Goal: Task Accomplishment & Management: Use online tool/utility

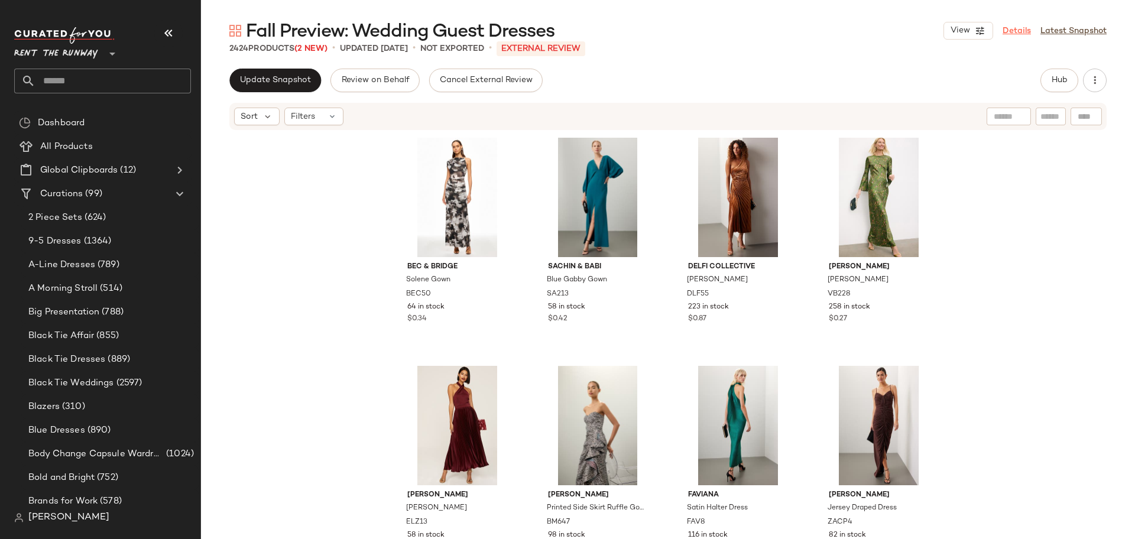
click at [1024, 36] on link "Details" at bounding box center [1017, 31] width 28 height 12
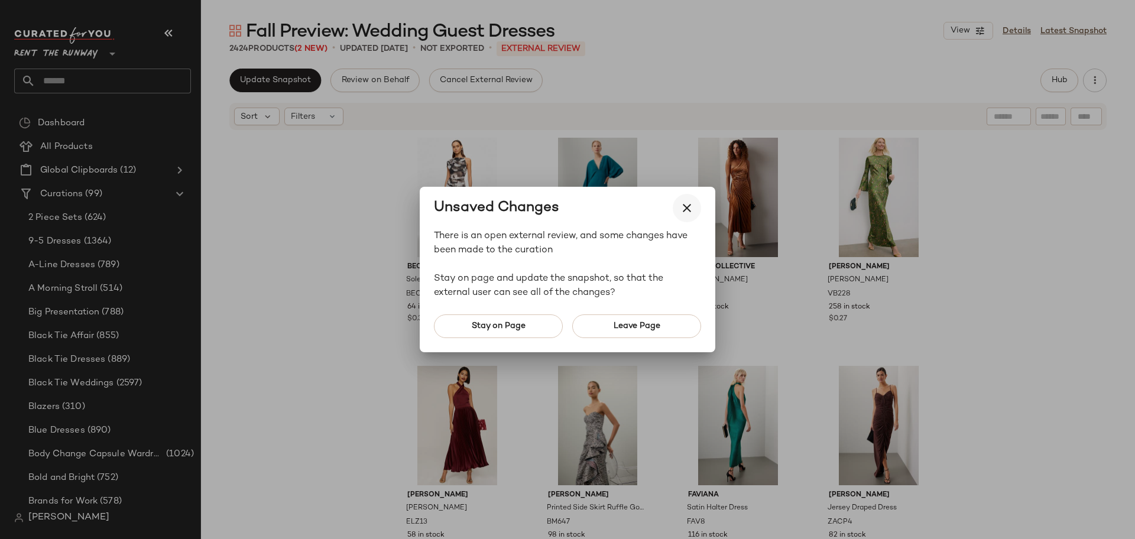
click at [693, 208] on icon "button" at bounding box center [687, 208] width 14 height 14
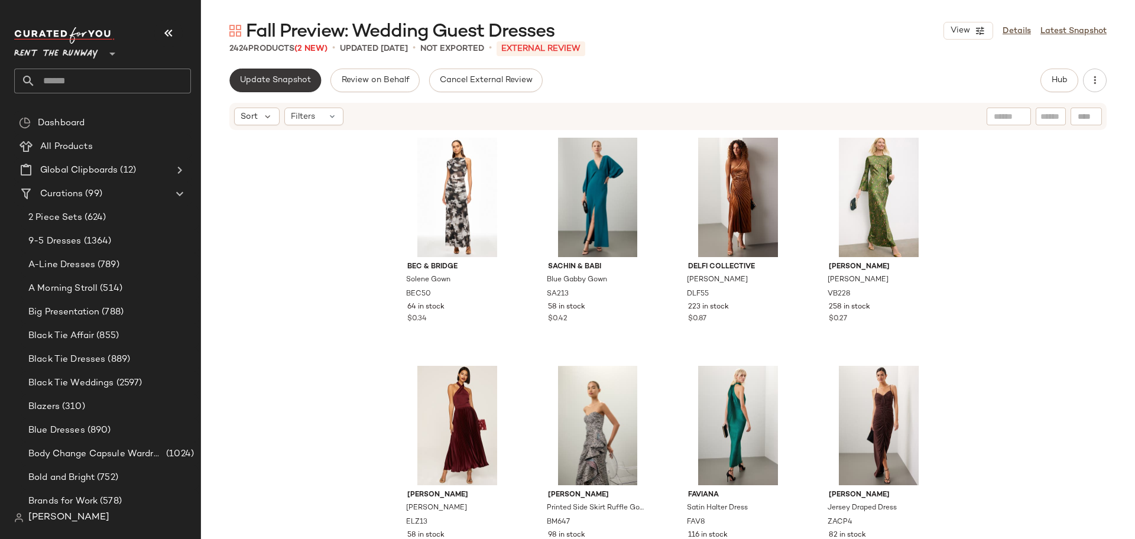
click at [264, 79] on span "Update Snapshot" at bounding box center [275, 80] width 72 height 9
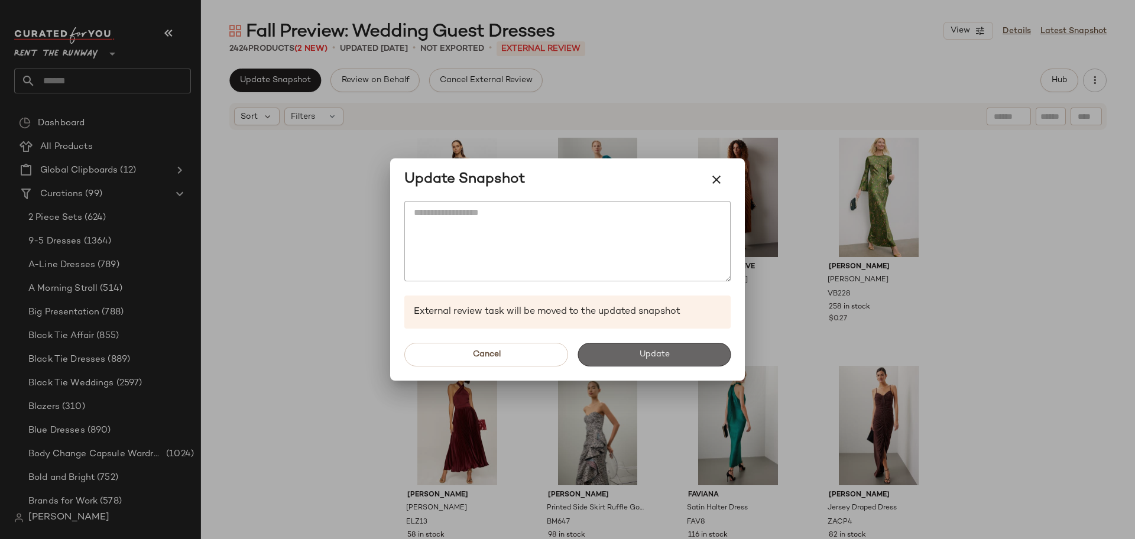
click at [666, 355] on span "Update" at bounding box center [653, 354] width 31 height 9
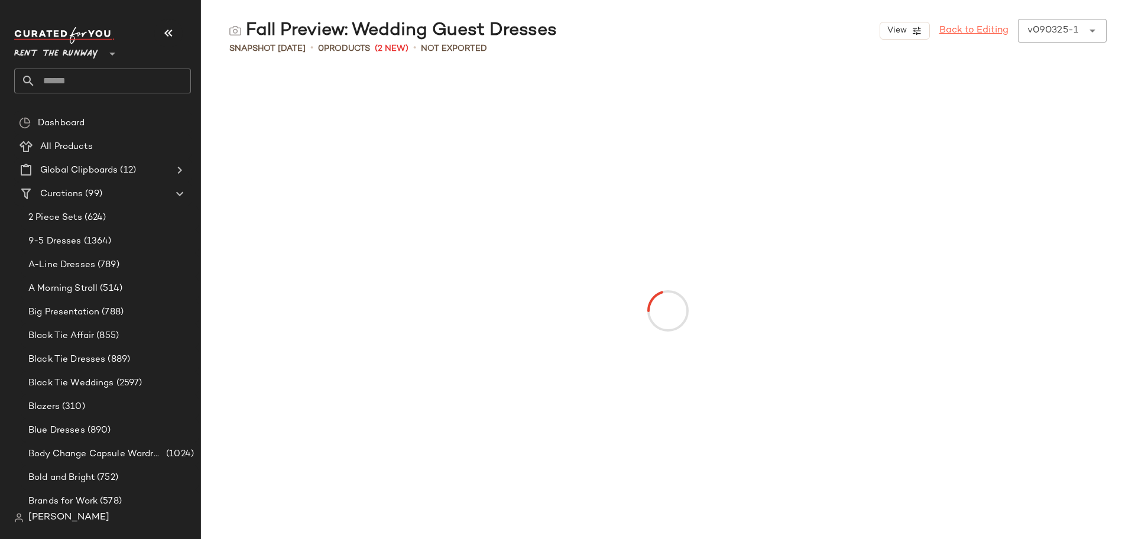
click at [964, 32] on link "Back to Editing" at bounding box center [973, 31] width 69 height 14
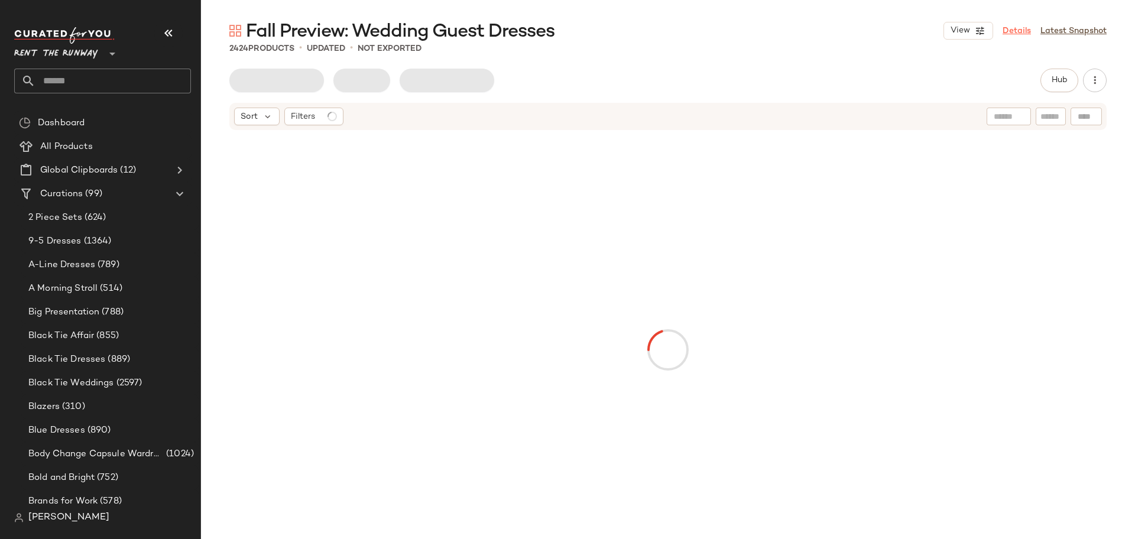
click at [1010, 35] on link "Details" at bounding box center [1017, 31] width 28 height 12
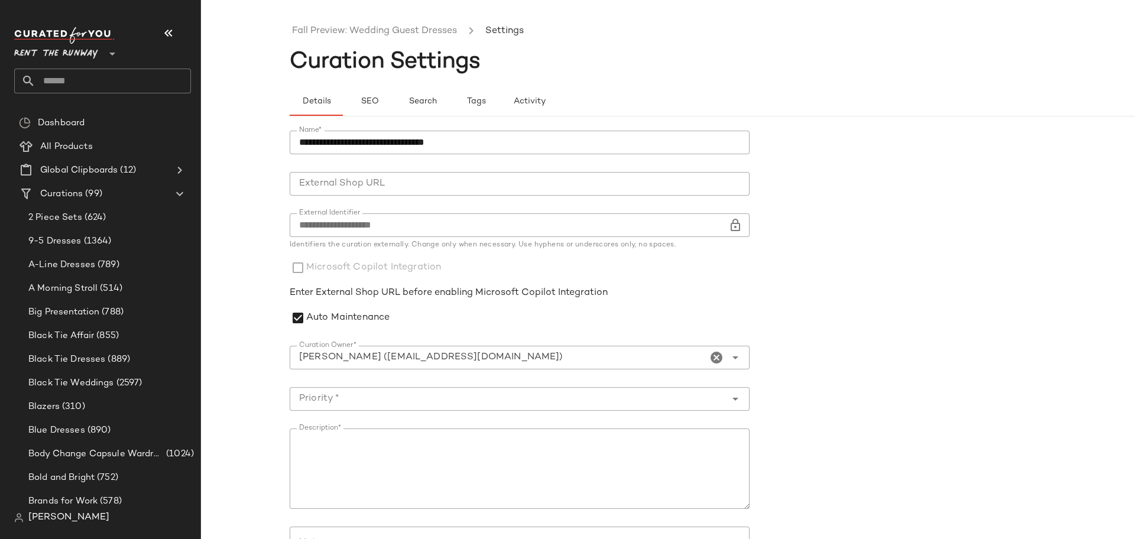
click at [712, 355] on icon "Clear Curation Owner*" at bounding box center [716, 358] width 14 height 14
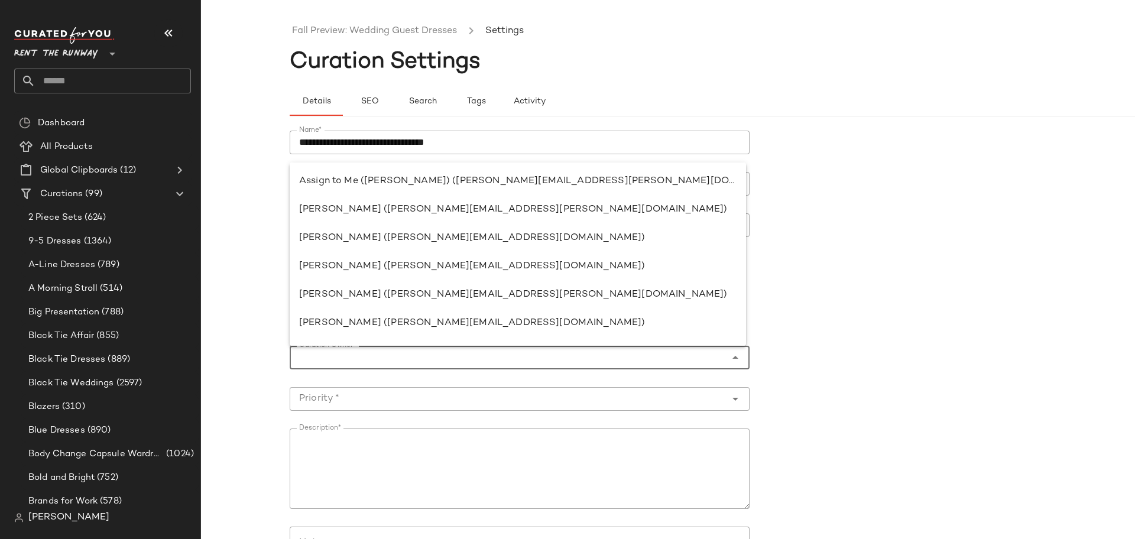
click at [739, 359] on div "Curation Owner* Curation Owner*" at bounding box center [520, 358] width 460 height 24
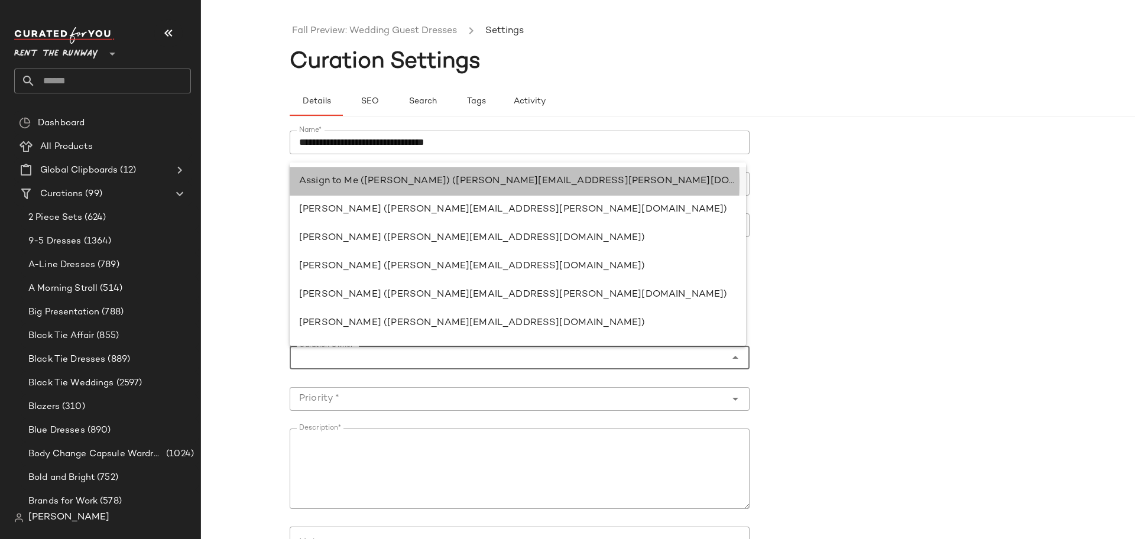
click at [487, 309] on div "Assign to Me (Ryan Carson) (ryan.carson@curatedforyou.io)" at bounding box center [518, 323] width 456 height 28
type input "**********"
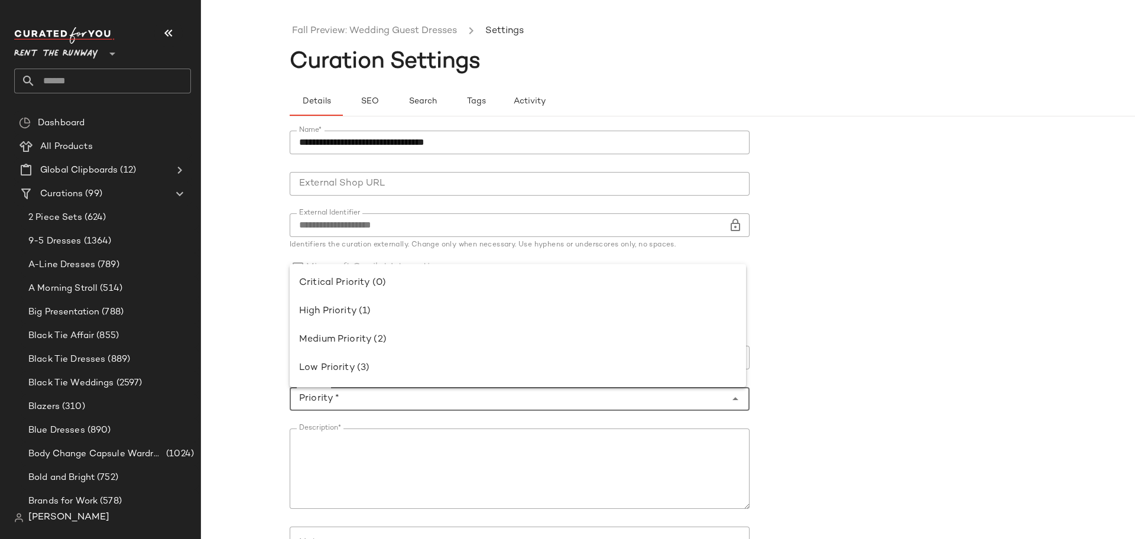
click at [448, 395] on input "Priority *" at bounding box center [508, 399] width 436 height 14
click at [387, 310] on div "High Priority (1)" at bounding box center [517, 311] width 437 height 14
type input "**********"
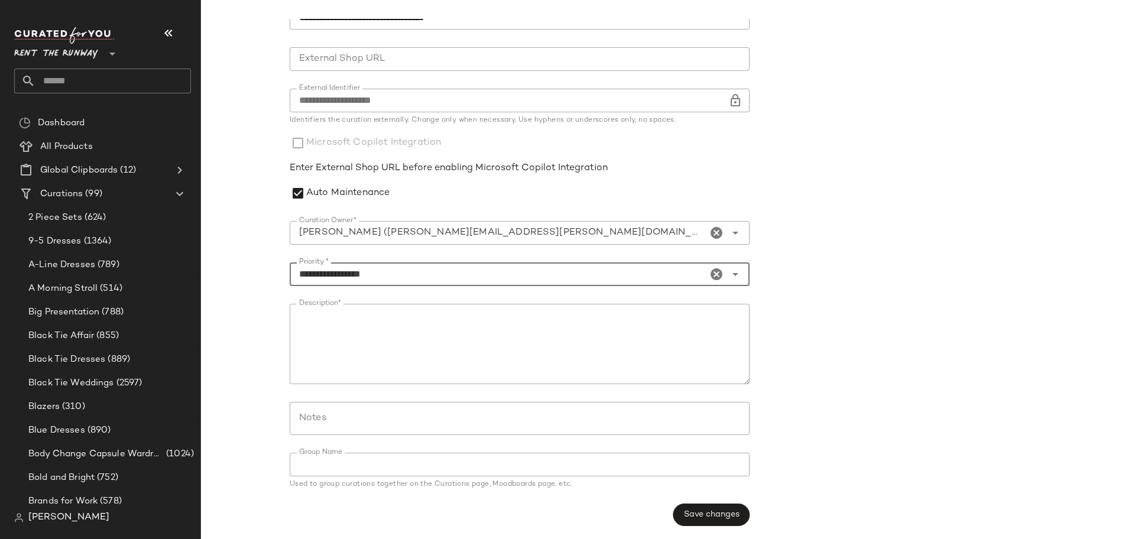
scroll to position [126, 0]
click at [695, 508] on button "Save changes" at bounding box center [711, 513] width 76 height 22
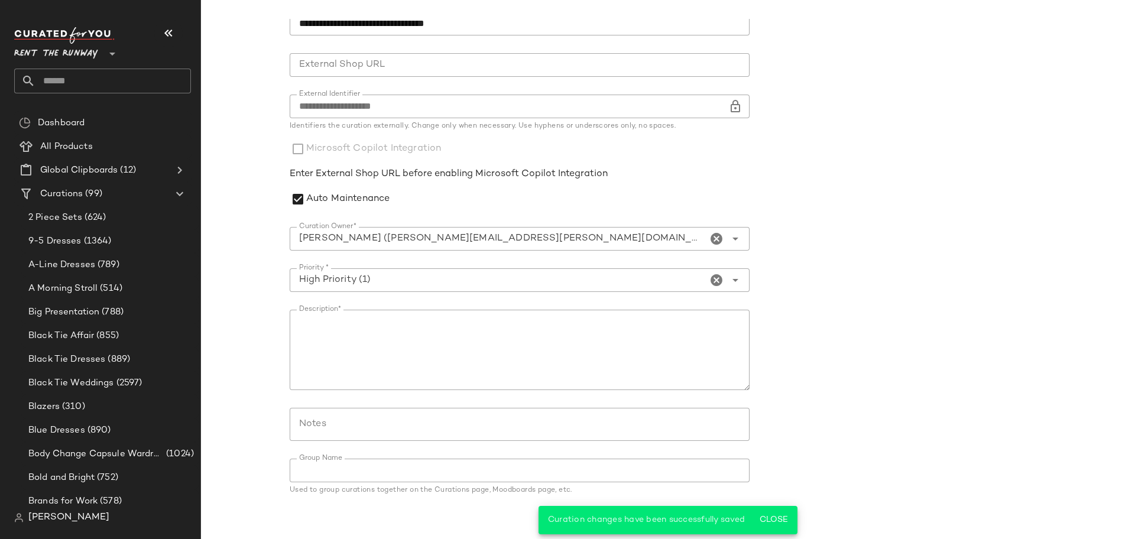
scroll to position [119, 0]
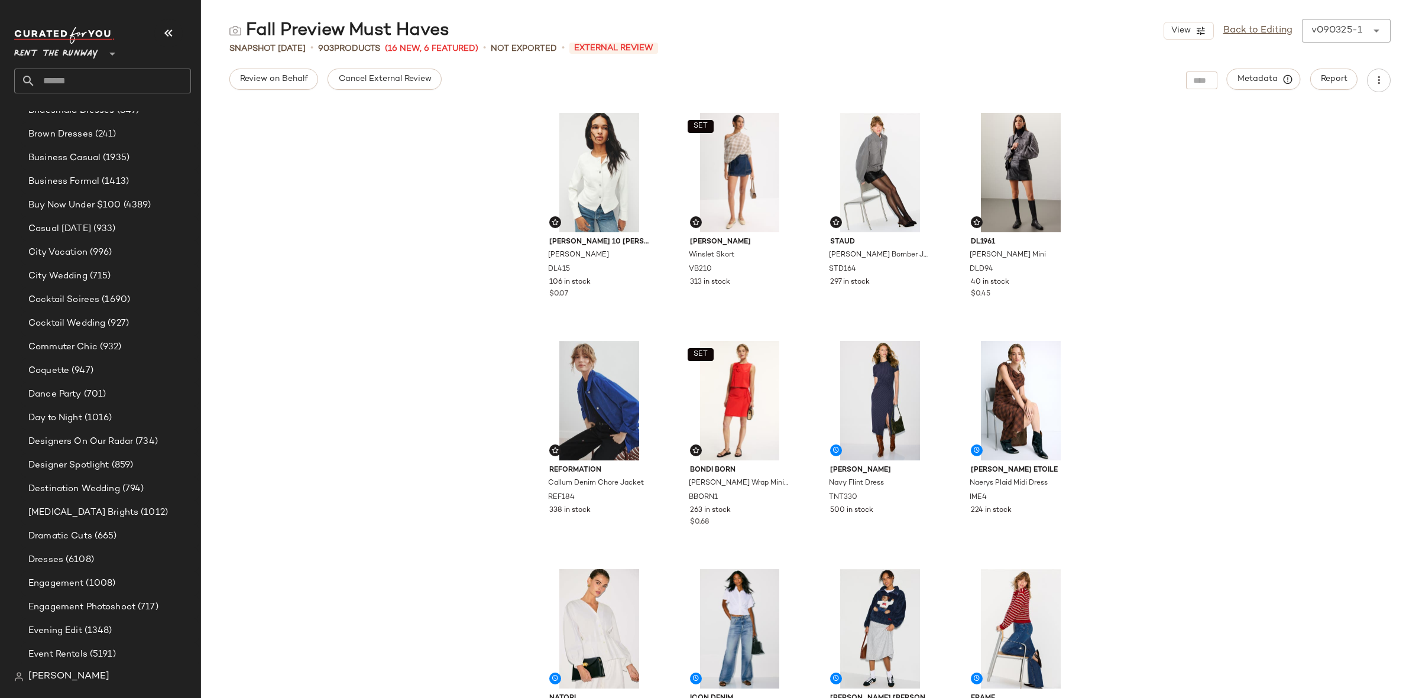
scroll to position [684, 0]
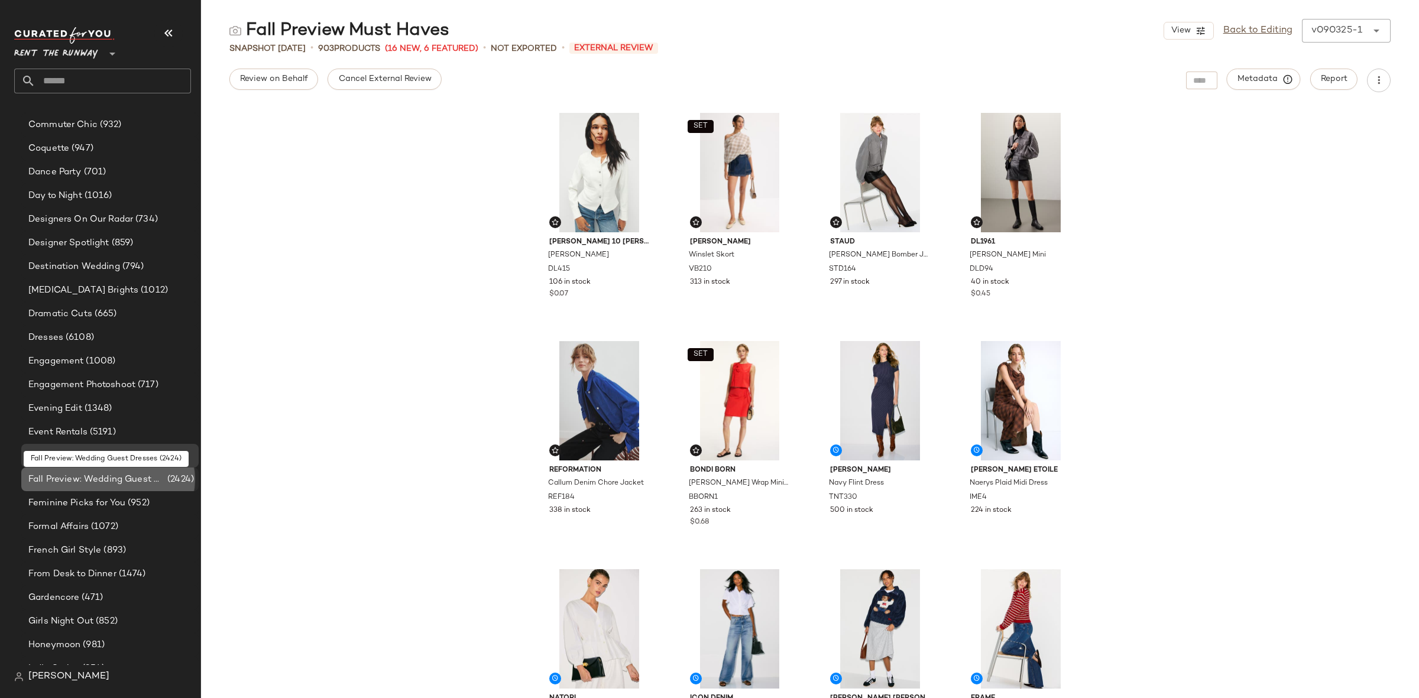
click at [116, 468] on div "Fall Preview: Wedding Guest Dresses (2424)" at bounding box center [109, 480] width 177 height 24
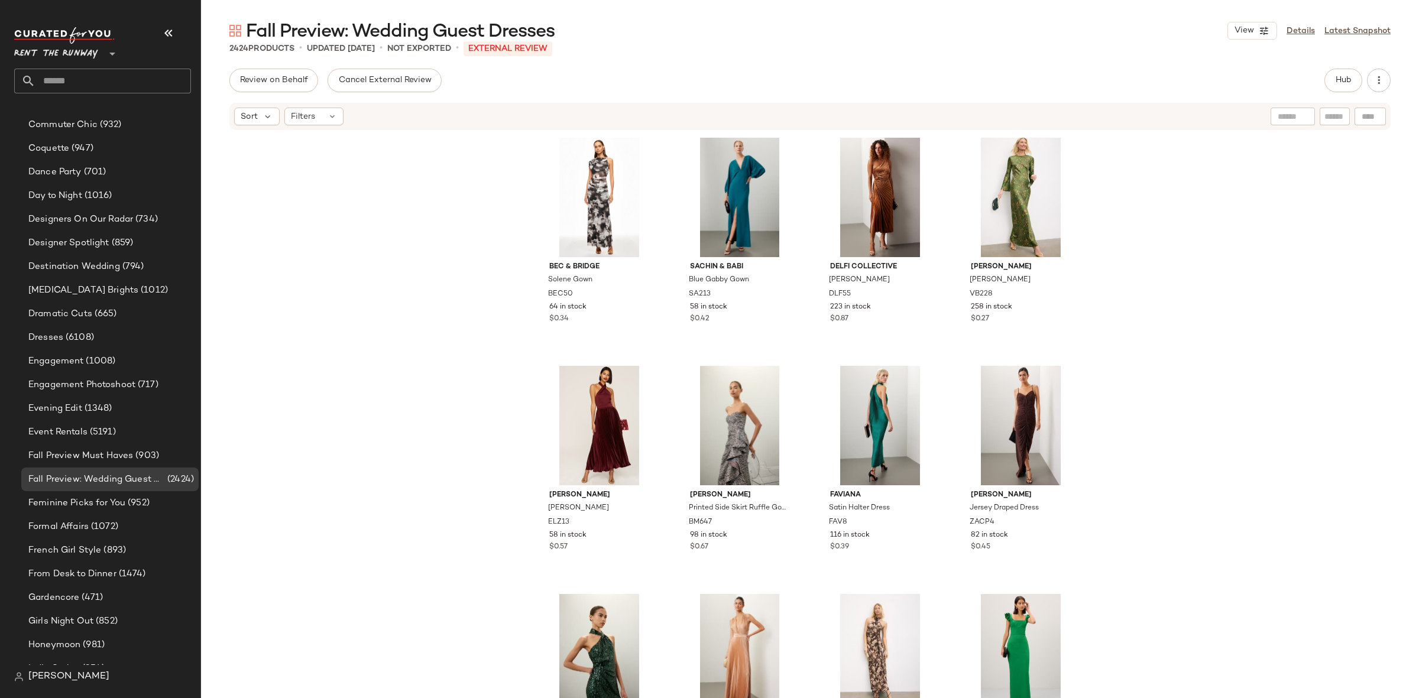
click at [1296, 290] on div "Bec & Bridge Solene Gown BEC50 64 in stock $0.34 Sachin & Babi Blue Gabby Gown …" at bounding box center [810, 432] width 1218 height 602
click at [1351, 81] on span "Hub" at bounding box center [1343, 80] width 17 height 9
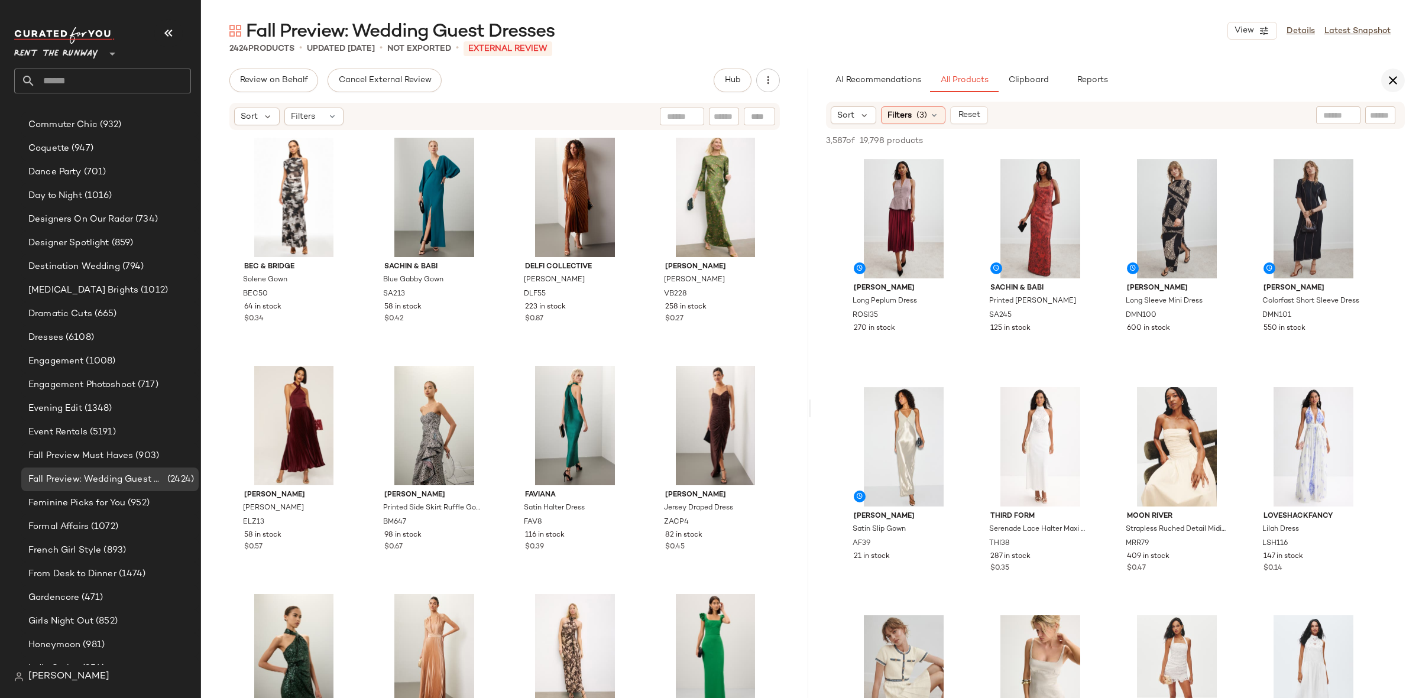
click at [1396, 84] on icon "button" at bounding box center [1393, 80] width 14 height 14
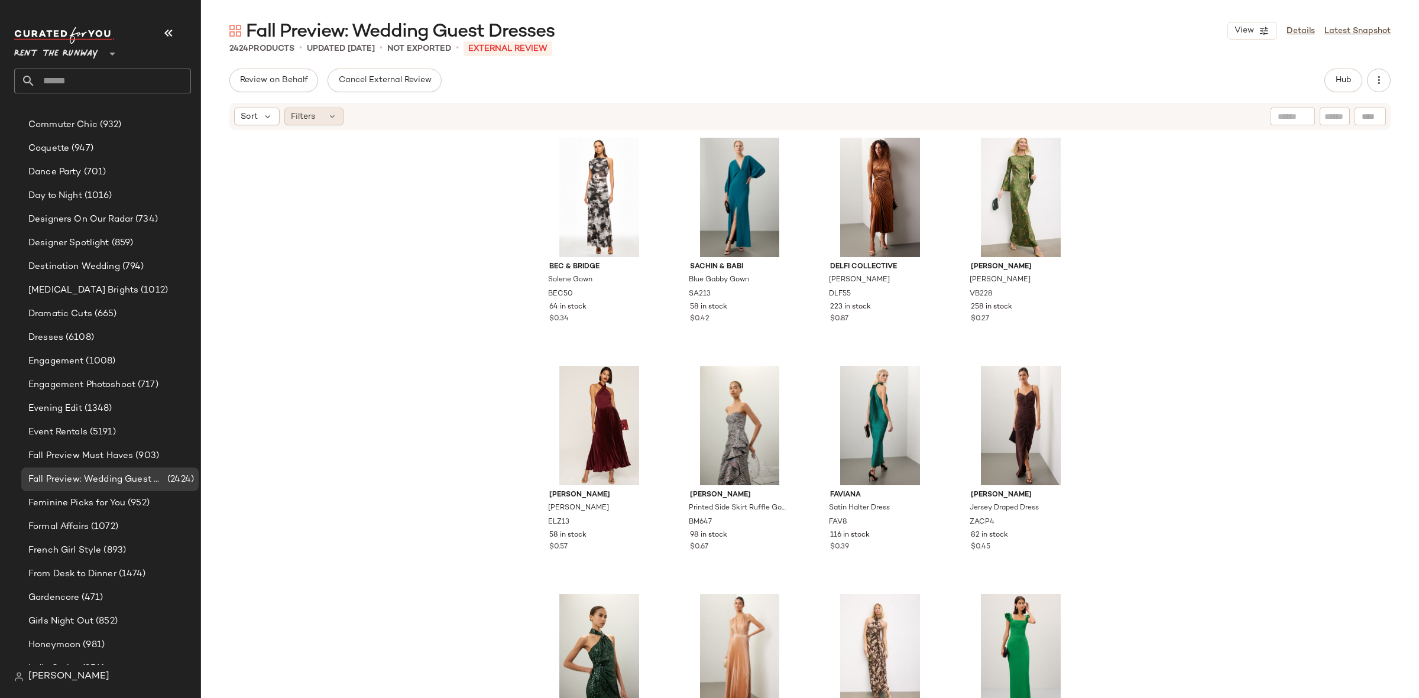
click at [320, 120] on div "Filters" at bounding box center [313, 117] width 59 height 18
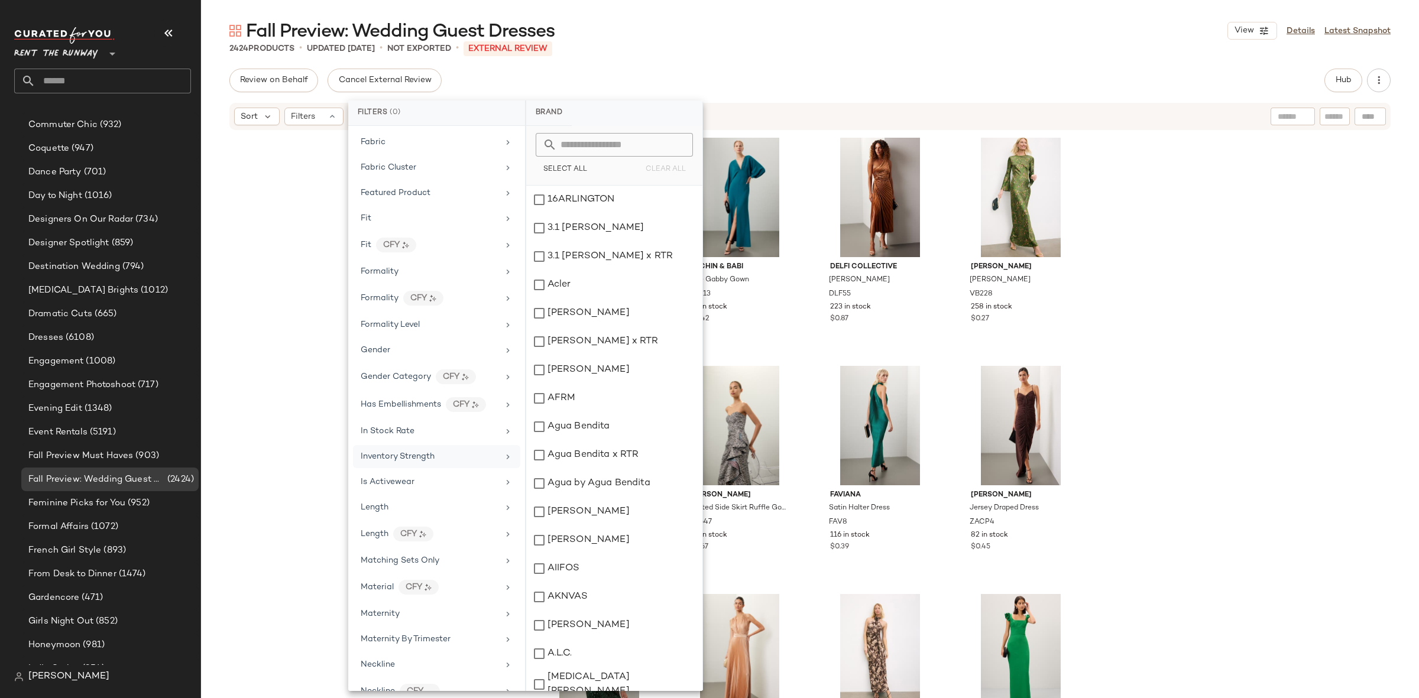
scroll to position [541, 0]
click at [389, 423] on div "In Stock Rate" at bounding box center [436, 428] width 167 height 23
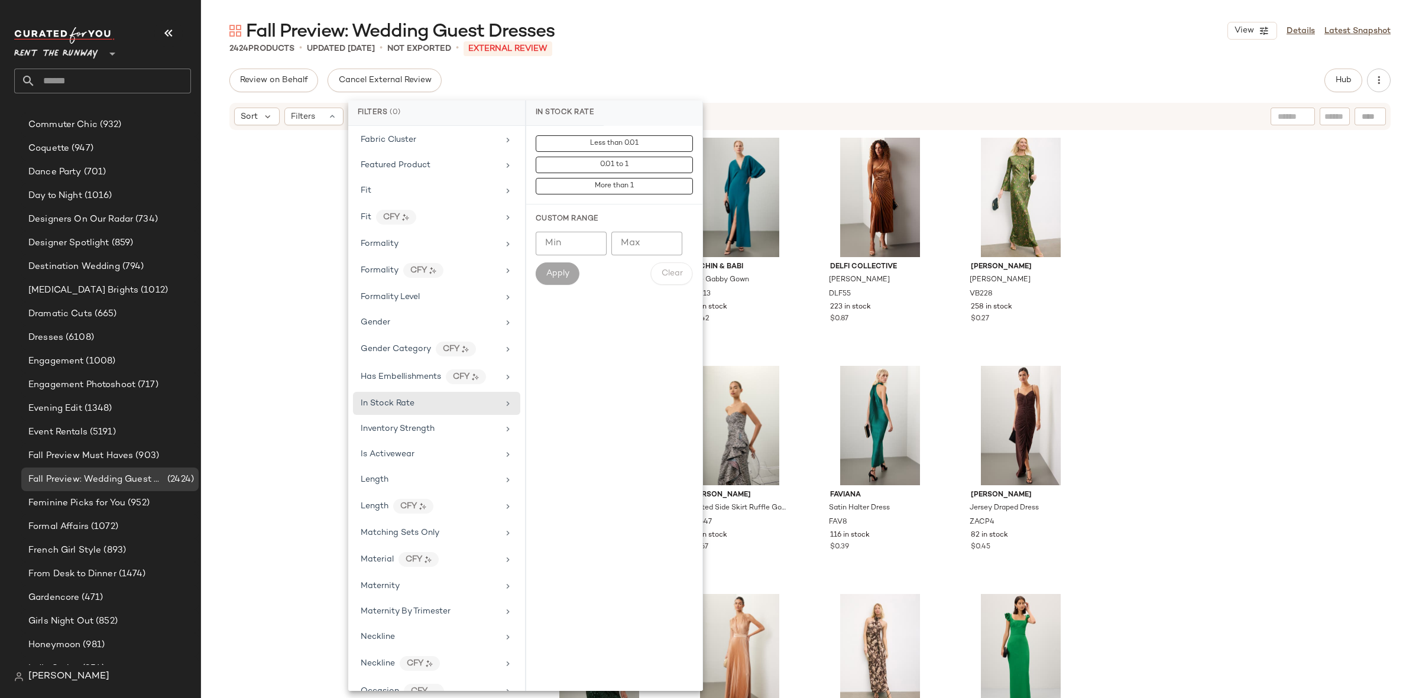
click at [550, 237] on input "Min" at bounding box center [571, 244] width 71 height 24
type input "***"
drag, startPoint x: 550, startPoint y: 281, endPoint x: 1001, endPoint y: 278, distance: 451.7
click at [549, 281] on button "Apply" at bounding box center [558, 273] width 44 height 22
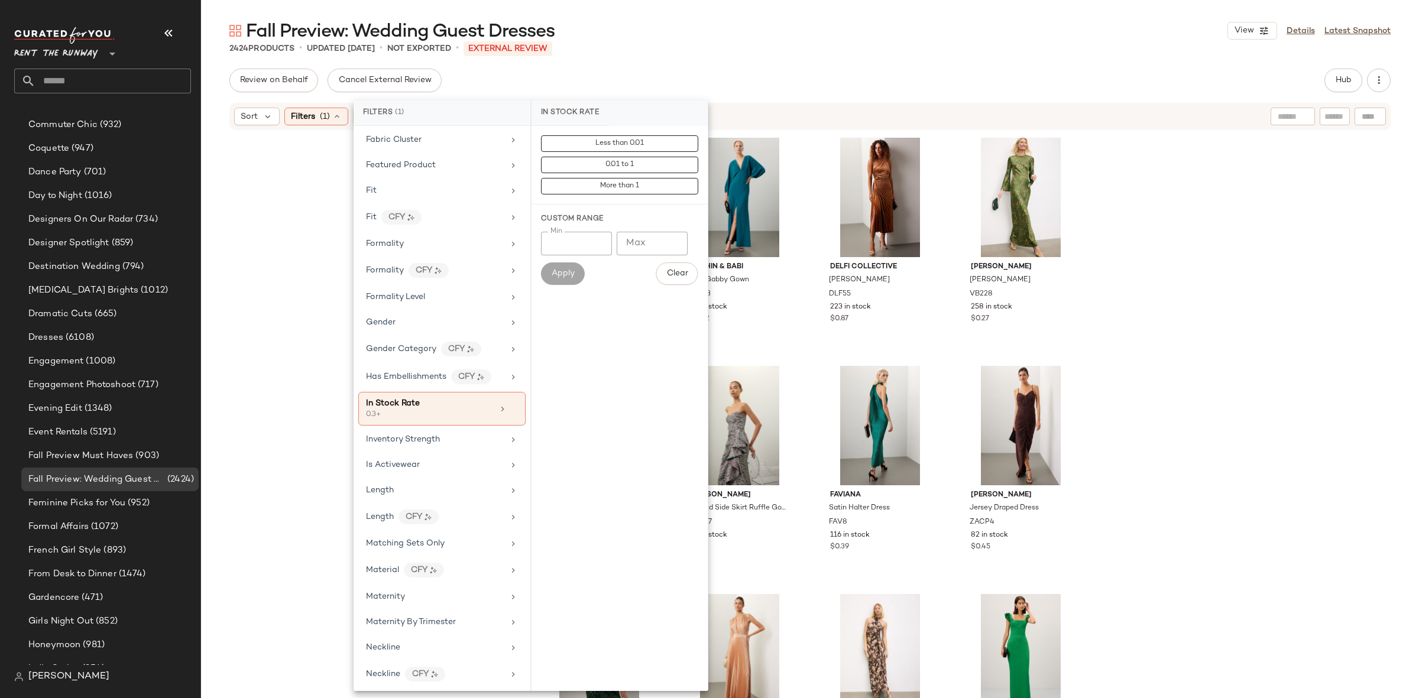
scroll to position [536, 0]
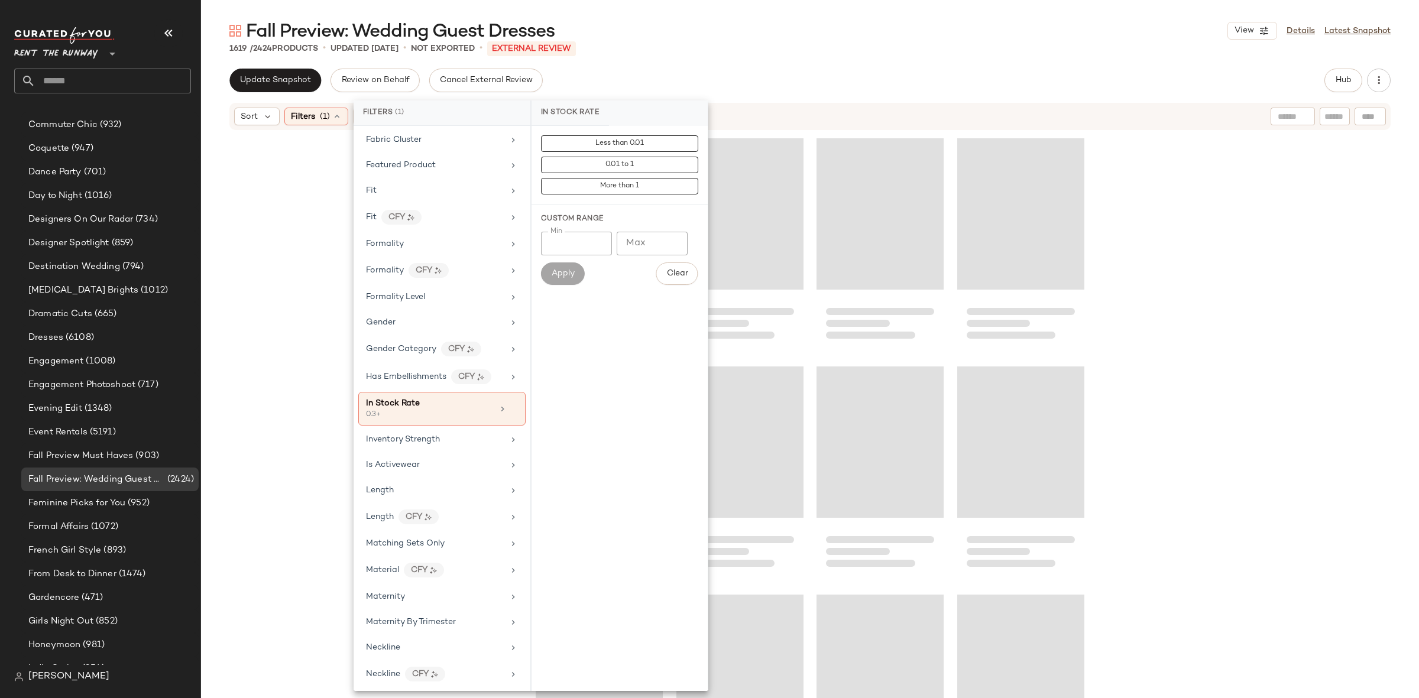
click at [1344, 290] on div at bounding box center [810, 432] width 1218 height 602
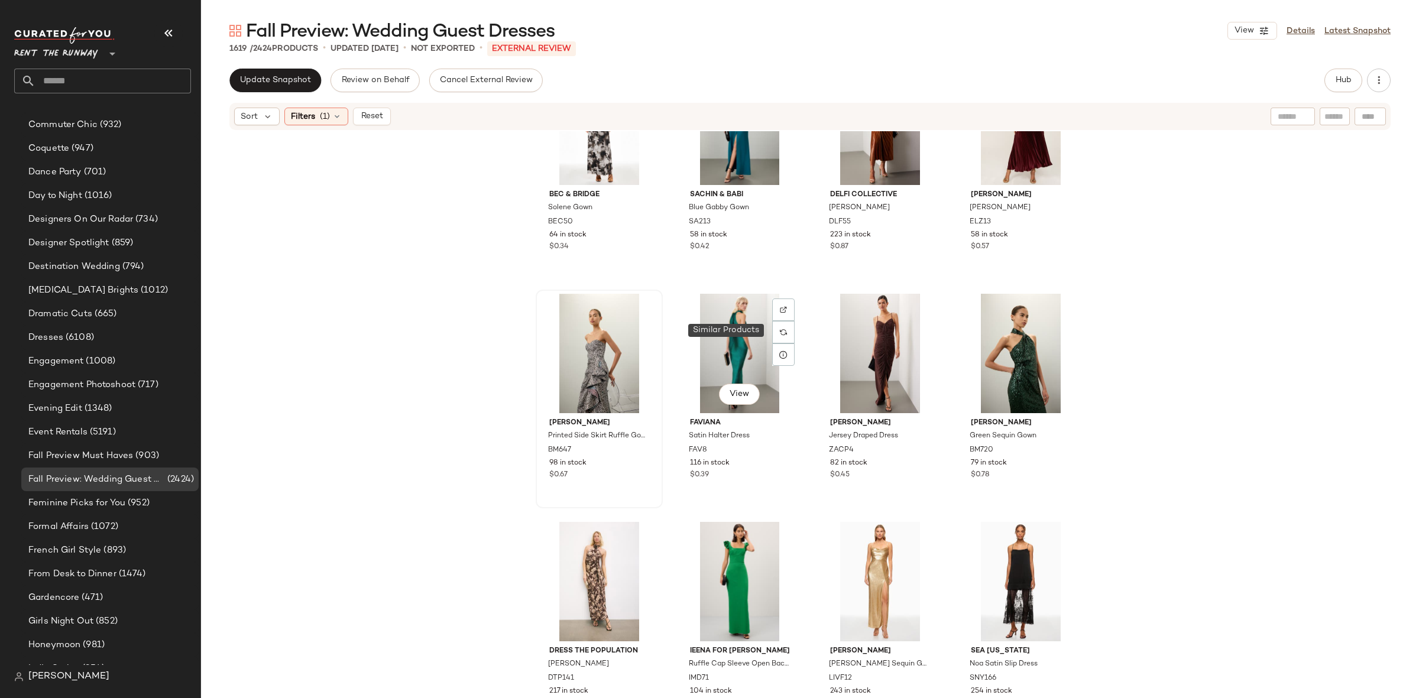
scroll to position [73, 0]
click at [586, 334] on div "View" at bounding box center [599, 352] width 119 height 119
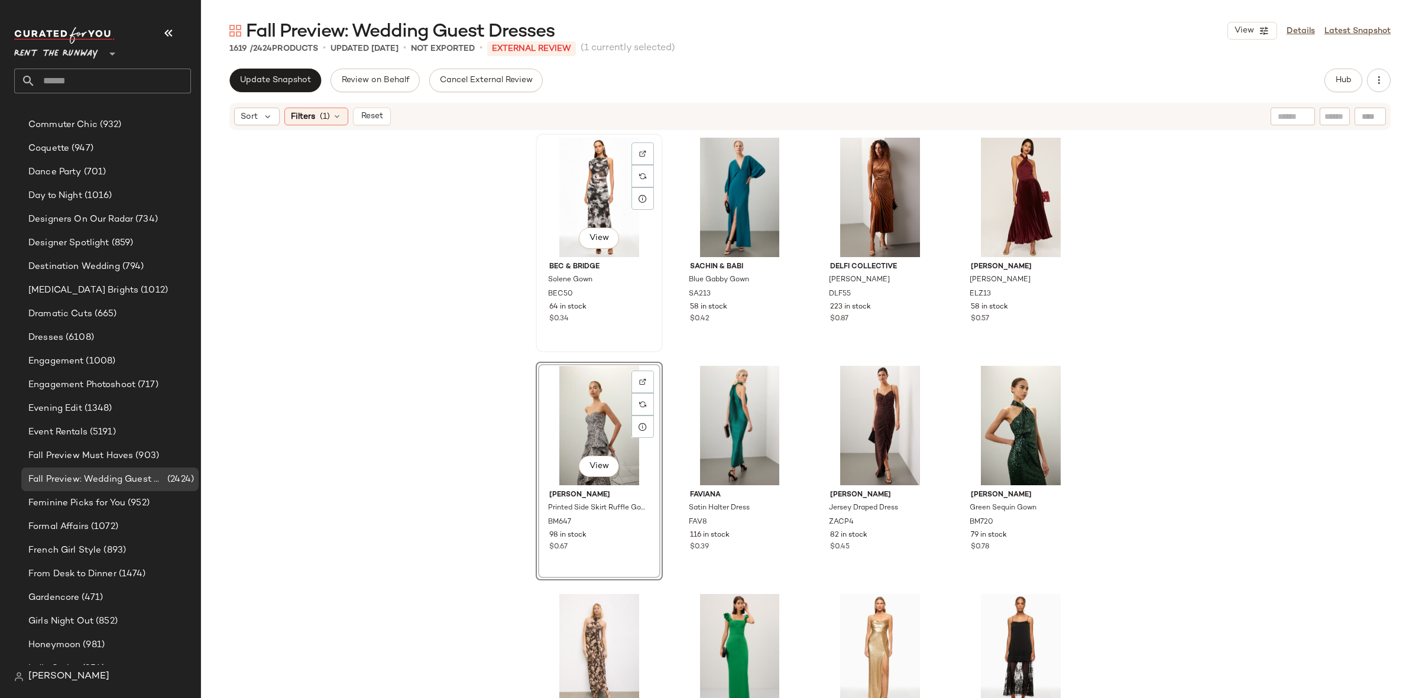
click at [600, 185] on div "View" at bounding box center [599, 197] width 119 height 119
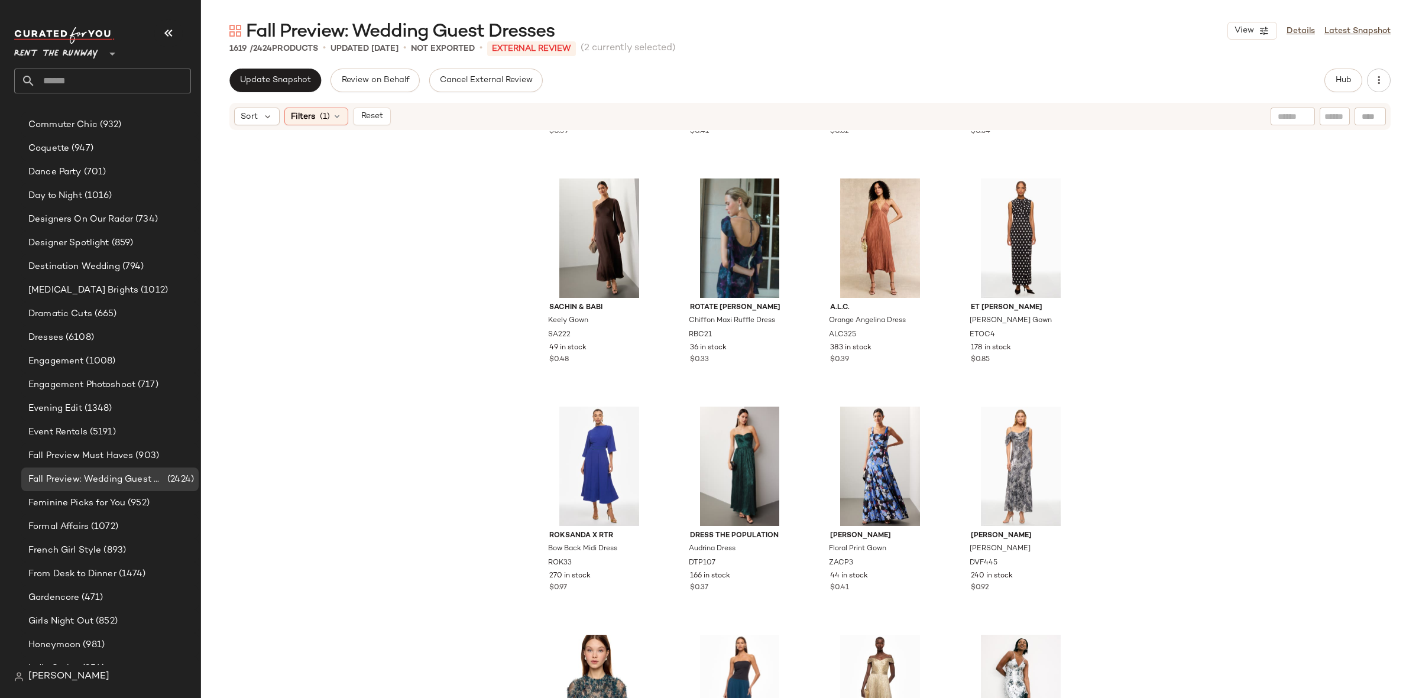
scroll to position [1110, 0]
click at [1022, 226] on div "View" at bounding box center [1020, 237] width 119 height 119
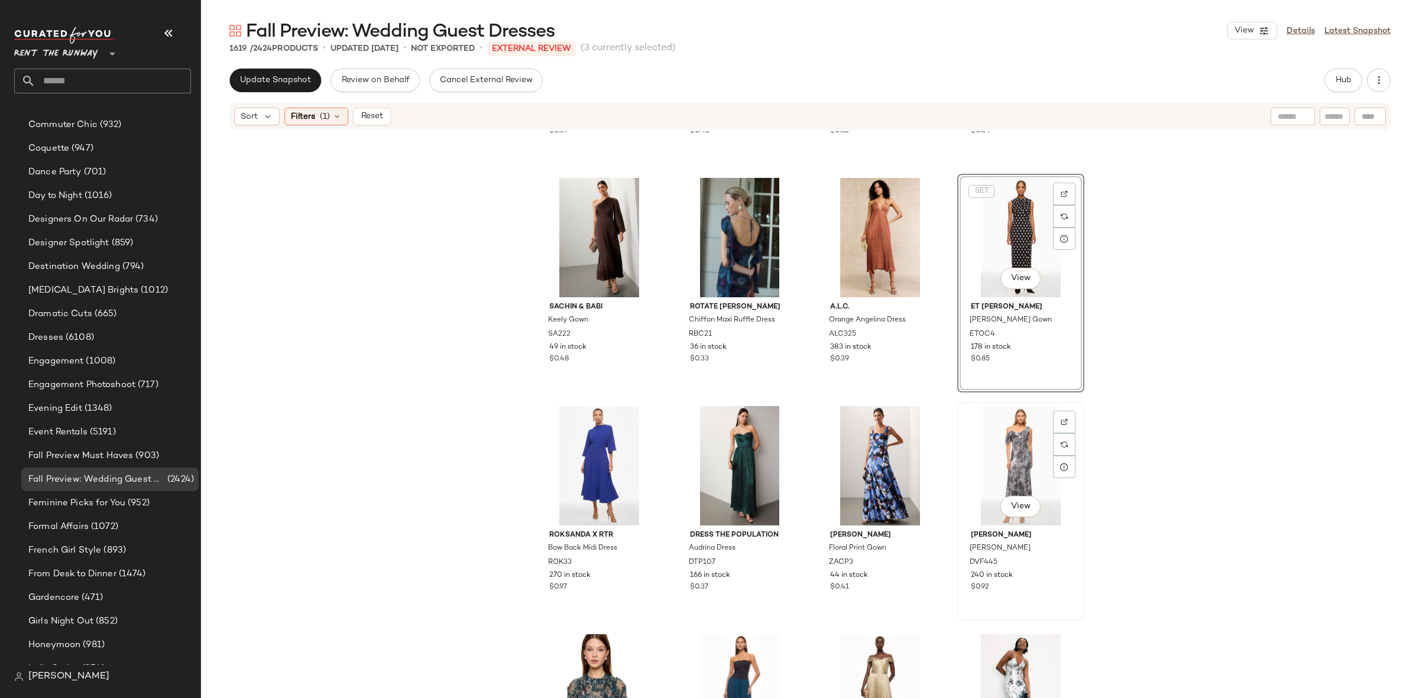
click at [1006, 434] on div "View" at bounding box center [1020, 465] width 119 height 119
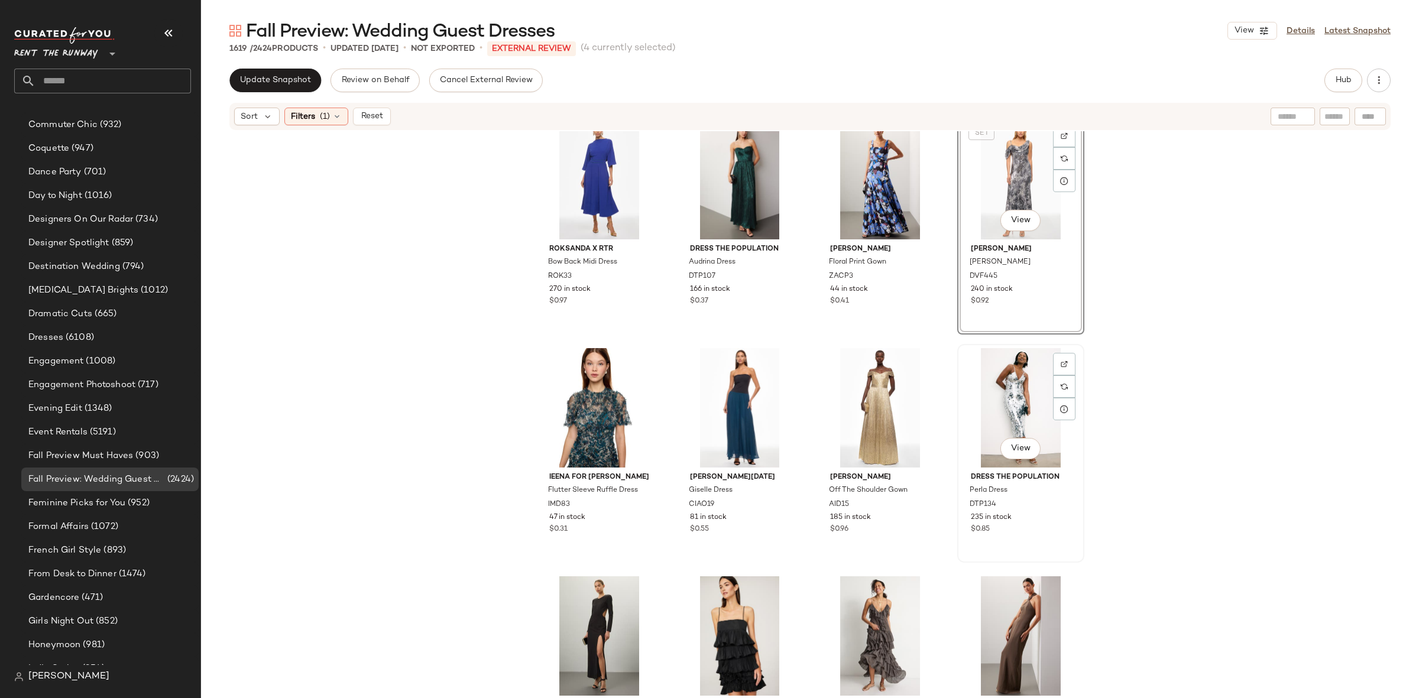
click at [1020, 393] on div "View" at bounding box center [1020, 407] width 119 height 119
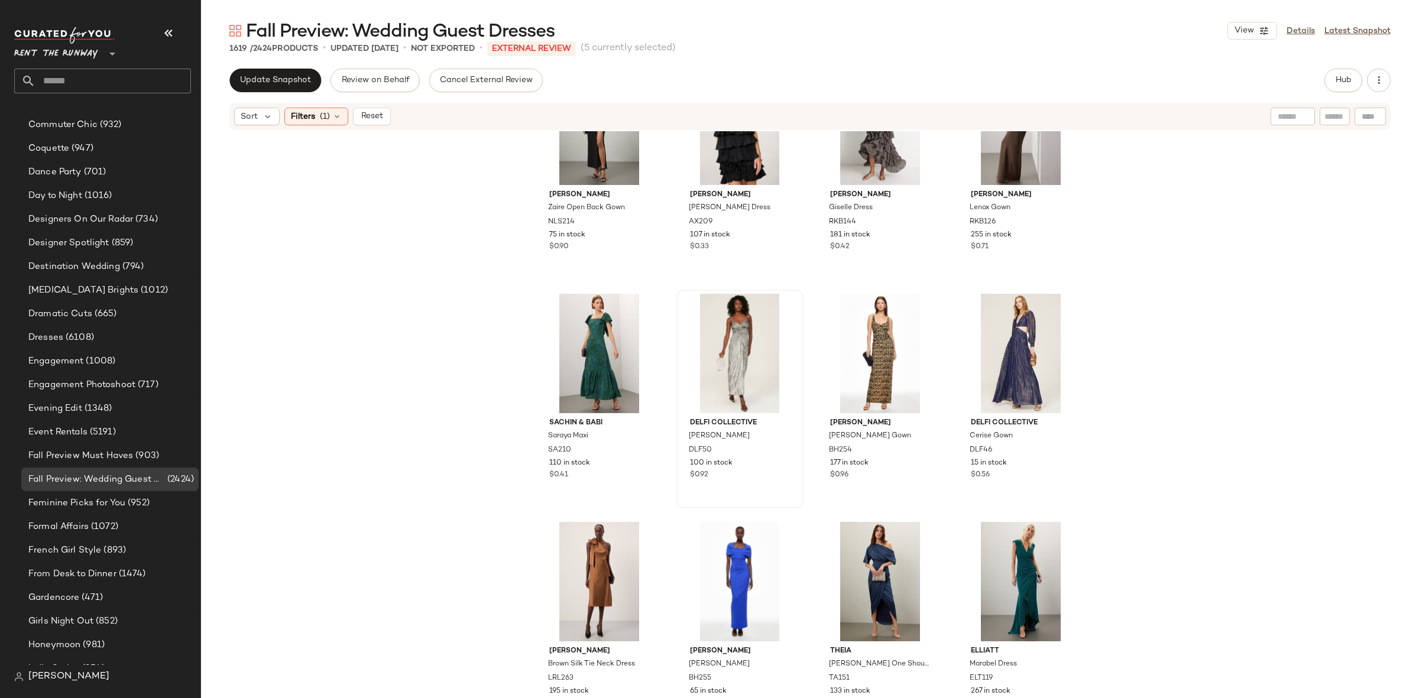
scroll to position [1907, 0]
click at [726, 342] on div "View" at bounding box center [739, 353] width 119 height 119
click at [857, 142] on div "View" at bounding box center [880, 125] width 119 height 119
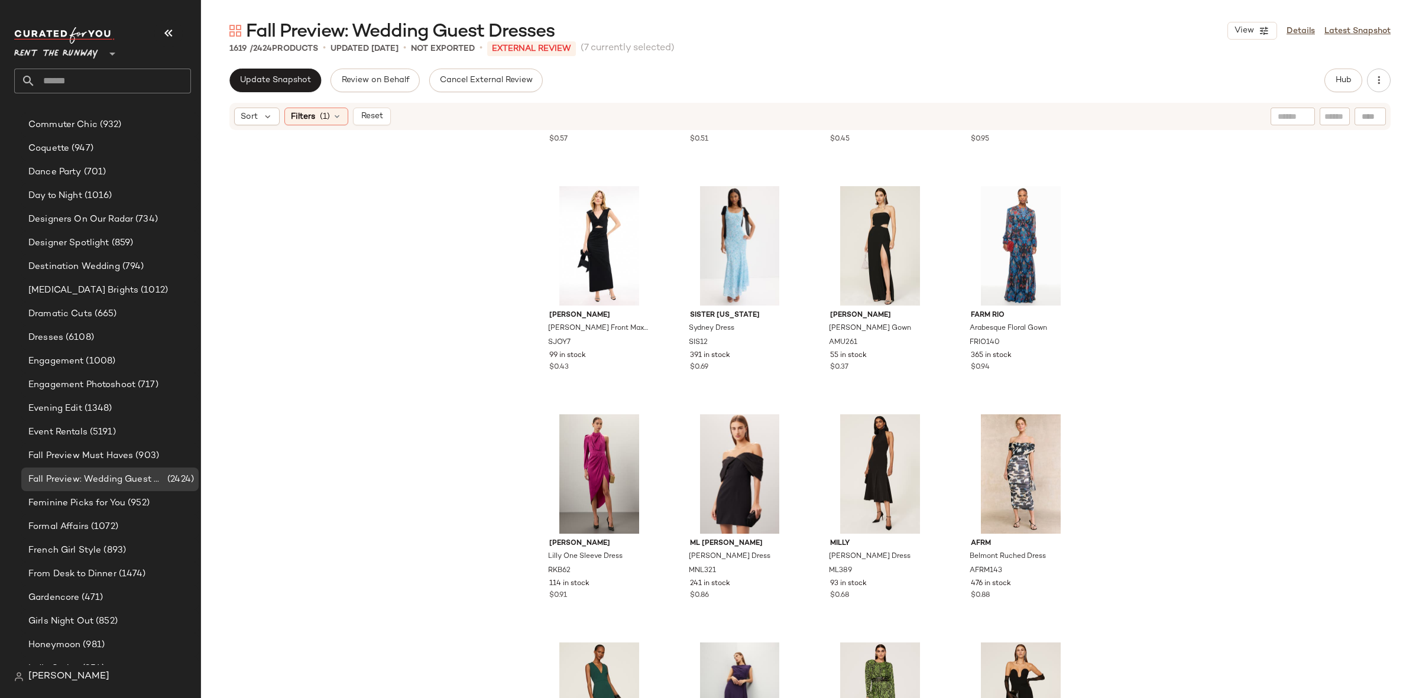
scroll to position [2703, 0]
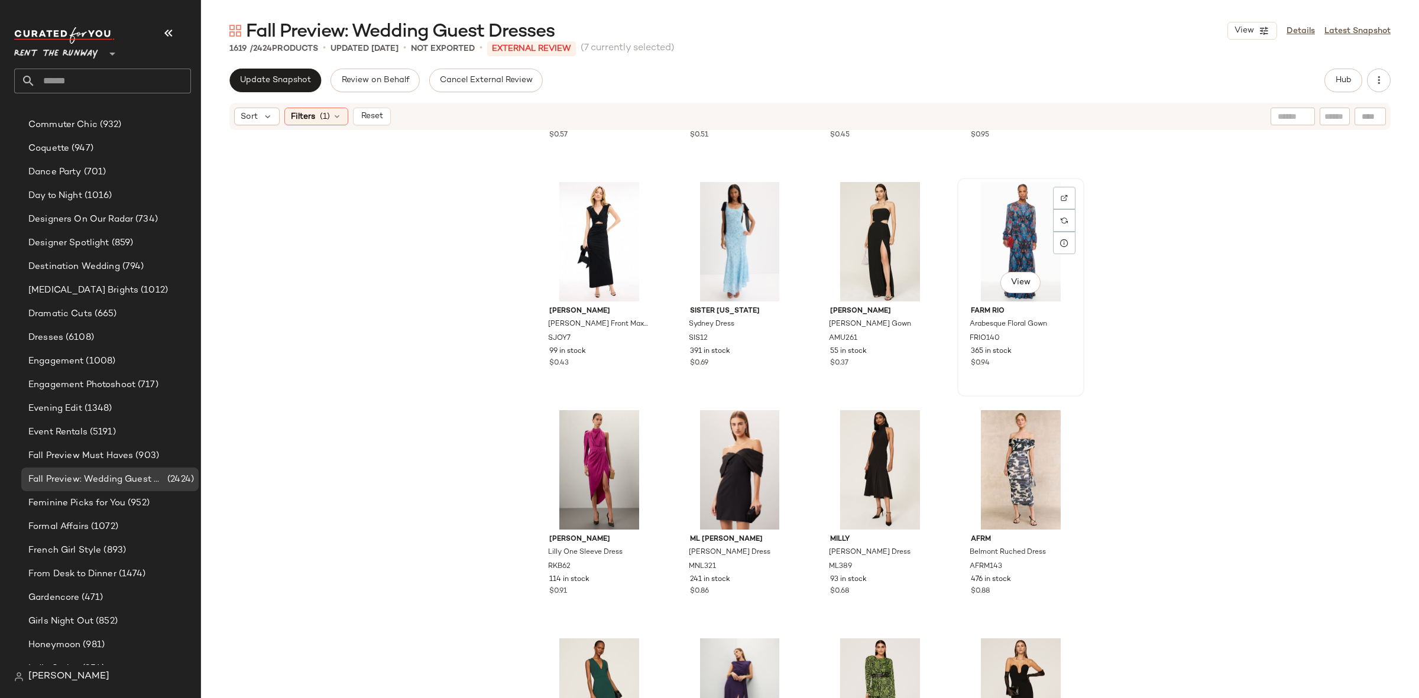
click at [1030, 232] on div "View" at bounding box center [1020, 241] width 119 height 119
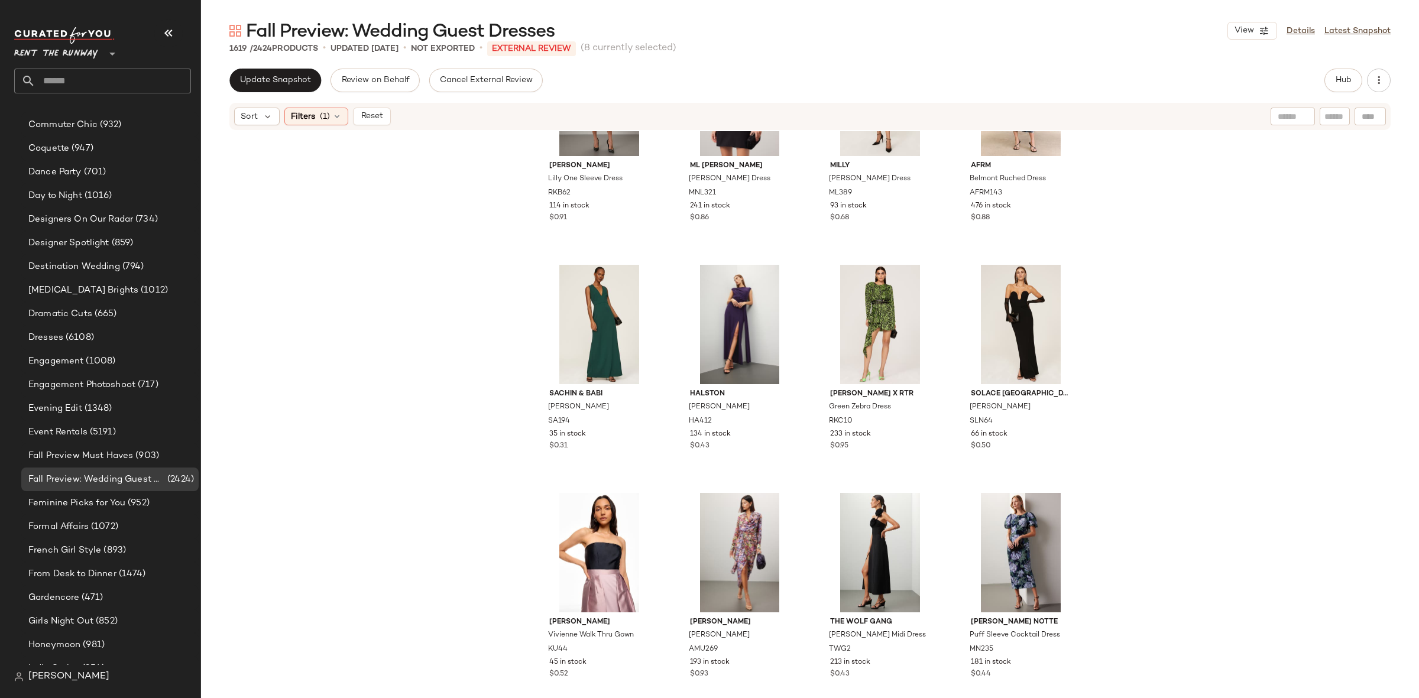
scroll to position [3081, 0]
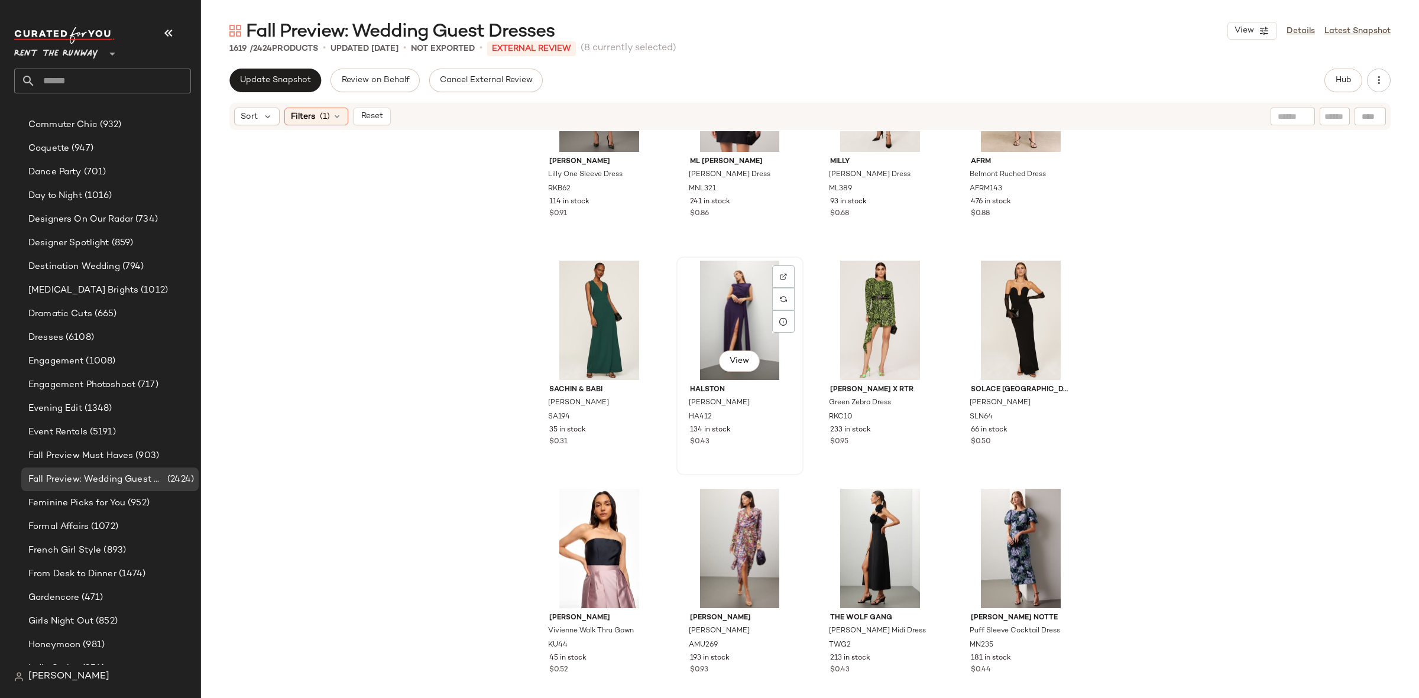
click at [732, 300] on div "View" at bounding box center [739, 320] width 119 height 119
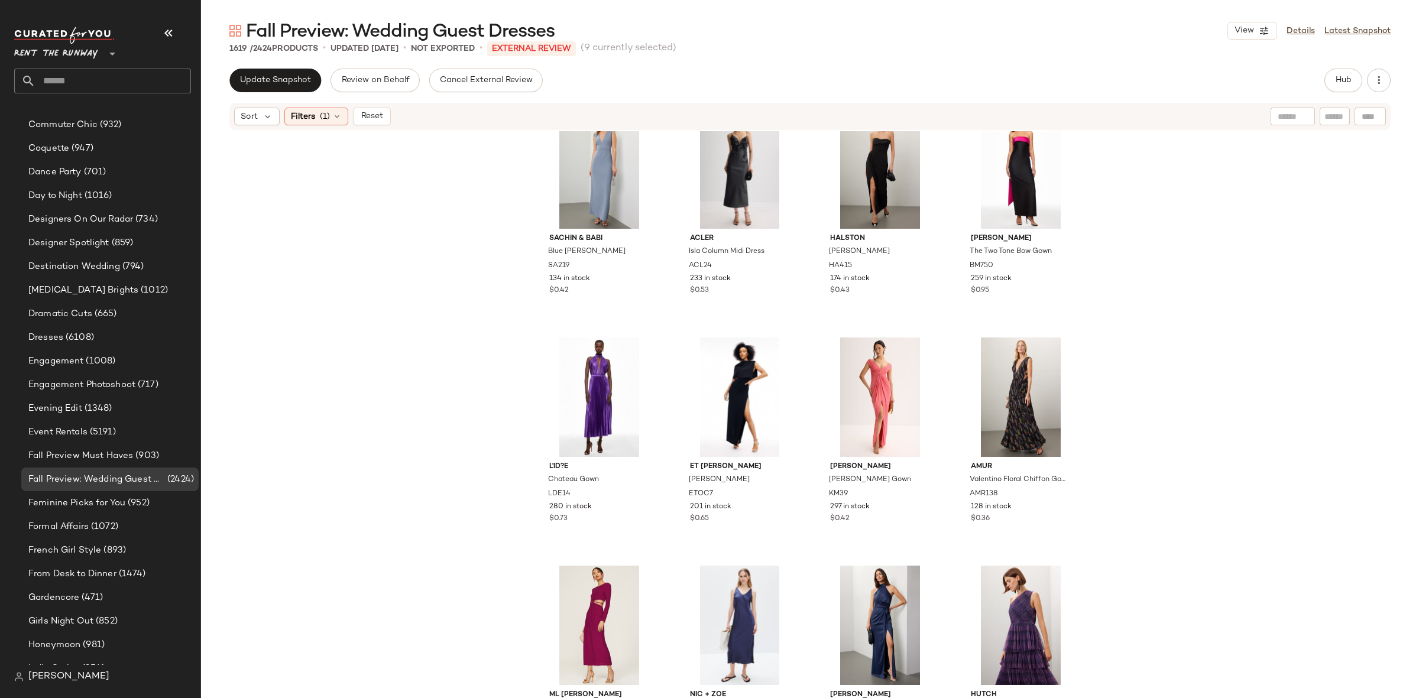
scroll to position [3918, 0]
click at [574, 391] on div "View" at bounding box center [599, 396] width 119 height 119
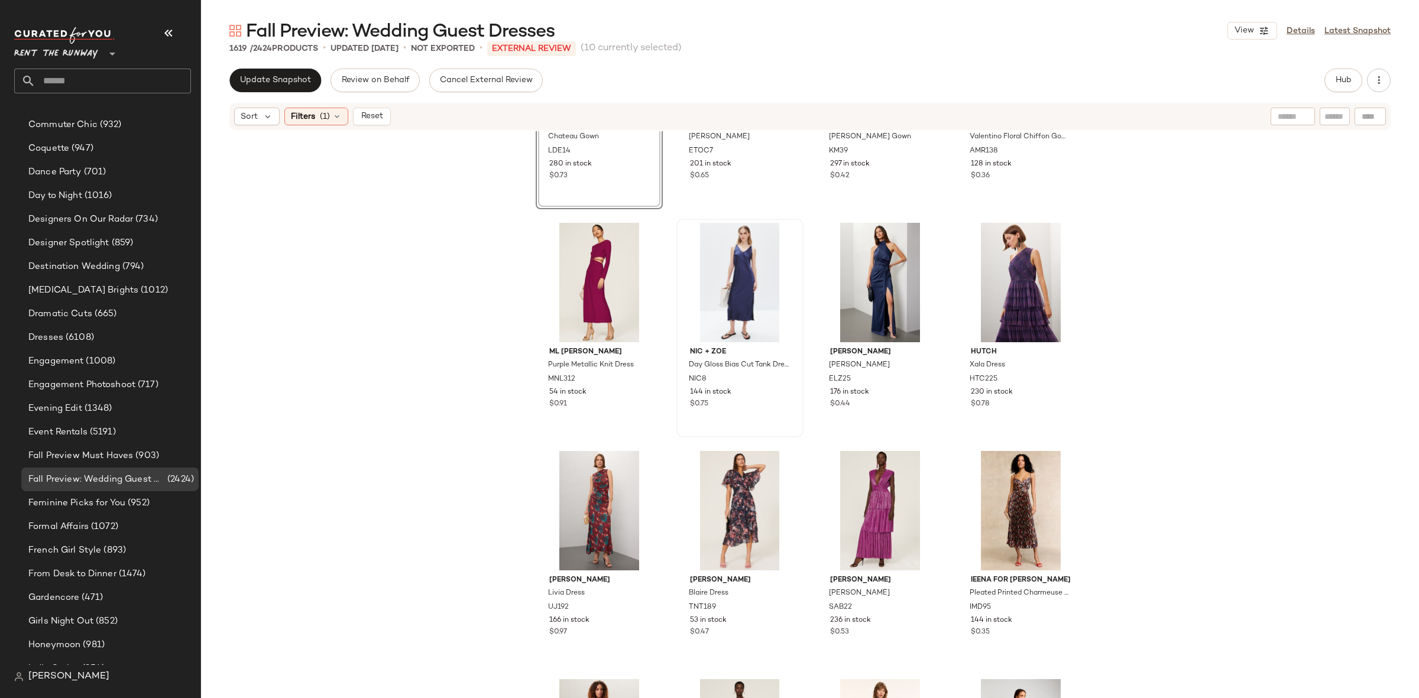
scroll to position [4273, 0]
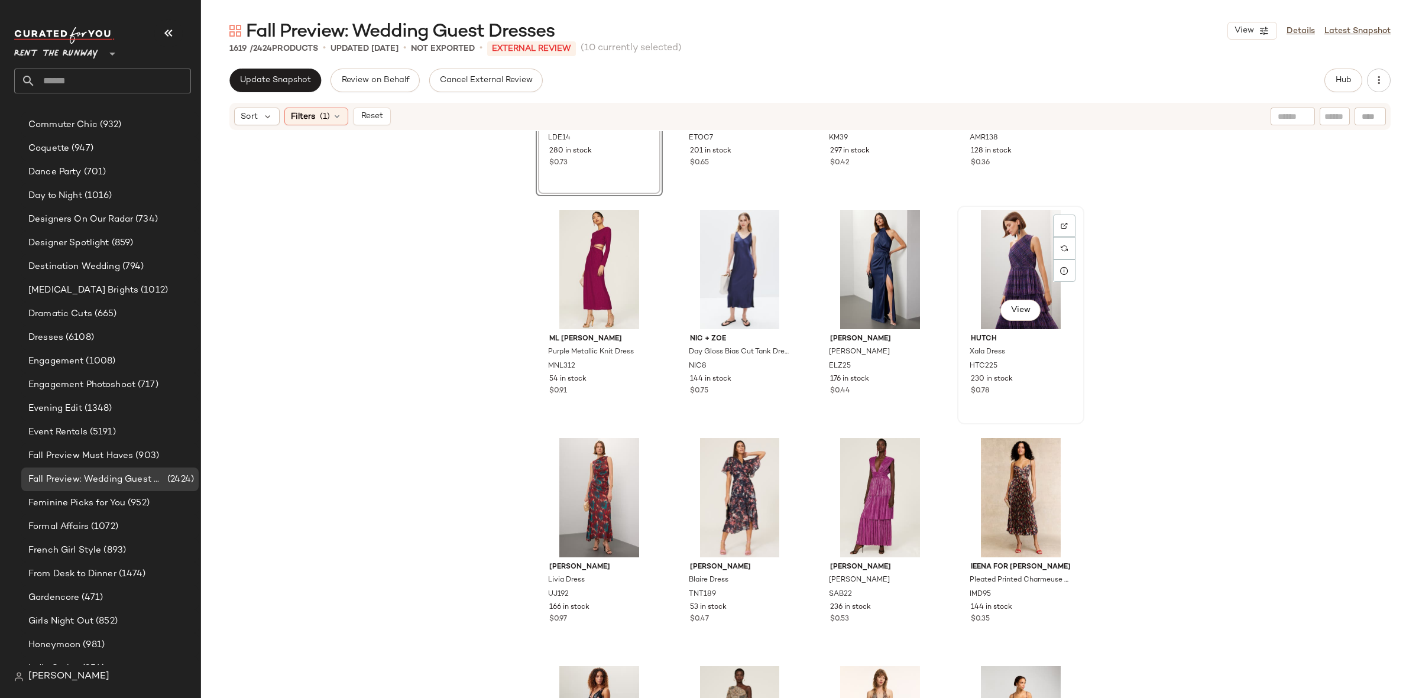
click at [983, 264] on div "View" at bounding box center [1020, 269] width 119 height 119
click at [576, 487] on div "View" at bounding box center [599, 497] width 119 height 119
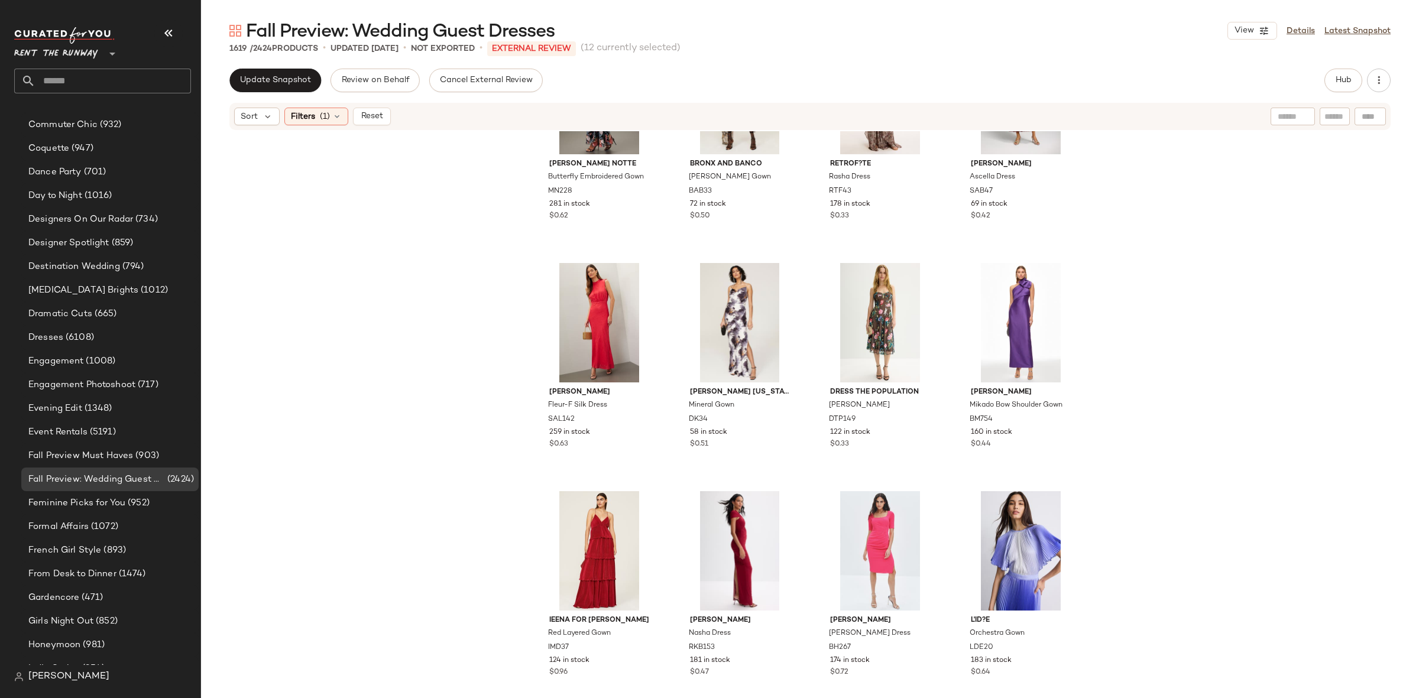
scroll to position [4907, 0]
click at [601, 320] on div "View" at bounding box center [599, 320] width 119 height 119
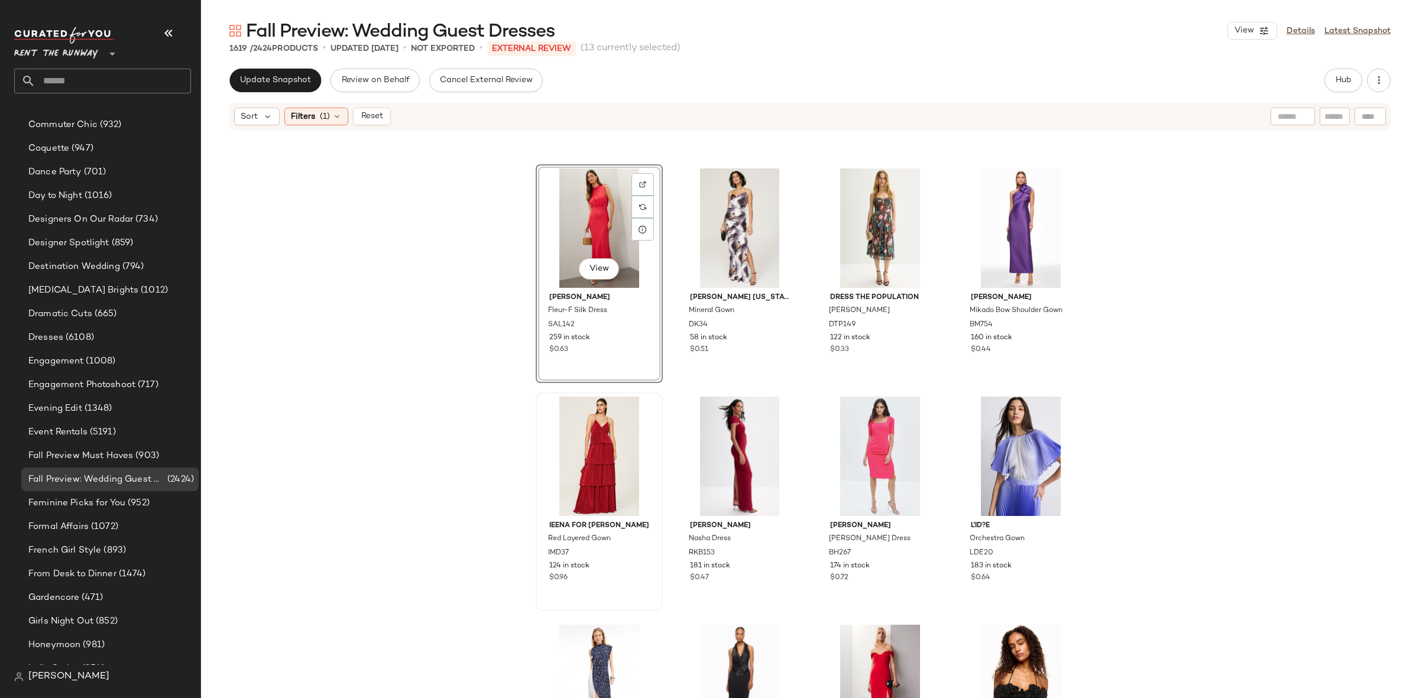
scroll to position [5010, 0]
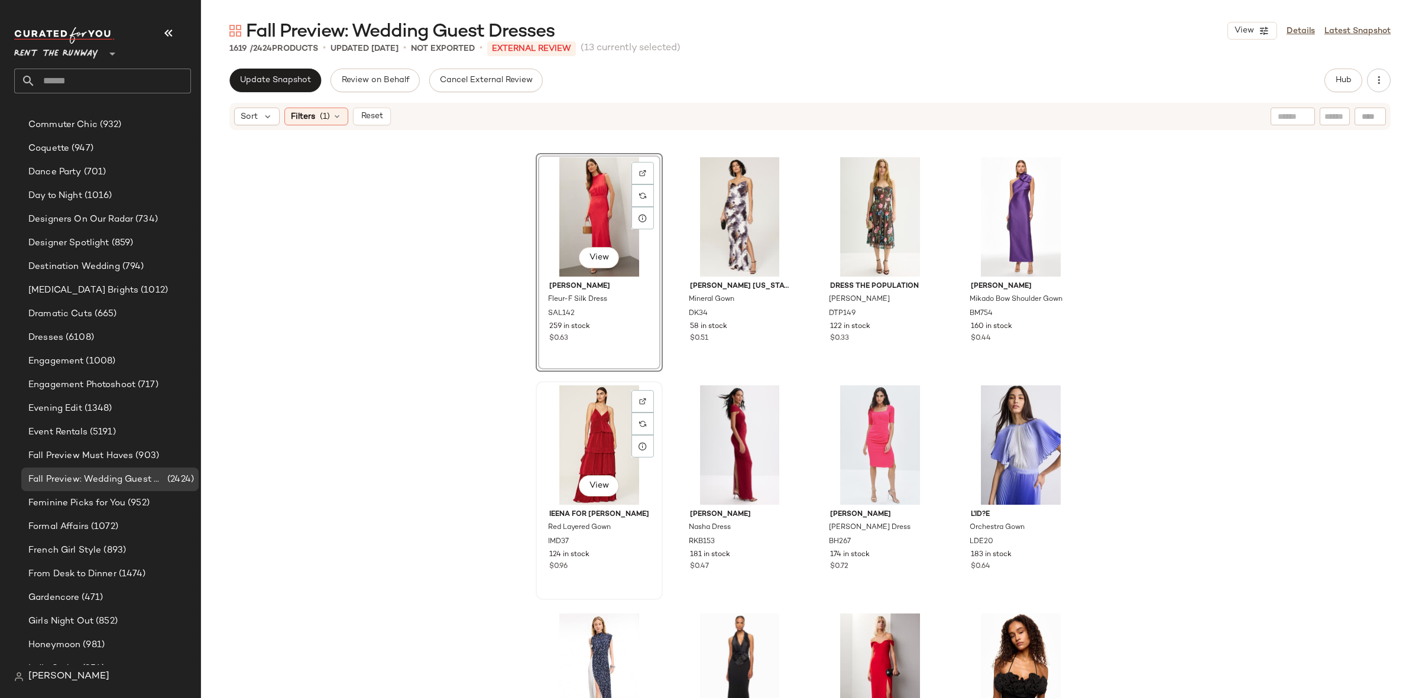
click at [580, 423] on div "View" at bounding box center [599, 444] width 119 height 119
click at [1034, 199] on div "View" at bounding box center [1020, 216] width 119 height 119
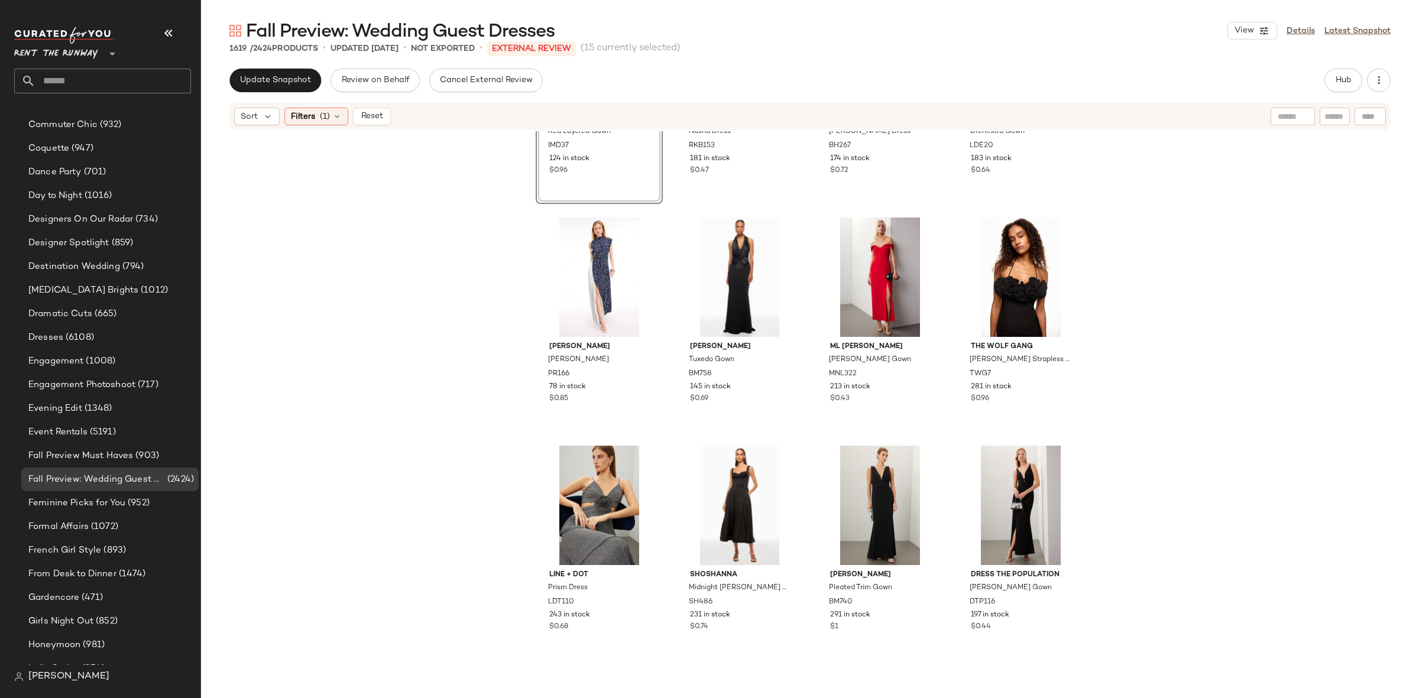
scroll to position [5467, 0]
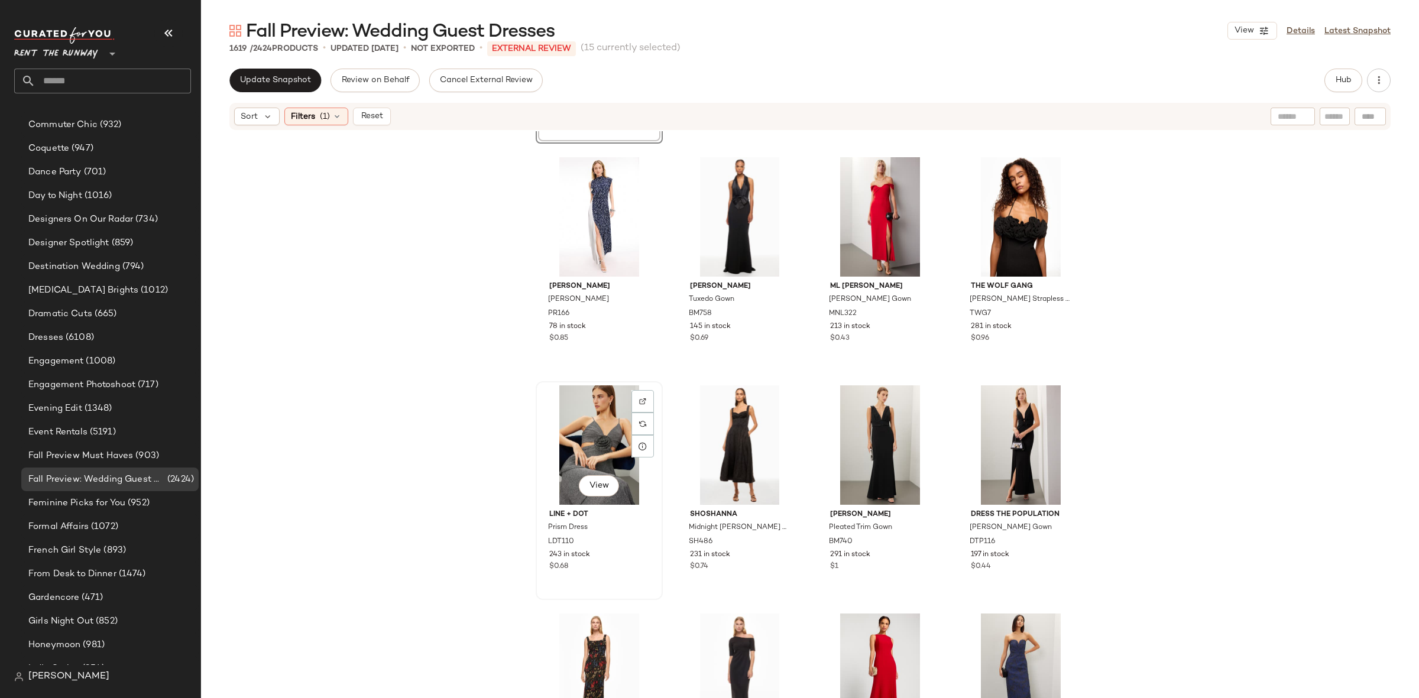
click at [581, 443] on div "View" at bounding box center [599, 444] width 119 height 119
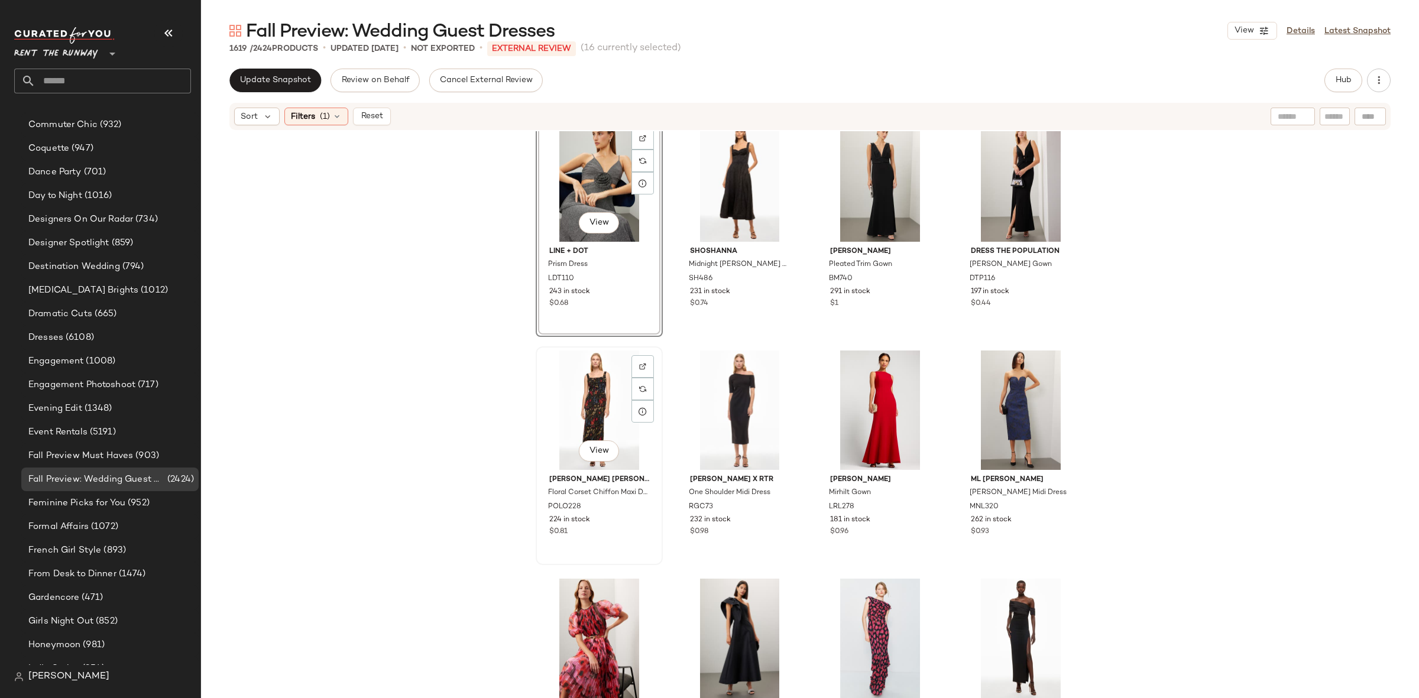
scroll to position [5744, 0]
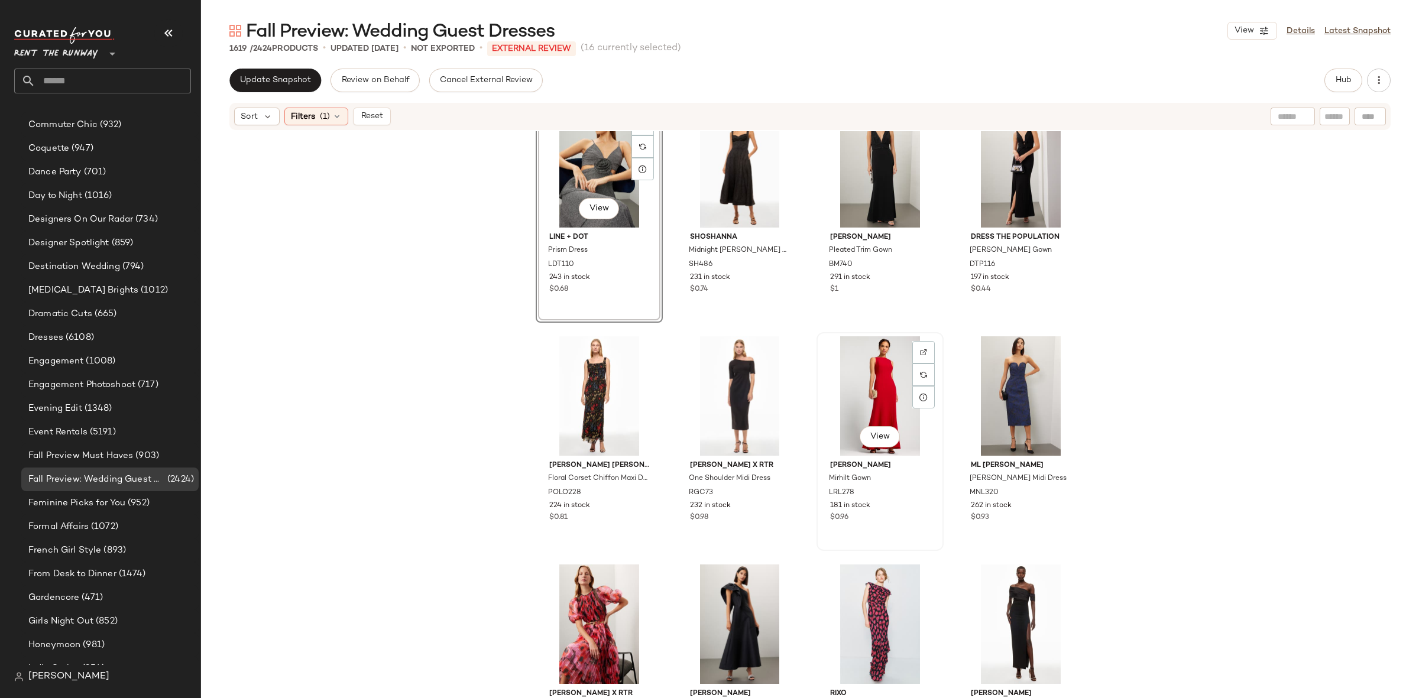
click at [851, 390] on div "View" at bounding box center [880, 395] width 119 height 119
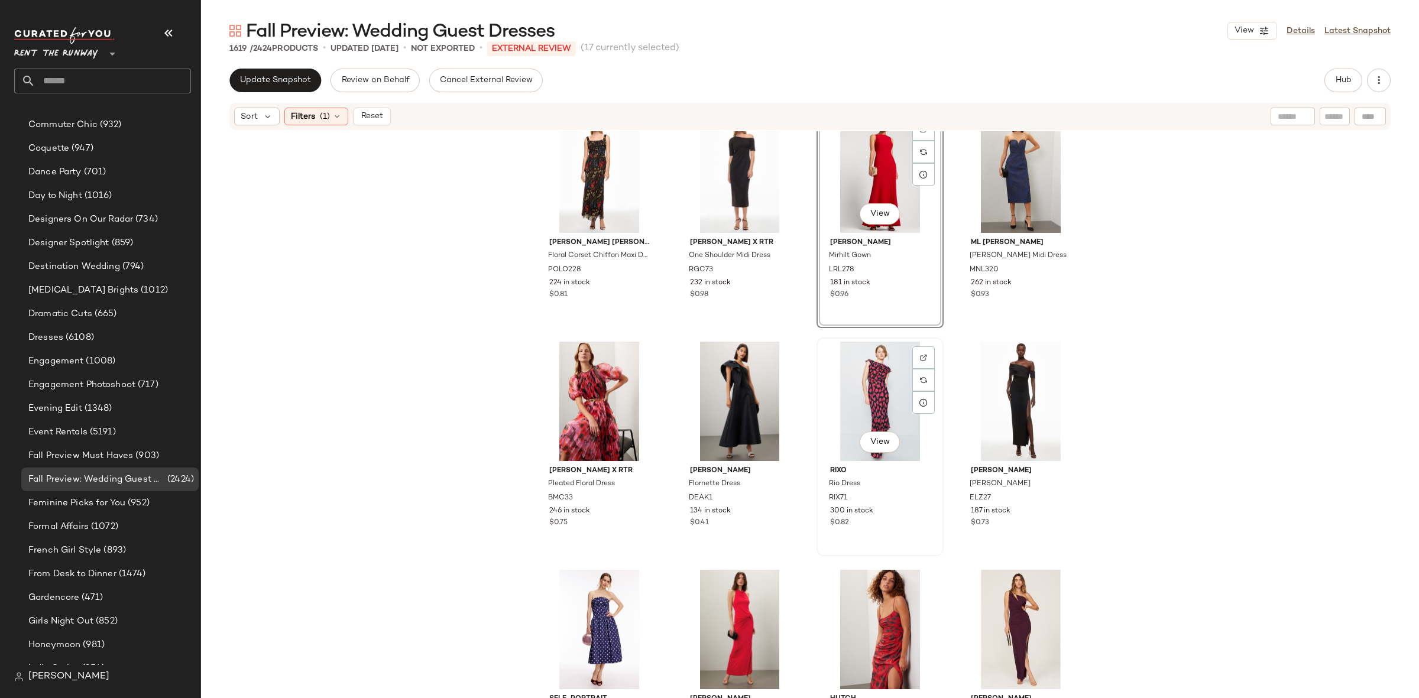
click at [857, 388] on div "View" at bounding box center [880, 401] width 119 height 119
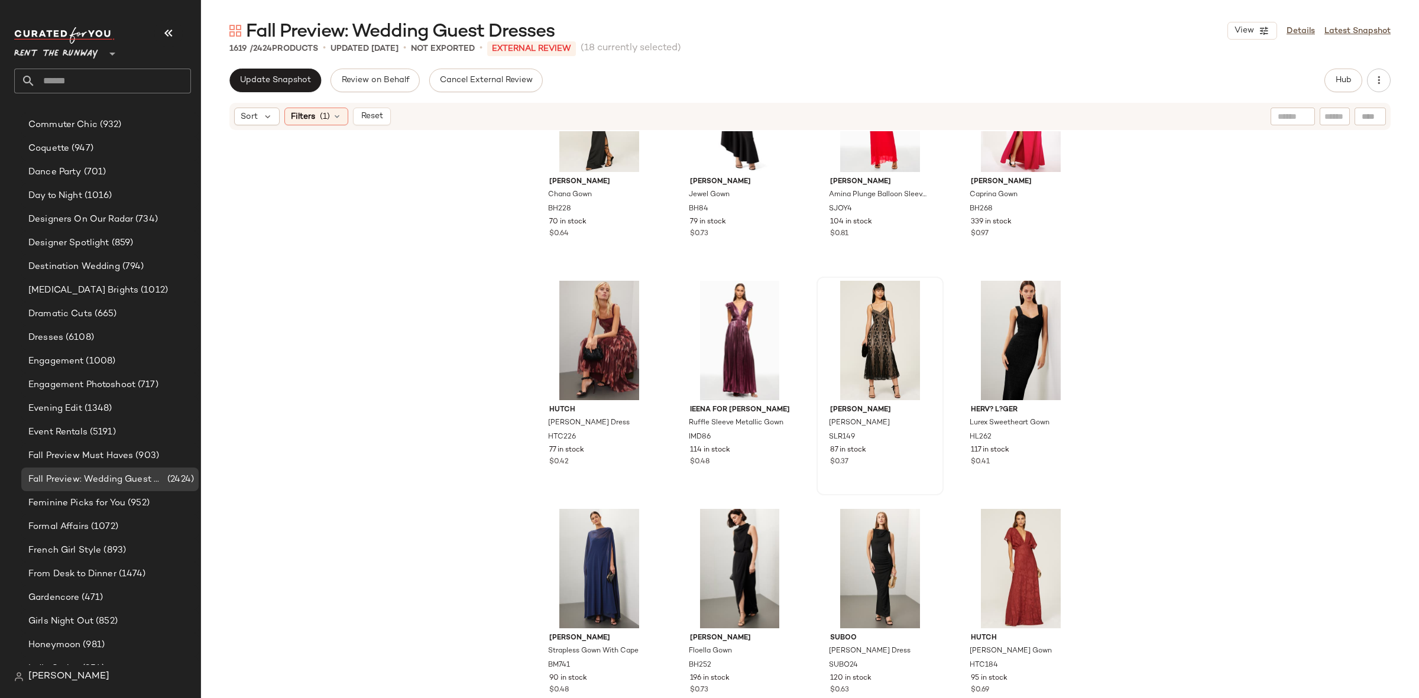
scroll to position [8767, 0]
click at [731, 329] on div "View" at bounding box center [739, 339] width 119 height 119
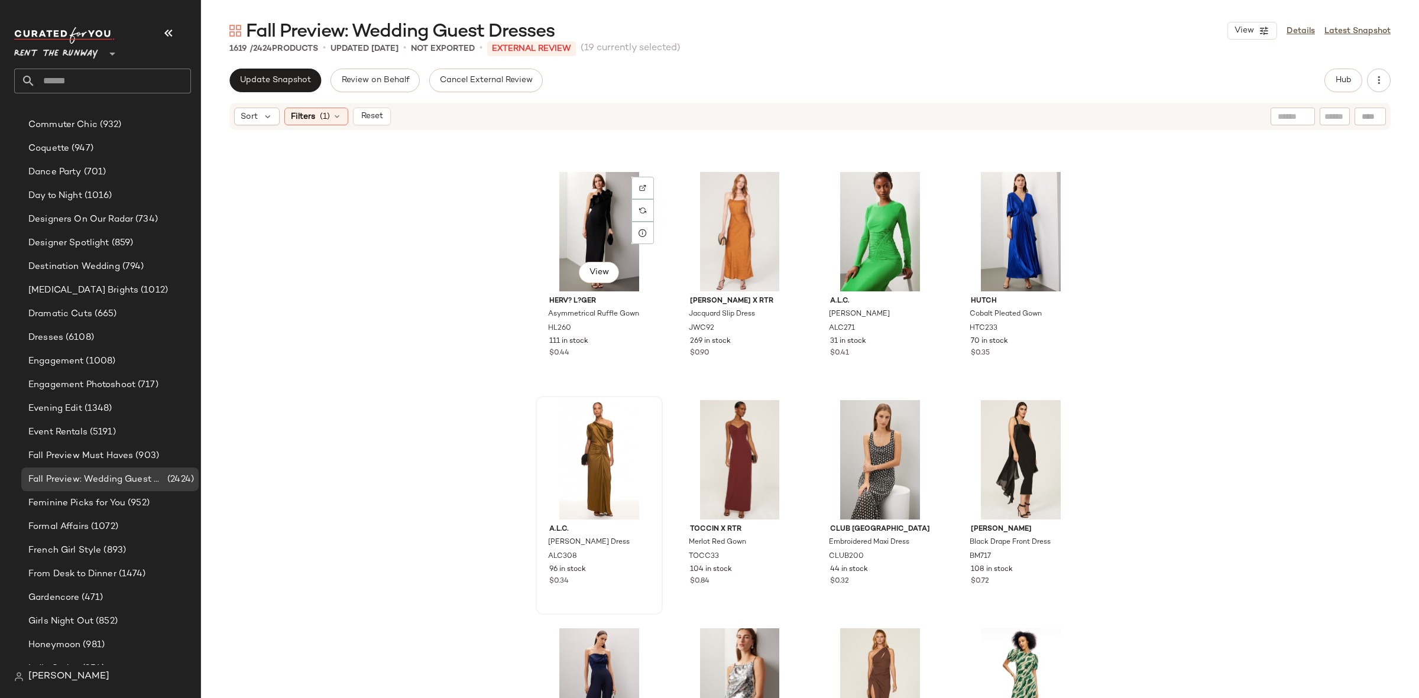
scroll to position [10177, 0]
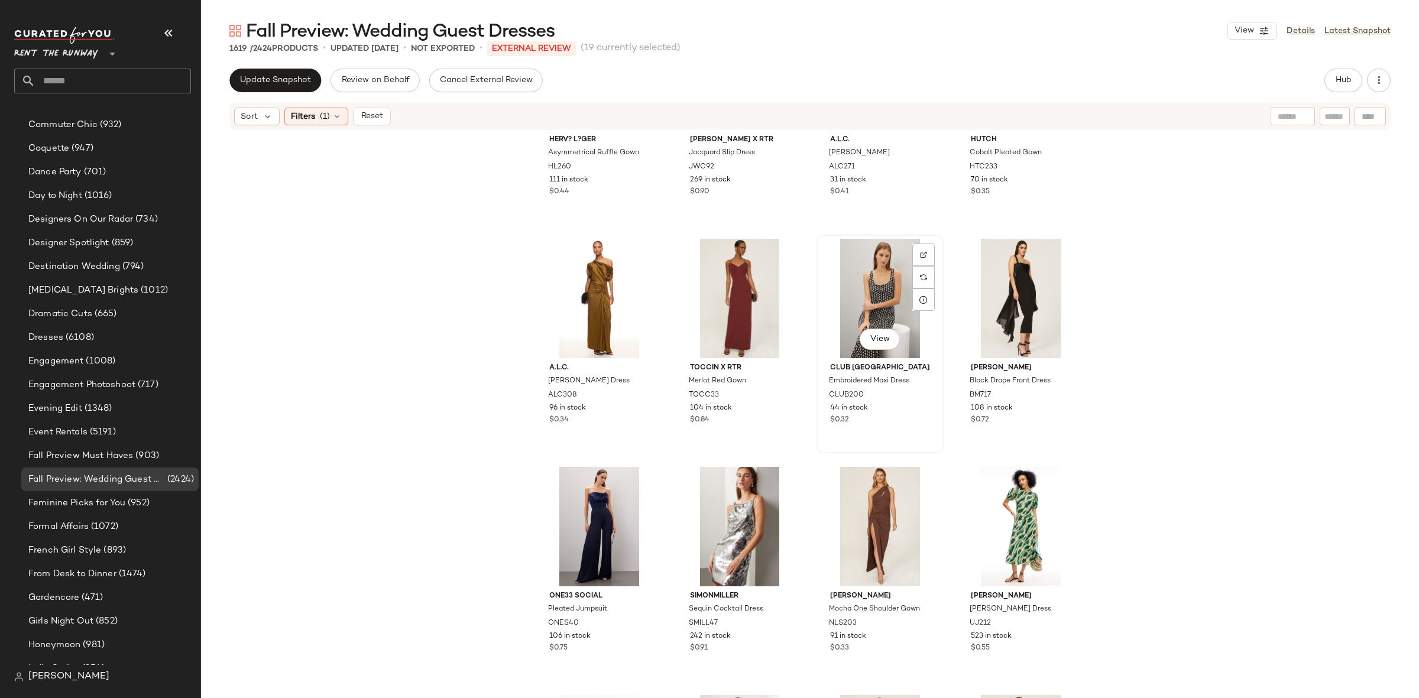
click at [870, 297] on div "View" at bounding box center [880, 298] width 119 height 119
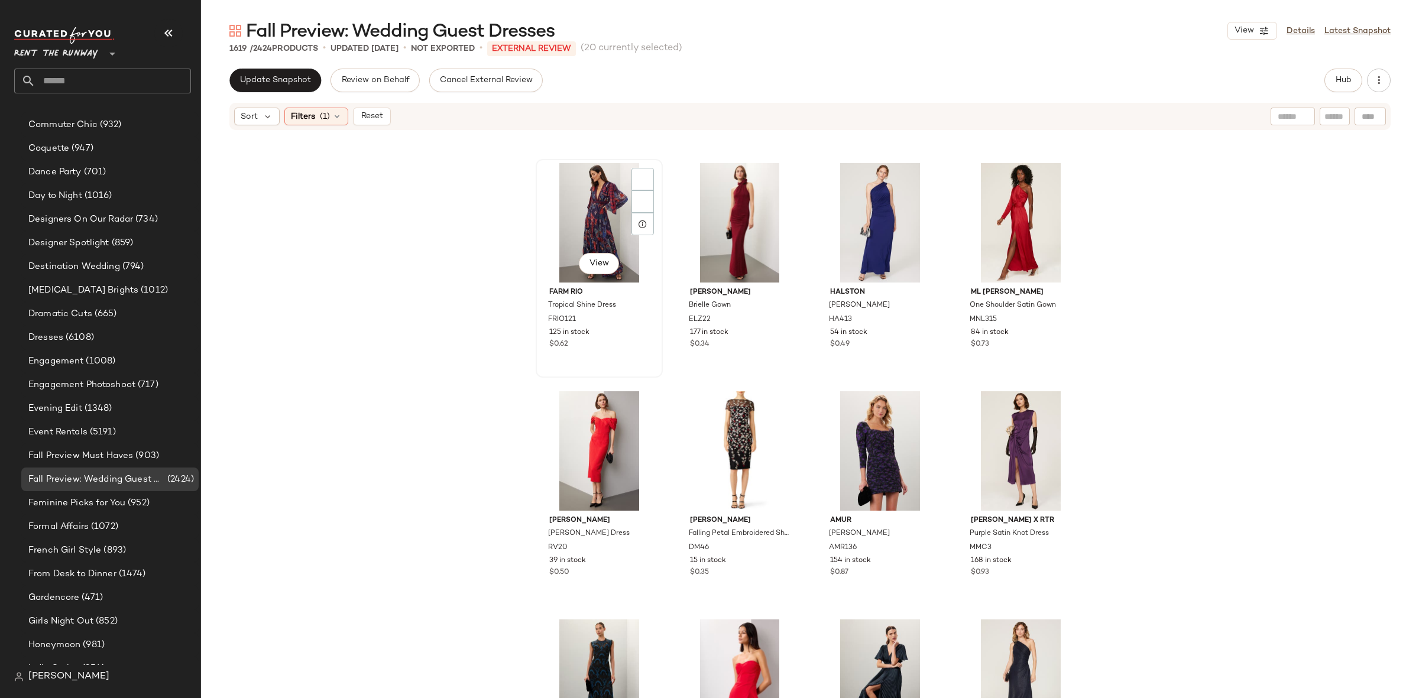
scroll to position [11144, 0]
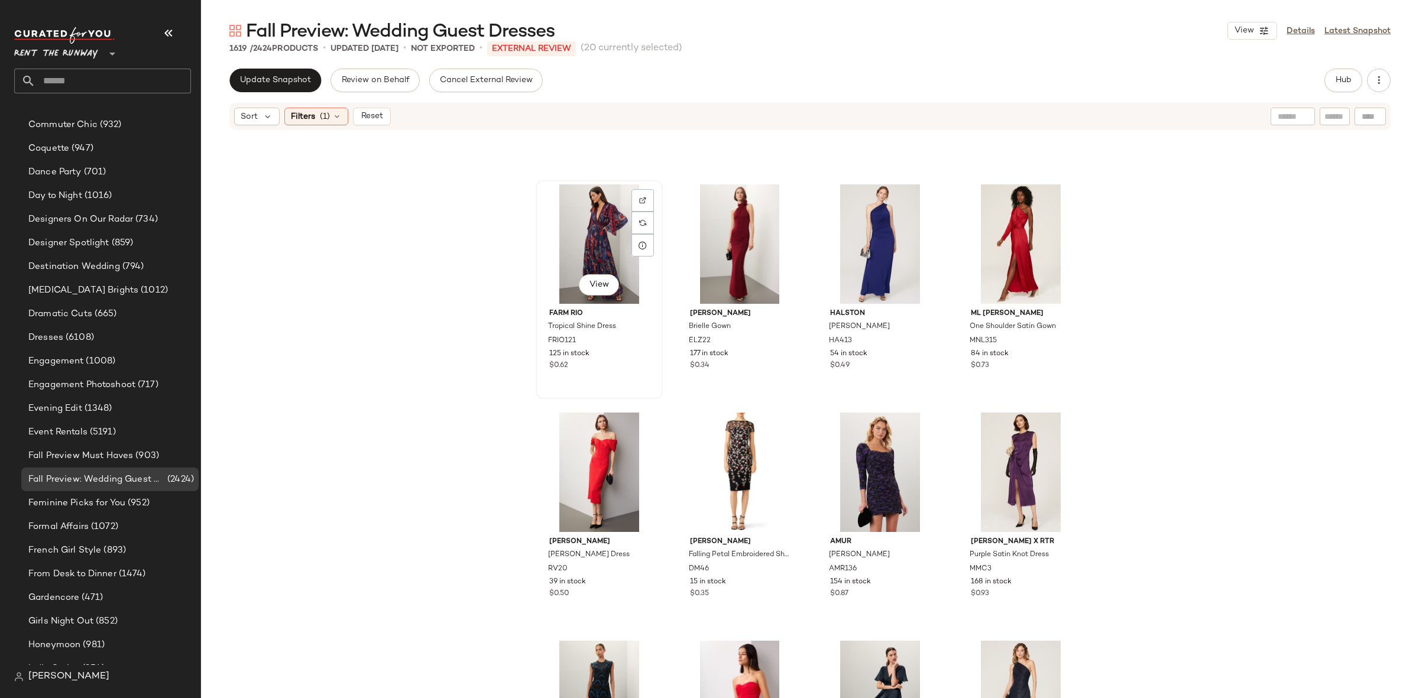
click at [615, 221] on div "View" at bounding box center [599, 243] width 119 height 119
click at [1013, 446] on div "View" at bounding box center [1020, 472] width 119 height 119
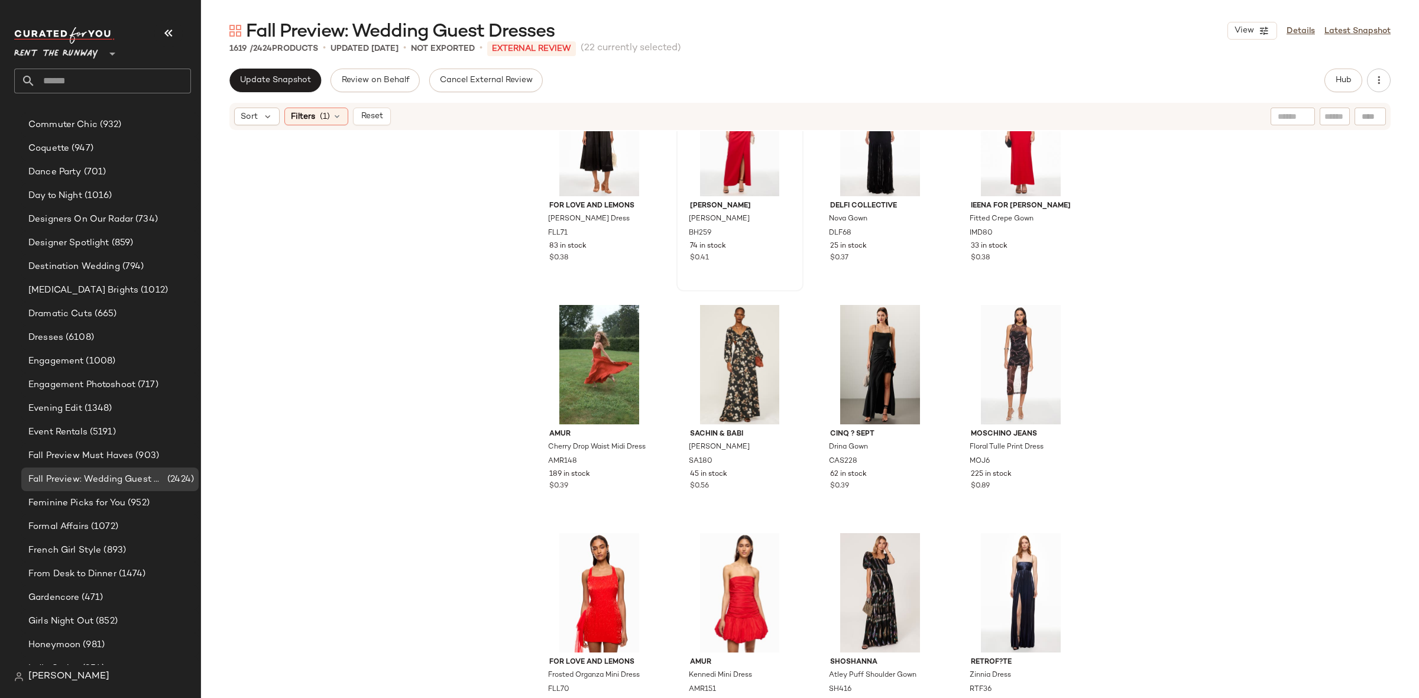
scroll to position [13041, 0]
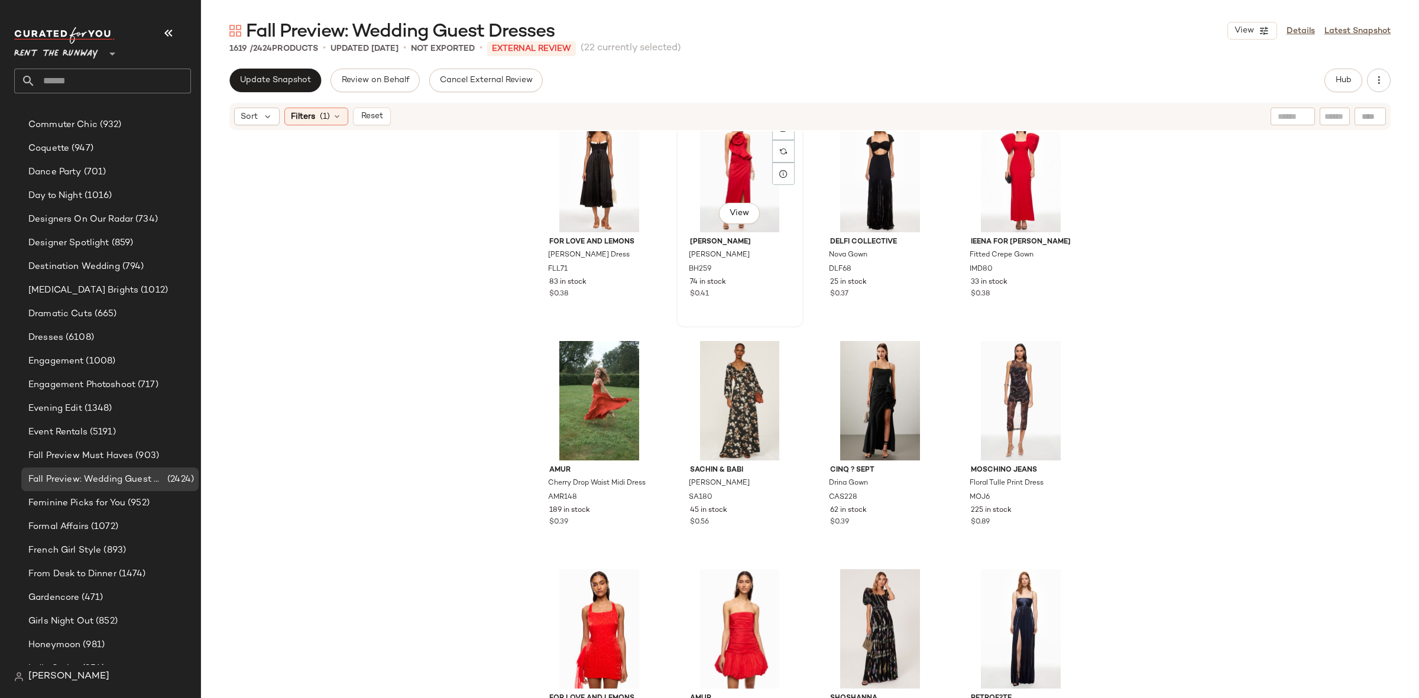
click at [716, 163] on div "View" at bounding box center [739, 172] width 119 height 119
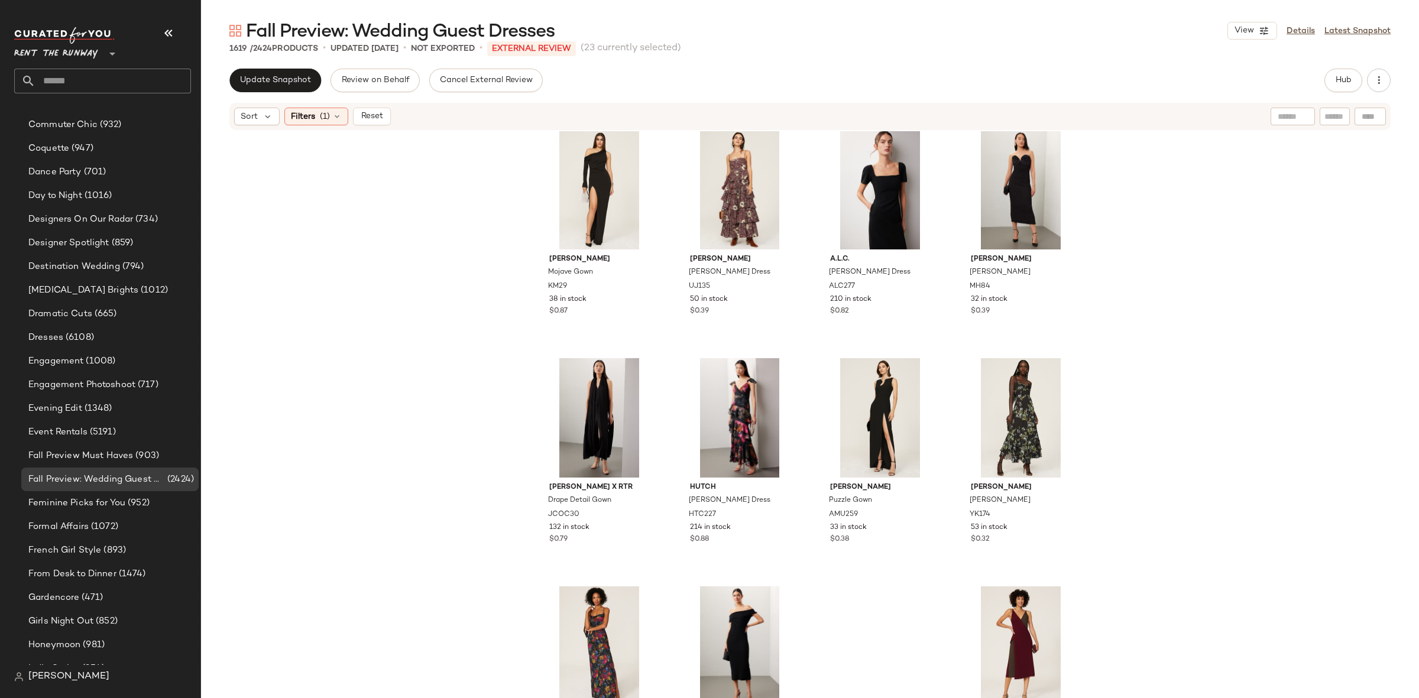
scroll to position [14190, 0]
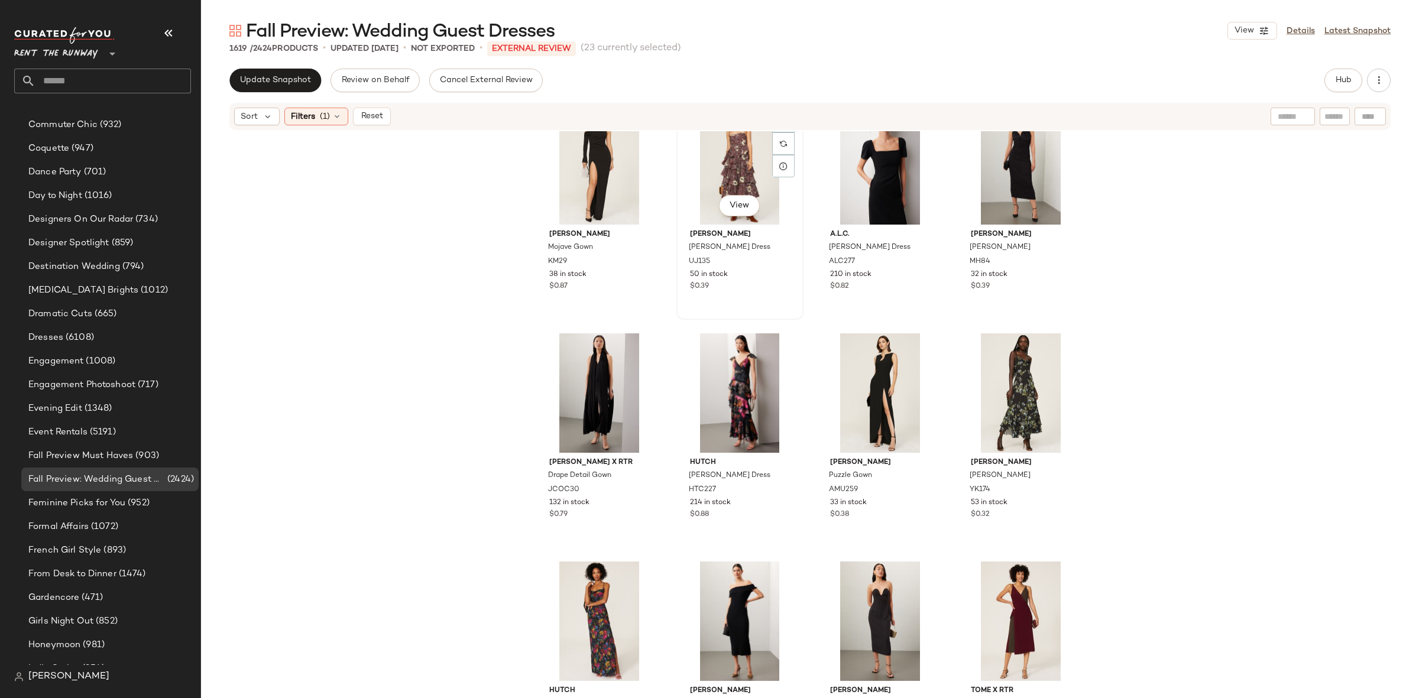
click at [722, 168] on div "View" at bounding box center [739, 164] width 119 height 119
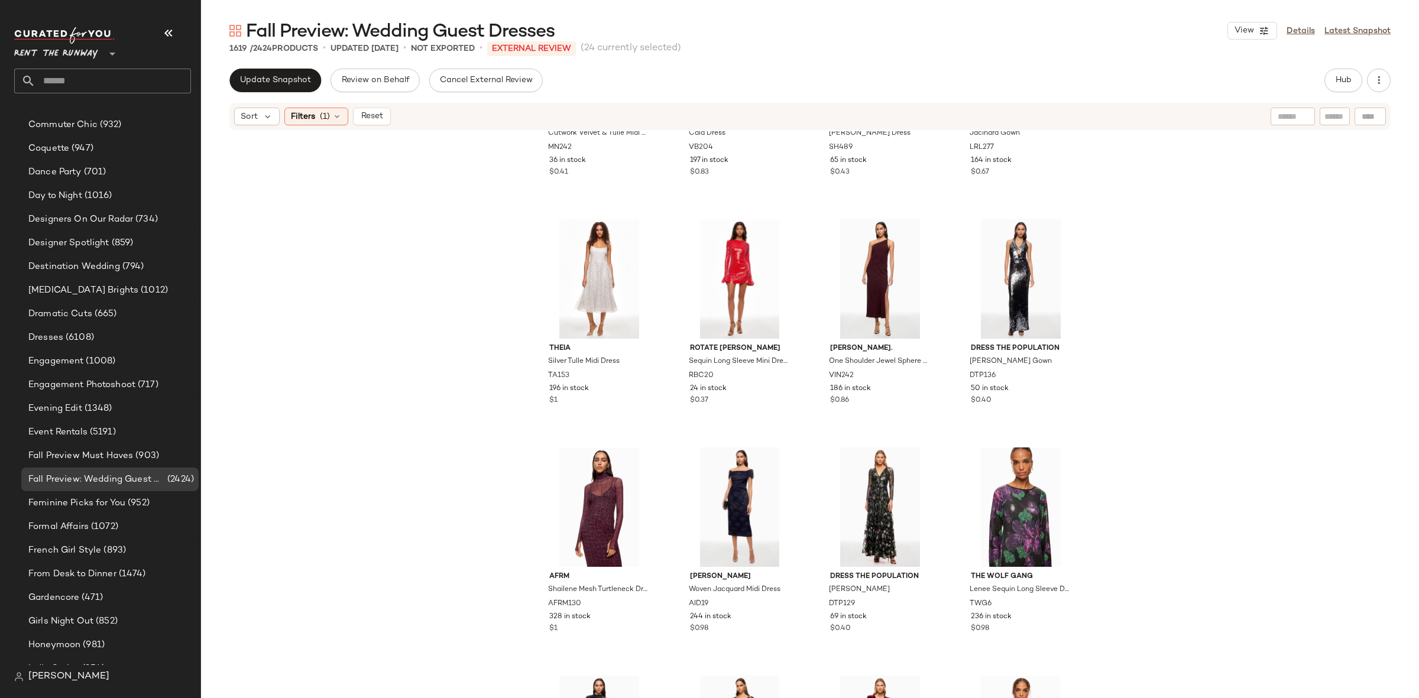
scroll to position [17032, 0]
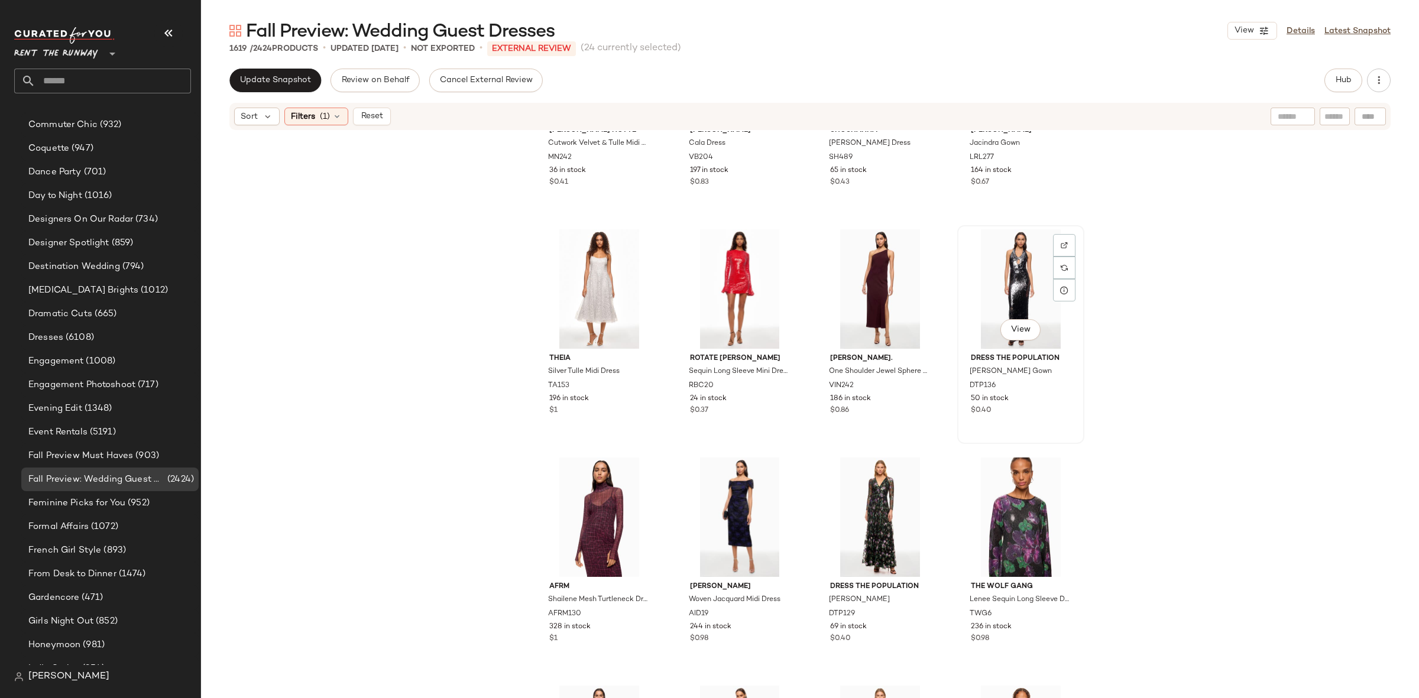
click at [1009, 273] on div "View" at bounding box center [1020, 288] width 119 height 119
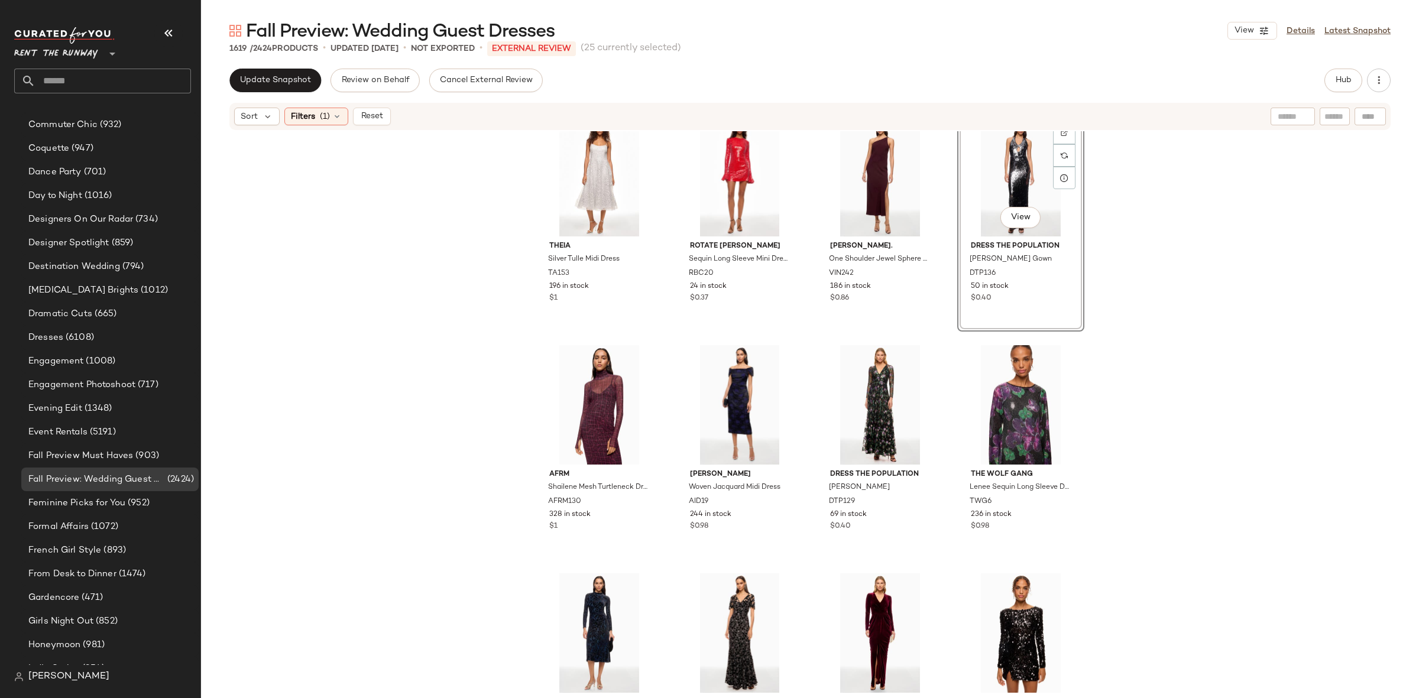
scroll to position [17237, 0]
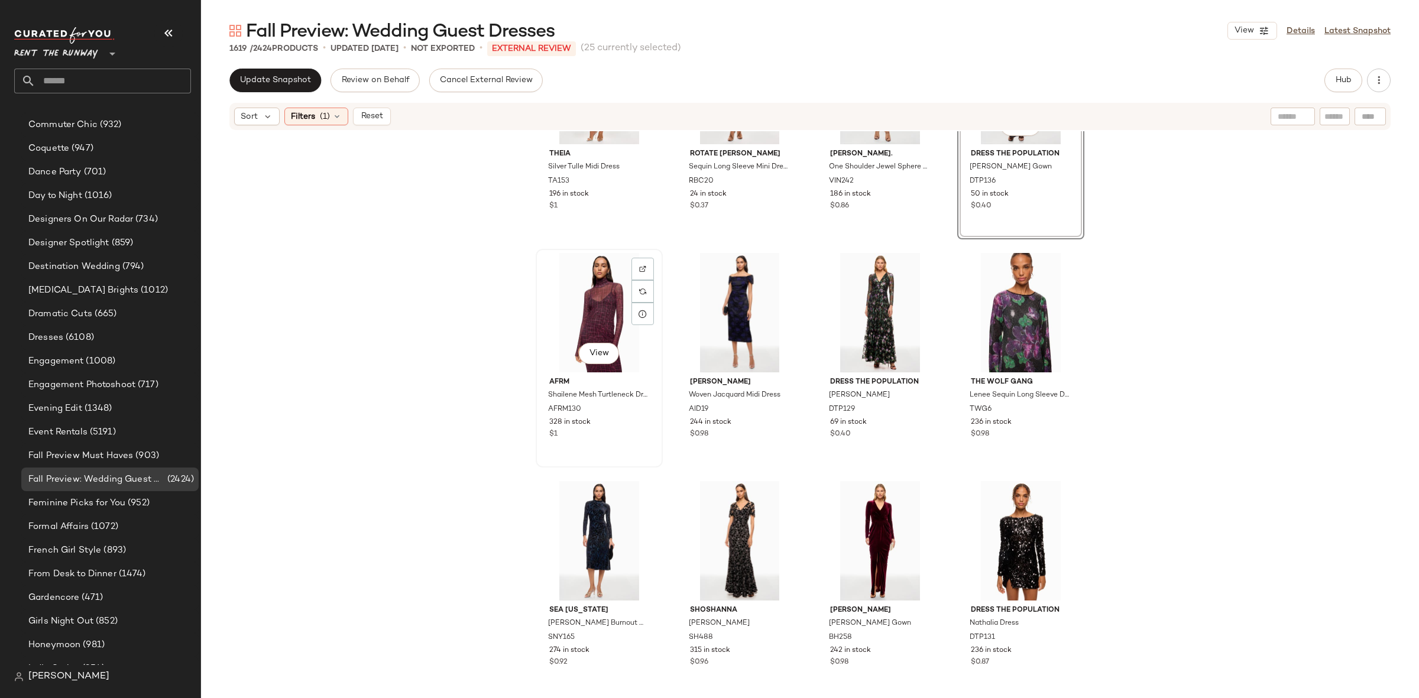
click at [600, 311] on div "View" at bounding box center [599, 312] width 119 height 119
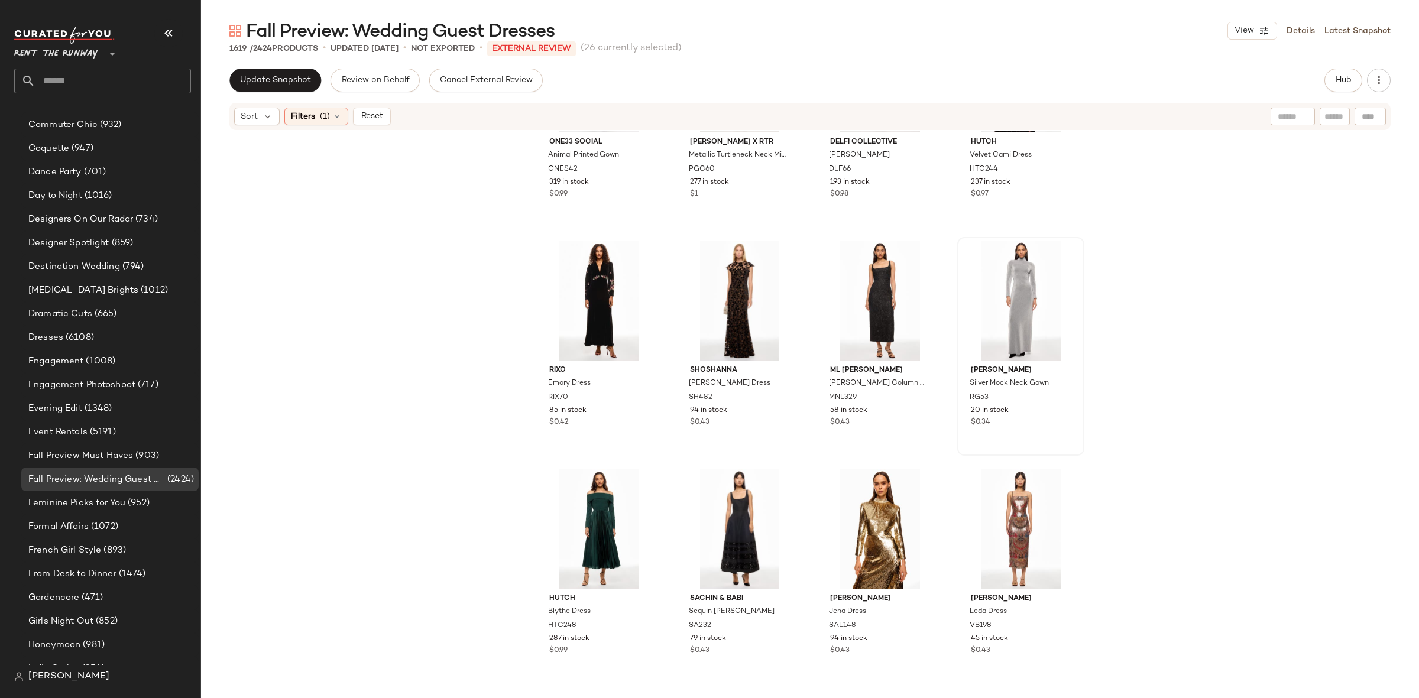
scroll to position [19305, 0]
click at [1006, 288] on div "View" at bounding box center [1020, 298] width 119 height 119
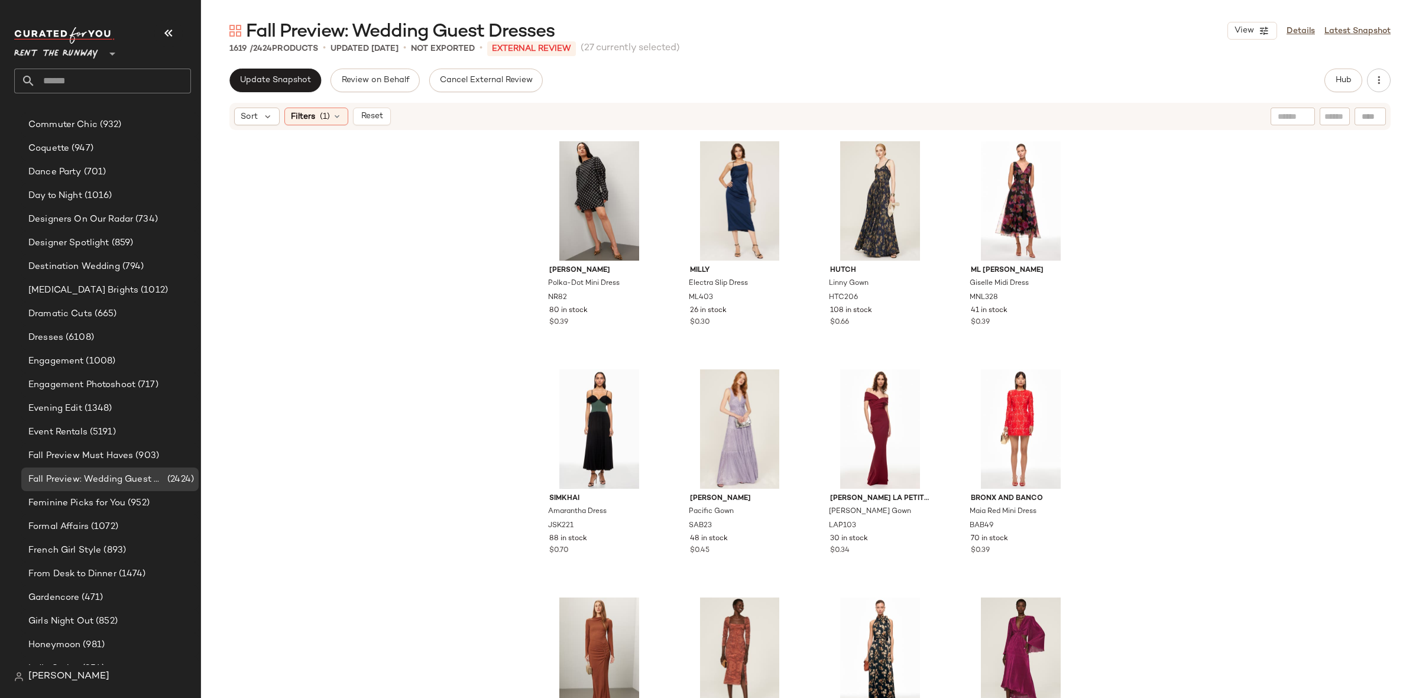
scroll to position [27454, 0]
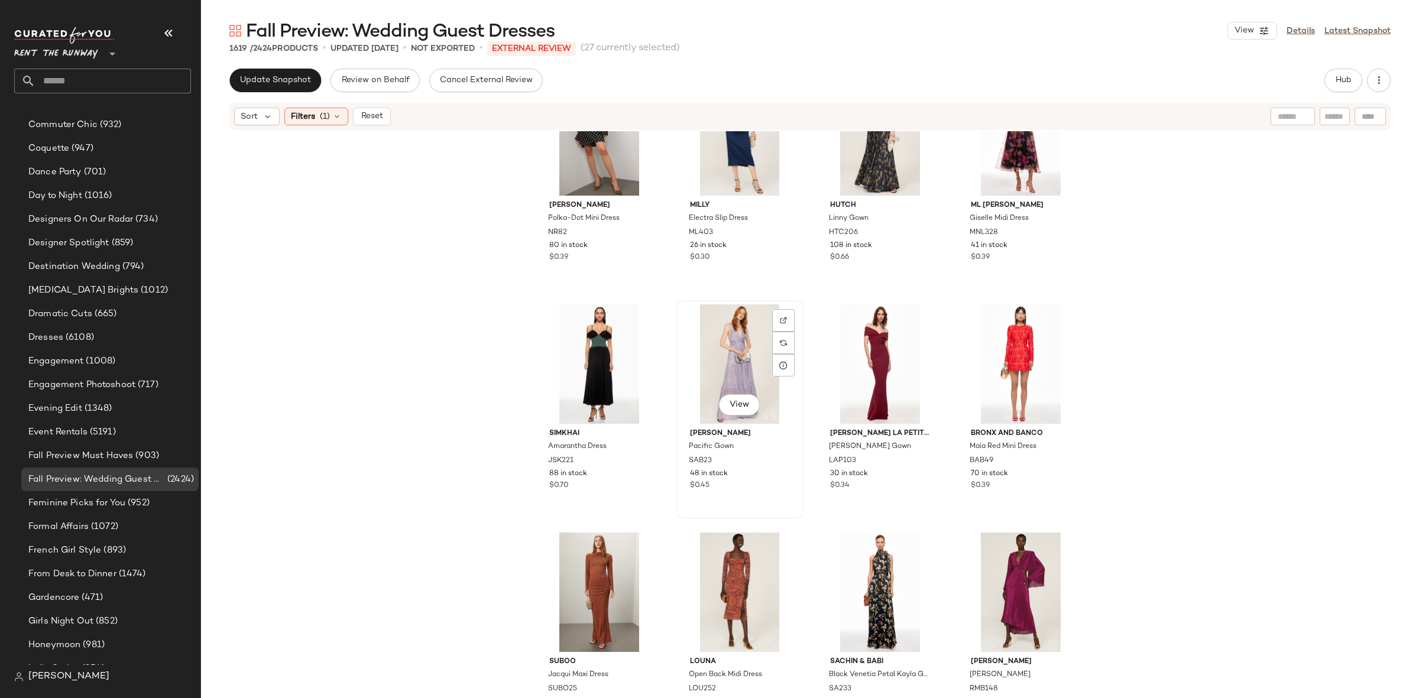
click at [724, 353] on div "View" at bounding box center [739, 363] width 119 height 119
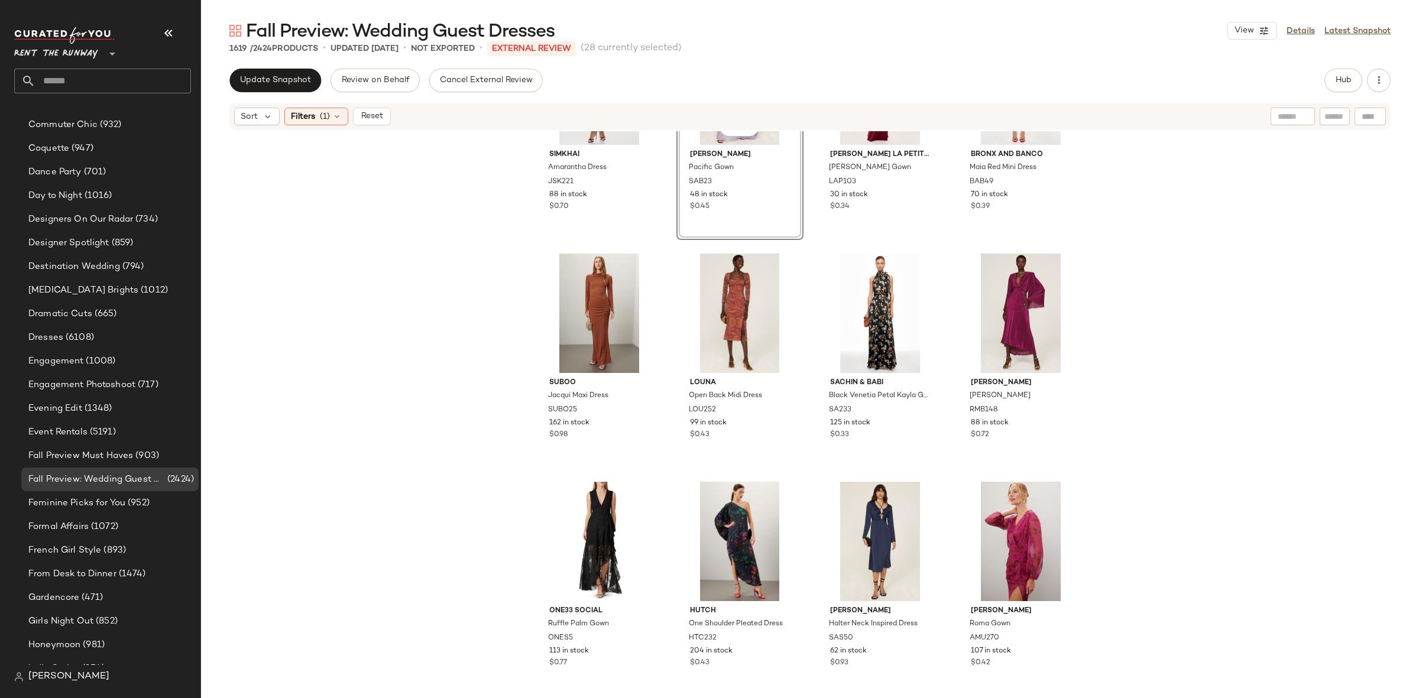
scroll to position [27768, 0]
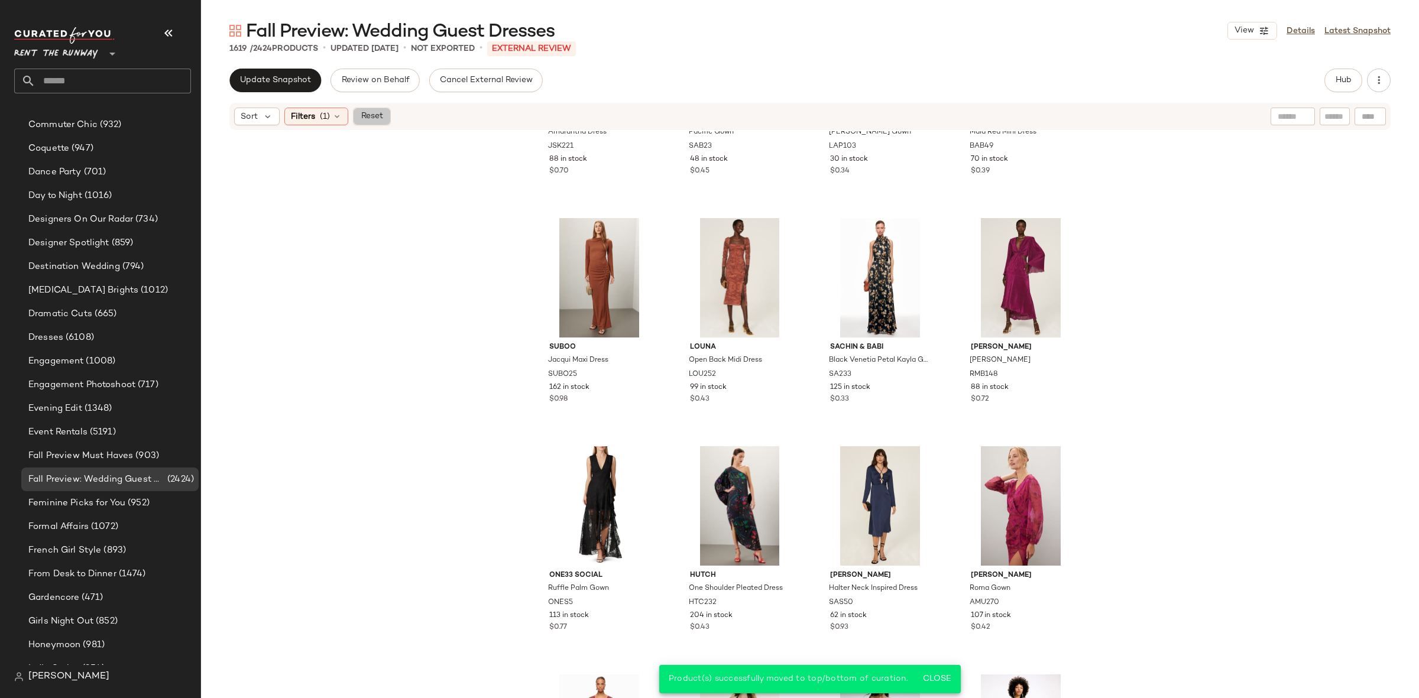
click at [385, 122] on button "Reset" at bounding box center [372, 117] width 38 height 18
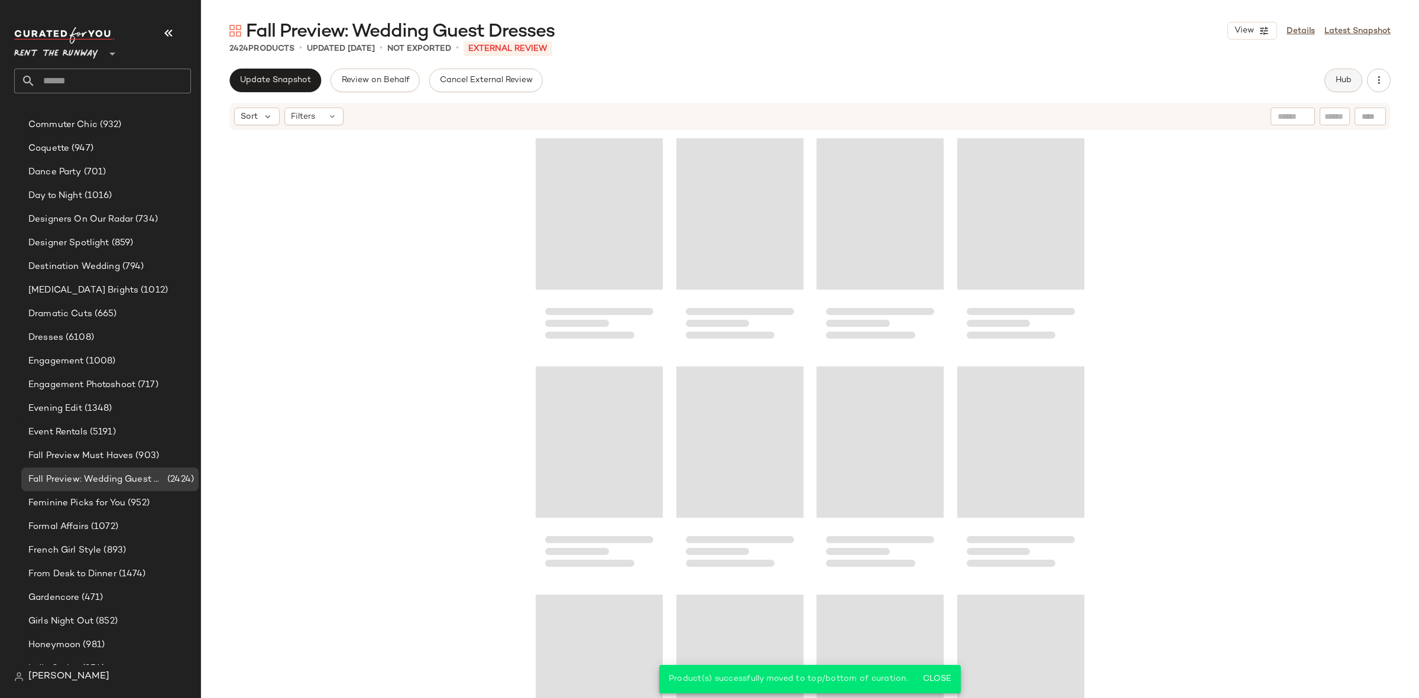
scroll to position [1141, 0]
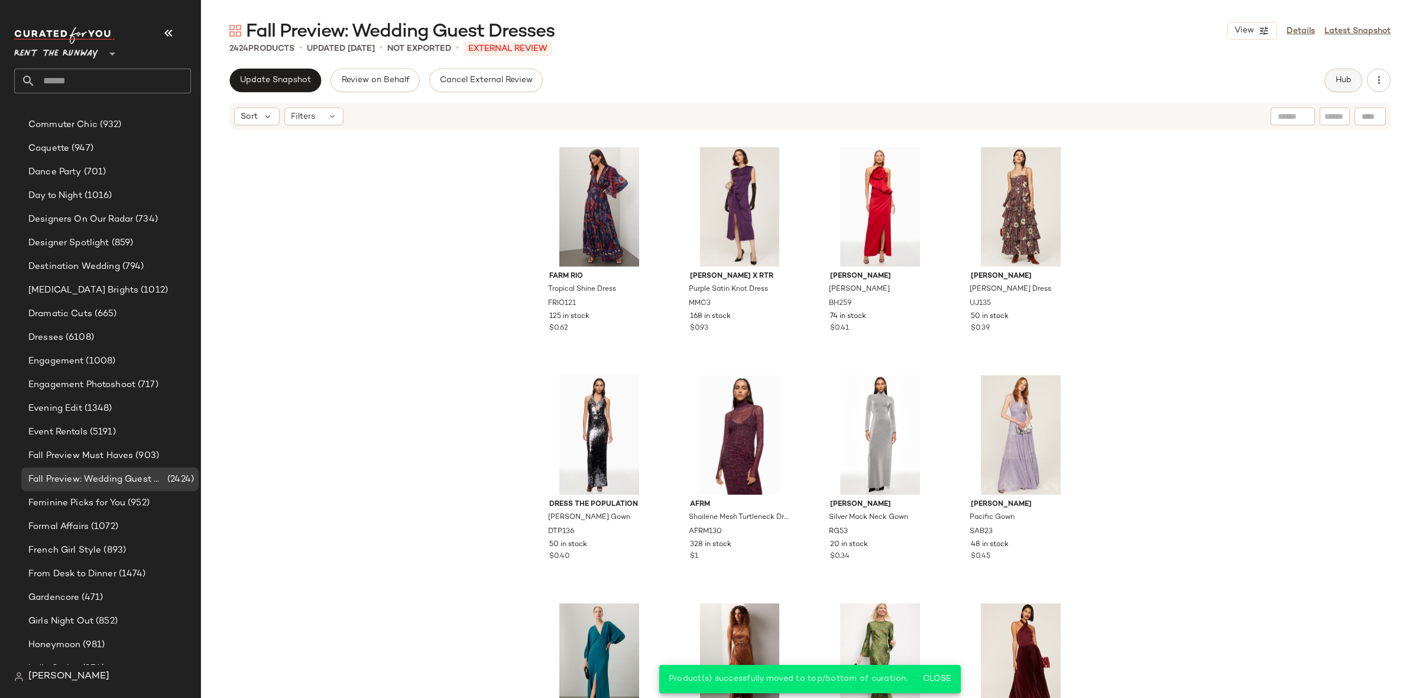
click at [1341, 85] on button "Hub" at bounding box center [1343, 81] width 38 height 24
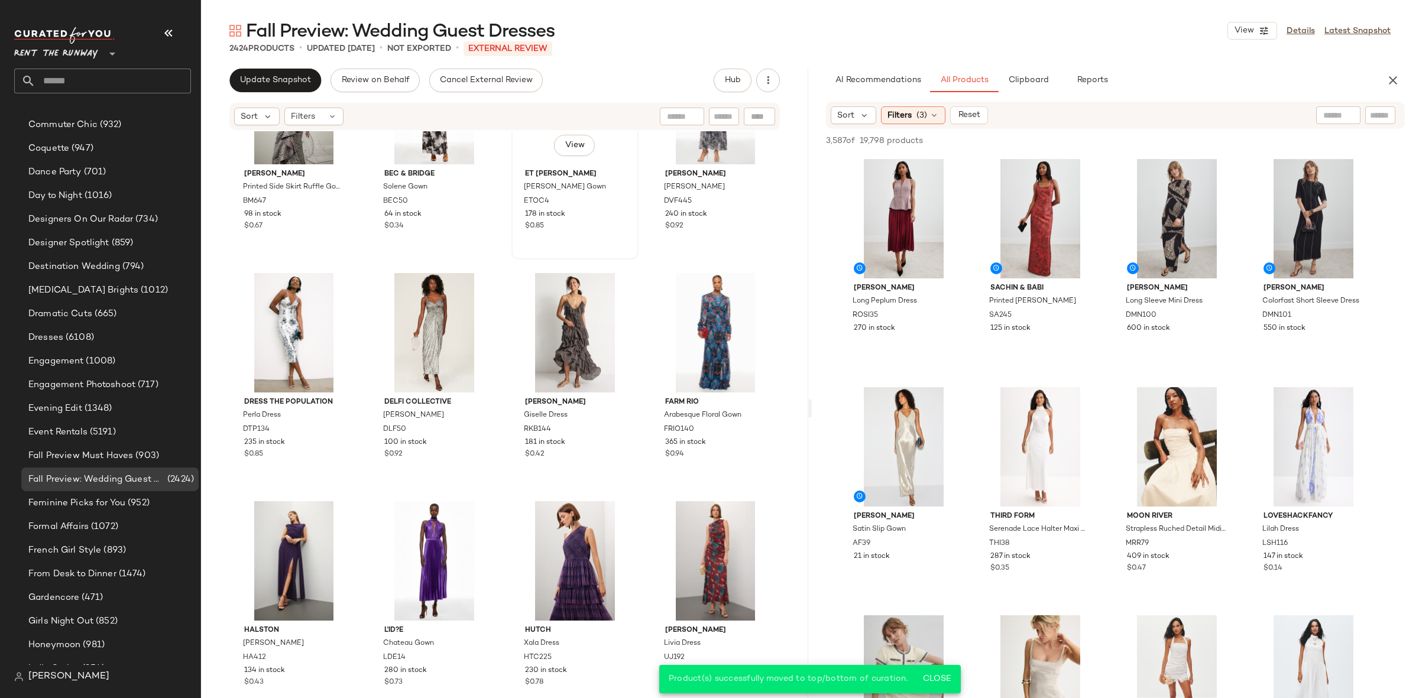
scroll to position [0, 0]
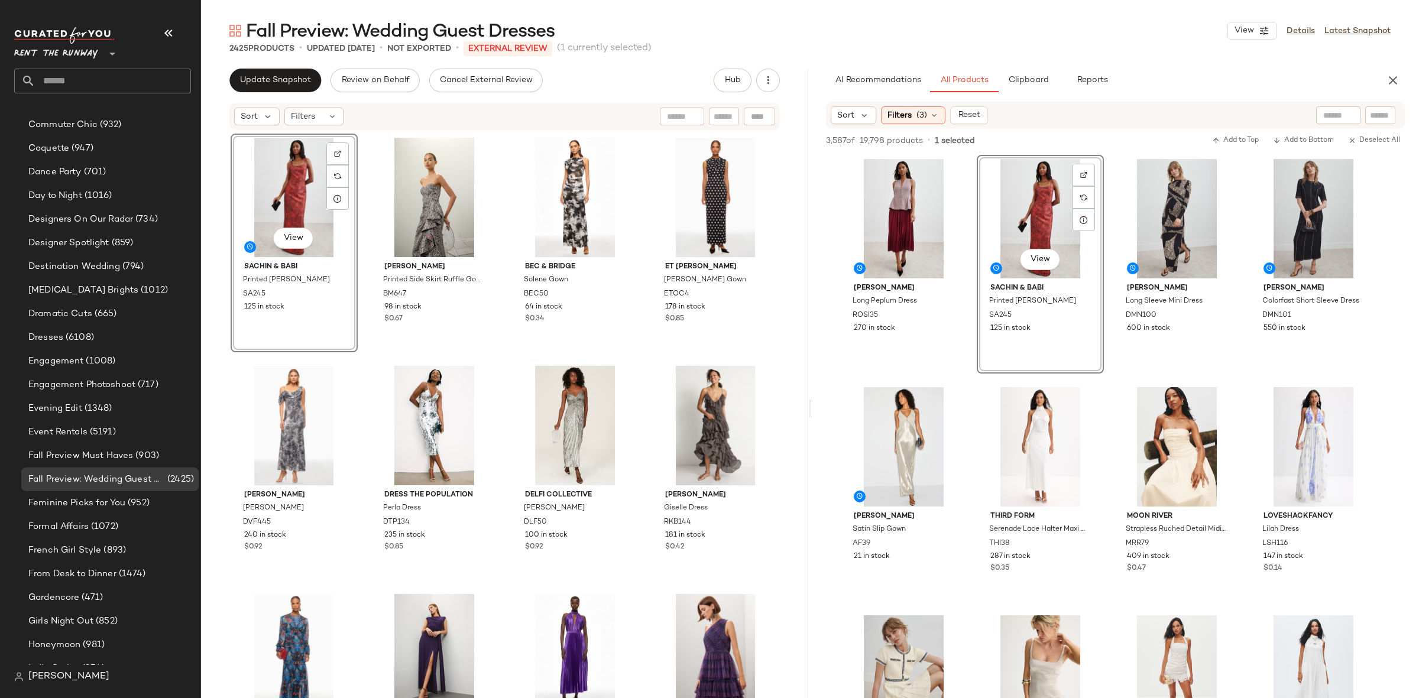
scroll to position [684, 0]
click at [359, 361] on div "View Sachin & Babi Printed Lana Gown SA245 125 in stock Badgley Mischka Printed…" at bounding box center [505, 434] width 549 height 600
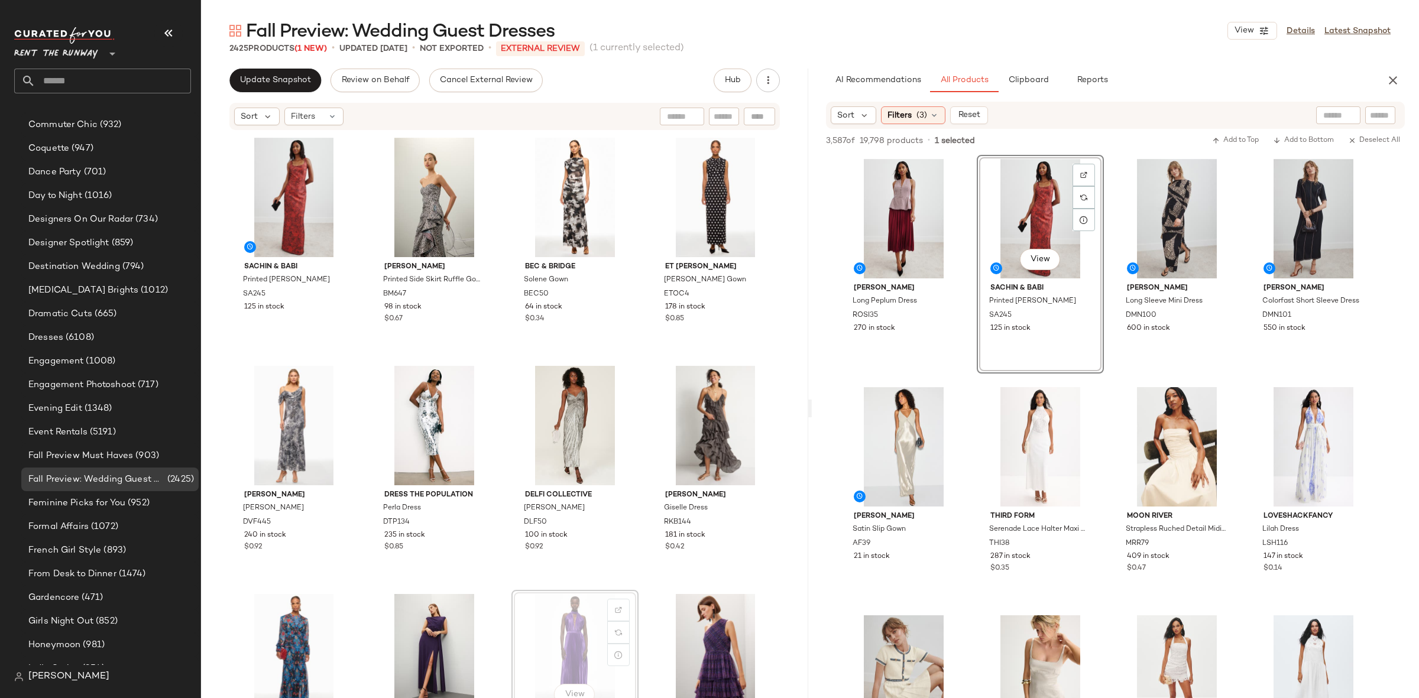
scroll to position [1, 0]
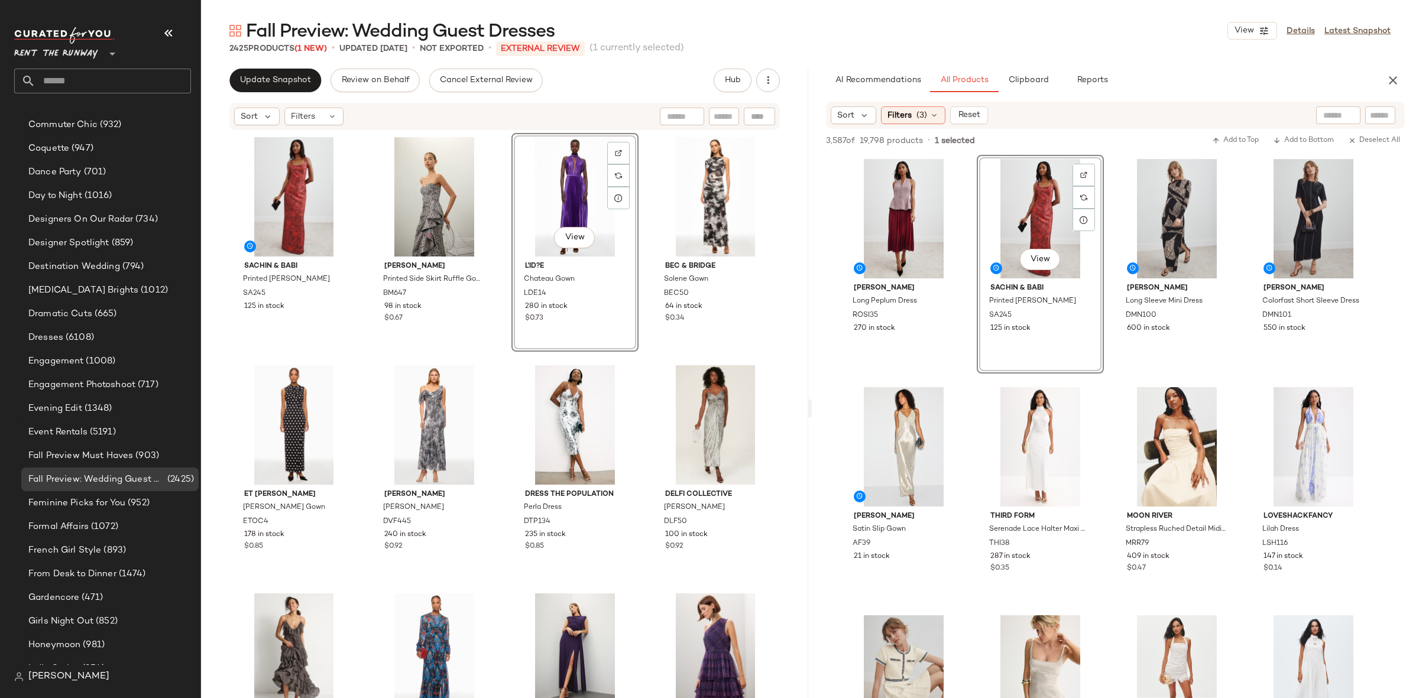
click at [646, 353] on div "Sachin & Babi Printed Lana Gown SA245 125 in stock Badgley Mischka Printed Side…" at bounding box center [505, 433] width 549 height 600
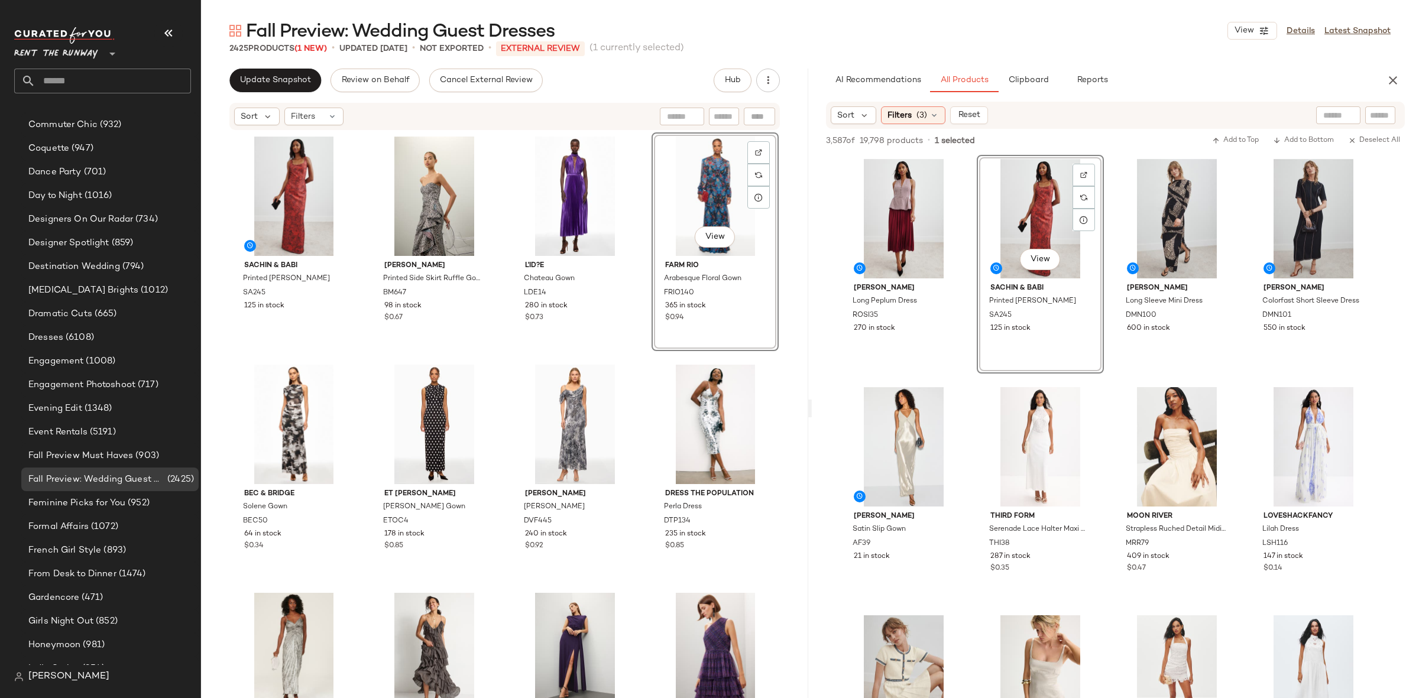
click at [634, 349] on div "Sachin & Babi Printed Lana Gown SA245 125 in stock Badgley Mischka Printed Side…" at bounding box center [505, 432] width 549 height 600
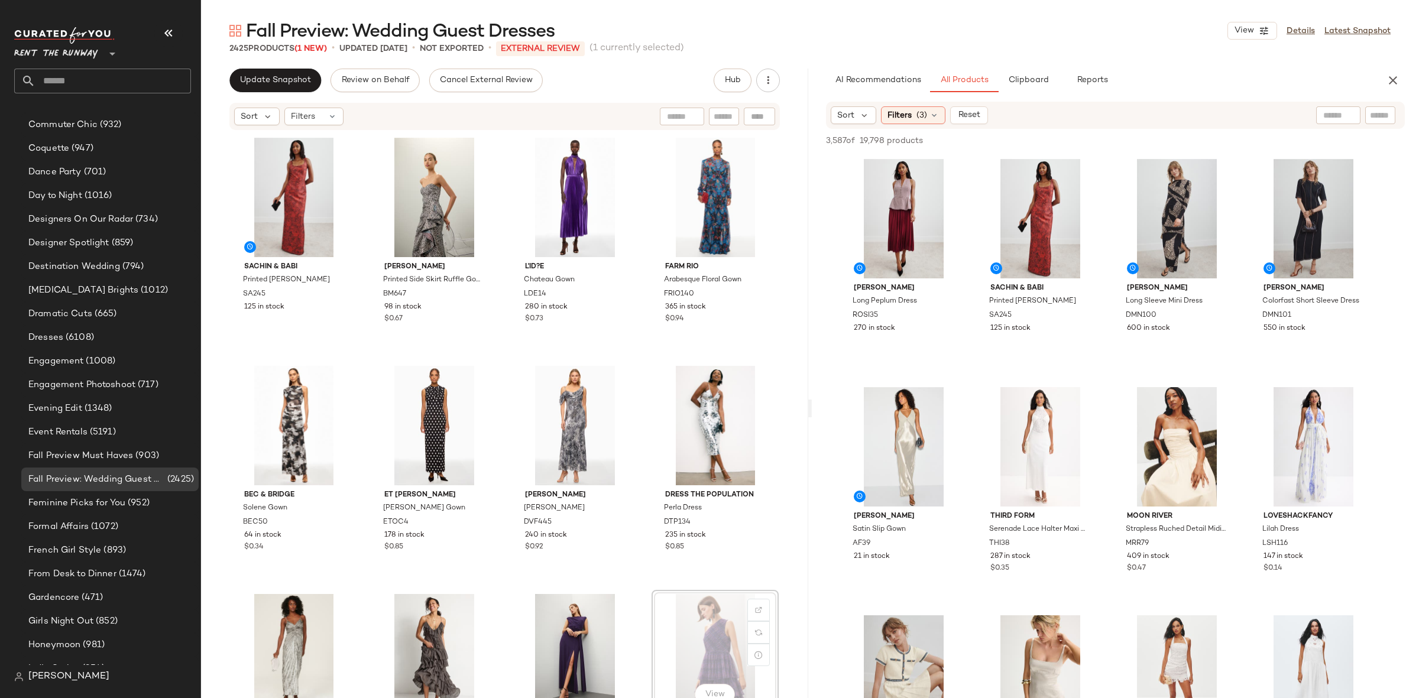
scroll to position [1, 0]
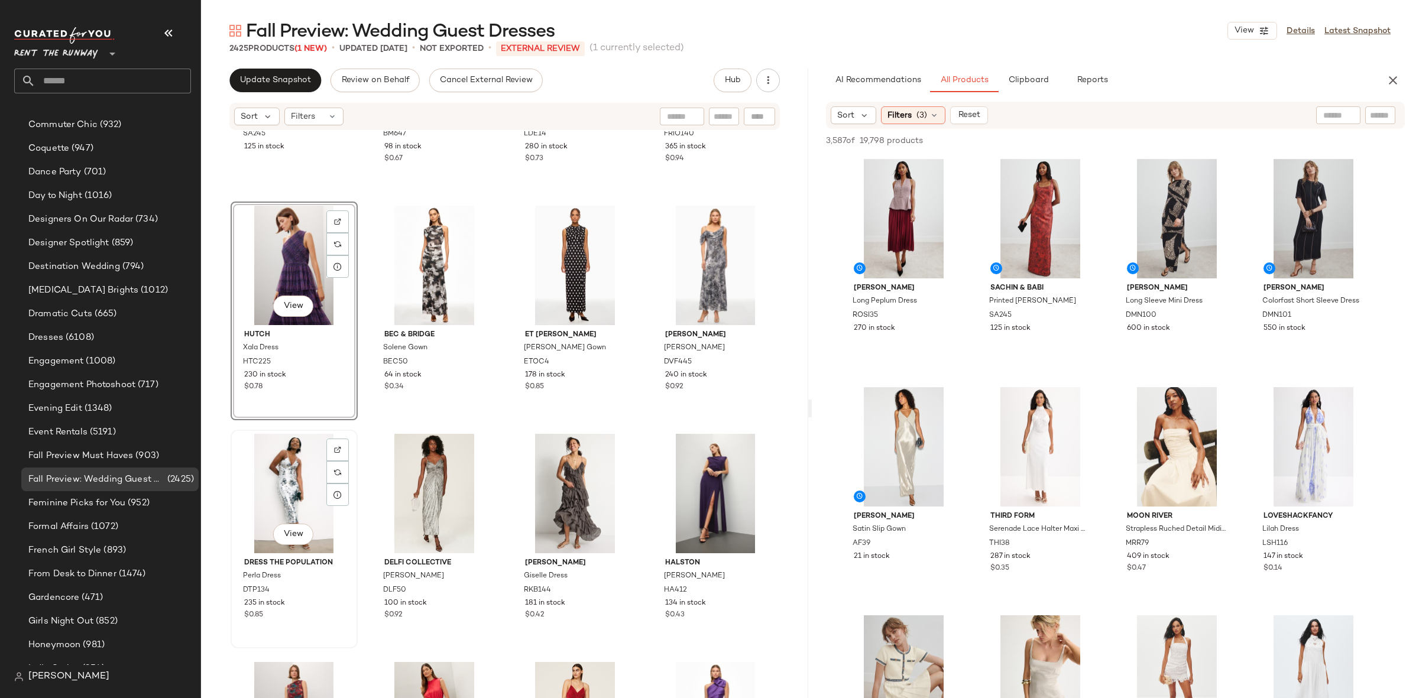
scroll to position [249, 0]
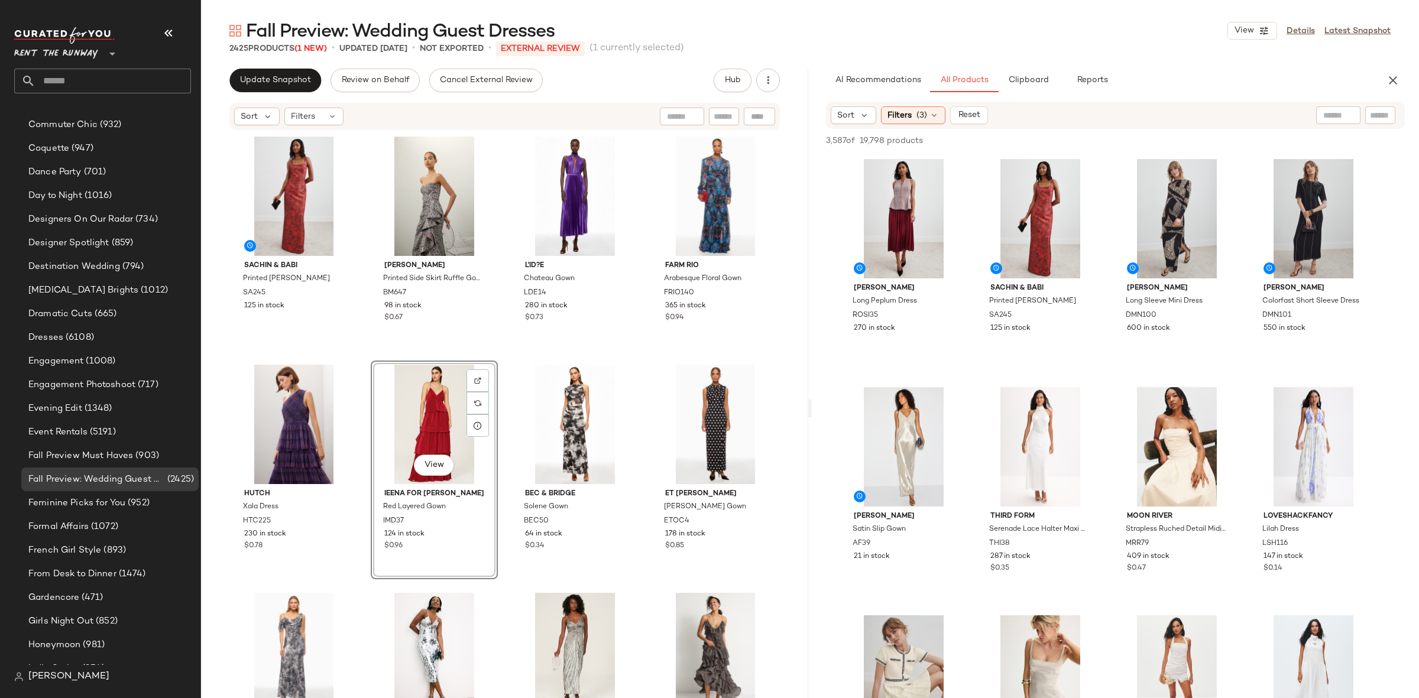
click at [500, 330] on div "Sachin & Babi Printed Lana Gown SA245 125 in stock Badgley Mischka Printed Side…" at bounding box center [505, 432] width 549 height 600
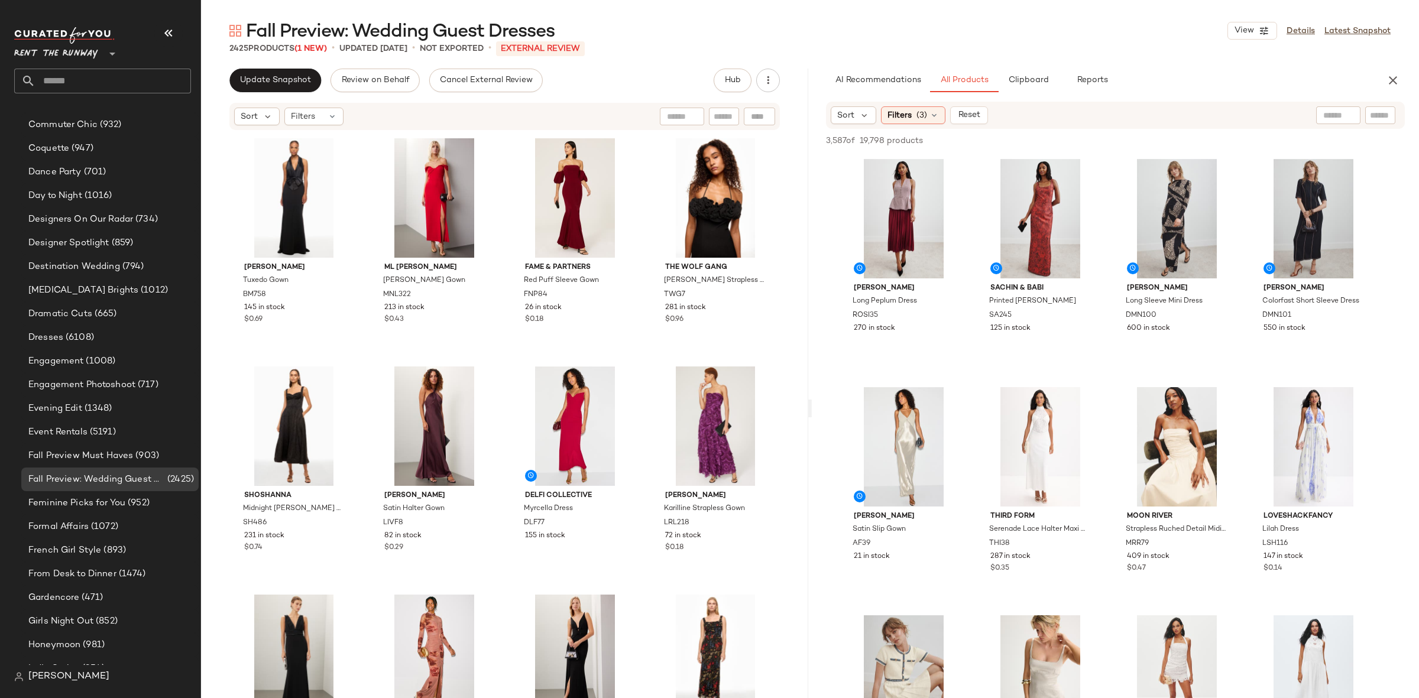
scroll to position [11462, 0]
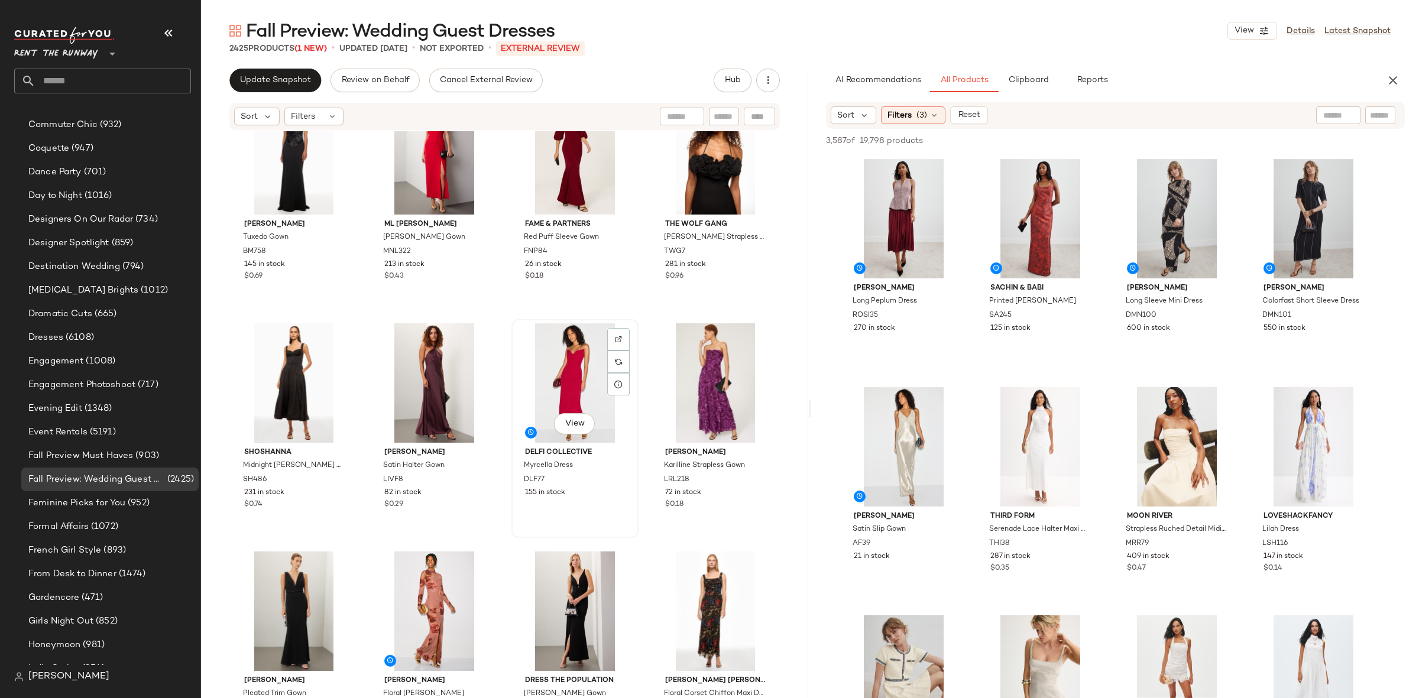
click at [553, 368] on div "View" at bounding box center [575, 382] width 119 height 119
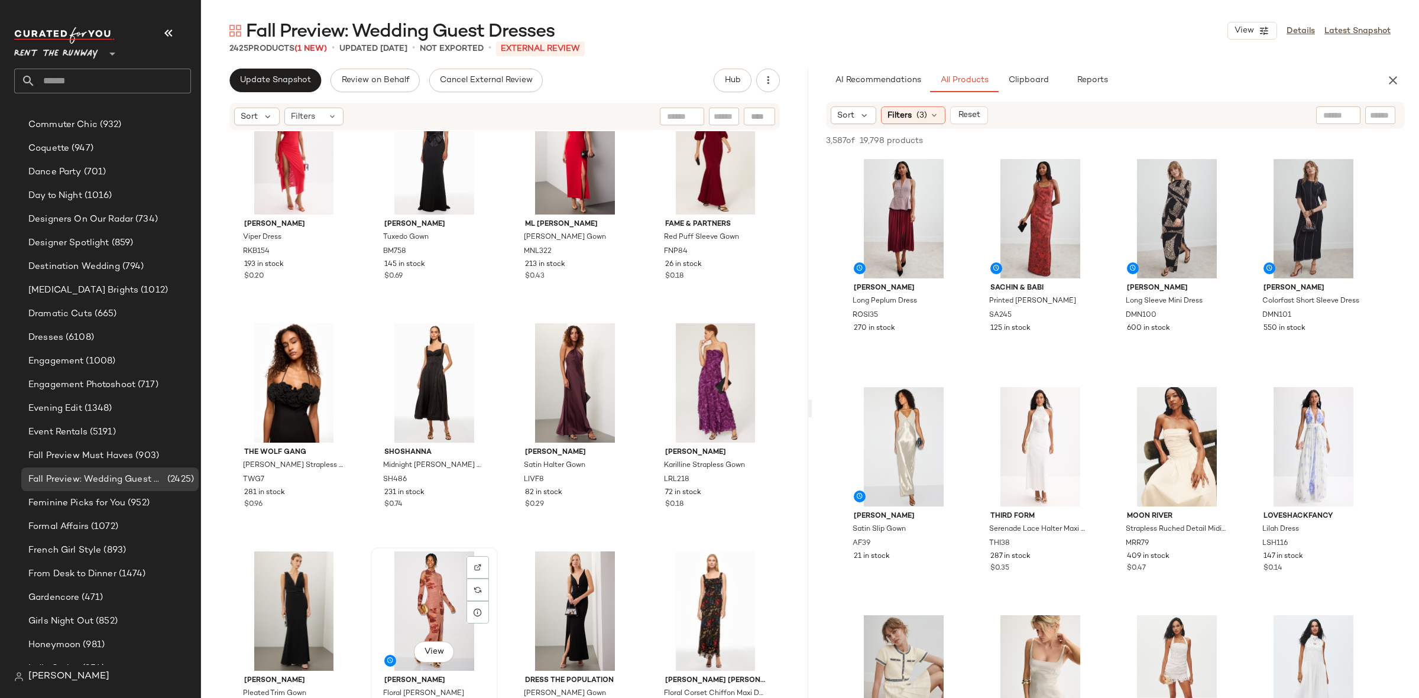
click at [410, 592] on div "View" at bounding box center [434, 611] width 119 height 119
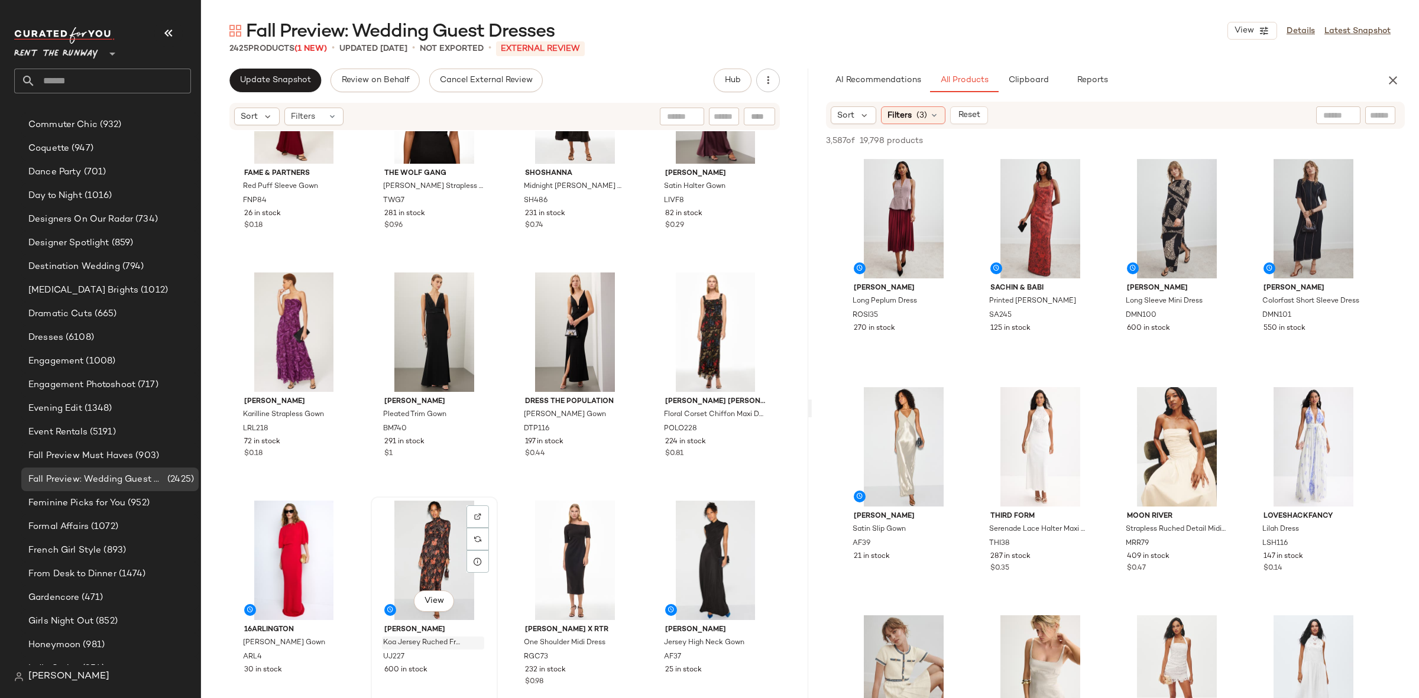
scroll to position [11884, 0]
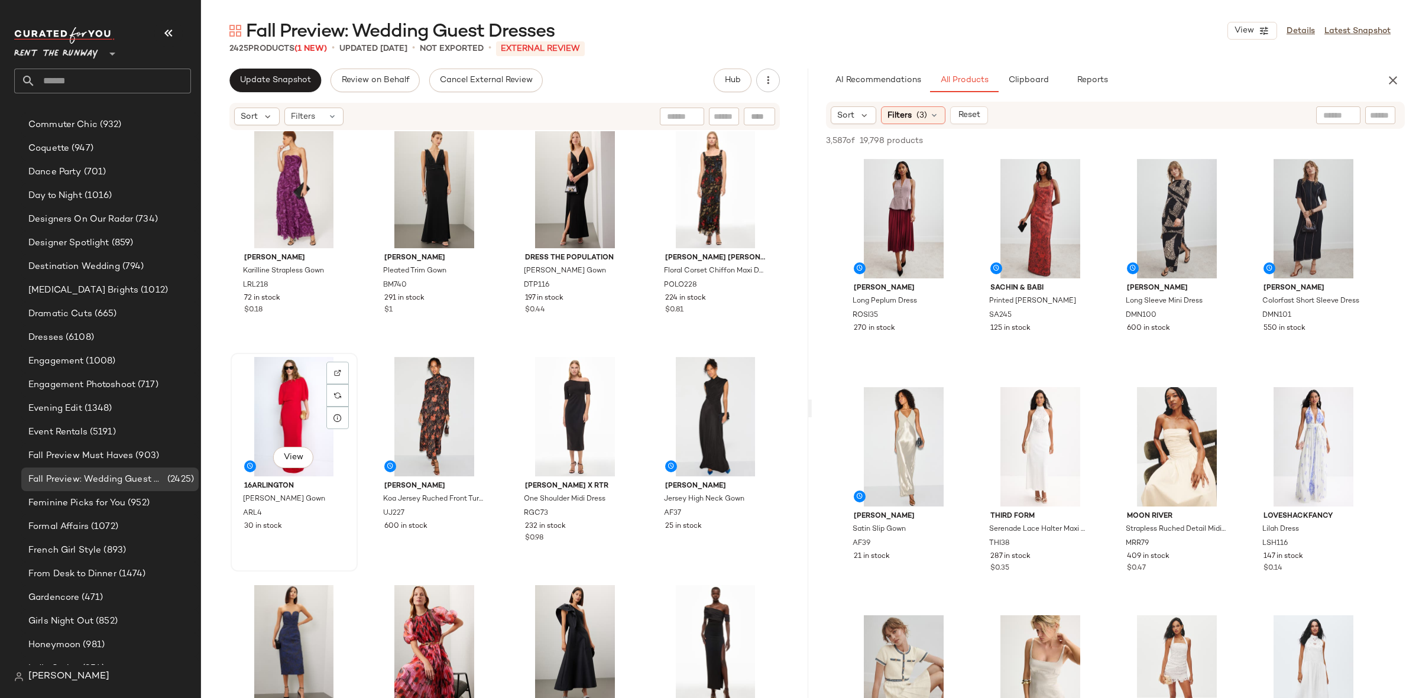
click at [281, 422] on div "View" at bounding box center [294, 416] width 119 height 119
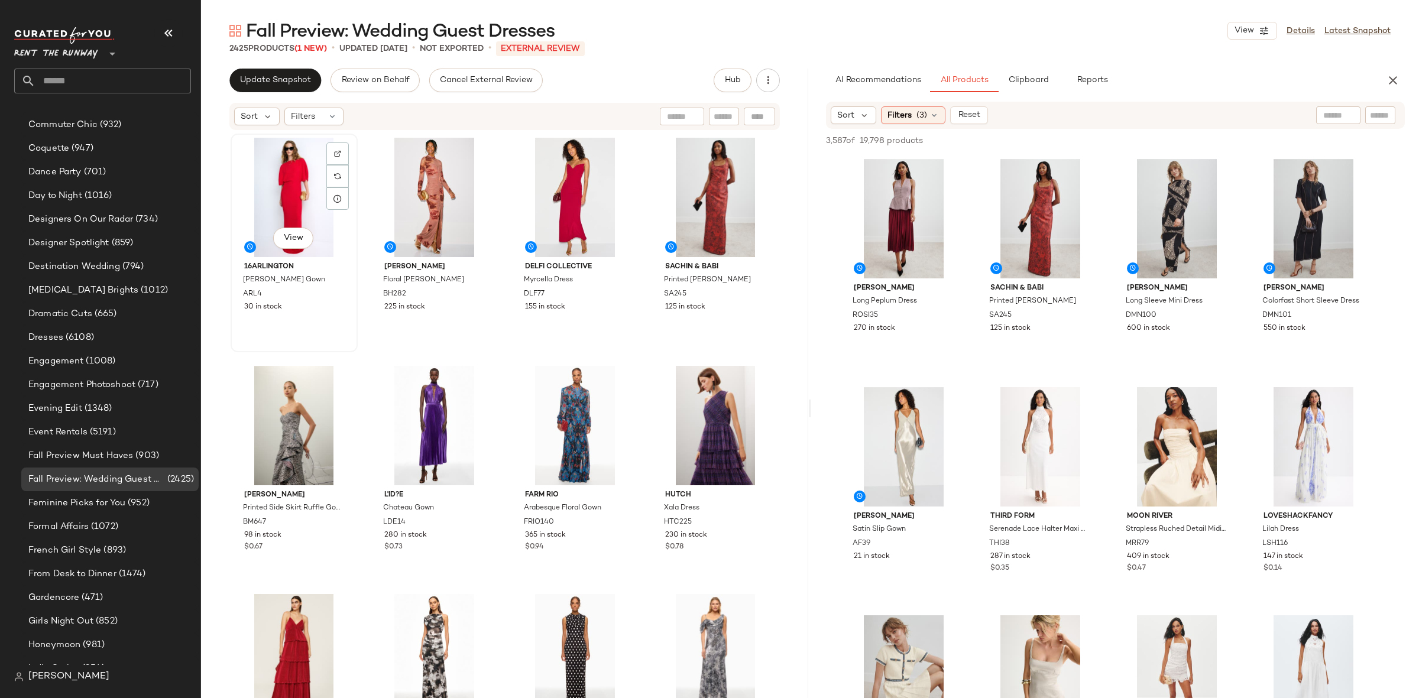
click at [258, 168] on div "View" at bounding box center [294, 197] width 119 height 119
click at [680, 202] on div "View" at bounding box center [715, 197] width 119 height 119
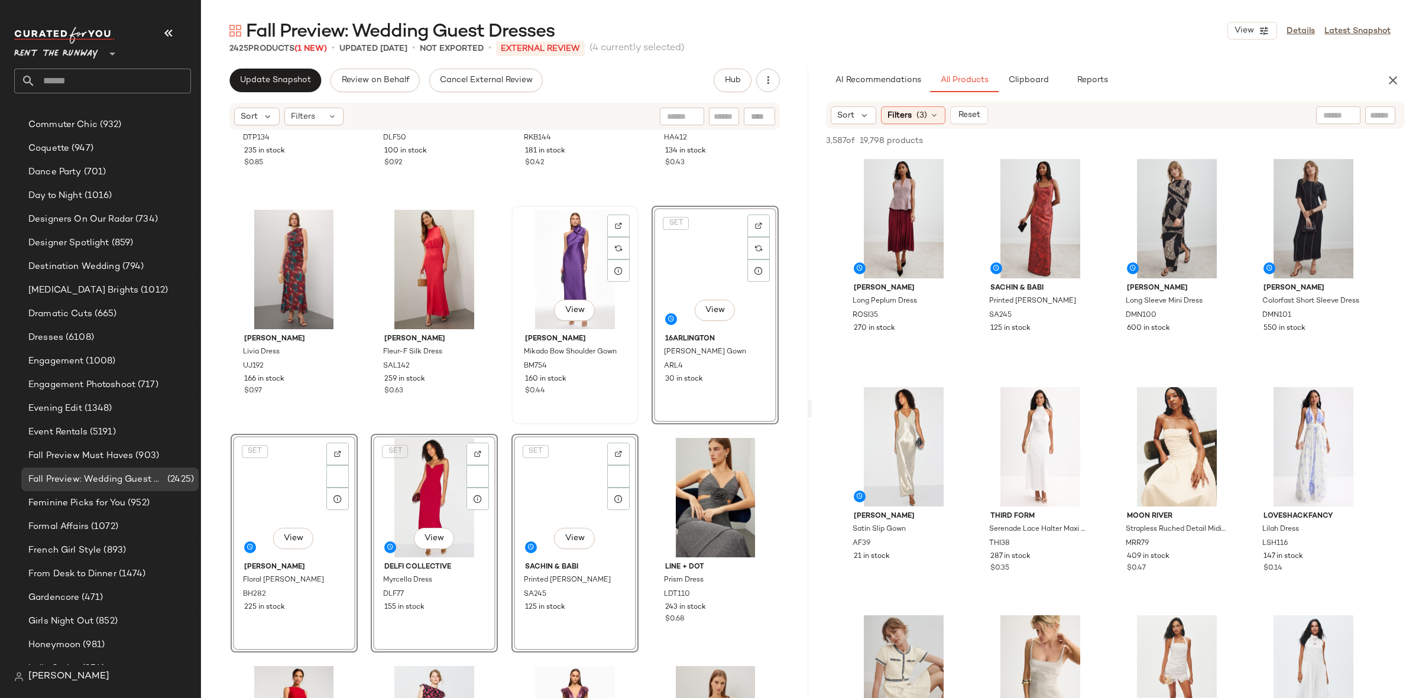
scroll to position [394, 0]
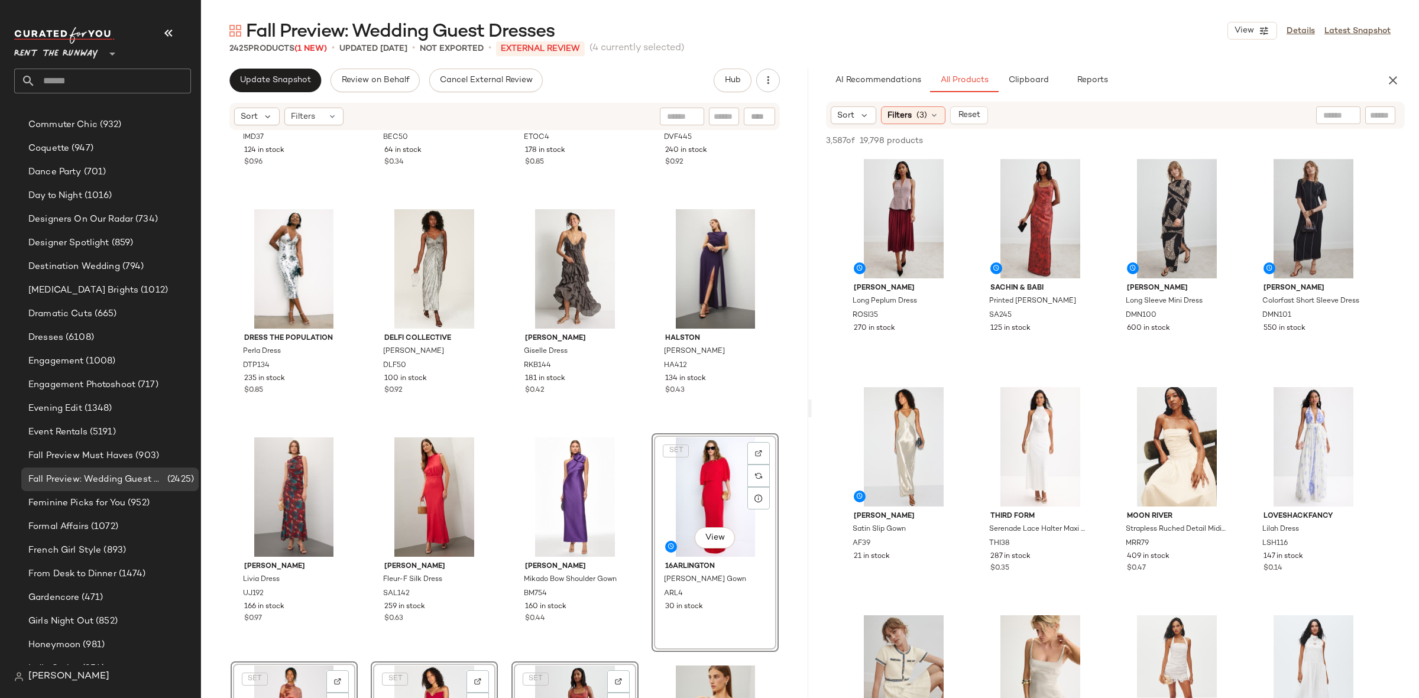
click at [638, 434] on div "Ieena for Mac Duggal Red Layered Gown IMD37 124 in stock $0.96 Bec & Bridge Sol…" at bounding box center [504, 432] width 607 height 602
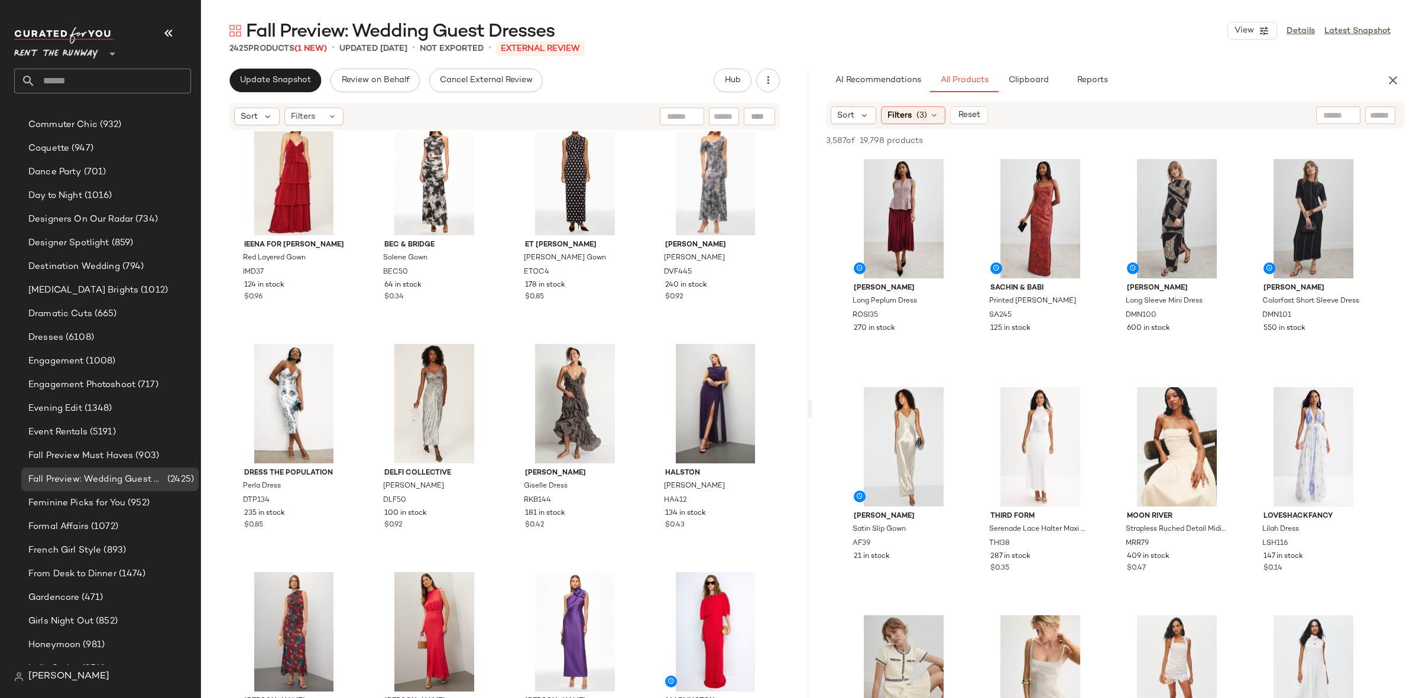
scroll to position [253, 0]
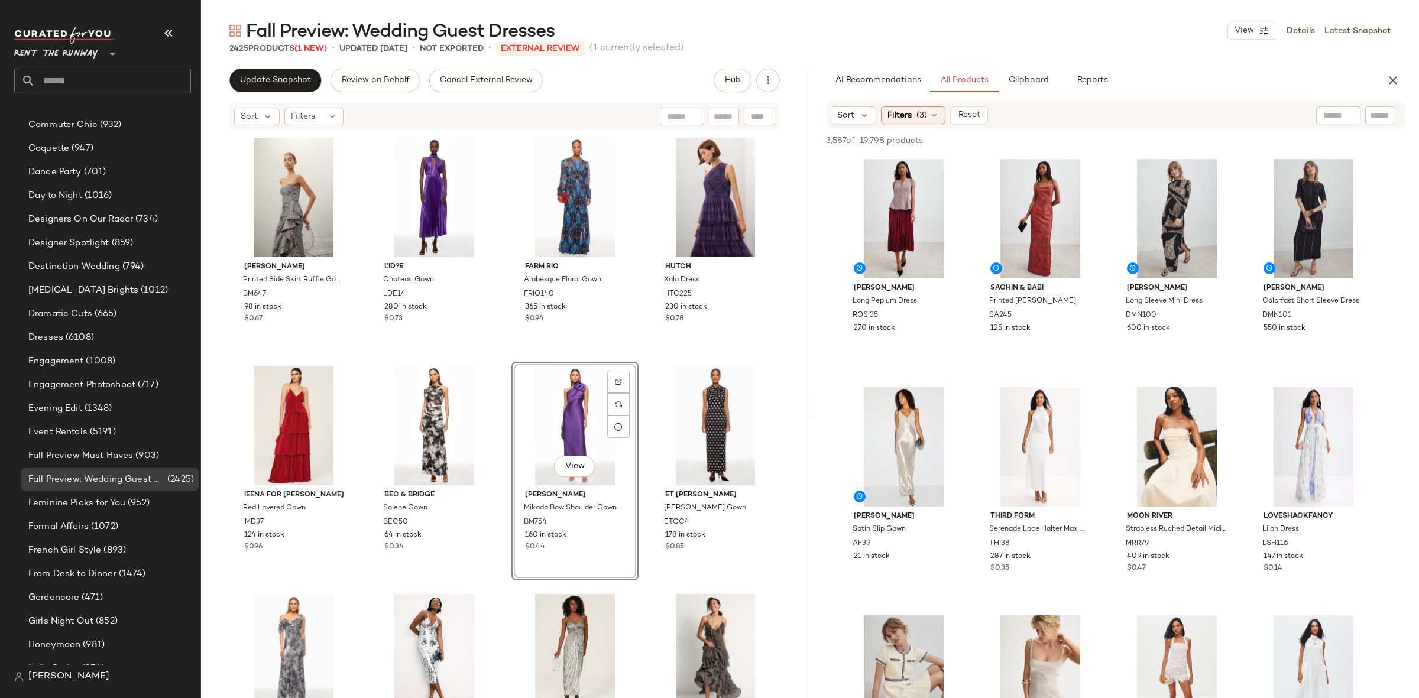
click at [634, 353] on div "Badgley Mischka Printed Side Skirt Ruffle Gown BM647 98 in stock $0.67 L'ID?E C…" at bounding box center [505, 434] width 549 height 600
click at [1383, 77] on button "button" at bounding box center [1393, 81] width 24 height 24
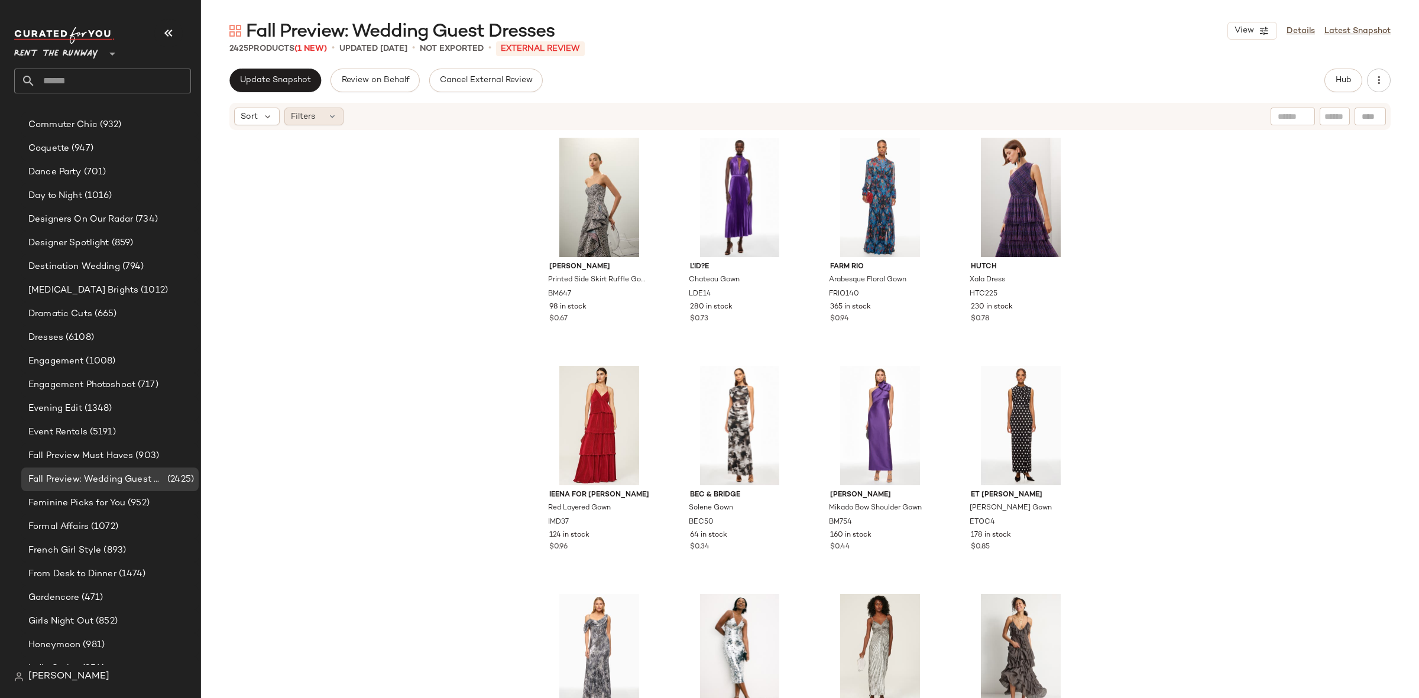
click at [315, 121] on span "Filters" at bounding box center [303, 117] width 24 height 12
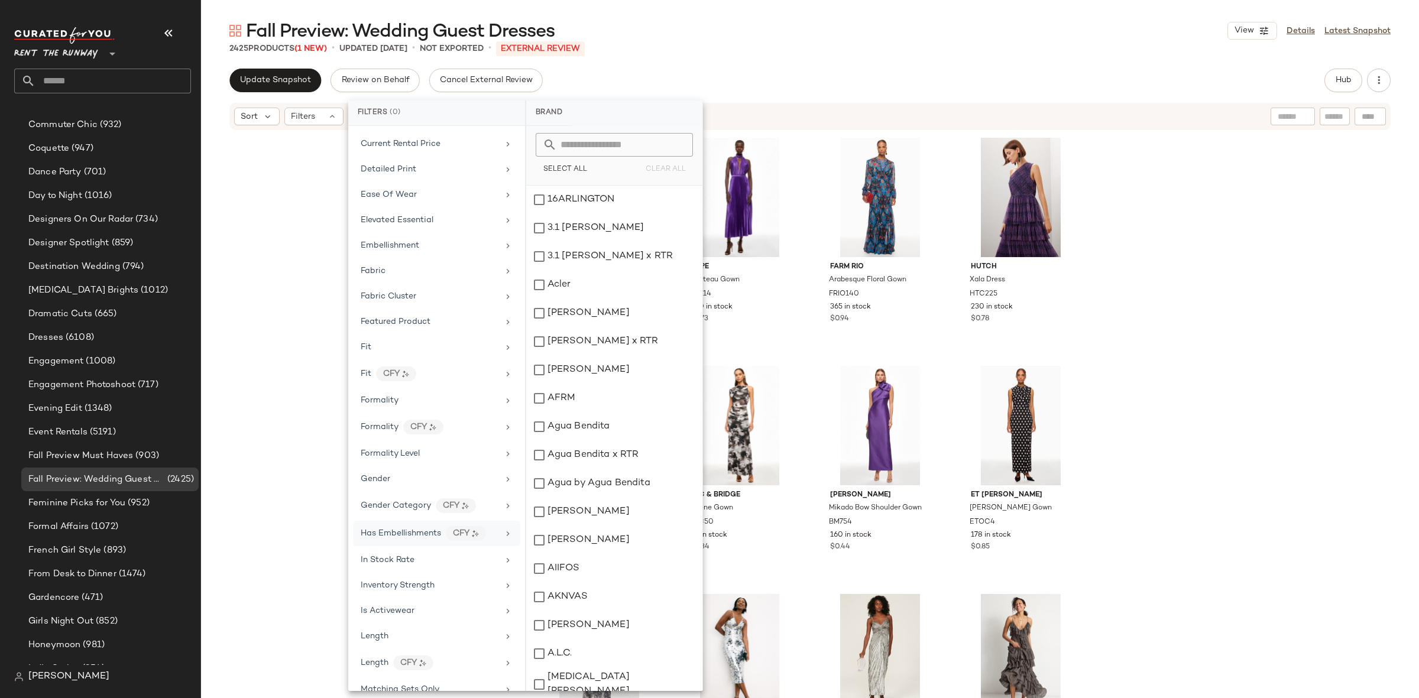
scroll to position [395, 0]
click at [408, 563] on div "In Stock Rate" at bounding box center [436, 574] width 167 height 23
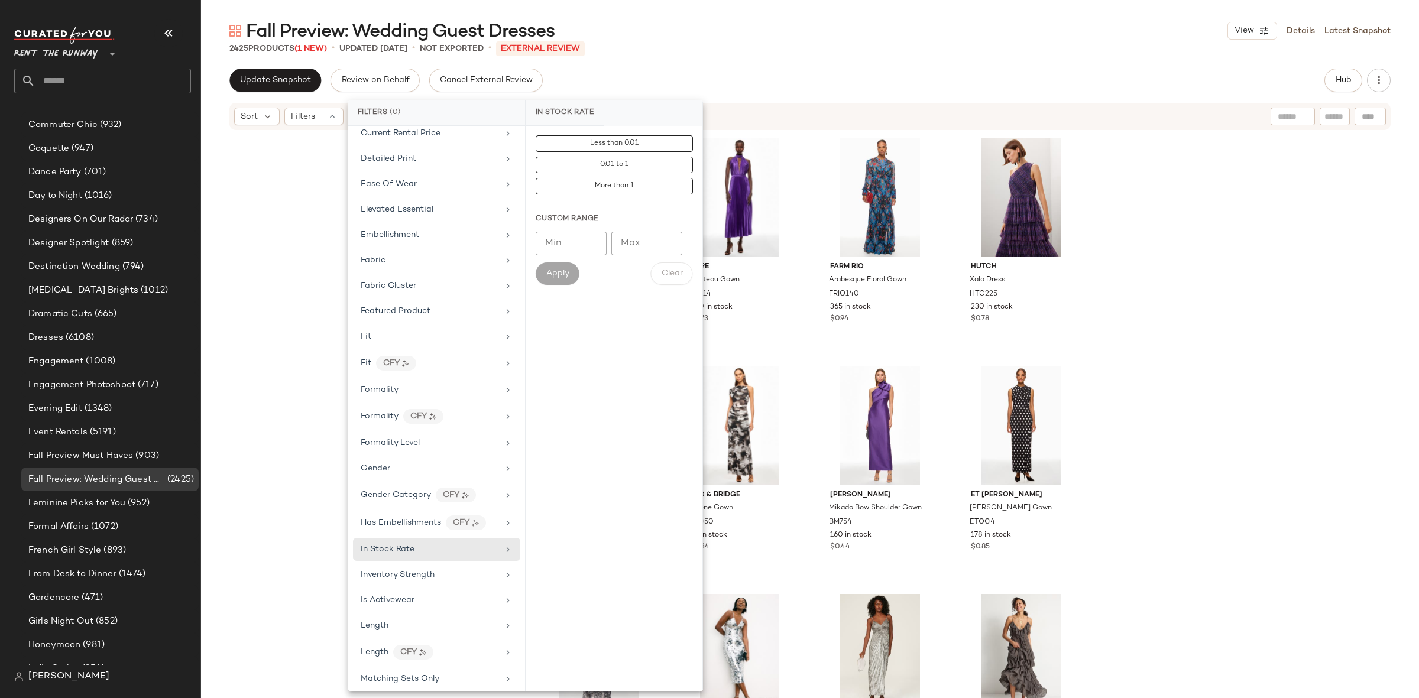
click at [564, 238] on input "Min" at bounding box center [571, 244] width 71 height 24
type input "***"
click at [552, 278] on span "Apply" at bounding box center [558, 273] width 24 height 9
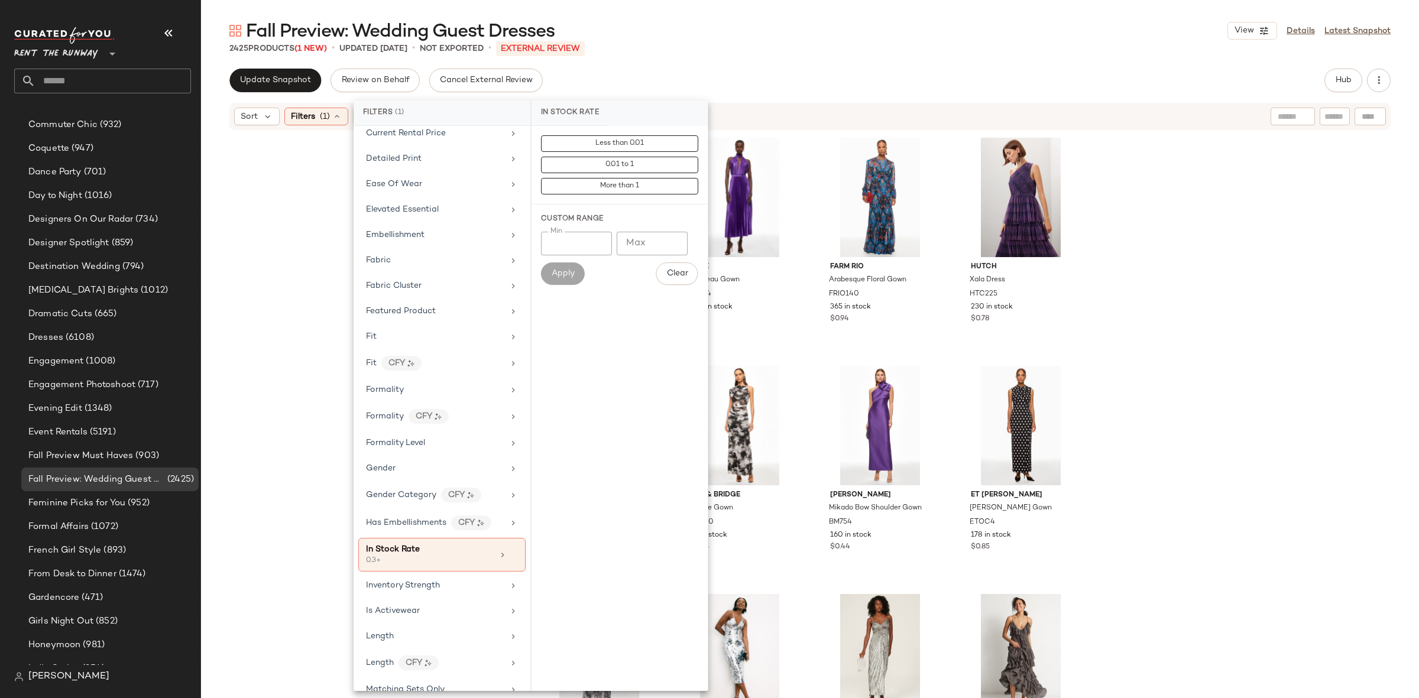
click at [1240, 283] on div "Badgley Mischka Printed Side Skirt Ruffle Gown BM647 98 in stock $0.67 L'ID?E C…" at bounding box center [810, 432] width 1218 height 602
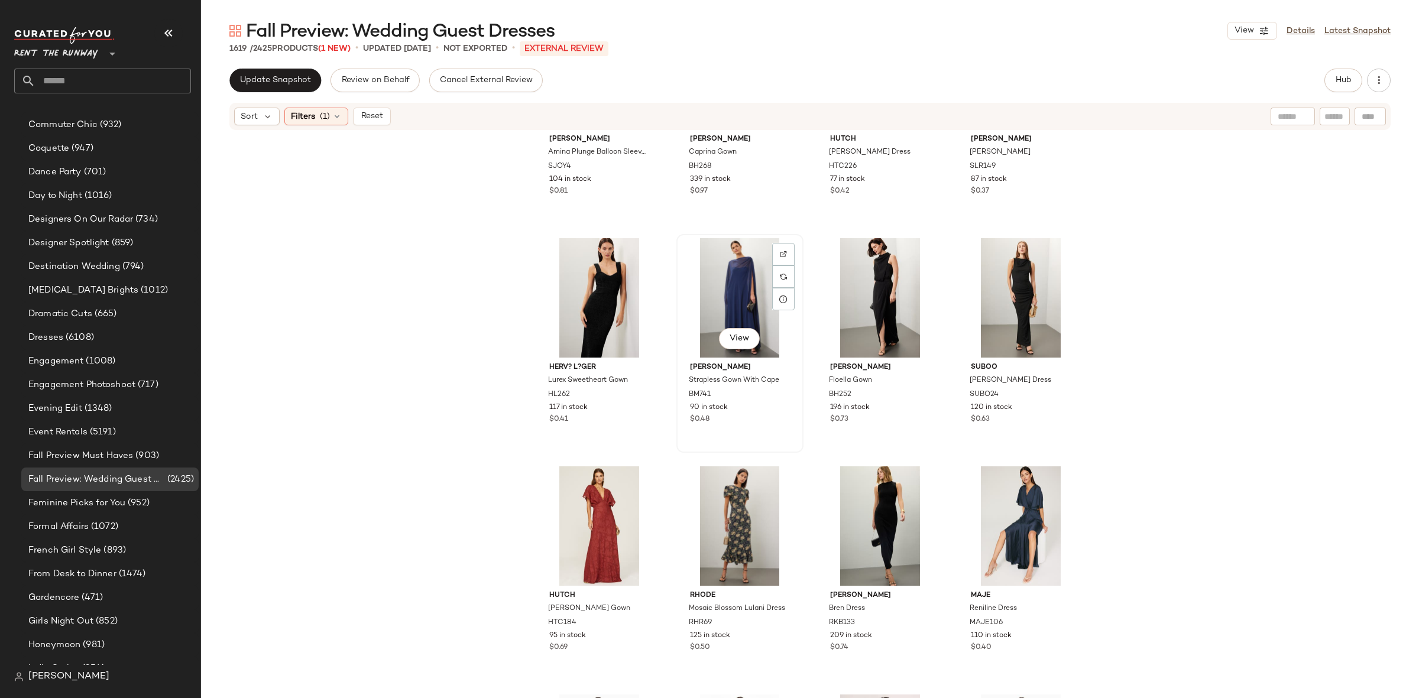
click at [746, 304] on div "View" at bounding box center [739, 297] width 119 height 119
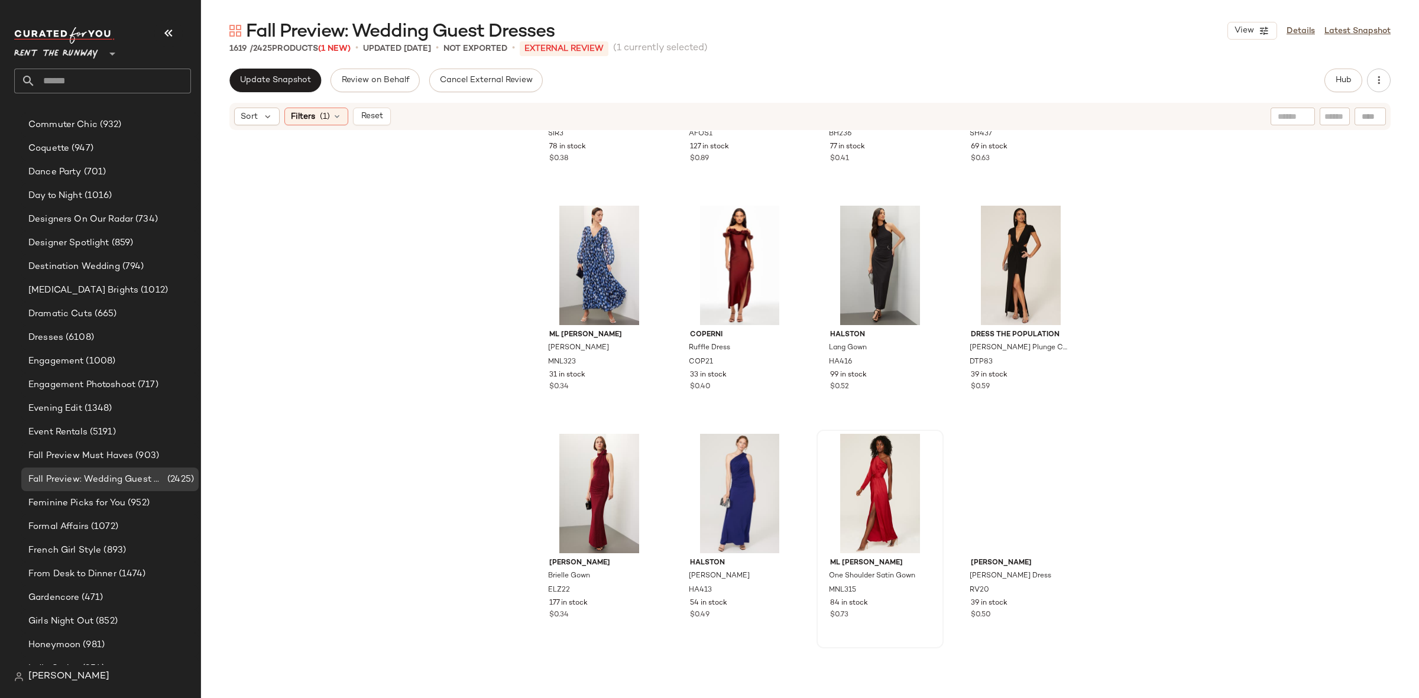
scroll to position [11390, 0]
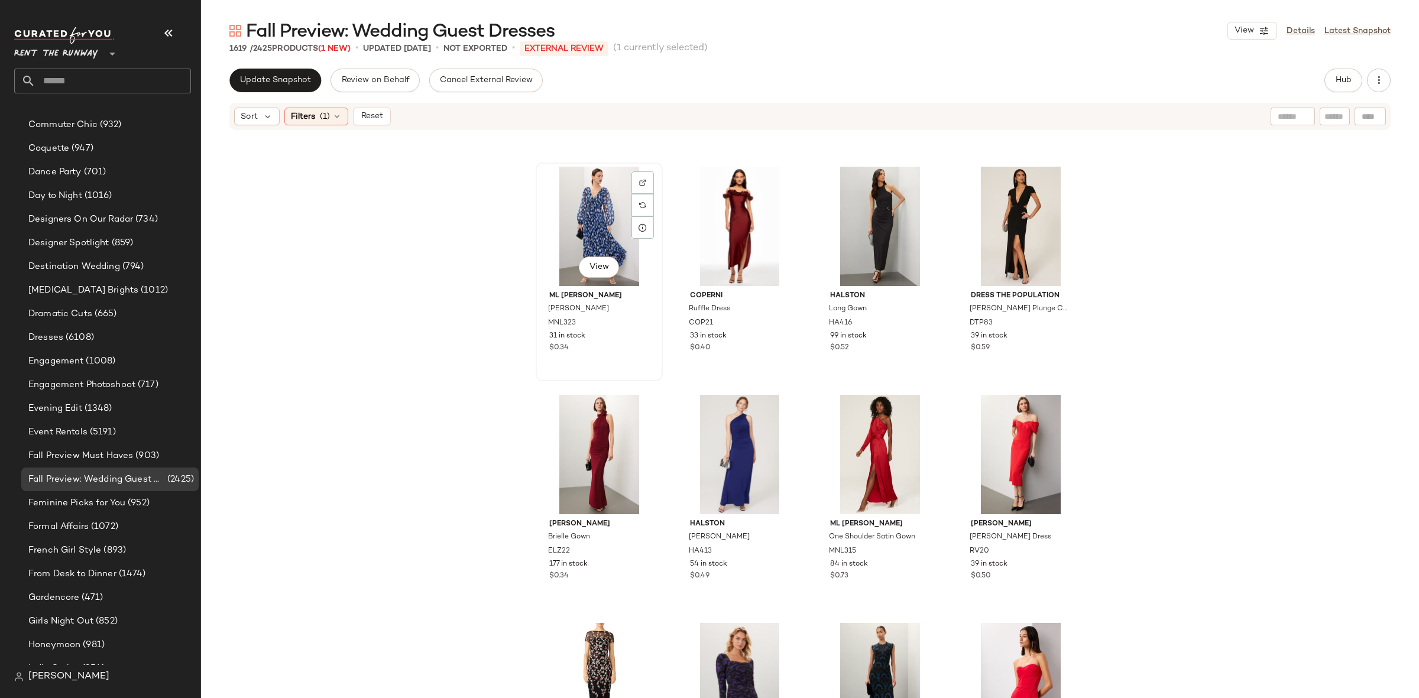
click at [596, 221] on div "View" at bounding box center [599, 226] width 119 height 119
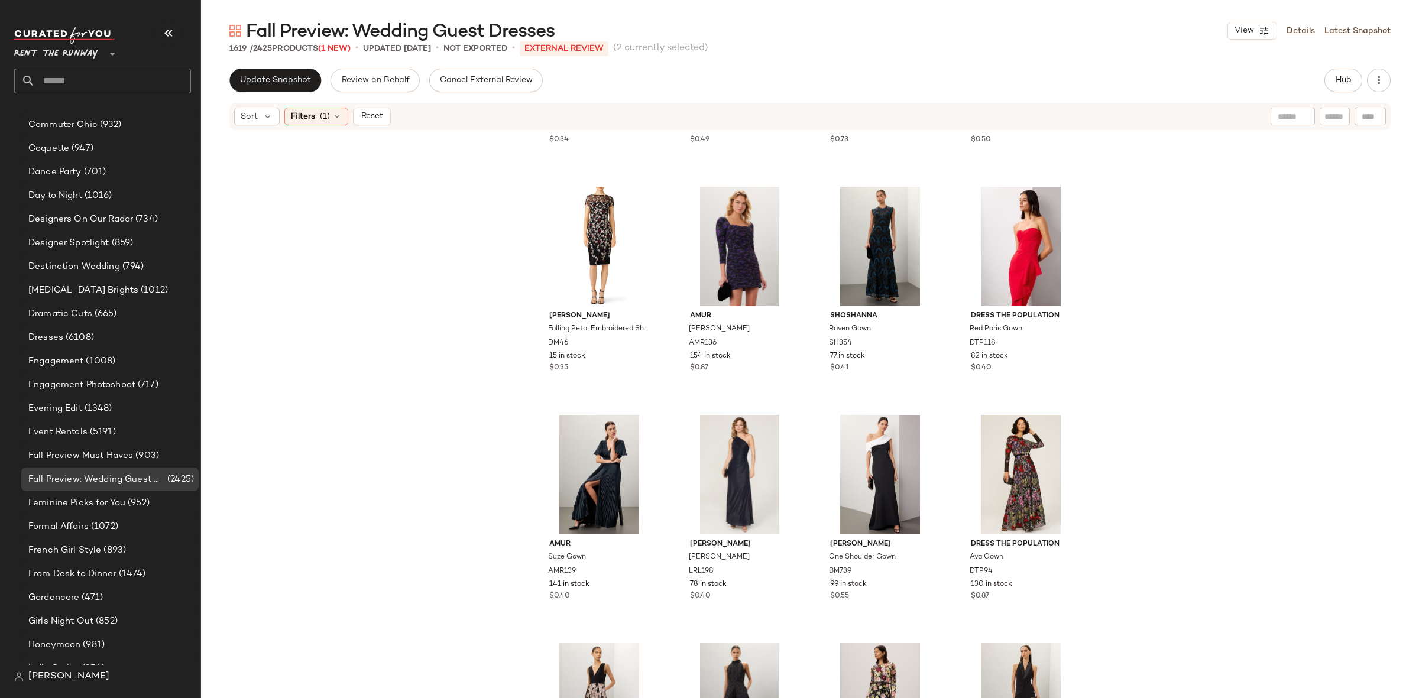
scroll to position [11809, 0]
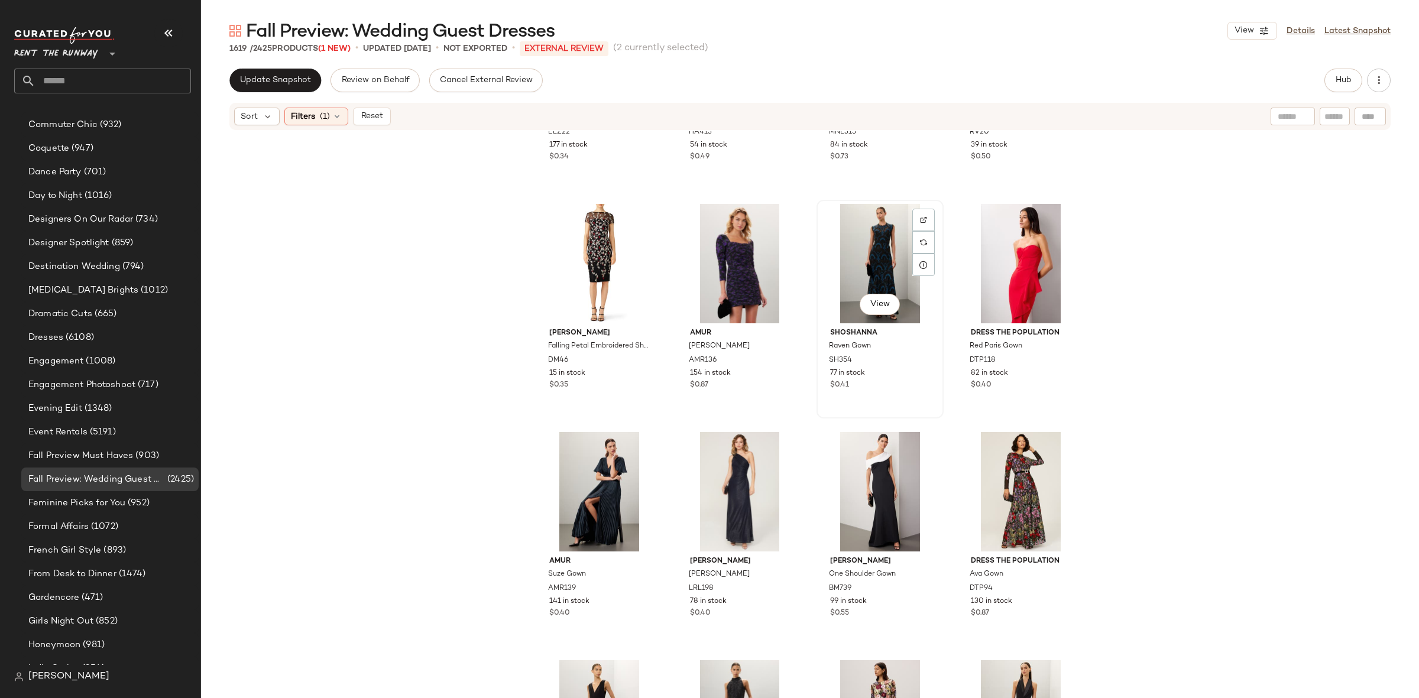
click at [870, 257] on div "View" at bounding box center [880, 263] width 119 height 119
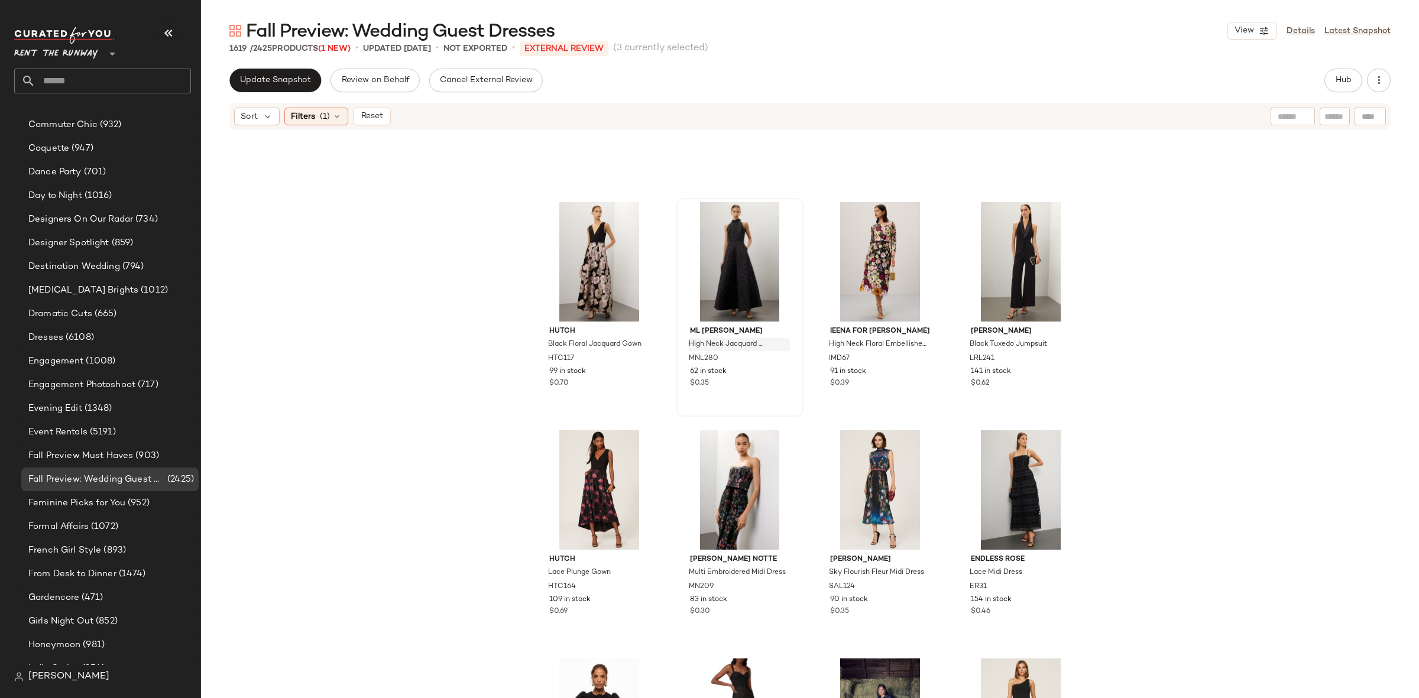
scroll to position [12257, 0]
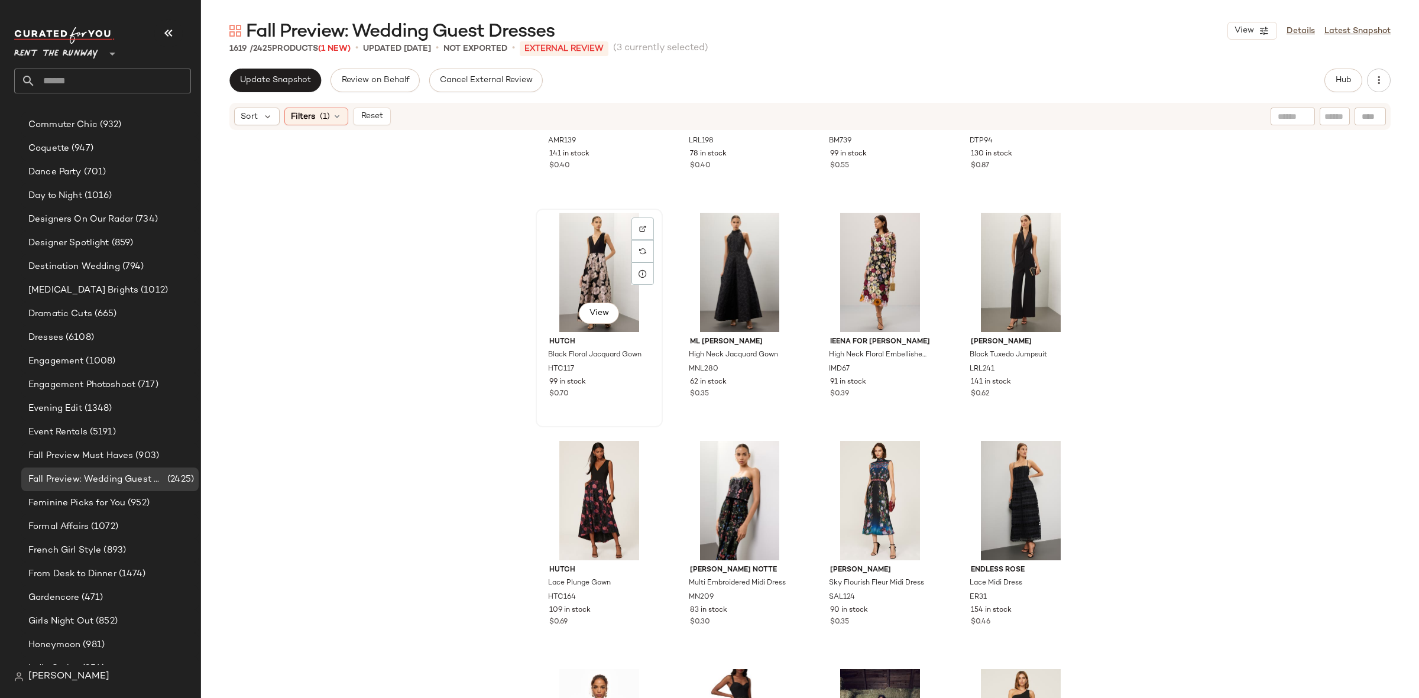
click at [596, 267] on div "View" at bounding box center [599, 272] width 119 height 119
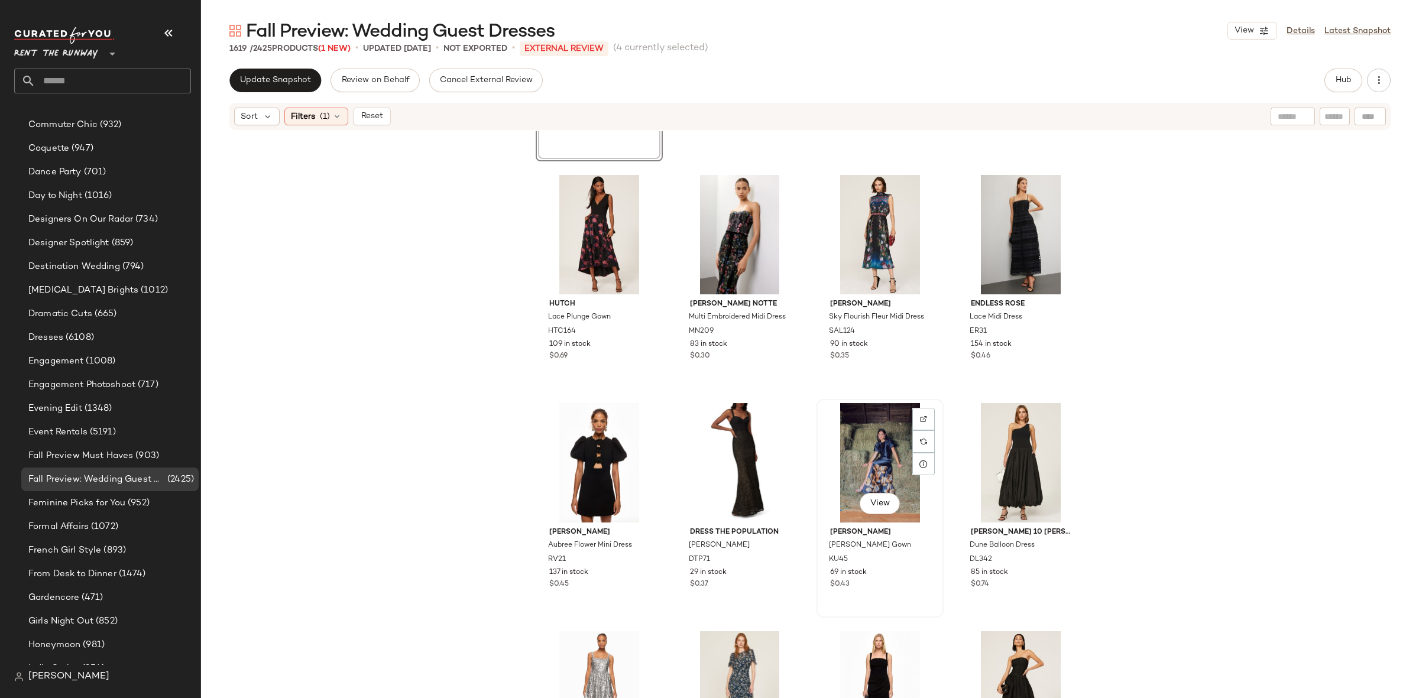
click at [852, 414] on div "View" at bounding box center [880, 462] width 119 height 119
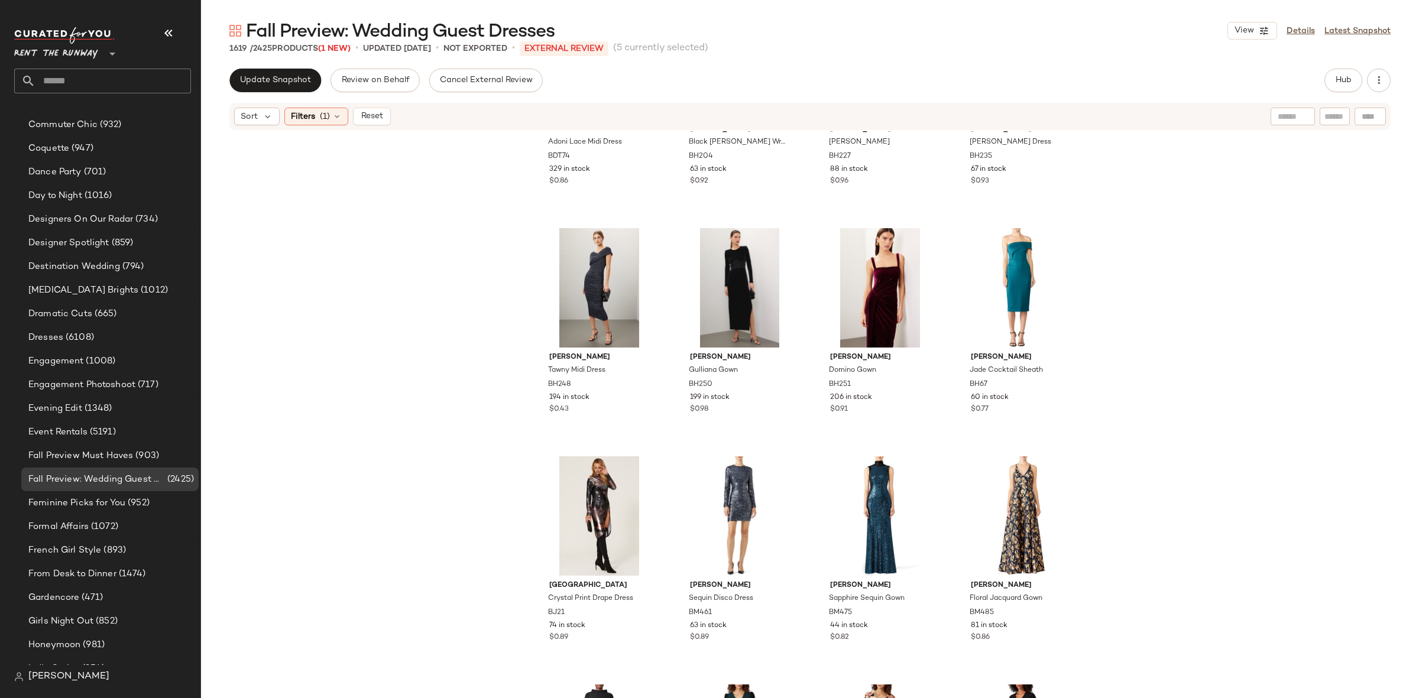
scroll to position [23104, 0]
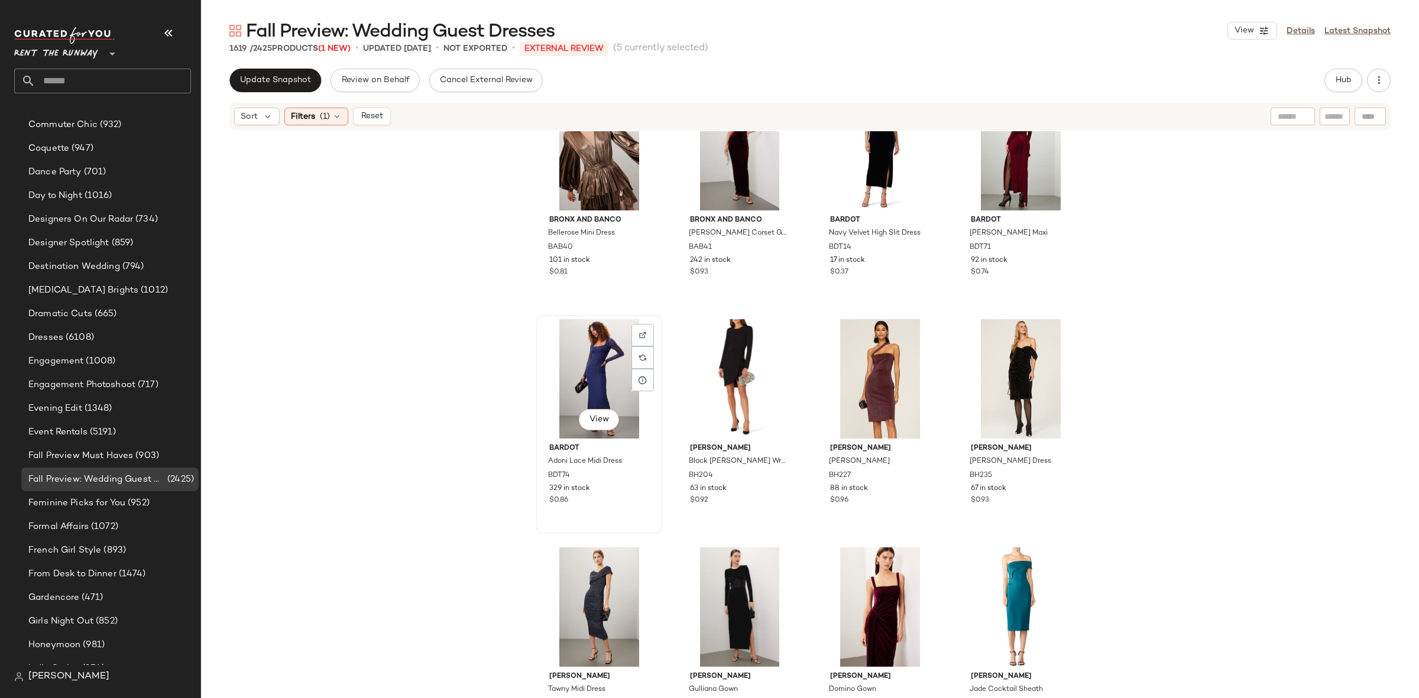
click at [550, 382] on div "View" at bounding box center [599, 378] width 119 height 119
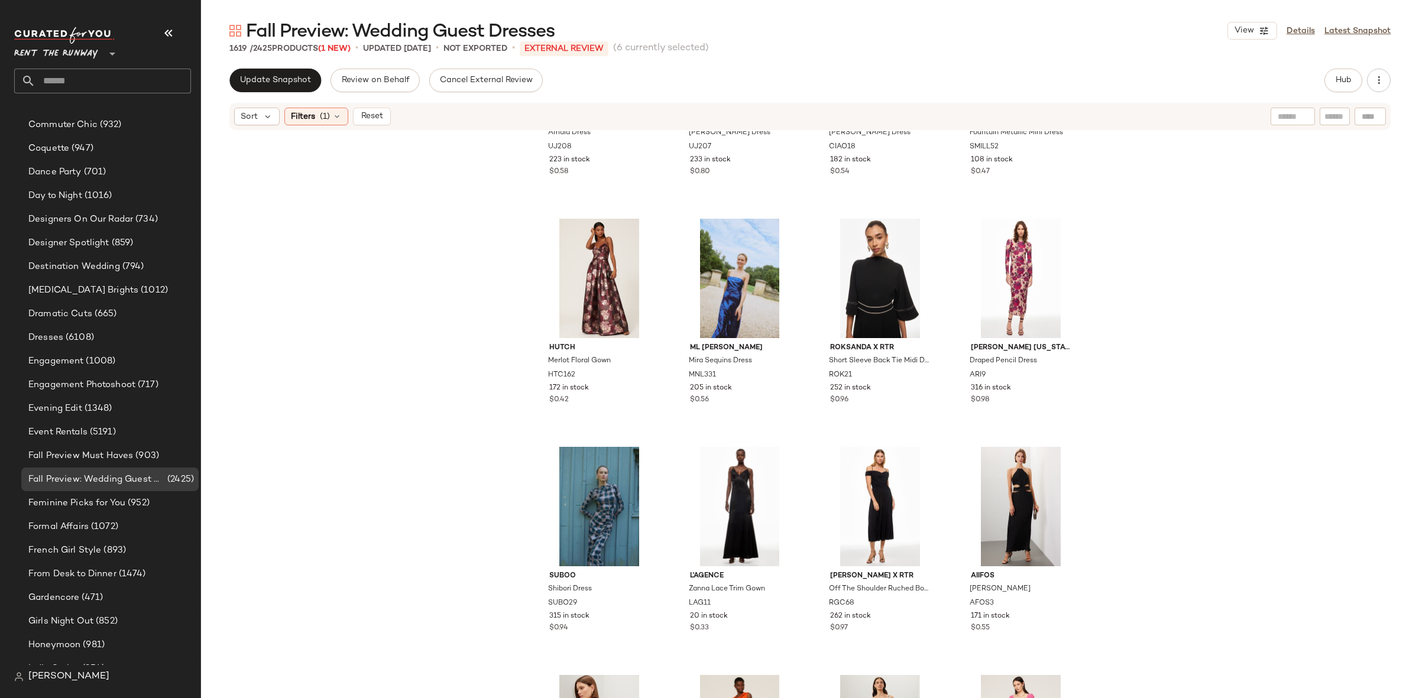
scroll to position [28803, 0]
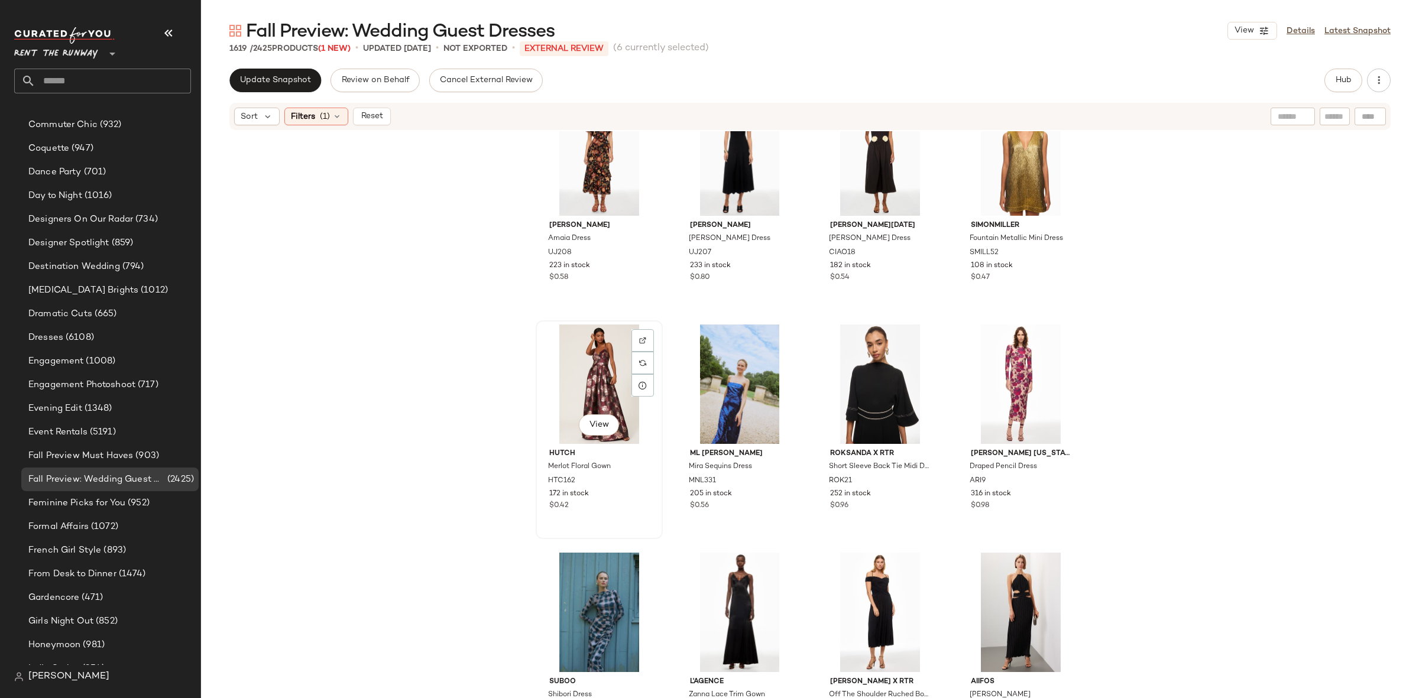
click at [600, 365] on div "View" at bounding box center [599, 384] width 119 height 119
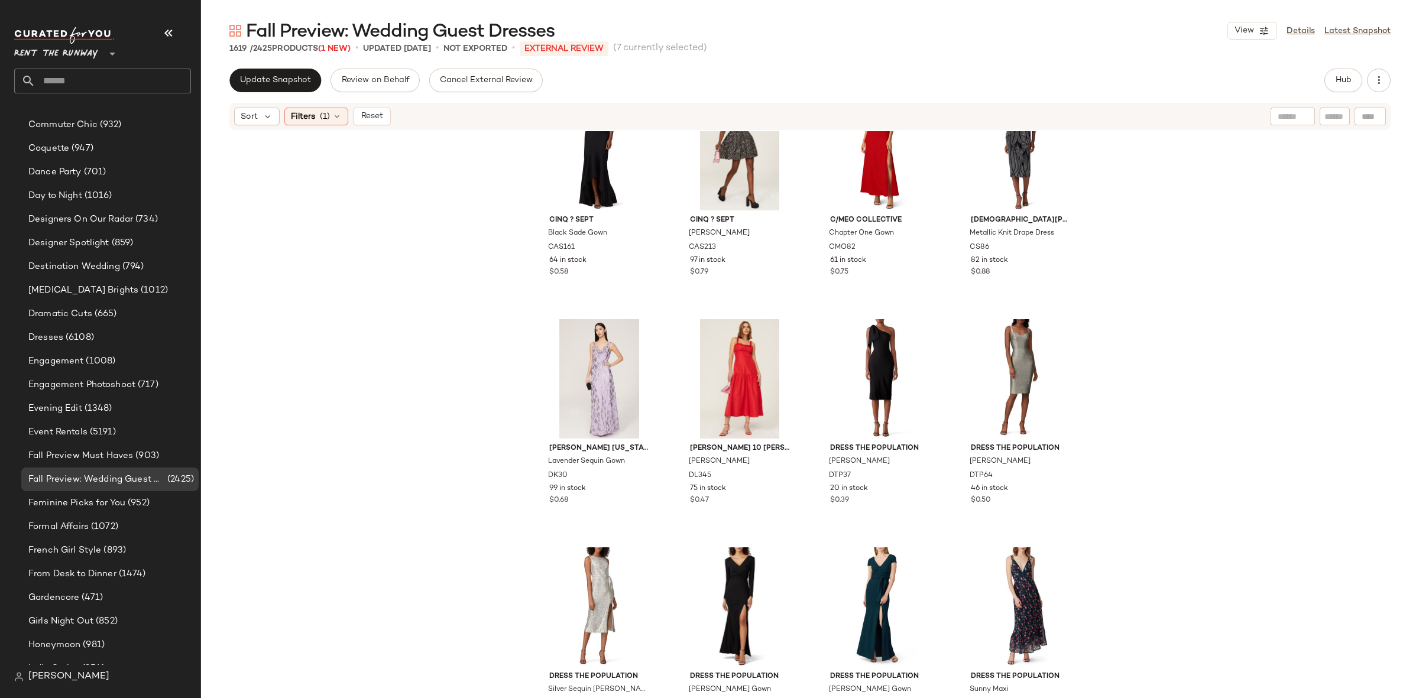
scroll to position [31976, 0]
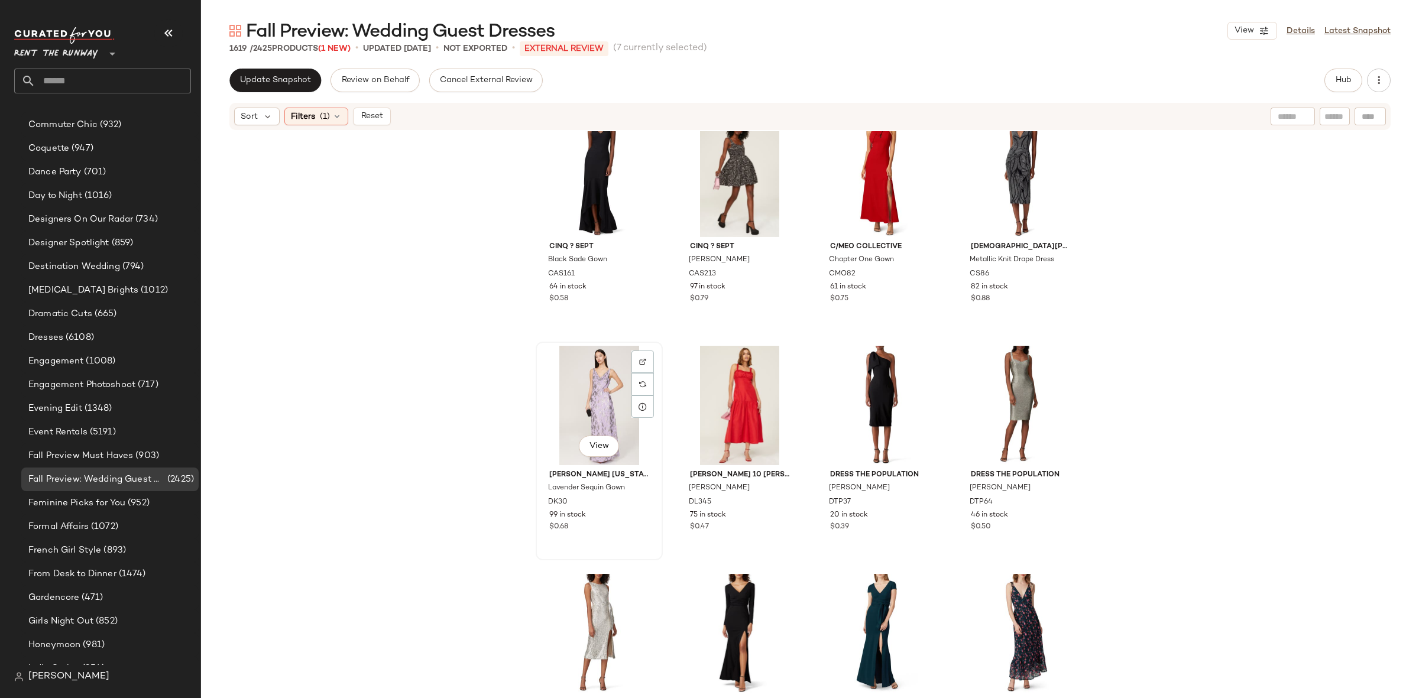
click at [570, 419] on div "View" at bounding box center [599, 405] width 119 height 119
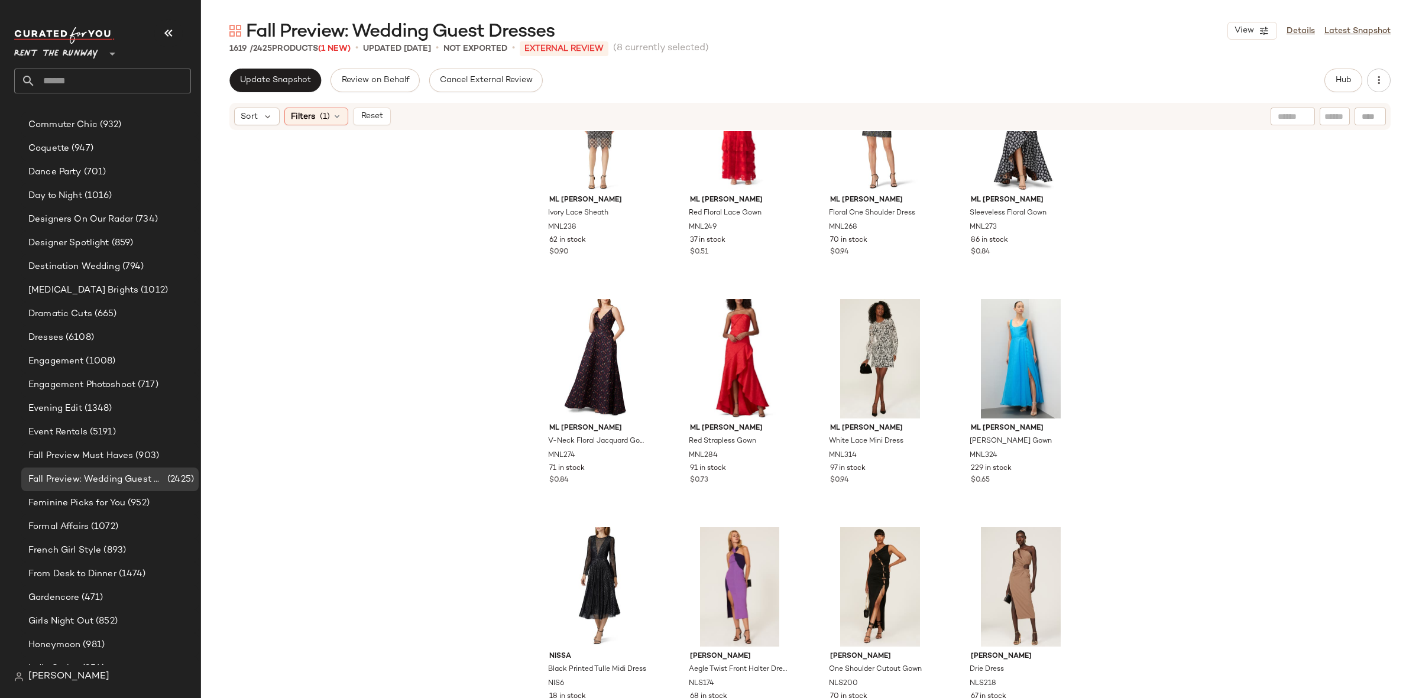
scroll to position [36246, 0]
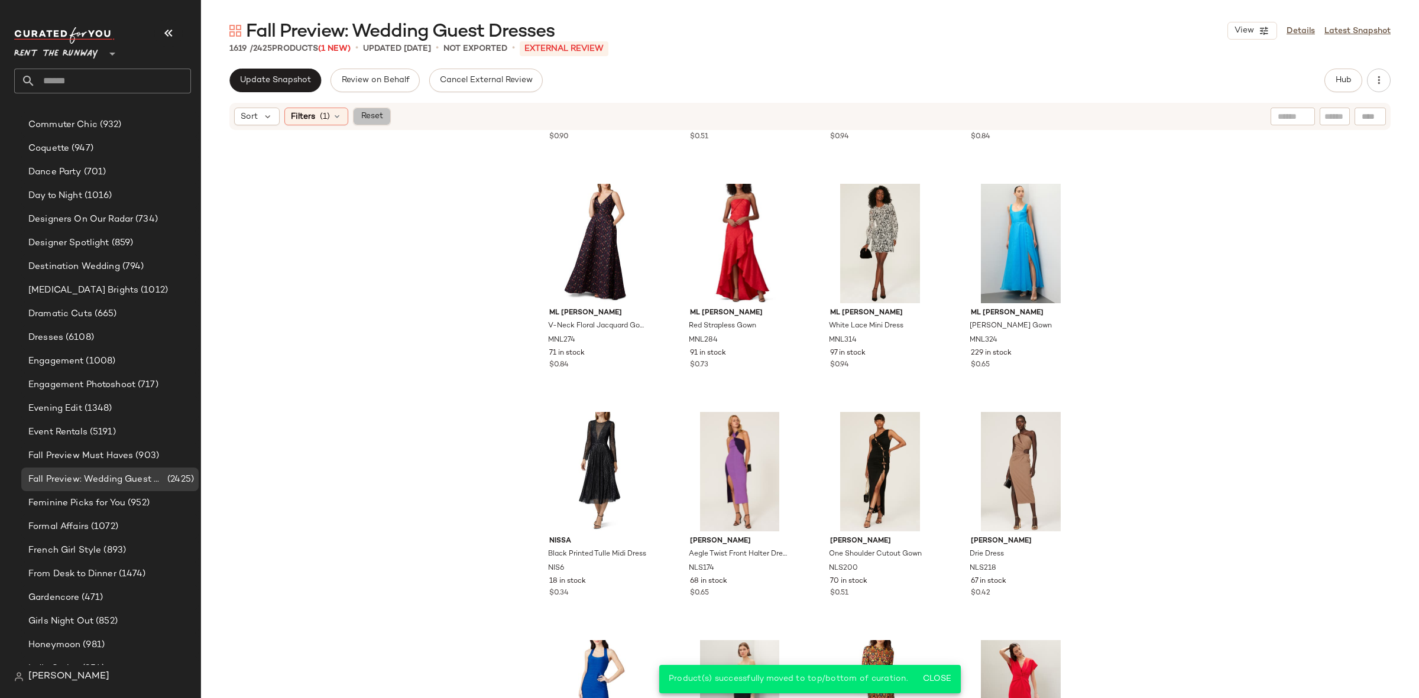
click at [374, 124] on button "Reset" at bounding box center [372, 117] width 38 height 18
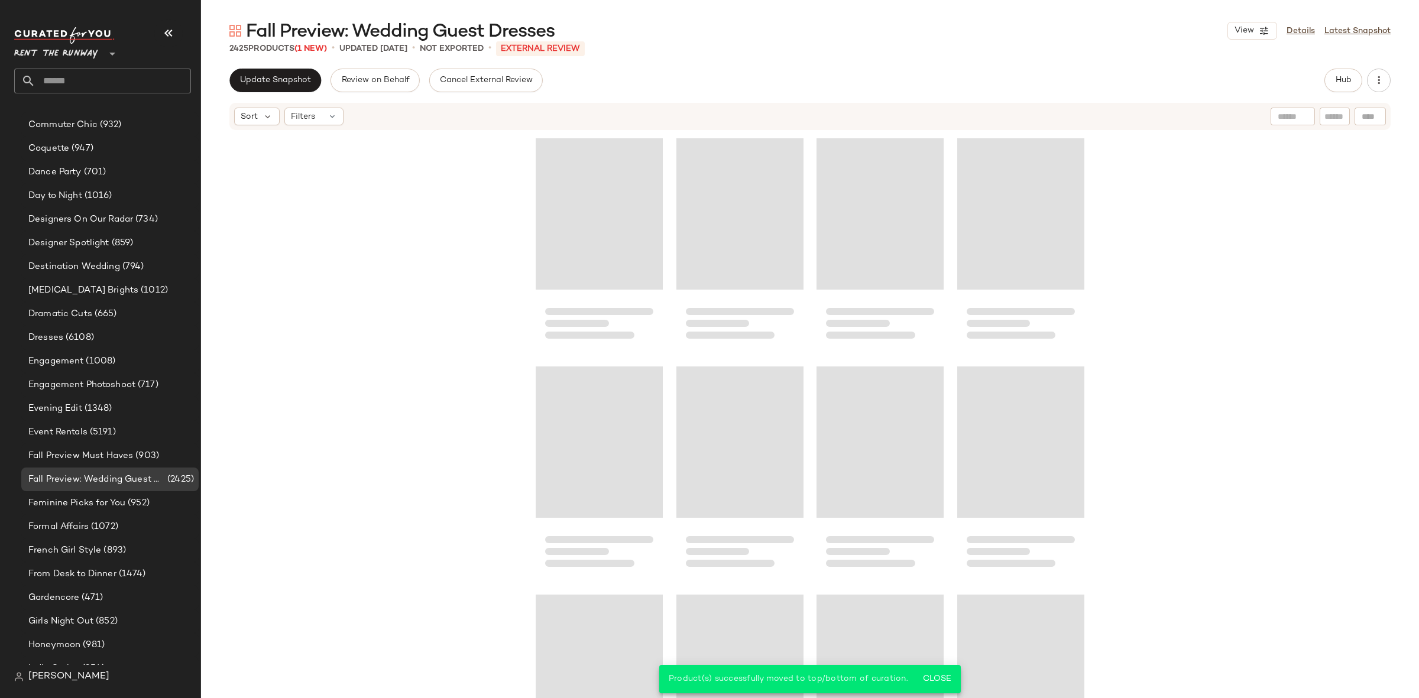
click at [390, 264] on div at bounding box center [810, 432] width 1218 height 602
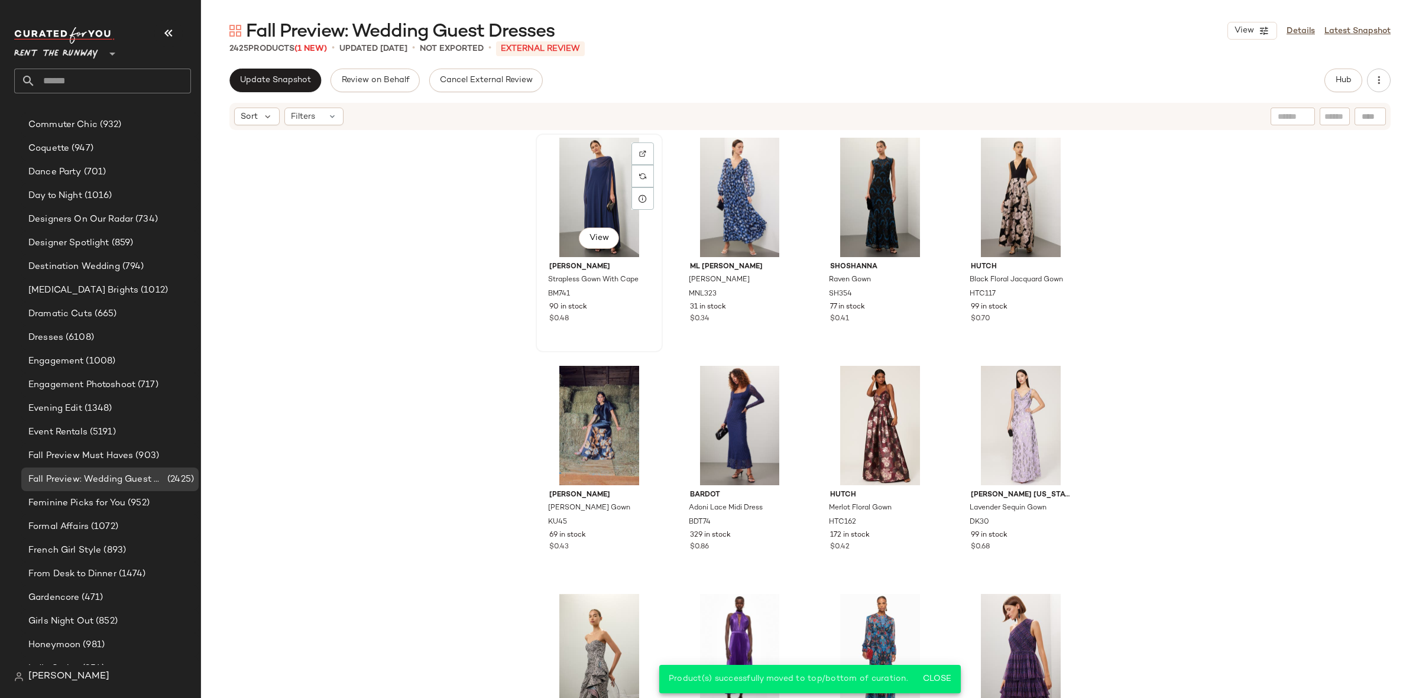
click at [586, 187] on div "View" at bounding box center [599, 197] width 119 height 119
click at [1000, 403] on div "View" at bounding box center [1020, 425] width 119 height 119
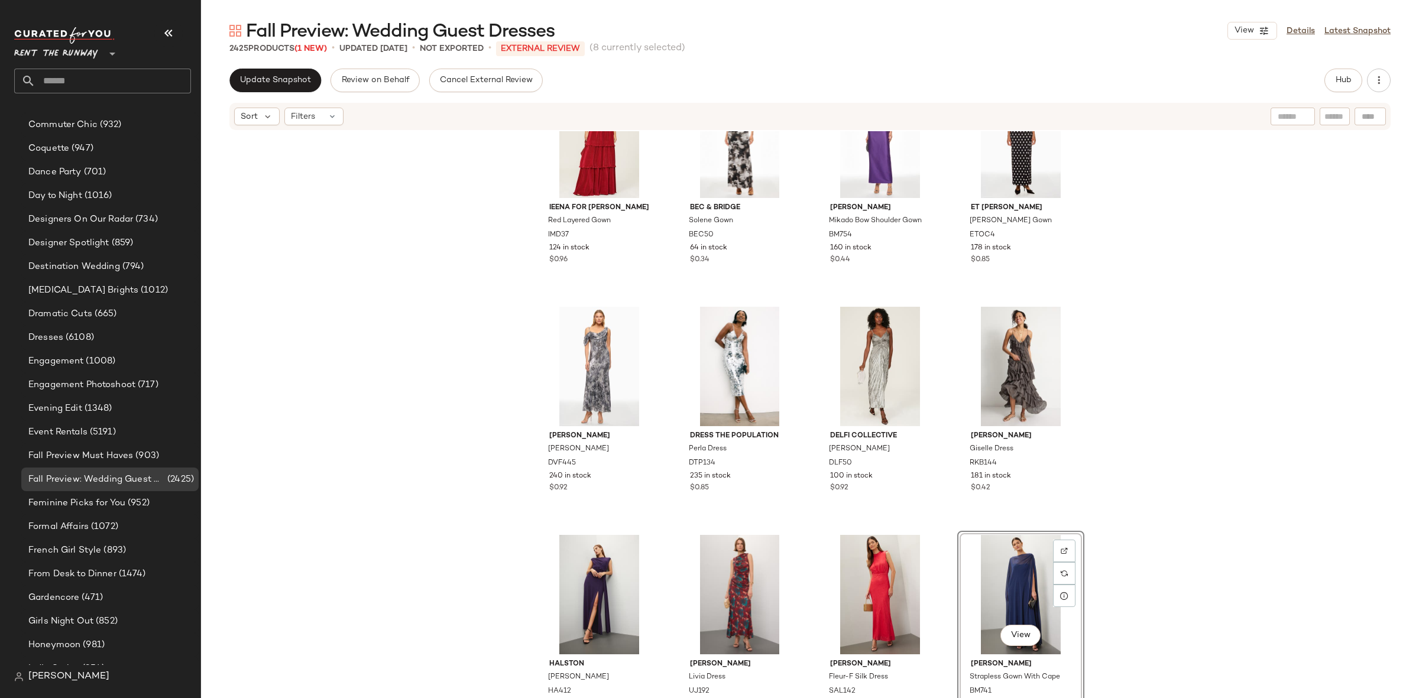
click at [945, 529] on div "Ieena for Mac Duggal Red Layered Gown IMD37 124 in stock $0.96 Bec & Bridge Sol…" at bounding box center [810, 432] width 1218 height 602
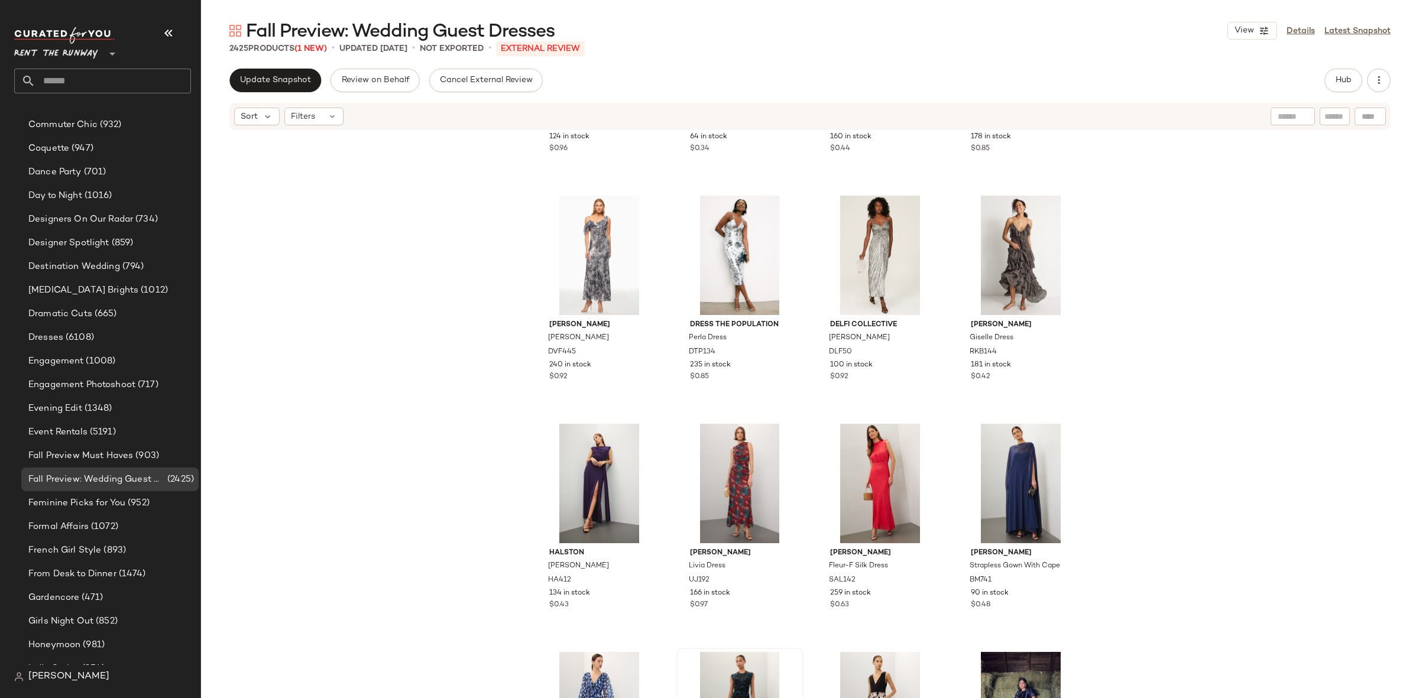
scroll to position [507, 0]
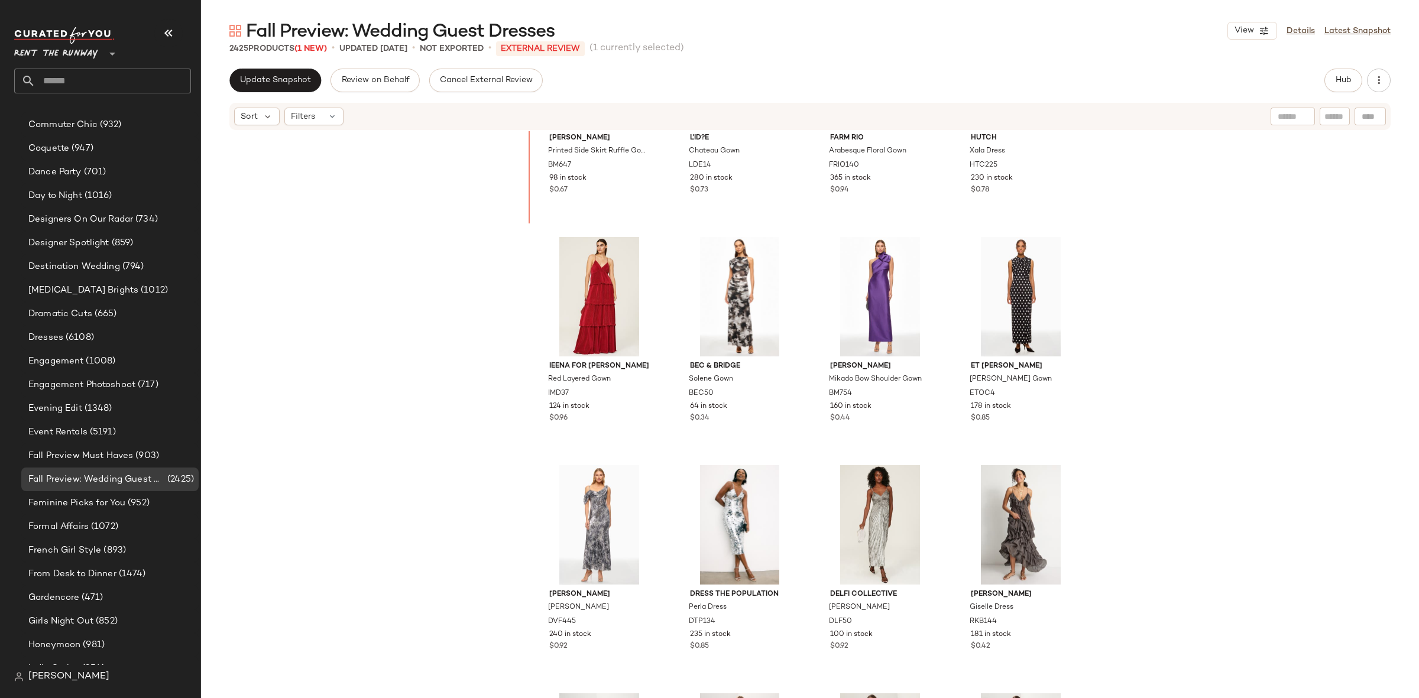
scroll to position [147, 0]
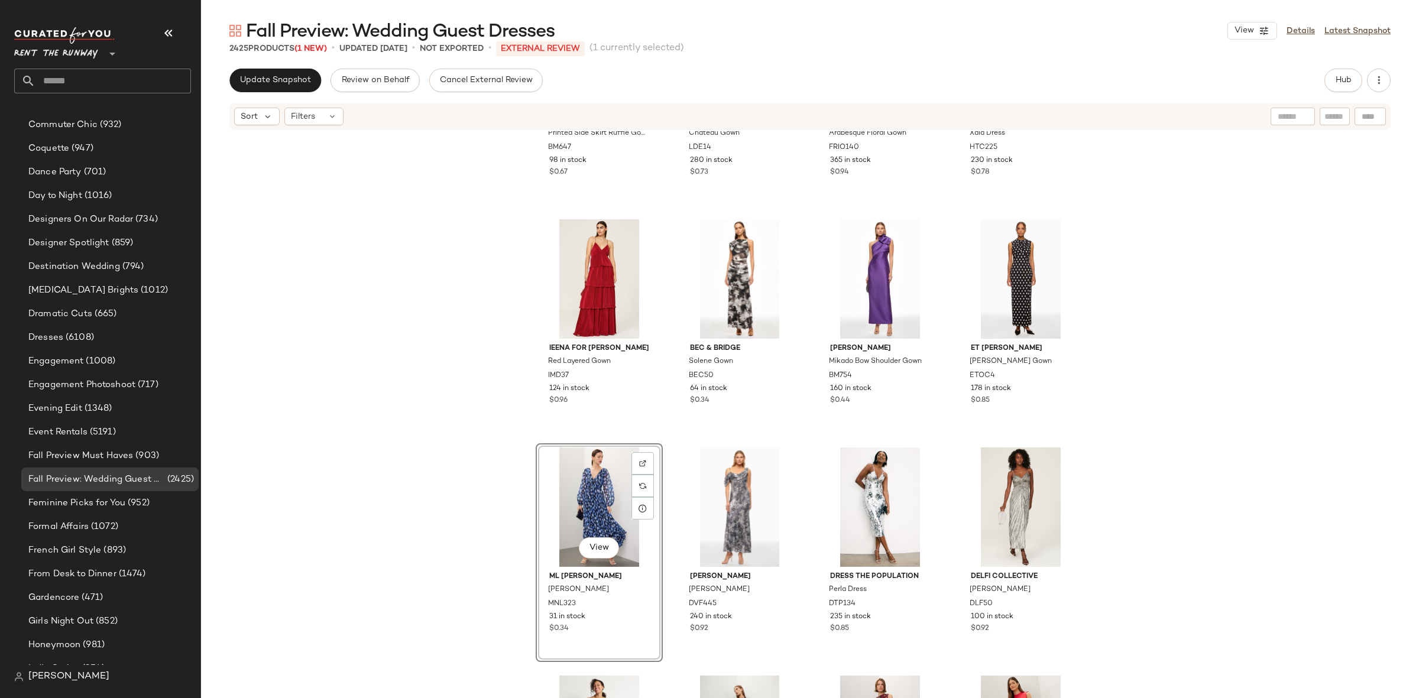
click at [671, 442] on div "Badgley Mischka Printed Side Skirt Ruffle Gown BM647 98 in stock $0.67 L'ID?E C…" at bounding box center [810, 287] width 549 height 600
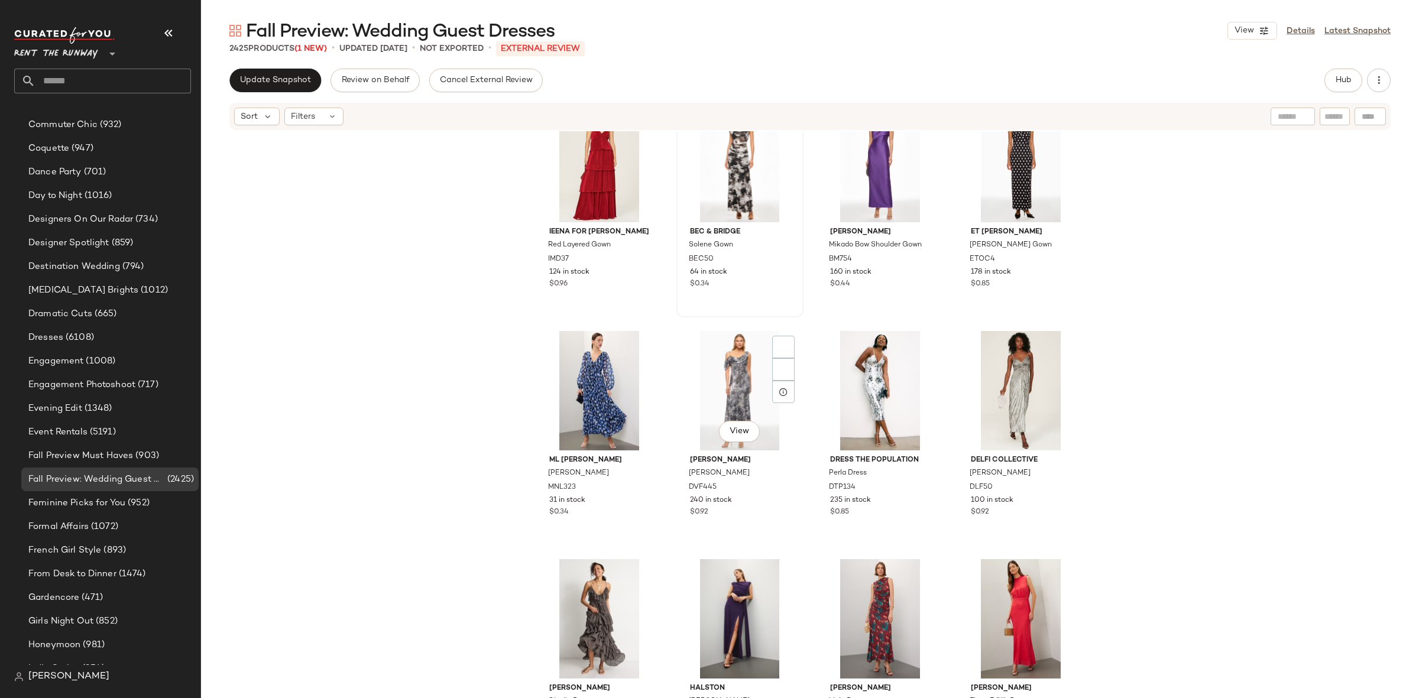
scroll to position [308, 0]
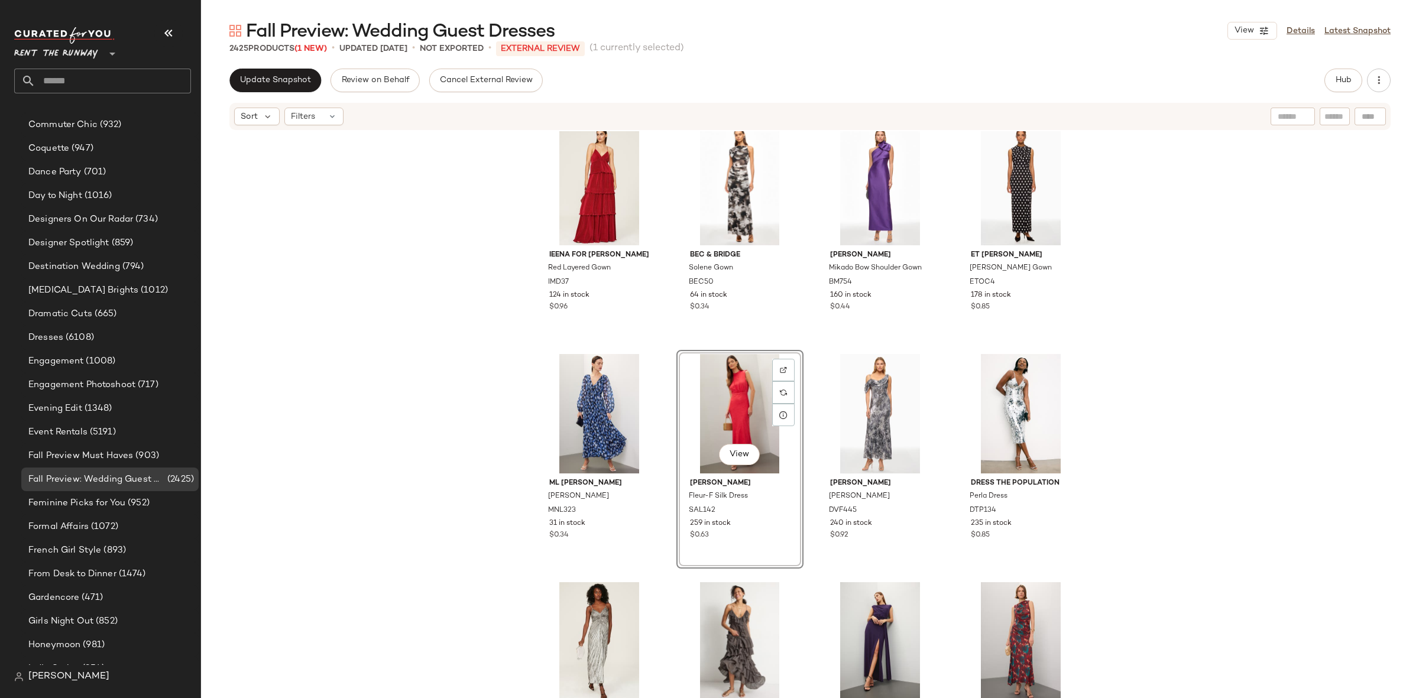
scroll to position [222, 0]
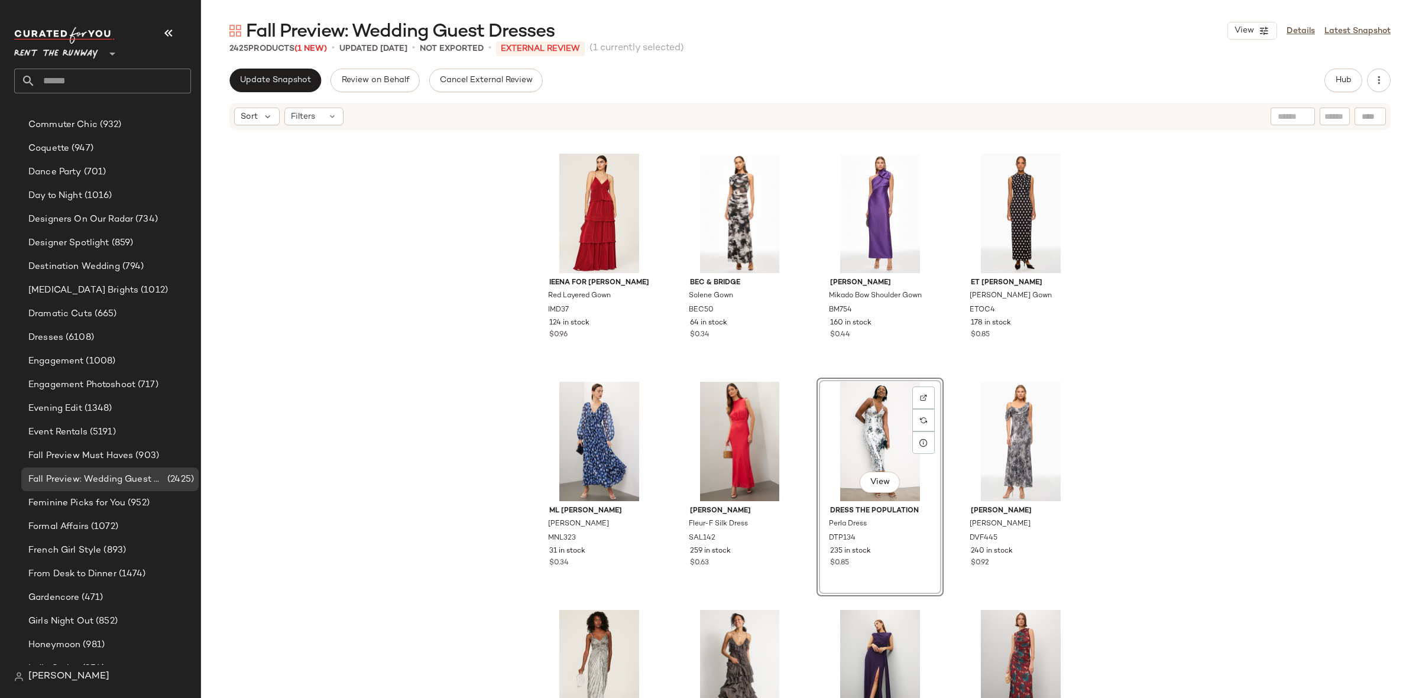
click at [1140, 485] on div "Ieena for Mac Duggal Red Layered Gown IMD37 124 in stock $0.96 Bec & Bridge Sol…" at bounding box center [810, 432] width 1218 height 602
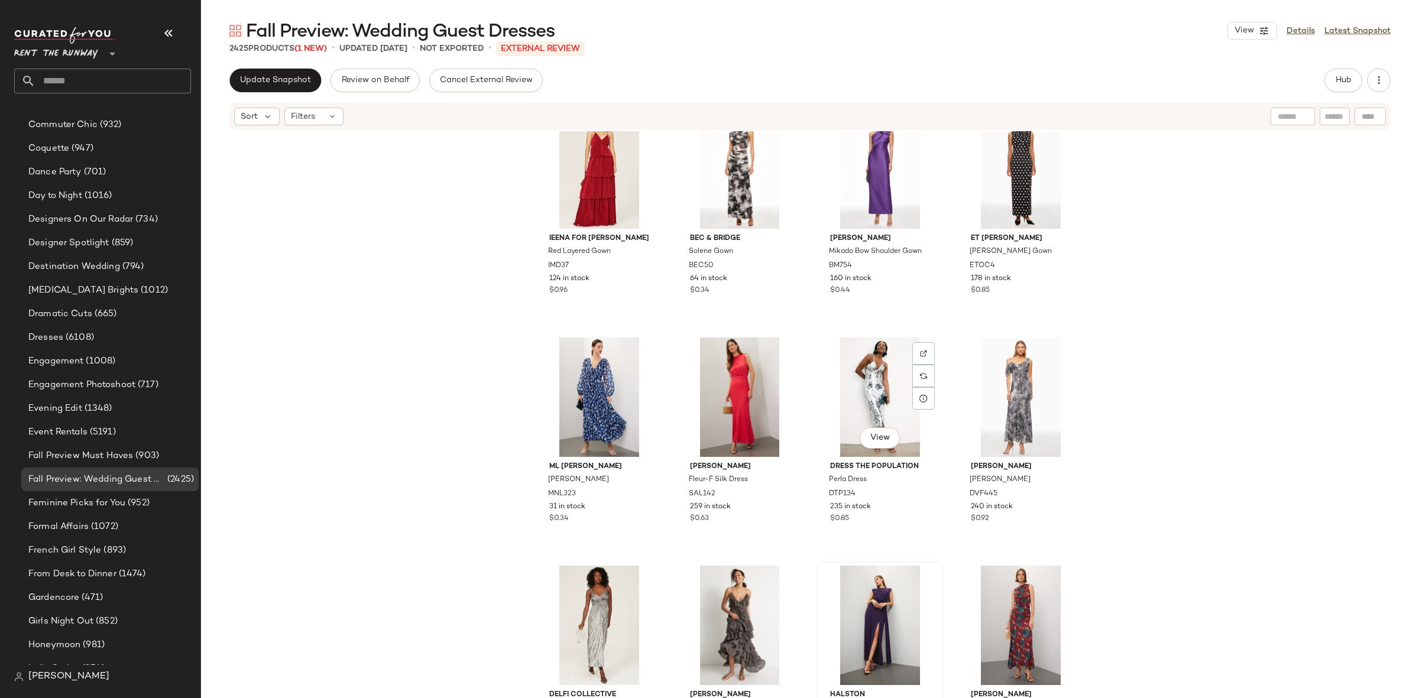
scroll to position [273, 0]
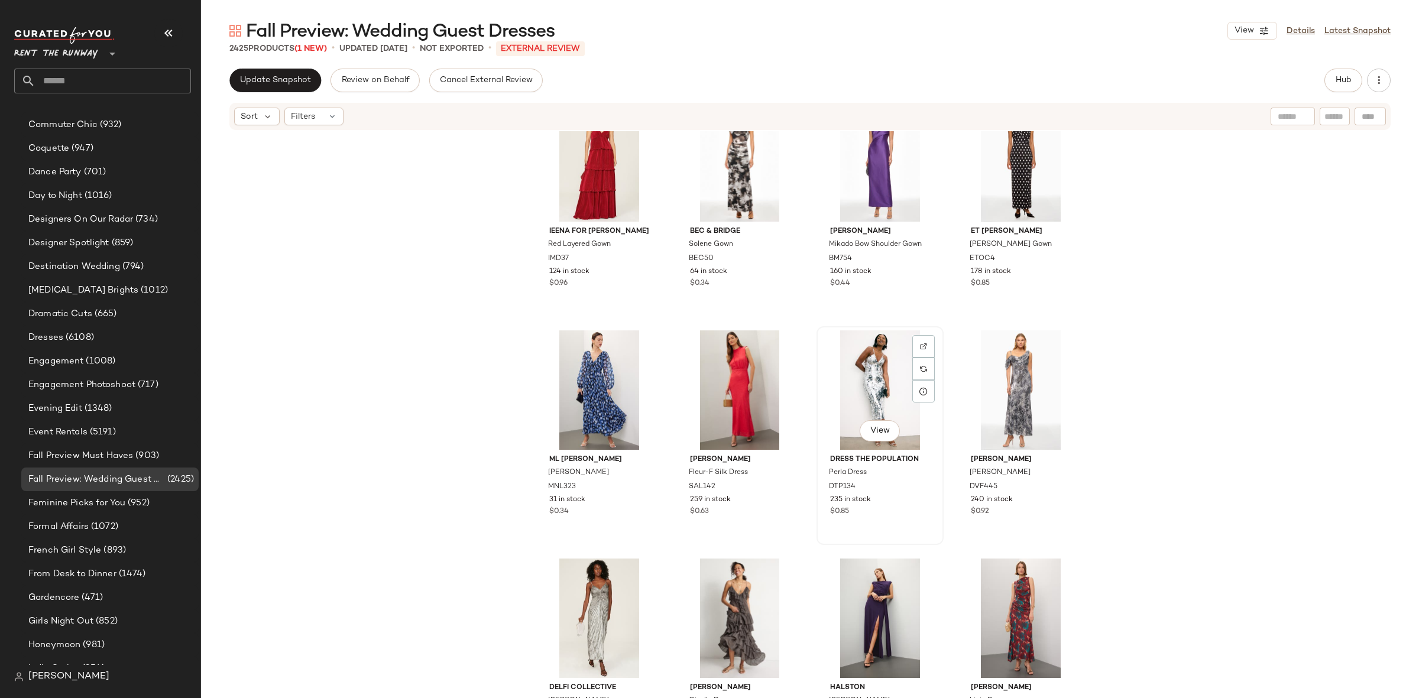
drag, startPoint x: 916, startPoint y: 548, endPoint x: 929, endPoint y: 523, distance: 28.0
click at [929, 523] on div "Ieena for Mac Duggal Red Layered Gown IMD37 124 in stock $0.96 Bec & Bridge Sol…" at bounding box center [810, 432] width 1218 height 602
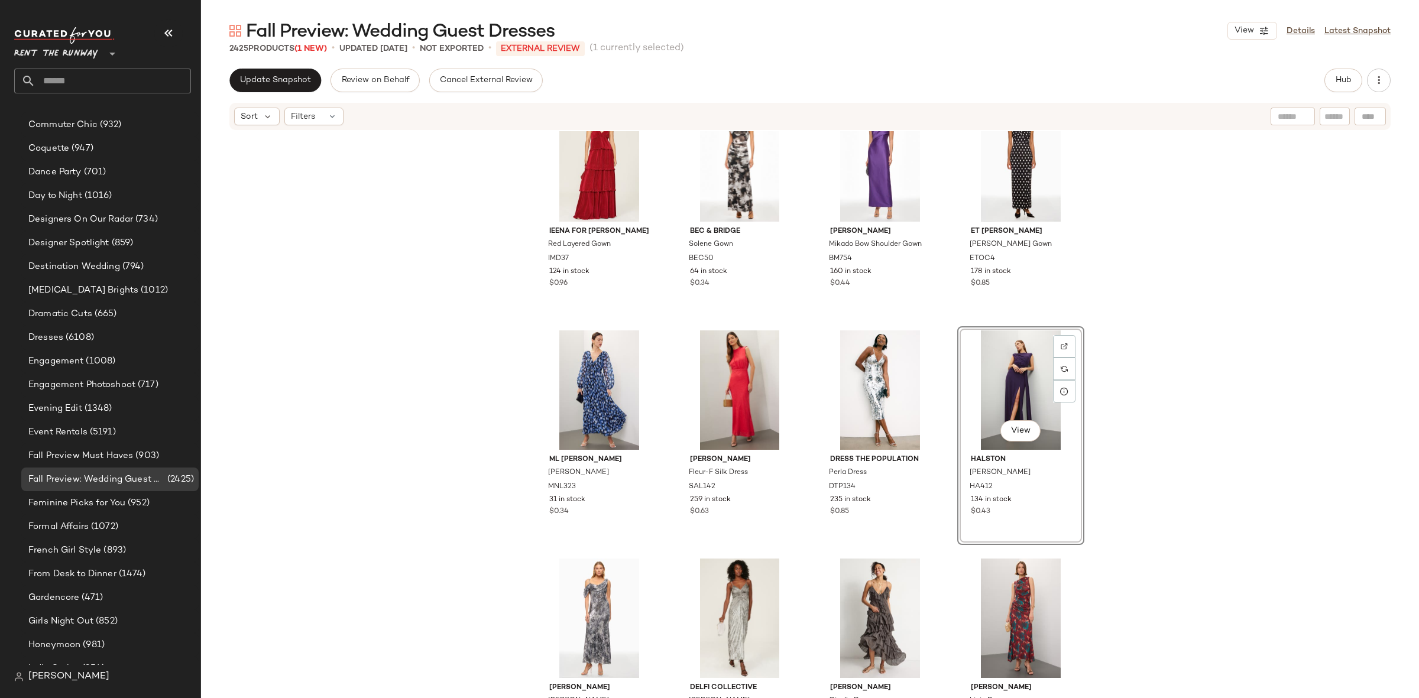
click at [1124, 432] on div "Ieena for Mac Duggal Red Layered Gown IMD37 124 in stock $0.96 Bec & Bridge Sol…" at bounding box center [810, 432] width 1218 height 602
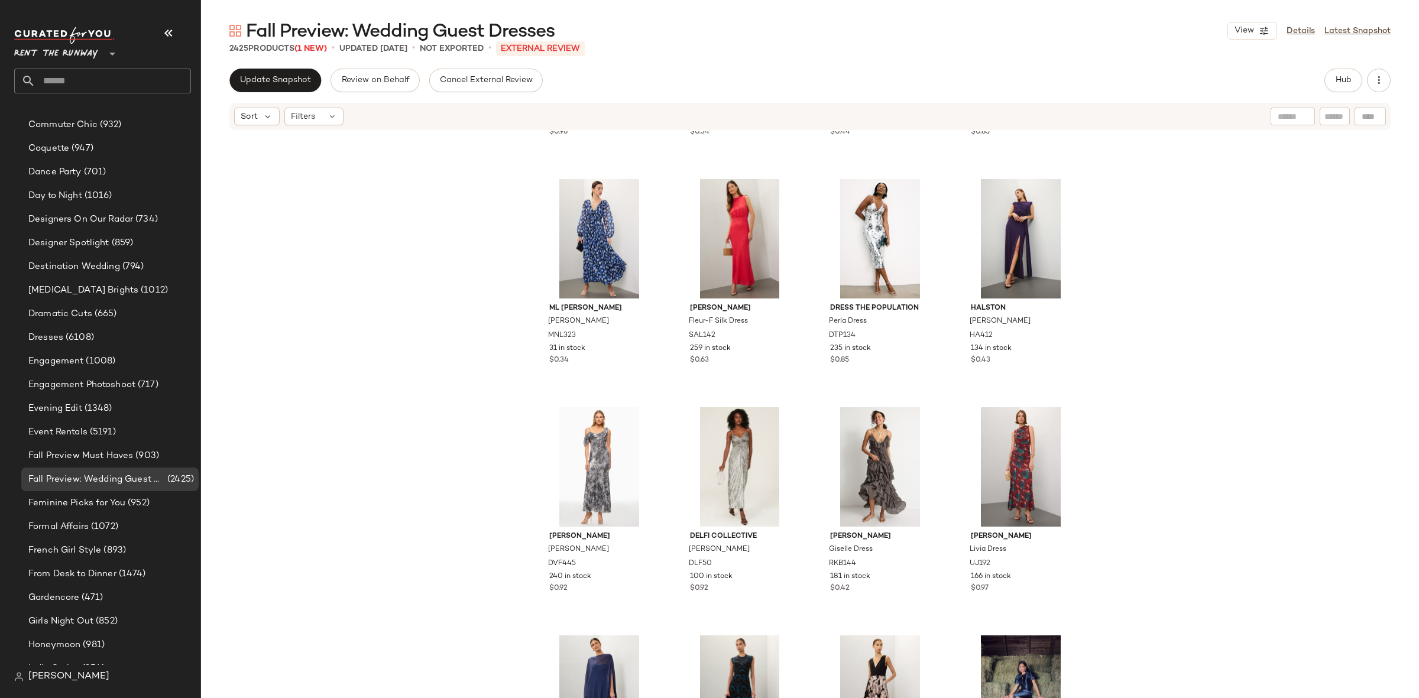
scroll to position [485, 0]
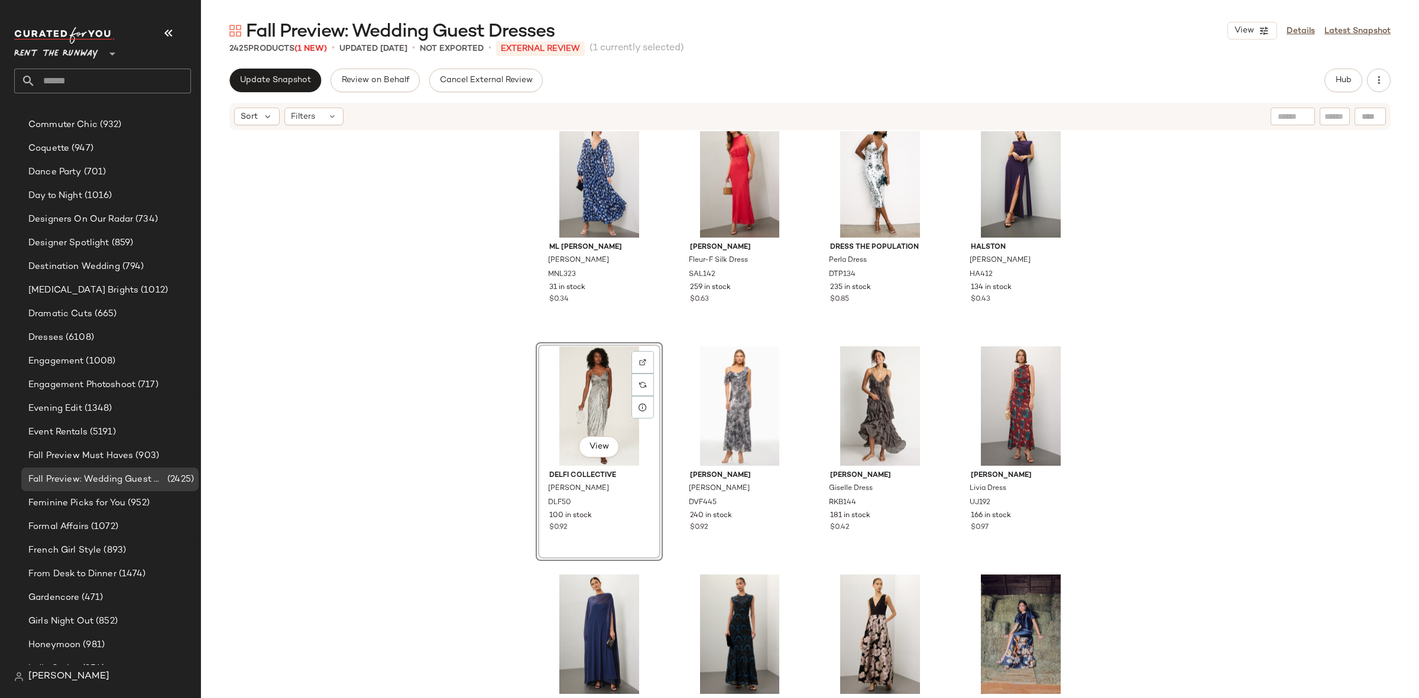
click at [1110, 461] on div "Ieena for Mac Duggal Red Layered Gown IMD37 124 in stock $0.96 Bec & Bridge Sol…" at bounding box center [810, 432] width 1218 height 602
click at [599, 633] on div "View" at bounding box center [599, 634] width 119 height 119
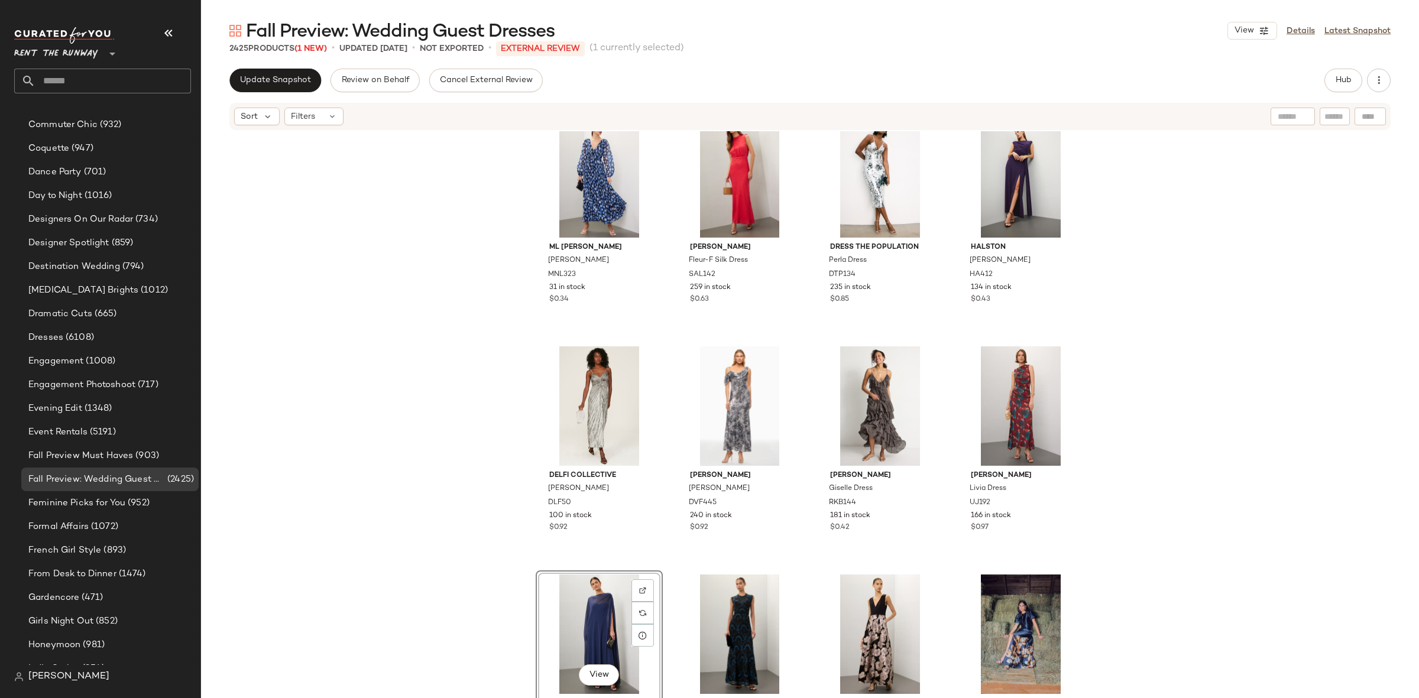
click at [1198, 604] on div "Ieena for Mac Duggal Red Layered Gown IMD37 124 in stock $0.96 Bec & Bridge Sol…" at bounding box center [810, 432] width 1218 height 602
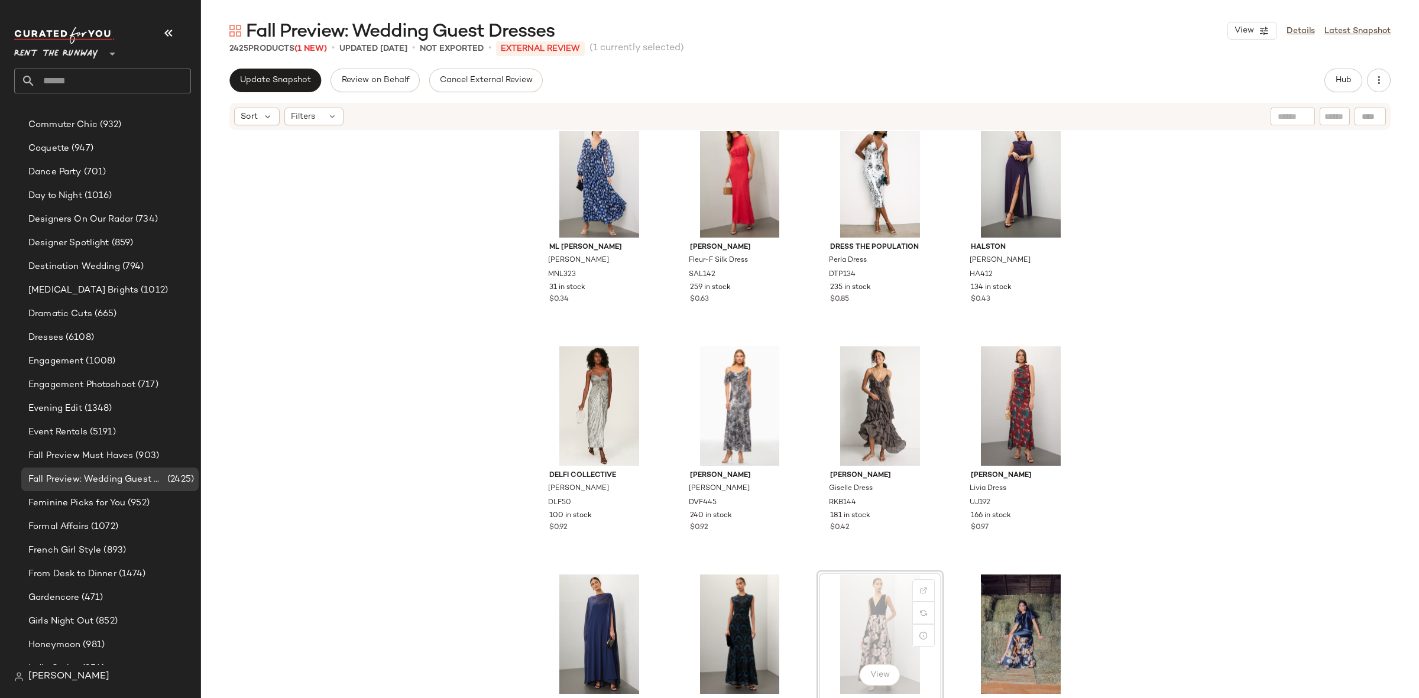
scroll to position [486, 0]
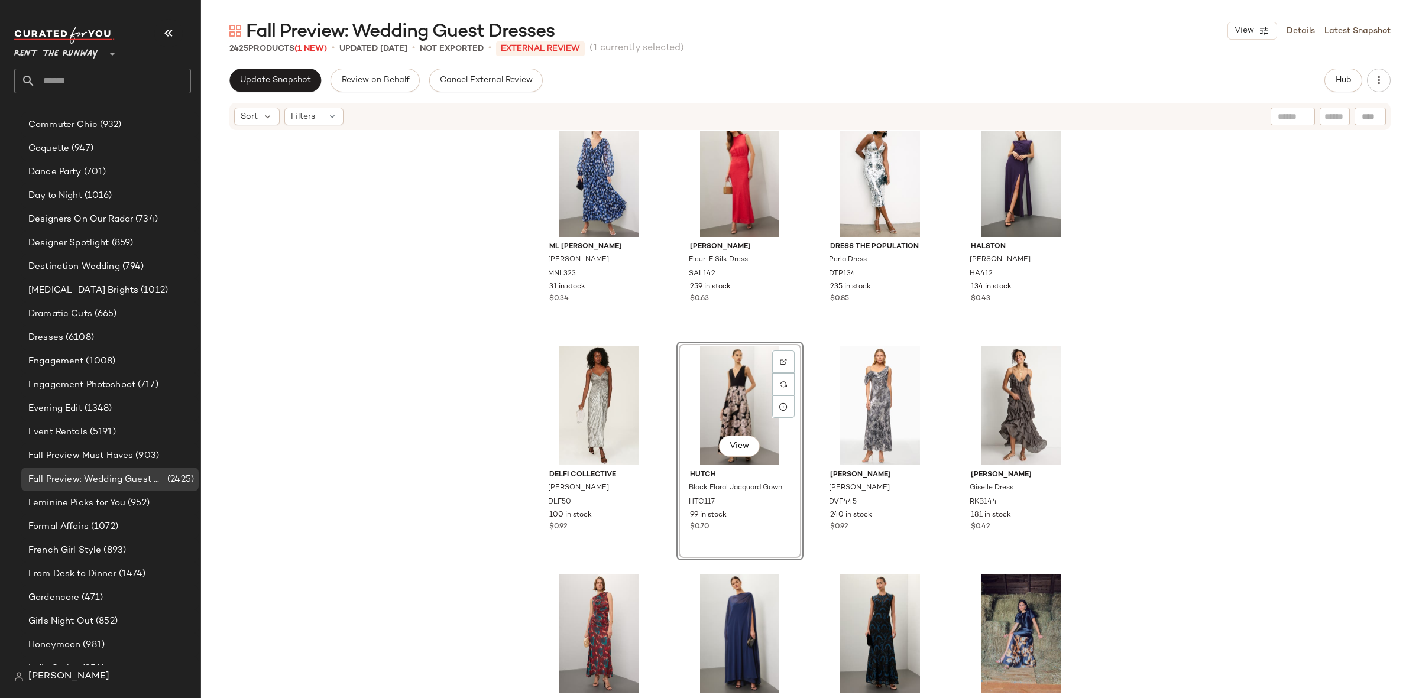
click at [1332, 481] on div "Ieena for Mac Duggal Red Layered Gown IMD37 124 in stock $0.96 Bec & Bridge Sol…" at bounding box center [810, 432] width 1218 height 602
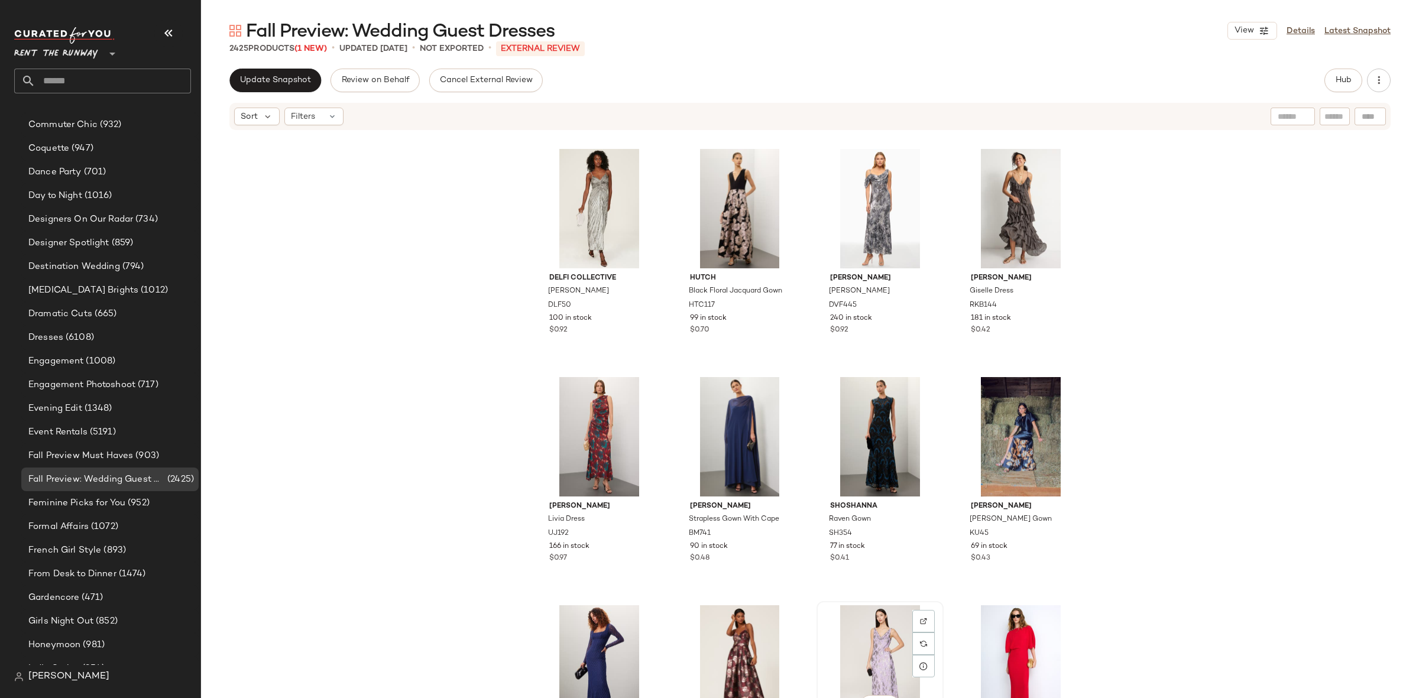
scroll to position [683, 0]
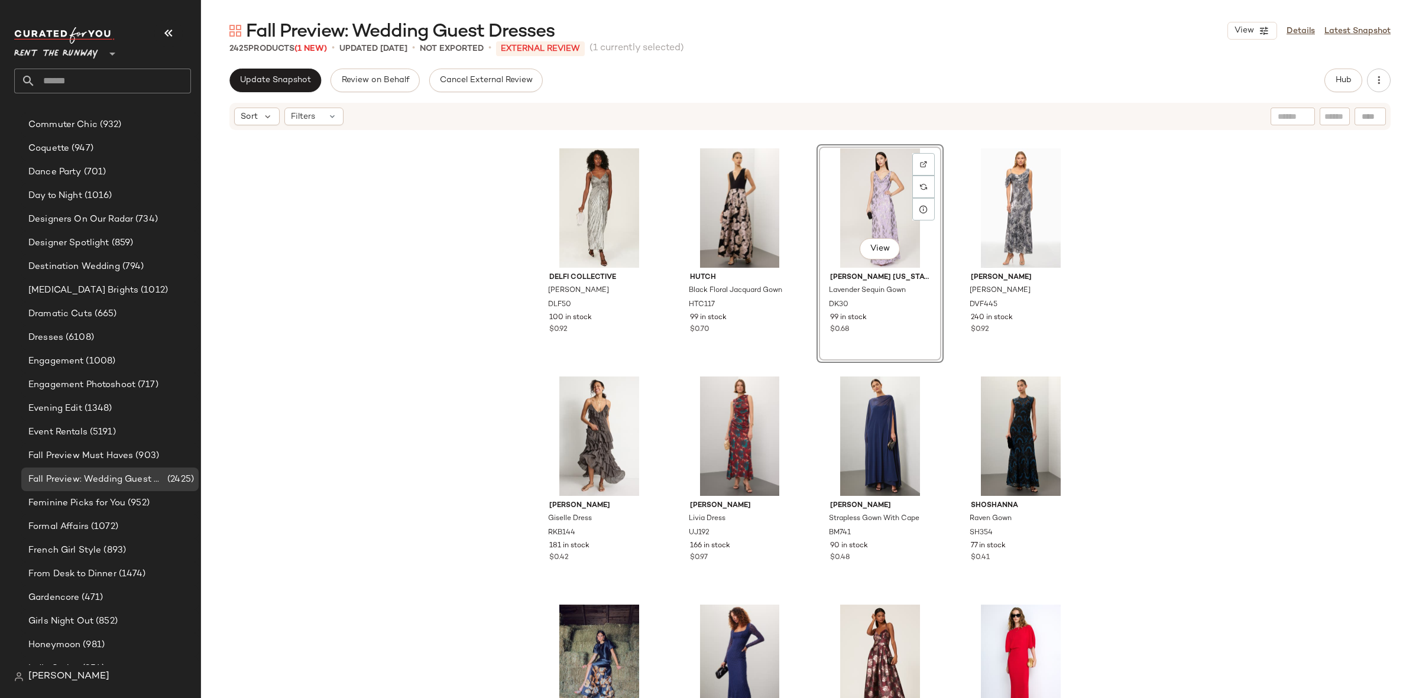
click at [1133, 394] on div "ML Monique Lhuillier Melanie Dress MNL323 31 in stock $0.34 SALONI Fleur-F Silk…" at bounding box center [810, 432] width 1218 height 602
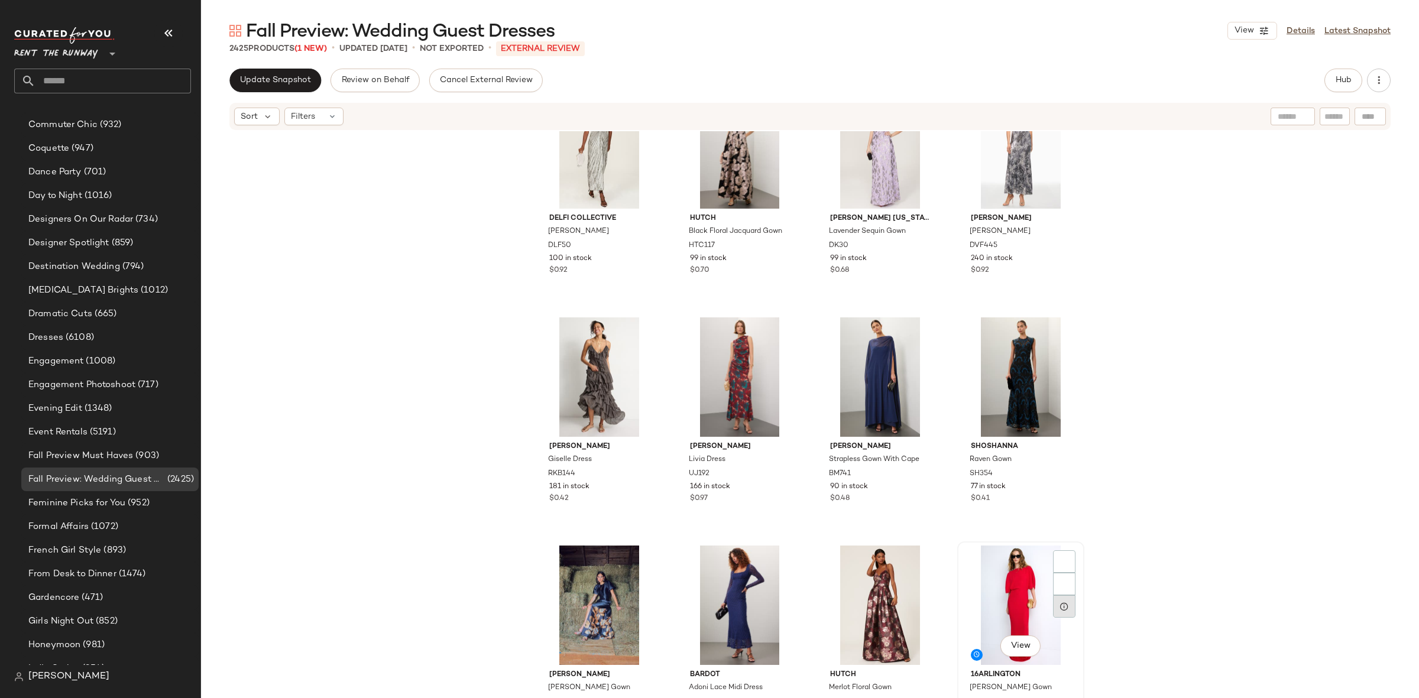
scroll to position [752, 0]
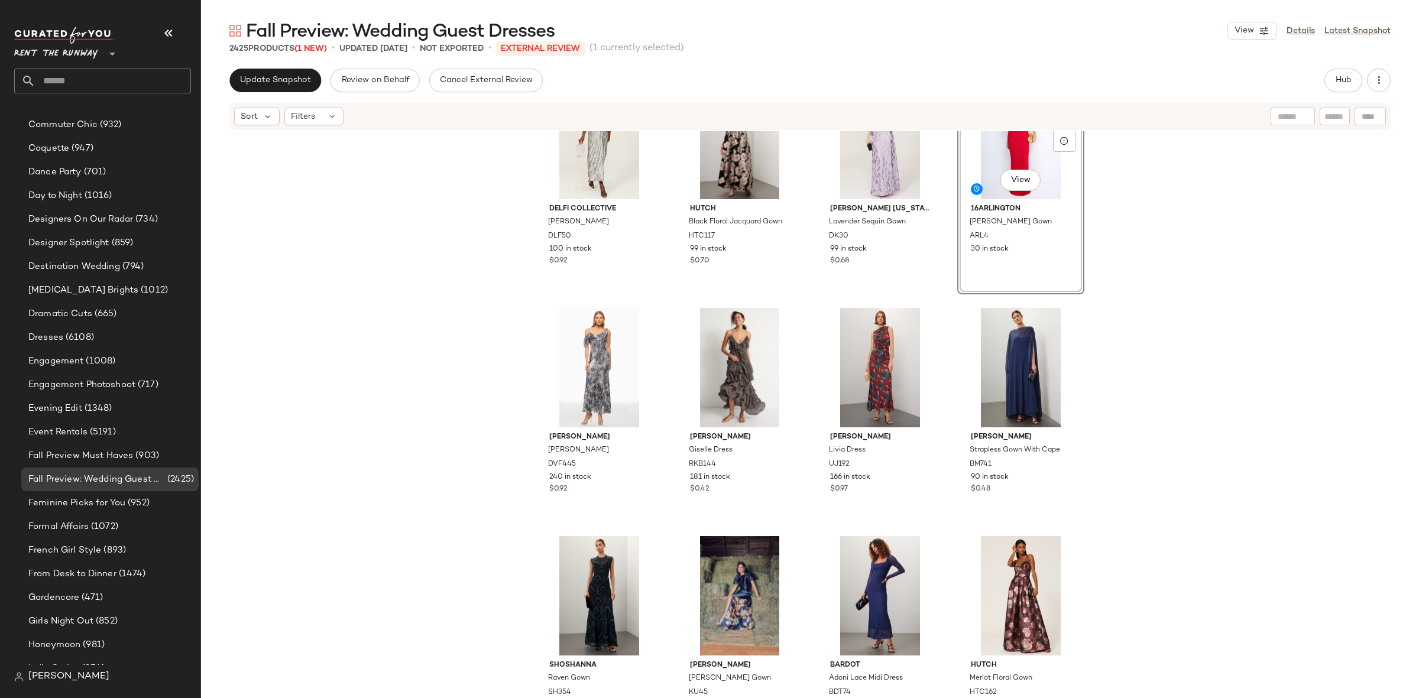
click at [1131, 350] on div "ML Monique Lhuillier Melanie Dress MNL323 31 in stock $0.34 SALONI Fleur-F Silk…" at bounding box center [810, 432] width 1218 height 602
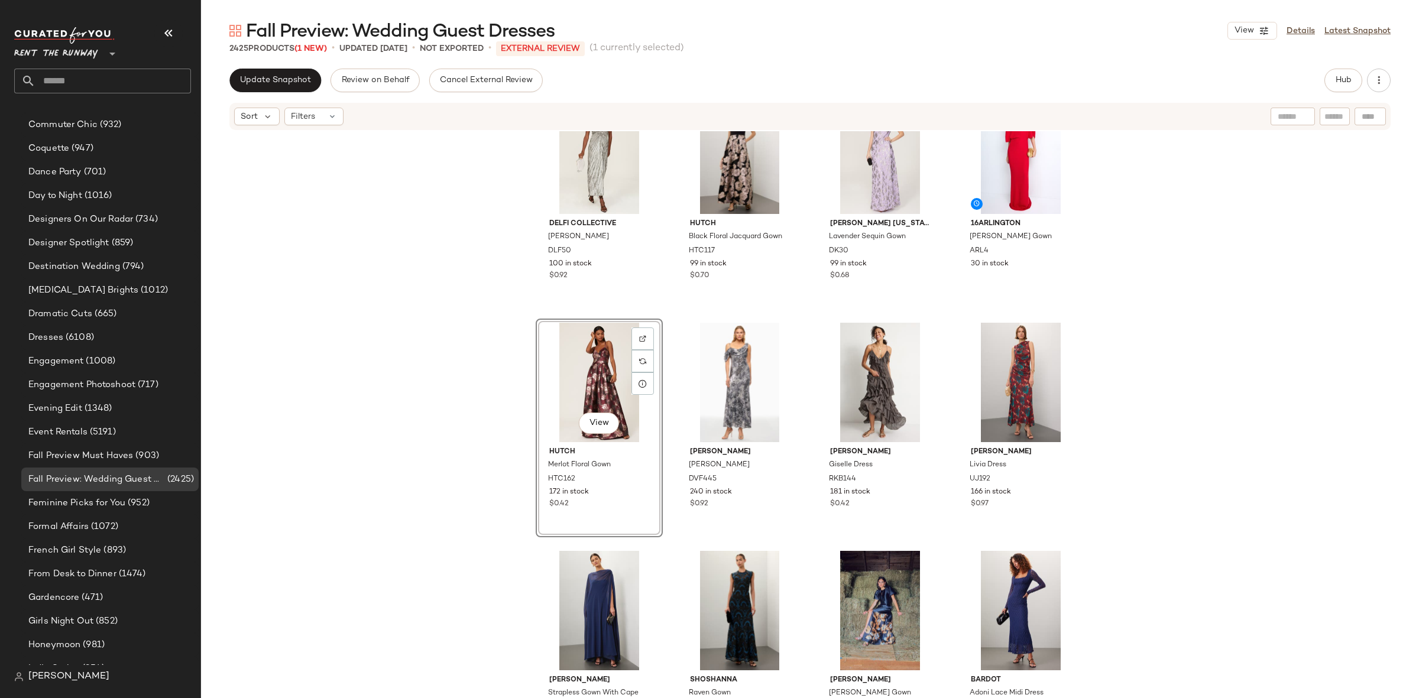
click at [1228, 424] on div "ML Monique Lhuillier Melanie Dress MNL323 31 in stock $0.34 SALONI Fleur-F Silk…" at bounding box center [810, 432] width 1218 height 602
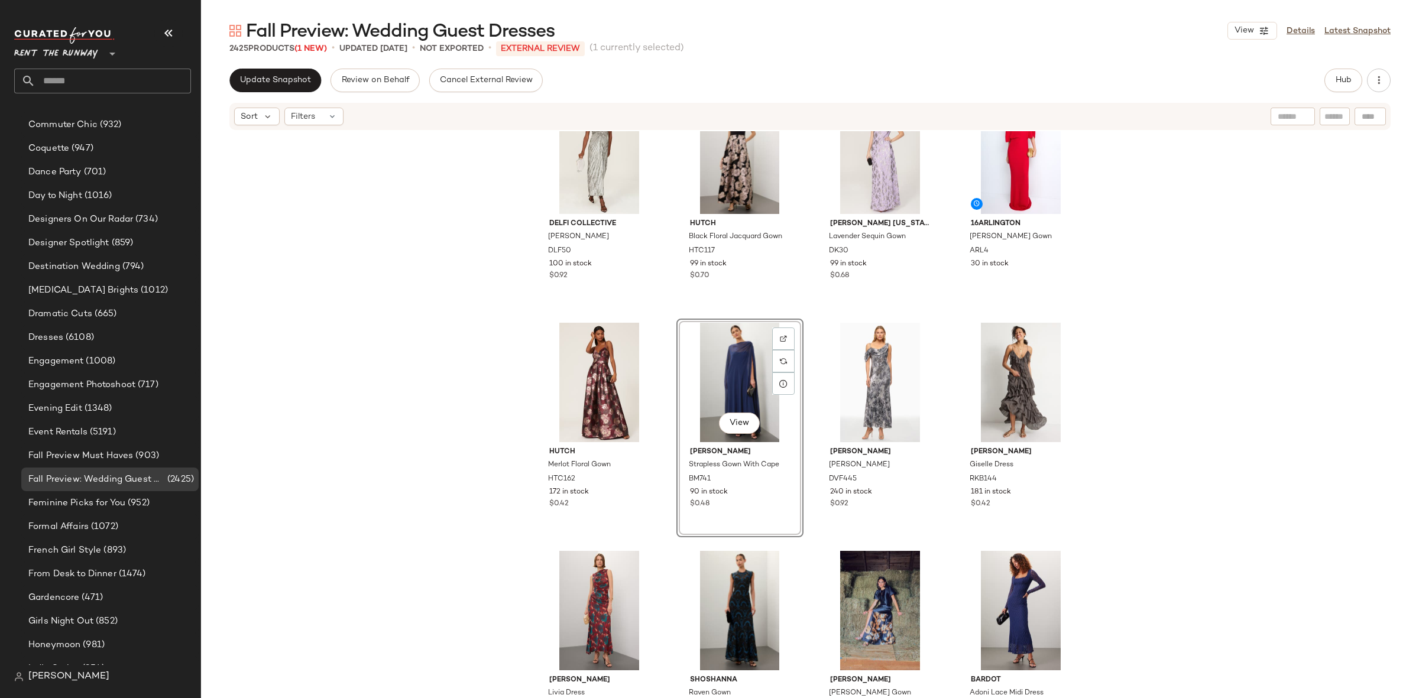
click at [1109, 463] on div "ML Monique Lhuillier Melanie Dress MNL323 31 in stock $0.34 SALONI Fleur-F Silk…" at bounding box center [810, 432] width 1218 height 602
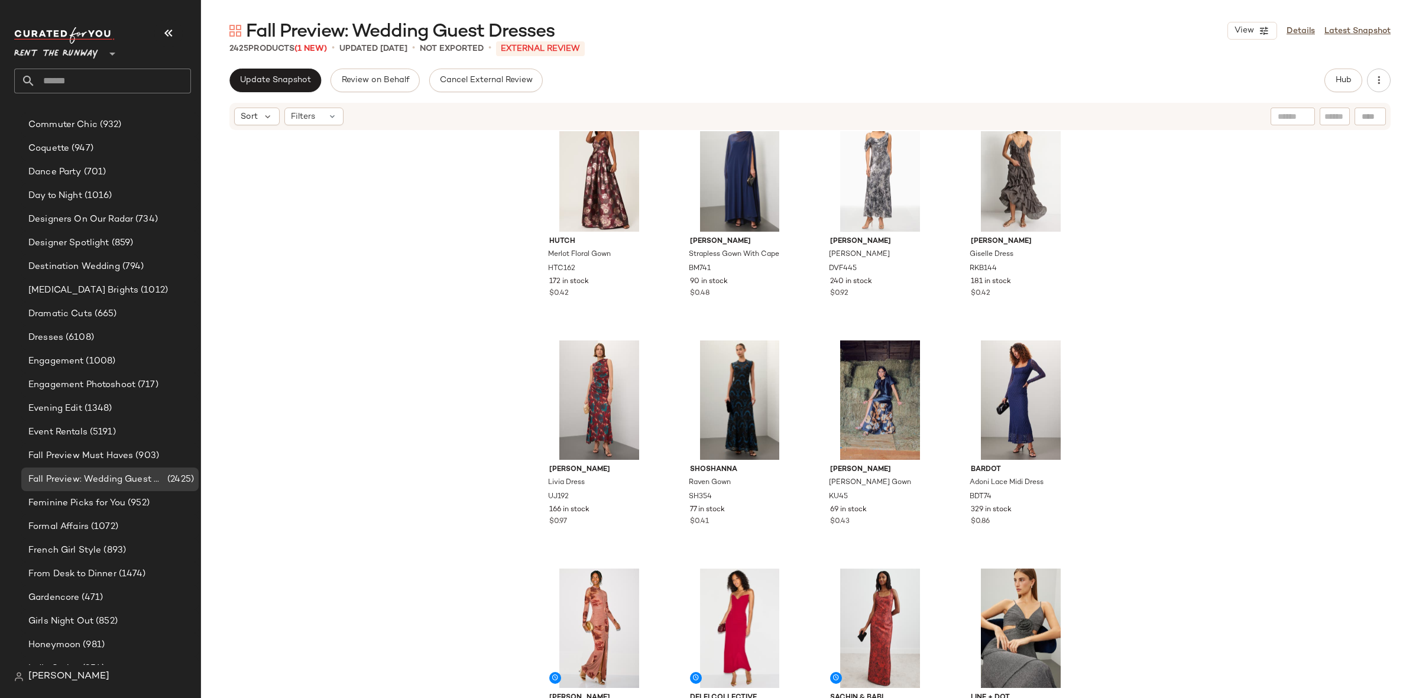
scroll to position [968, 0]
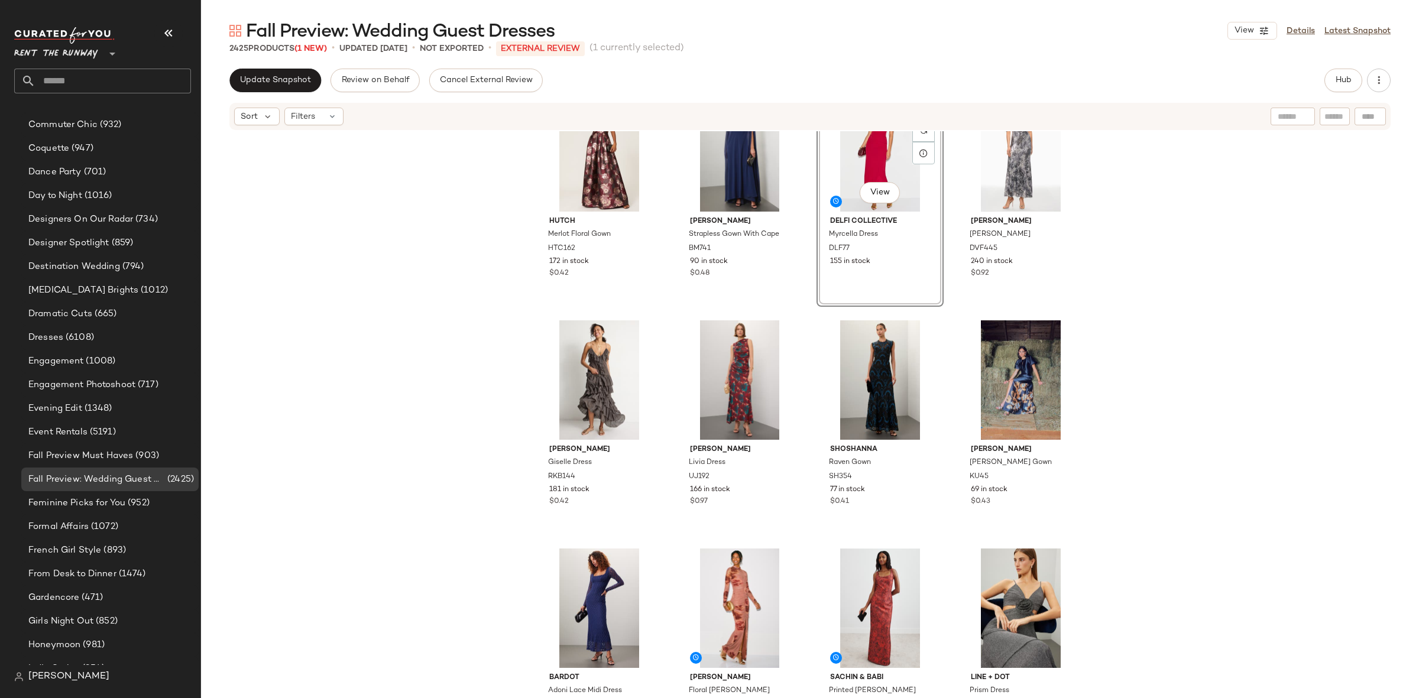
click at [1134, 456] on div "DELFI Collective Marilyn Dress DLF50 100 in stock $0.92 Hutch Black Floral Jacq…" at bounding box center [810, 432] width 1218 height 602
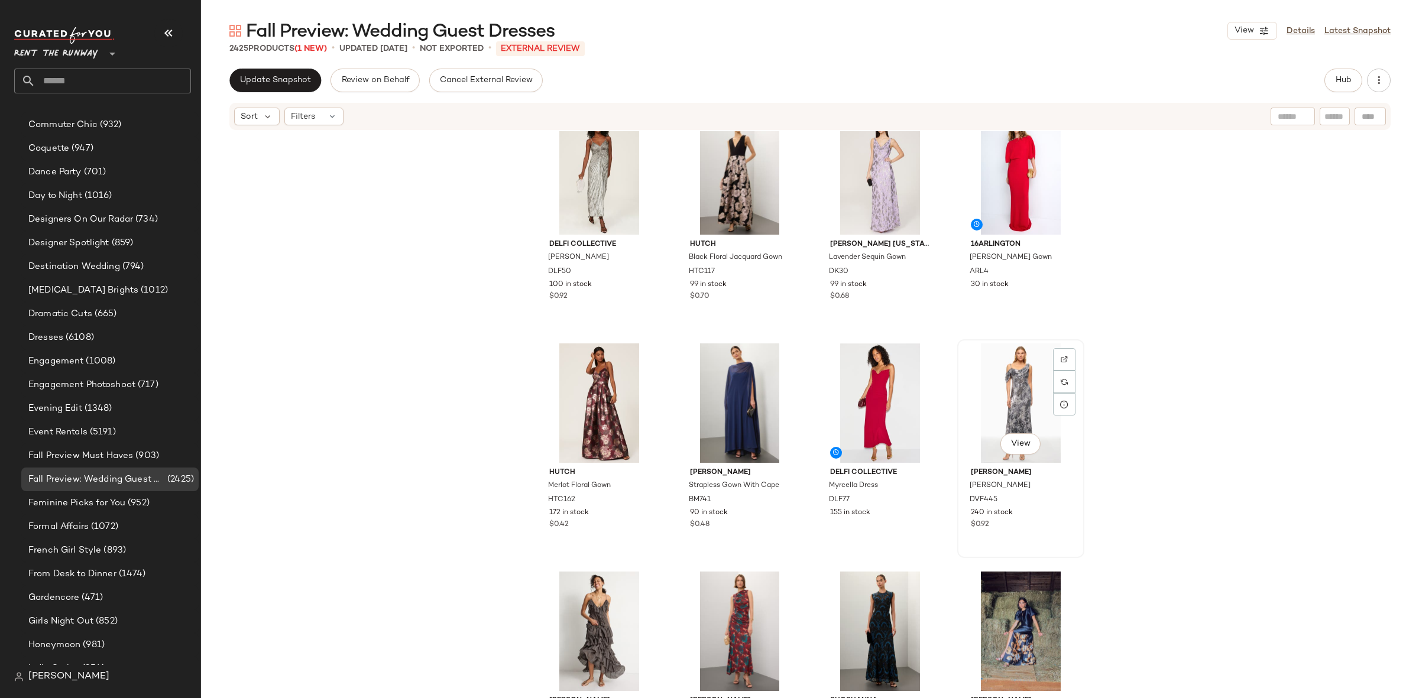
scroll to position [696, 0]
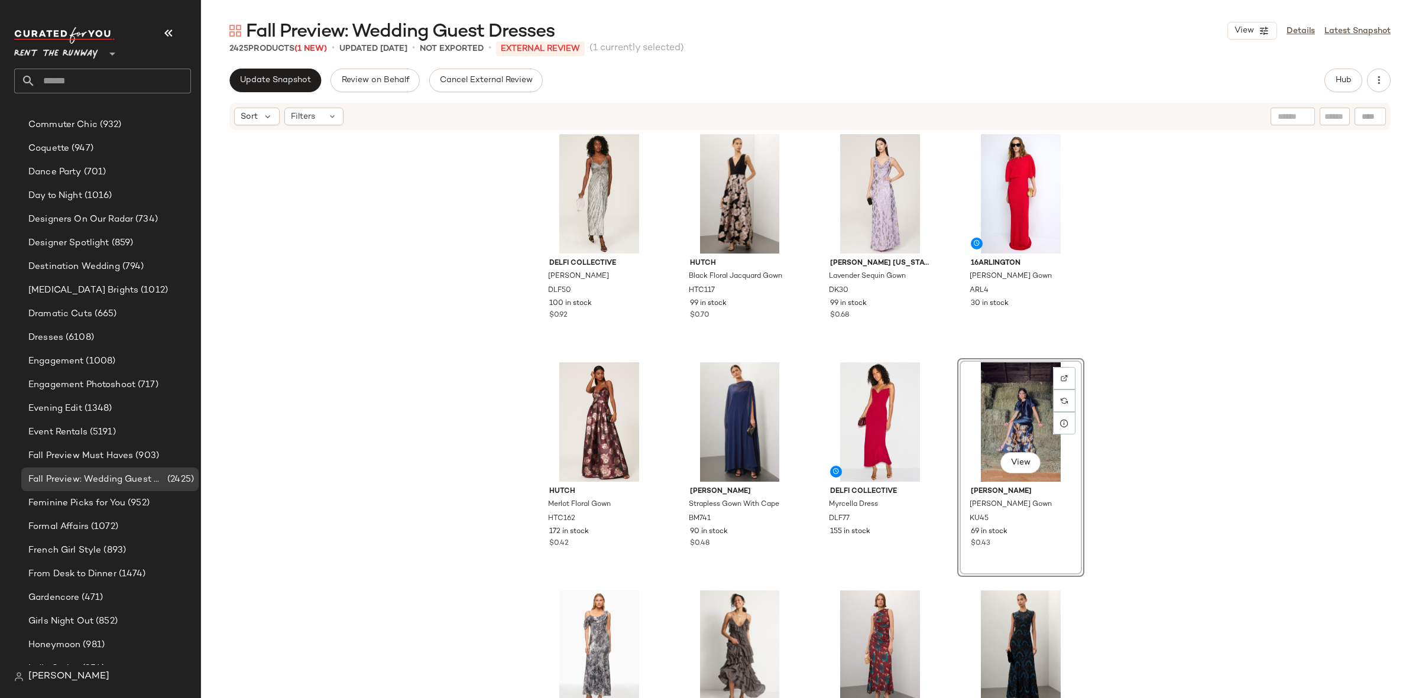
click at [1125, 478] on div "DELFI Collective Marilyn Dress DLF50 100 in stock $0.92 Hutch Black Floral Jacq…" at bounding box center [810, 432] width 1218 height 602
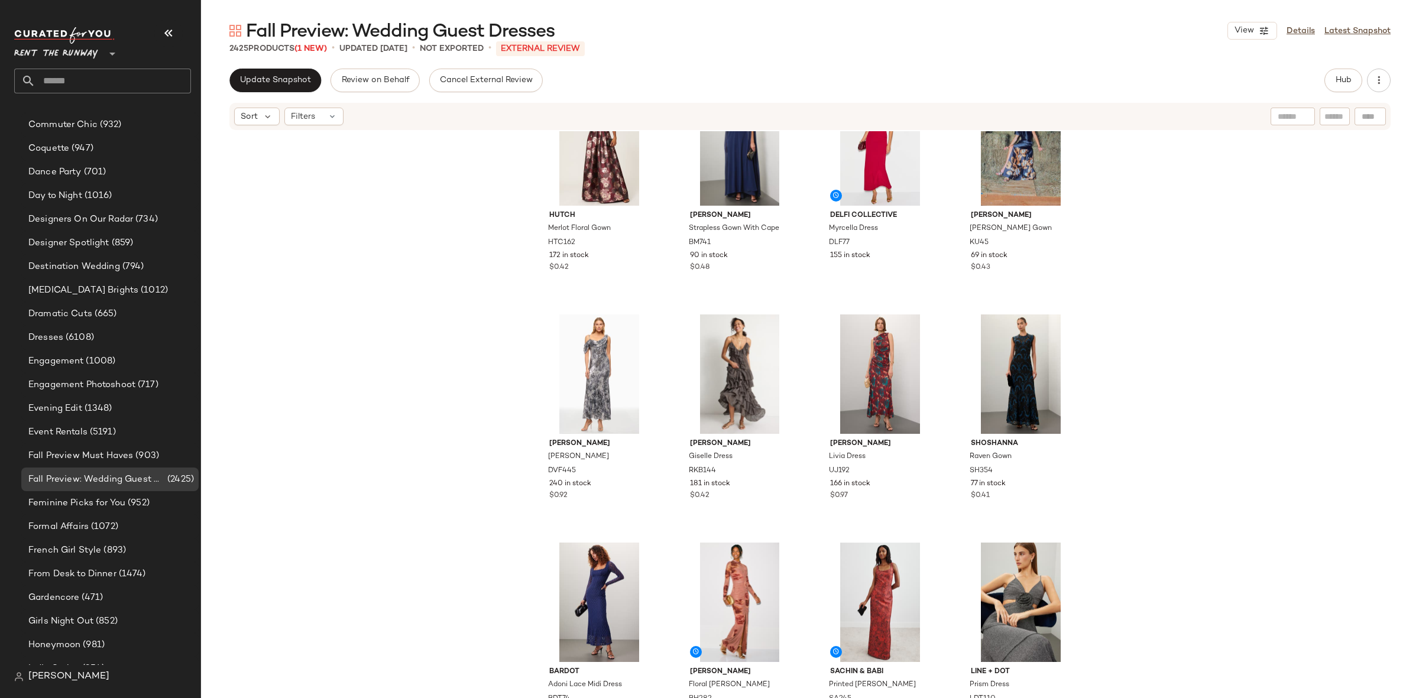
scroll to position [923, 0]
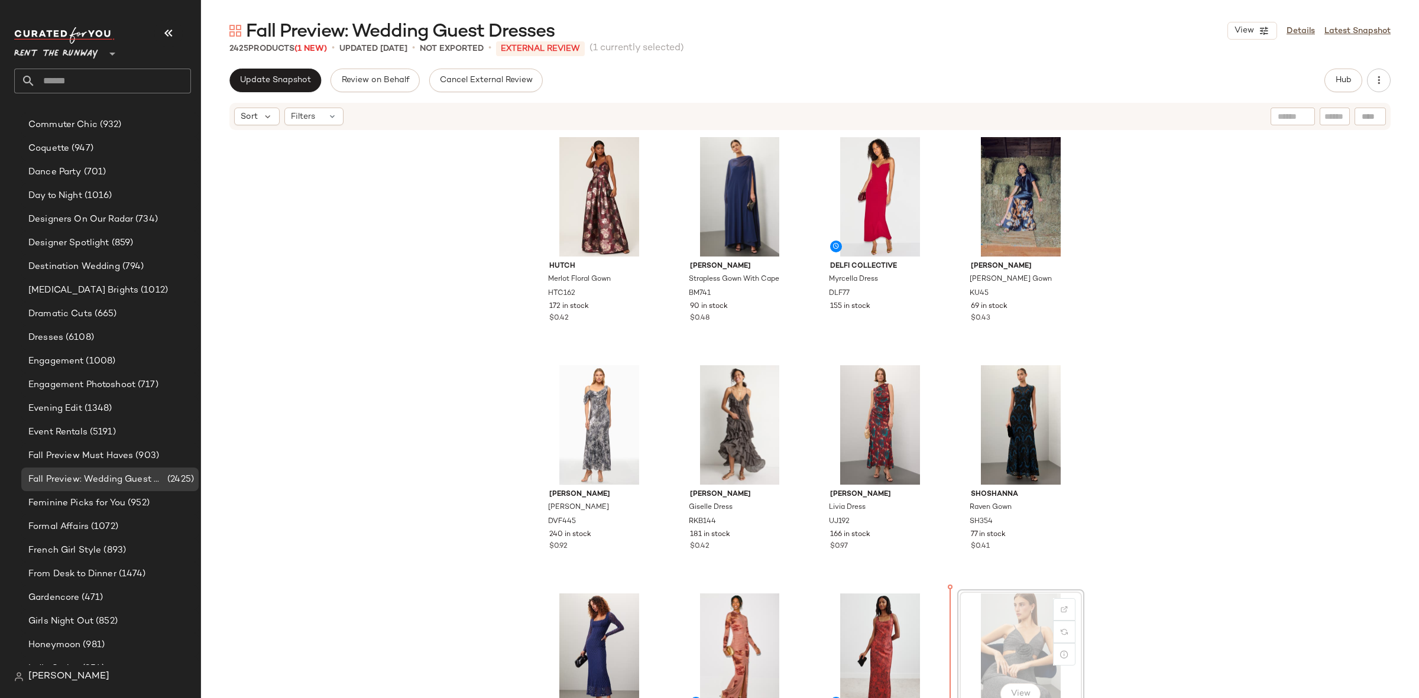
scroll to position [925, 0]
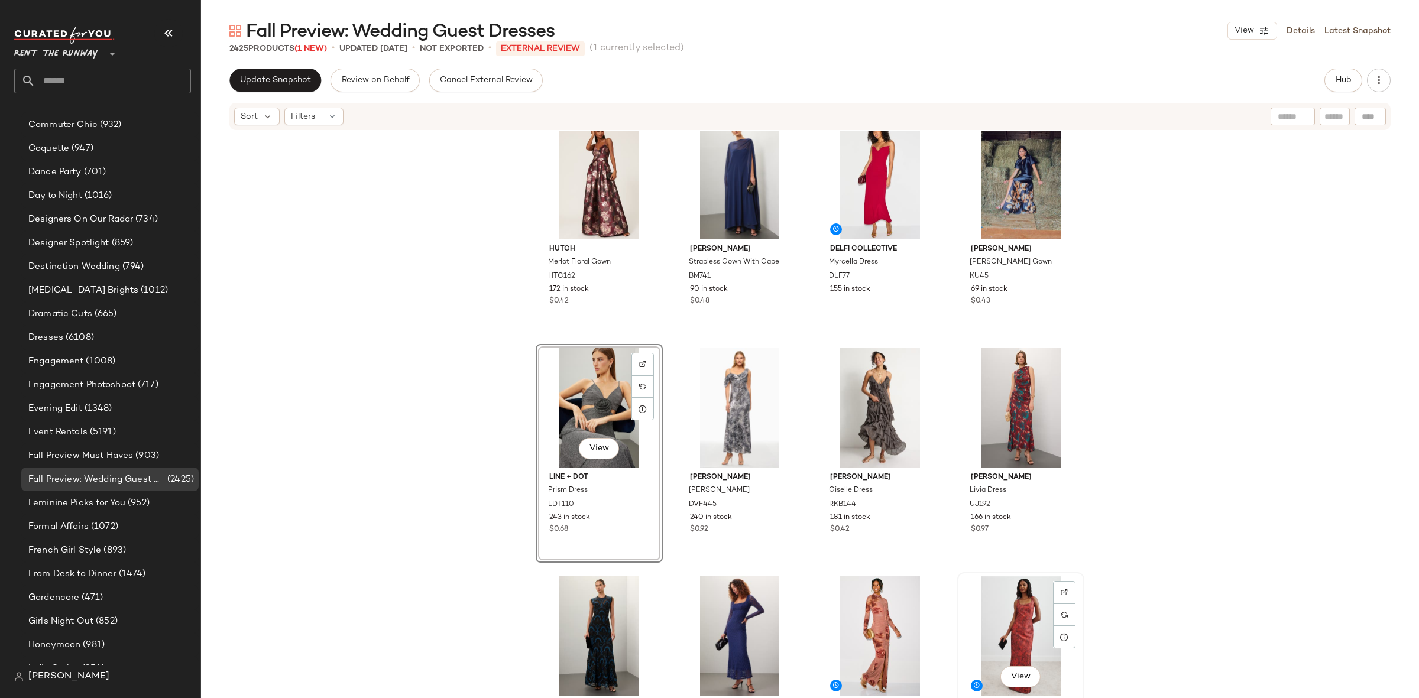
scroll to position [941, 0]
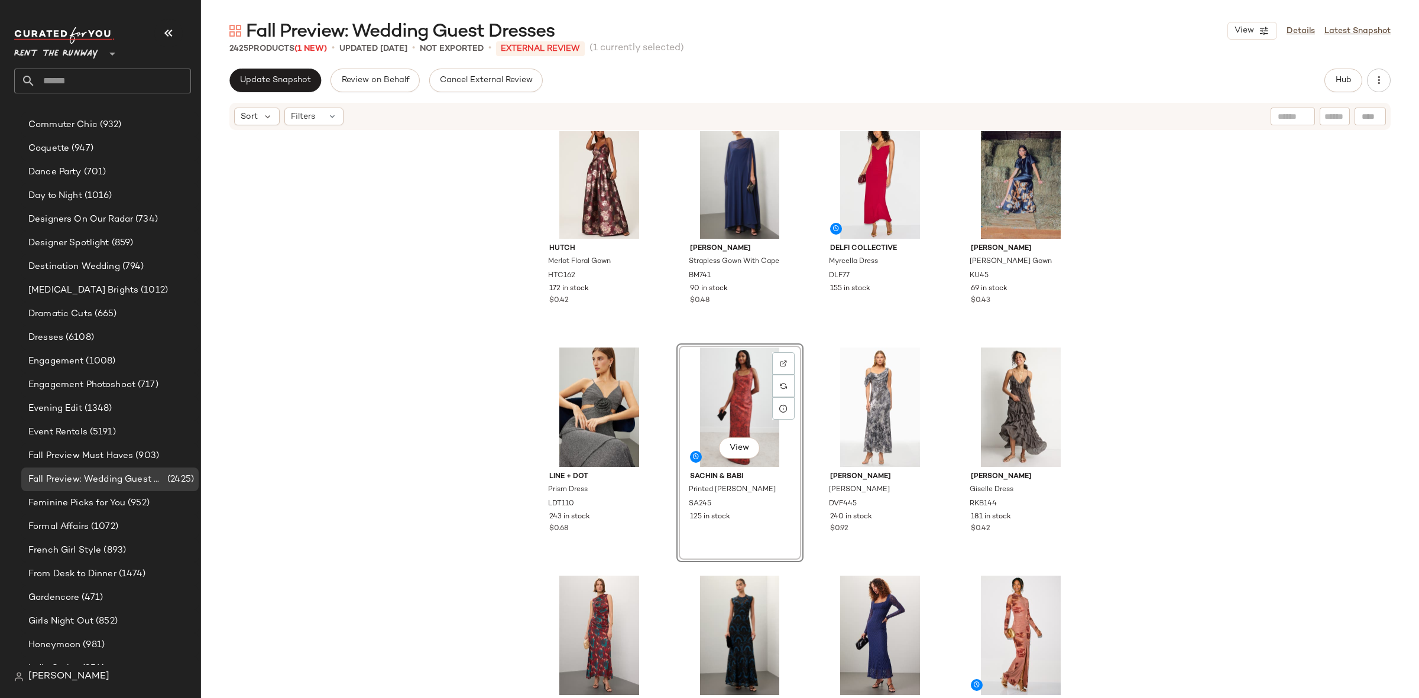
click at [1113, 550] on div "Hutch Merlot Floral Gown HTC162 172 in stock $0.42 Badgley Mischka Strapless Go…" at bounding box center [810, 432] width 1218 height 602
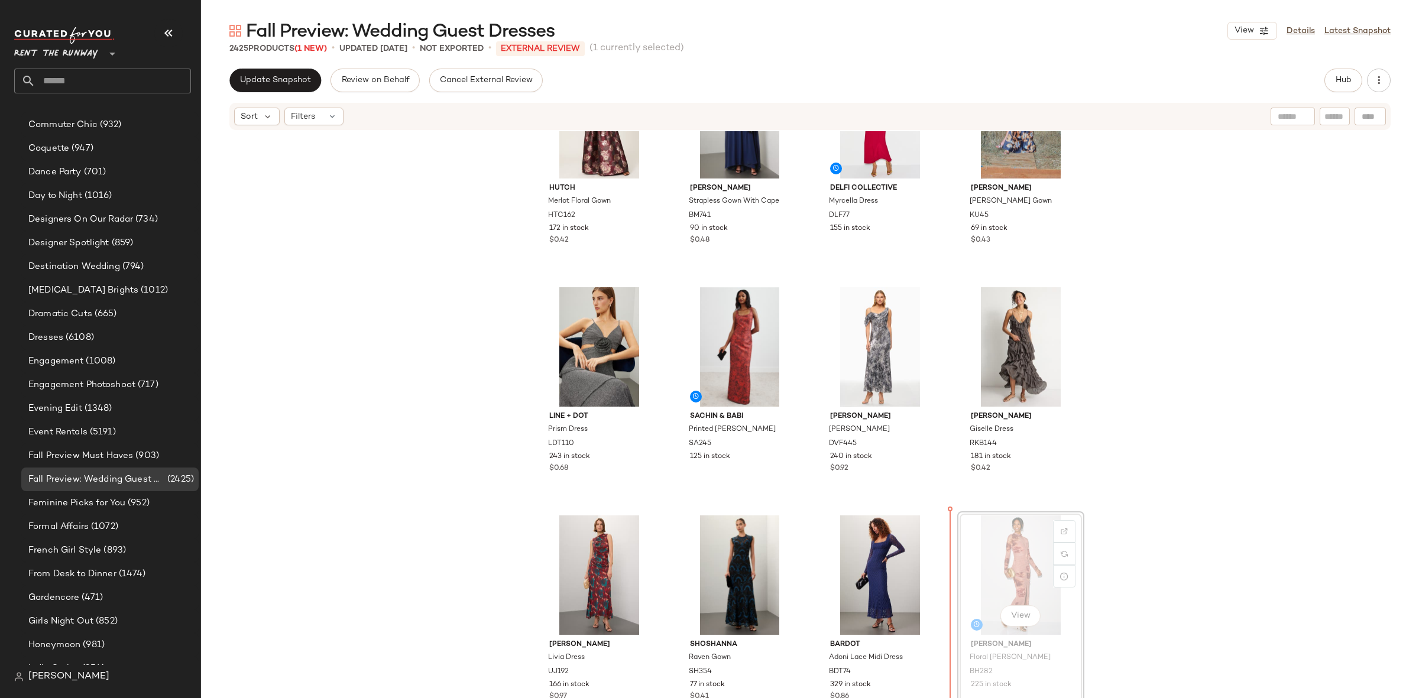
scroll to position [1002, 0]
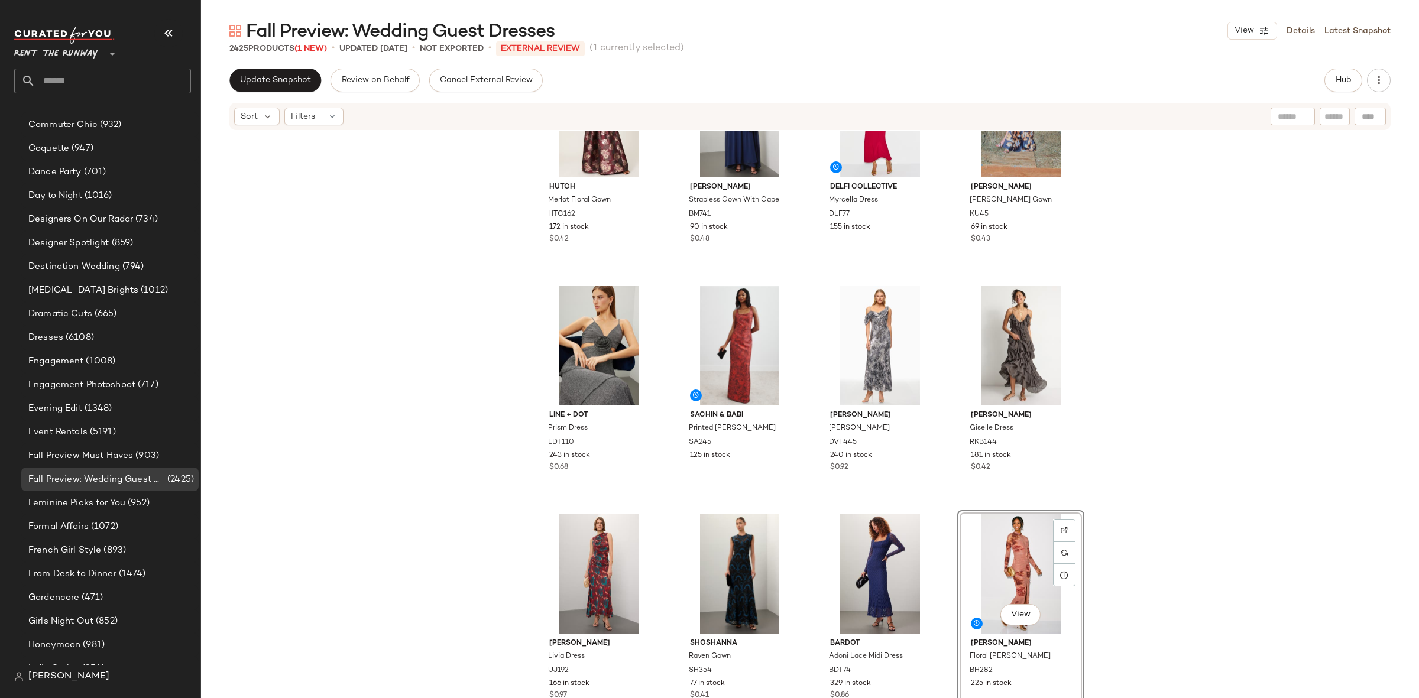
click at [938, 504] on div "Hutch Merlot Floral Gown HTC162 172 in stock $0.42 Badgley Mischka Strapless Go…" at bounding box center [810, 432] width 1218 height 602
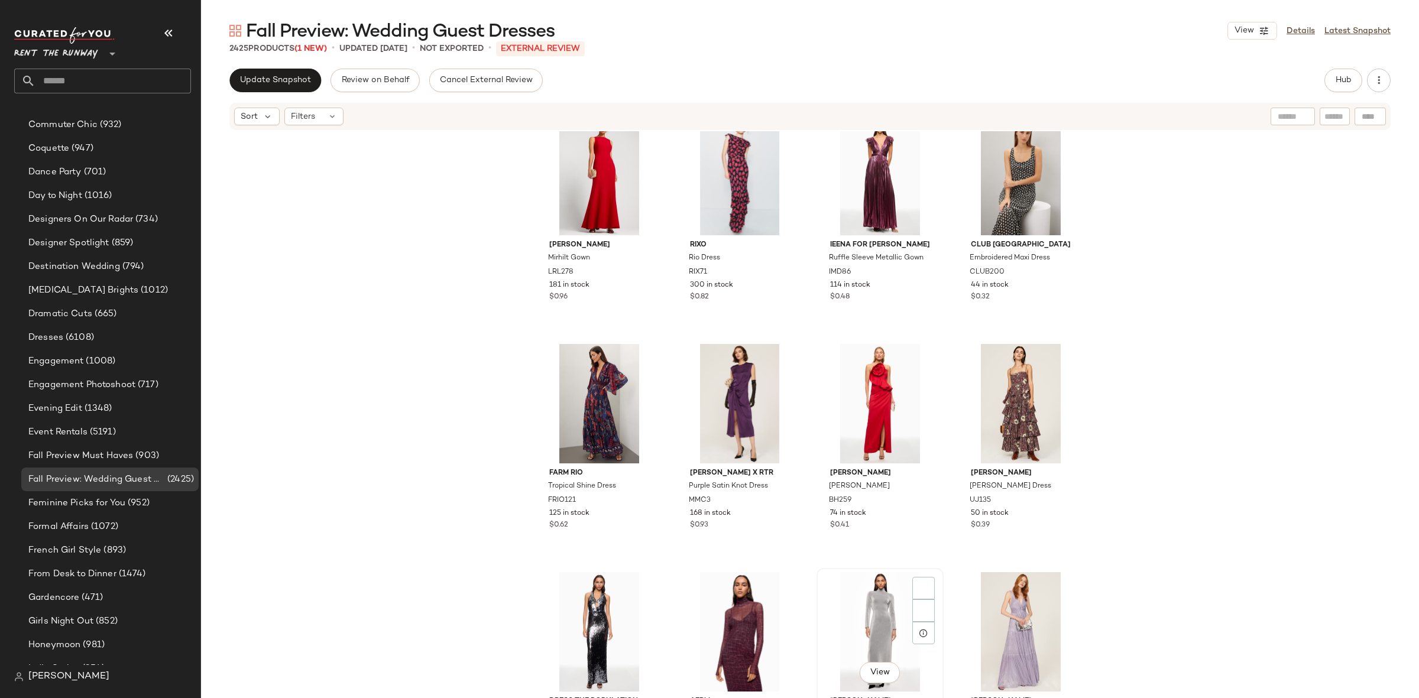
scroll to position [1700, 0]
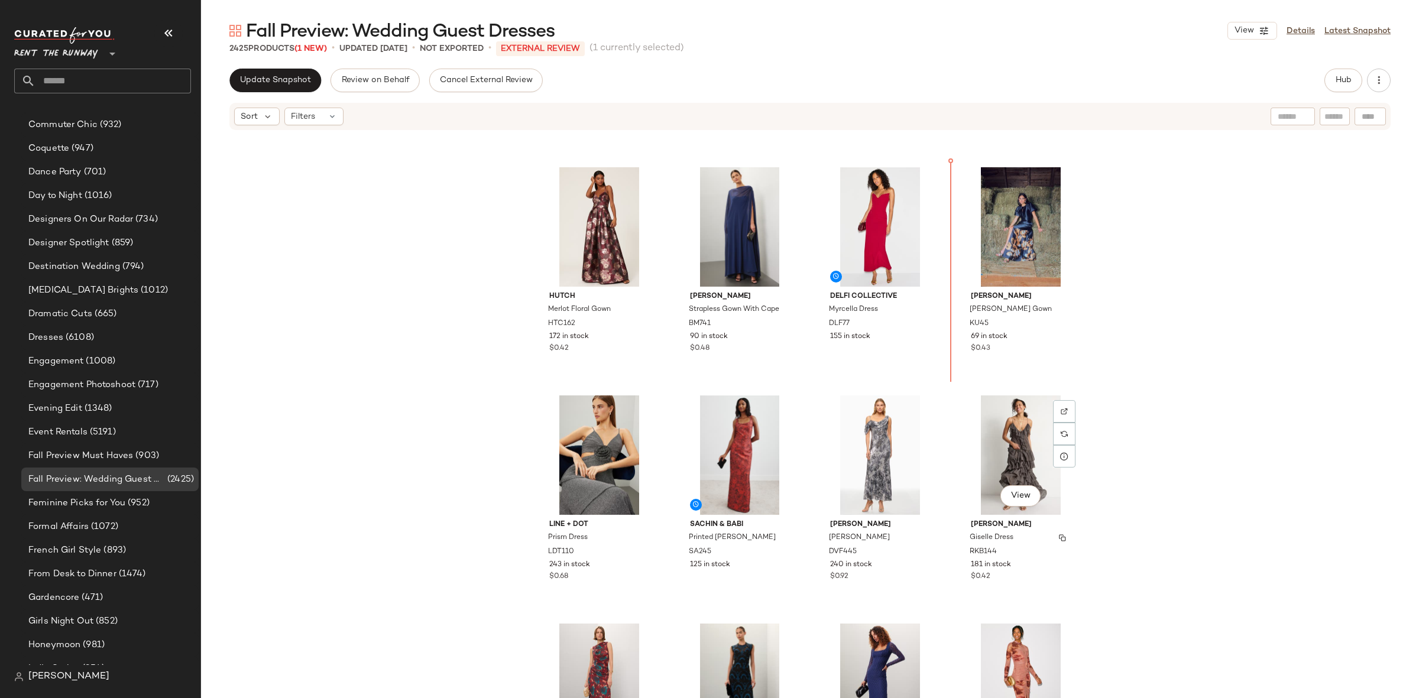
scroll to position [870, 0]
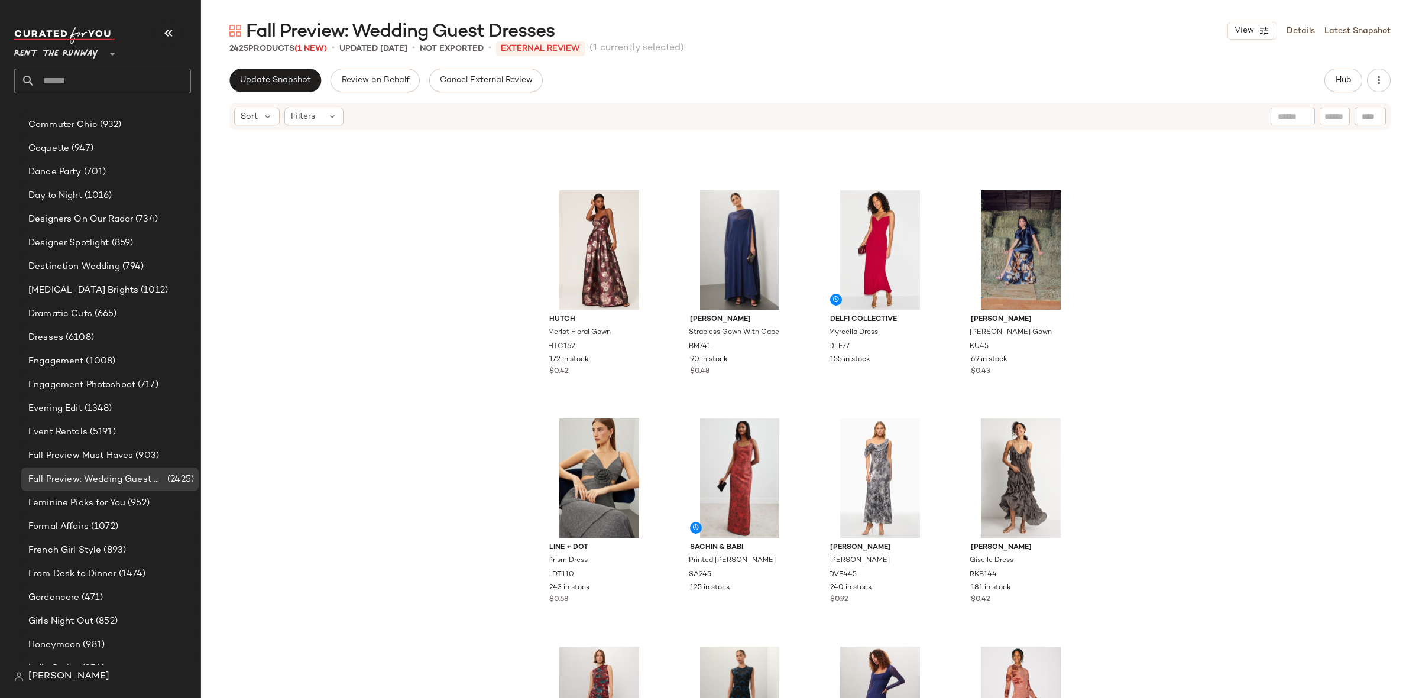
click at [1160, 491] on div "Hutch Merlot Floral Gown HTC162 172 in stock $0.42 Badgley Mischka Strapless Go…" at bounding box center [810, 432] width 1218 height 602
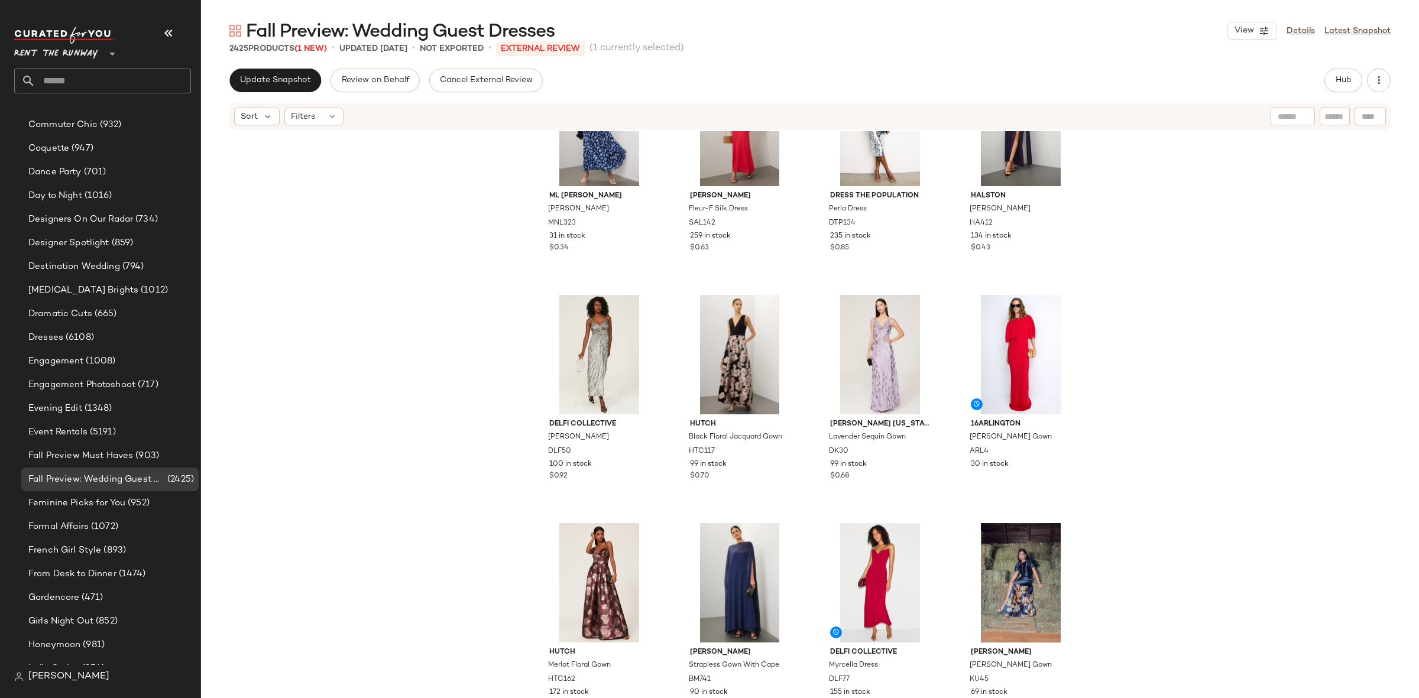
click at [1140, 471] on div "ML Monique Lhuillier Melanie Dress MNL323 31 in stock $0.34 SALONI Fleur-F Silk…" at bounding box center [810, 432] width 1218 height 602
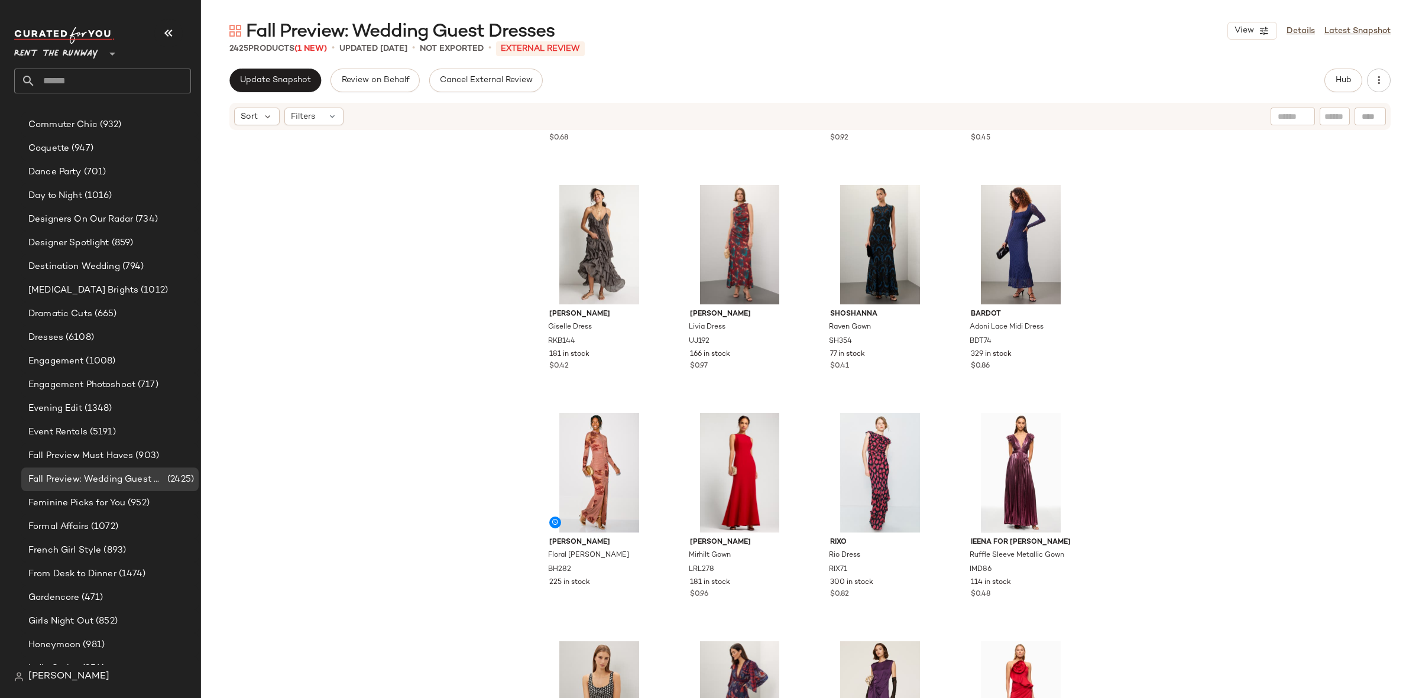
scroll to position [1354, 0]
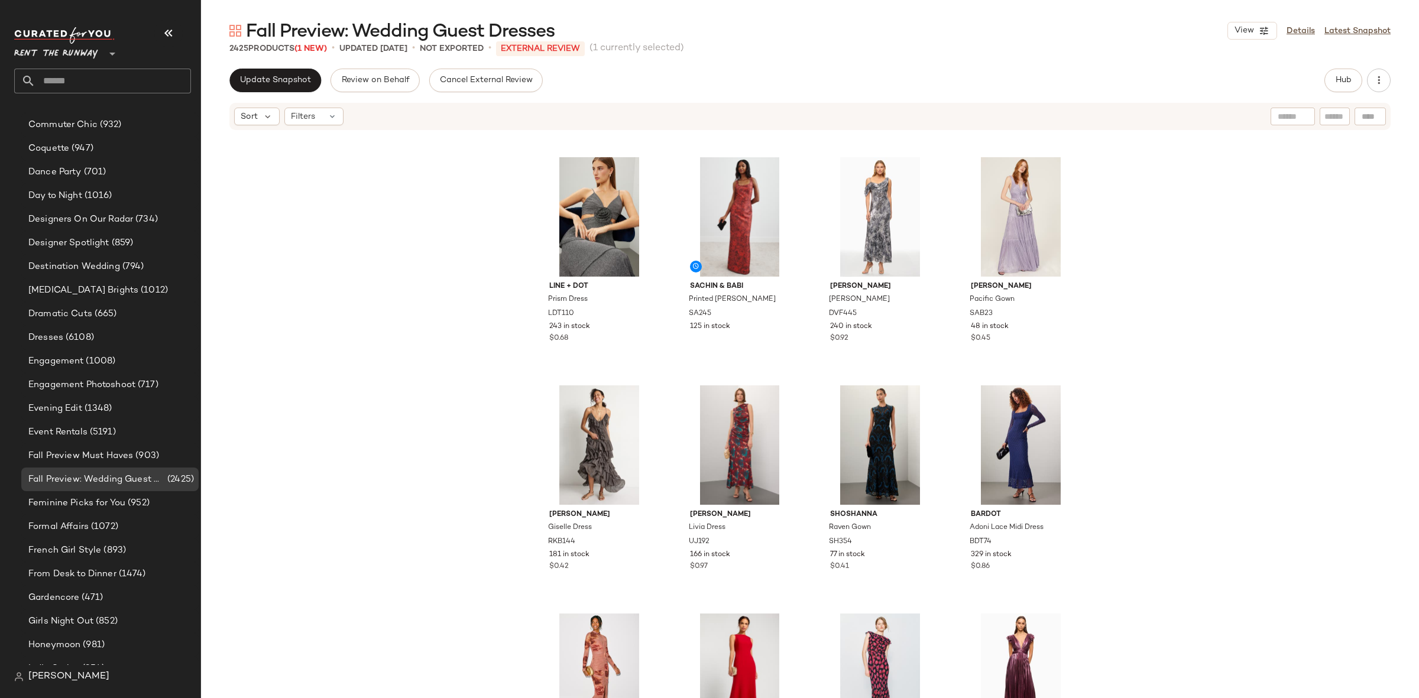
scroll to position [1124, 0]
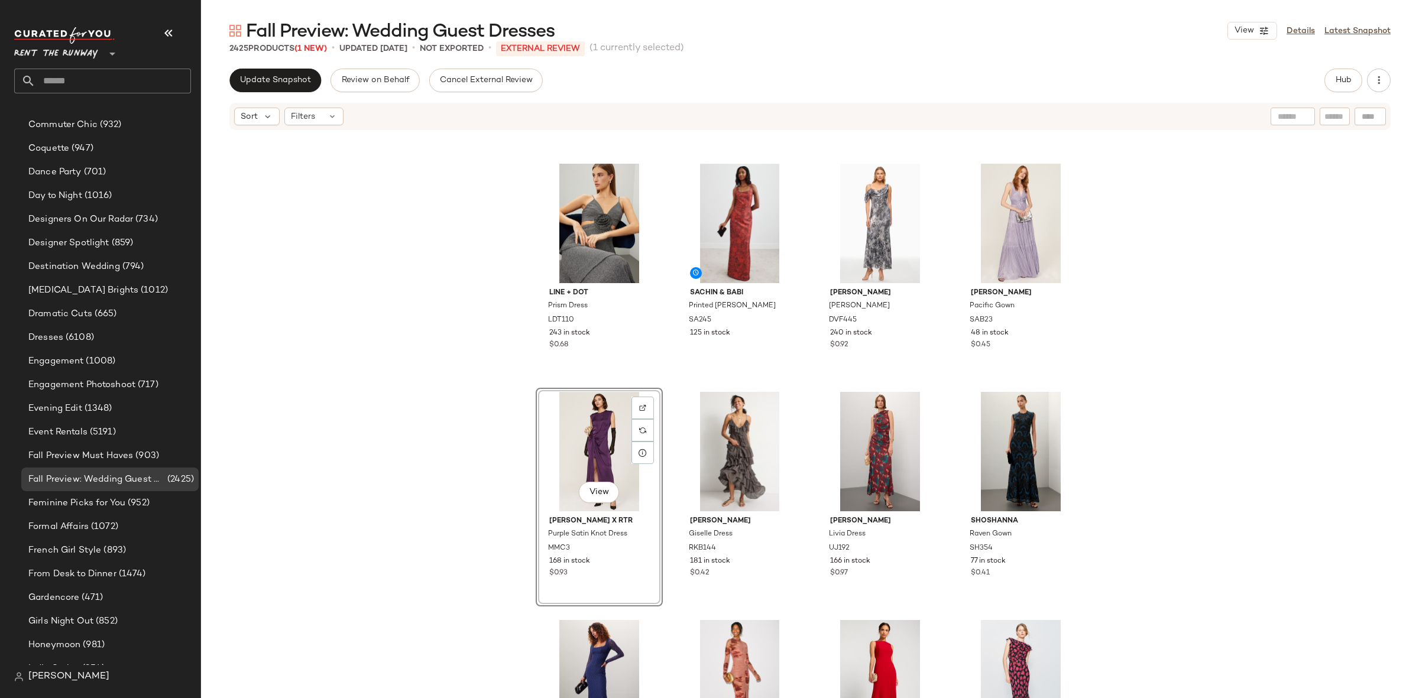
click at [1112, 459] on div "Line + Dot Prism Dress LDT110 243 in stock $0.68 Sachin & Babi Printed Lana Gow…" at bounding box center [810, 432] width 1218 height 602
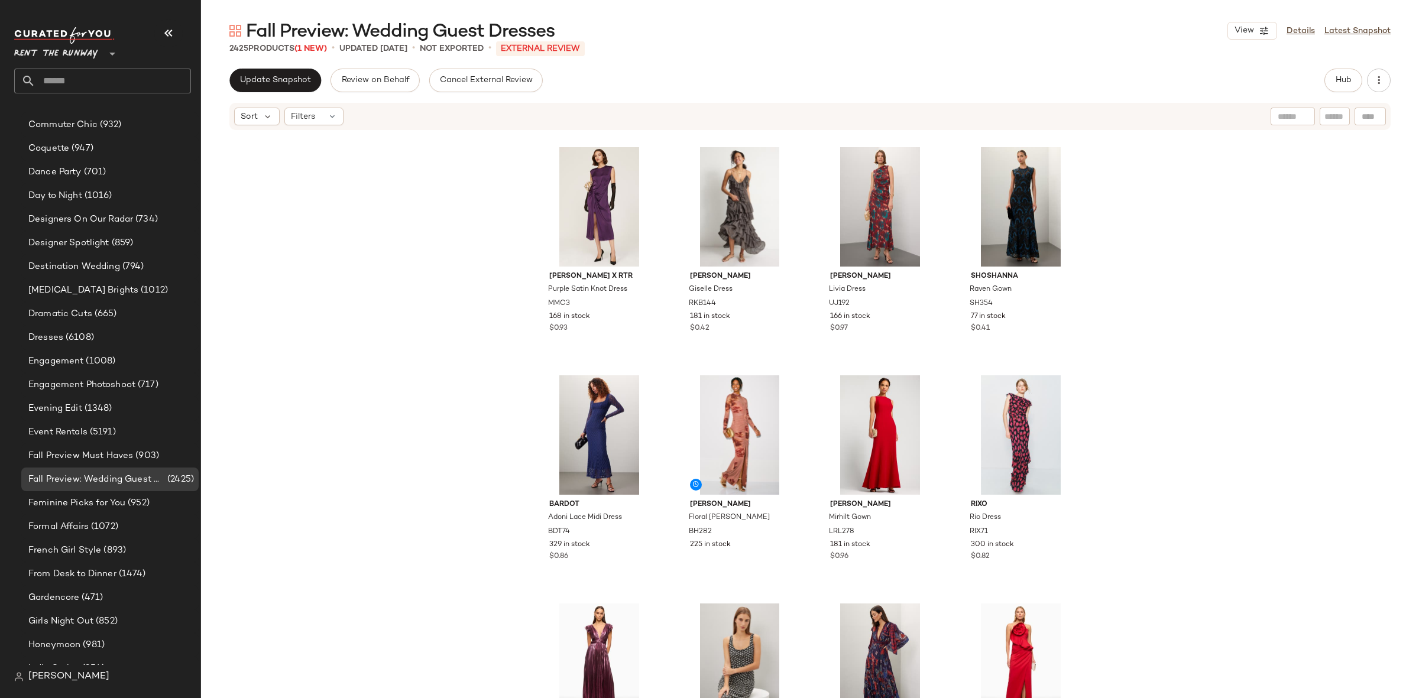
scroll to position [1373, 0]
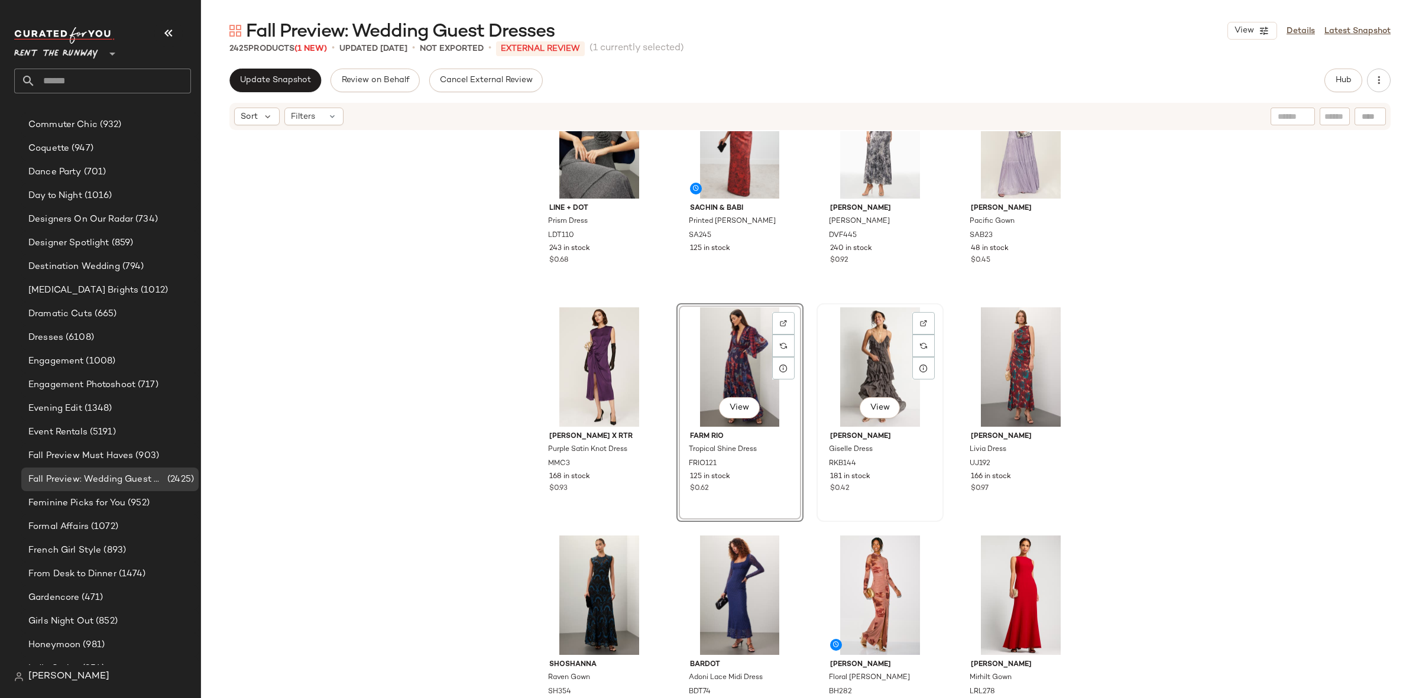
scroll to position [1211, 0]
click at [796, 526] on div "Hutch Merlot Floral Gown HTC162 172 in stock $0.42 Badgley Mischka Strapless Go…" at bounding box center [810, 432] width 1218 height 602
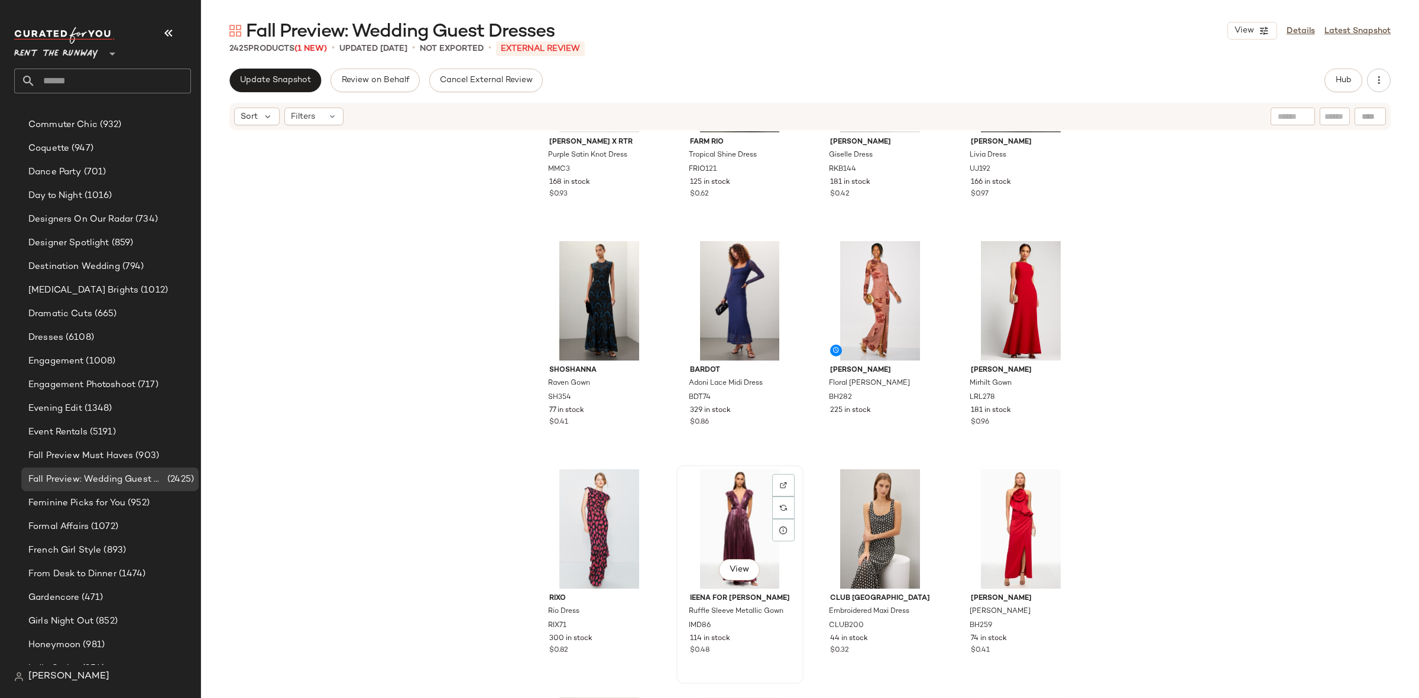
scroll to position [1464, 0]
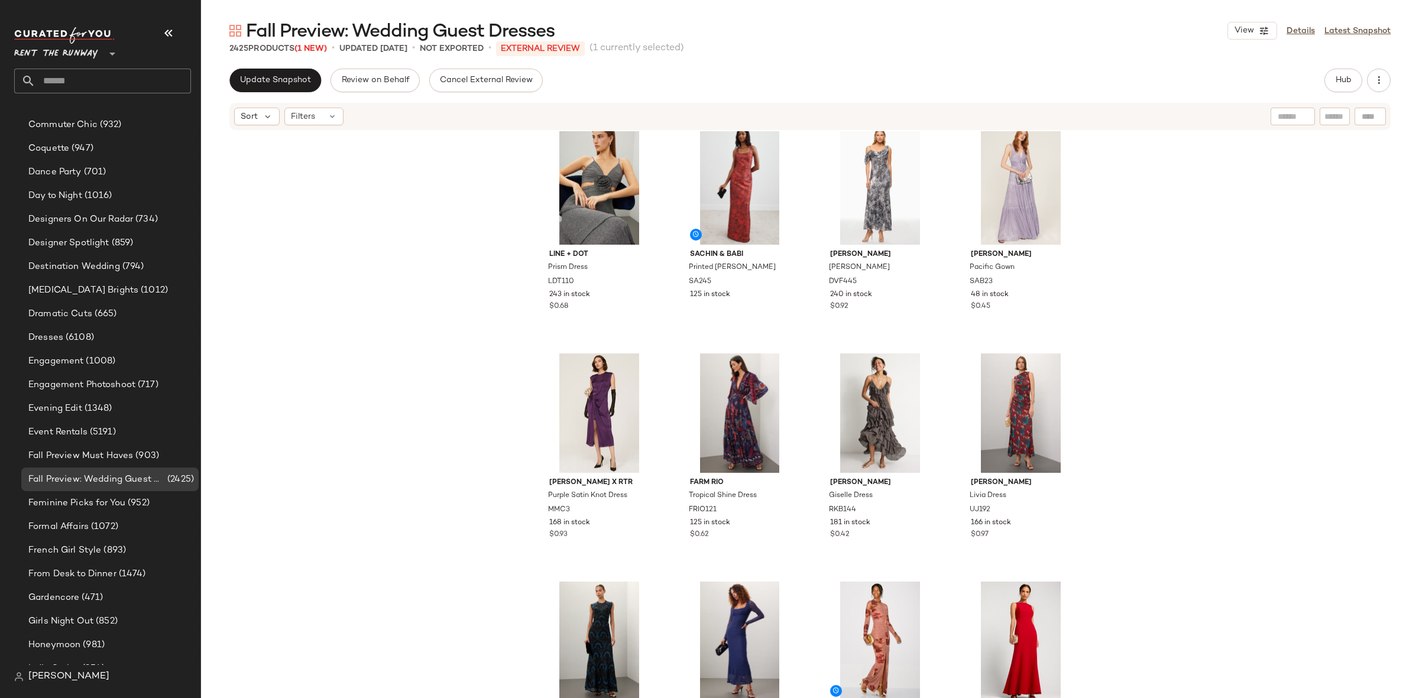
scroll to position [1162, 0]
click at [1119, 377] on div "Line + Dot Prism Dress LDT110 243 in stock $0.68 Sachin & Babi Printed Lana Gow…" at bounding box center [810, 432] width 1218 height 602
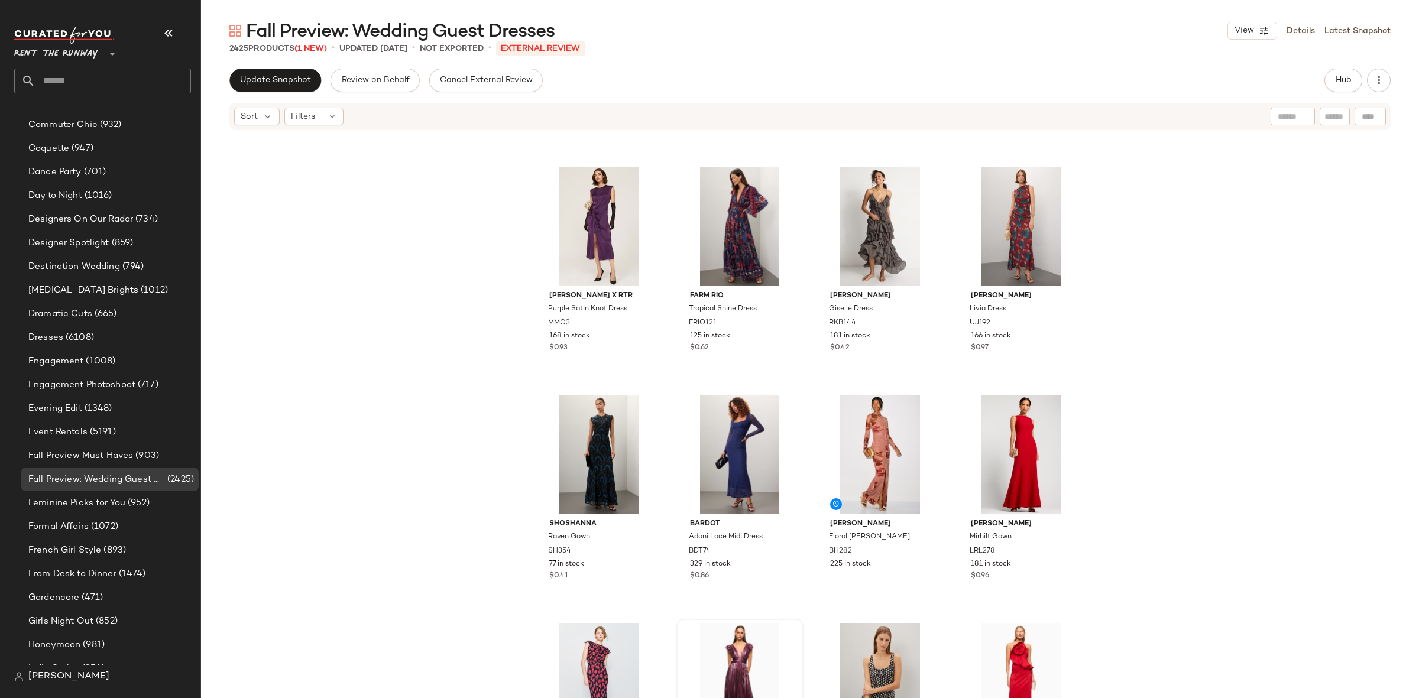
scroll to position [1393, 0]
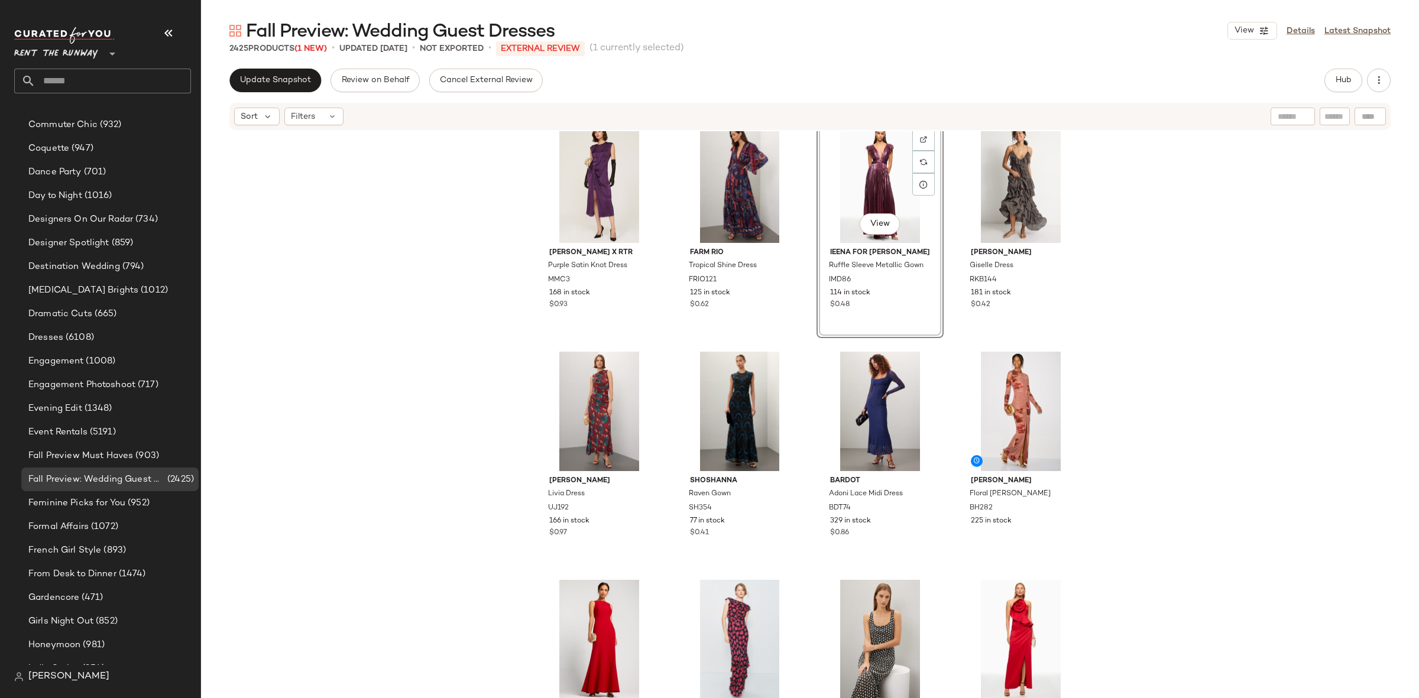
click at [806, 348] on div "Marina Moscone x RTR Purple Satin Knot Dress MMC3 168 in stock $0.93 FARM Rio T…" at bounding box center [810, 432] width 1218 height 602
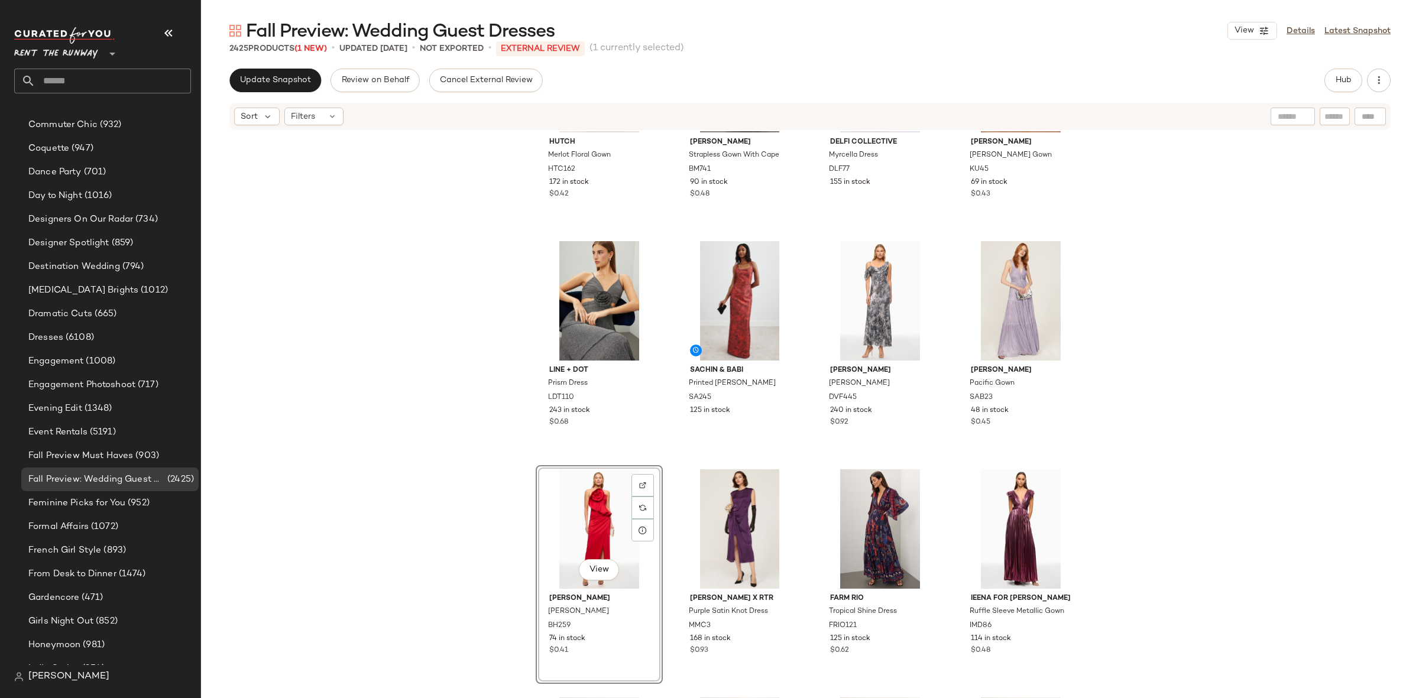
scroll to position [1059, 0]
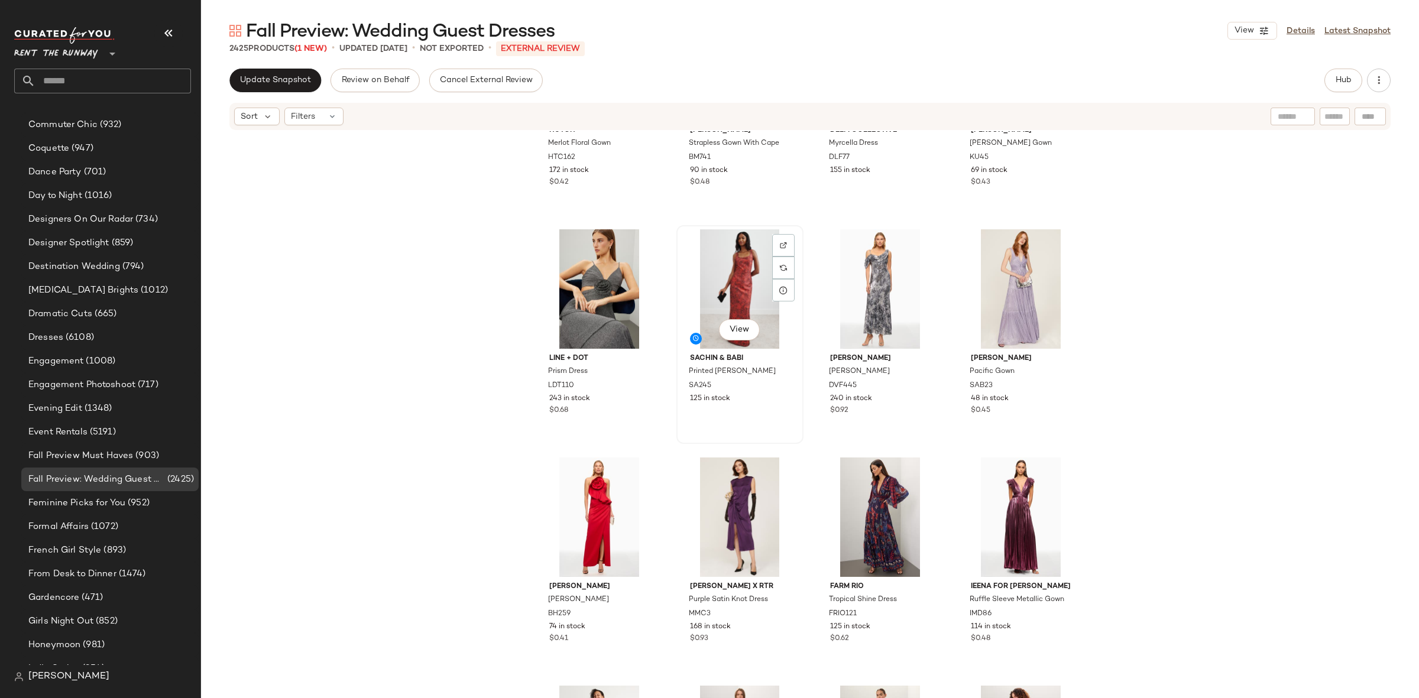
click at [677, 421] on div "View Sachin & Babi Printed Lana Gown SA245 125 in stock" at bounding box center [739, 334] width 125 height 216
click at [659, 447] on div "Hutch Merlot Floral Gown HTC162 172 in stock $0.42 Badgley Mischka Strapless Go…" at bounding box center [810, 432] width 1218 height 602
click at [669, 452] on div "Hutch Merlot Floral Gown HTC162 172 in stock $0.42 Badgley Mischka Strapless Go…" at bounding box center [810, 432] width 1218 height 602
click at [670, 453] on div "Hutch Merlot Floral Gown HTC162 172 in stock $0.42 Badgley Mischka Strapless Go…" at bounding box center [810, 432] width 1218 height 602
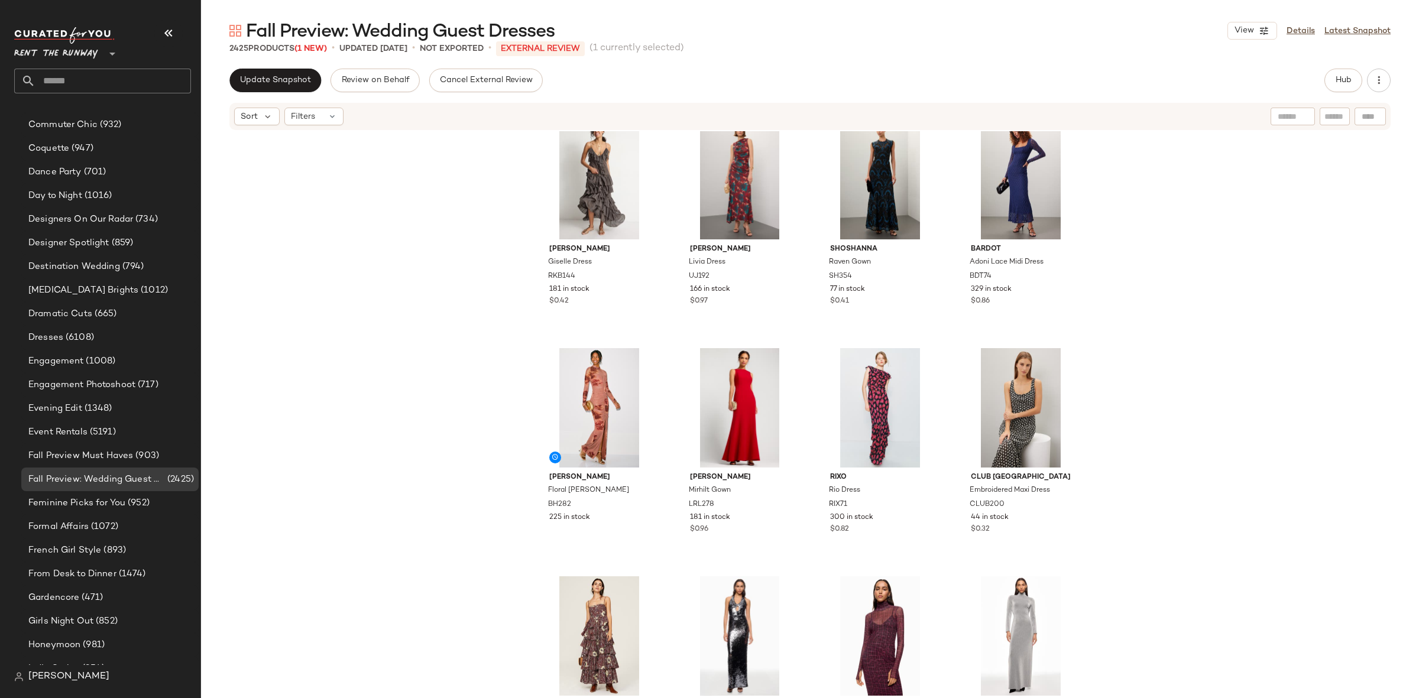
scroll to position [1626, 0]
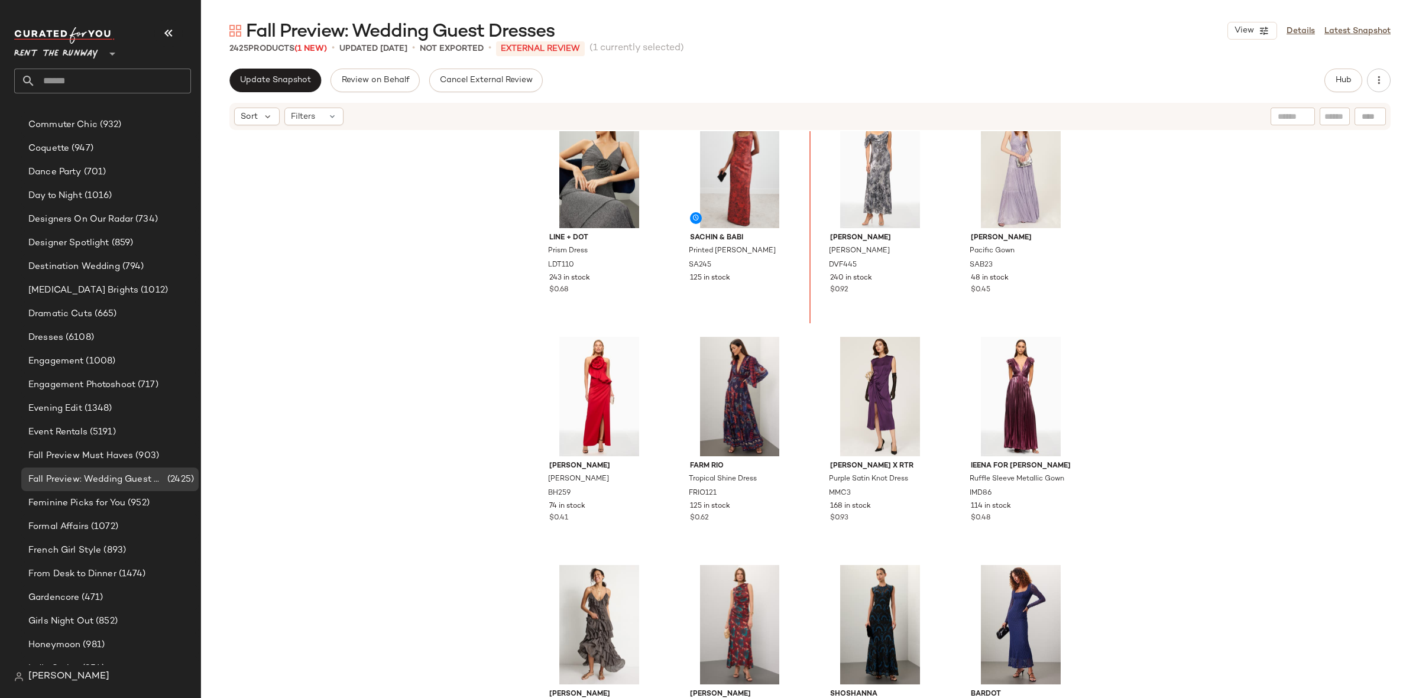
scroll to position [1111, 0]
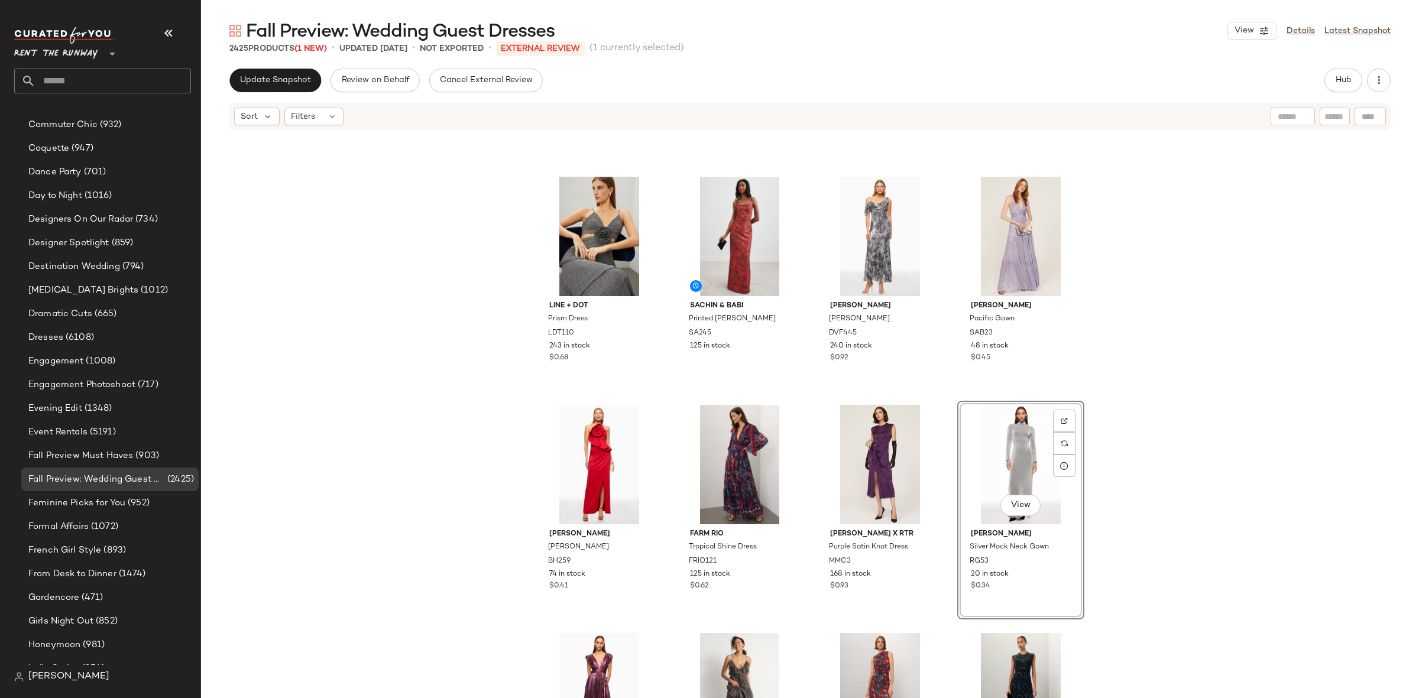
click at [1164, 462] on div "Line + Dot Prism Dress LDT110 243 in stock $0.68 Sachin & Babi Printed Lana Gow…" at bounding box center [810, 432] width 1218 height 602
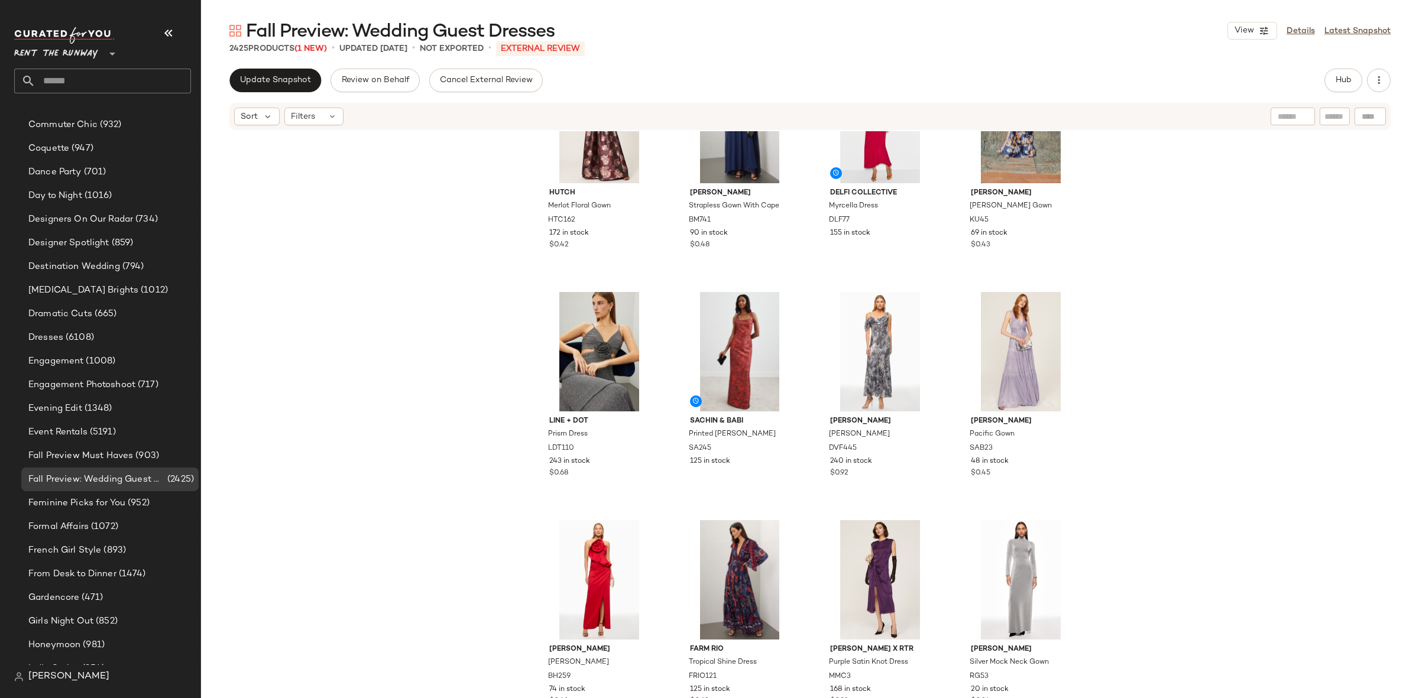
scroll to position [1071, 0]
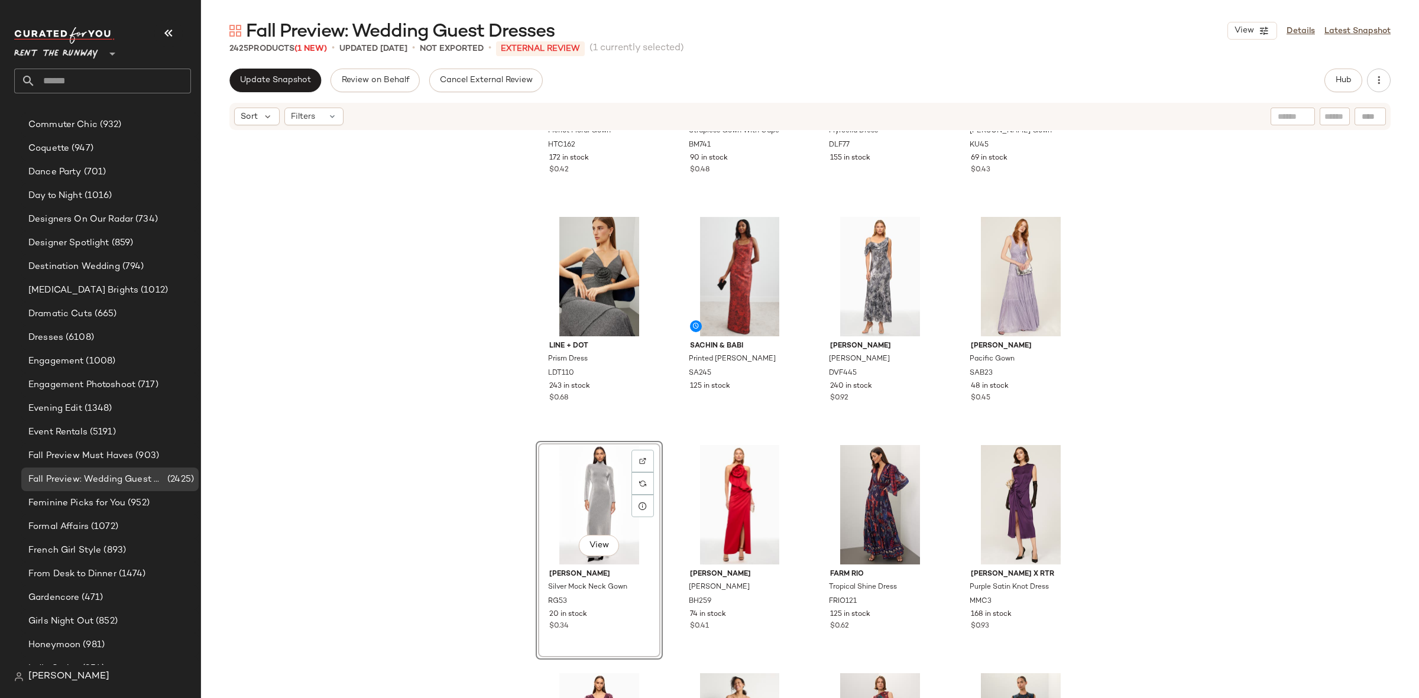
click at [802, 435] on div "Hutch Merlot Floral Gown HTC162 172 in stock $0.42 Badgley Mischka Strapless Go…" at bounding box center [810, 432] width 1218 height 602
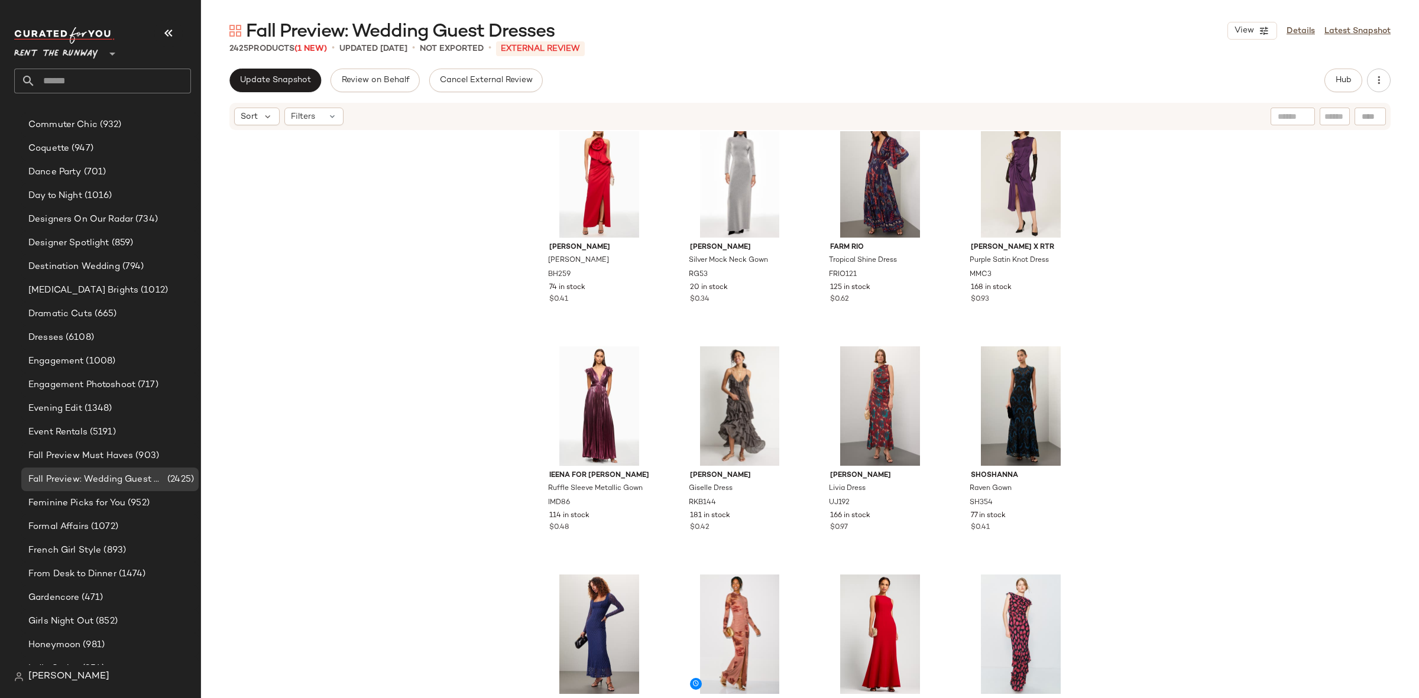
scroll to position [1507, 0]
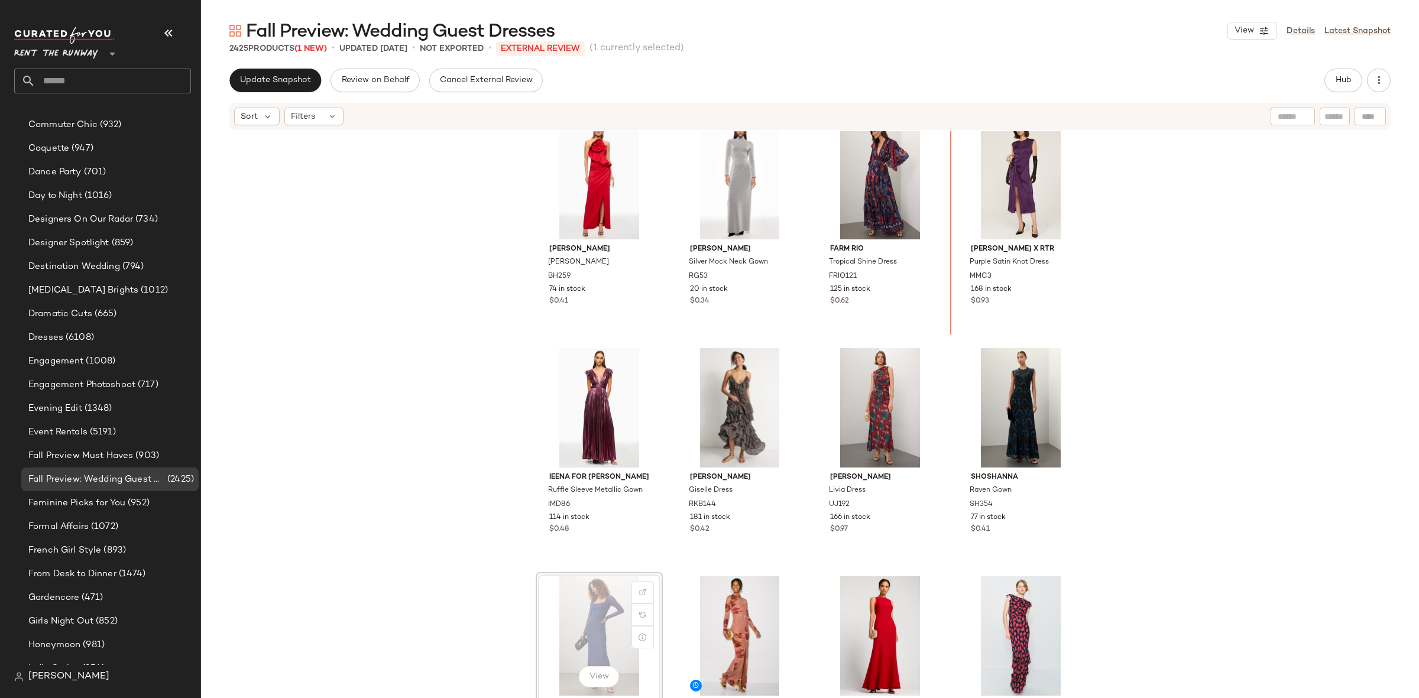
scroll to position [1356, 0]
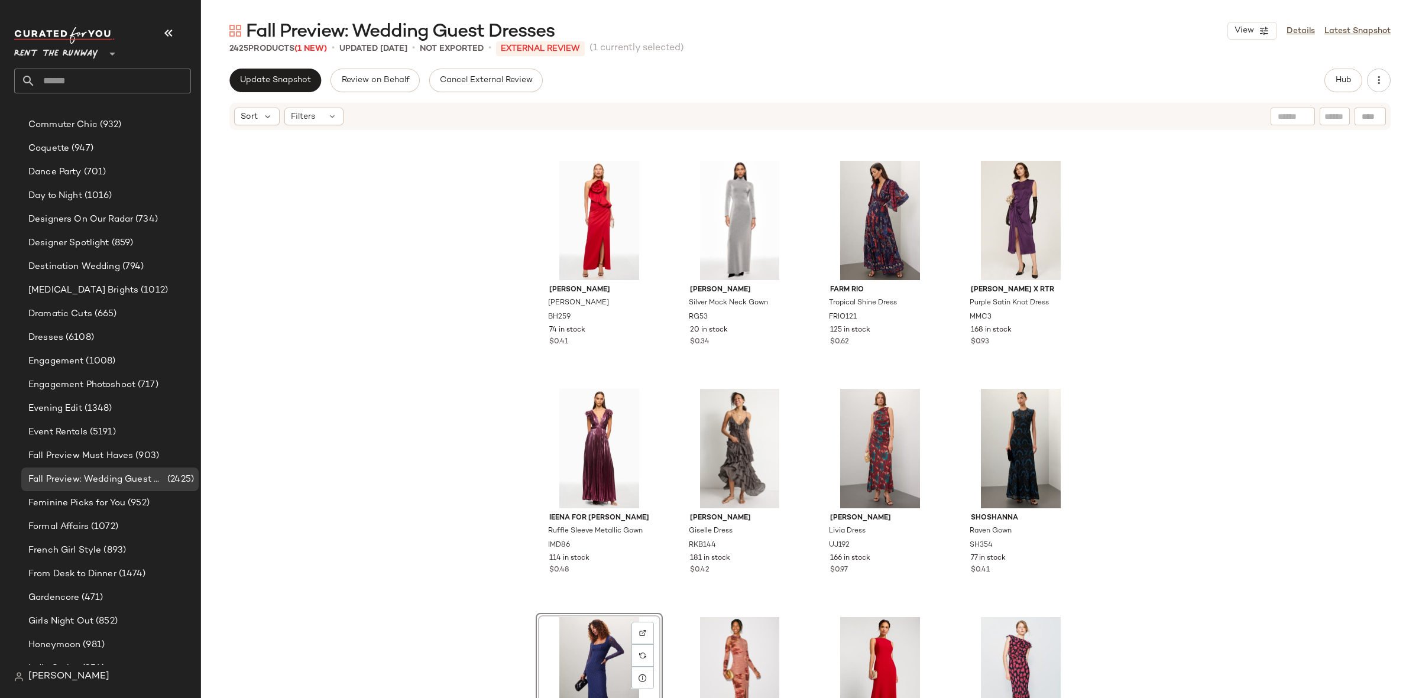
click at [1132, 324] on div "Black Halo Augustina Gown BH259 74 in stock $0.41 Rosetta Getty Silver Mock Nec…" at bounding box center [810, 432] width 1218 height 602
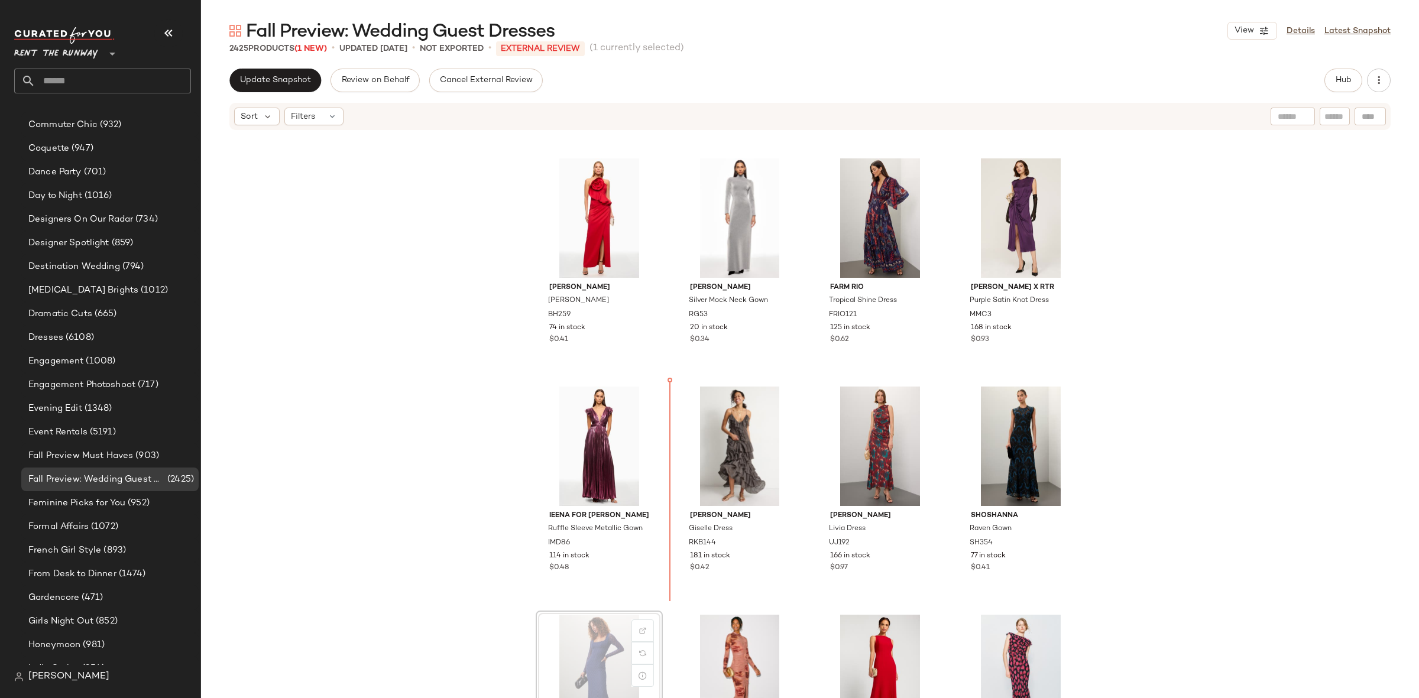
scroll to position [1359, 0]
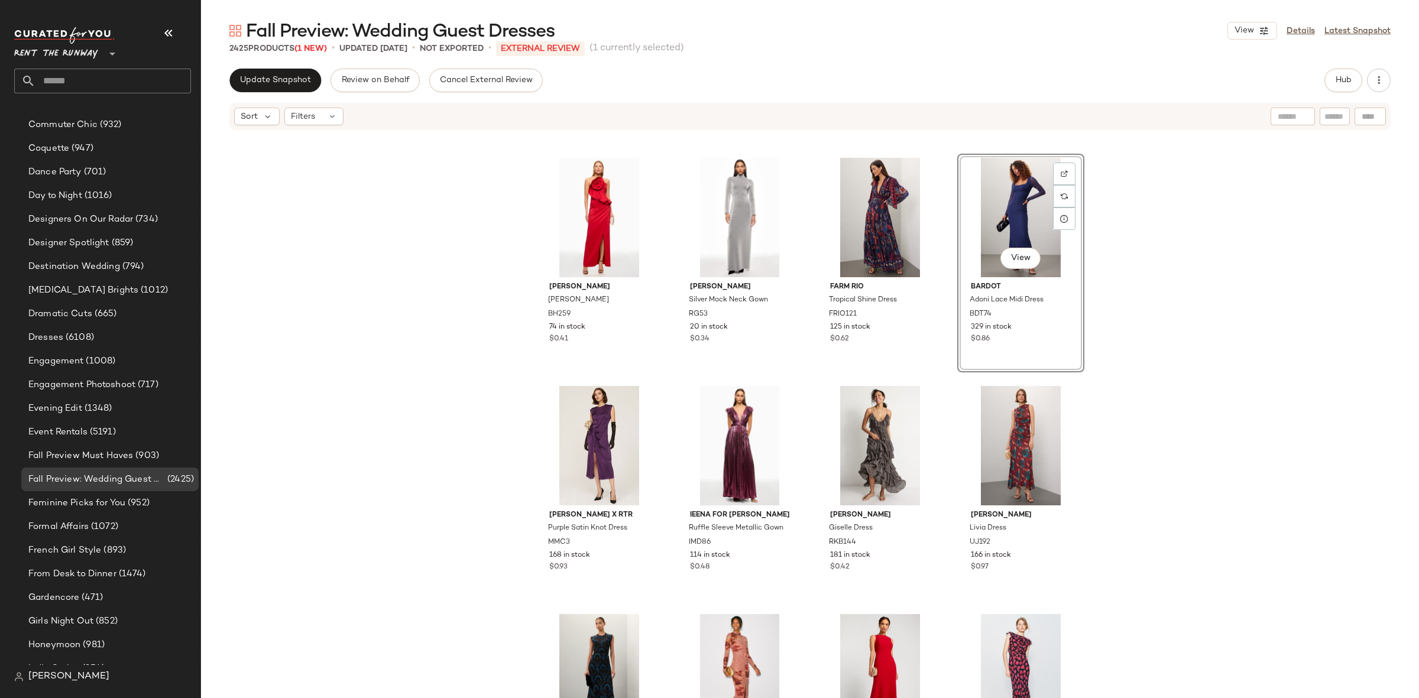
click at [946, 374] on div "Line + Dot Prism Dress LDT110 243 in stock $0.68 Sachin & Babi Printed Lana Gow…" at bounding box center [810, 432] width 1218 height 602
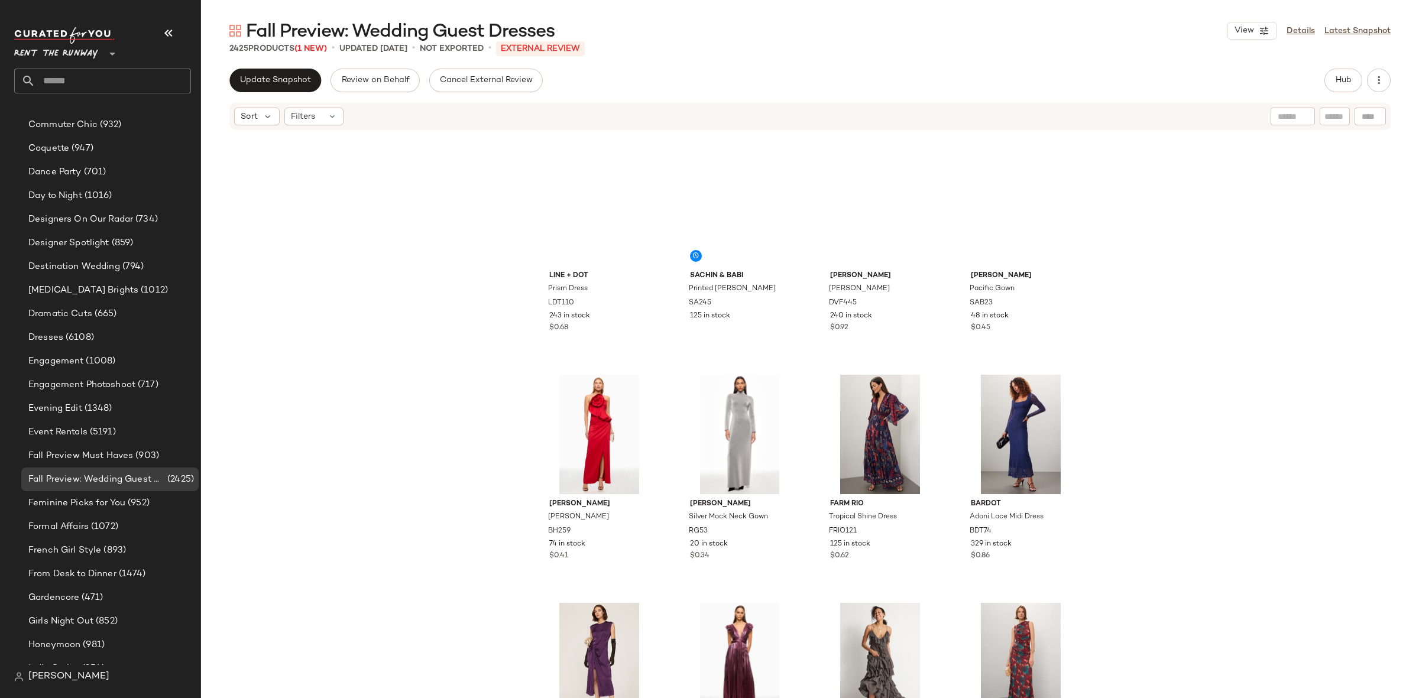
scroll to position [1014, 0]
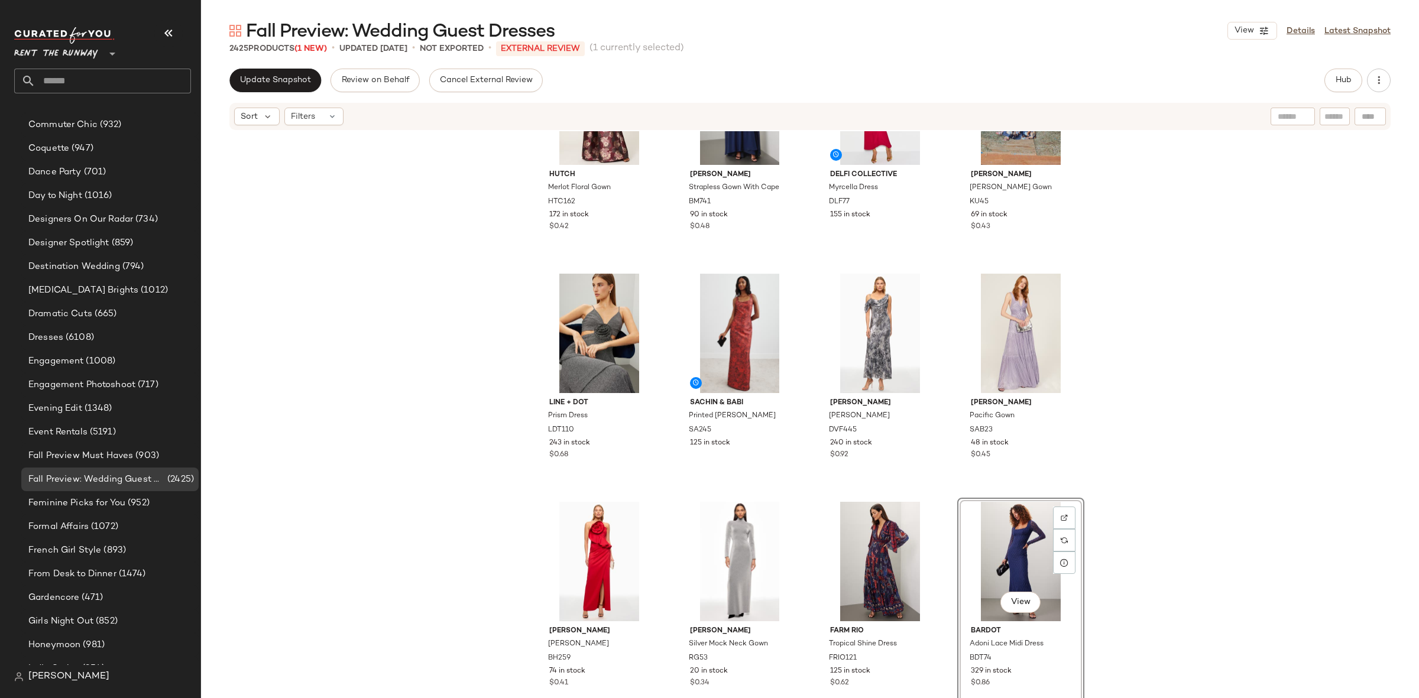
click at [946, 374] on div "Hutch Merlot Floral Gown HTC162 172 in stock $0.42 Badgley Mischka Strapless Go…" at bounding box center [810, 432] width 1218 height 602
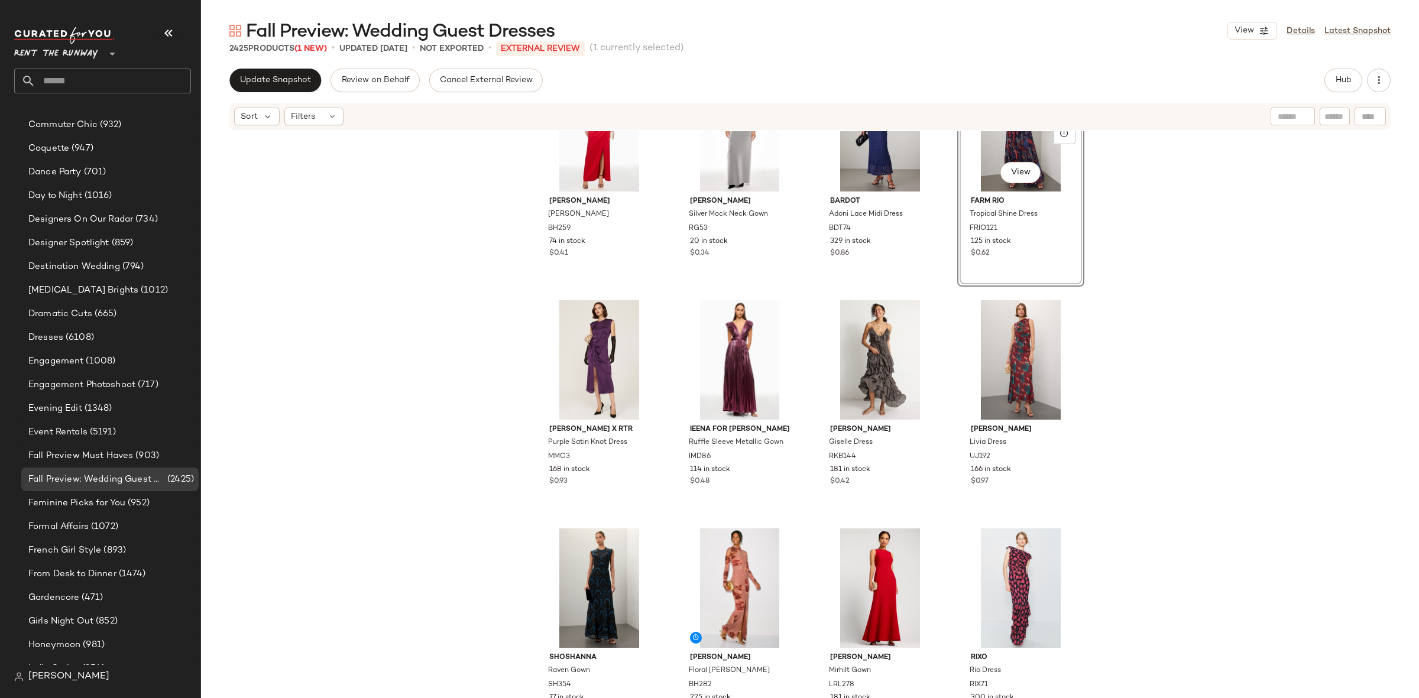
scroll to position [1449, 0]
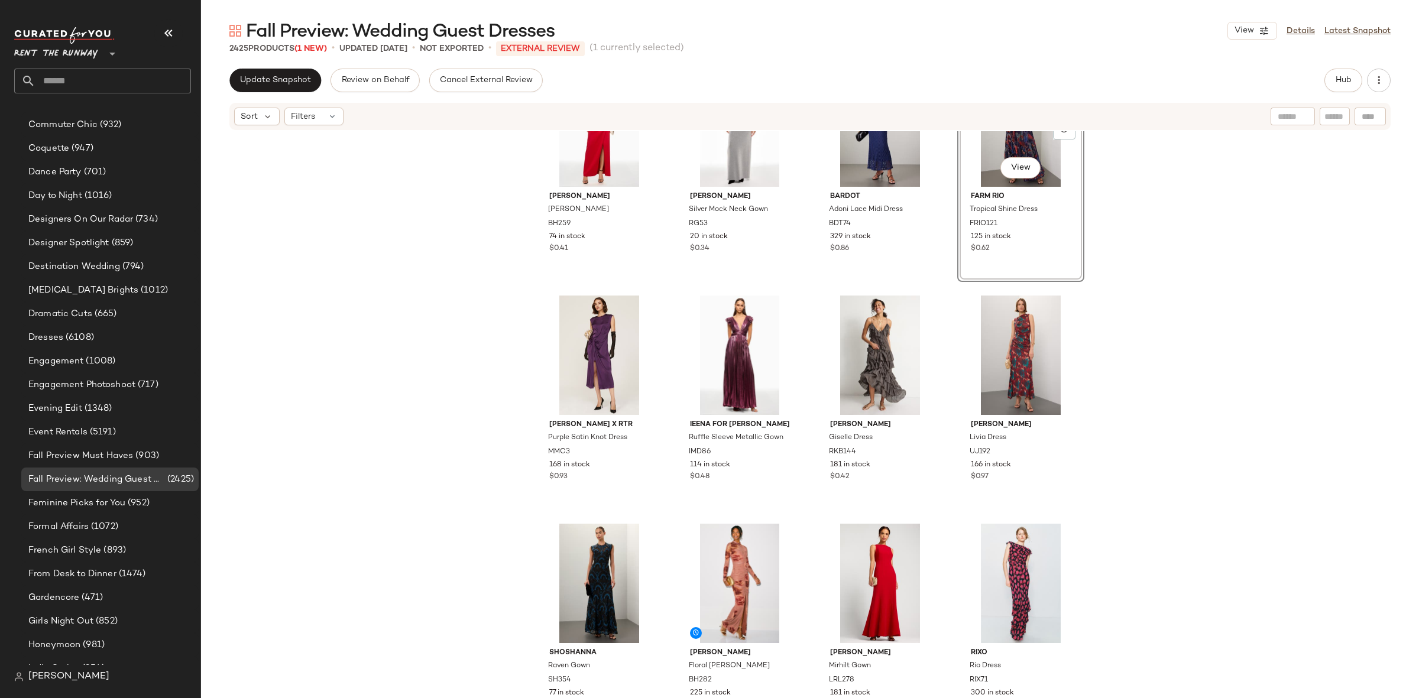
click at [946, 374] on div "Black Halo Augustina Gown BH259 74 in stock $0.41 Rosetta Getty Silver Mock Nec…" at bounding box center [810, 432] width 1218 height 602
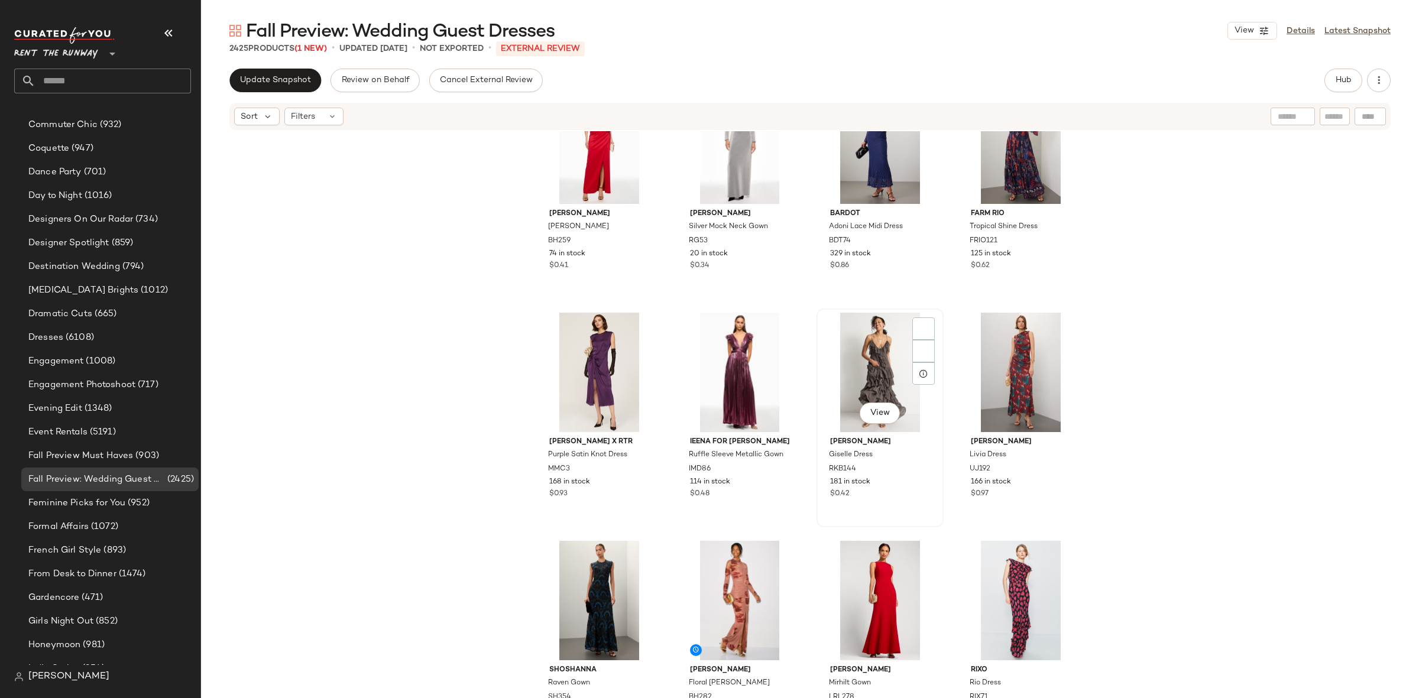
scroll to position [1434, 0]
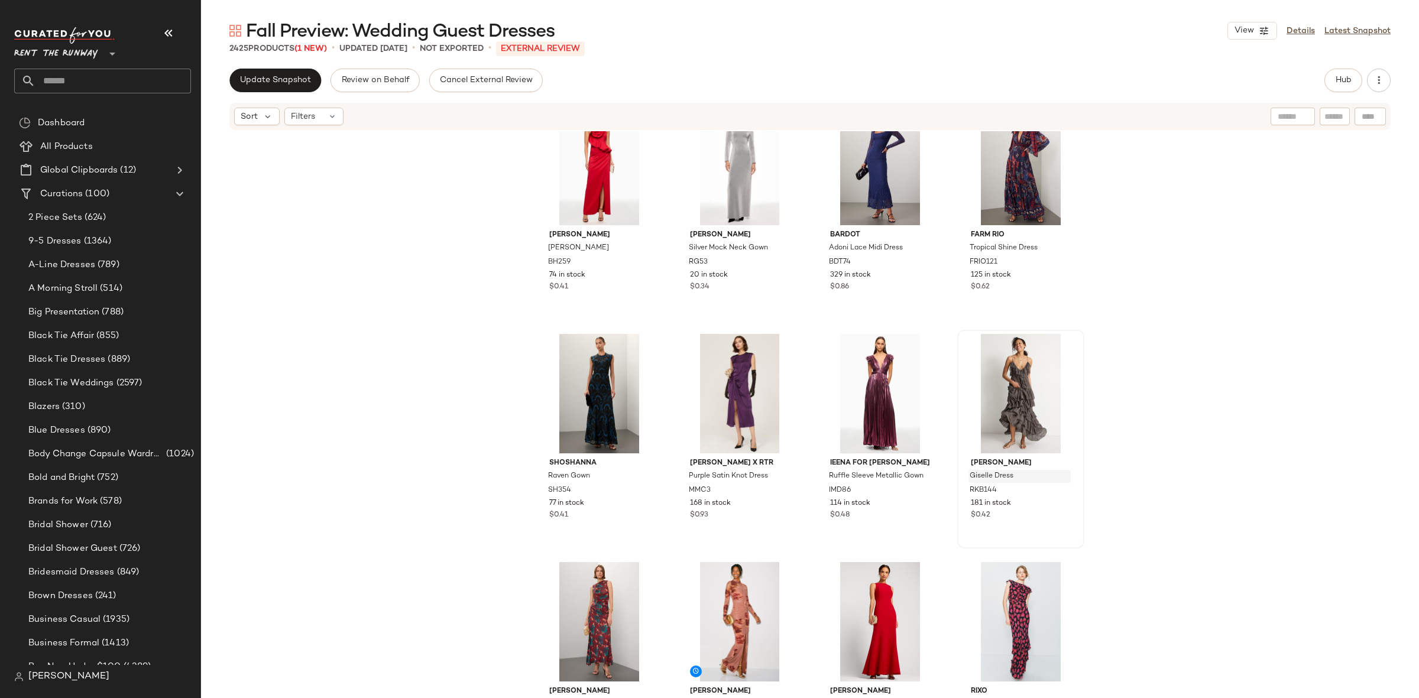
scroll to position [1399, 0]
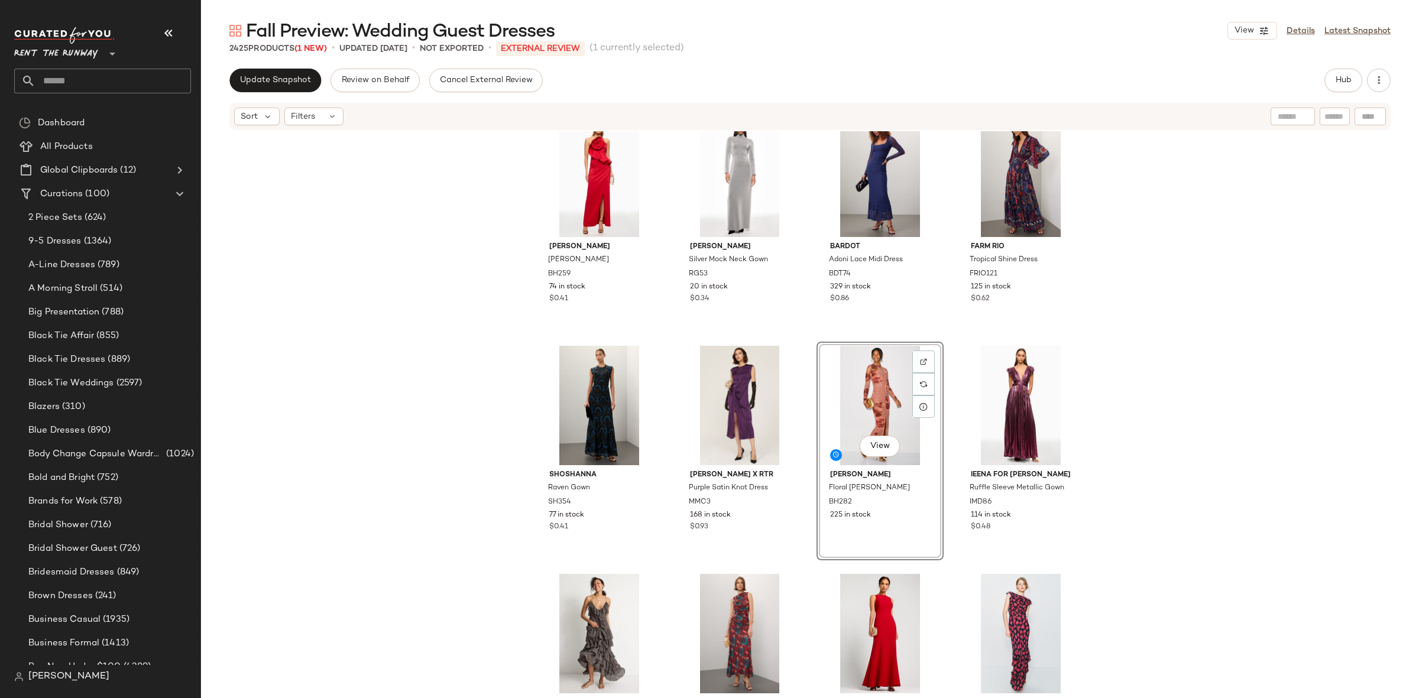
click at [1103, 584] on div "Black Halo Augustina Gown BH259 74 in stock $0.41 Rosetta Getty Silver Mock Nec…" at bounding box center [810, 432] width 1218 height 602
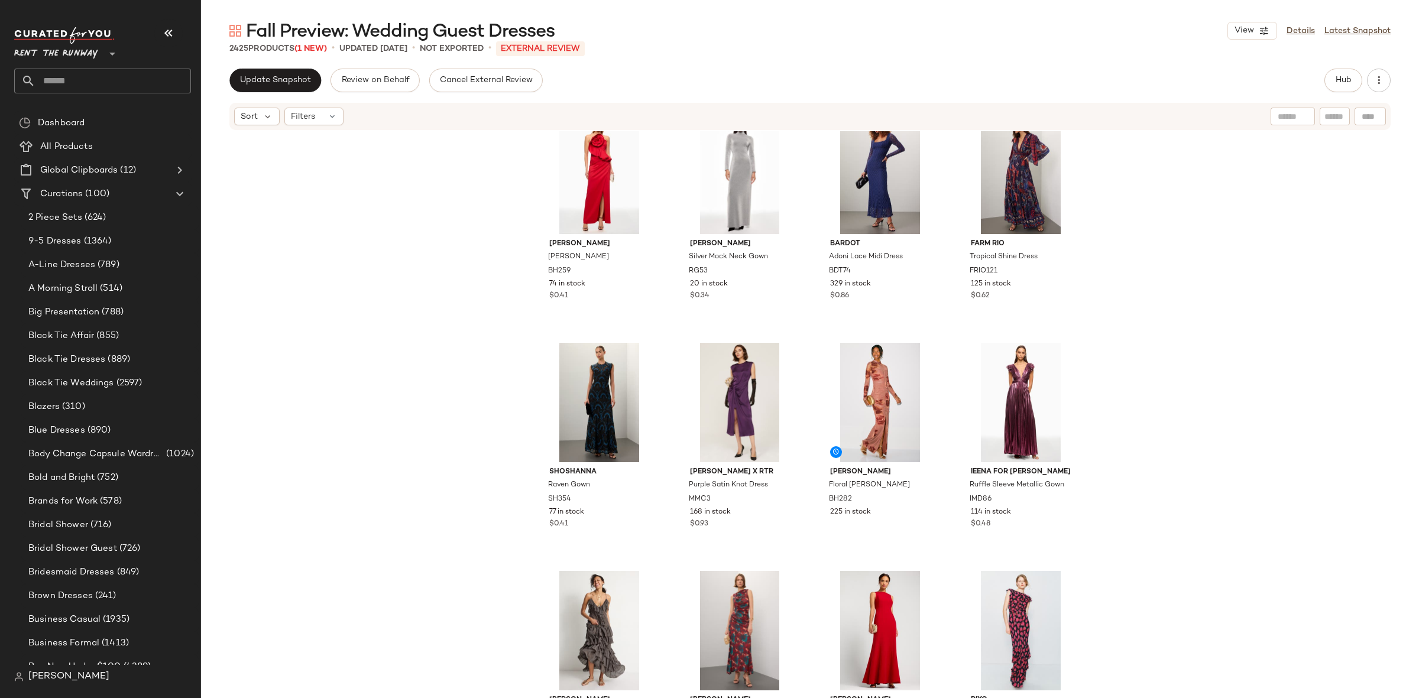
scroll to position [1413, 0]
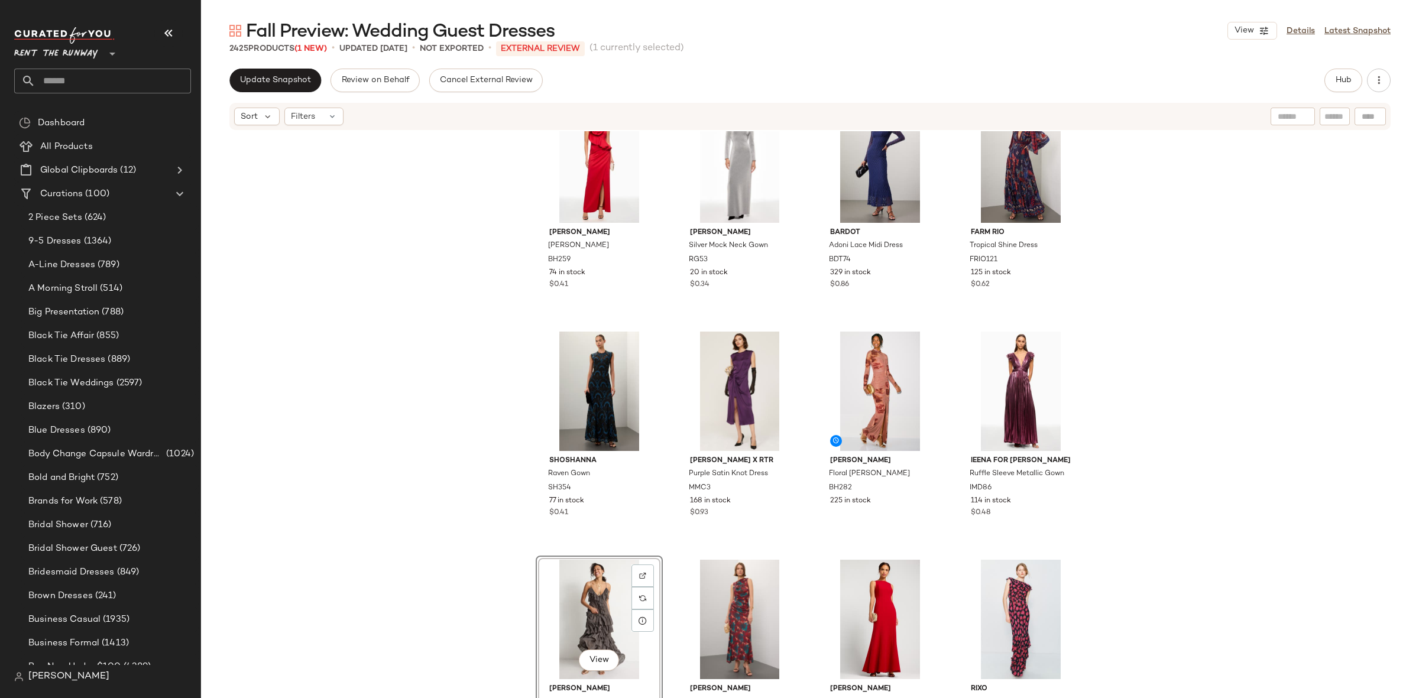
click at [1149, 432] on div "Line + Dot Prism Dress LDT110 243 in stock $0.68 Sachin & Babi Printed Lana Gow…" at bounding box center [810, 432] width 1218 height 602
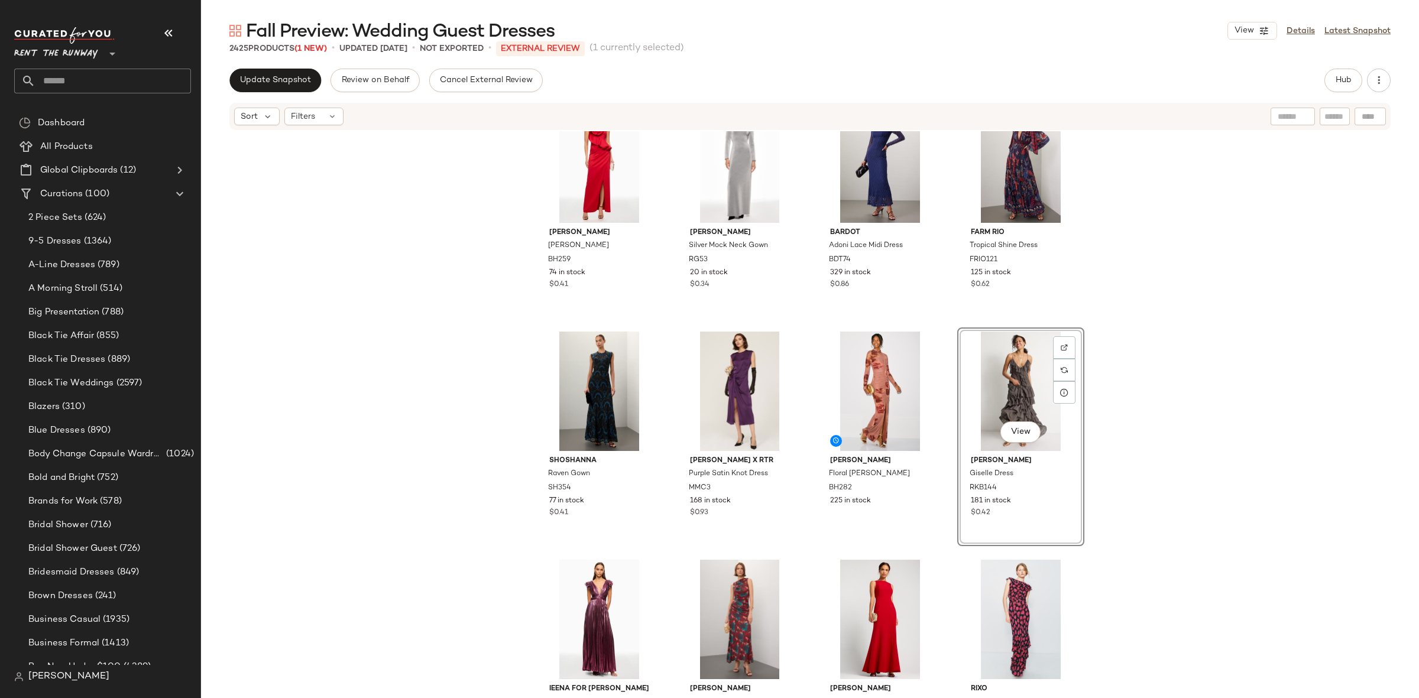
click at [1149, 432] on div "Line + Dot Prism Dress LDT110 243 in stock $0.68 Sachin & Babi Printed Lana Gow…" at bounding box center [810, 432] width 1218 height 602
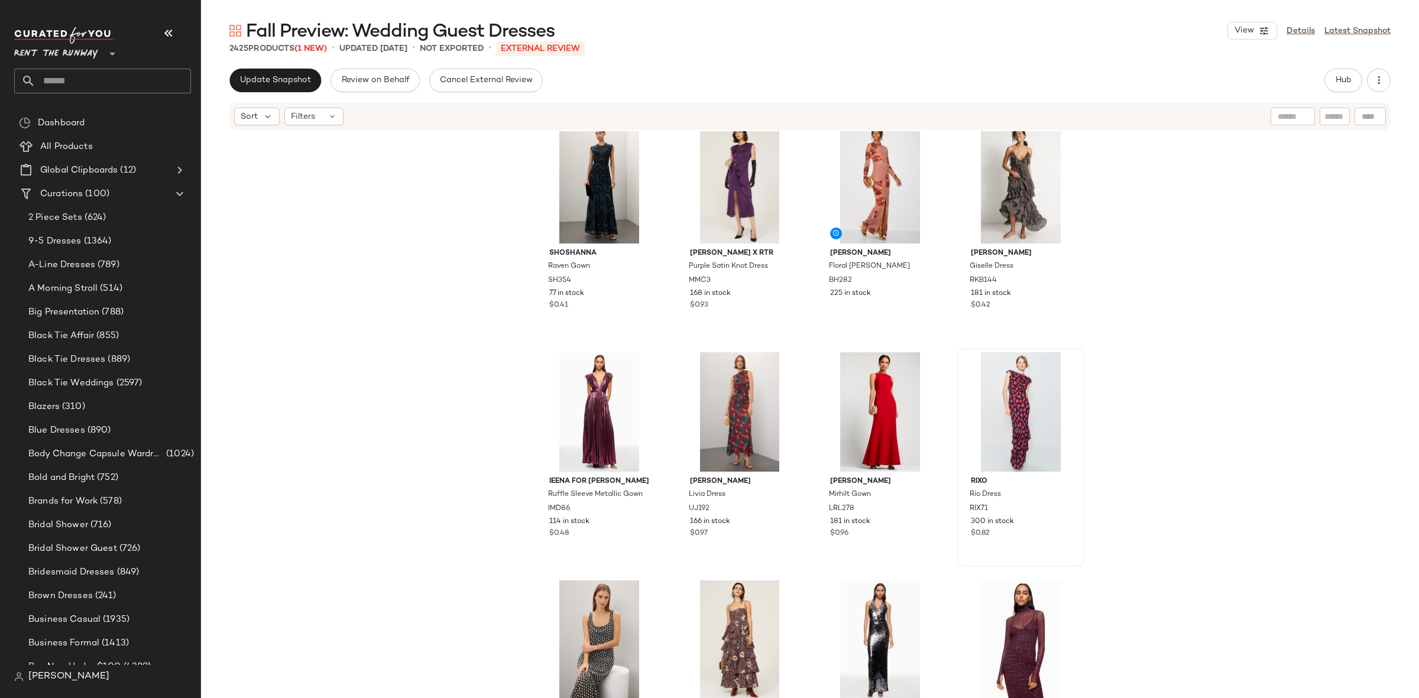
scroll to position [1622, 0]
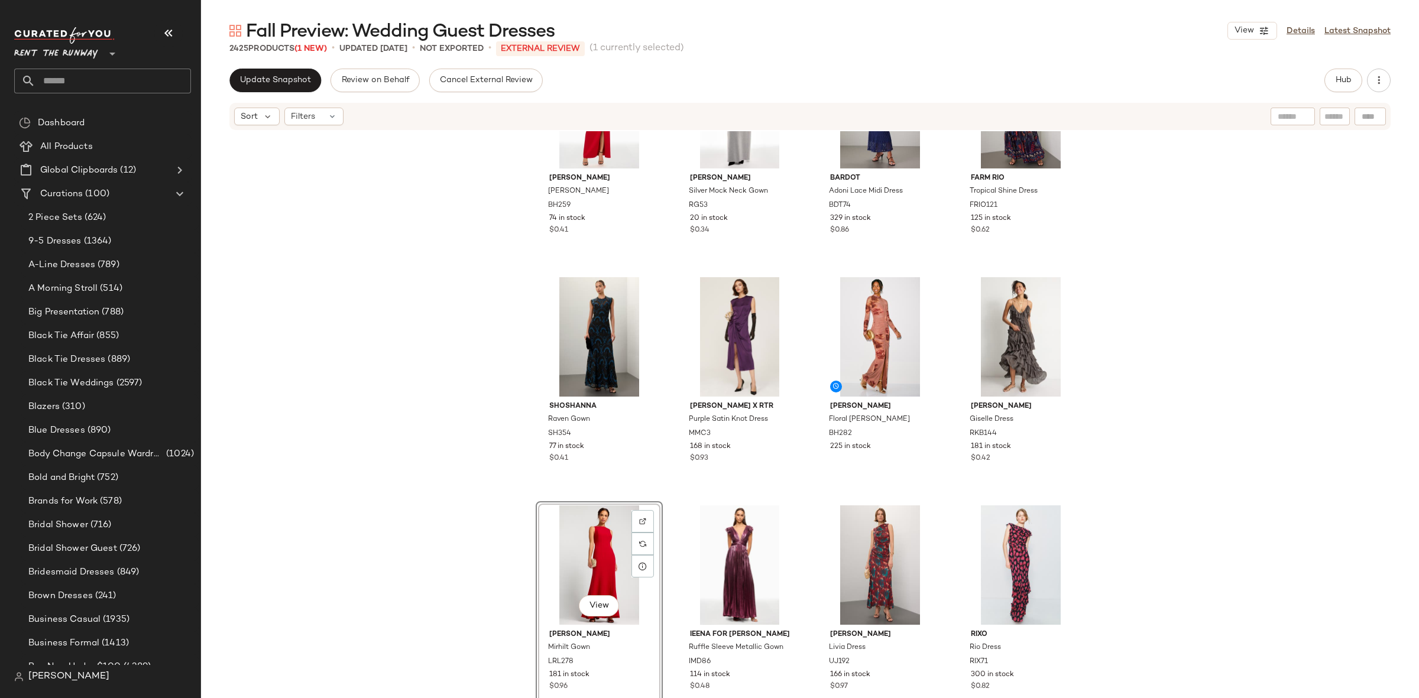
scroll to position [1512, 0]
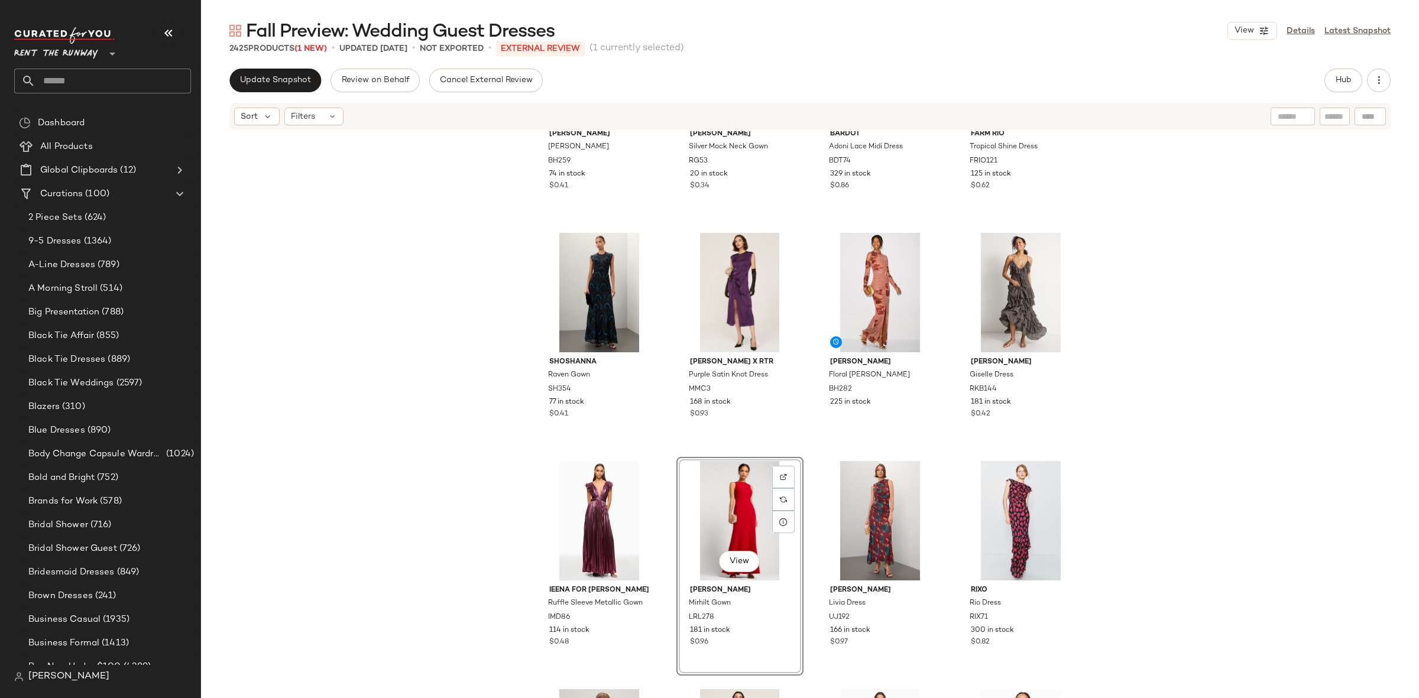
click at [806, 449] on div "Black Halo Augustina Gown BH259 74 in stock $0.41 Rosetta Getty Silver Mock Nec…" at bounding box center [810, 432] width 1218 height 602
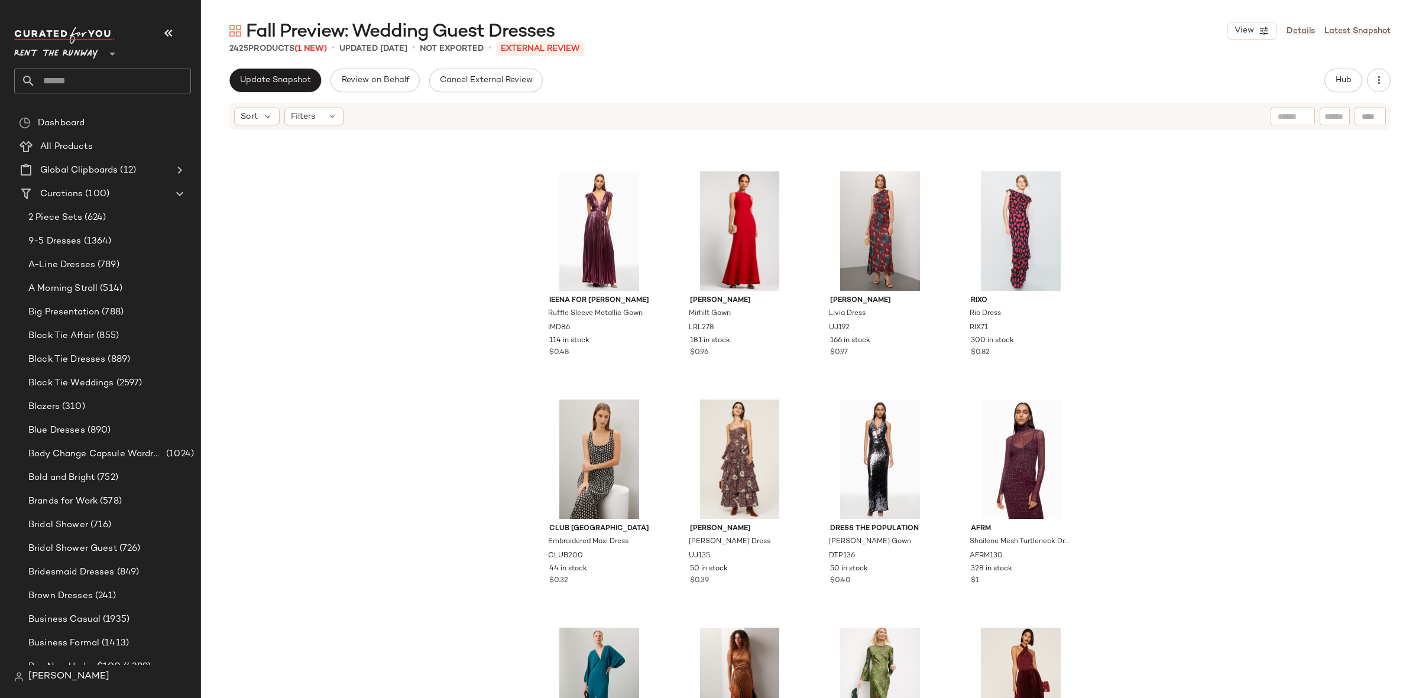
scroll to position [1798, 0]
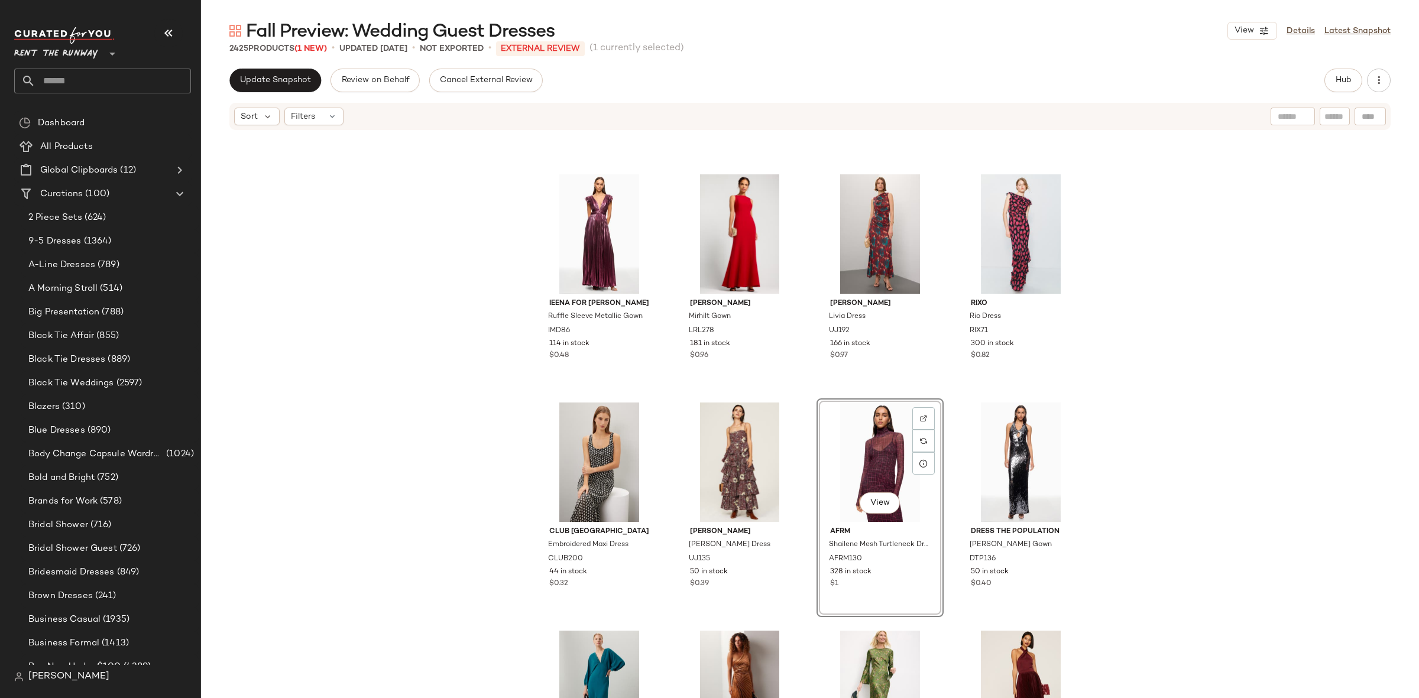
click at [1152, 457] on div "Ieena for Mac Duggal Ruffle Sleeve Metallic Gown IMD86 114 in stock $0.48 Laure…" at bounding box center [810, 432] width 1218 height 602
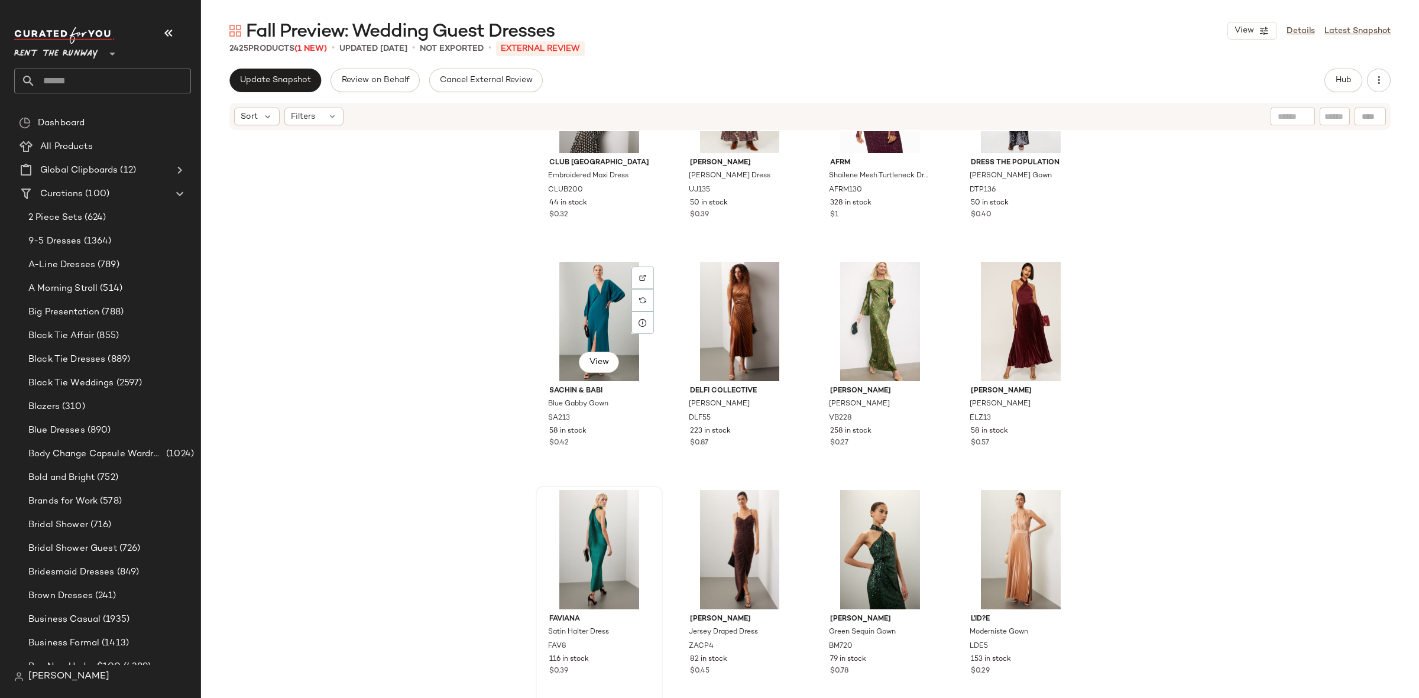
scroll to position [2103, 0]
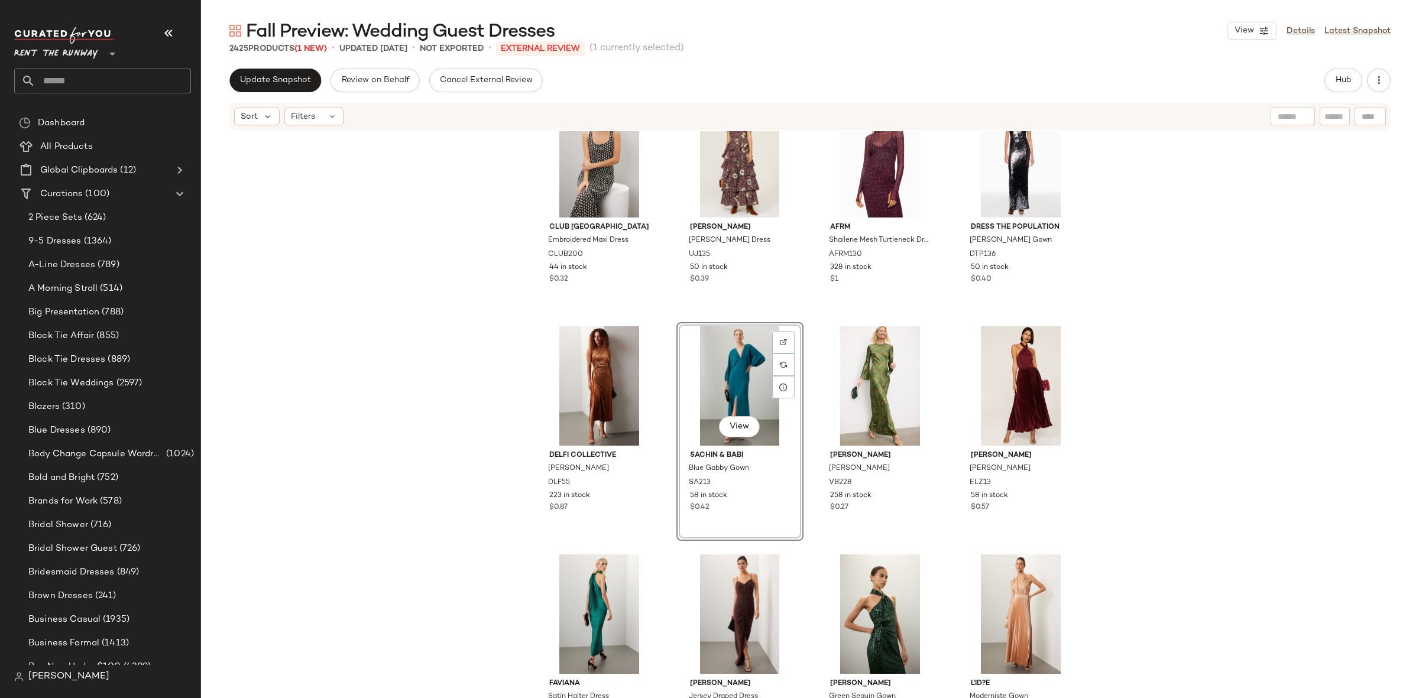
click at [1112, 367] on div "Club Monaco Embroidered Maxi Dress CLUB200 44 in stock $0.32 Ulla Johnson Avery…" at bounding box center [810, 432] width 1218 height 602
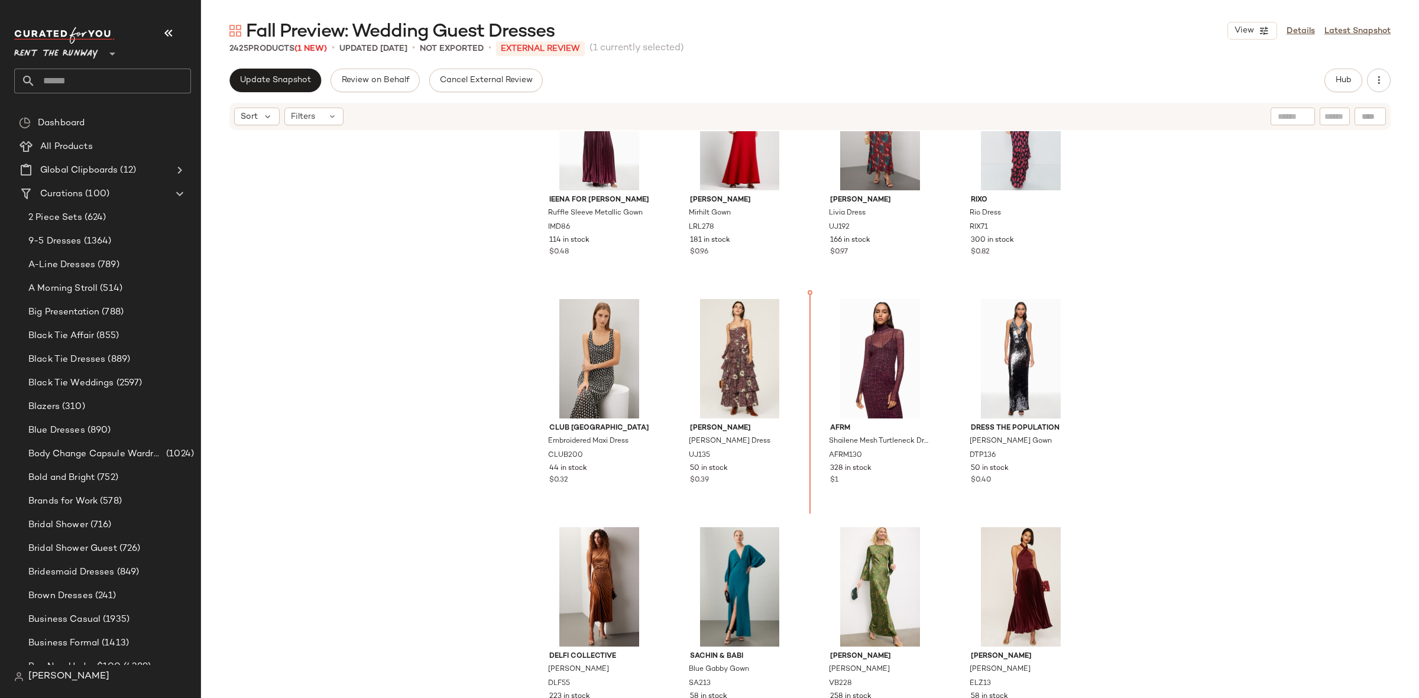
scroll to position [1898, 0]
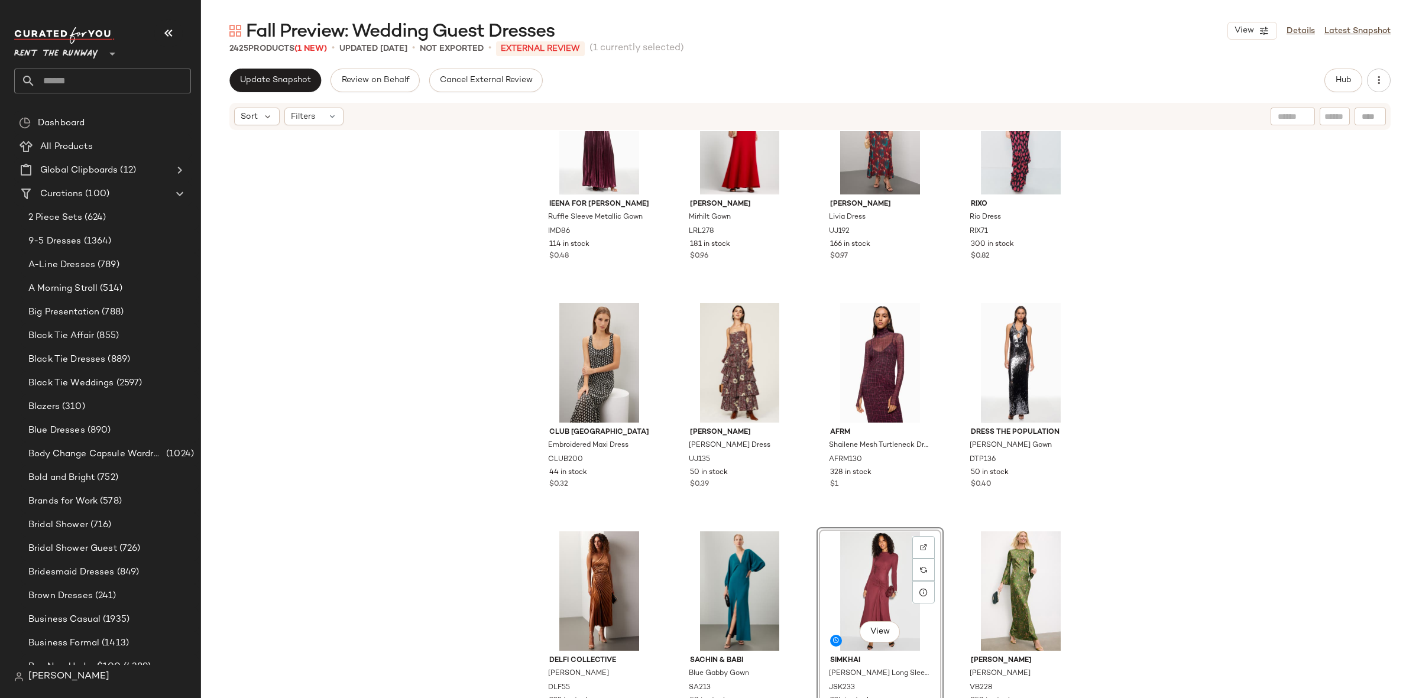
click at [808, 524] on div "Ieena for Mac Duggal Ruffle Sleeve Metallic Gown IMD86 114 in stock $0.48 Laure…" at bounding box center [810, 432] width 1218 height 602
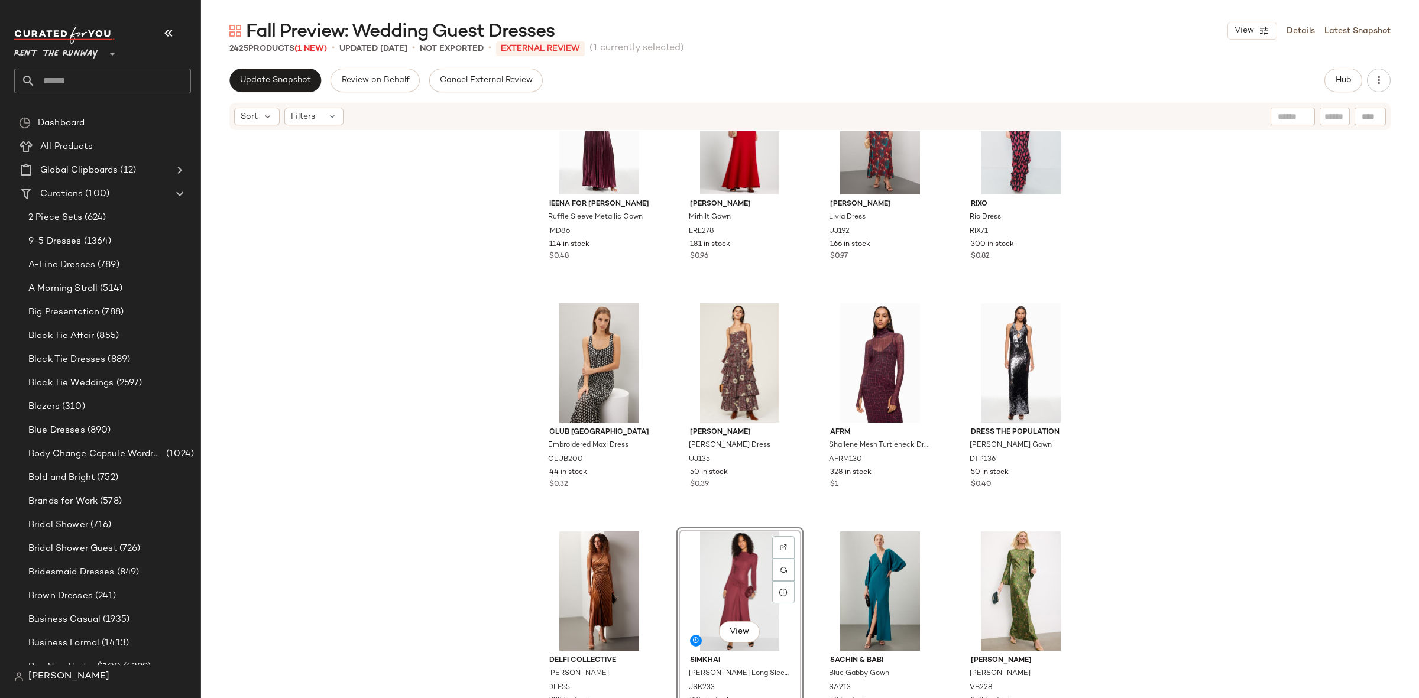
click at [798, 521] on div "Ieena for Mac Duggal Ruffle Sleeve Metallic Gown IMD86 114 in stock $0.48 Laure…" at bounding box center [810, 432] width 1218 height 602
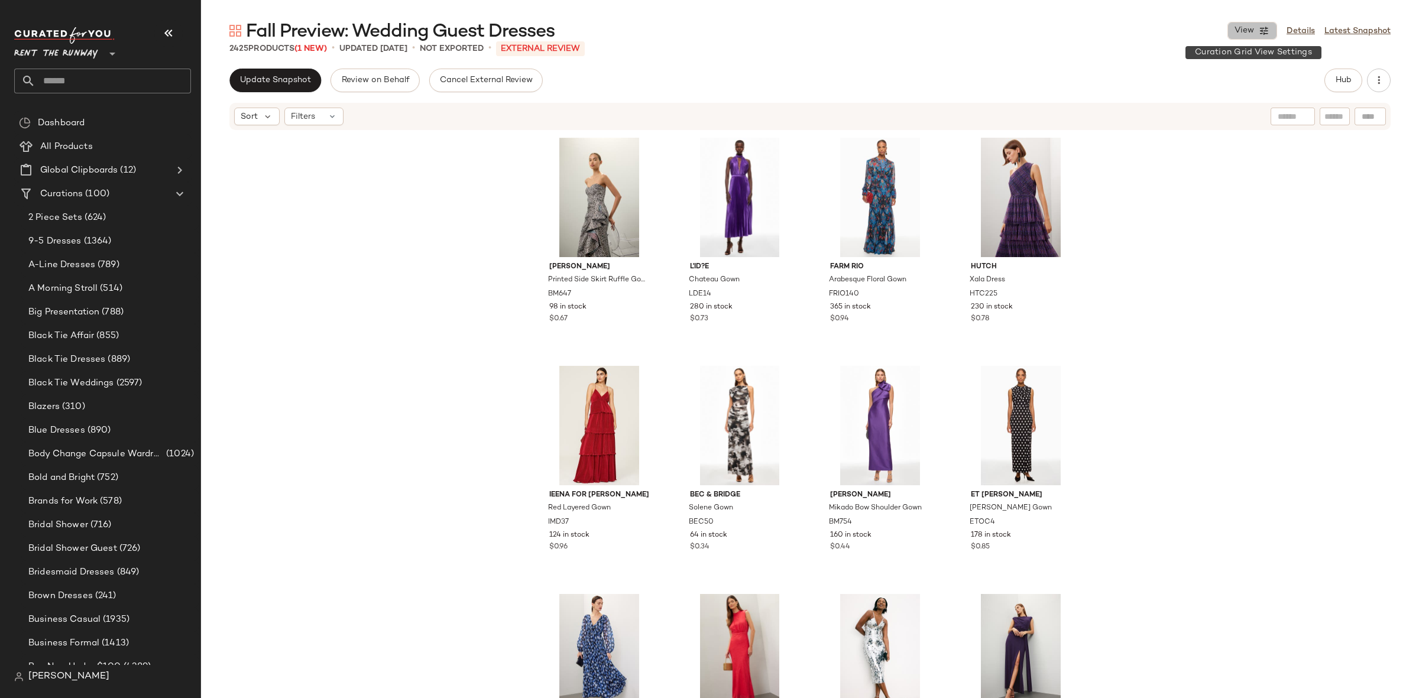
click at [1244, 27] on span "View" at bounding box center [1244, 30] width 20 height 9
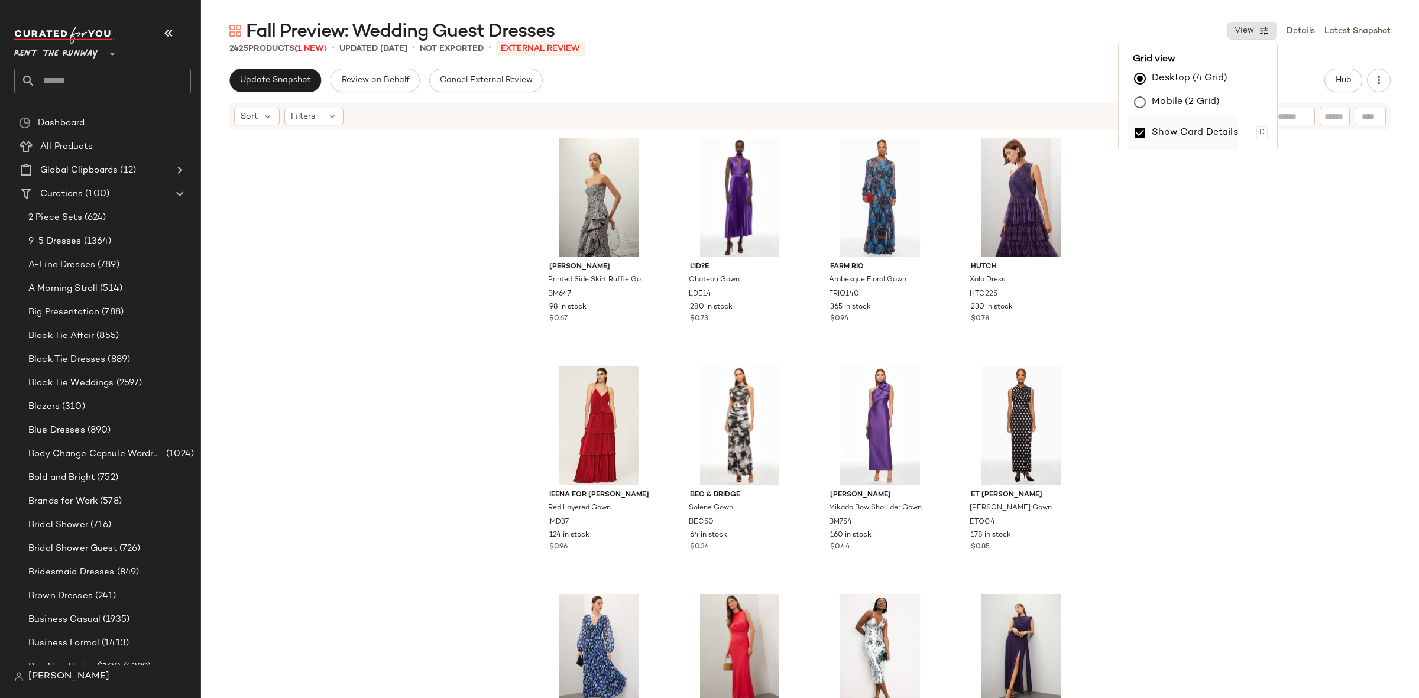
click at [1189, 135] on label "Show Card Details" at bounding box center [1195, 132] width 86 height 33
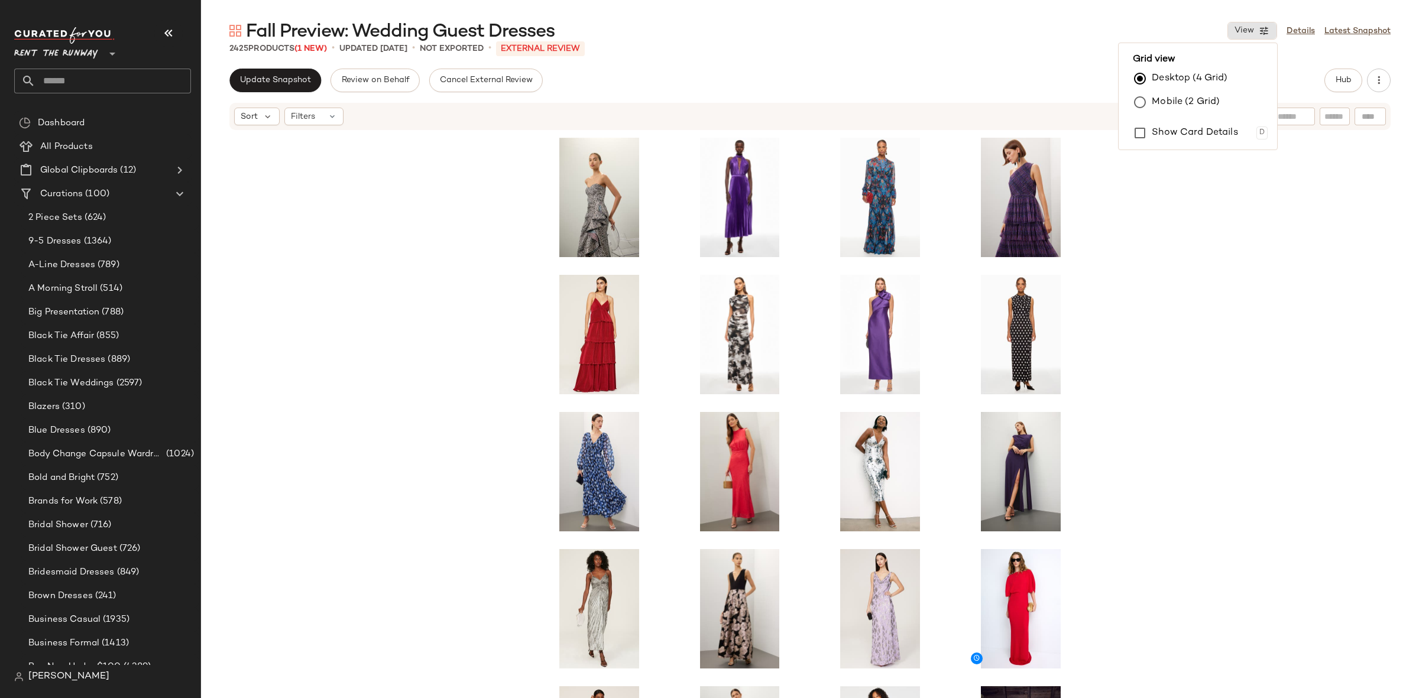
click at [1206, 247] on div at bounding box center [810, 432] width 1218 height 602
click at [1264, 33] on icon "button" at bounding box center [1264, 30] width 11 height 11
click at [1184, 132] on label "Show Card Details" at bounding box center [1195, 132] width 86 height 33
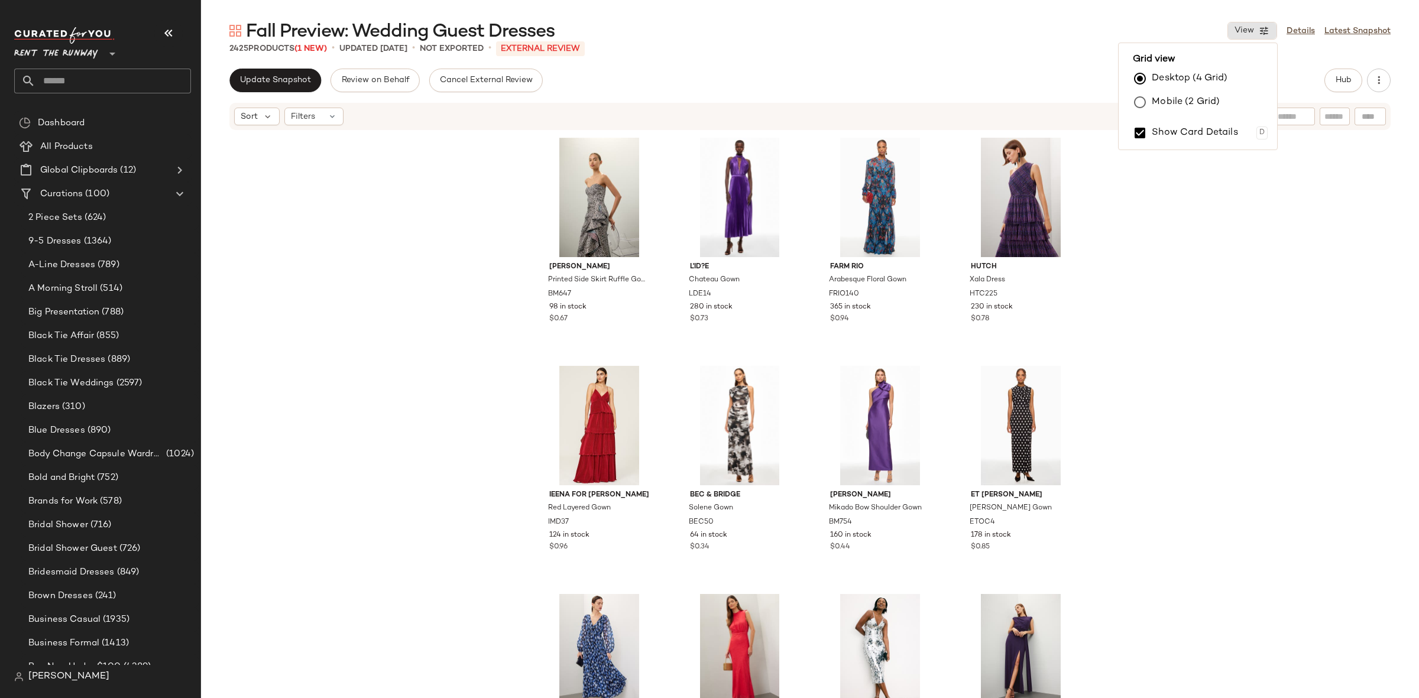
click at [1247, 237] on div "Badgley Mischka Printed Side Skirt Ruffle Gown BM647 98 in stock $0.67 L'ID?E C…" at bounding box center [810, 432] width 1218 height 602
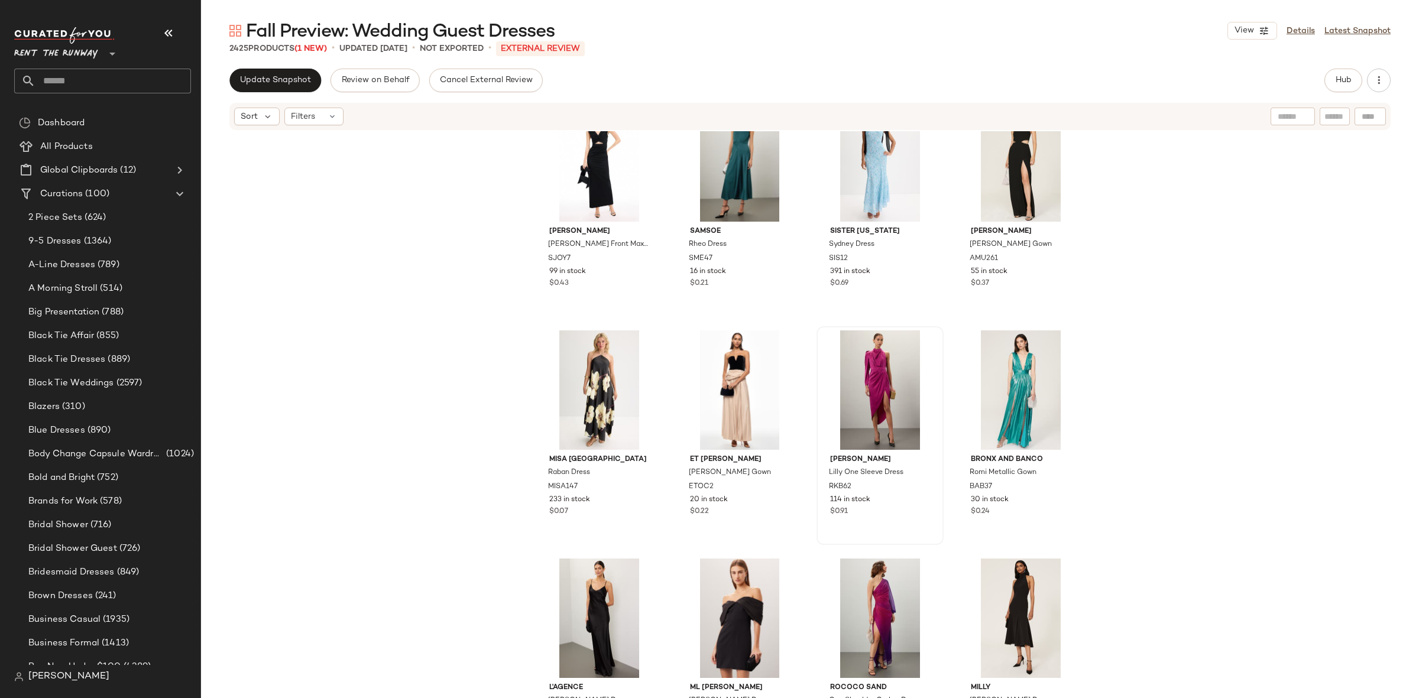
scroll to position [7085, 0]
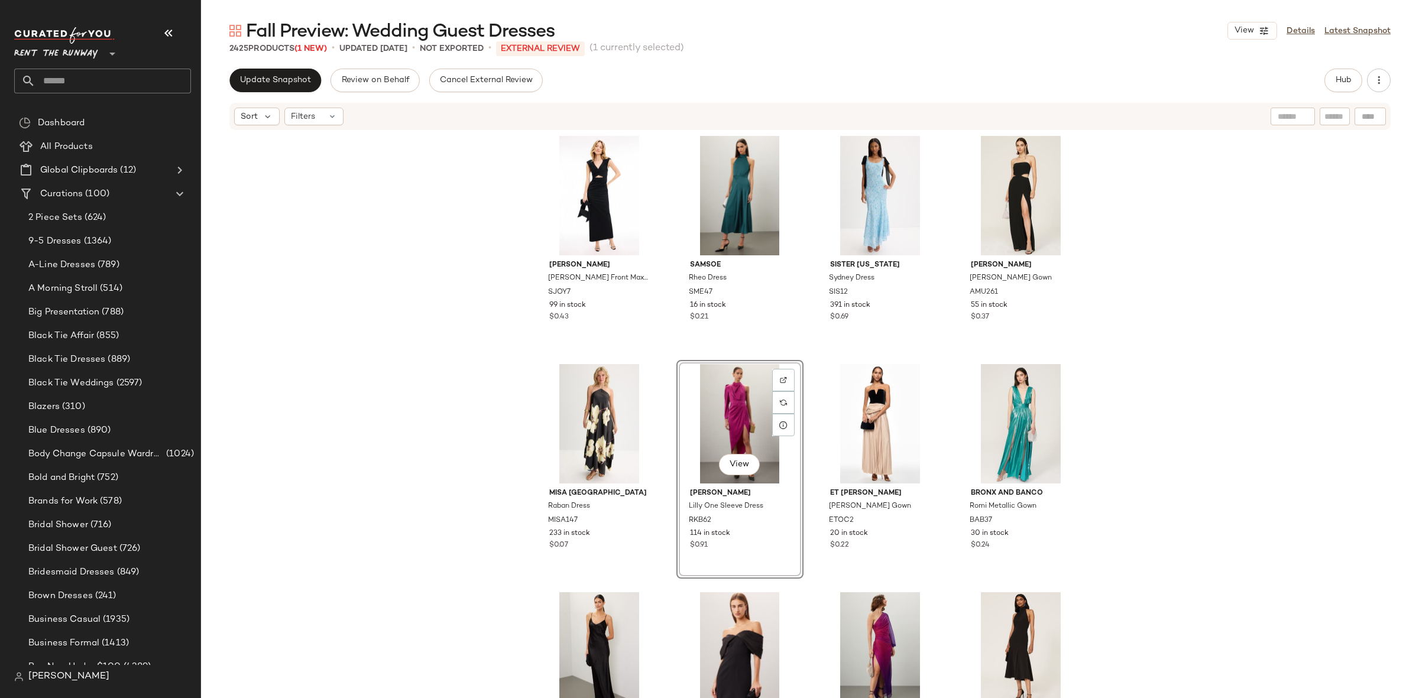
click at [1105, 404] on div "Shona Joy Lani Cross Front Maxi Dress SJOY7 99 in stock $0.43 Samsoe Rheo Dress…" at bounding box center [810, 432] width 1218 height 602
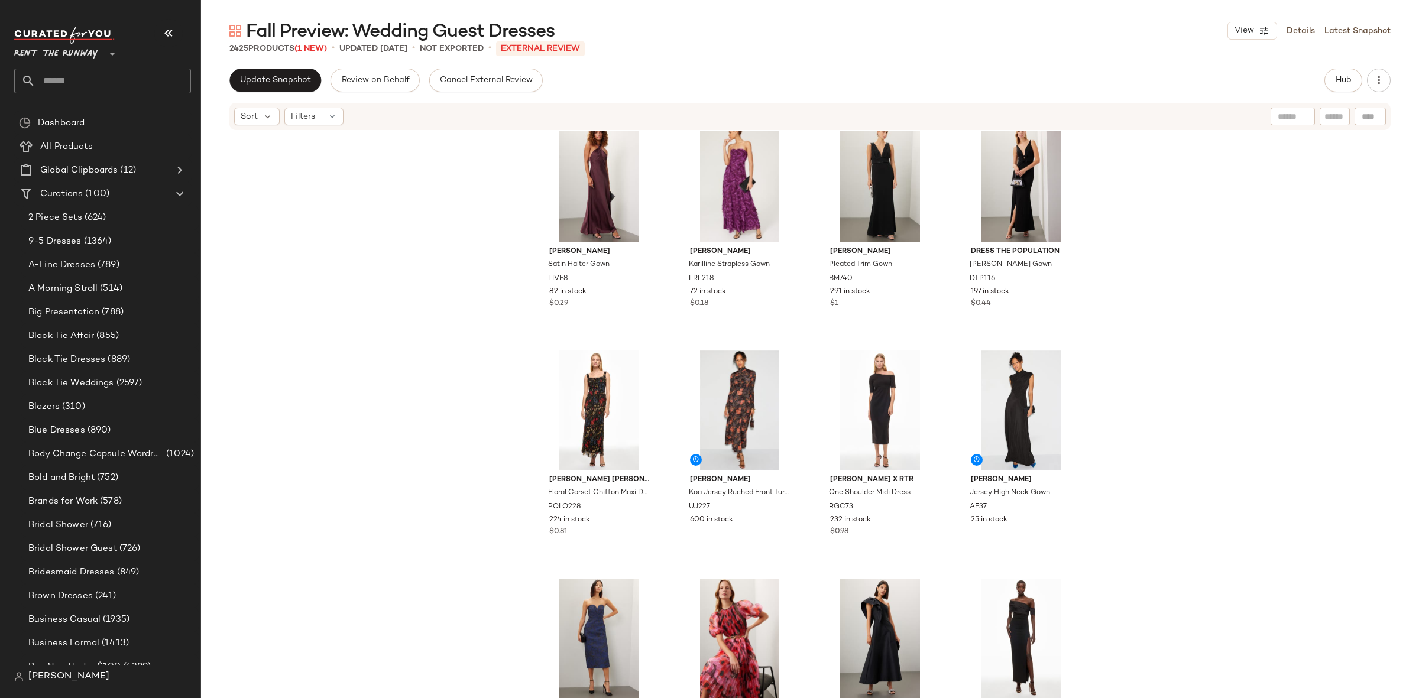
scroll to position [12329, 0]
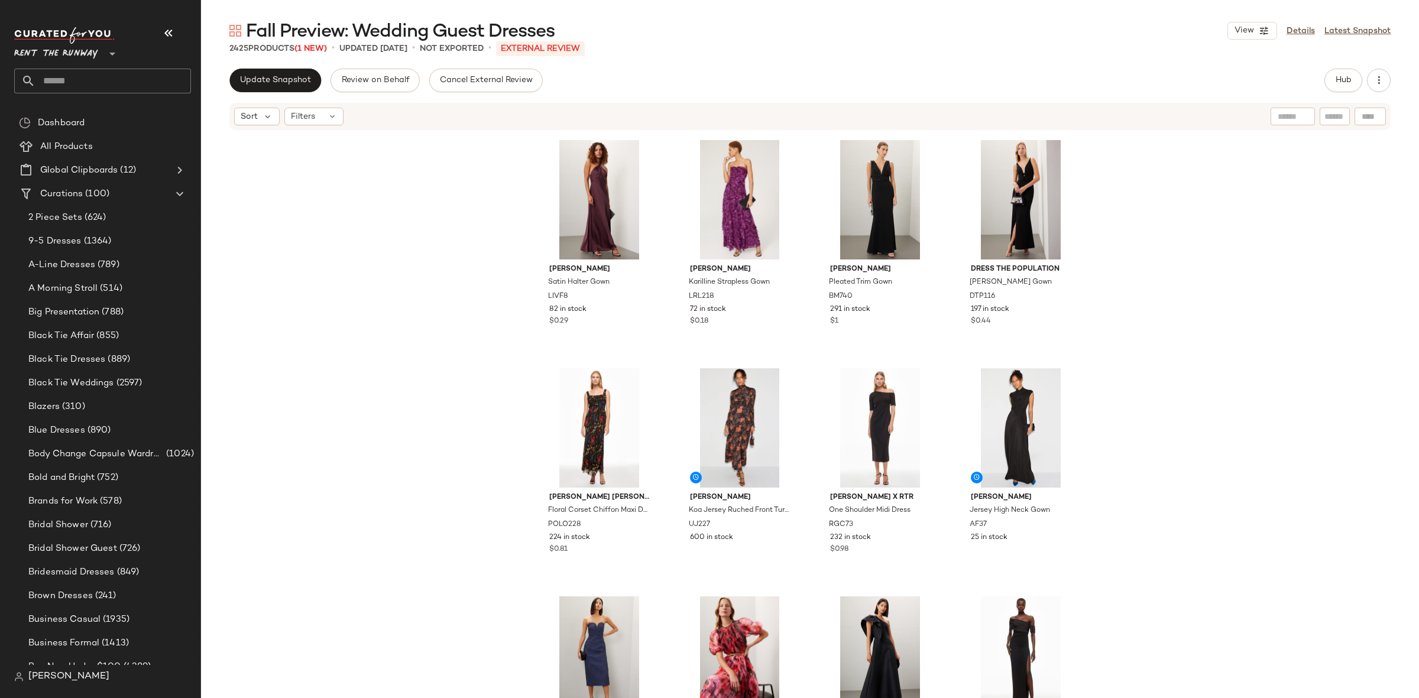
click at [1201, 384] on div "Liv Foster Satin Halter Gown LIVF8 82 in stock $0.29 Lauren Ralph Lauren Karill…" at bounding box center [810, 432] width 1218 height 602
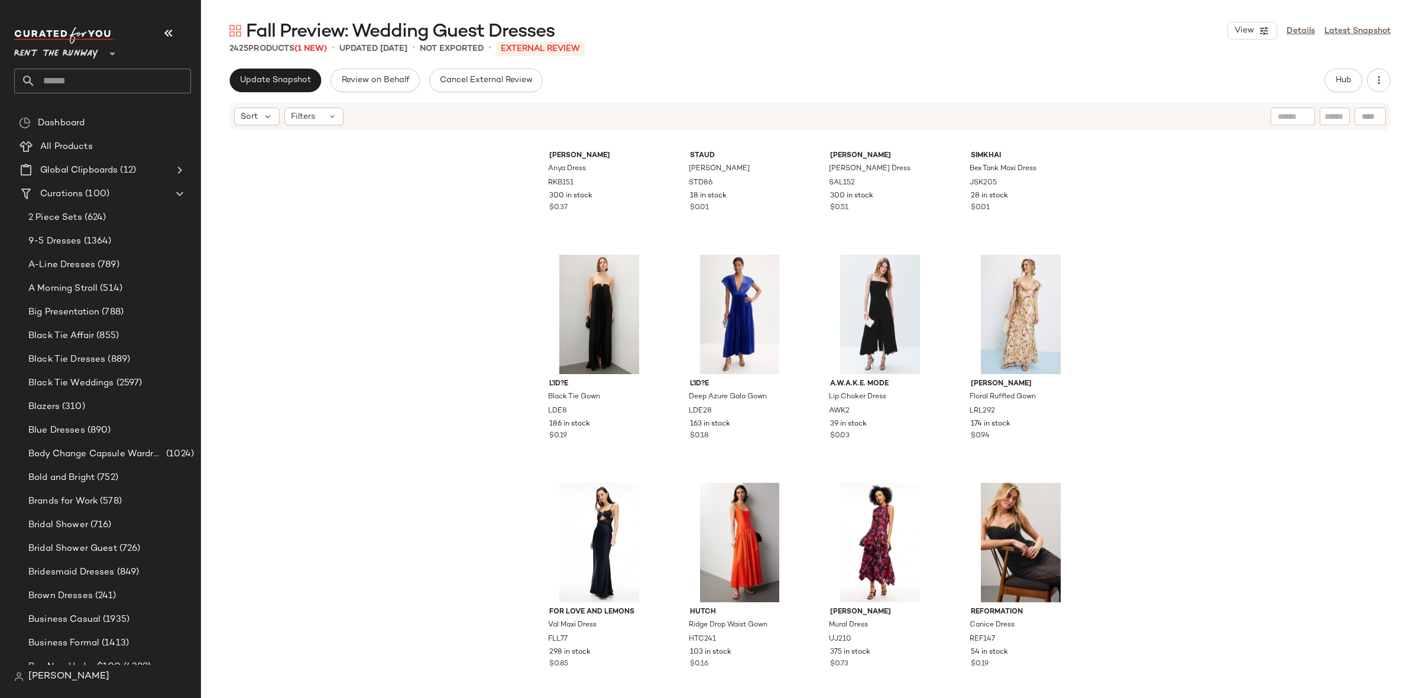
scroll to position [13583, 0]
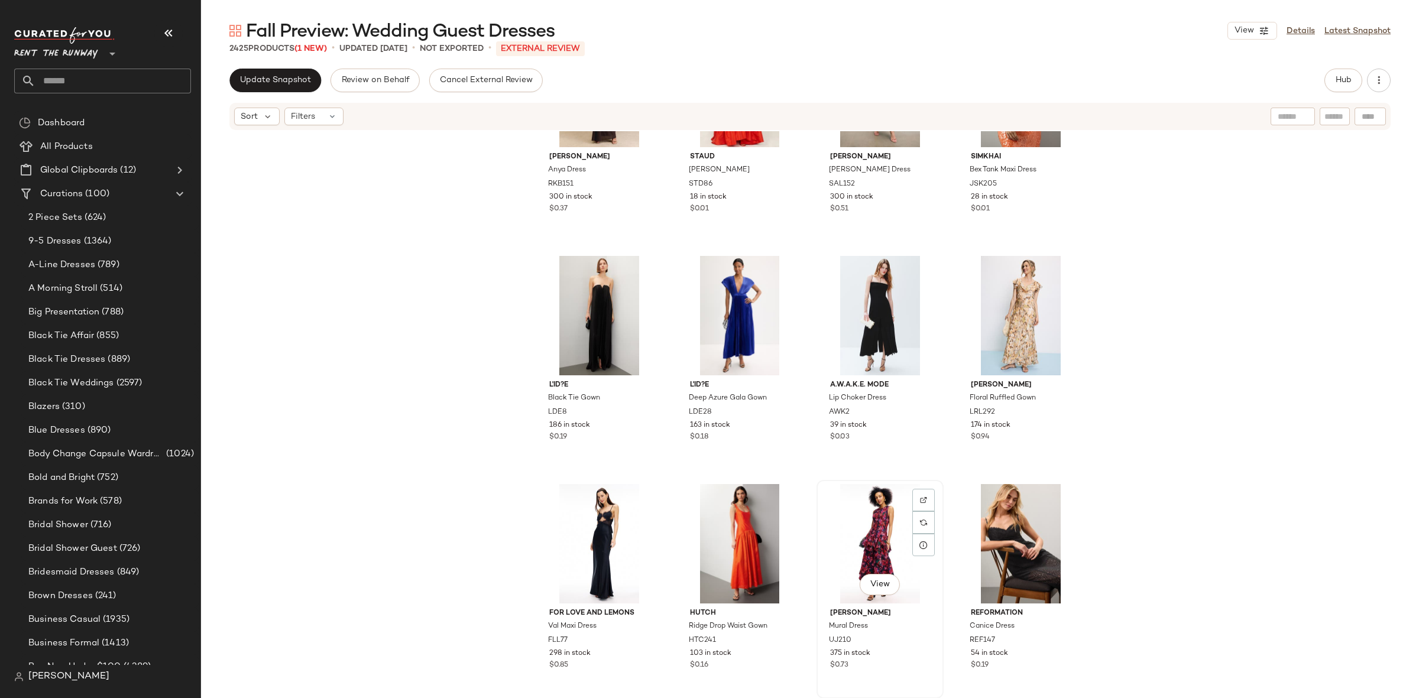
click at [861, 537] on div "View" at bounding box center [880, 543] width 119 height 119
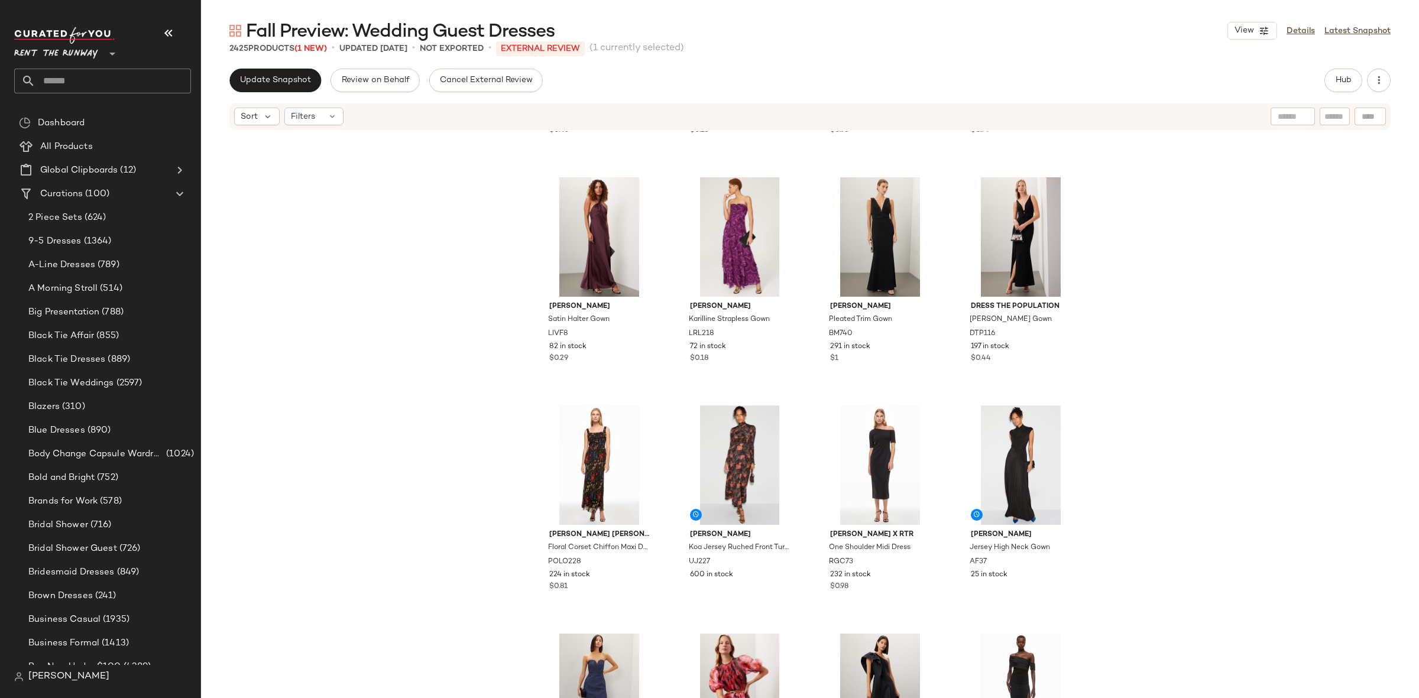
scroll to position [12300, 0]
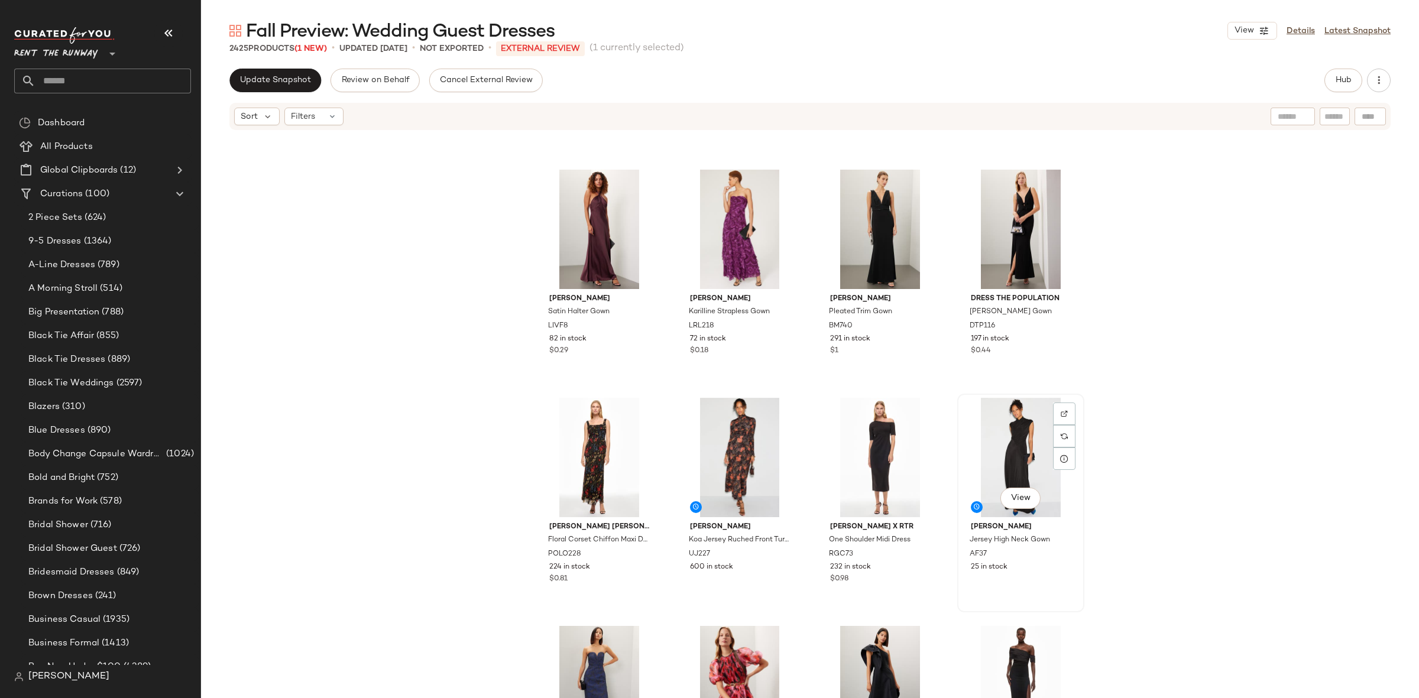
click at [1019, 445] on div "View" at bounding box center [1020, 457] width 119 height 119
click at [745, 452] on div "View" at bounding box center [739, 457] width 119 height 119
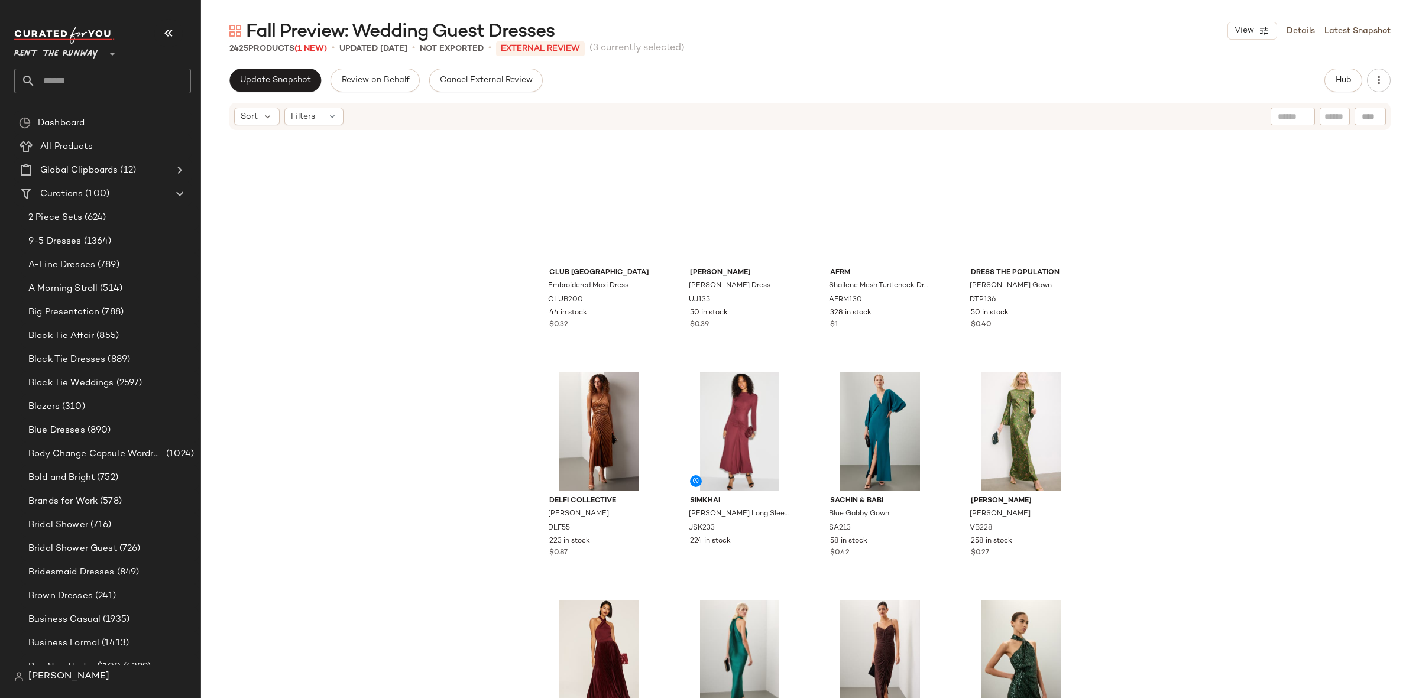
scroll to position [2002, 0]
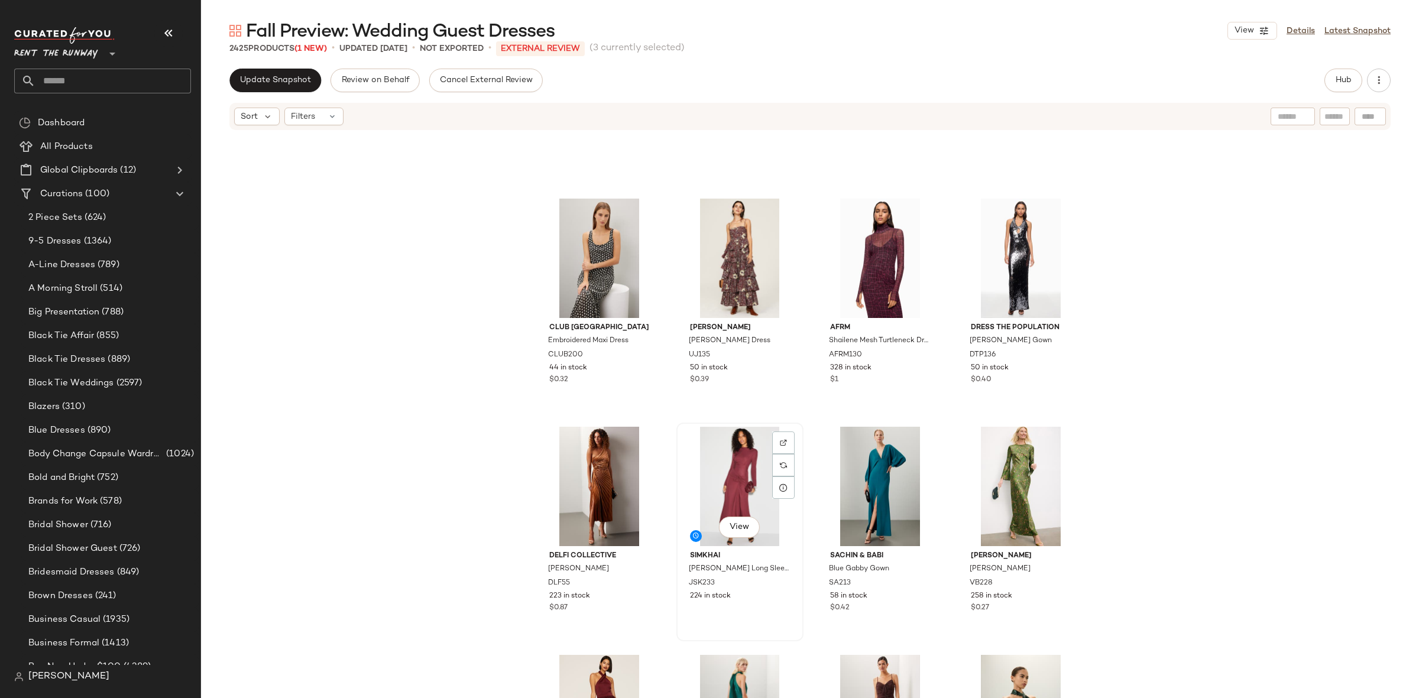
click at [734, 495] on div "View" at bounding box center [739, 486] width 119 height 119
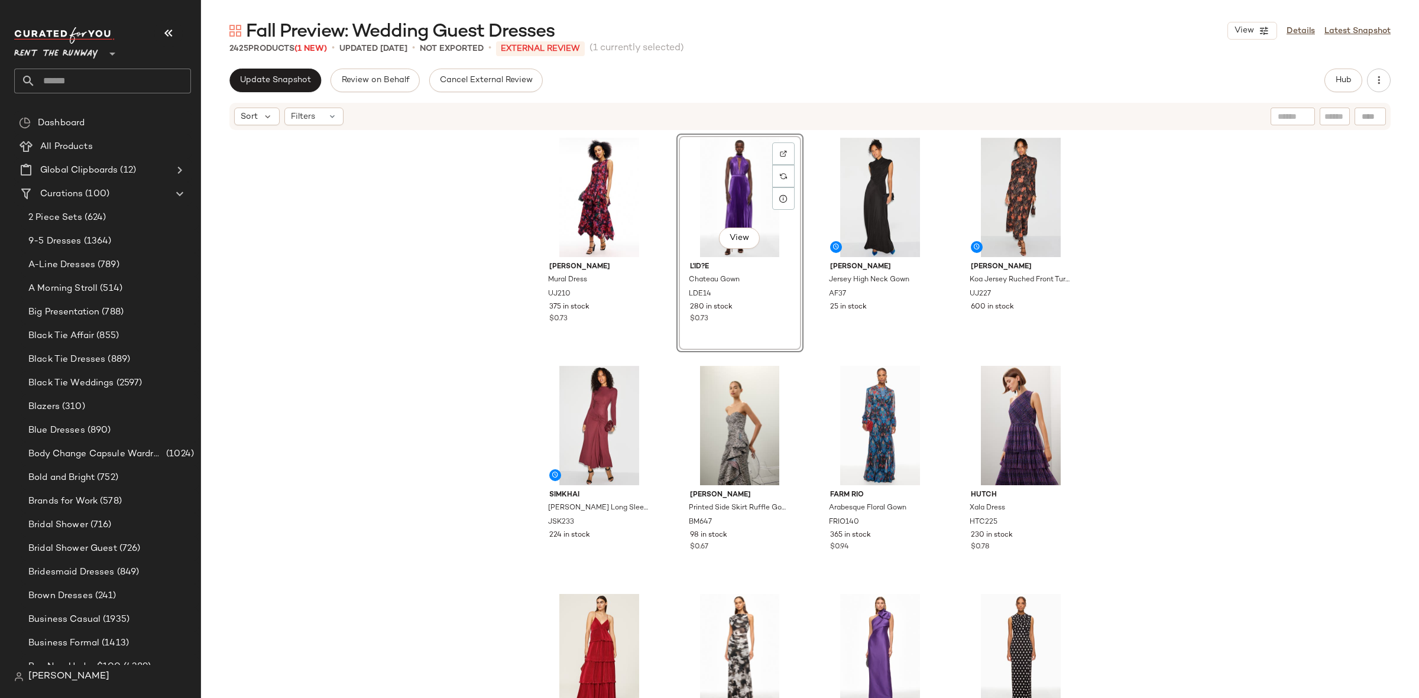
click at [804, 355] on div "Ulla Johnson Mural Dress UJ210 375 in stock $0.73 View L'ID?E Chateau Gown LDE1…" at bounding box center [810, 434] width 549 height 600
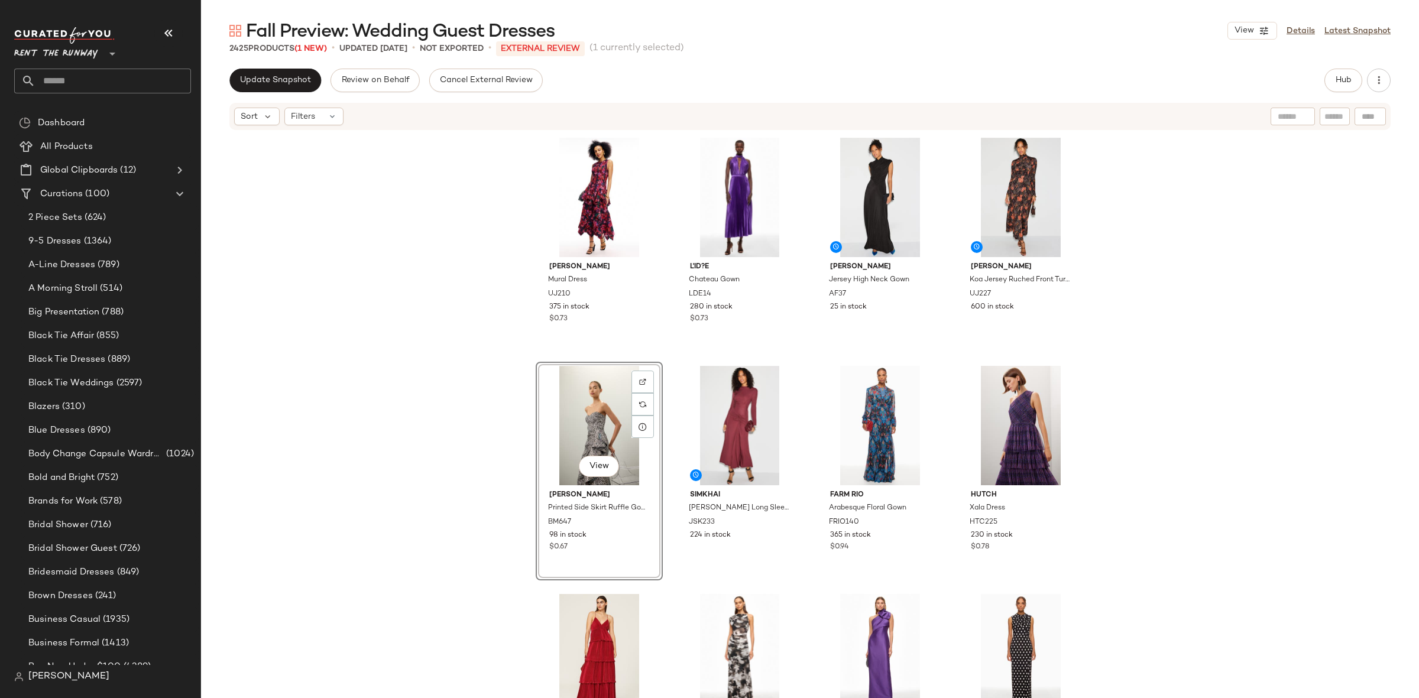
click at [1126, 391] on div "Ulla Johnson Mural Dress UJ210 375 in stock $0.73 L'ID?E Chateau Gown LDE14 280…" at bounding box center [810, 432] width 1218 height 602
click at [276, 85] on span "Update Snapshot" at bounding box center [275, 80] width 72 height 9
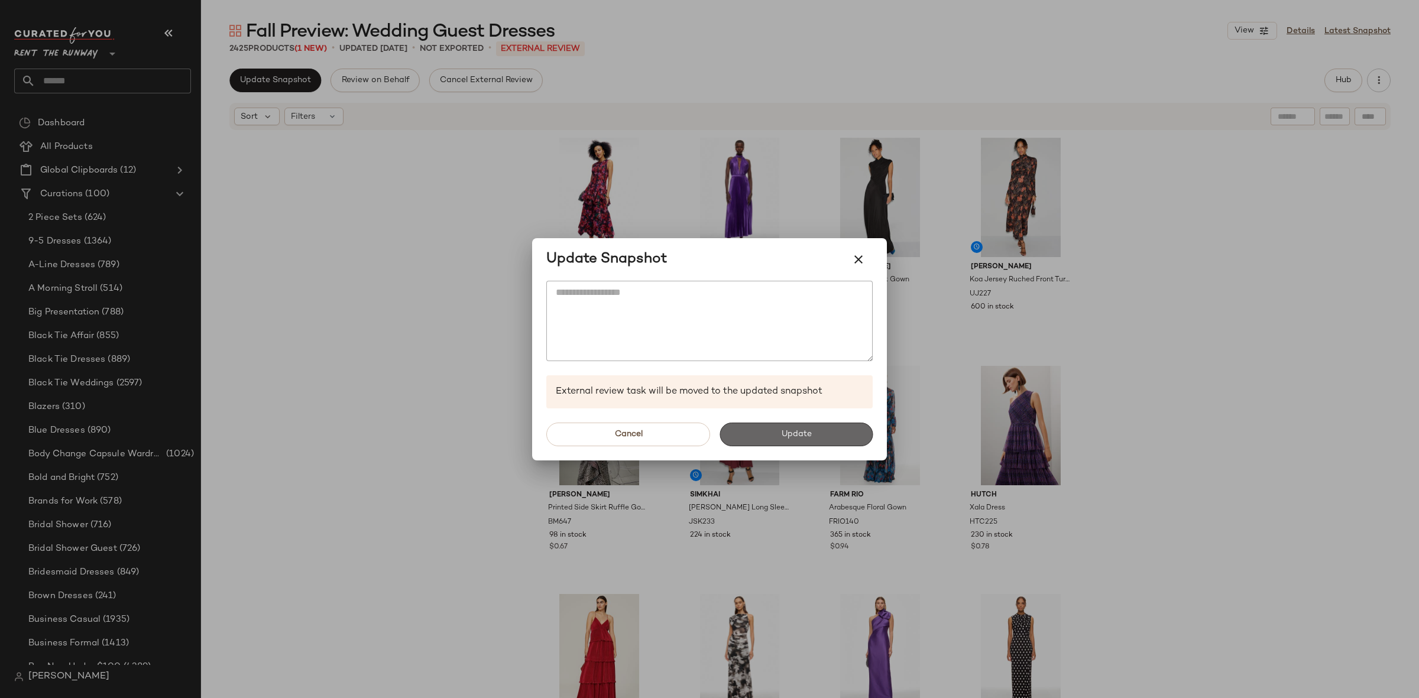
click at [841, 438] on button "Update" at bounding box center [795, 435] width 153 height 24
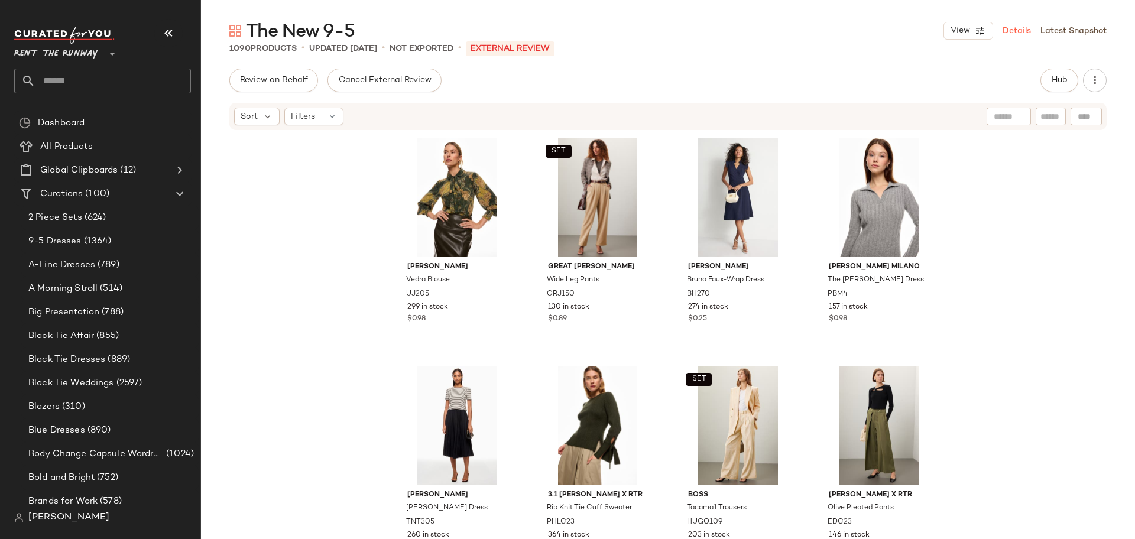
click at [1014, 34] on link "Details" at bounding box center [1017, 31] width 28 height 12
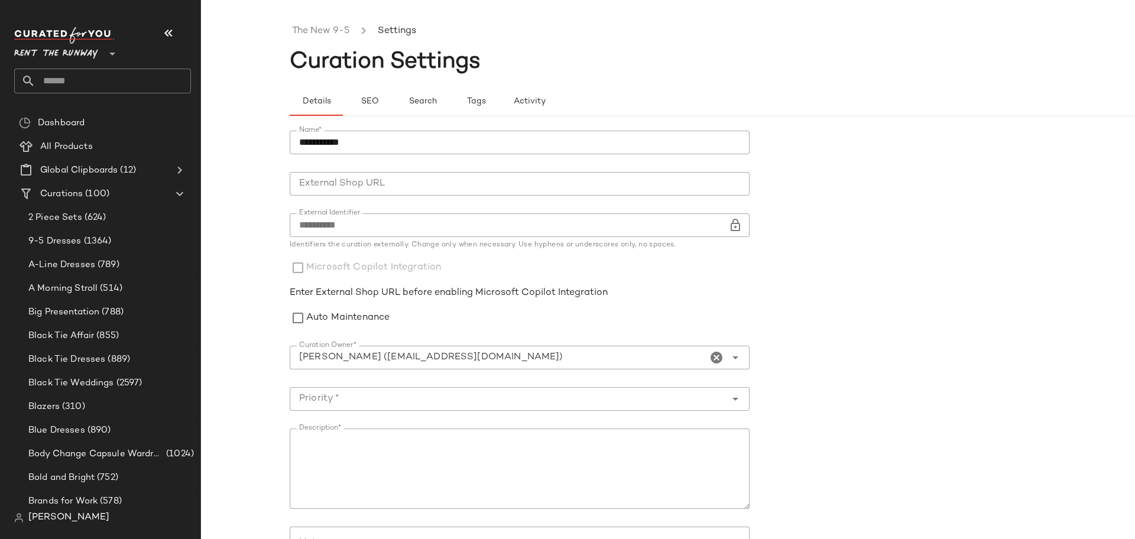
click at [711, 357] on icon "Clear Curation Owner*" at bounding box center [716, 358] width 14 height 14
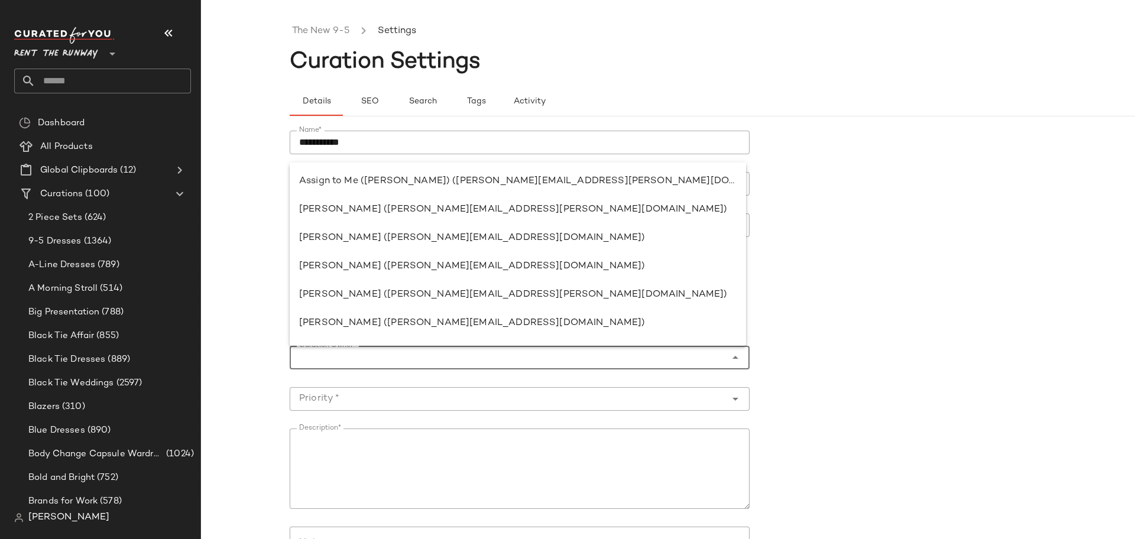
click at [737, 355] on icon "Close" at bounding box center [735, 358] width 14 height 14
drag, startPoint x: 430, startPoint y: 184, endPoint x: 435, endPoint y: 196, distance: 13.3
click at [429, 184] on div "Assign to Me (Ryan Carson) (ryan.carson@curatedforyou.io)" at bounding box center [517, 181] width 437 height 14
type input "**********"
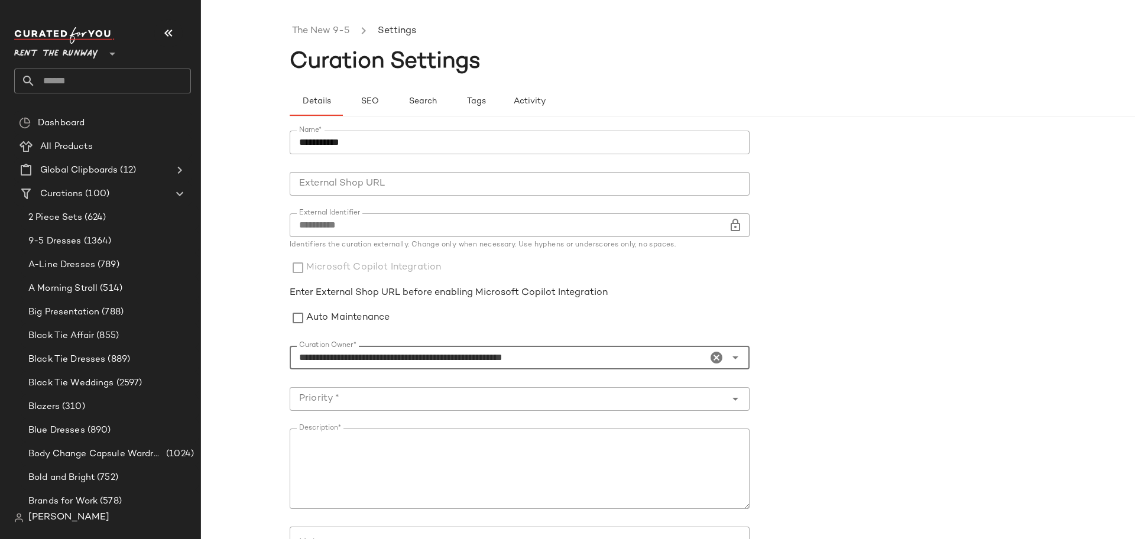
click at [435, 406] on div at bounding box center [508, 399] width 436 height 24
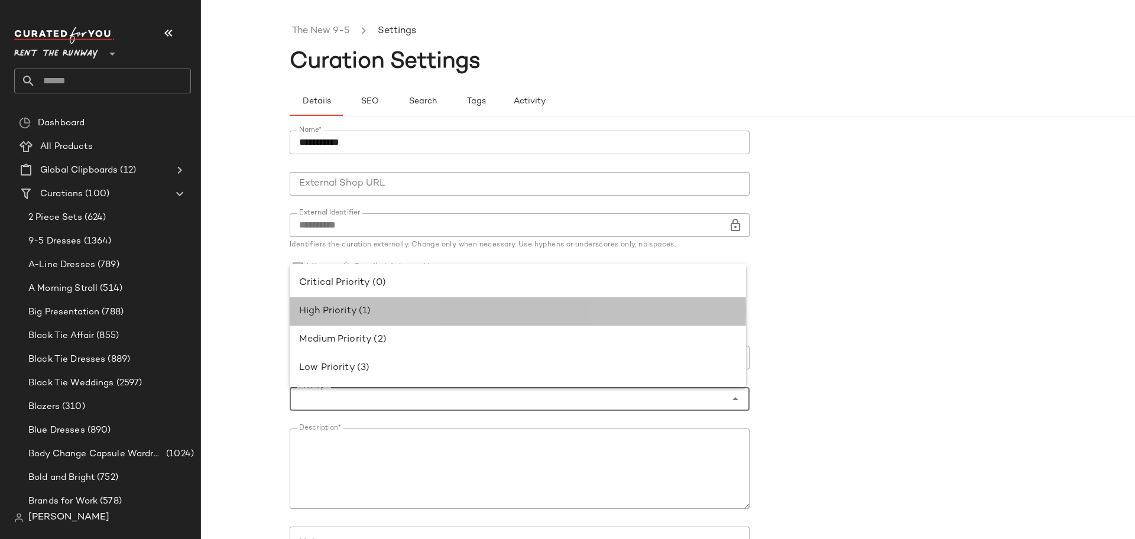
click at [372, 303] on div "High Priority (1)" at bounding box center [518, 311] width 456 height 28
type input "**********"
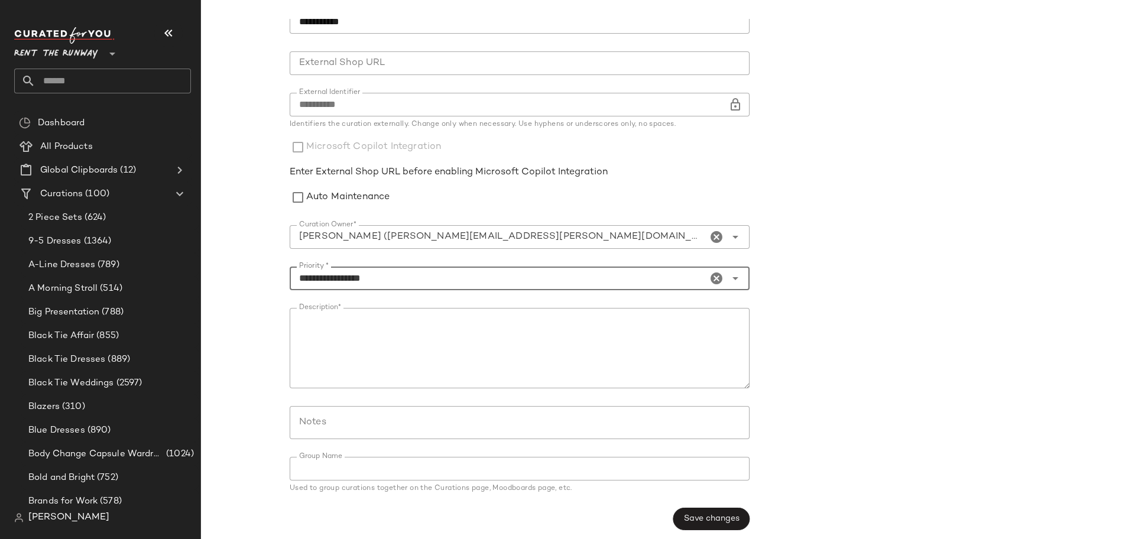
scroll to position [126, 0]
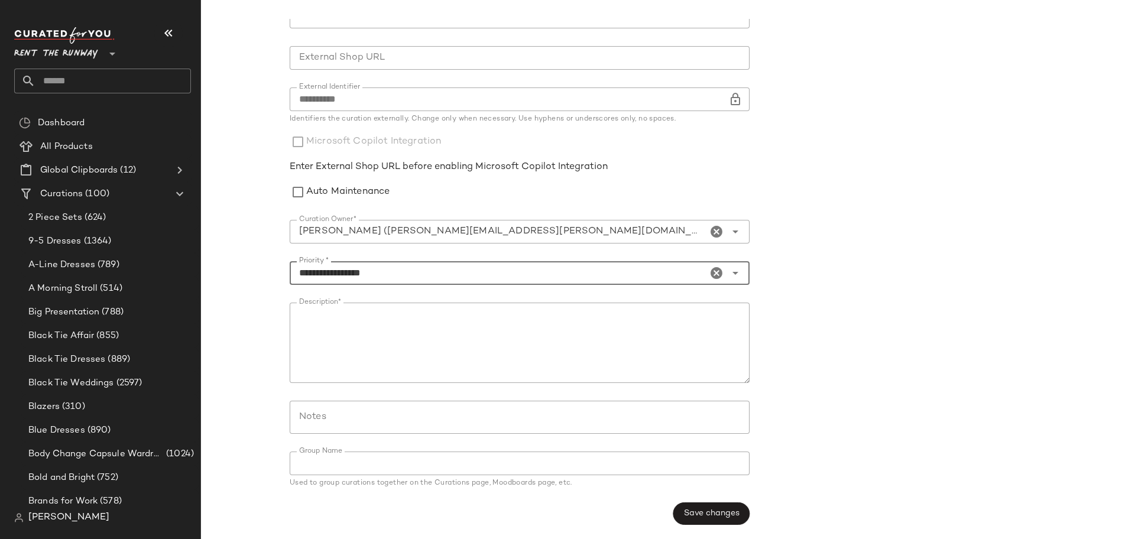
click at [717, 274] on icon "Clear Priority *" at bounding box center [716, 273] width 14 height 14
click at [638, 275] on input "Priority *" at bounding box center [506, 273] width 432 height 14
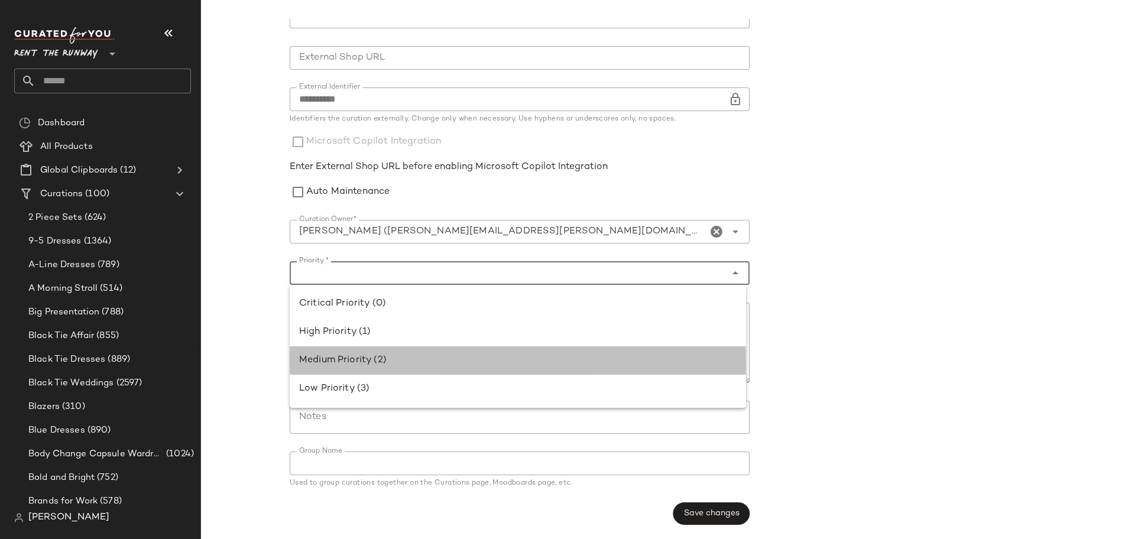
click at [367, 352] on div "Medium Priority (2)" at bounding box center [518, 360] width 456 height 28
type input "**********"
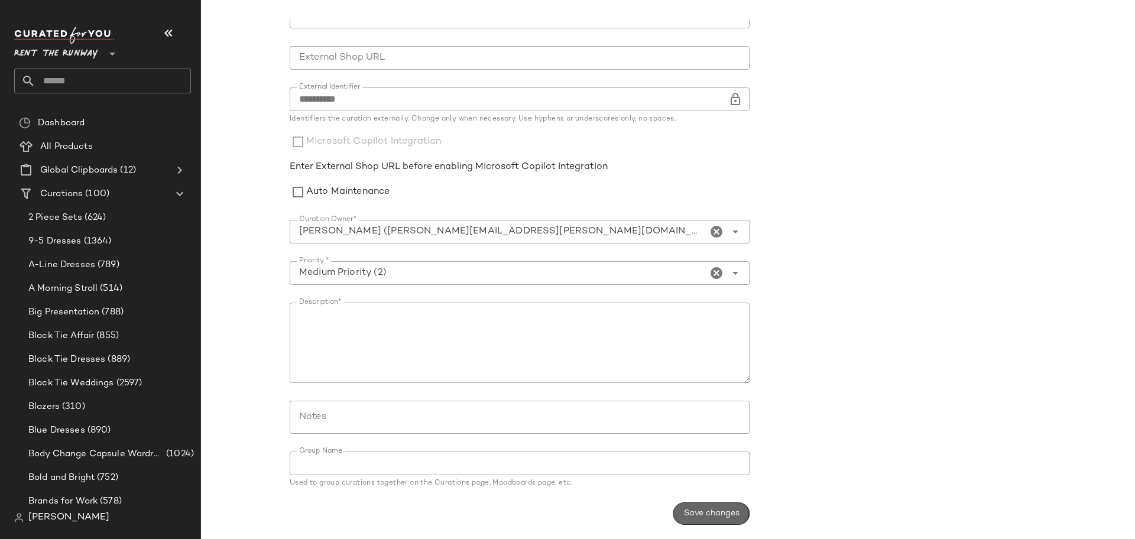
click at [713, 510] on span "Save changes" at bounding box center [711, 513] width 56 height 9
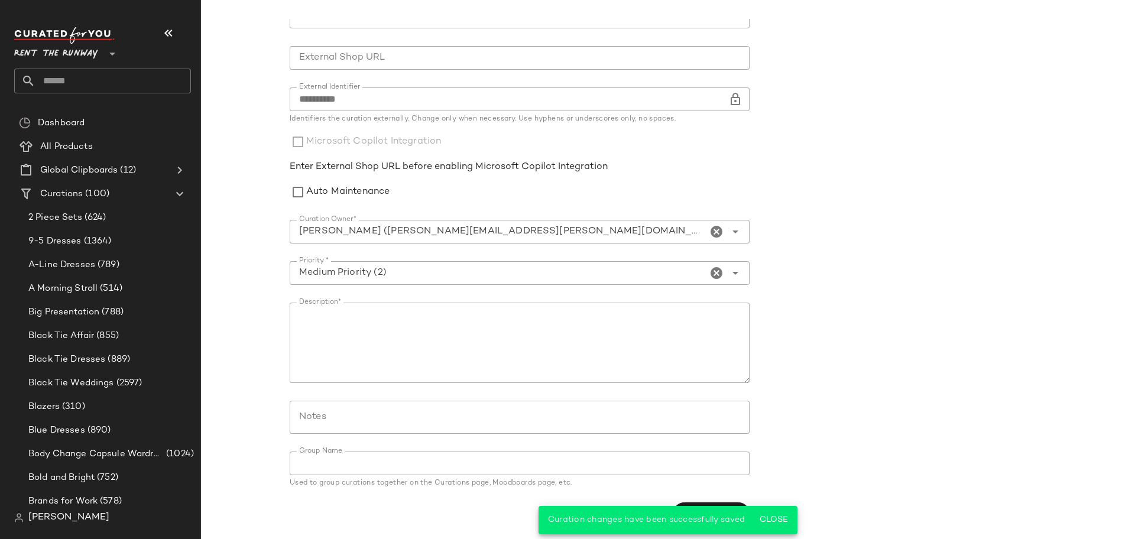
scroll to position [0, 0]
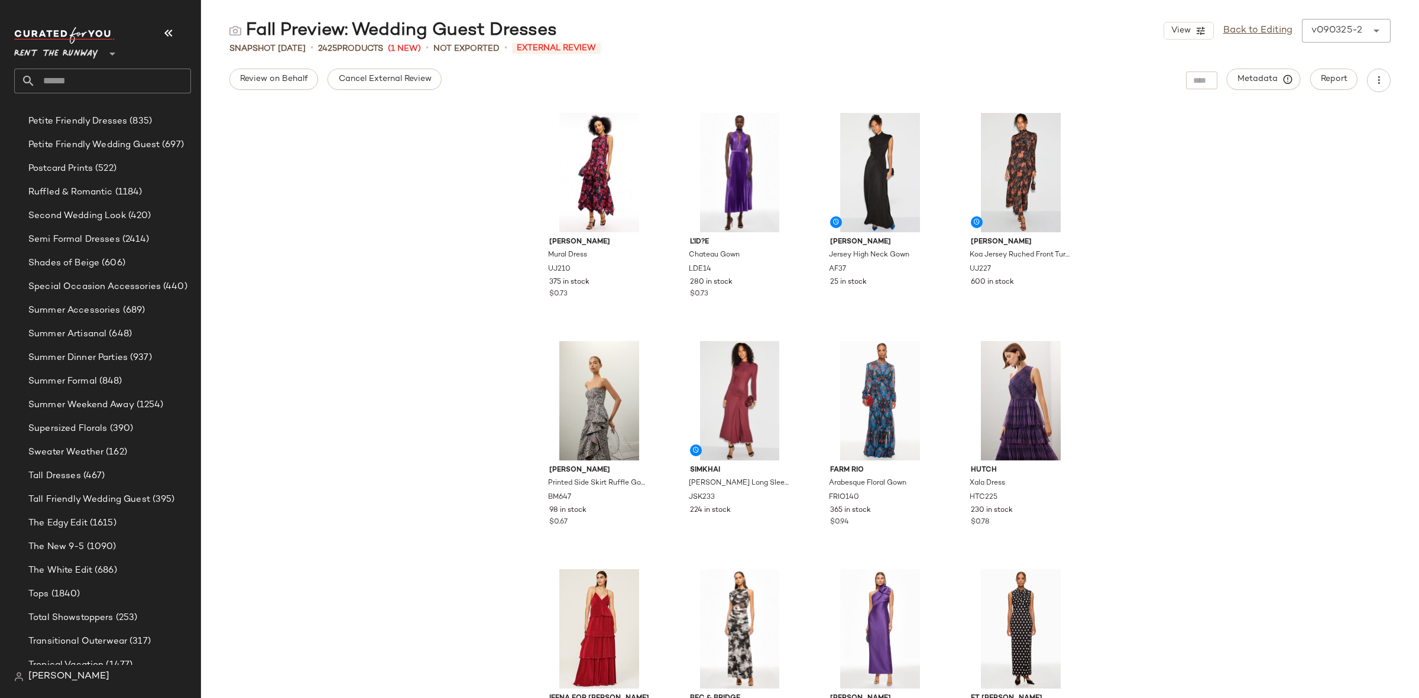
scroll to position [1612, 0]
click at [111, 551] on span "(1090)" at bounding box center [101, 546] width 32 height 14
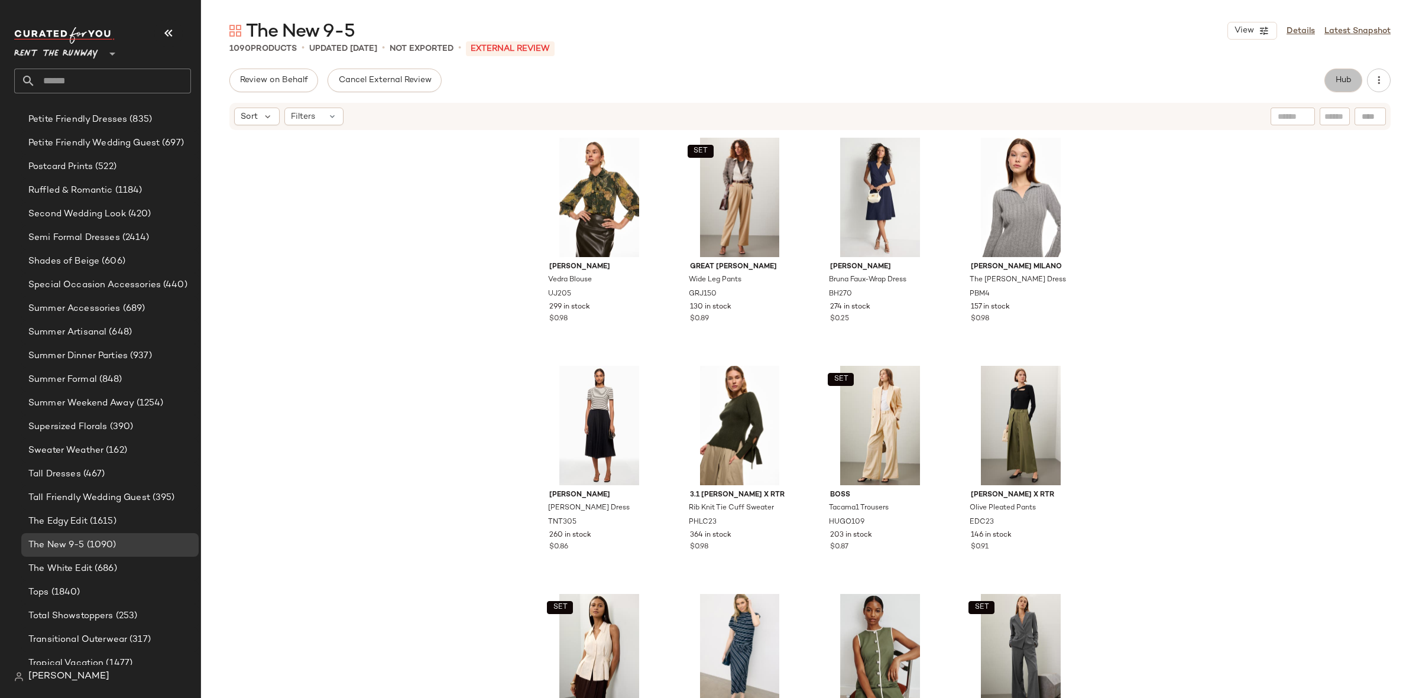
click at [1335, 80] on span "Hub" at bounding box center [1343, 80] width 17 height 9
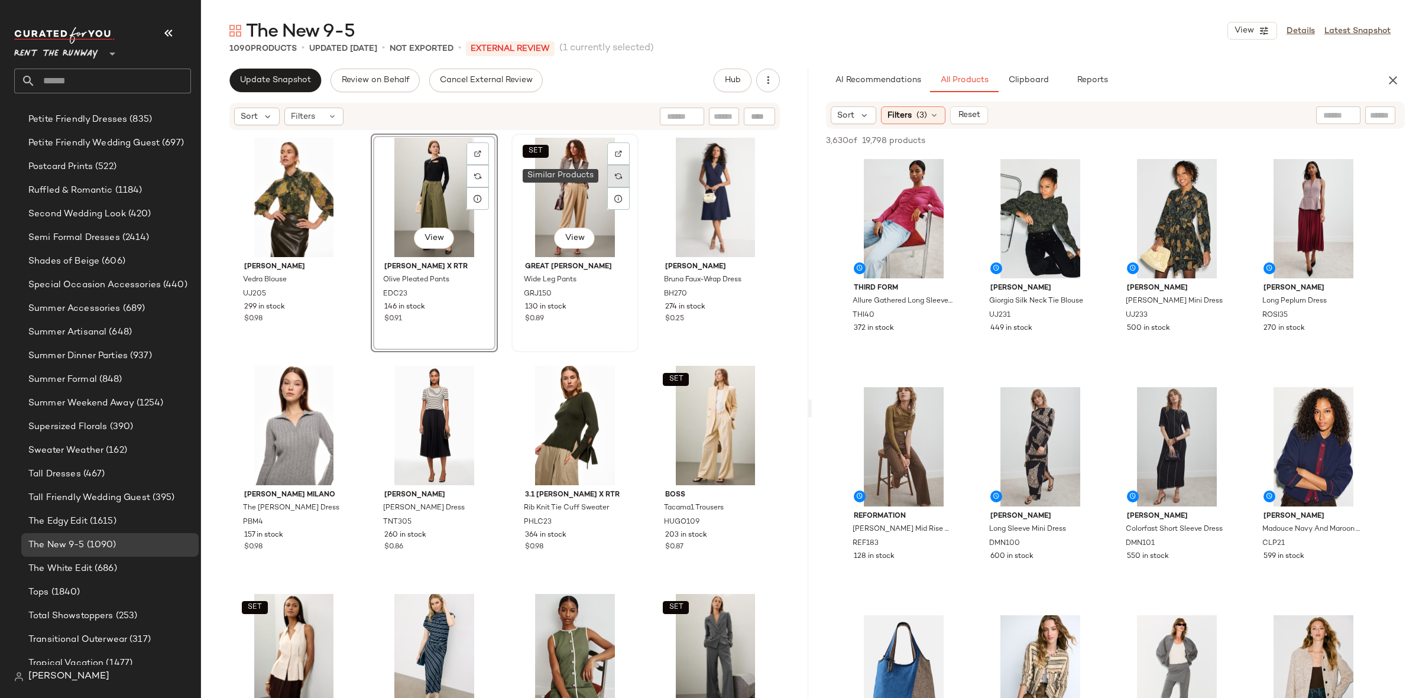
click at [615, 176] on img at bounding box center [618, 176] width 7 height 7
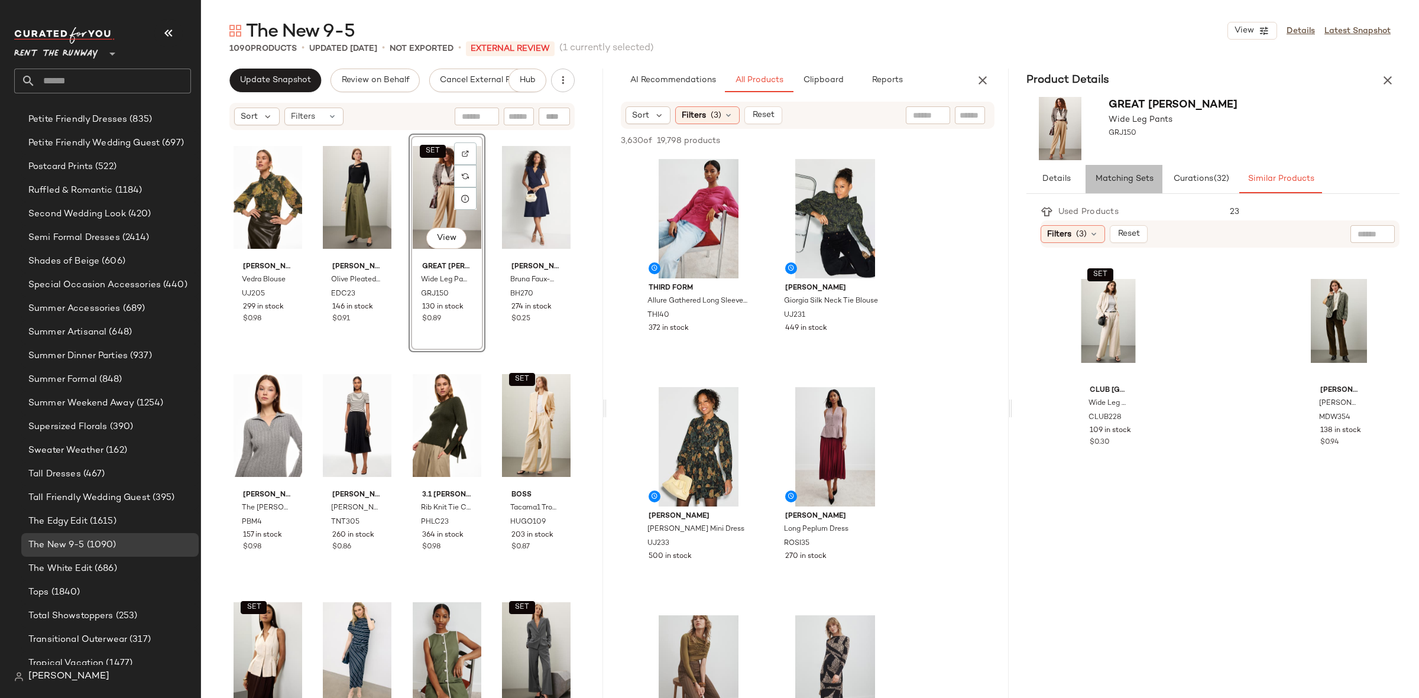
click at [1143, 182] on span "Matching Sets" at bounding box center [1123, 178] width 59 height 9
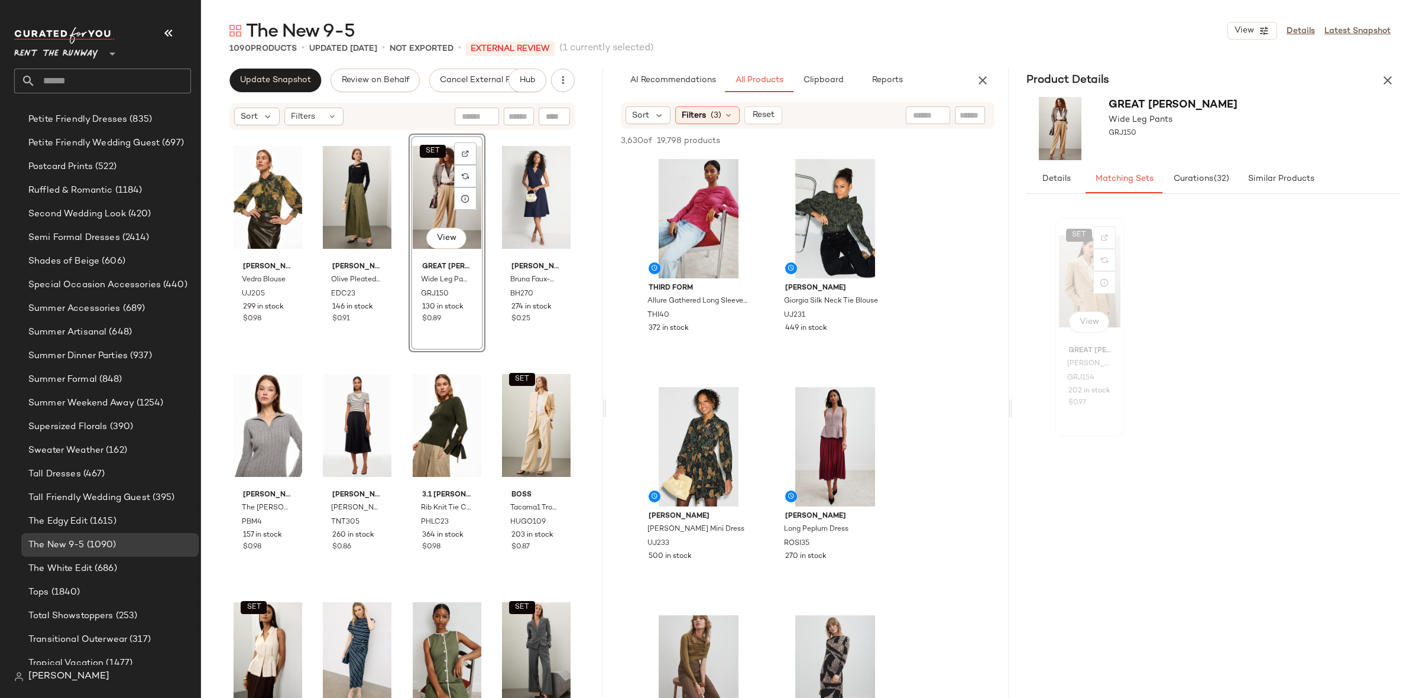
click at [1084, 265] on div "SET View" at bounding box center [1089, 281] width 61 height 119
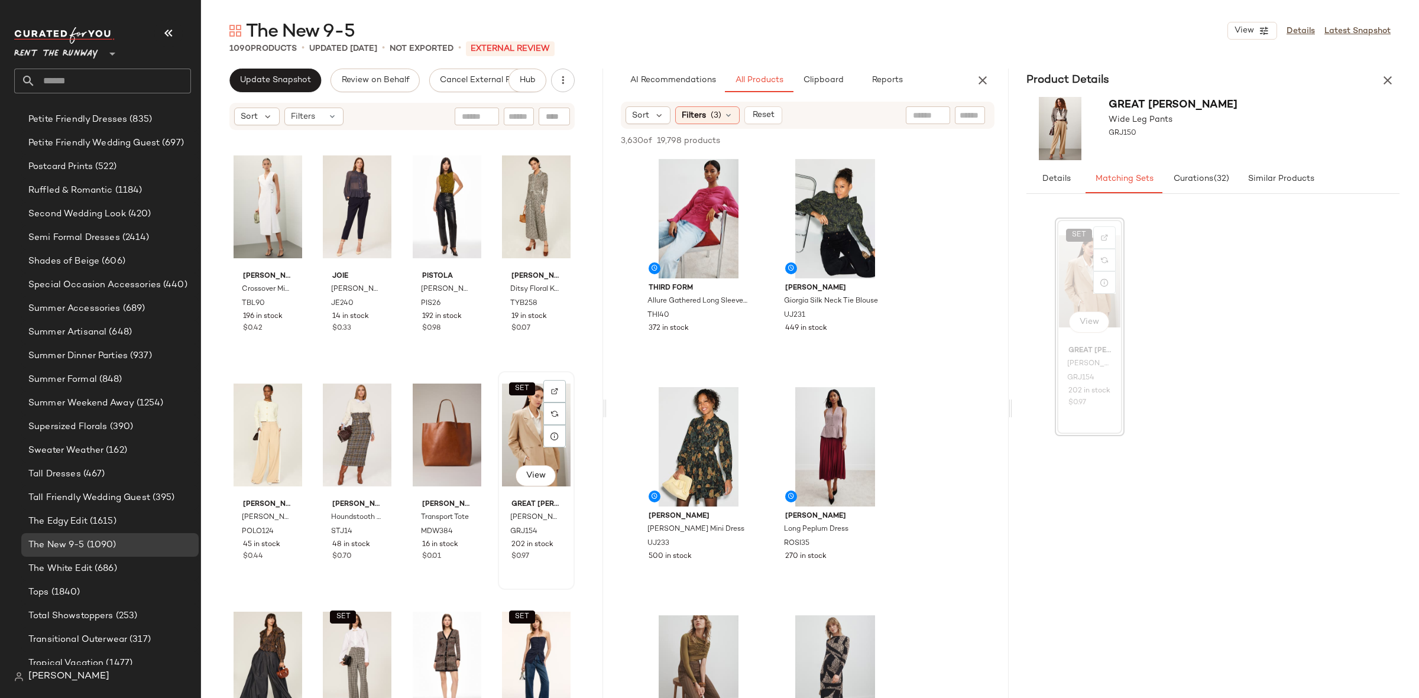
click at [533, 429] on div "SET View" at bounding box center [536, 434] width 69 height 119
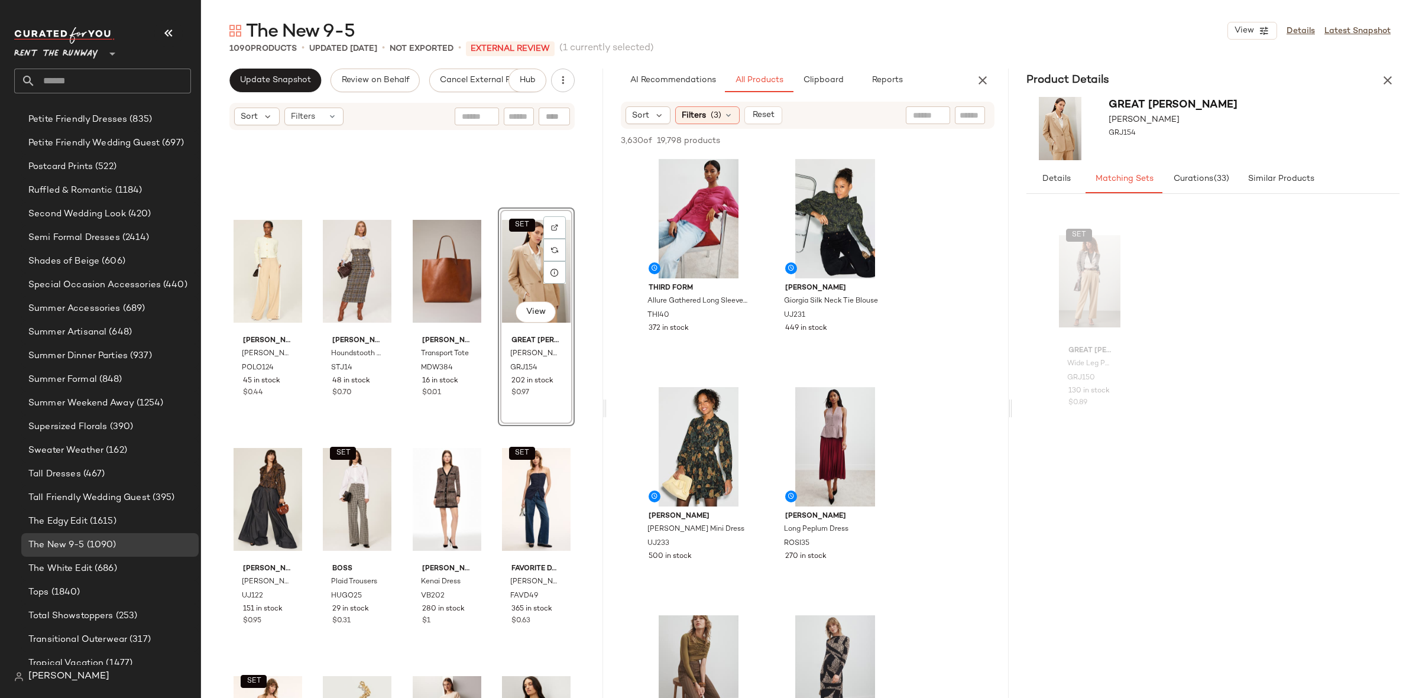
scroll to position [18633, 0]
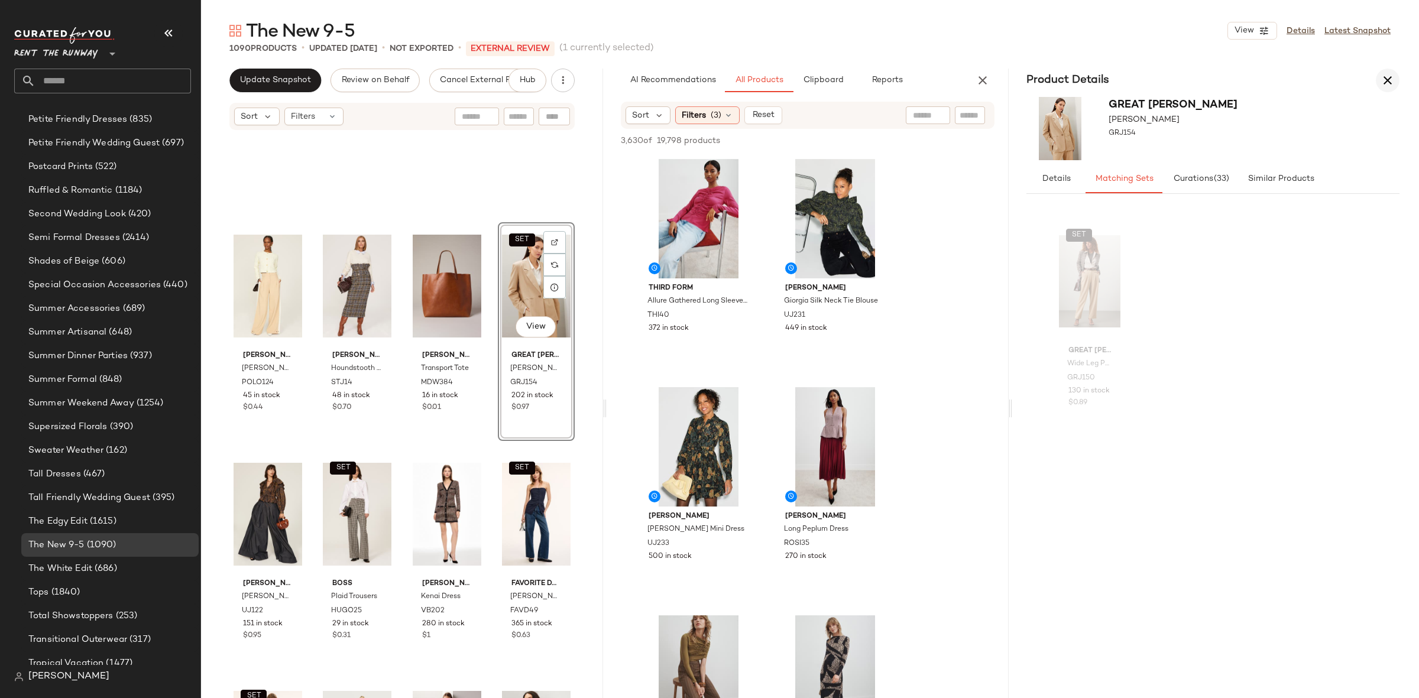
click at [1392, 79] on icon "button" at bounding box center [1387, 80] width 14 height 14
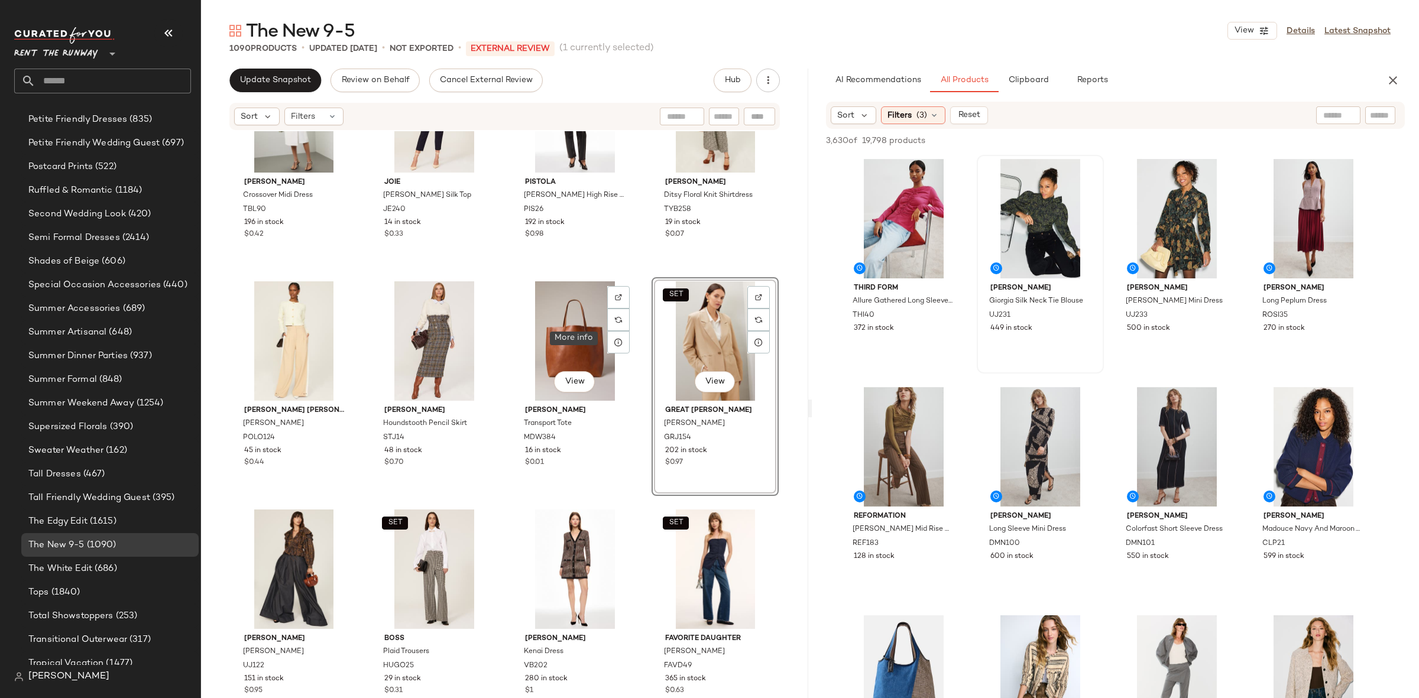
scroll to position [18575, 0]
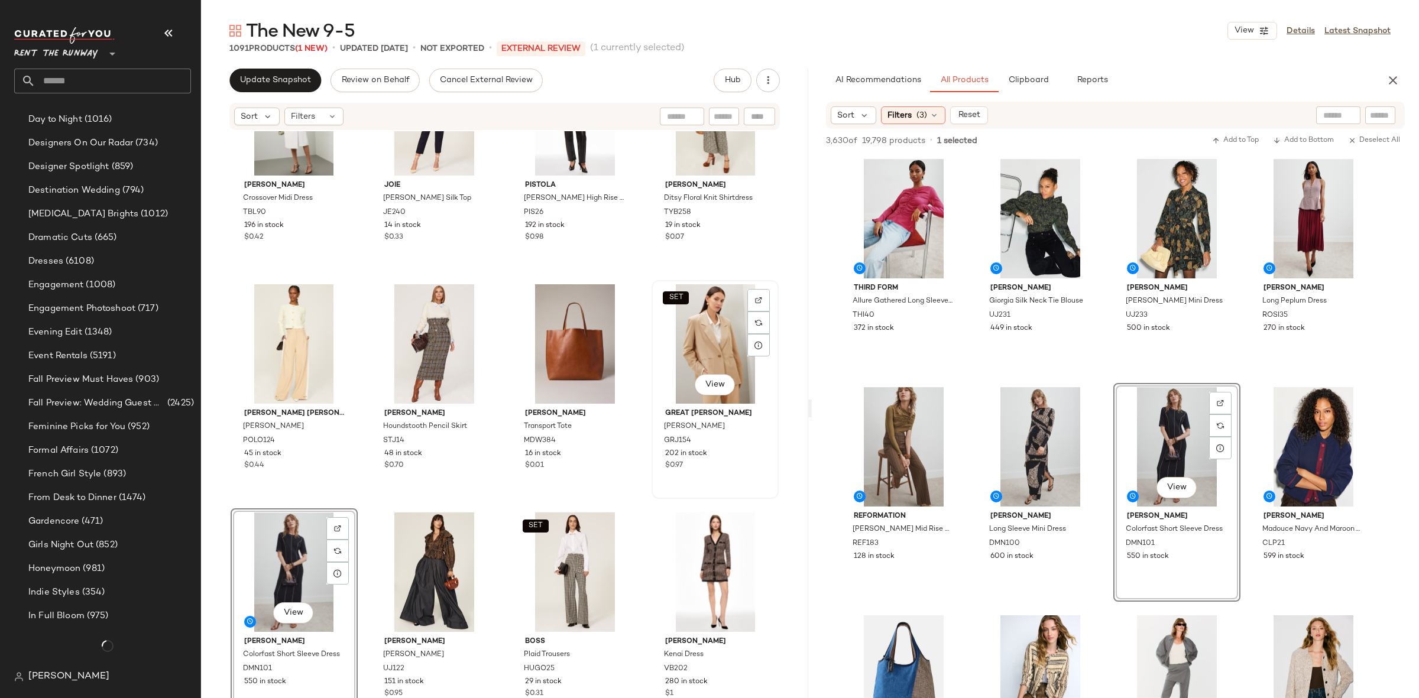
click at [703, 333] on div "SET View" at bounding box center [715, 343] width 119 height 119
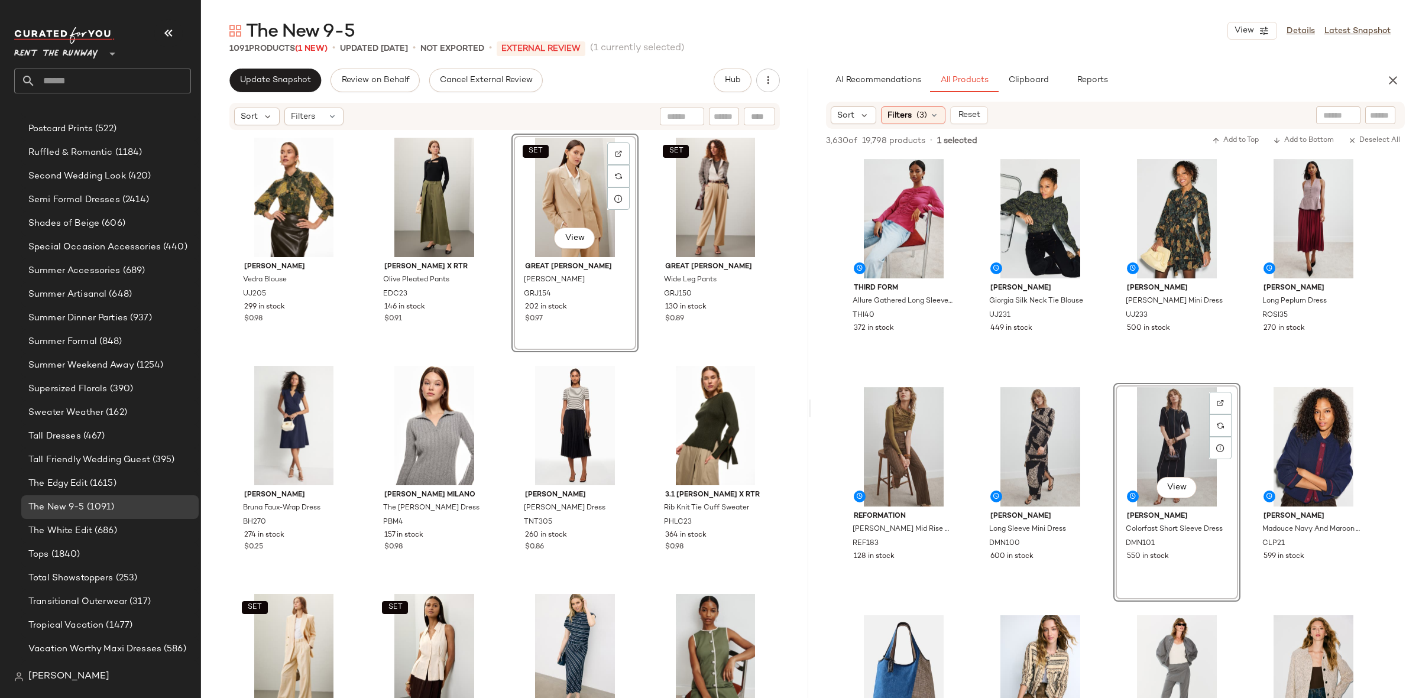
click at [644, 364] on div "Ulla Johnson Vedra Blouse UJ205 299 in stock $0.98 Eudon Choi x RTR Olive Pleat…" at bounding box center [505, 434] width 549 height 600
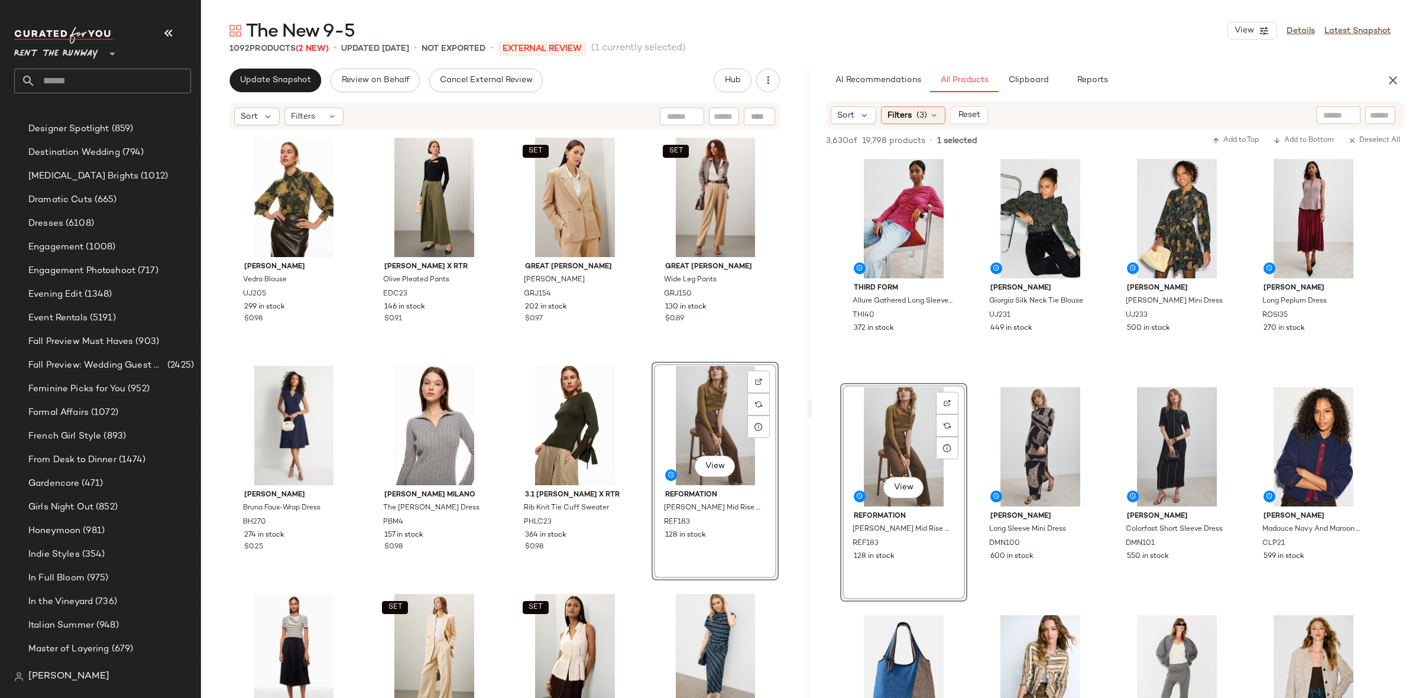
scroll to position [1649, 0]
click at [640, 354] on div "Ulla Johnson Vedra Blouse UJ205 299 in stock $0.98 Eudon Choi x RTR Olive Pleat…" at bounding box center [505, 434] width 549 height 600
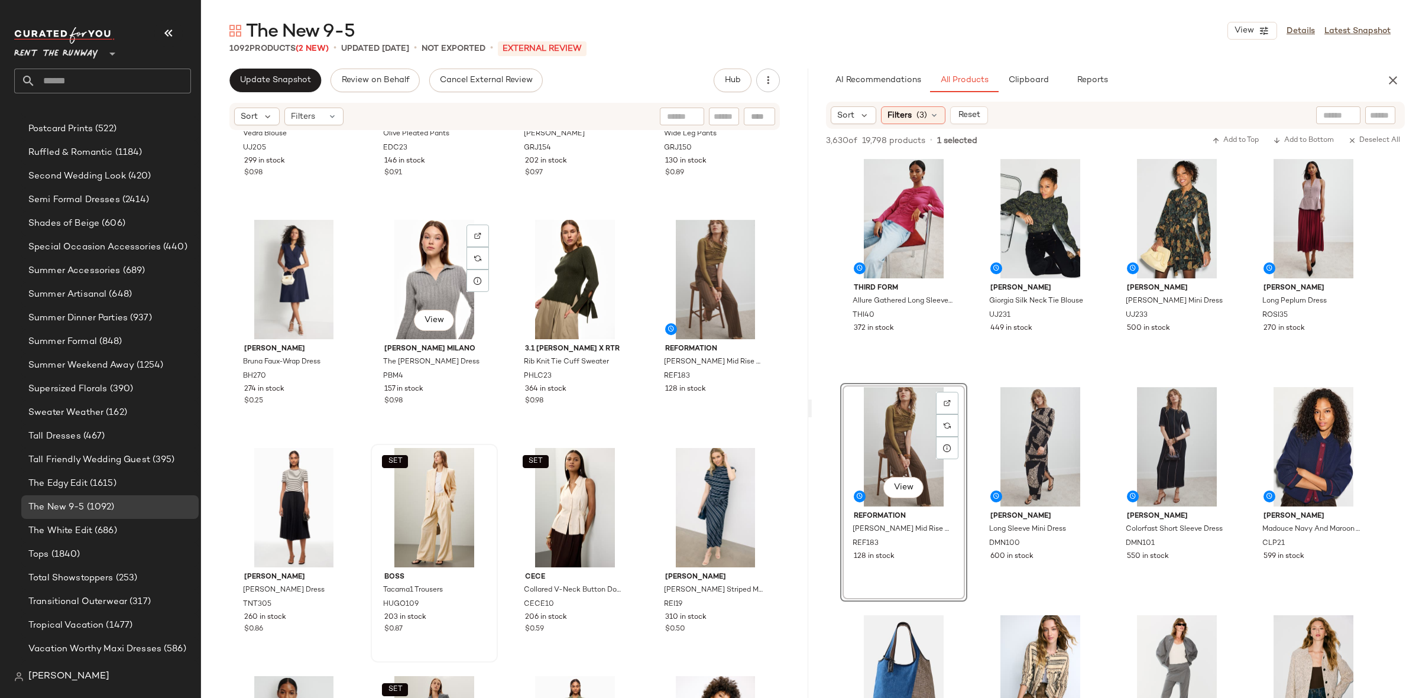
scroll to position [178, 0]
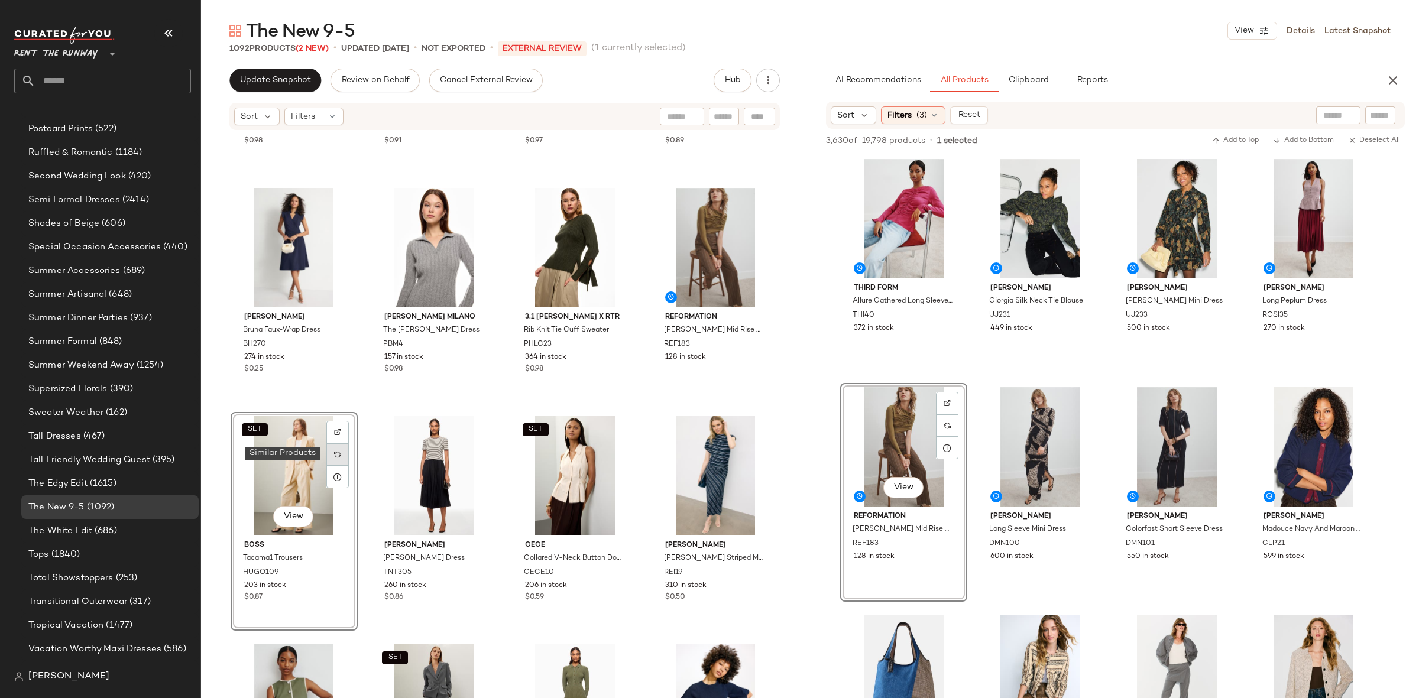
click at [326, 459] on div at bounding box center [337, 454] width 22 height 22
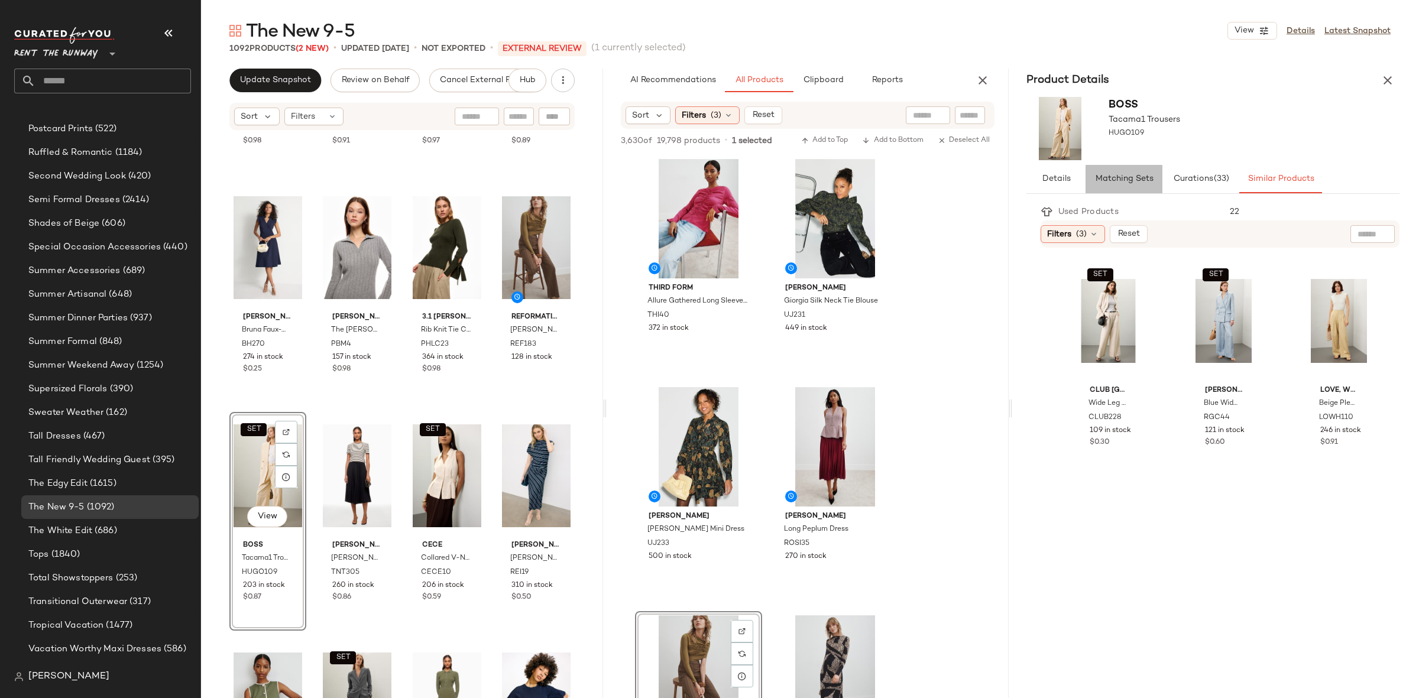
click at [1239, 169] on button "Matching Sets" at bounding box center [1280, 179] width 83 height 28
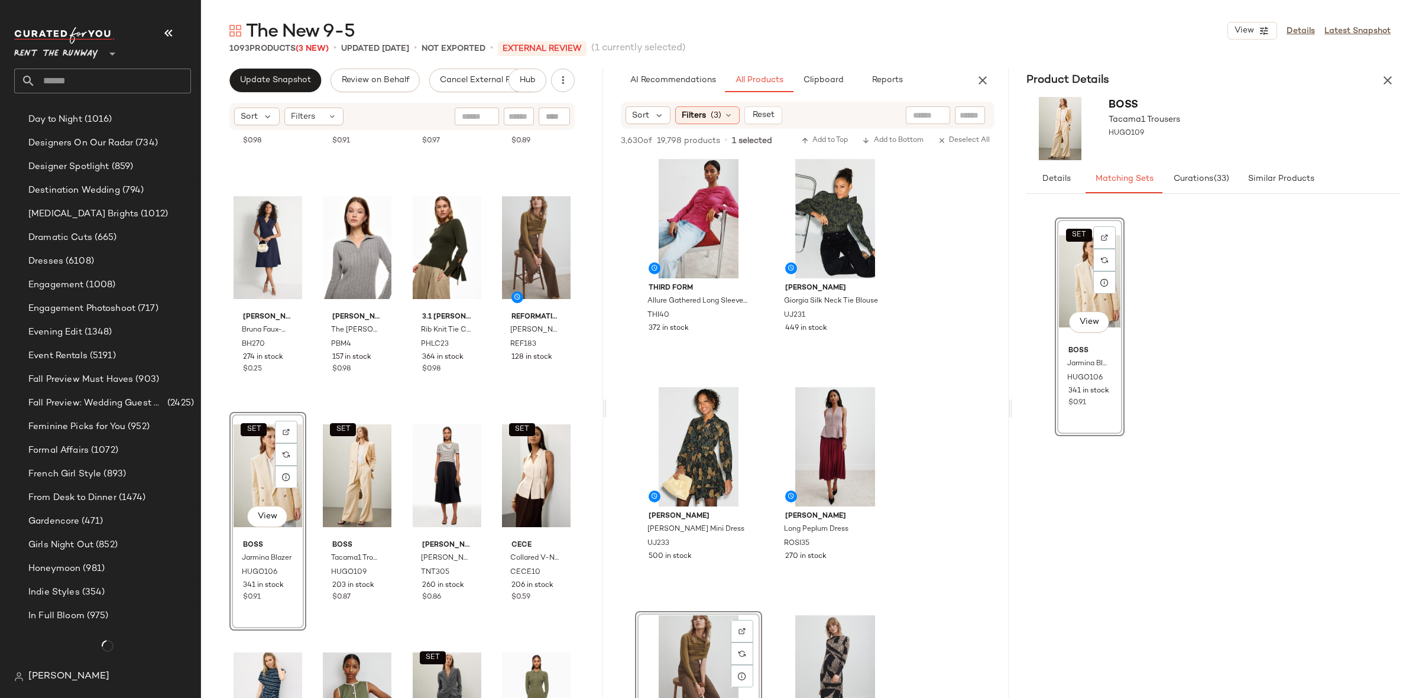
scroll to position [1649, 0]
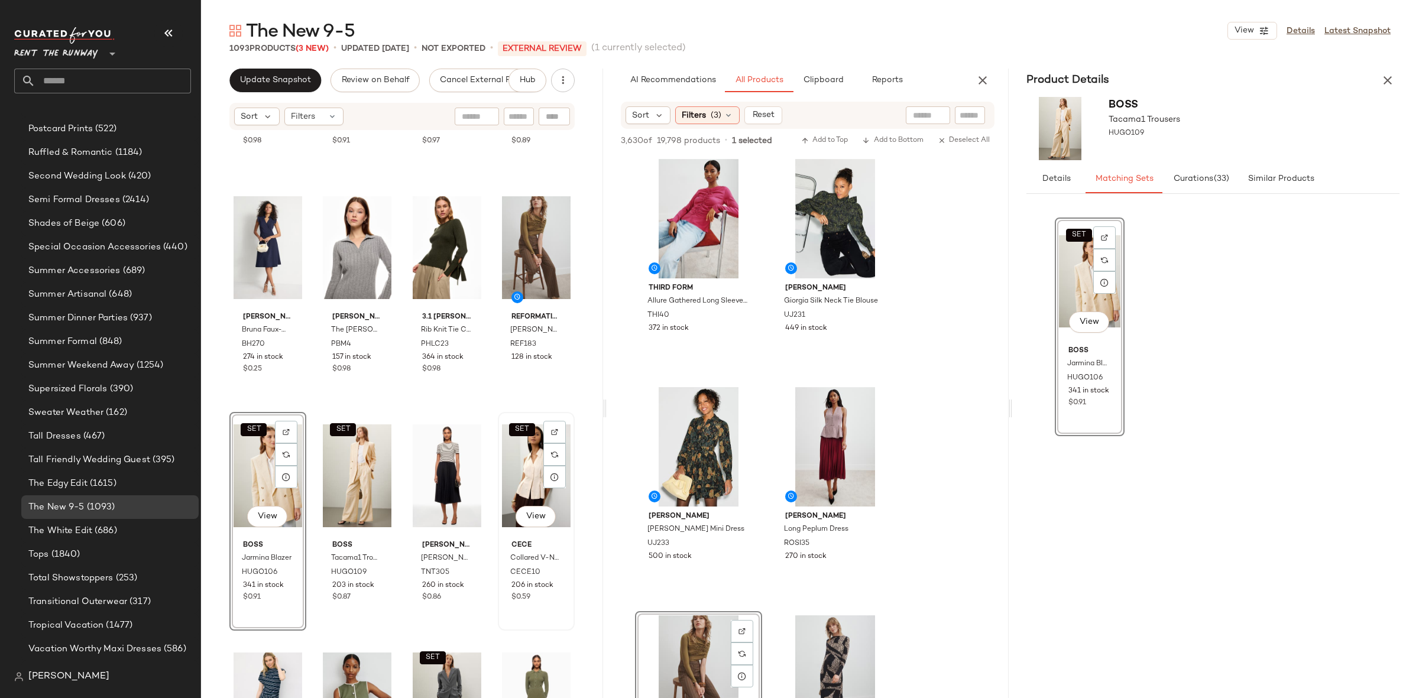
click at [509, 478] on div "SET View" at bounding box center [536, 475] width 69 height 119
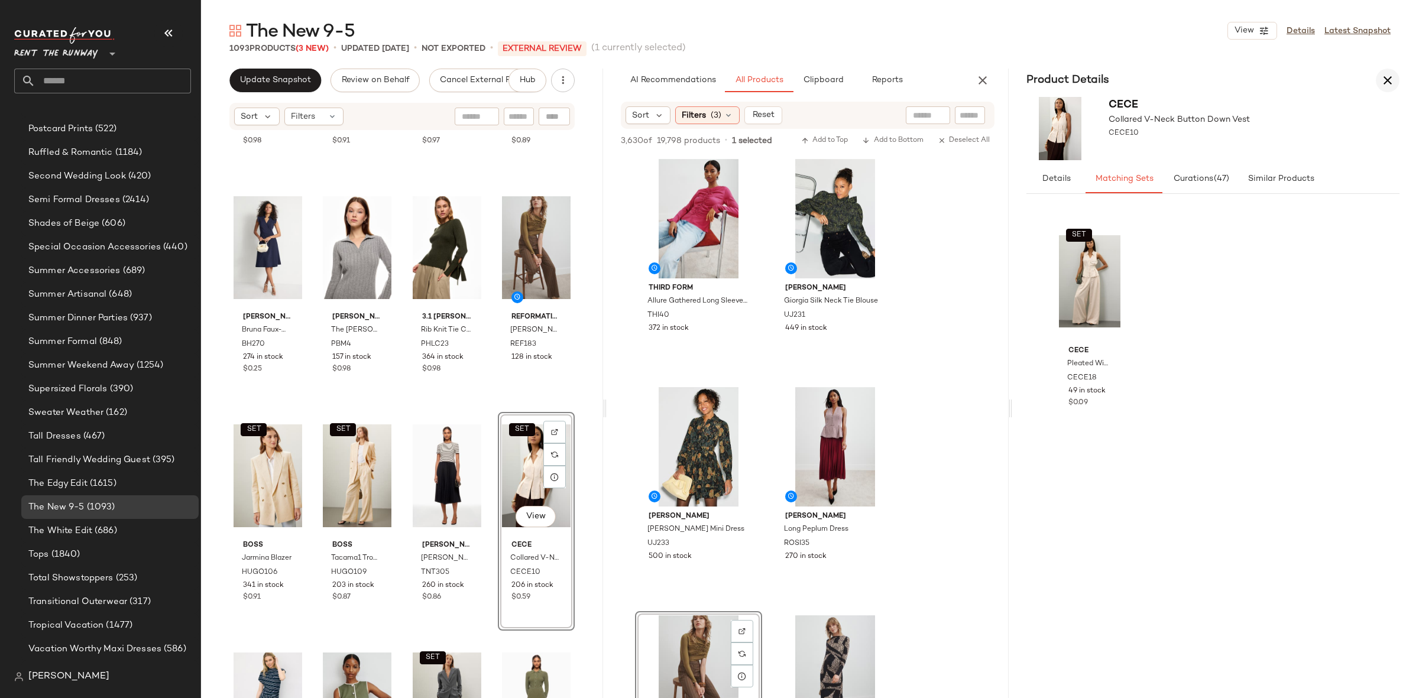
click at [1381, 76] on icon "button" at bounding box center [1387, 80] width 14 height 14
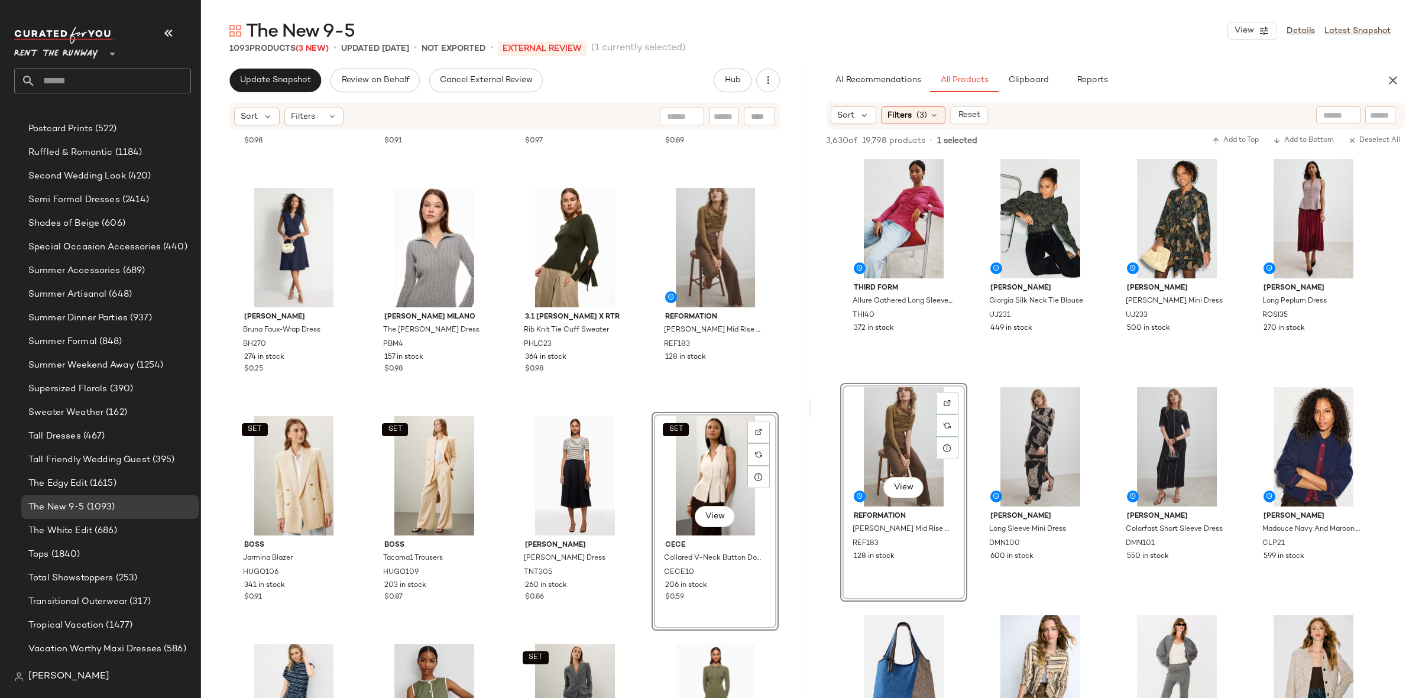
click at [681, 469] on div "SET View" at bounding box center [715, 475] width 119 height 119
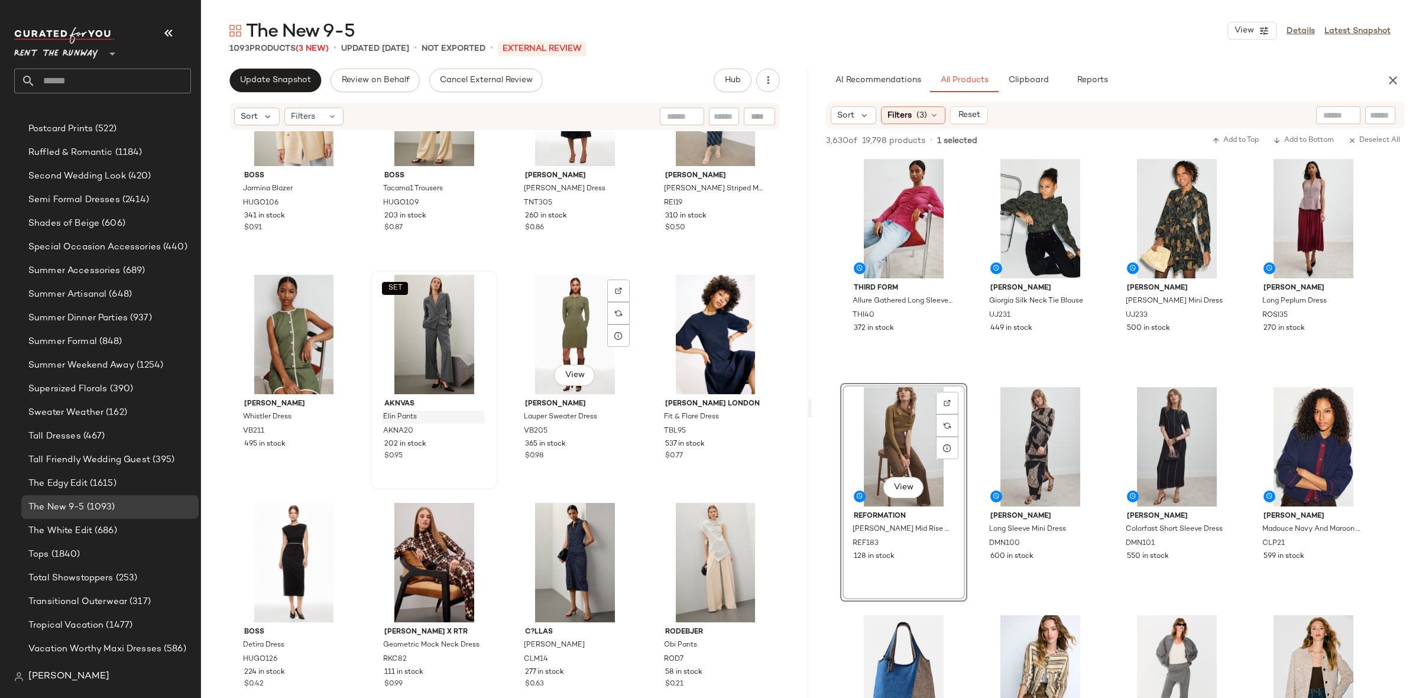
scroll to position [563, 0]
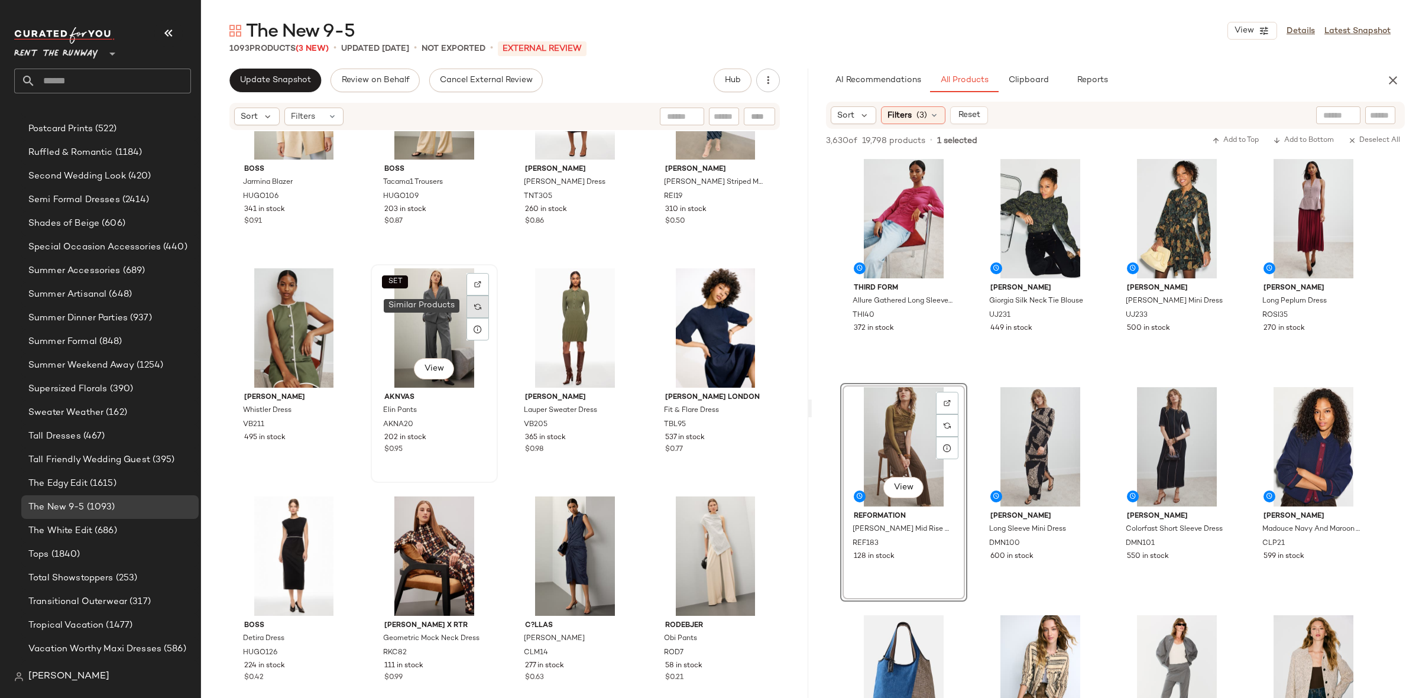
click at [480, 297] on div at bounding box center [477, 307] width 22 height 22
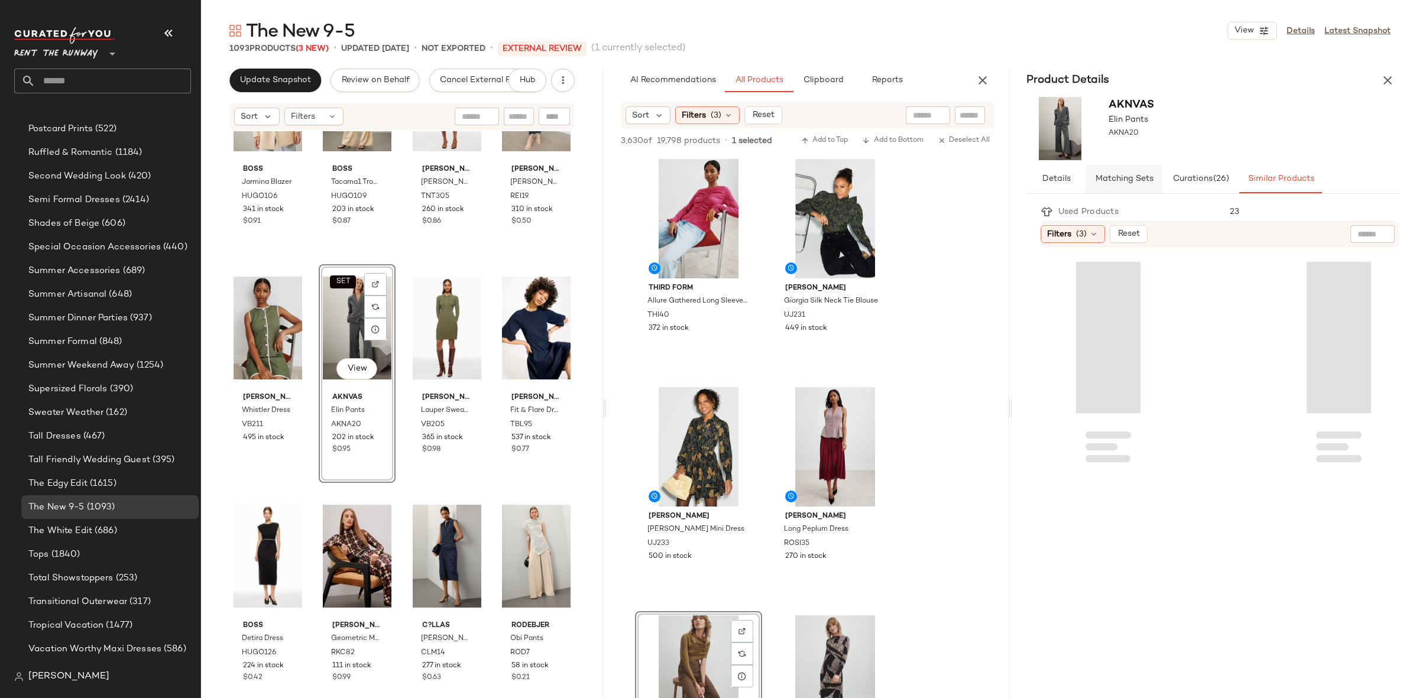
click at [1239, 184] on button "Matching Sets" at bounding box center [1280, 179] width 83 height 28
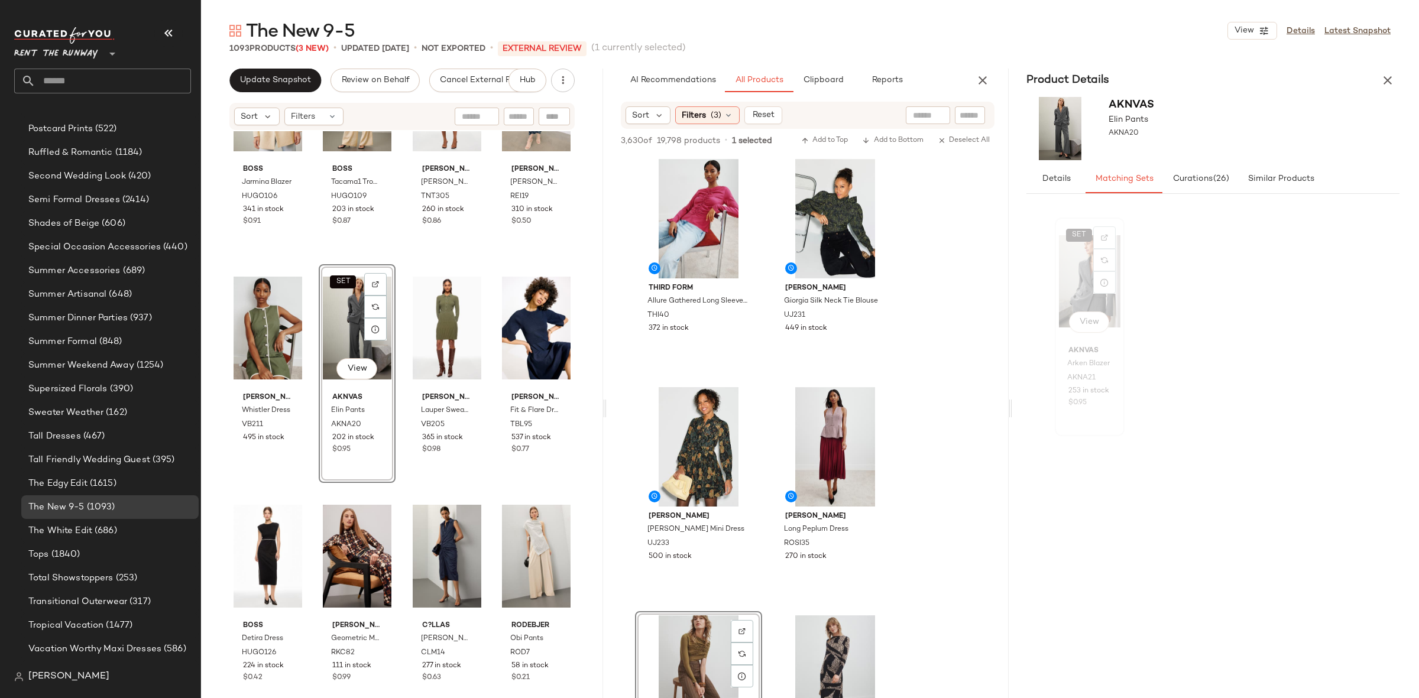
click at [1081, 260] on div "SET View" at bounding box center [1089, 281] width 61 height 119
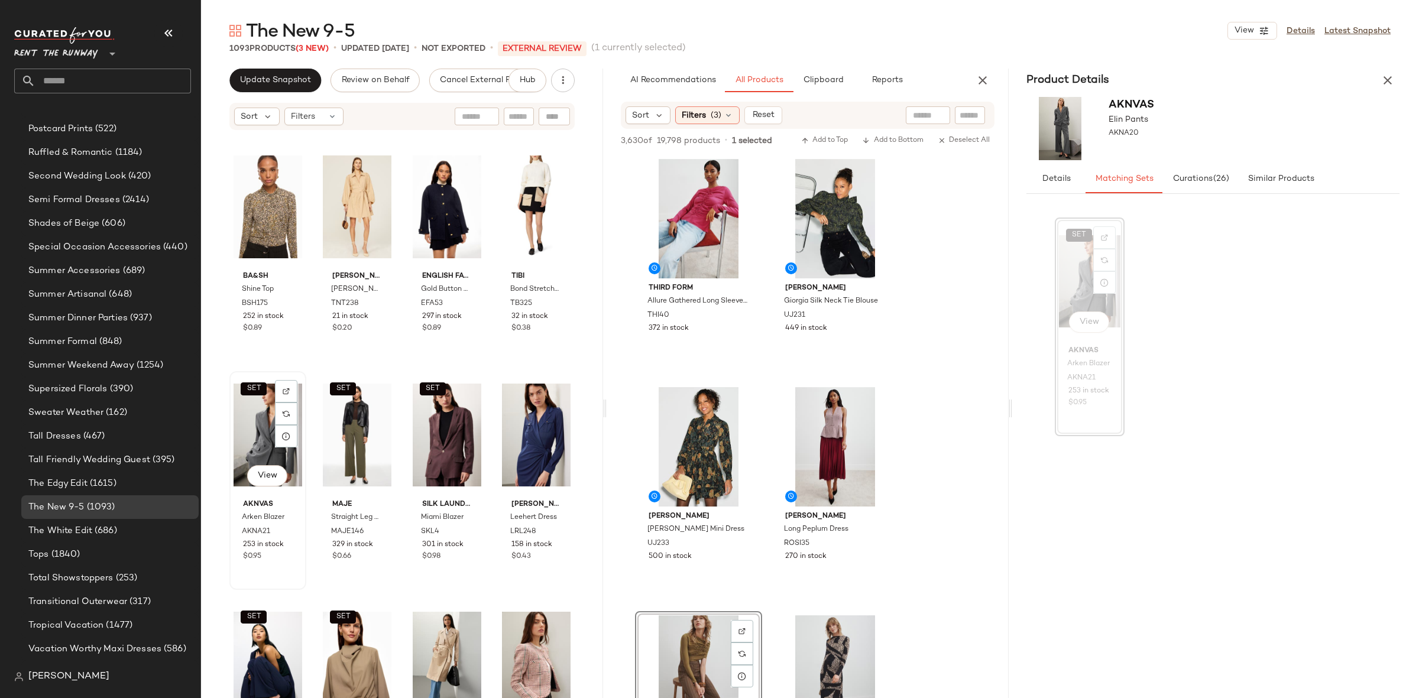
click at [262, 428] on div "SET View" at bounding box center [268, 434] width 69 height 119
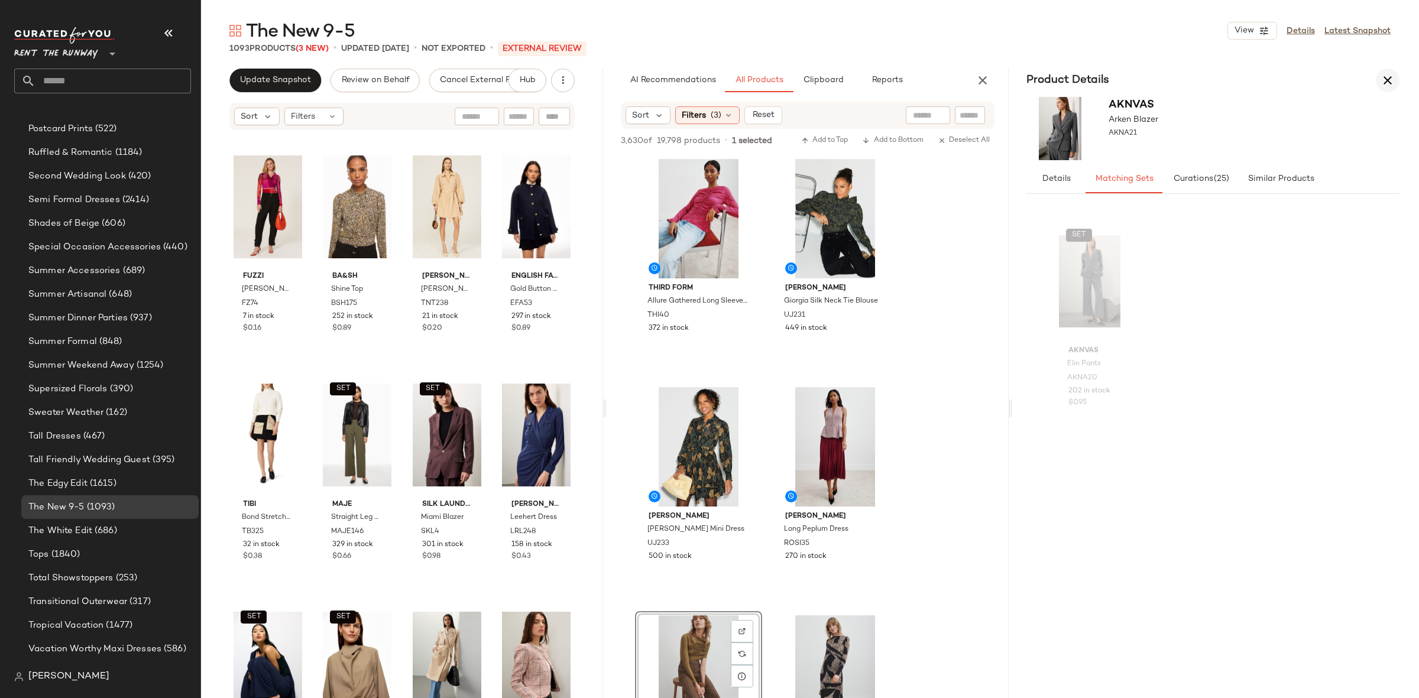
click at [1386, 80] on icon "button" at bounding box center [1387, 80] width 14 height 14
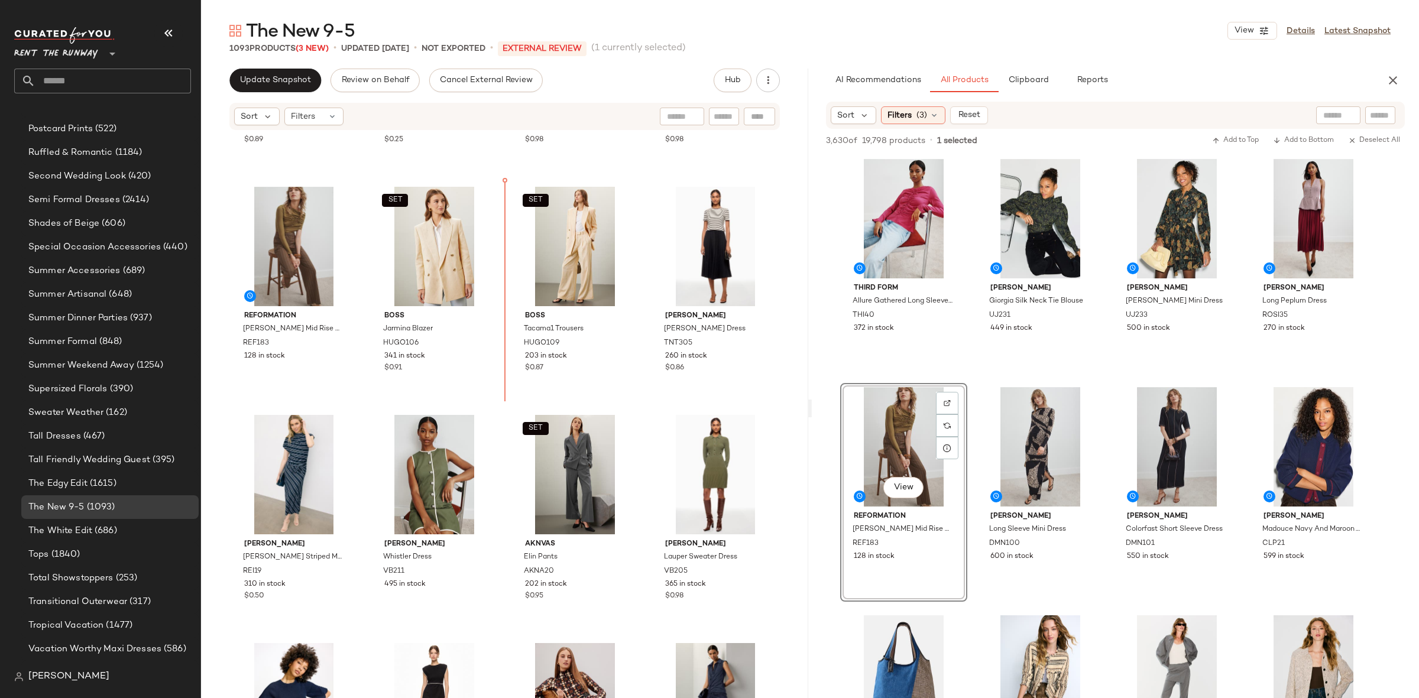
scroll to position [427, 0]
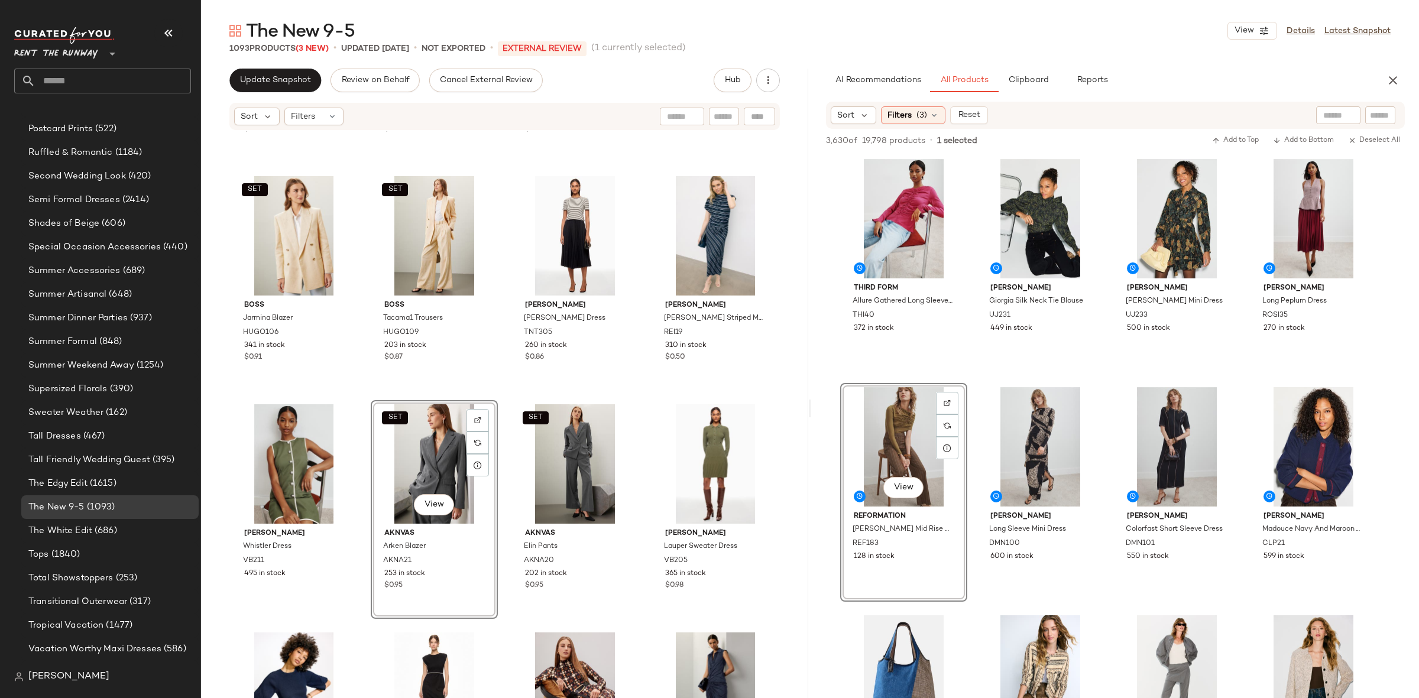
click at [502, 393] on div "Black Halo Bruna Faux-Wrap Dress BH270 274 in stock $0.25 Pietro Brunelli Milan…" at bounding box center [504, 432] width 607 height 602
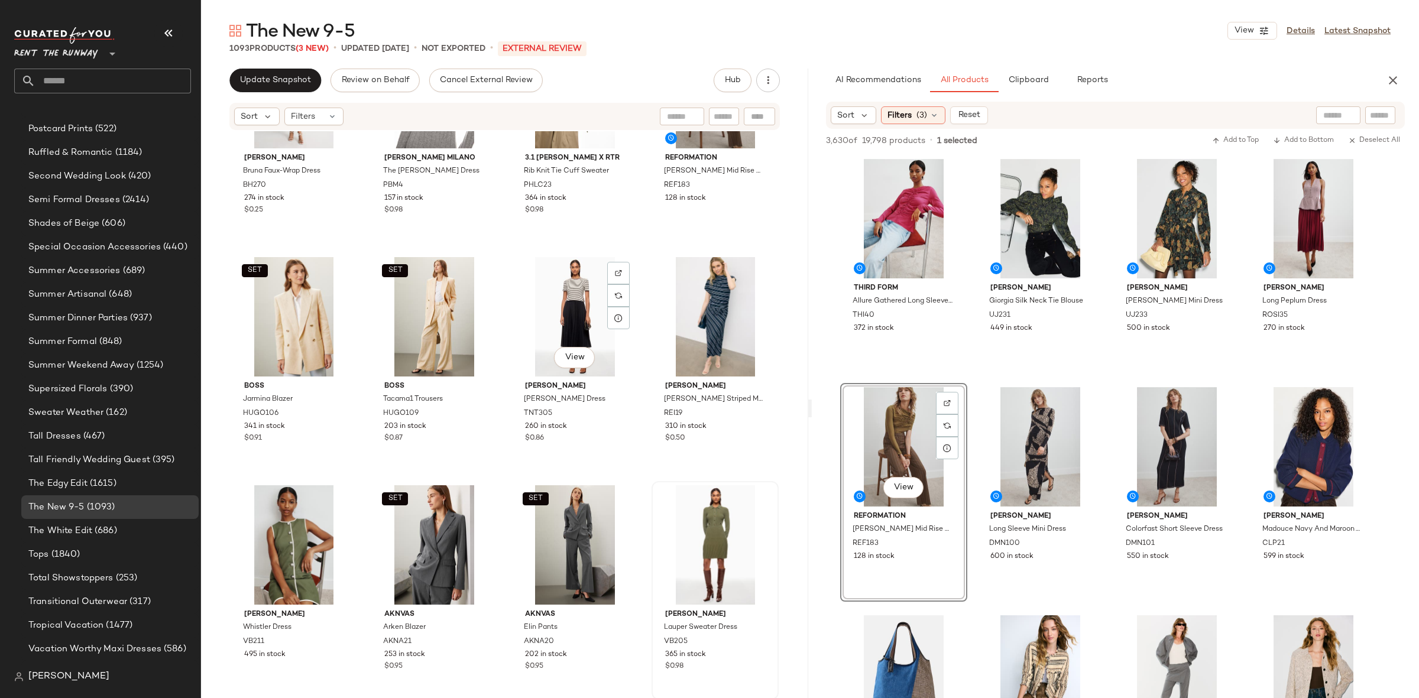
scroll to position [420, 0]
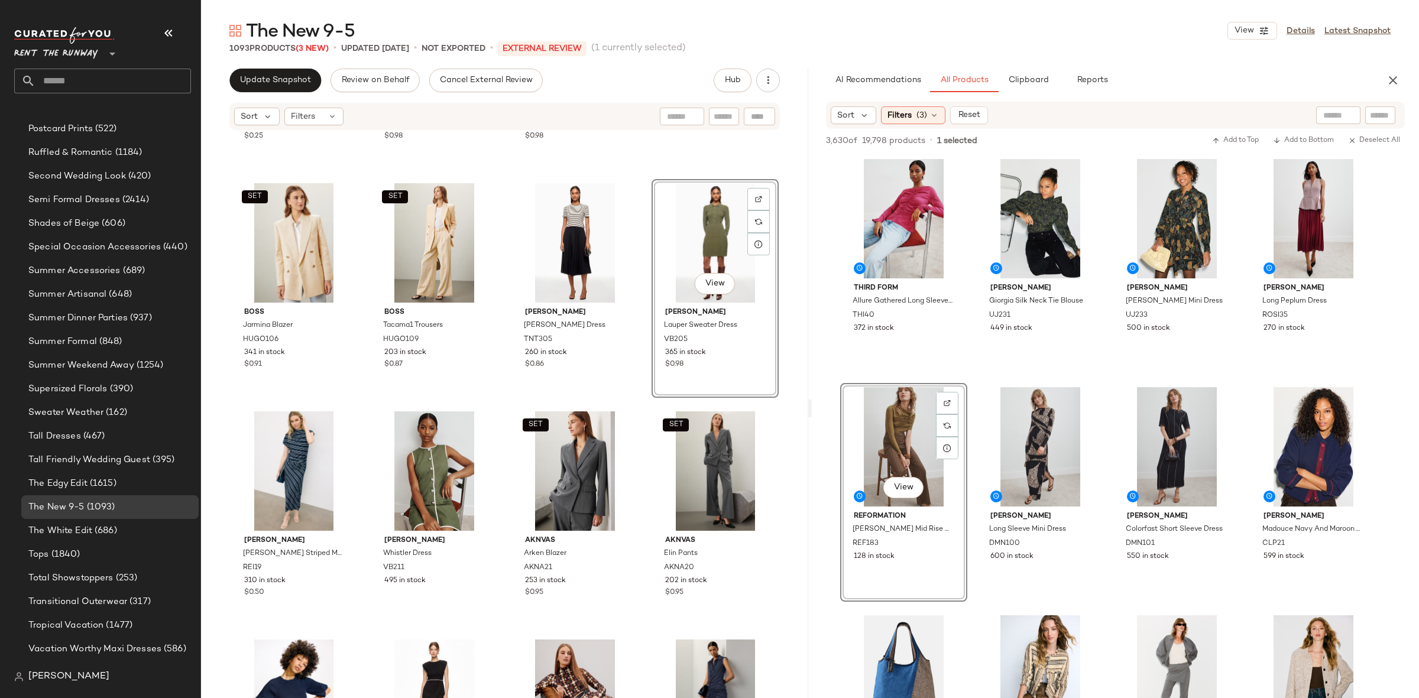
click at [644, 406] on div "Black Halo Bruna Faux-Wrap Dress BH270 274 in stock $0.25 Pietro Brunelli Milan…" at bounding box center [504, 432] width 607 height 602
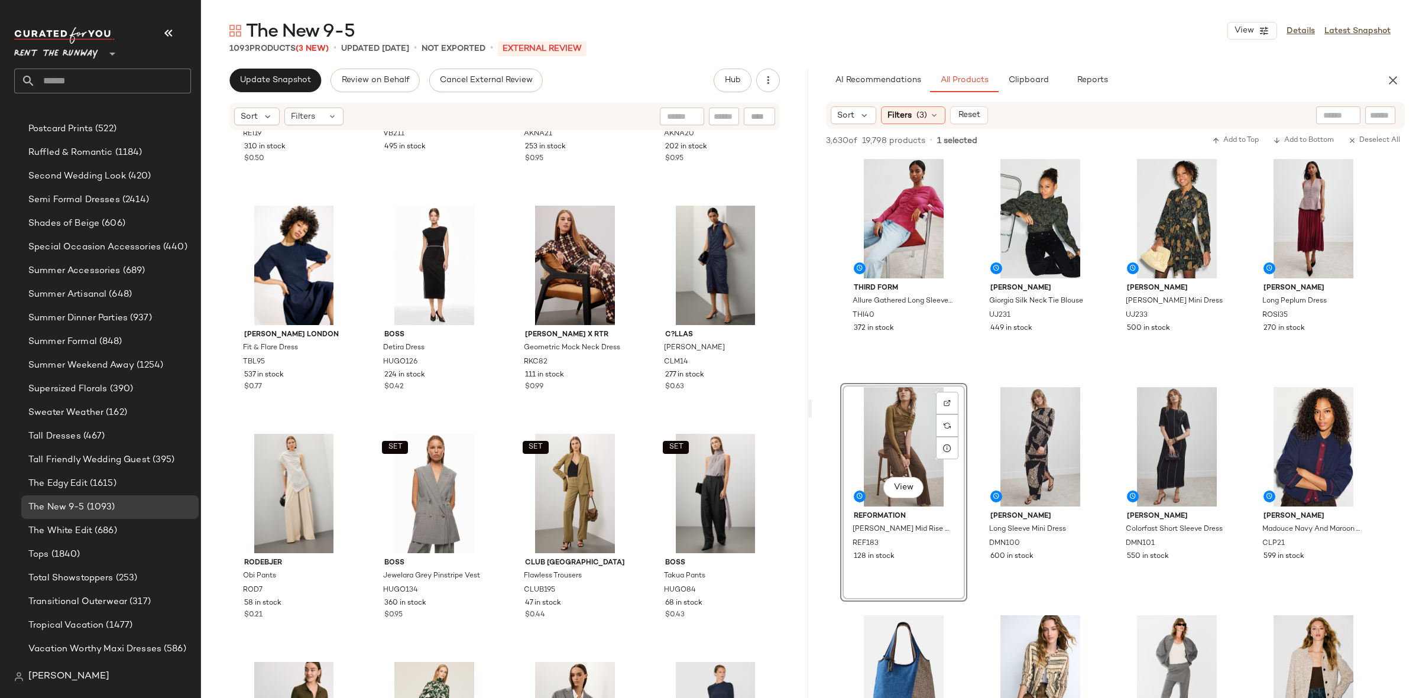
scroll to position [879, 0]
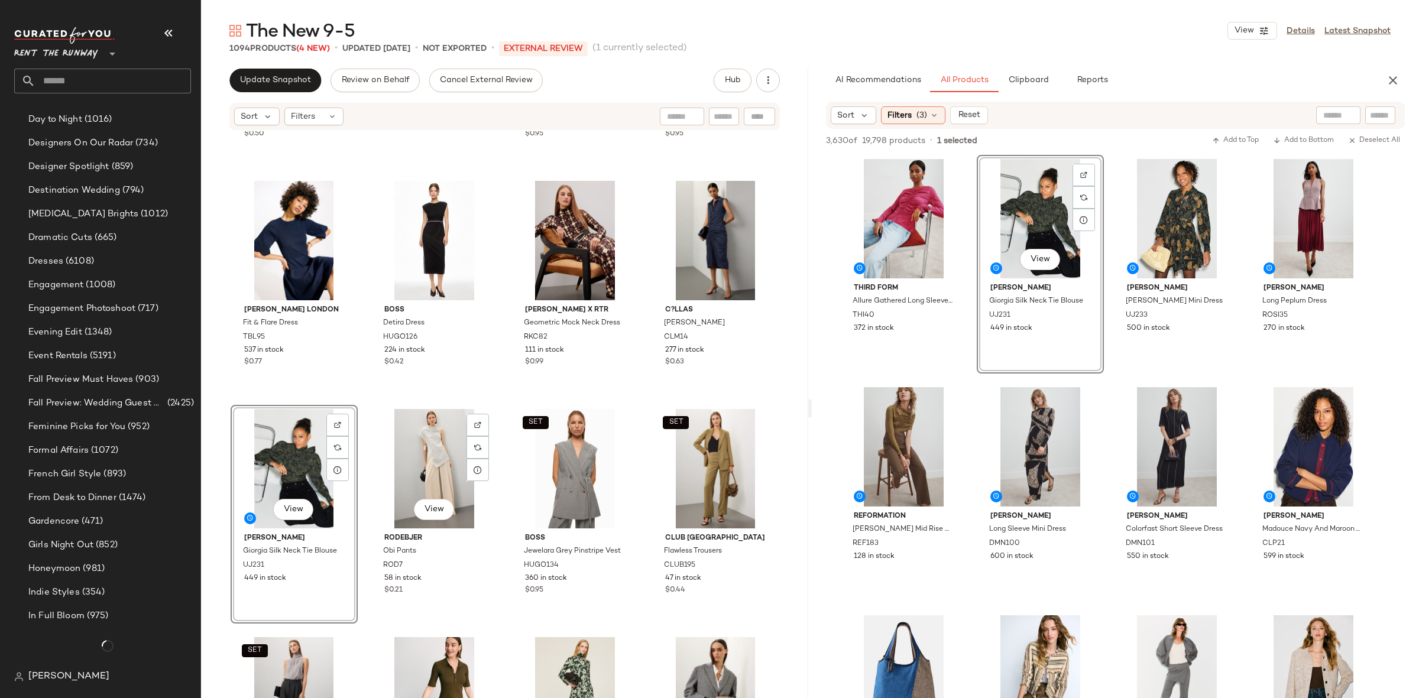
scroll to position [1649, 0]
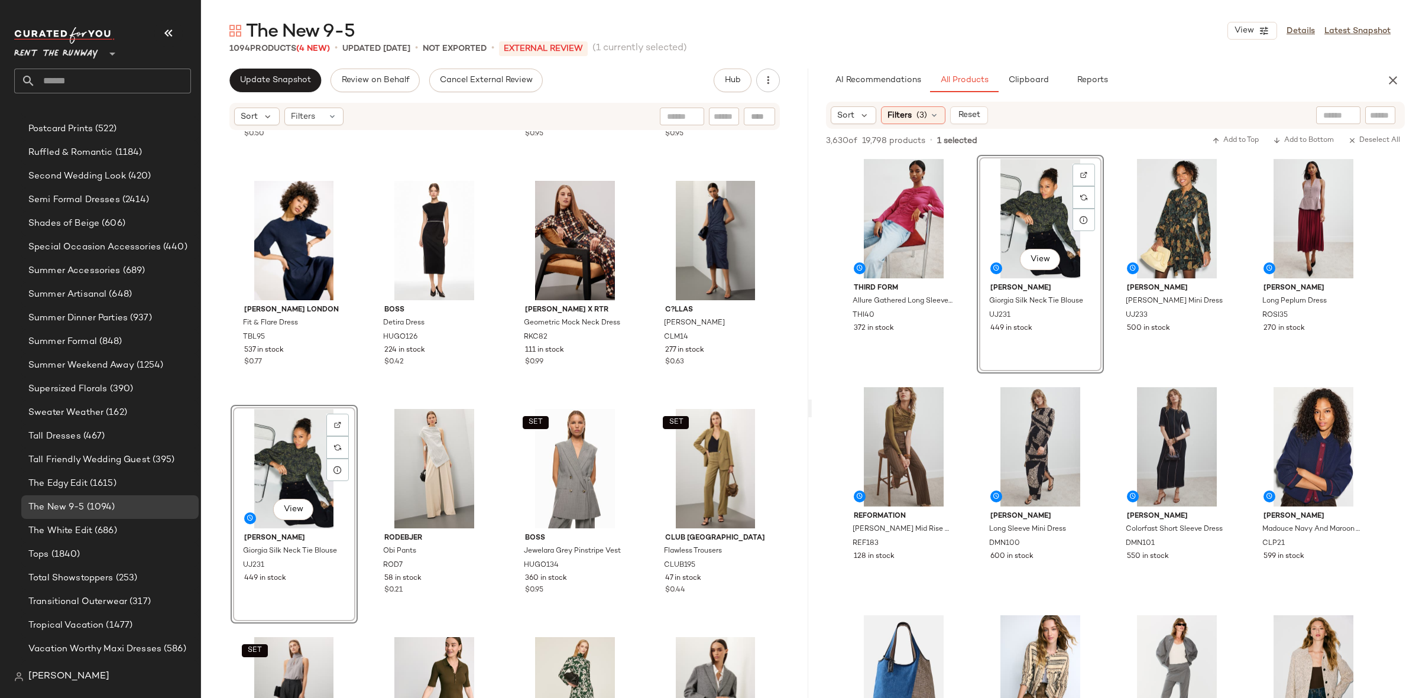
click at [358, 400] on div "Reiss Dillon Striped Midi Dress REI19 310 in stock $0.50 Veronica Beard Whistle…" at bounding box center [504, 432] width 607 height 602
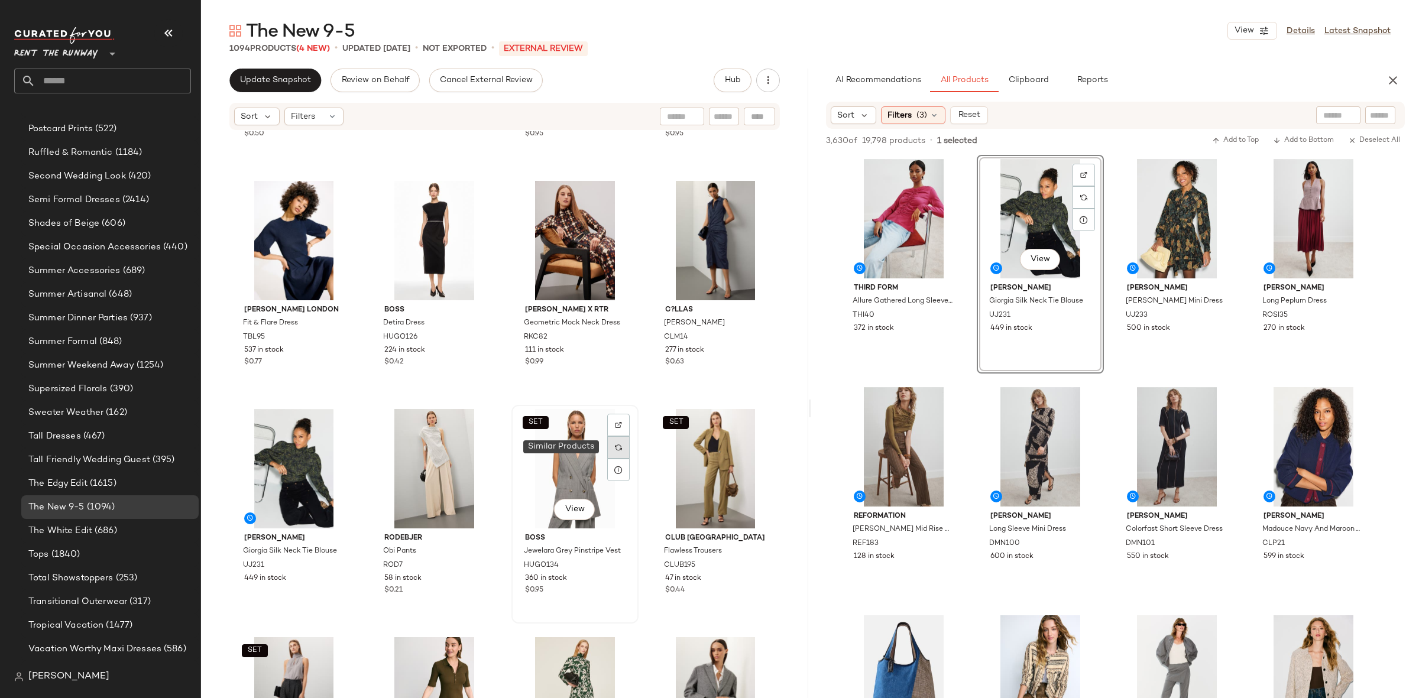
click at [615, 446] on img at bounding box center [618, 447] width 7 height 7
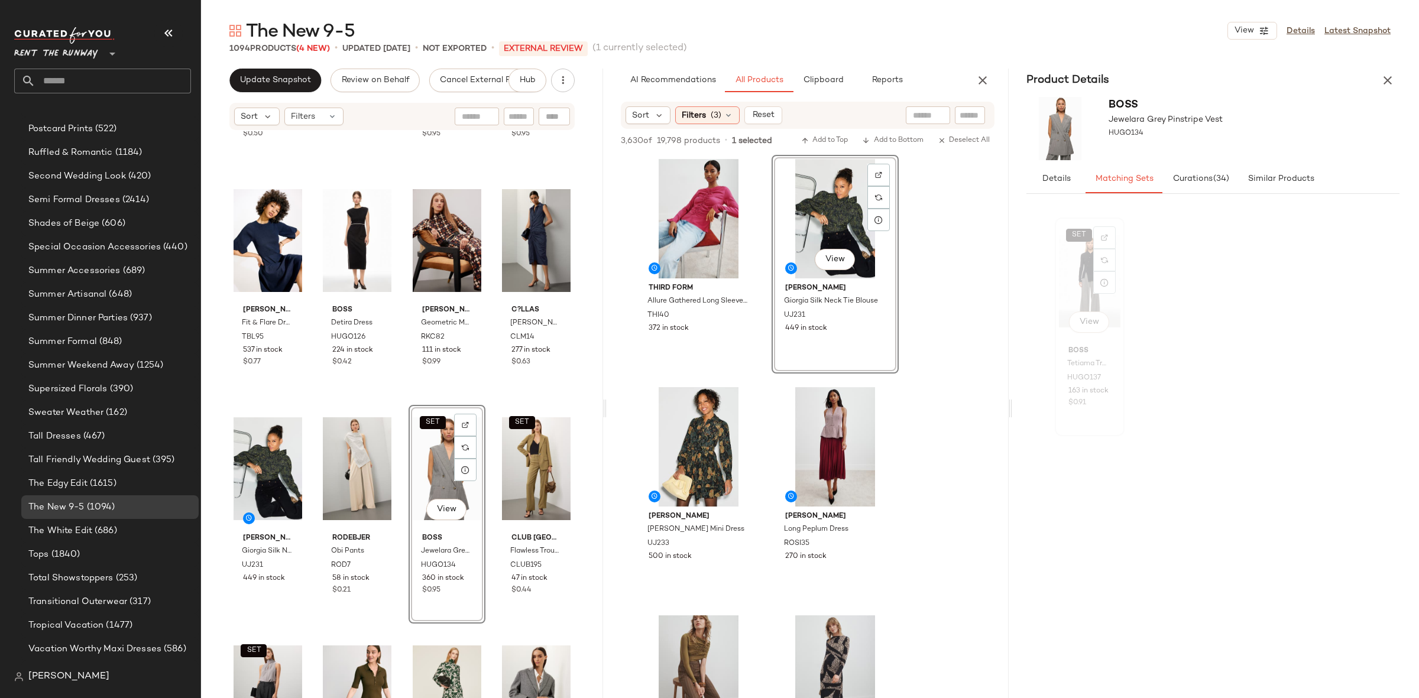
click at [1075, 281] on div "SET View" at bounding box center [1089, 281] width 61 height 119
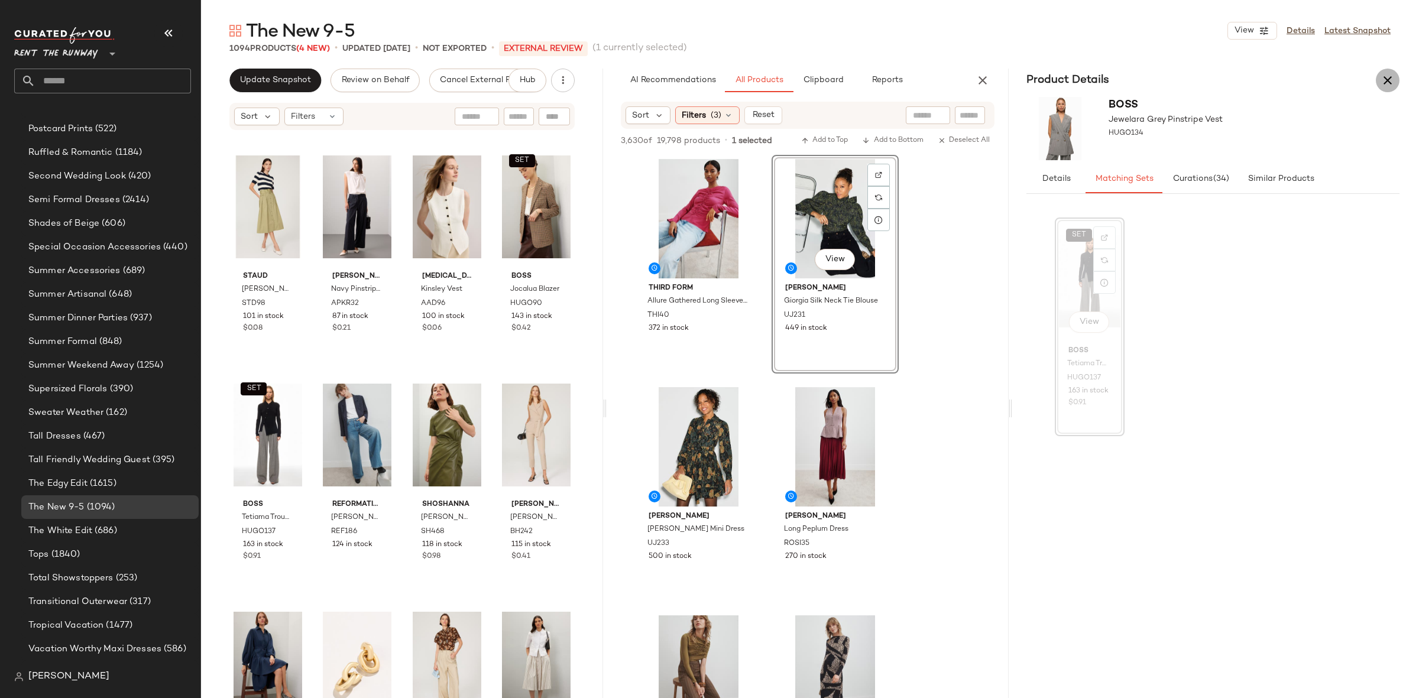
click at [1386, 76] on icon "button" at bounding box center [1387, 80] width 14 height 14
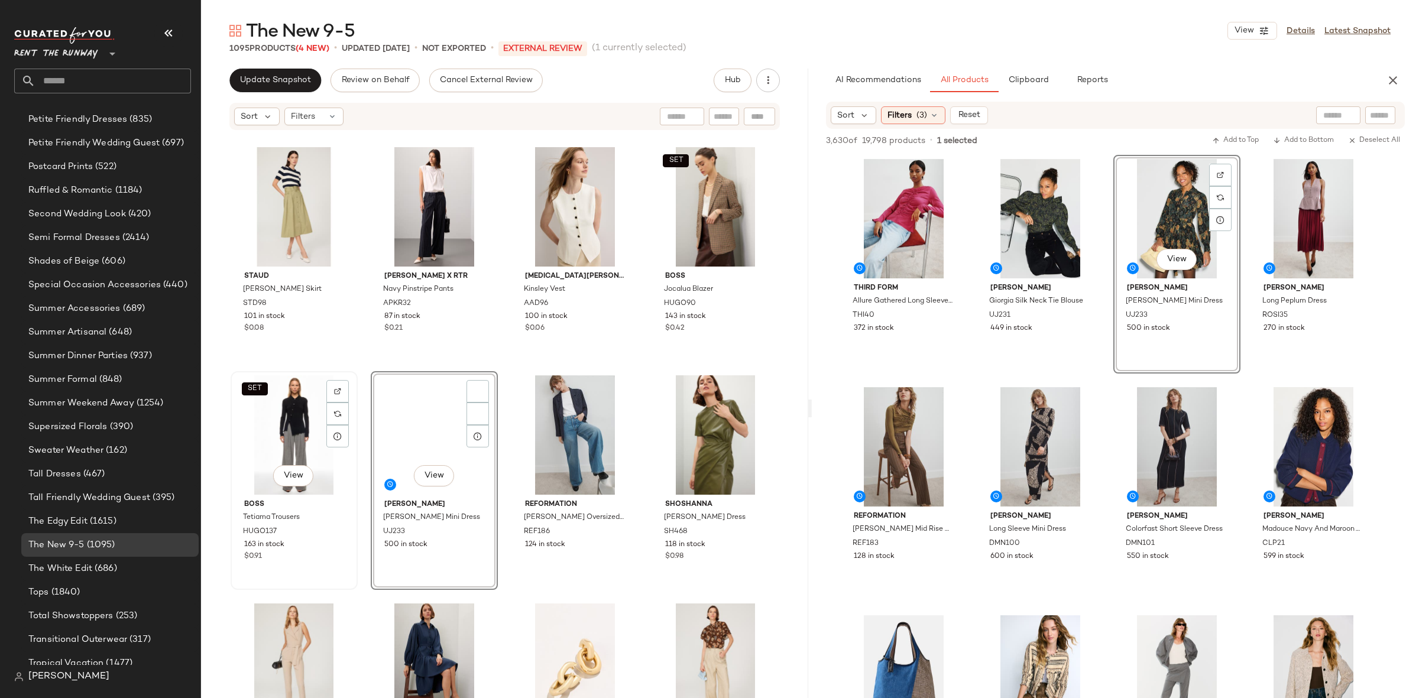
click at [271, 435] on div "SET View" at bounding box center [294, 434] width 119 height 119
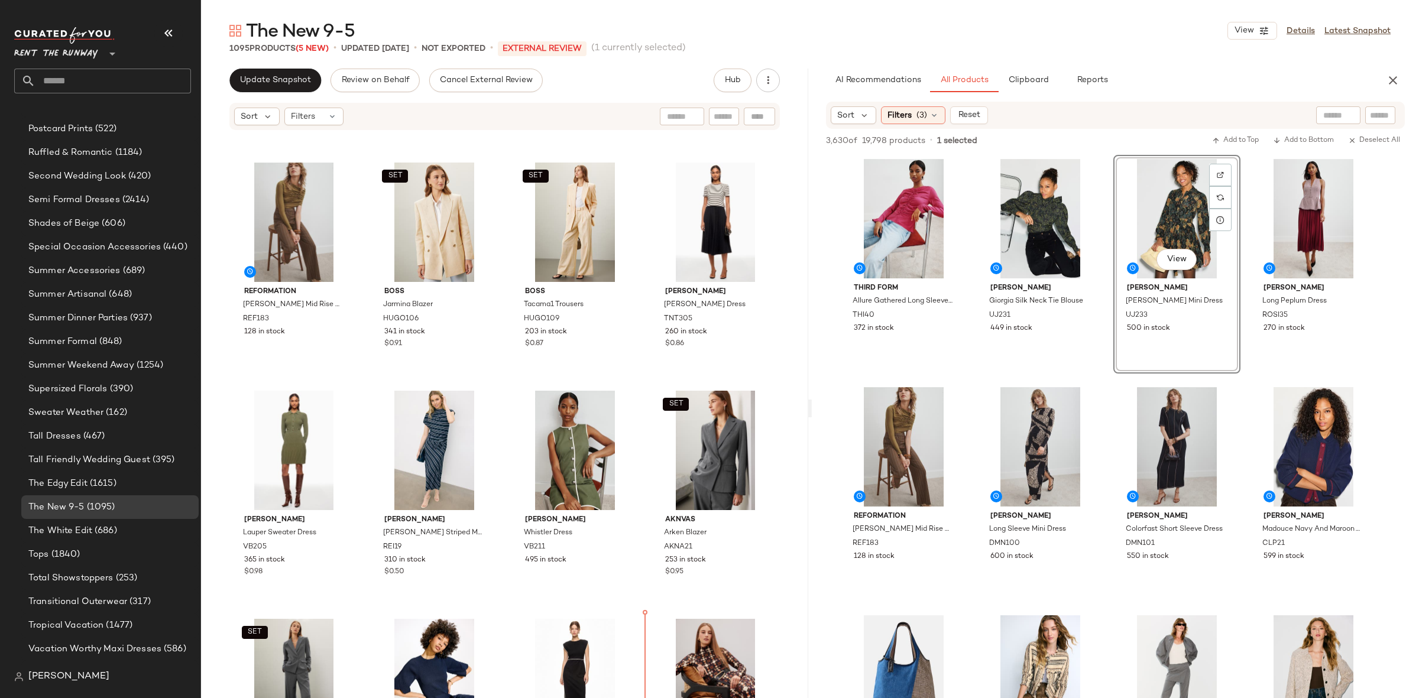
scroll to position [450, 0]
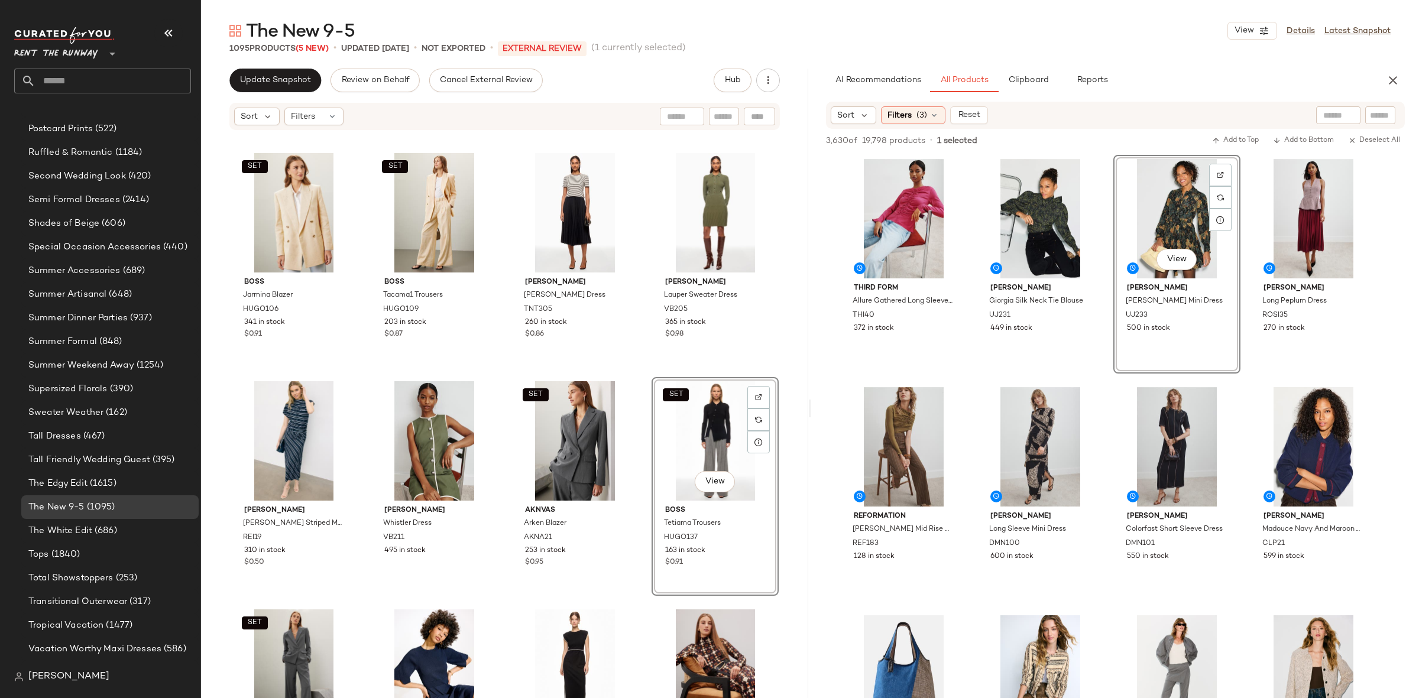
click at [629, 375] on div "Black Halo Bruna Faux-Wrap Dress BH270 274 in stock $0.25 Pietro Brunelli Milan…" at bounding box center [504, 432] width 607 height 602
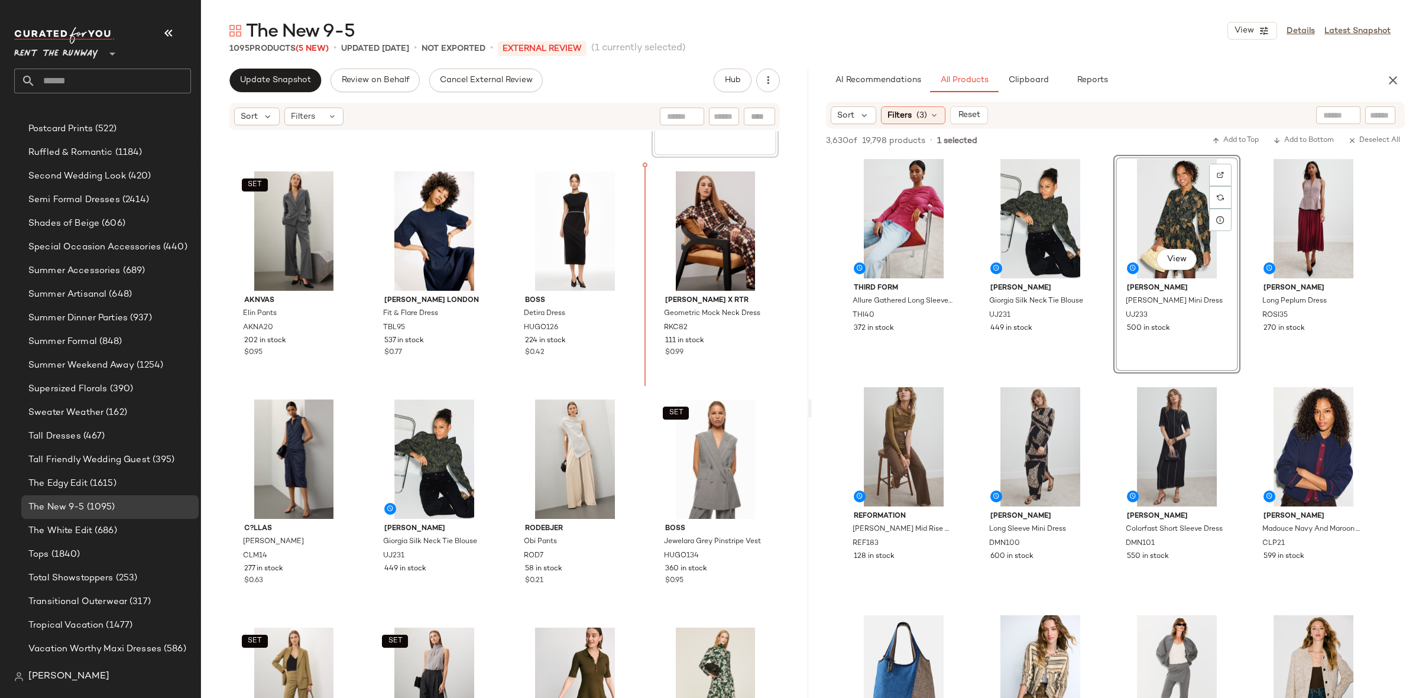
scroll to position [933, 0]
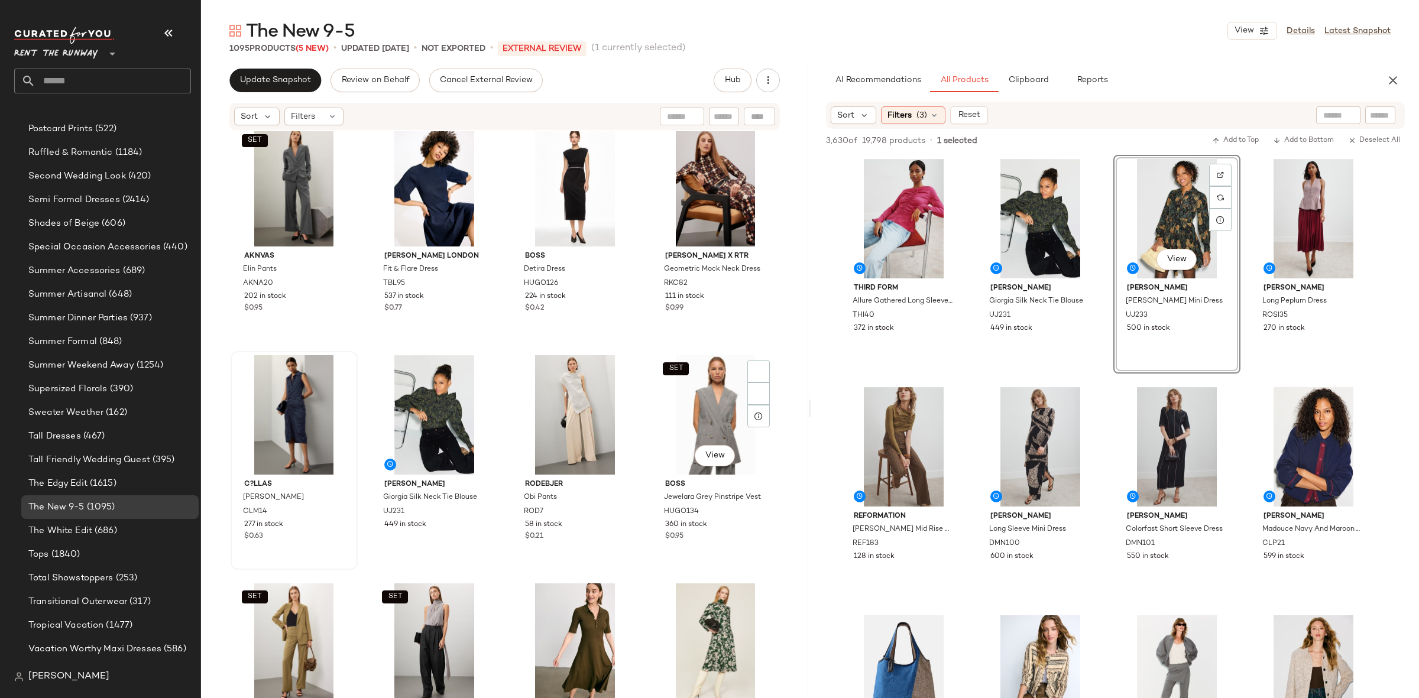
scroll to position [705, 0]
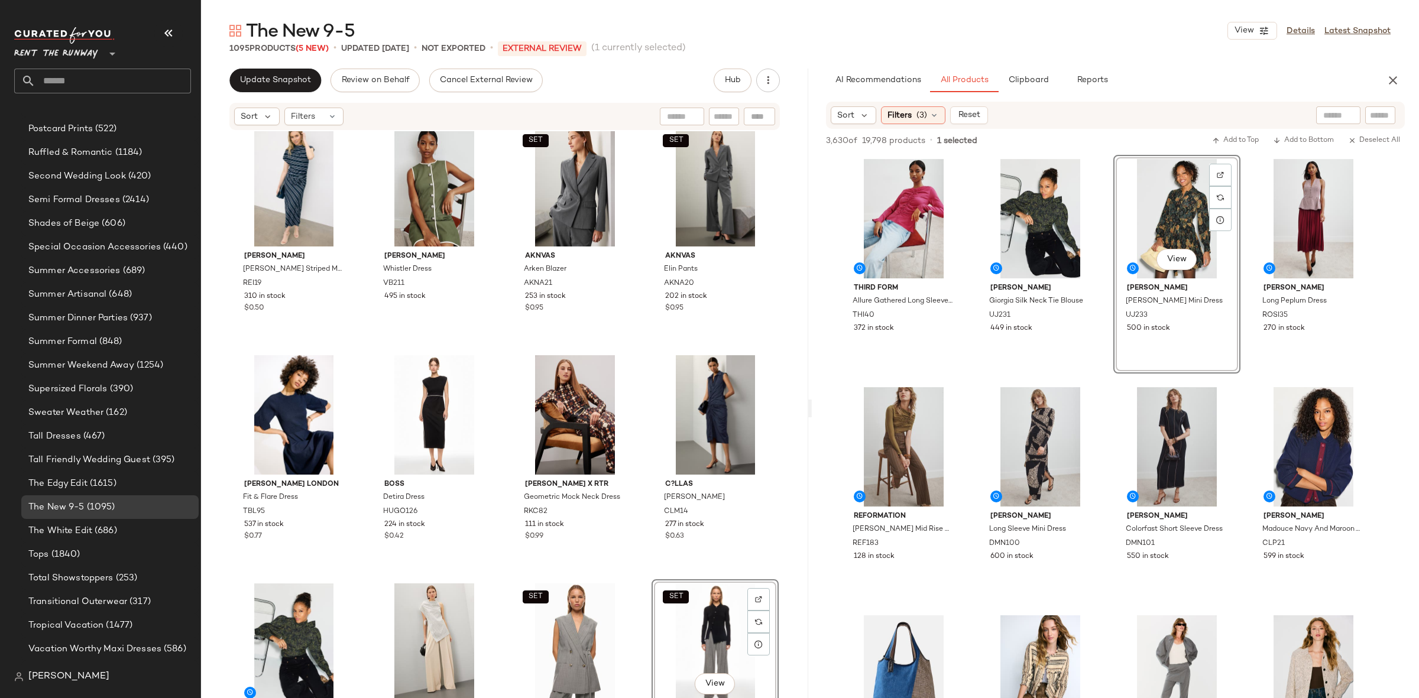
click at [644, 348] on div "Reiss Dillon Striped Midi Dress REI19 310 in stock $0.50 Veronica Beard Whistle…" at bounding box center [504, 432] width 607 height 602
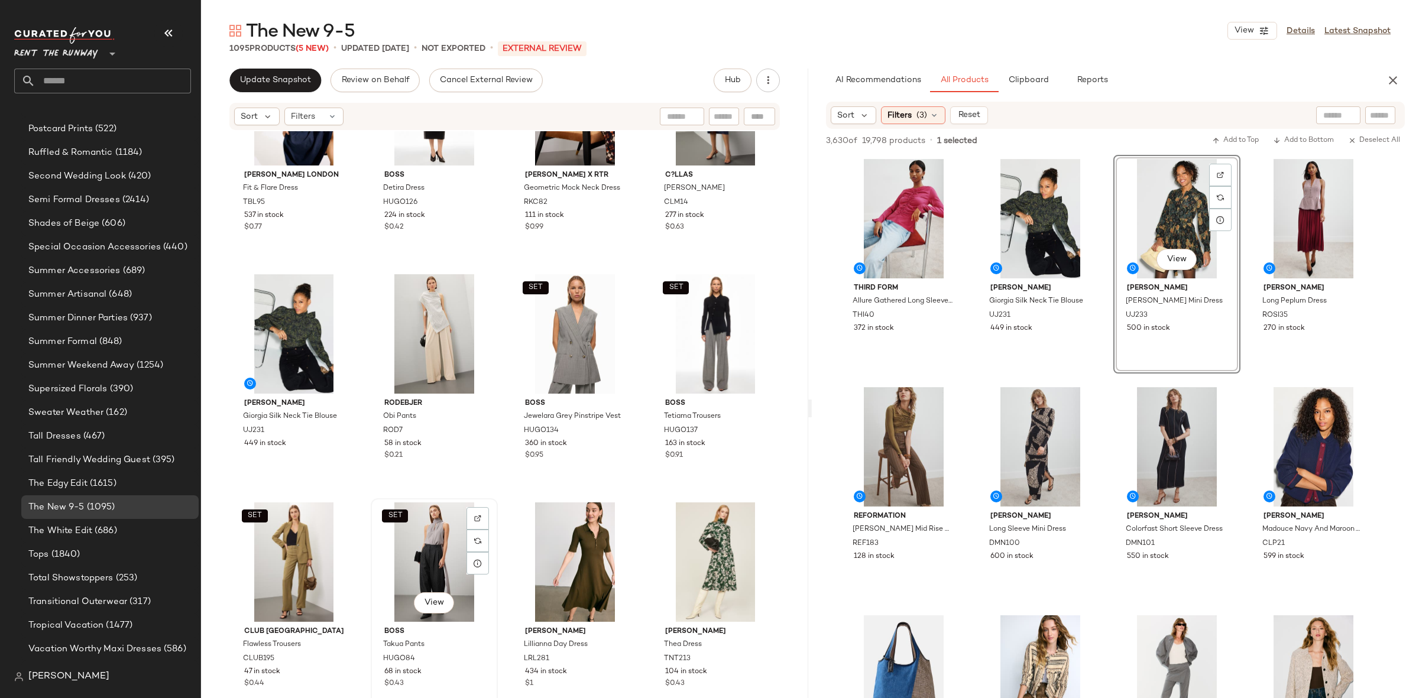
scroll to position [1032, 0]
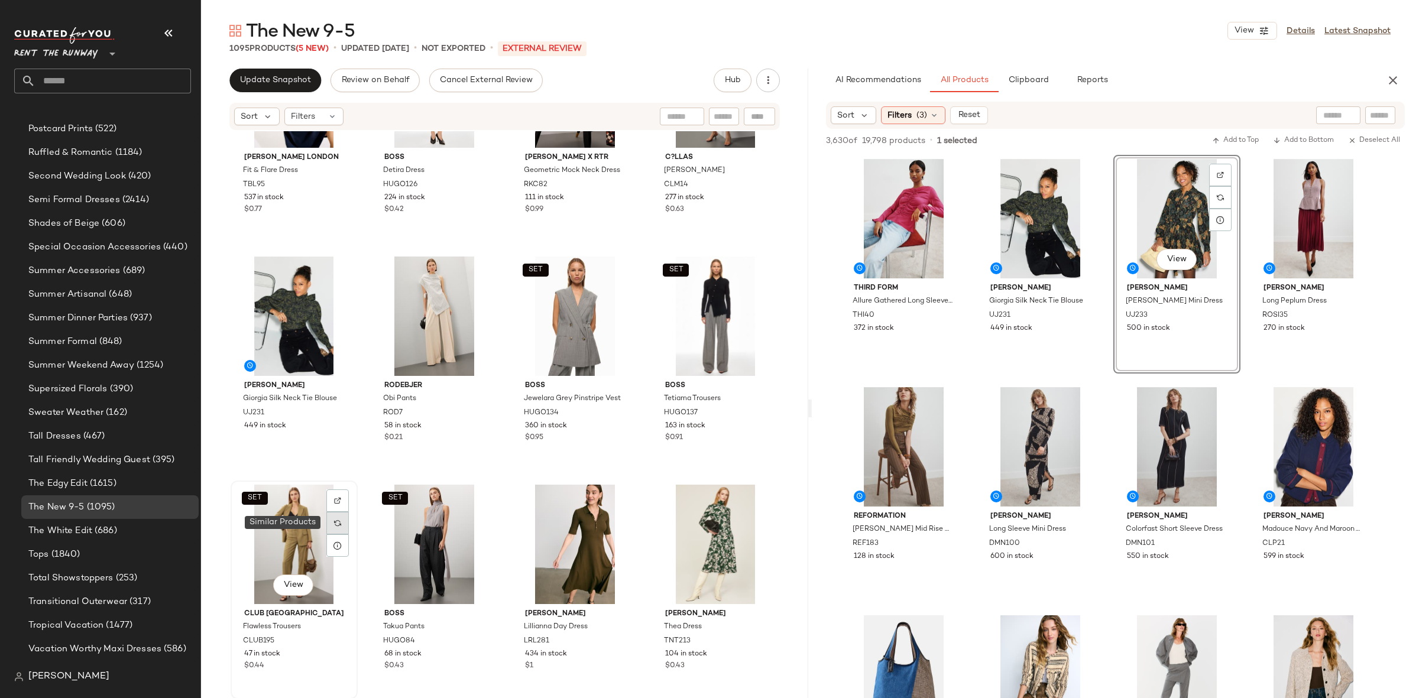
click at [334, 525] on img at bounding box center [337, 523] width 7 height 7
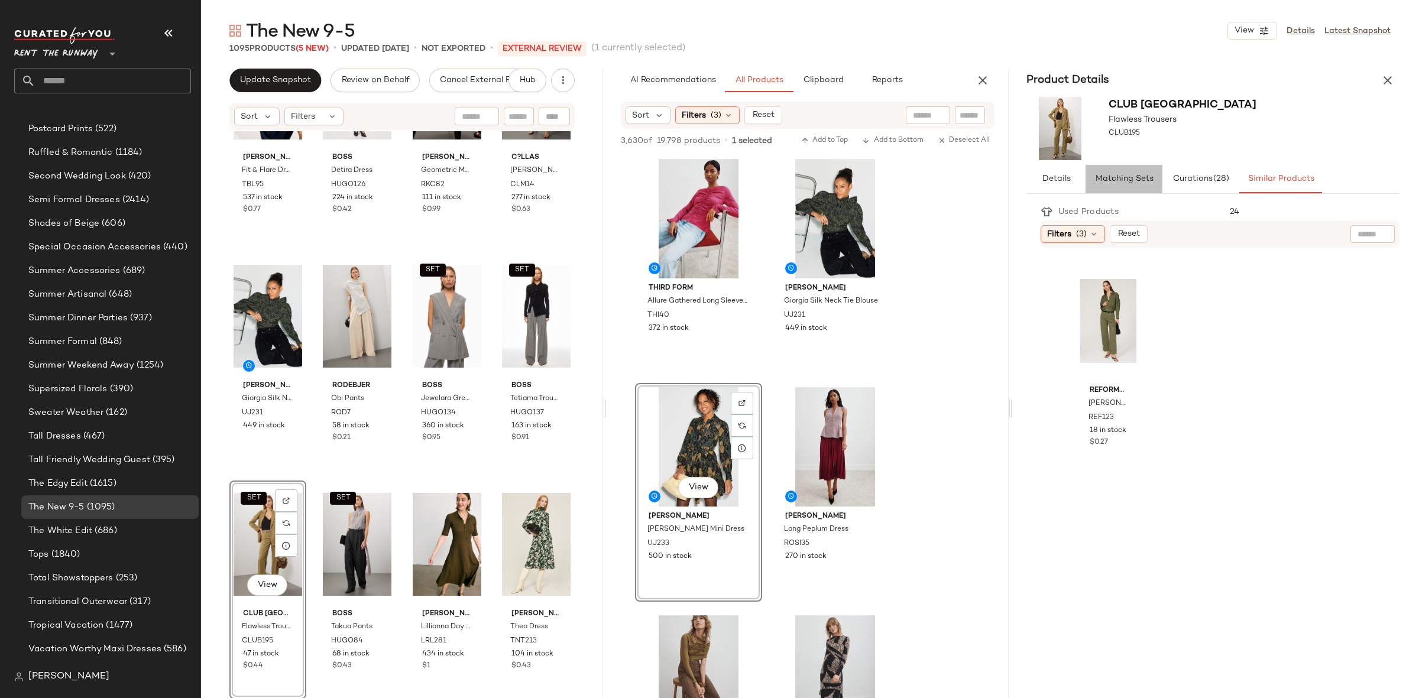
click at [1239, 186] on button "Matching Sets" at bounding box center [1280, 179] width 83 height 28
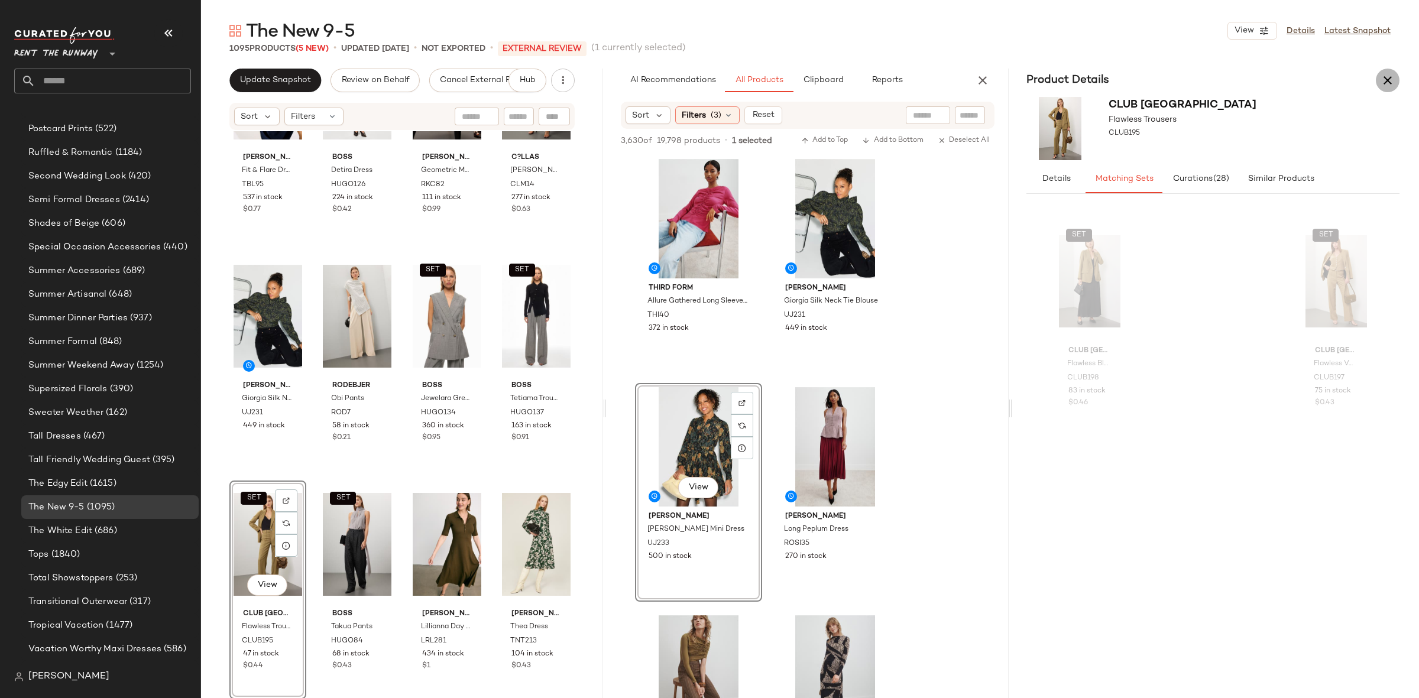
click at [1390, 72] on button "button" at bounding box center [1388, 81] width 24 height 24
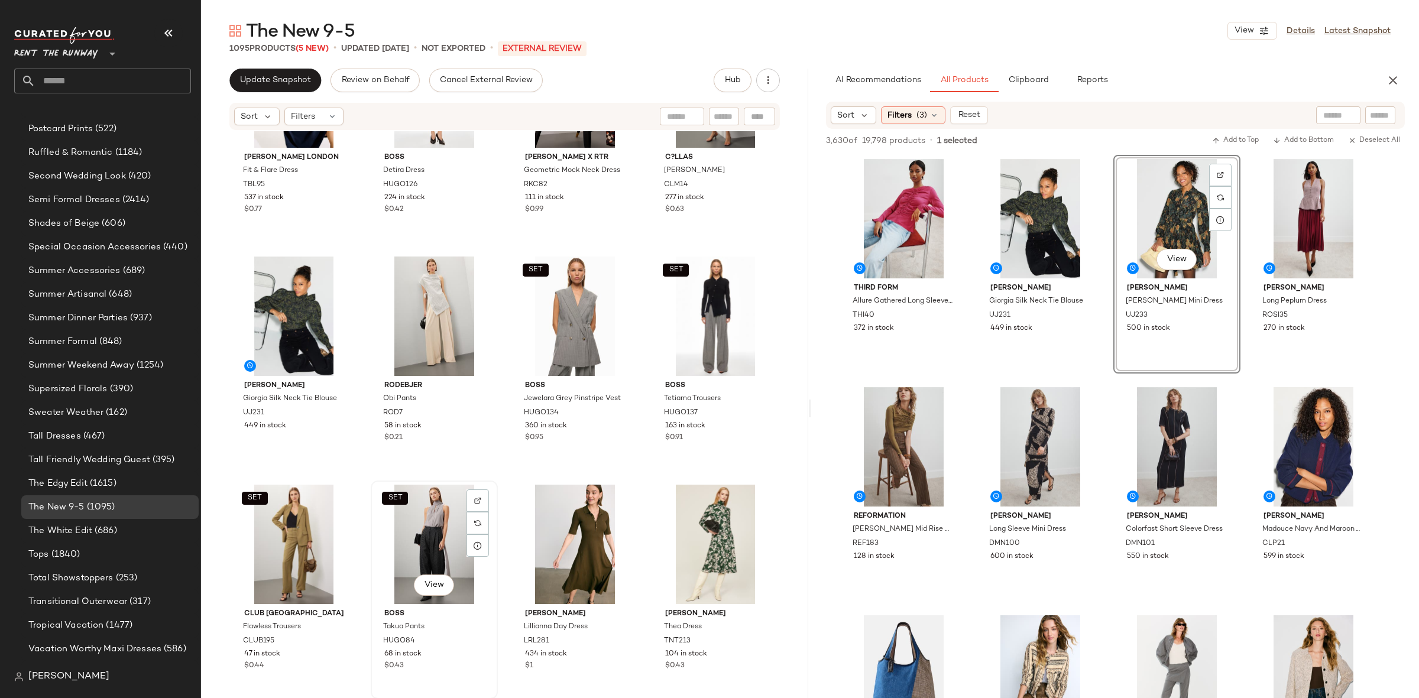
click at [407, 547] on div "SET View" at bounding box center [434, 544] width 119 height 119
click at [474, 521] on img at bounding box center [477, 523] width 7 height 7
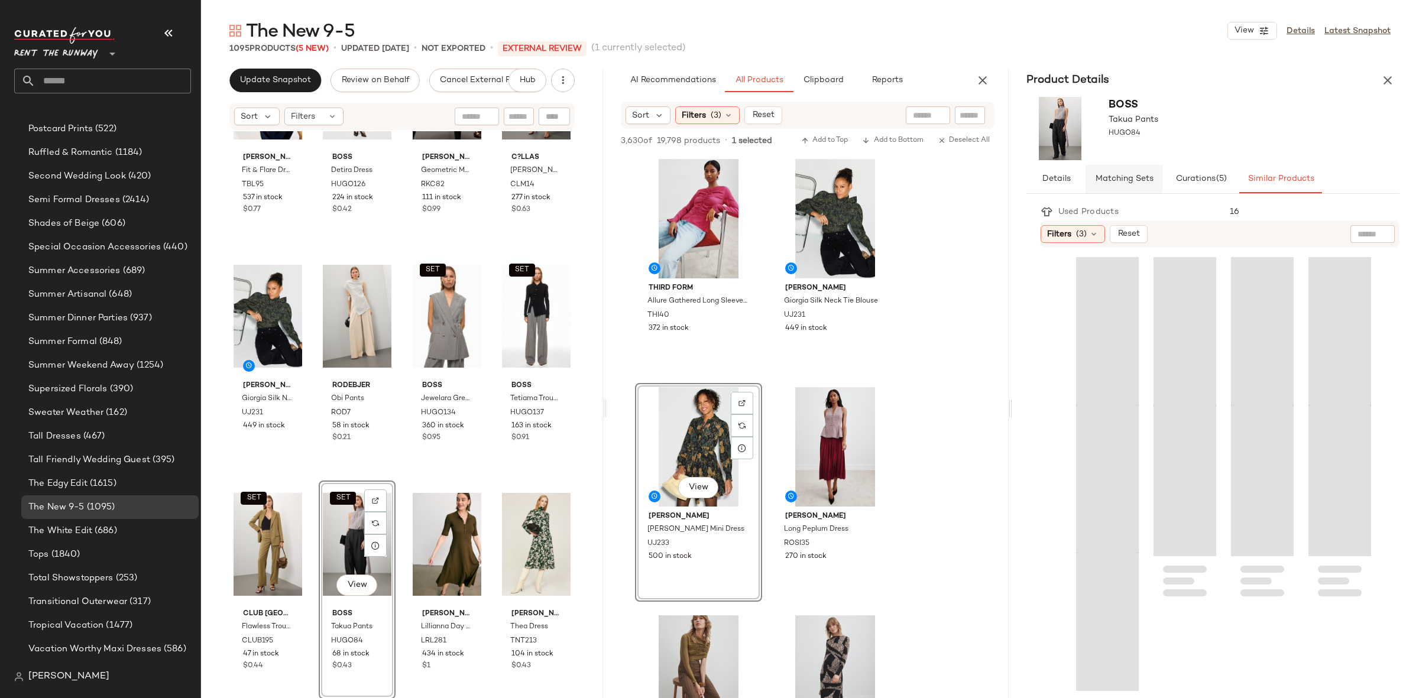
click at [1239, 189] on button "Matching Sets" at bounding box center [1280, 179] width 83 height 28
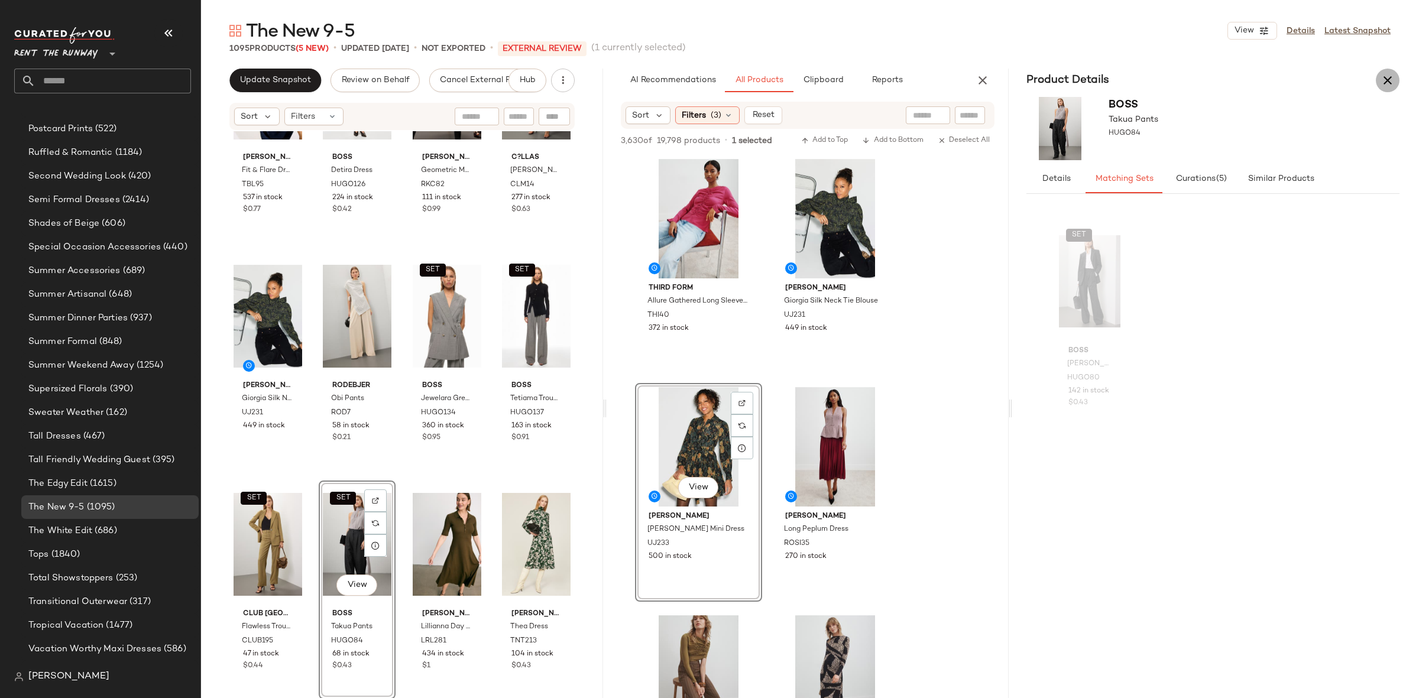
click at [1382, 83] on icon "button" at bounding box center [1387, 80] width 14 height 14
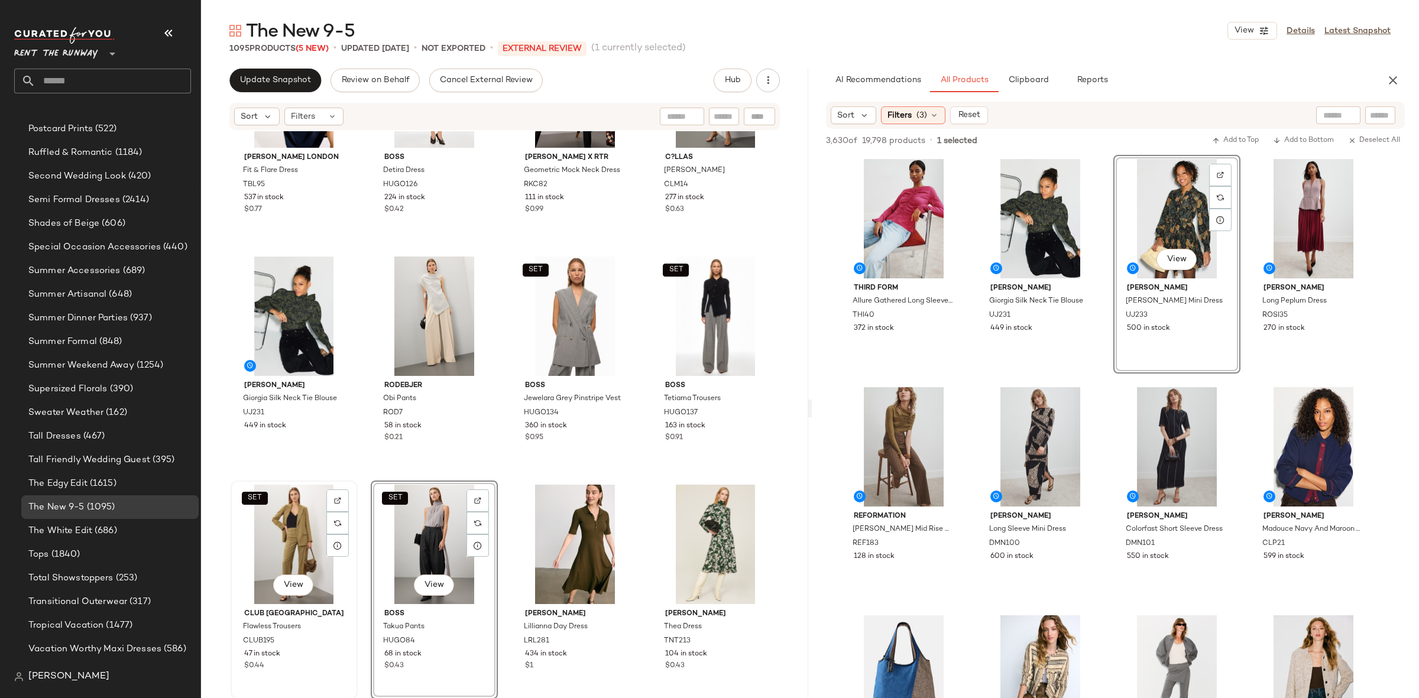
click at [289, 541] on div "SET View" at bounding box center [294, 544] width 119 height 119
click at [403, 539] on div "SET View" at bounding box center [434, 544] width 119 height 119
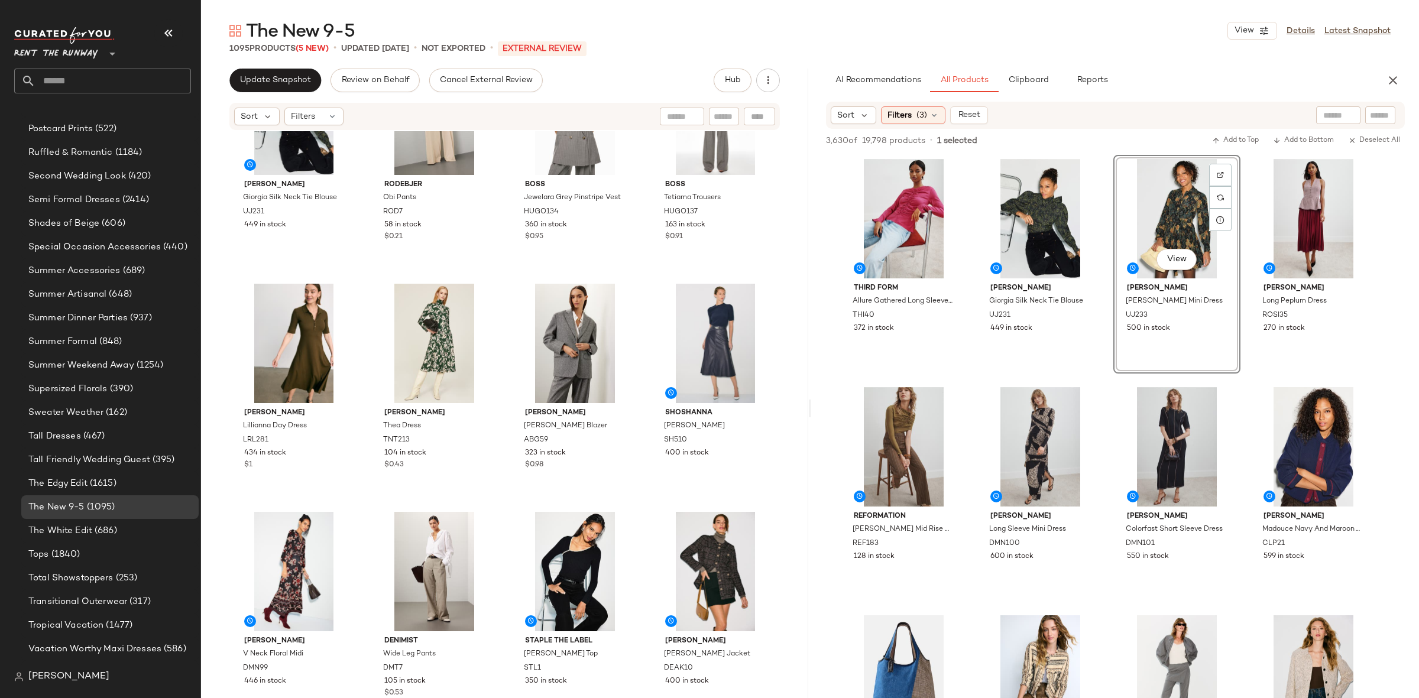
scroll to position [1231, 0]
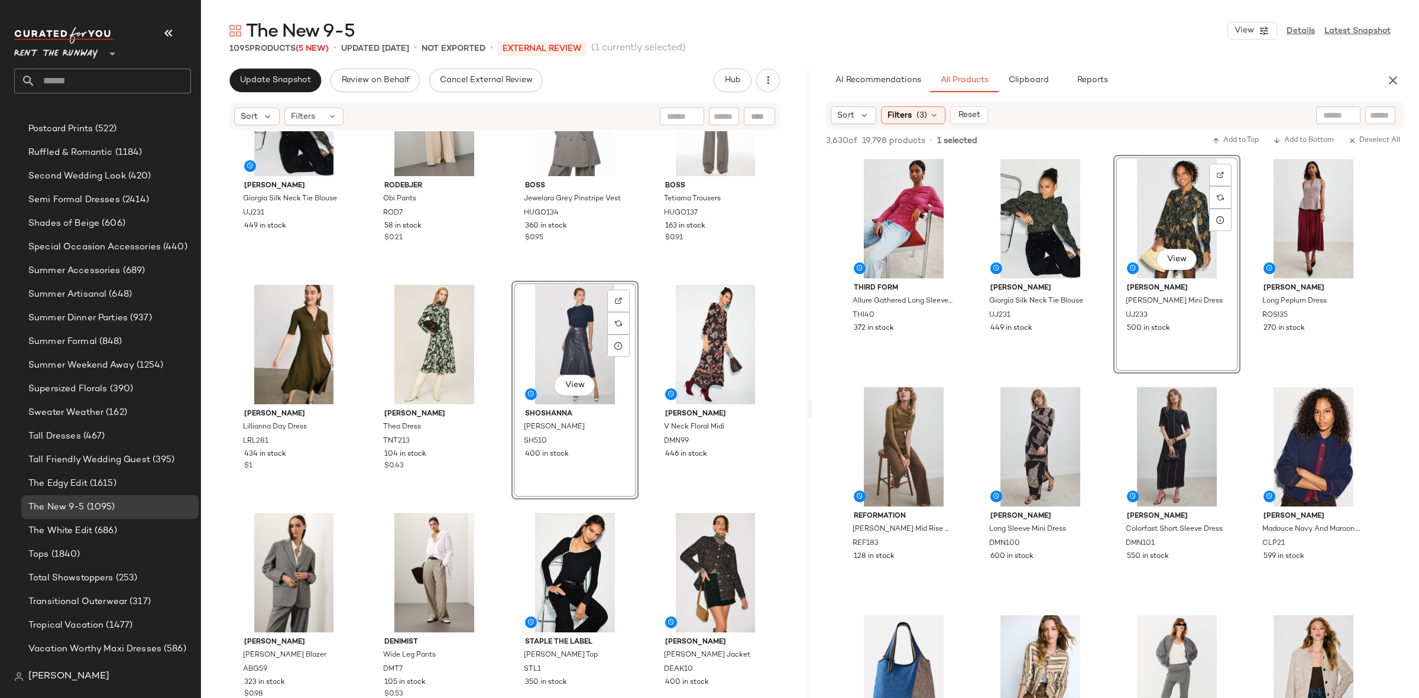
click at [653, 271] on div "Ulla Johnson Giorgia Silk Neck Tie Blouse UJ231 449 in stock Rodebjer Obi Pants…" at bounding box center [504, 432] width 607 height 602
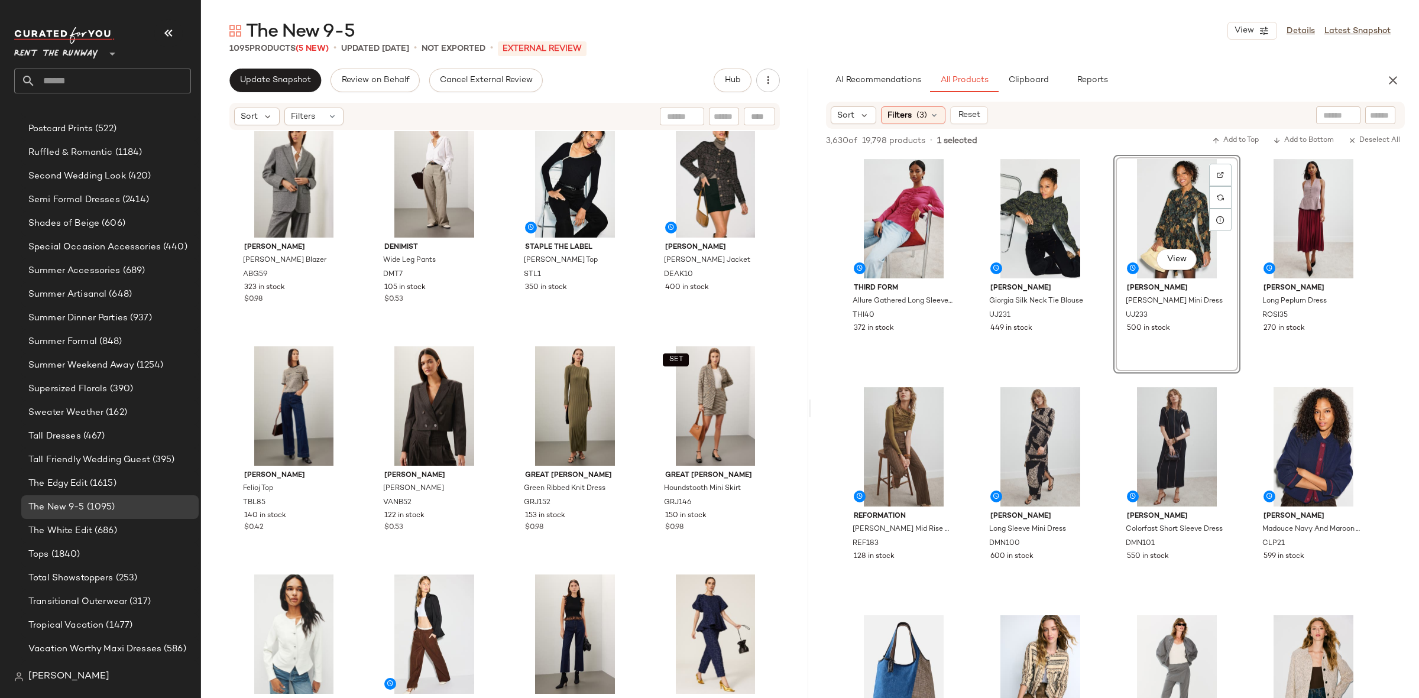
scroll to position [1589, 0]
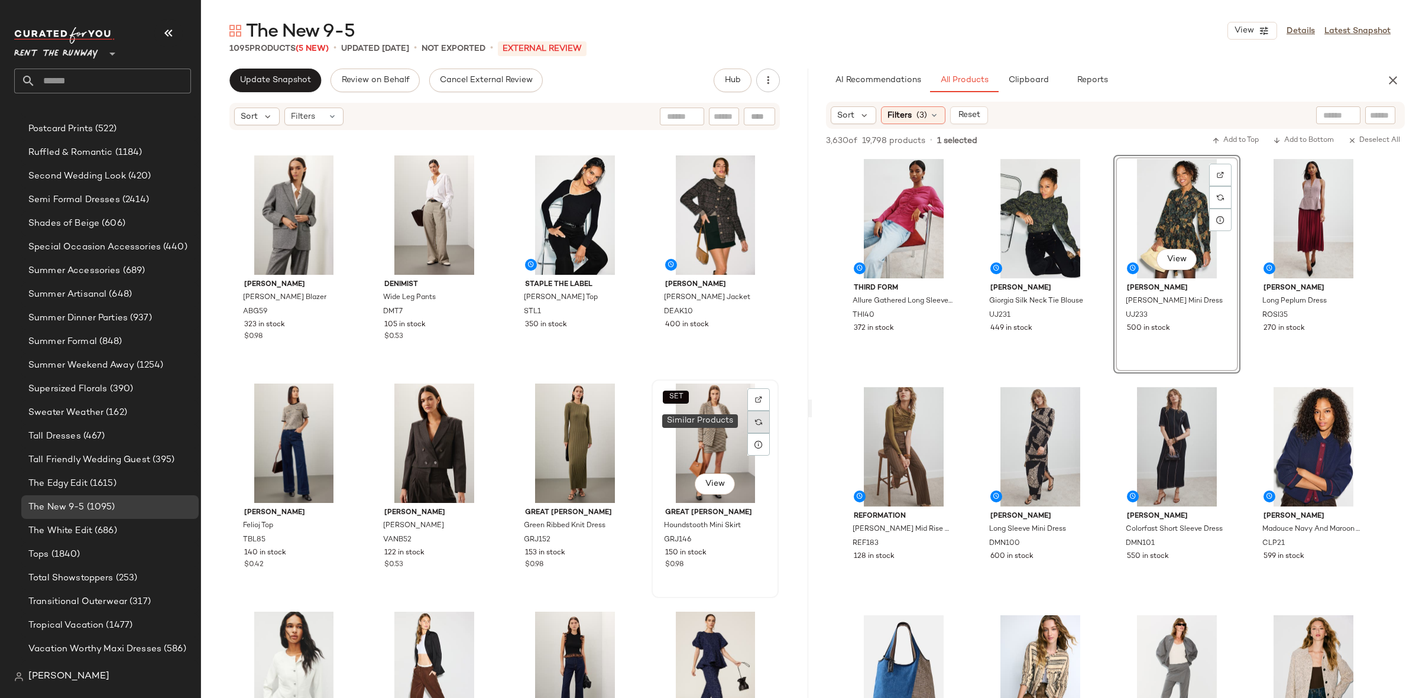
click at [759, 416] on div at bounding box center [758, 422] width 22 height 22
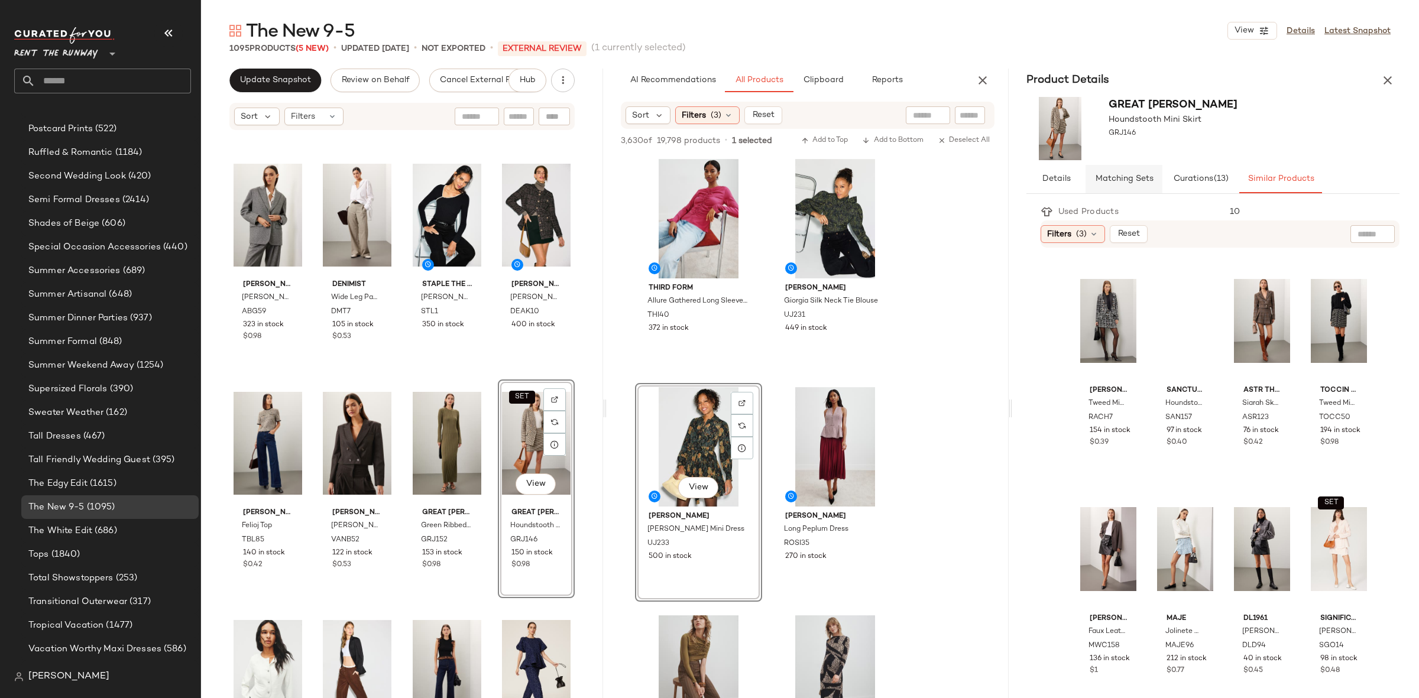
click at [1239, 187] on button "Matching Sets" at bounding box center [1280, 179] width 83 height 28
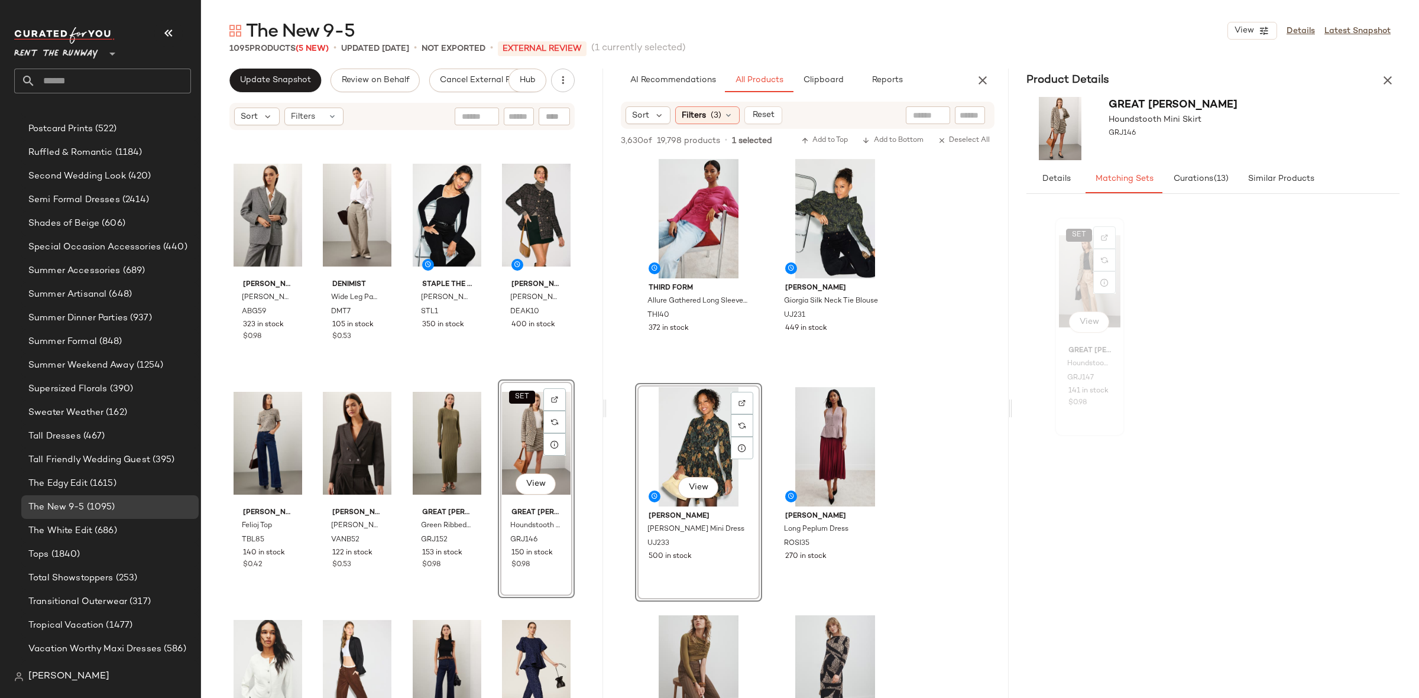
click at [1077, 277] on div "SET View" at bounding box center [1089, 281] width 61 height 119
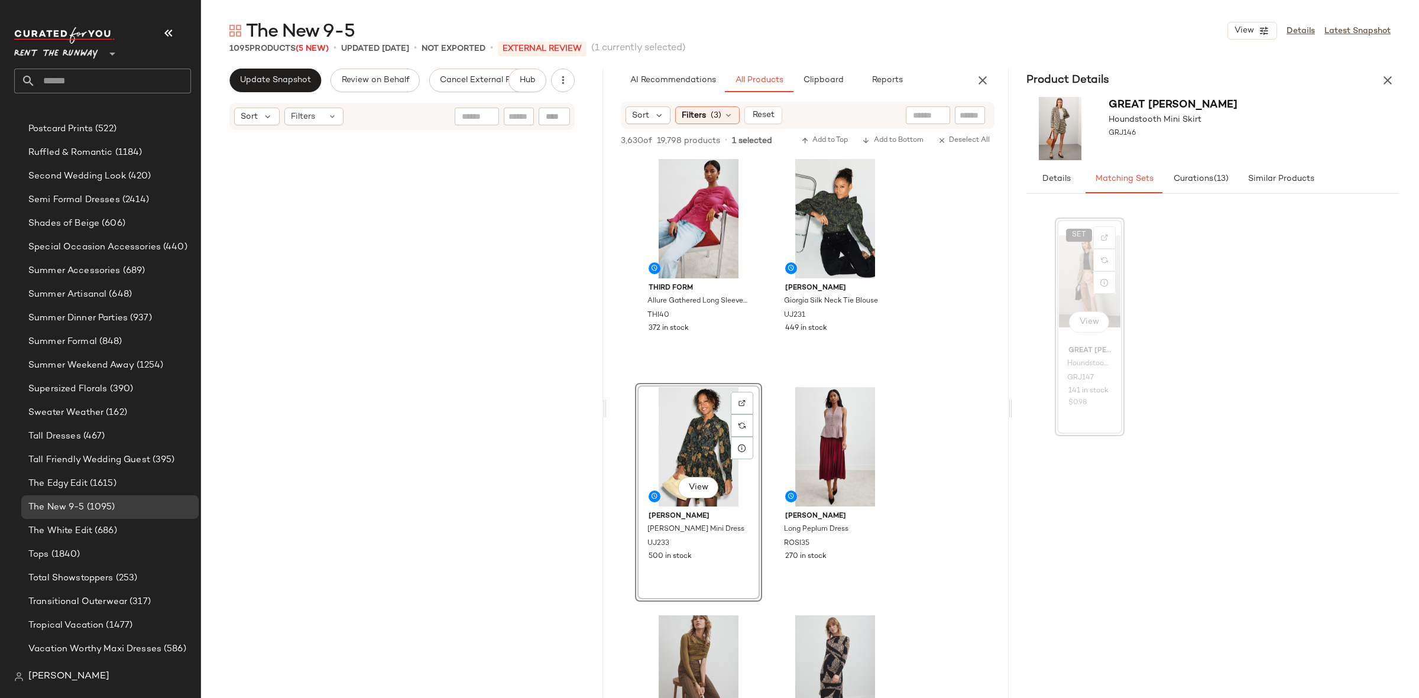
scroll to position [26242, 0]
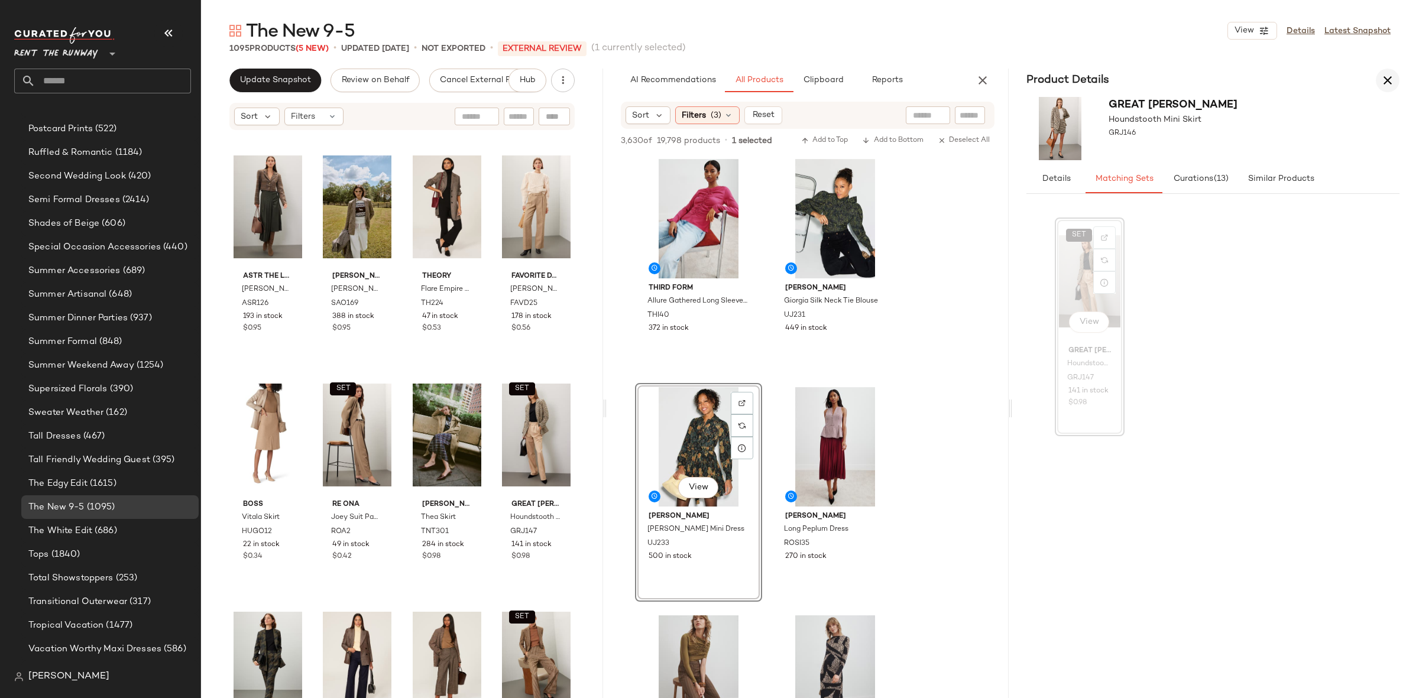
click at [1385, 85] on icon "button" at bounding box center [1387, 80] width 14 height 14
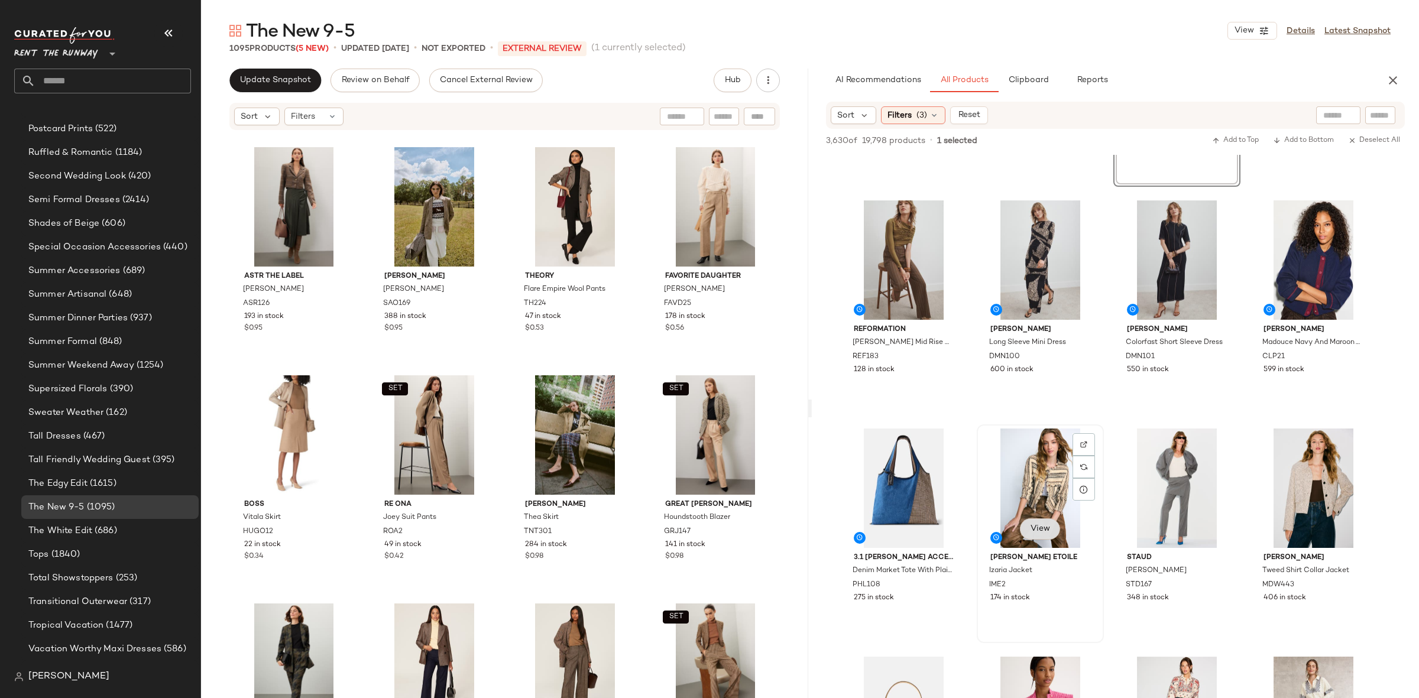
scroll to position [187, 0]
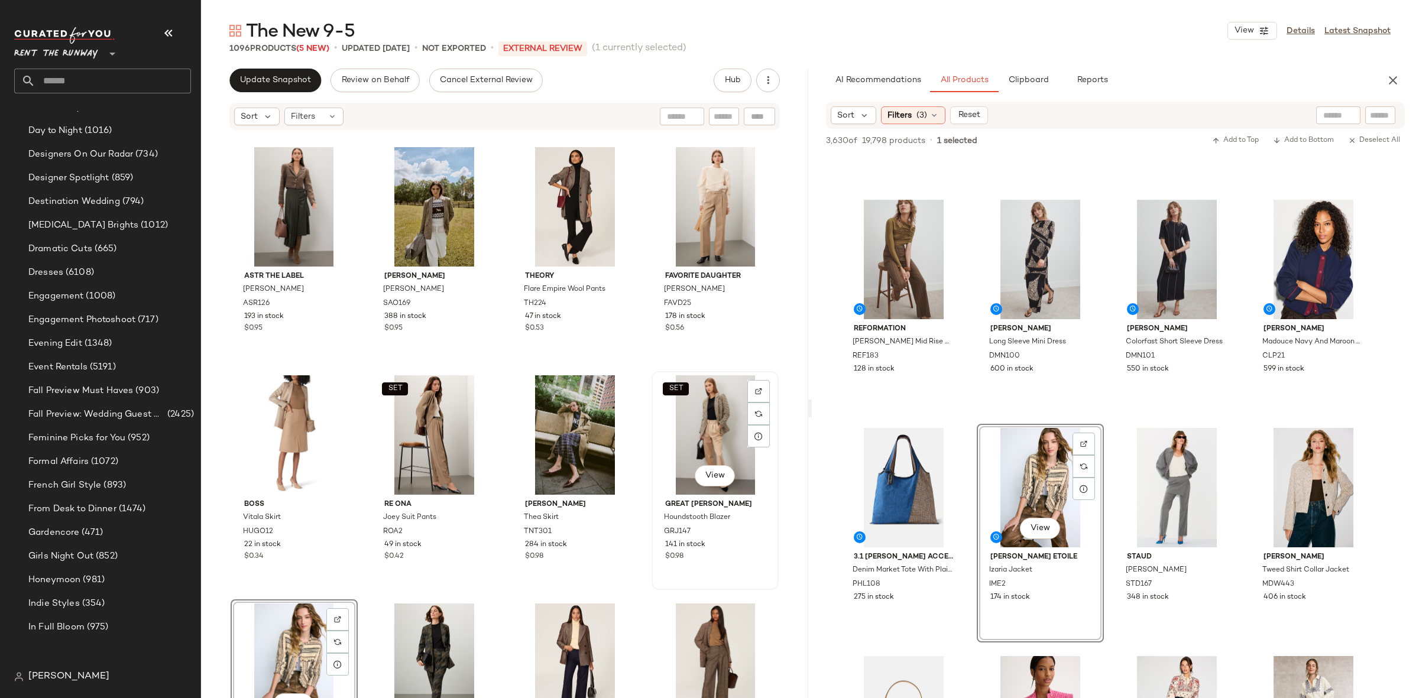
scroll to position [1649, 0]
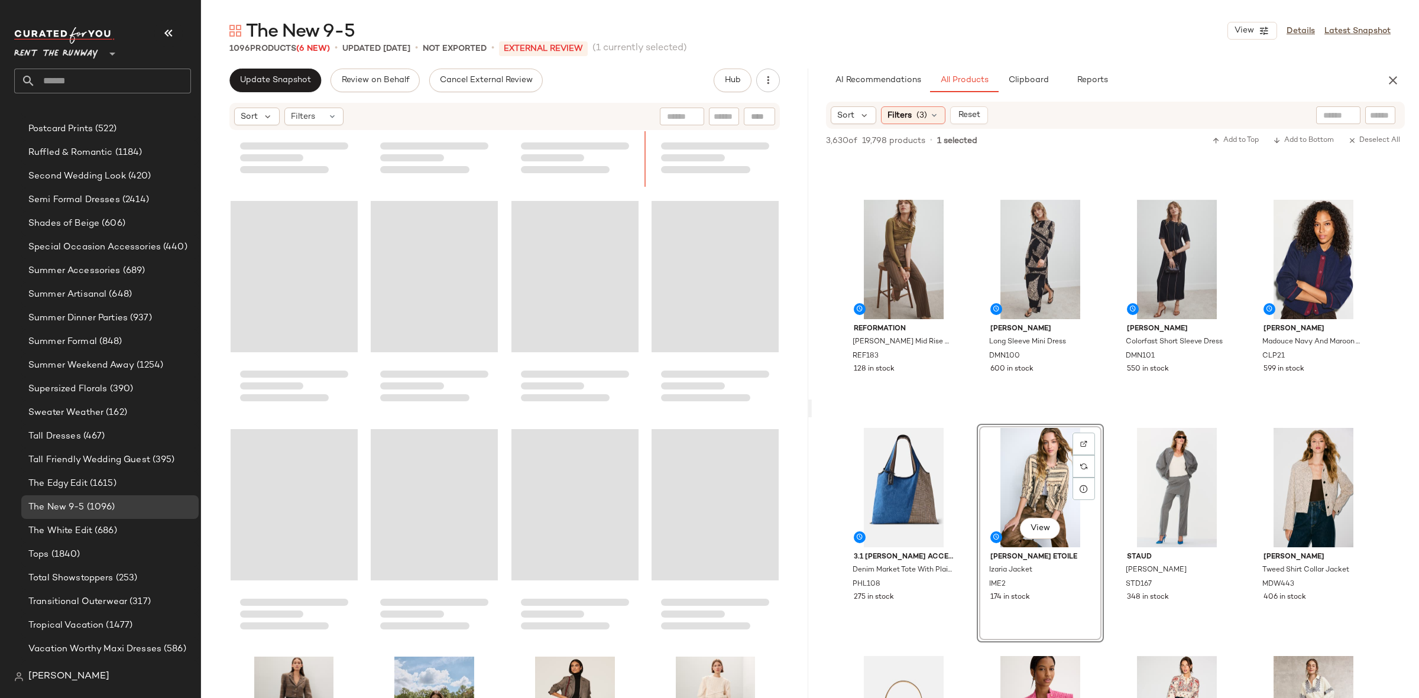
scroll to position [25711, 0]
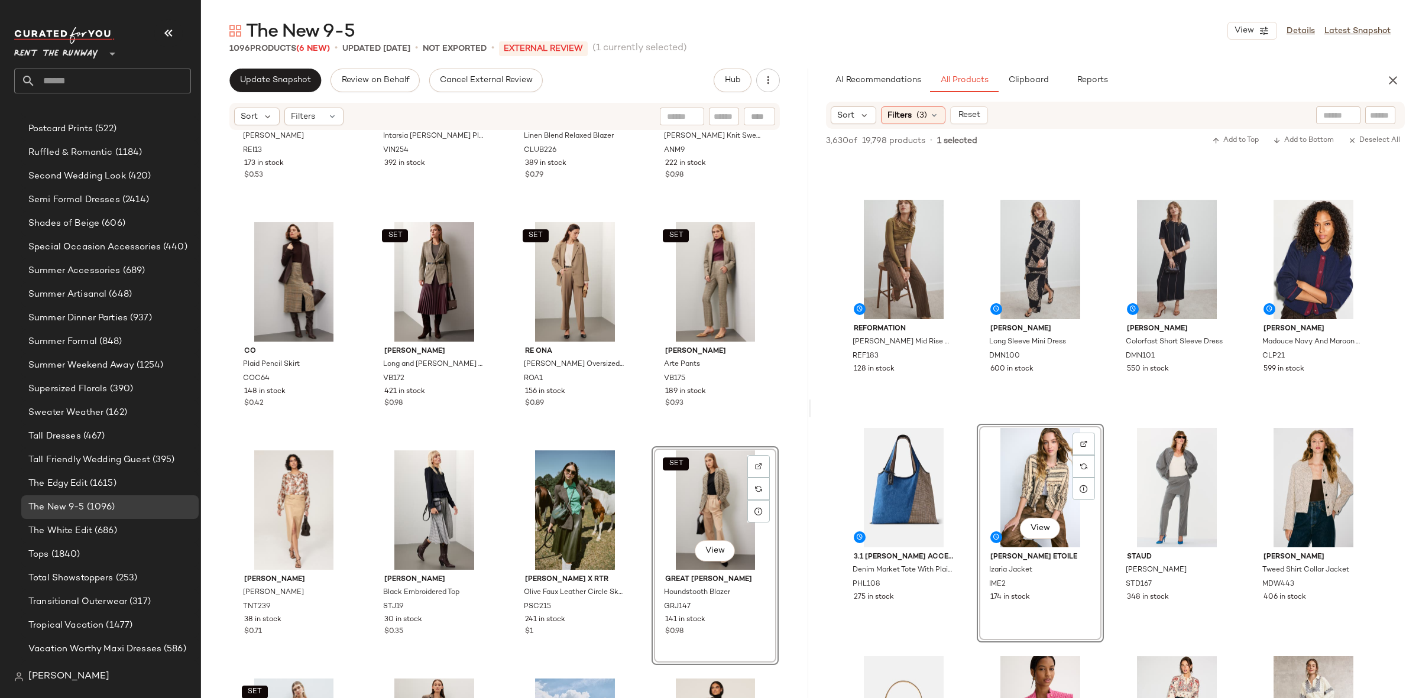
click at [682, 501] on div "SET View" at bounding box center [715, 509] width 119 height 119
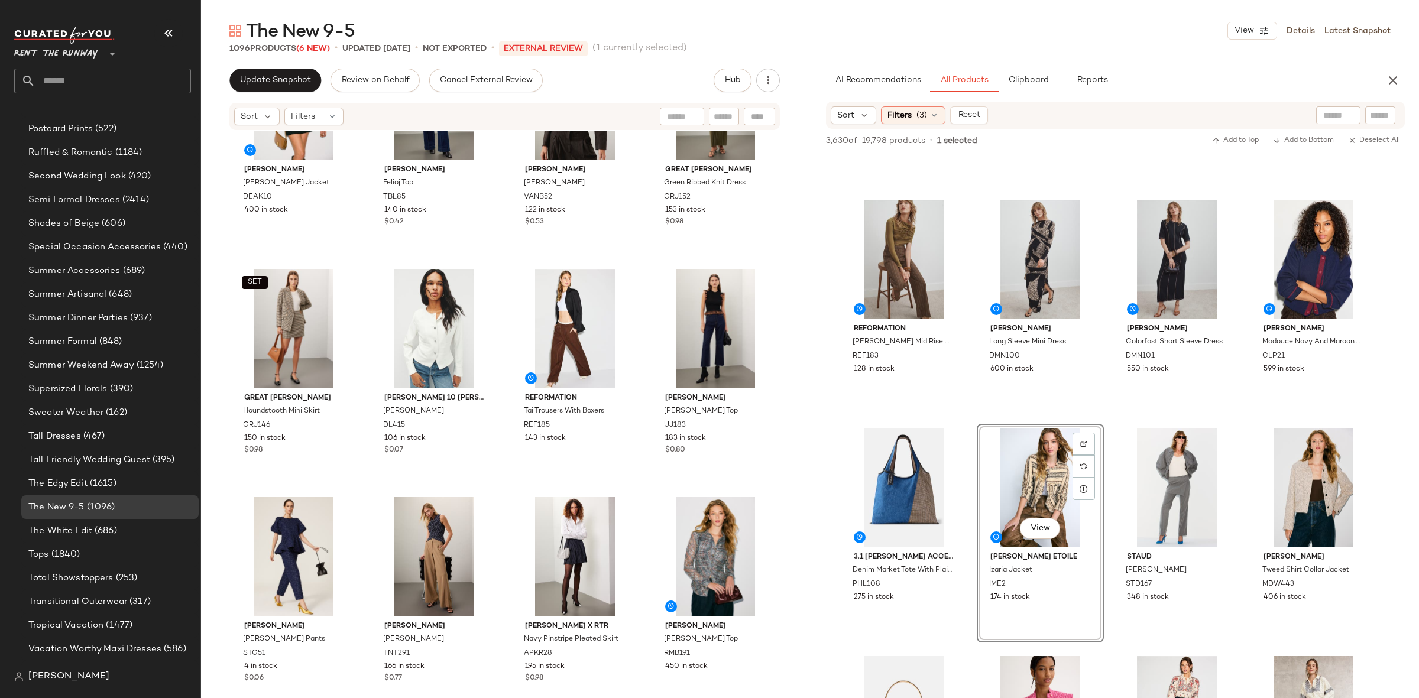
scroll to position [1934, 0]
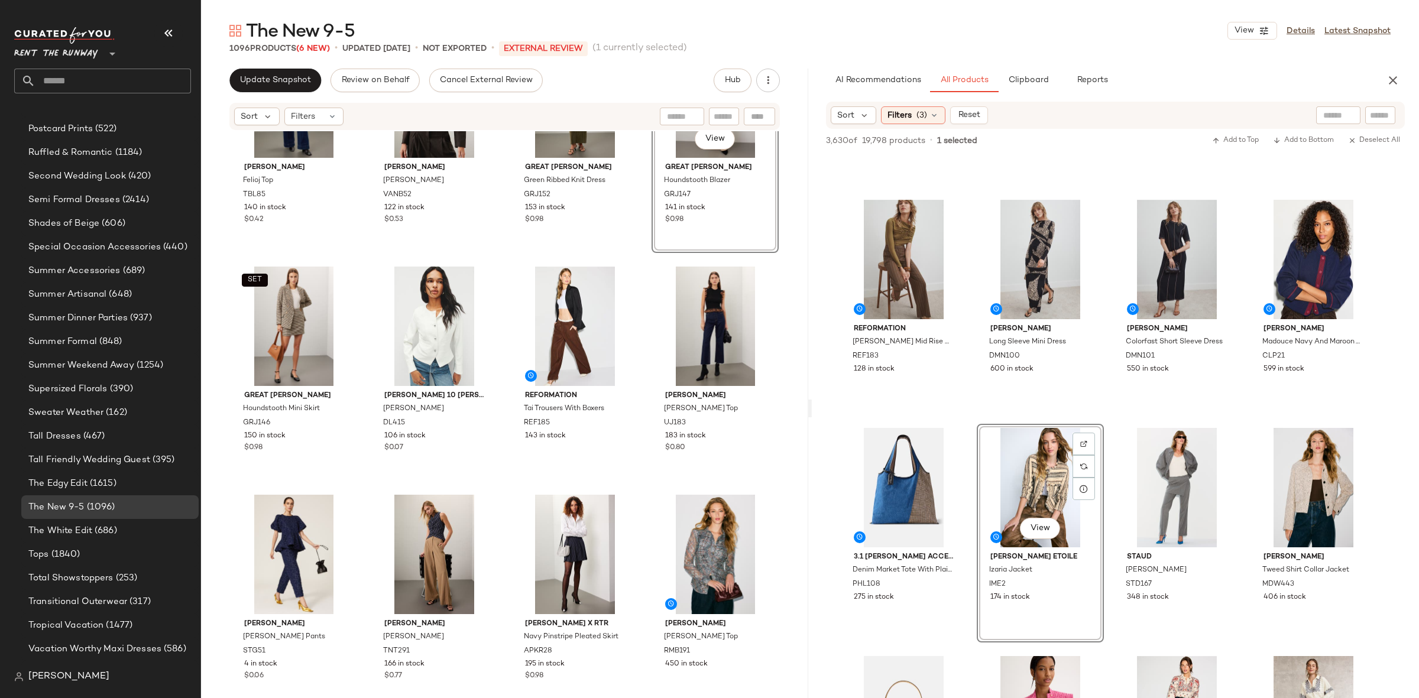
click at [353, 260] on div "Ted Baker Felioj Top TBL85 140 in stock $0.42 Vanessa Bruno Blaise Blazer VANB5…" at bounding box center [504, 432] width 607 height 602
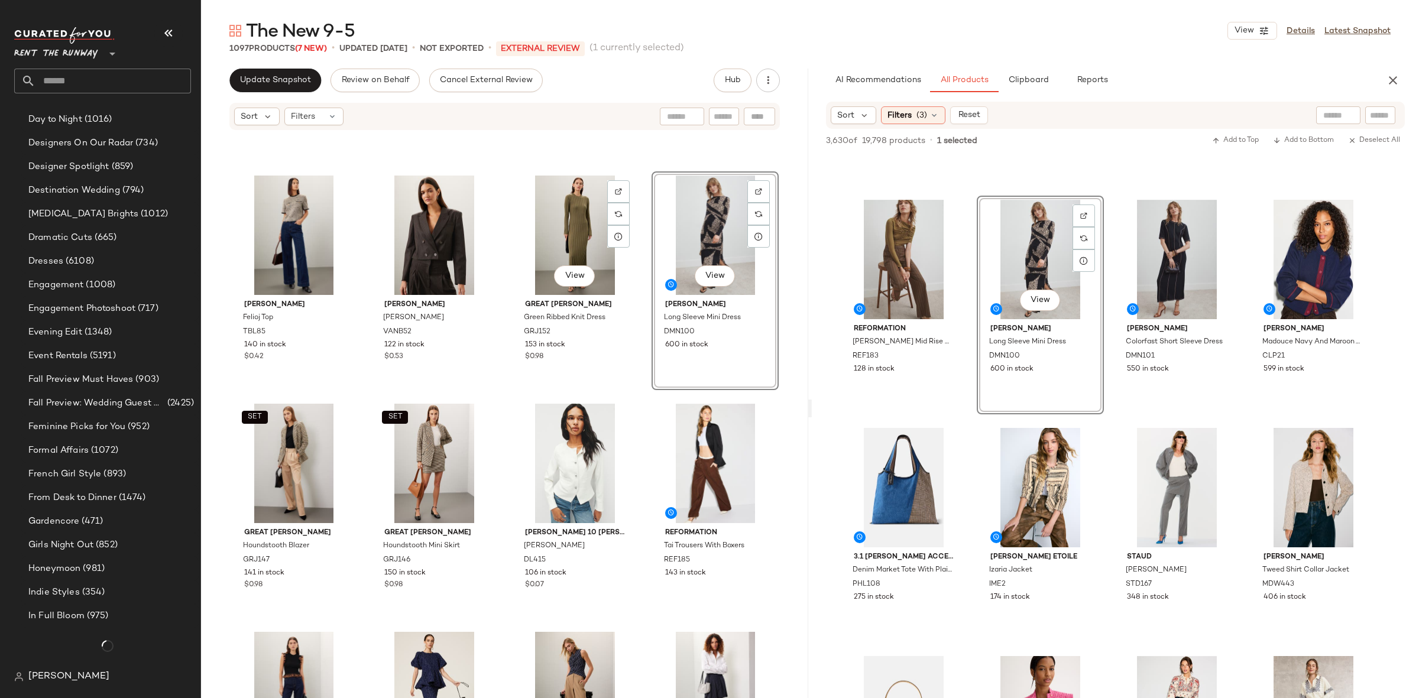
scroll to position [1649, 0]
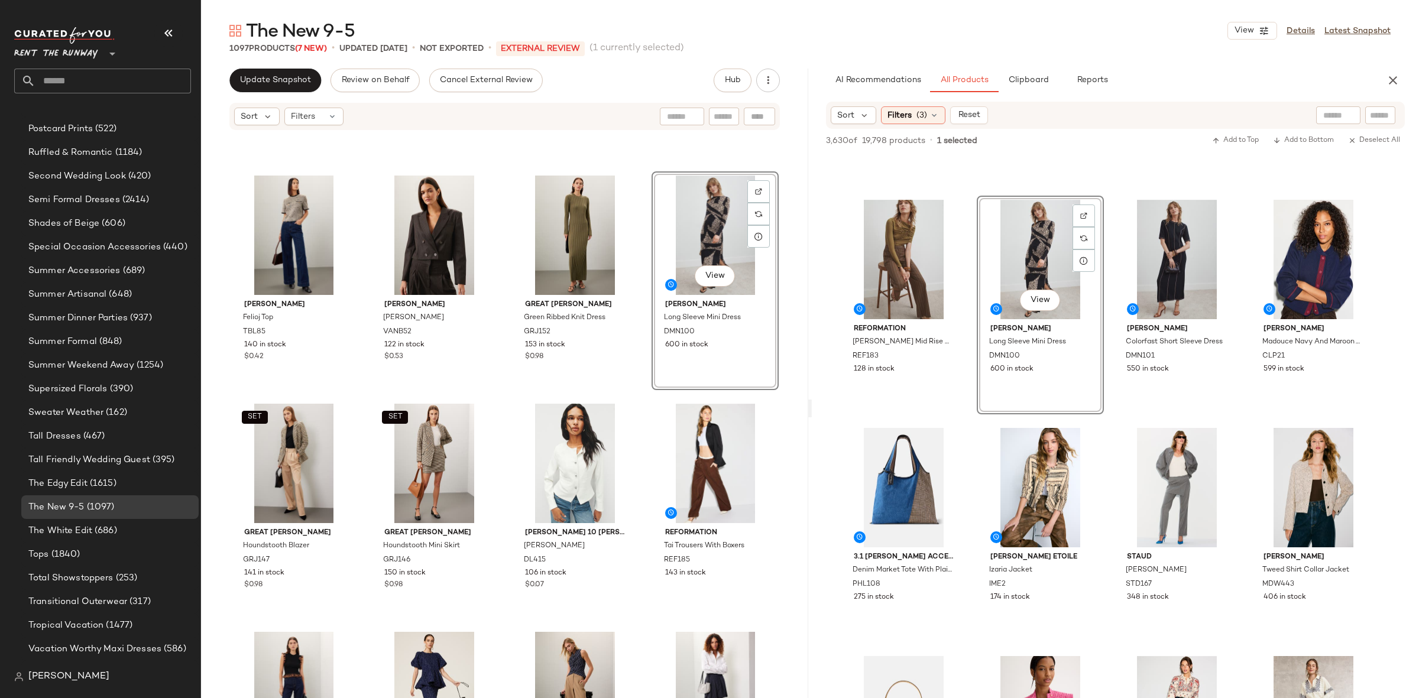
click at [641, 394] on div "Ted Baker Felioj Top TBL85 140 in stock $0.42 Vanessa Bruno Blaise Blazer VANB5…" at bounding box center [504, 432] width 607 height 602
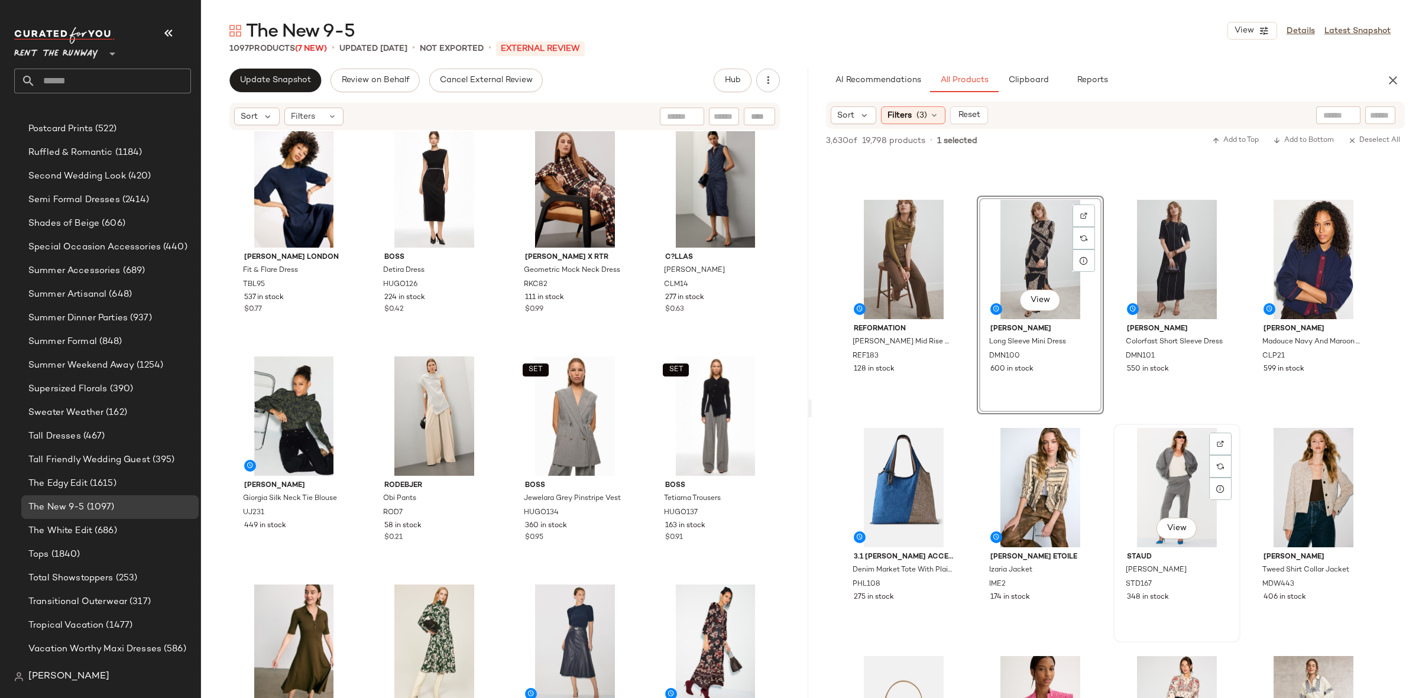
scroll to position [195, 0]
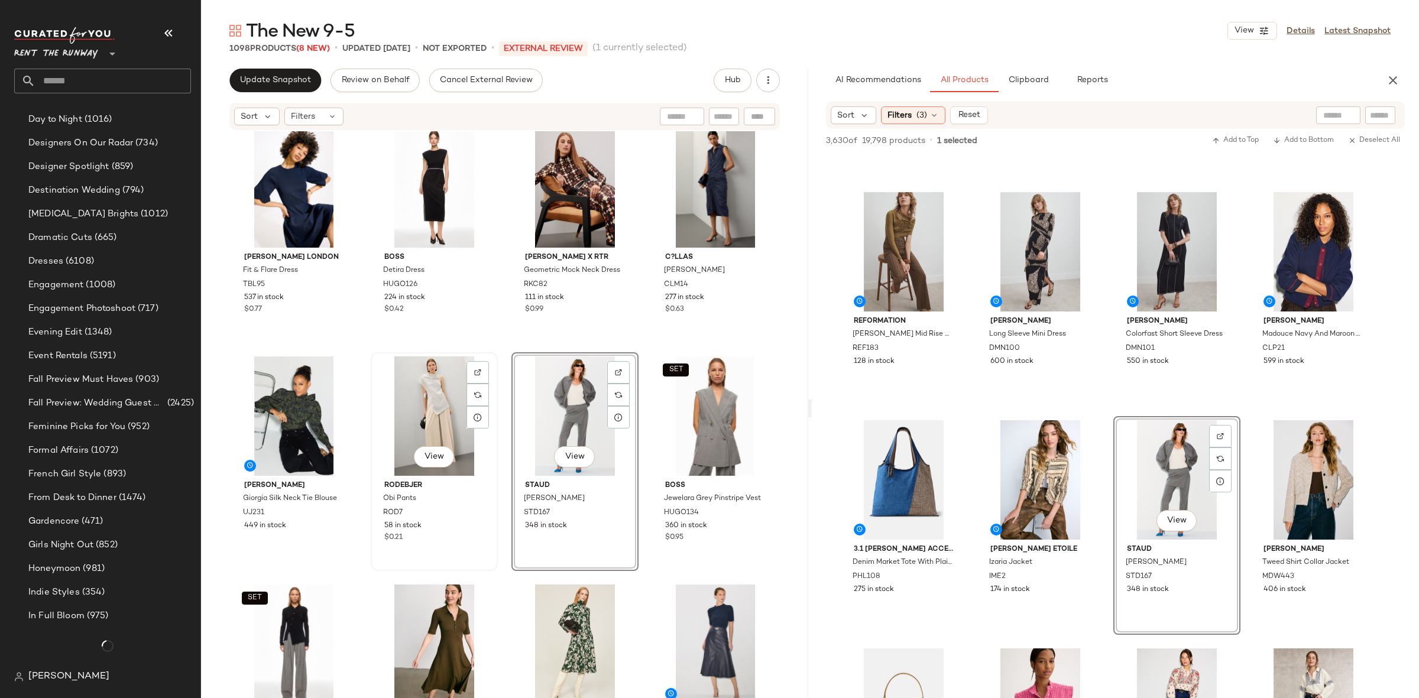
click at [420, 398] on div "View" at bounding box center [434, 415] width 119 height 119
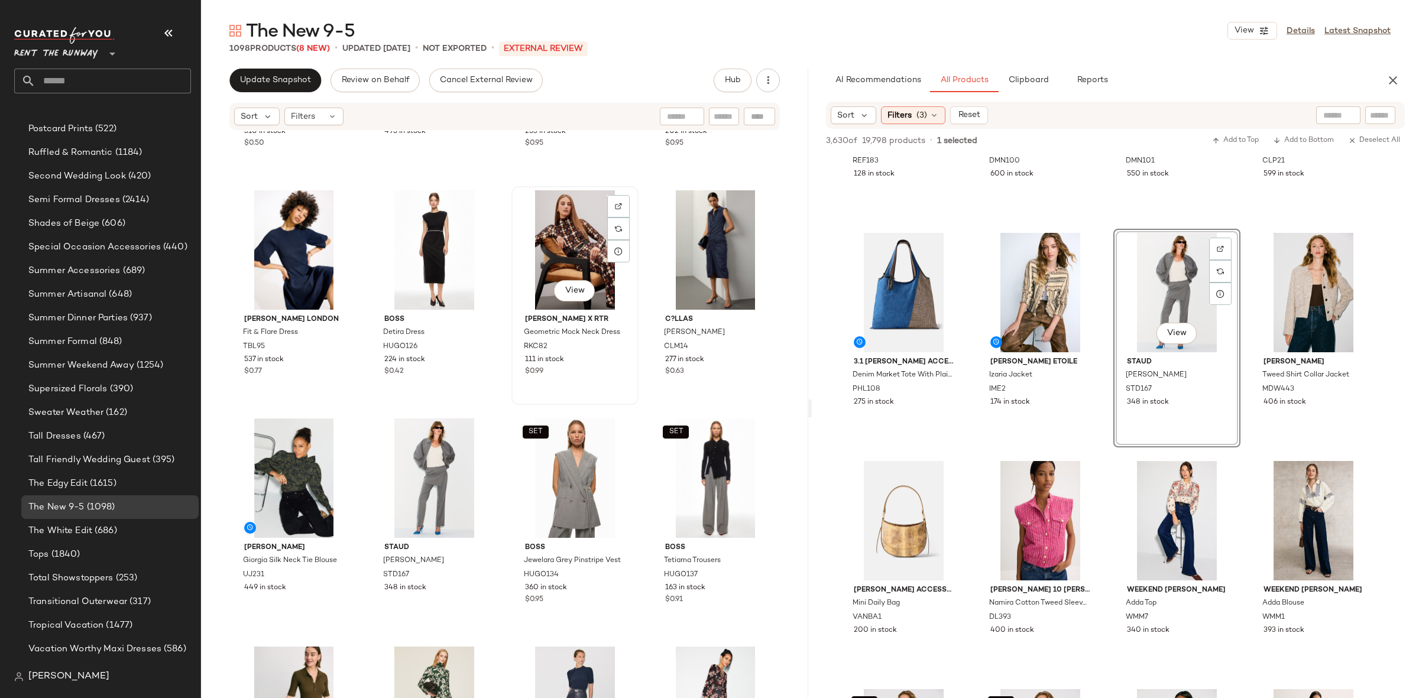
scroll to position [932, 0]
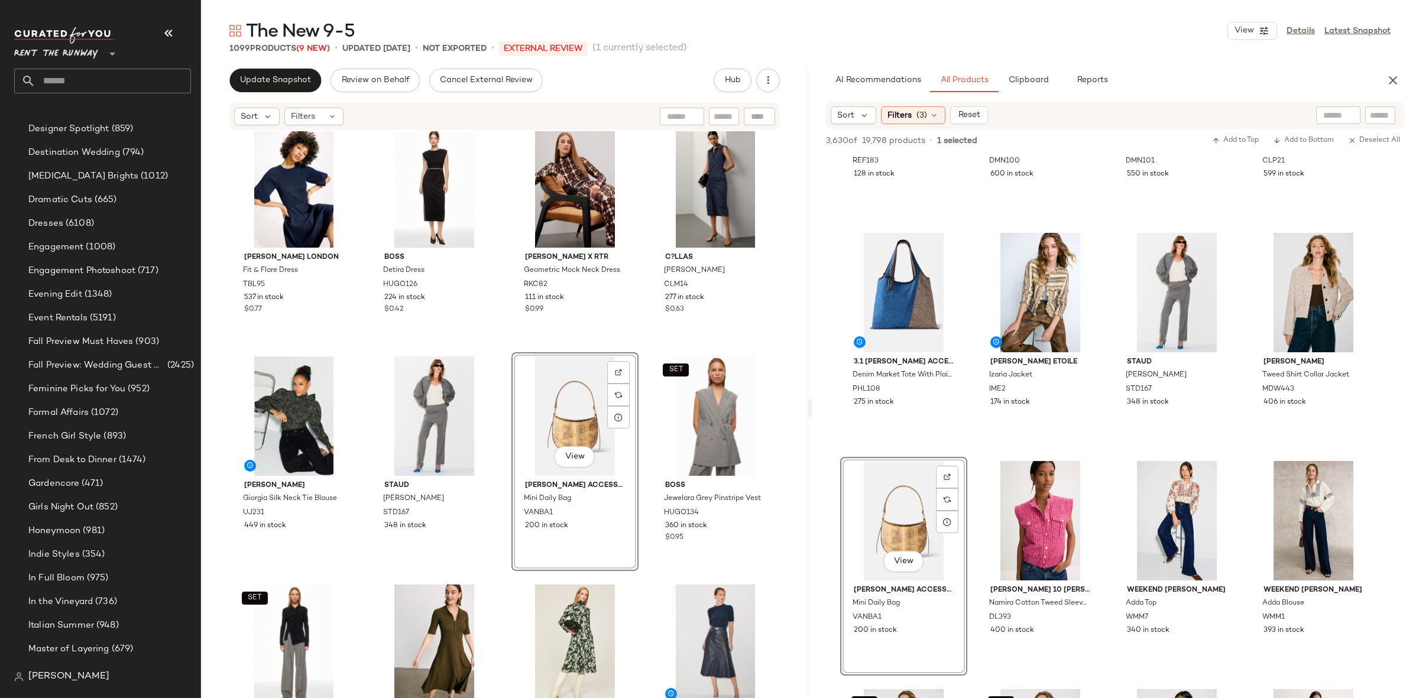
scroll to position [1649, 0]
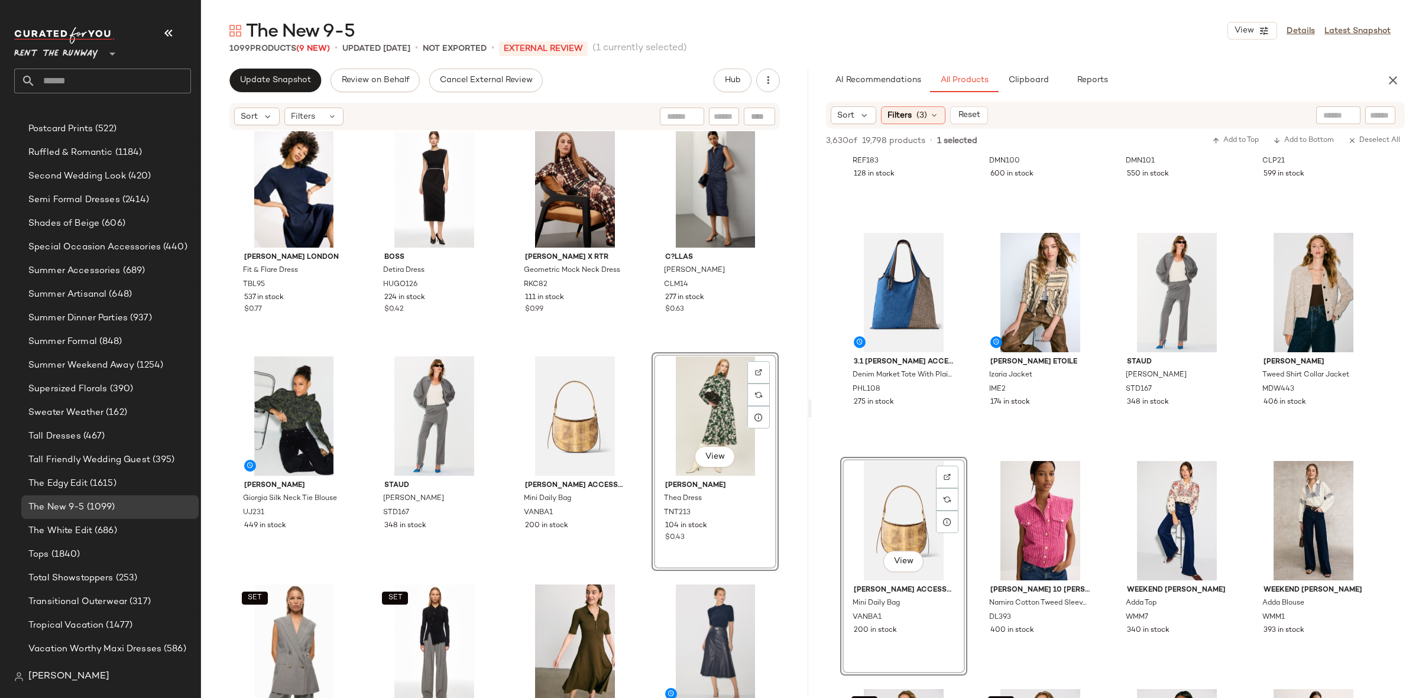
click at [641, 437] on div "Reiss Dillon Striped Midi Dress REI19 310 in stock $0.50 Veronica Beard Whistle…" at bounding box center [504, 432] width 607 height 602
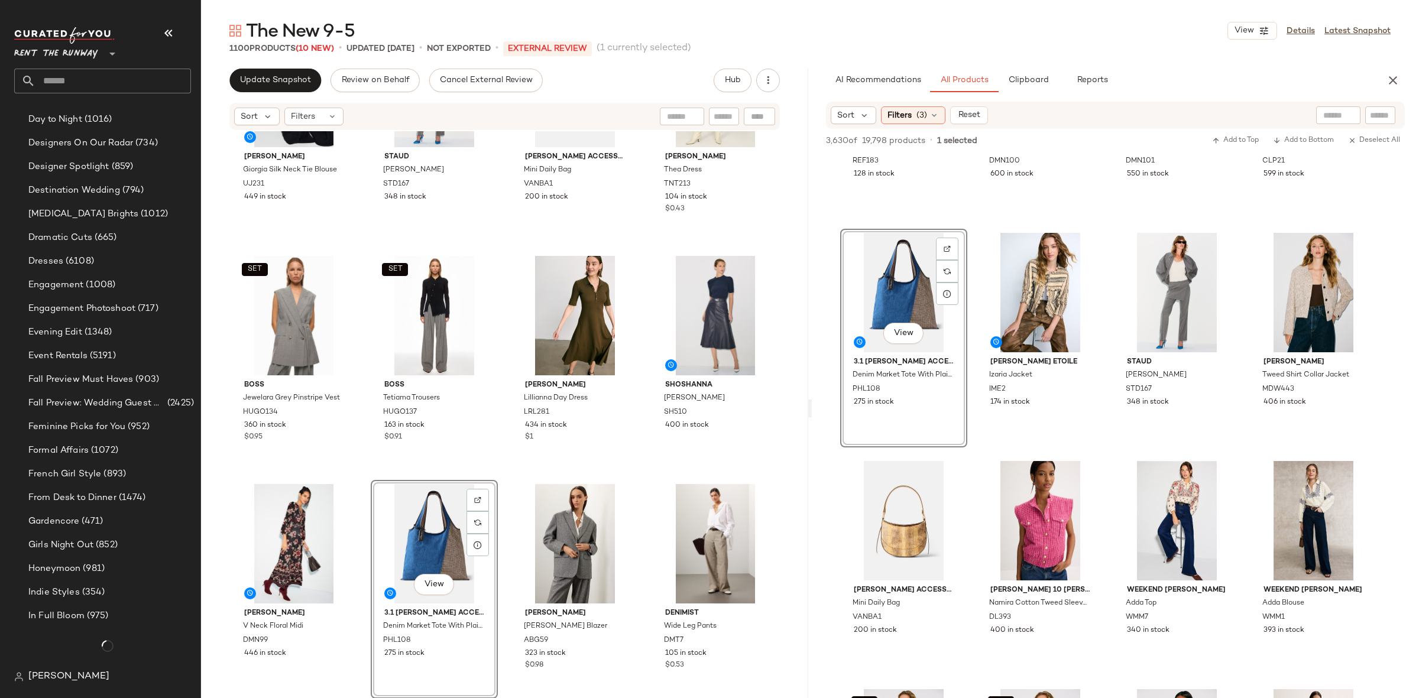
scroll to position [1649, 0]
click at [500, 474] on div "Ulla Johnson Giorgia Silk Neck Tie Blouse UJ231 449 in stock Staud Hannah Pant …" at bounding box center [504, 432] width 607 height 602
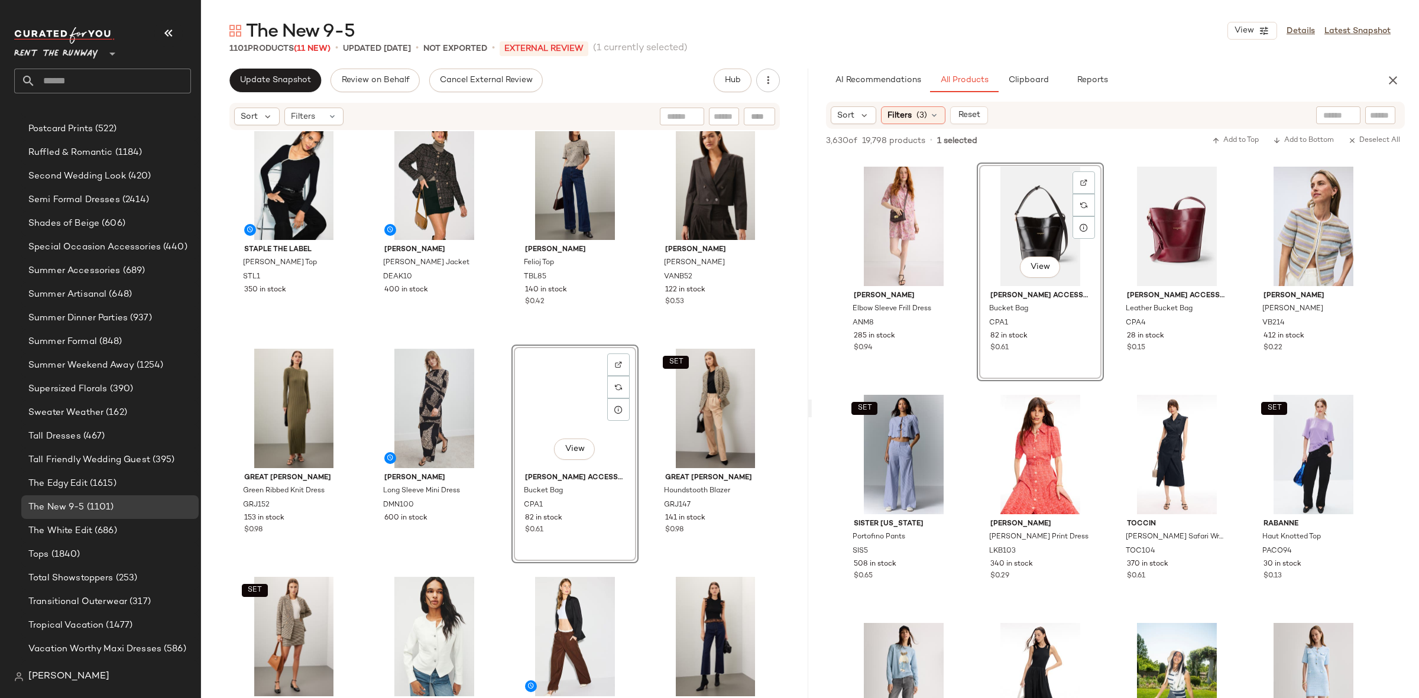
click at [498, 465] on div "Donna Morgan V Neck Floral Midi DMN99 446 in stock 3.1 Phillip Lim Accessories …" at bounding box center [504, 432] width 607 height 602
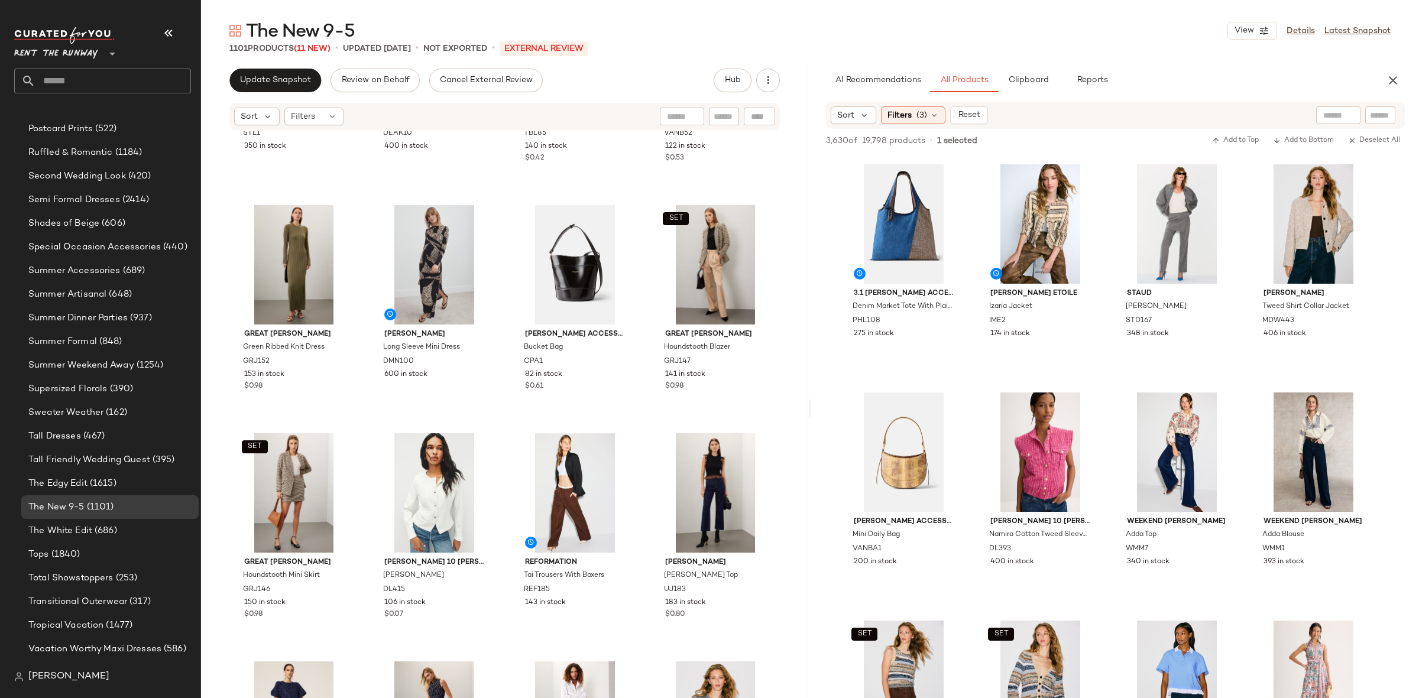
scroll to position [0, 0]
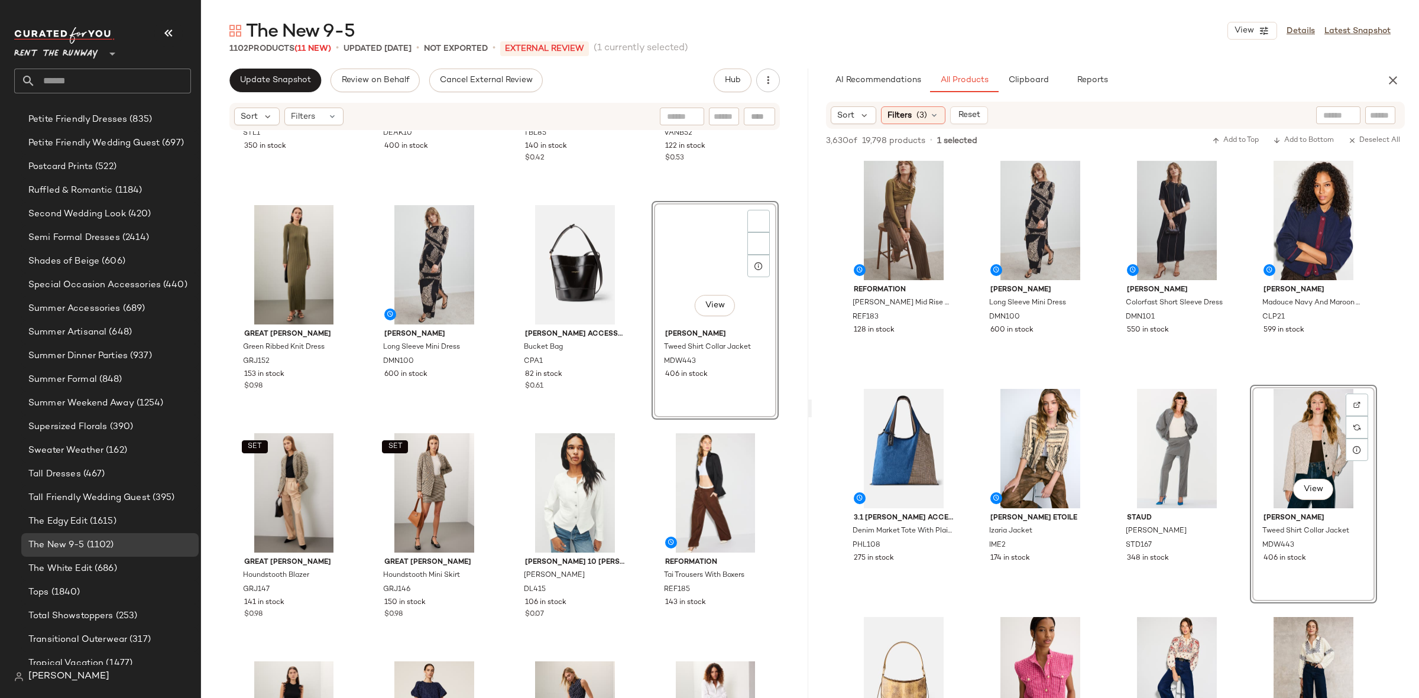
scroll to position [1649, 0]
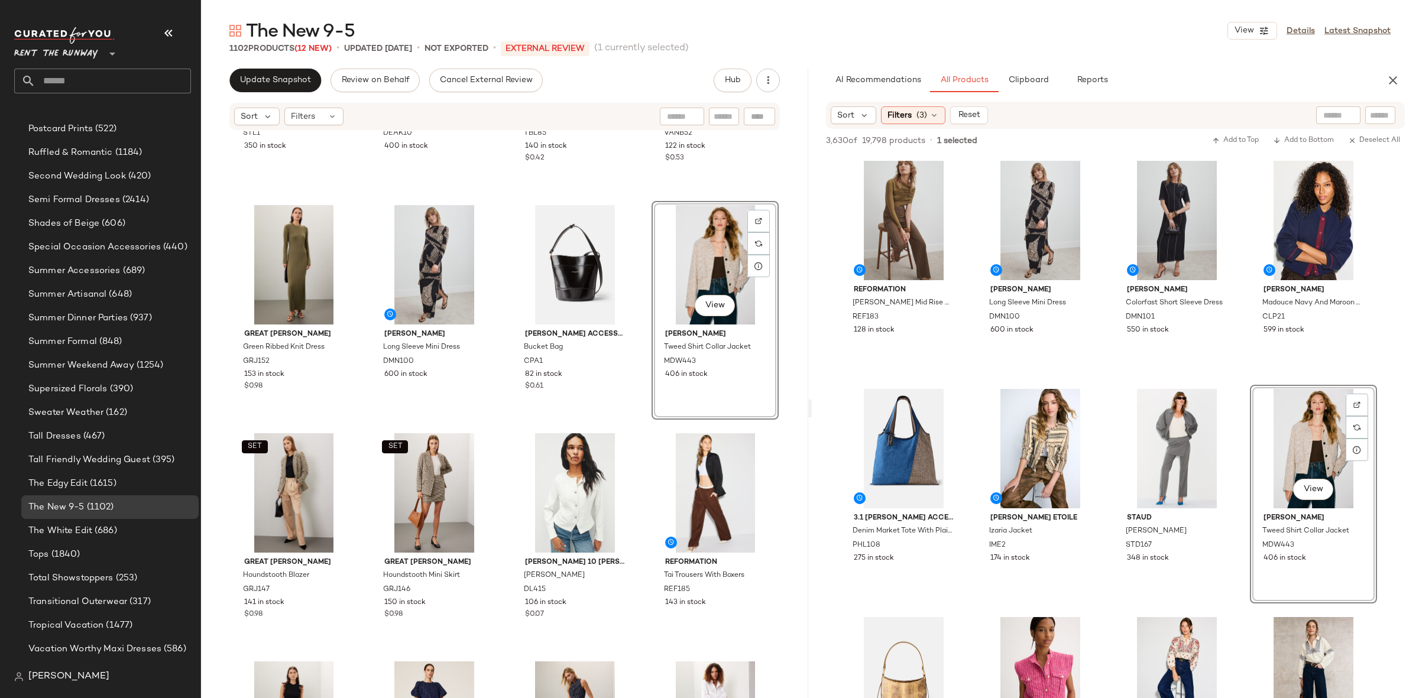
click at [628, 420] on div "Staple The Label Noelle Knit Top STL1 350 in stock Dea Kudibal Gwyneth Collarle…" at bounding box center [504, 432] width 607 height 602
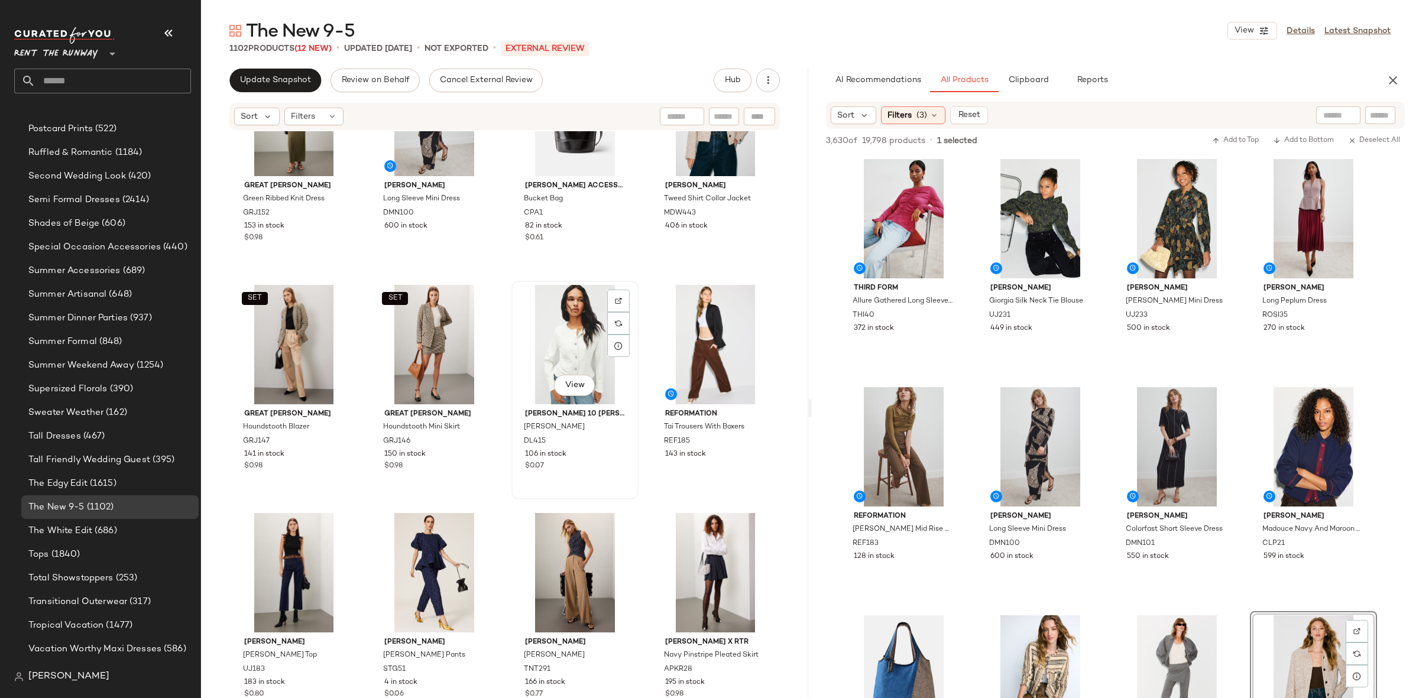
scroll to position [2144, 0]
drag, startPoint x: 1392, startPoint y: 77, endPoint x: 1381, endPoint y: 76, distance: 10.8
click at [1392, 77] on icon "button" at bounding box center [1393, 80] width 14 height 14
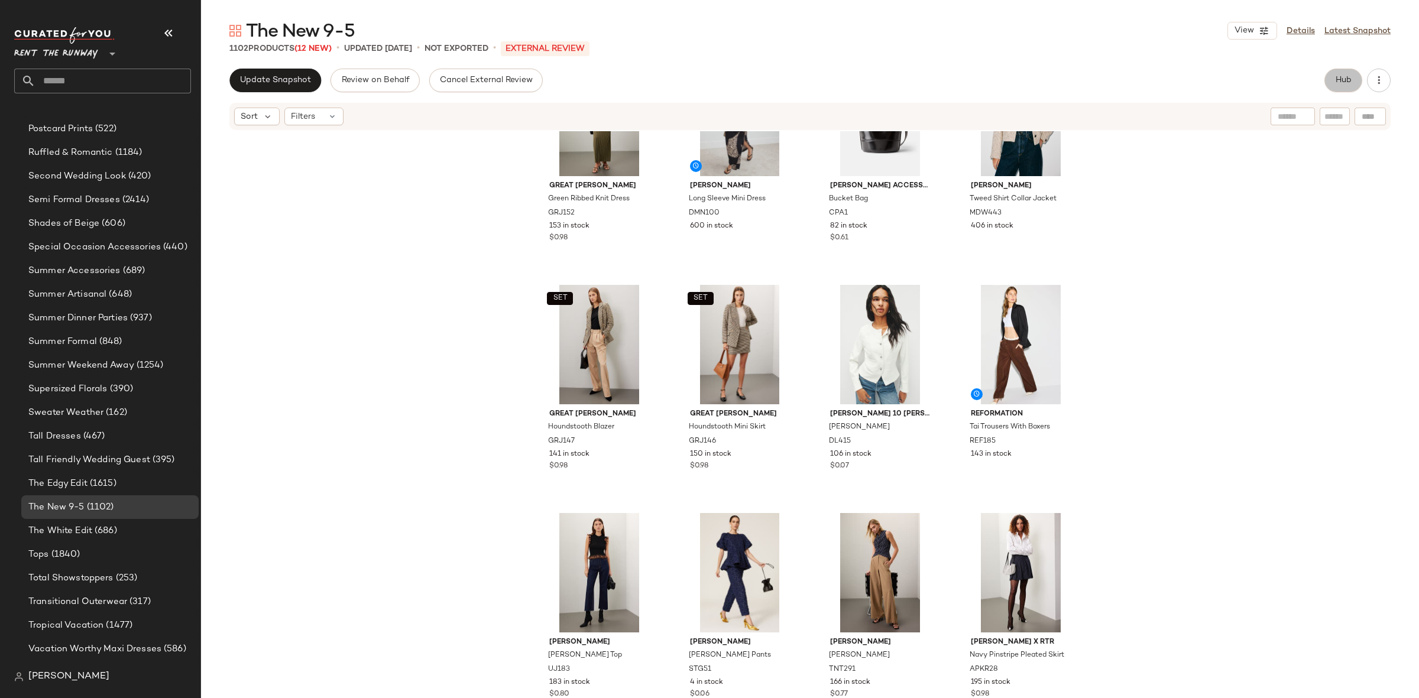
click at [1347, 78] on span "Hub" at bounding box center [1343, 80] width 17 height 9
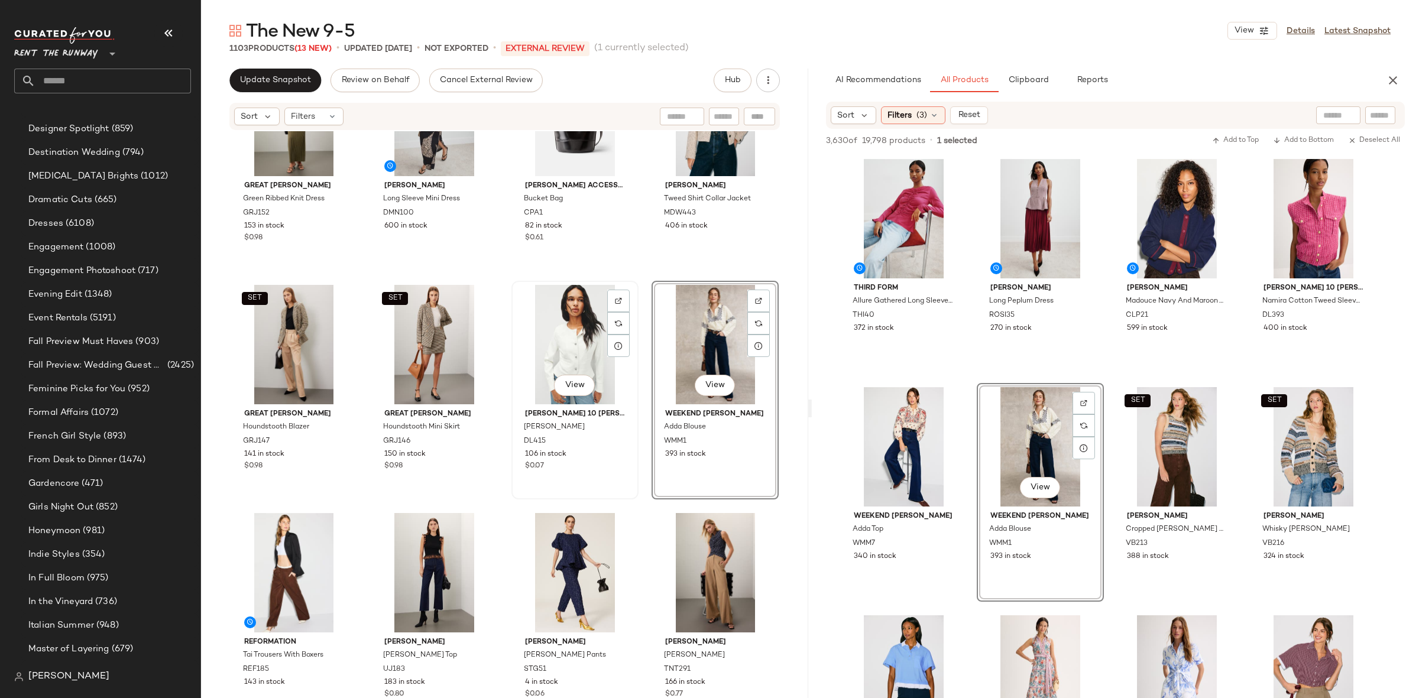
scroll to position [1649, 0]
click at [560, 339] on div "View" at bounding box center [575, 344] width 119 height 119
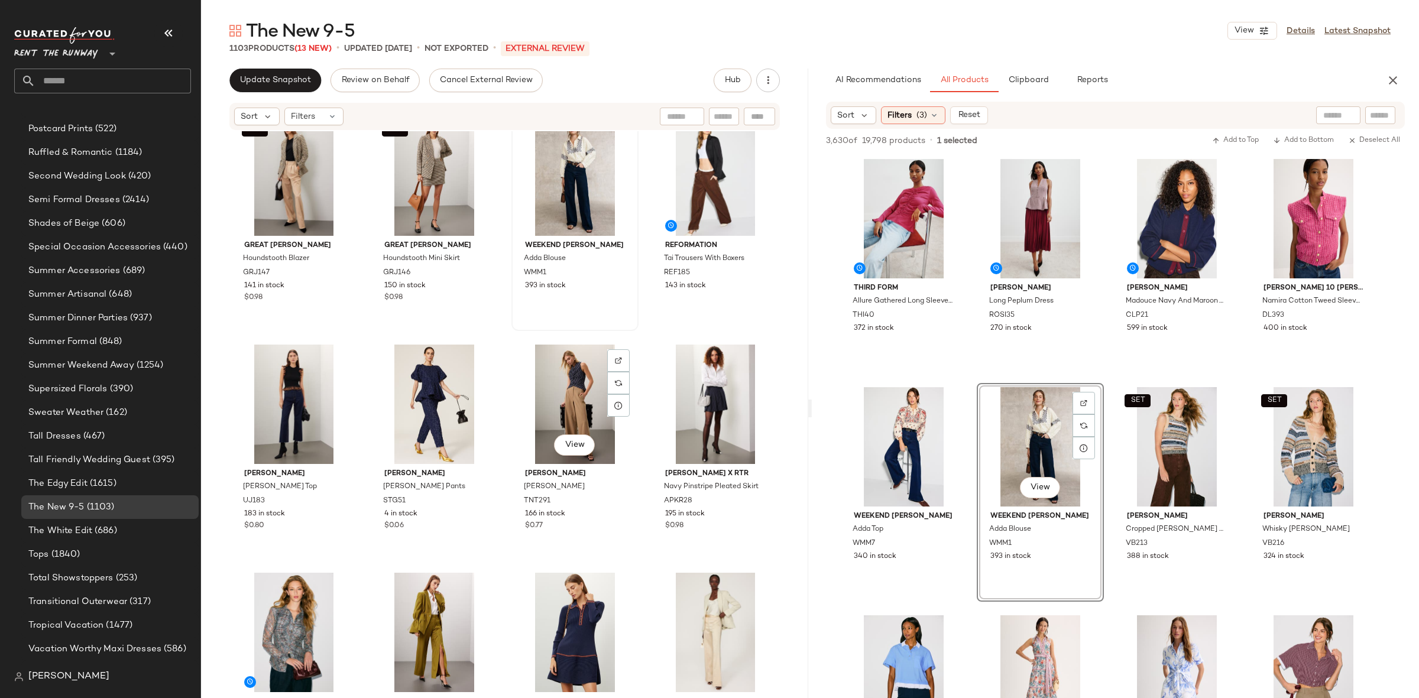
scroll to position [2352, 0]
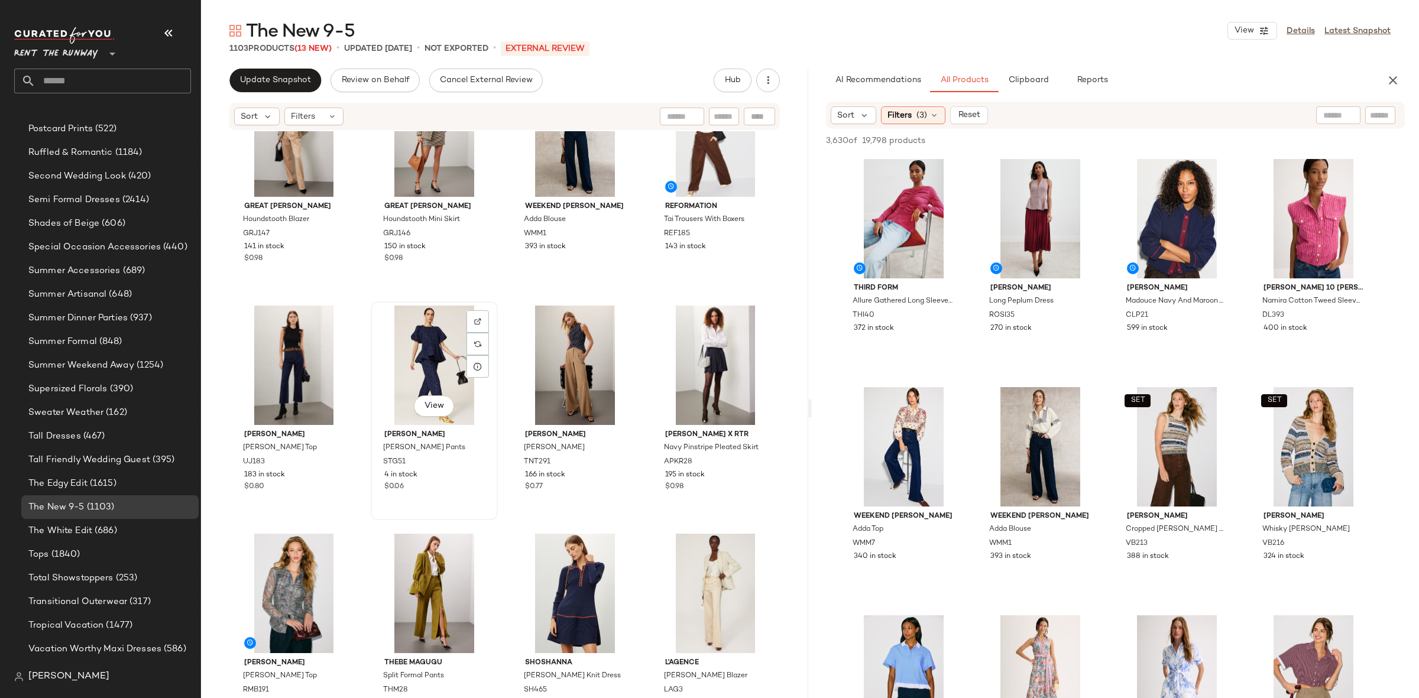
click at [411, 368] on div "View" at bounding box center [434, 365] width 119 height 119
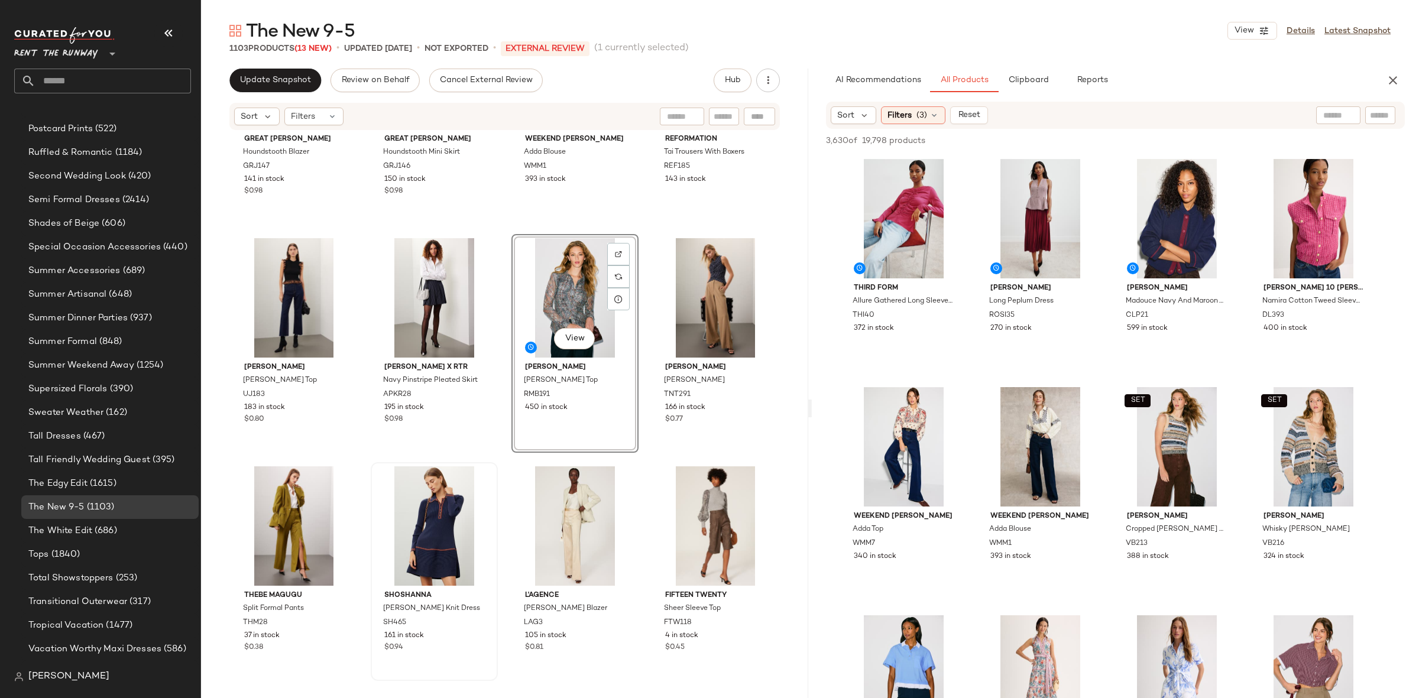
scroll to position [2421, 0]
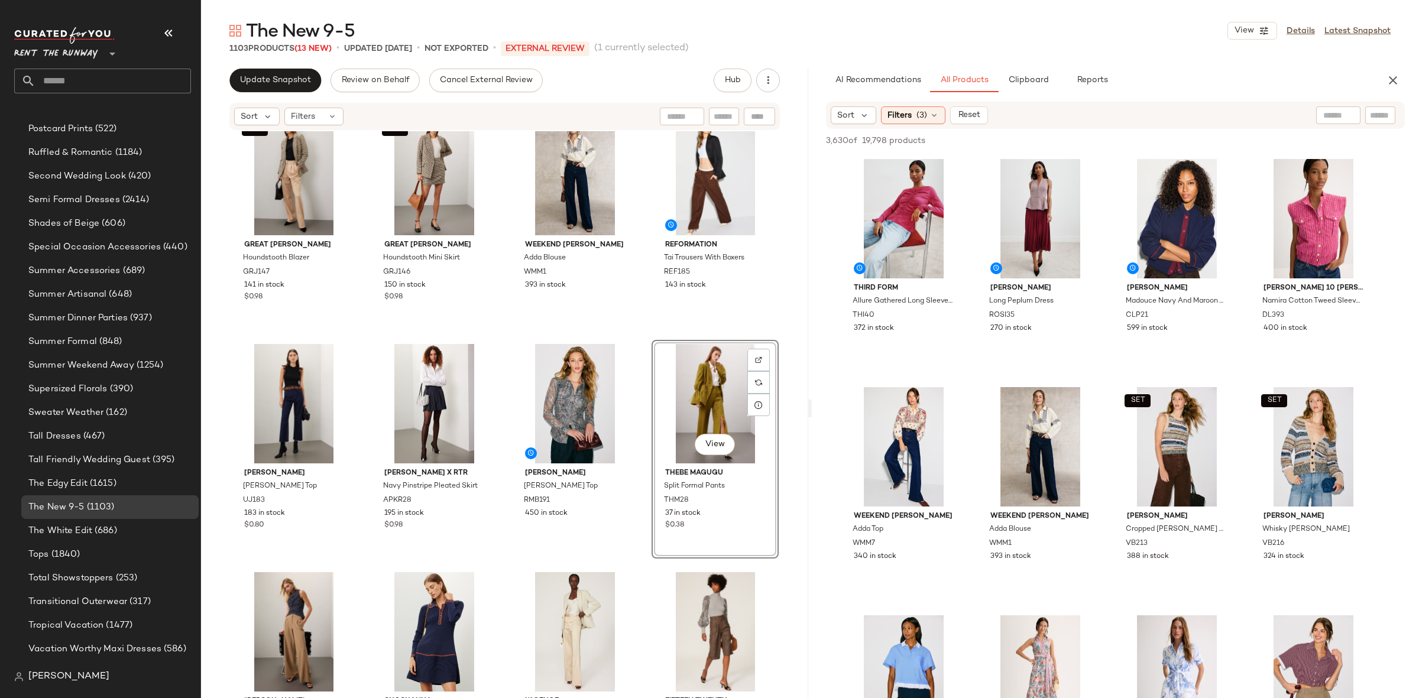
scroll to position [2304, 0]
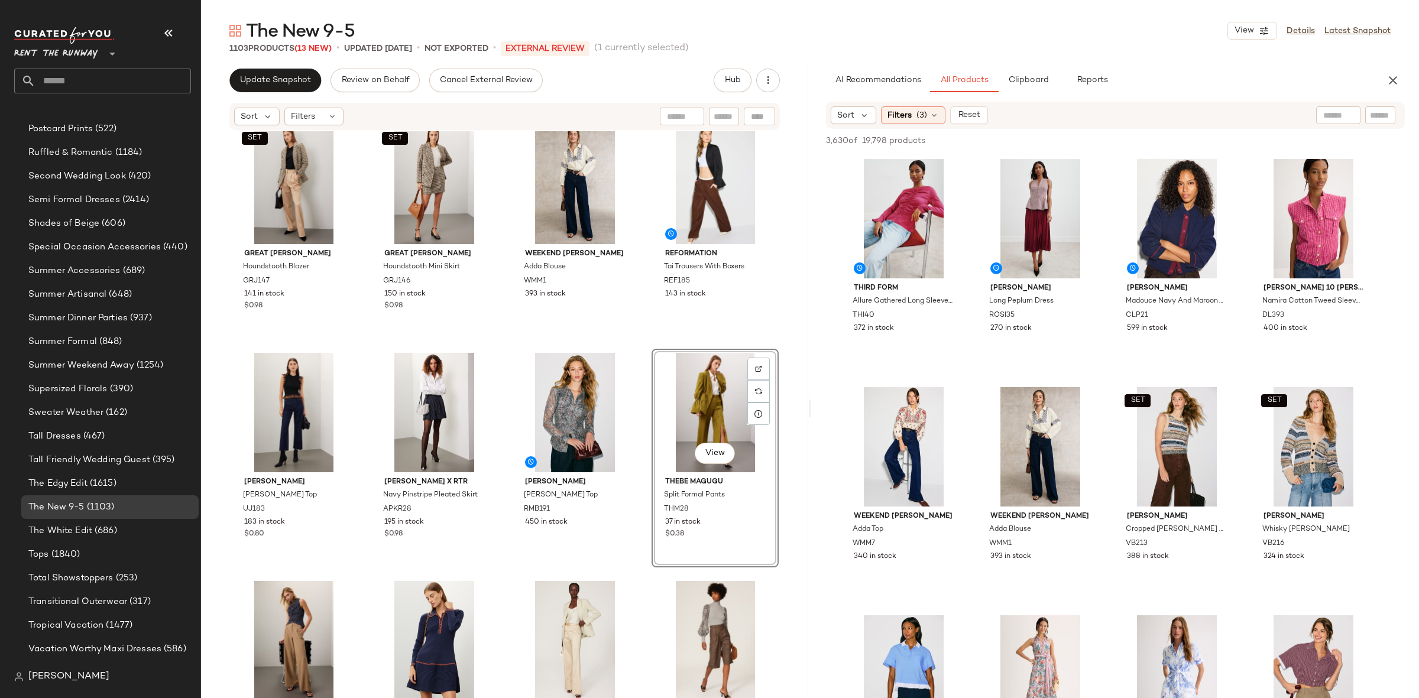
click at [644, 332] on div "SET Great Jones Houndstooth Blazer GRJ147 141 in stock $0.98 SET Great Jones Ho…" at bounding box center [504, 432] width 607 height 602
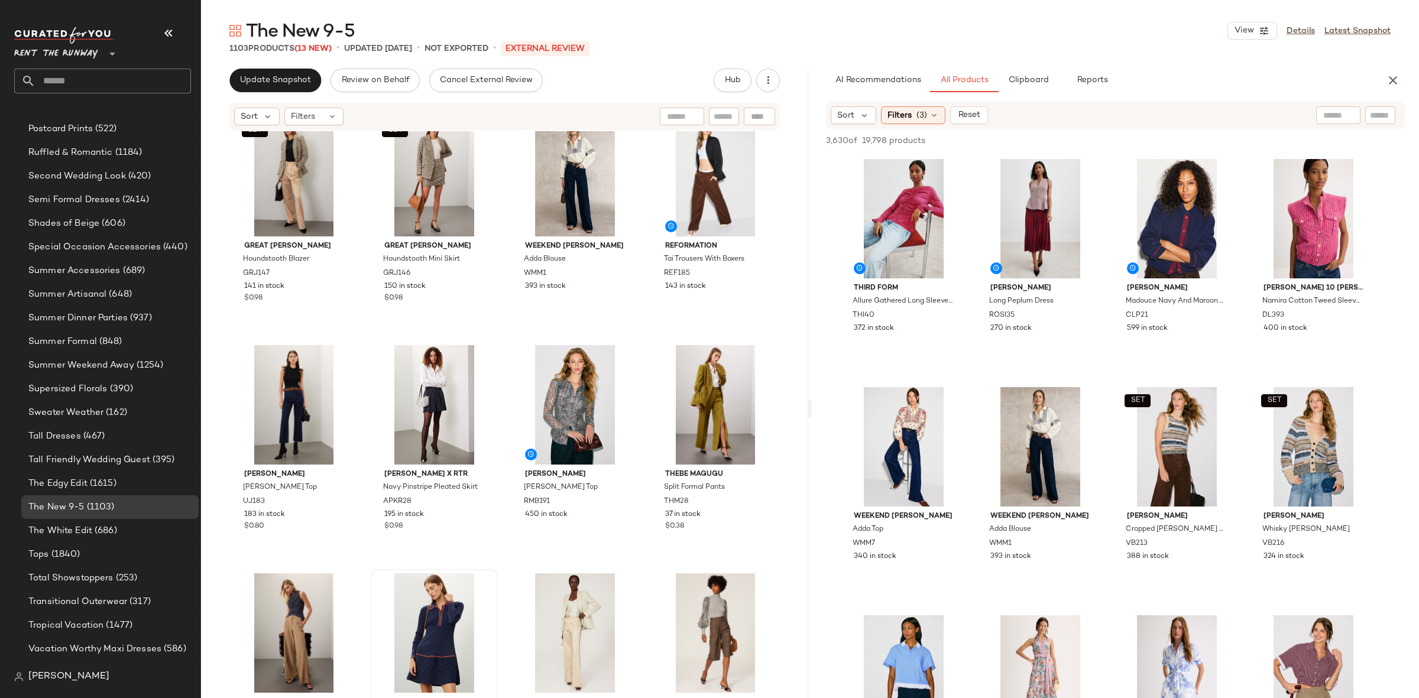
scroll to position [2426, 0]
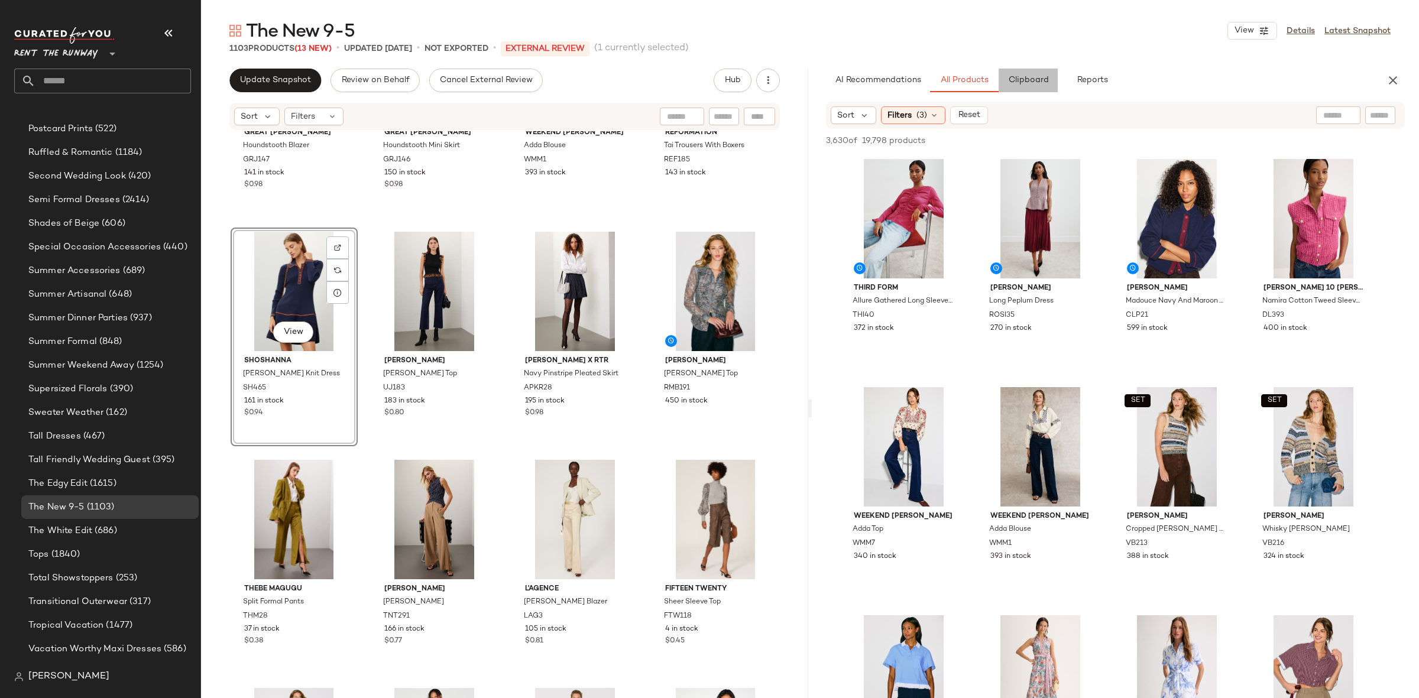
click at [1027, 91] on button "Clipboard" at bounding box center [1027, 81] width 59 height 24
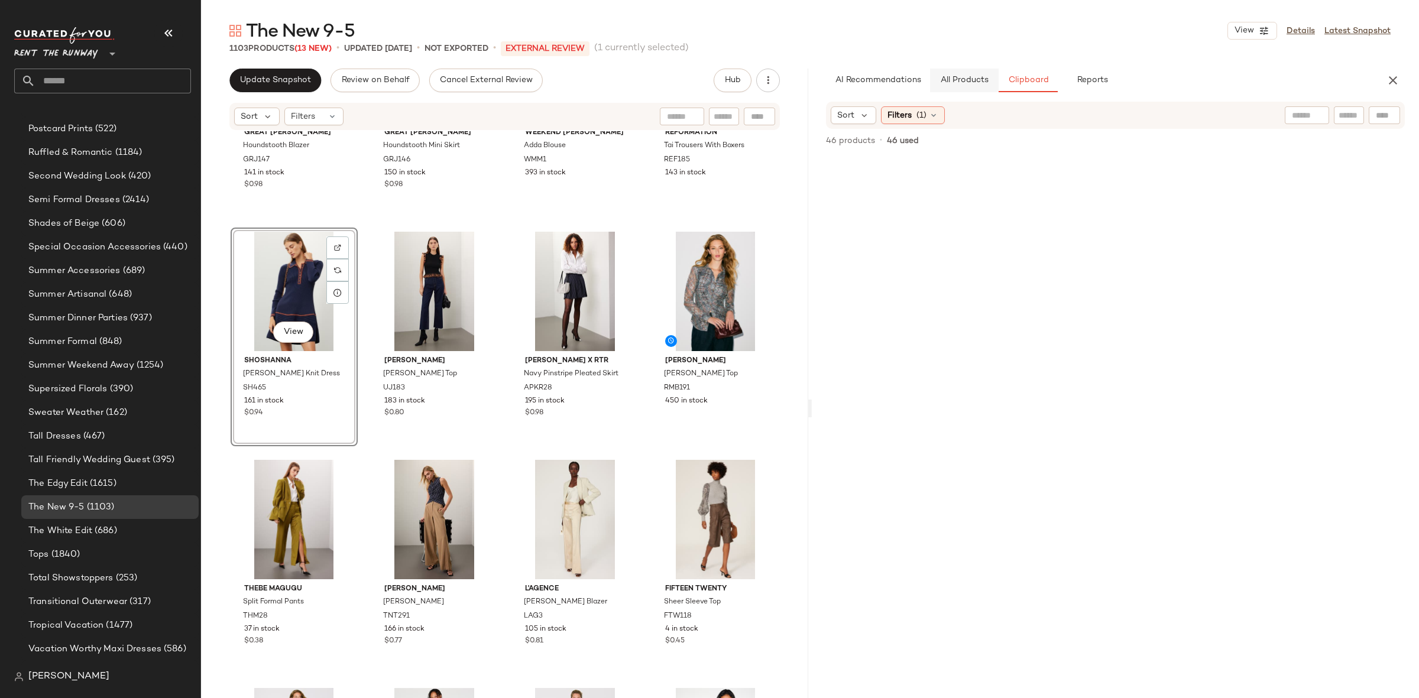
click at [959, 83] on span "All Products" at bounding box center [964, 80] width 48 height 9
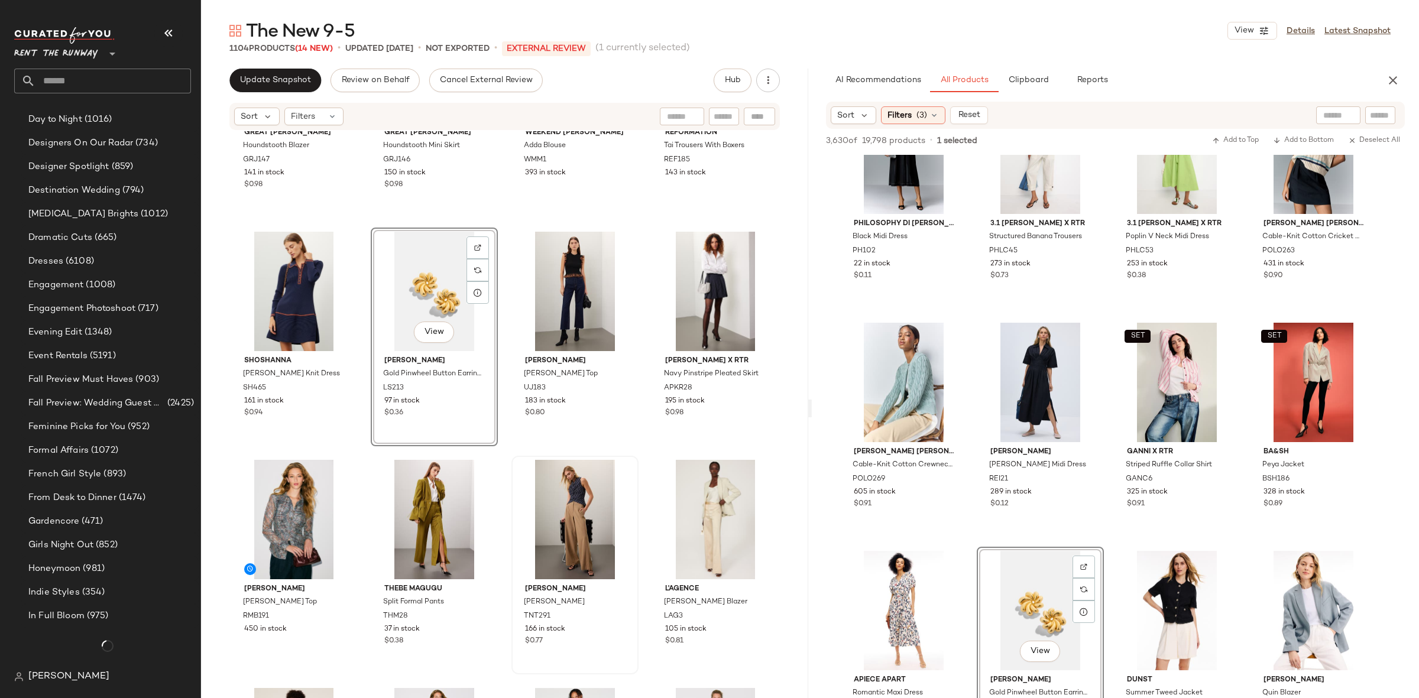
scroll to position [1649, 0]
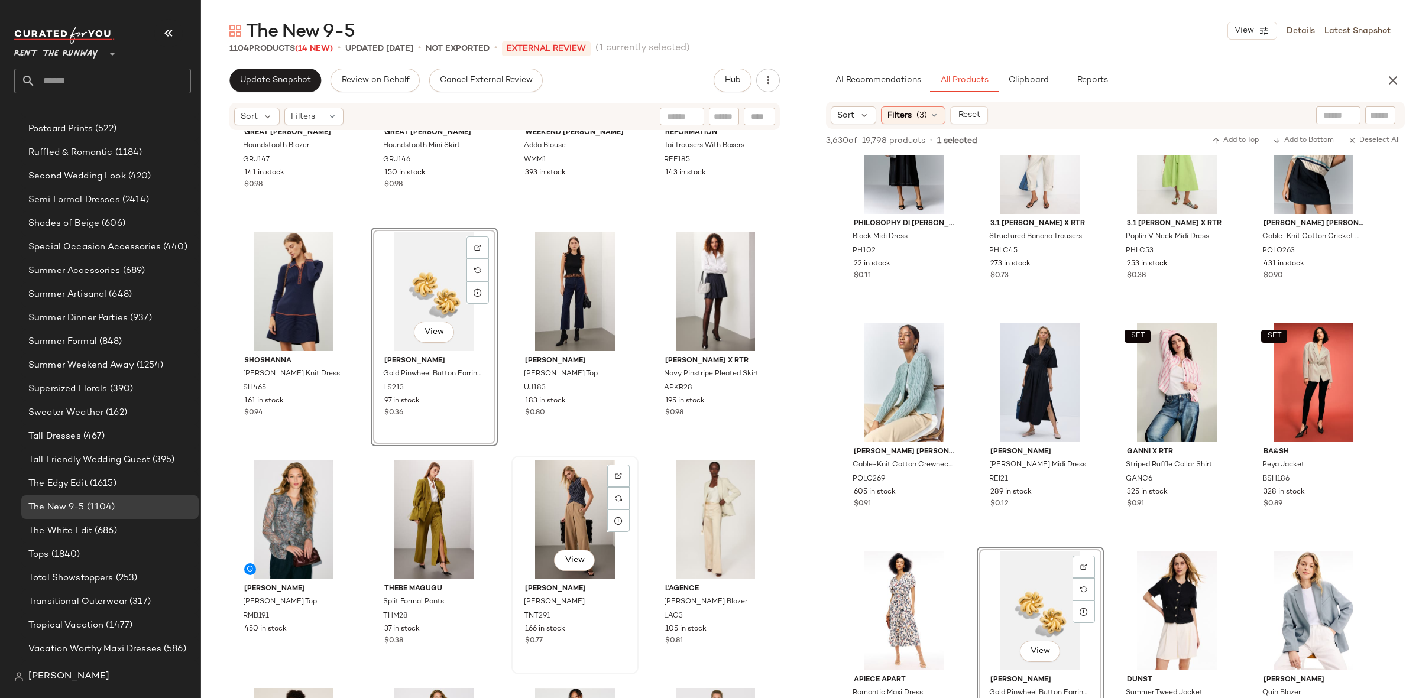
click at [520, 463] on div "View" at bounding box center [575, 519] width 119 height 119
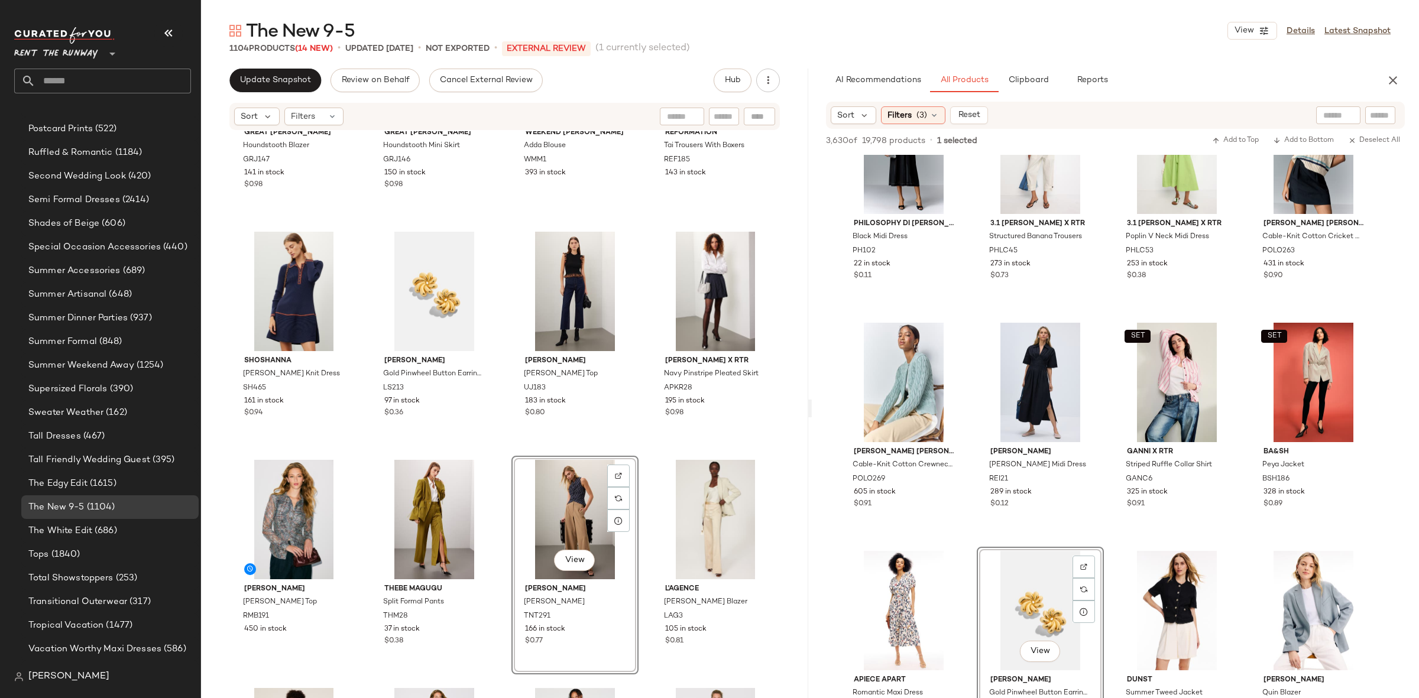
click at [495, 448] on div "SET Great Jones Houndstooth Blazer GRJ147 141 in stock $0.98 SET Great Jones Ho…" at bounding box center [504, 432] width 607 height 602
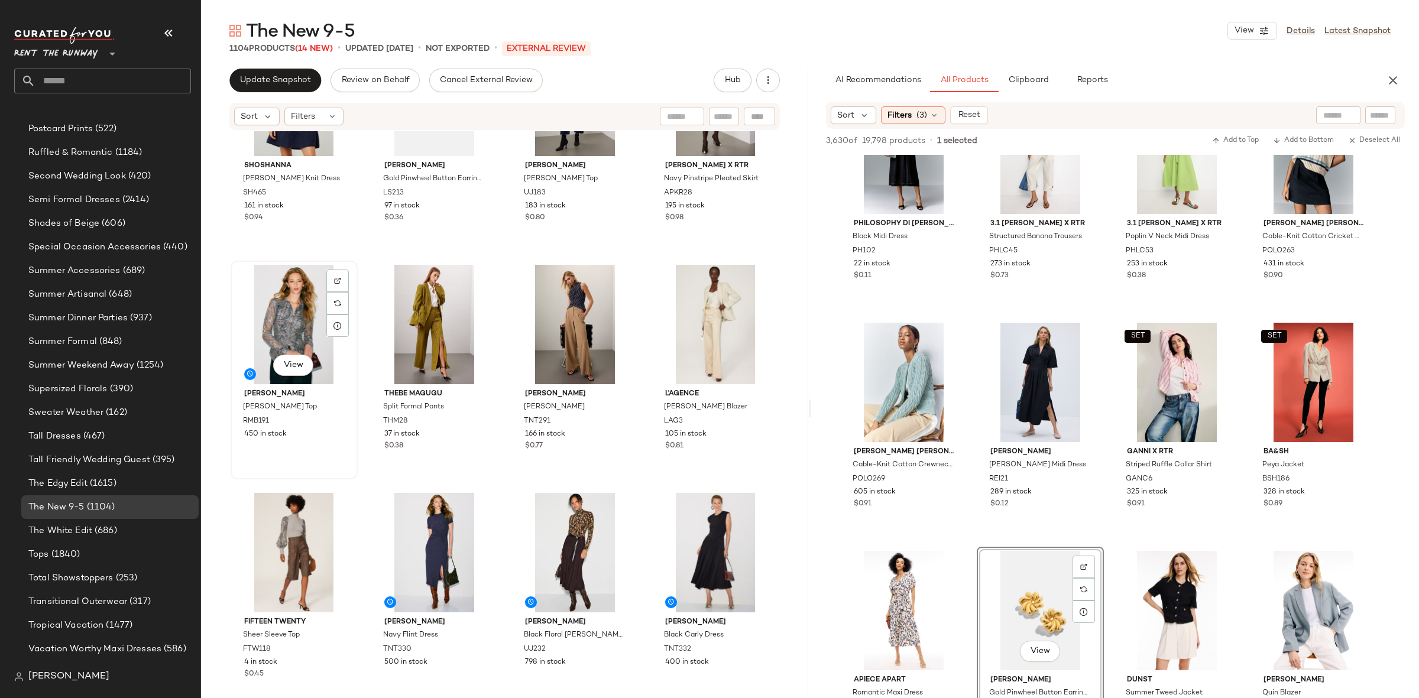
scroll to position [2443, 0]
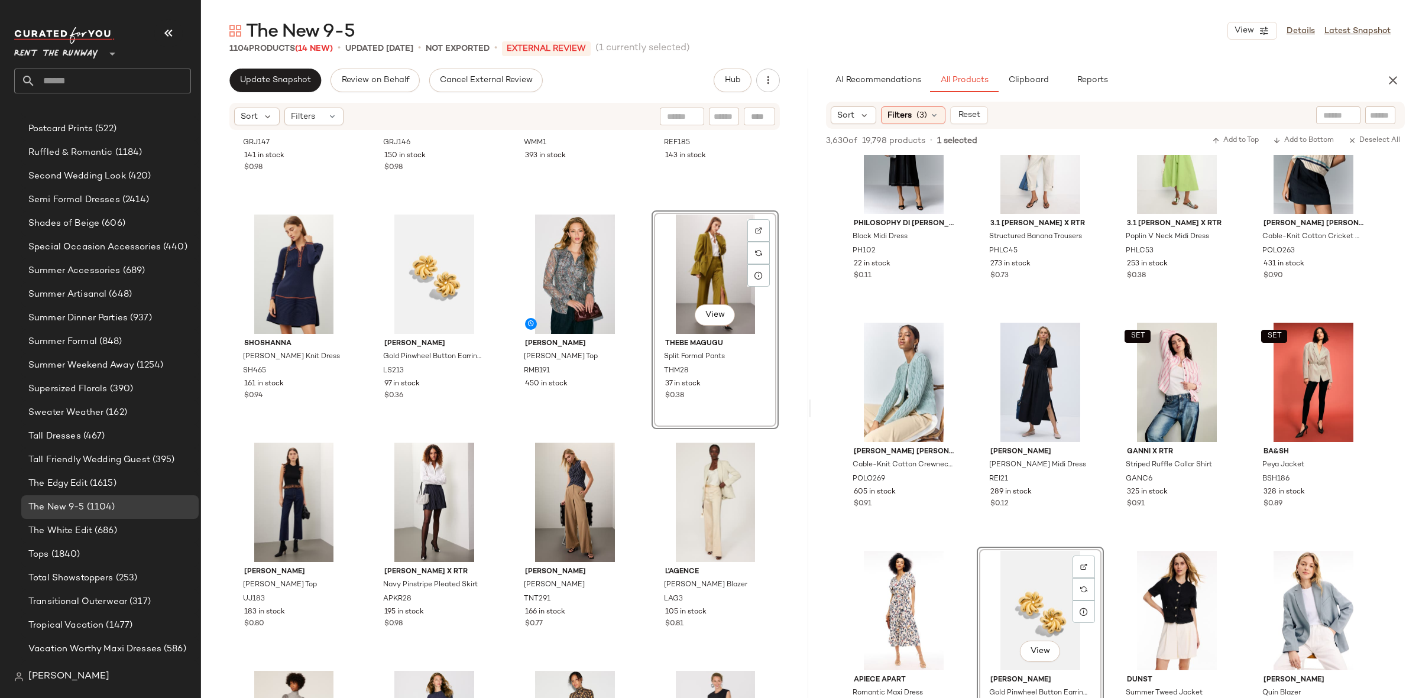
click at [639, 435] on div "SET Great Jones Houndstooth Blazer GRJ147 141 in stock $0.98 SET Great Jones Ho…" at bounding box center [504, 432] width 607 height 602
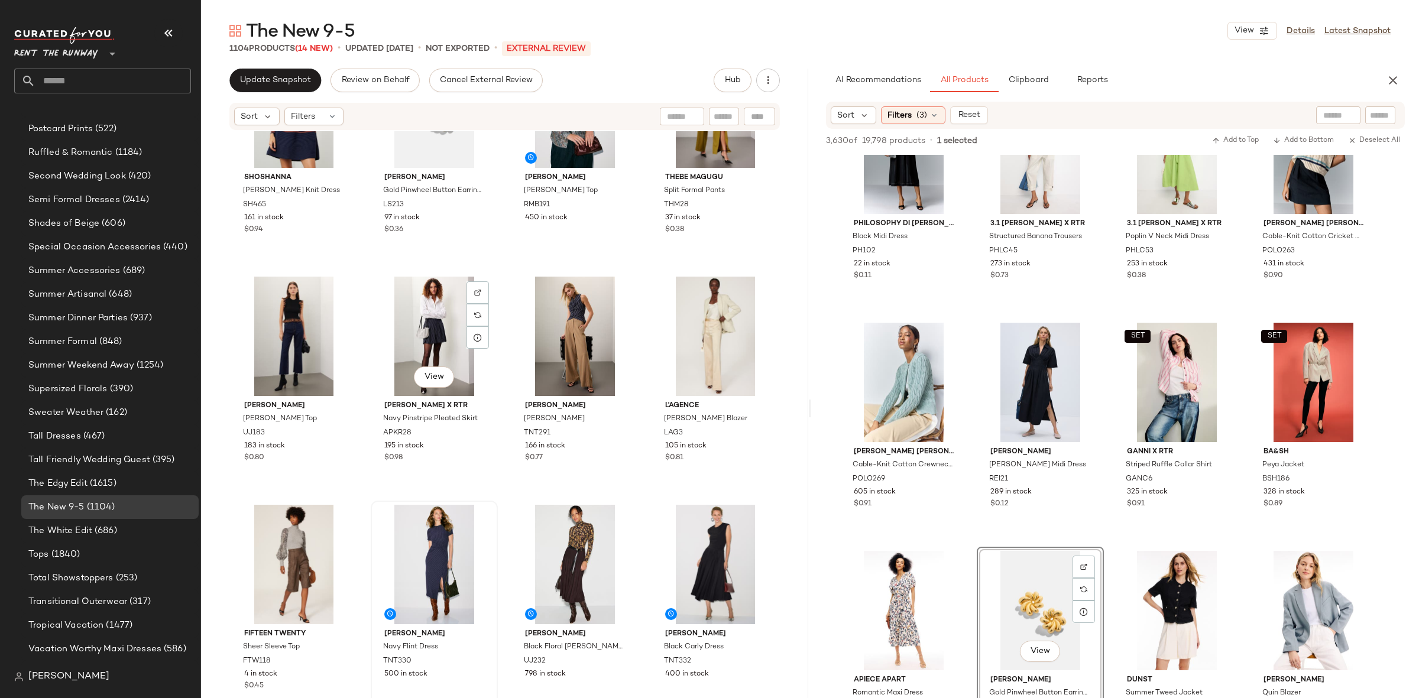
scroll to position [2624, 0]
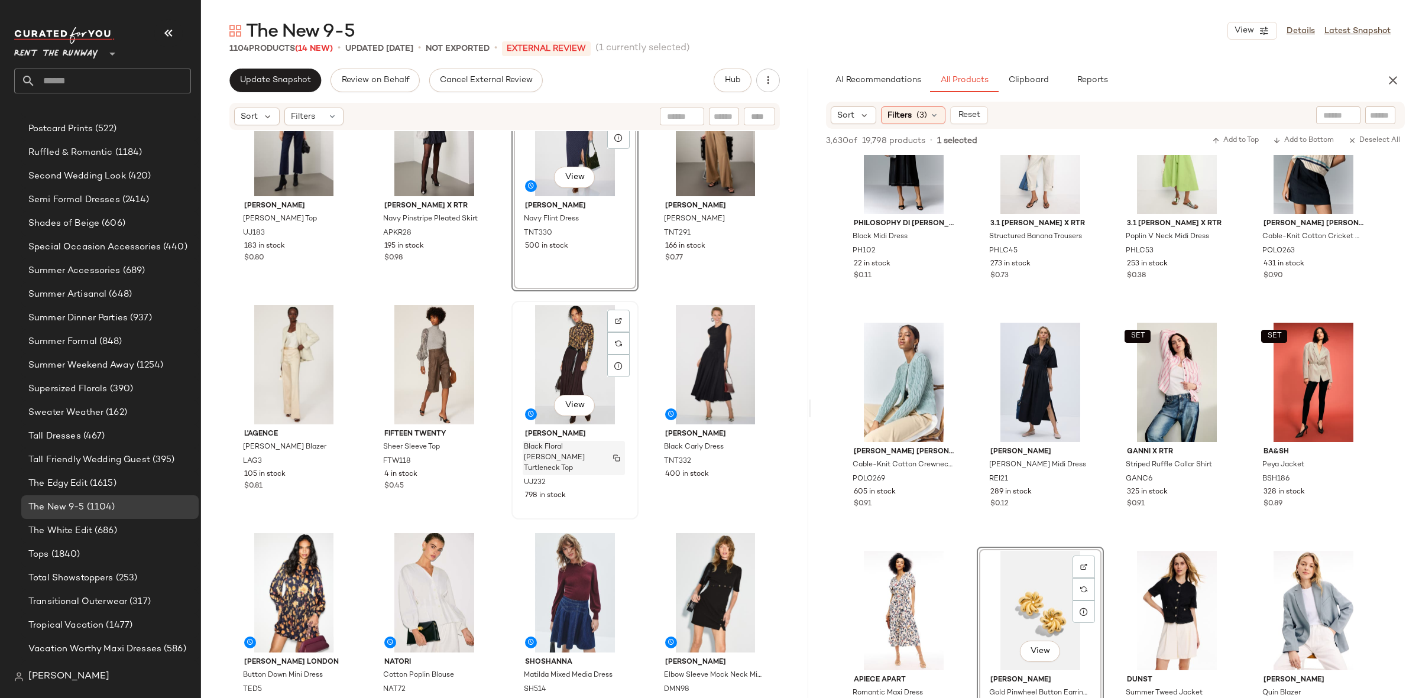
scroll to position [2809, 0]
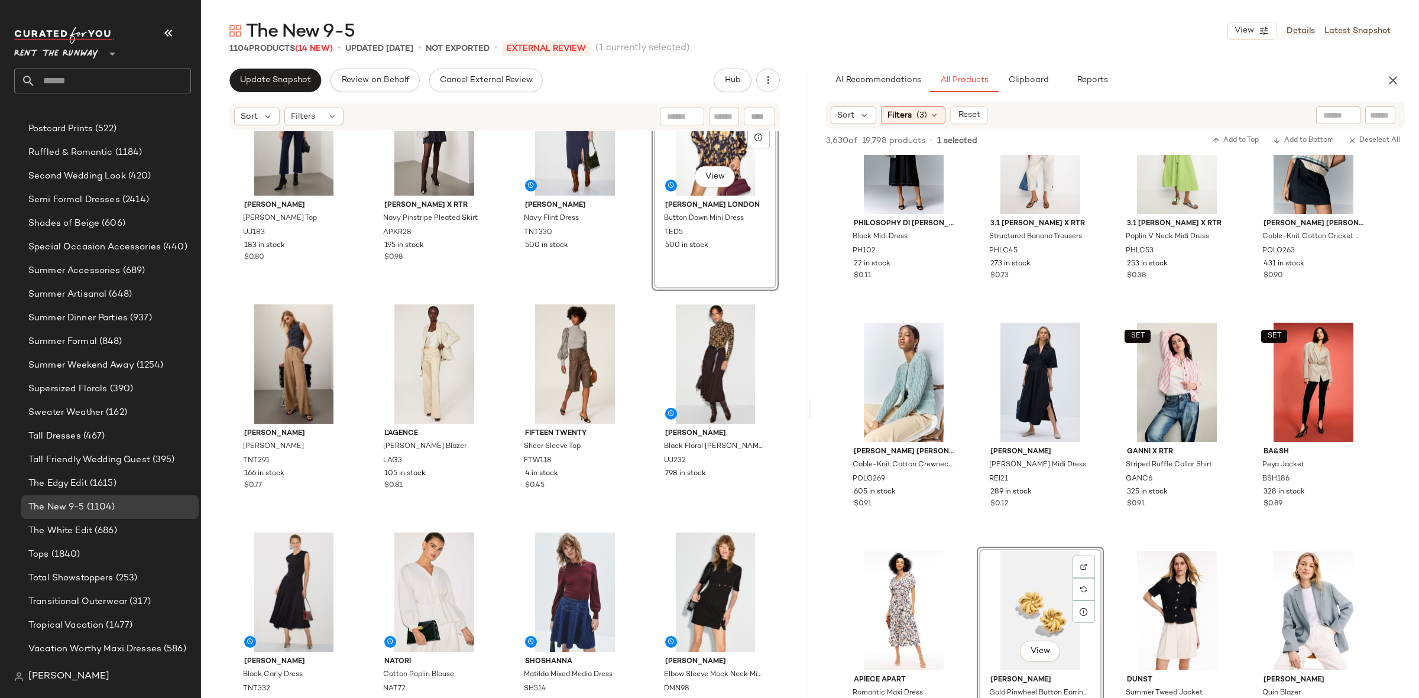
click at [636, 305] on div "Ulla Johnson Leila Top UJ183 183 in stock $0.80 ASHLEY PARK x RTR Navy Pinstrip…" at bounding box center [504, 432] width 607 height 602
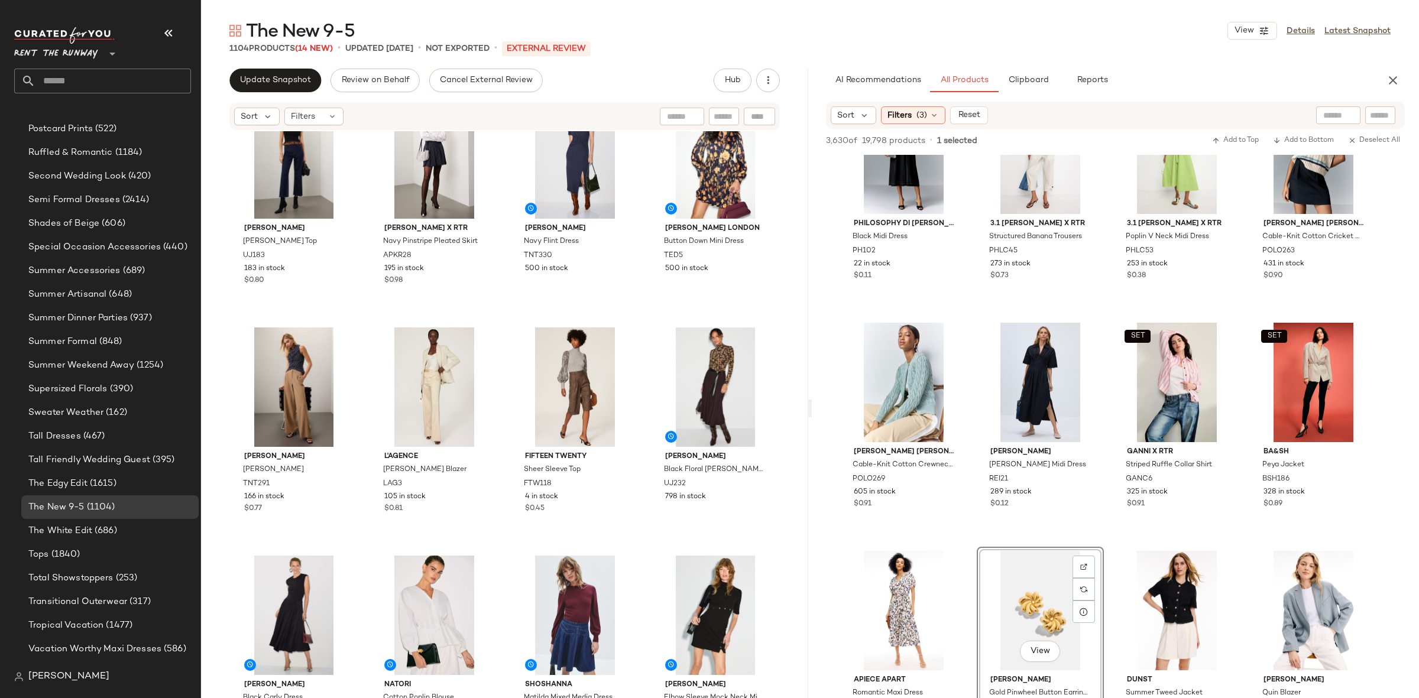
scroll to position [2792, 0]
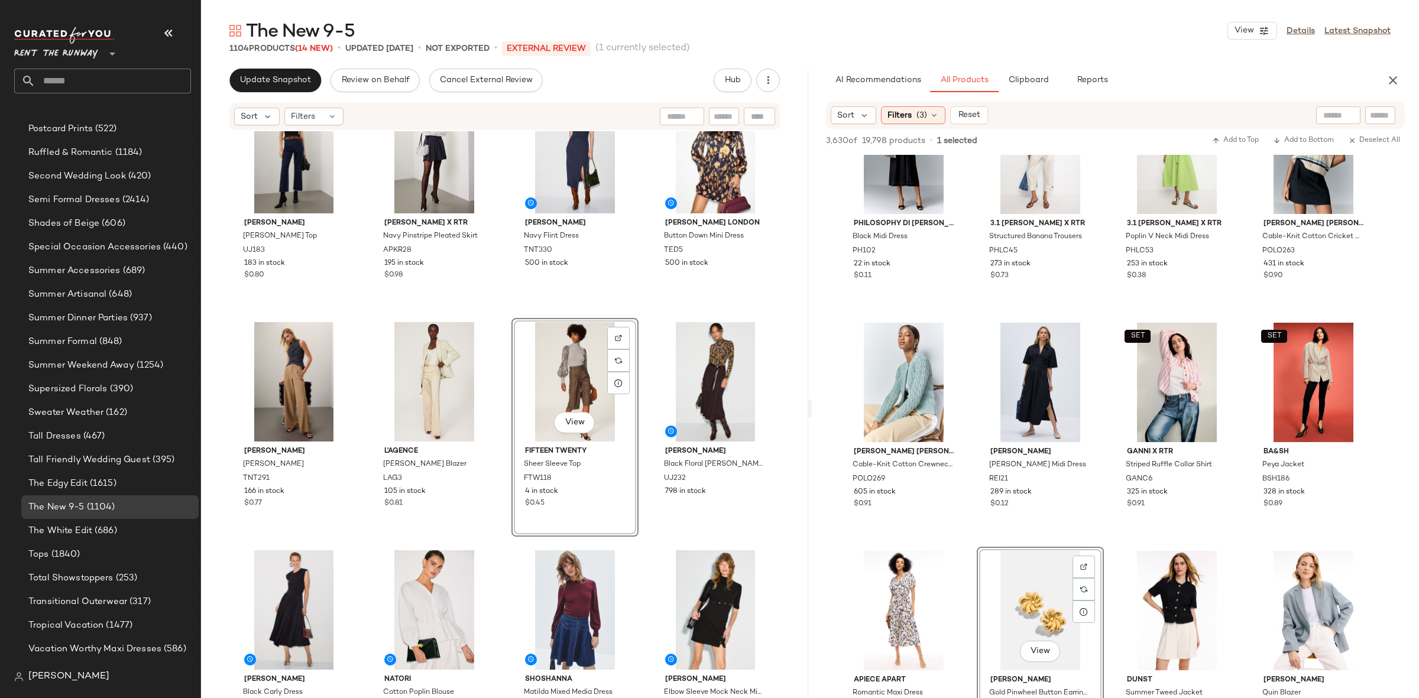
click at [362, 315] on div "Shoshanna Viola Knit Dress SH465 161 in stock $0.94 Lele Sadoughi Gold Pinwheel…" at bounding box center [504, 432] width 607 height 602
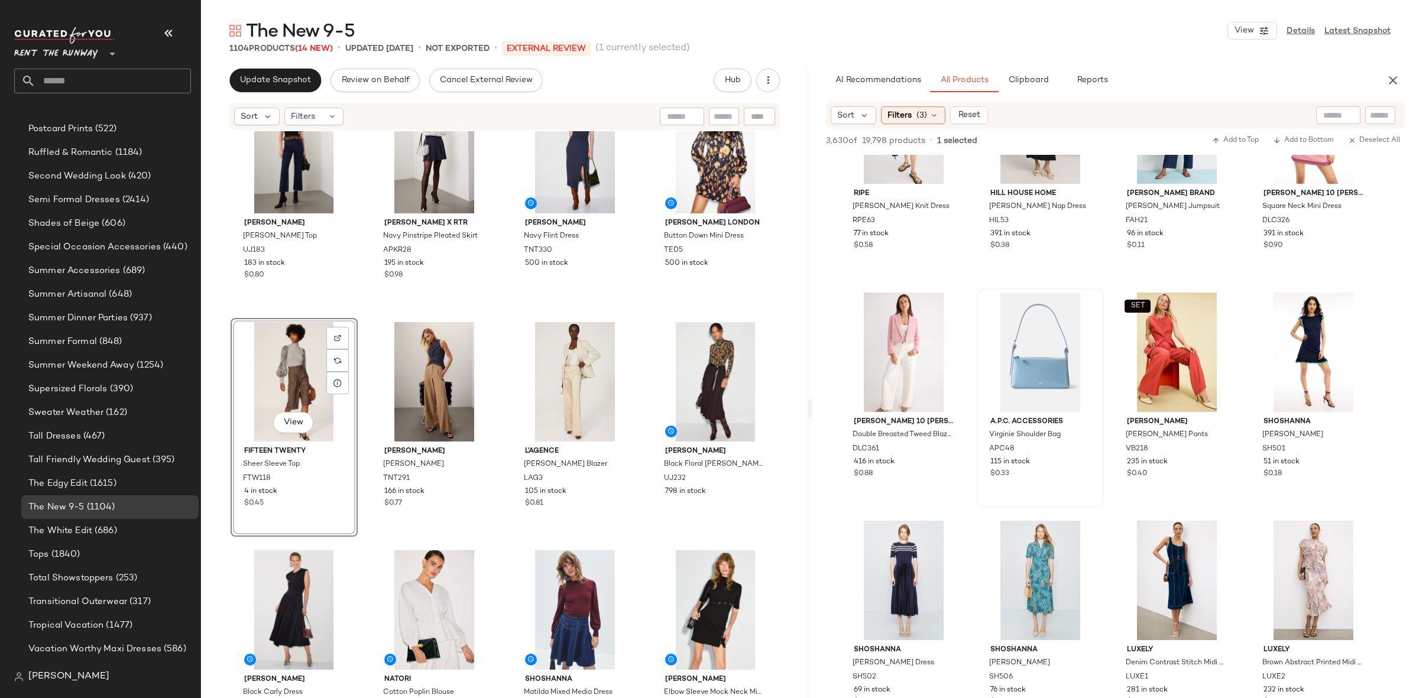
scroll to position [8553, 0]
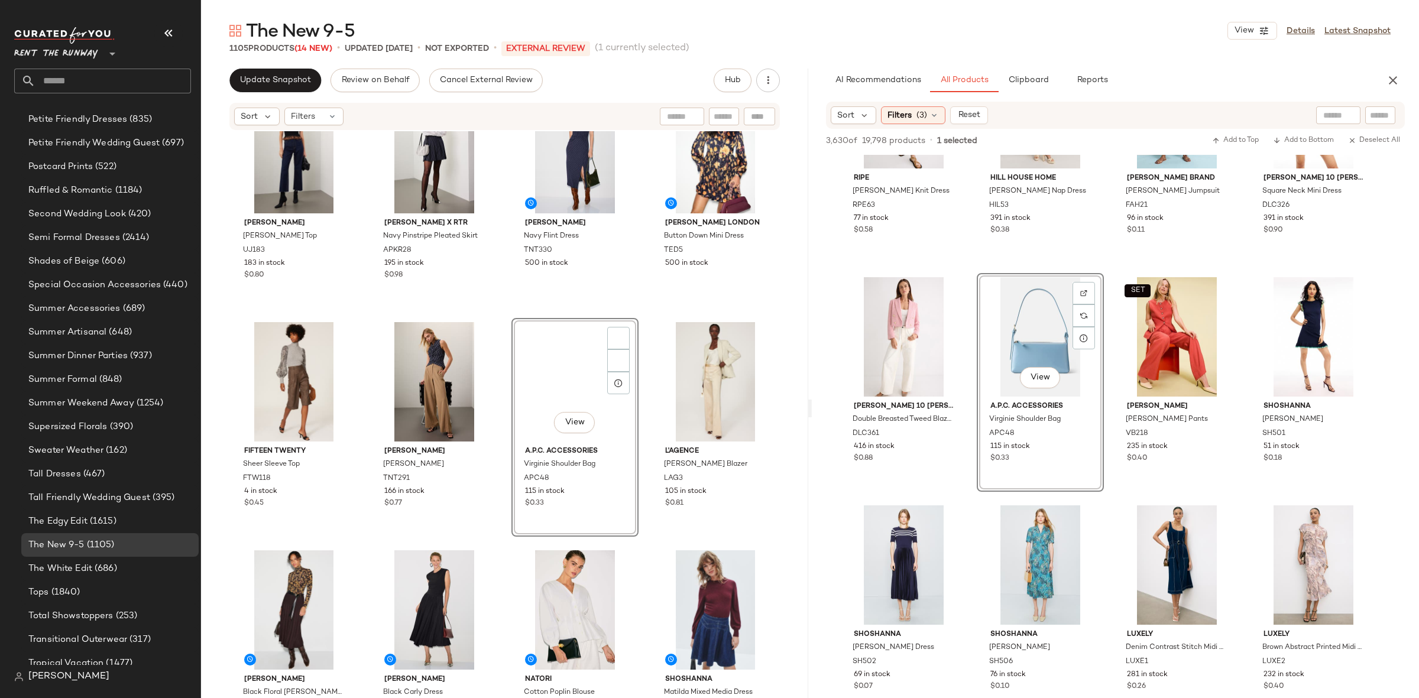
click at [505, 316] on div "Shoshanna Viola Knit Dress SH465 161 in stock $0.94 Lele Sadoughi Gold Pinwheel…" at bounding box center [504, 432] width 607 height 602
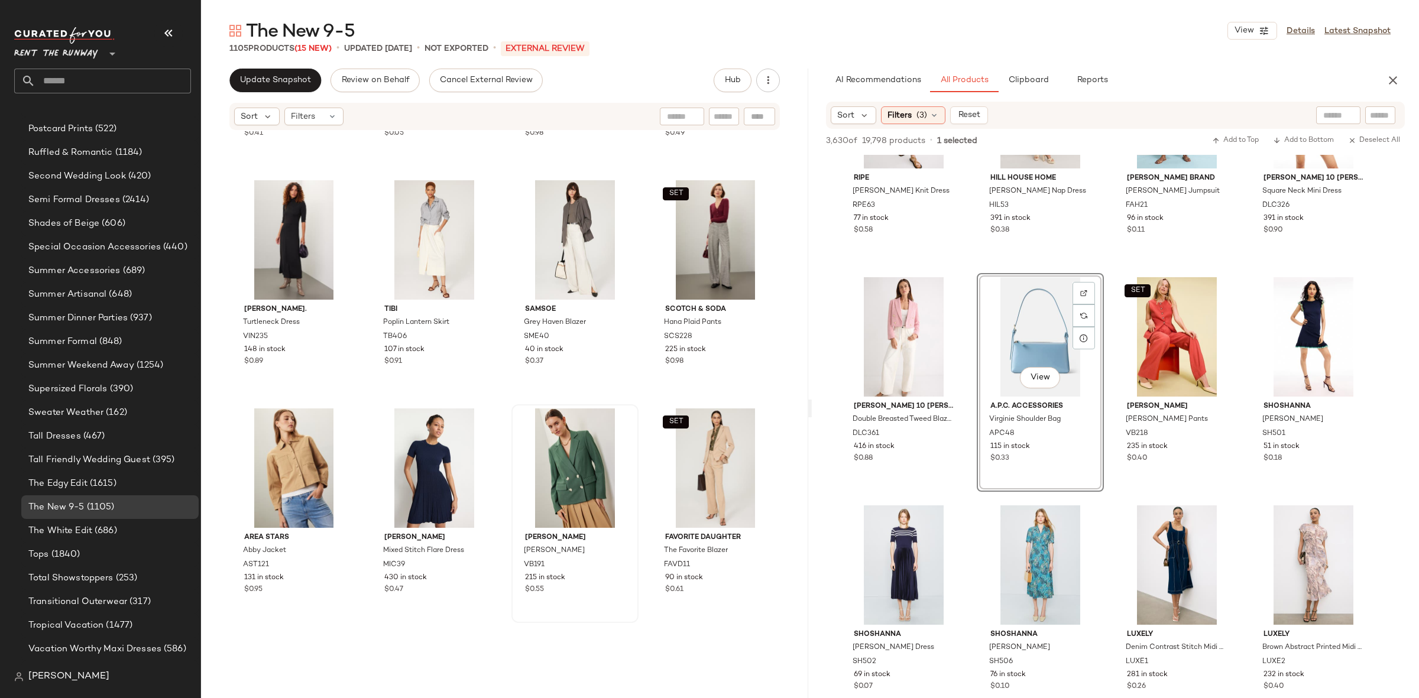
scroll to position [4429, 0]
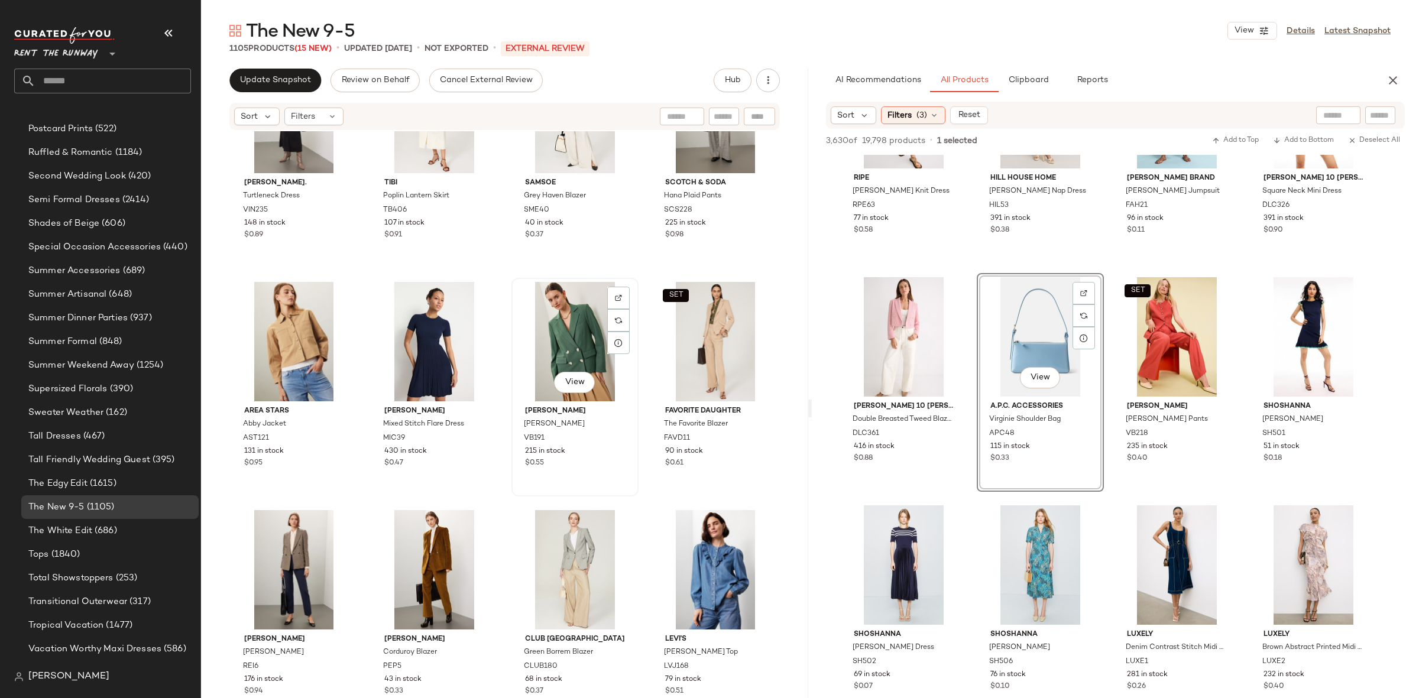
click at [576, 331] on div "View" at bounding box center [575, 341] width 119 height 119
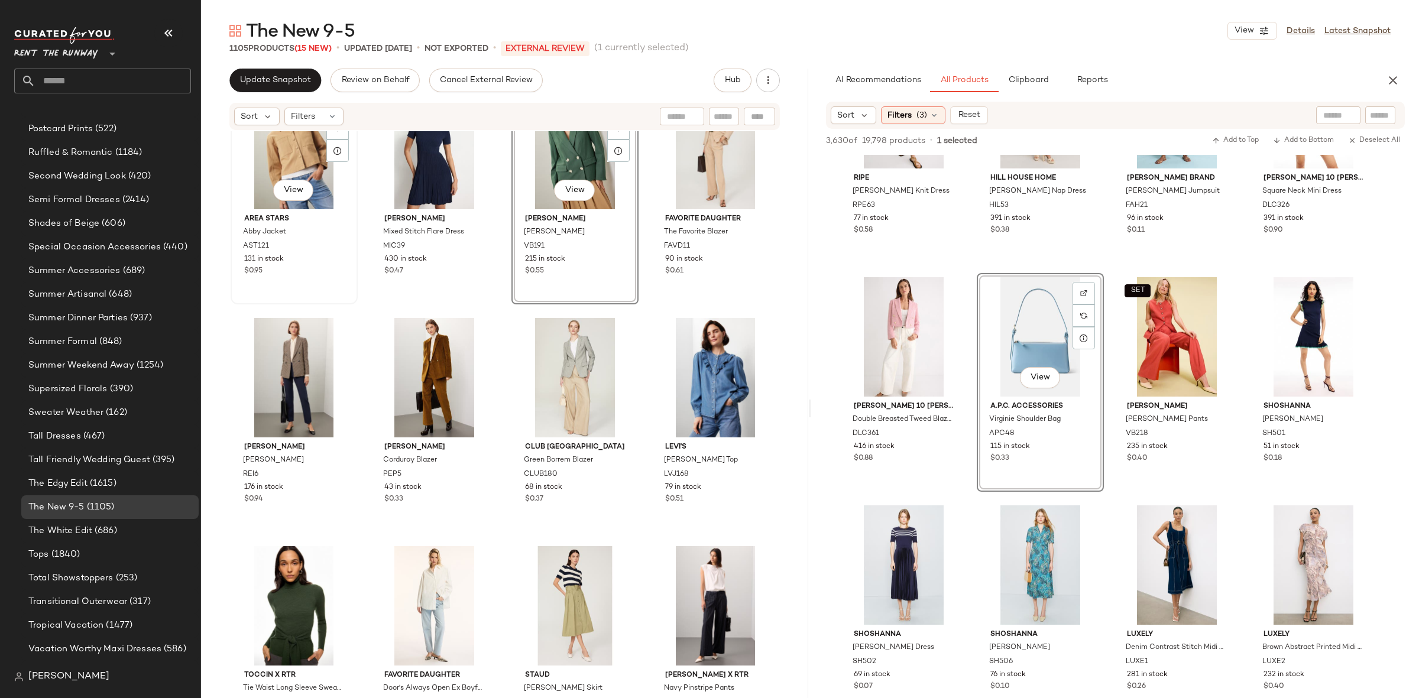
scroll to position [4612, 0]
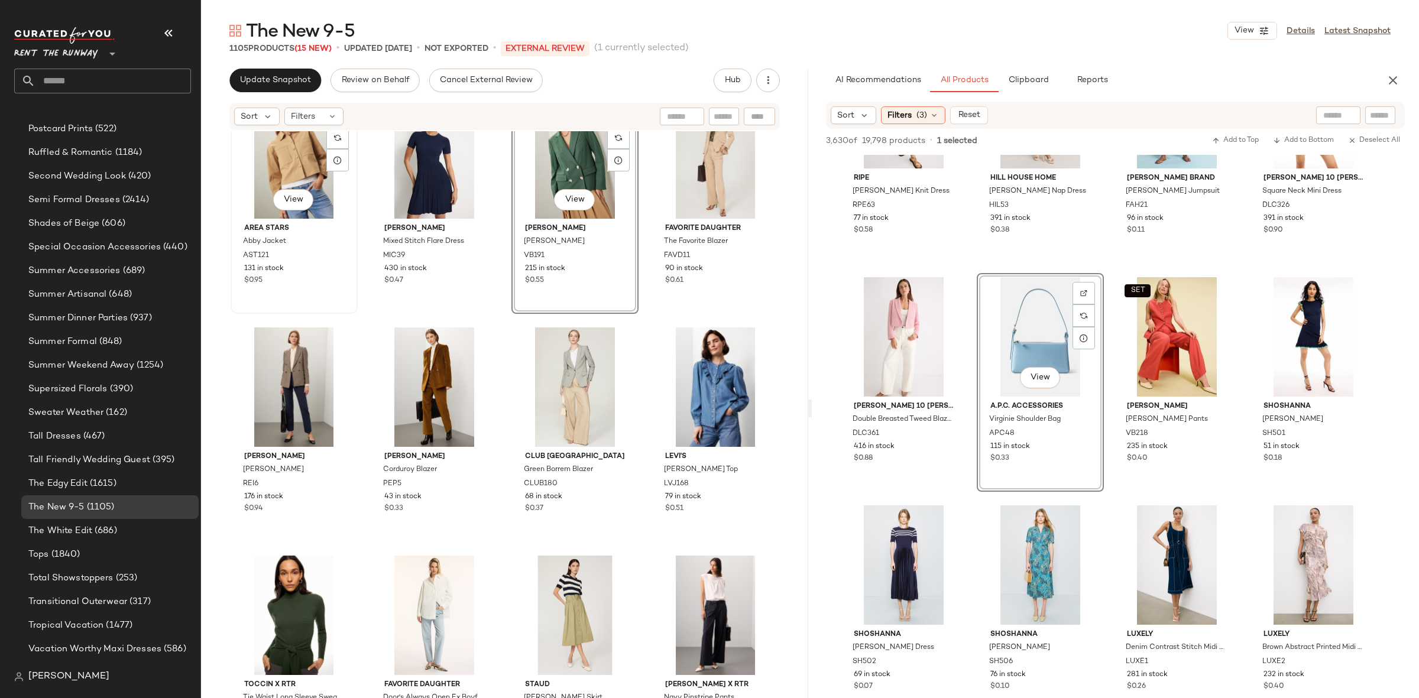
click at [313, 162] on div "View" at bounding box center [294, 158] width 119 height 119
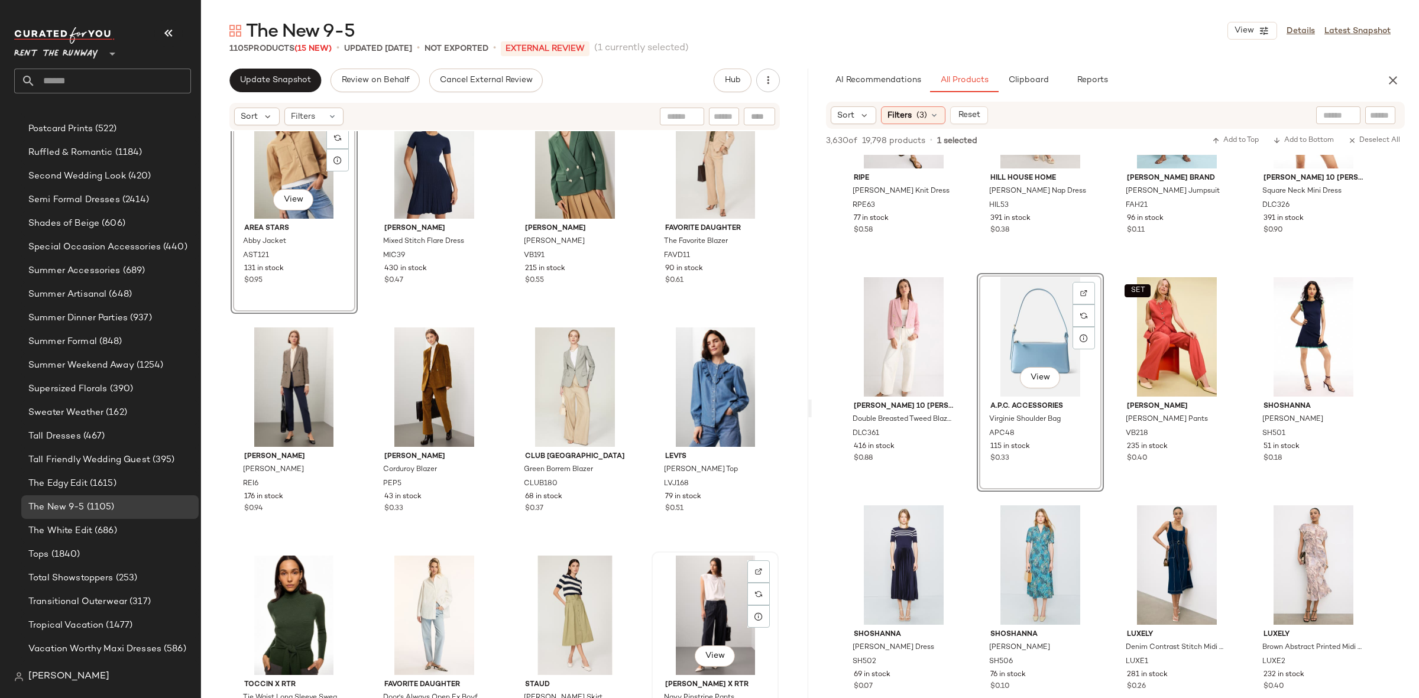
click at [699, 584] on div "View" at bounding box center [715, 615] width 119 height 119
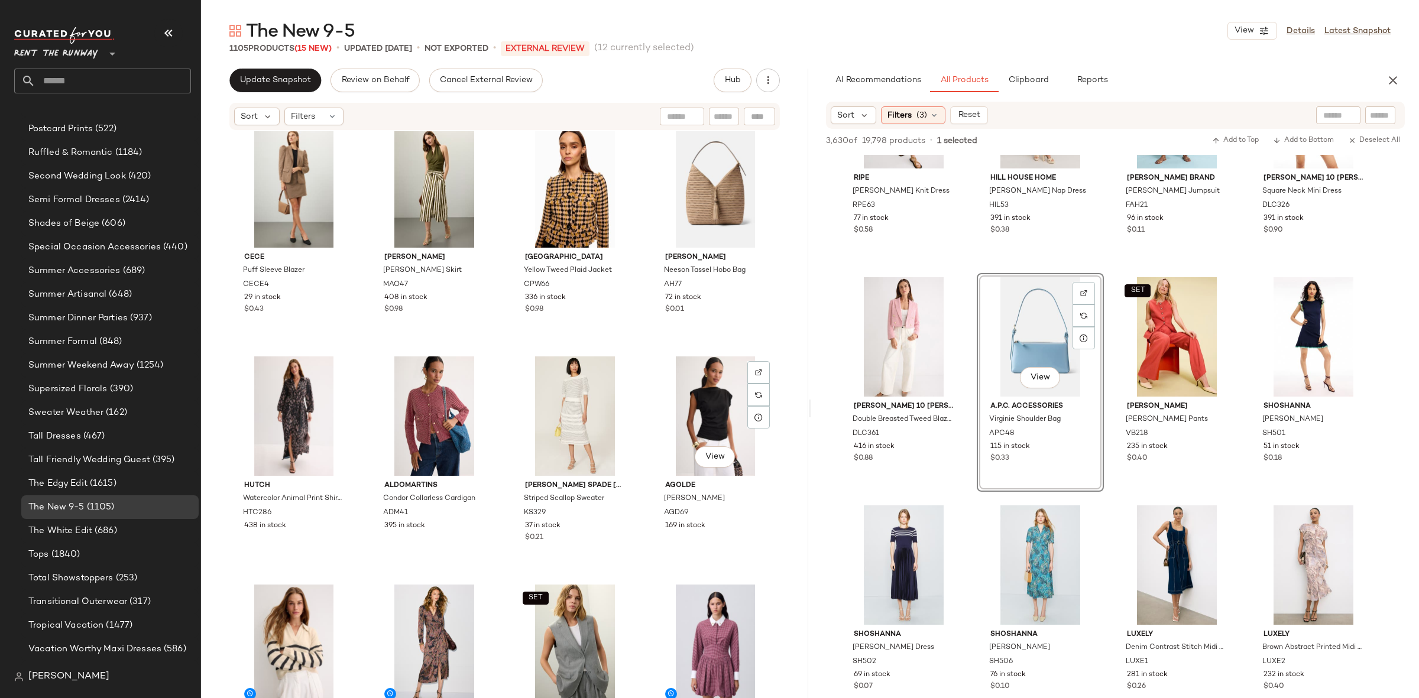
scroll to position [6417, 0]
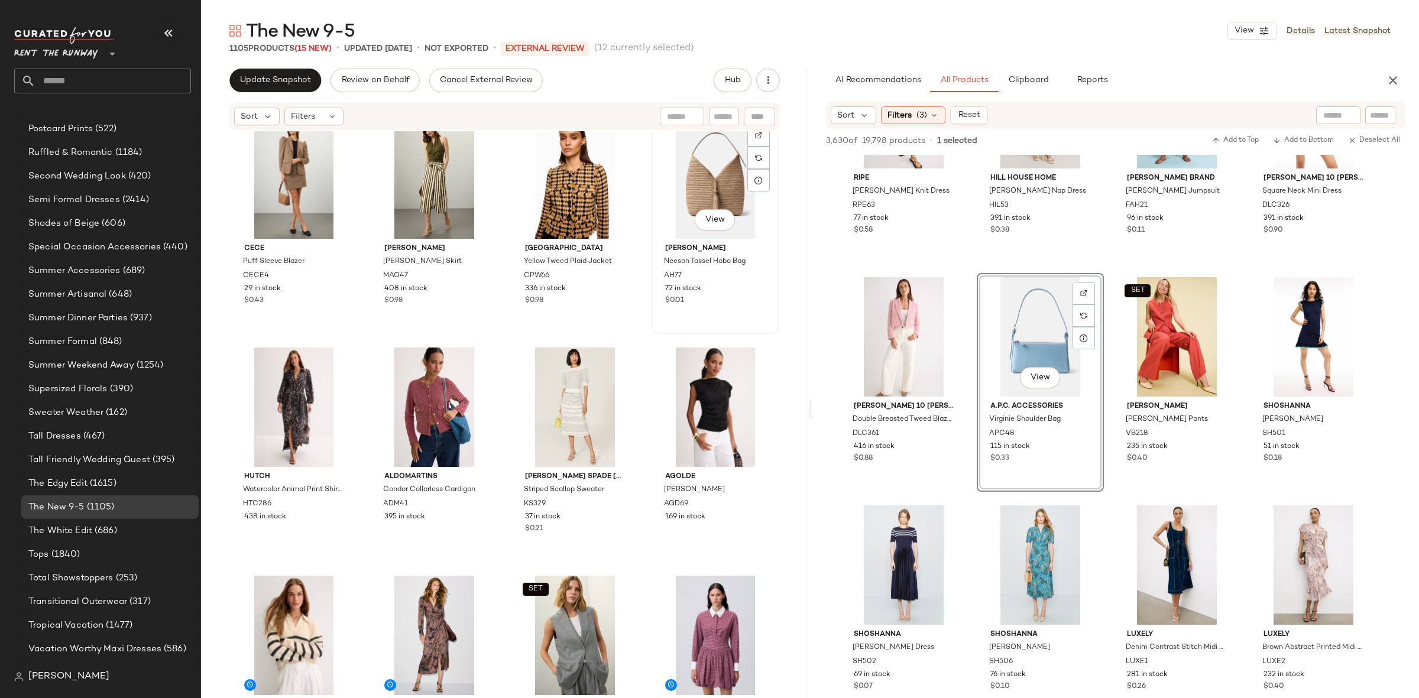
click at [685, 198] on div "View" at bounding box center [715, 178] width 119 height 119
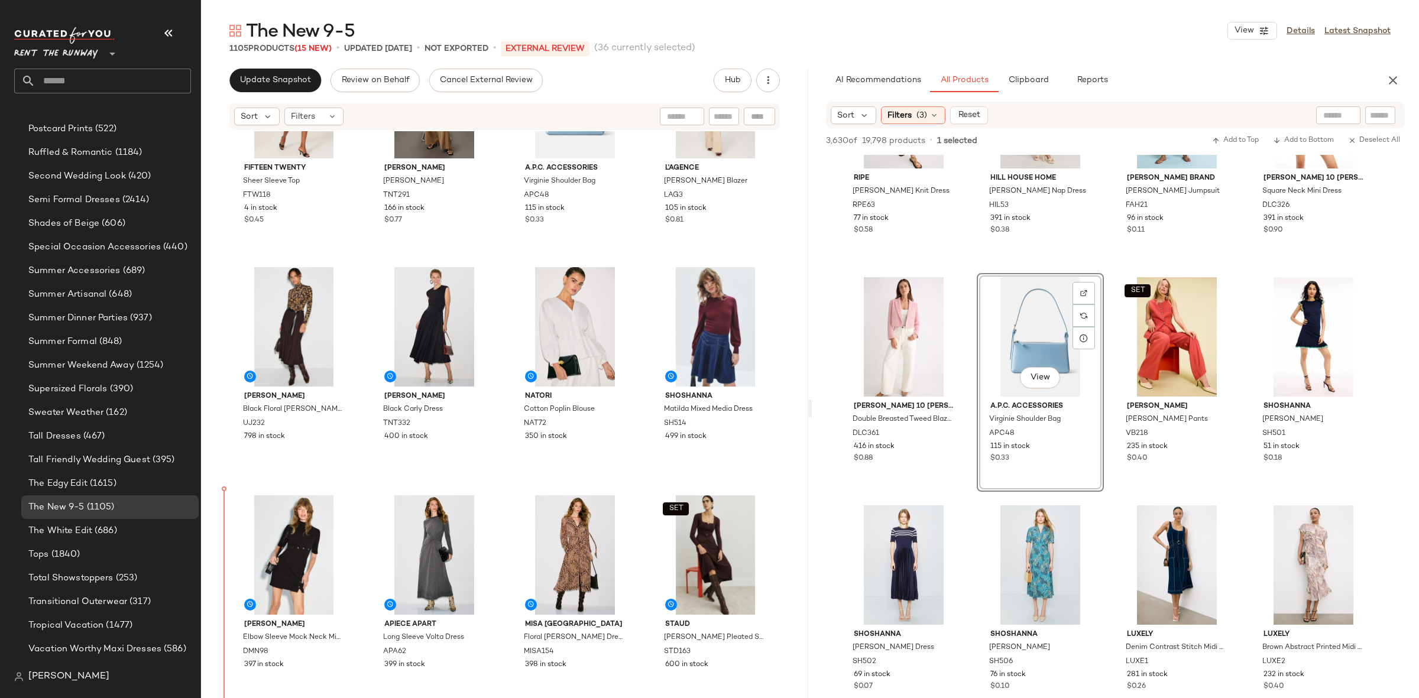
scroll to position [3084, 0]
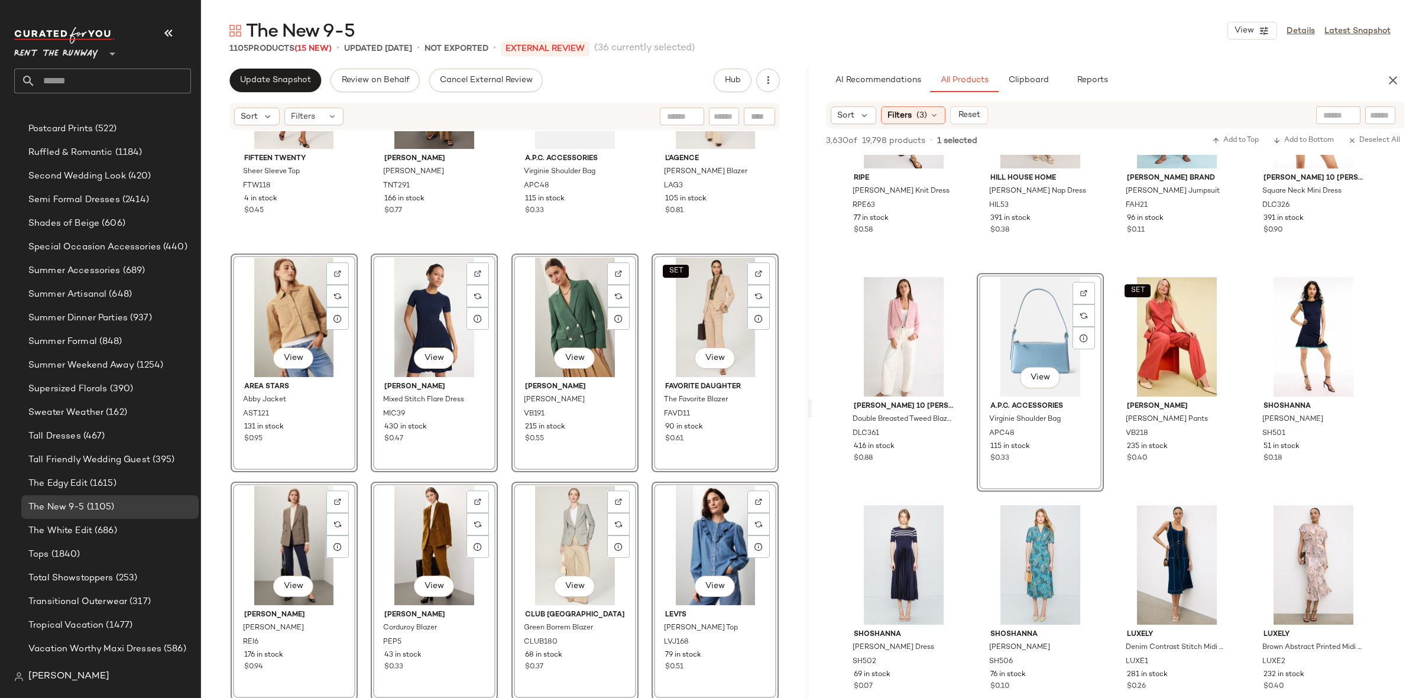
click at [368, 472] on div "Fifteen Twenty Sheer Sleeve Top FTW118 4 in stock $0.45 Tanya Taylor Marfa Trou…" at bounding box center [504, 432] width 607 height 602
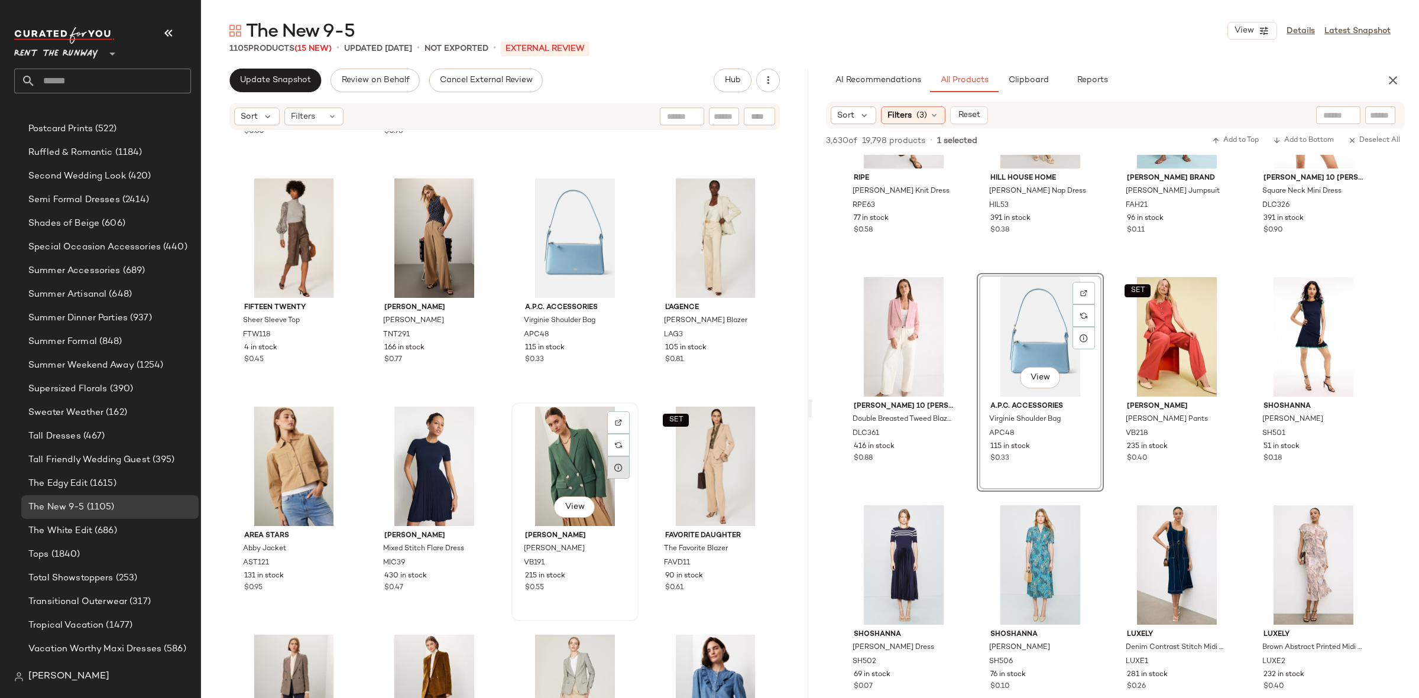
scroll to position [2947, 0]
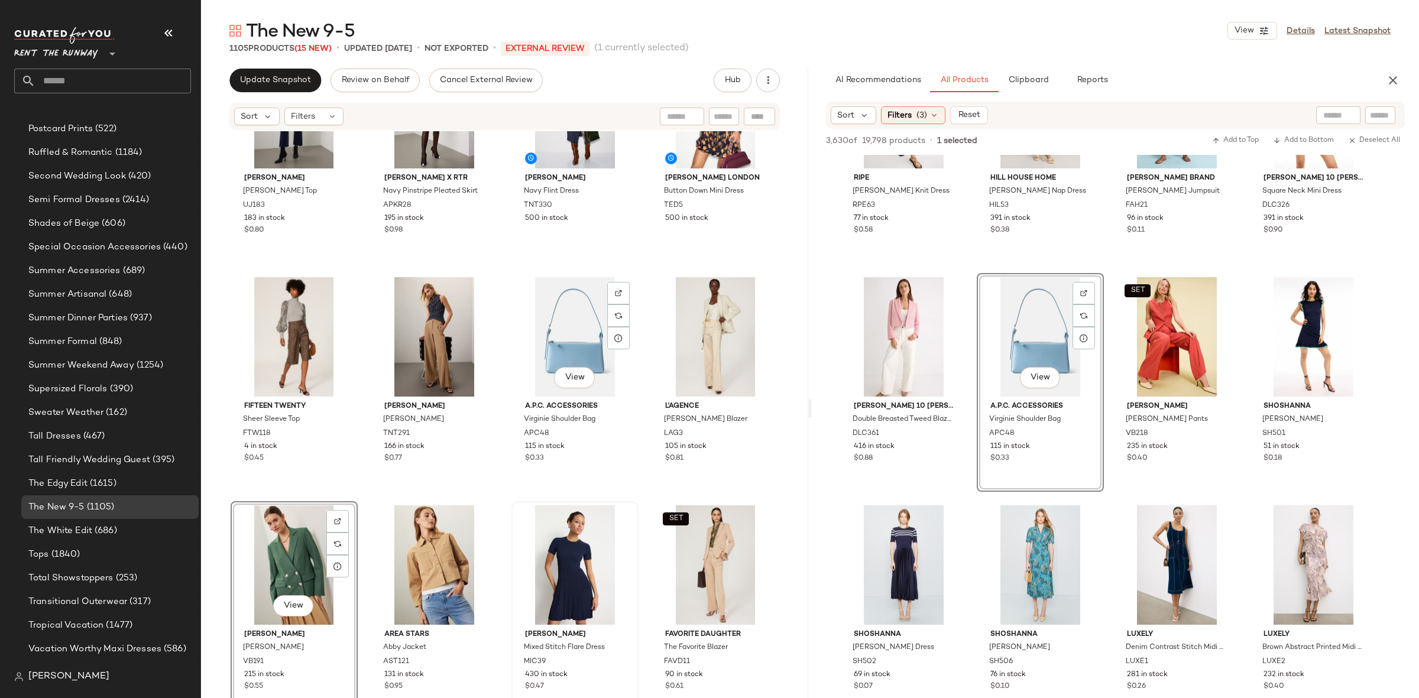
scroll to position [2898, 0]
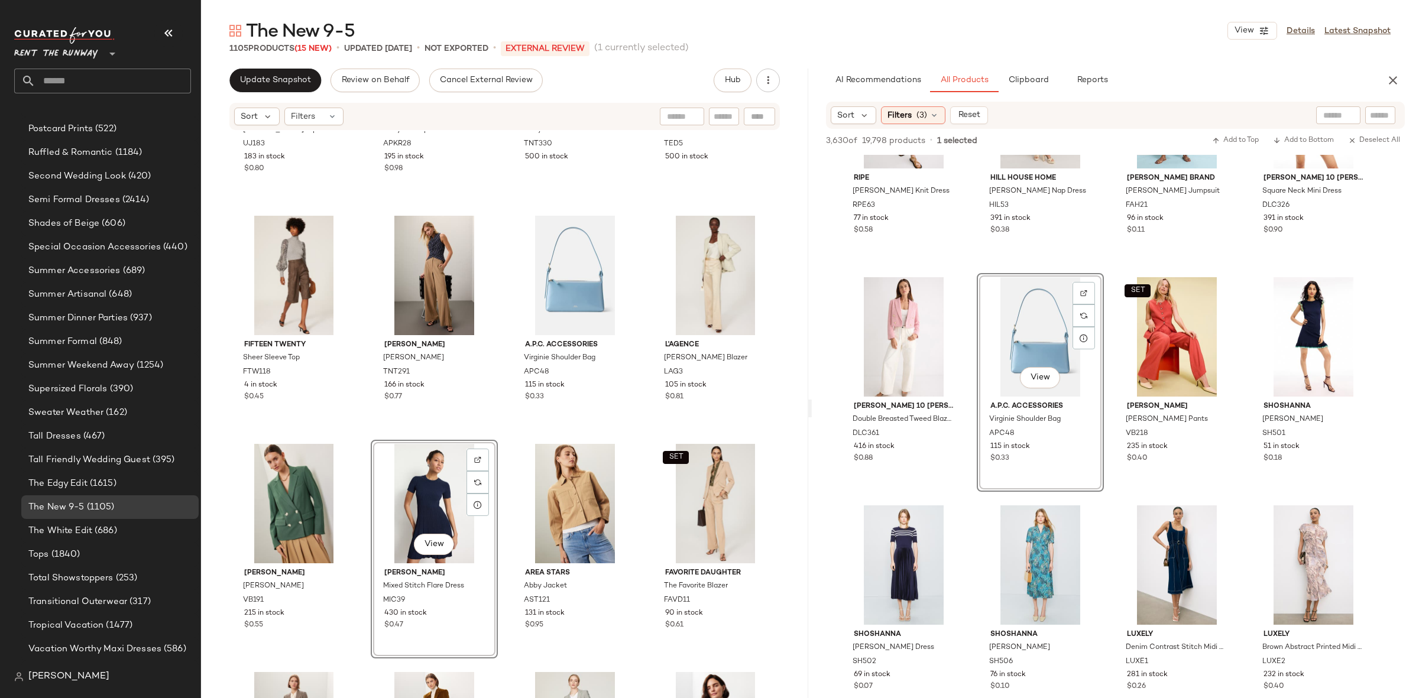
click at [371, 427] on div "Tanya Taylor Marfa Trousers TNT291 166 in stock $0.77" at bounding box center [434, 321] width 127 height 219
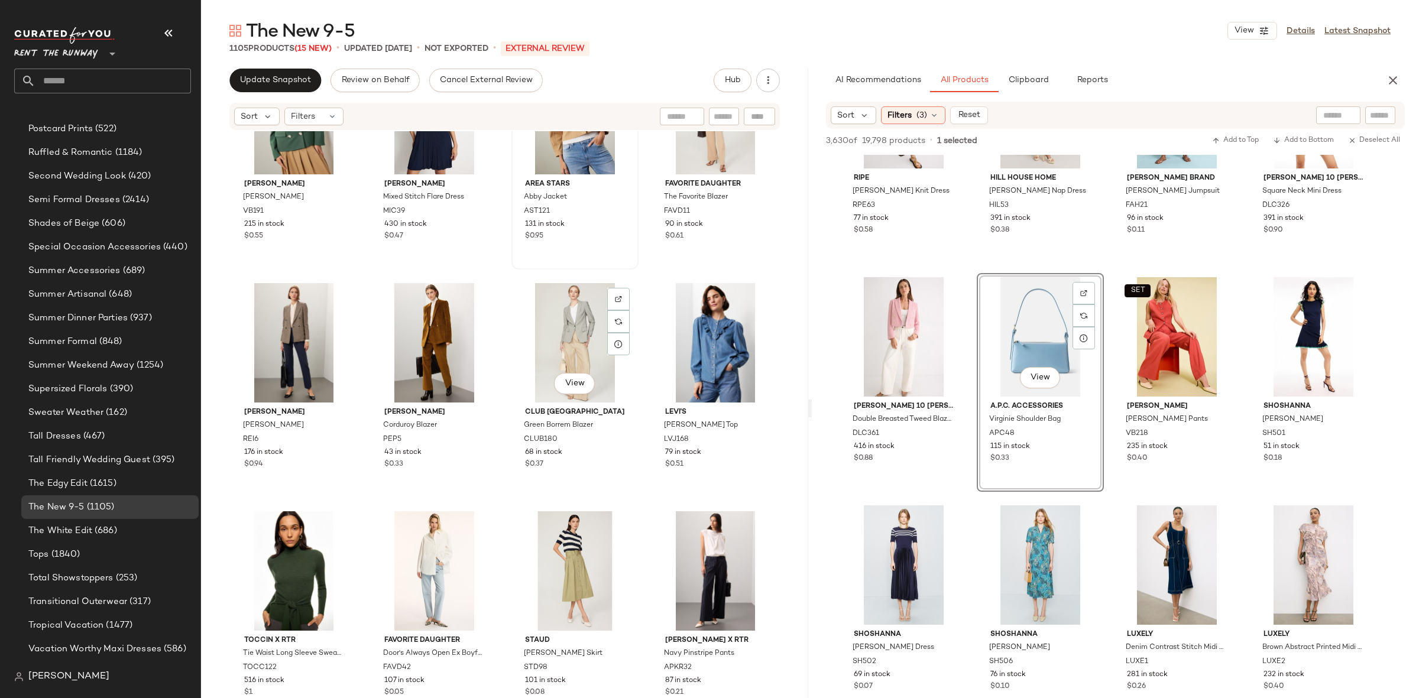
scroll to position [3301, 0]
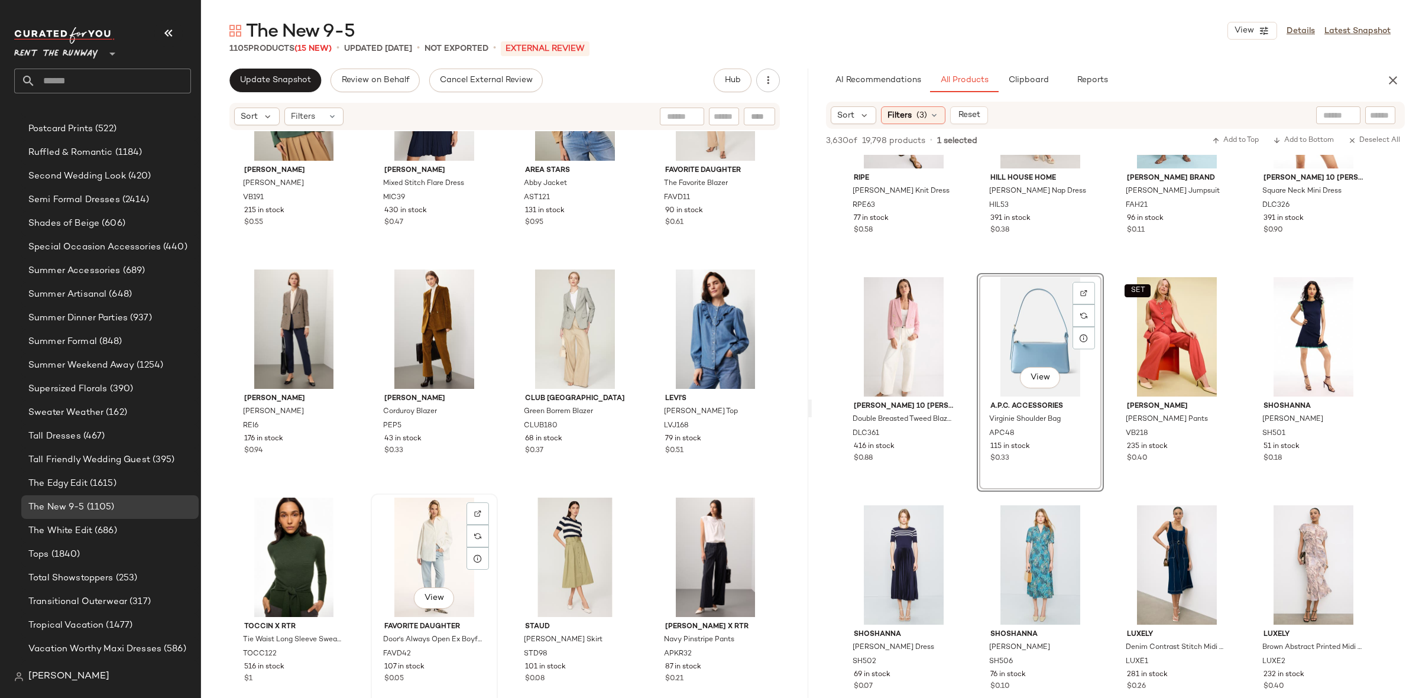
click at [439, 540] on div "View" at bounding box center [434, 557] width 119 height 119
click at [685, 553] on div "View" at bounding box center [715, 557] width 119 height 119
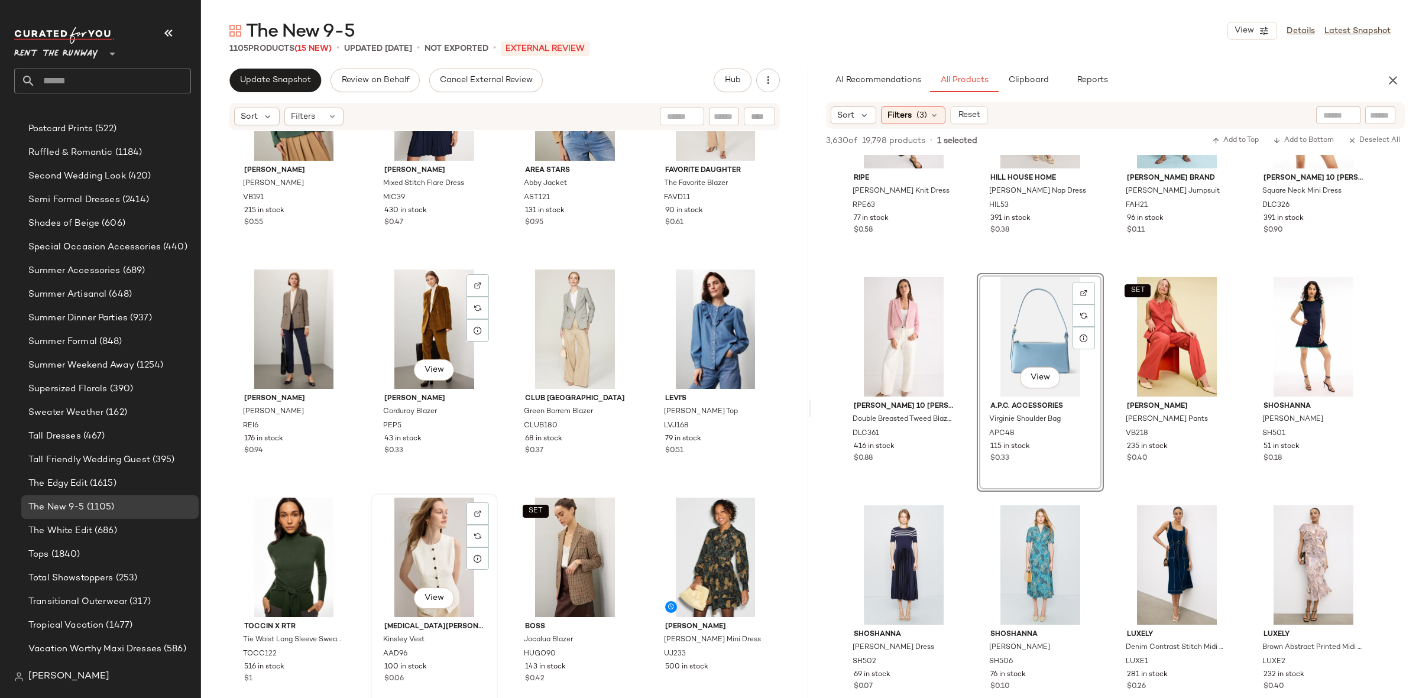
click at [446, 547] on div "View" at bounding box center [434, 557] width 119 height 119
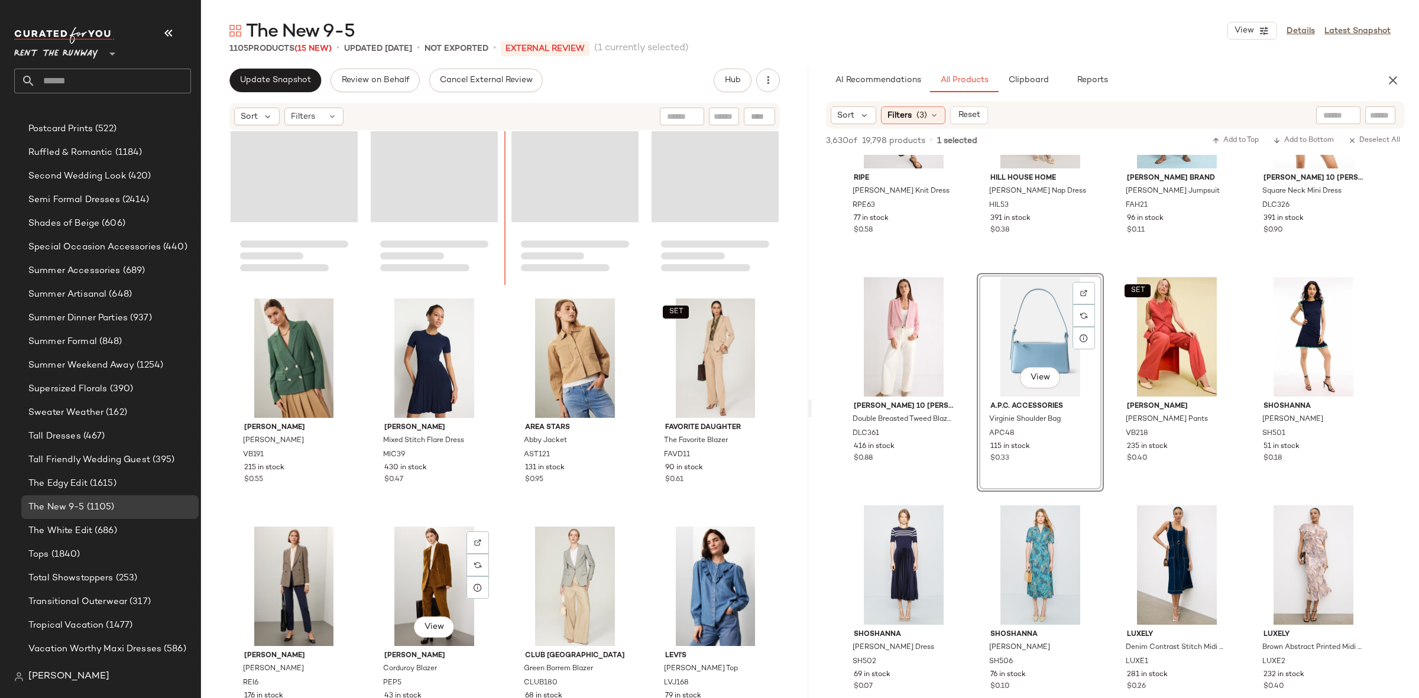
scroll to position [3029, 0]
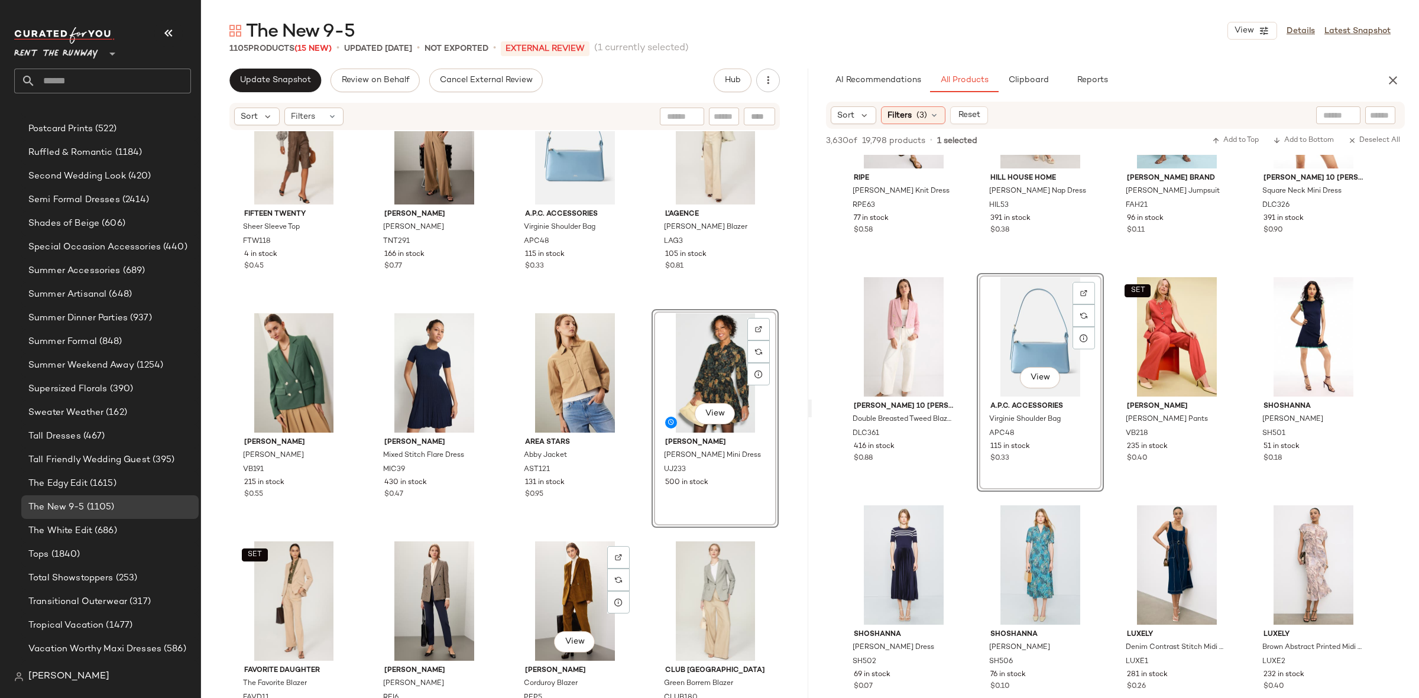
click at [647, 306] on div "Fifteen Twenty Sheer Sleeve Top FTW118 4 in stock $0.45 Tanya Taylor Marfa Trou…" at bounding box center [504, 432] width 607 height 602
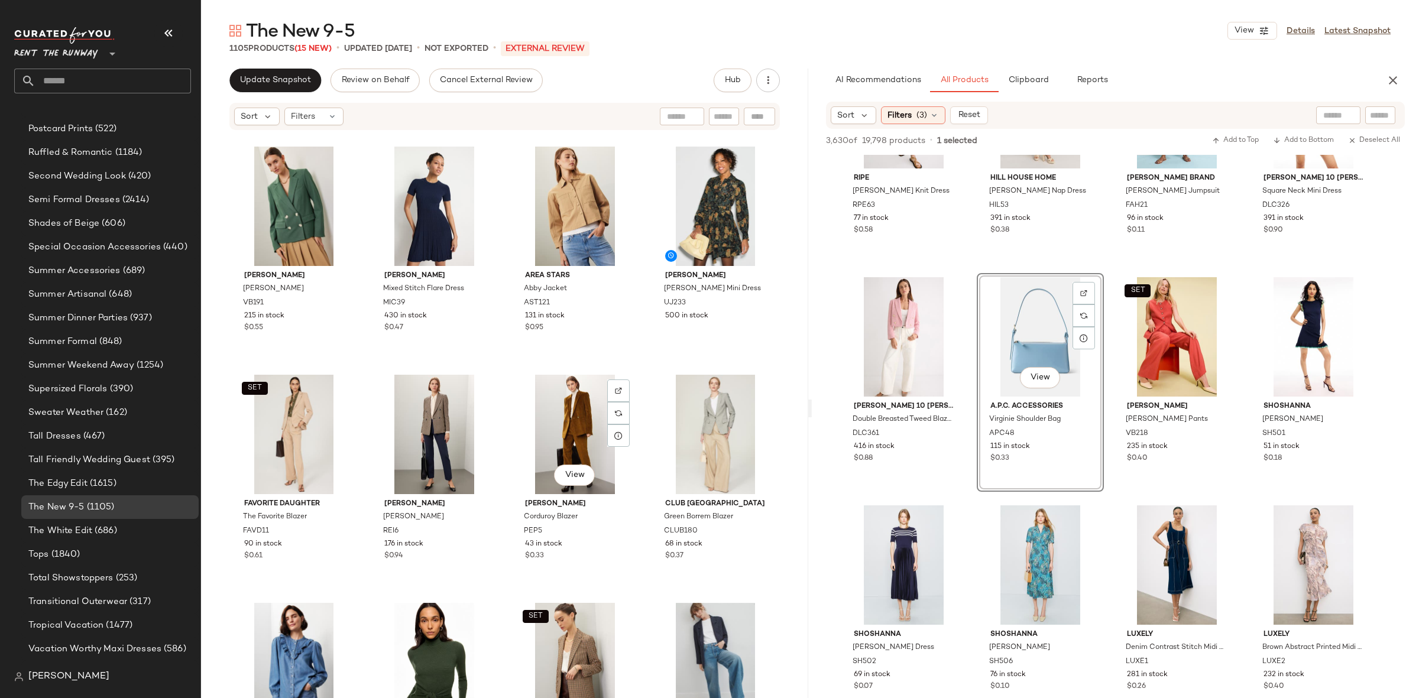
scroll to position [3340, 0]
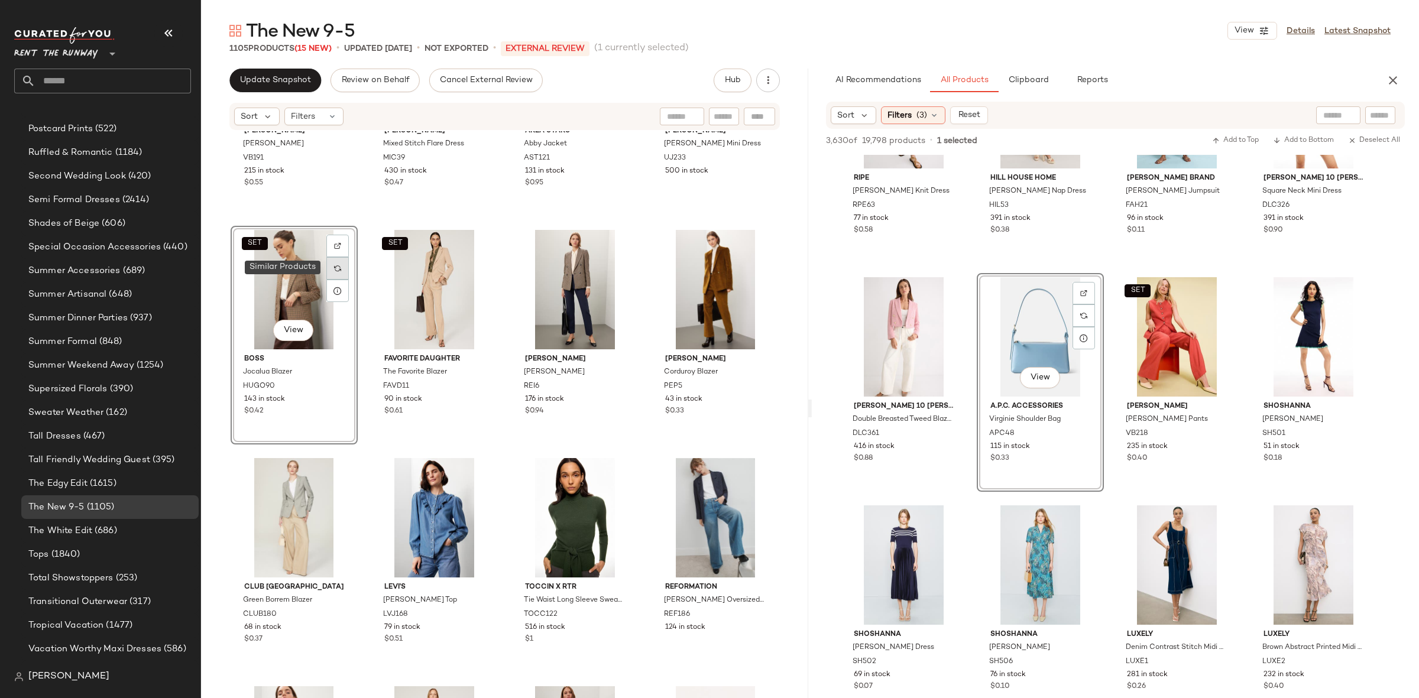
click at [340, 260] on div at bounding box center [337, 268] width 22 height 22
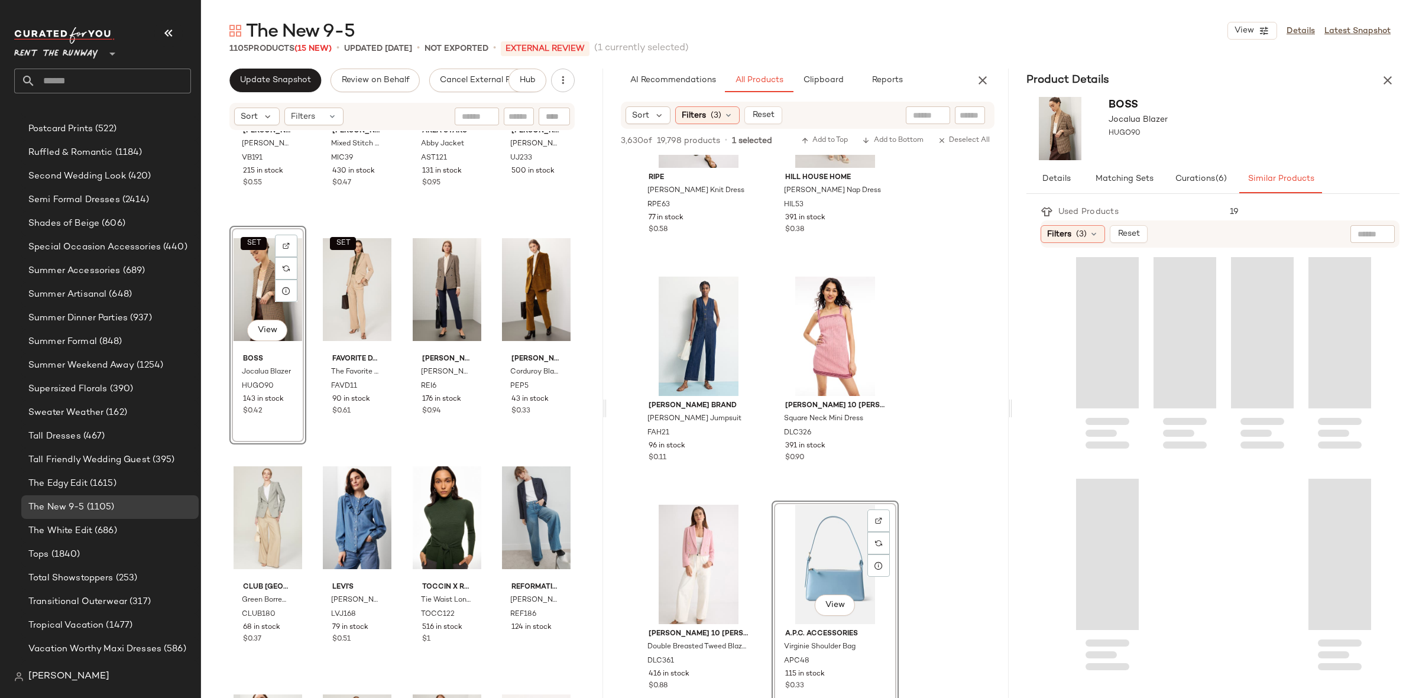
drag, startPoint x: 1125, startPoint y: 181, endPoint x: 1144, endPoint y: 196, distance: 24.4
click at [1124, 180] on span "Matching Sets" at bounding box center [1123, 178] width 59 height 9
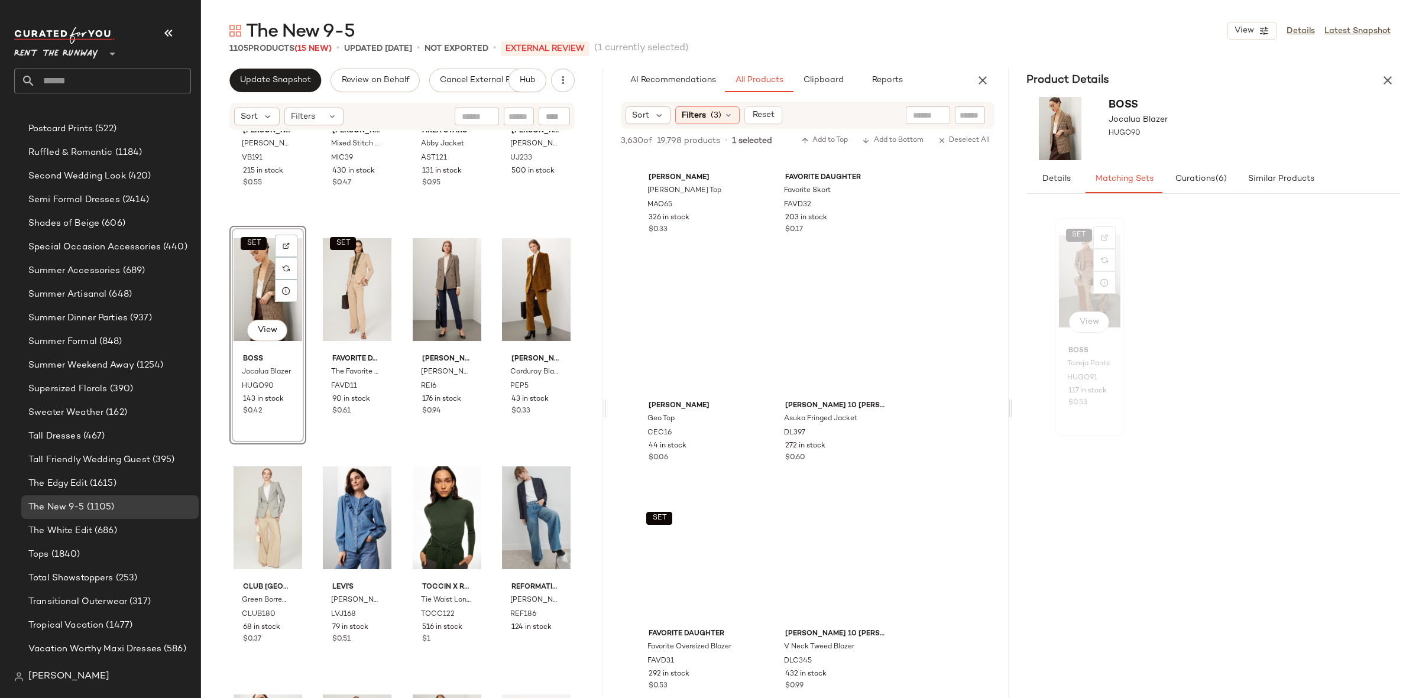
click at [1075, 265] on div "SET View" at bounding box center [1089, 281] width 61 height 119
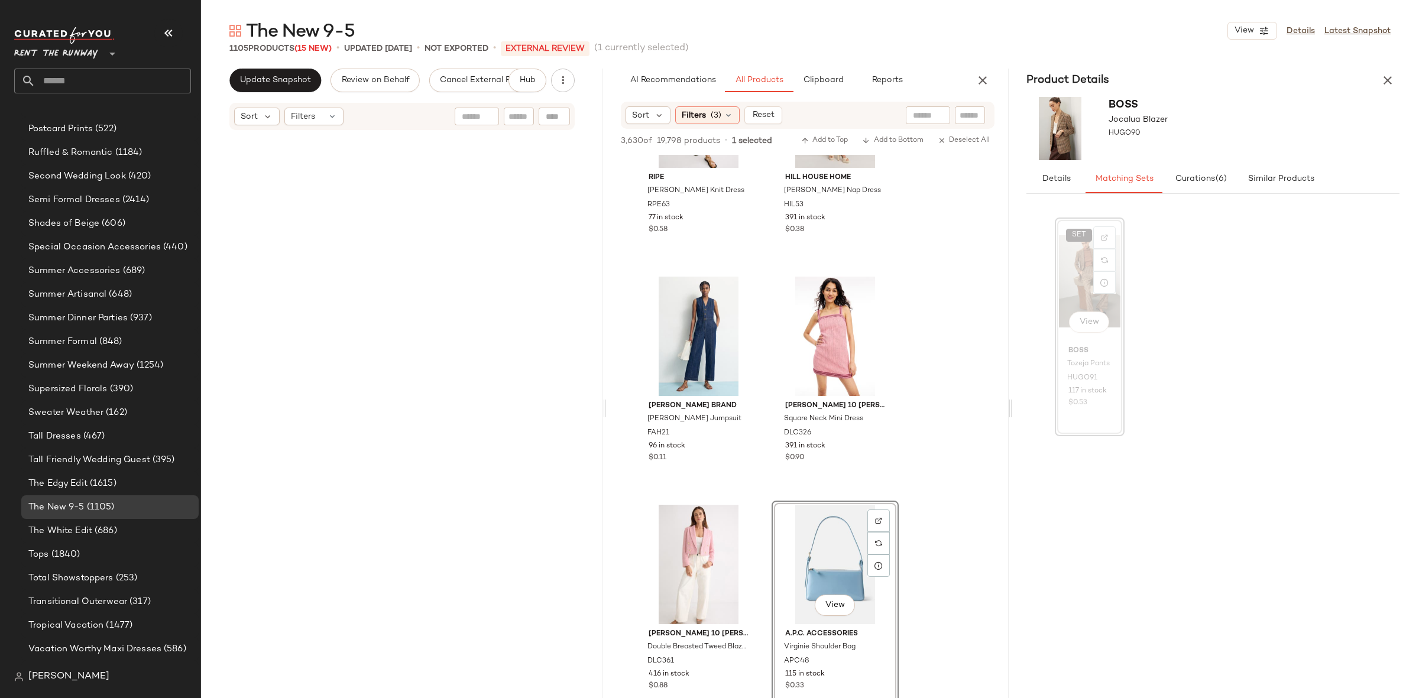
scroll to position [26698, 0]
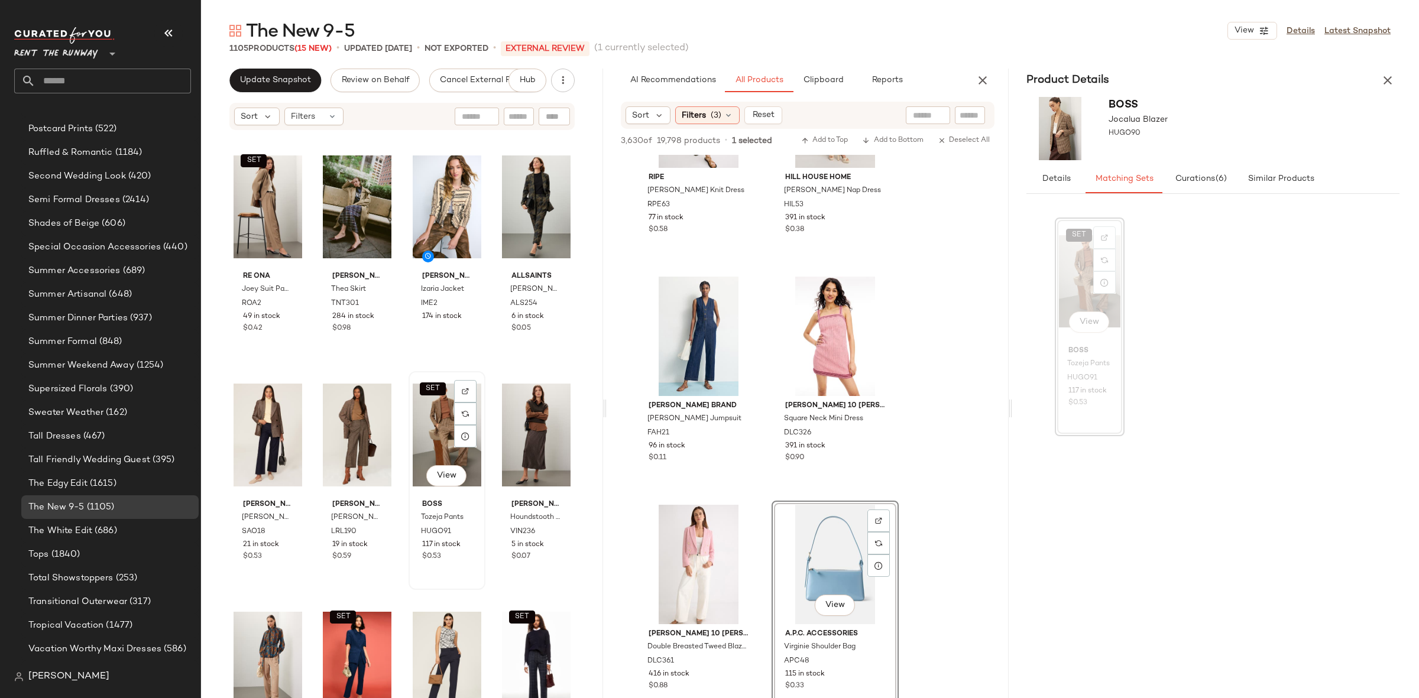
click at [433, 423] on div "SET View" at bounding box center [447, 434] width 69 height 119
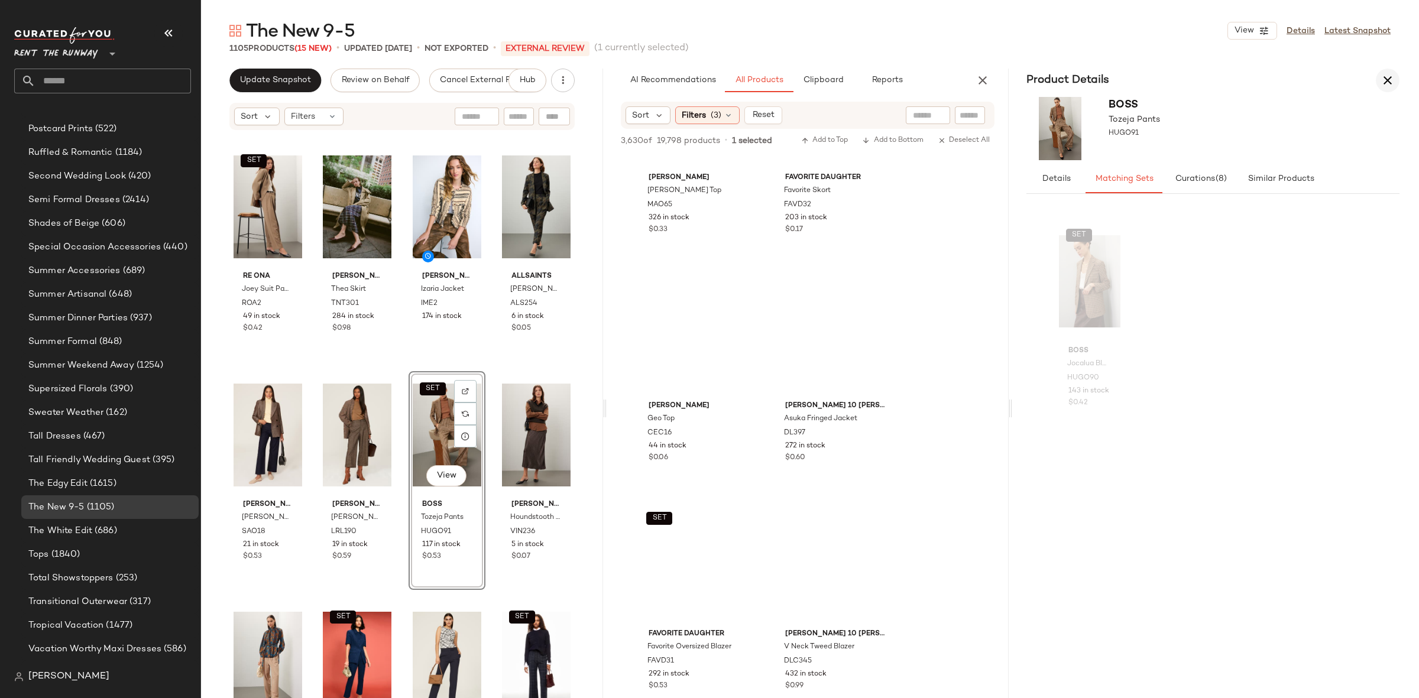
click at [1386, 77] on icon "button" at bounding box center [1387, 80] width 14 height 14
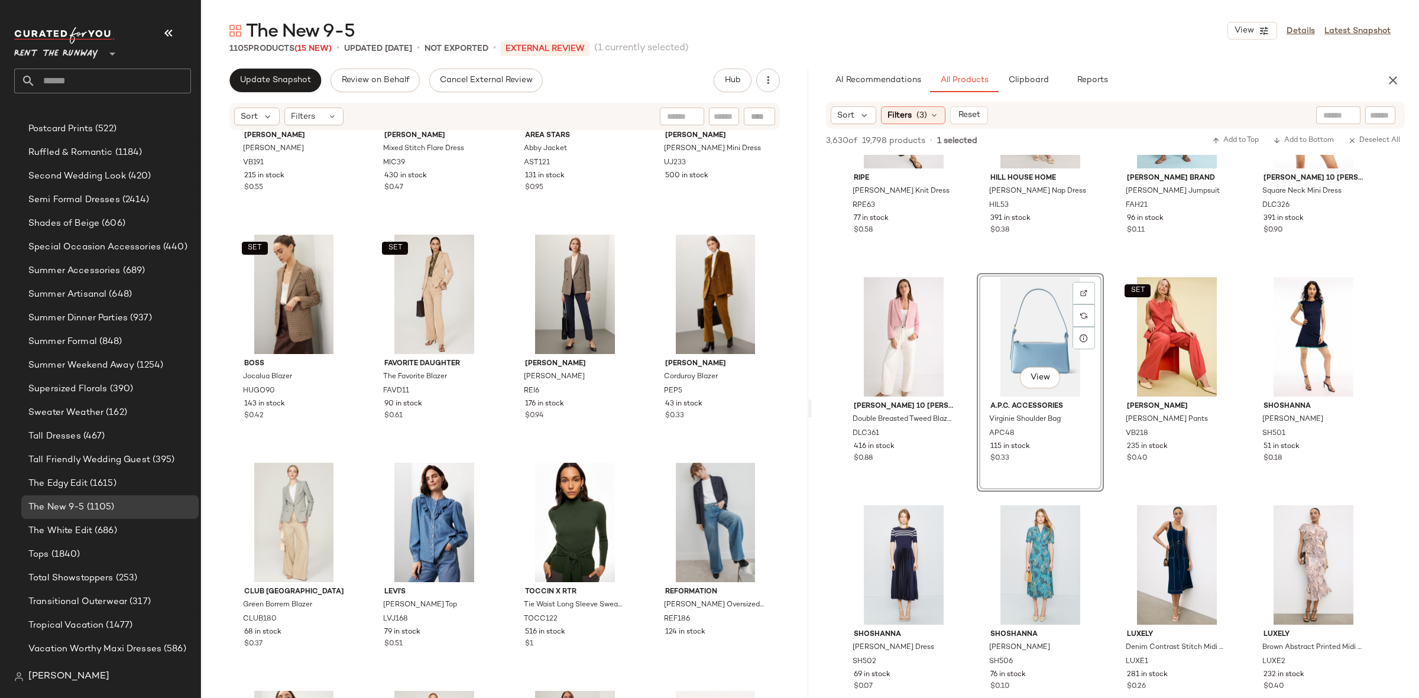
scroll to position [3271, 0]
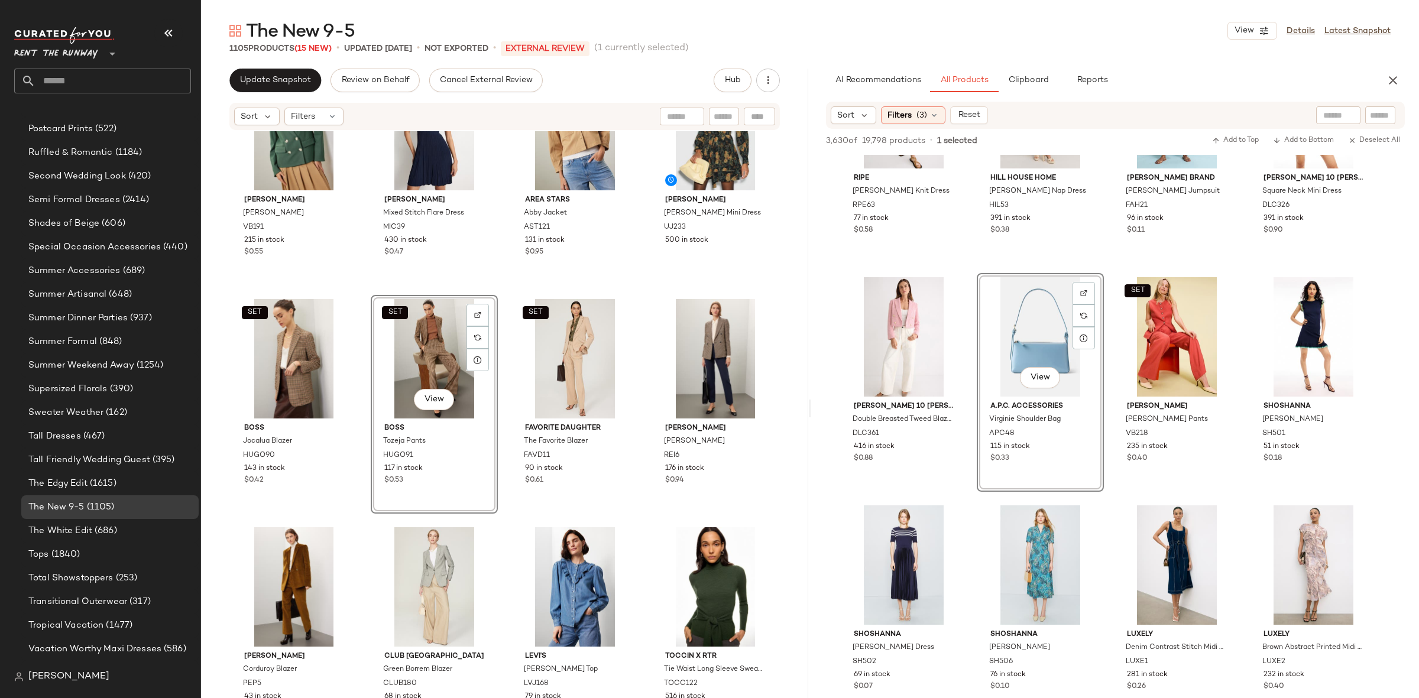
click at [500, 286] on div "Veronica Beard Kona Dickey Jacket VB191 215 in stock $0.55 MICHAEL KORS Mixed S…" at bounding box center [504, 432] width 607 height 602
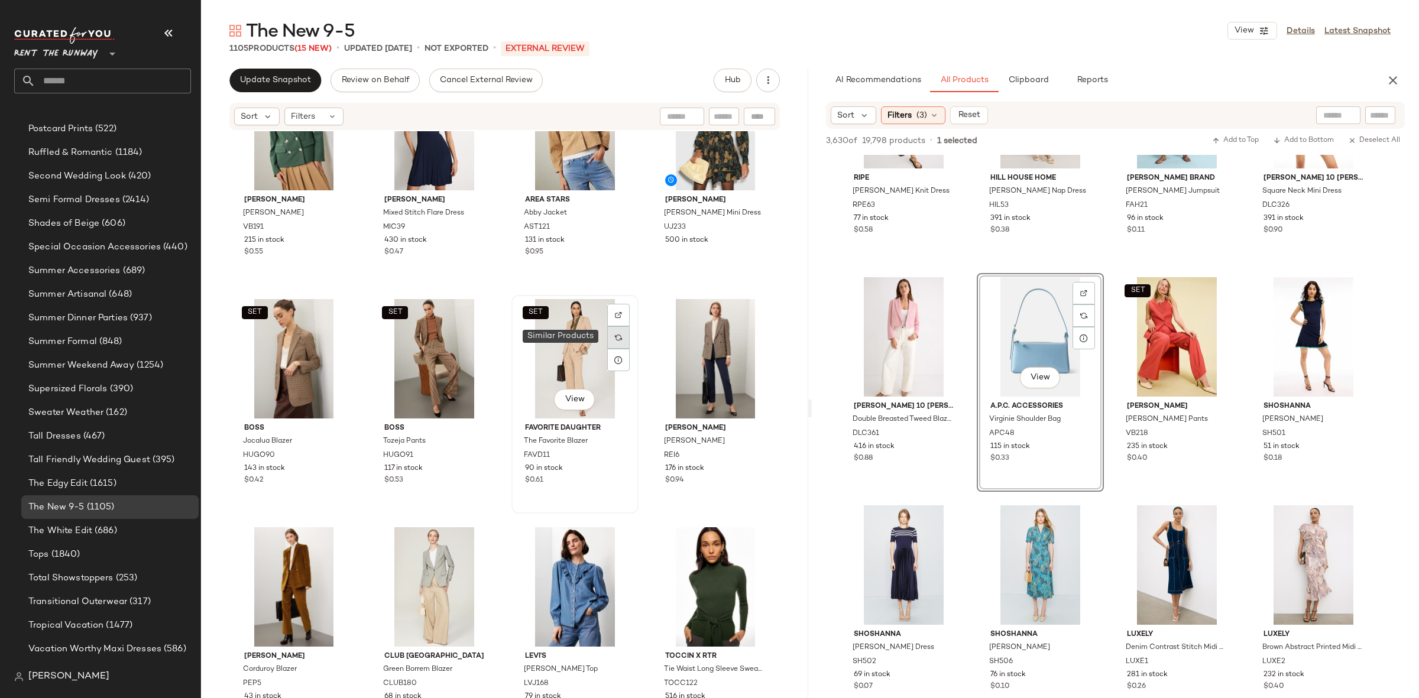
click at [615, 336] on img at bounding box center [618, 337] width 7 height 7
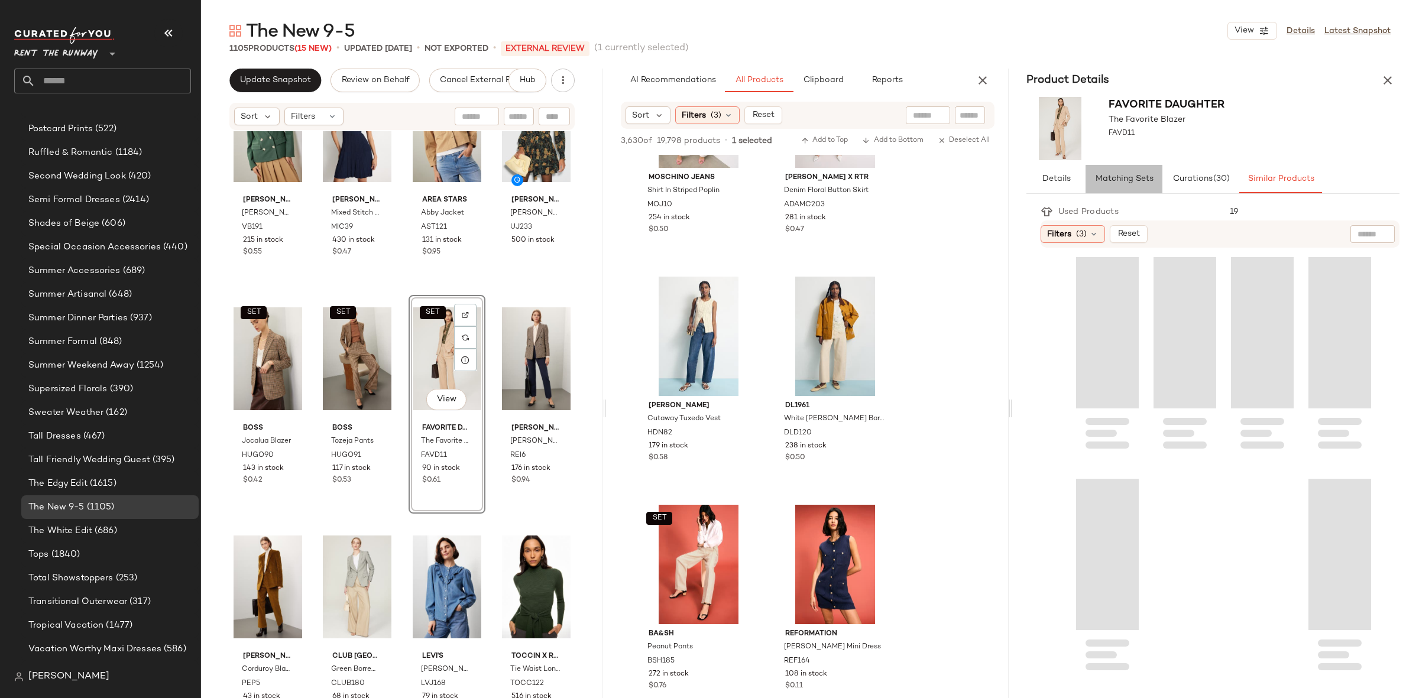
click at [1239, 186] on button "Matching Sets" at bounding box center [1280, 179] width 83 height 28
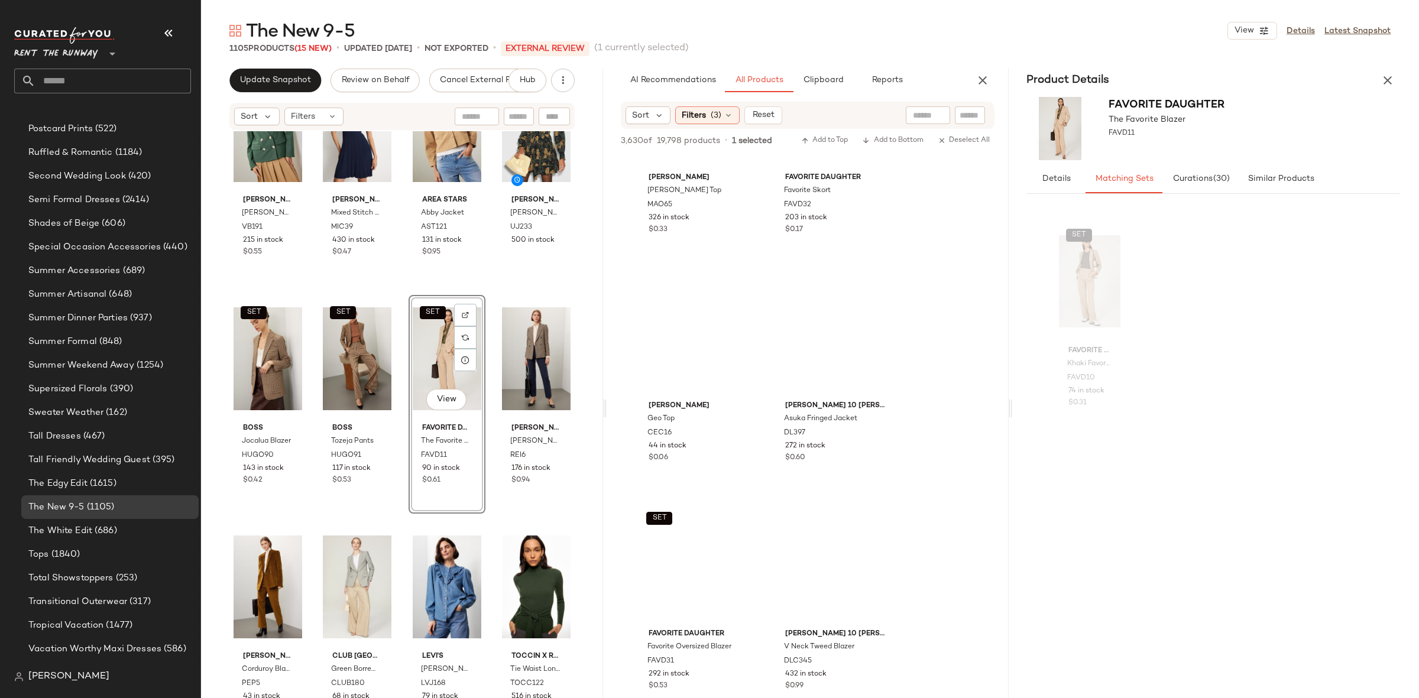
click at [1378, 70] on div "Product Details" at bounding box center [1213, 81] width 402 height 24
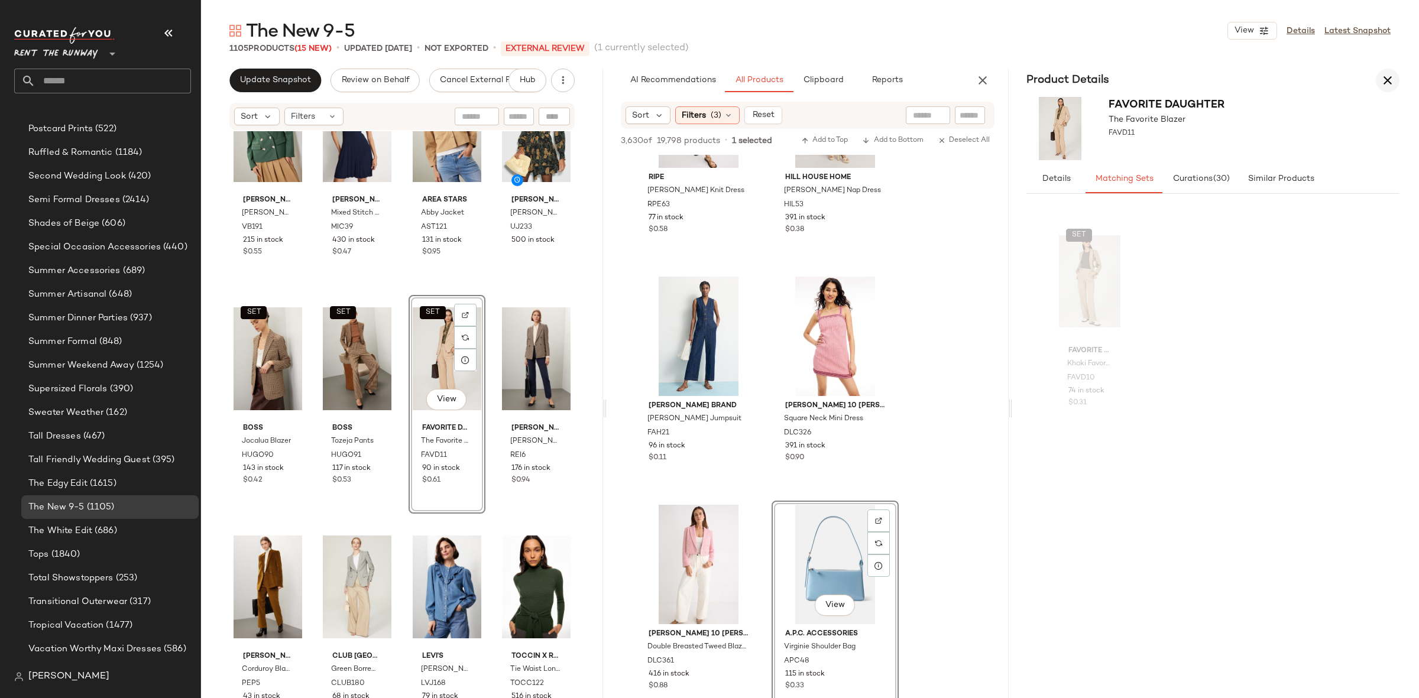
click at [1388, 81] on icon "button" at bounding box center [1387, 80] width 14 height 14
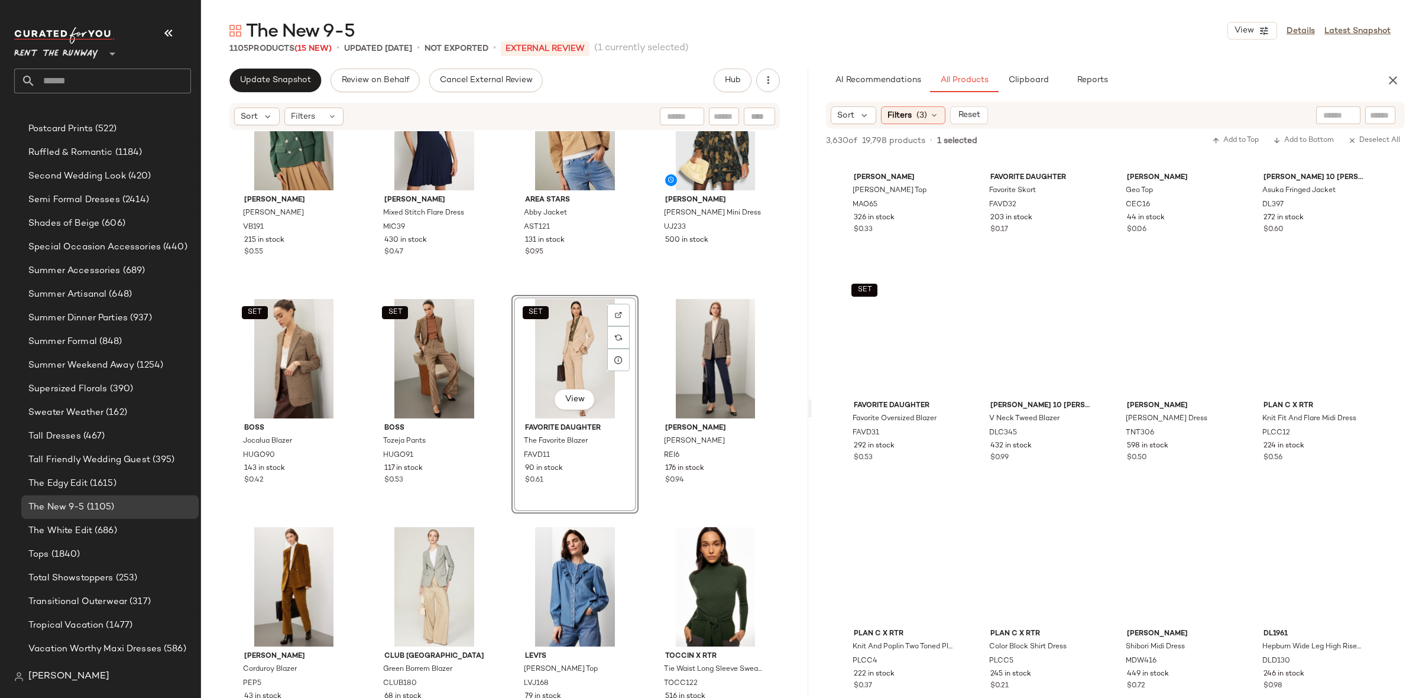
scroll to position [8553, 0]
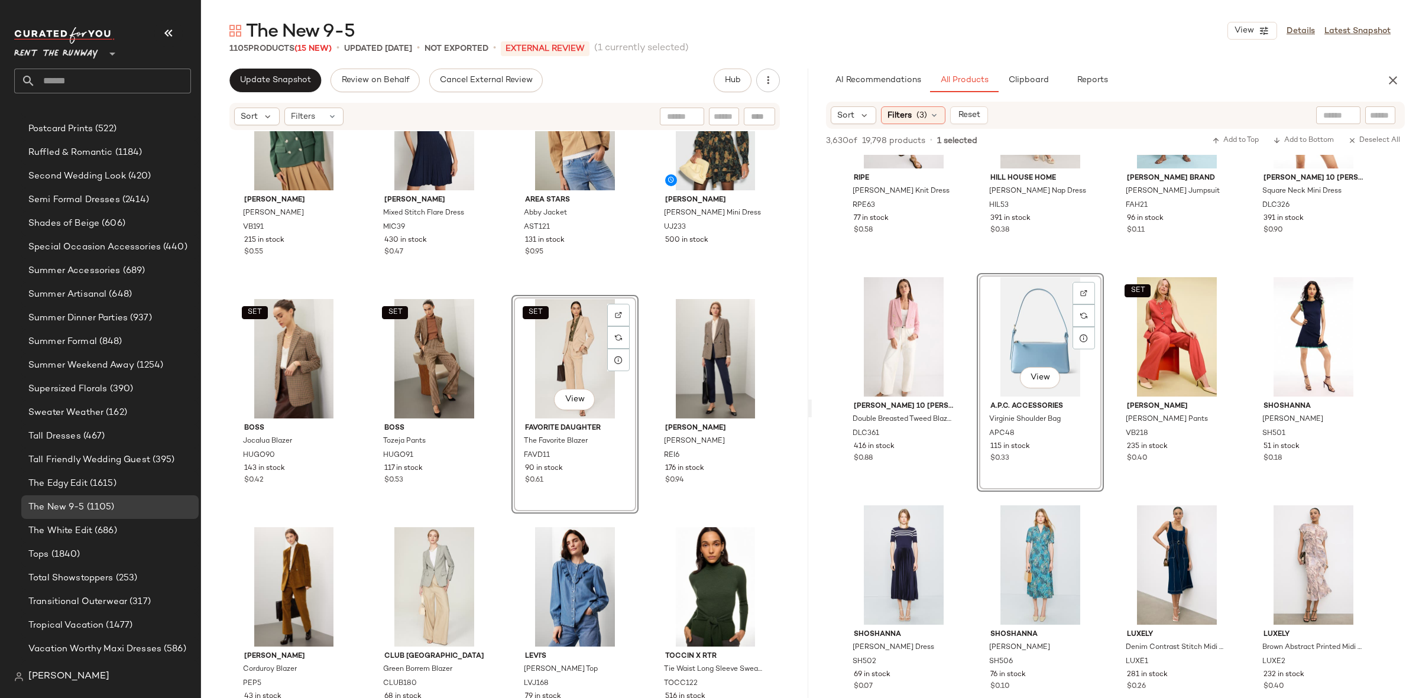
click at [565, 333] on div "SET View" at bounding box center [575, 358] width 119 height 119
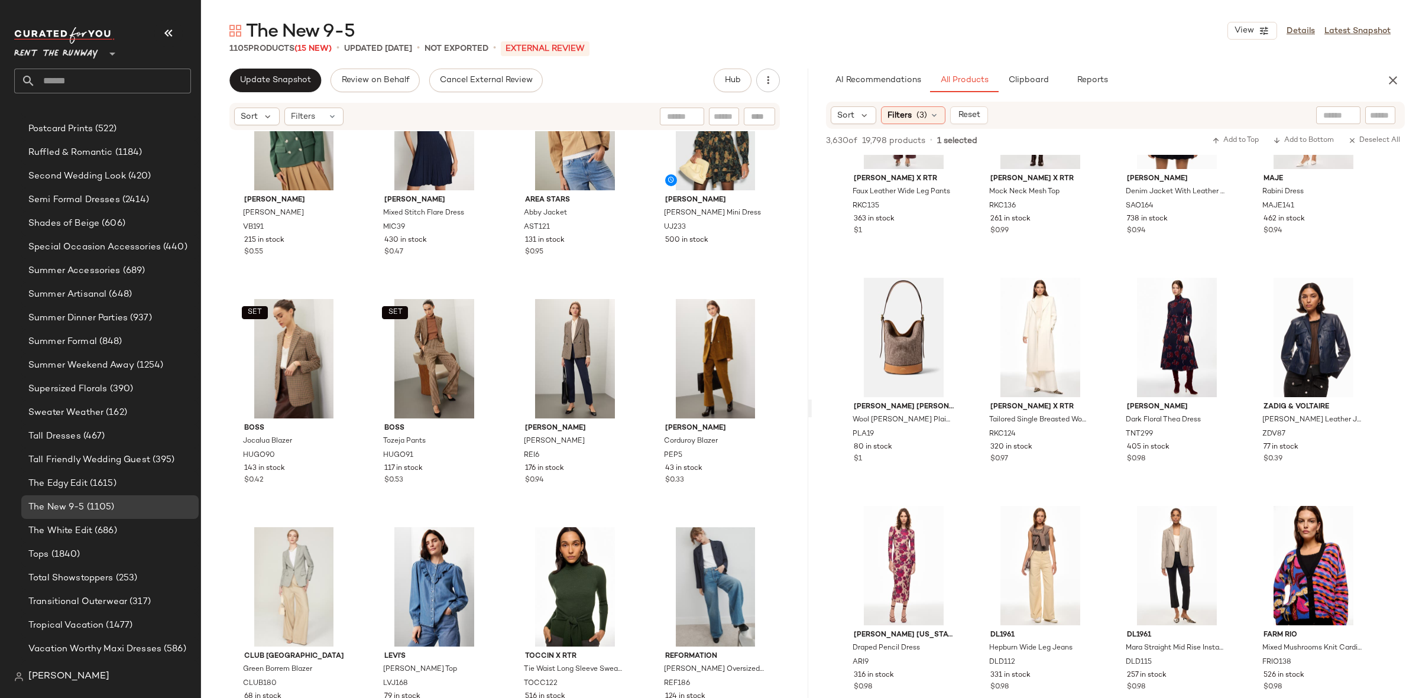
scroll to position [24761, 0]
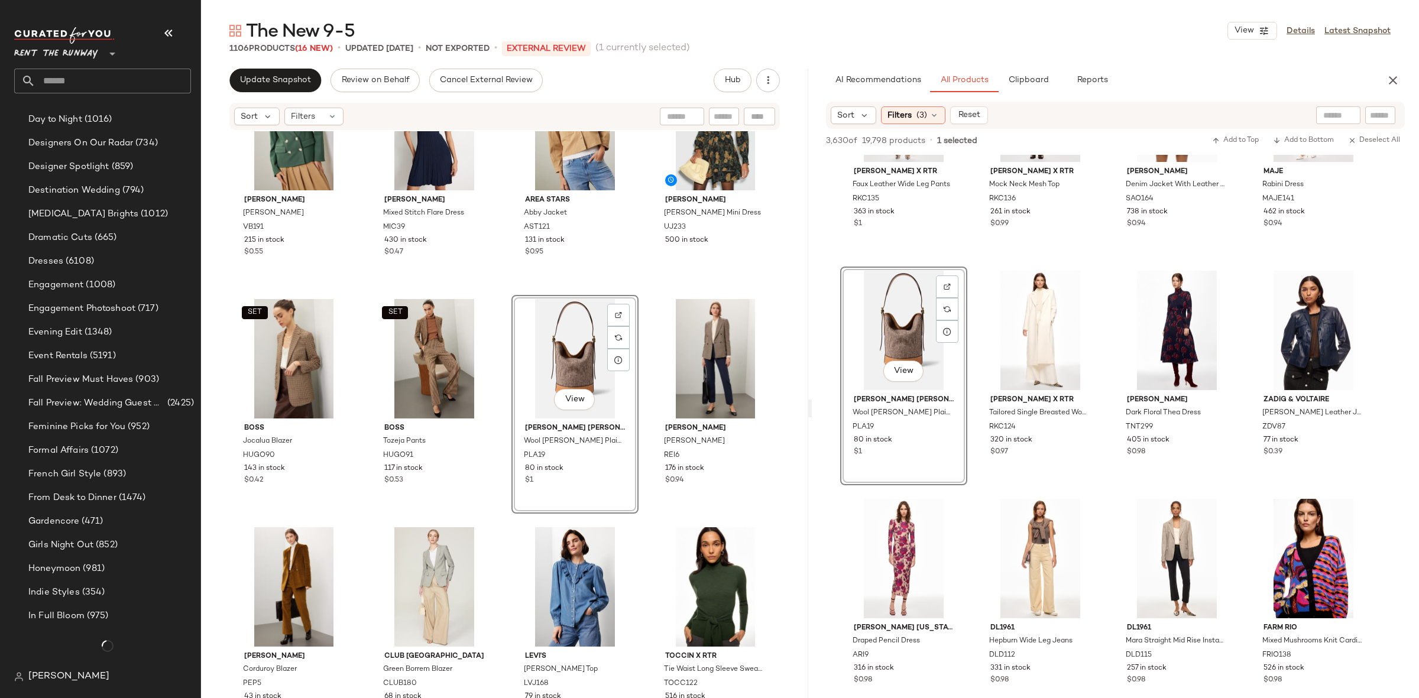
scroll to position [1649, 0]
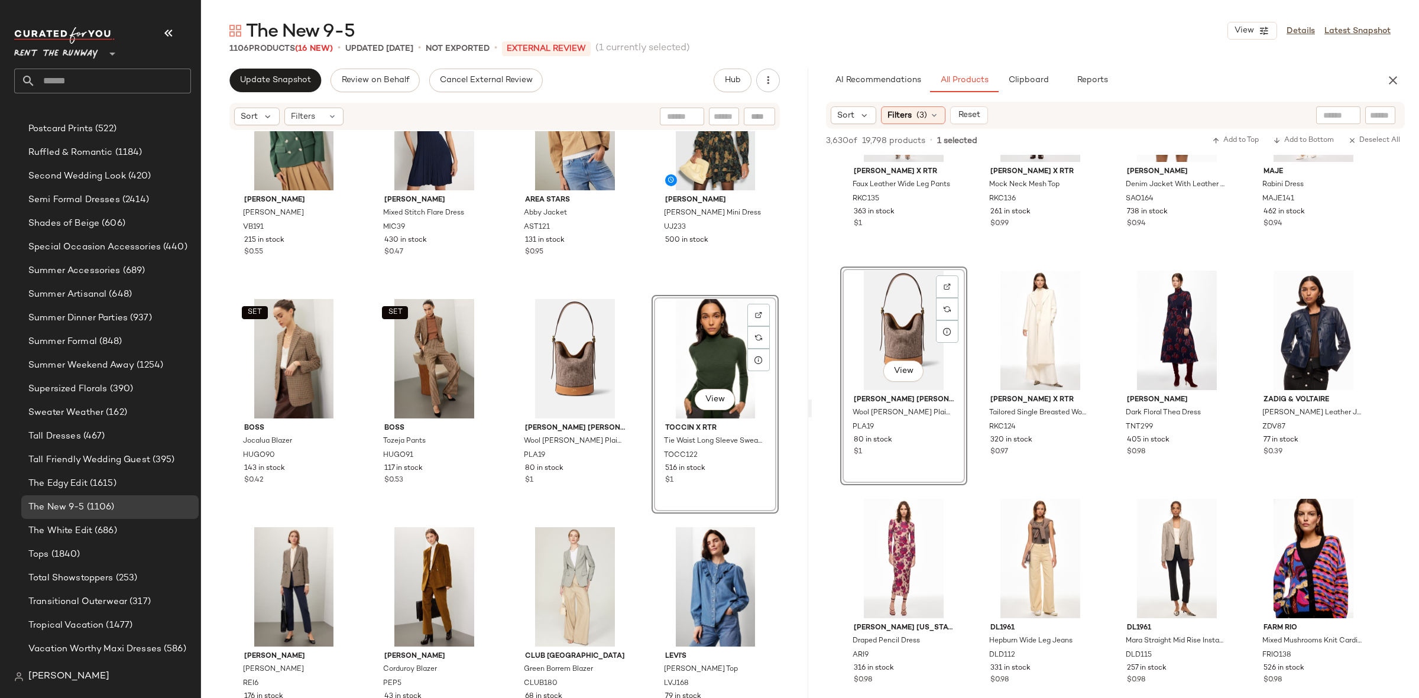
click at [500, 301] on div "Veronica Beard Kona Dickey Jacket VB191 215 in stock $0.55 MICHAEL KORS Mixed S…" at bounding box center [504, 432] width 607 height 602
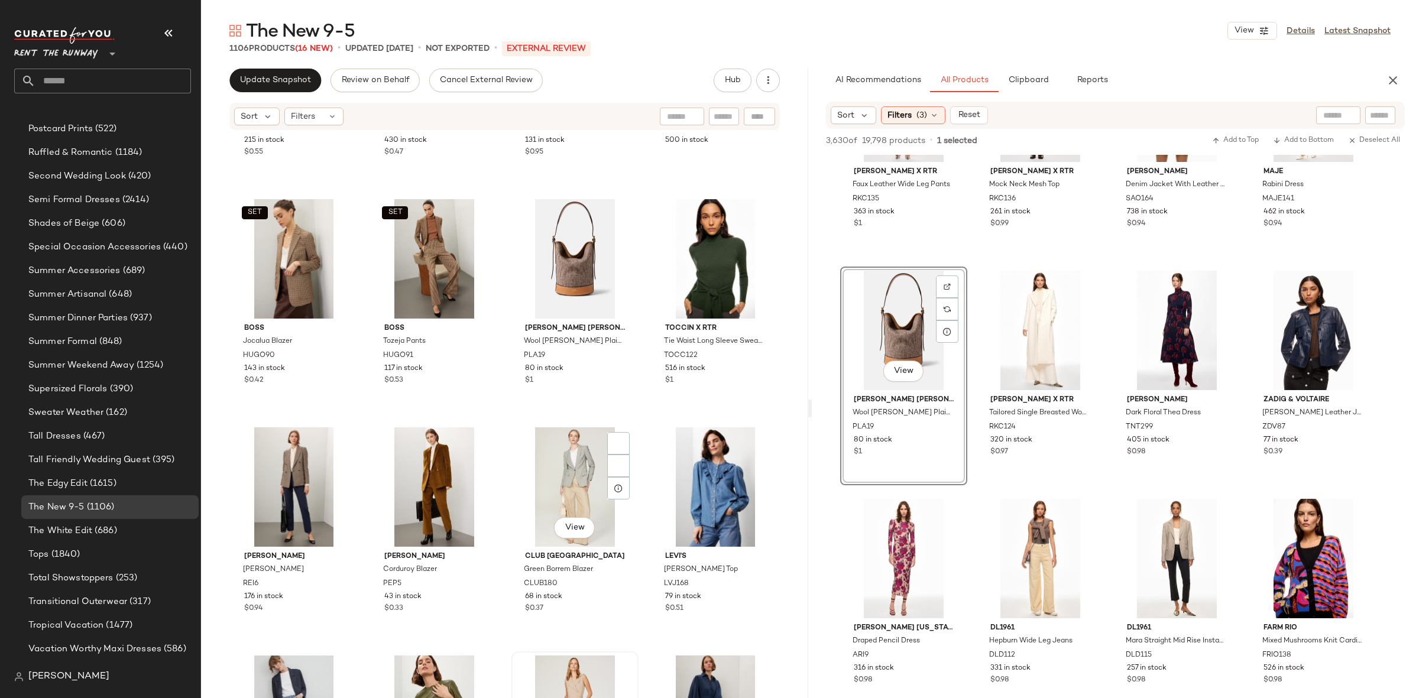
scroll to position [3619, 0]
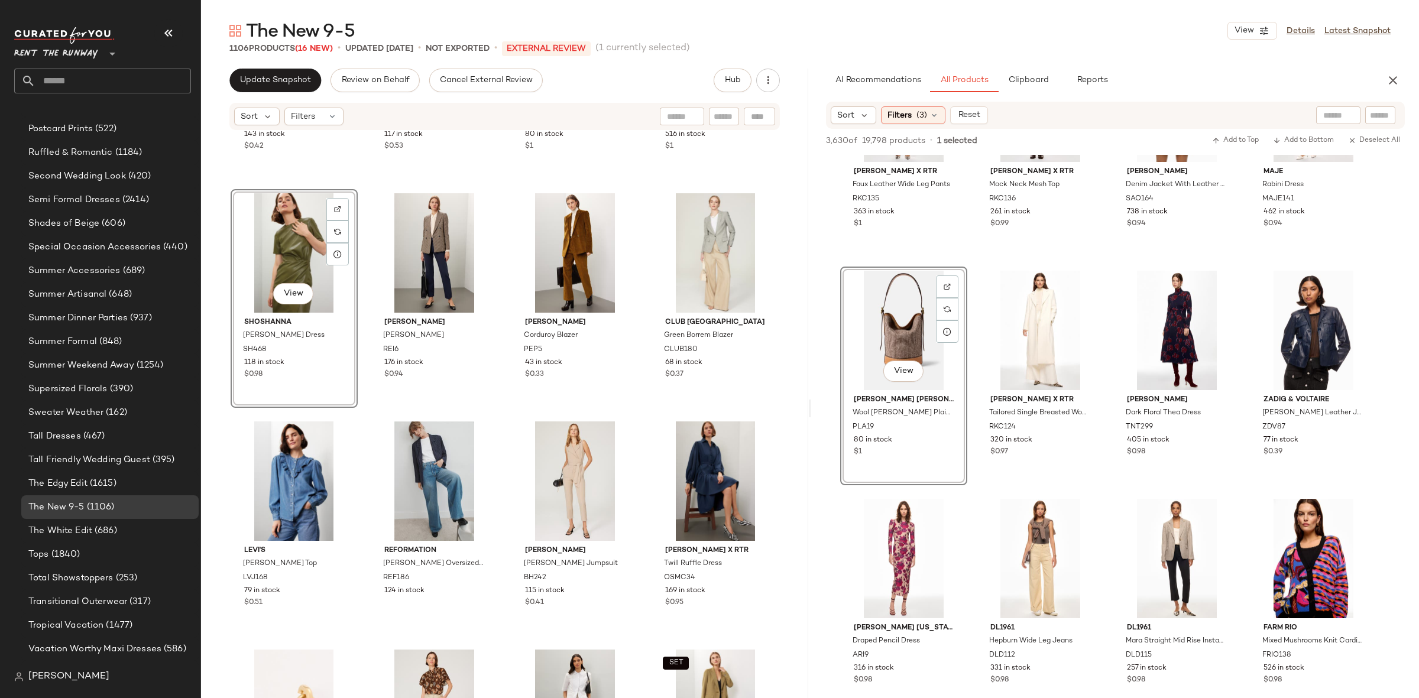
scroll to position [3604, 0]
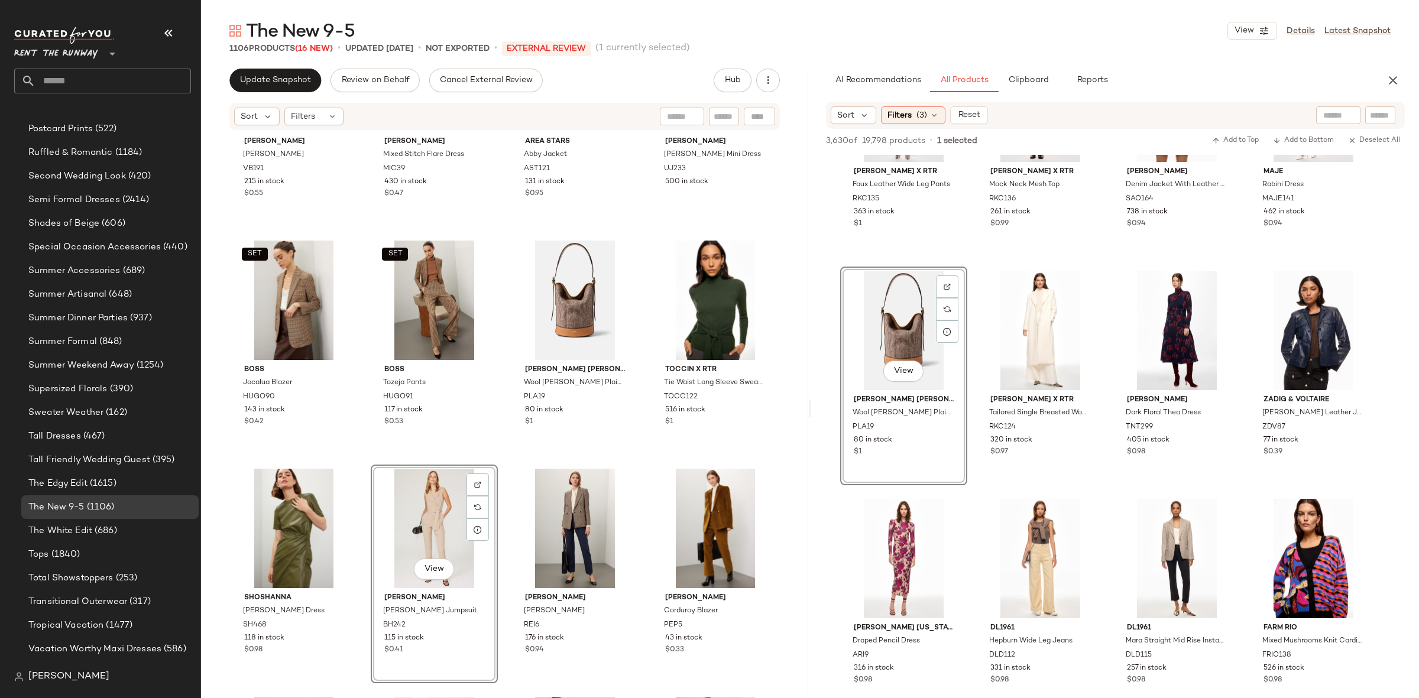
click at [501, 427] on div "Veronica Beard Kona Dickey Jacket VB191 215 in stock $0.55 MICHAEL KORS Mixed S…" at bounding box center [504, 432] width 607 height 602
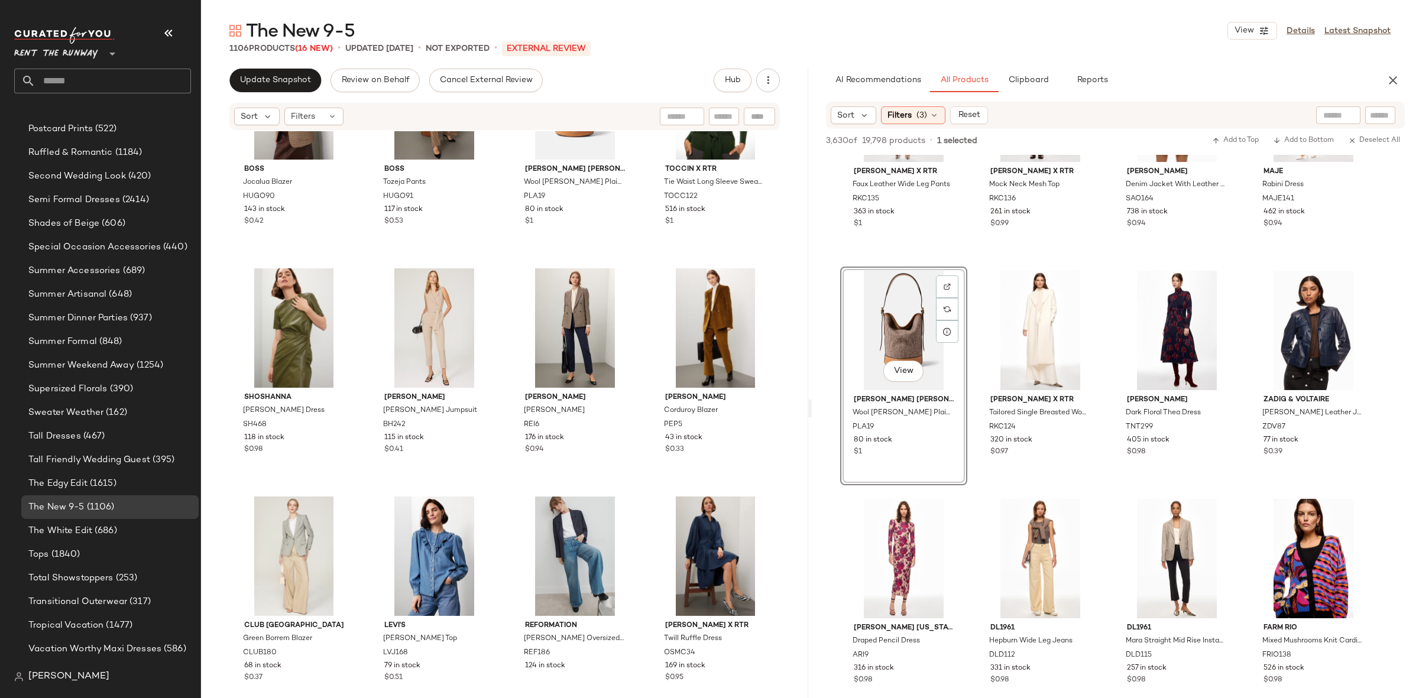
scroll to position [3532, 0]
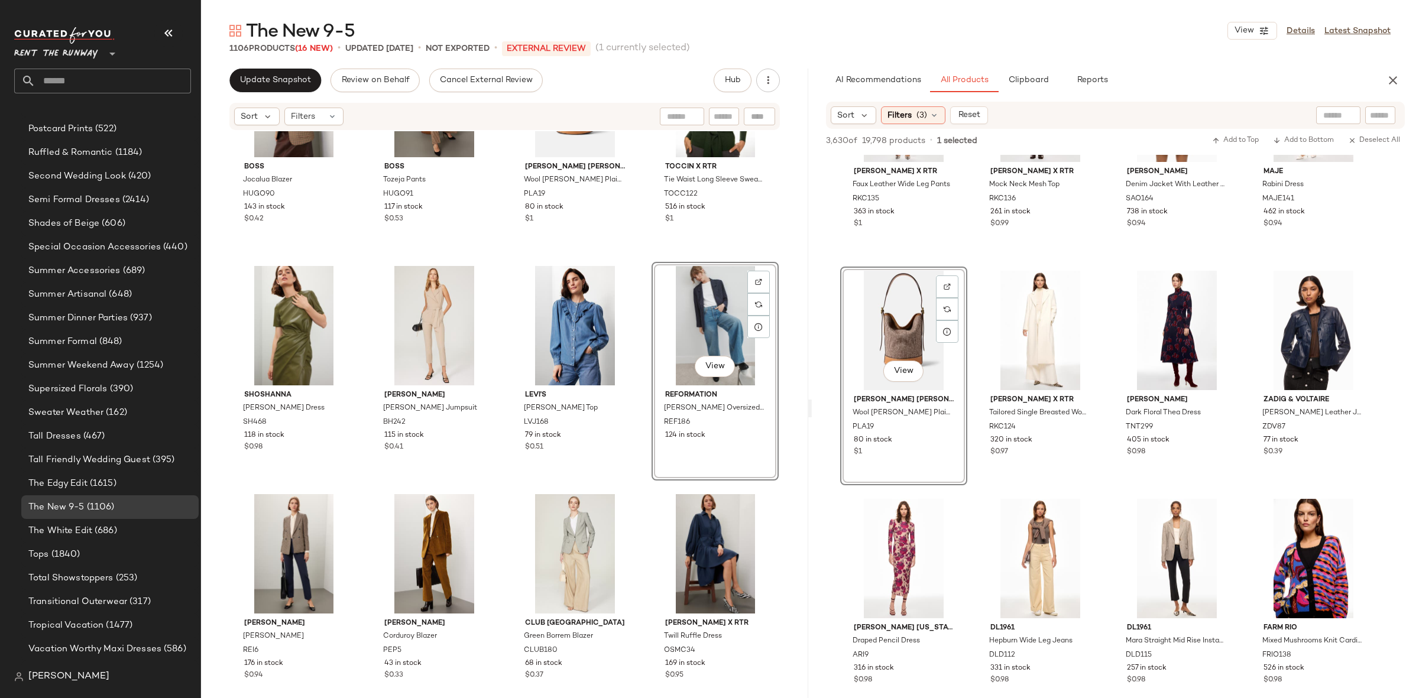
click at [647, 260] on div "SET BOSS Jocalua Blazer HUGO90 143 in stock $0.42 SET BOSS Tozeja Pants HUGO91 …" at bounding box center [504, 432] width 607 height 602
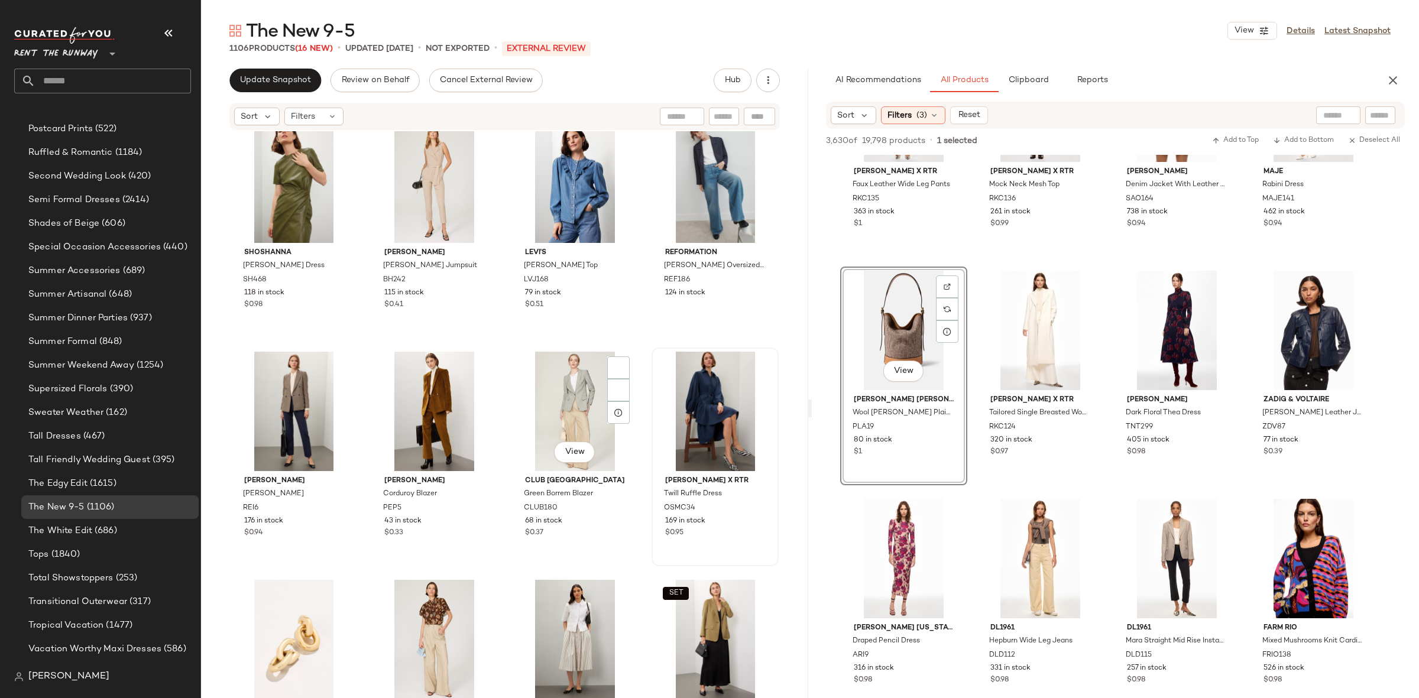
scroll to position [3675, 0]
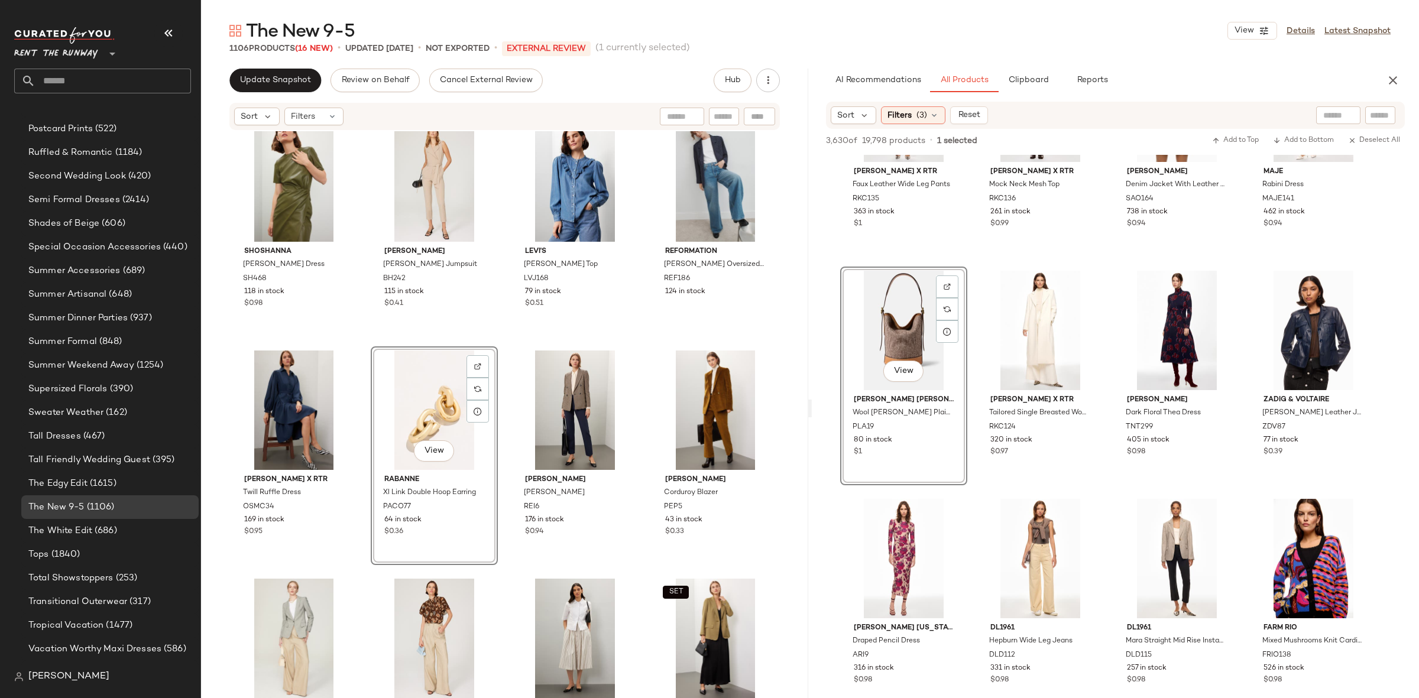
click at [510, 341] on div "SET BOSS Jocalua Blazer HUGO90 143 in stock $0.42 SET BOSS Tozeja Pants HUGO91 …" at bounding box center [504, 432] width 607 height 602
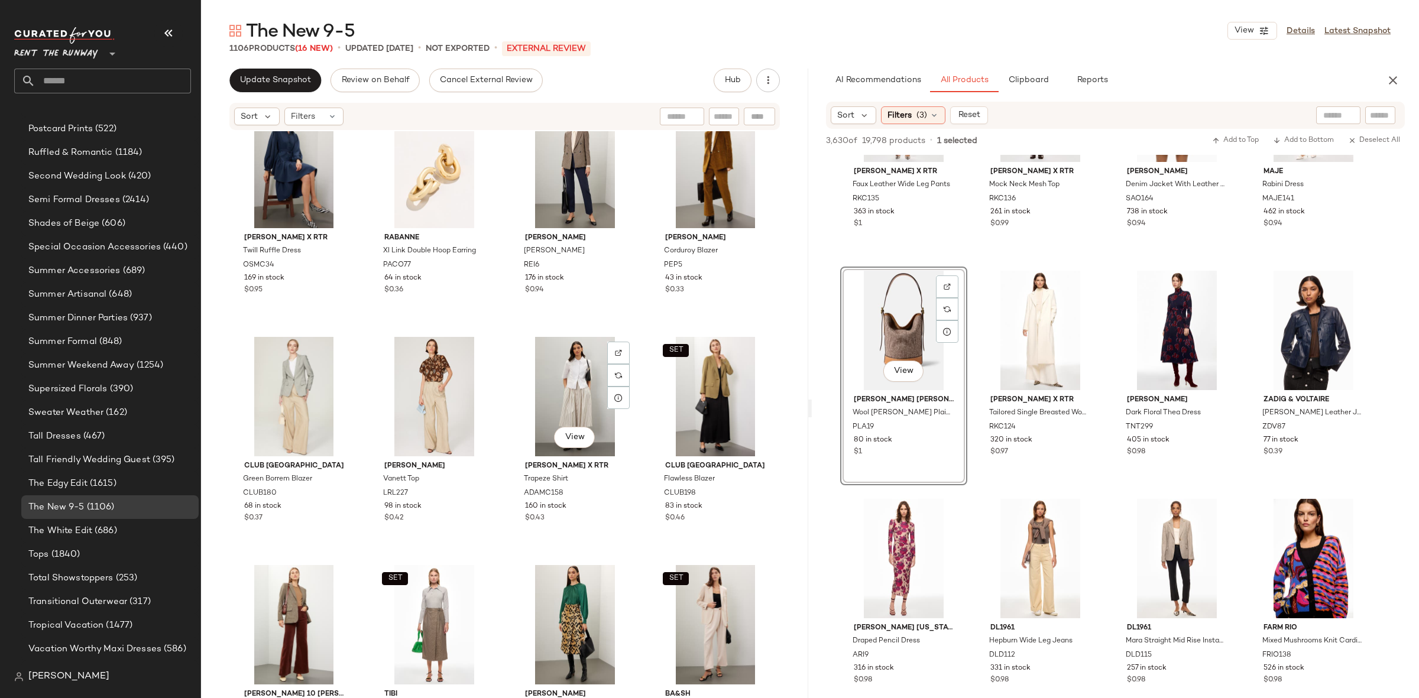
scroll to position [3974, 0]
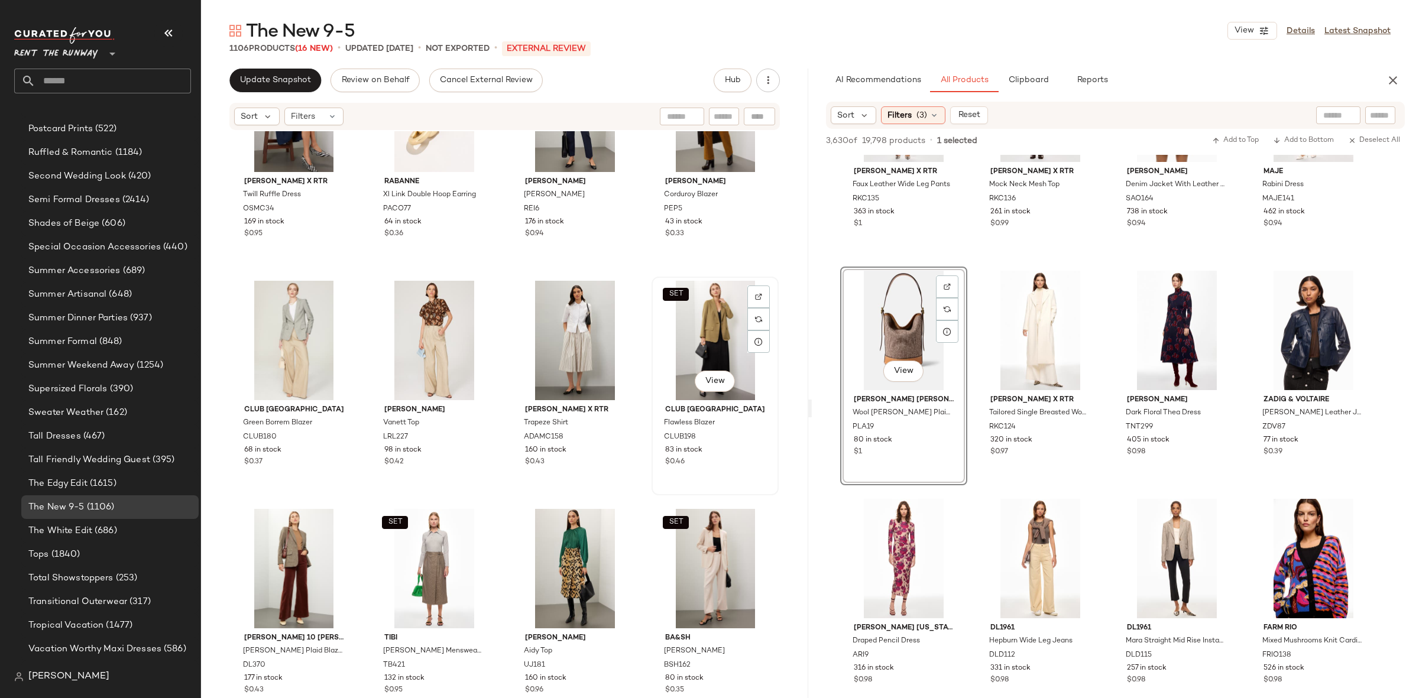
click at [709, 346] on div "SET View" at bounding box center [715, 340] width 119 height 119
click at [423, 546] on div "SET View" at bounding box center [434, 568] width 119 height 119
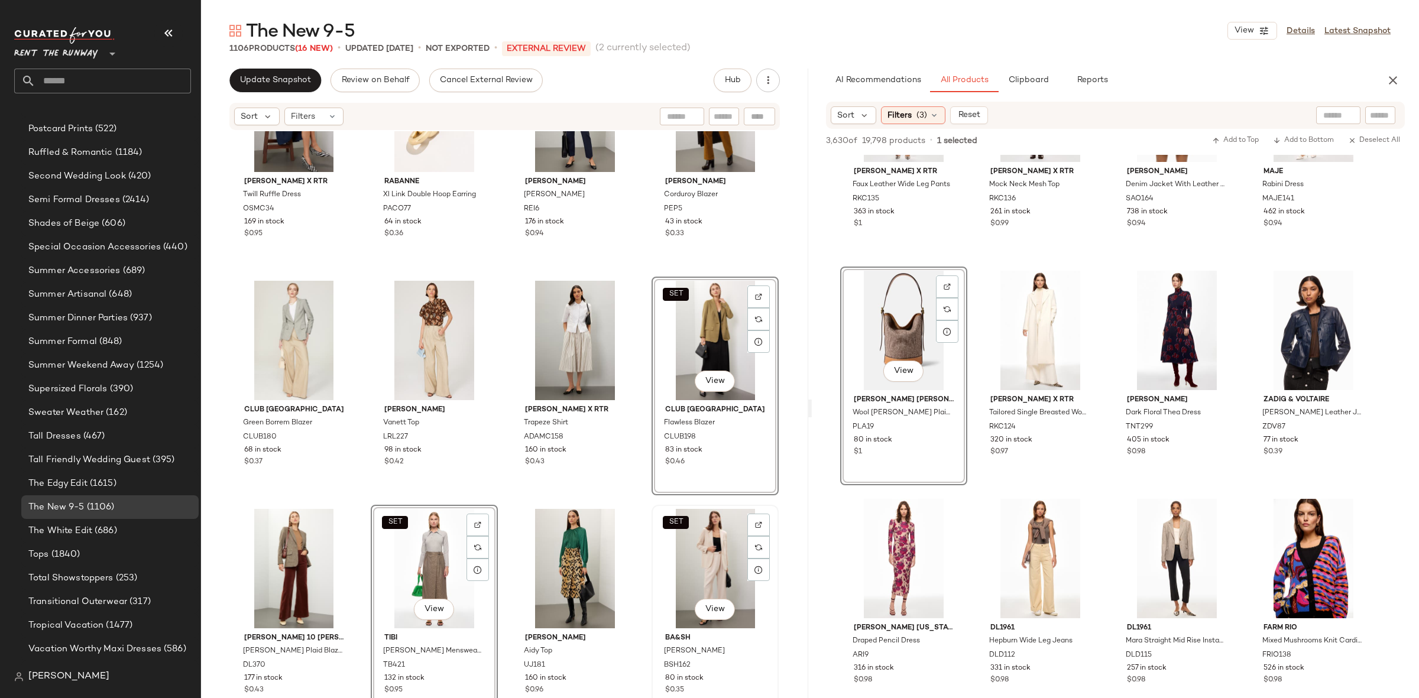
click at [675, 570] on div "SET View" at bounding box center [715, 568] width 119 height 119
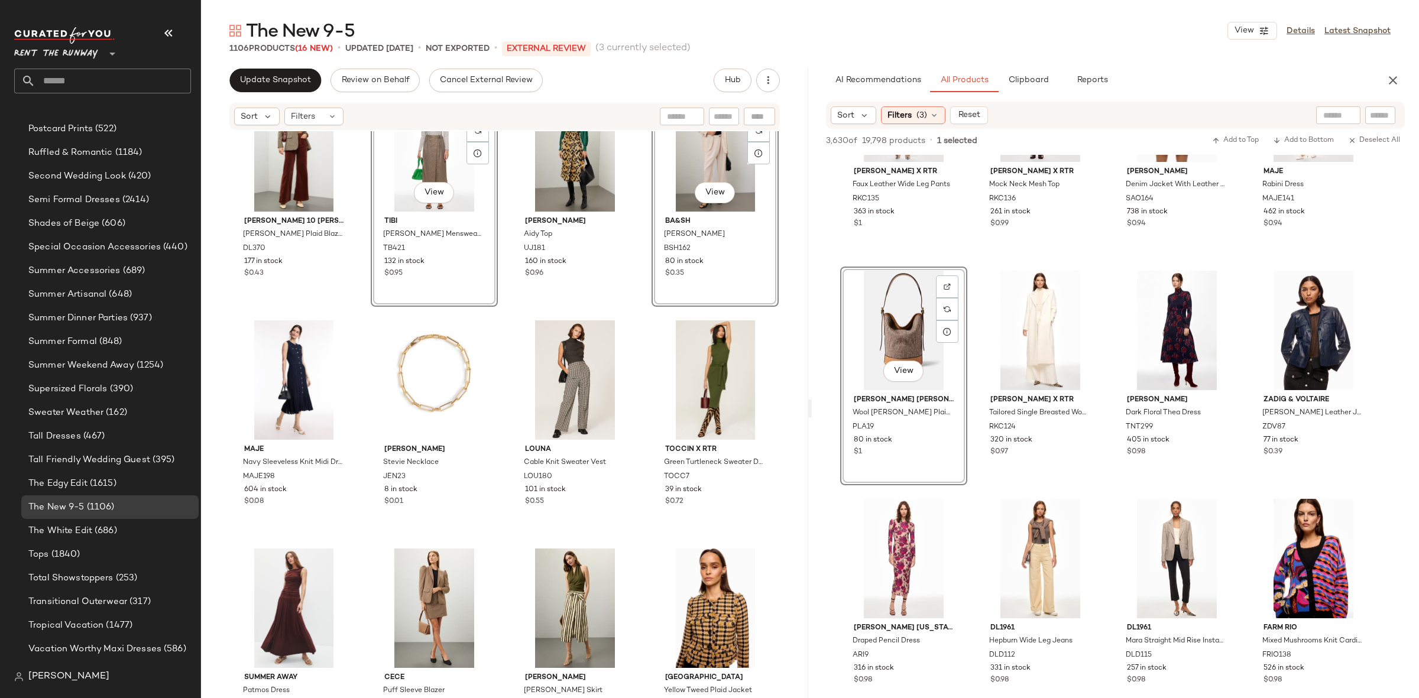
scroll to position [4267, 0]
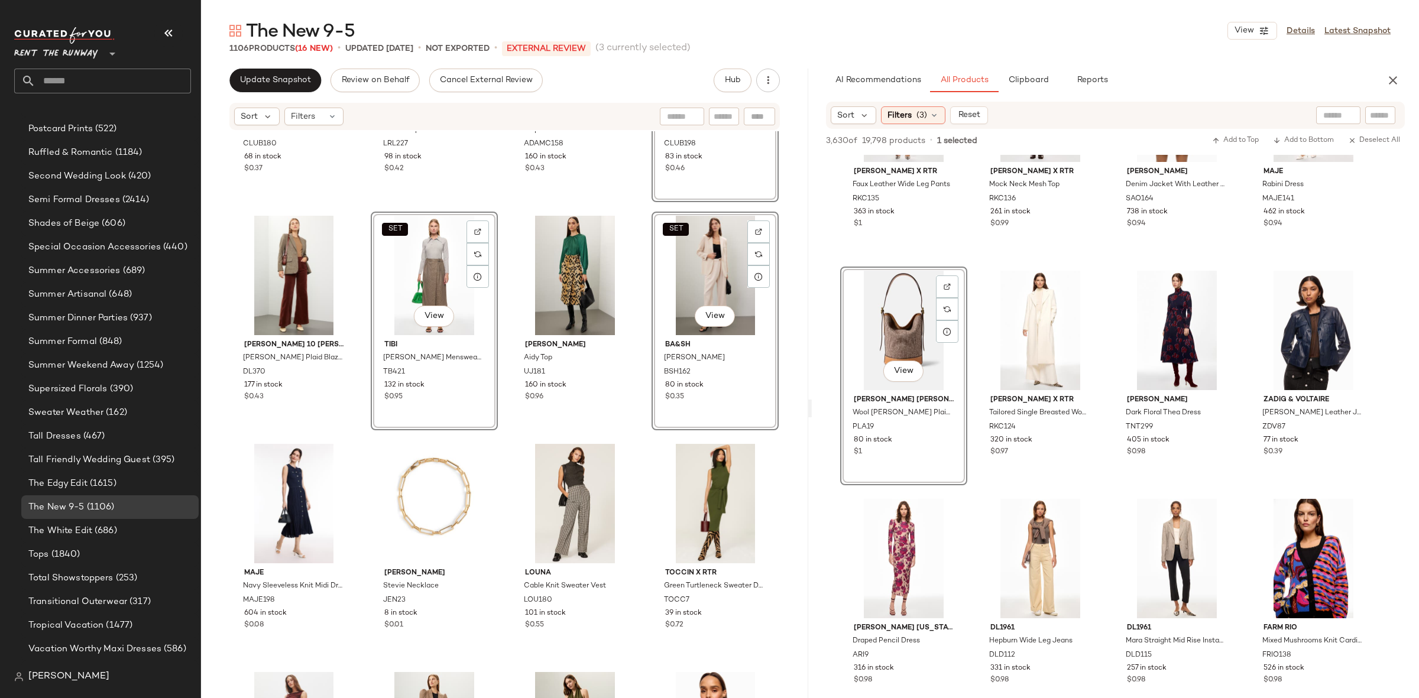
click at [498, 491] on div "Club Monaco Green Borrem Blazer CLUB180 68 in stock $0.37 Lauren Ralph Lauren V…" at bounding box center [504, 432] width 607 height 602
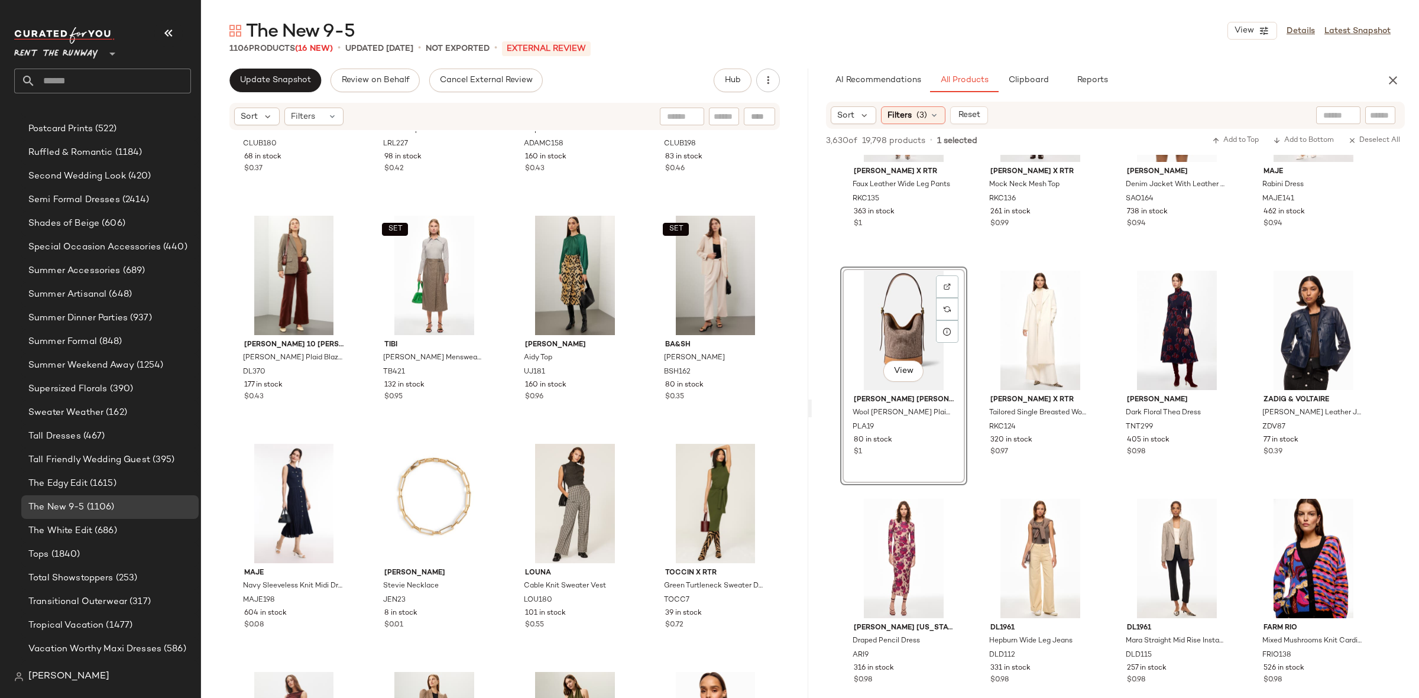
click at [498, 491] on div "Club Monaco Green Borrem Blazer CLUB180 68 in stock $0.37 Lauren Ralph Lauren V…" at bounding box center [504, 432] width 607 height 602
click at [504, 432] on div "Club Monaco Green Borrem Blazer CLUB180 68 in stock $0.37 Lauren Ralph Lauren V…" at bounding box center [504, 432] width 607 height 602
click at [977, 252] on div "View Ronny Kobo x RTR Mock Neck Mesh Top RKC136 261 in stock $0.99" at bounding box center [1040, 147] width 127 height 219
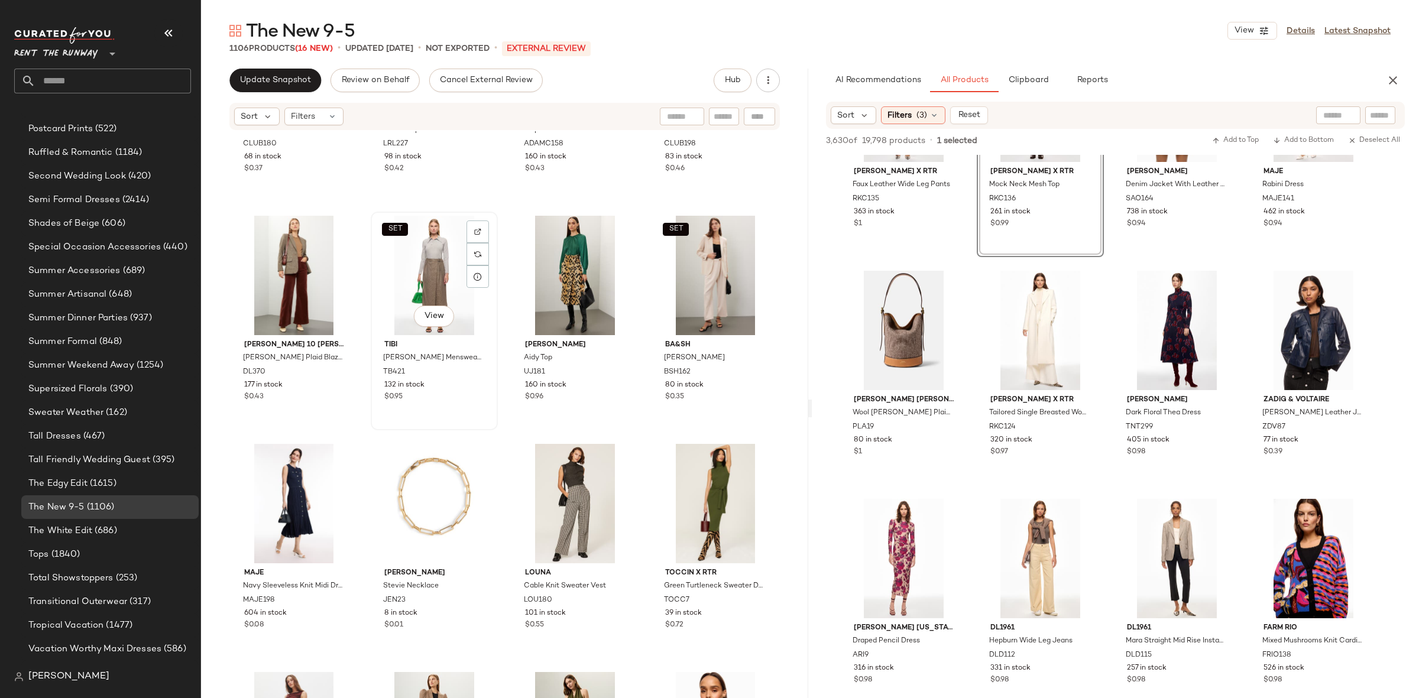
click at [443, 262] on div "SET View" at bounding box center [434, 275] width 119 height 119
click at [688, 264] on div "SET View" at bounding box center [715, 275] width 119 height 119
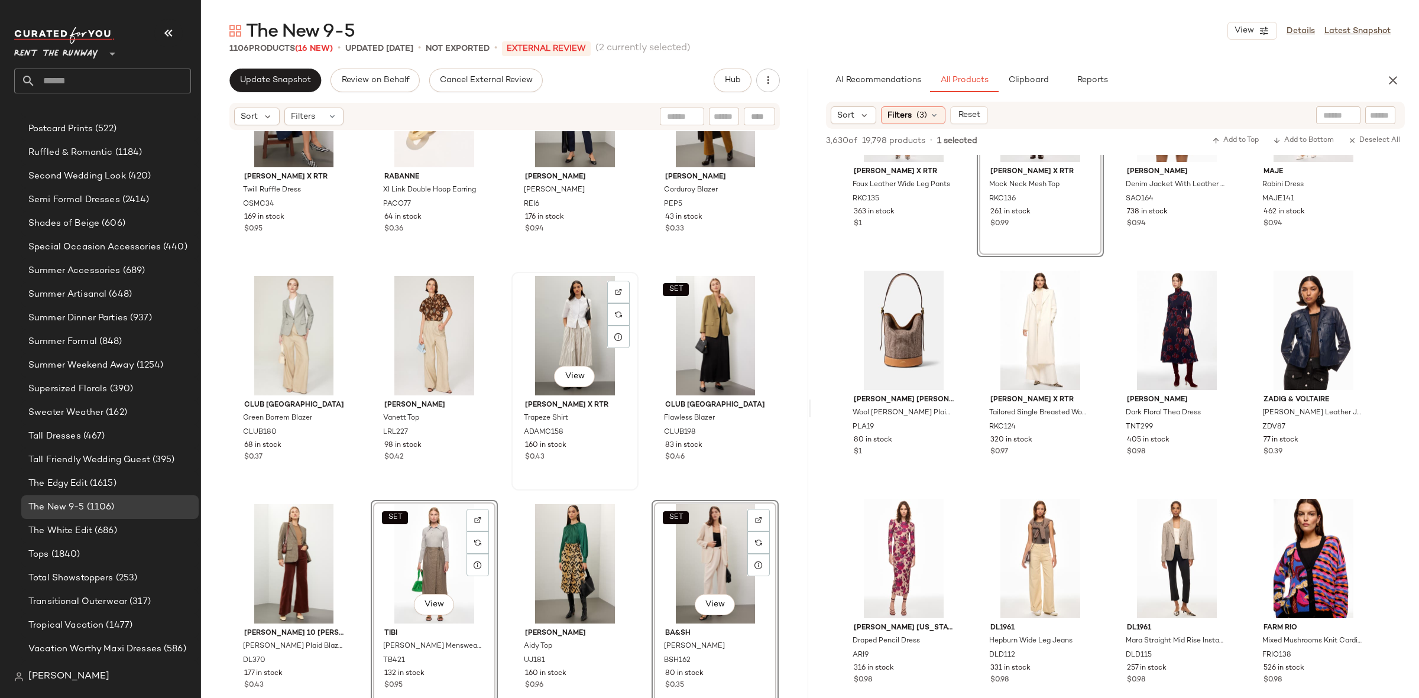
scroll to position [3958, 0]
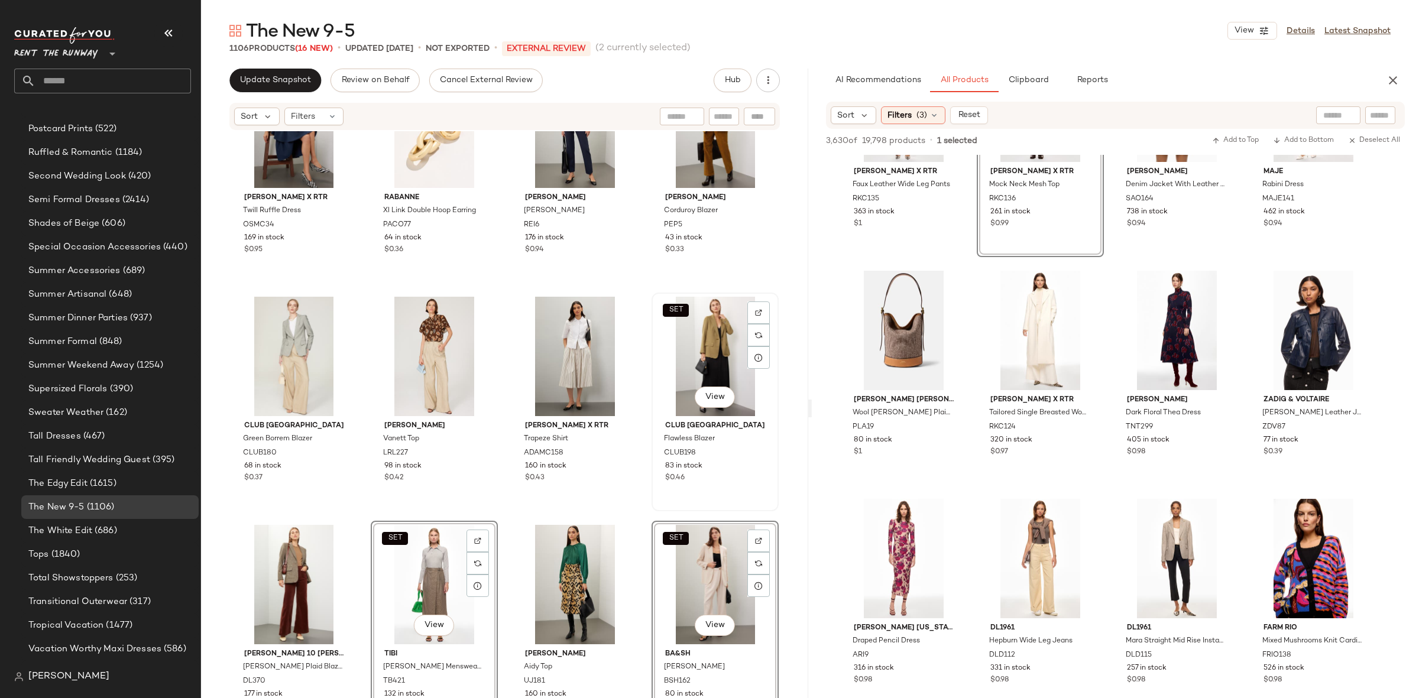
click at [687, 348] on div "SET View" at bounding box center [715, 356] width 119 height 119
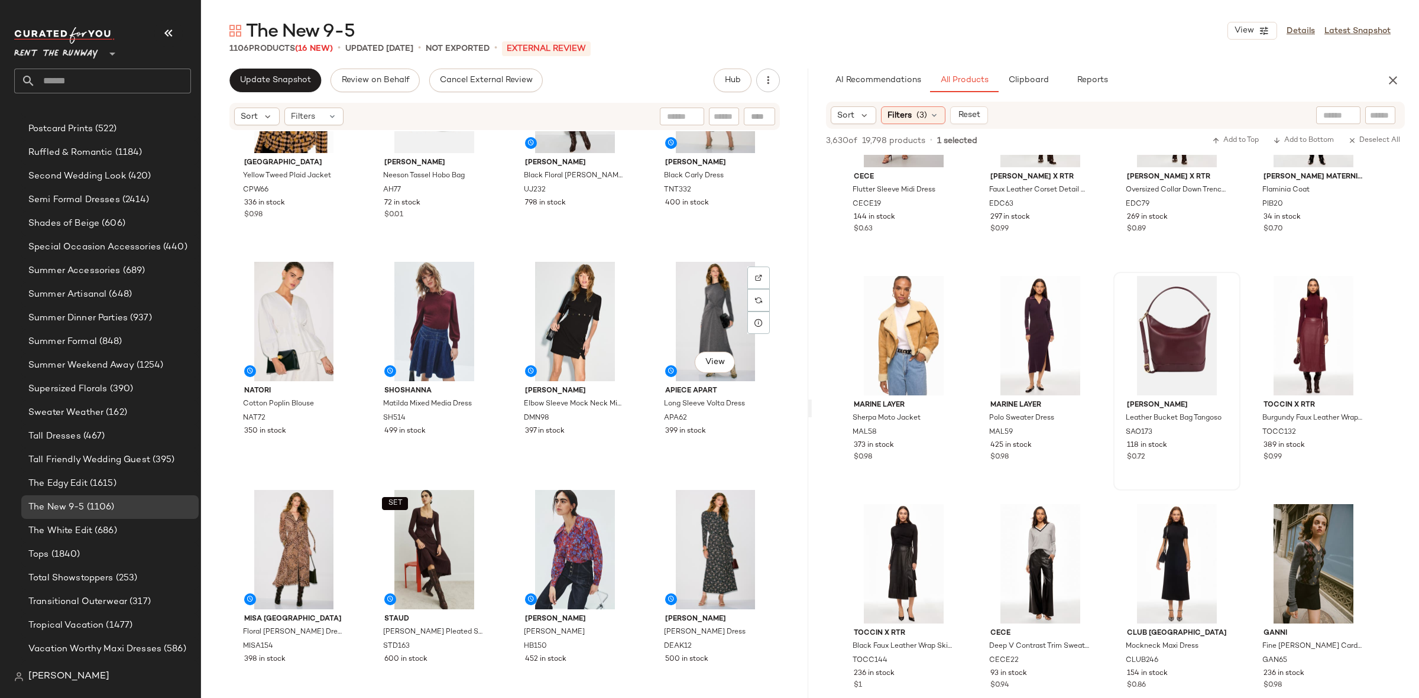
scroll to position [4907, 0]
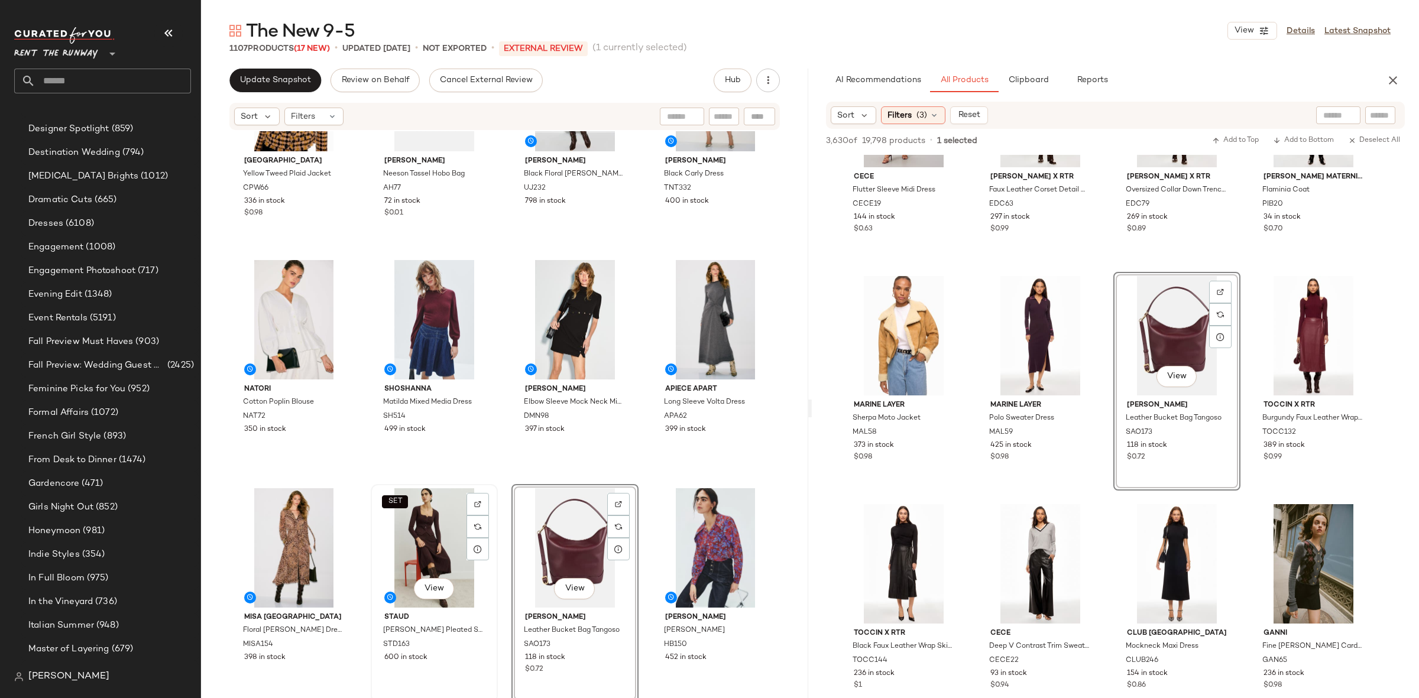
scroll to position [1649, 0]
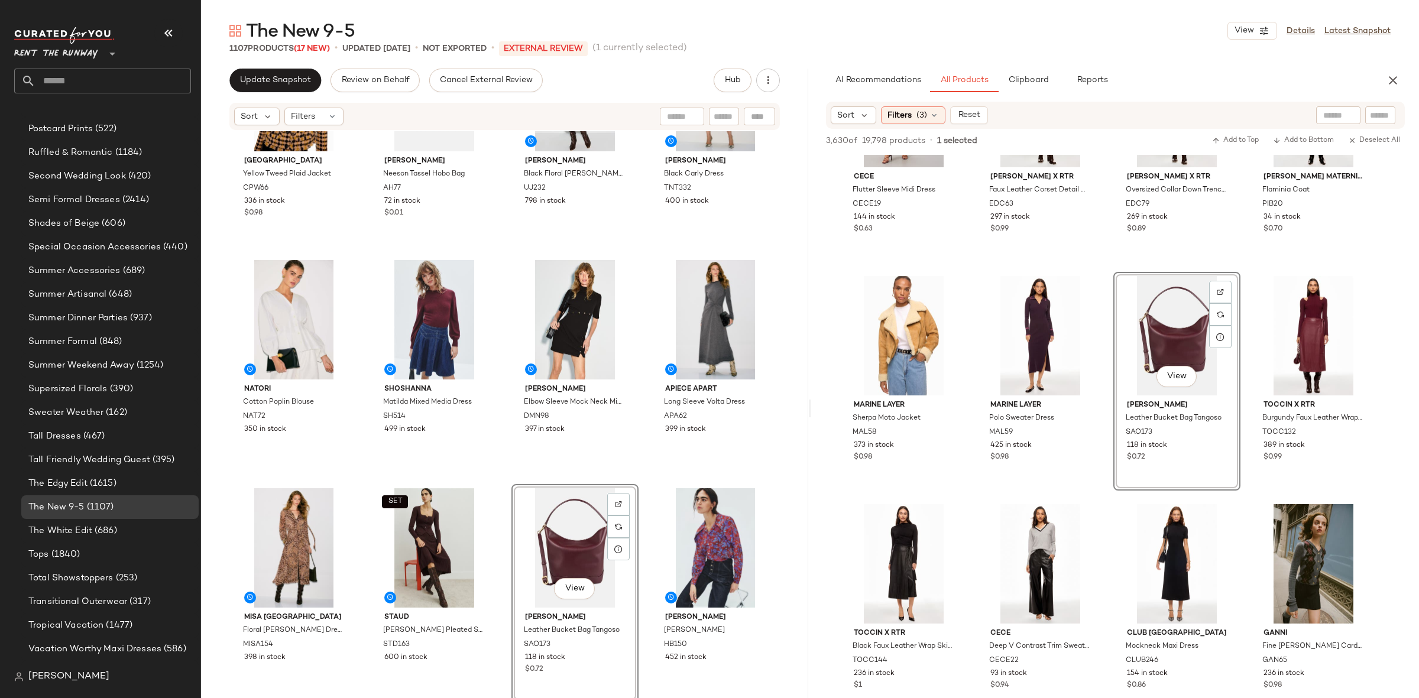
click at [496, 479] on div "Central Park West Yellow Tweed Plaid Jacket CPW66 336 in stock $0.98 Anya Hindm…" at bounding box center [504, 432] width 607 height 602
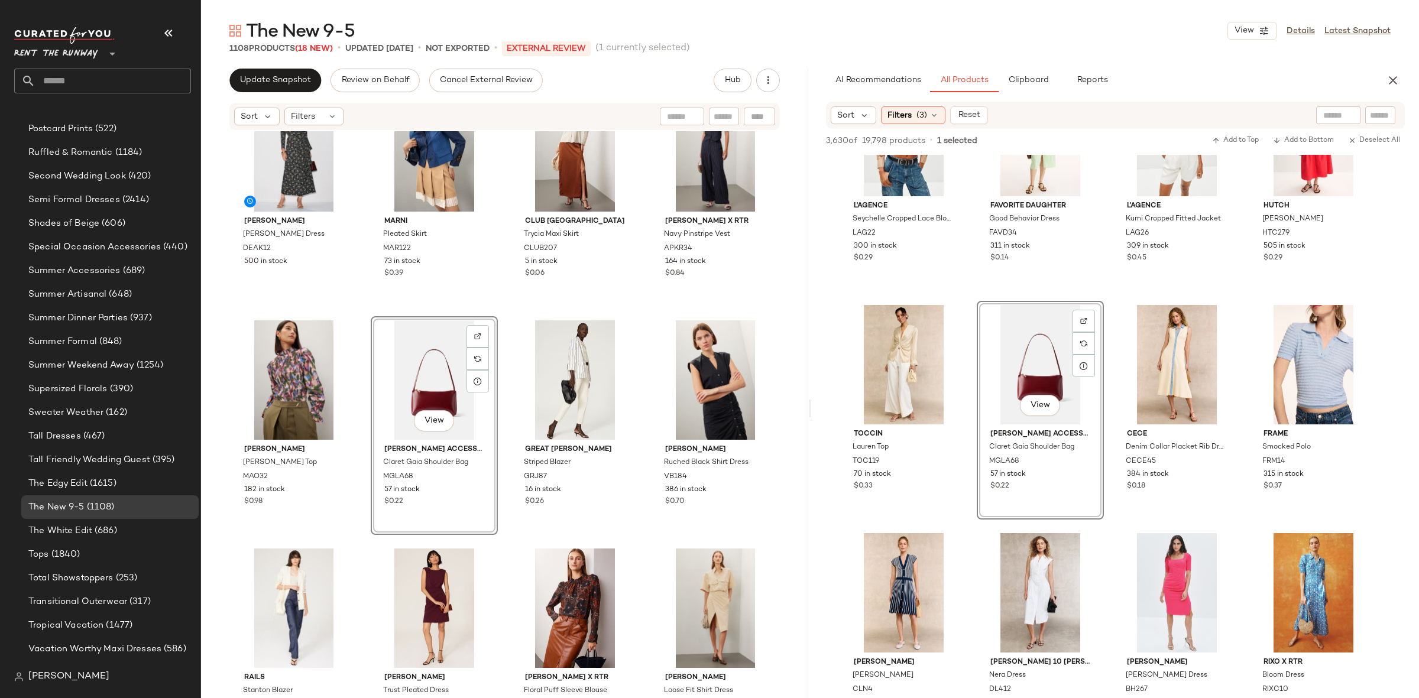
click at [503, 320] on div "MISA Los Angeles Floral Wilma Dress MISA154 398 in stock SET Staud Lena Pleated…" at bounding box center [504, 432] width 607 height 602
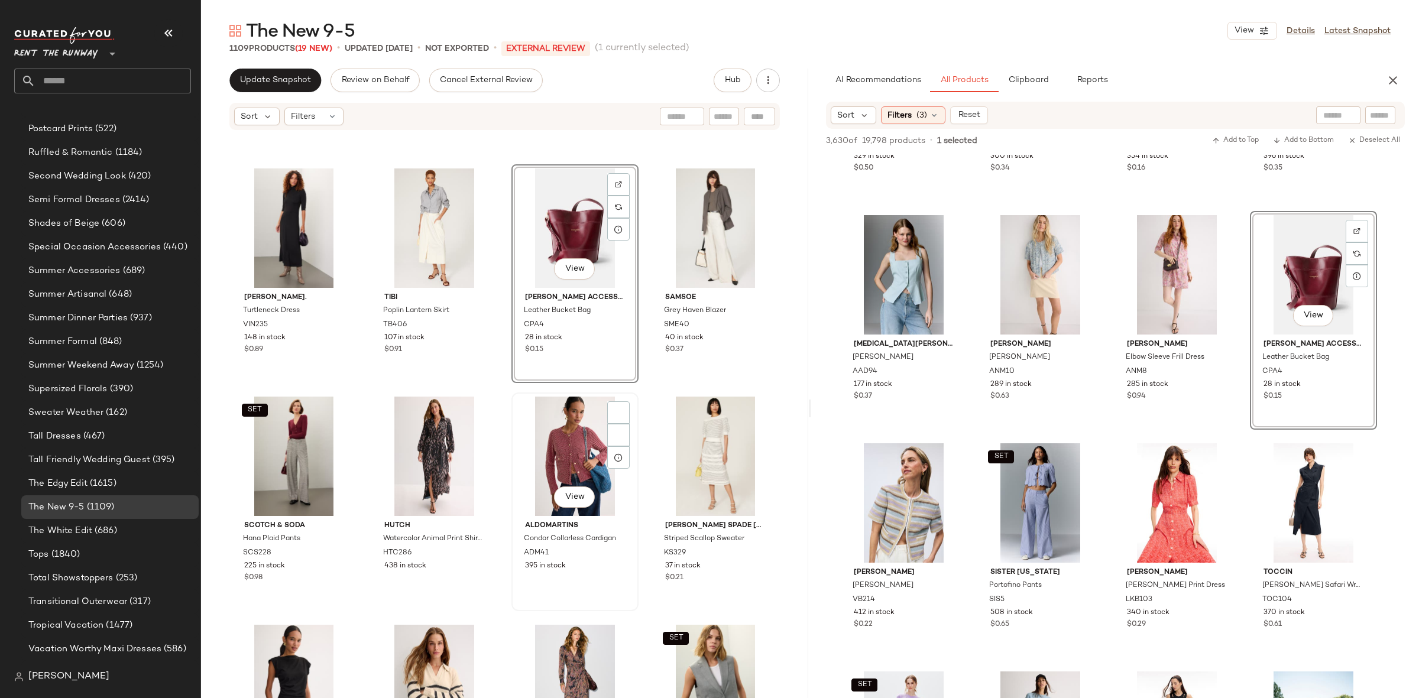
scroll to position [6129, 0]
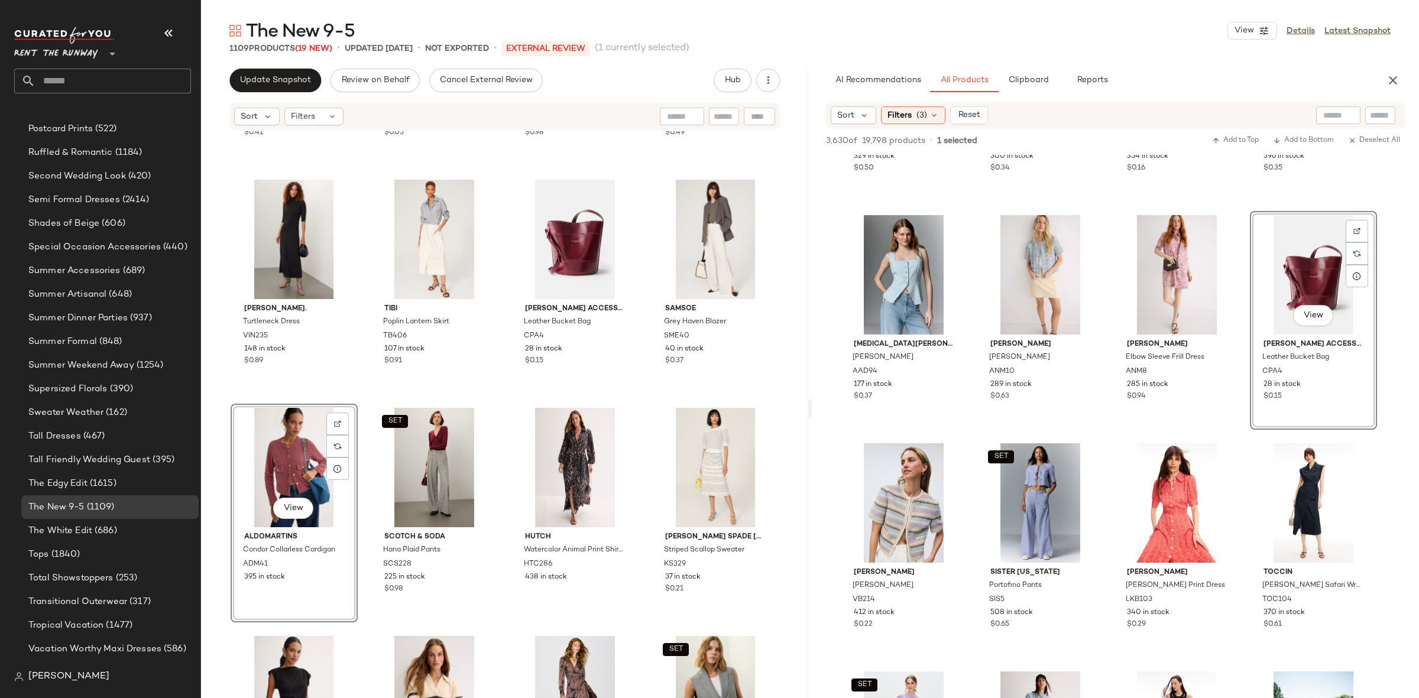
click at [369, 397] on div "Rails Stanton Blazer RL203 113 in stock $0.41 Trina Turk Trust Pleated Dress TT…" at bounding box center [504, 432] width 607 height 602
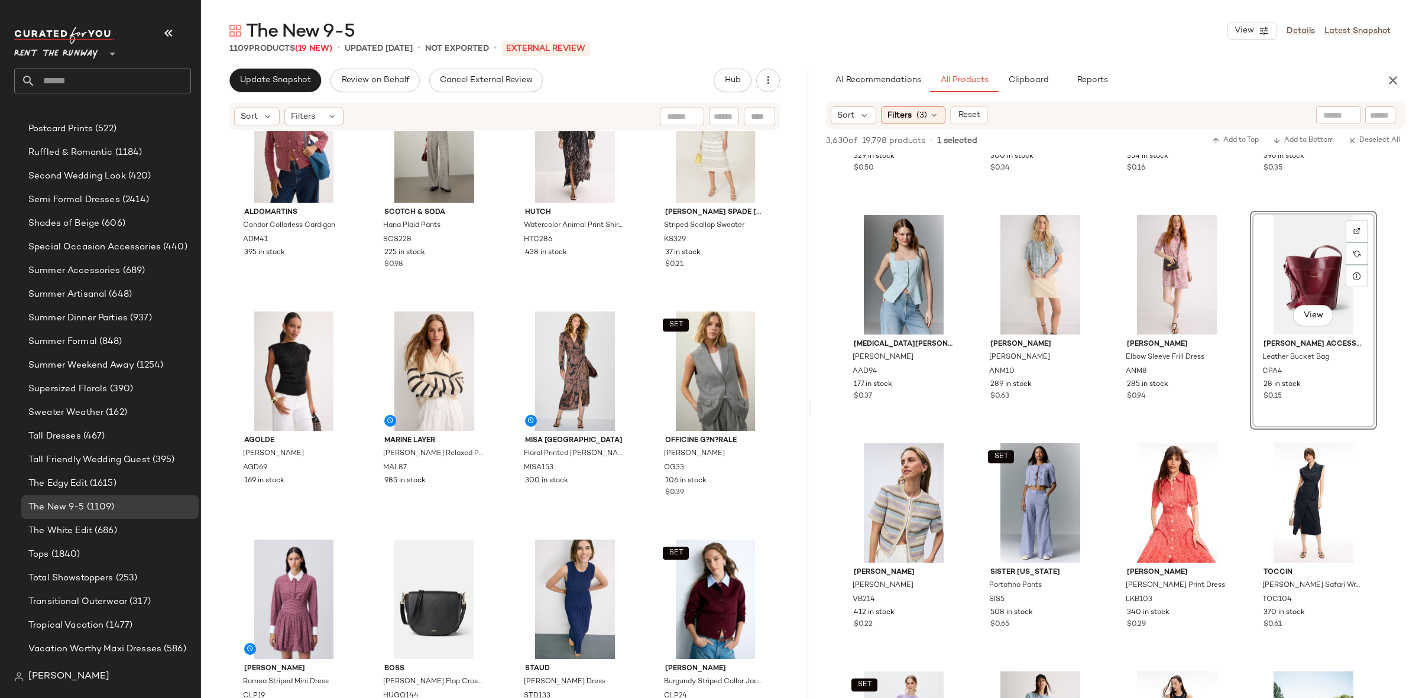
scroll to position [6464, 0]
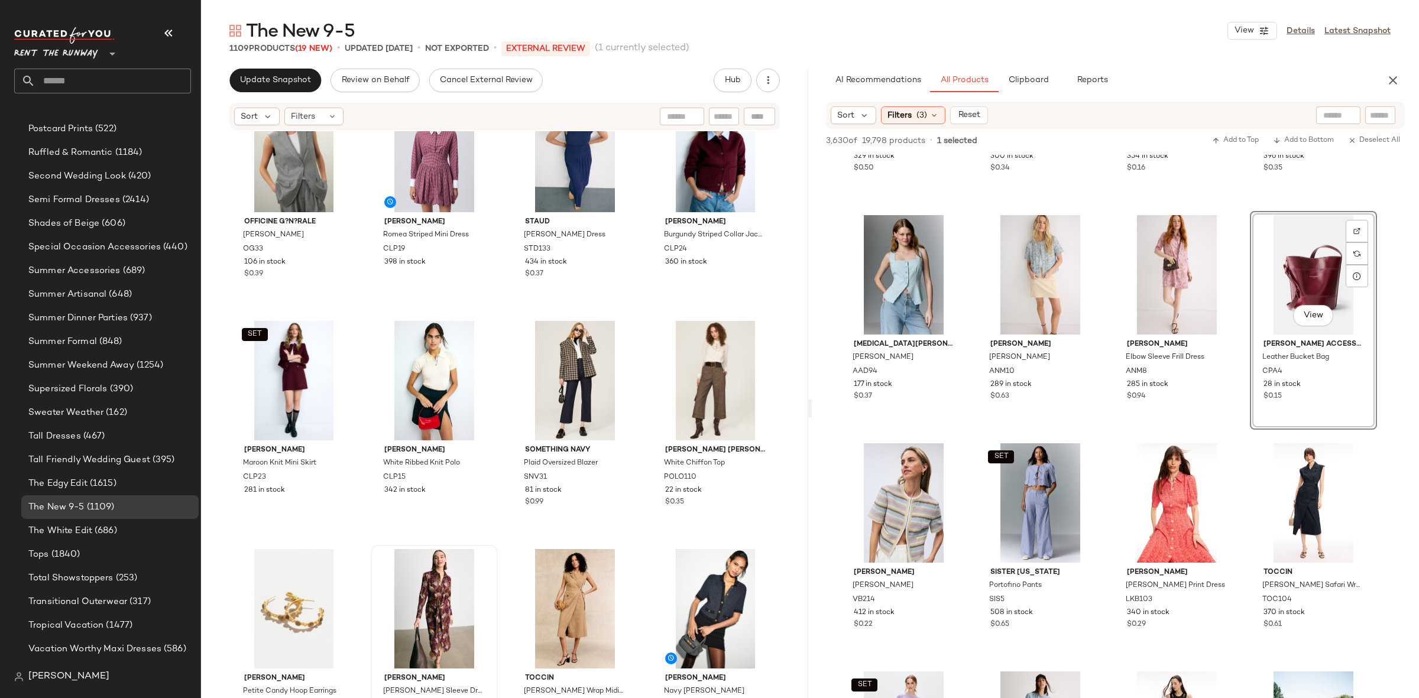
scroll to position [6905, 0]
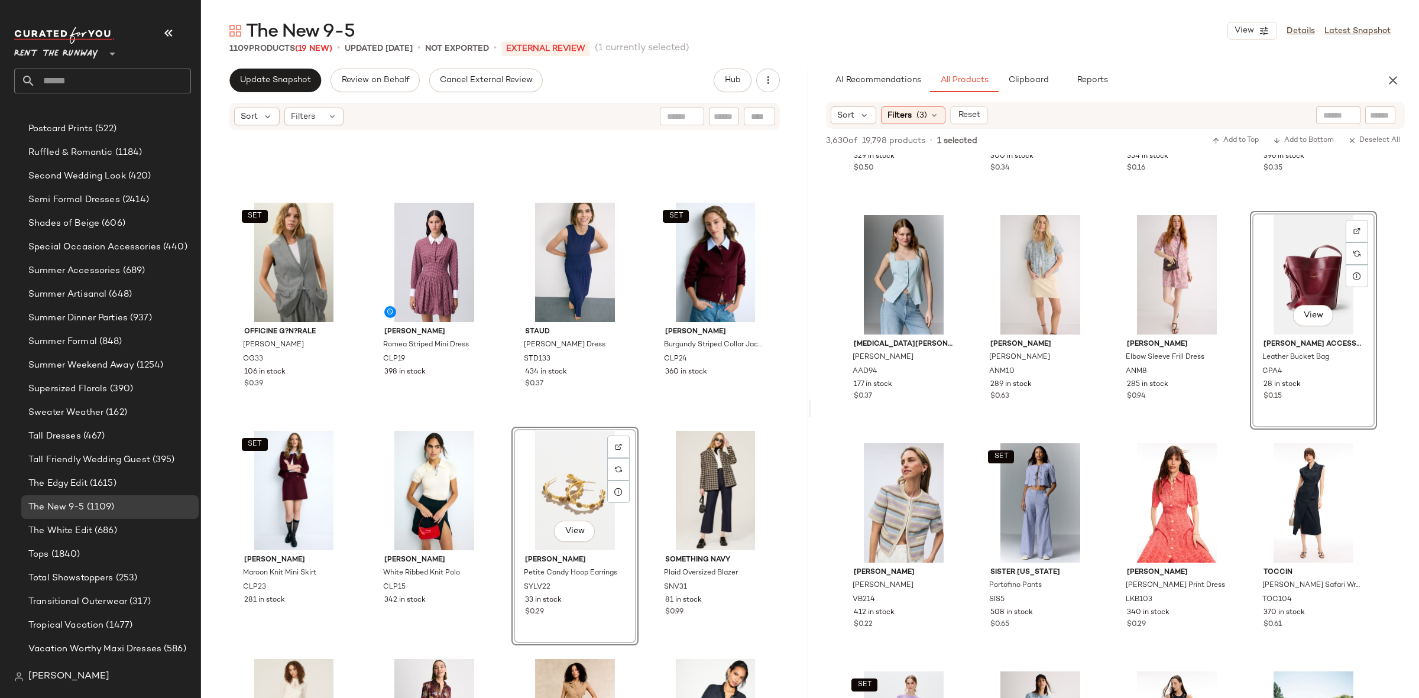
scroll to position [6669, 0]
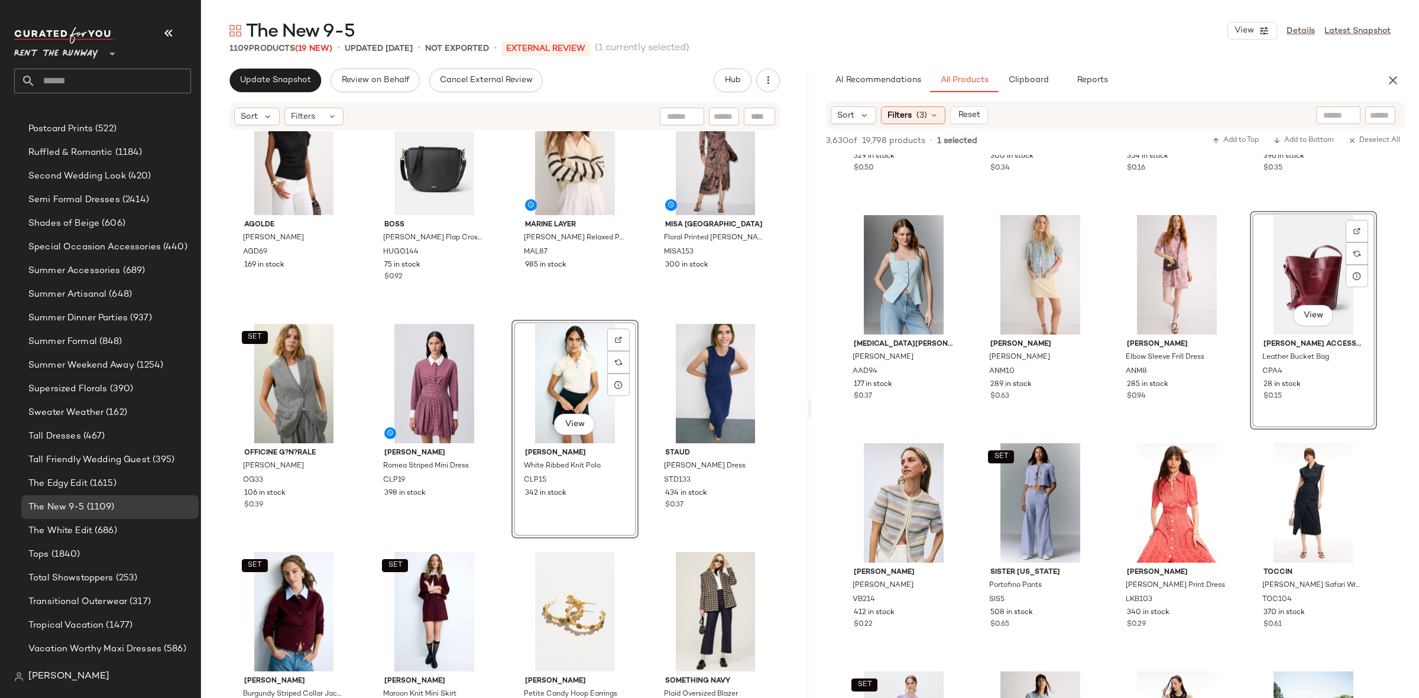
click at [634, 315] on div "AGOLDE Beth Tee AGD69 169 in stock BOSS Alyce Flap Crossbody HUGO144 75 in stoc…" at bounding box center [504, 432] width 607 height 602
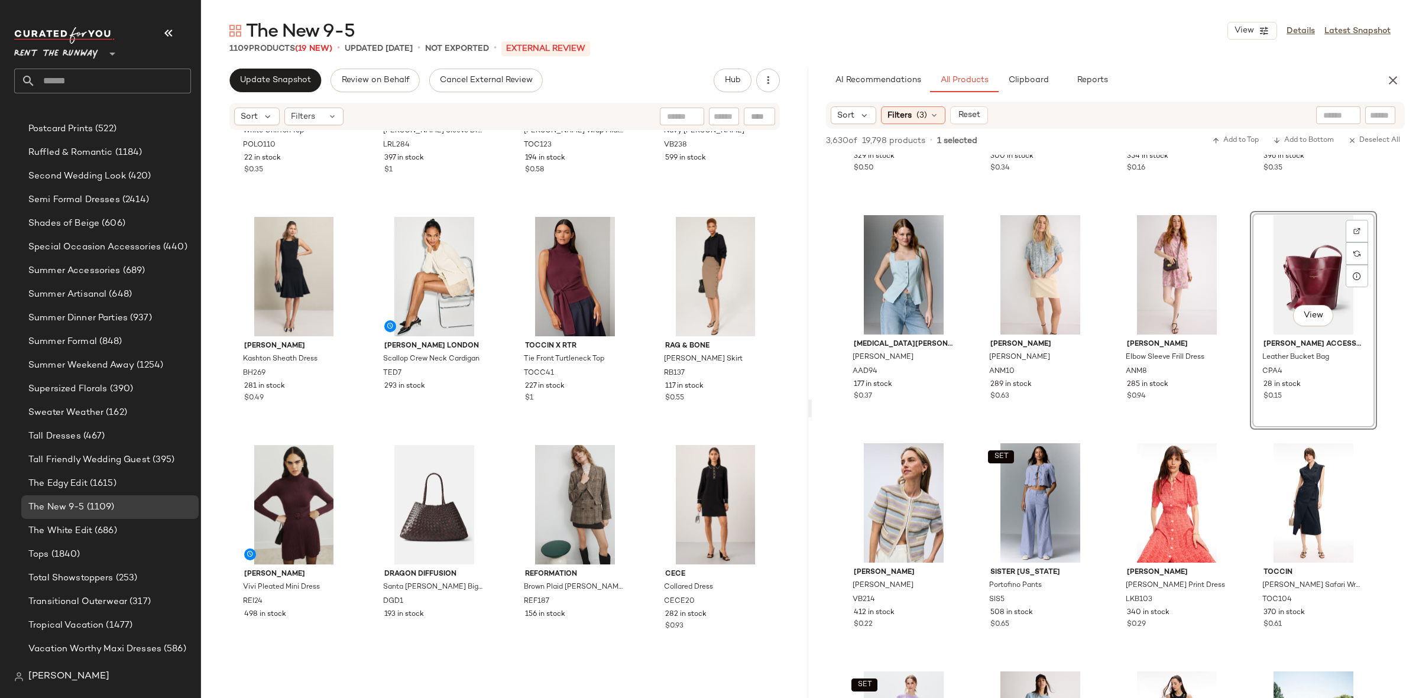
scroll to position [7550, 0]
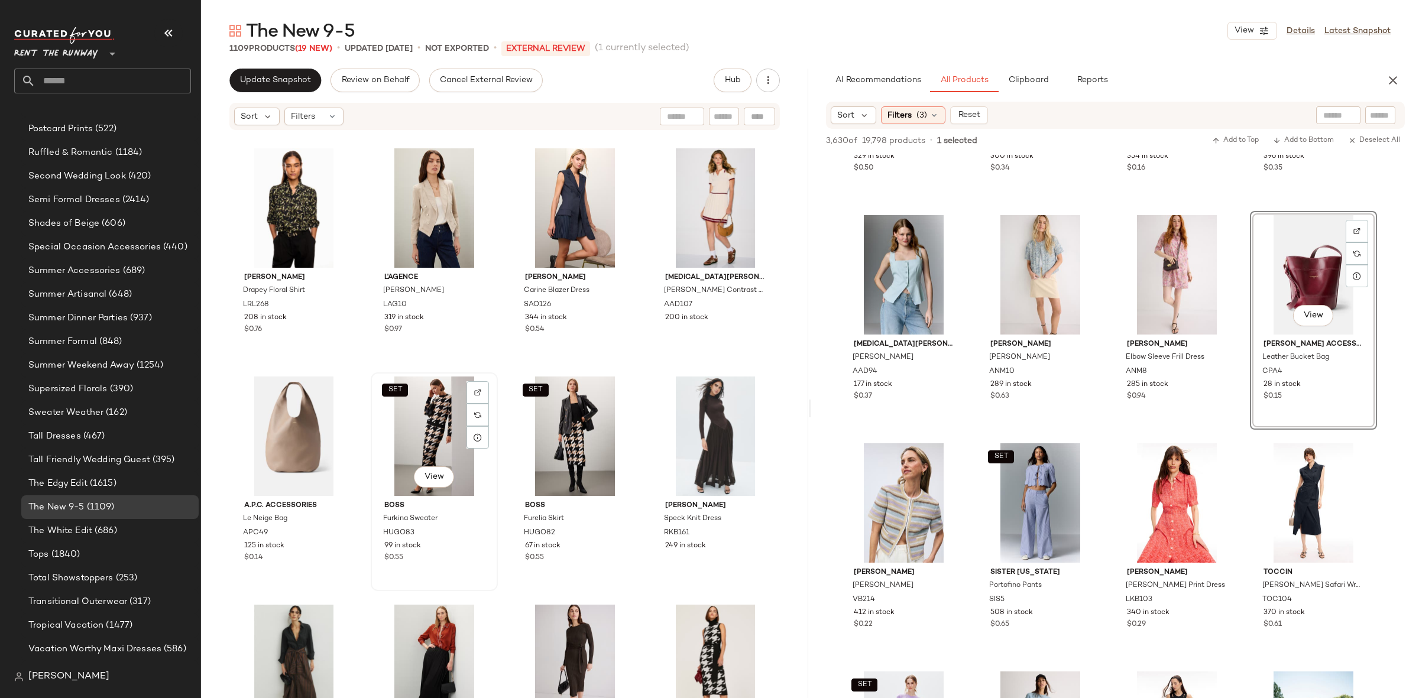
scroll to position [8029, 0]
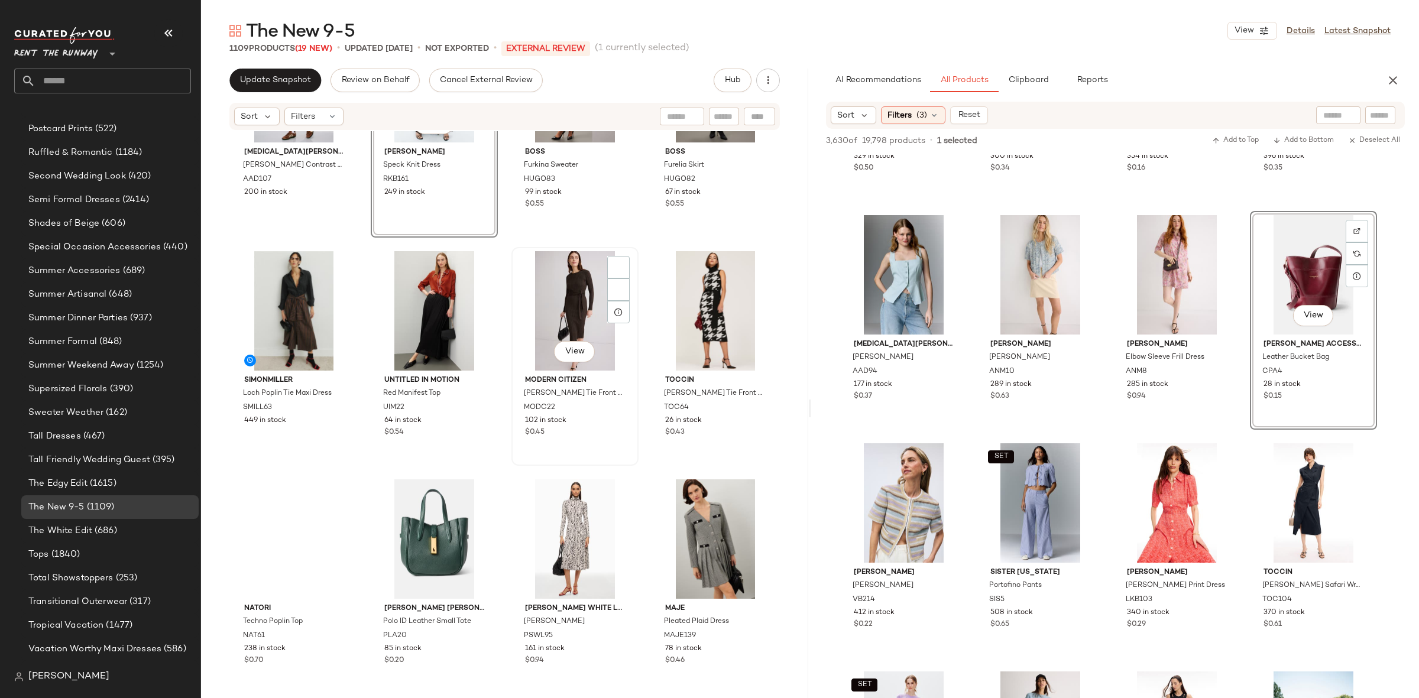
scroll to position [8358, 0]
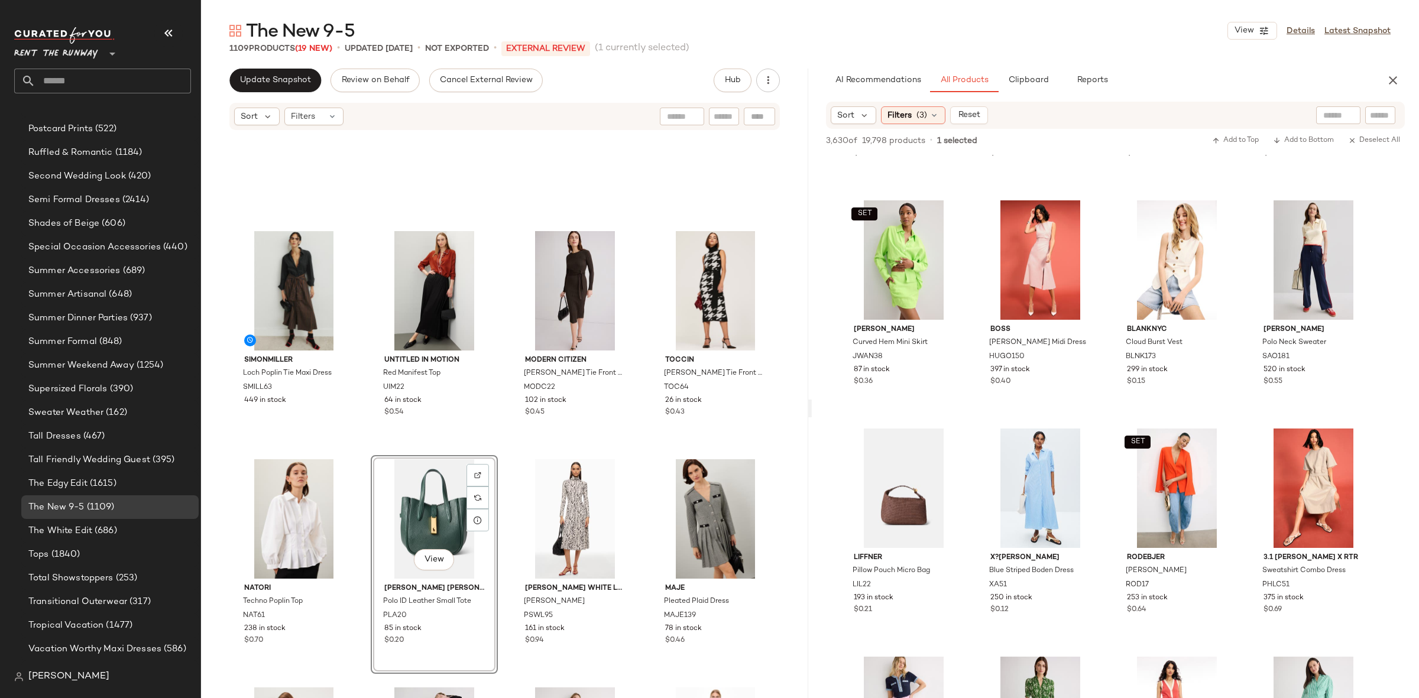
scroll to position [6141, 0]
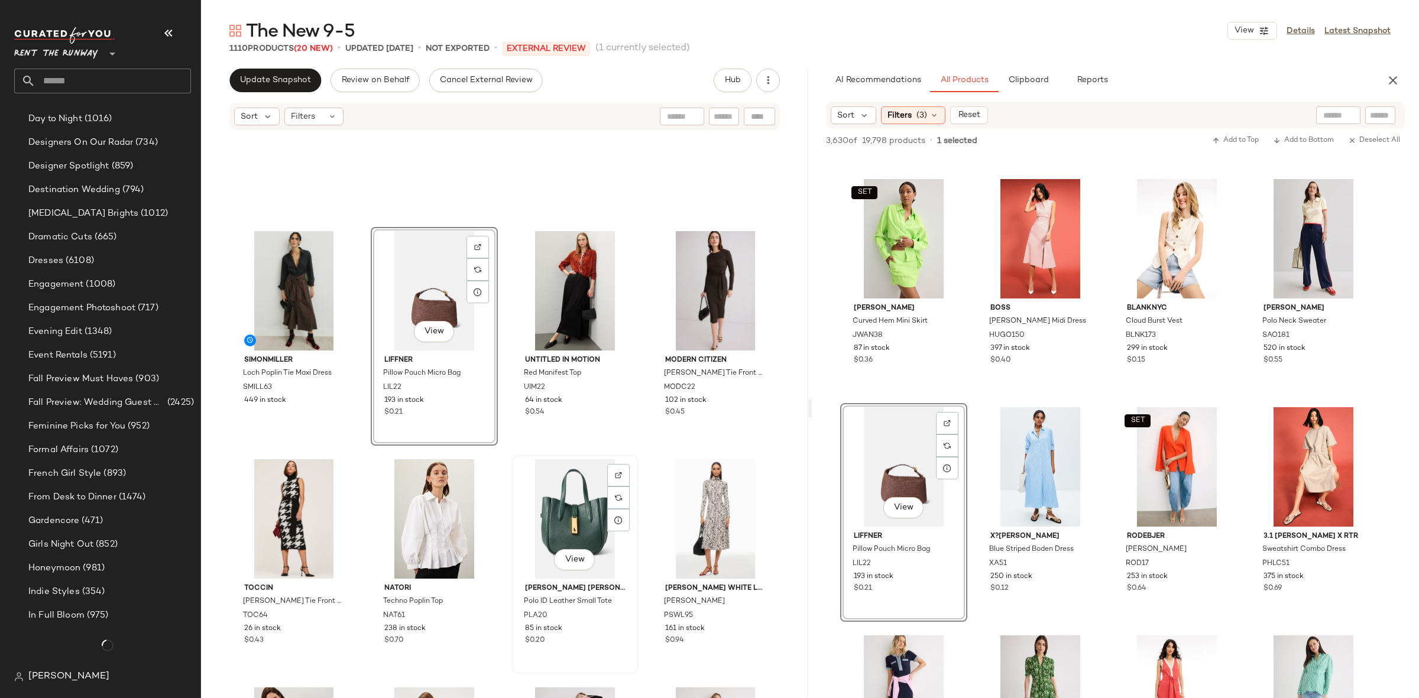
scroll to position [1649, 0]
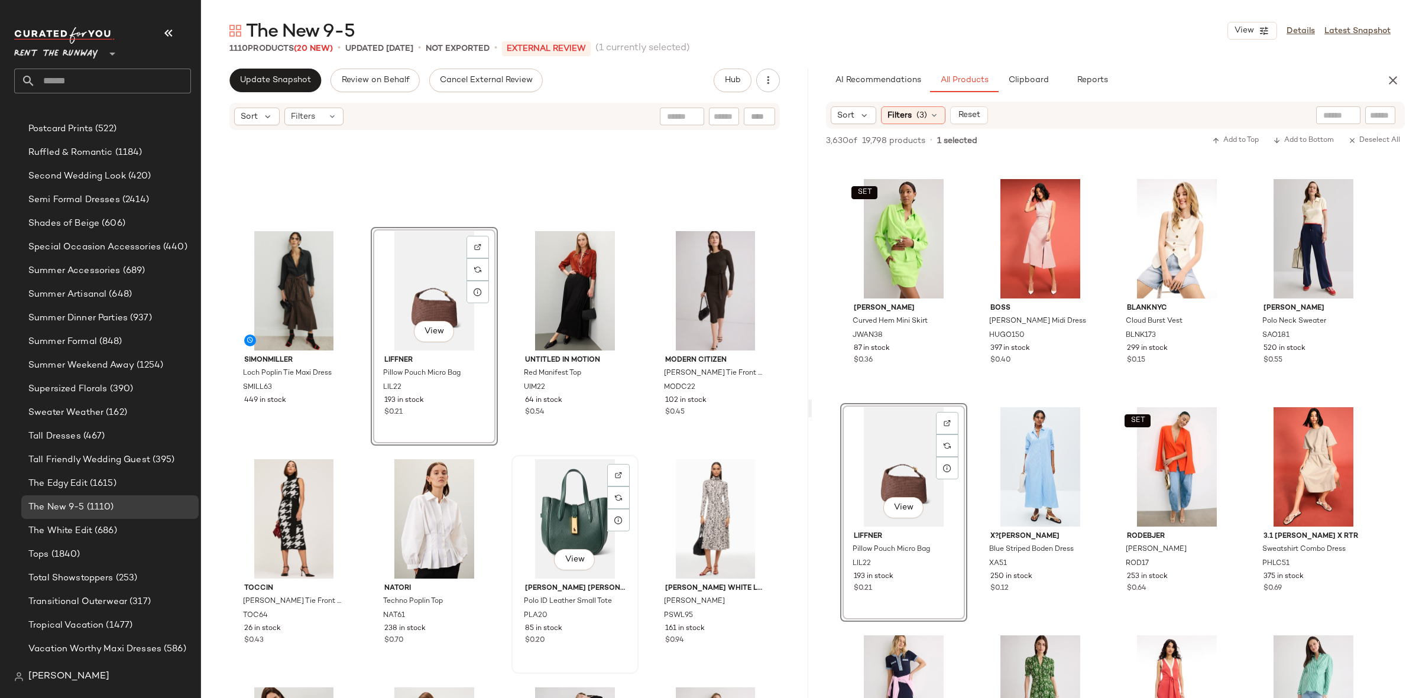
click at [536, 494] on div "View" at bounding box center [575, 518] width 119 height 119
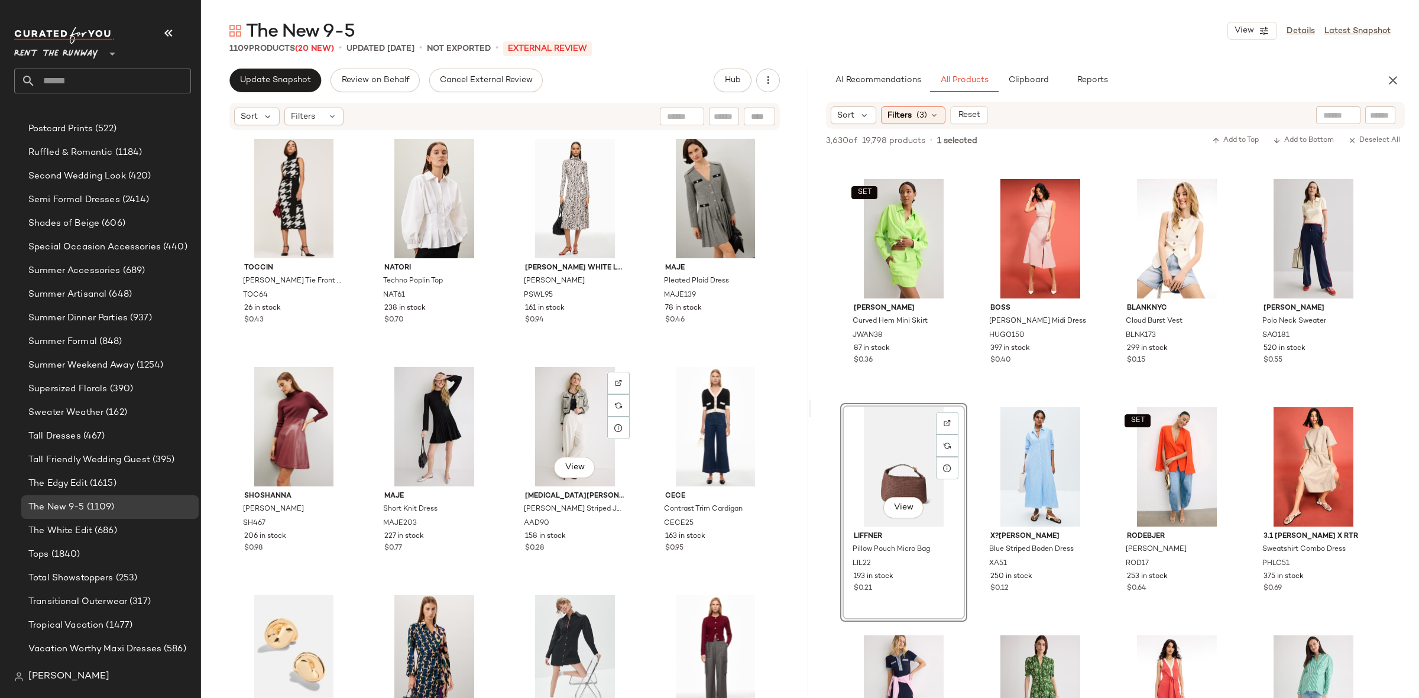
scroll to position [8671, 0]
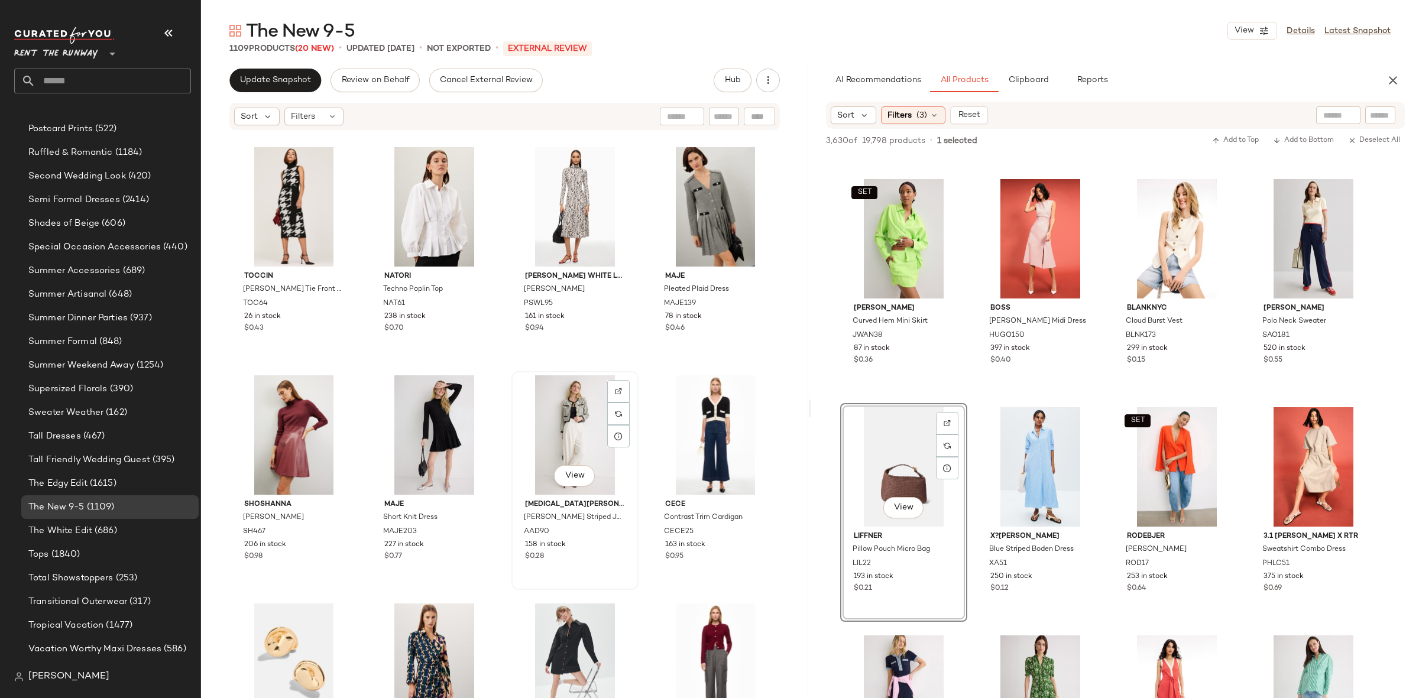
click at [581, 429] on div "View" at bounding box center [575, 434] width 119 height 119
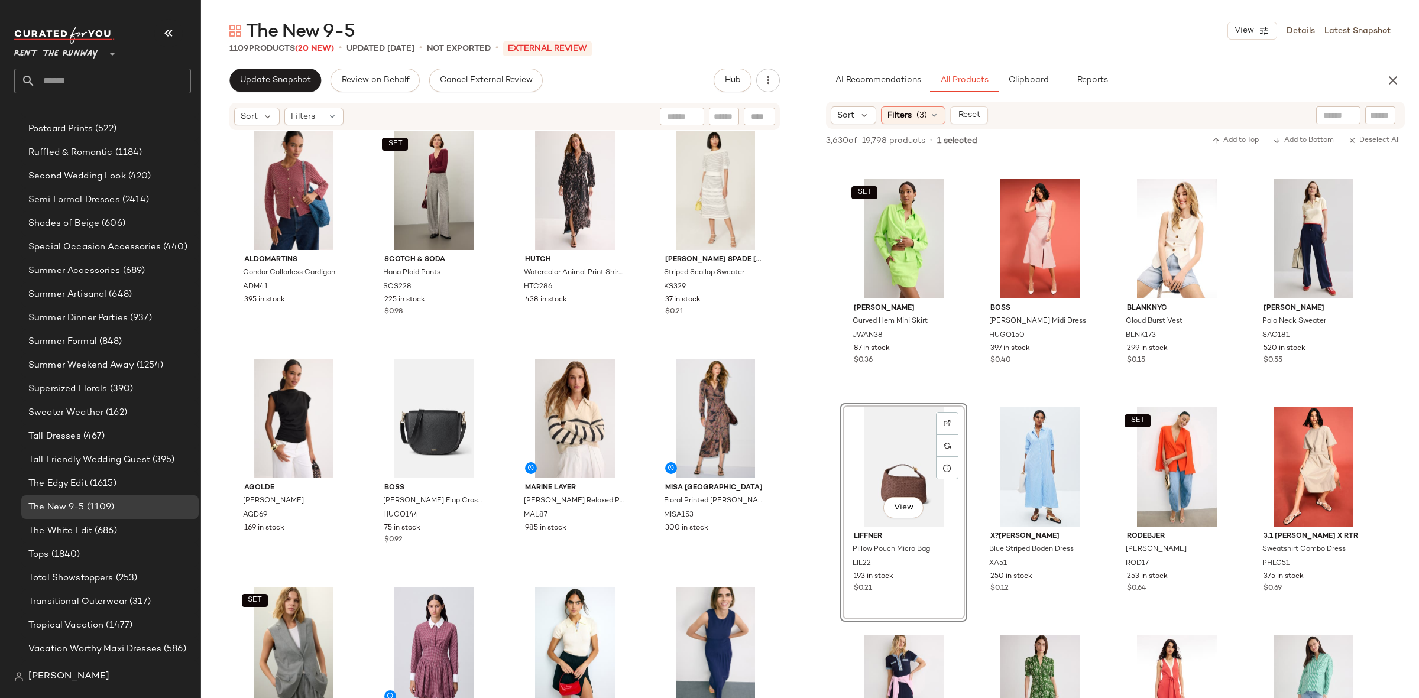
scroll to position [6302, 0]
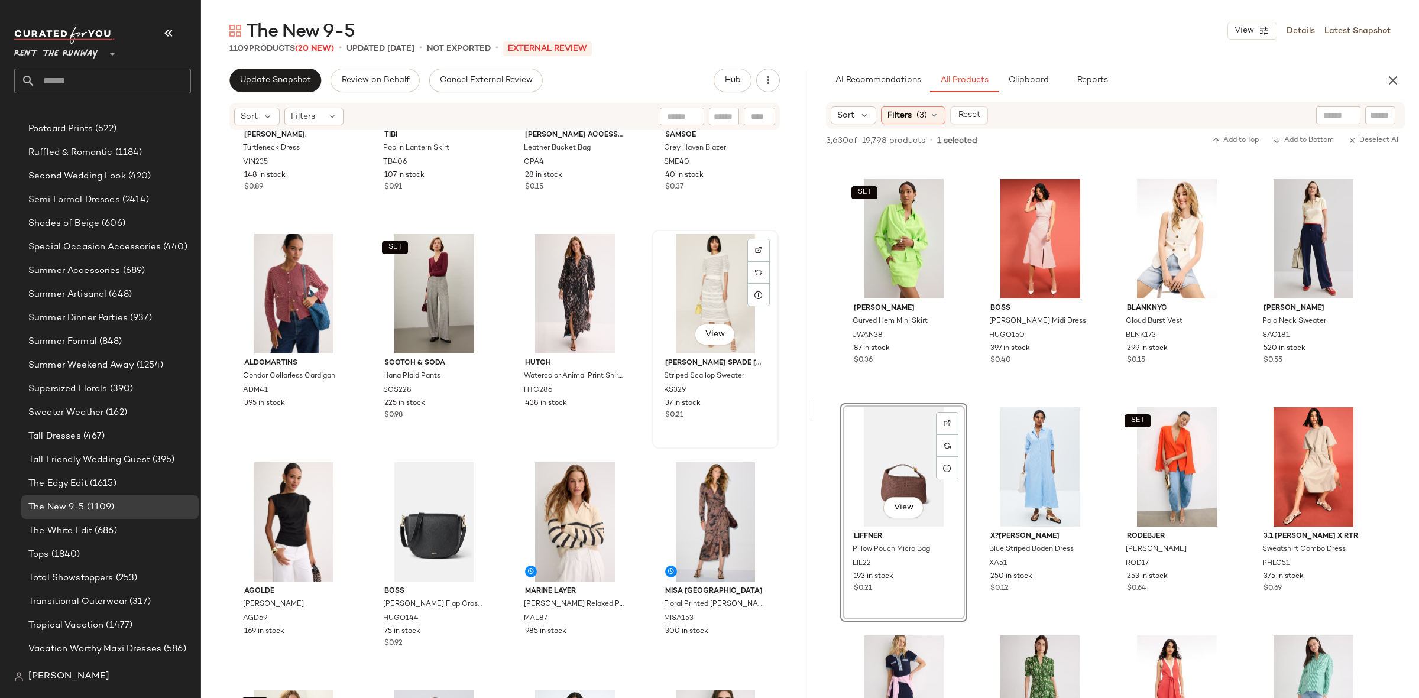
click at [702, 278] on div "View" at bounding box center [715, 293] width 119 height 119
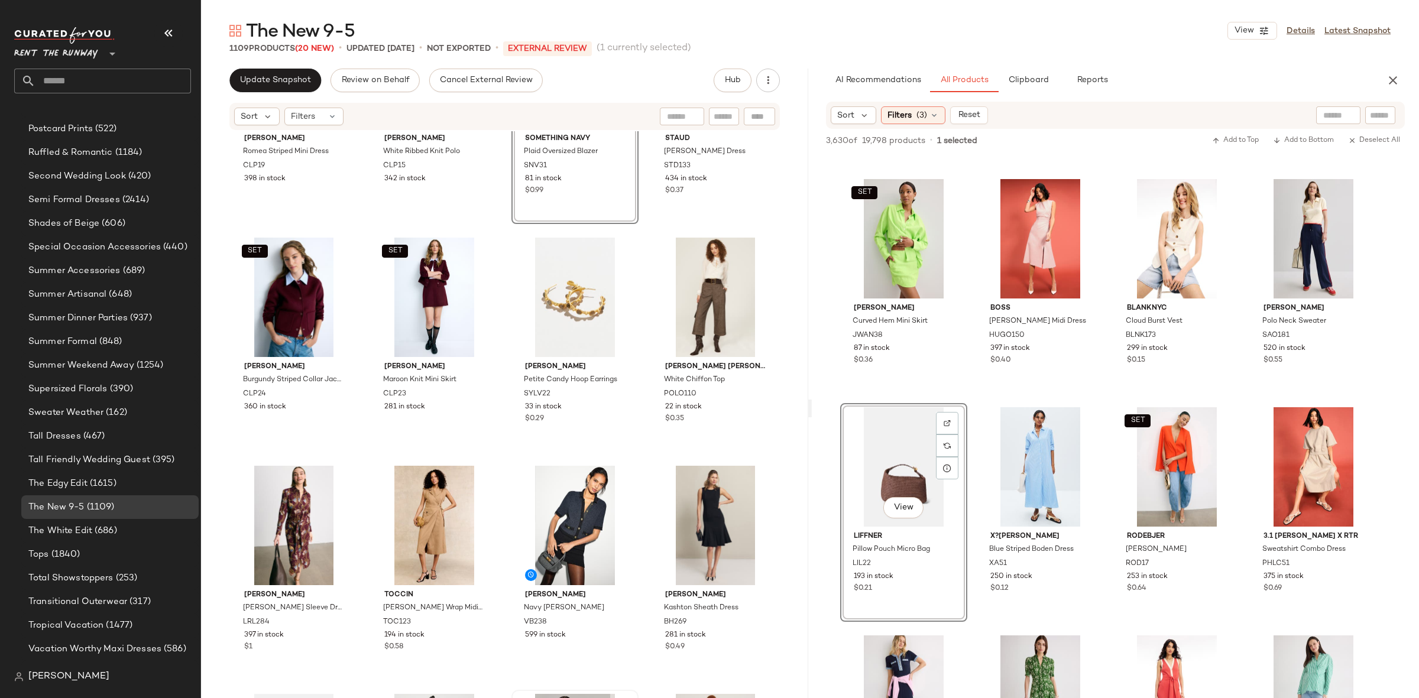
scroll to position [7352, 0]
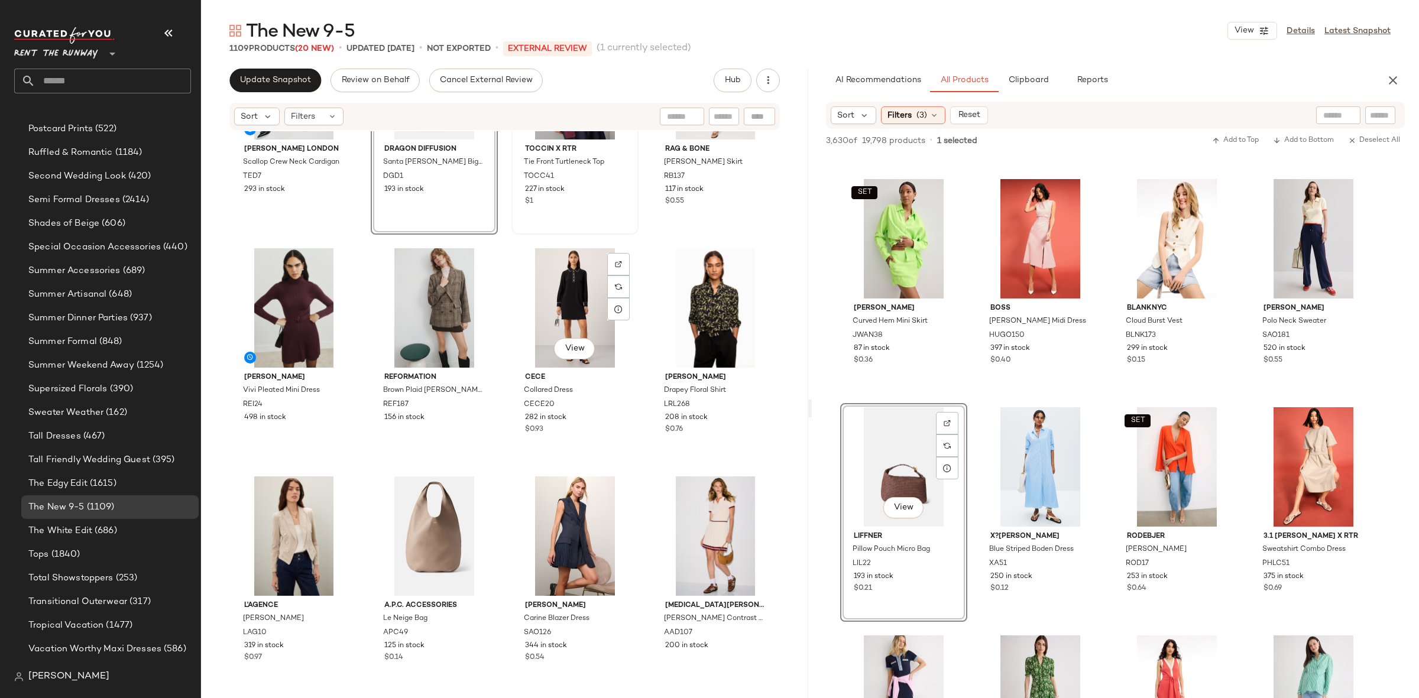
scroll to position [7706, 0]
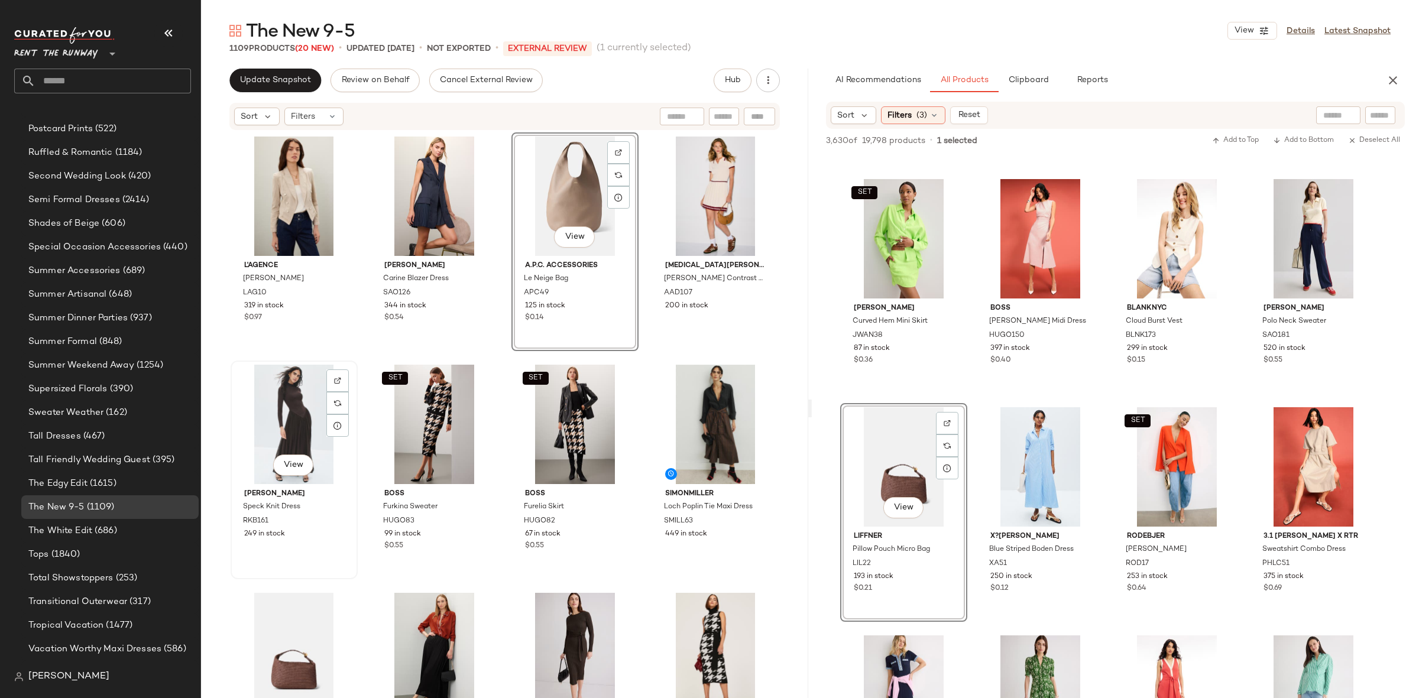
scroll to position [8026, 0]
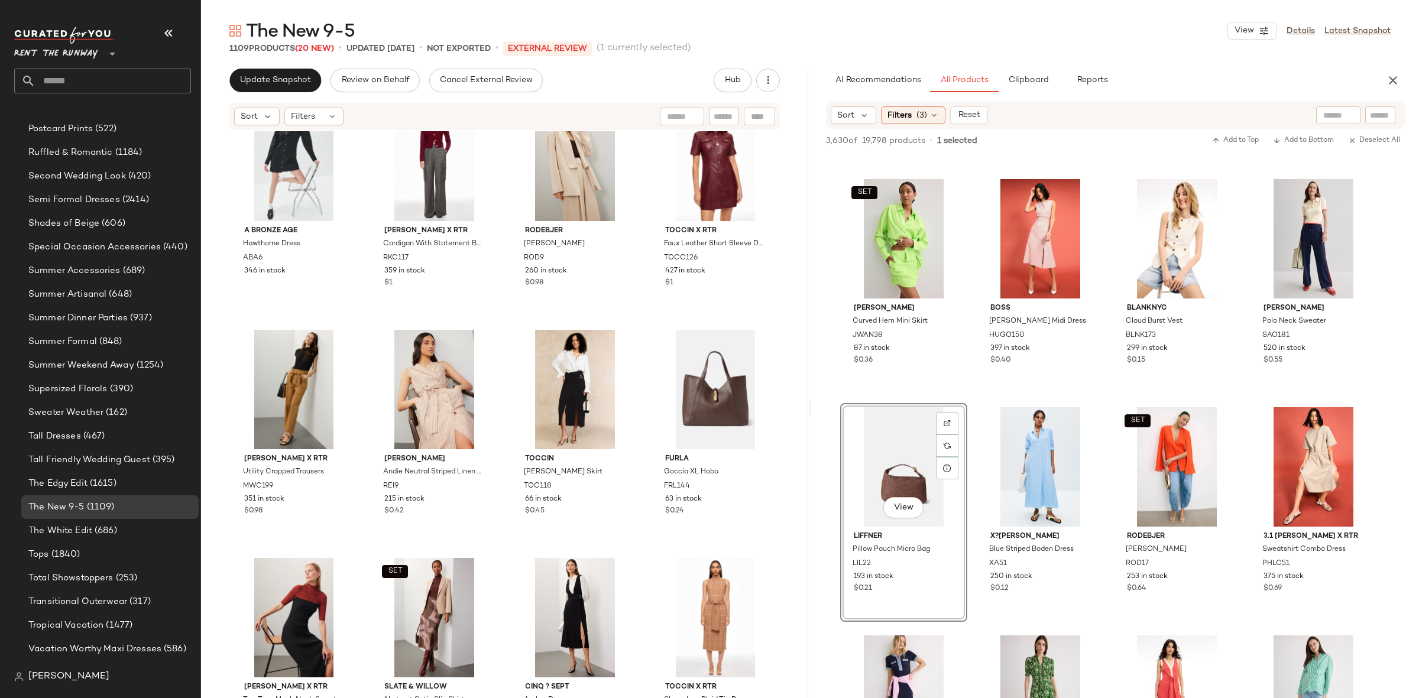
click at [498, 469] on div "Maje Short Knit Dress MAJE203 227 in stock $0.77 CeCe Contrast Trim Cardigan CE…" at bounding box center [504, 432] width 607 height 602
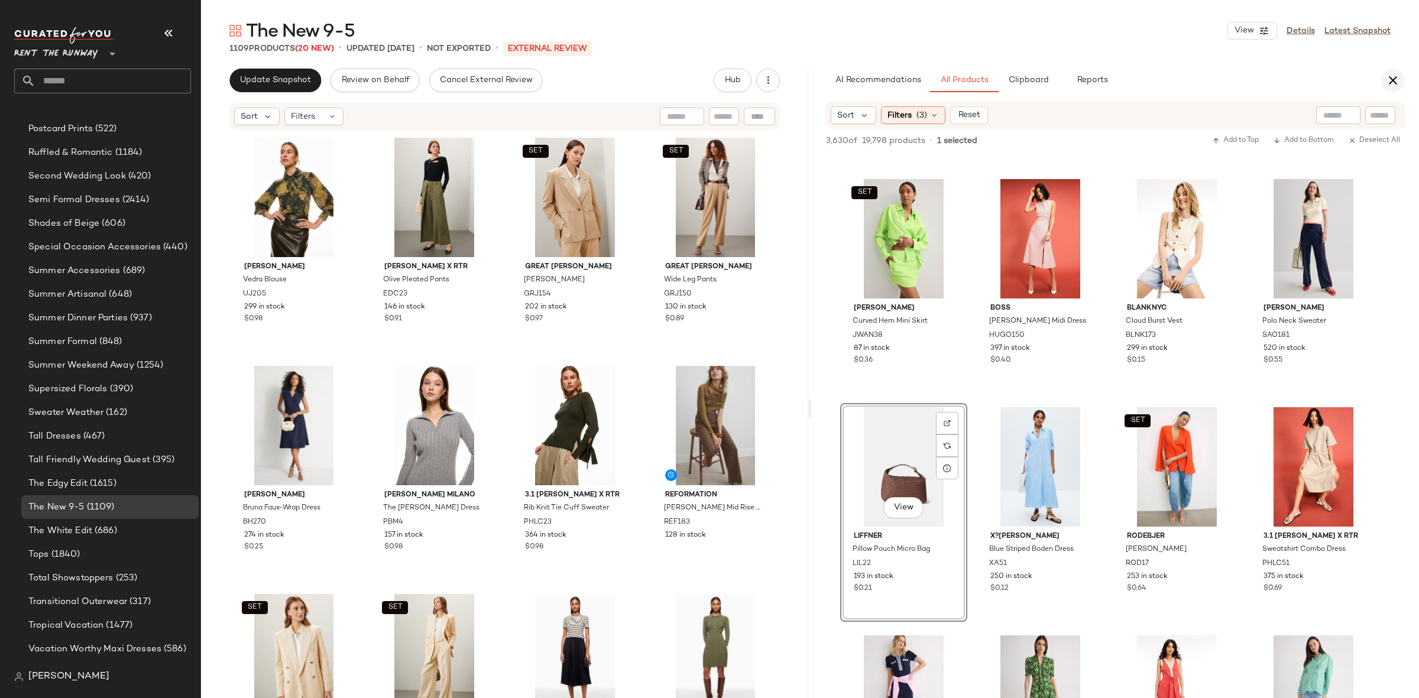
click at [1397, 77] on icon "button" at bounding box center [1393, 80] width 14 height 14
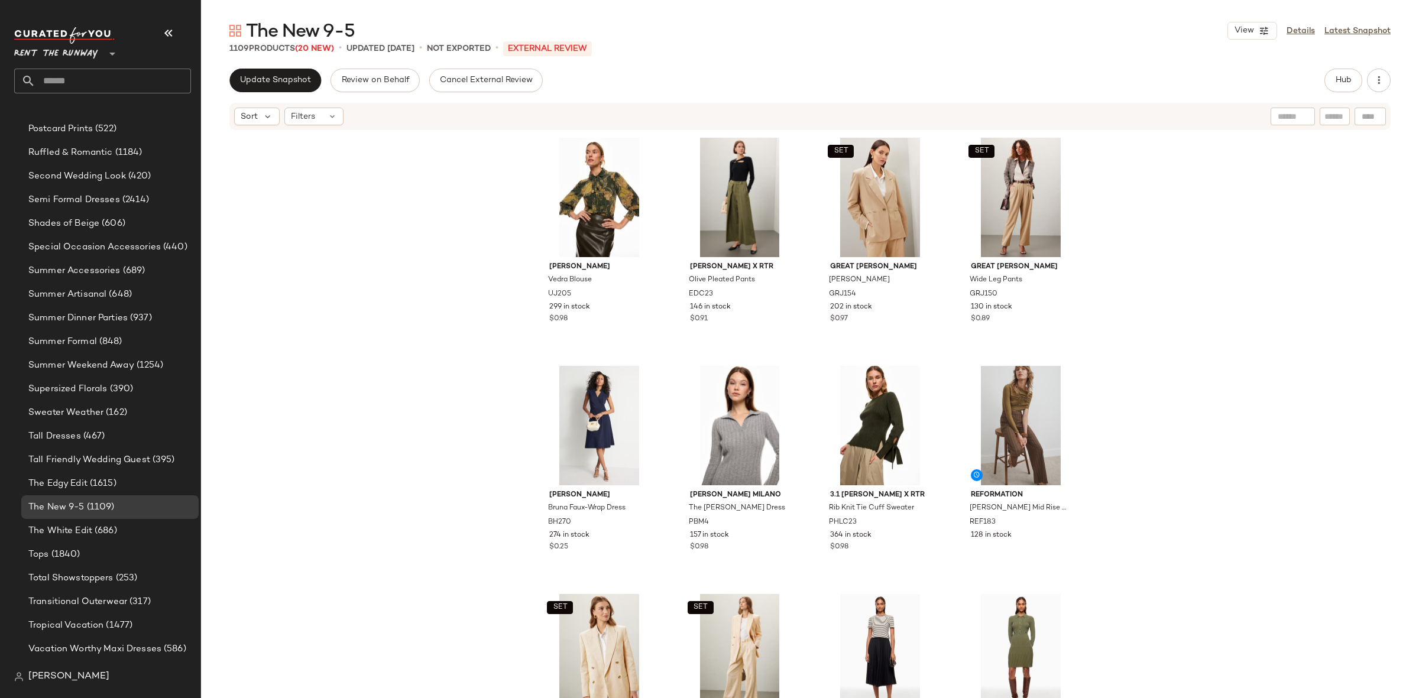
click at [1210, 380] on div "Ulla Johnson Vedra Blouse UJ205 299 in stock $0.98 Eudon Choi x RTR Olive Pleat…" at bounding box center [810, 432] width 1218 height 602
click at [262, 82] on span "Update Snapshot" at bounding box center [275, 80] width 72 height 9
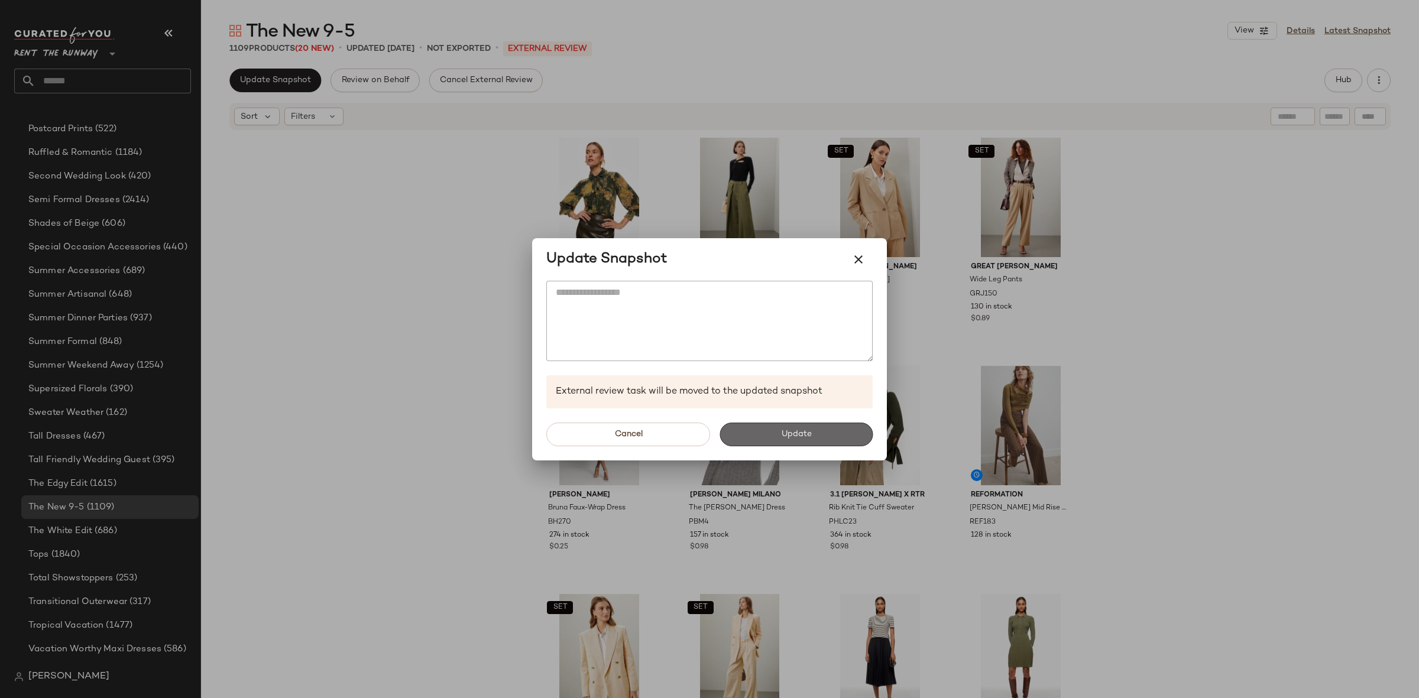
click at [773, 429] on button "Update" at bounding box center [795, 435] width 153 height 24
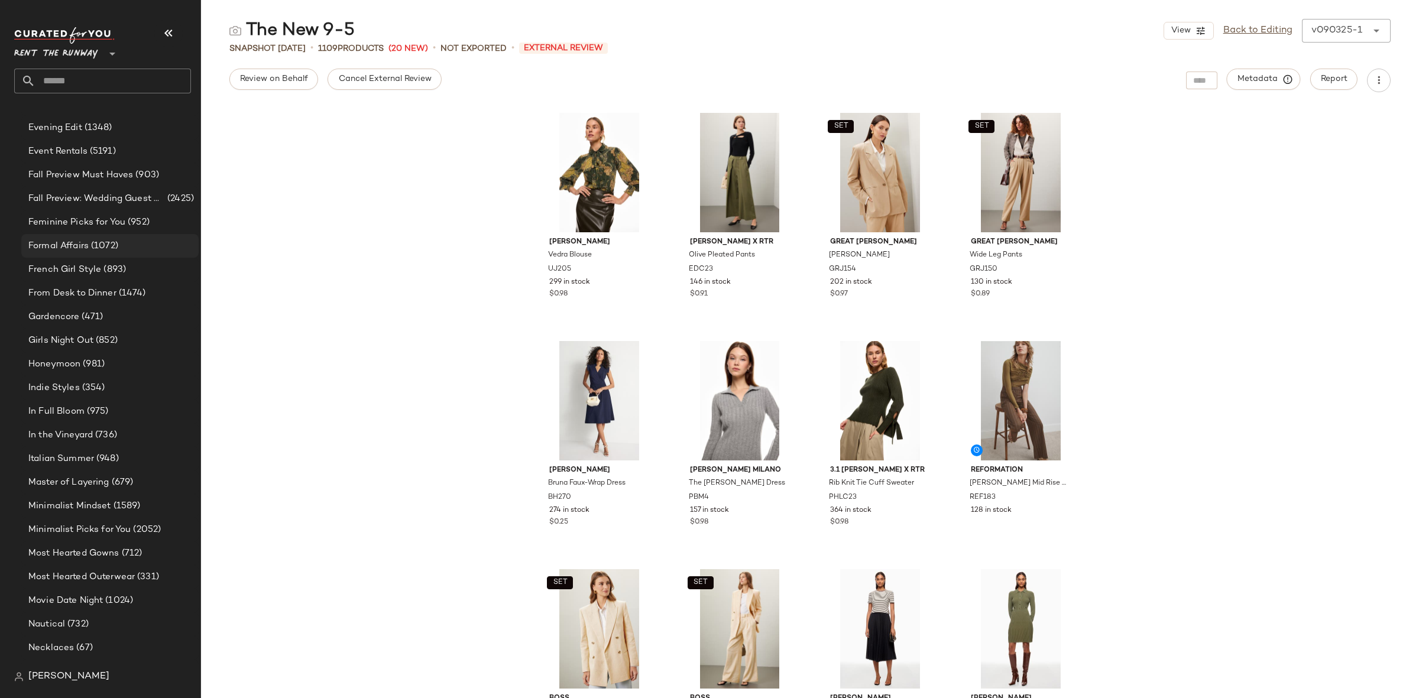
scroll to position [955, 0]
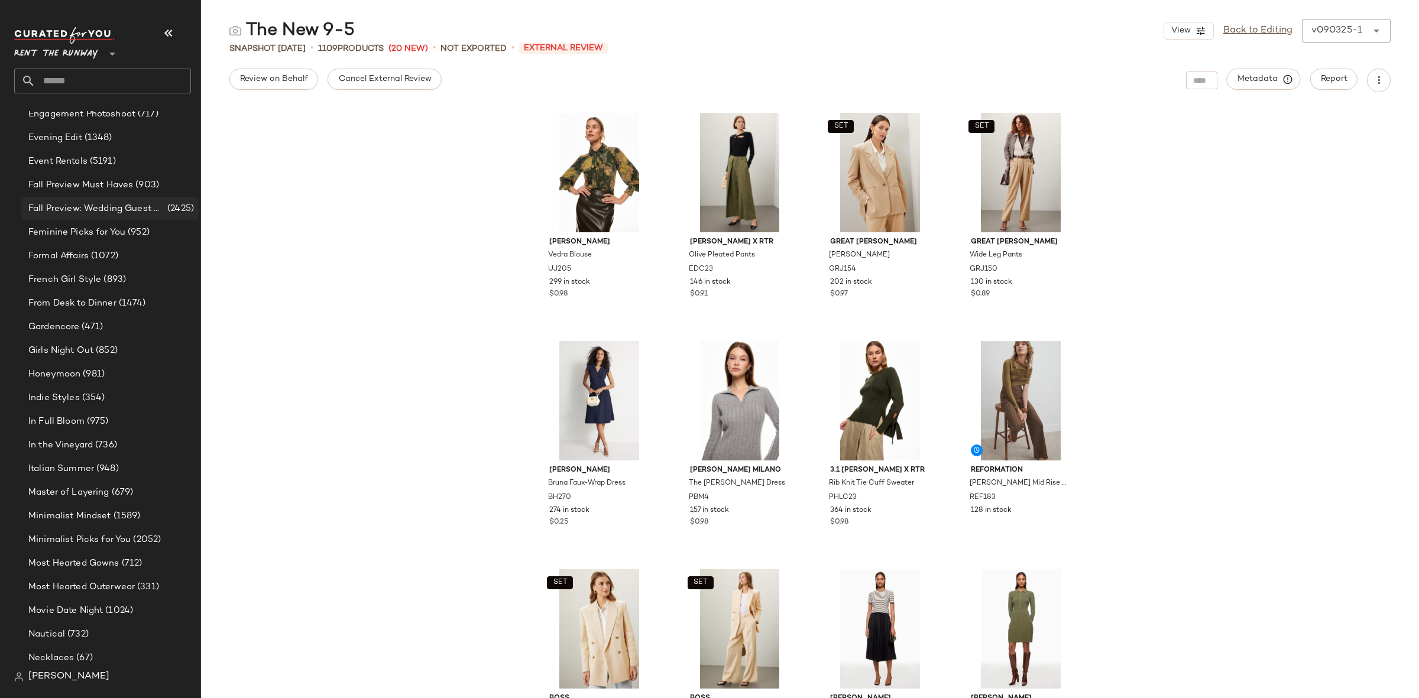
click at [128, 214] on span "Fall Preview: Wedding Guest Dresses" at bounding box center [96, 209] width 137 height 14
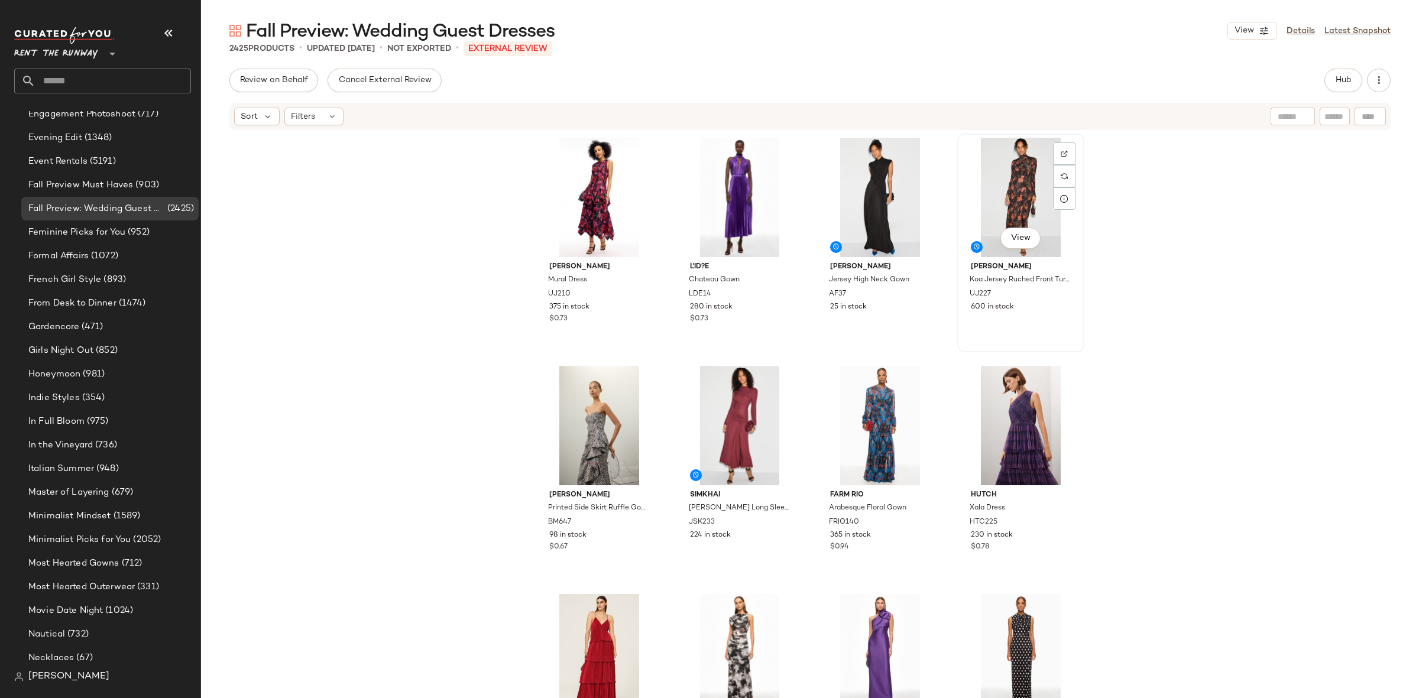
click at [1018, 191] on div "View" at bounding box center [1020, 197] width 119 height 119
drag, startPoint x: 1159, startPoint y: 206, endPoint x: 1212, endPoint y: 165, distance: 67.5
click at [1162, 206] on div "[PERSON_NAME] Mural Dress UJ210 375 in stock $0.73 L'ID?E Chateau Gown LDE14 28…" at bounding box center [810, 432] width 1218 height 602
click at [1337, 76] on span "Hub" at bounding box center [1343, 80] width 17 height 9
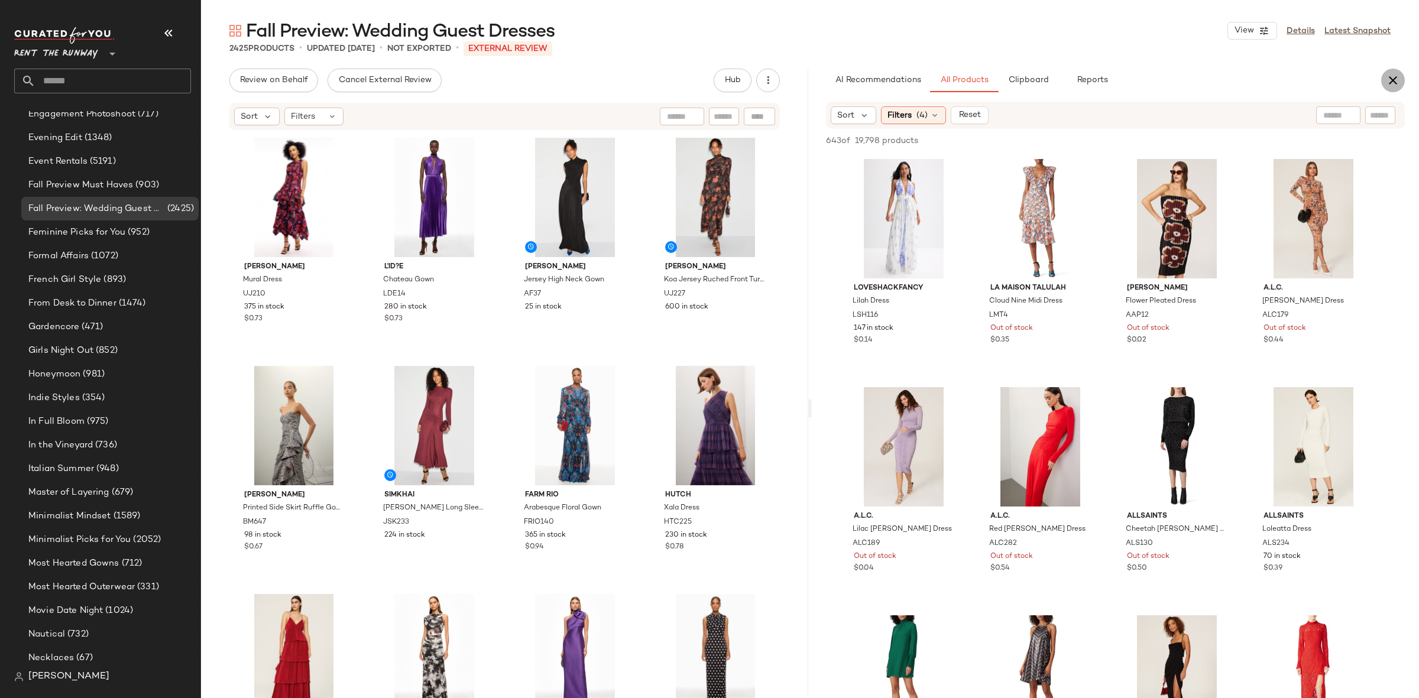
click at [1387, 79] on icon "button" at bounding box center [1393, 80] width 14 height 14
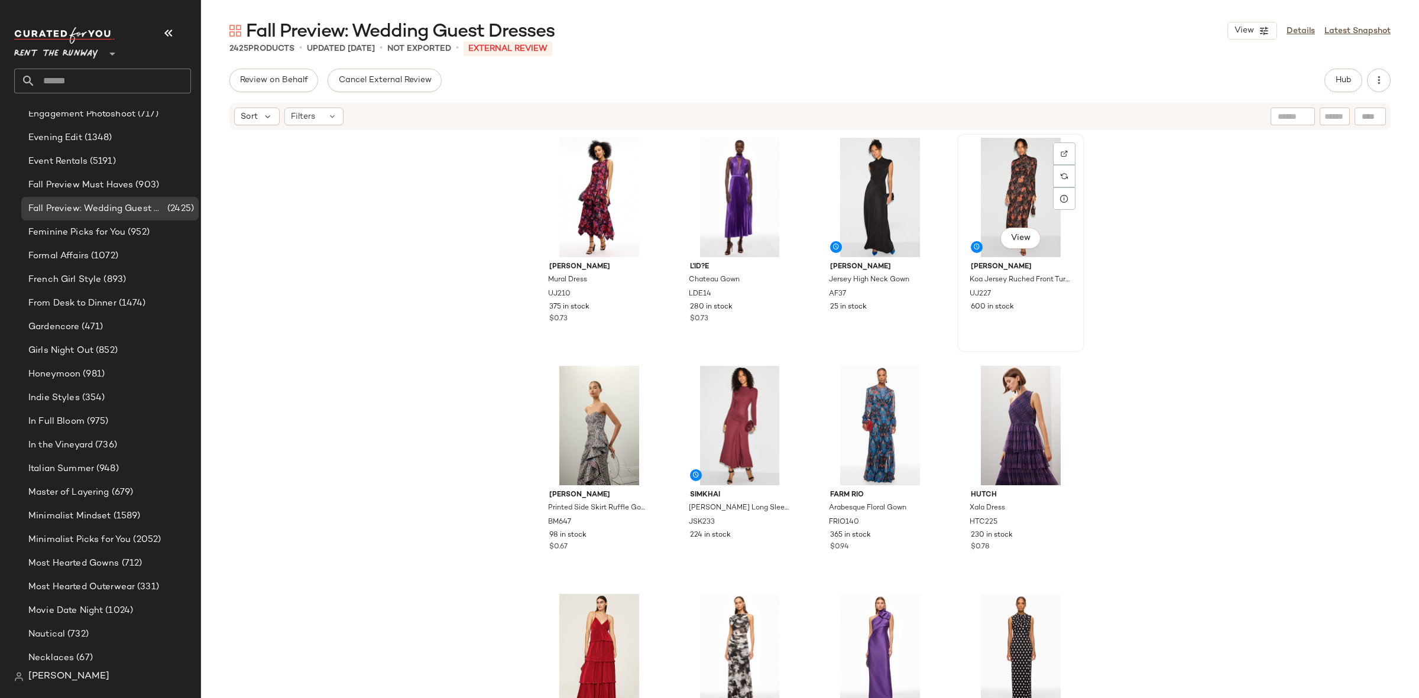
click at [1010, 187] on div "View" at bounding box center [1020, 197] width 119 height 119
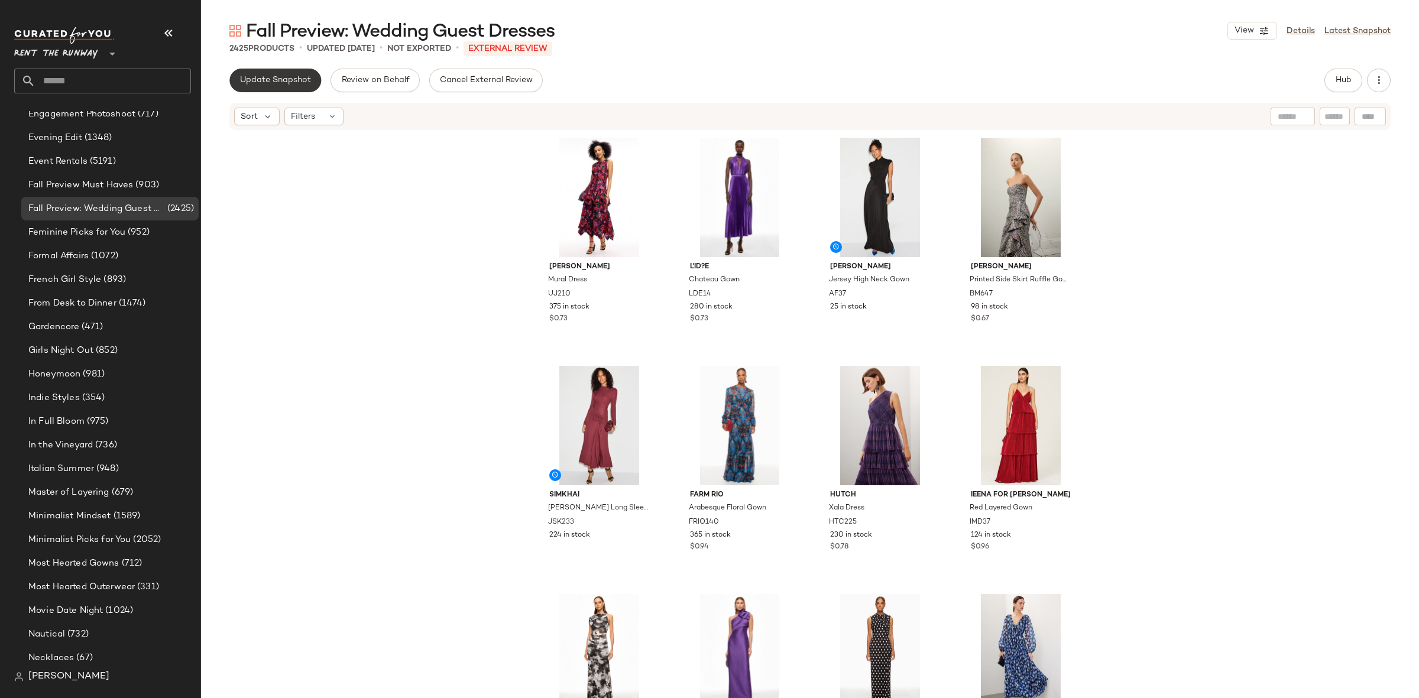
click at [287, 84] on span "Update Snapshot" at bounding box center [275, 80] width 72 height 9
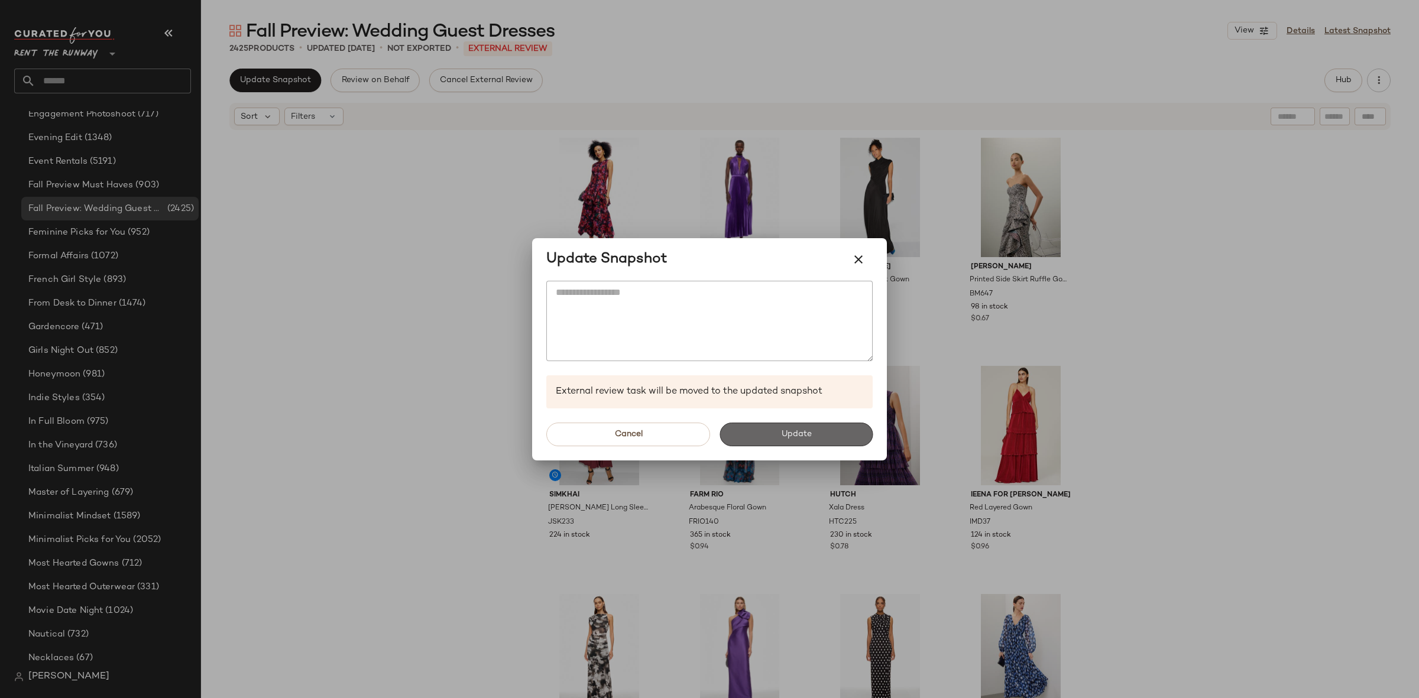
click at [825, 423] on button "Update" at bounding box center [795, 435] width 153 height 24
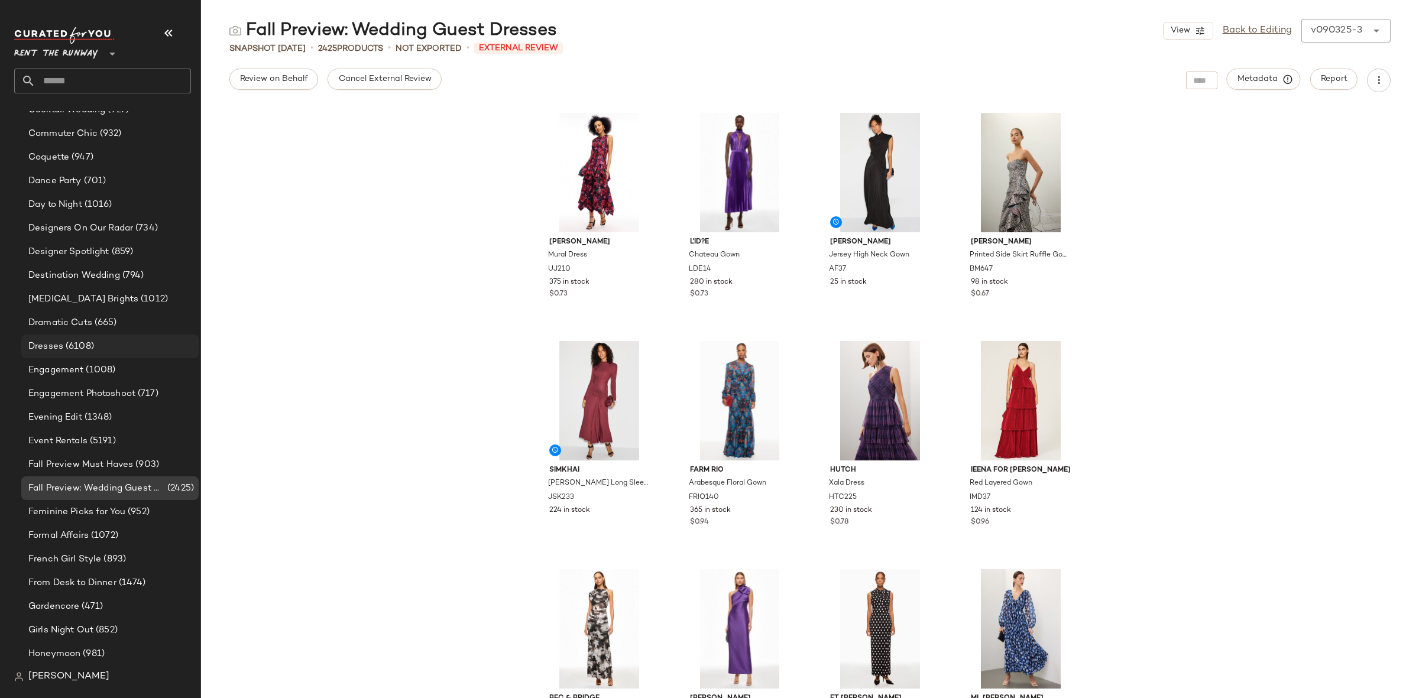
scroll to position [674, 0]
click at [103, 254] on span "Designer Spotlight" at bounding box center [68, 254] width 81 height 14
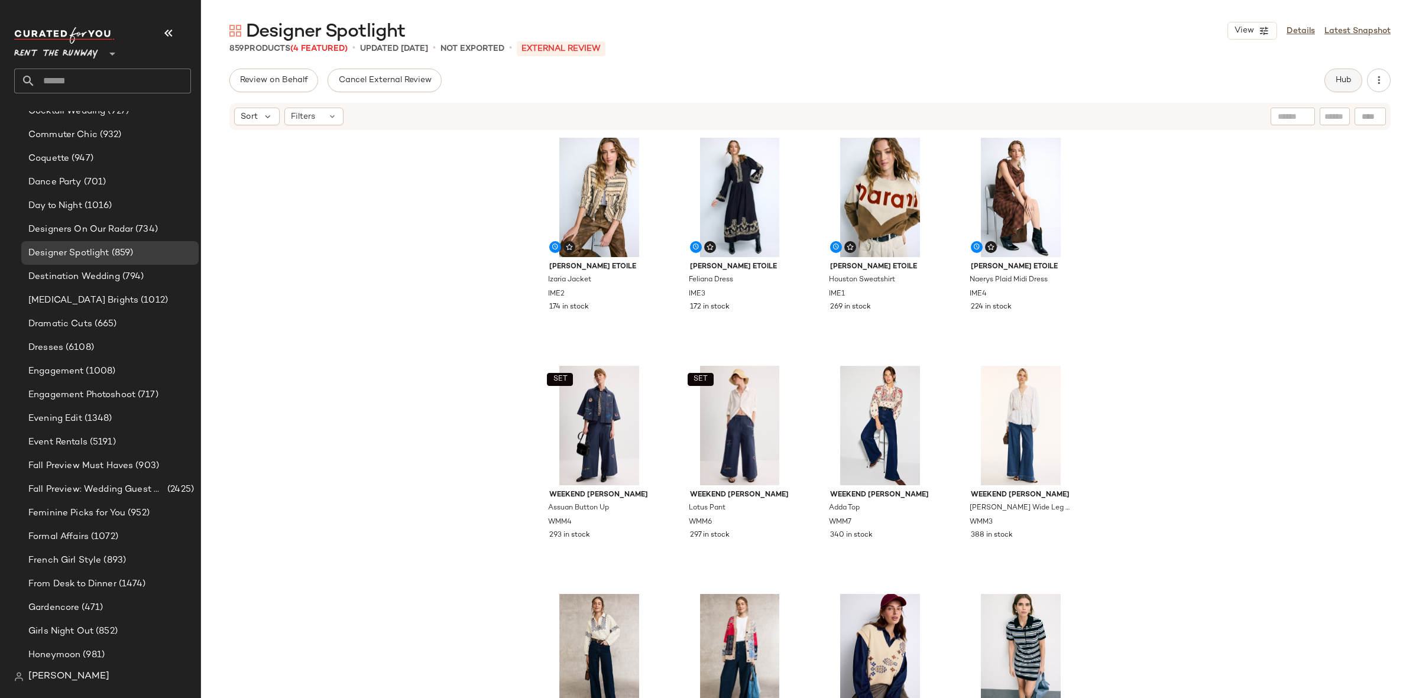
click at [1342, 85] on span "Hub" at bounding box center [1343, 80] width 17 height 9
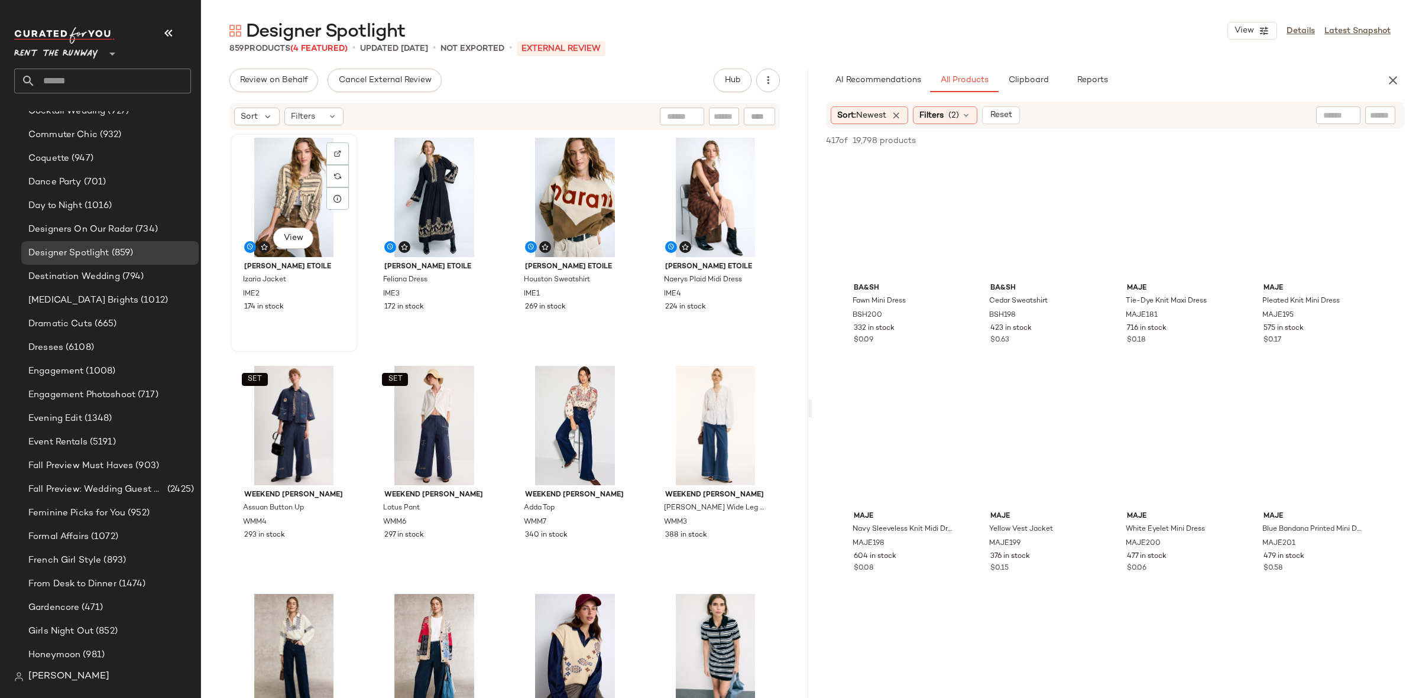
click at [295, 196] on div "View" at bounding box center [294, 197] width 119 height 119
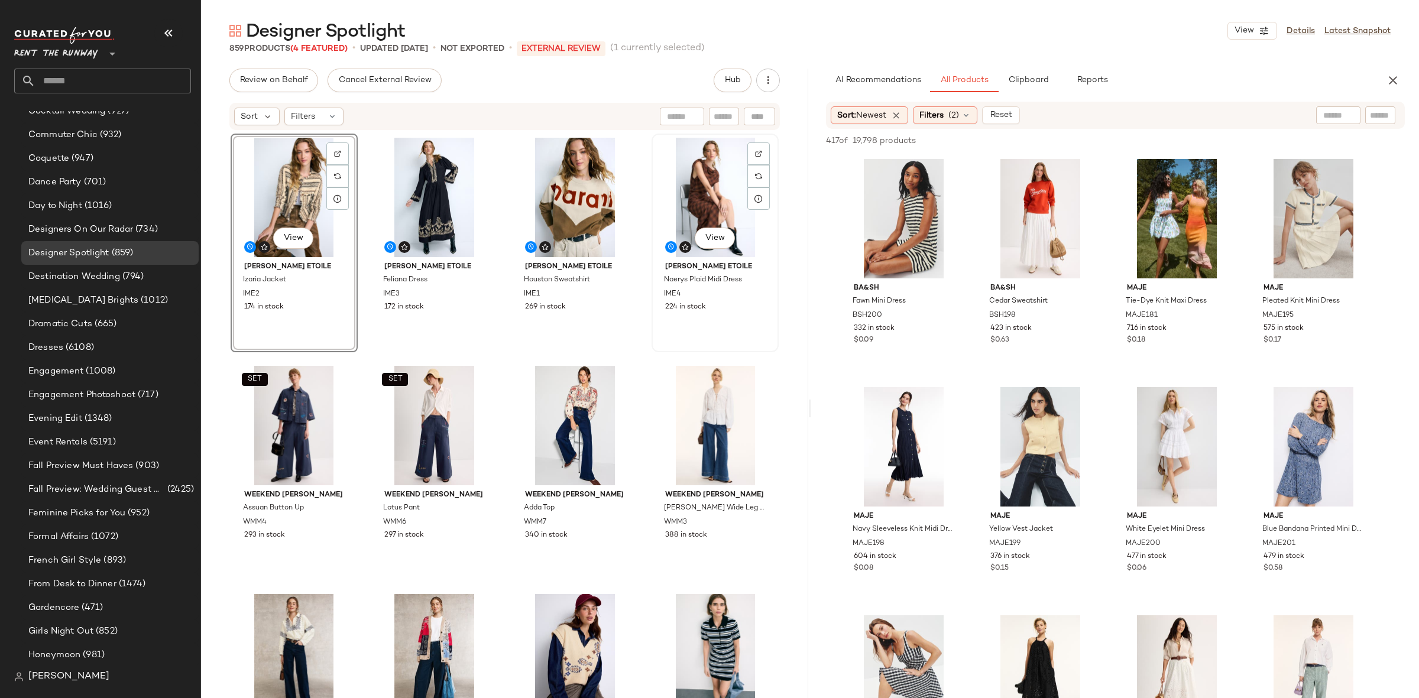
click at [718, 200] on div "View" at bounding box center [715, 197] width 119 height 119
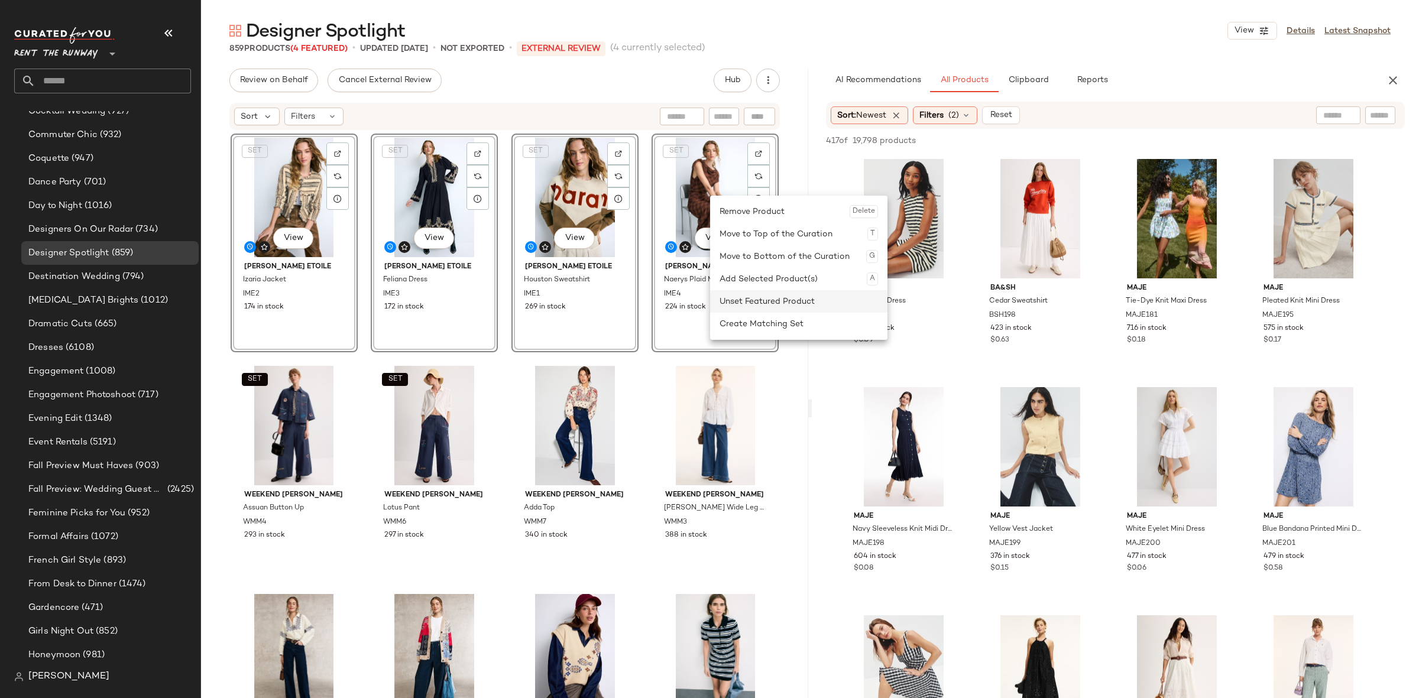
click at [781, 293] on div "Unset Featured Product" at bounding box center [798, 301] width 158 height 22
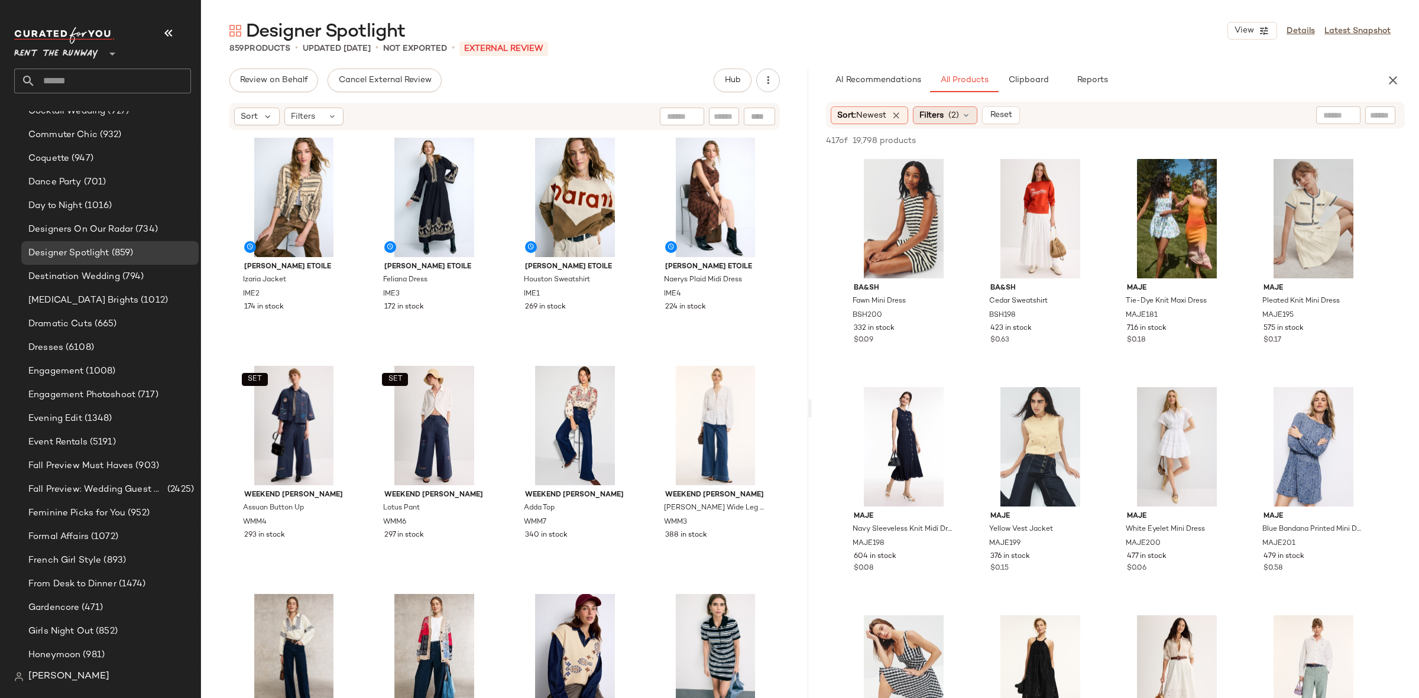
click at [936, 110] on span "Filters" at bounding box center [931, 115] width 24 height 12
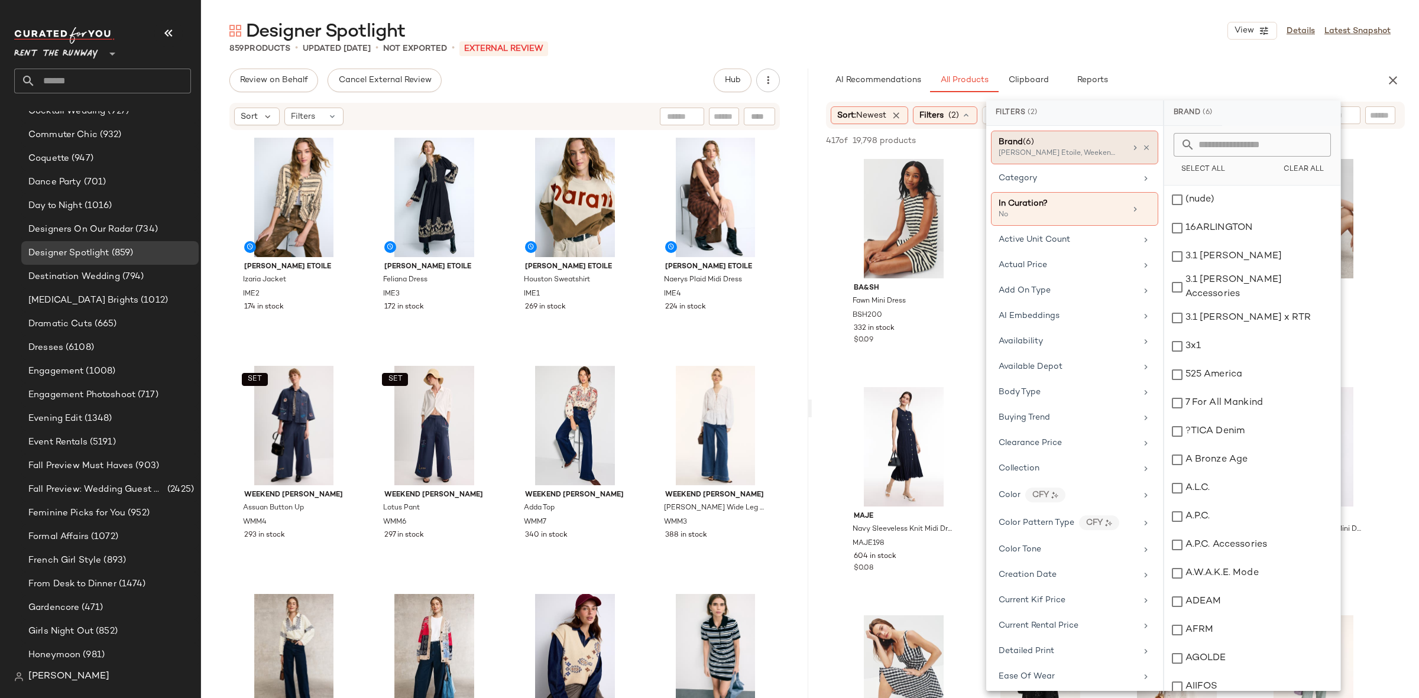
click at [1071, 154] on div "Isabel Marant Etoile, Weekend Max Mara, Claudie Pierlot +3 more" at bounding box center [1057, 153] width 118 height 11
click at [1142, 150] on icon at bounding box center [1146, 148] width 8 height 8
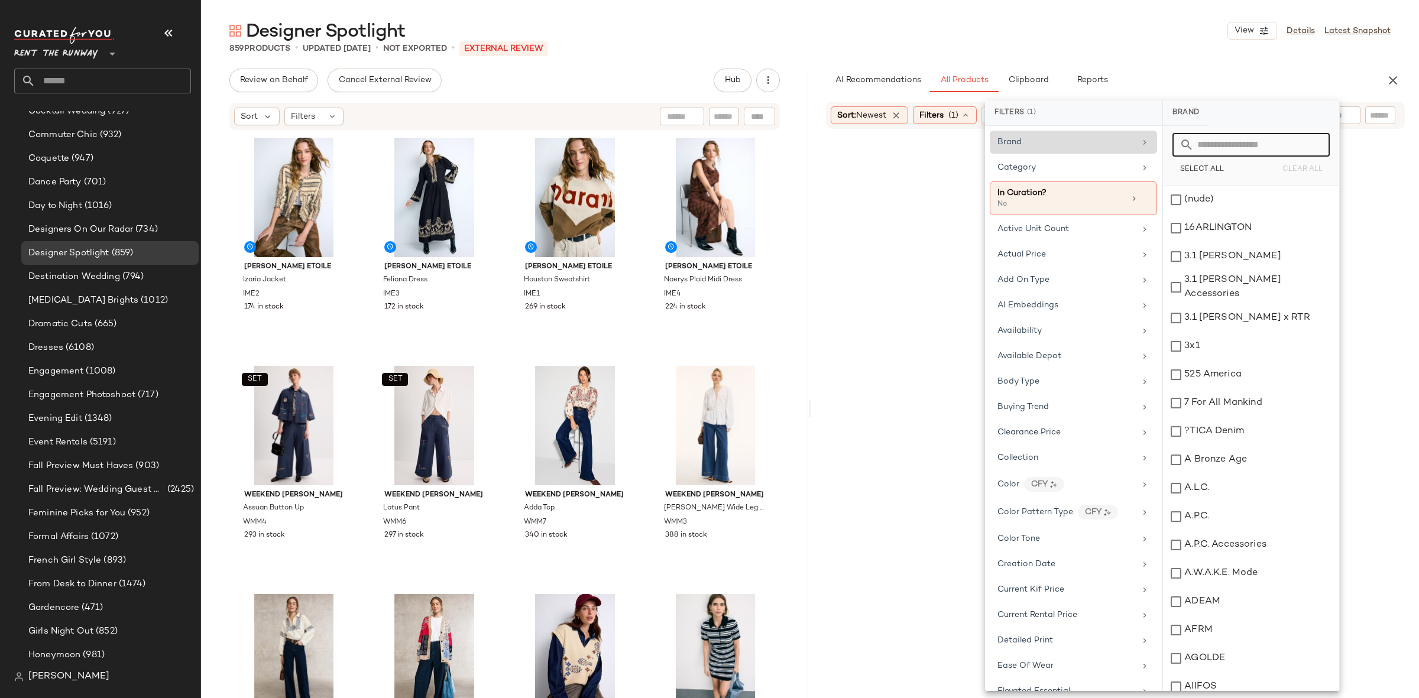
click at [1257, 150] on input "text" at bounding box center [1258, 145] width 129 height 24
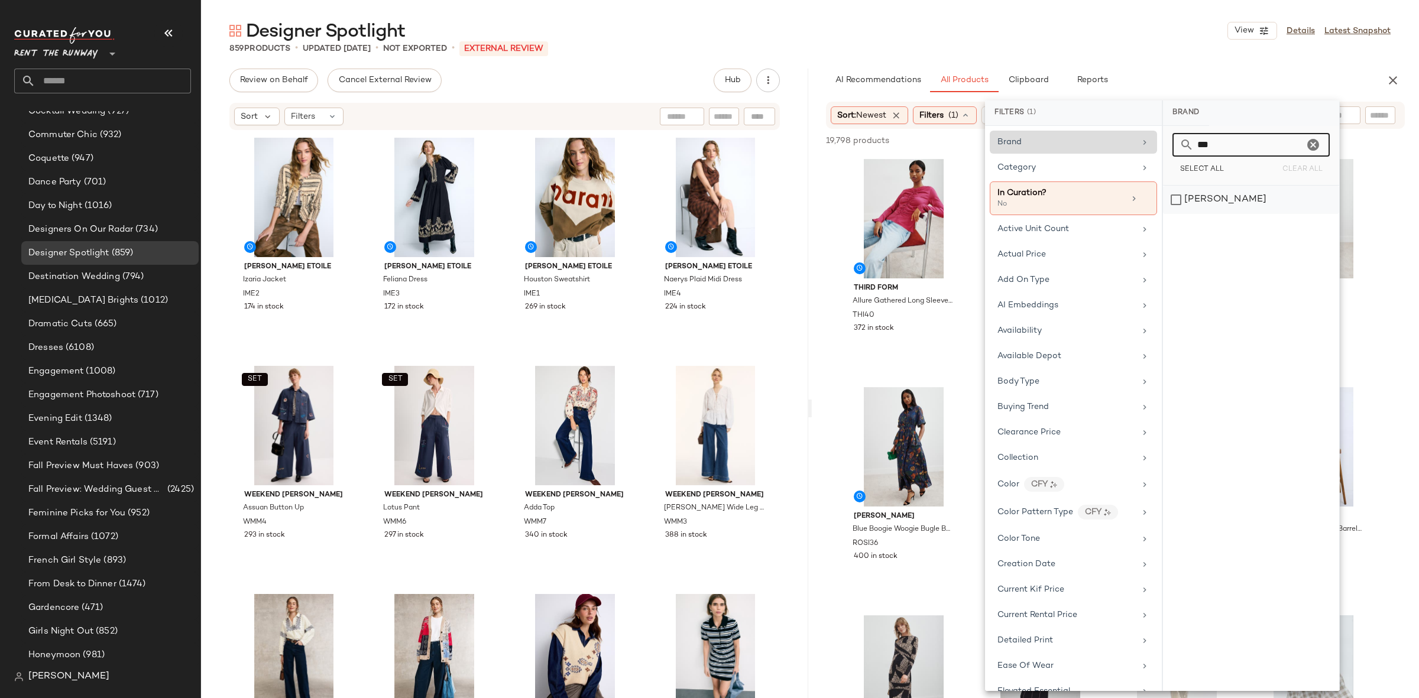
click at [1239, 193] on div "[PERSON_NAME]" at bounding box center [1251, 200] width 176 height 28
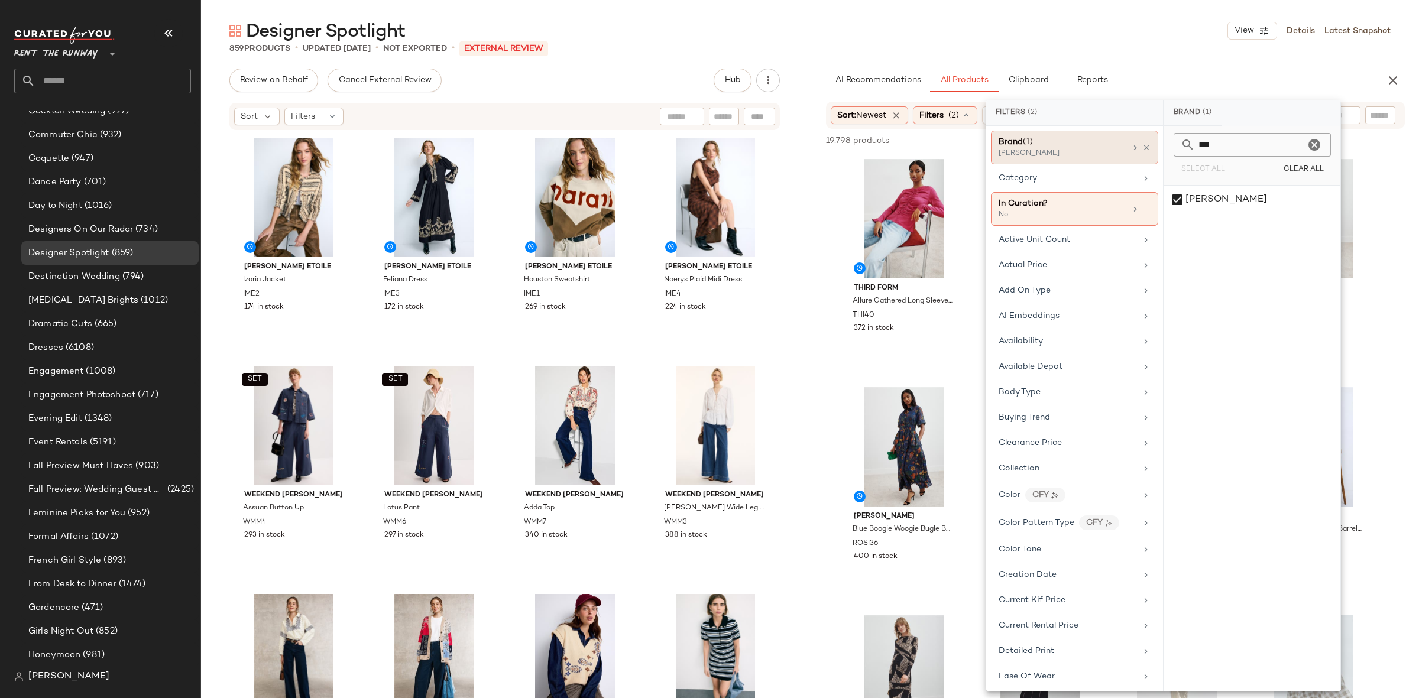
click at [1237, 143] on input "***" at bounding box center [1250, 145] width 110 height 24
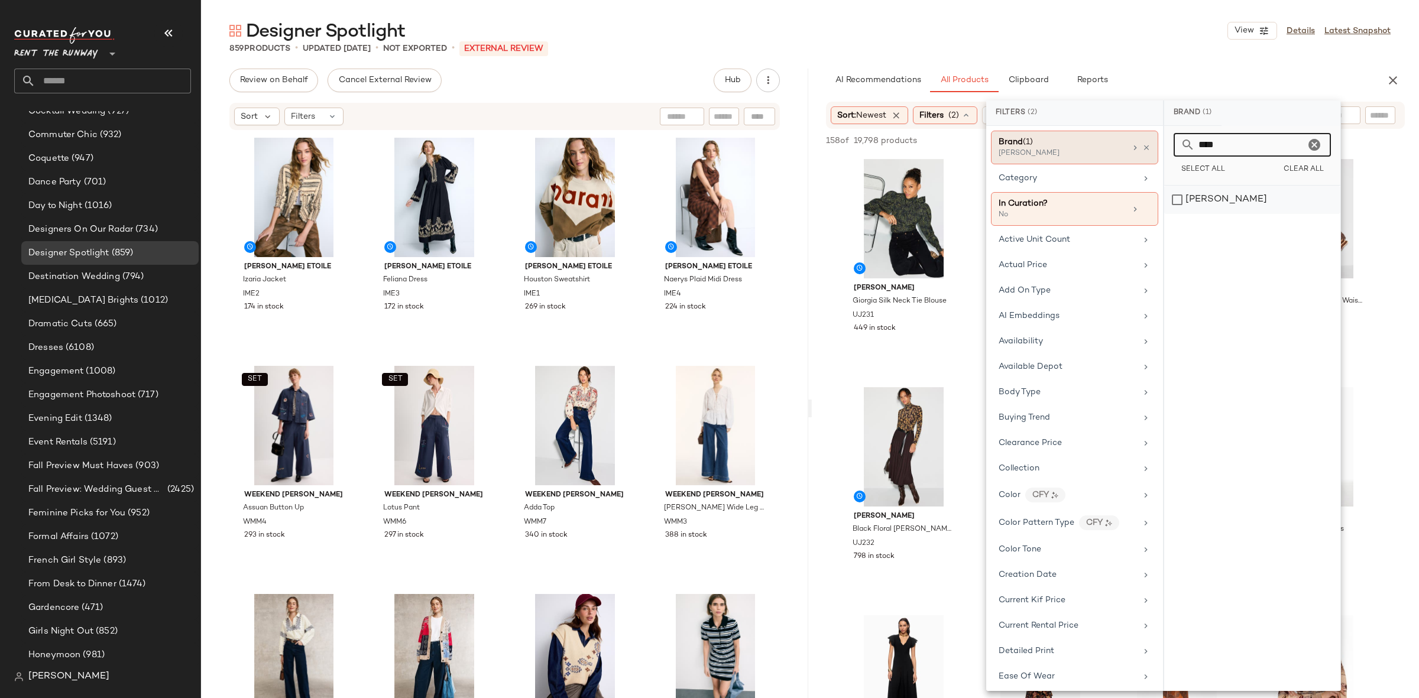
click at [1189, 206] on div "[PERSON_NAME]" at bounding box center [1252, 200] width 176 height 28
click at [1246, 134] on input "****" at bounding box center [1250, 145] width 110 height 24
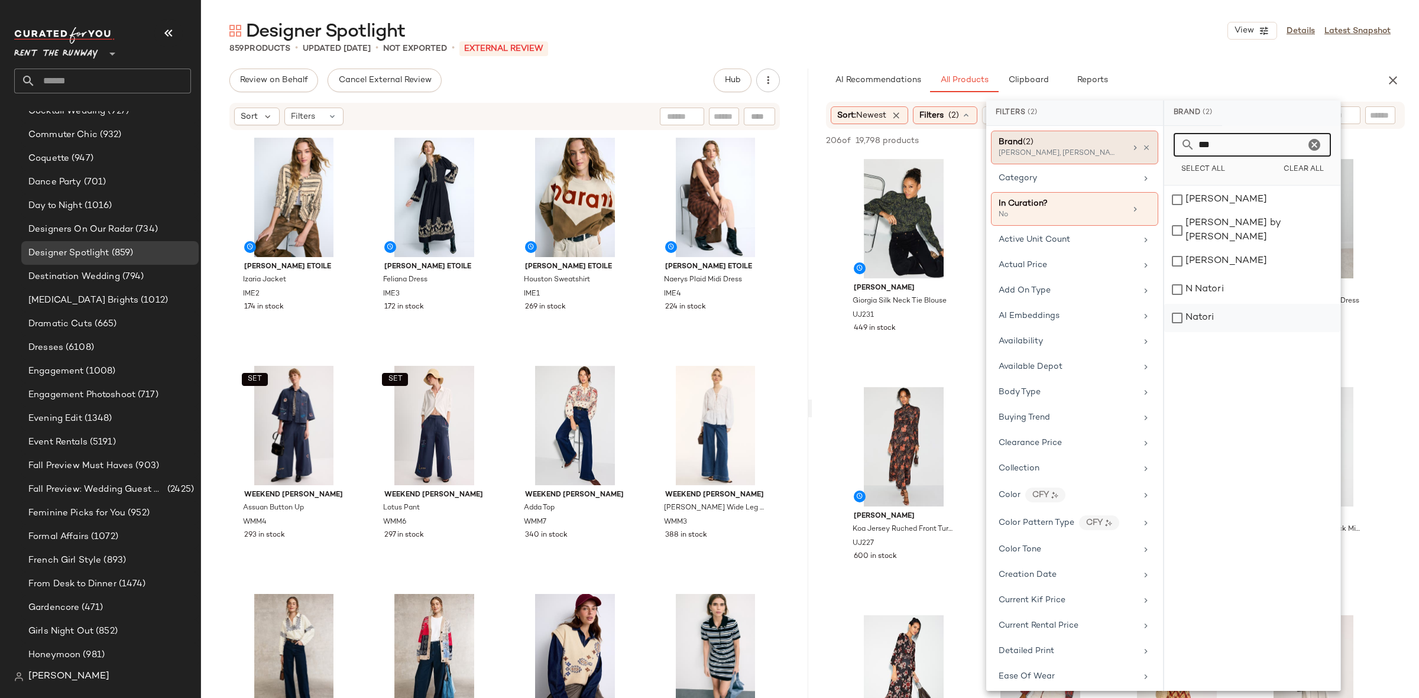
type input "***"
click at [1224, 304] on div "Natori" at bounding box center [1252, 318] width 176 height 28
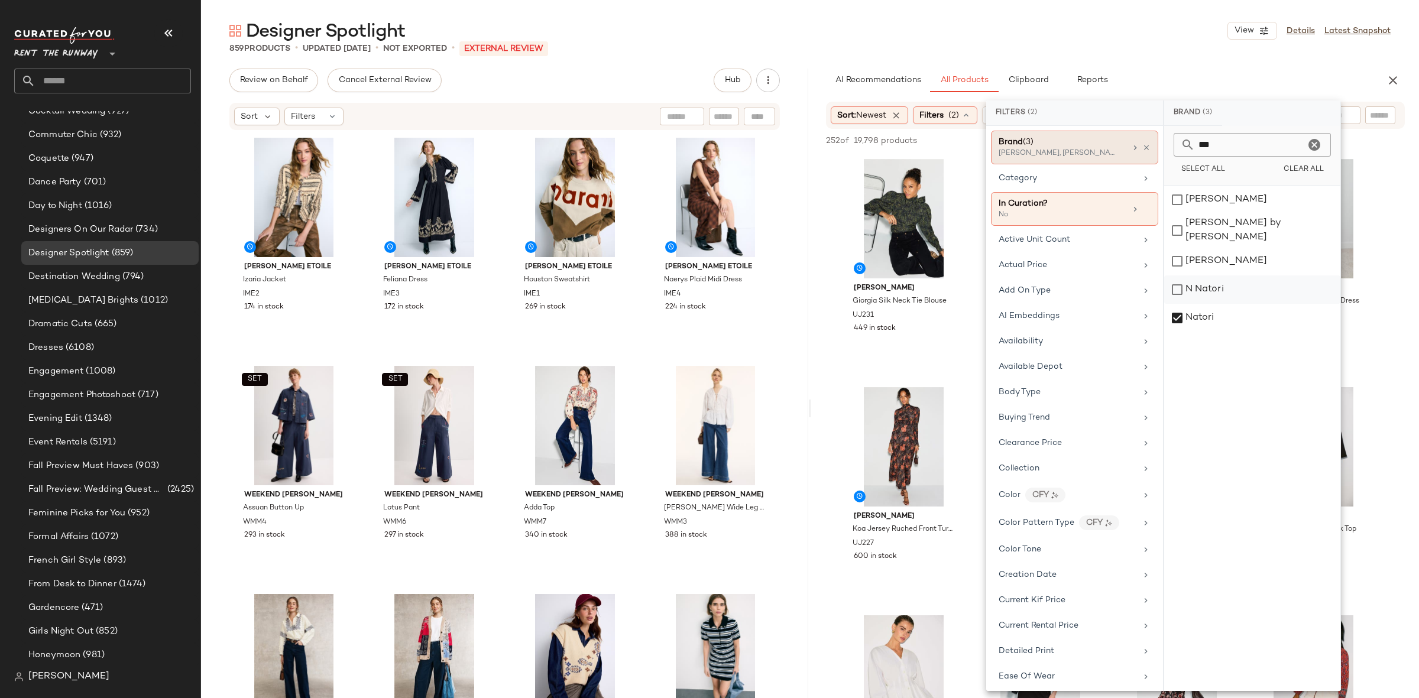
click at [1231, 304] on div "N Natori" at bounding box center [1252, 318] width 176 height 28
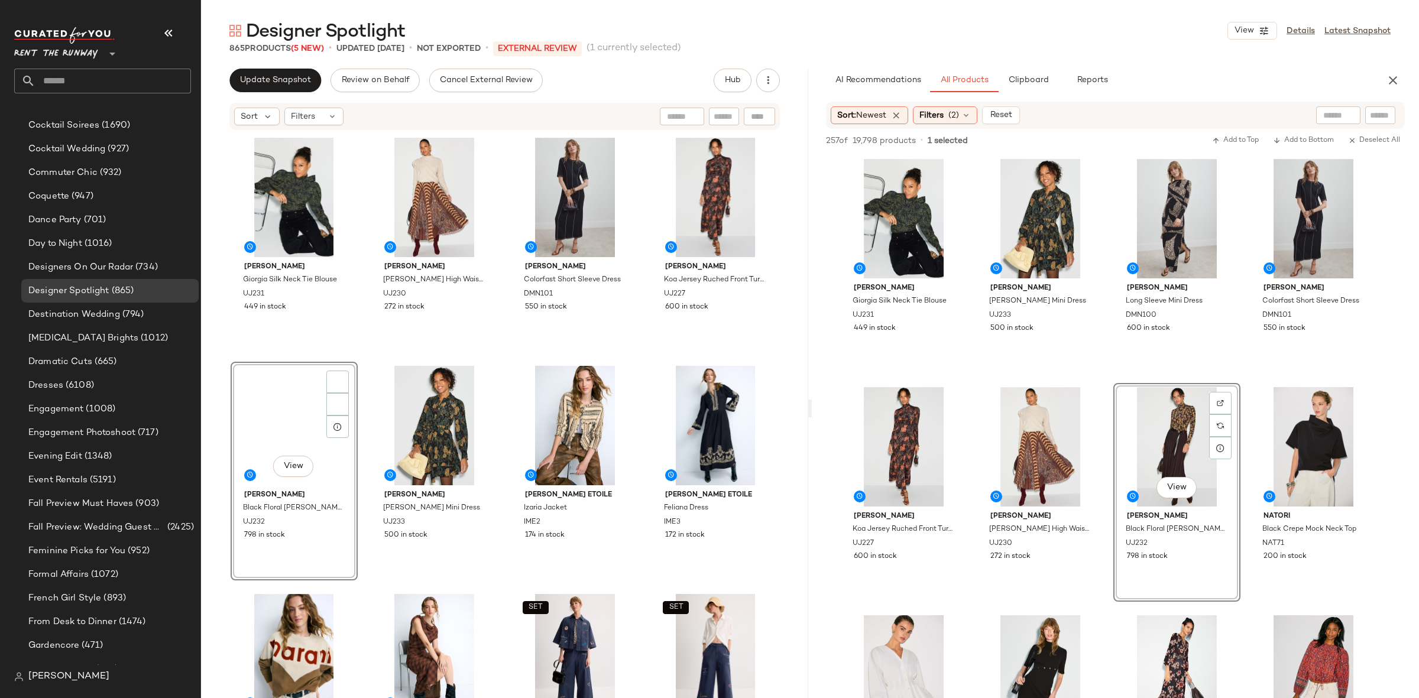
scroll to position [674, 0]
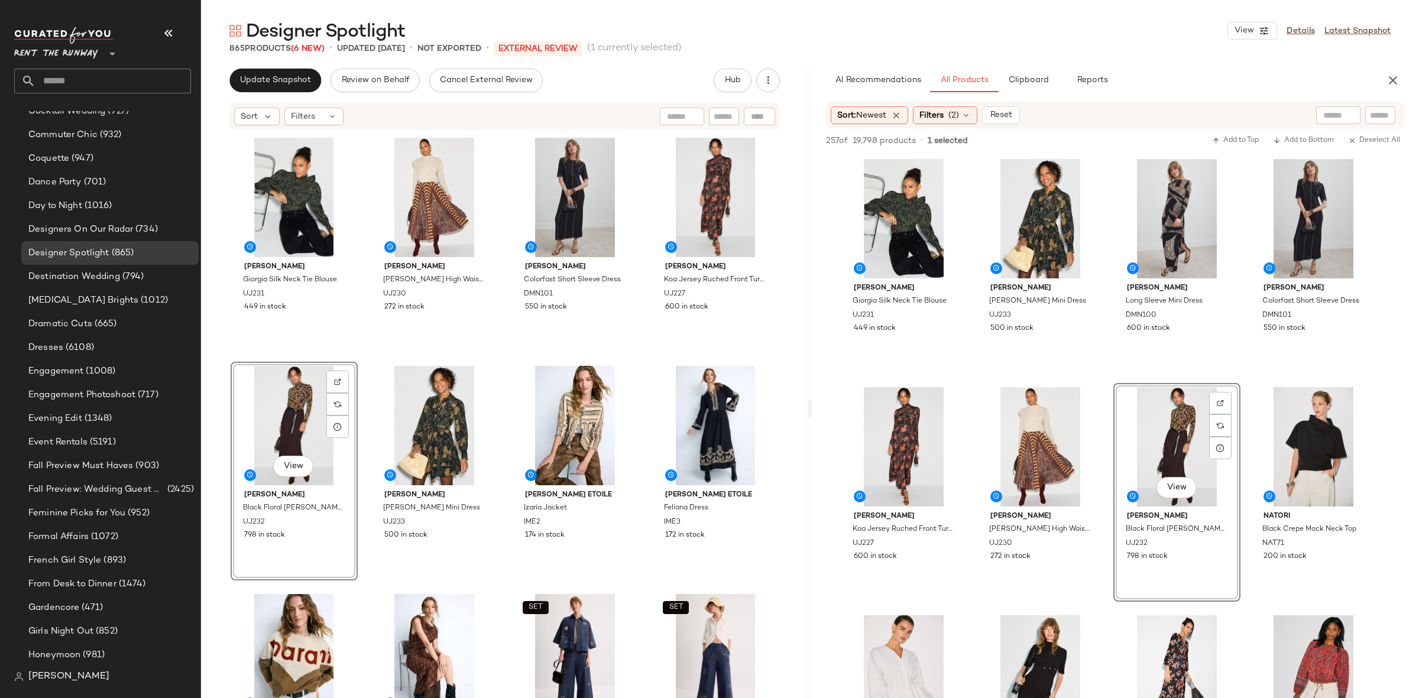
click at [362, 359] on div "Ulla Johnson Giorgia Silk Neck Tie Blouse UJ231 449 in stock Ulla Johnson Shayn…" at bounding box center [505, 434] width 549 height 600
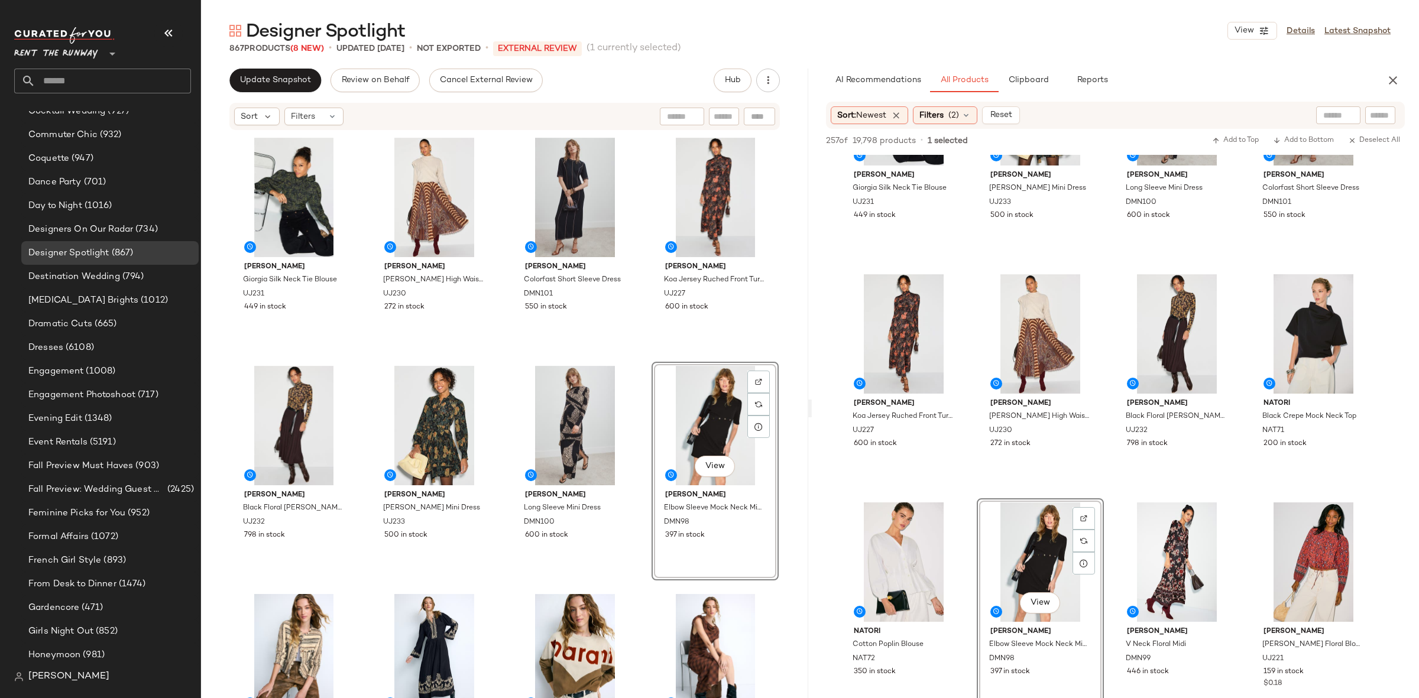
click at [642, 350] on div "Ulla Johnson Giorgia Silk Neck Tie Blouse UJ231 449 in stock Ulla Johnson Shayn…" at bounding box center [505, 434] width 549 height 600
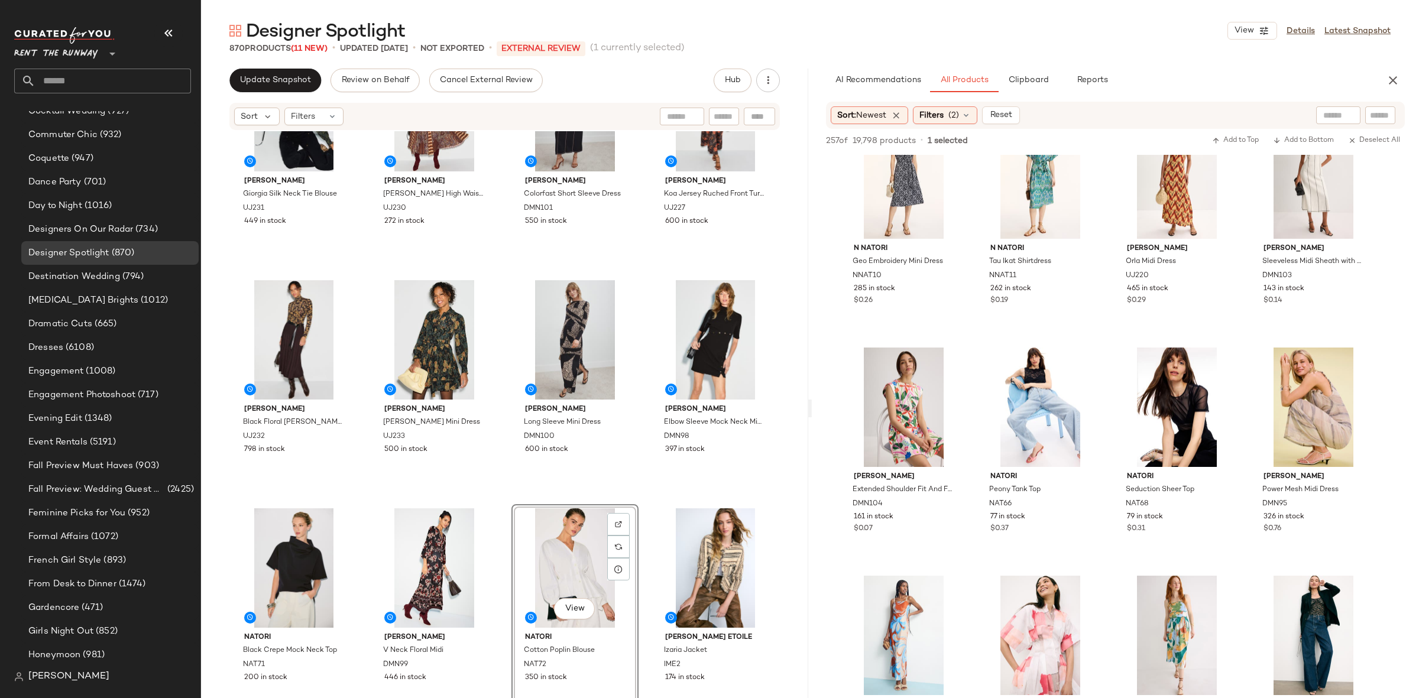
scroll to position [0, 0]
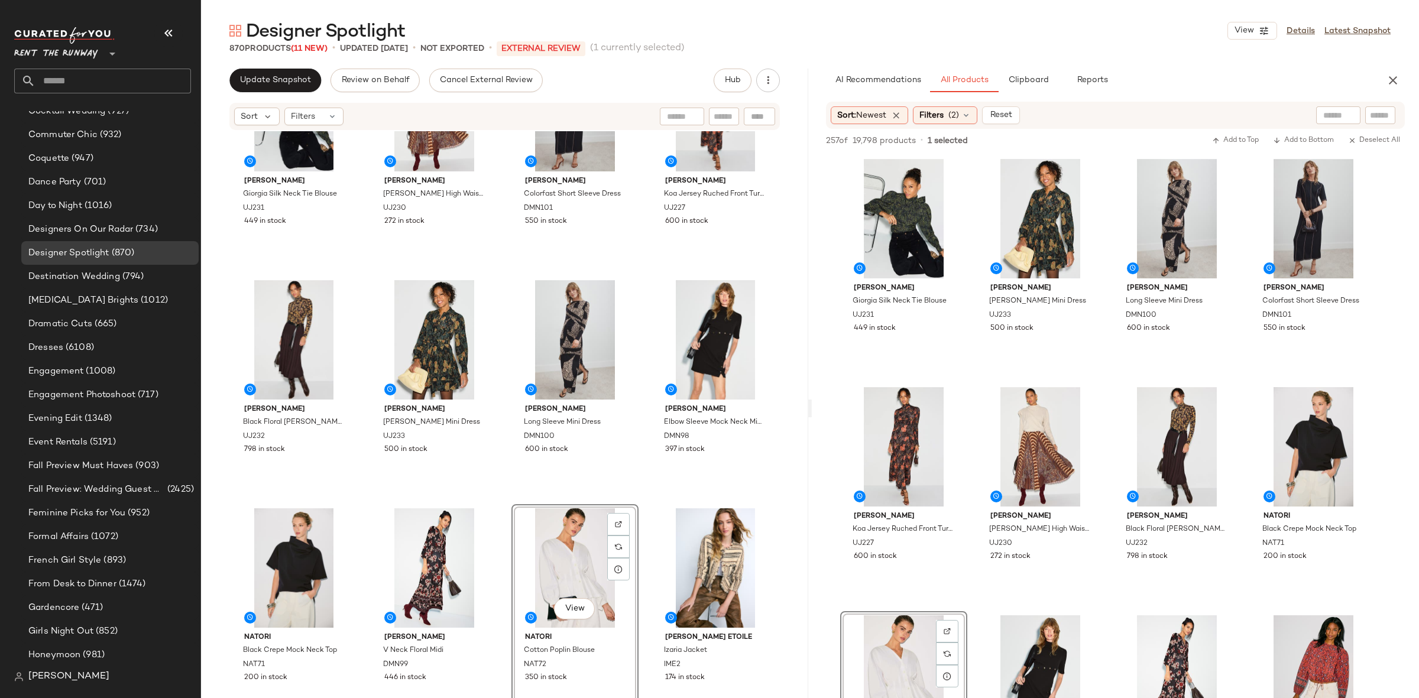
click at [639, 496] on div "Ulla Johnson Giorgia Silk Neck Tie Blouse UJ231 449 in stock Ulla Johnson Shayn…" at bounding box center [505, 348] width 549 height 600
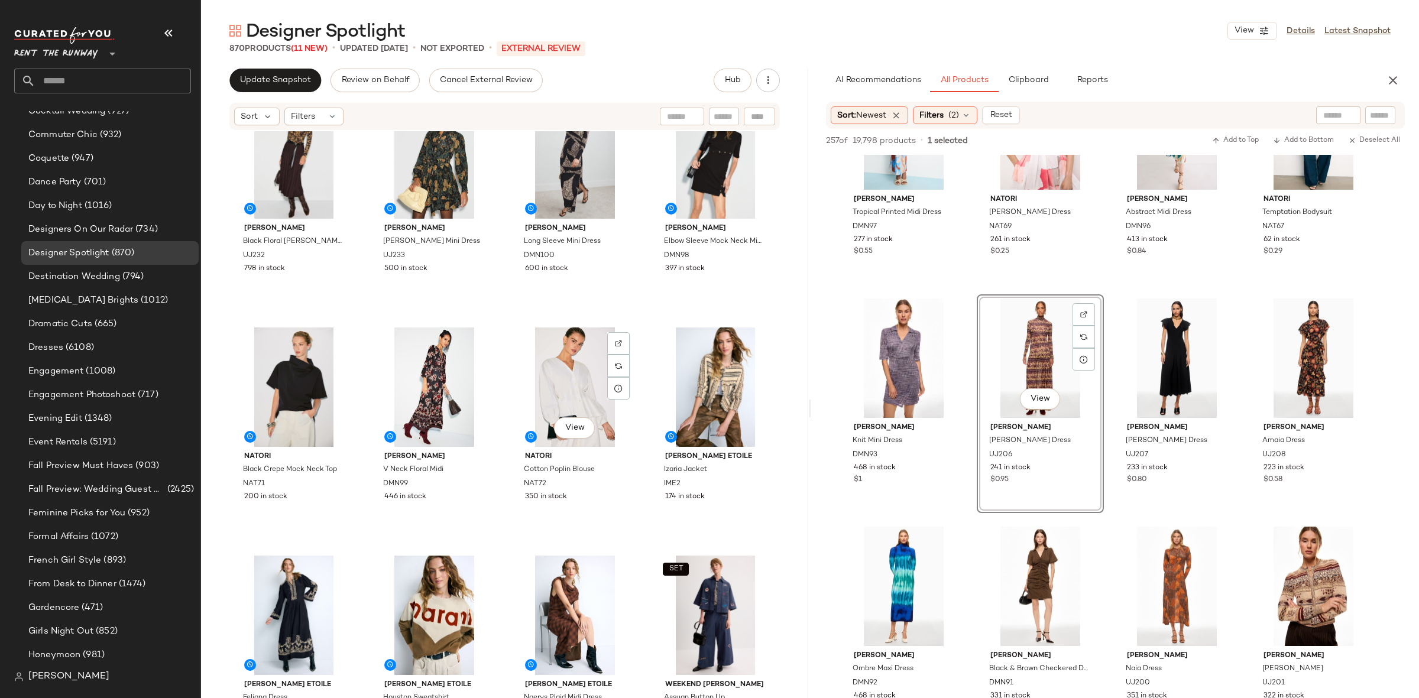
scroll to position [674, 0]
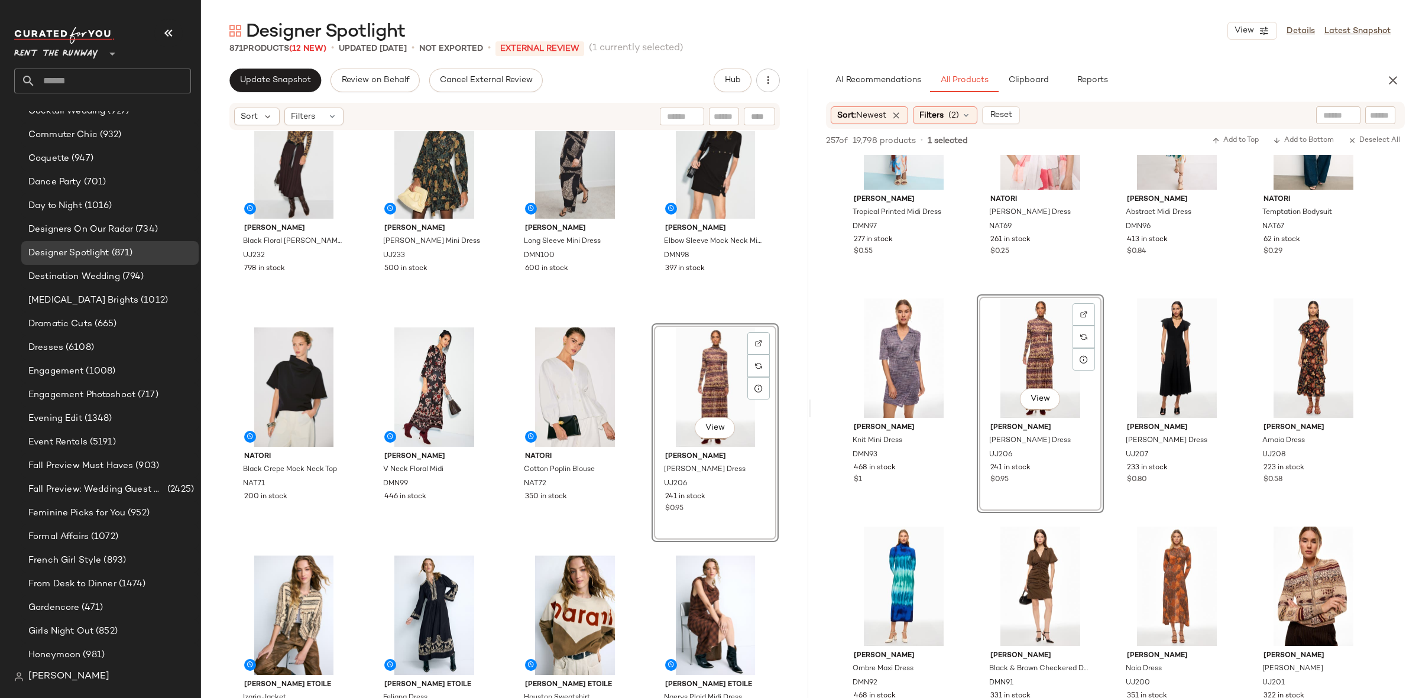
click at [641, 313] on div "Ulla Johnson Black Floral Aurelia Turtleneck Top UJ232 798 in stock Ulla Johnso…" at bounding box center [505, 158] width 549 height 600
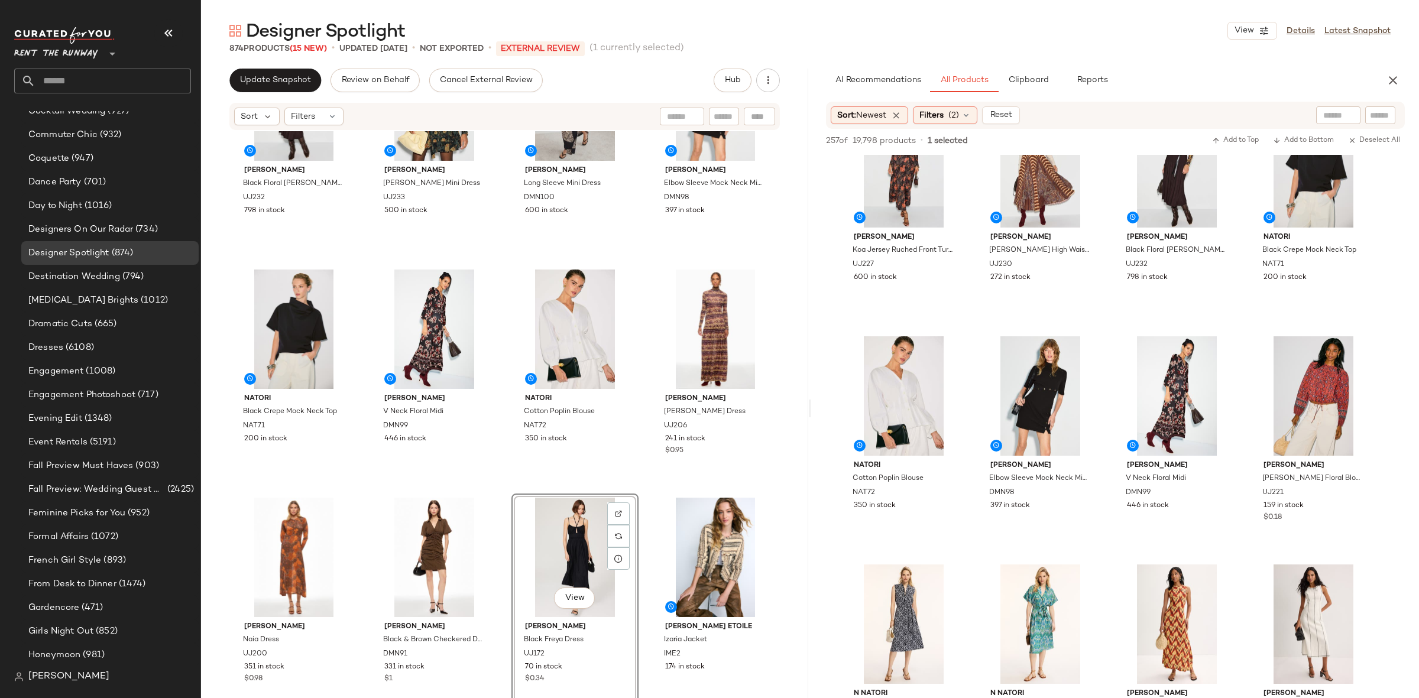
scroll to position [0, 0]
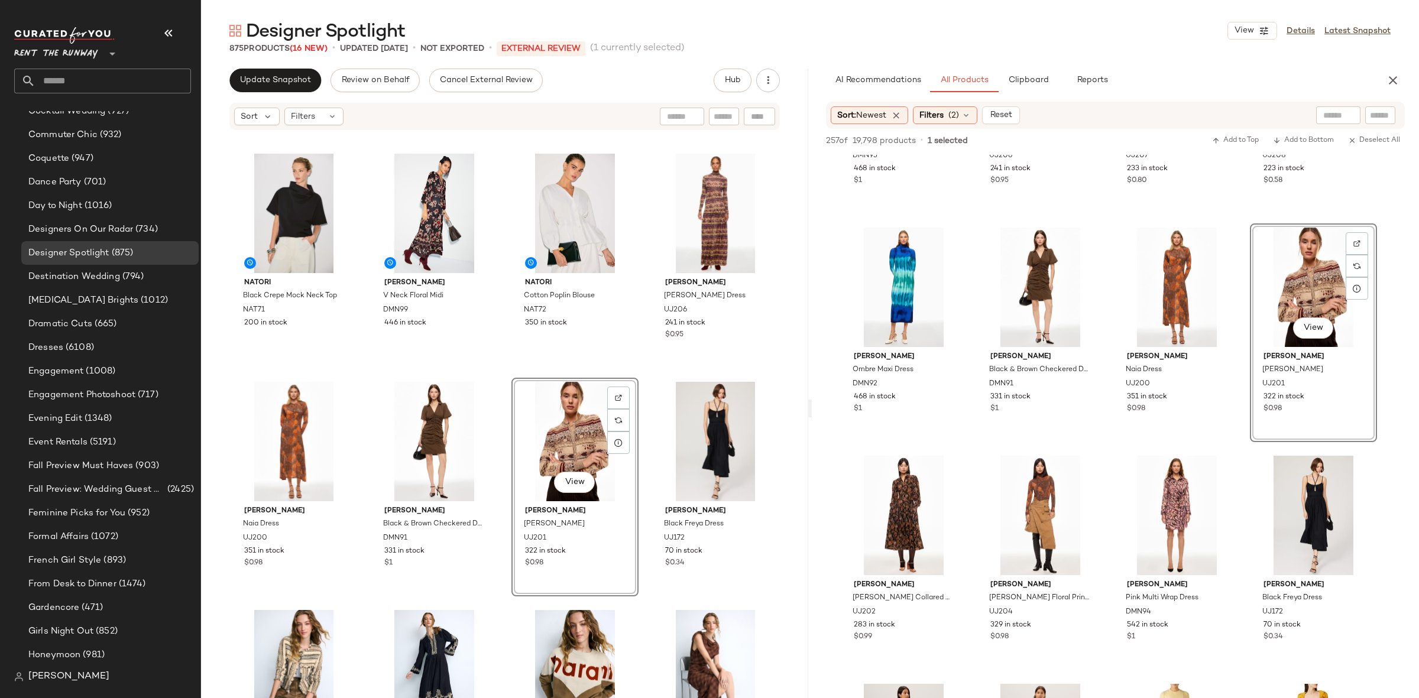
click at [501, 379] on div "Ulla Johnson Black Floral Aurelia Turtleneck Top UJ232 798 in stock Ulla Johnso…" at bounding box center [504, 432] width 607 height 602
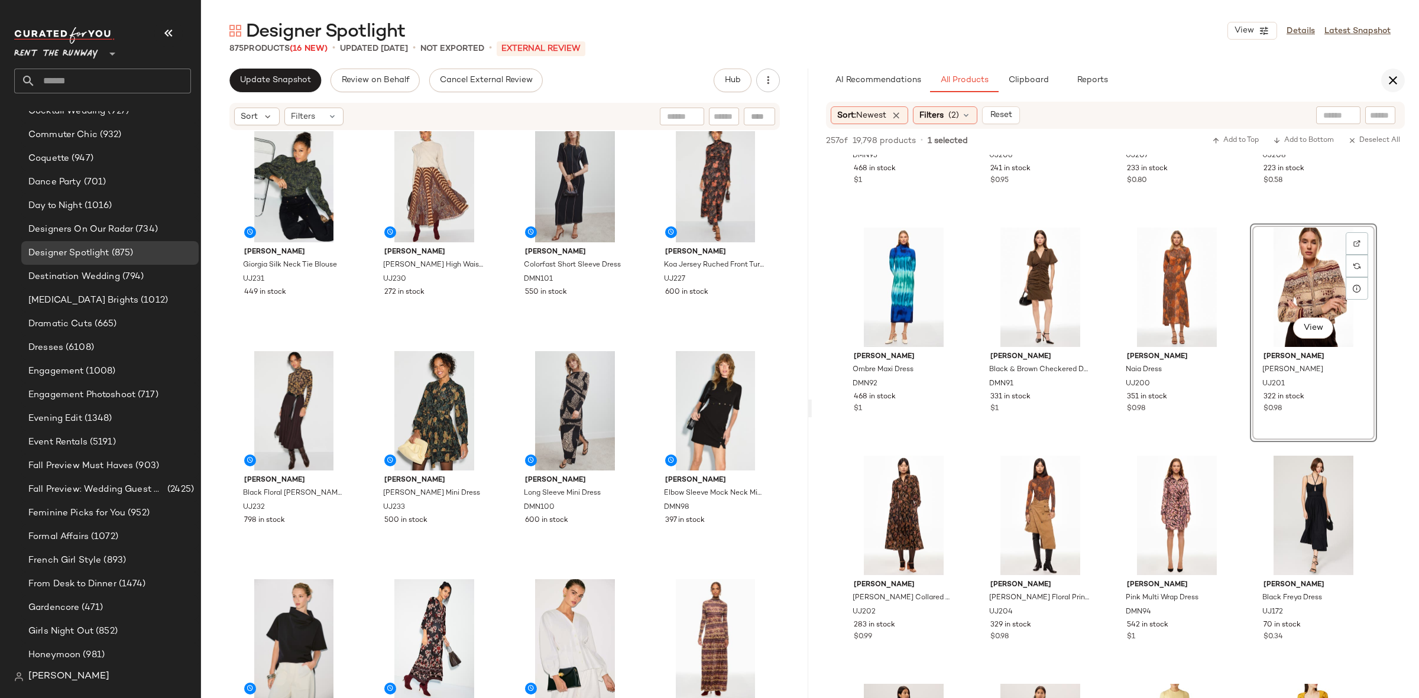
click at [1392, 83] on icon "button" at bounding box center [1393, 80] width 14 height 14
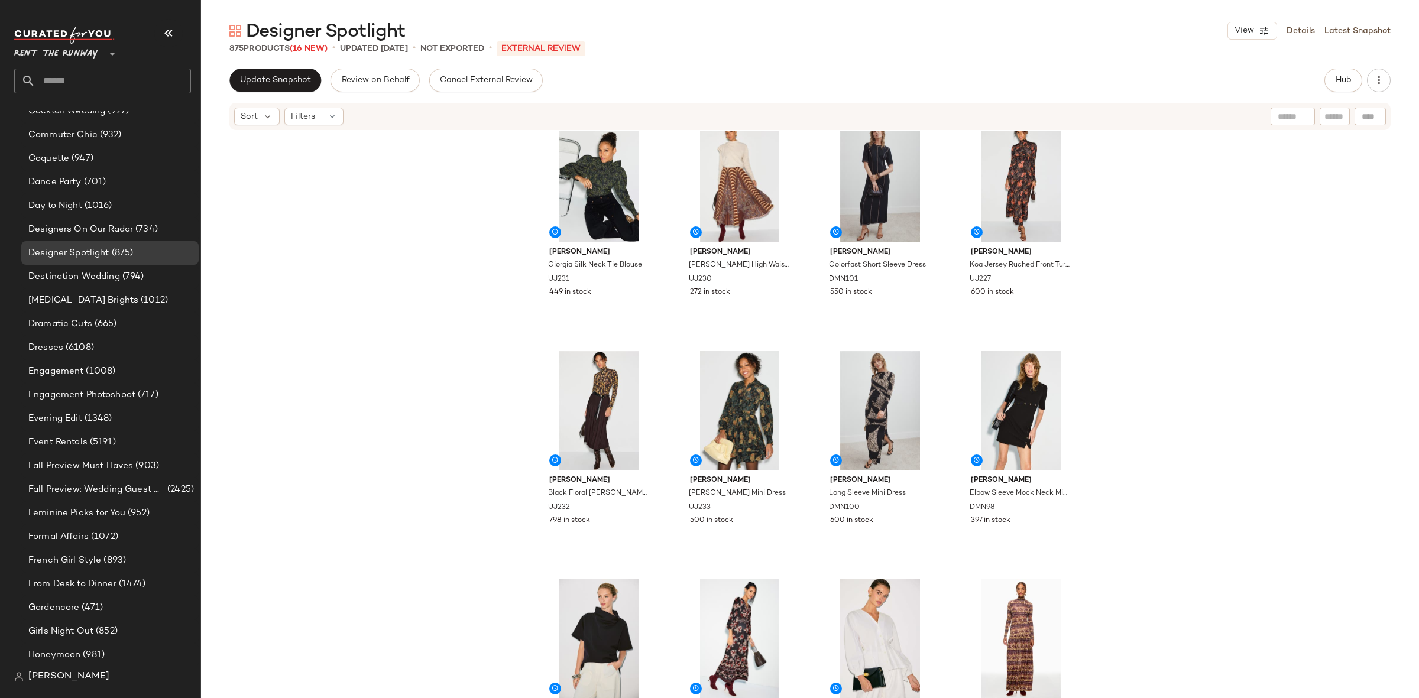
click at [1233, 348] on div "Ulla Johnson Giorgia Silk Neck Tie Blouse UJ231 449 in stock Ulla Johnson Shayn…" at bounding box center [810, 432] width 1218 height 602
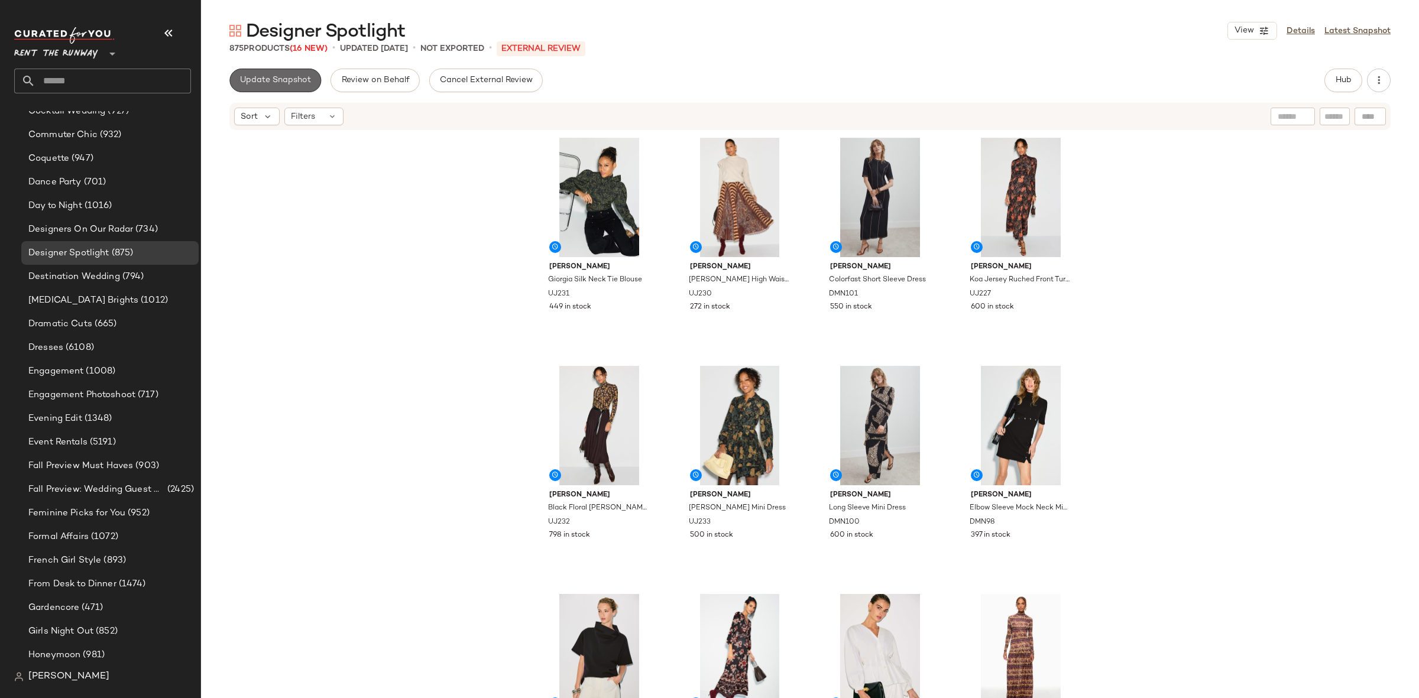
click at [281, 84] on span "Update Snapshot" at bounding box center [275, 80] width 72 height 9
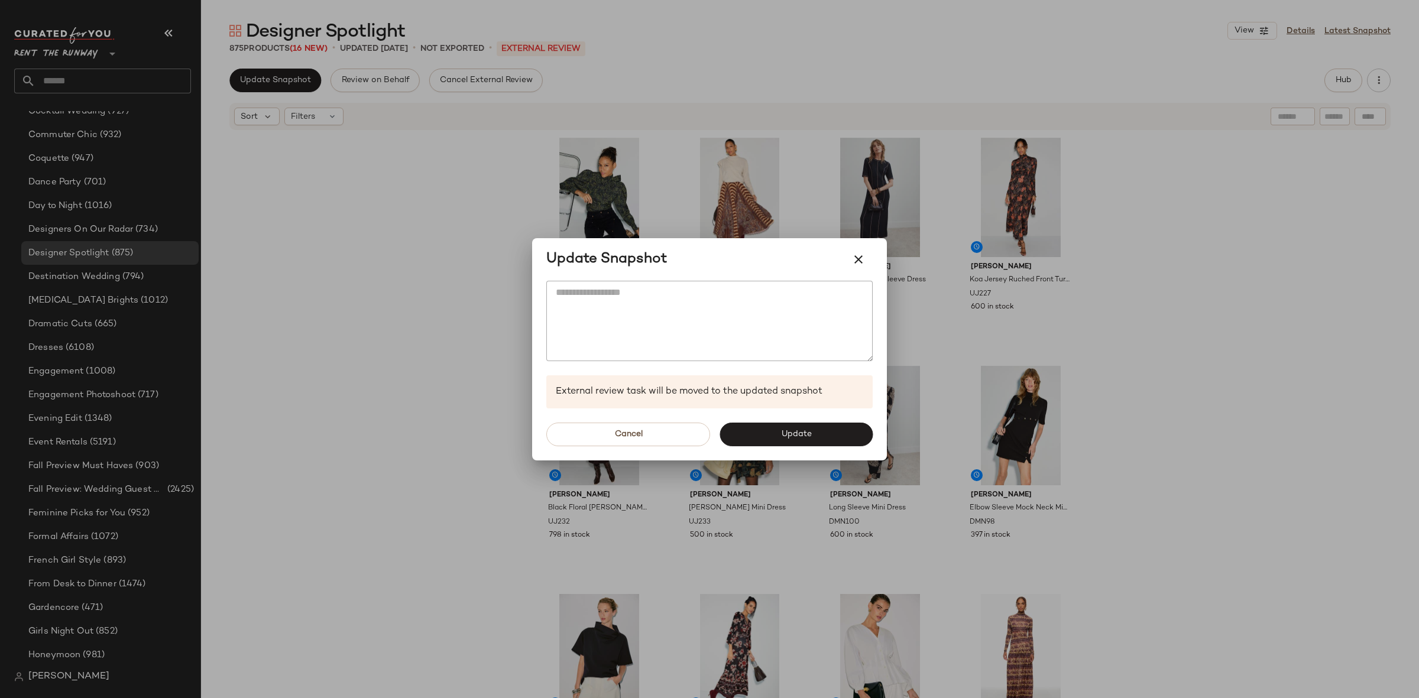
drag, startPoint x: 767, startPoint y: 441, endPoint x: 776, endPoint y: 442, distance: 8.9
click at [768, 442] on button "Update" at bounding box center [795, 435] width 153 height 24
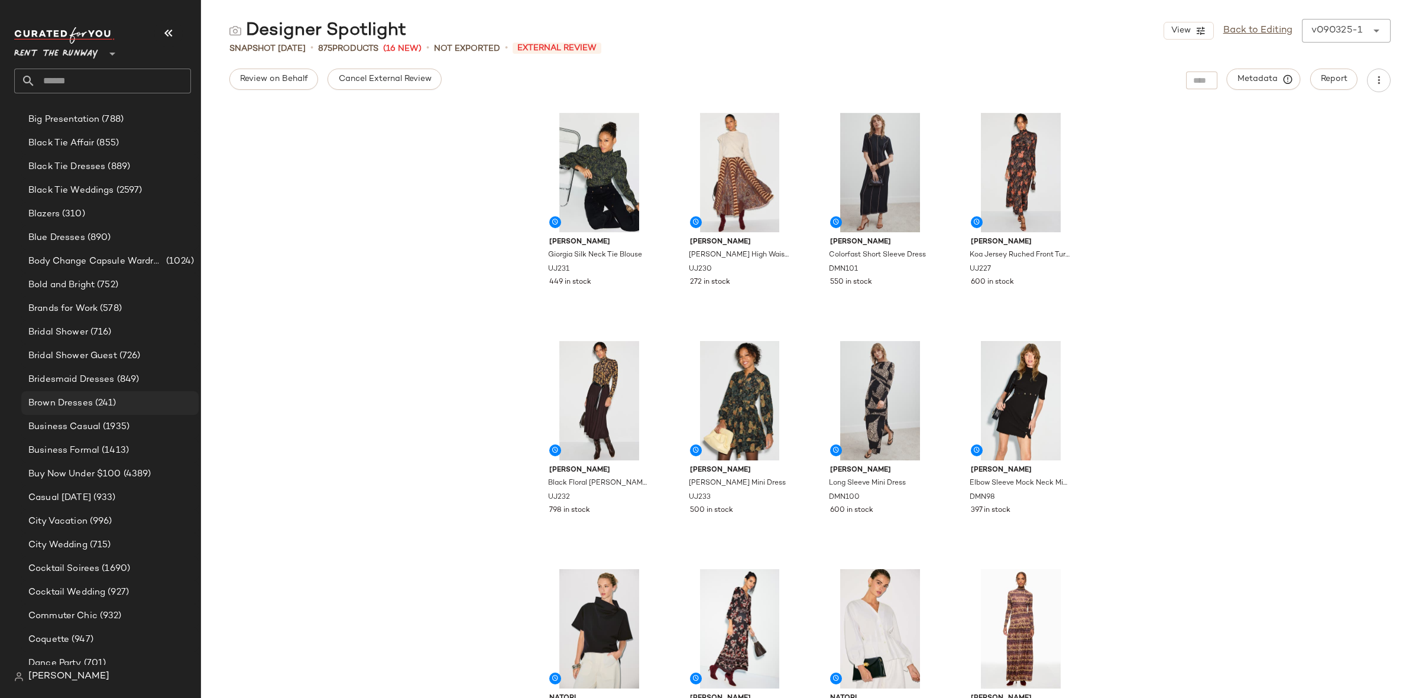
scroll to position [232, 0]
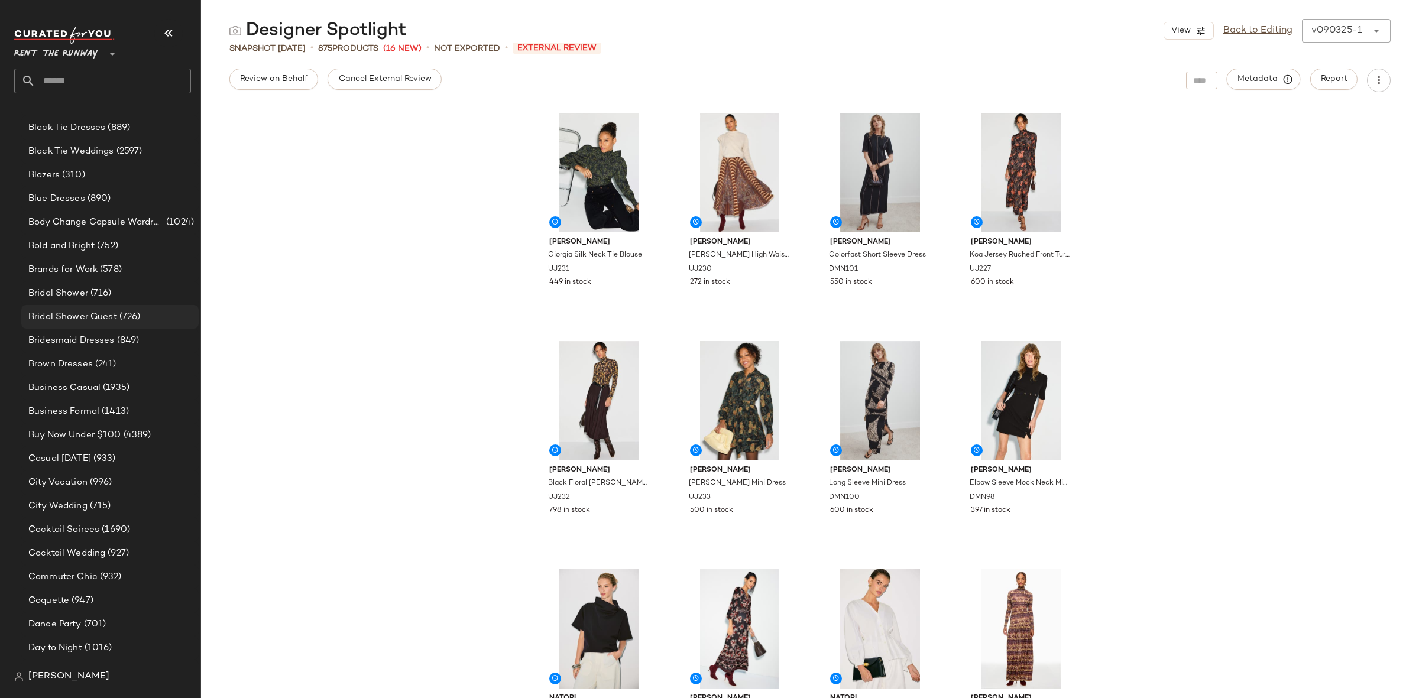
click at [147, 322] on div "Bridal Shower Guest (726)" at bounding box center [109, 317] width 169 height 14
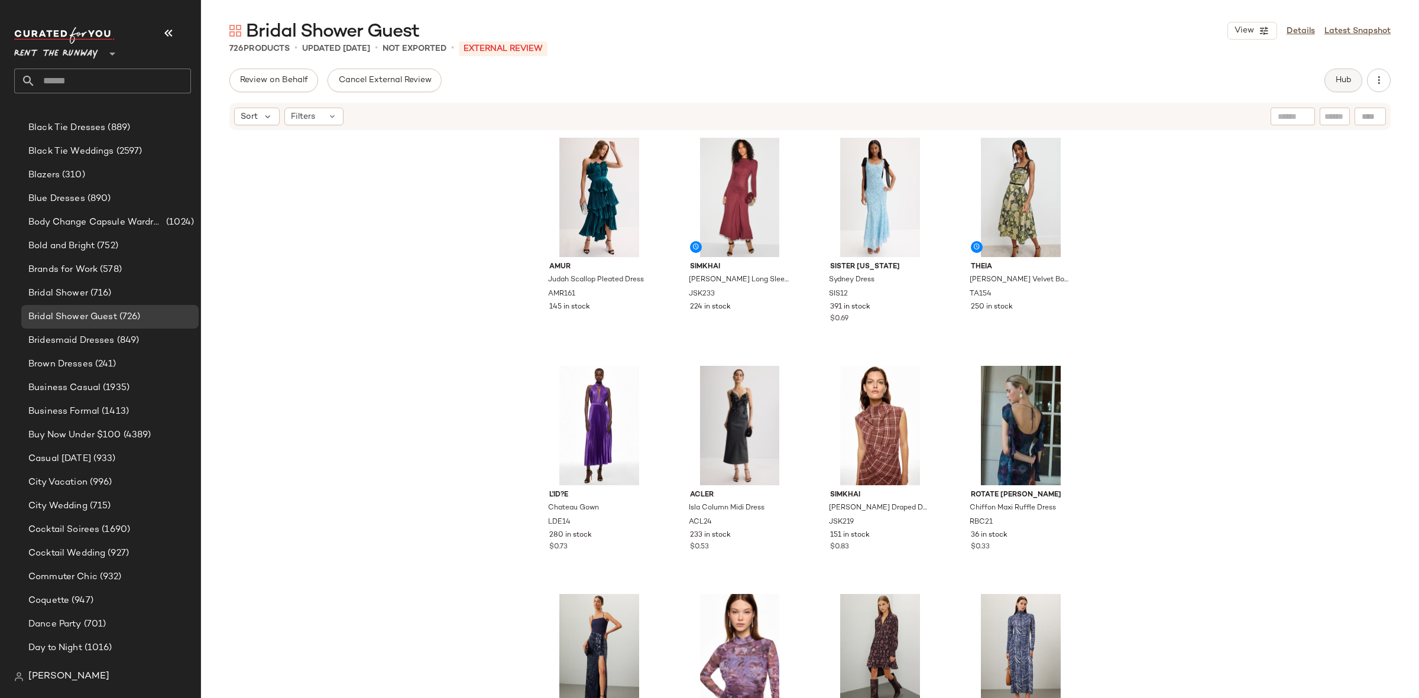
click at [1340, 76] on span "Hub" at bounding box center [1343, 80] width 17 height 9
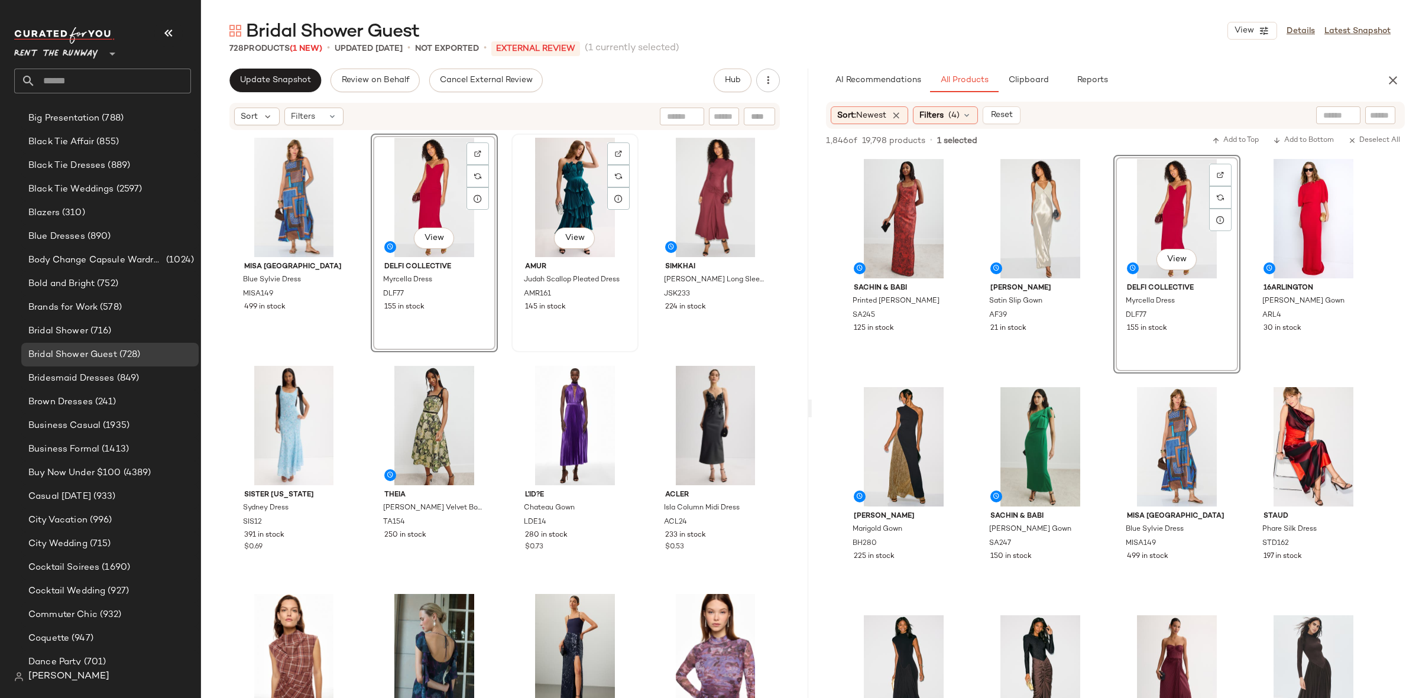
scroll to position [232, 0]
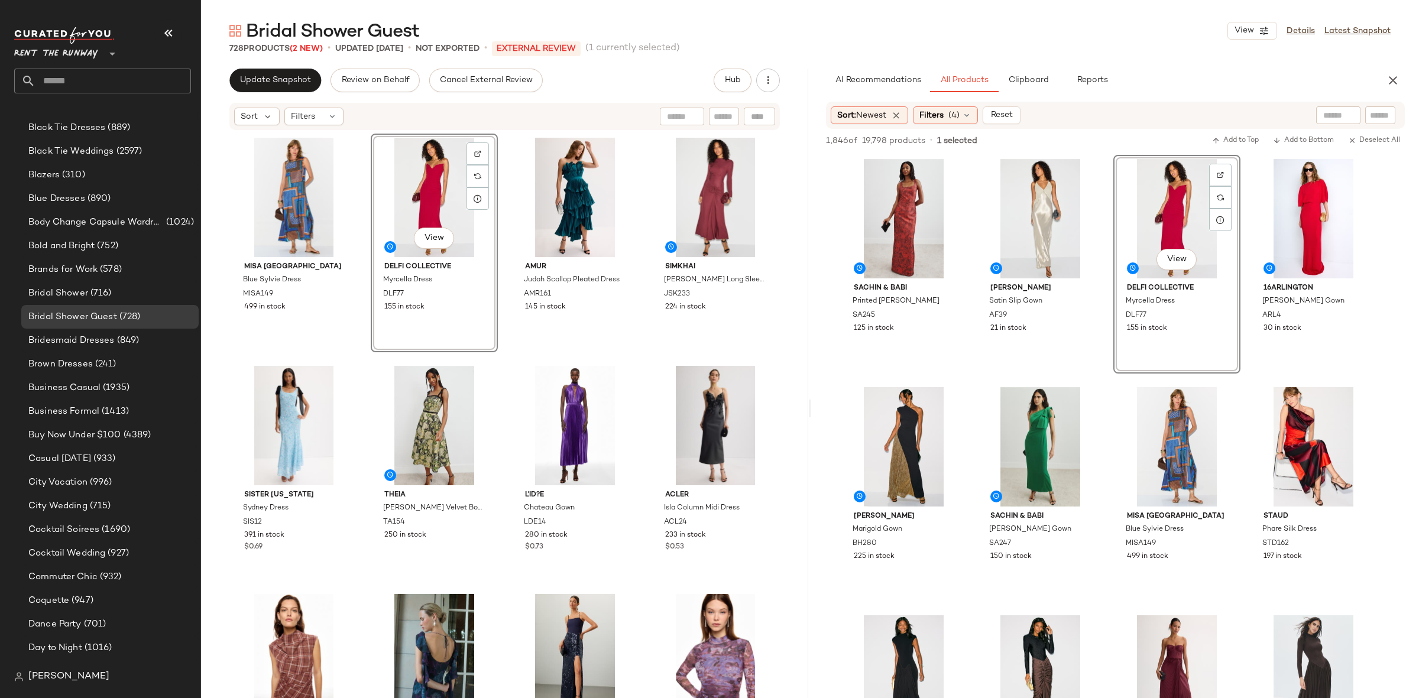
click at [502, 359] on div "MISA Los Angeles Blue Sylvie Dress MISA149 499 in stock View DELFI Collective M…" at bounding box center [505, 434] width 549 height 600
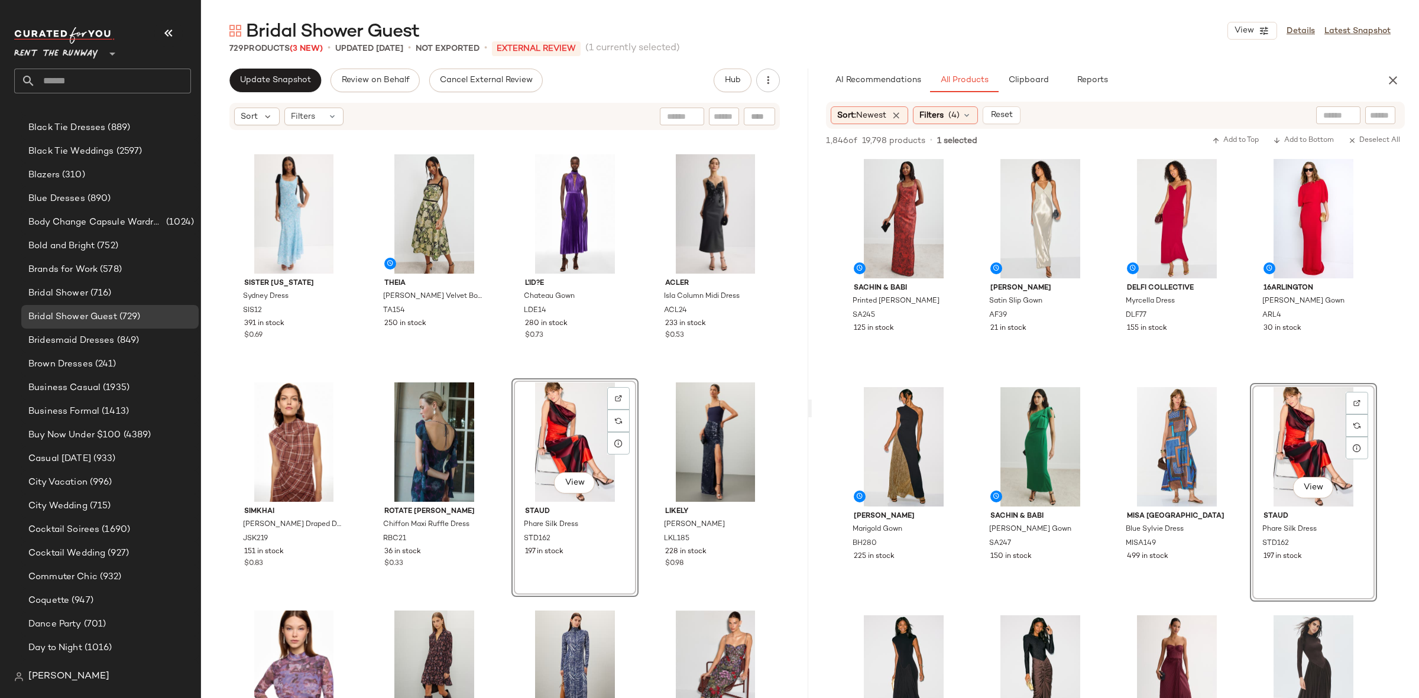
click at [502, 374] on div "MISA Los Angeles Blue Sylvie Dress MISA149 499 in stock DELFI Collective Myrcel…" at bounding box center [505, 222] width 549 height 600
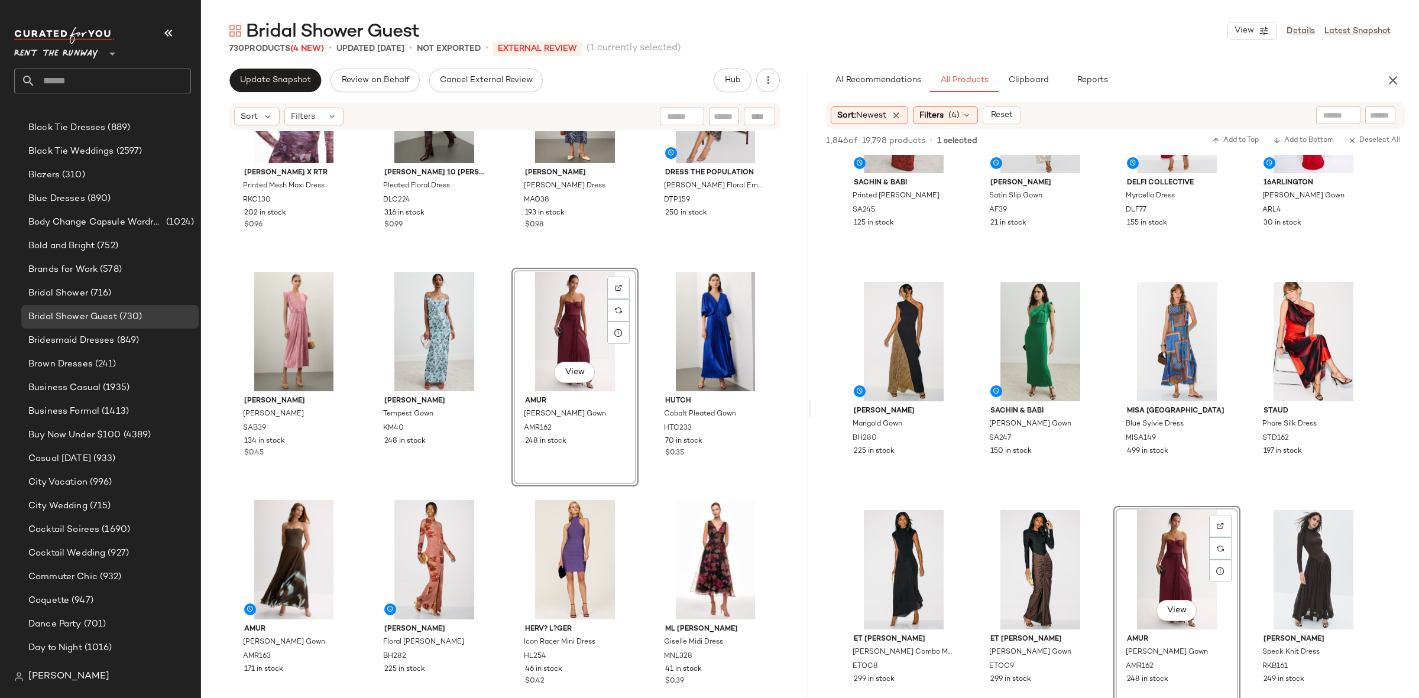
click at [504, 267] on div "Ronny Kobo x RTR Printed Mesh Maxi Dress RKC130 202 in stock $0.96 Derek Lam 10…" at bounding box center [504, 432] width 607 height 602
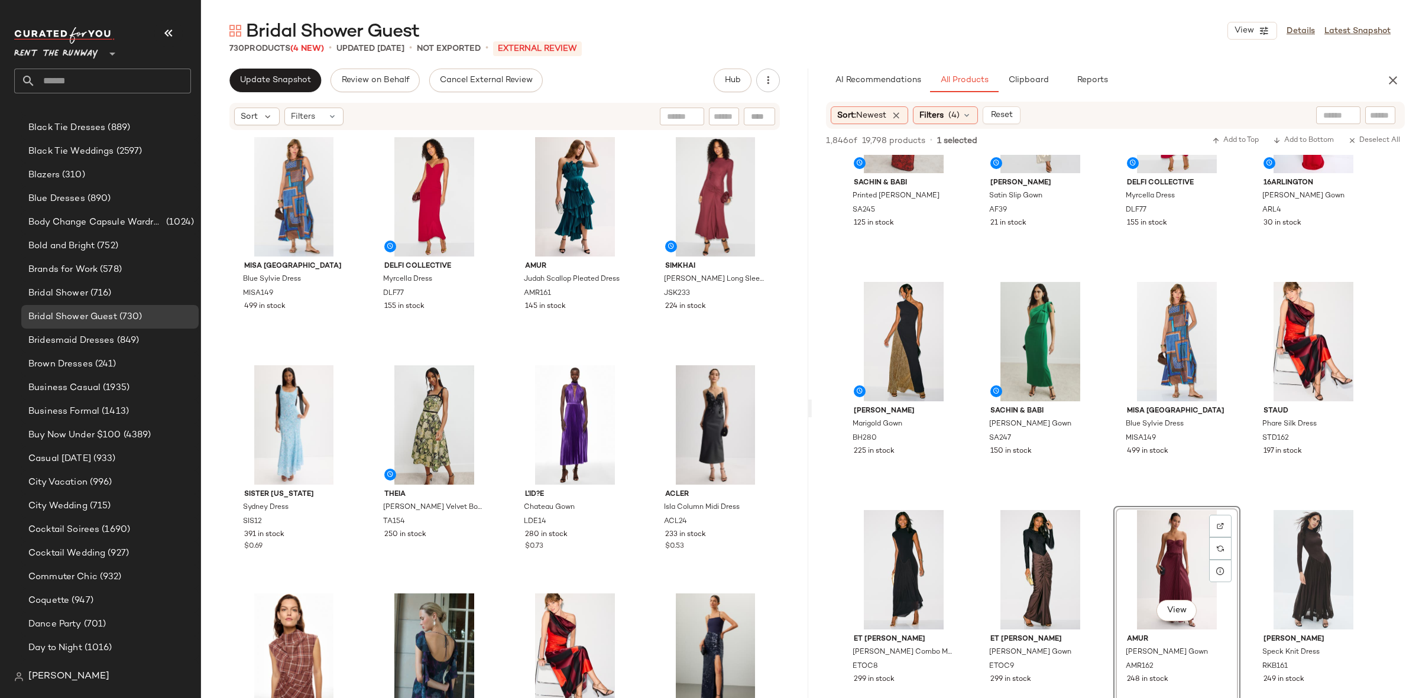
scroll to position [0, 0]
click at [1395, 80] on icon "button" at bounding box center [1393, 80] width 14 height 14
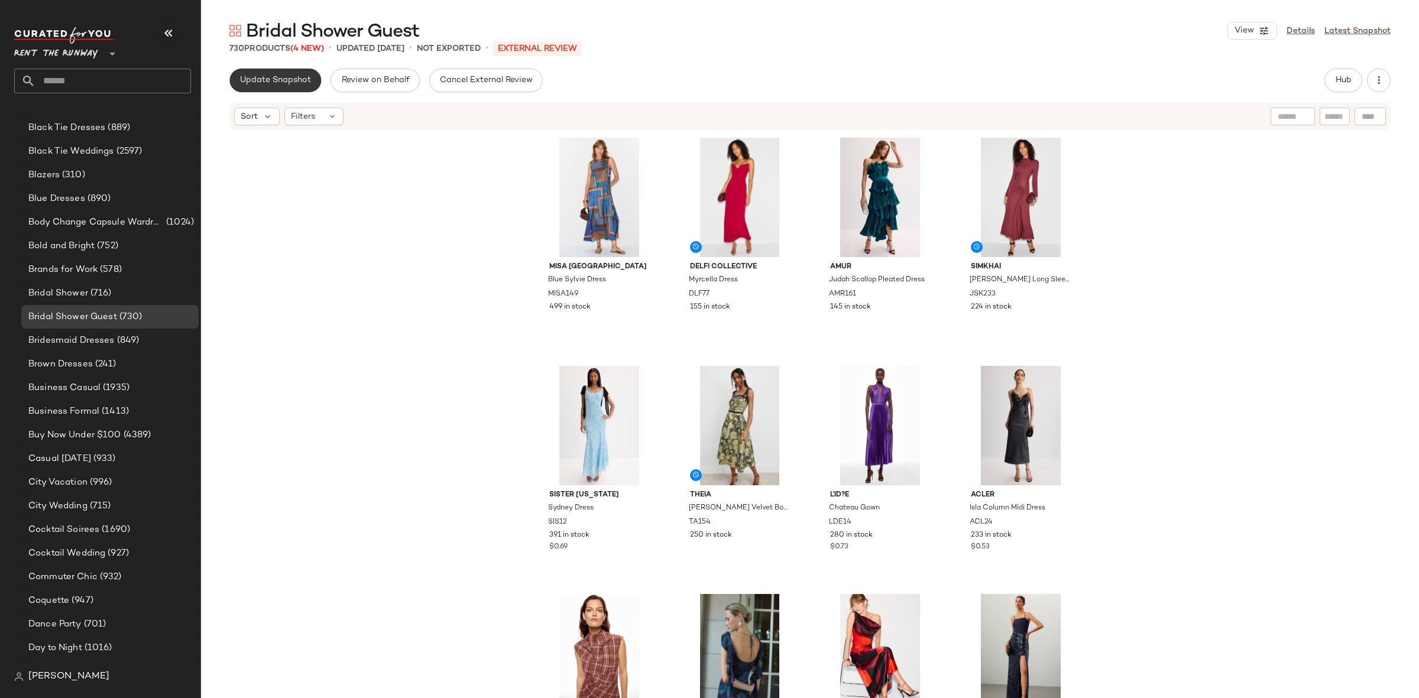
click at [271, 80] on span "Update Snapshot" at bounding box center [275, 80] width 72 height 9
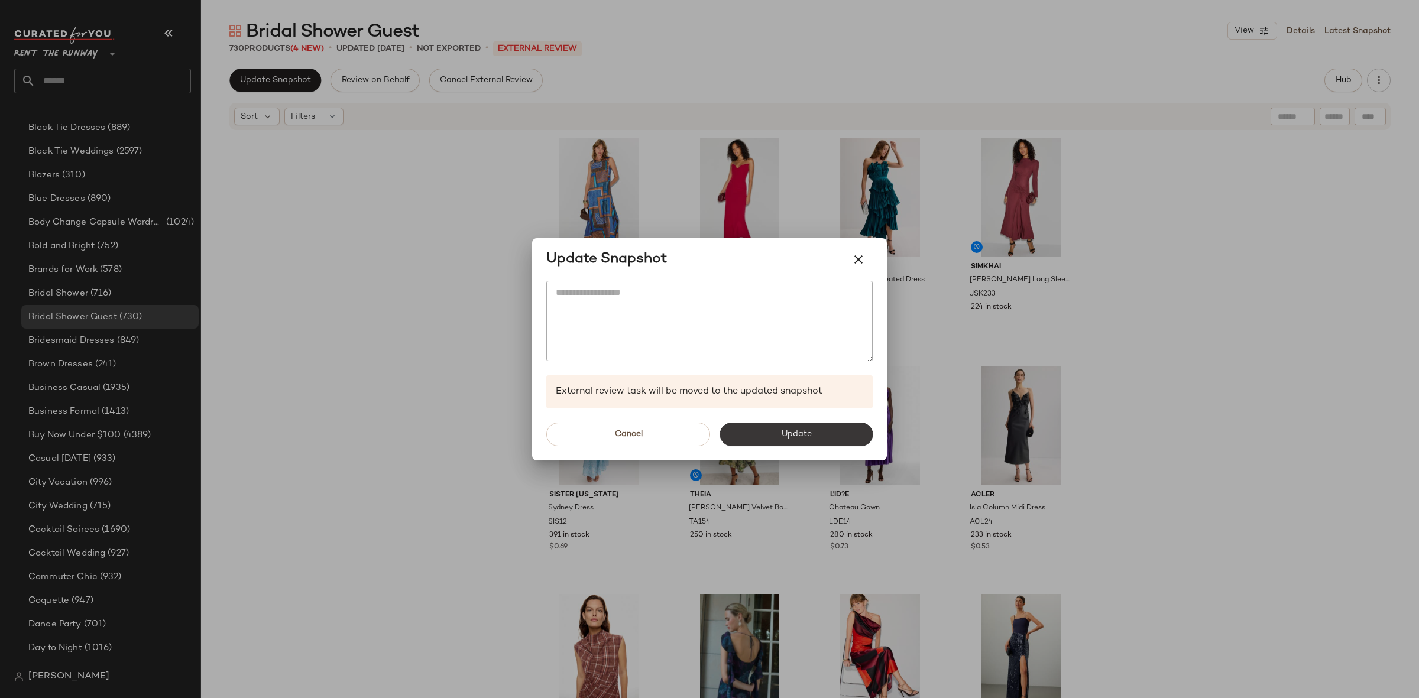
click at [819, 428] on button "Update" at bounding box center [795, 435] width 153 height 24
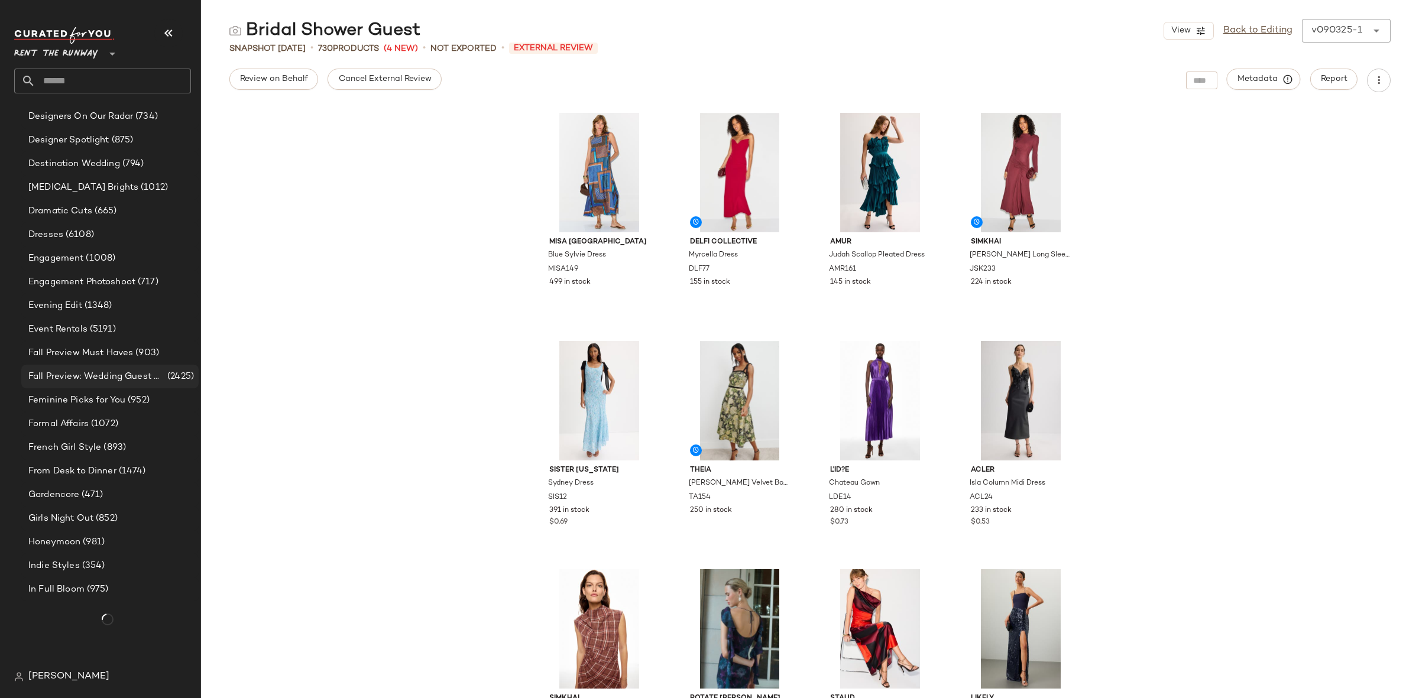
scroll to position [761, 0]
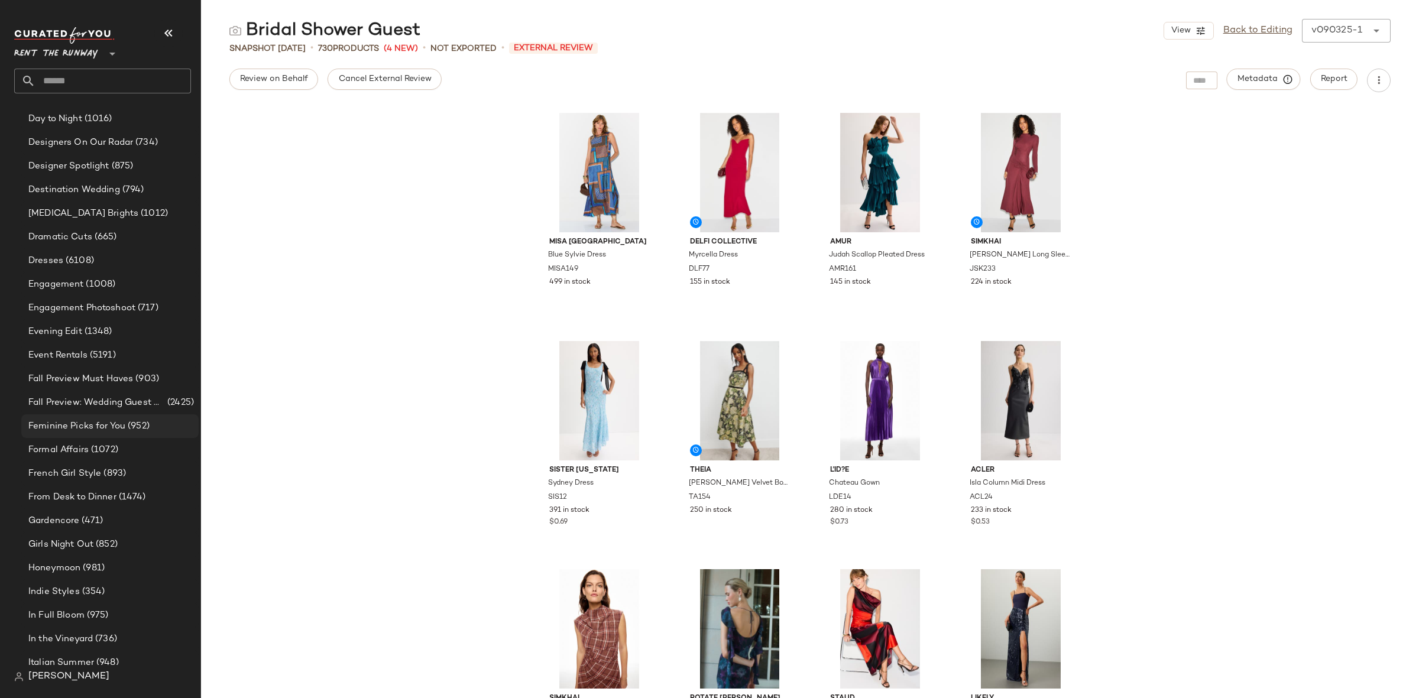
click at [122, 423] on span "Feminine Picks for You" at bounding box center [76, 427] width 97 height 14
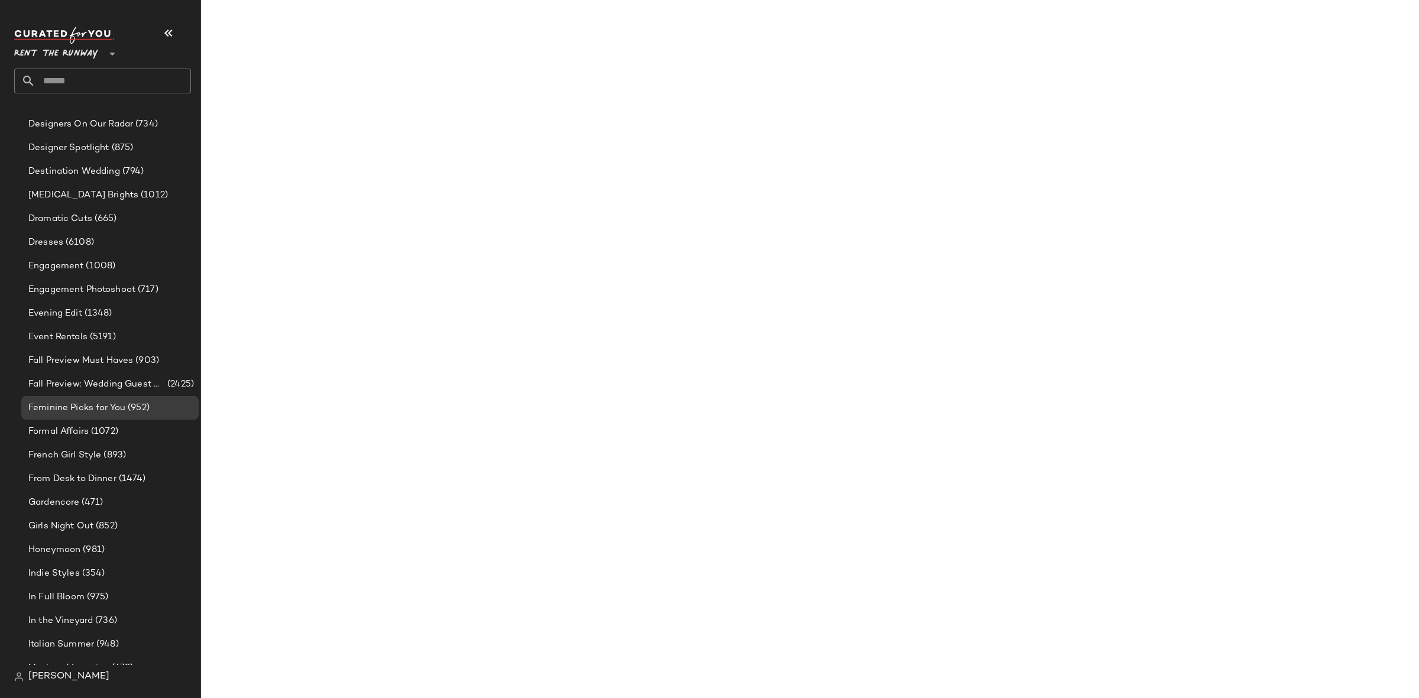
scroll to position [785, 0]
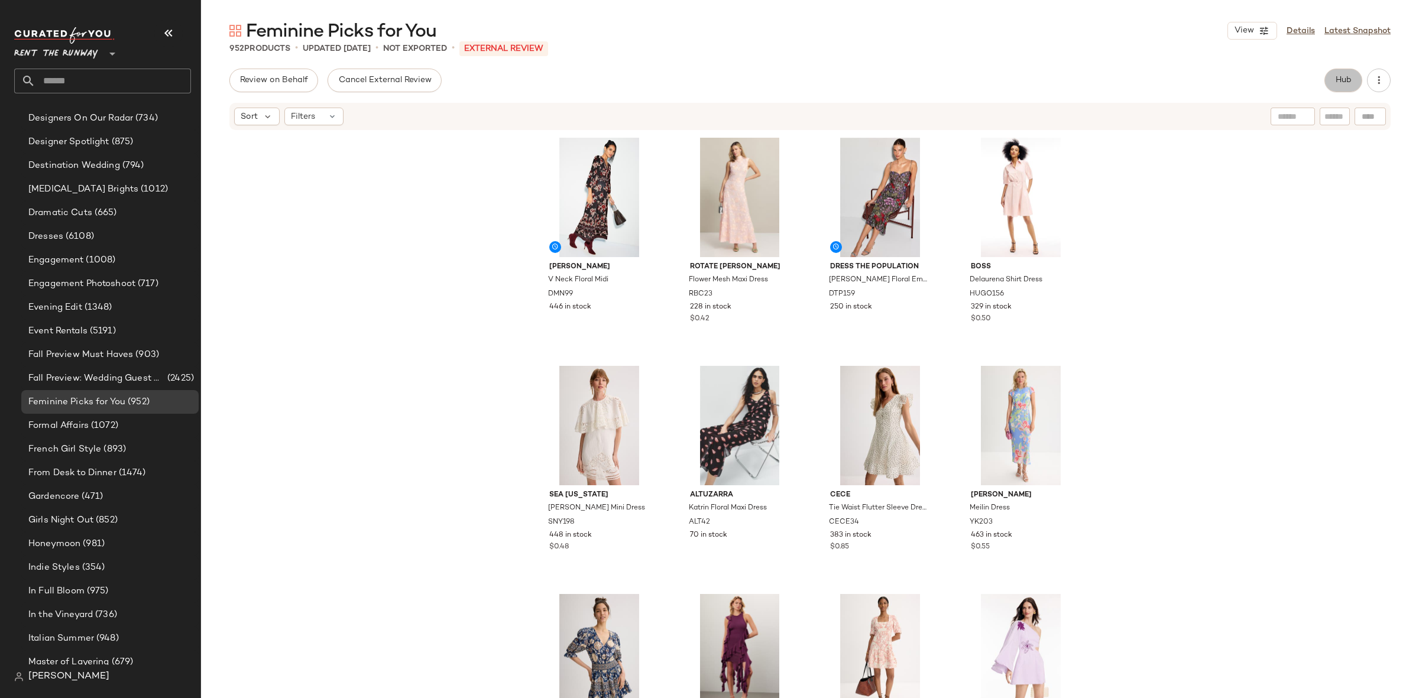
click at [1347, 89] on button "Hub" at bounding box center [1343, 81] width 38 height 24
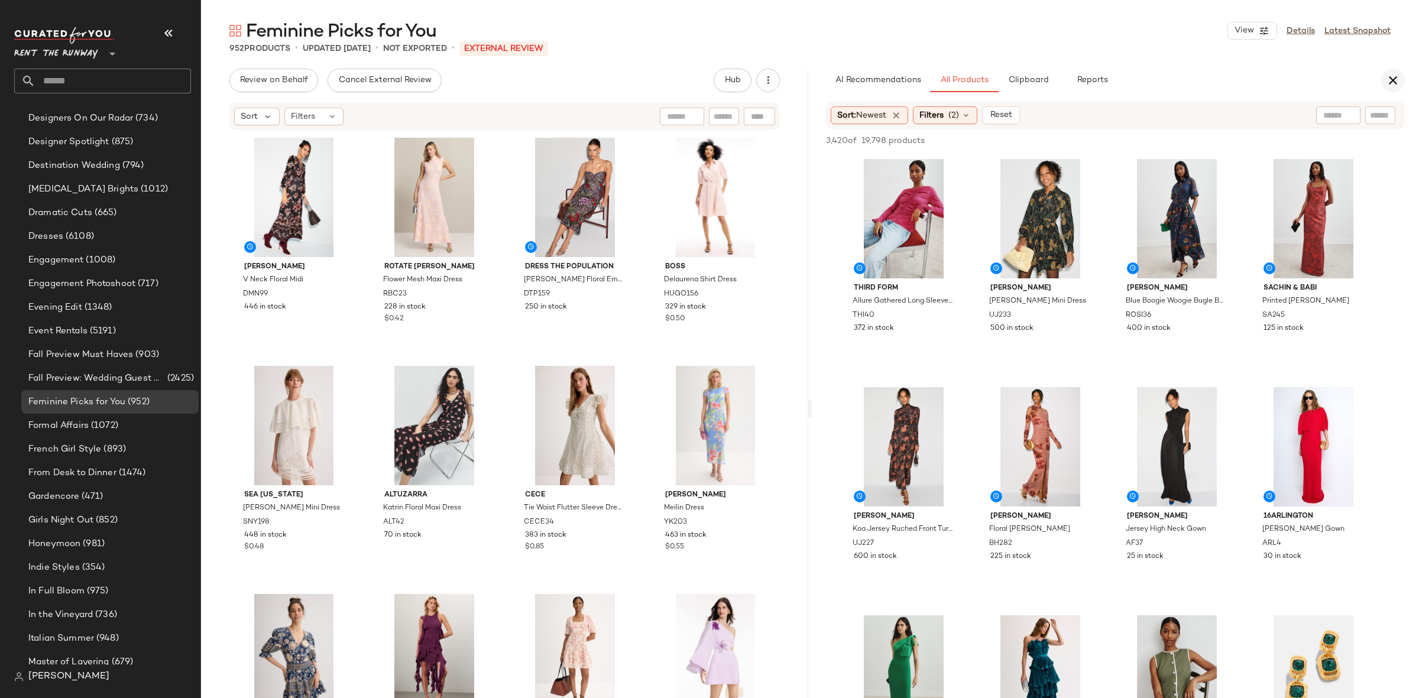
click at [1396, 80] on icon "button" at bounding box center [1393, 80] width 14 height 14
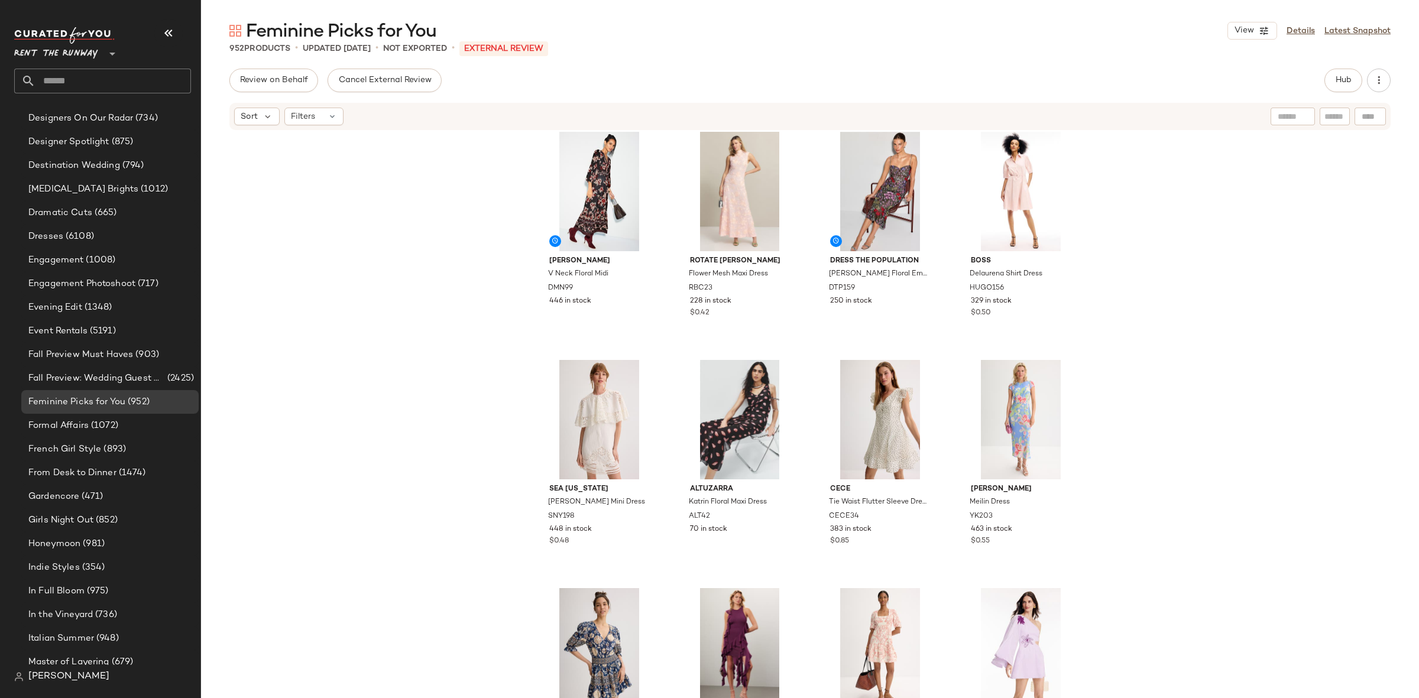
scroll to position [7, 0]
click at [1353, 79] on button "Hub" at bounding box center [1343, 81] width 38 height 24
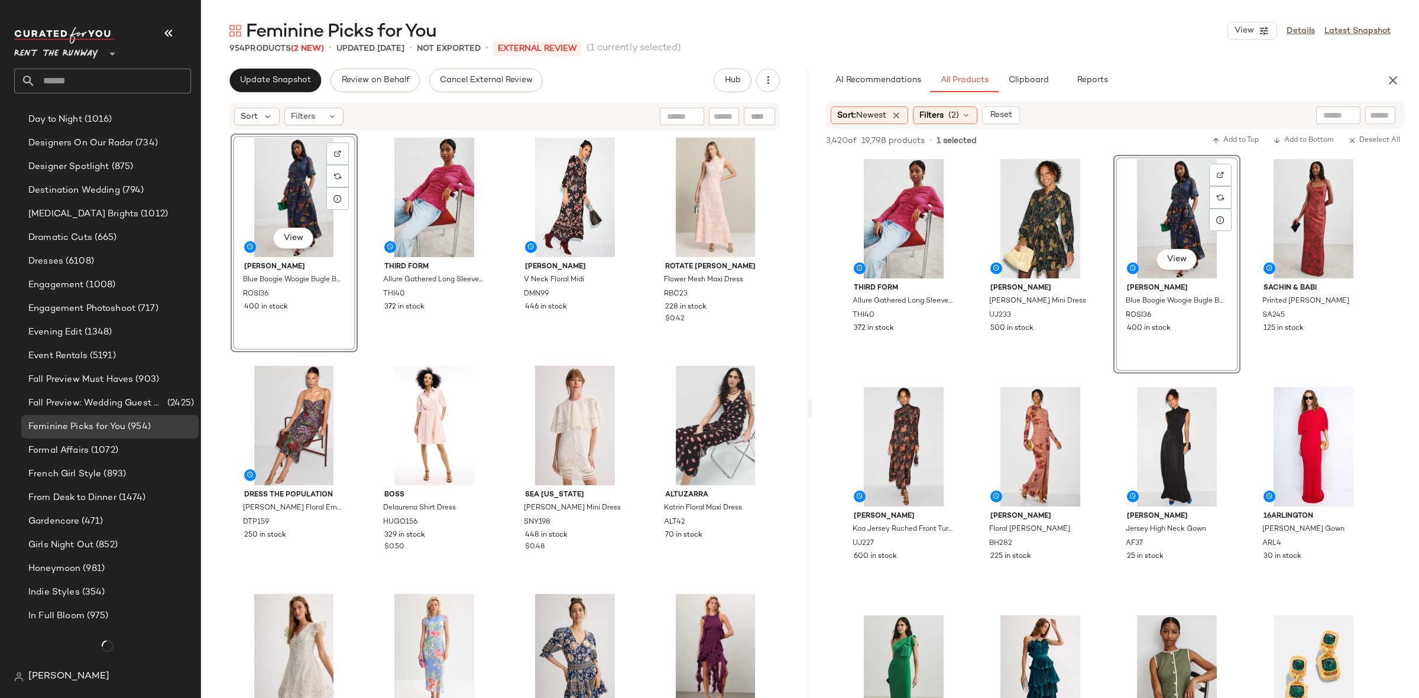
scroll to position [785, 0]
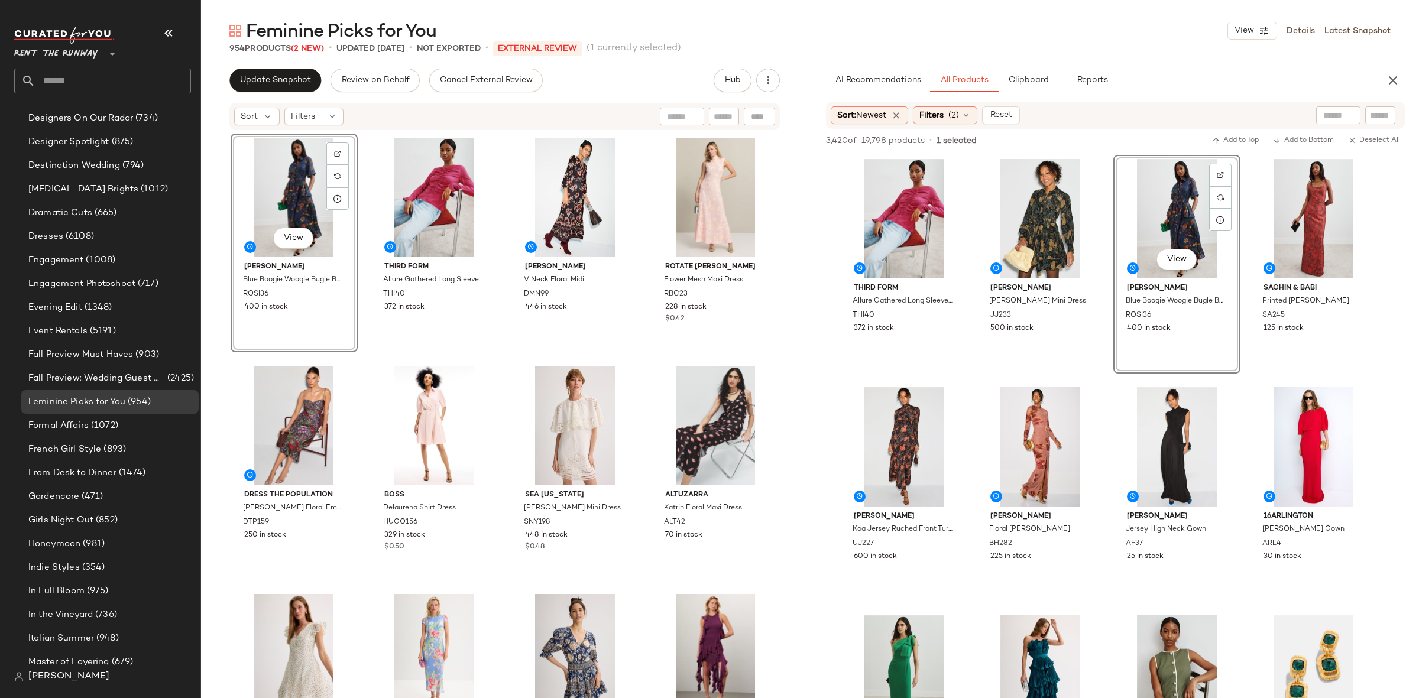
click at [356, 354] on div "View Rosie Assoulin Blue Boogie Woogie Bugle Boy Dress ROSI36 400 in stock THIR…" at bounding box center [505, 434] width 549 height 600
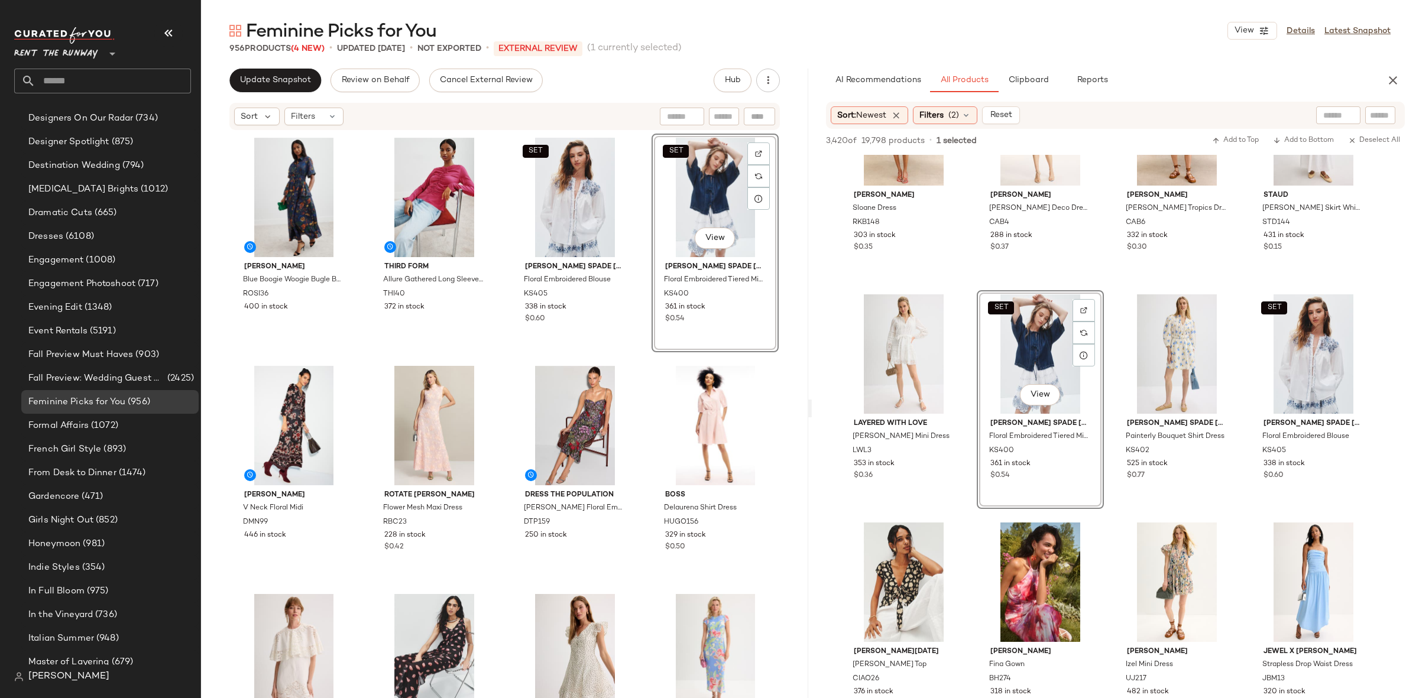
click at [640, 360] on div "Rosie Assoulin Blue Boogie Woogie Bugle Boy Dress ROSI36 400 in stock THIRD FOR…" at bounding box center [505, 434] width 549 height 600
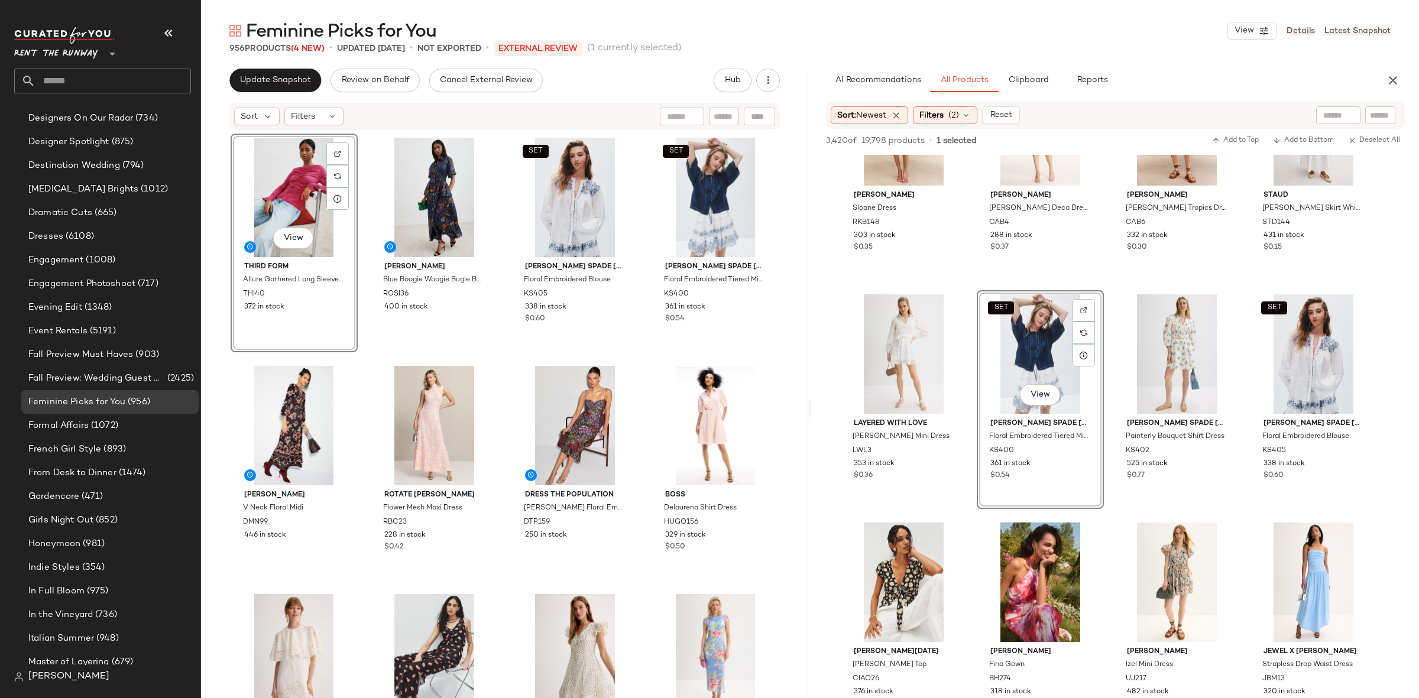
click at [359, 346] on div "View THIRD FORM Allure Gathered Long Sleeve Blouse THI40 372 in stock Rosie Ass…" at bounding box center [505, 434] width 549 height 600
click at [1382, 77] on button "button" at bounding box center [1393, 81] width 24 height 24
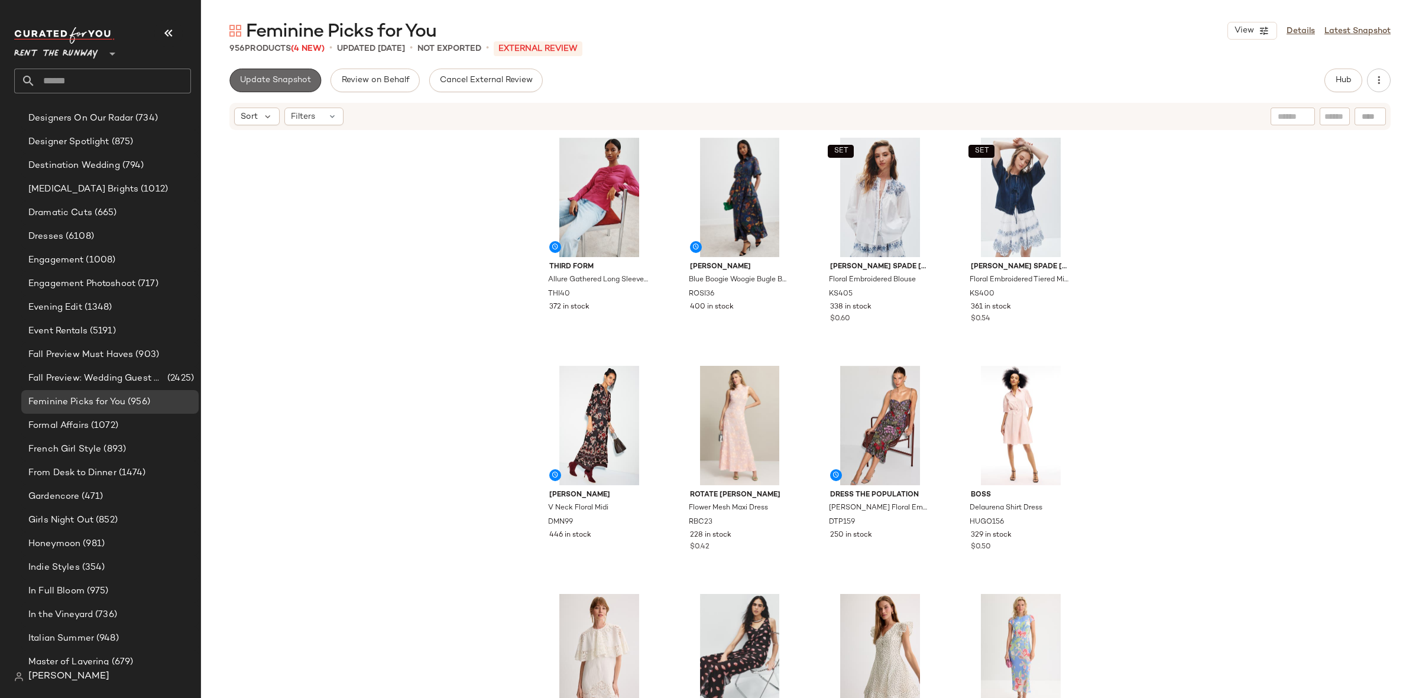
click at [280, 89] on button "Update Snapshot" at bounding box center [275, 81] width 92 height 24
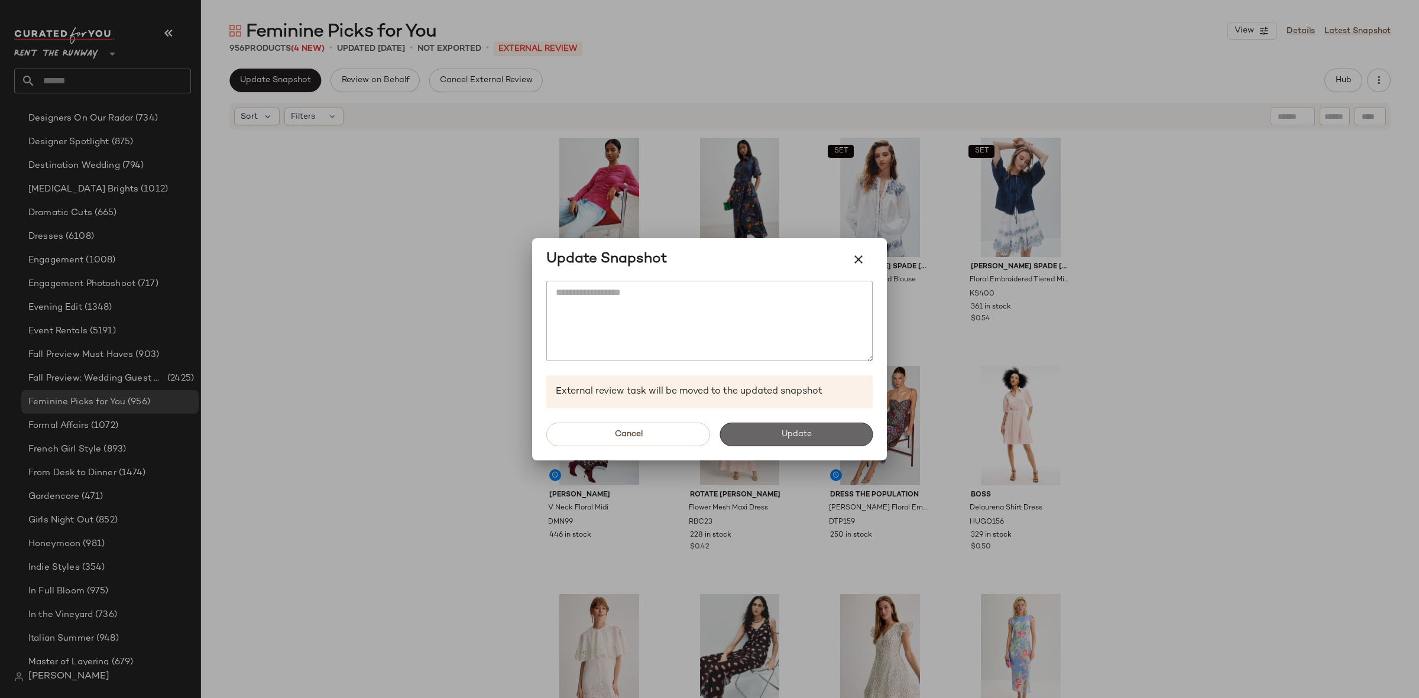
click at [756, 435] on button "Update" at bounding box center [795, 435] width 153 height 24
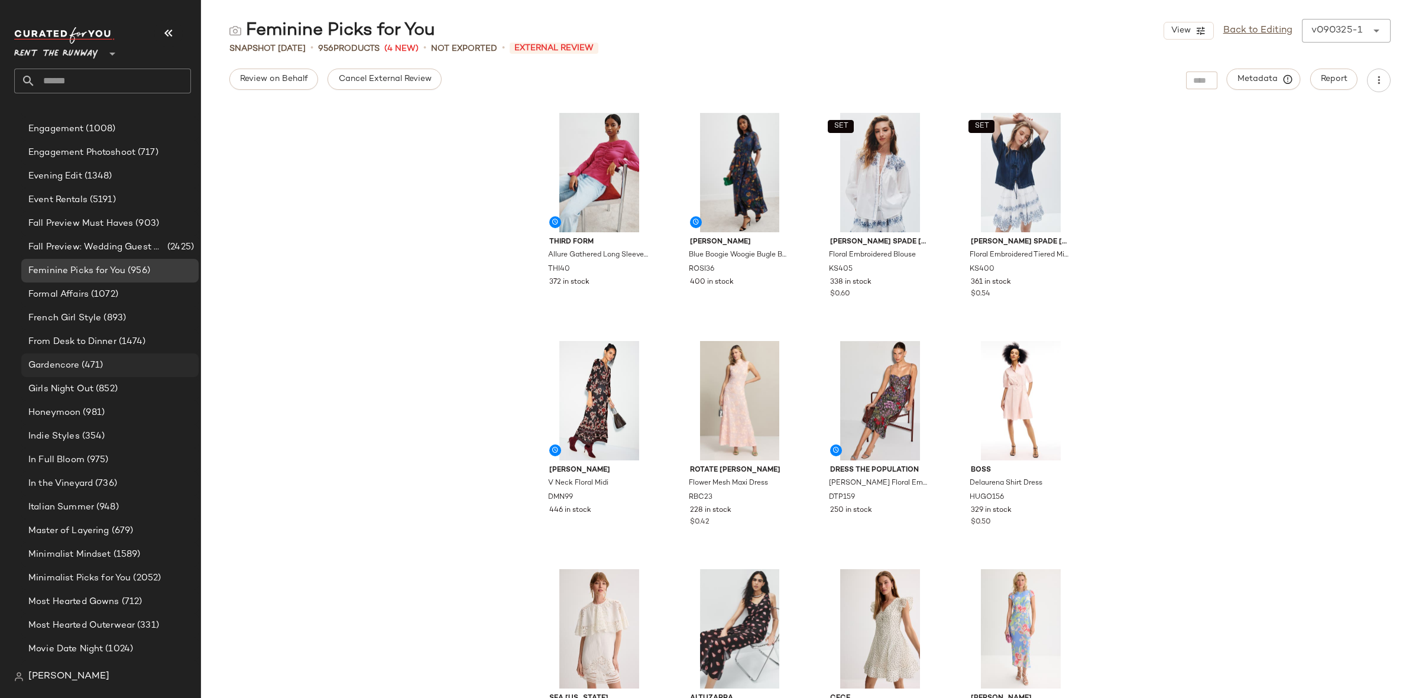
scroll to position [935, 0]
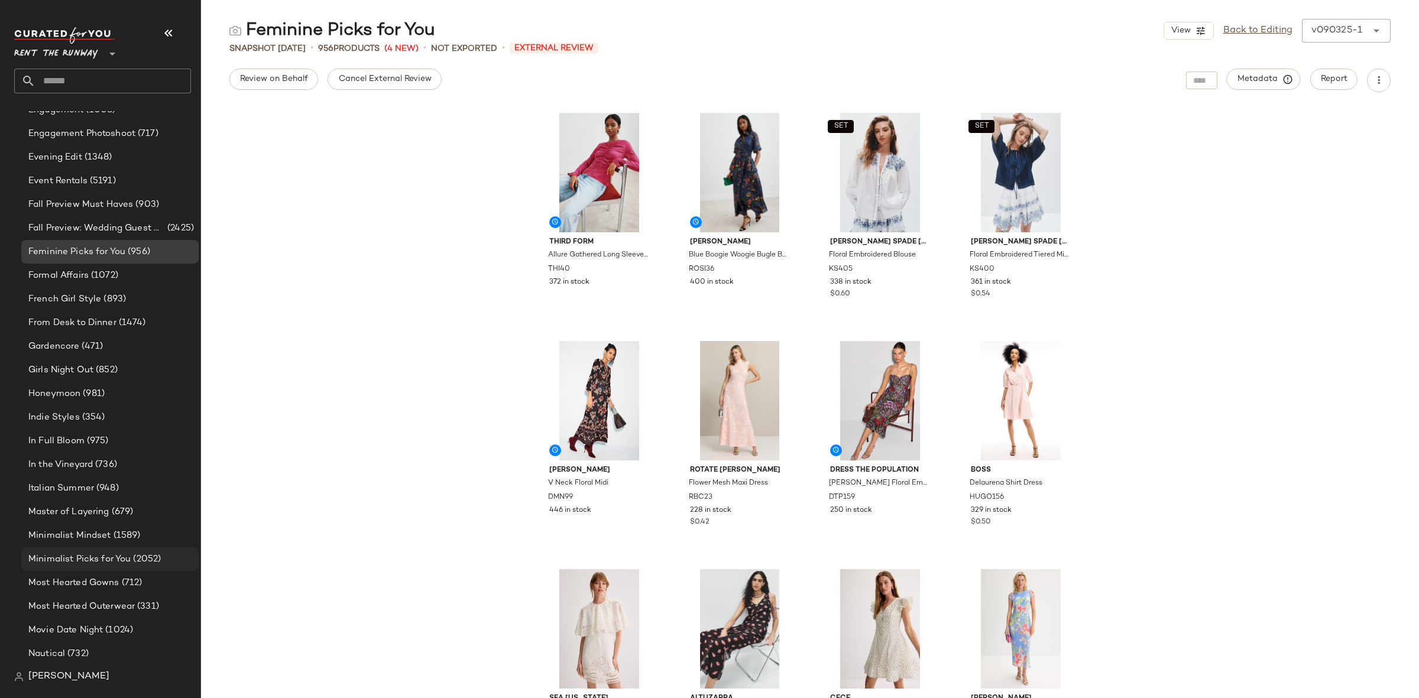
click at [118, 560] on span "Minimalist Picks for You" at bounding box center [79, 560] width 102 height 14
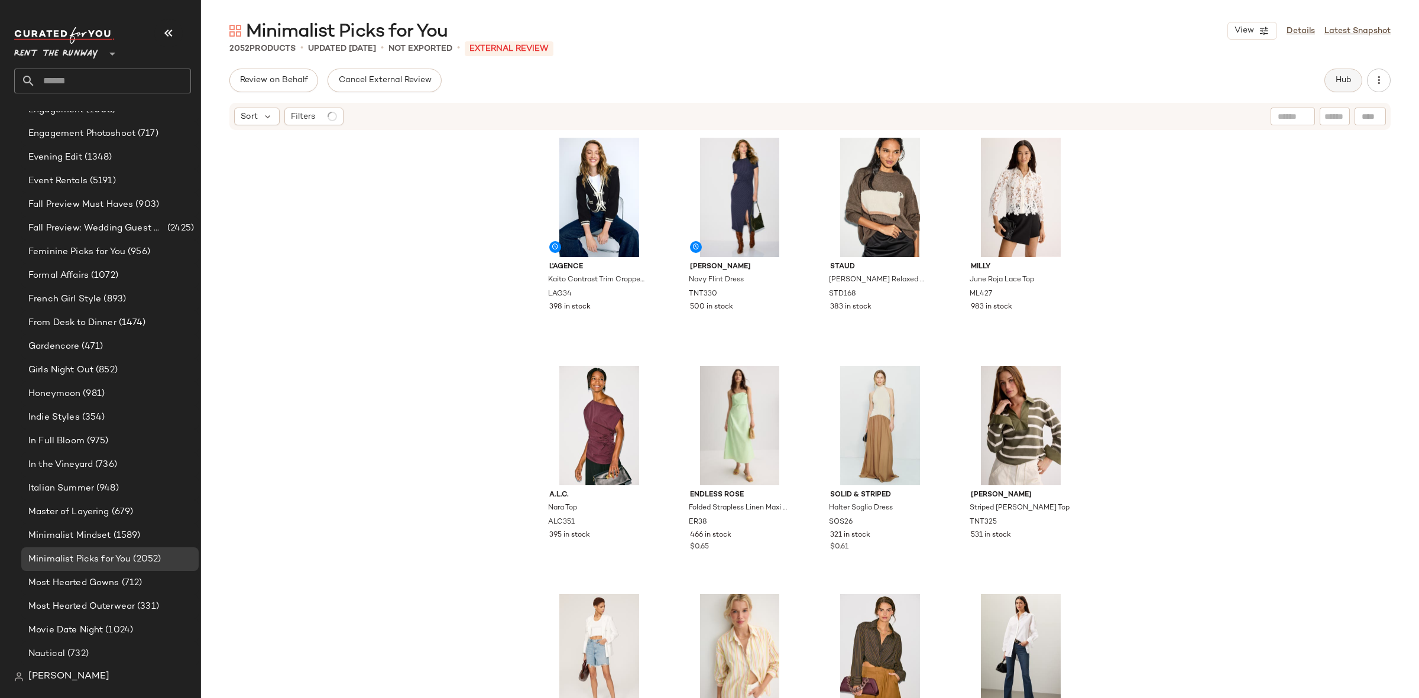
click at [1343, 86] on button "Hub" at bounding box center [1343, 81] width 38 height 24
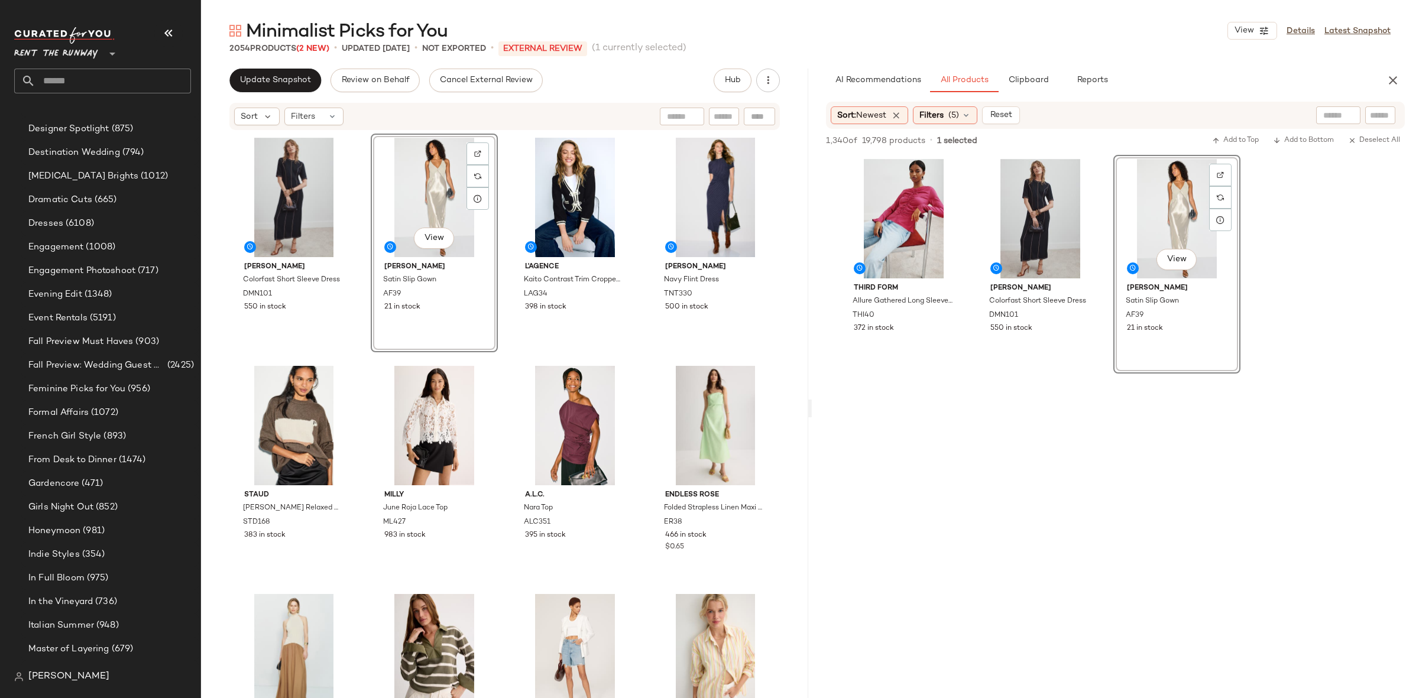
scroll to position [935, 0]
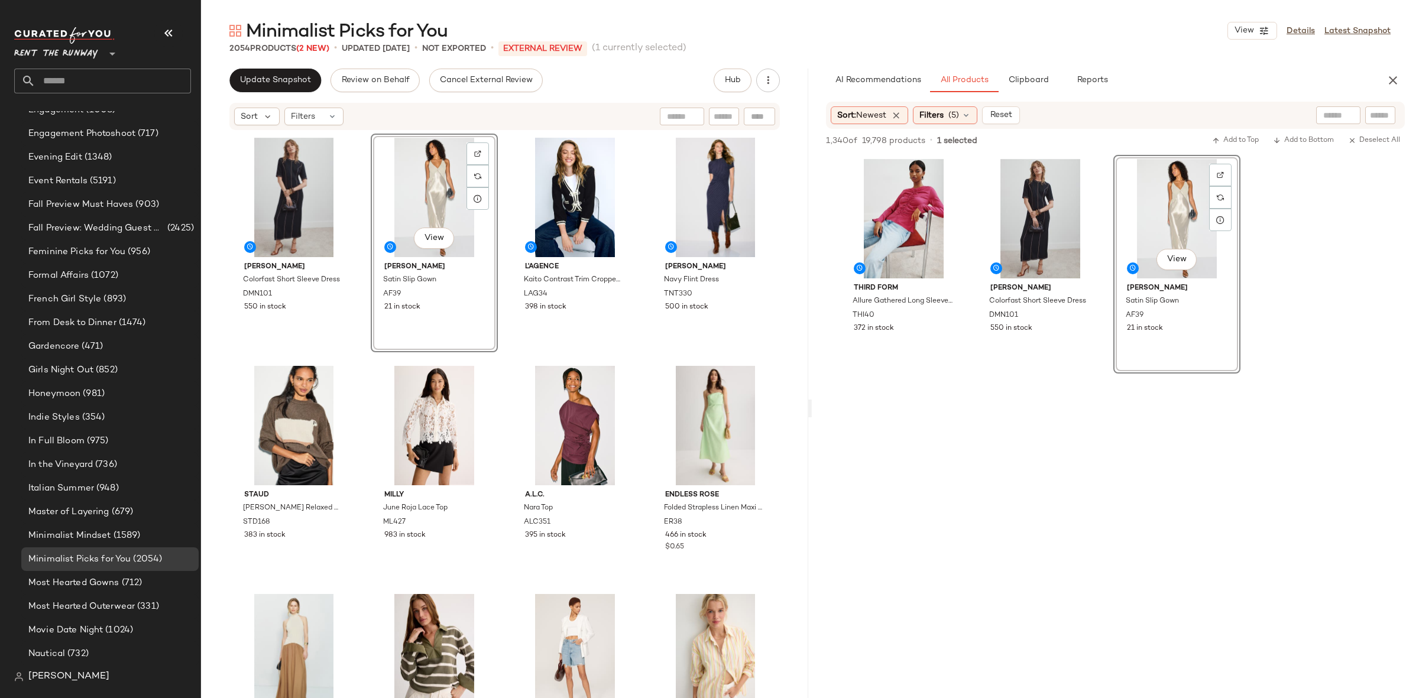
click at [490, 357] on div "Donna Morgan Colorfast Short Sleeve Dress DMN101 550 in stock View Alberta Ferr…" at bounding box center [505, 434] width 549 height 600
click at [1393, 87] on button "button" at bounding box center [1393, 81] width 24 height 24
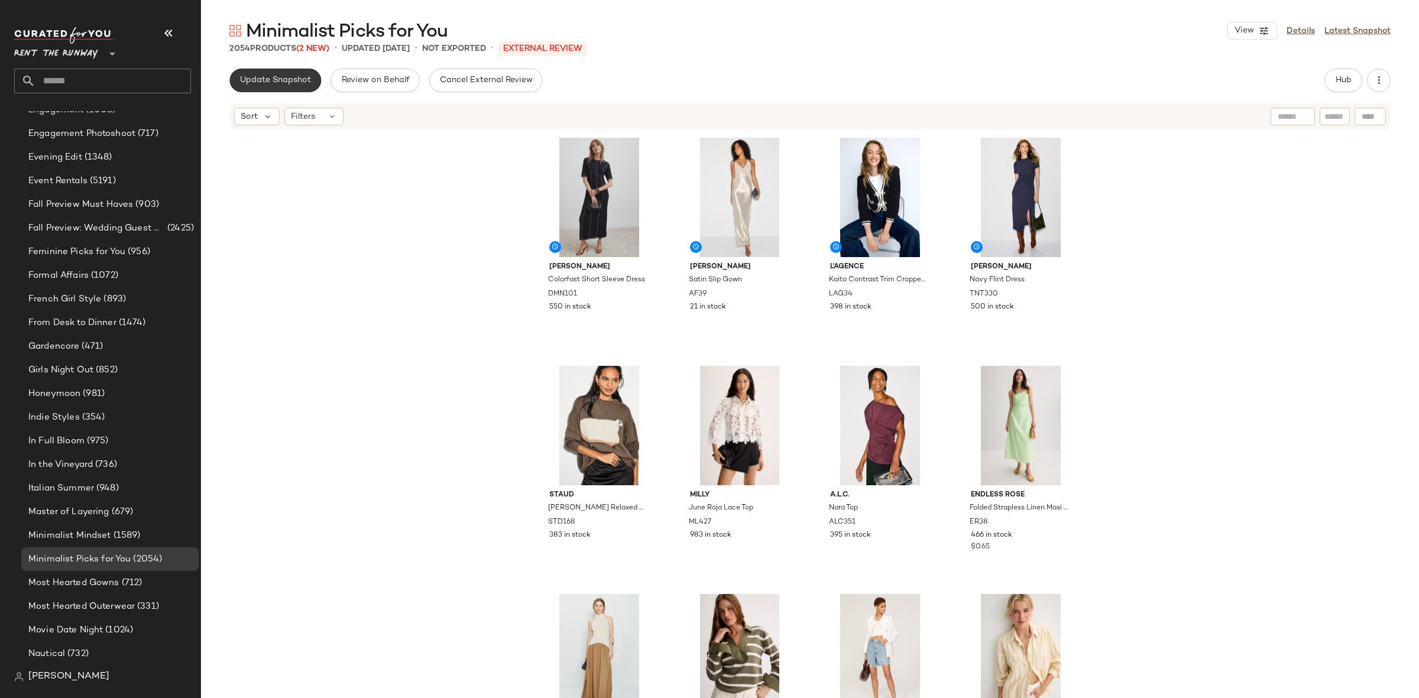
click at [297, 77] on span "Update Snapshot" at bounding box center [275, 80] width 72 height 9
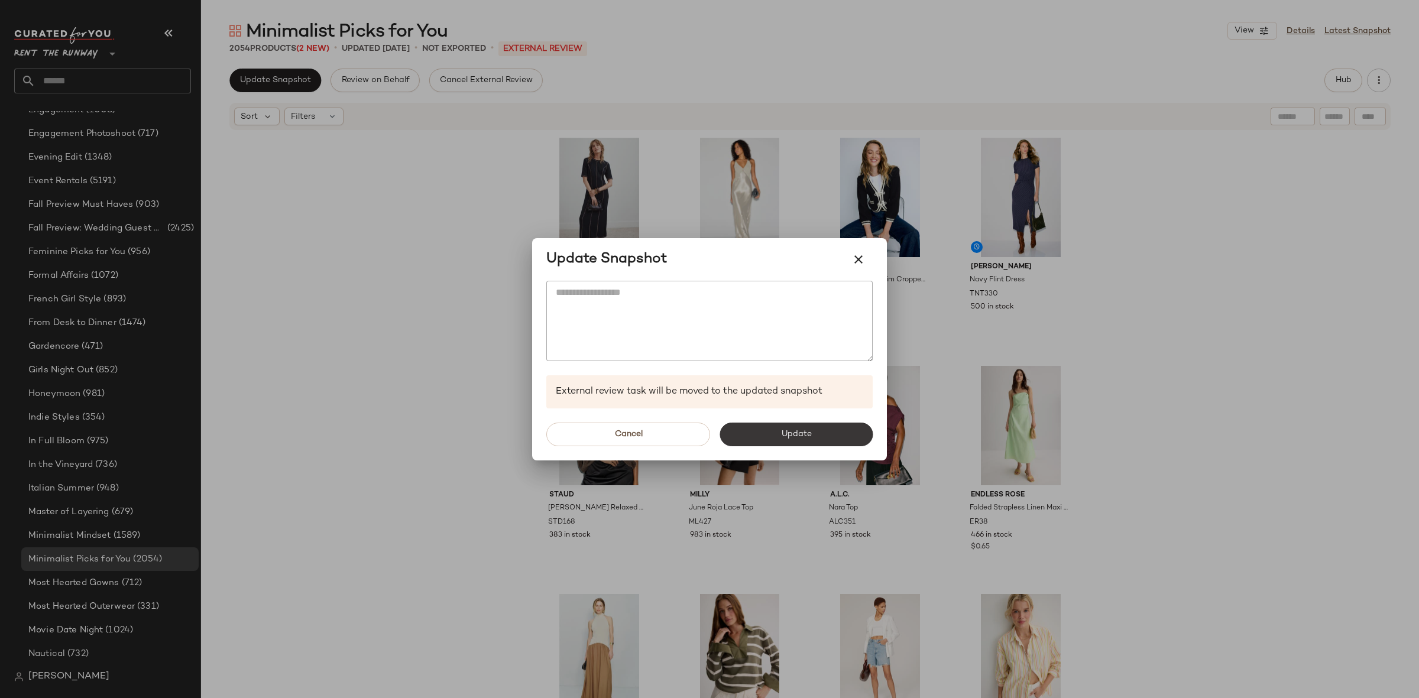
click at [801, 434] on span "Update" at bounding box center [795, 434] width 31 height 9
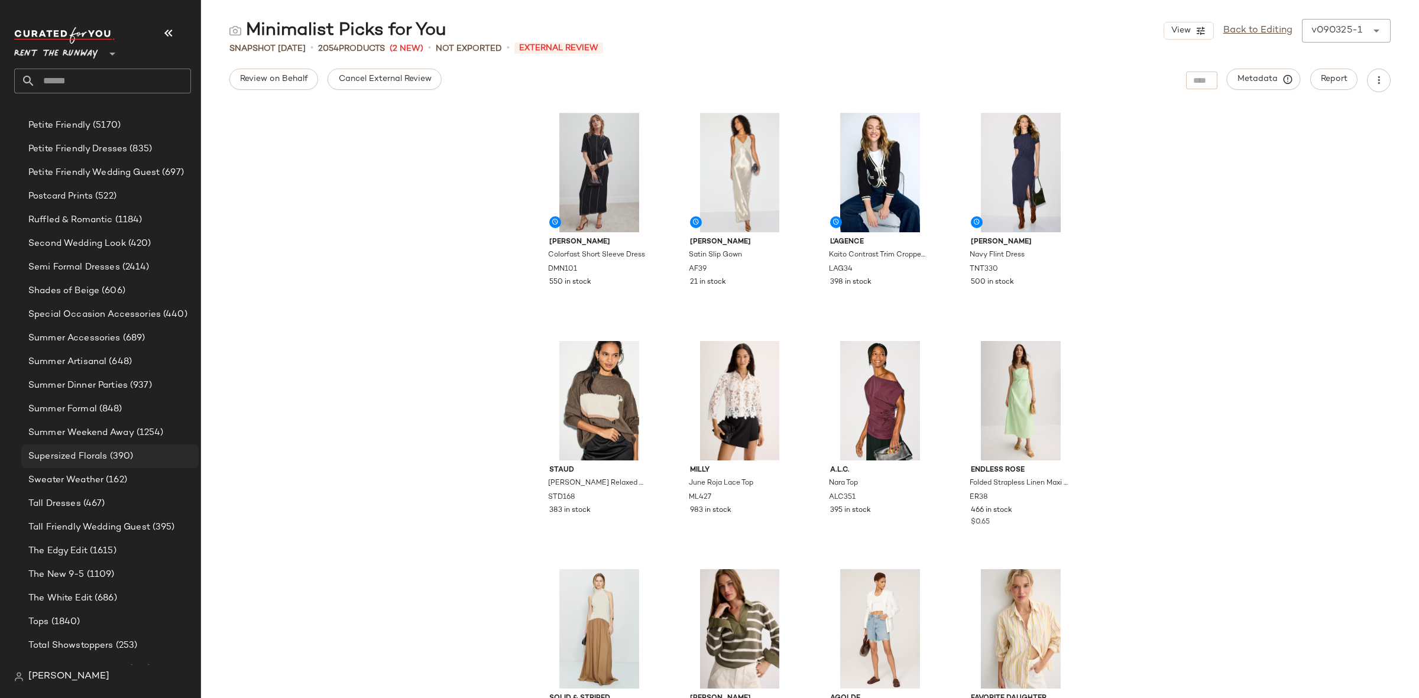
scroll to position [1682, 0]
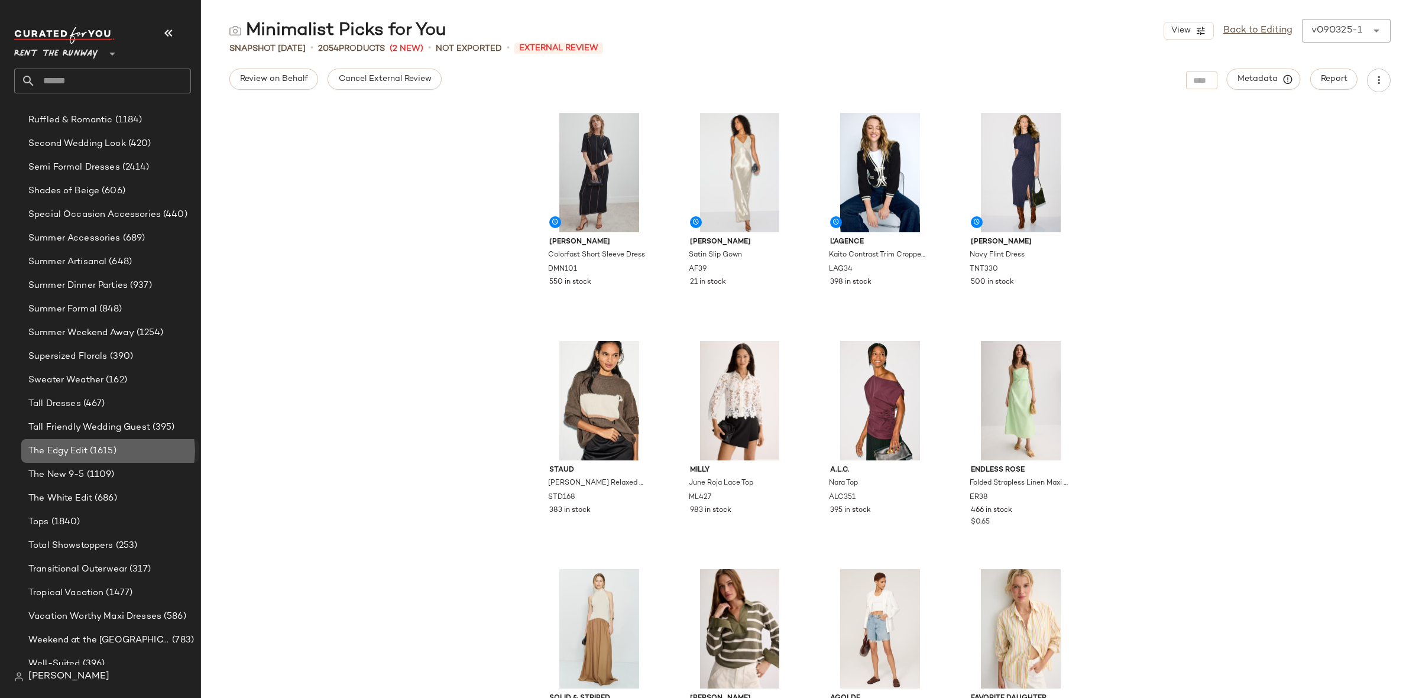
click at [125, 459] on div "The Edgy Edit (1615)" at bounding box center [109, 451] width 177 height 24
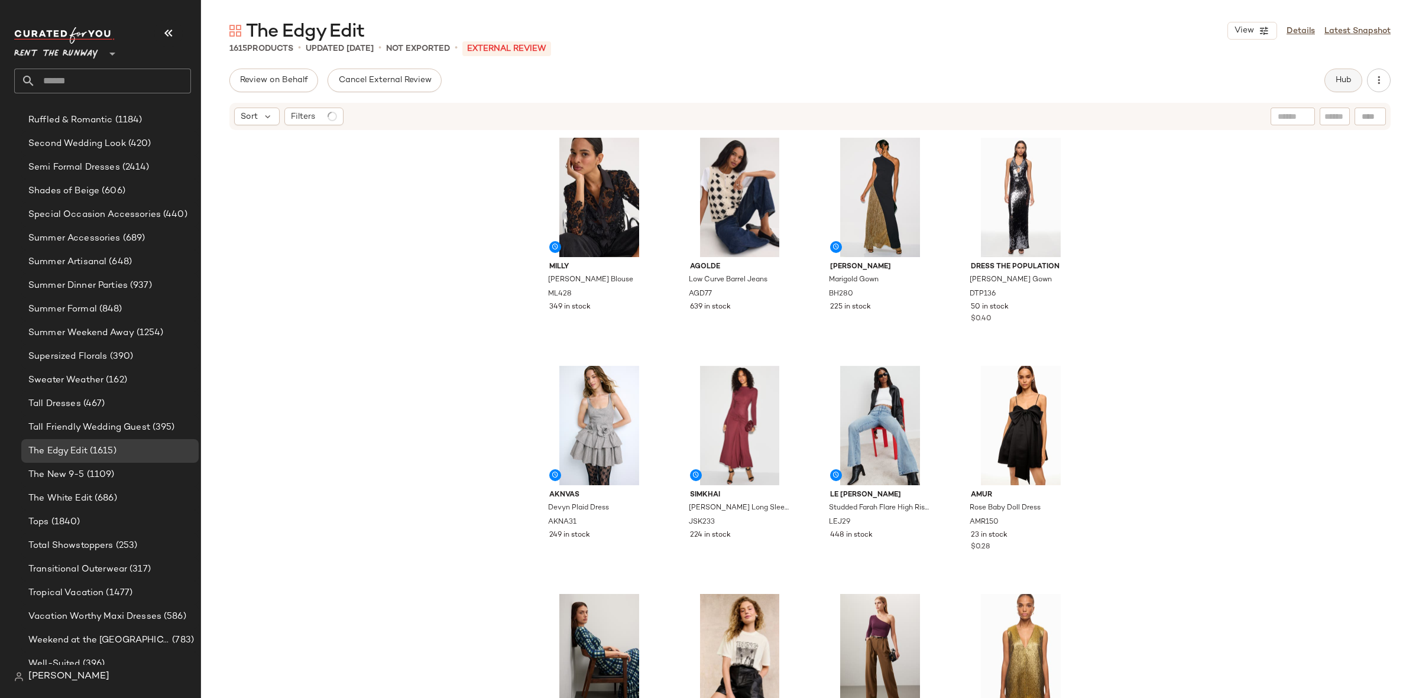
click at [1330, 87] on button "Hub" at bounding box center [1343, 81] width 38 height 24
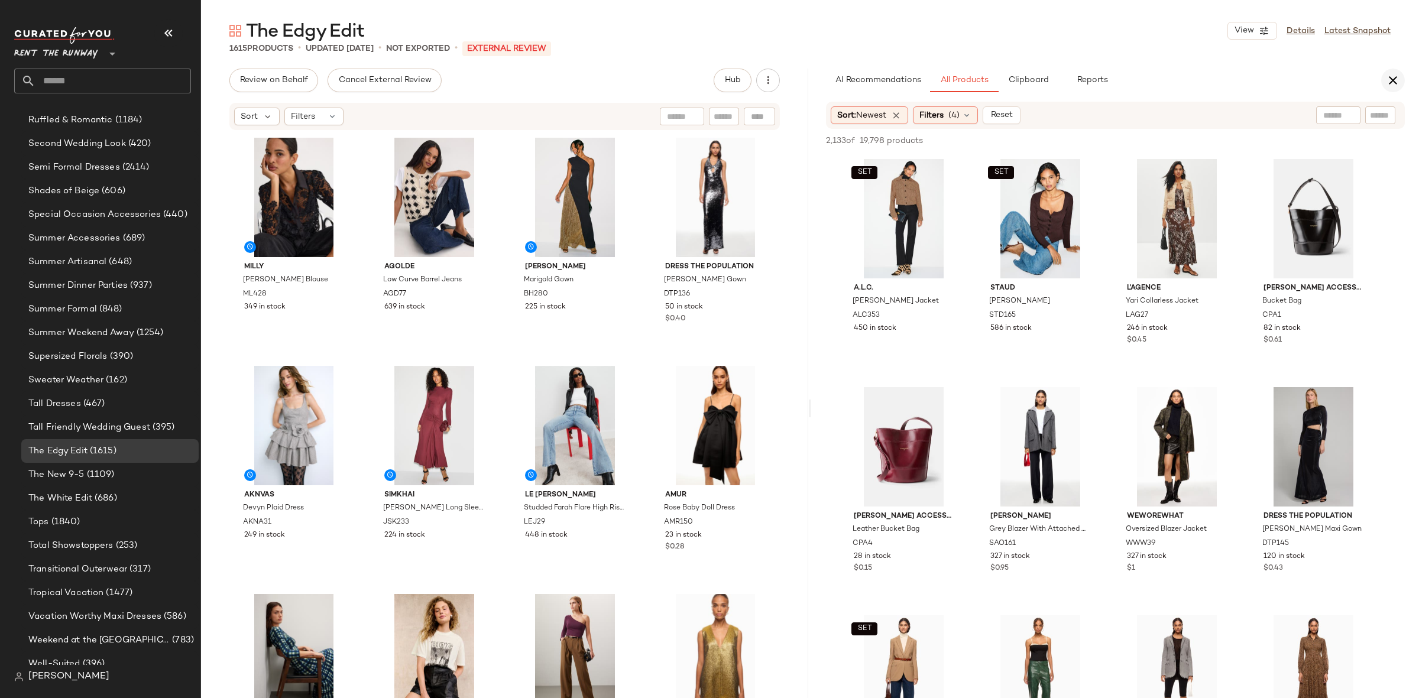
click at [1383, 85] on button "button" at bounding box center [1393, 81] width 24 height 24
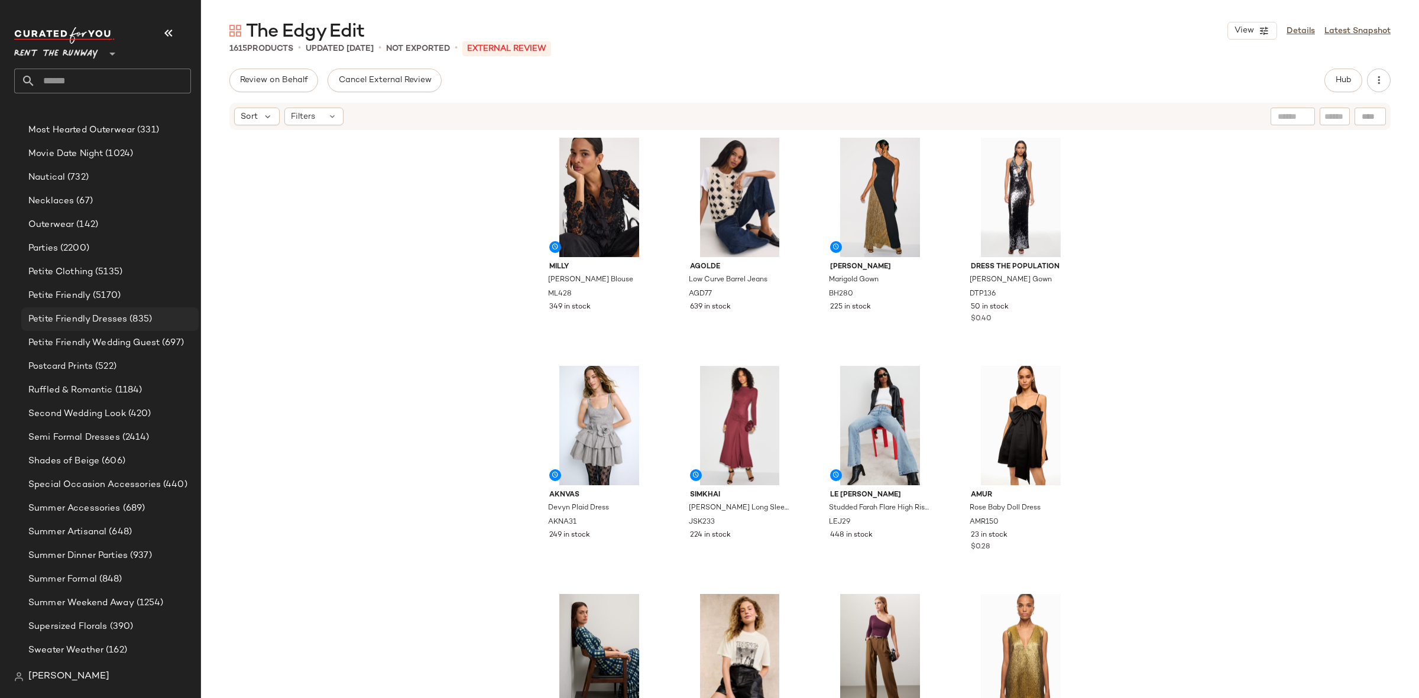
scroll to position [1413, 0]
click at [121, 274] on span "(5135)" at bounding box center [108, 271] width 30 height 14
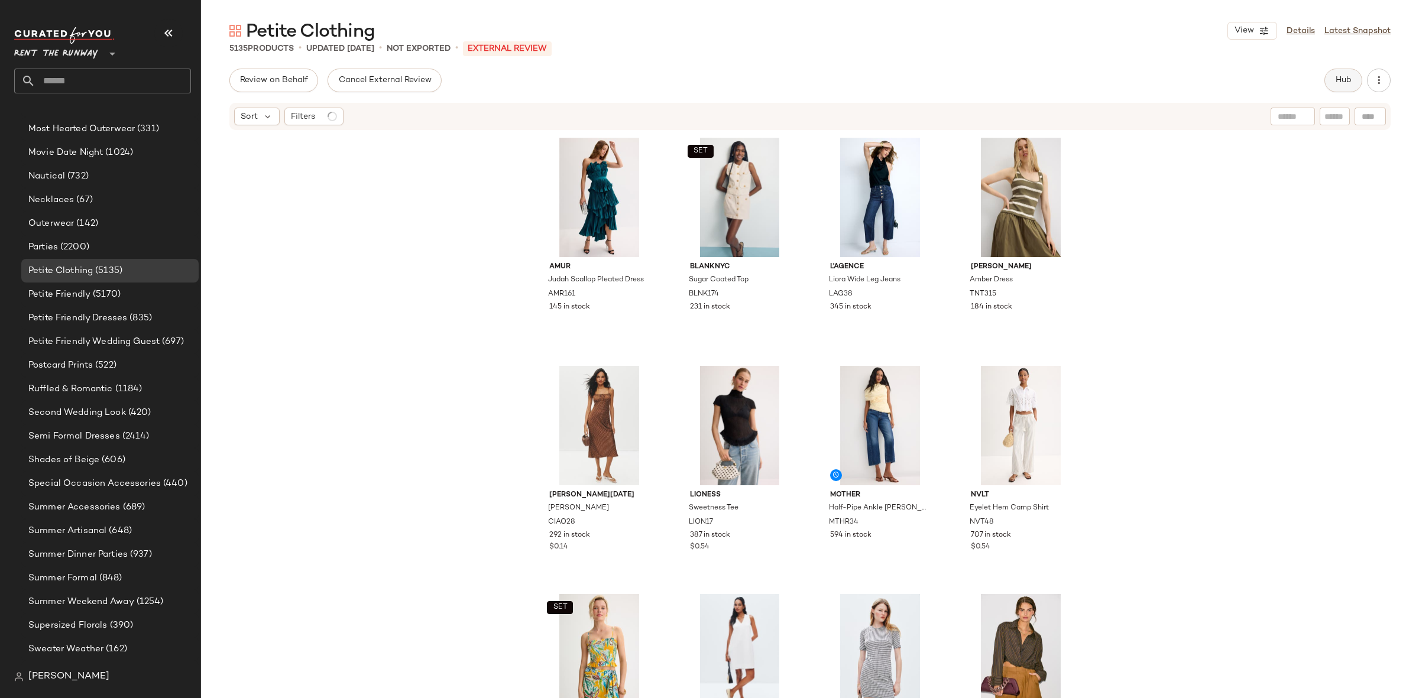
click at [1345, 82] on span "Hub" at bounding box center [1343, 80] width 17 height 9
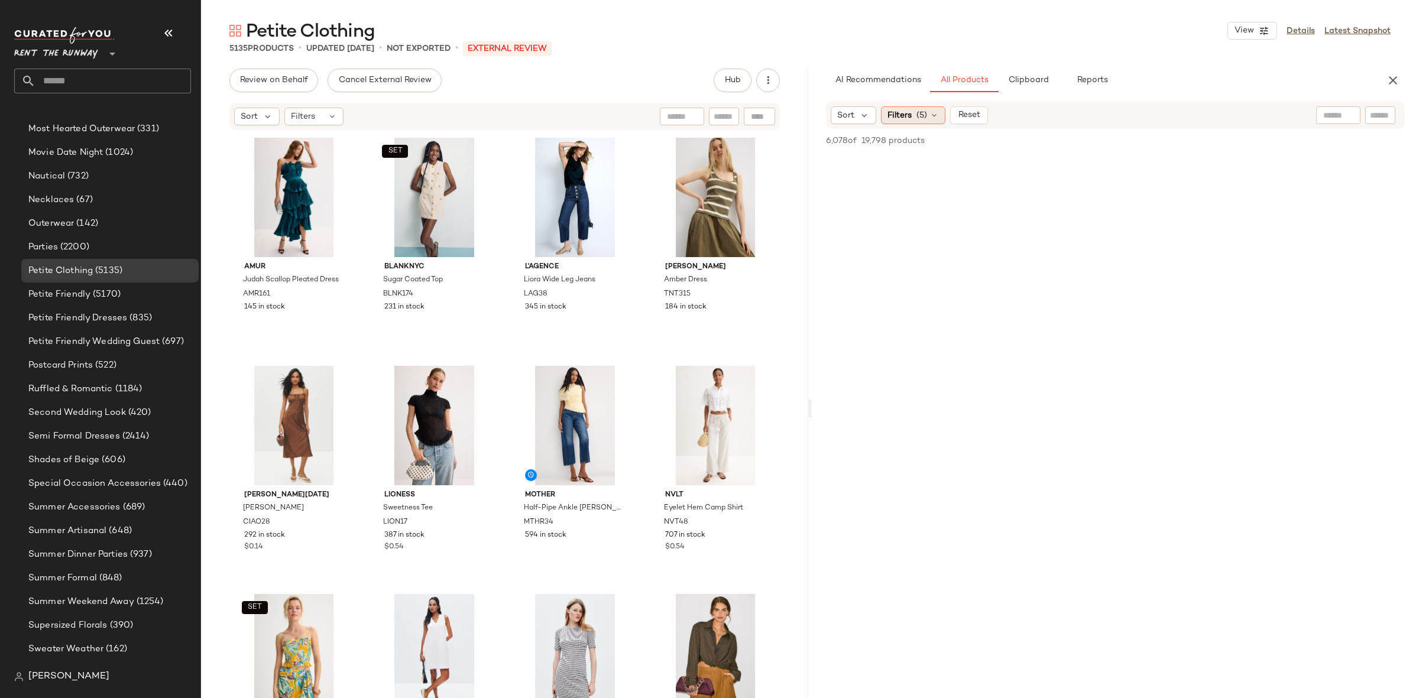
click at [903, 114] on span "Filters" at bounding box center [899, 115] width 24 height 12
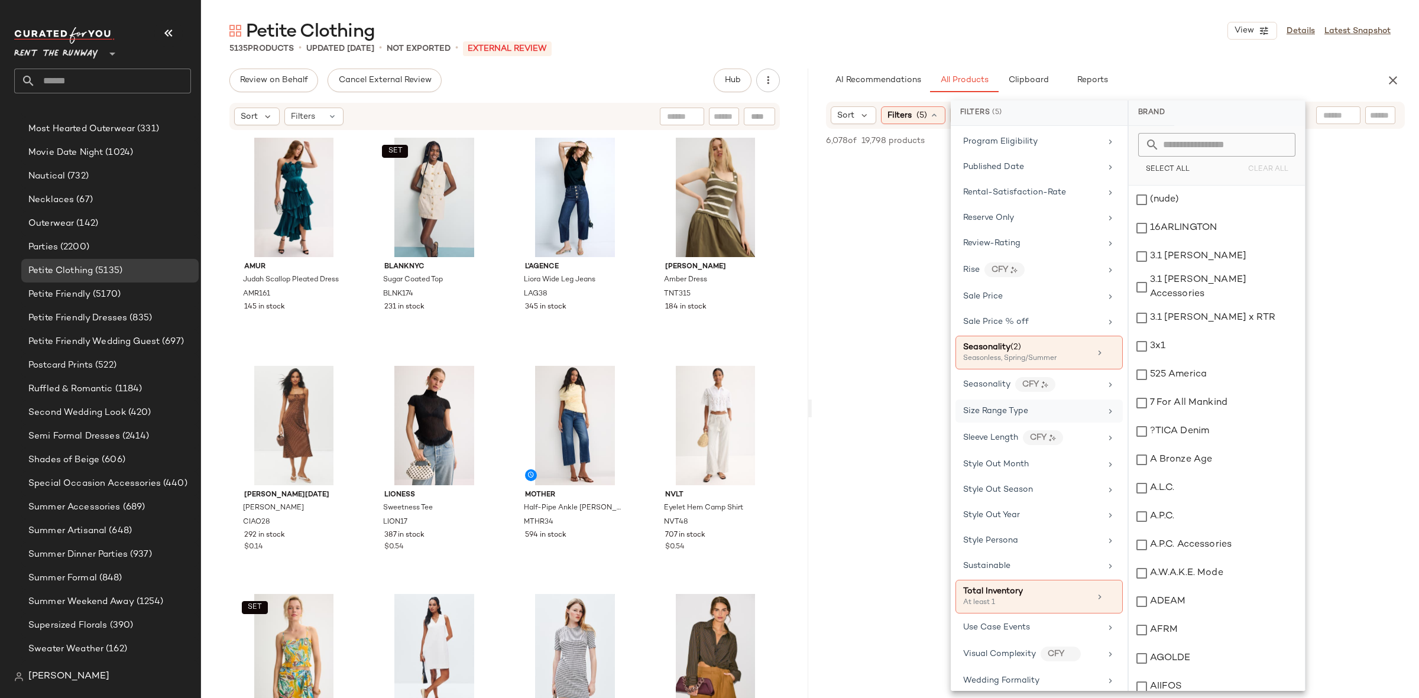
scroll to position [1570, 0]
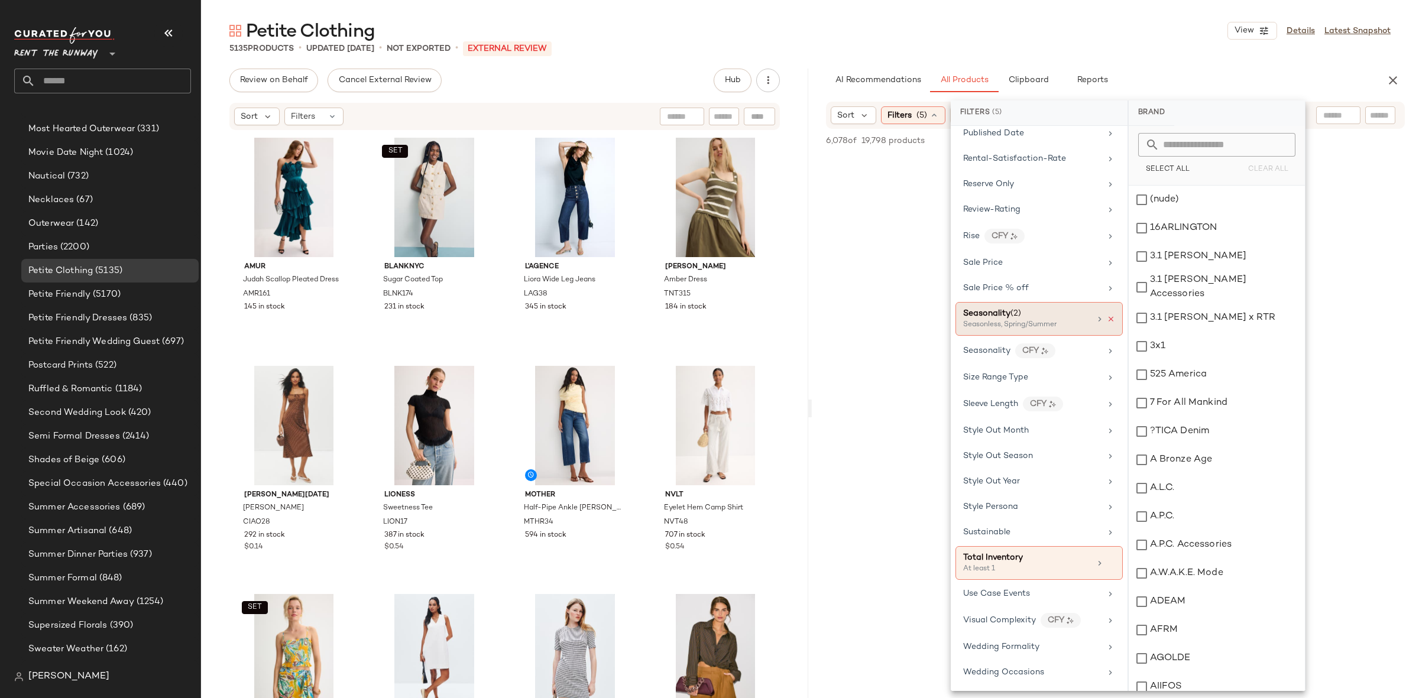
click at [1107, 319] on icon at bounding box center [1111, 319] width 8 height 8
click at [1418, 283] on div at bounding box center [1115, 452] width 607 height 646
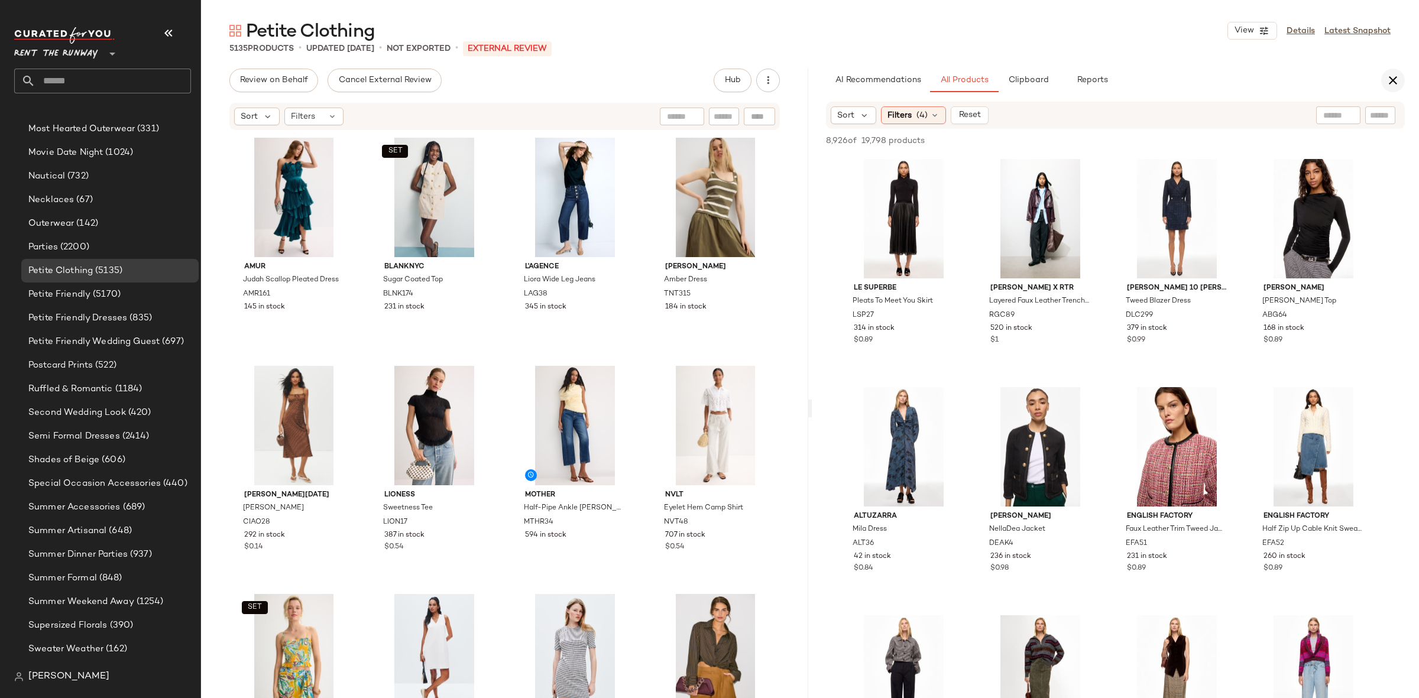
click at [1385, 85] on button "button" at bounding box center [1393, 81] width 24 height 24
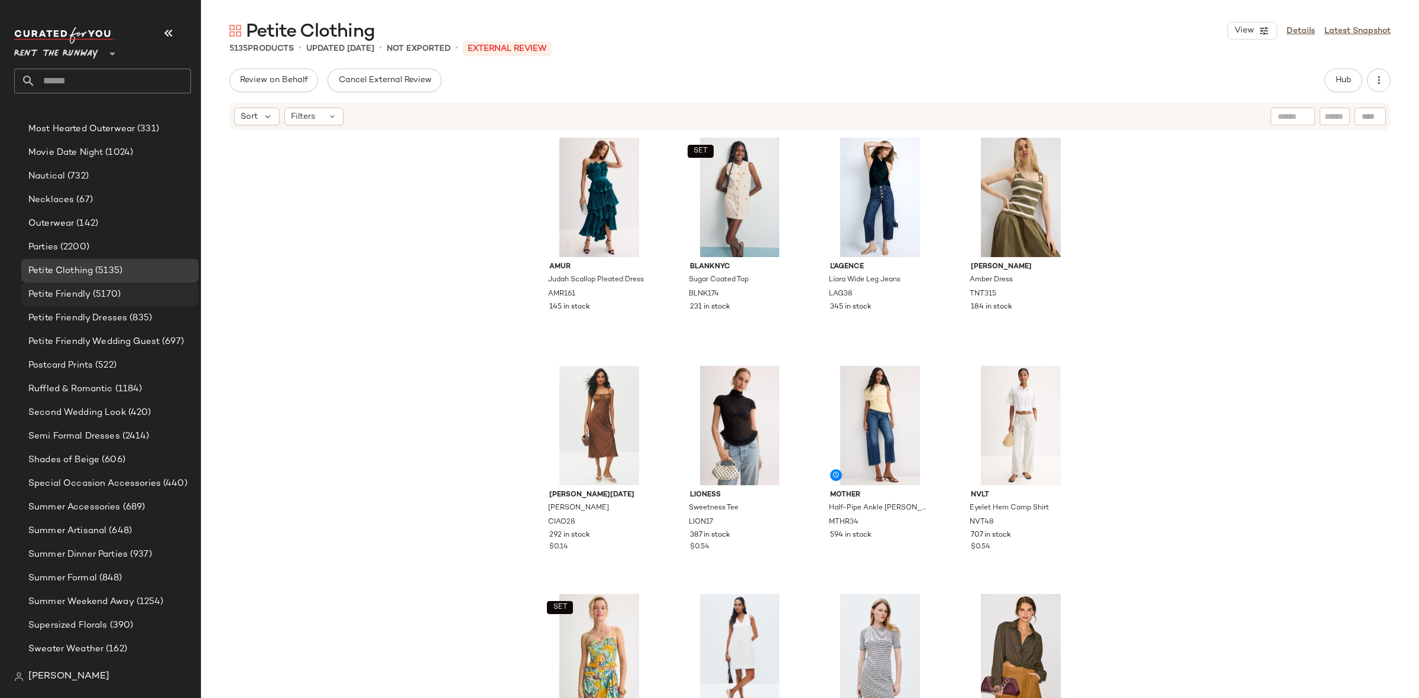
click at [141, 294] on div "Petite Friendly (5170)" at bounding box center [109, 295] width 169 height 14
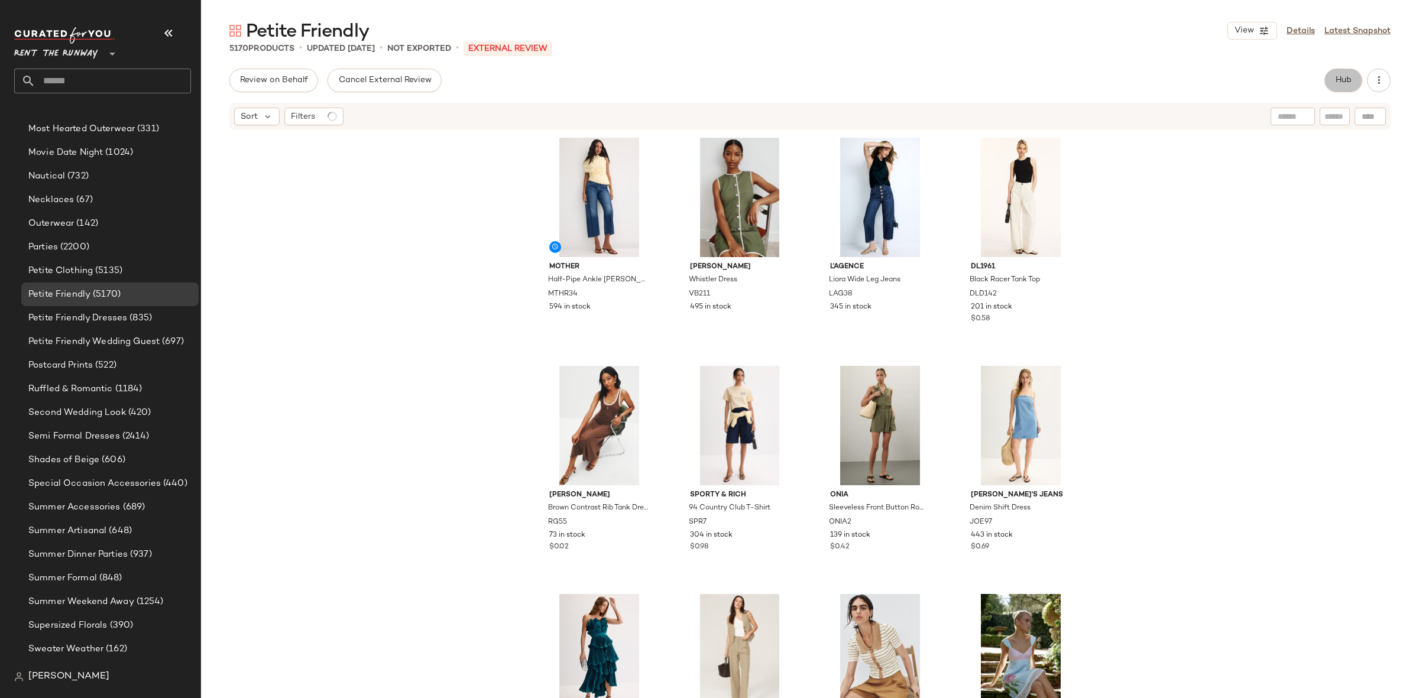
click at [1346, 90] on button "Hub" at bounding box center [1343, 81] width 38 height 24
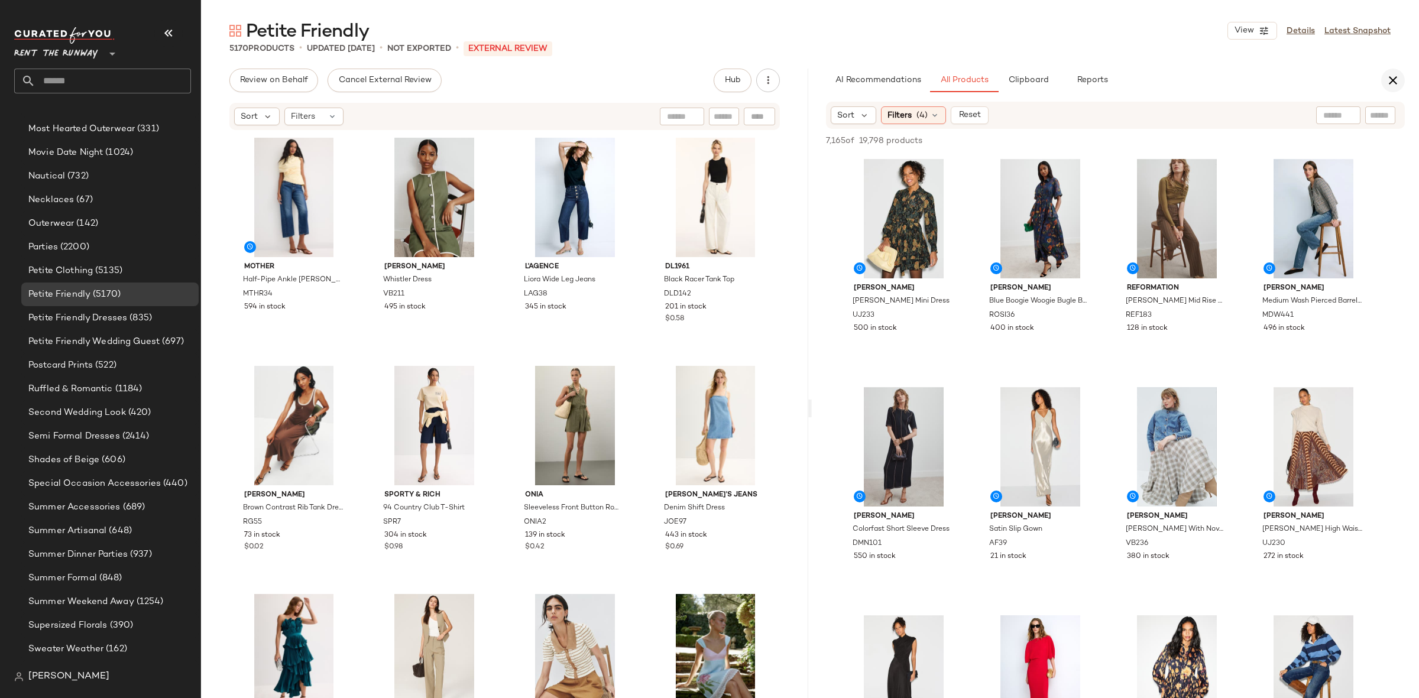
click at [1393, 78] on icon "button" at bounding box center [1393, 80] width 14 height 14
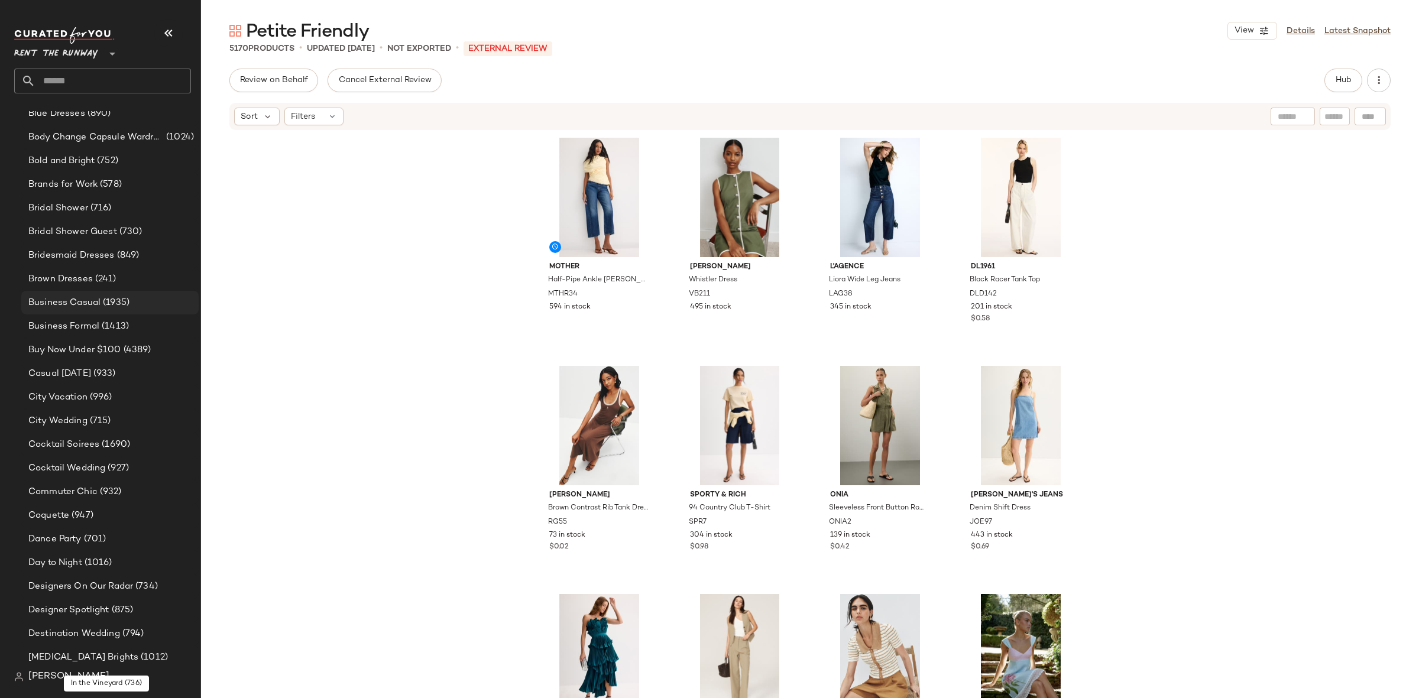
scroll to position [309, 0]
click at [103, 285] on span "(241)" at bounding box center [105, 287] width 24 height 14
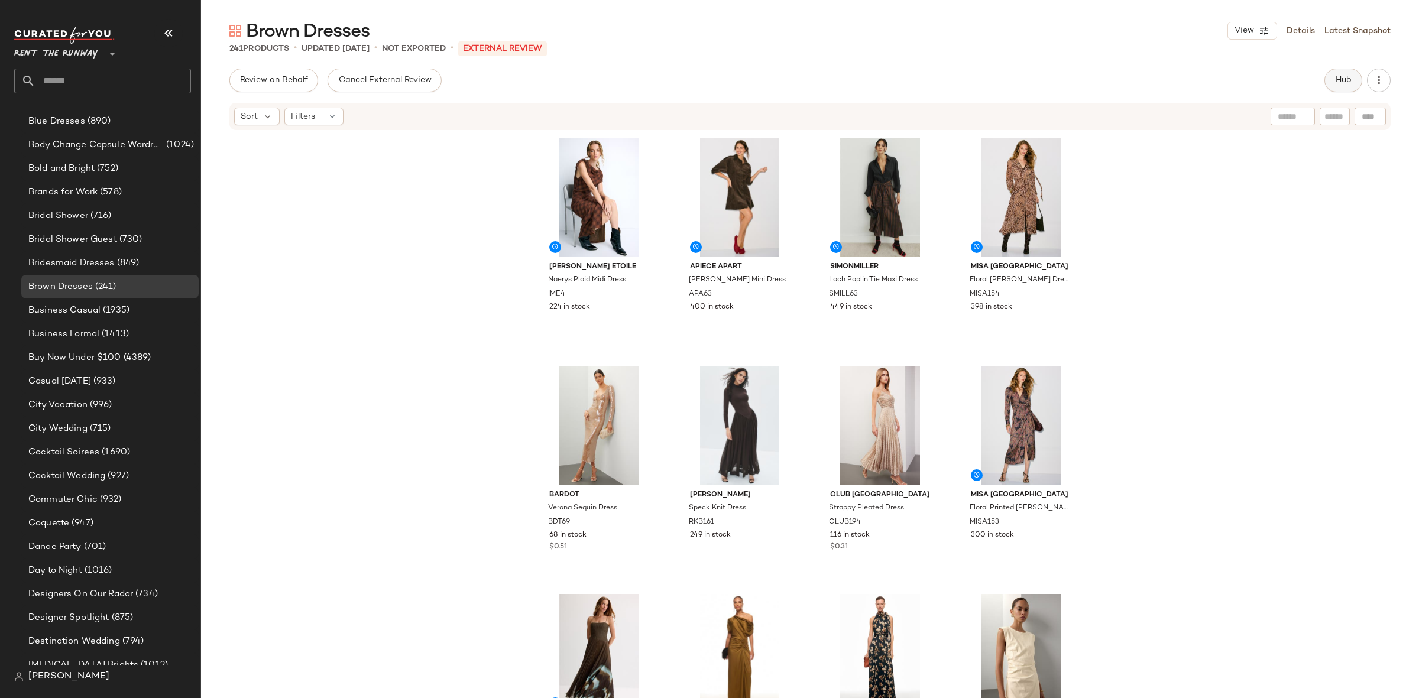
click at [1335, 77] on span "Hub" at bounding box center [1343, 80] width 17 height 9
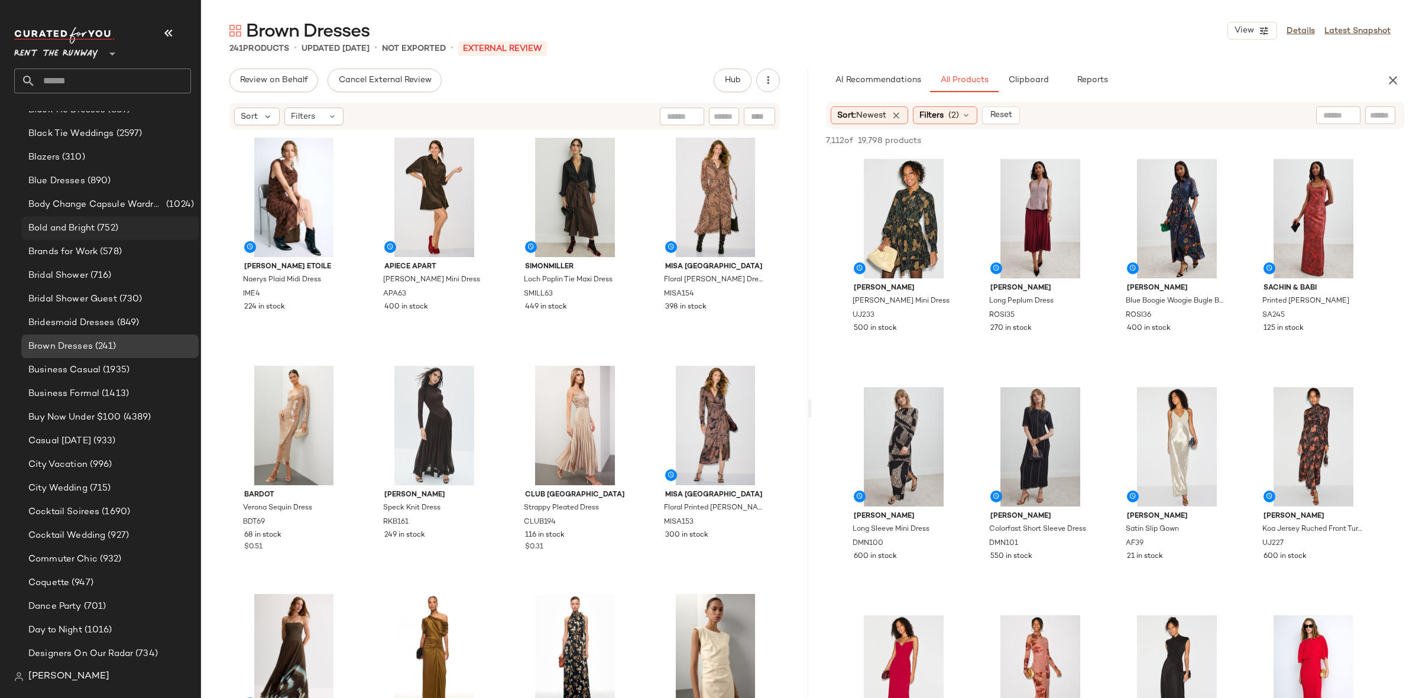
scroll to position [198, 0]
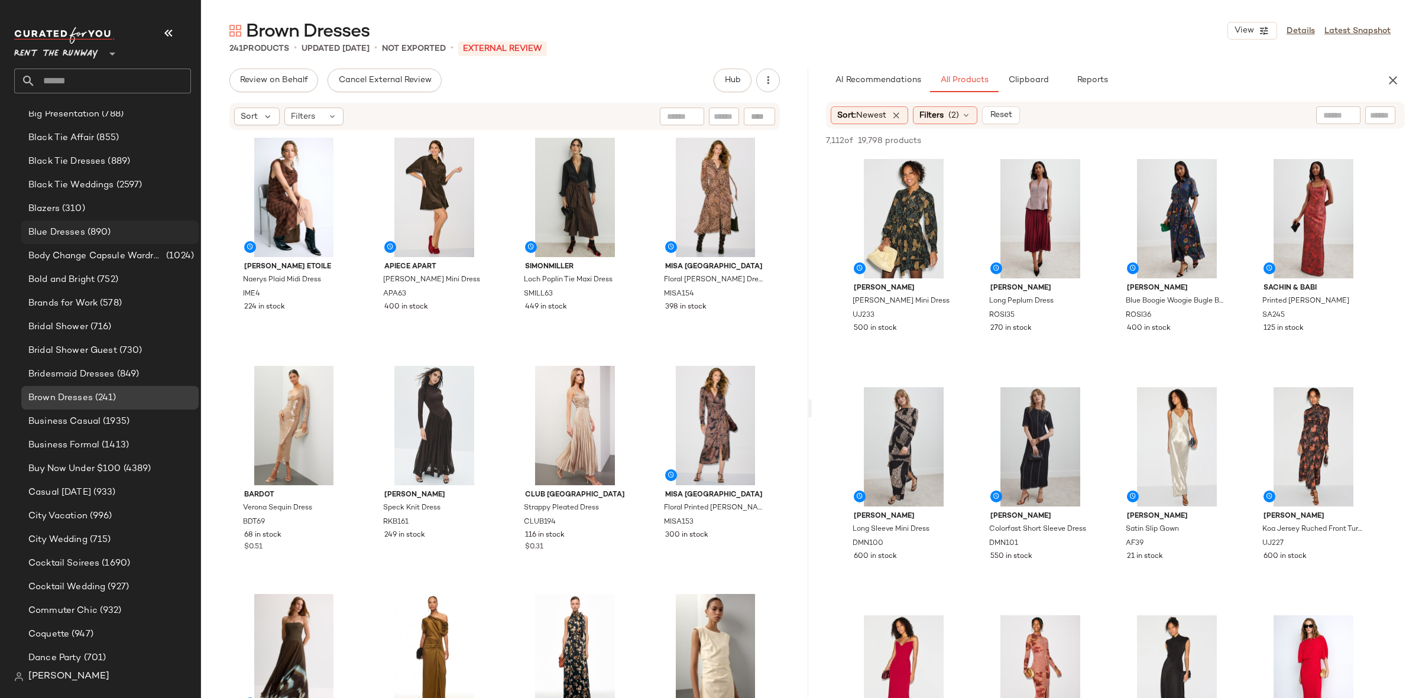
click at [86, 240] on div "Blue Dresses (890)" at bounding box center [109, 233] width 177 height 24
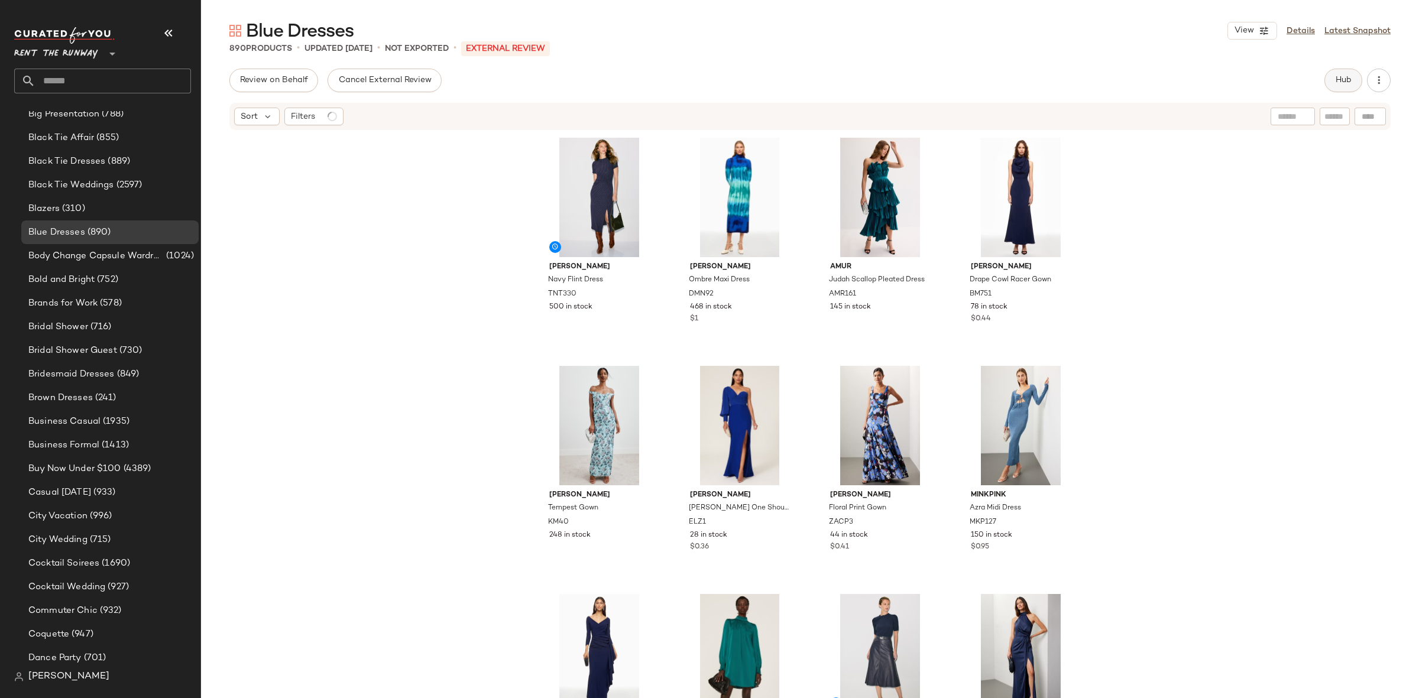
click at [1343, 76] on span "Hub" at bounding box center [1343, 80] width 17 height 9
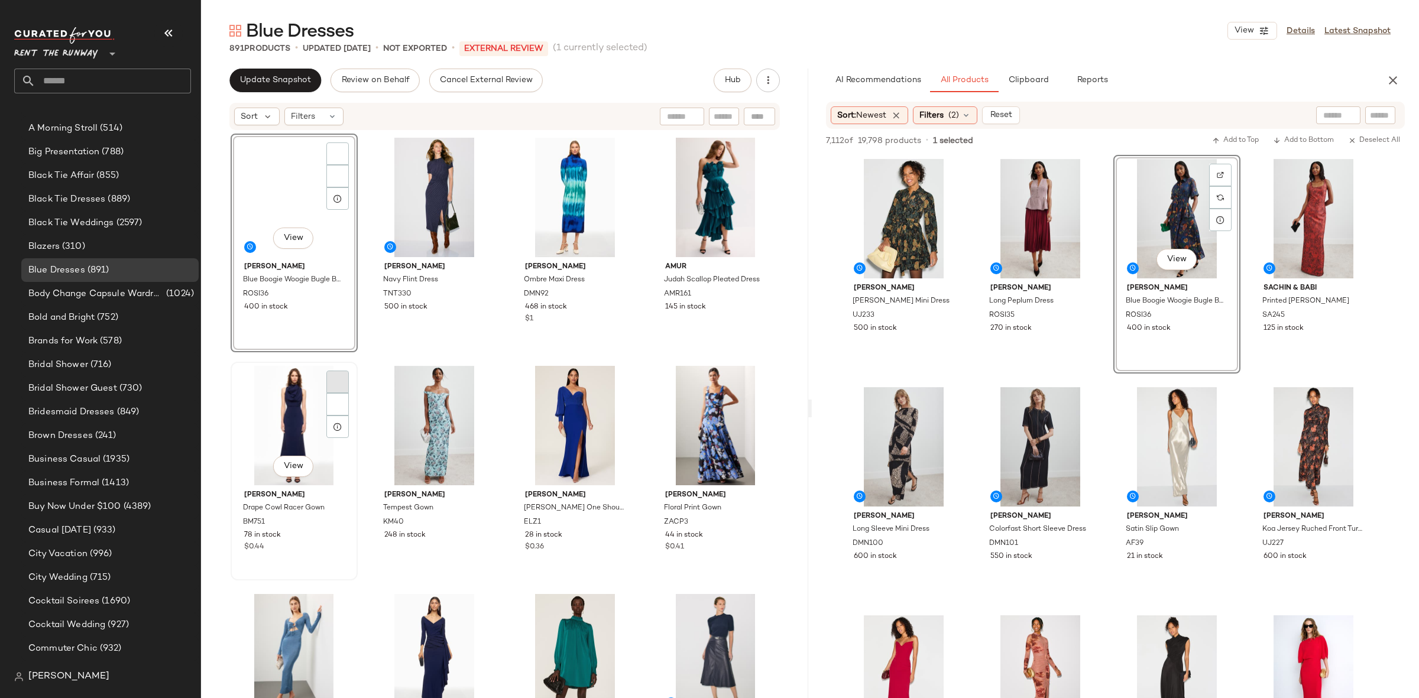
scroll to position [198, 0]
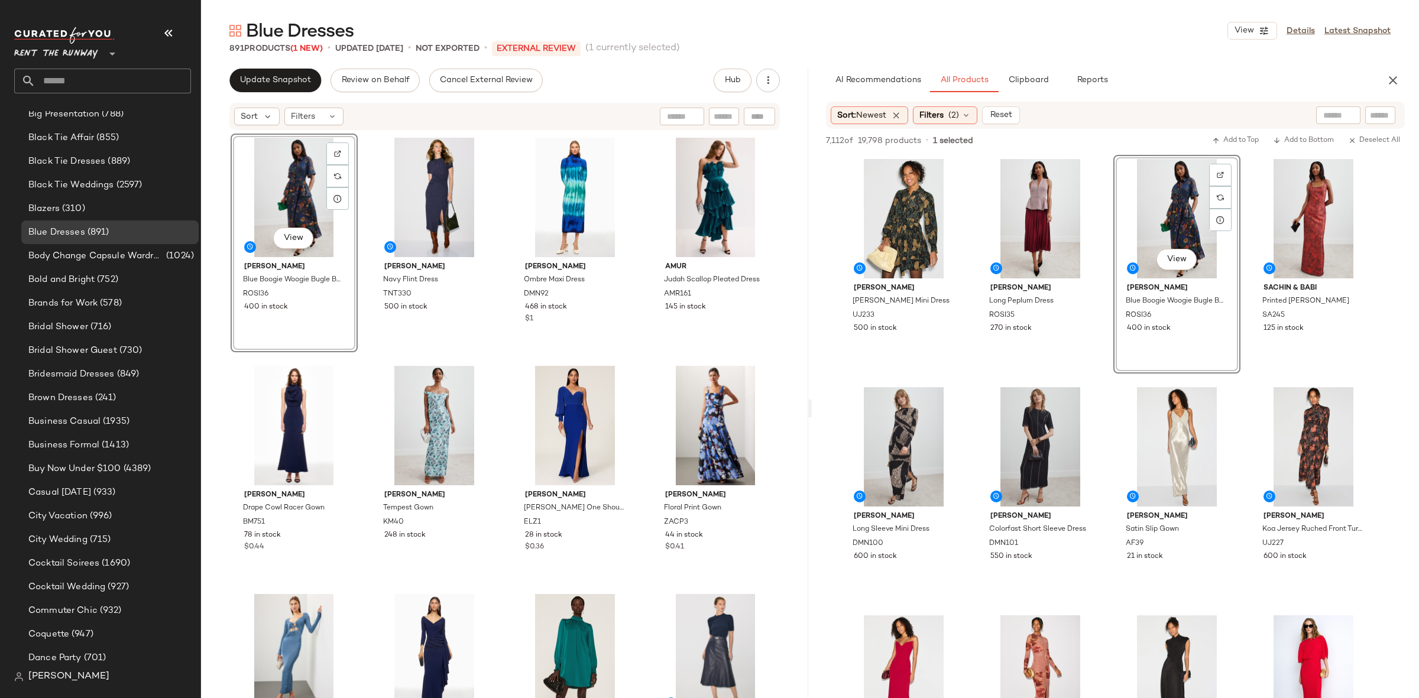
click at [351, 351] on div "View Rosie Assoulin Blue Boogie Woogie Bugle Boy Dress ROSI36 400 in stock" at bounding box center [294, 243] width 125 height 216
click at [361, 365] on div "View Rosie Assoulin Blue Boogie Woogie Bugle Boy Dress ROSI36 400 in stock Tany…" at bounding box center [505, 434] width 549 height 600
click at [1391, 70] on button "button" at bounding box center [1393, 81] width 24 height 24
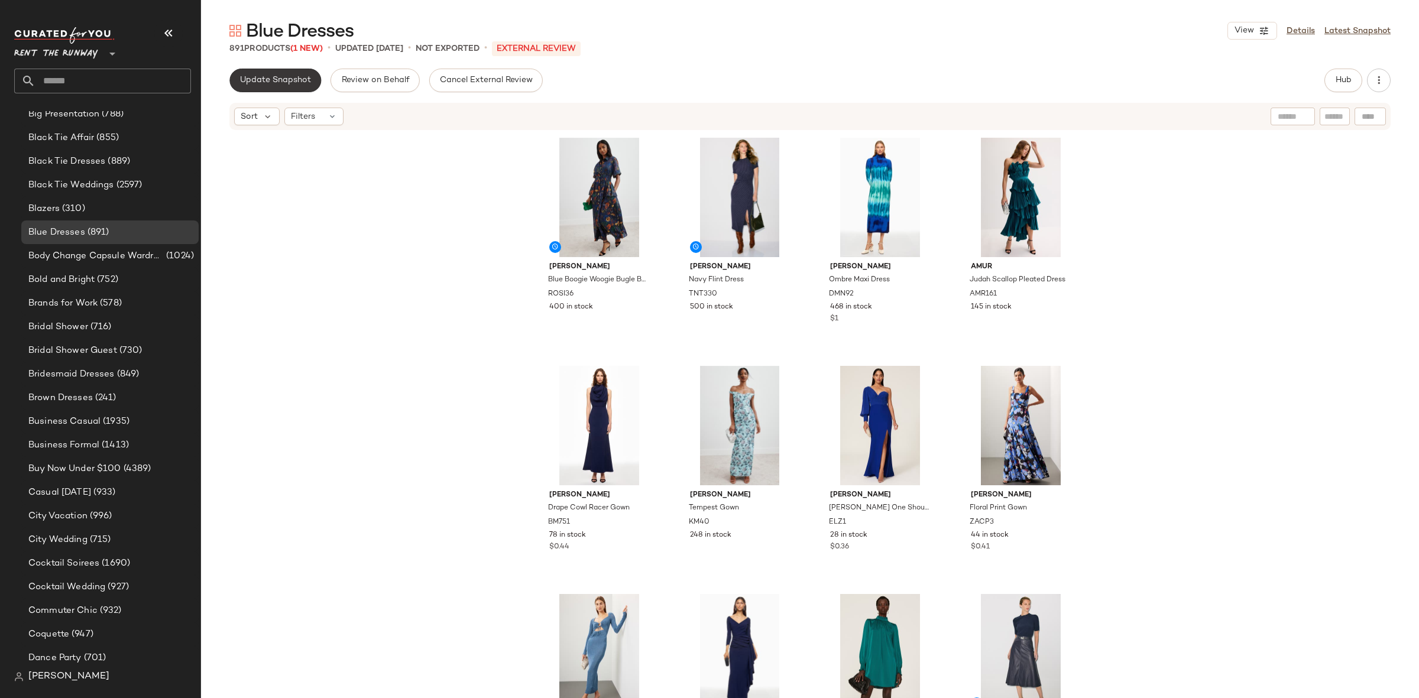
click at [273, 91] on button "Update Snapshot" at bounding box center [275, 81] width 92 height 24
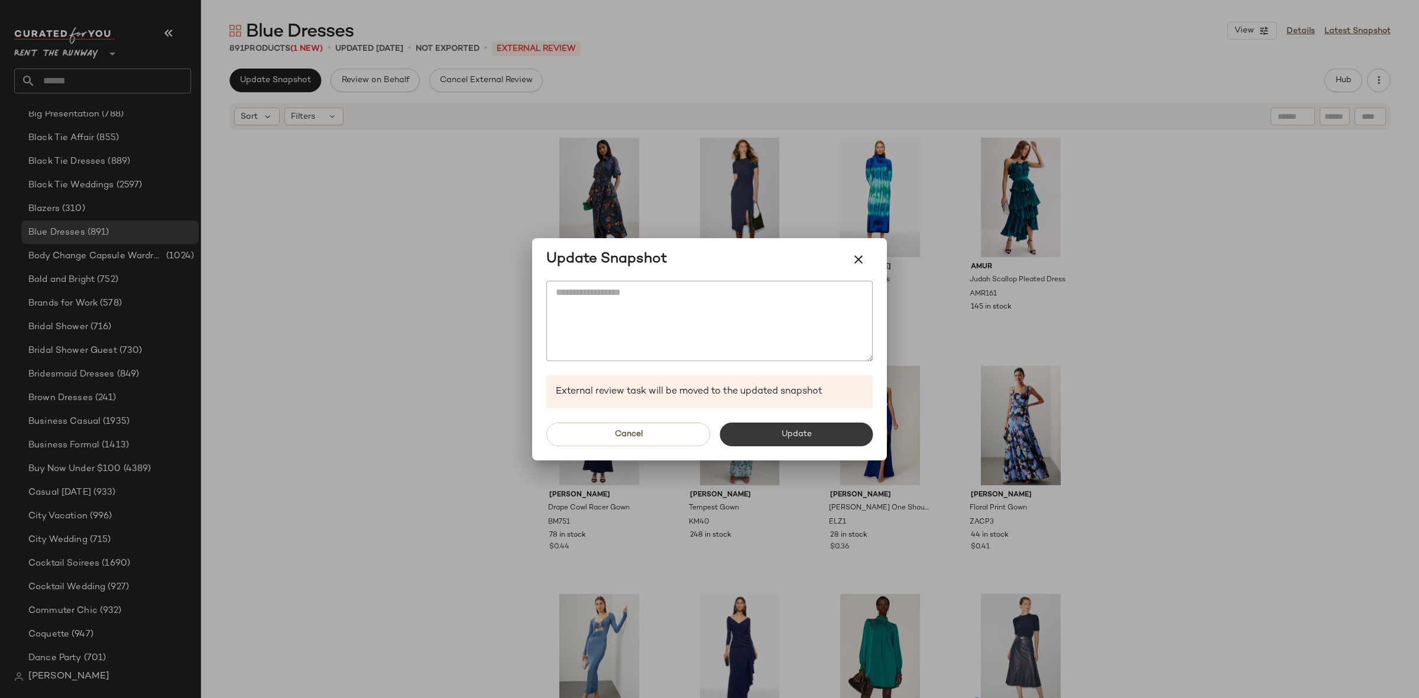
click at [770, 439] on button "Update" at bounding box center [795, 435] width 153 height 24
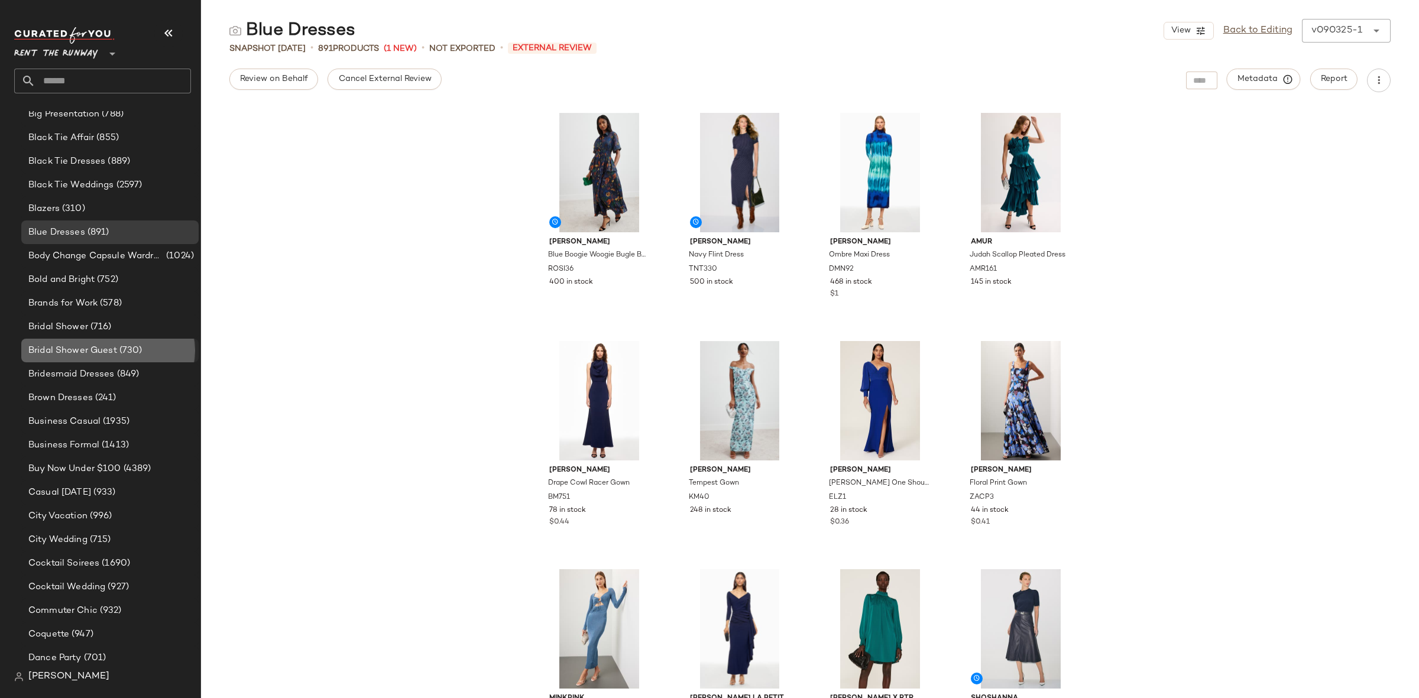
click at [100, 360] on div "Bridal Shower Guest (730)" at bounding box center [109, 351] width 177 height 24
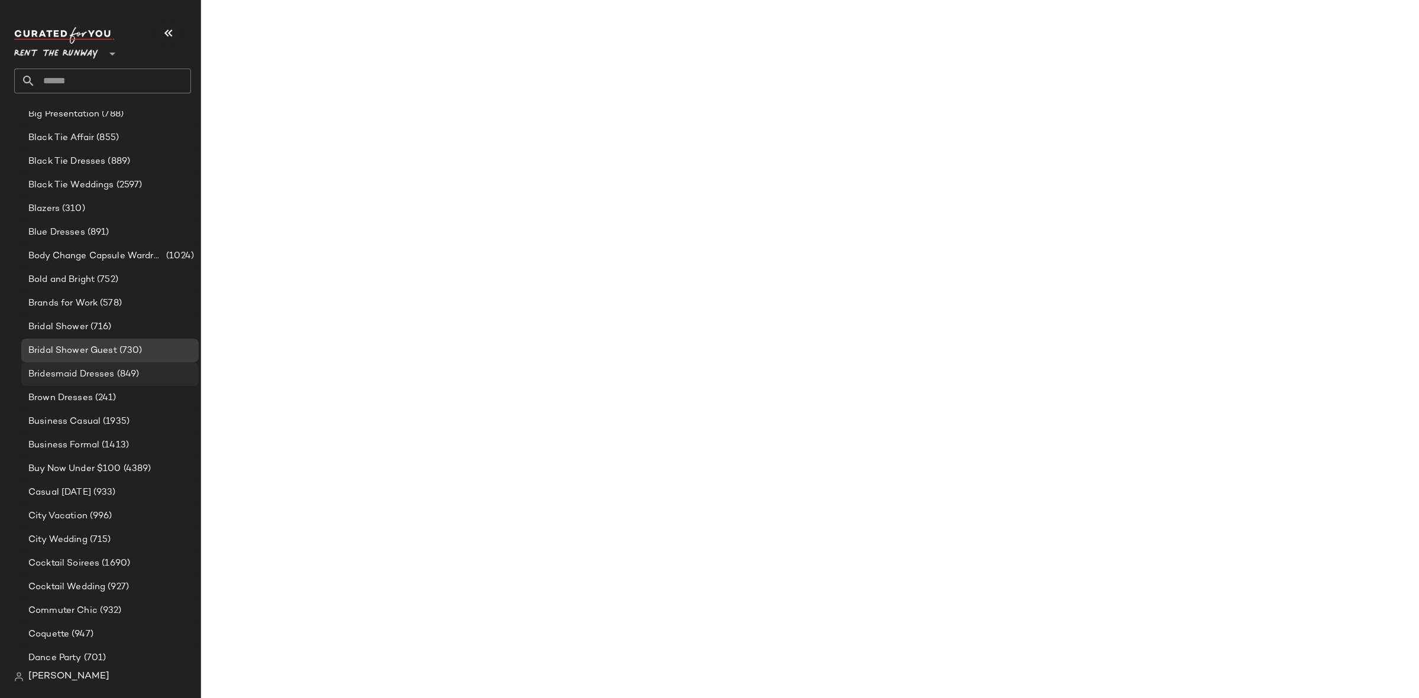
click at [99, 378] on span "Bridesmaid Dresses" at bounding box center [71, 375] width 86 height 14
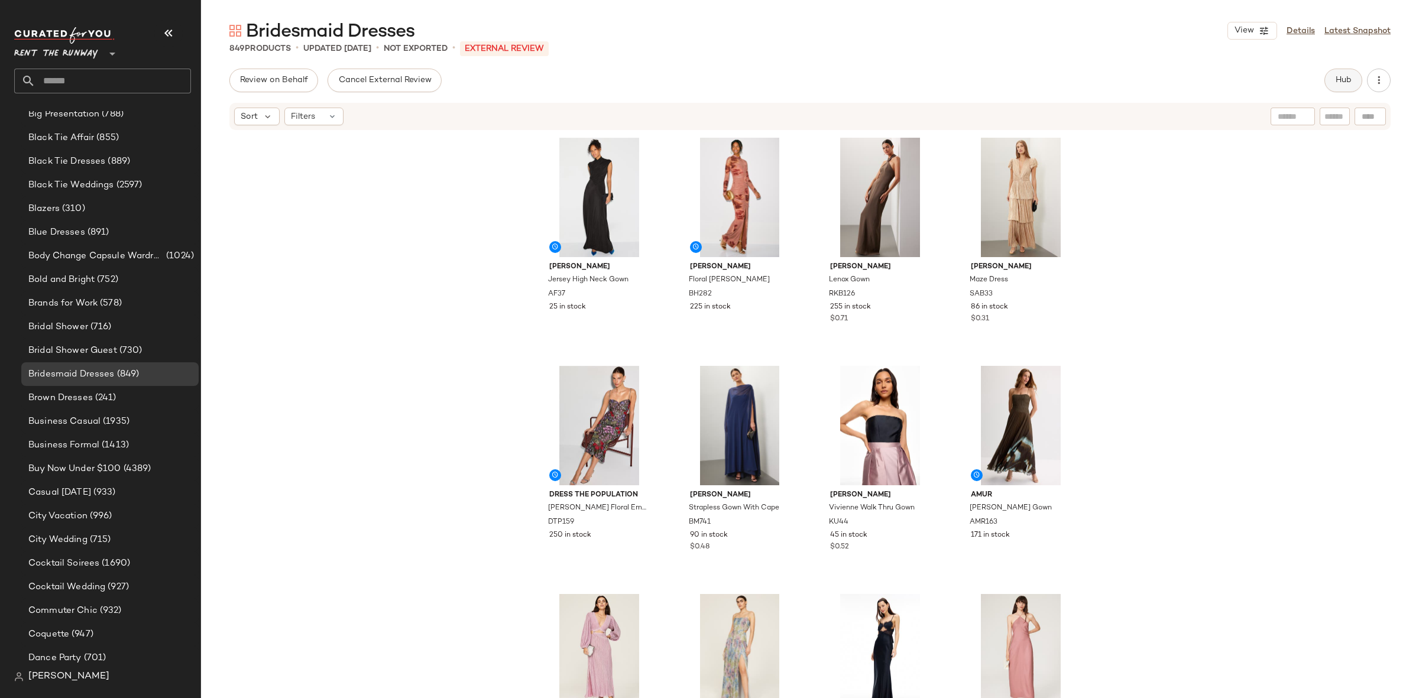
click at [1350, 77] on span "Hub" at bounding box center [1343, 80] width 17 height 9
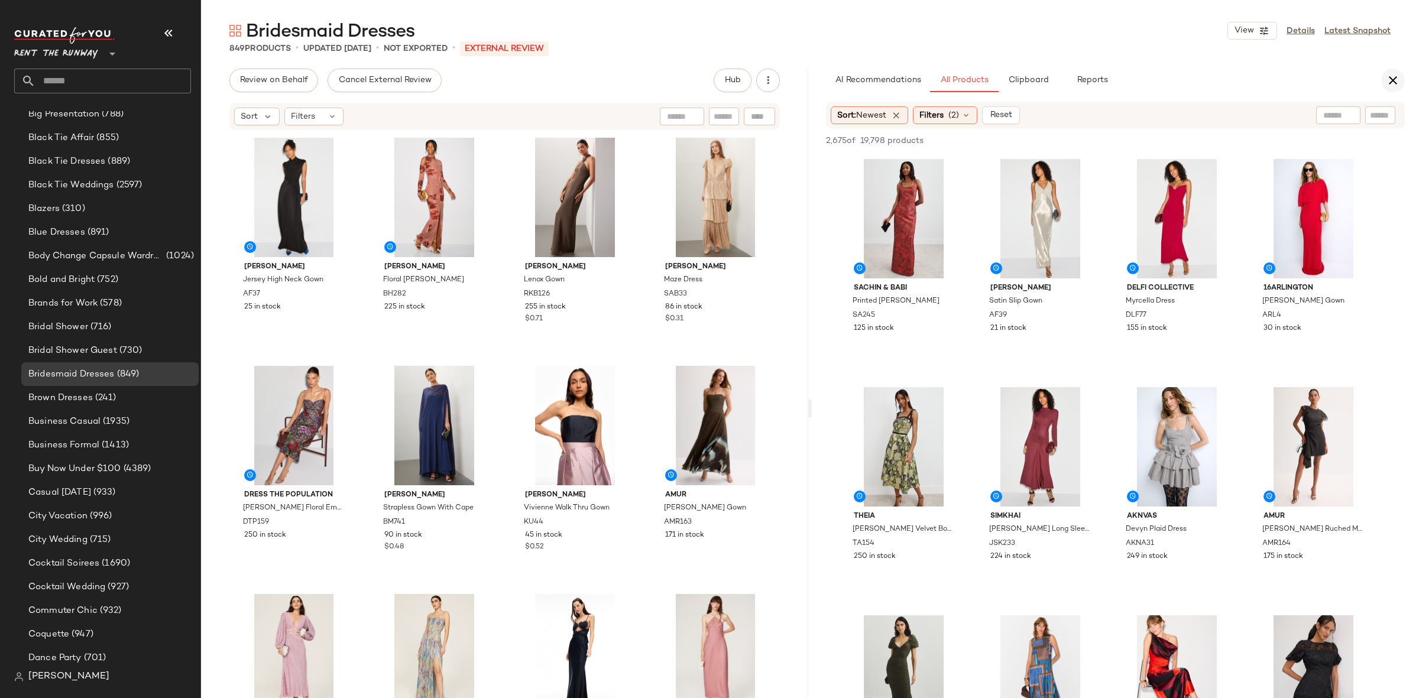
click at [1389, 76] on icon "button" at bounding box center [1393, 80] width 14 height 14
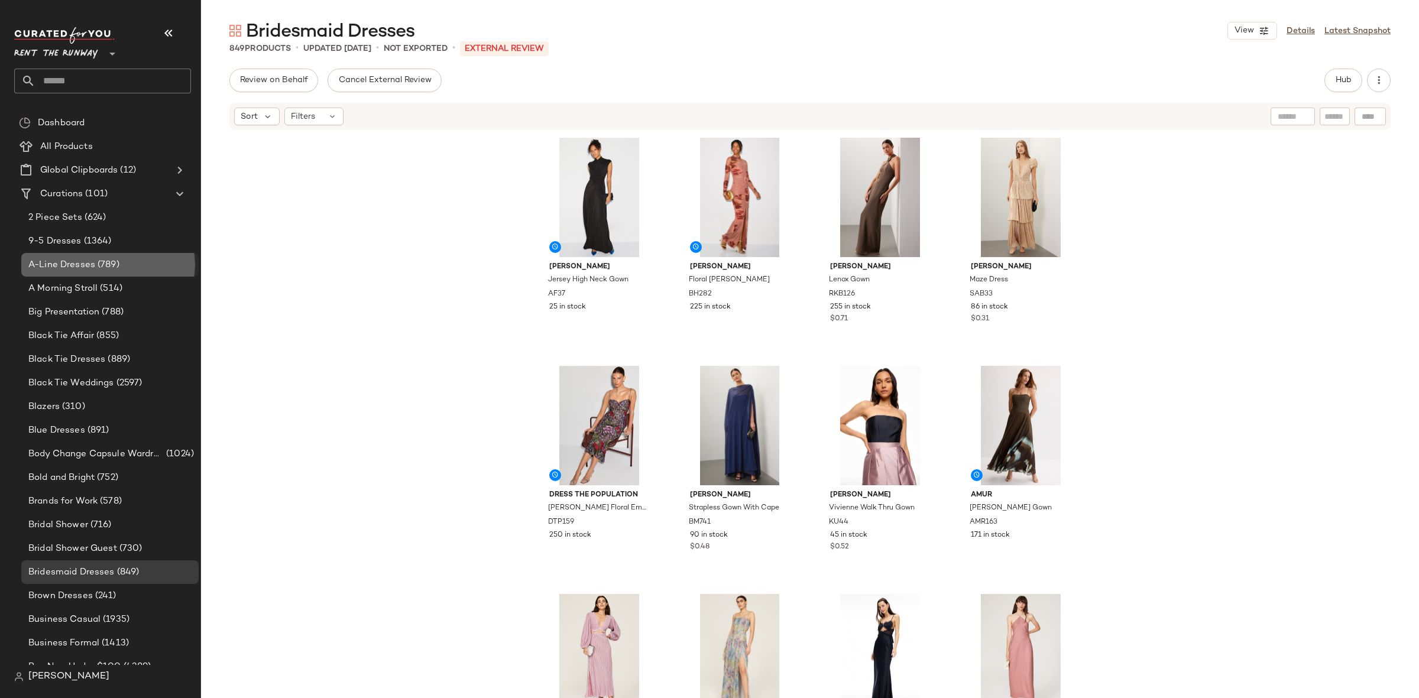
click at [92, 262] on span "A-Line Dresses" at bounding box center [61, 265] width 67 height 14
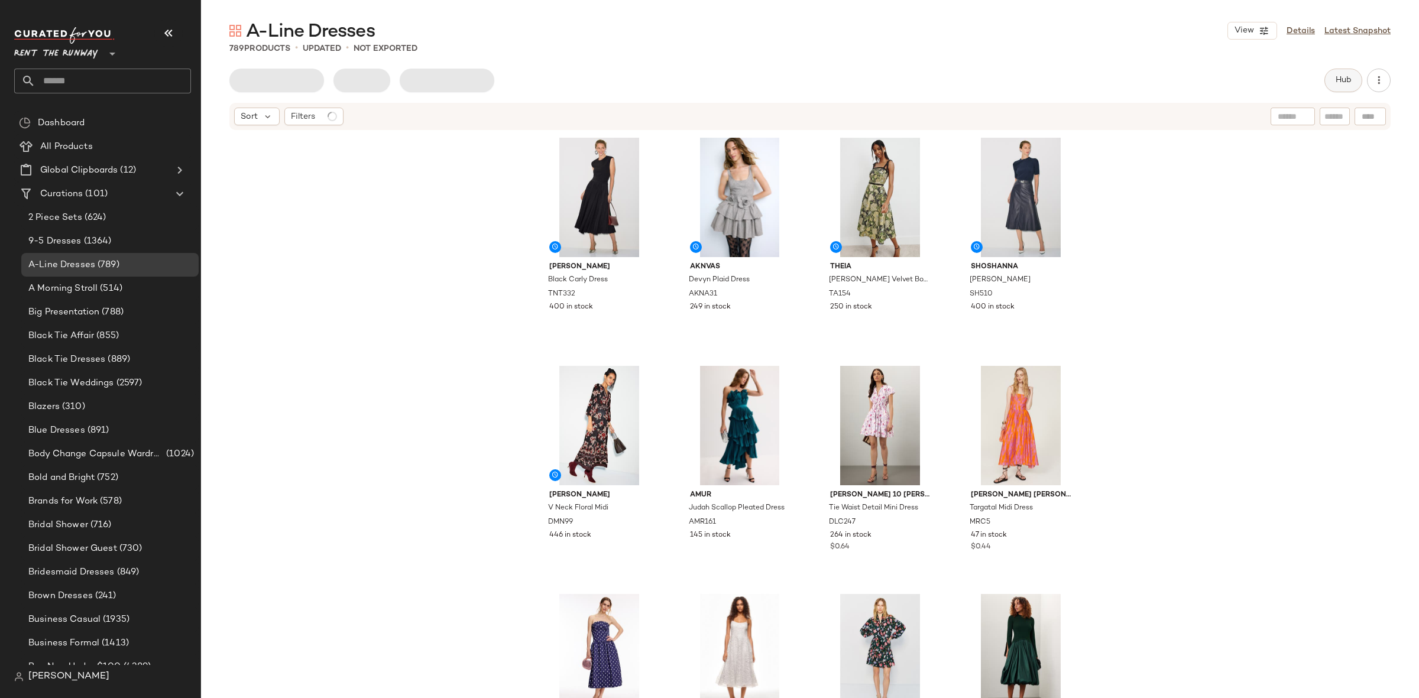
click at [1346, 86] on button "Hub" at bounding box center [1343, 81] width 38 height 24
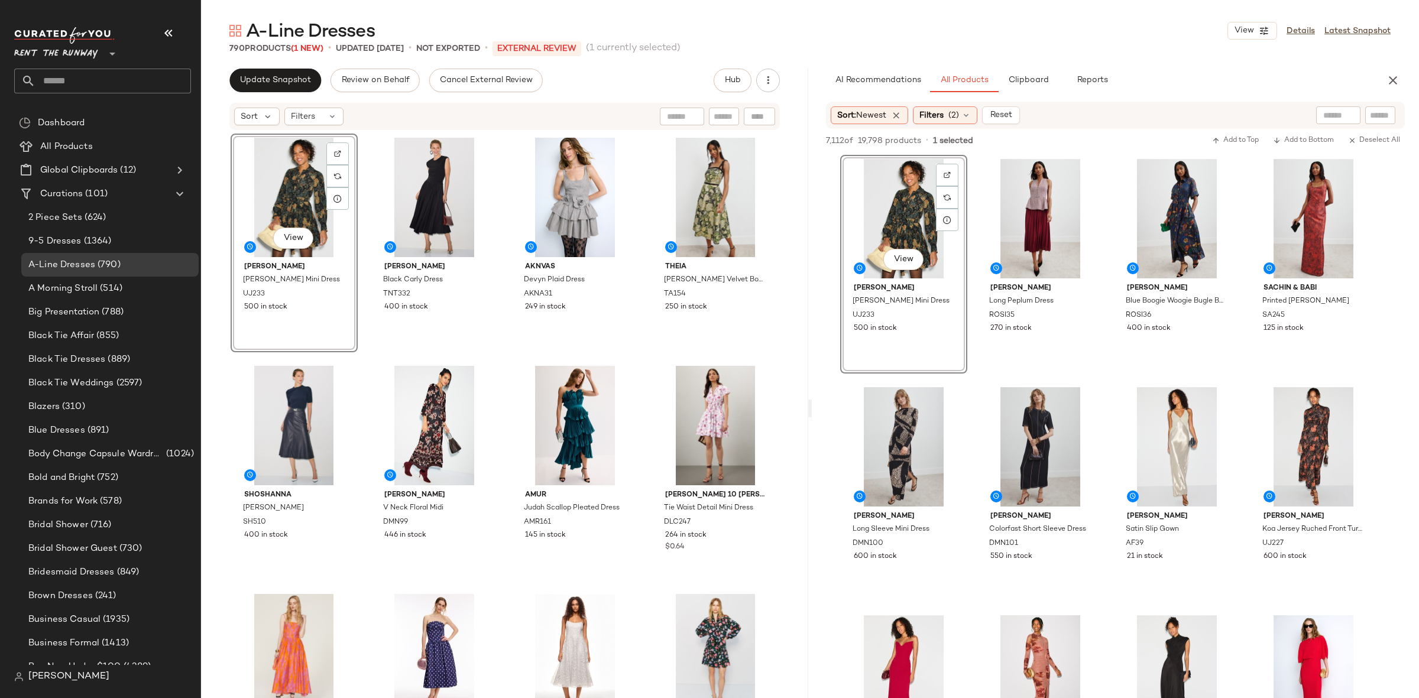
click at [351, 362] on div "Shoshanna Angela Dress SH510 400 in stock" at bounding box center [294, 471] width 127 height 219
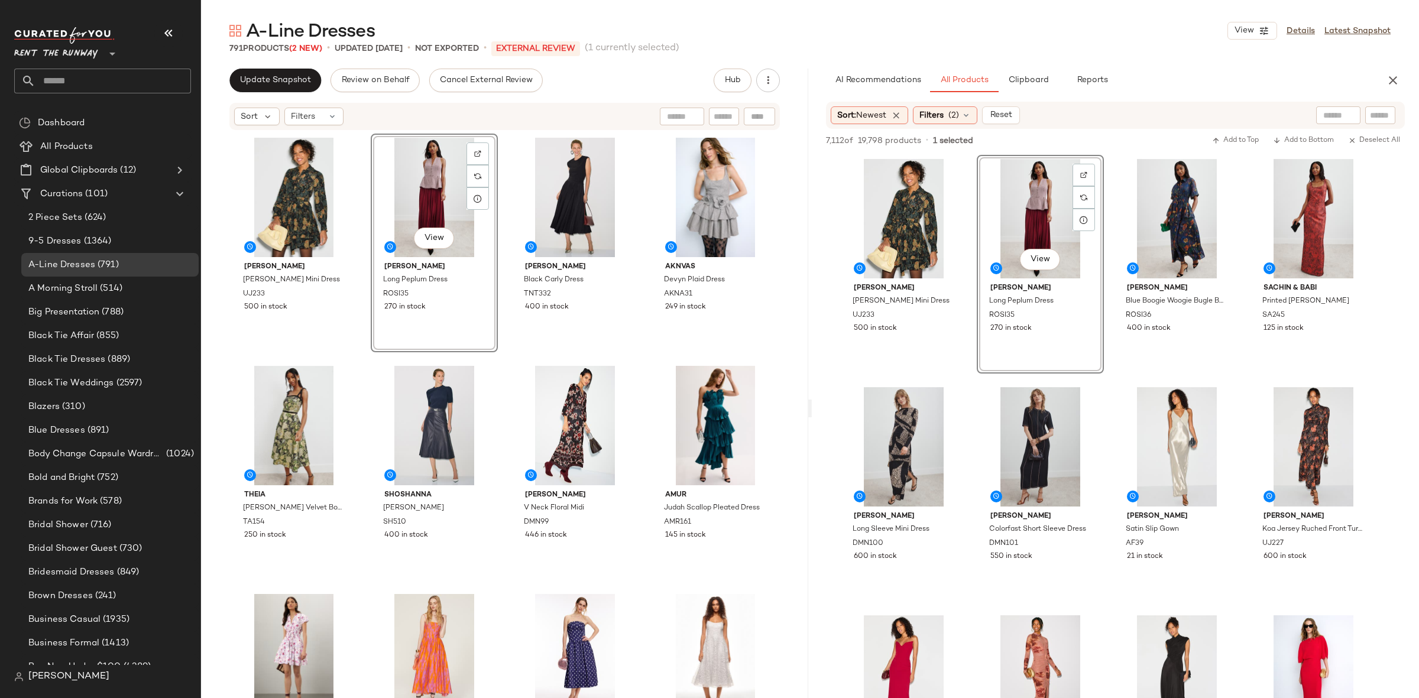
click at [502, 351] on div "Ulla Johnson Simona Silk Mini Dress UJ233 500 in stock View Rosie Assoulin Long…" at bounding box center [505, 434] width 549 height 600
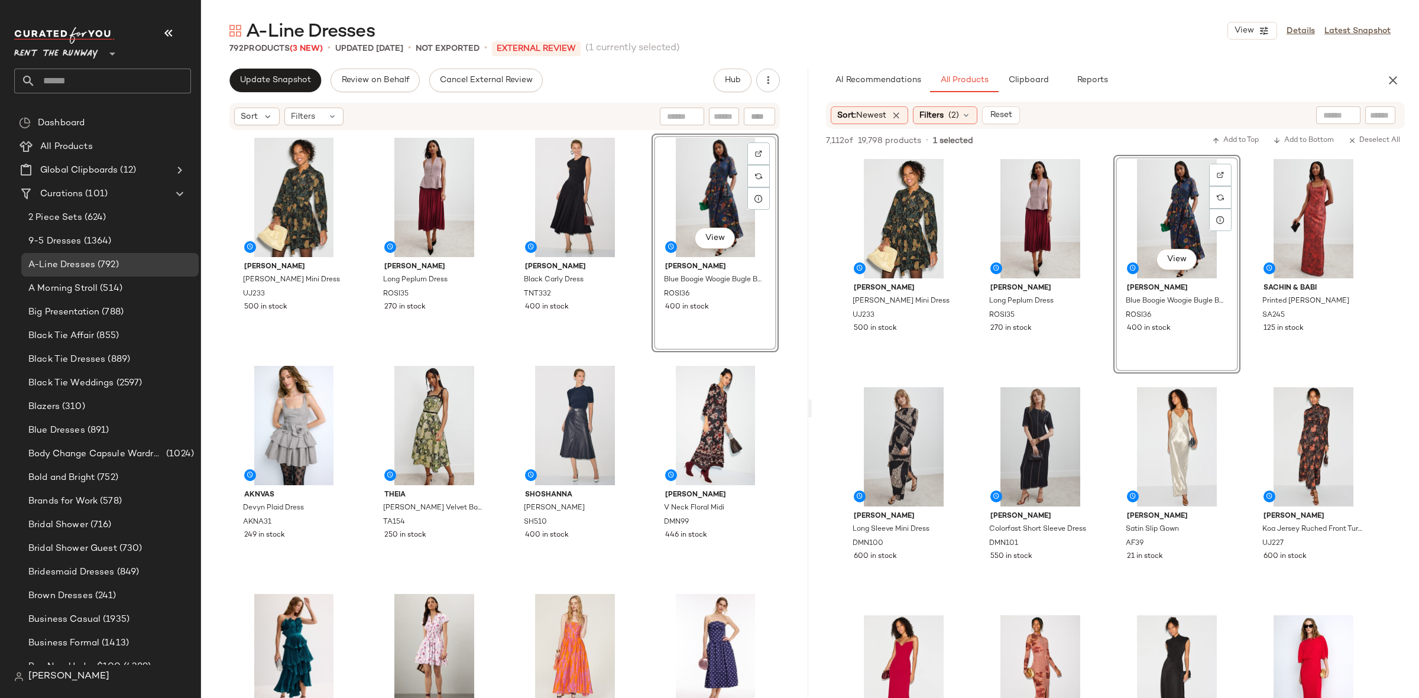
click at [643, 362] on div "Ulla Johnson Simona Silk Mini Dress UJ233 500 in stock Rosie Assoulin Long Pepl…" at bounding box center [505, 434] width 549 height 600
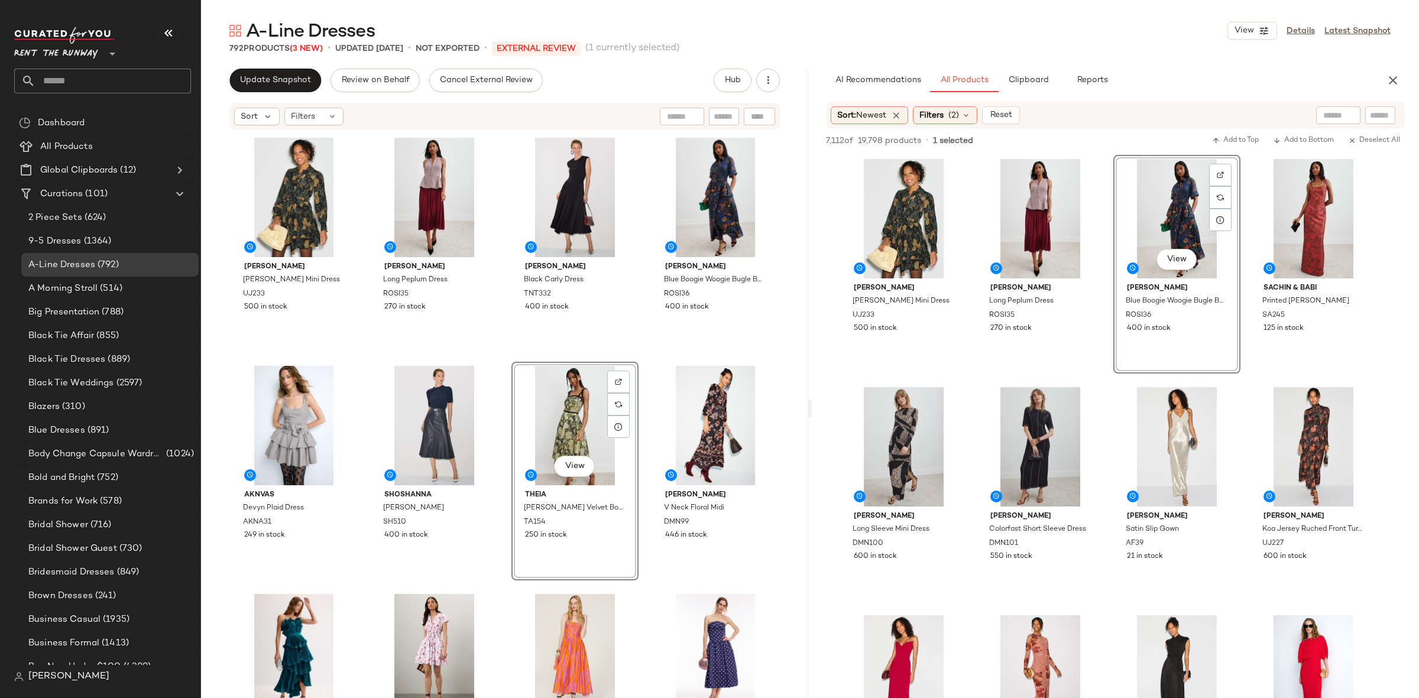
click at [623, 361] on div "Ulla Johnson Simona Silk Mini Dress UJ233 500 in stock Rosie Assoulin Long Pepl…" at bounding box center [505, 434] width 549 height 600
click at [1392, 82] on icon "button" at bounding box center [1393, 80] width 14 height 14
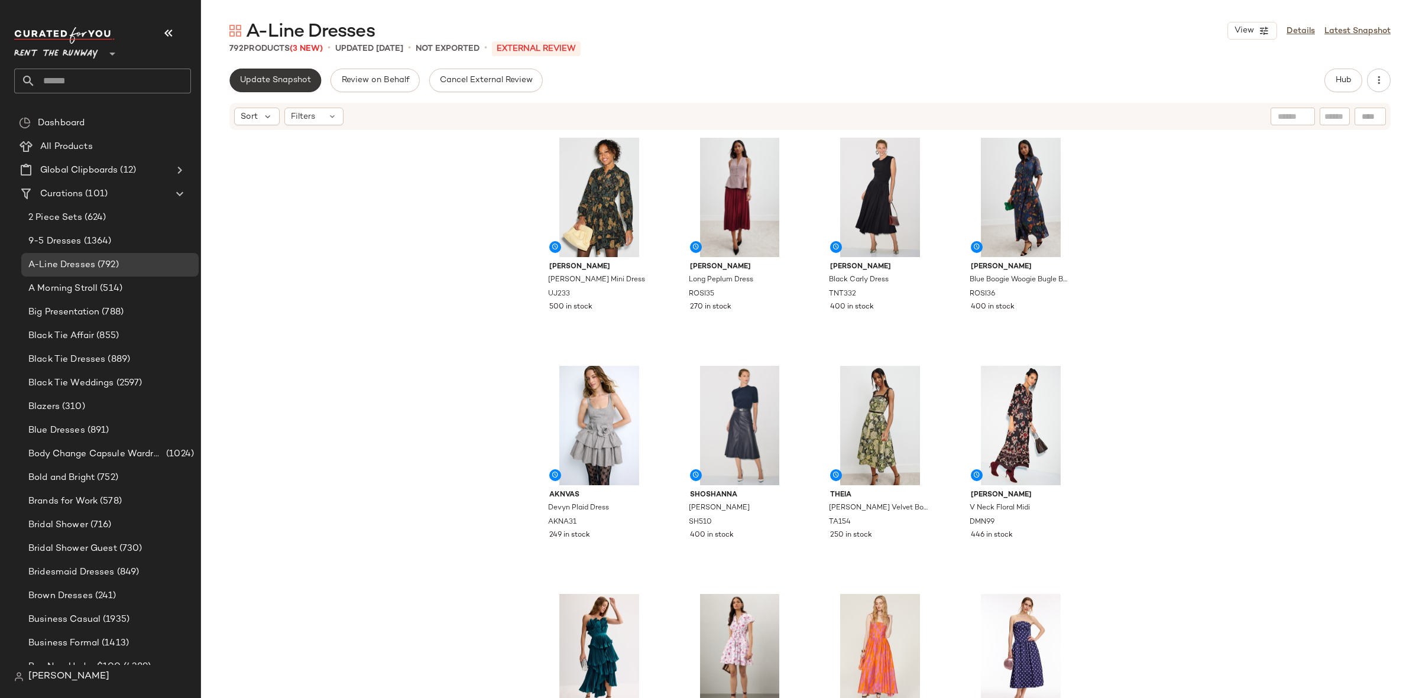
click at [264, 81] on span "Update Snapshot" at bounding box center [275, 80] width 72 height 9
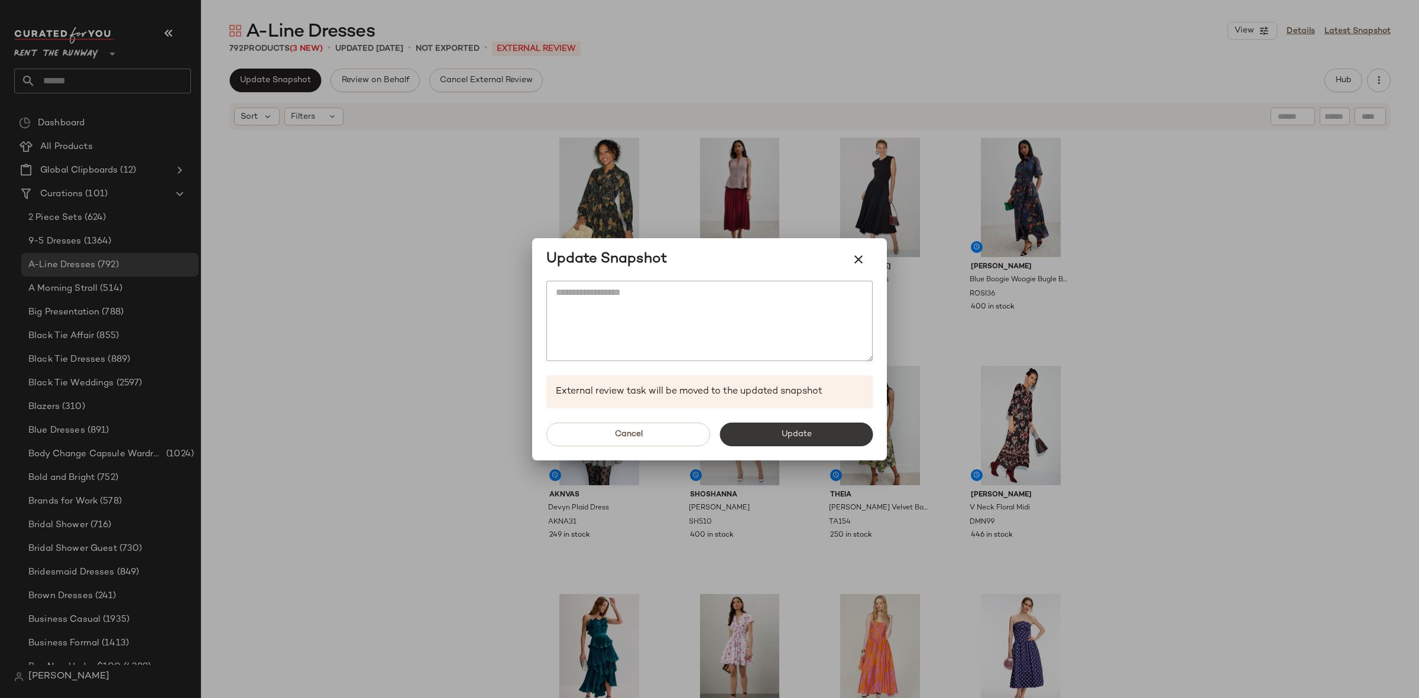
click at [782, 430] on span "Update" at bounding box center [795, 434] width 31 height 9
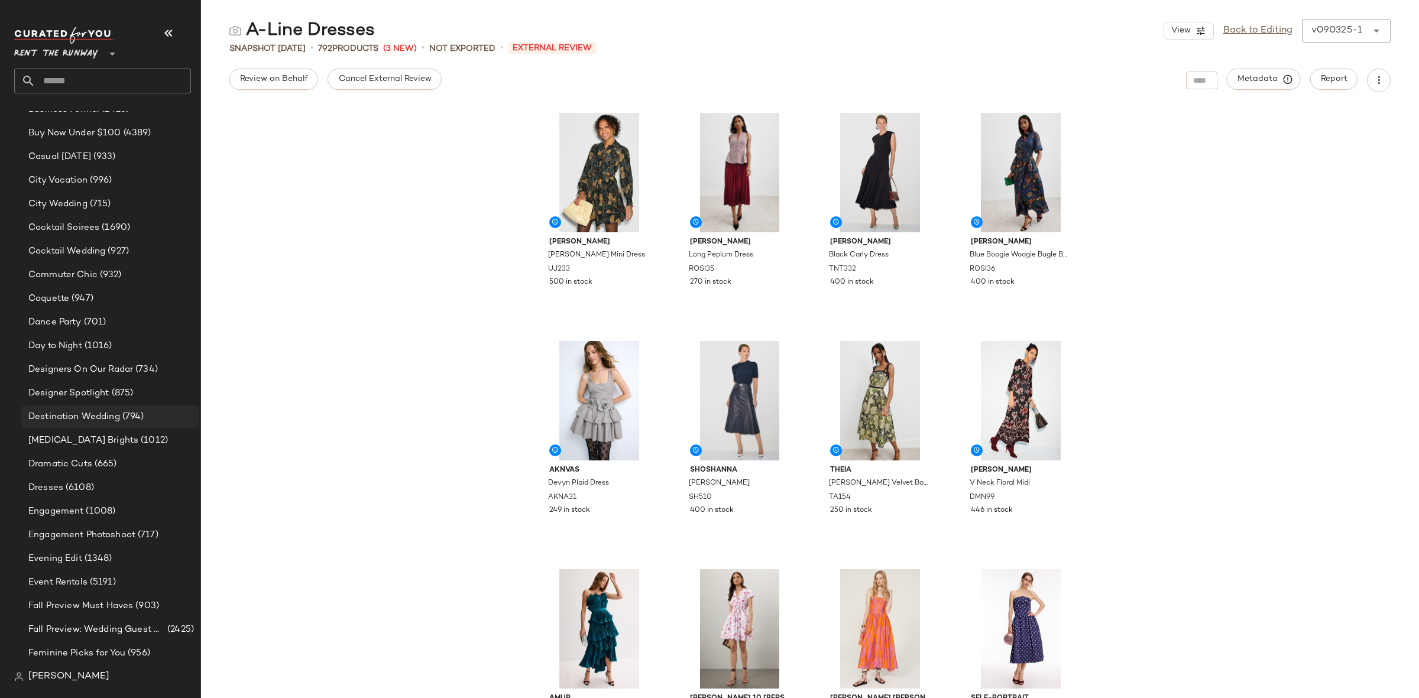
scroll to position [555, 0]
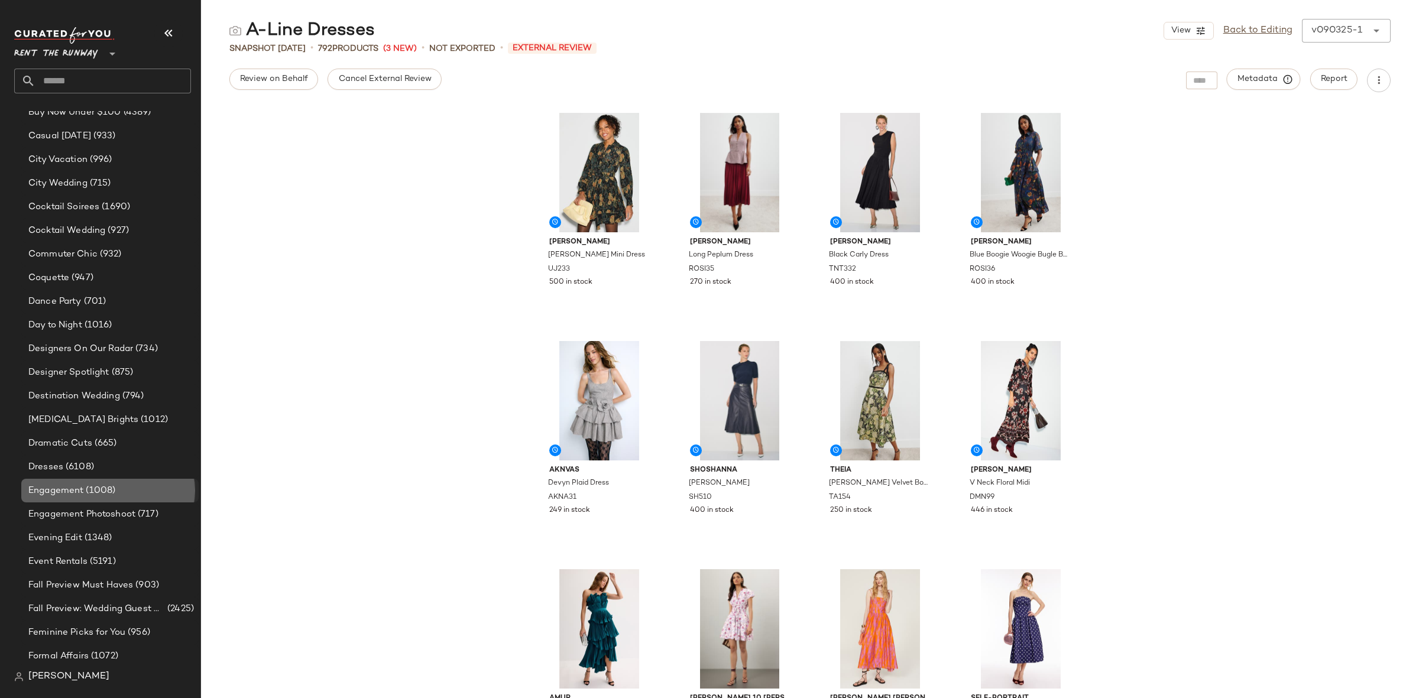
click at [111, 495] on span "(1008)" at bounding box center [99, 491] width 32 height 14
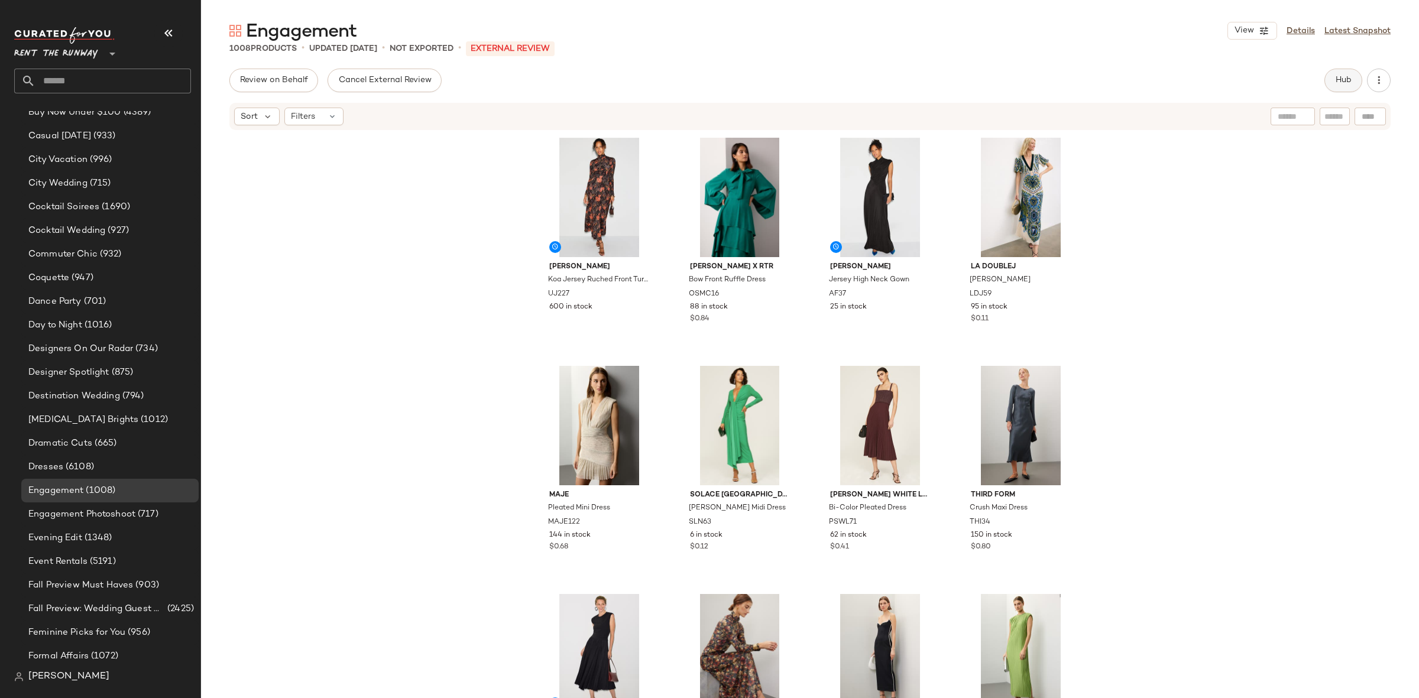
click at [1354, 75] on button "Hub" at bounding box center [1343, 81] width 38 height 24
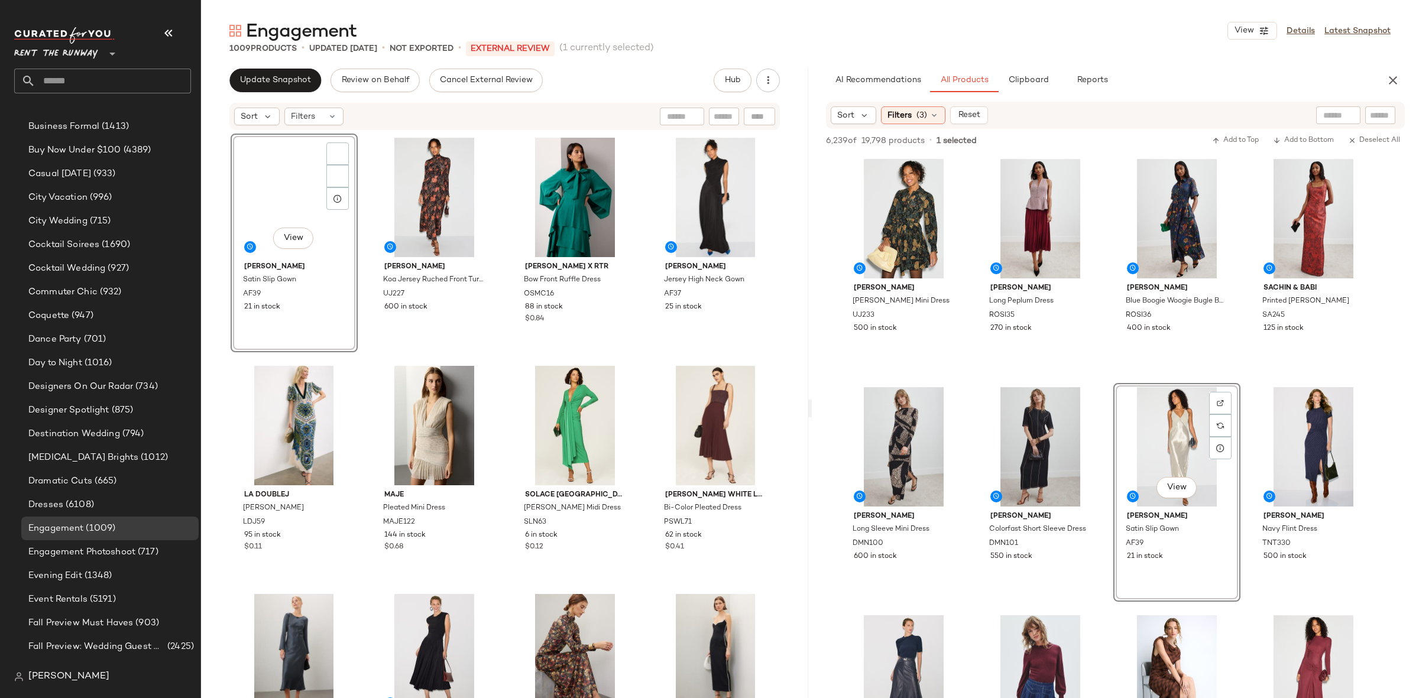
scroll to position [555, 0]
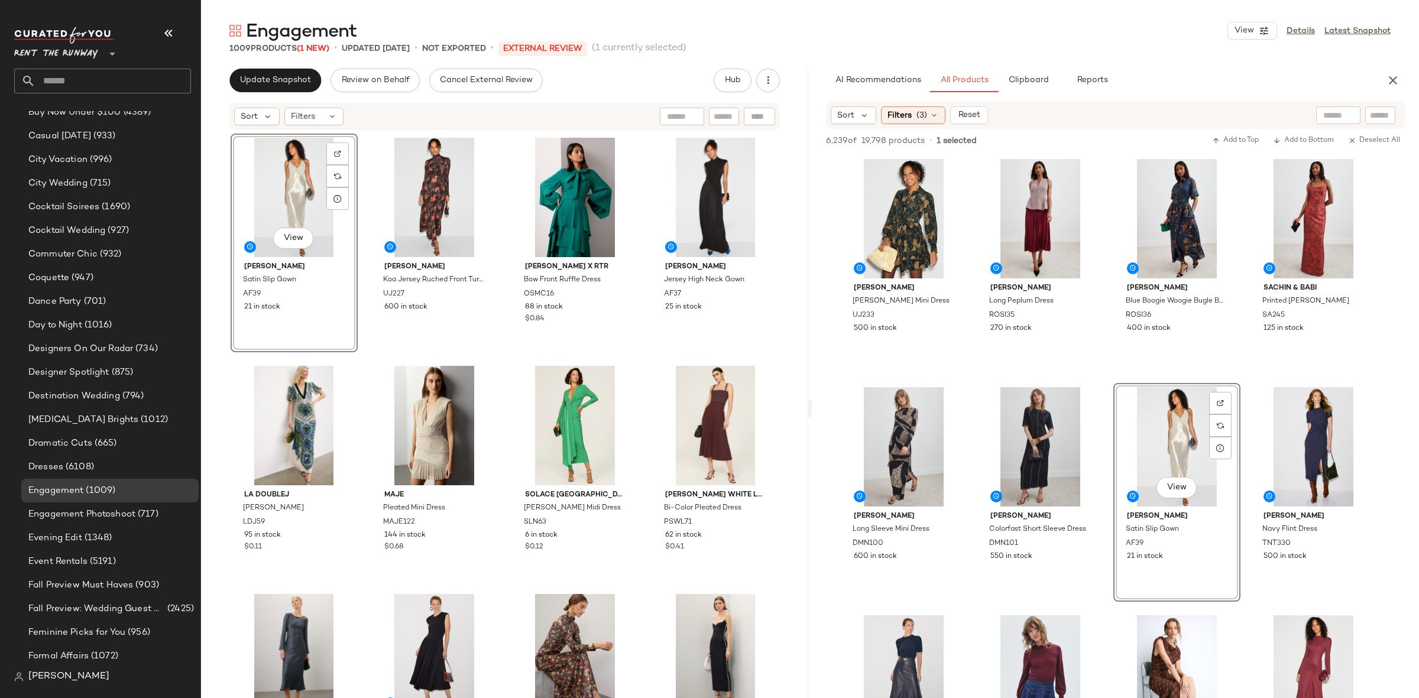
click at [369, 358] on div "View Alberta Ferretti Satin Slip Gown AF39 21 in stock Ulla Johnson Koa Jersey …" at bounding box center [505, 434] width 549 height 600
click at [1403, 67] on div "Engagement View Details Latest Snapshot 1009 Products (1 New) • updated Sep 3rd…" at bounding box center [810, 358] width 1218 height 679
click at [1398, 76] on icon "button" at bounding box center [1393, 80] width 14 height 14
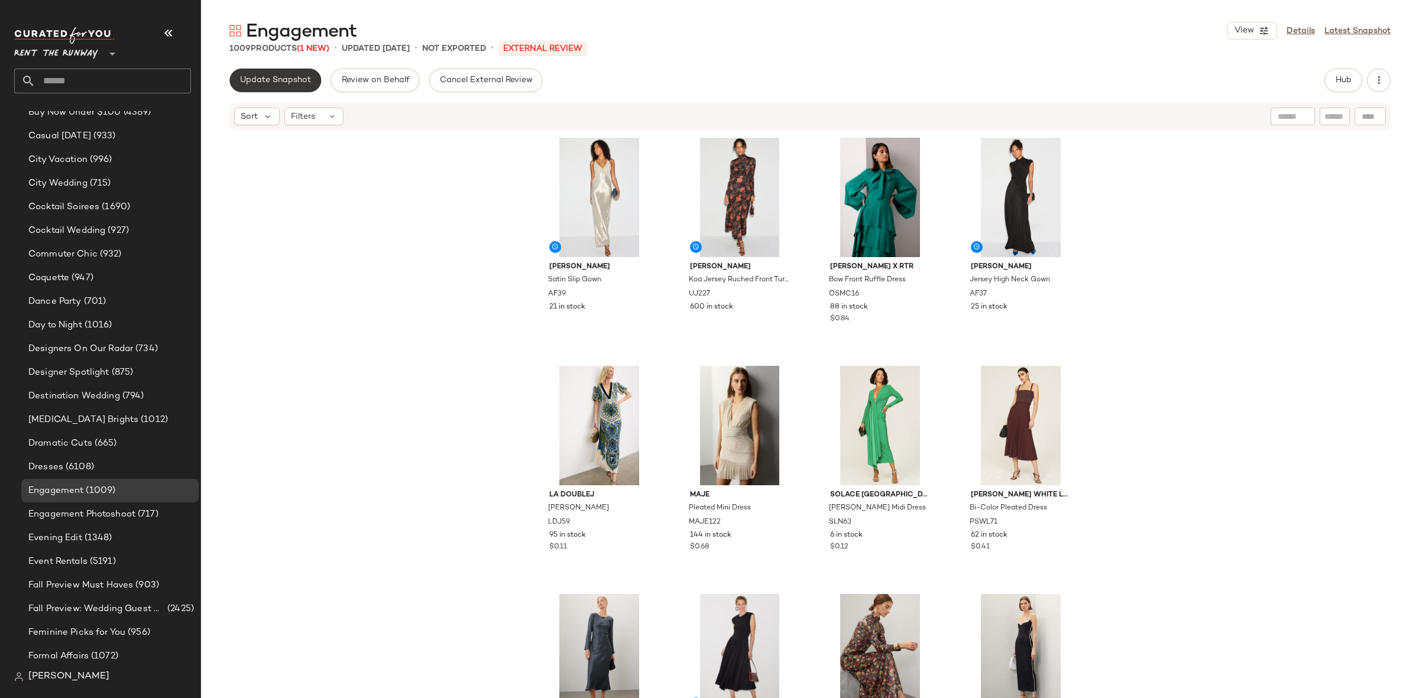
click at [280, 80] on span "Update Snapshot" at bounding box center [275, 80] width 72 height 9
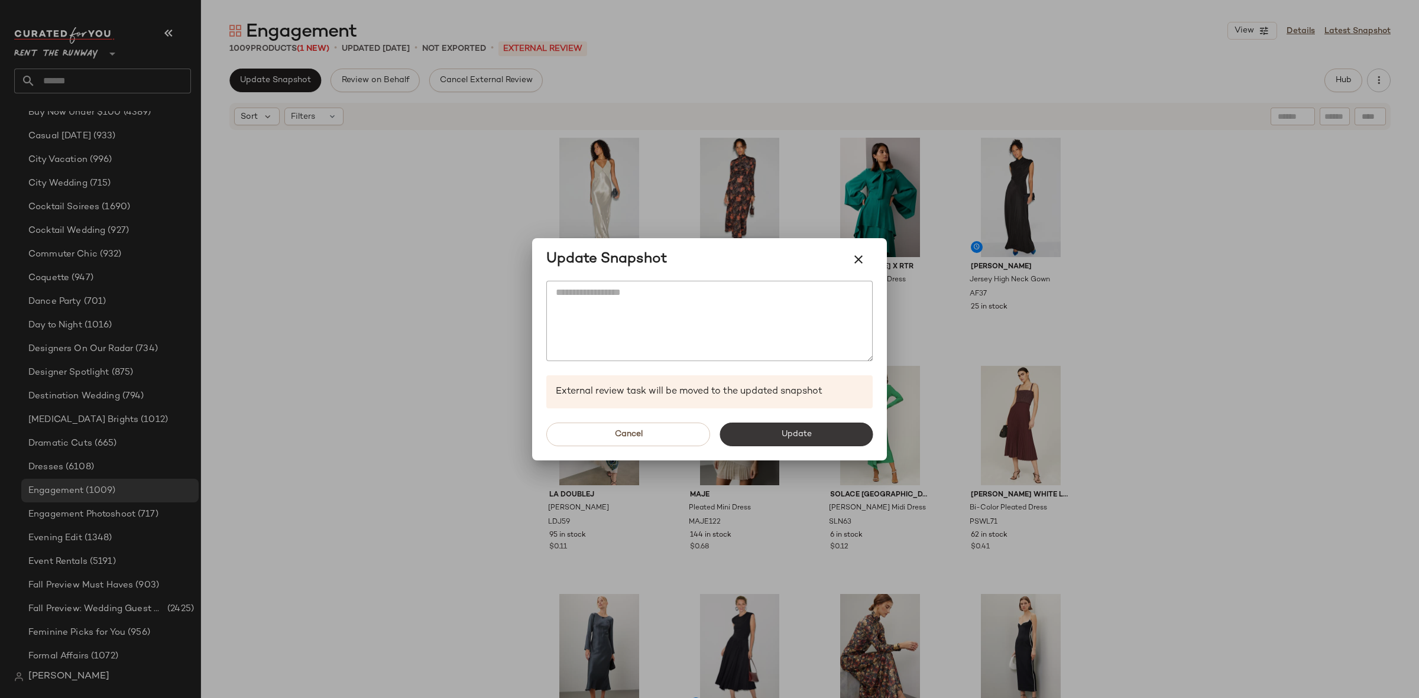
click at [773, 434] on button "Update" at bounding box center [795, 435] width 153 height 24
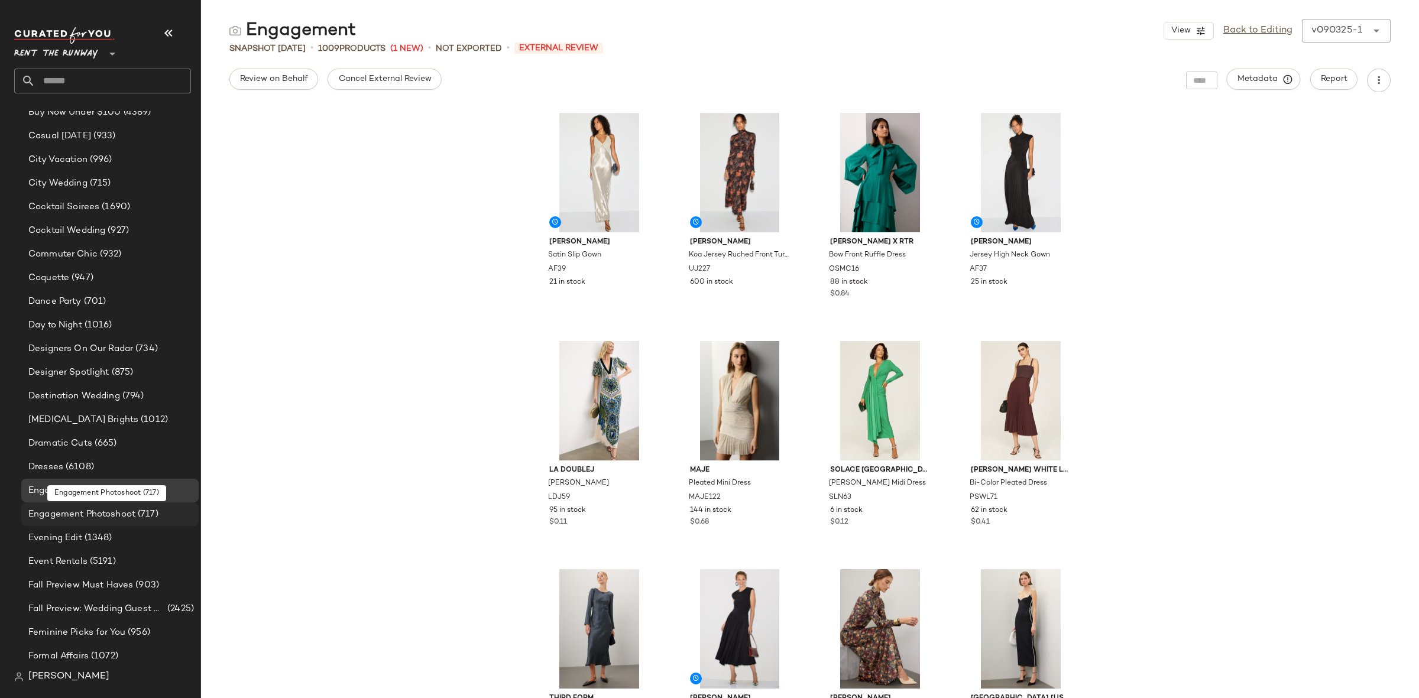
click at [45, 513] on span "Engagement Photoshoot" at bounding box center [81, 515] width 107 height 14
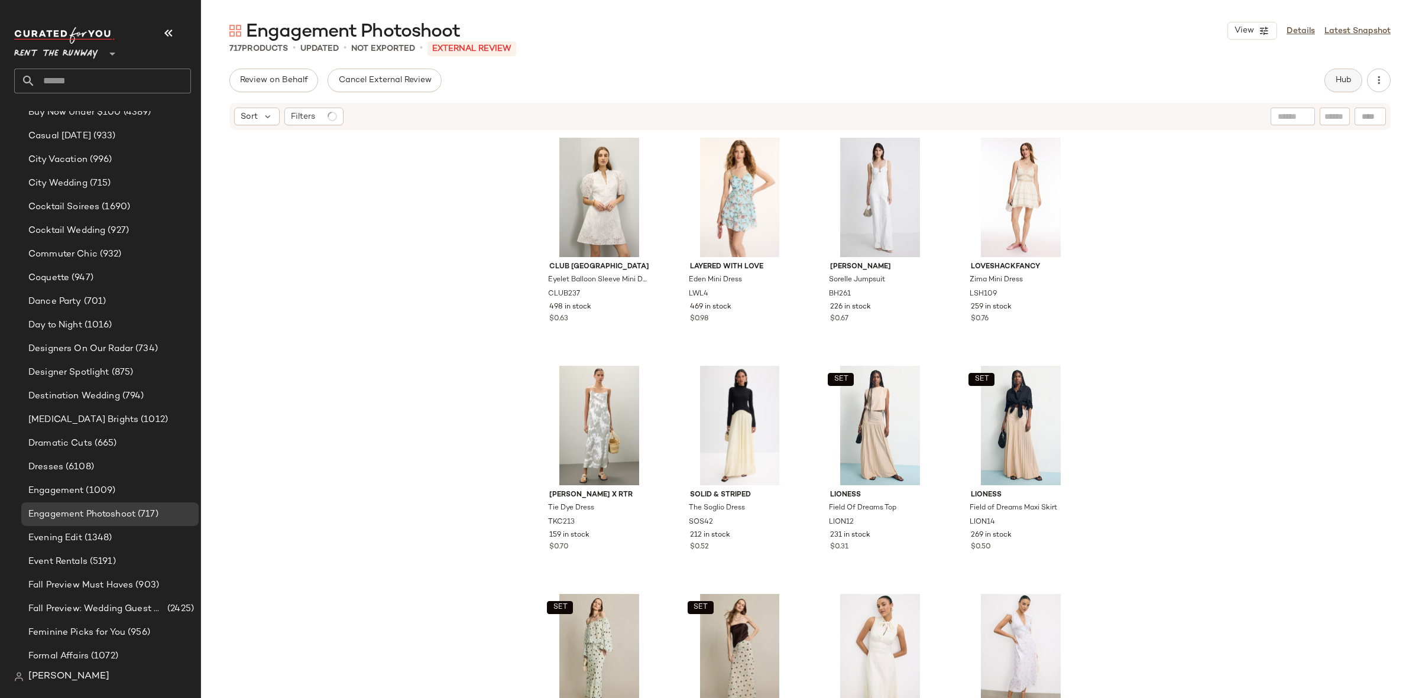
click at [1336, 82] on span "Hub" at bounding box center [1343, 80] width 17 height 9
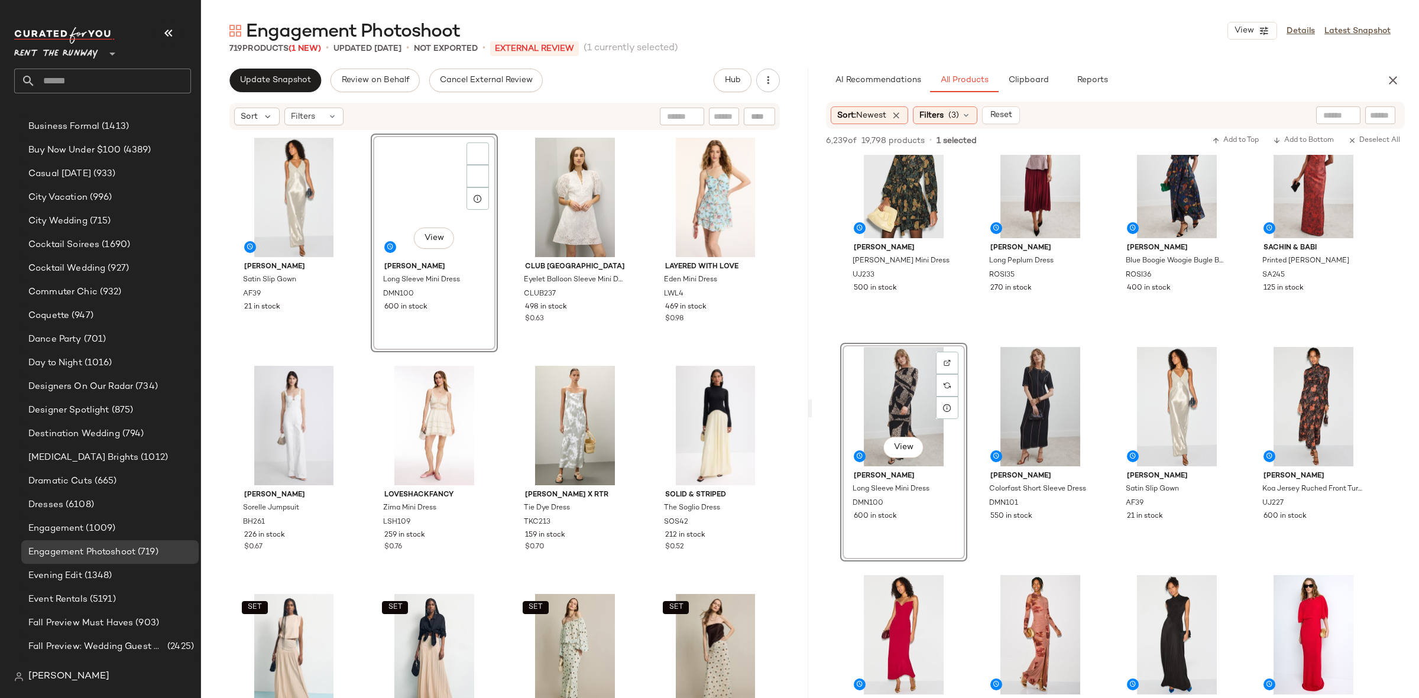
scroll to position [555, 0]
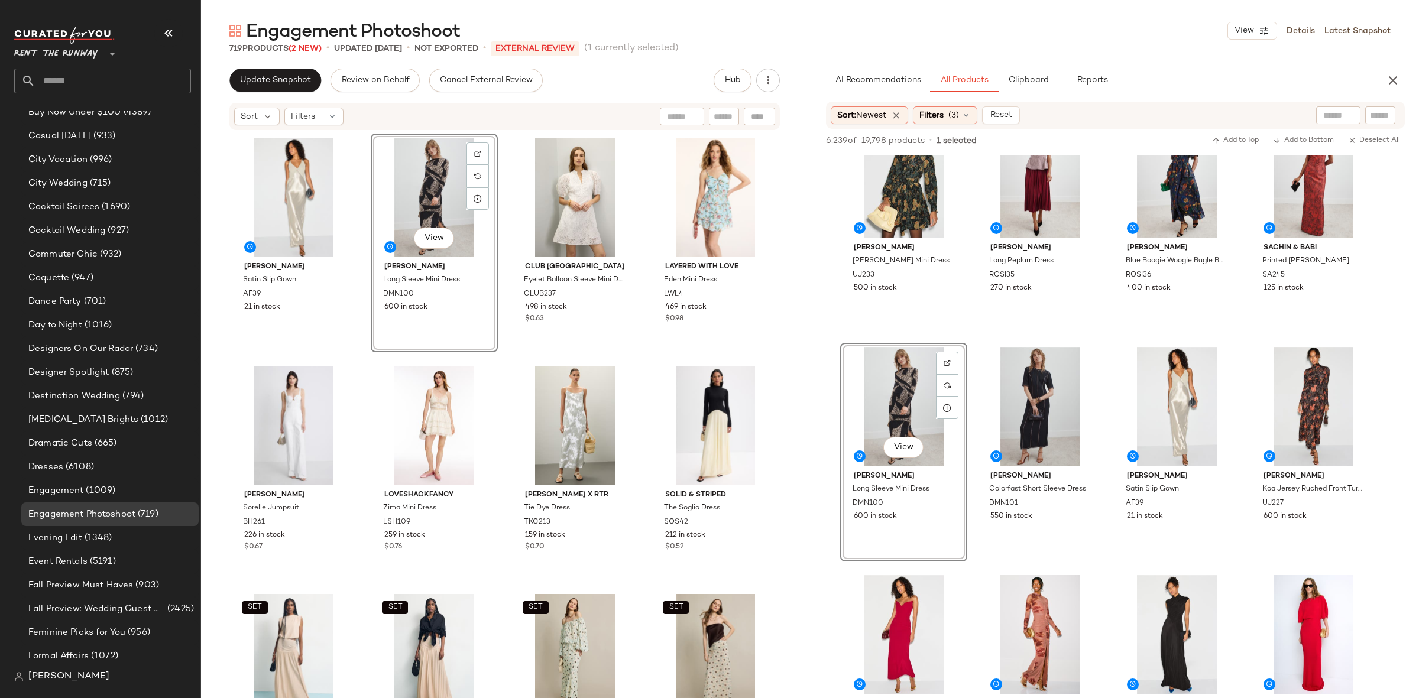
click at [504, 351] on div "Alberta Ferretti Satin Slip Gown AF39 21 in stock View Donna Morgan Long Sleeve…" at bounding box center [505, 434] width 549 height 600
click at [1392, 79] on icon "button" at bounding box center [1393, 80] width 14 height 14
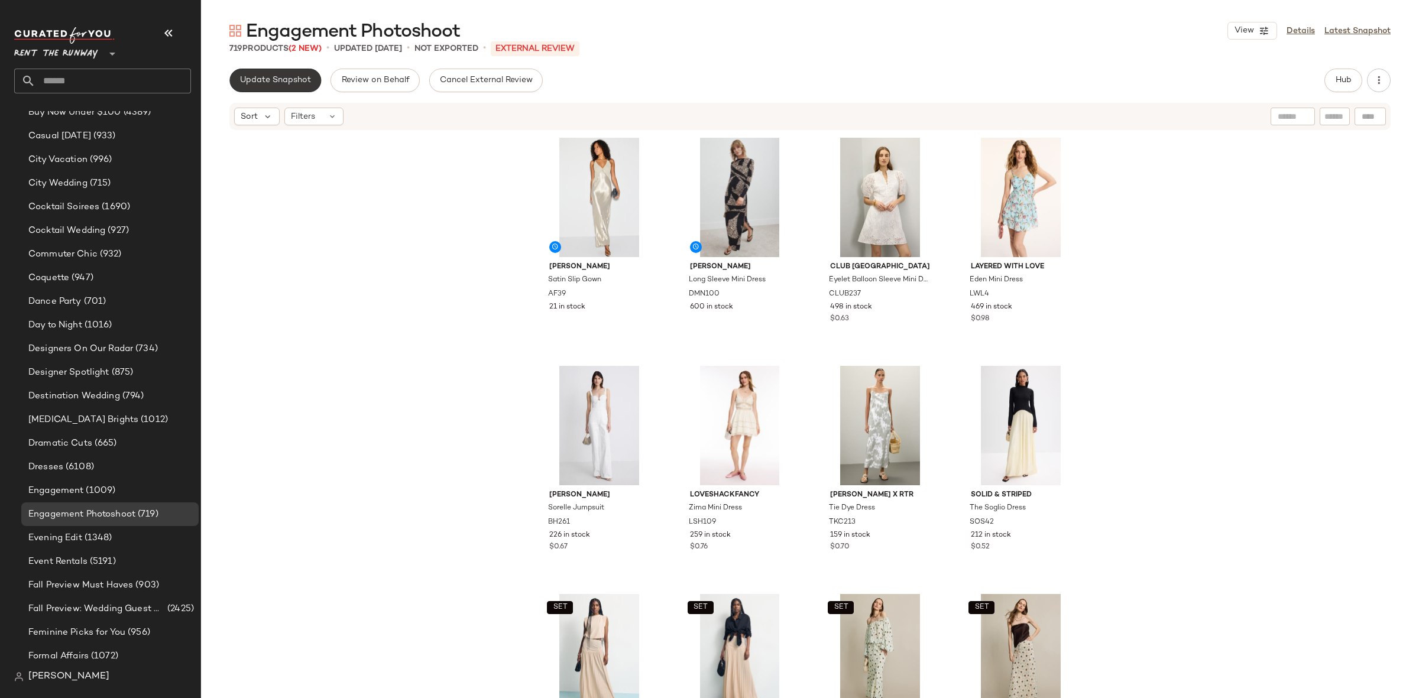
click at [264, 83] on span "Update Snapshot" at bounding box center [275, 80] width 72 height 9
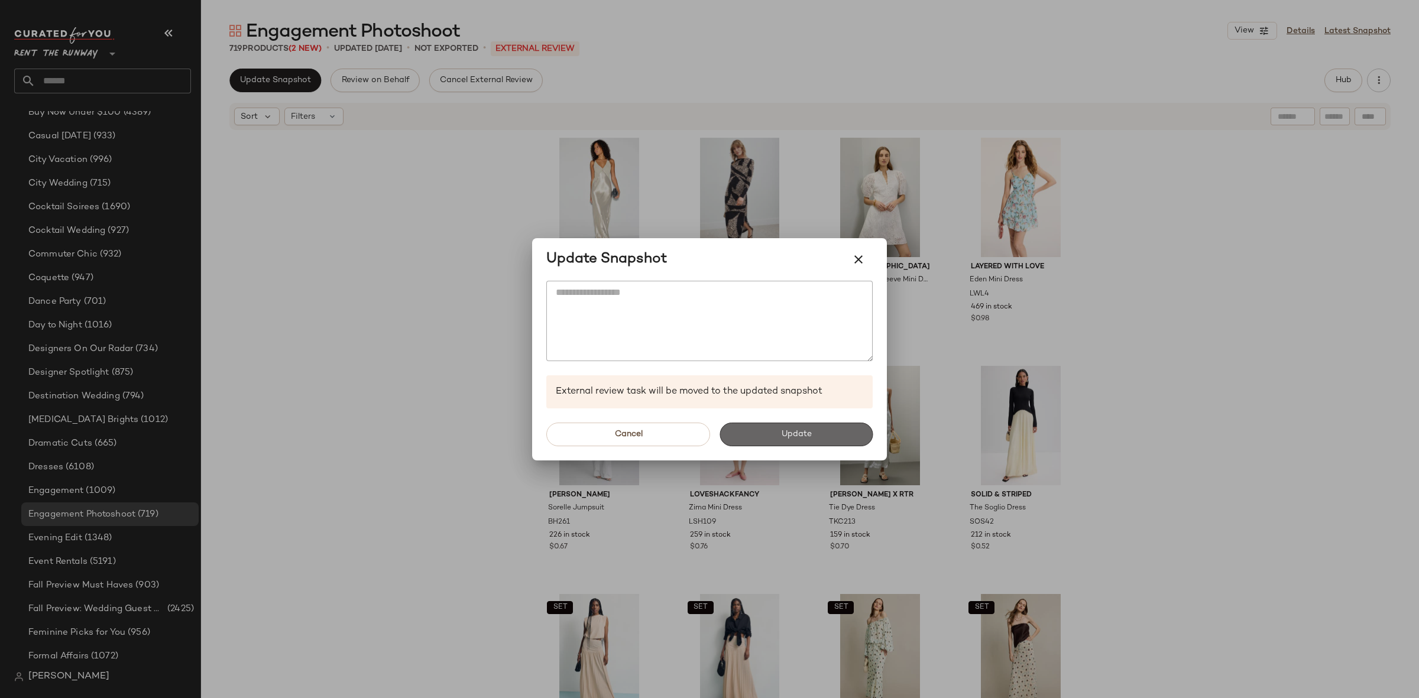
click at [807, 437] on span "Update" at bounding box center [795, 434] width 31 height 9
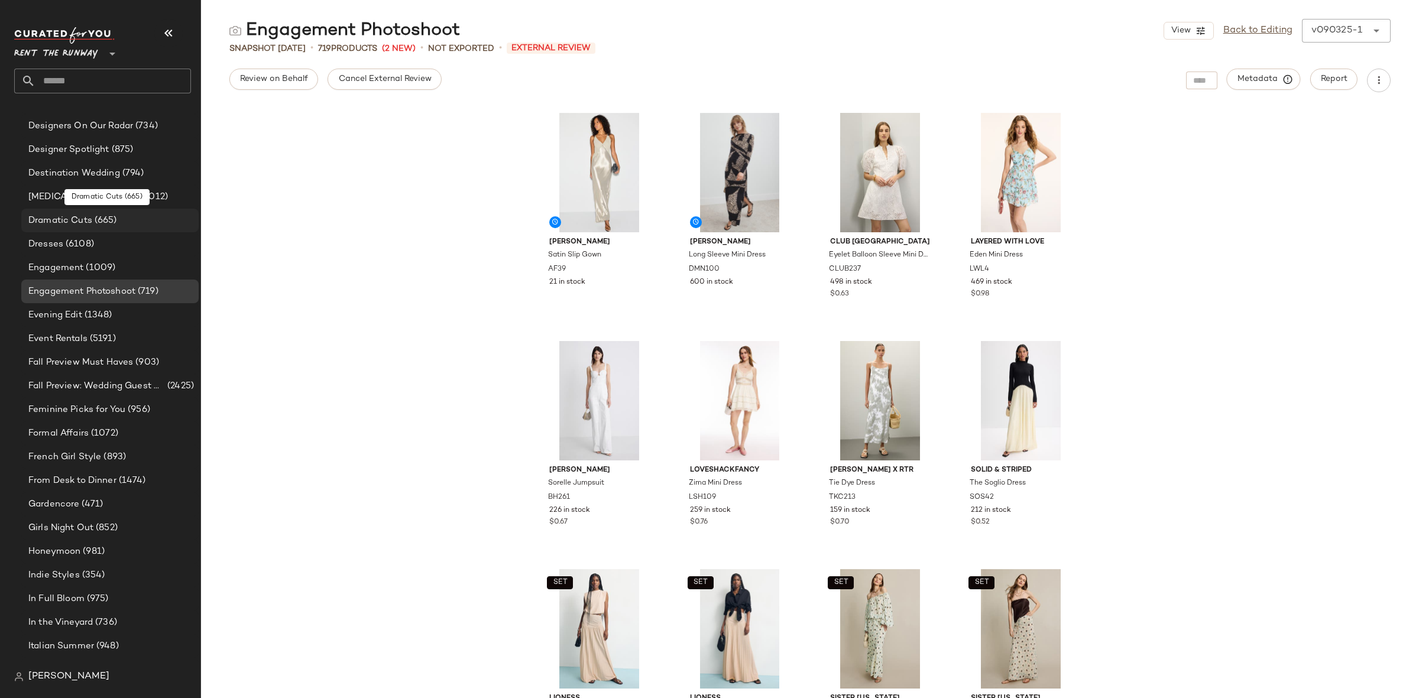
scroll to position [813, 0]
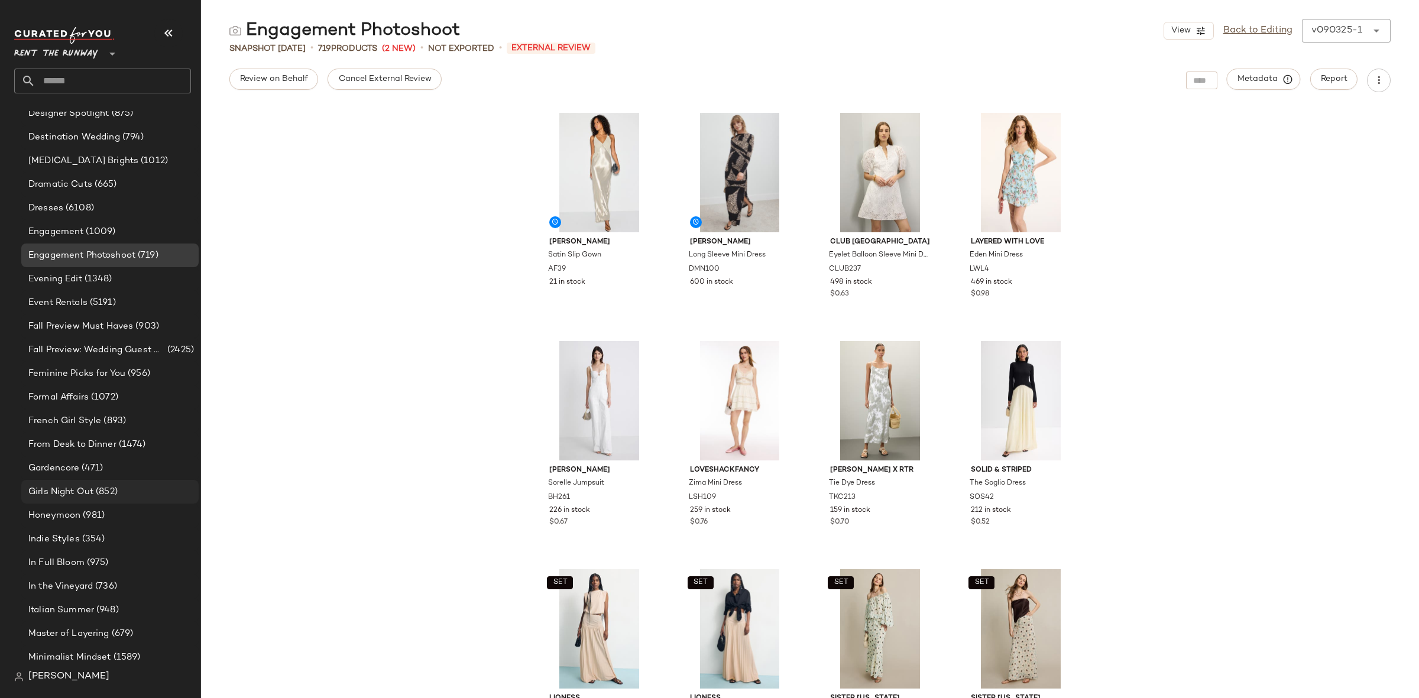
click at [99, 501] on div "Girls Night Out (852)" at bounding box center [109, 492] width 177 height 24
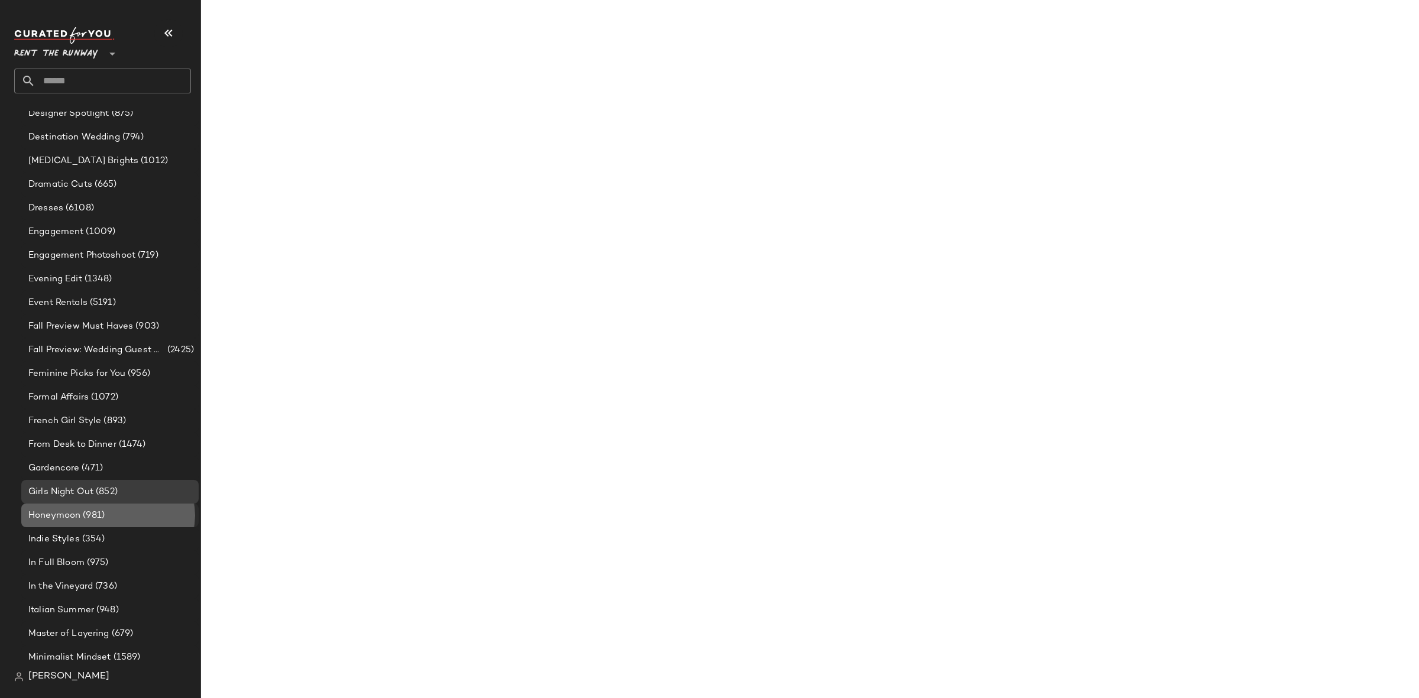
click at [99, 508] on div "Honeymoon (981)" at bounding box center [109, 516] width 177 height 24
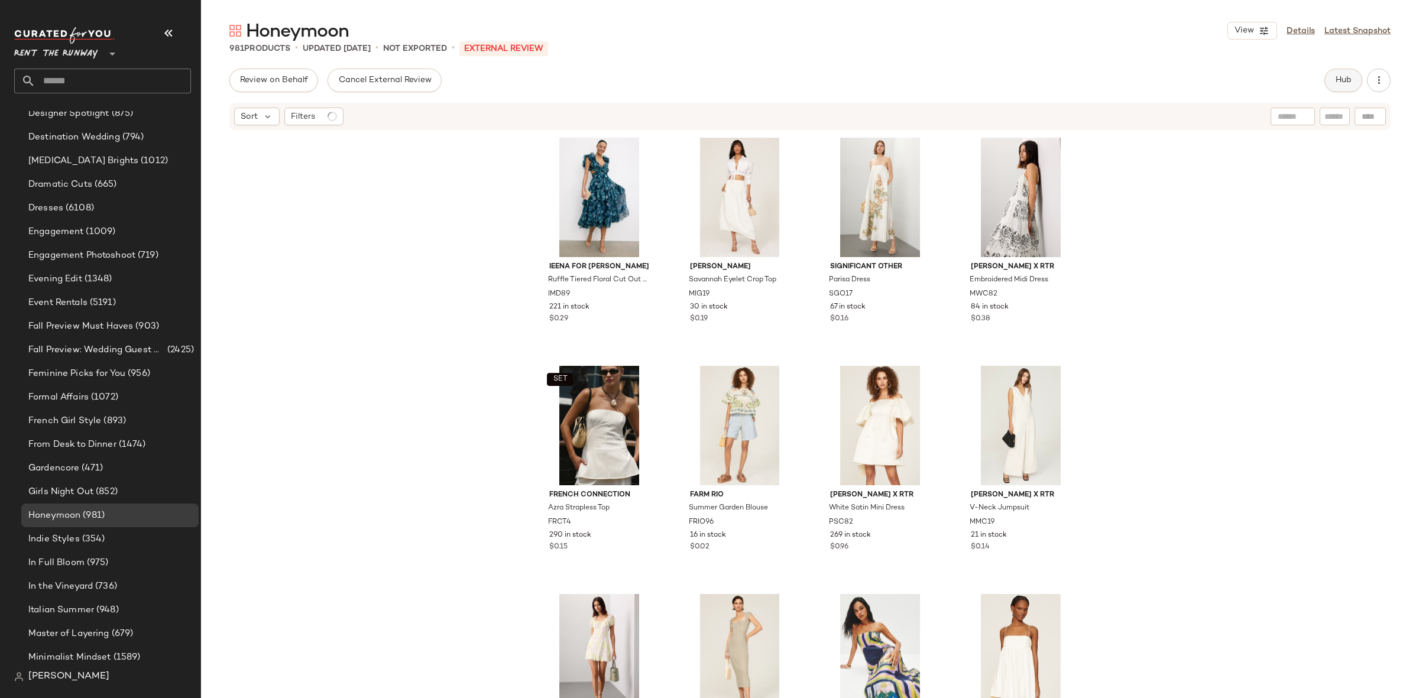
click at [1354, 76] on button "Hub" at bounding box center [1343, 81] width 38 height 24
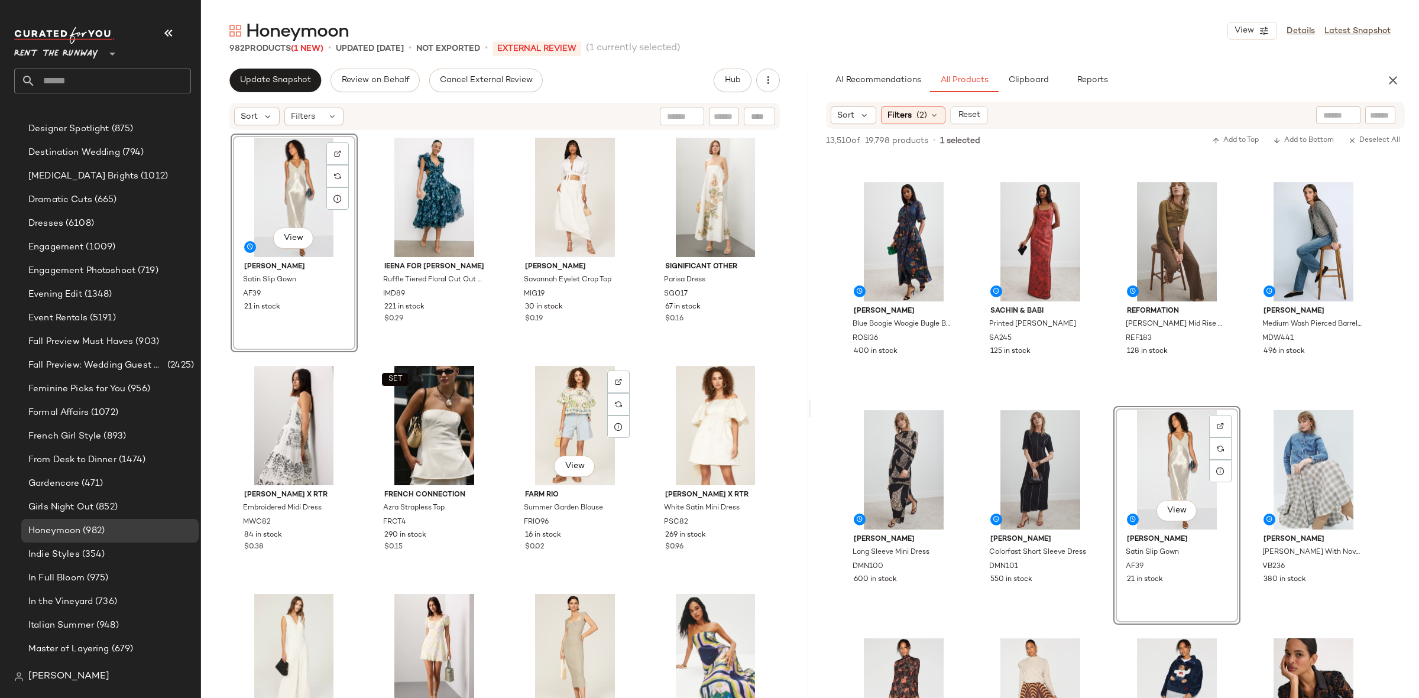
scroll to position [813, 0]
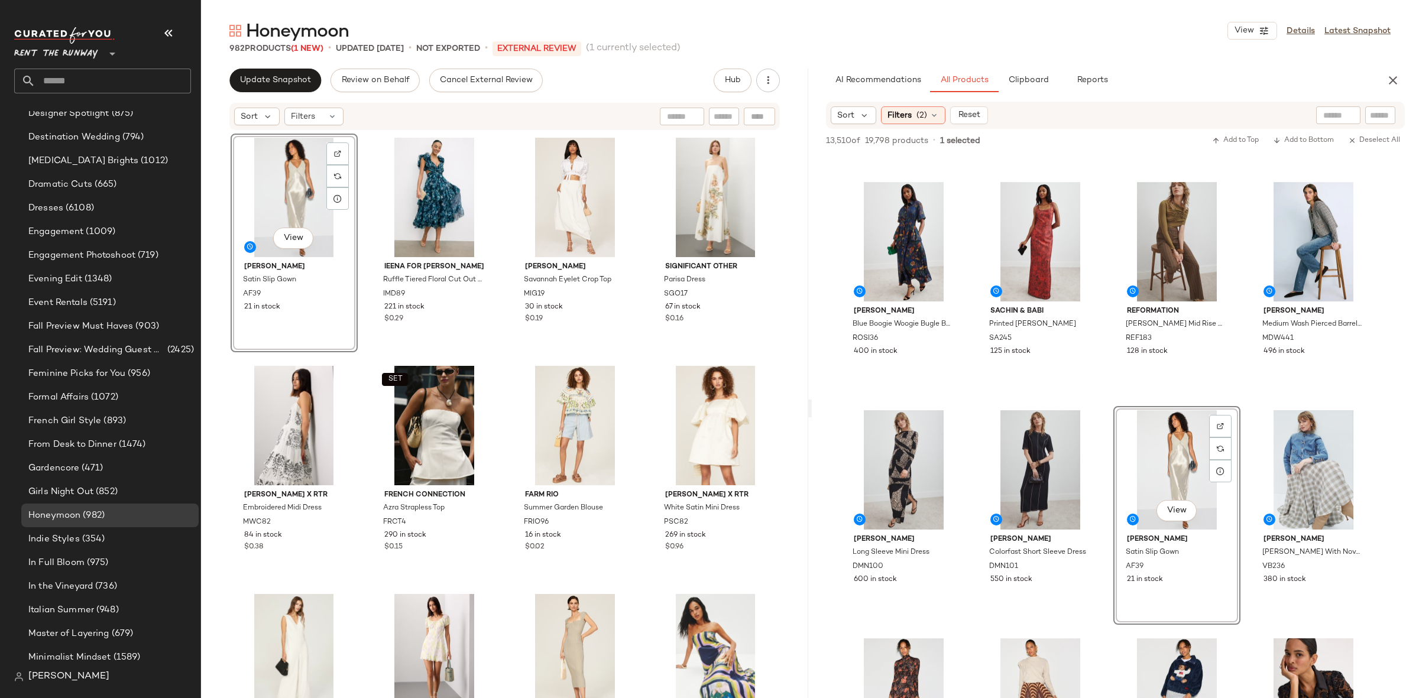
click at [505, 359] on div "View Alberta Ferretti Satin Slip Gown AF39 21 in stock Ieena for Mac Duggal Ruf…" at bounding box center [505, 434] width 549 height 600
click at [1385, 71] on button "button" at bounding box center [1393, 81] width 24 height 24
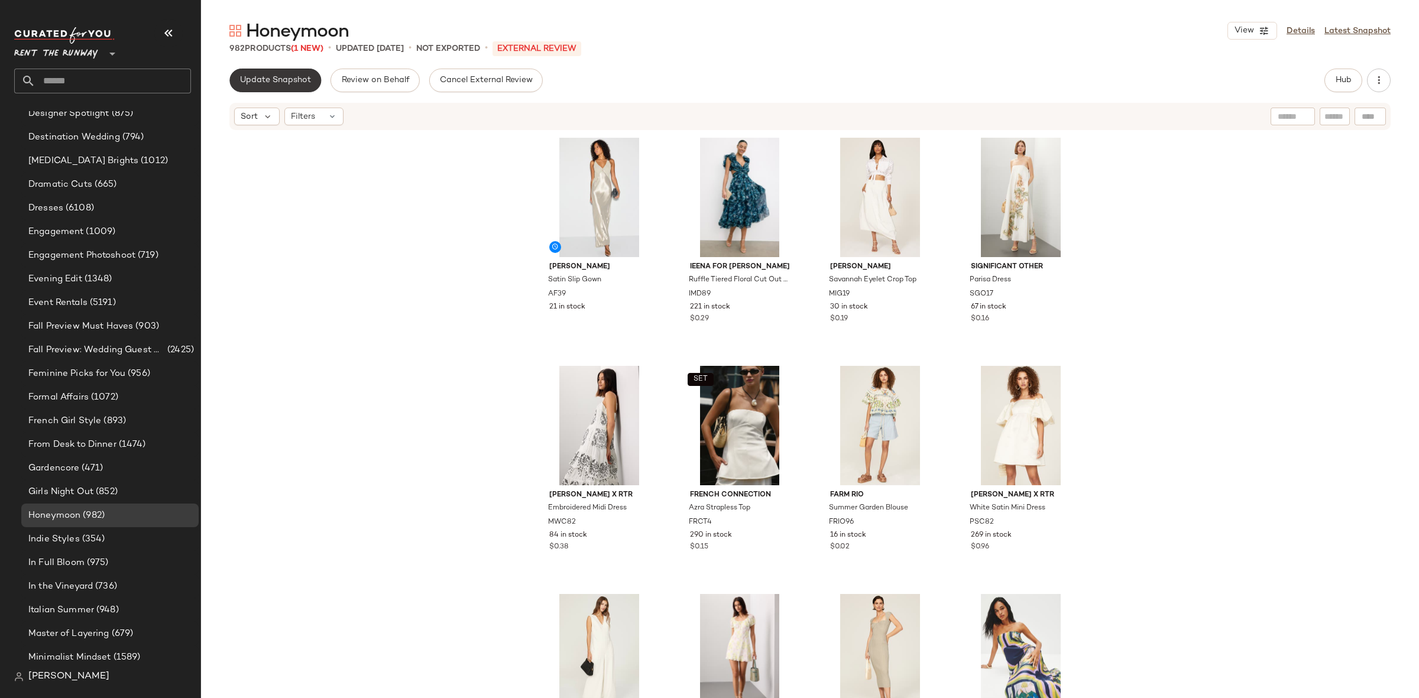
click at [259, 84] on span "Update Snapshot" at bounding box center [275, 80] width 72 height 9
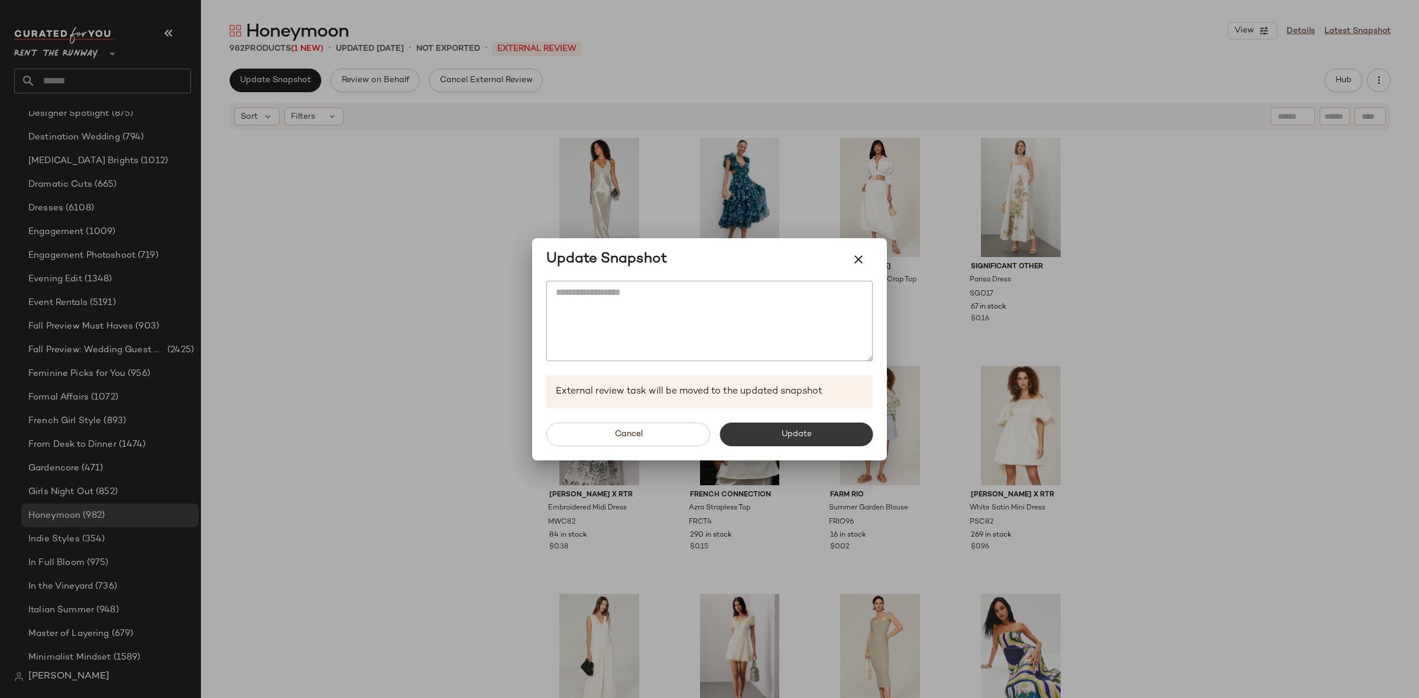
click at [829, 430] on button "Update" at bounding box center [795, 435] width 153 height 24
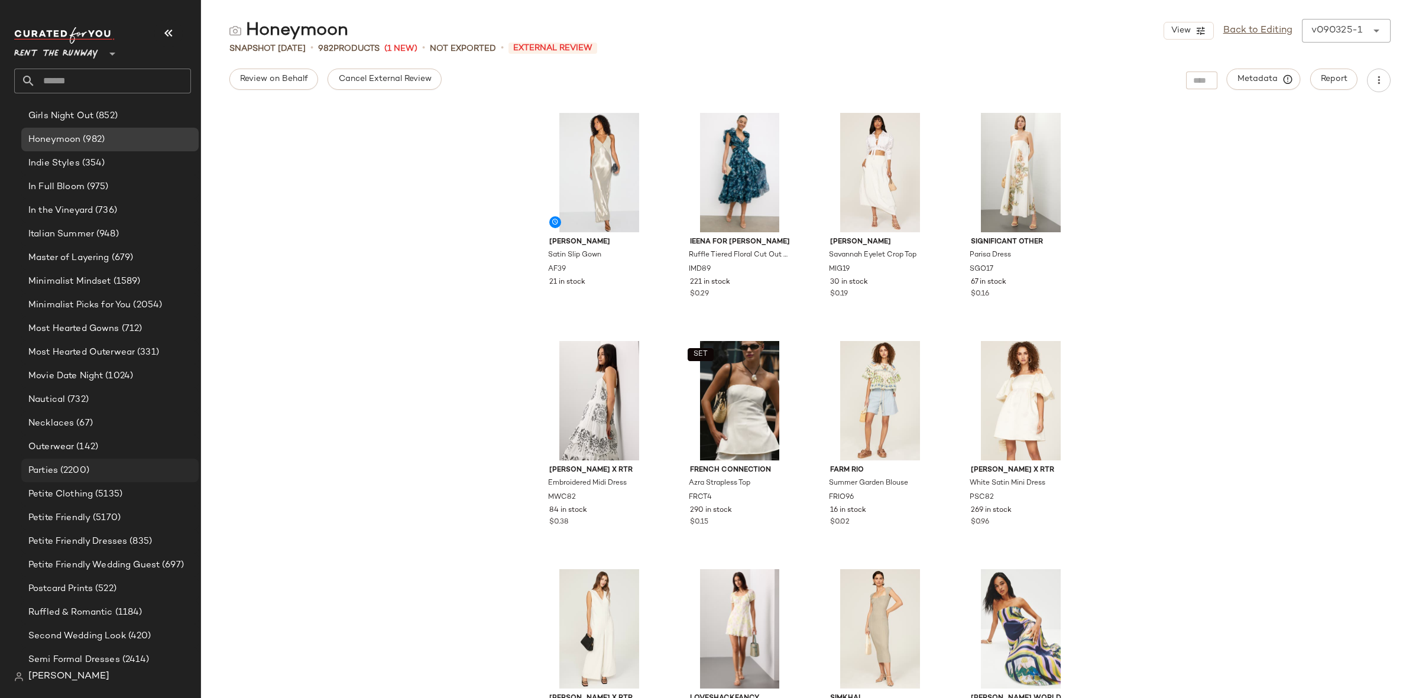
scroll to position [1190, 0]
click at [105, 468] on div "Parties (2200)" at bounding box center [109, 470] width 169 height 14
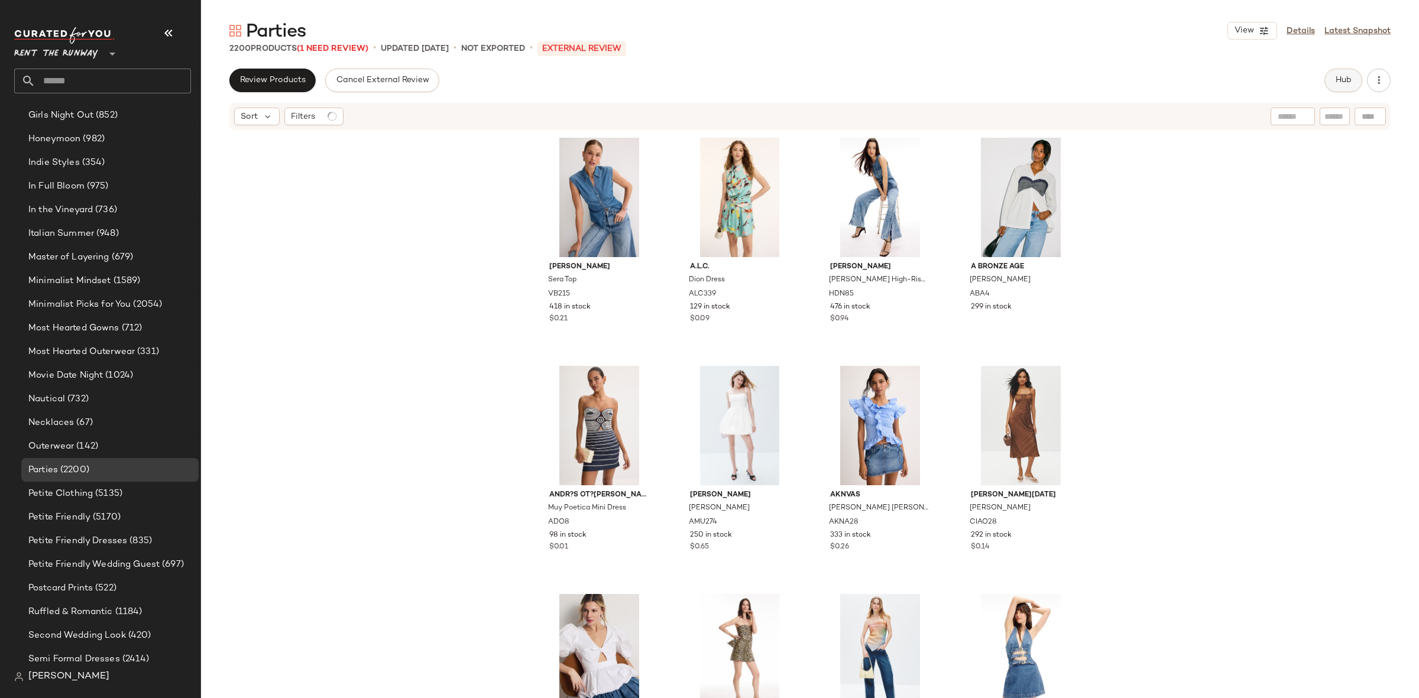
click at [1340, 89] on button "Hub" at bounding box center [1343, 81] width 38 height 24
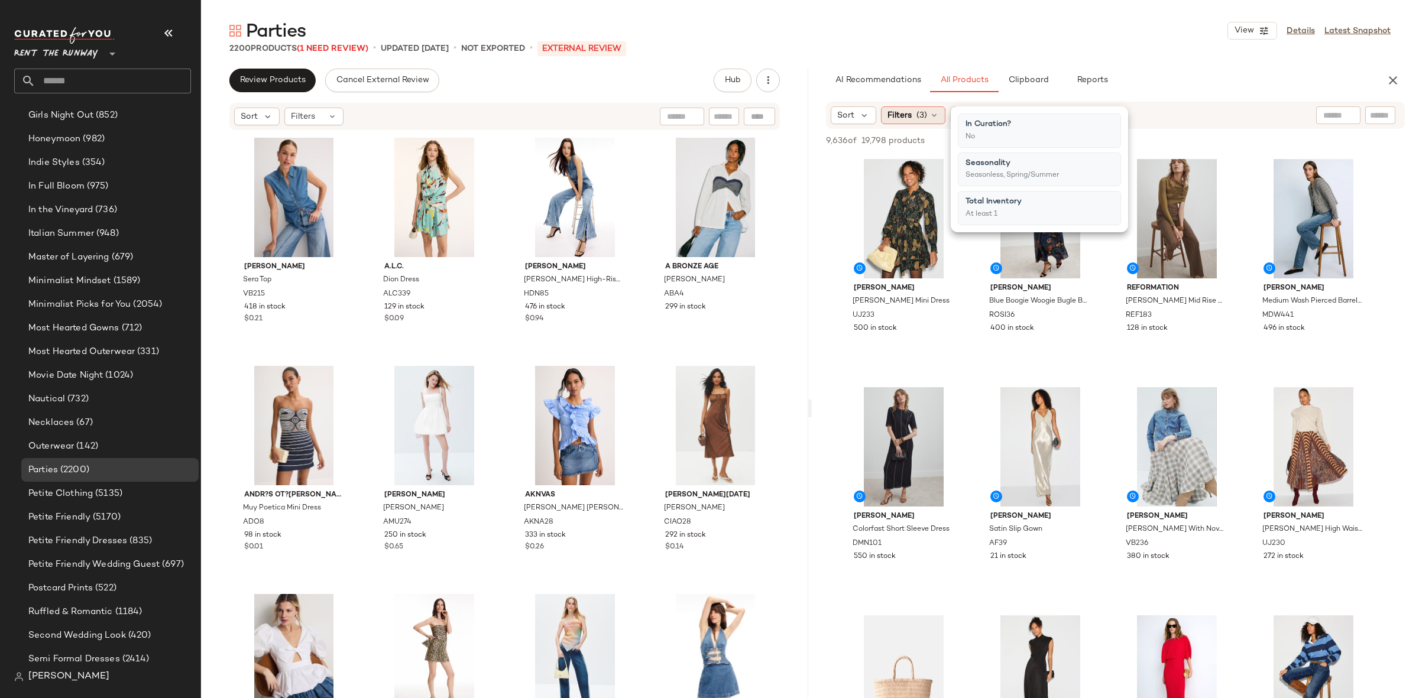
click at [904, 120] on span "Filters" at bounding box center [899, 115] width 24 height 12
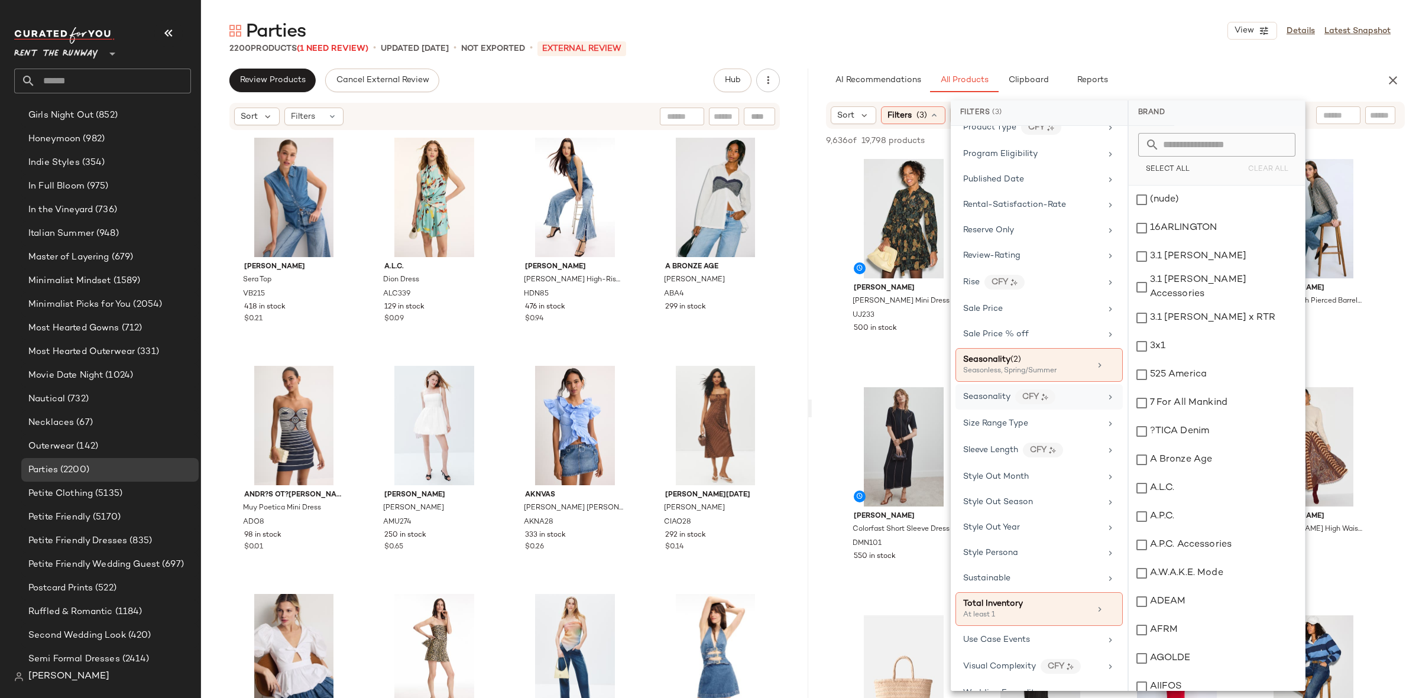
scroll to position [1503, 0]
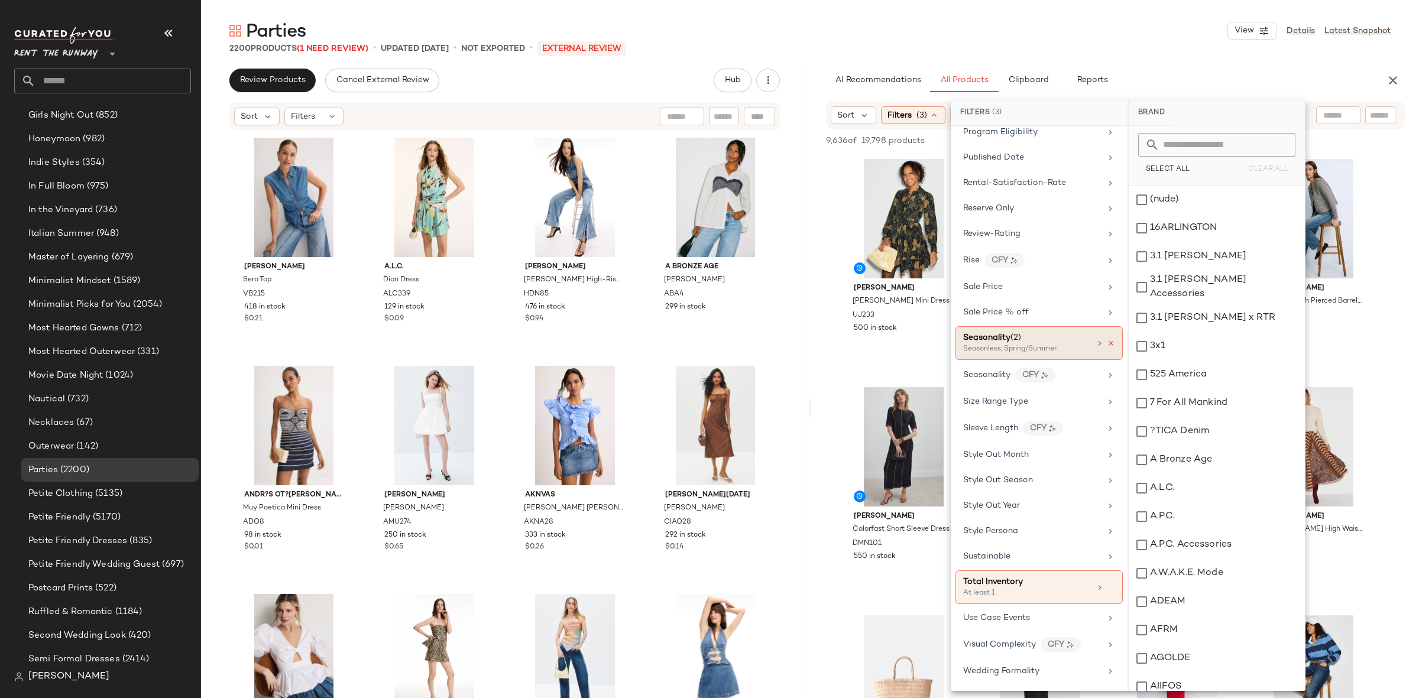
click at [1107, 348] on icon at bounding box center [1111, 343] width 8 height 8
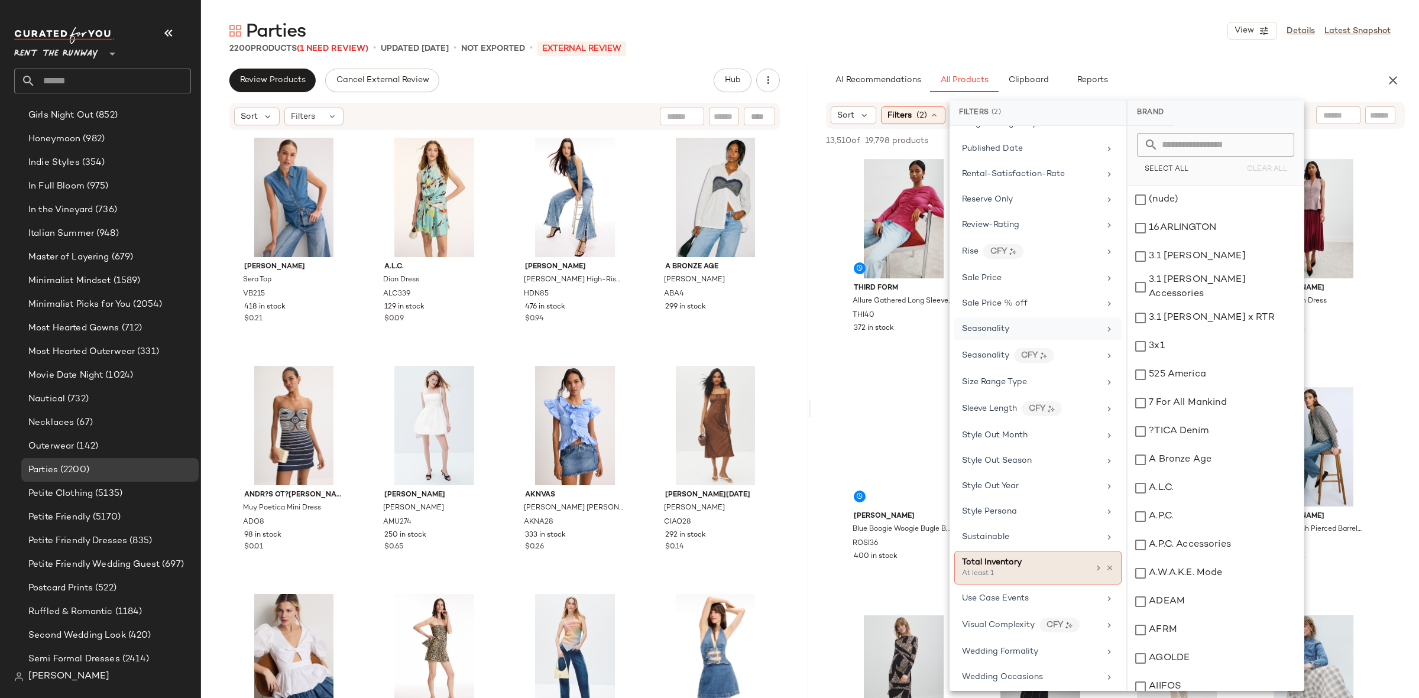
scroll to position [1537, 0]
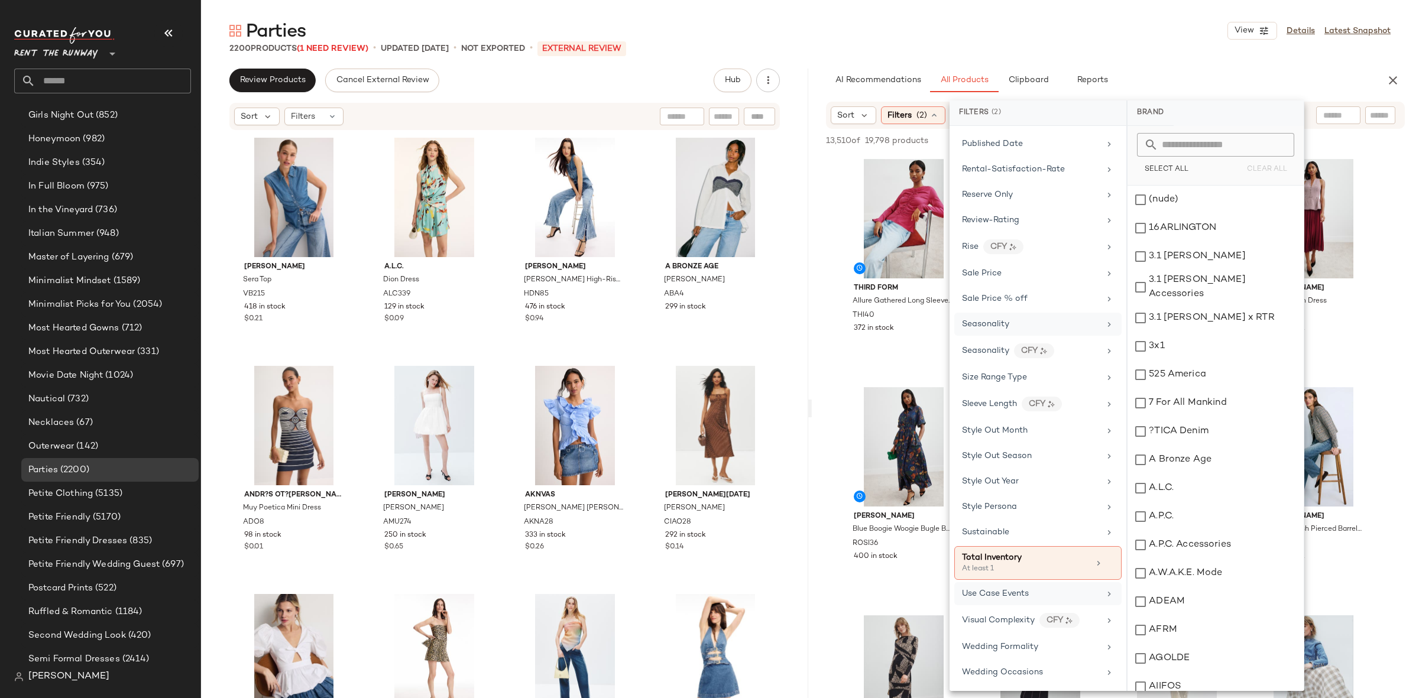
click at [1026, 594] on span "Use Case Events" at bounding box center [995, 593] width 67 height 9
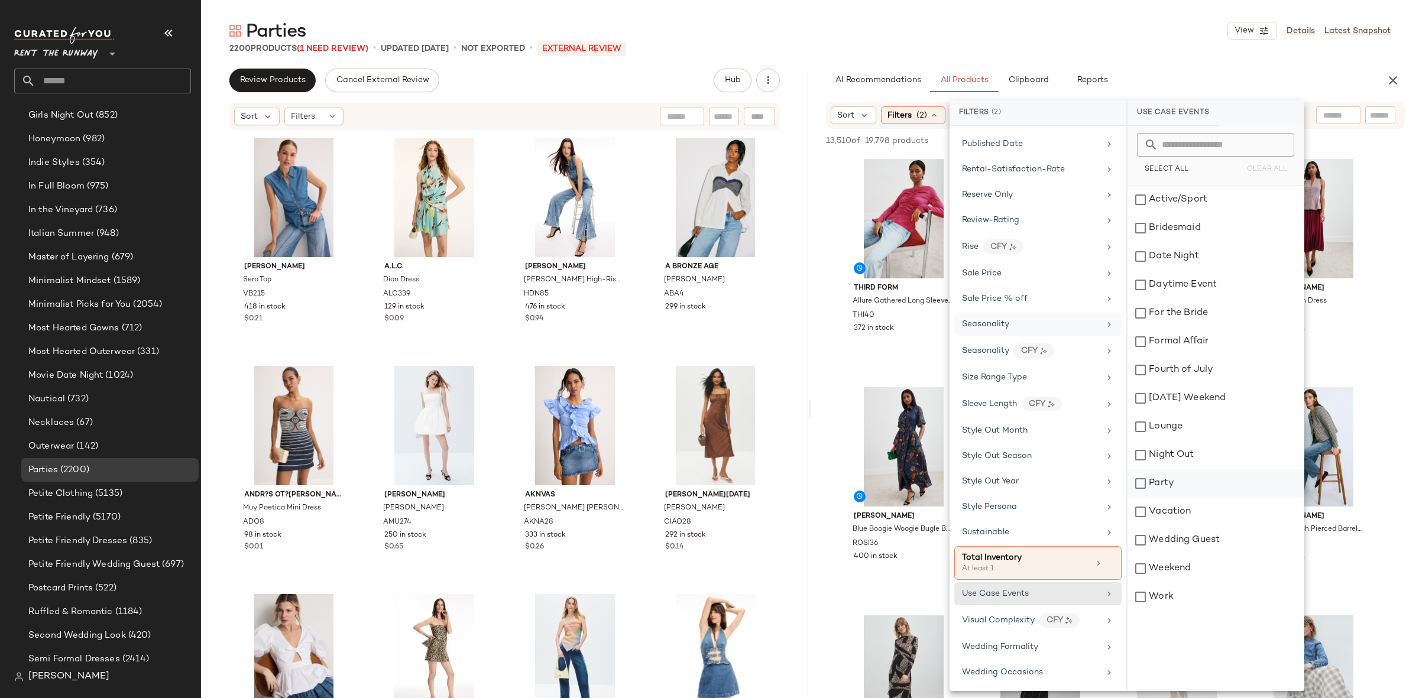
click at [1189, 498] on div "Party" at bounding box center [1215, 512] width 176 height 28
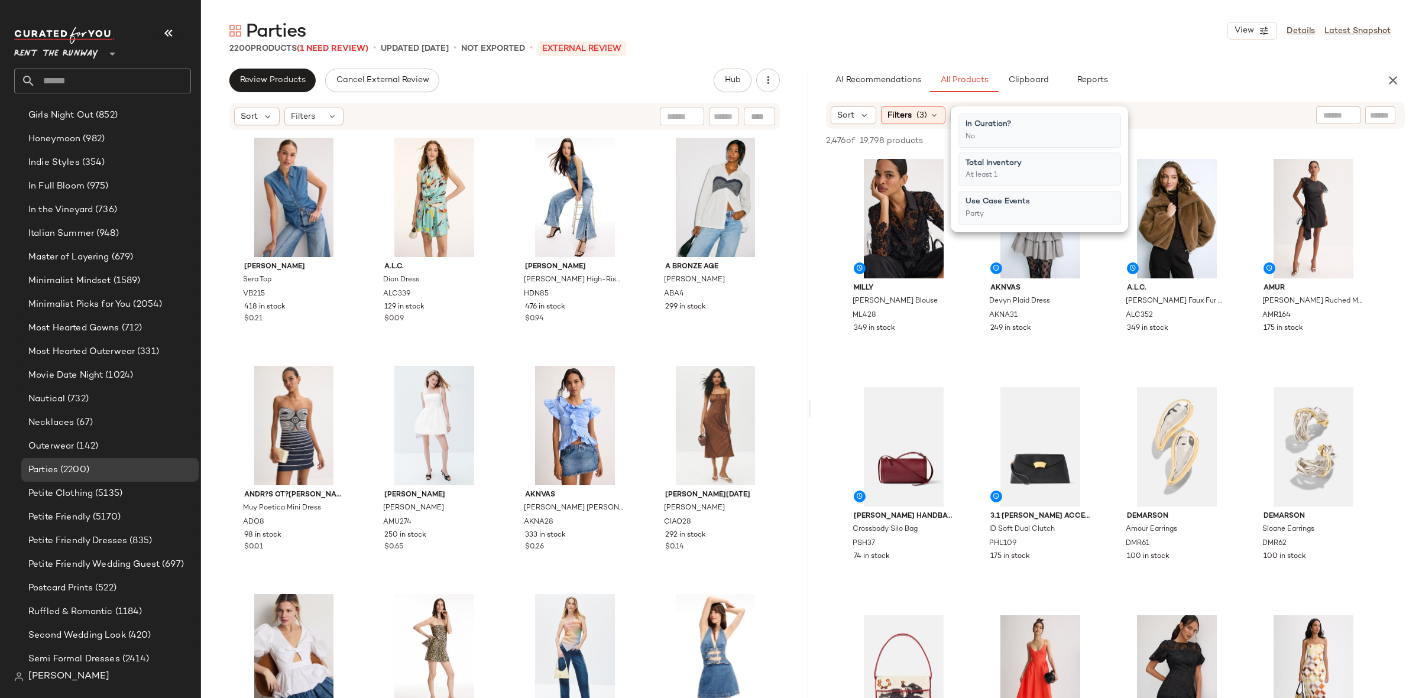
click at [1116, 379] on div "Milly [PERSON_NAME] Mosaic Blouse ML428 349 in stock AKNVAS Devyn Plaid Dress A…" at bounding box center [1115, 606] width 607 height 903
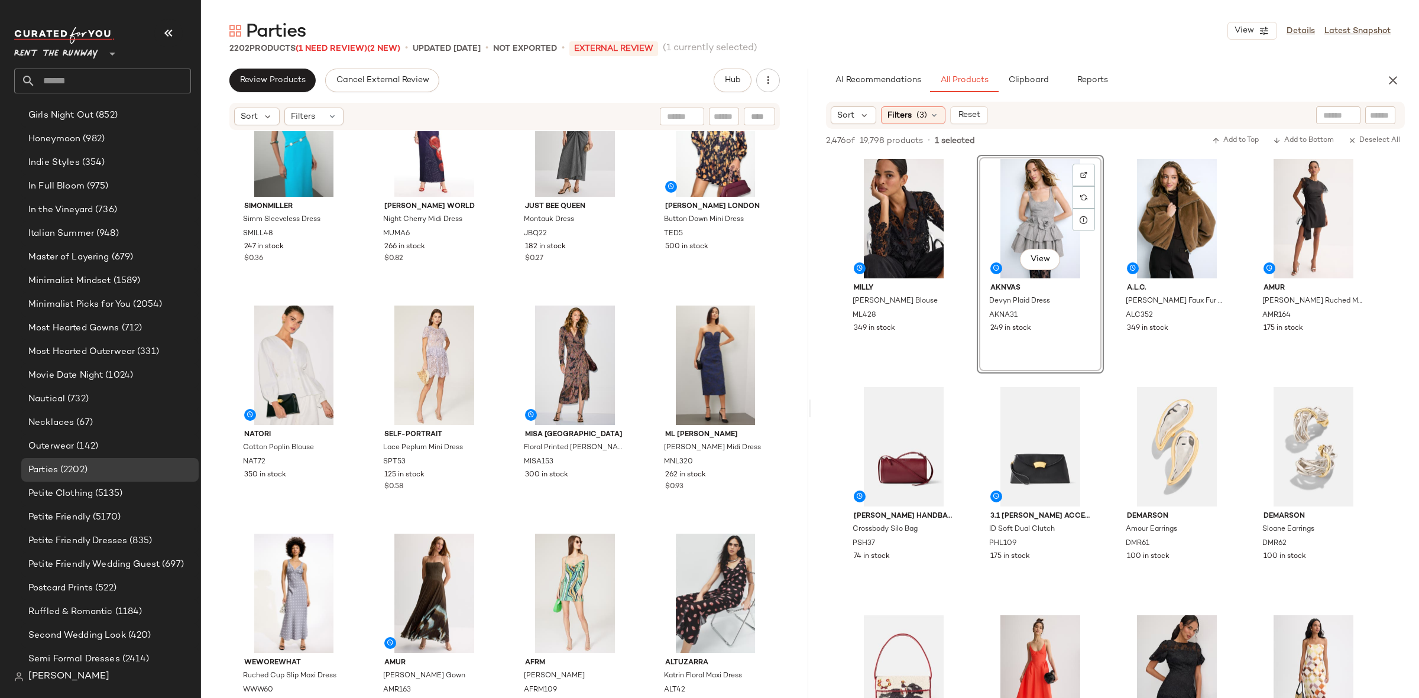
scroll to position [0, 0]
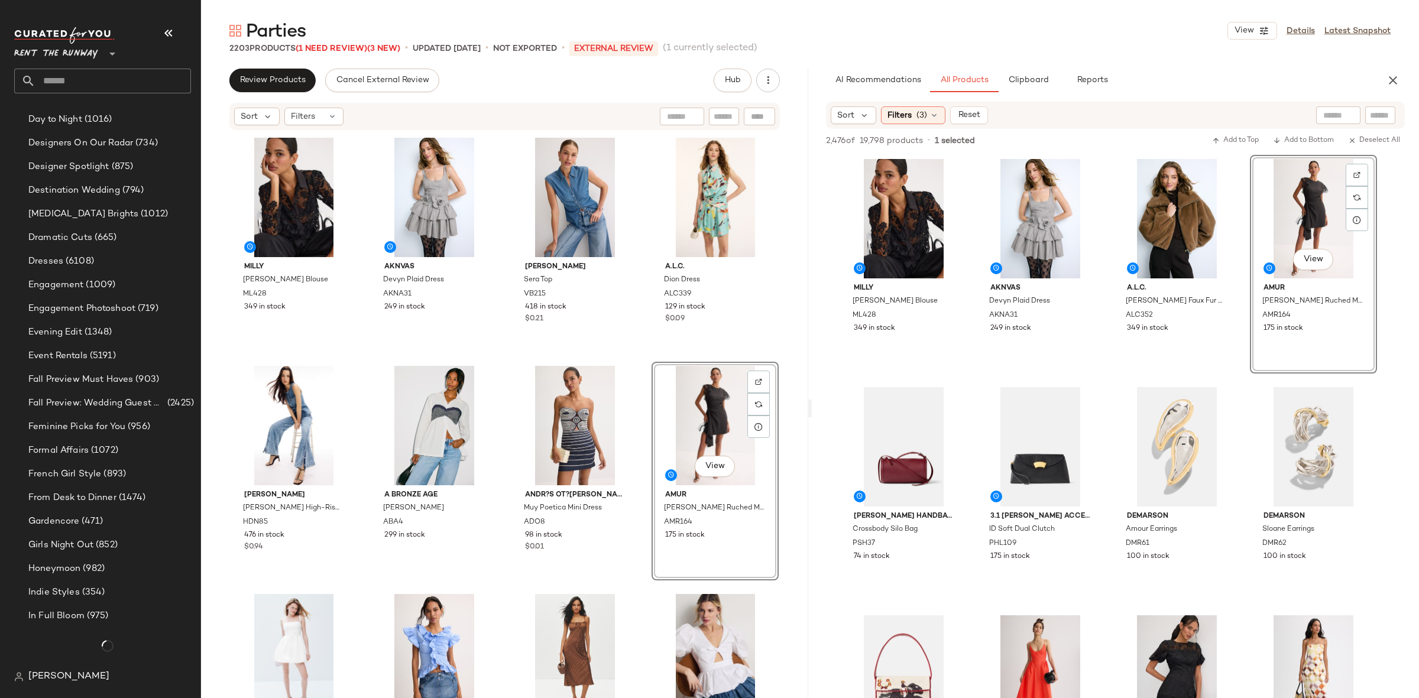
click at [644, 359] on div "Milly [PERSON_NAME] Mosaic Blouse ML428 349 in stock AKNVAS Devyn Plaid Dress A…" at bounding box center [505, 434] width 549 height 600
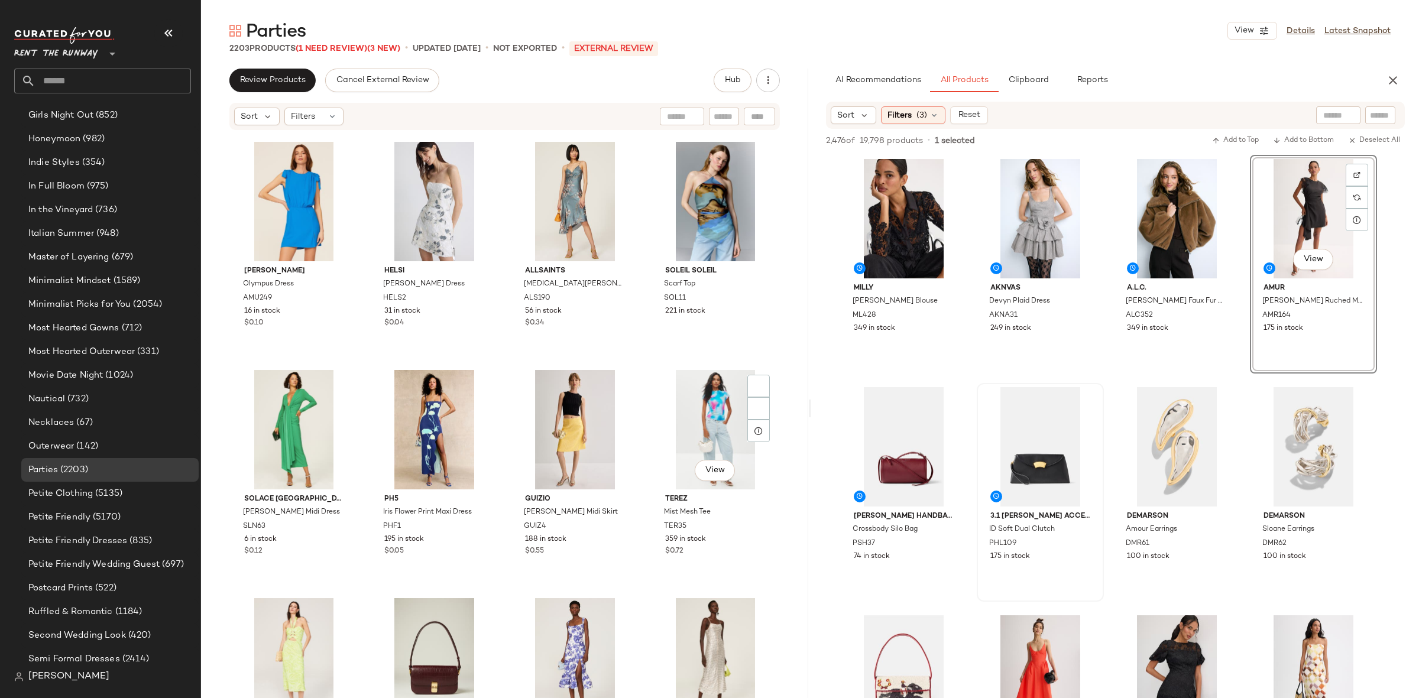
scroll to position [2057, 0]
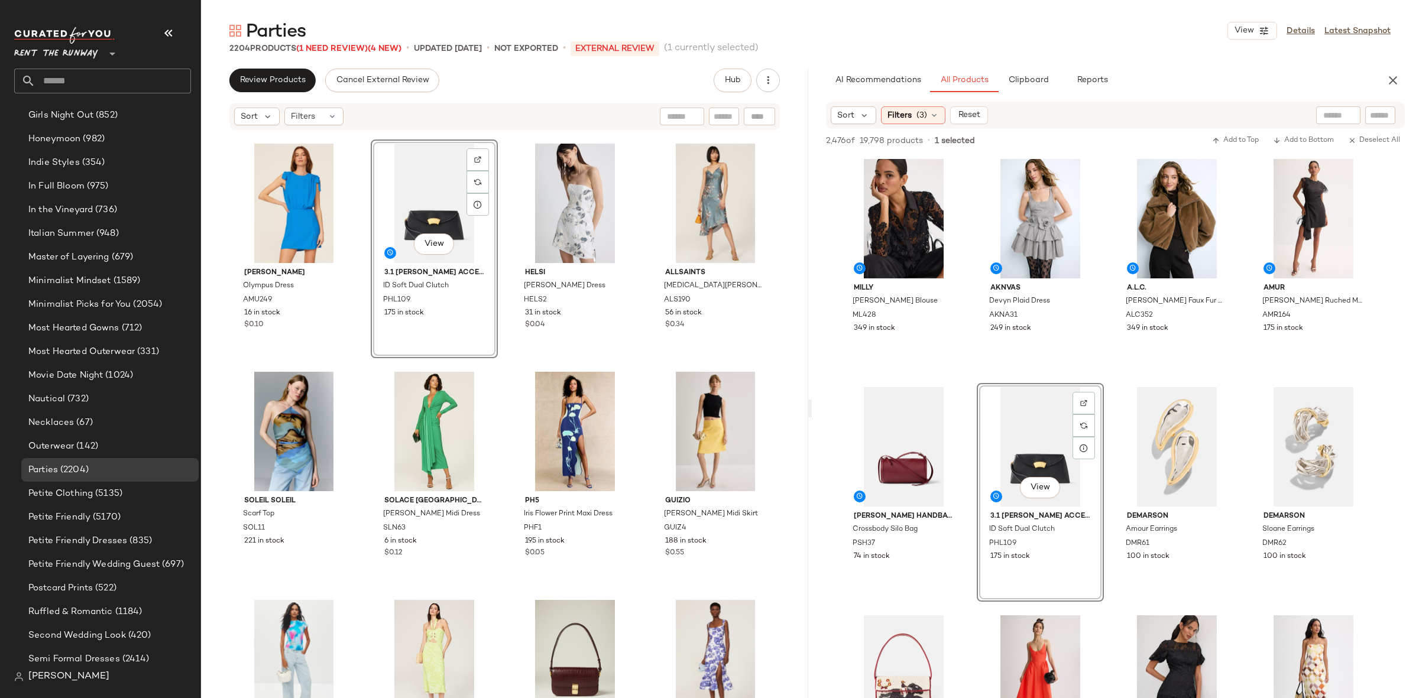
click at [508, 361] on div "[PERSON_NAME] Olympus Dress AMU249 16 in stock $0.10 View 3.1 [PERSON_NAME] Acc…" at bounding box center [504, 432] width 607 height 602
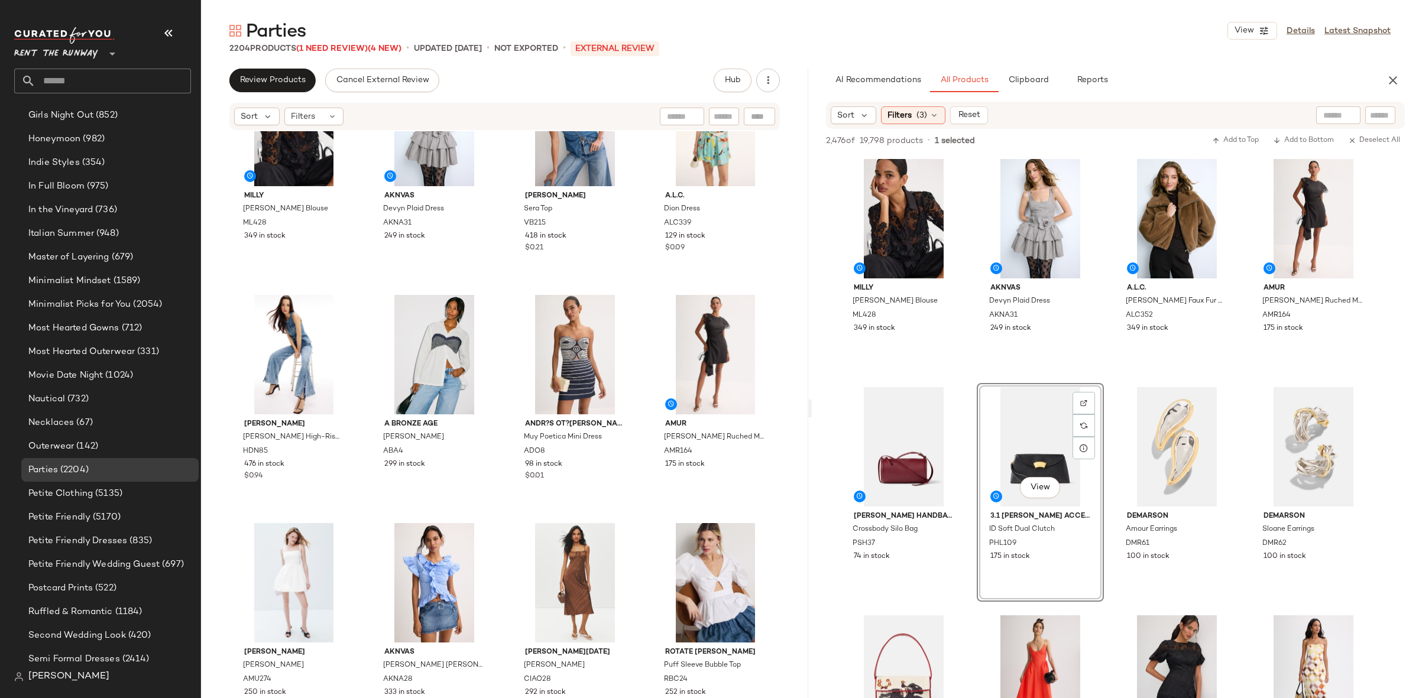
scroll to position [0, 0]
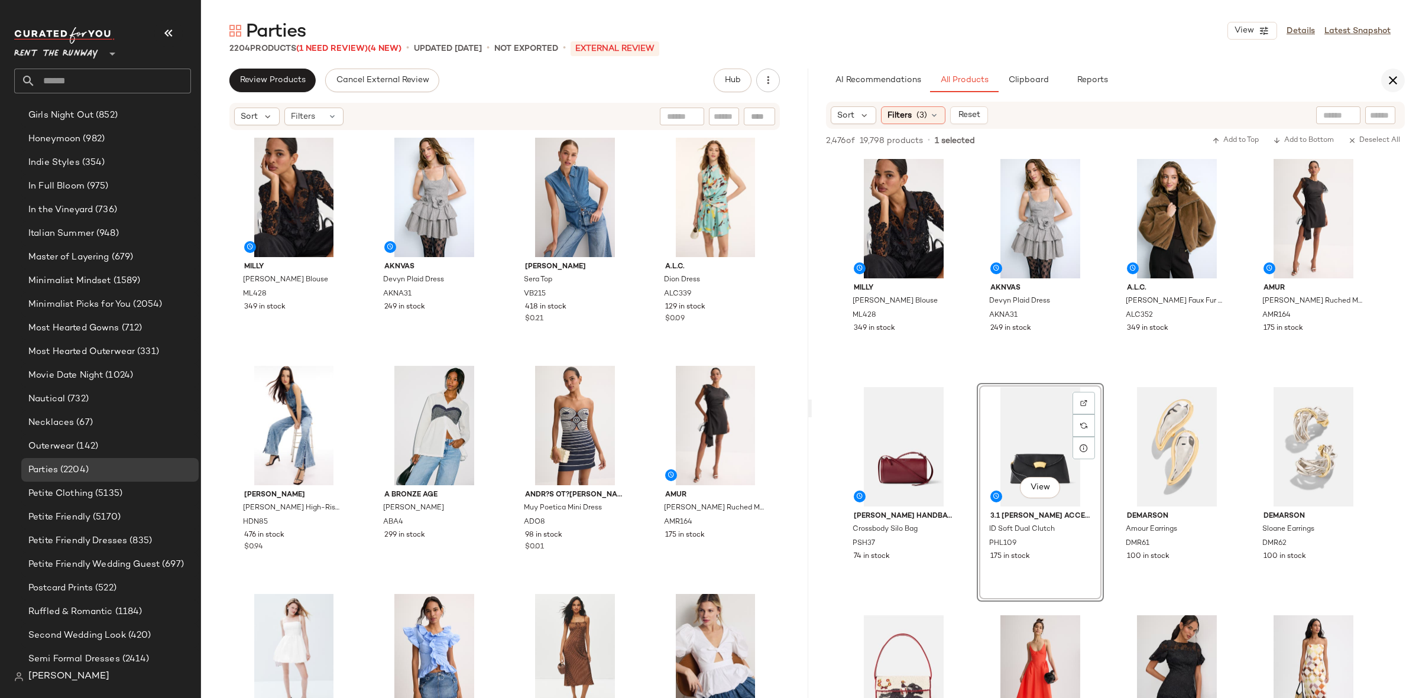
click at [1386, 79] on icon "button" at bounding box center [1393, 80] width 14 height 14
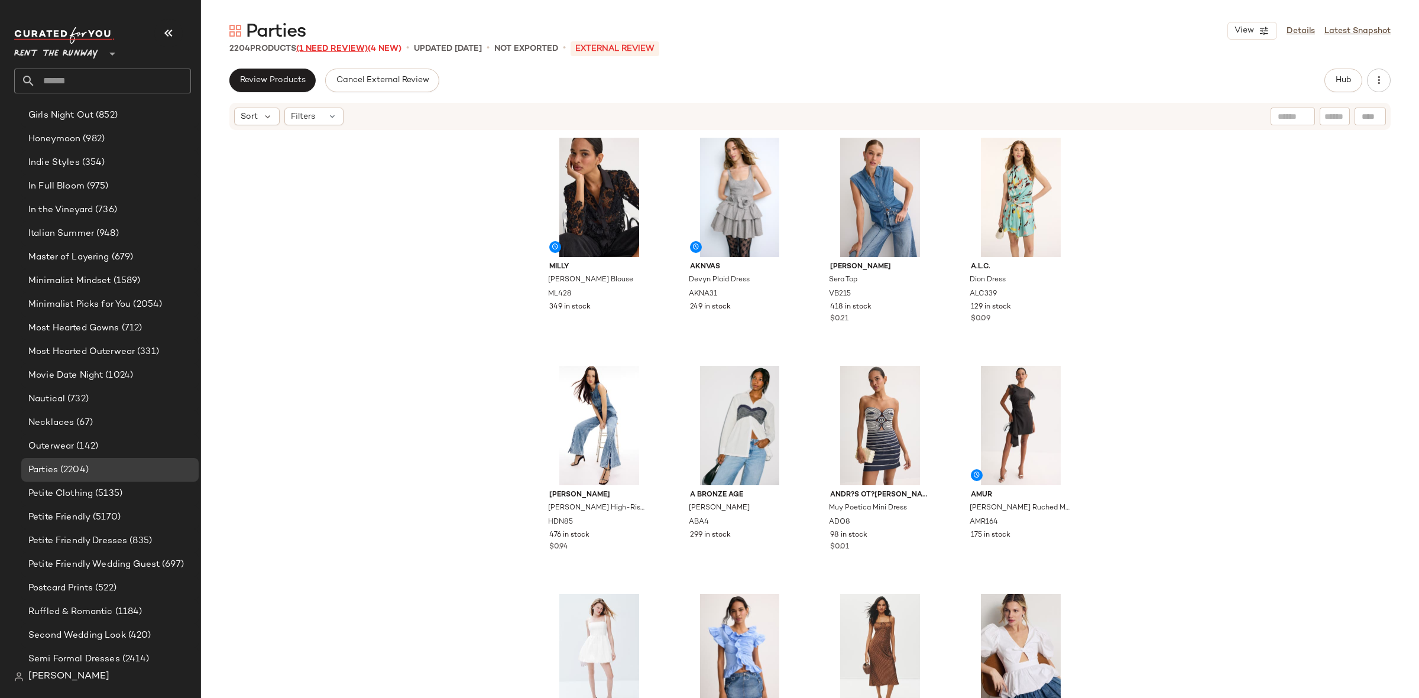
click at [328, 49] on span "(1 Need Review)" at bounding box center [332, 48] width 72 height 9
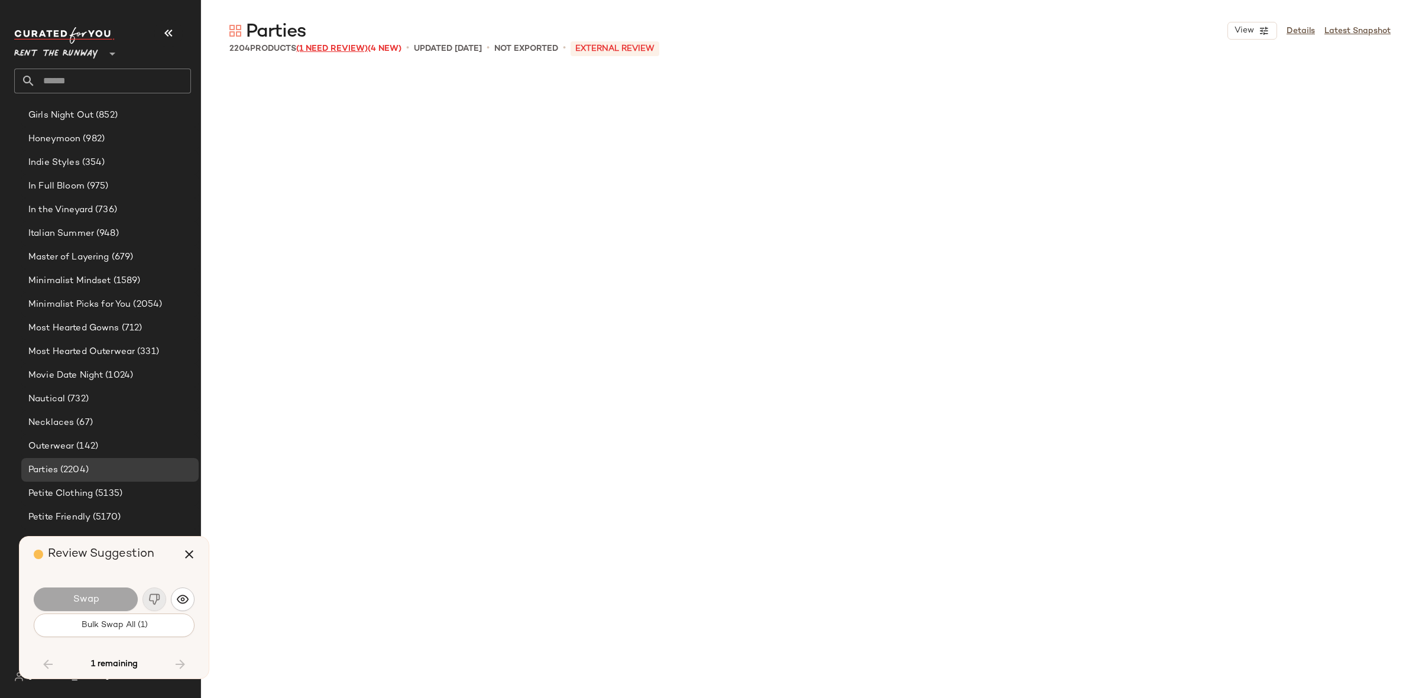
scroll to position [119572, 0]
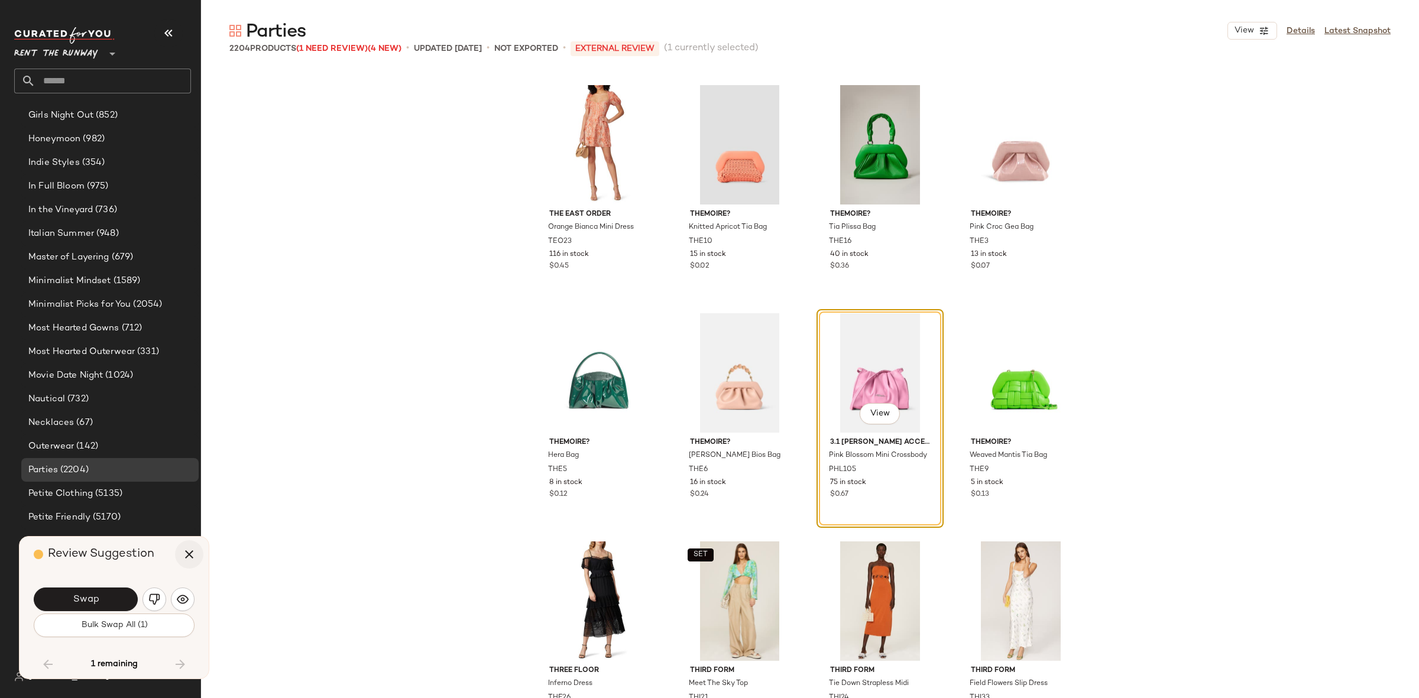
click at [192, 552] on icon "button" at bounding box center [189, 554] width 14 height 14
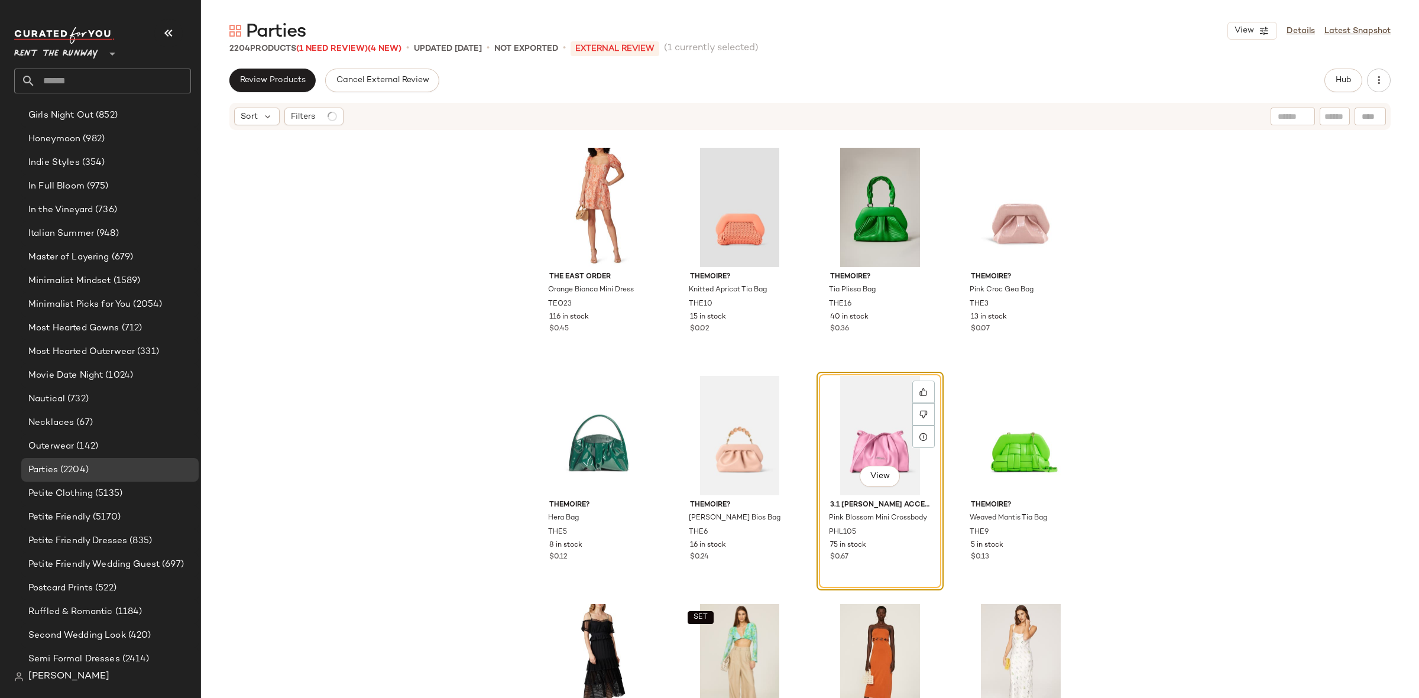
click at [881, 414] on div "View" at bounding box center [880, 435] width 119 height 119
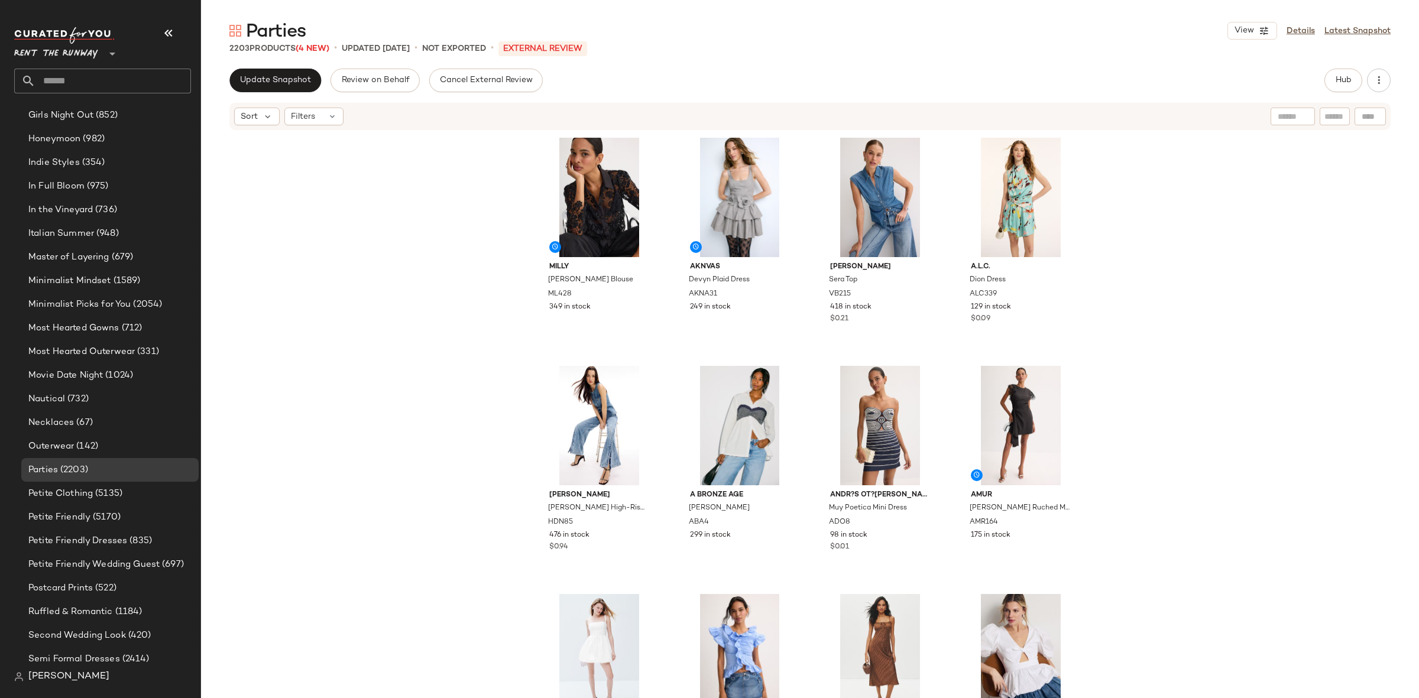
click at [285, 66] on div "Parties View Details Latest Snapshot 2203 Products (4 New) • updated [DATE] • N…" at bounding box center [810, 358] width 1218 height 679
click at [293, 72] on button "Update Snapshot" at bounding box center [275, 81] width 92 height 24
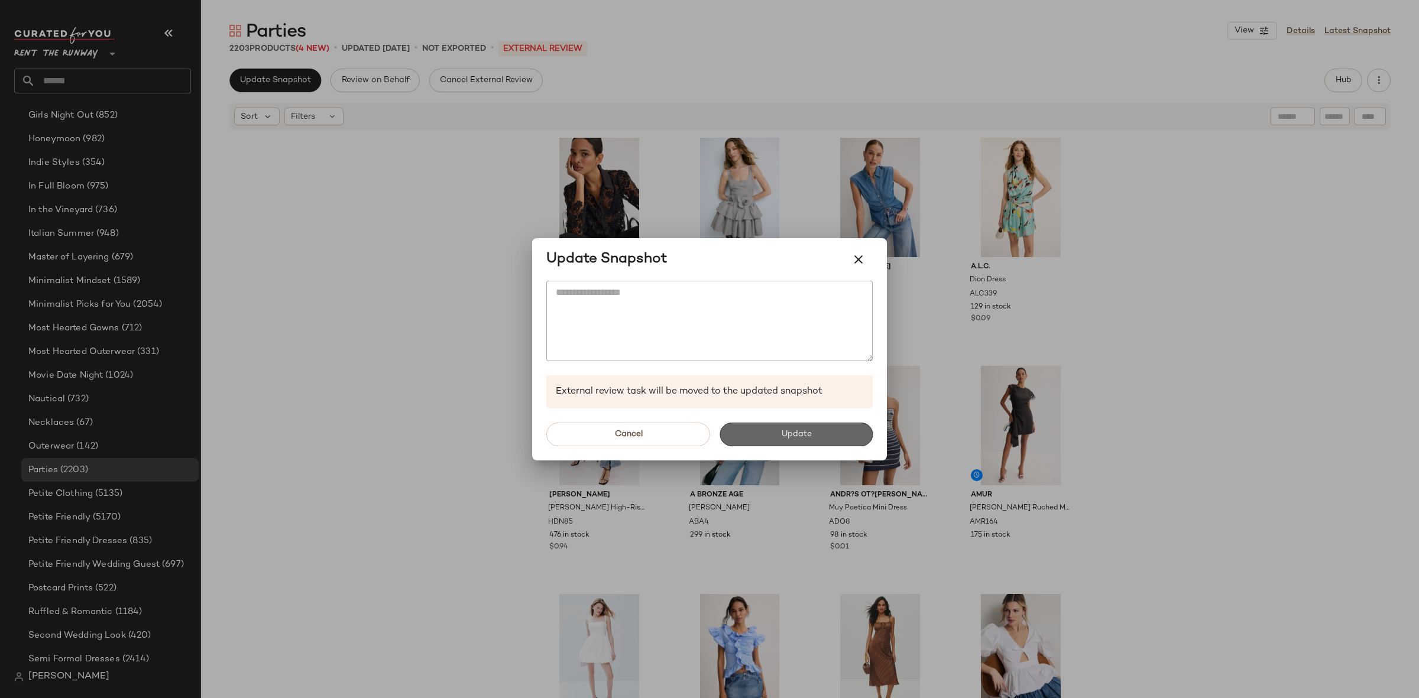
click at [810, 442] on button "Update" at bounding box center [795, 435] width 153 height 24
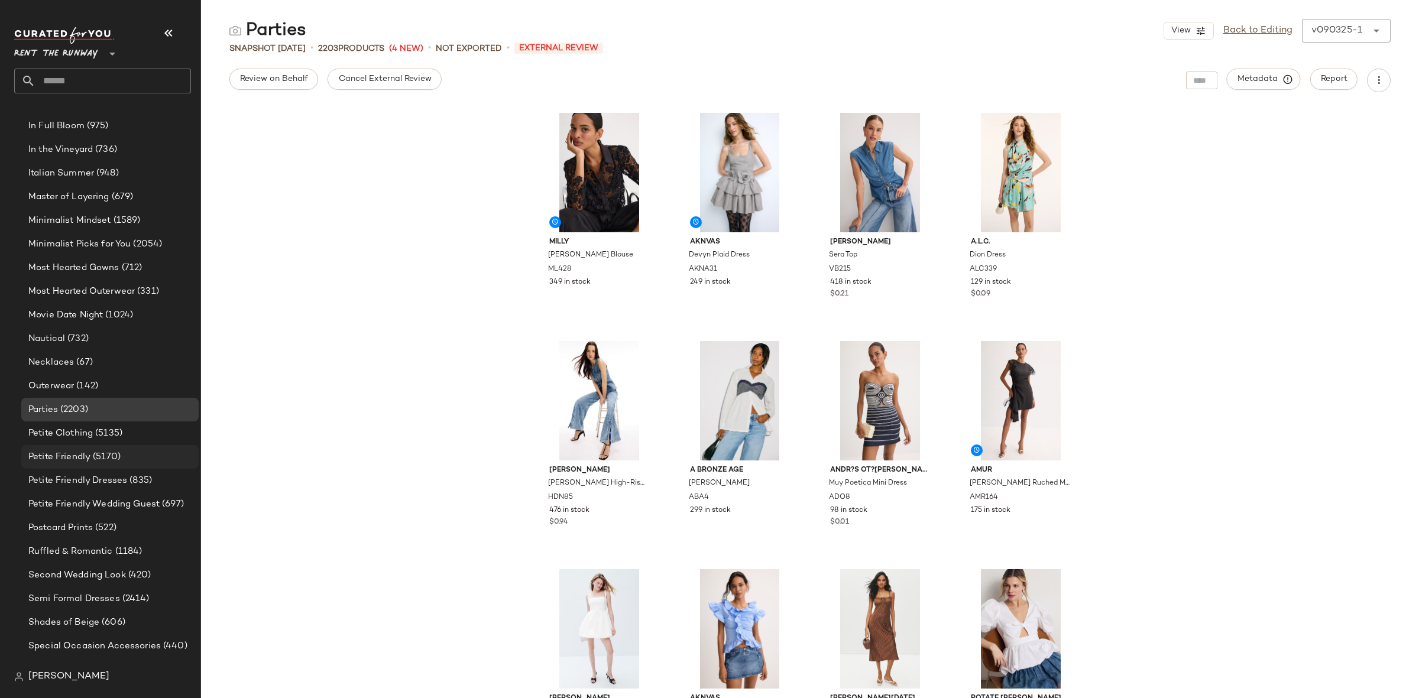
scroll to position [1253, 0]
click at [107, 469] on div "Petite Friendly Dresses (835)" at bounding box center [109, 478] width 177 height 24
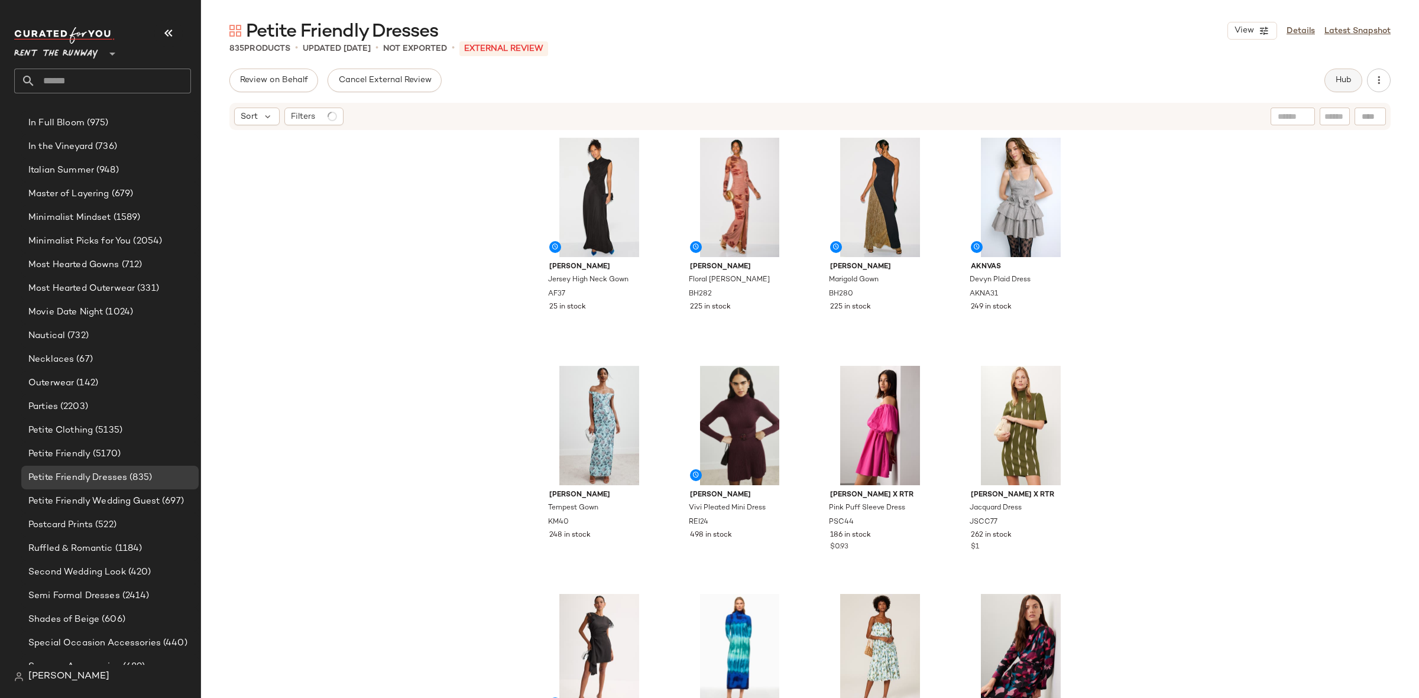
click at [1338, 87] on button "Hub" at bounding box center [1343, 81] width 38 height 24
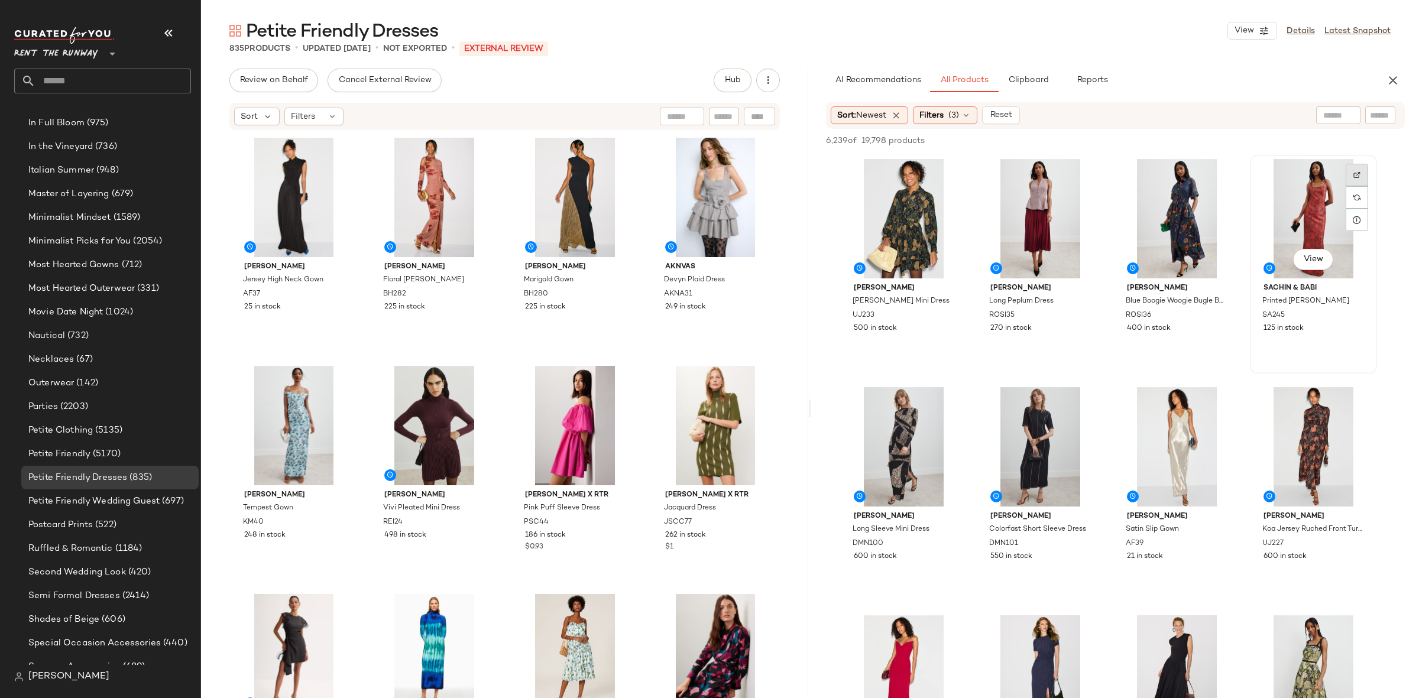
click at [1348, 186] on div at bounding box center [1357, 197] width 22 height 22
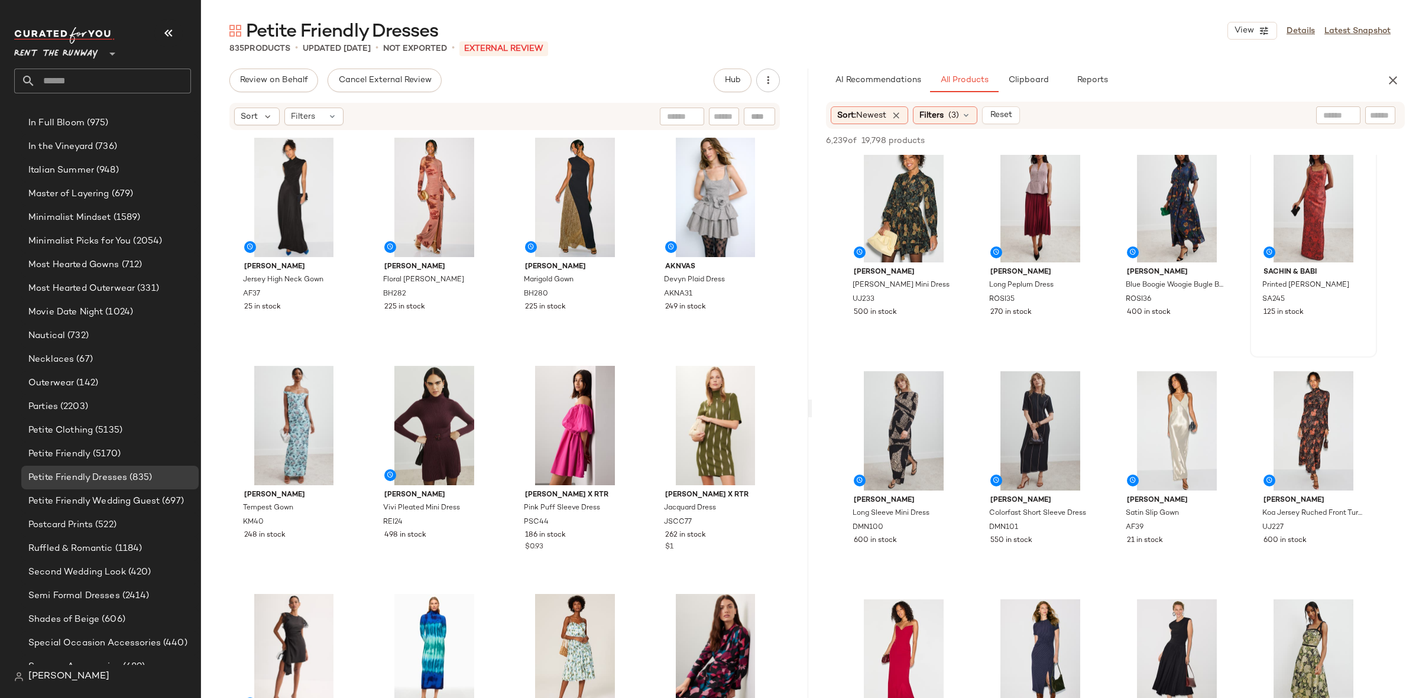
scroll to position [22, 0]
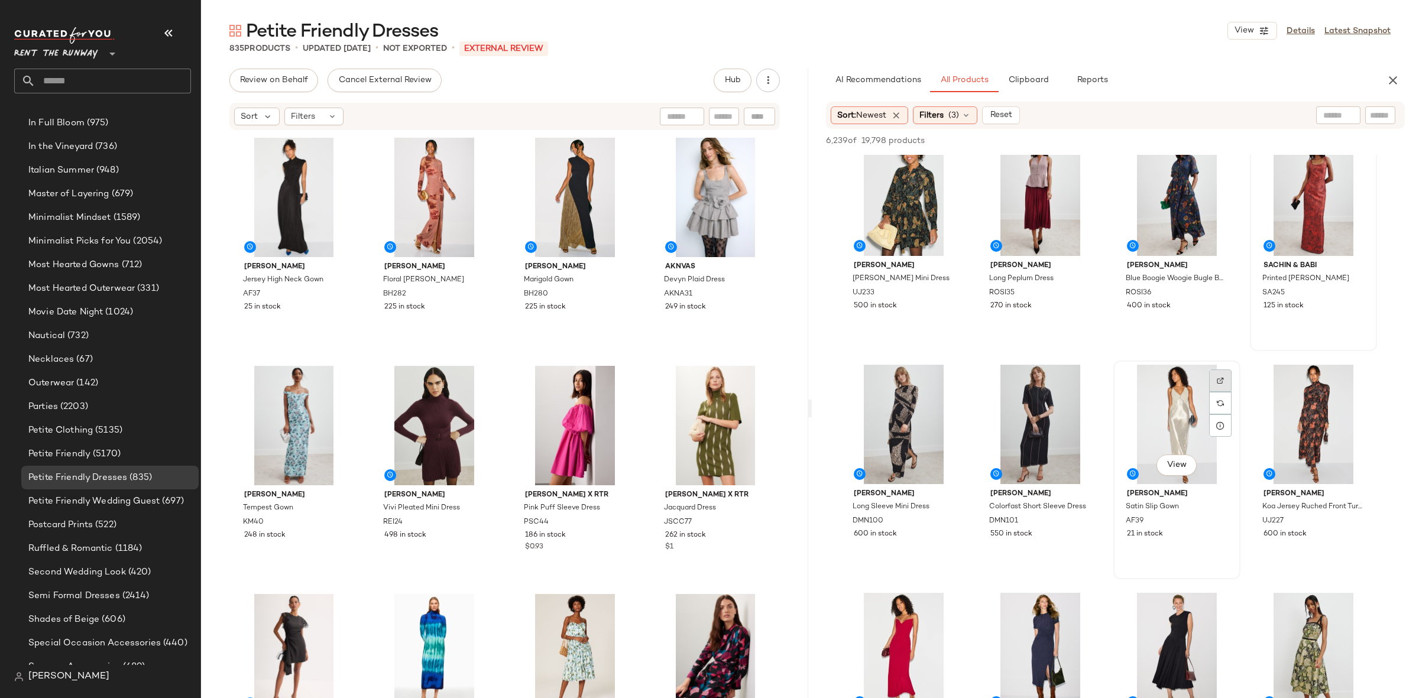
click at [1230, 392] on div at bounding box center [1220, 403] width 22 height 22
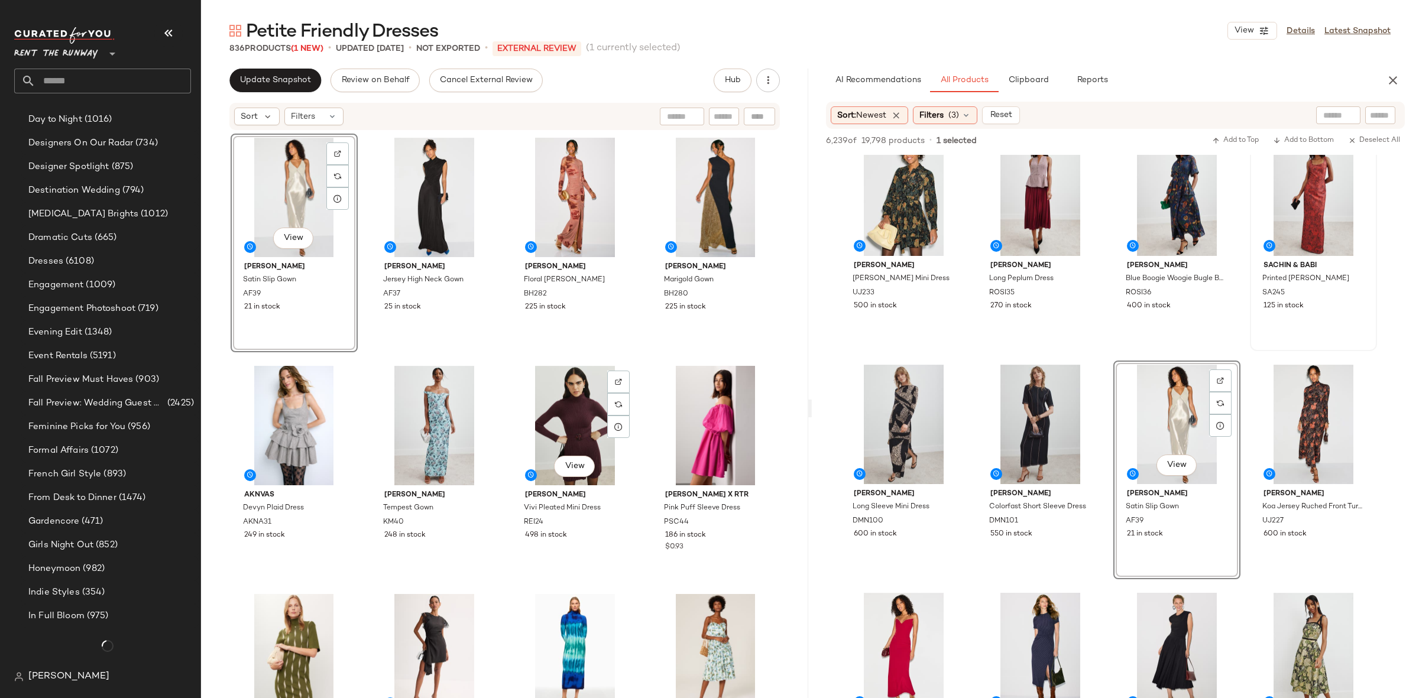
scroll to position [1253, 0]
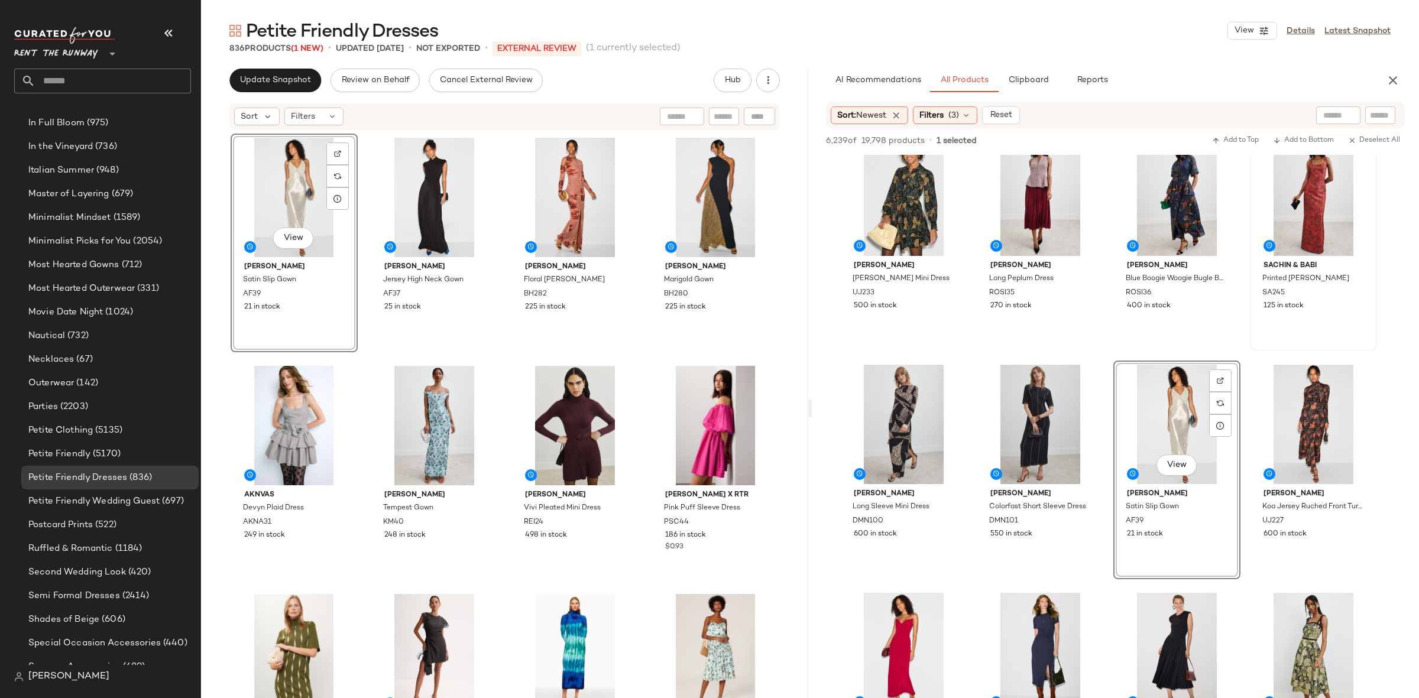
click at [489, 356] on div "View [PERSON_NAME] Satin Slip Gown AF39 21 in stock [GEOGRAPHIC_DATA][PERSON_NA…" at bounding box center [505, 434] width 549 height 600
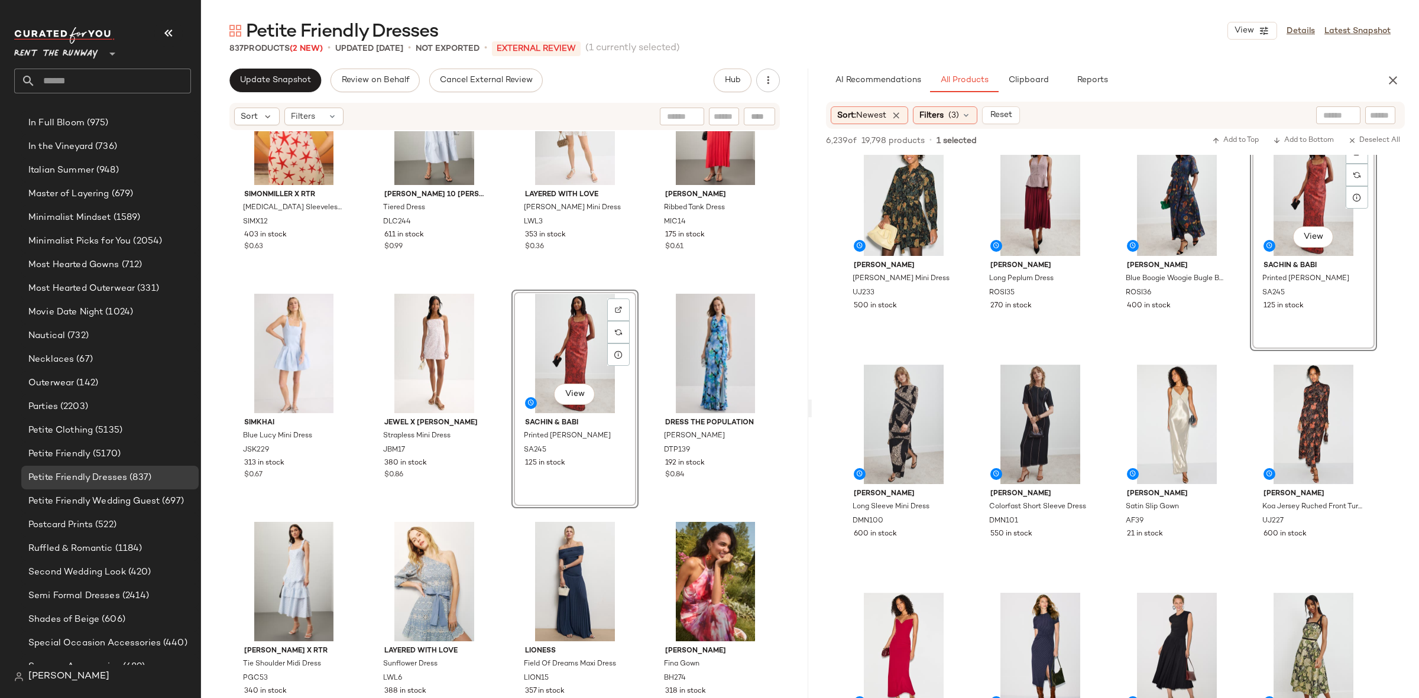
scroll to position [3980, 0]
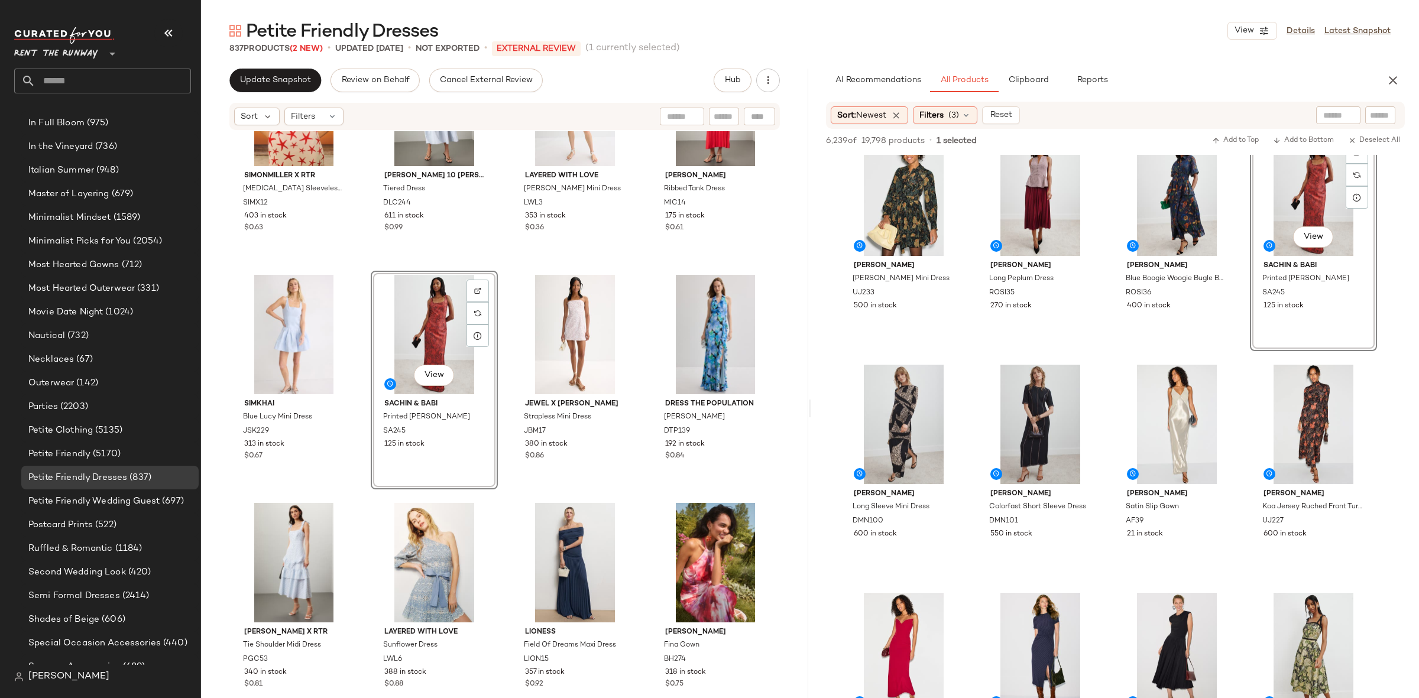
click at [507, 266] on div "SIMONMILLER X RTR [MEDICAL_DATA] Sleeveless Mini Dress SIMX12 403 in stock $0.6…" at bounding box center [504, 432] width 607 height 602
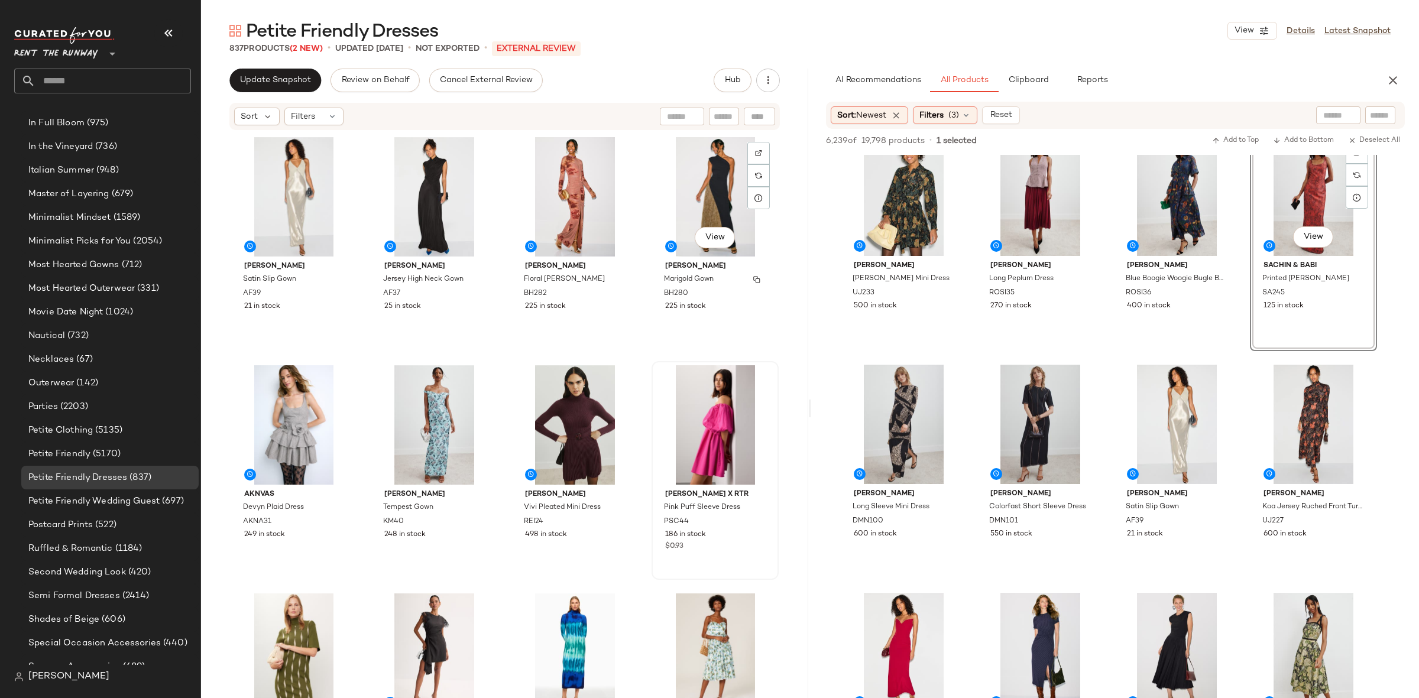
scroll to position [0, 0]
click at [1118, 351] on div "View [PERSON_NAME] Blue Boogie Woogie Bugle Boy Dress ROSI36 400 in stock" at bounding box center [1176, 241] width 127 height 219
click at [1103, 367] on div "[PERSON_NAME] Colorfast Short Sleeve Dress DMN101 550 in stock" at bounding box center [1040, 470] width 127 height 219
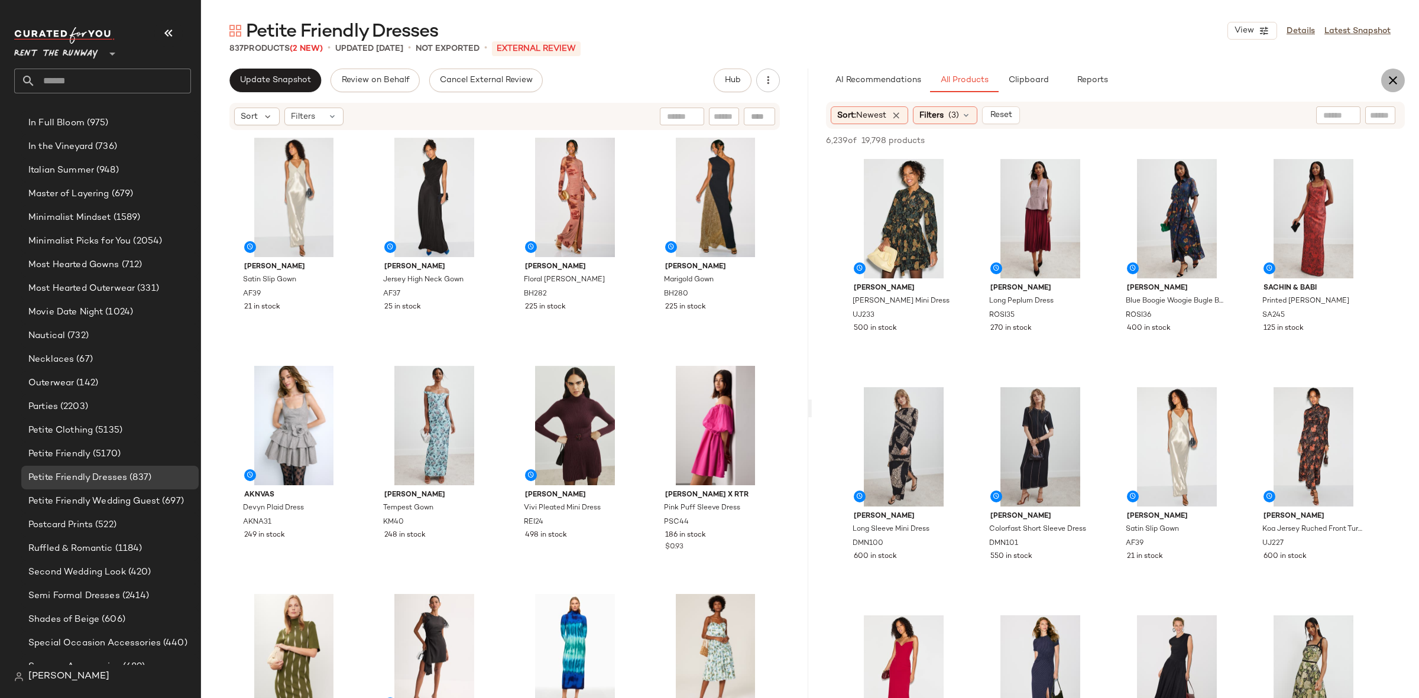
click at [1384, 79] on button "button" at bounding box center [1393, 81] width 24 height 24
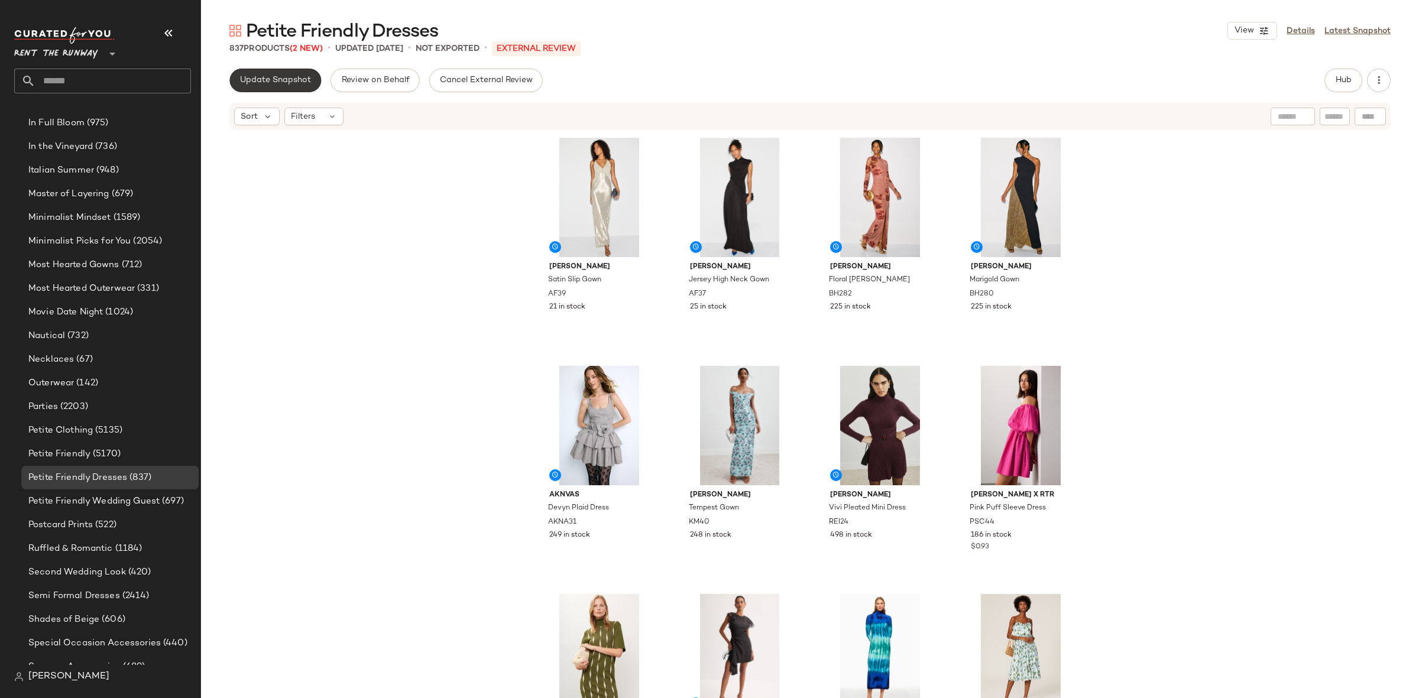
click at [270, 80] on span "Update Snapshot" at bounding box center [275, 80] width 72 height 9
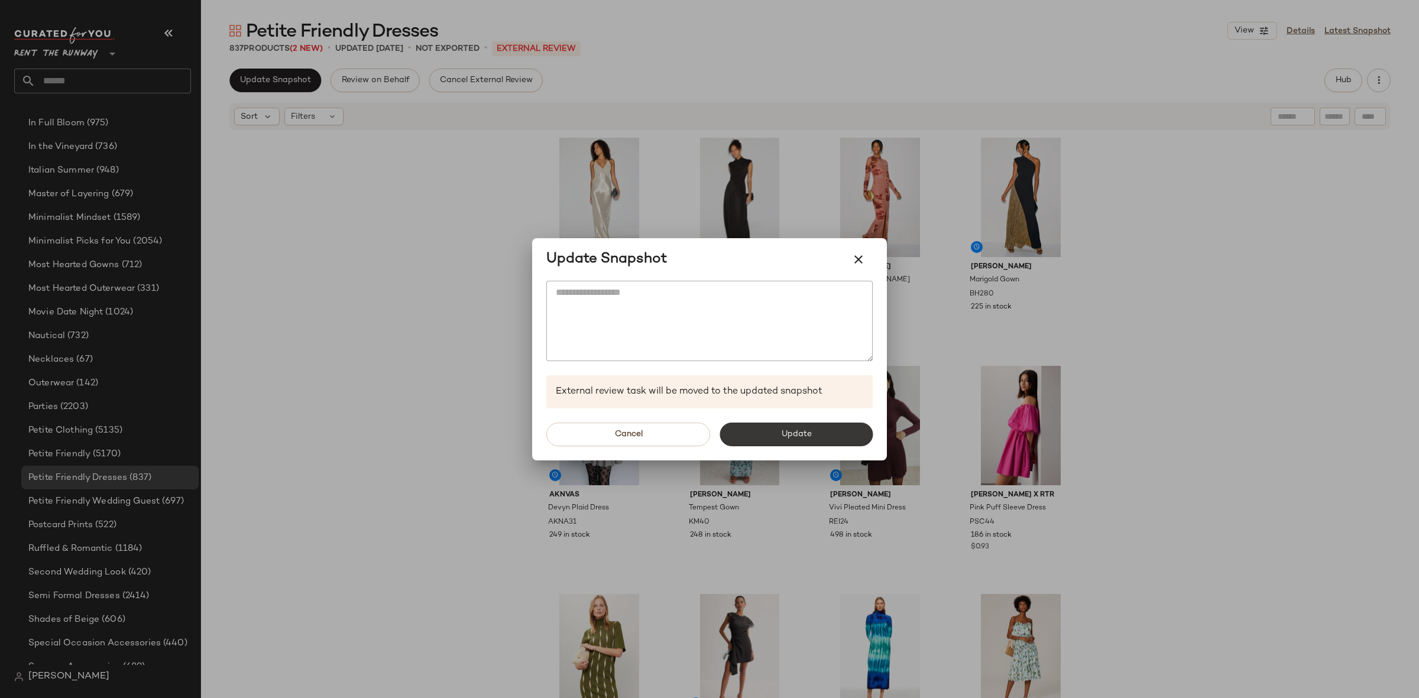
click at [834, 445] on button "Update" at bounding box center [795, 435] width 153 height 24
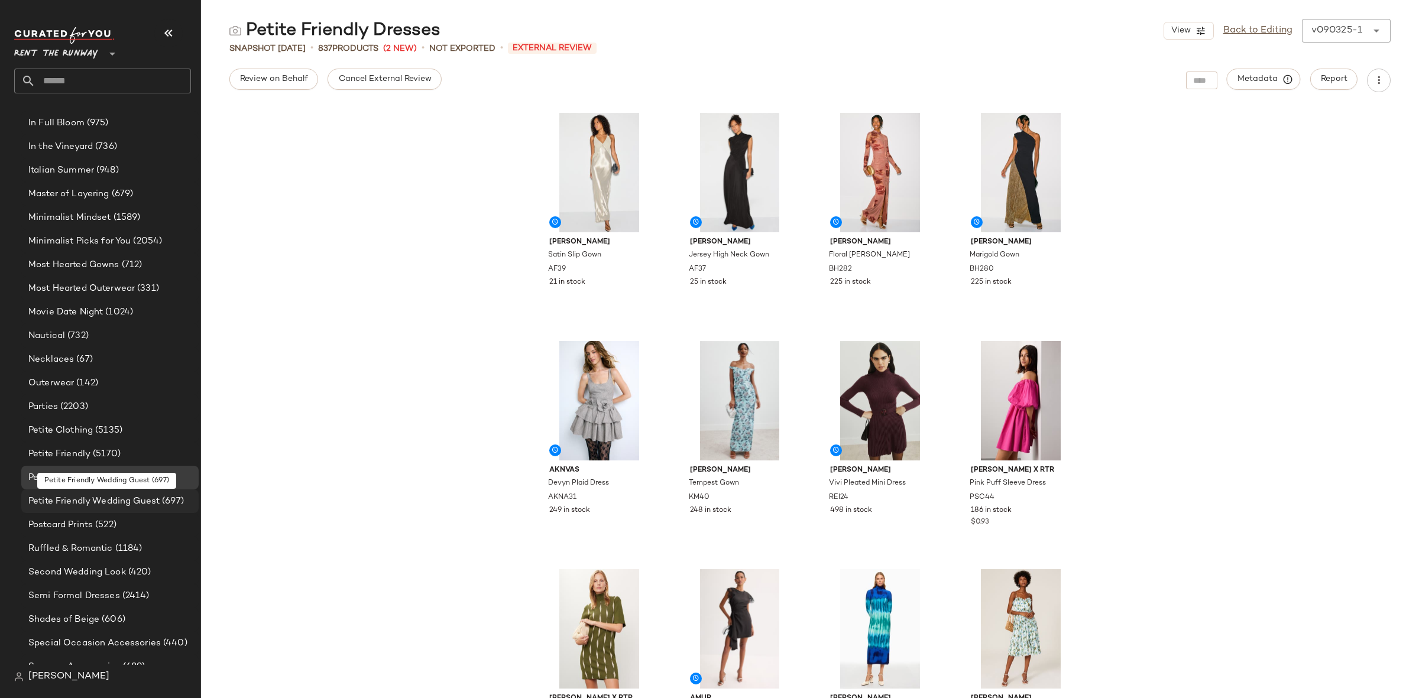
click at [89, 502] on span "Petite Friendly Wedding Guest" at bounding box center [93, 502] width 131 height 14
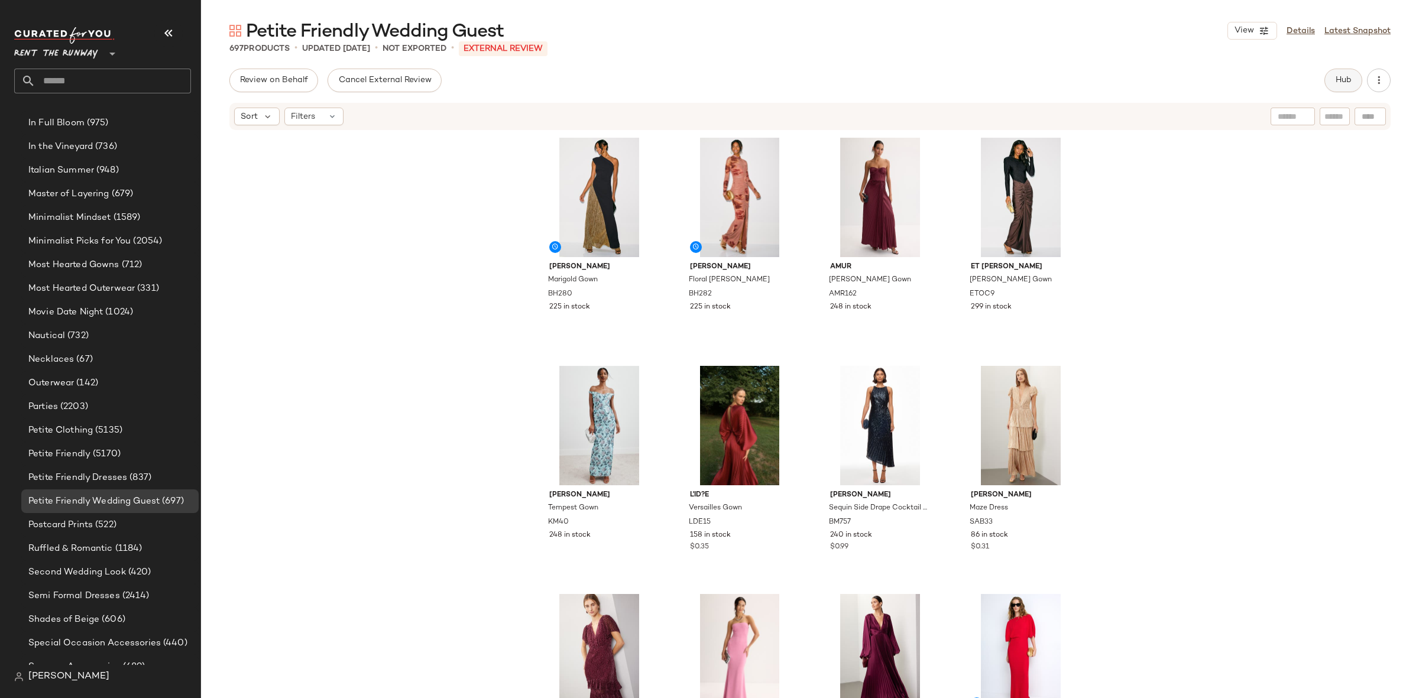
click at [1341, 80] on span "Hub" at bounding box center [1343, 80] width 17 height 9
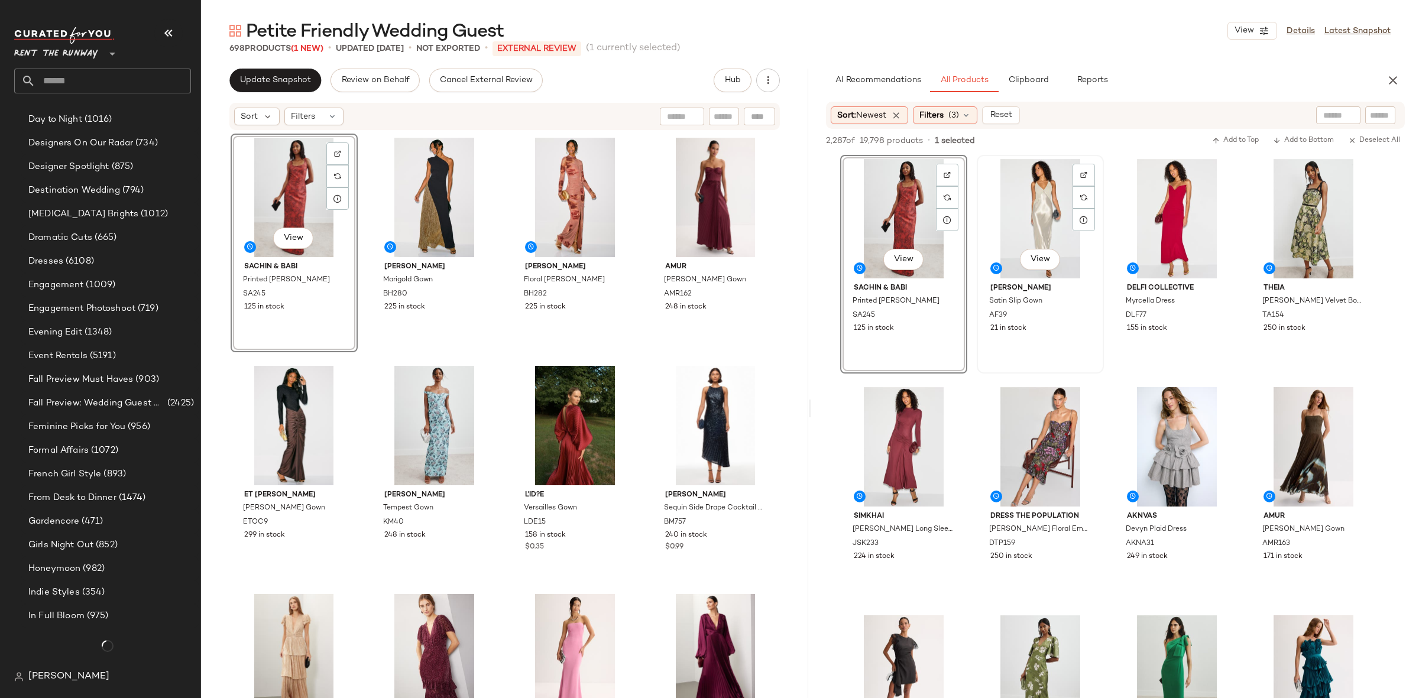
scroll to position [1253, 0]
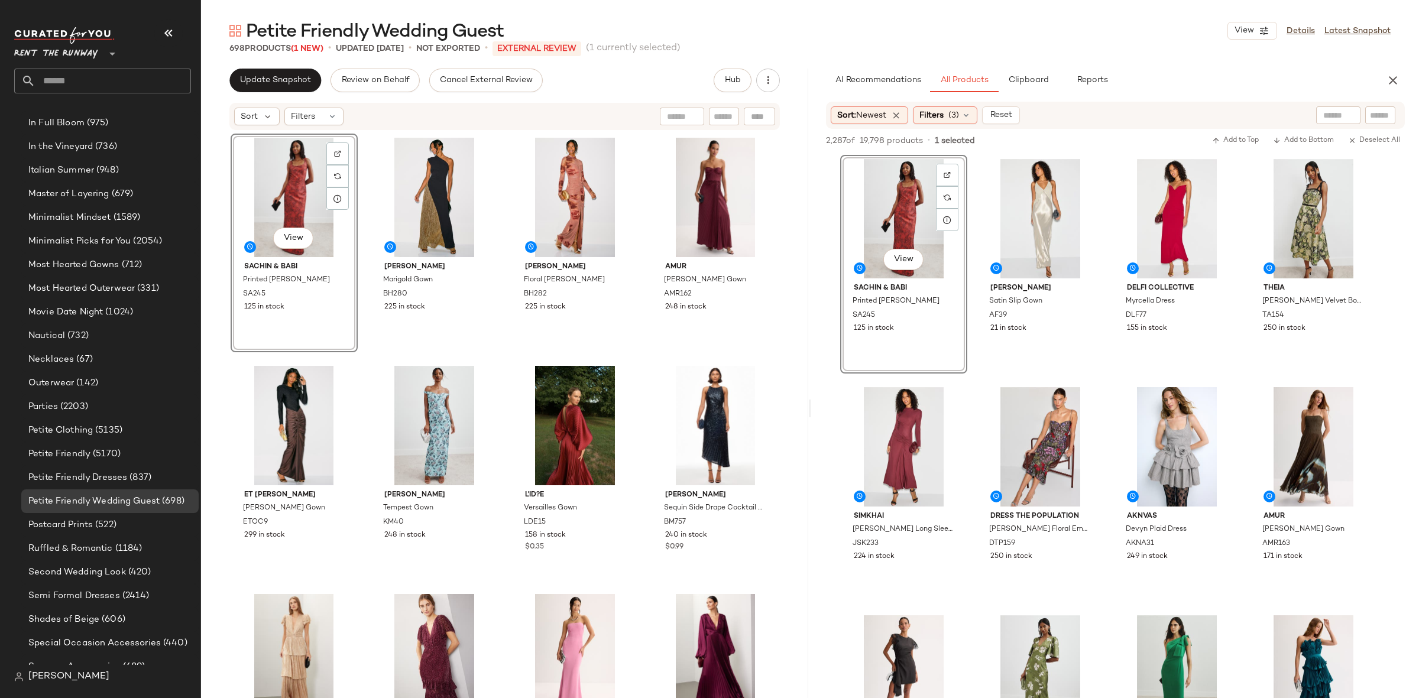
click at [638, 357] on div "View Sachin & Babi Printed [PERSON_NAME] SA245 125 in stock [PERSON_NAME] Marig…" at bounding box center [505, 434] width 549 height 600
click at [1387, 86] on icon "button" at bounding box center [1393, 80] width 14 height 14
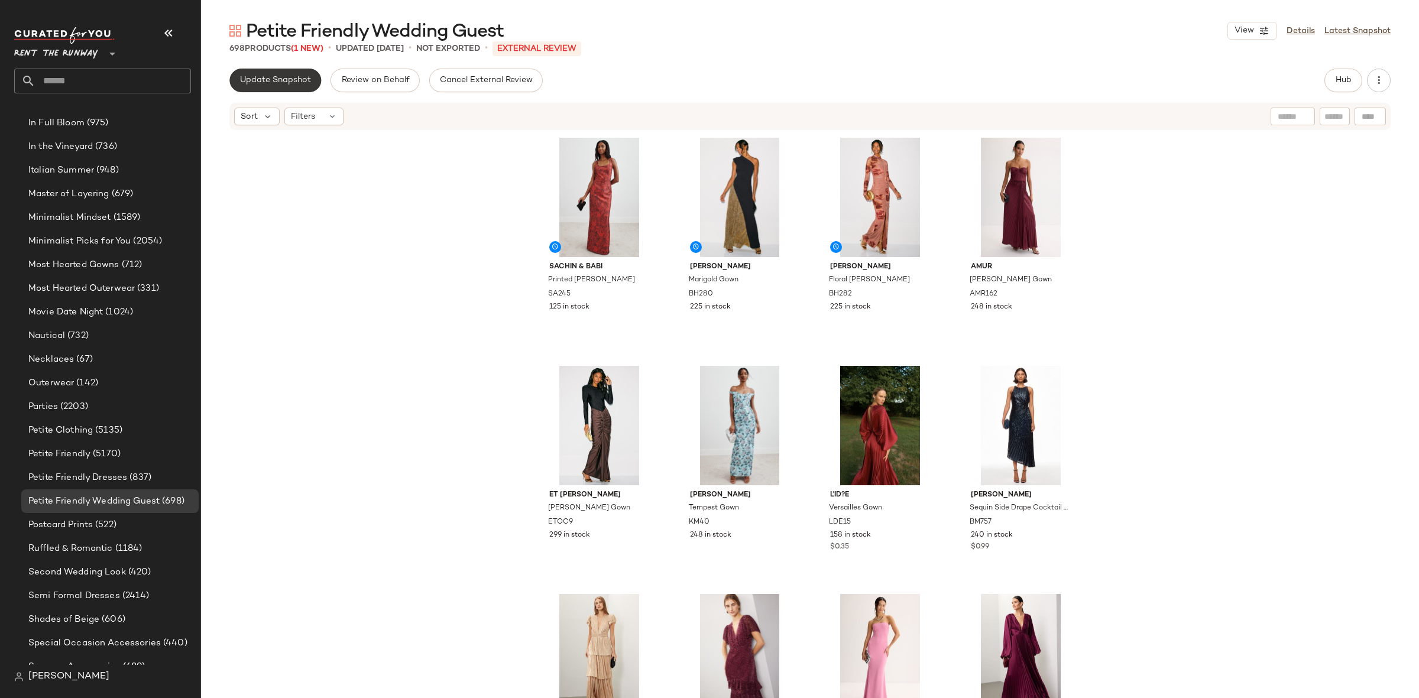
click at [248, 82] on span "Update Snapshot" at bounding box center [275, 80] width 72 height 9
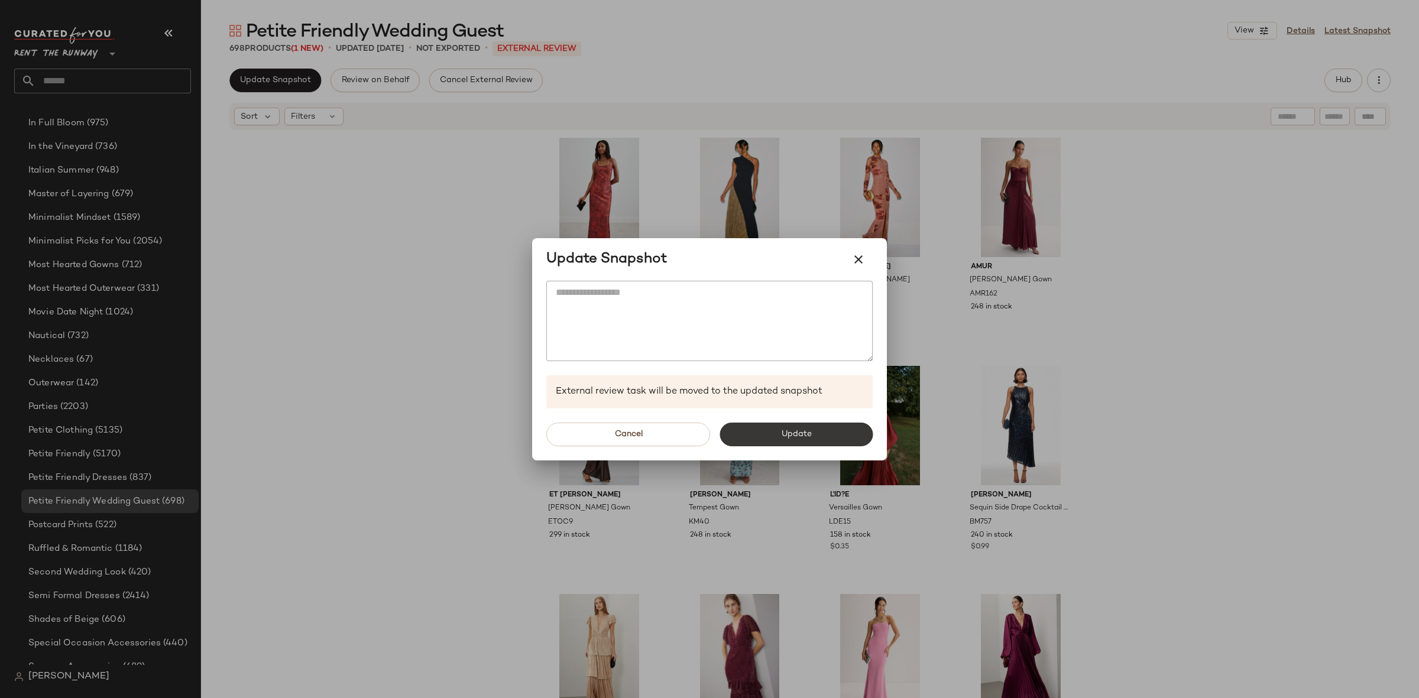
click at [787, 437] on span "Update" at bounding box center [795, 434] width 31 height 9
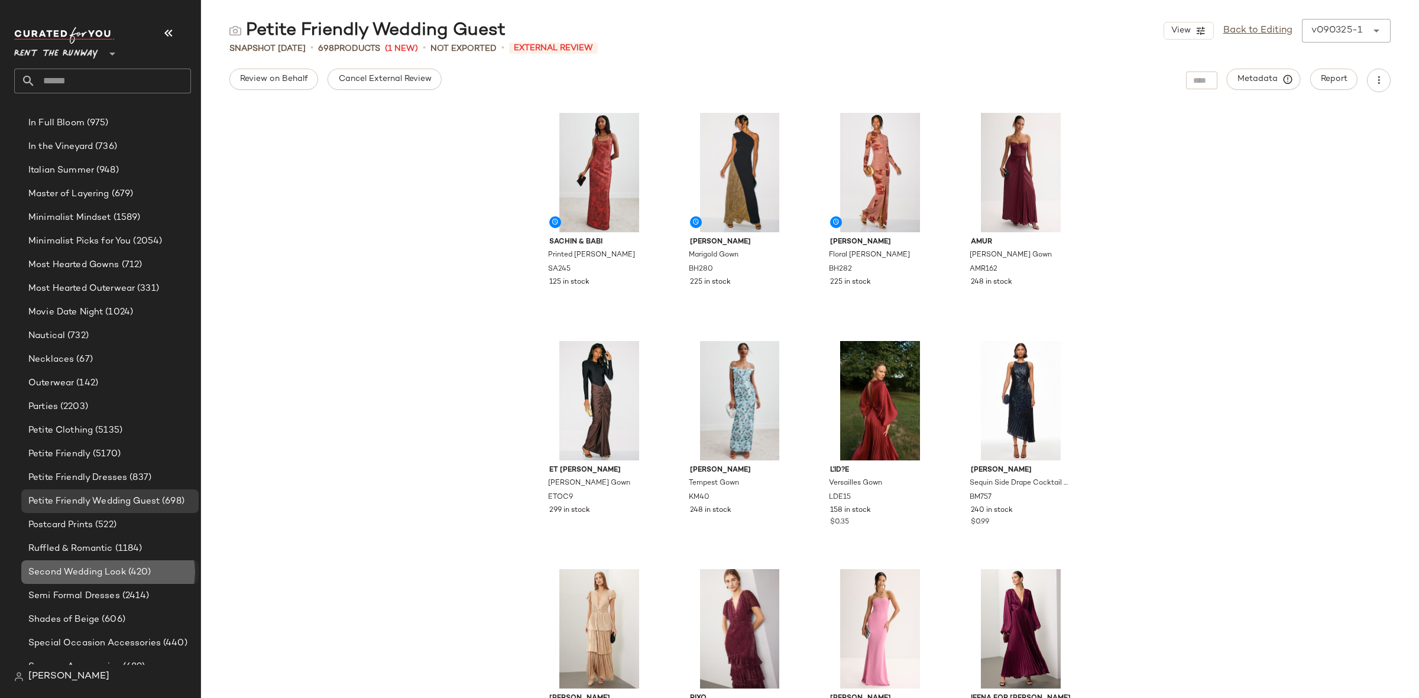
click at [107, 572] on span "Second Wedding Look" at bounding box center [77, 573] width 98 height 14
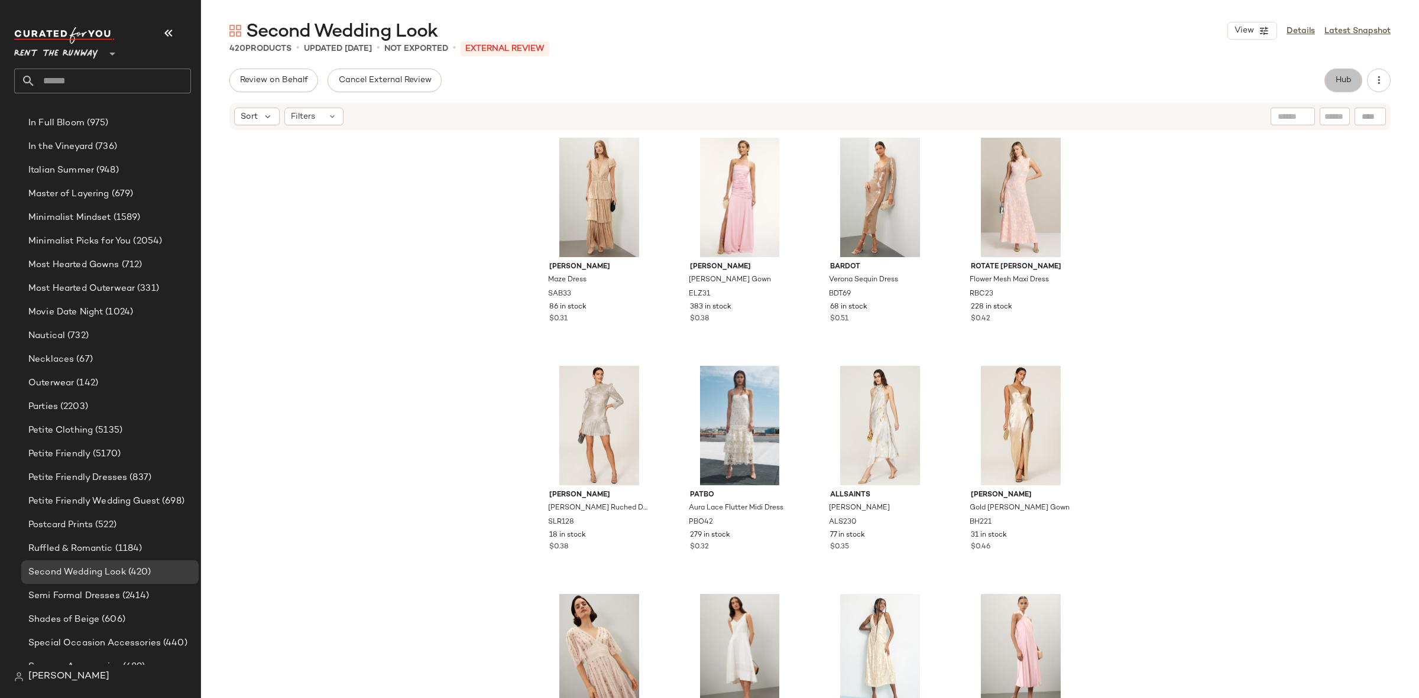
click at [1350, 80] on span "Hub" at bounding box center [1343, 80] width 17 height 9
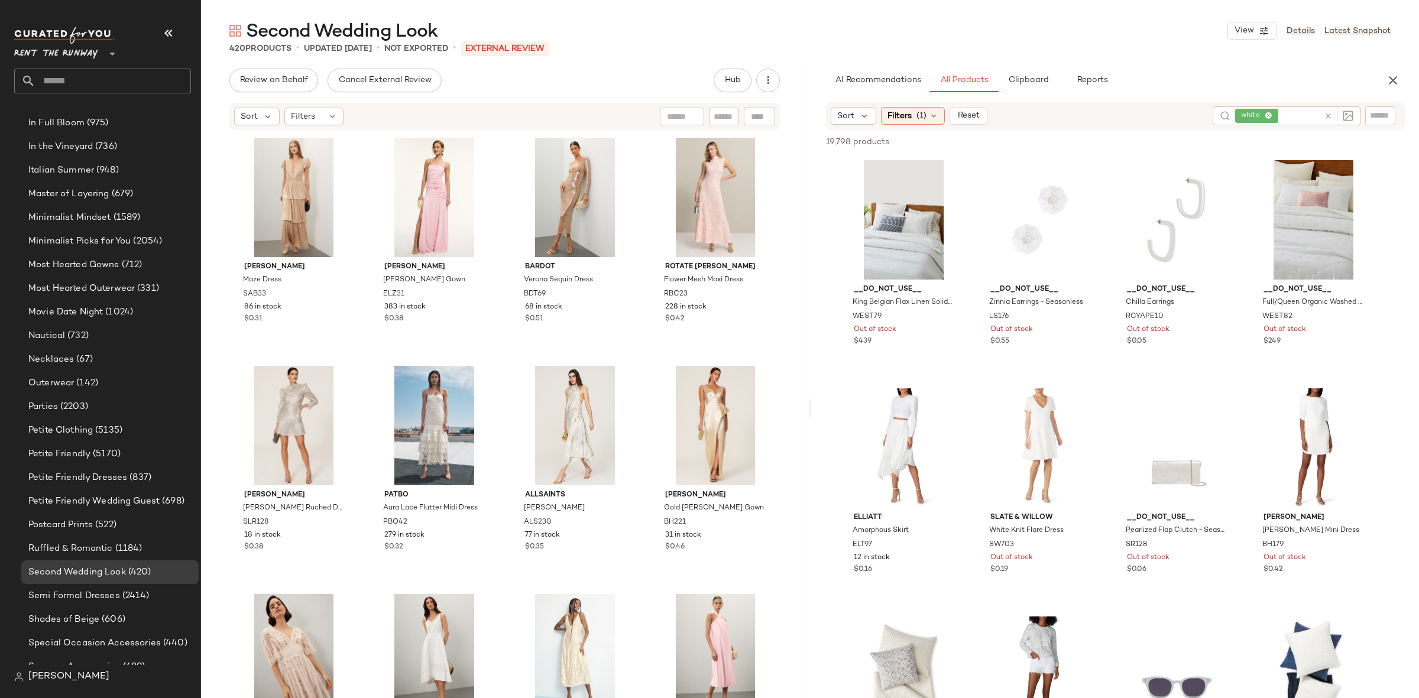
click at [1327, 117] on icon at bounding box center [1328, 116] width 9 height 9
click at [1184, 134] on div "19,798 products • 0 selected Add to Top Add to Bottom Deselect All" at bounding box center [1115, 142] width 607 height 26
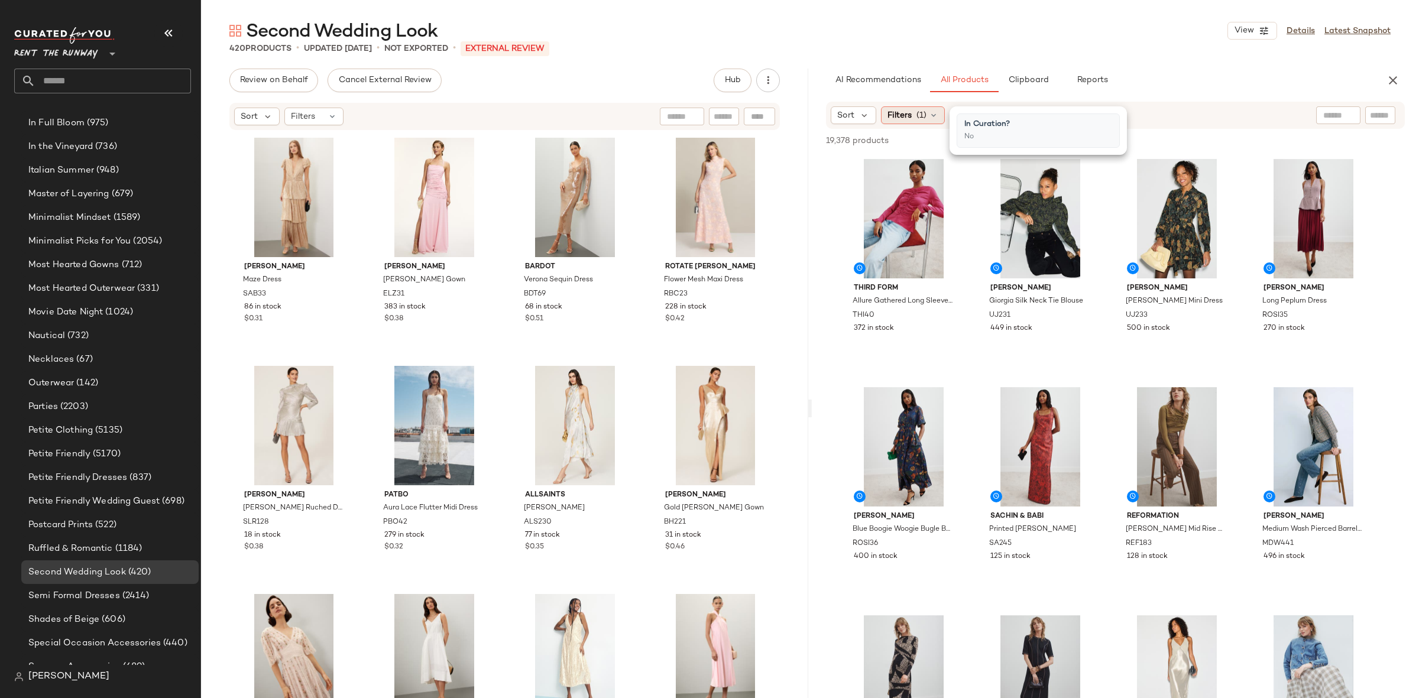
click at [912, 118] on div "Filters (1)" at bounding box center [913, 115] width 64 height 18
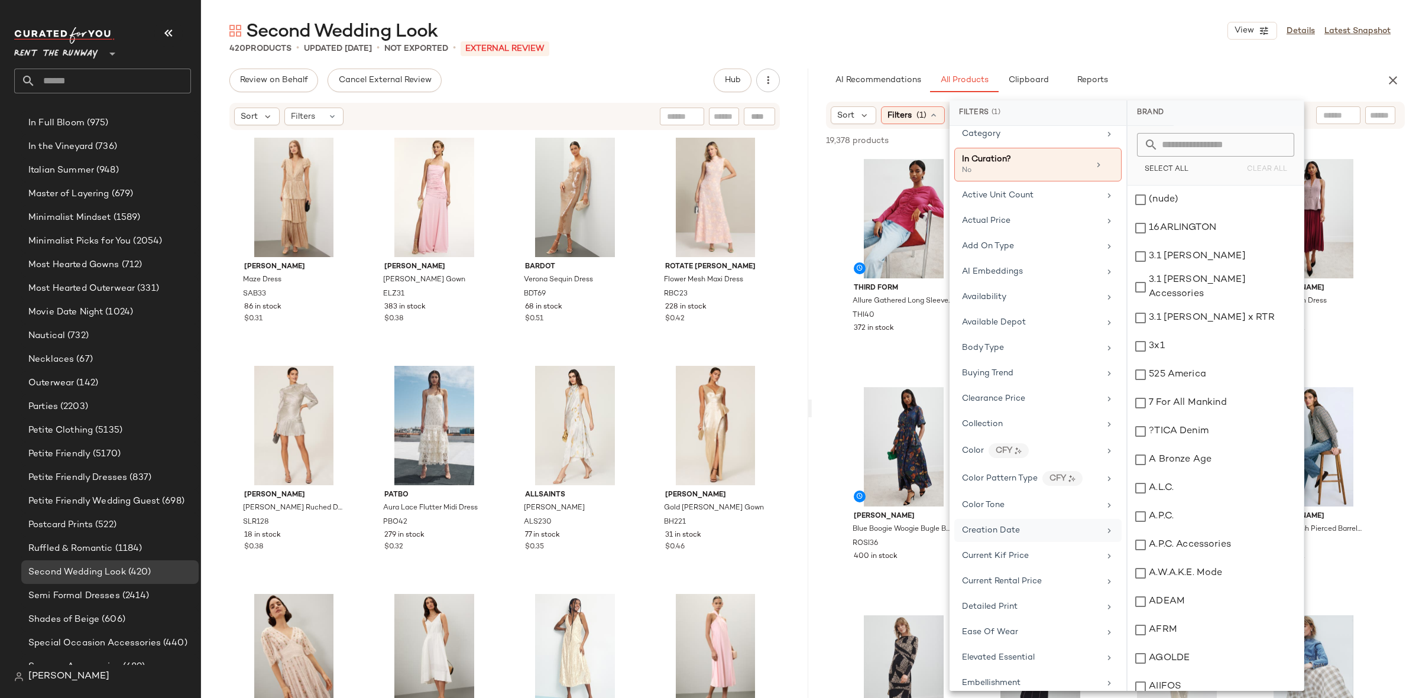
scroll to position [37, 0]
click at [975, 450] on span "Color" at bounding box center [973, 447] width 22 height 9
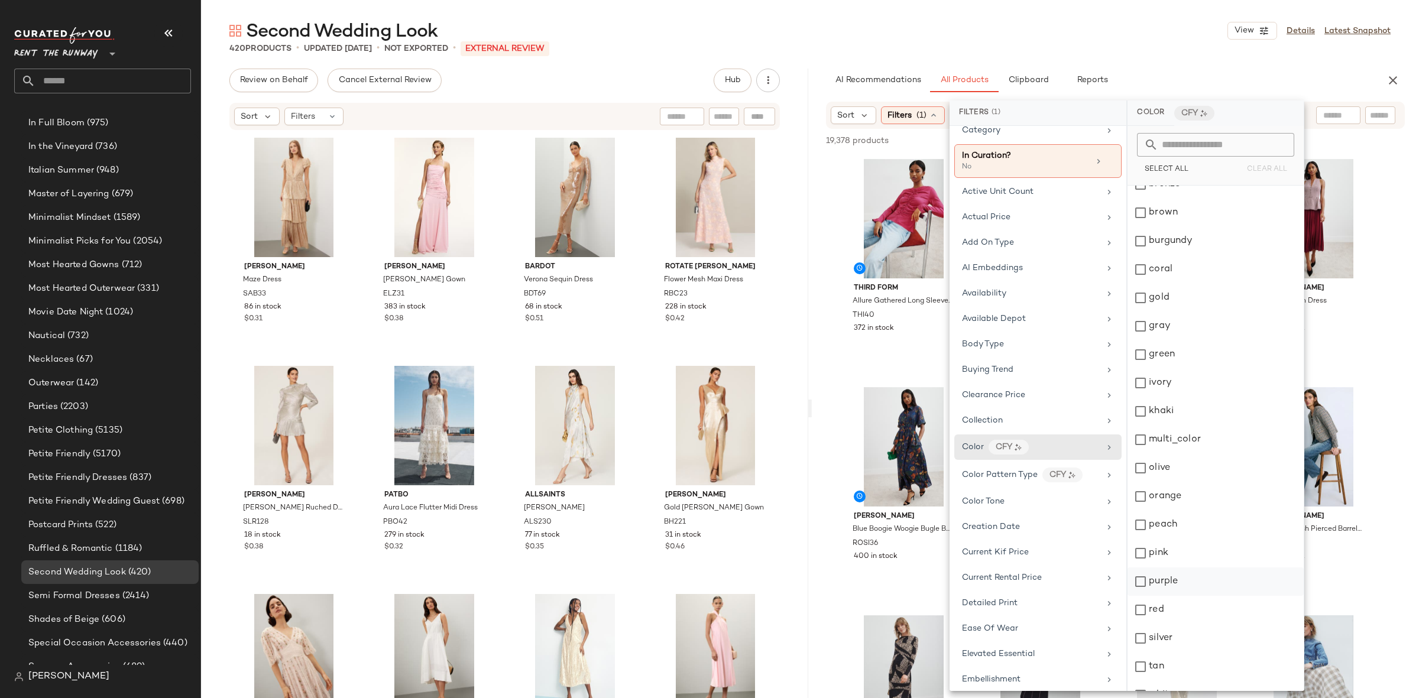
scroll to position [147, 0]
click at [1165, 644] on div "white" at bounding box center [1215, 649] width 176 height 28
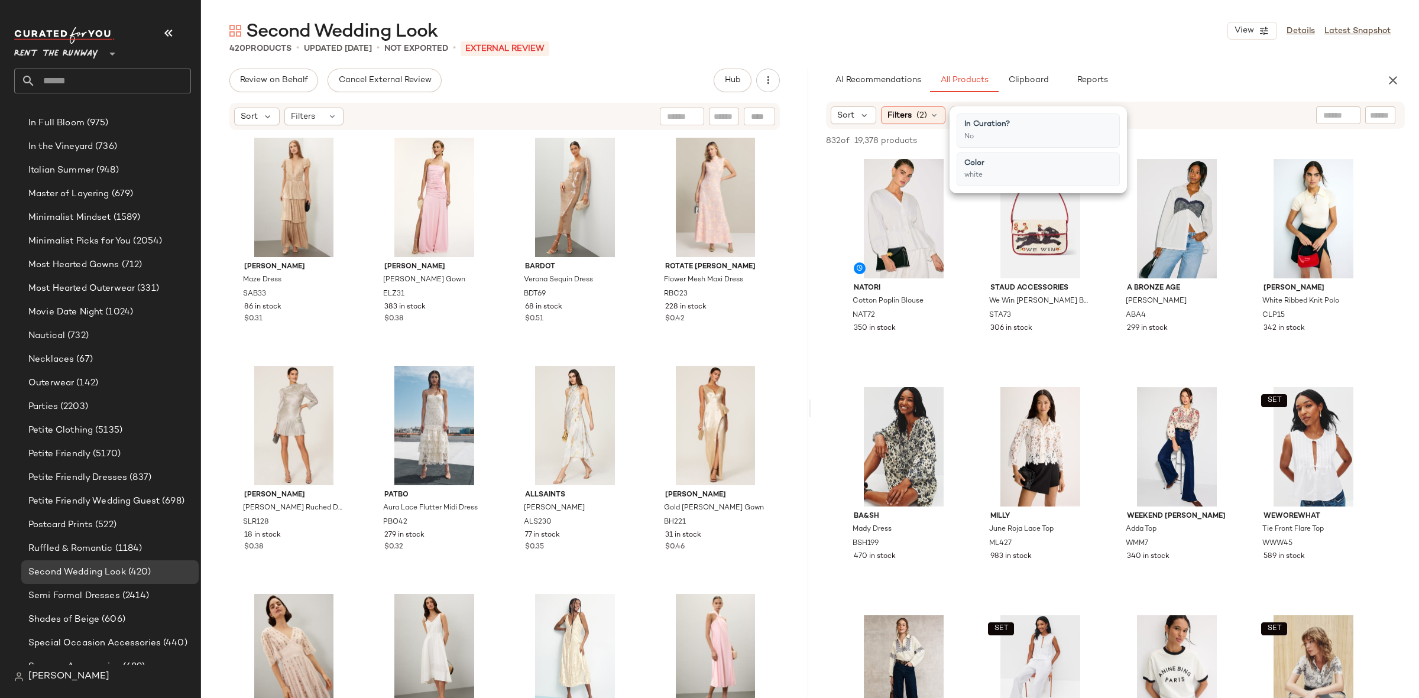
click at [980, 122] on button "Reset" at bounding box center [969, 115] width 38 height 18
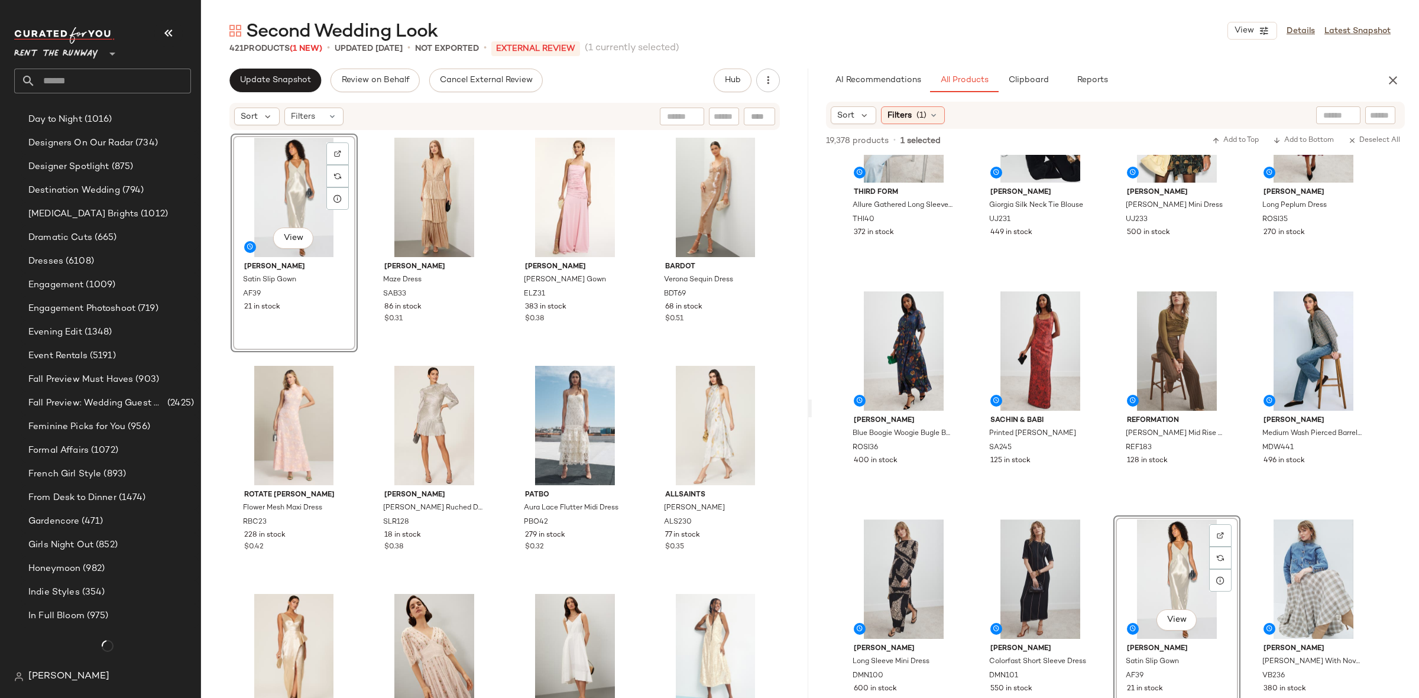
scroll to position [1253, 0]
click at [359, 359] on div "View Alberta Ferretti Satin Slip Gown AF39 21 in stock Sabina Musayev Maze Dres…" at bounding box center [505, 434] width 549 height 600
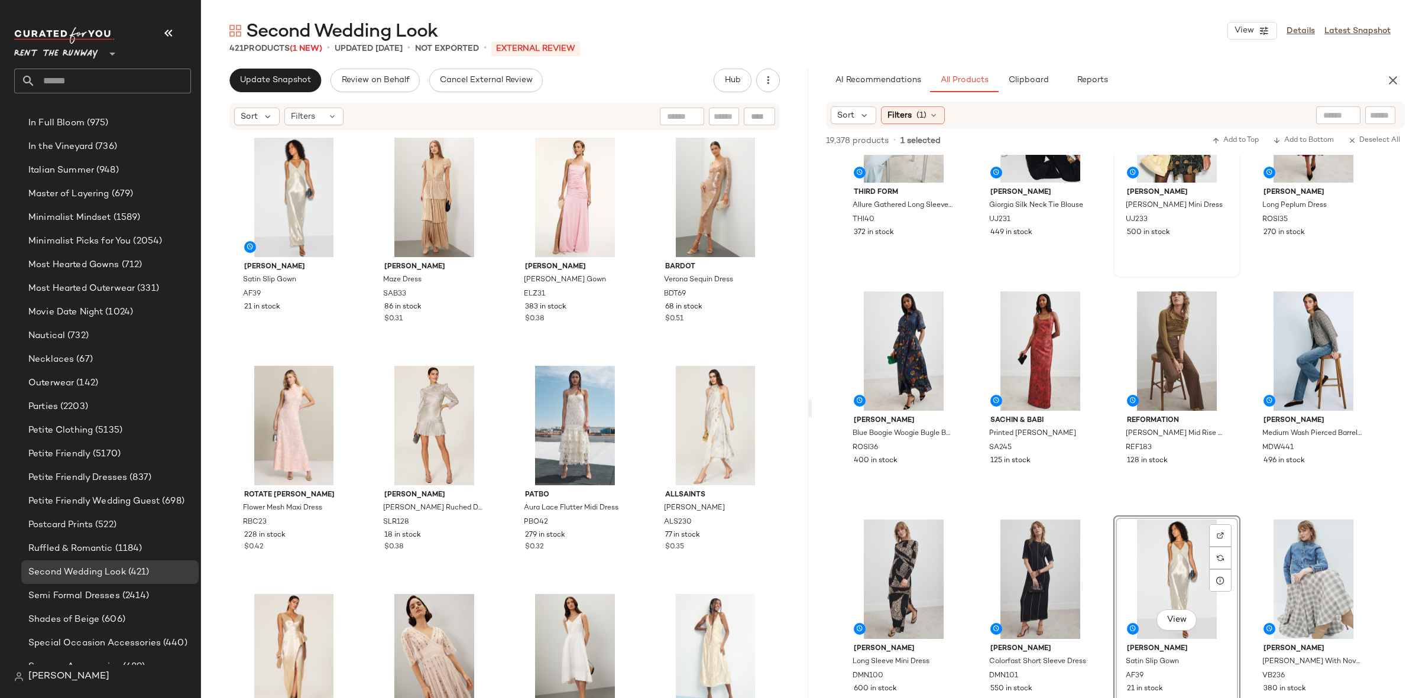
scroll to position [0, 0]
click at [1389, 73] on icon "button" at bounding box center [1393, 80] width 14 height 14
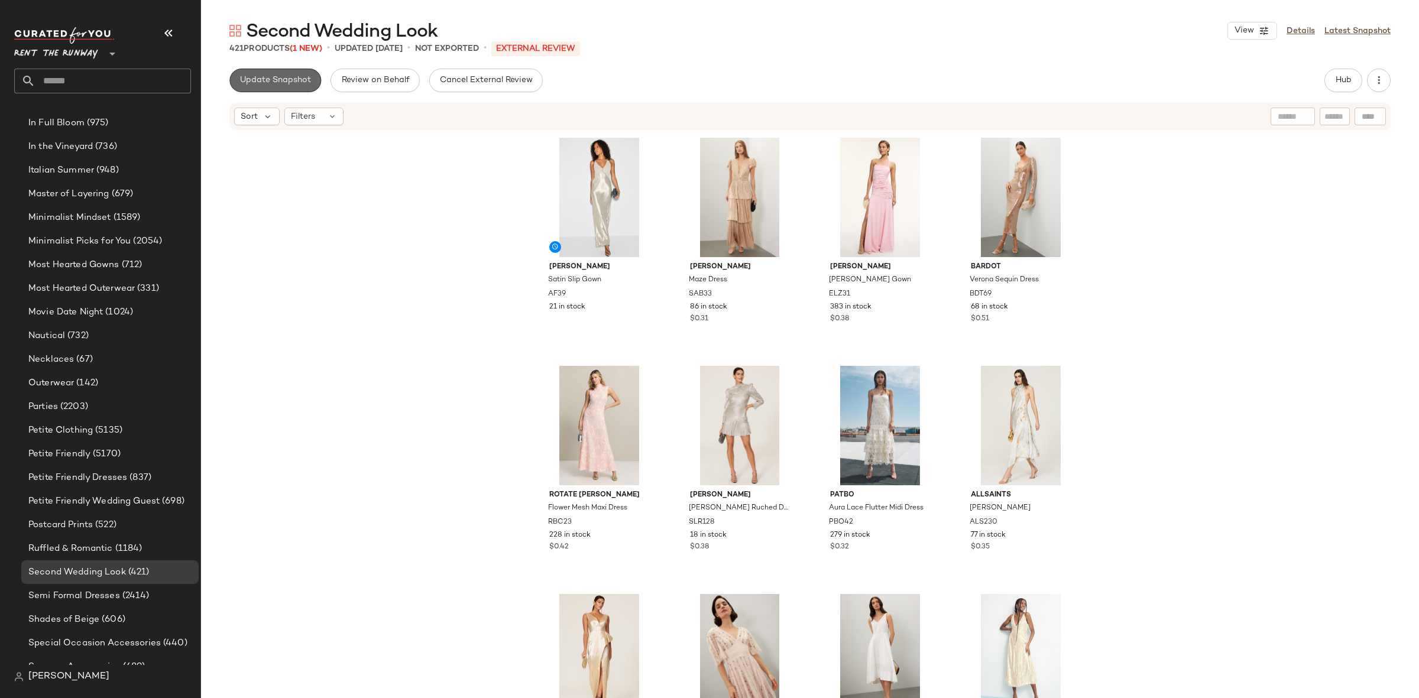
click at [270, 76] on span "Update Snapshot" at bounding box center [275, 80] width 72 height 9
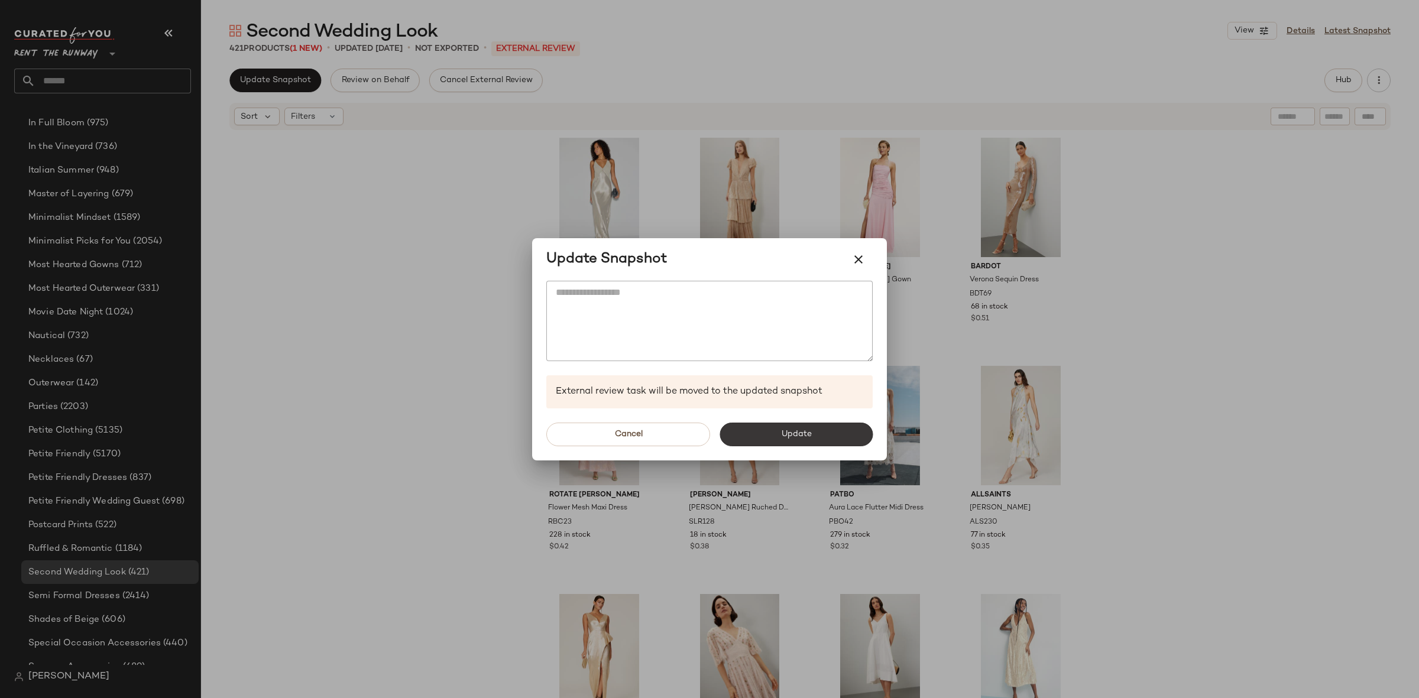
click at [786, 435] on span "Update" at bounding box center [795, 434] width 31 height 9
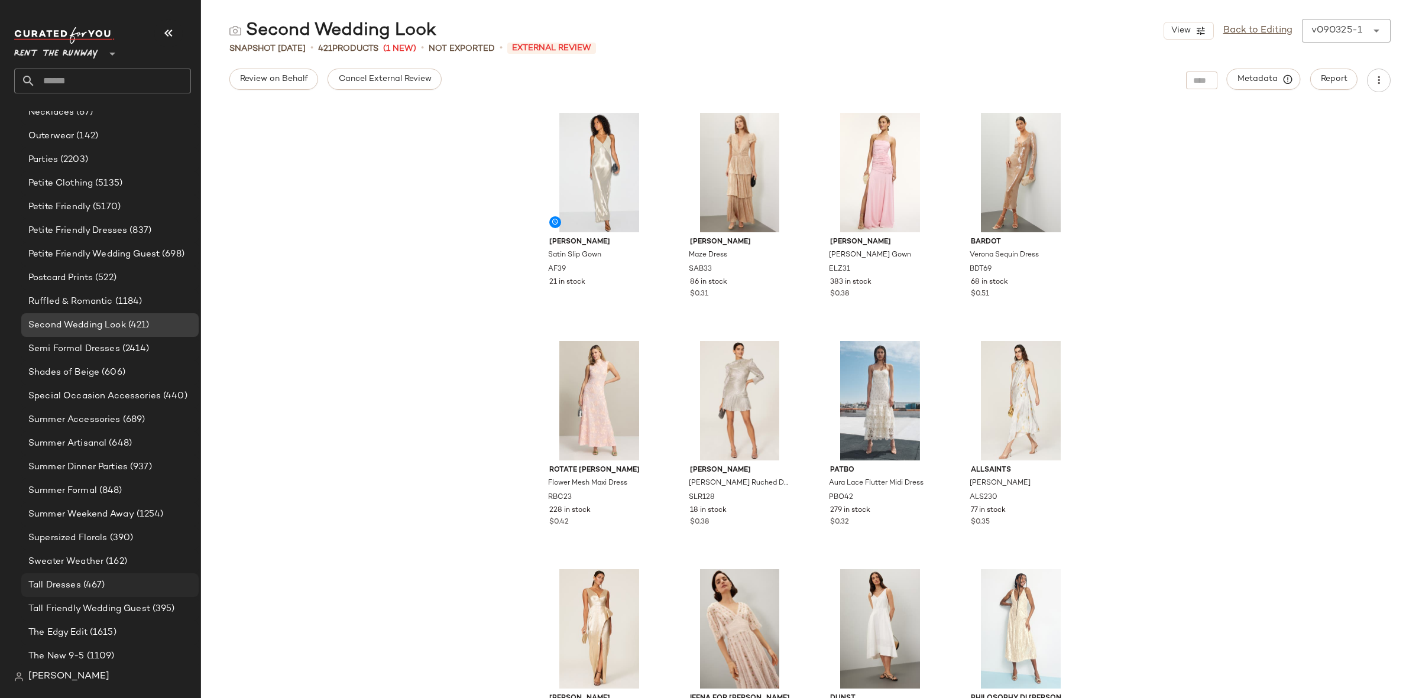
scroll to position [1505, 0]
click at [95, 583] on span "(467)" at bounding box center [93, 581] width 24 height 14
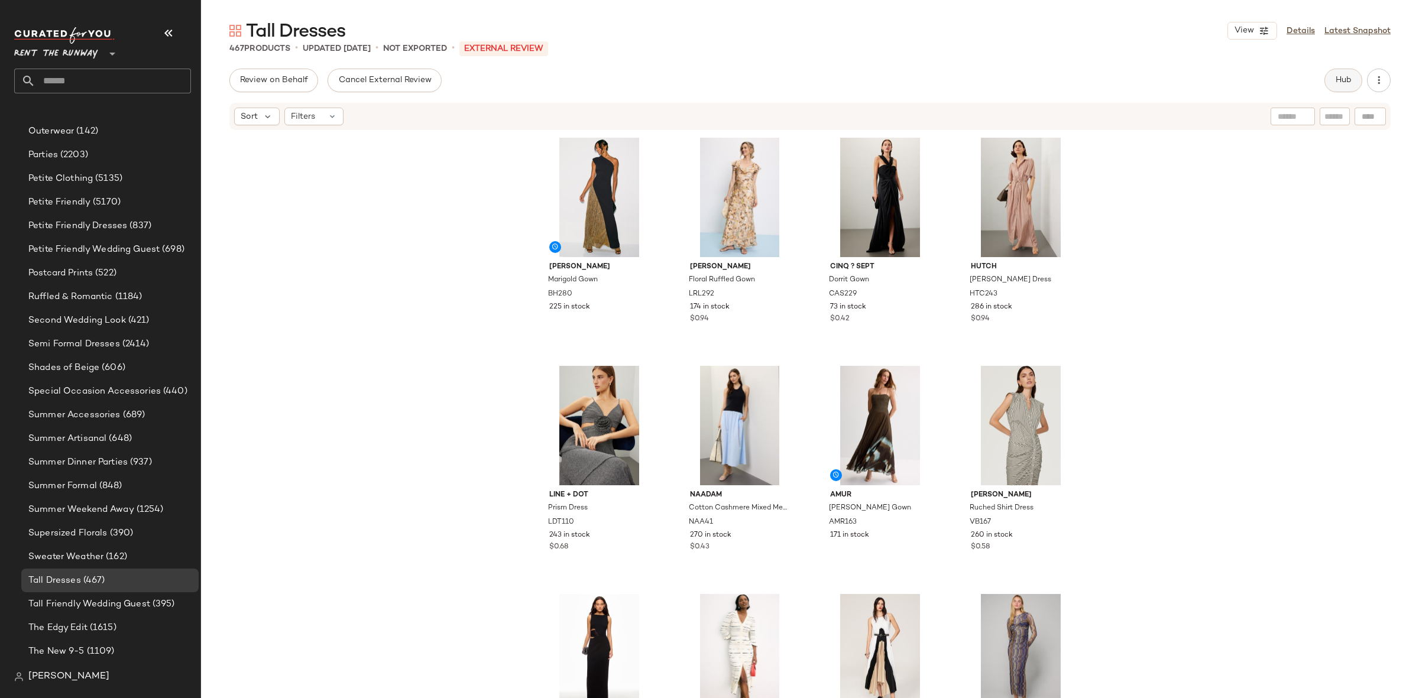
click at [1339, 78] on span "Hub" at bounding box center [1343, 80] width 17 height 9
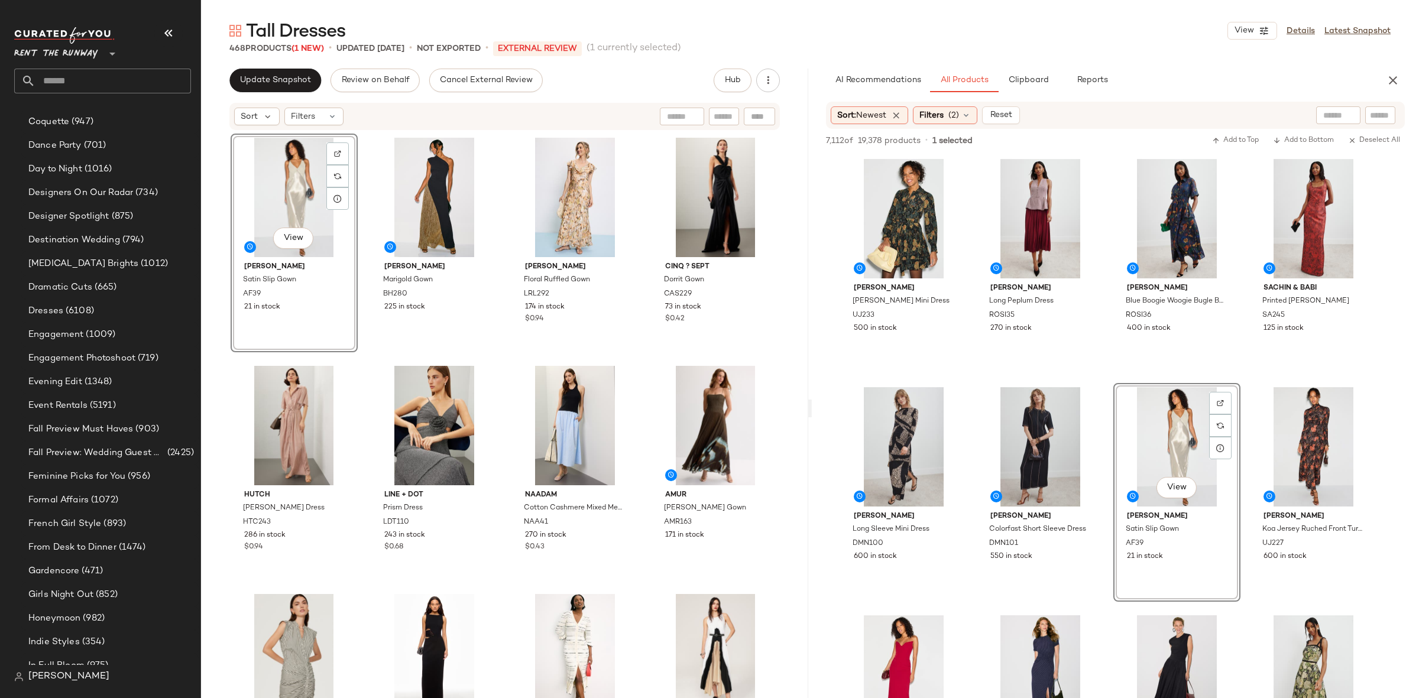
scroll to position [1543, 0]
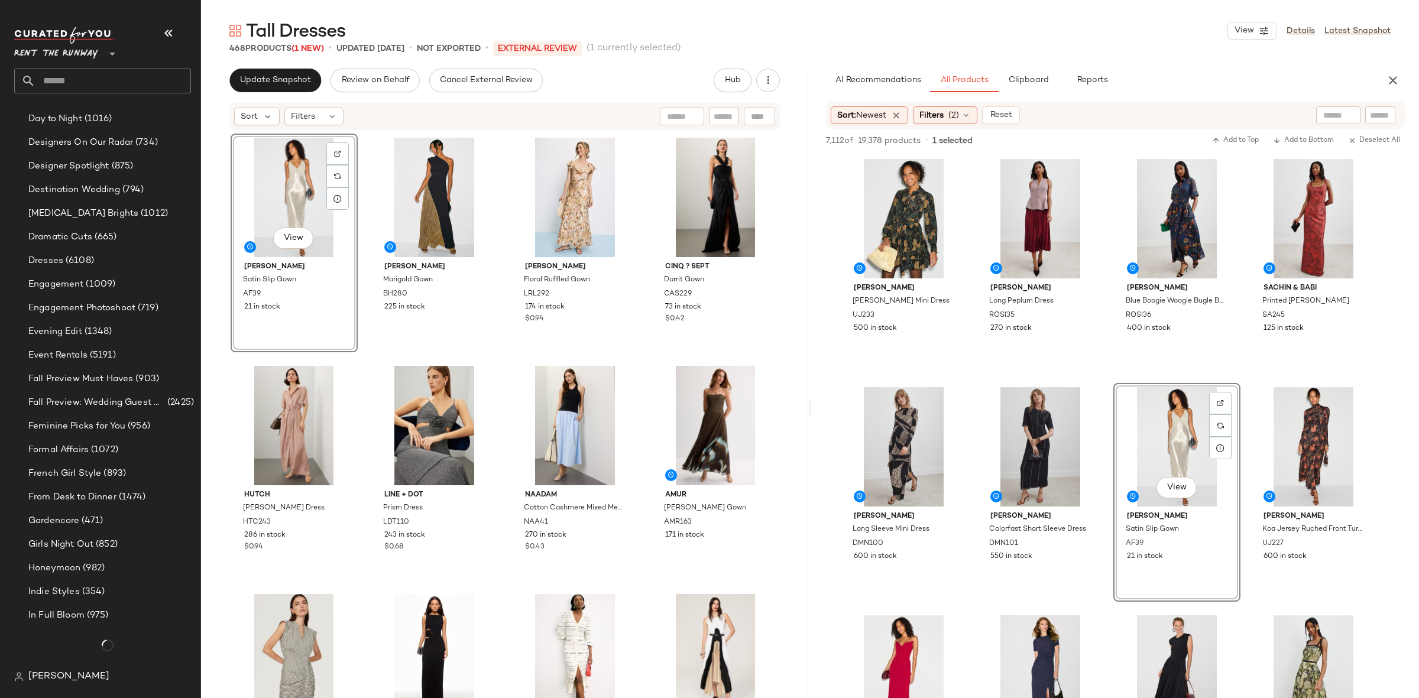
click at [363, 361] on div "View Alberta Ferretti Satin Slip Gown AF39 21 in stock Black Halo Marigold Gown…" at bounding box center [505, 434] width 549 height 600
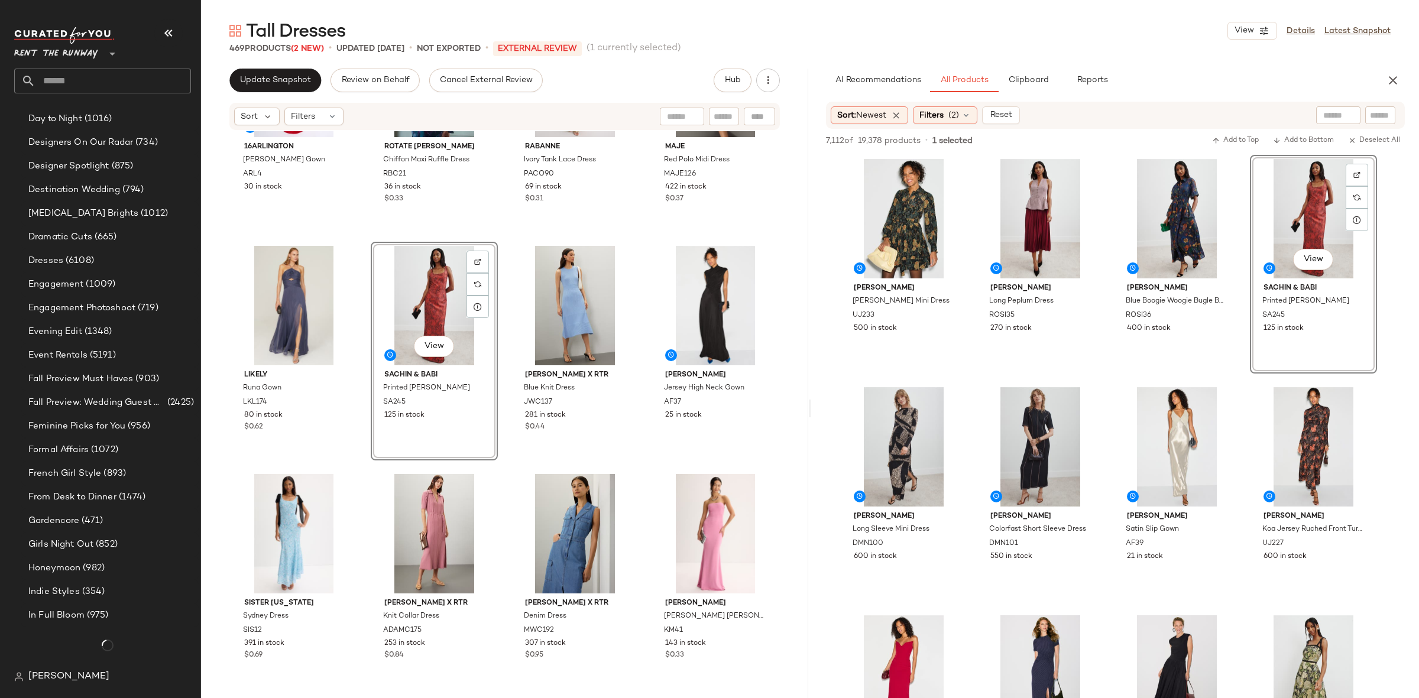
click at [504, 244] on div "16ARLINGTON Dona Gown ARL4 30 in stock ROTATE Birger Christensen Chiffon Maxi R…" at bounding box center [504, 432] width 607 height 602
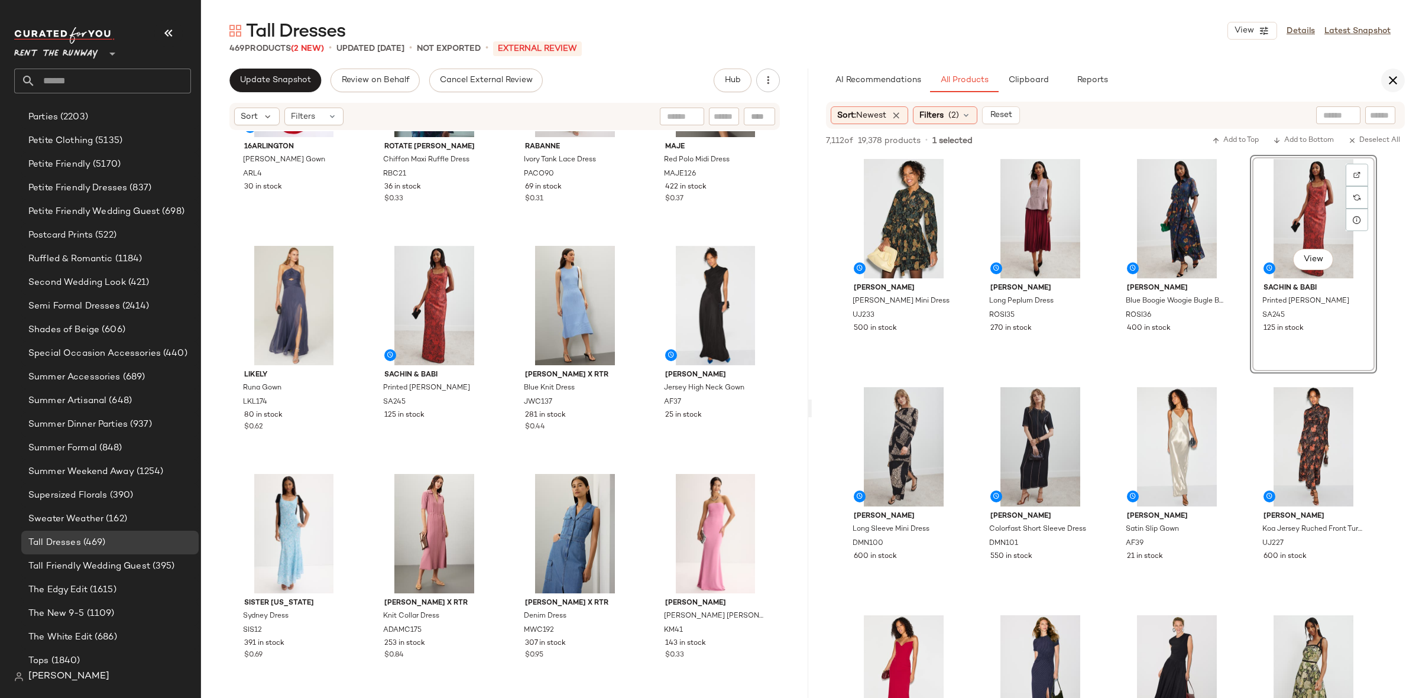
click at [1384, 85] on button "button" at bounding box center [1393, 81] width 24 height 24
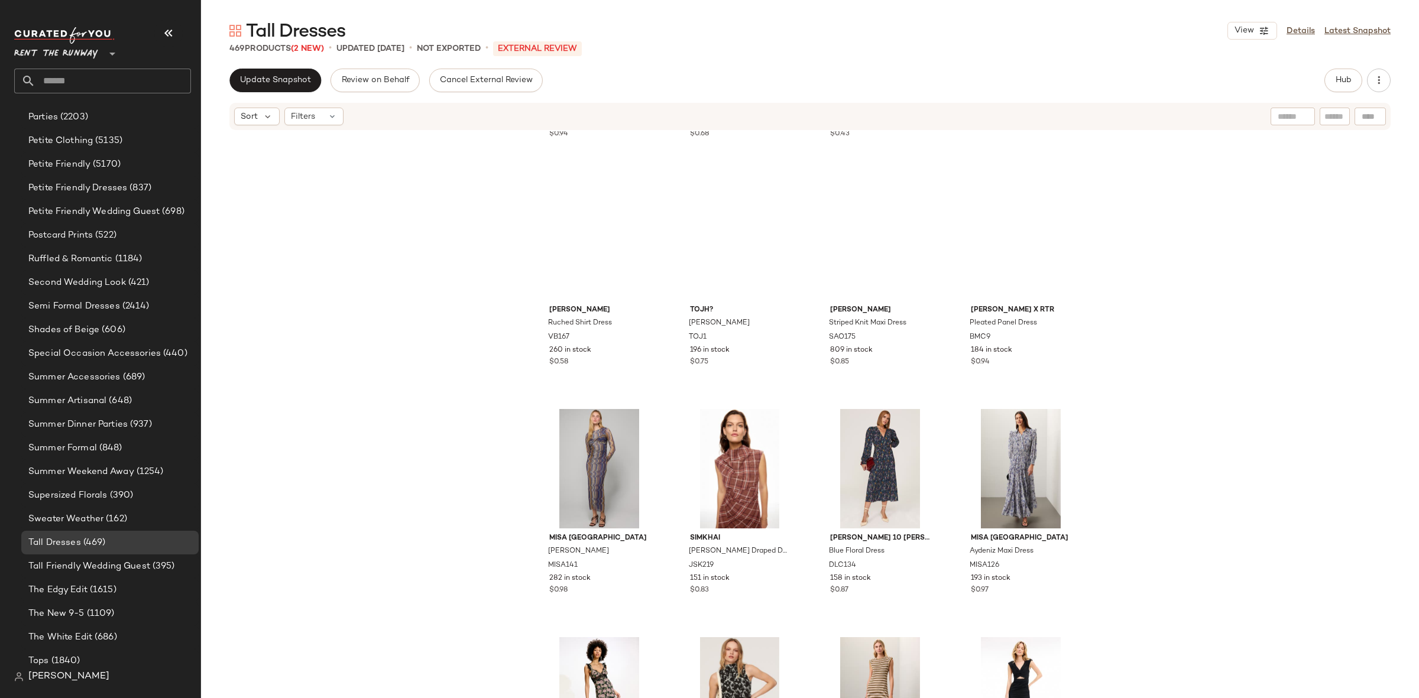
scroll to position [0, 0]
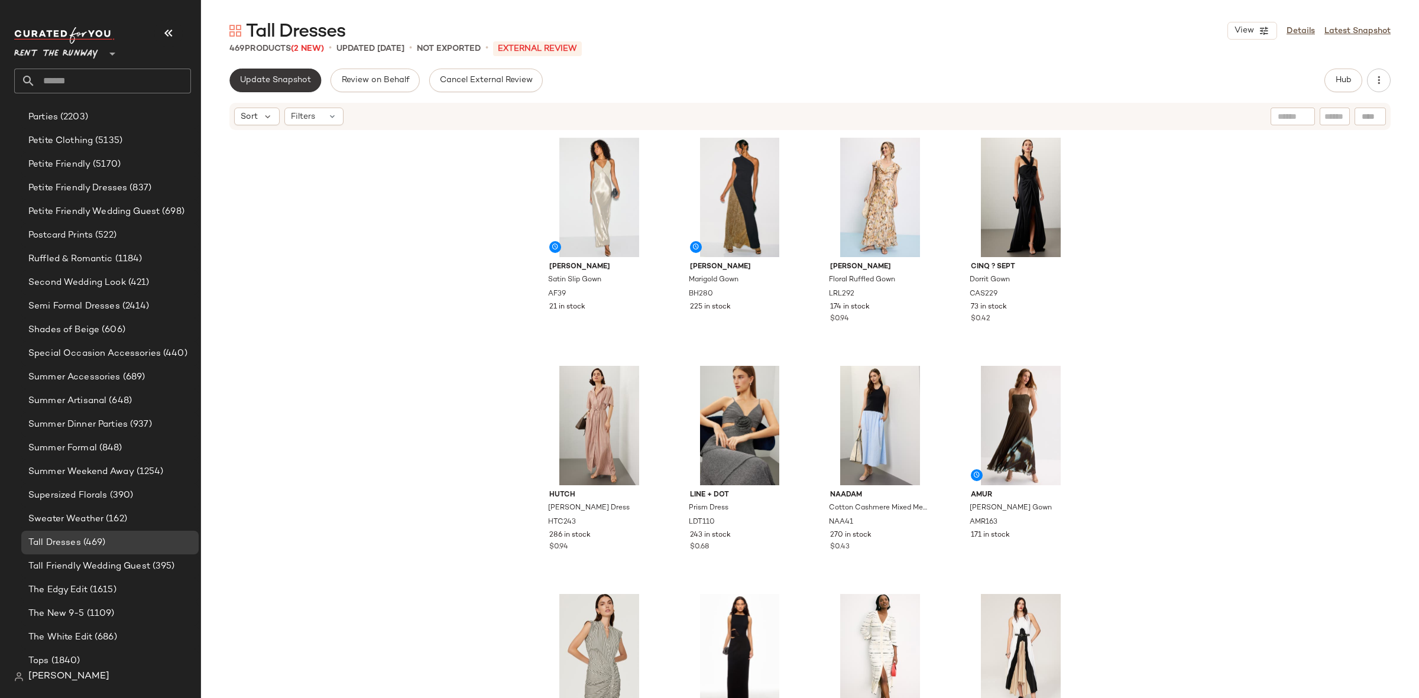
click at [263, 78] on span "Update Snapshot" at bounding box center [275, 80] width 72 height 9
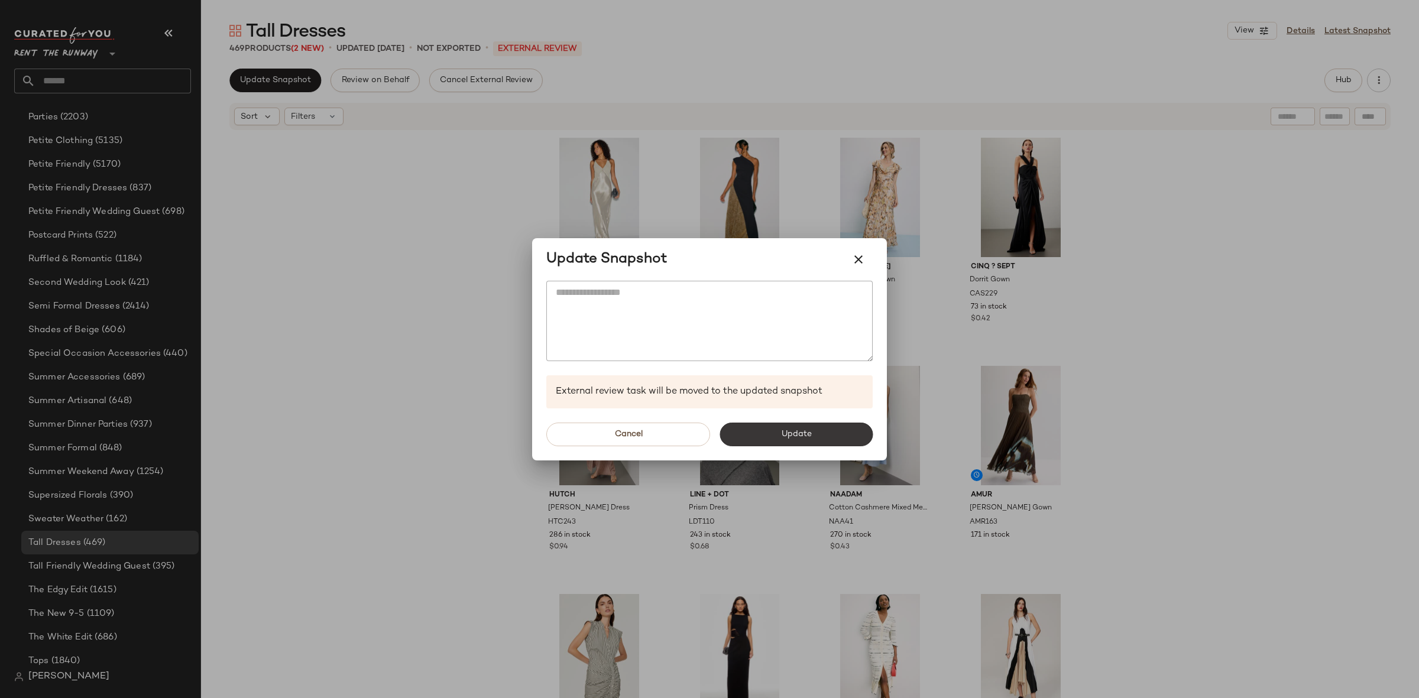
click at [792, 436] on span "Update" at bounding box center [795, 434] width 31 height 9
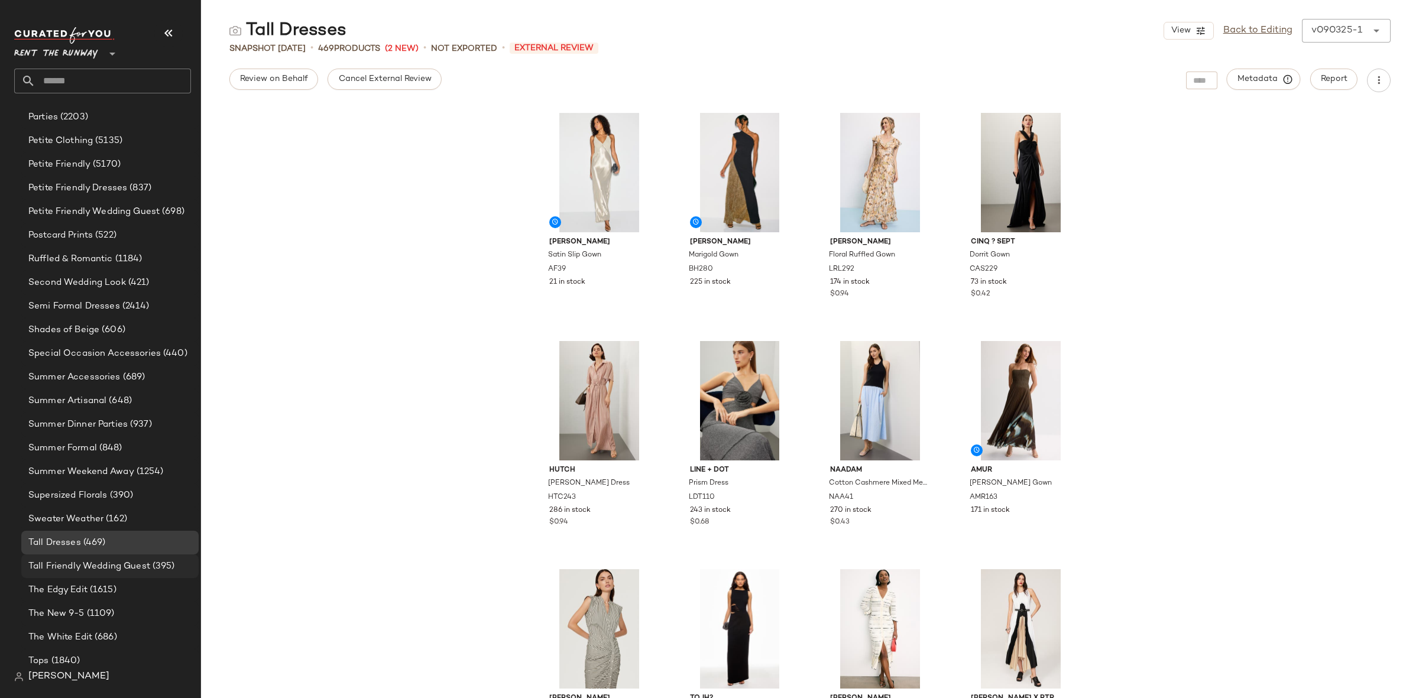
click at [128, 560] on span "Tall Friendly Wedding Guest" at bounding box center [89, 567] width 122 height 14
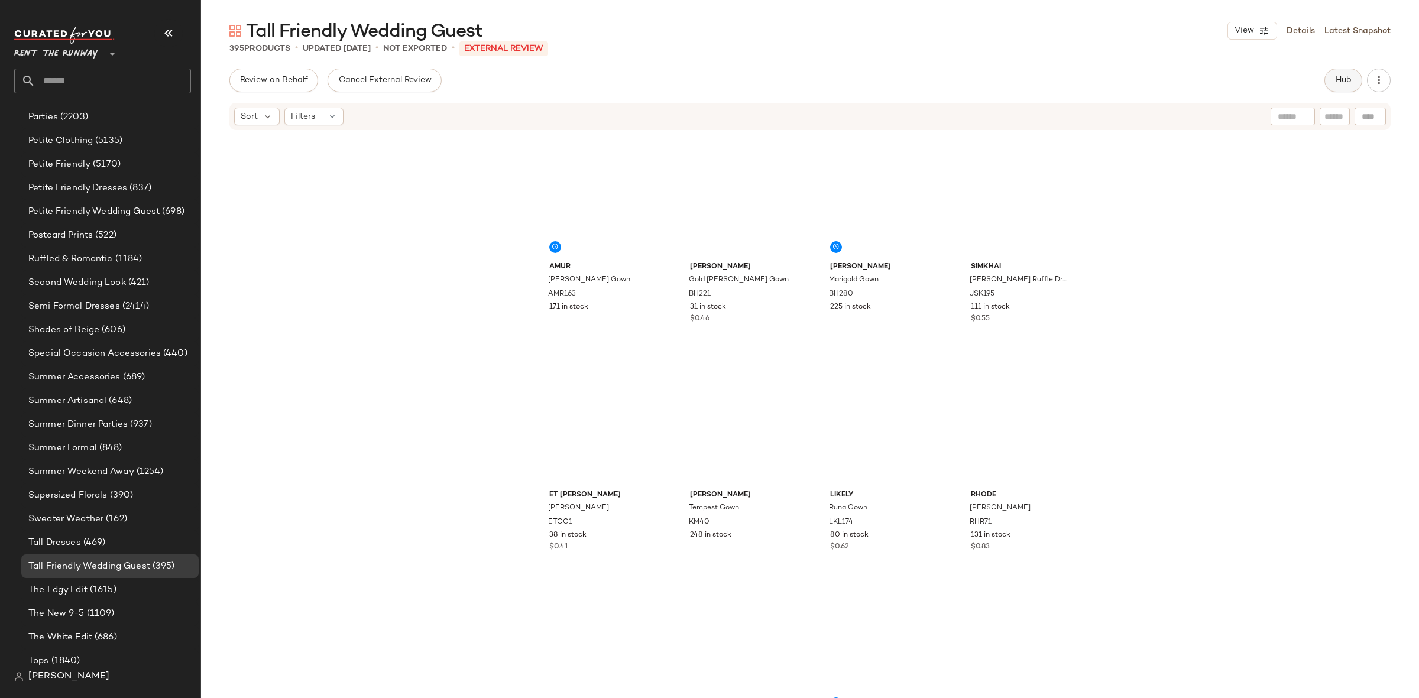
click at [1338, 78] on span "Hub" at bounding box center [1343, 80] width 17 height 9
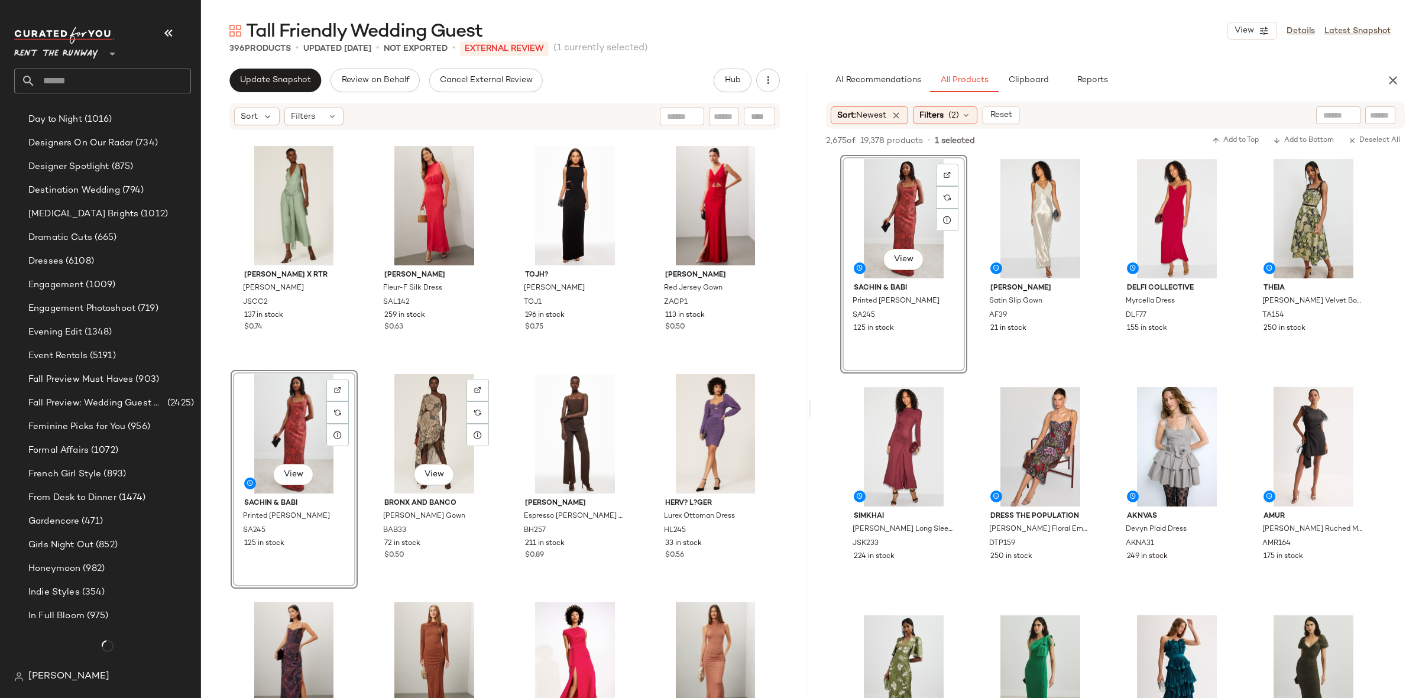
scroll to position [1580, 0]
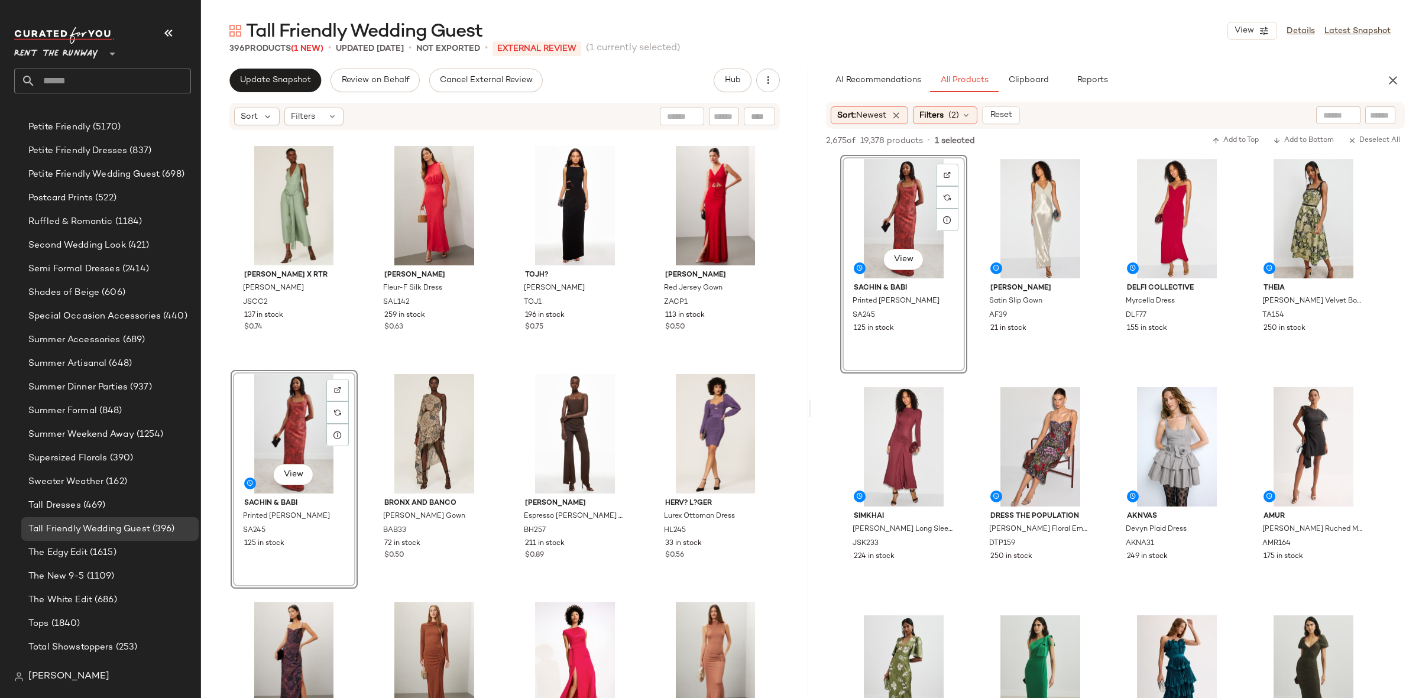
click at [361, 368] on div "Saunders x RTR Maria Dress JSCC2 137 in stock $0.74 SALONI Fleur-F Silk Dress S…" at bounding box center [504, 432] width 607 height 602
click at [1396, 83] on icon "button" at bounding box center [1393, 80] width 14 height 14
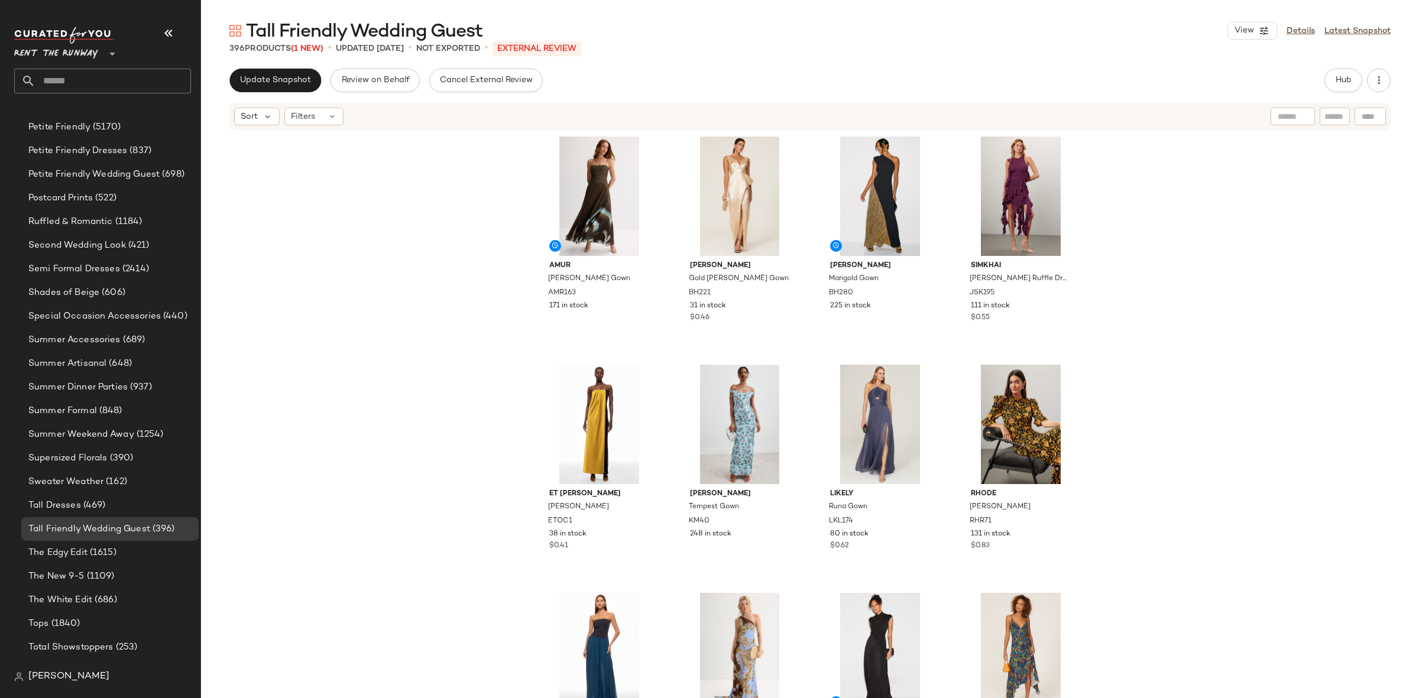
scroll to position [0, 0]
click at [273, 83] on span "Update Snapshot" at bounding box center [275, 80] width 72 height 9
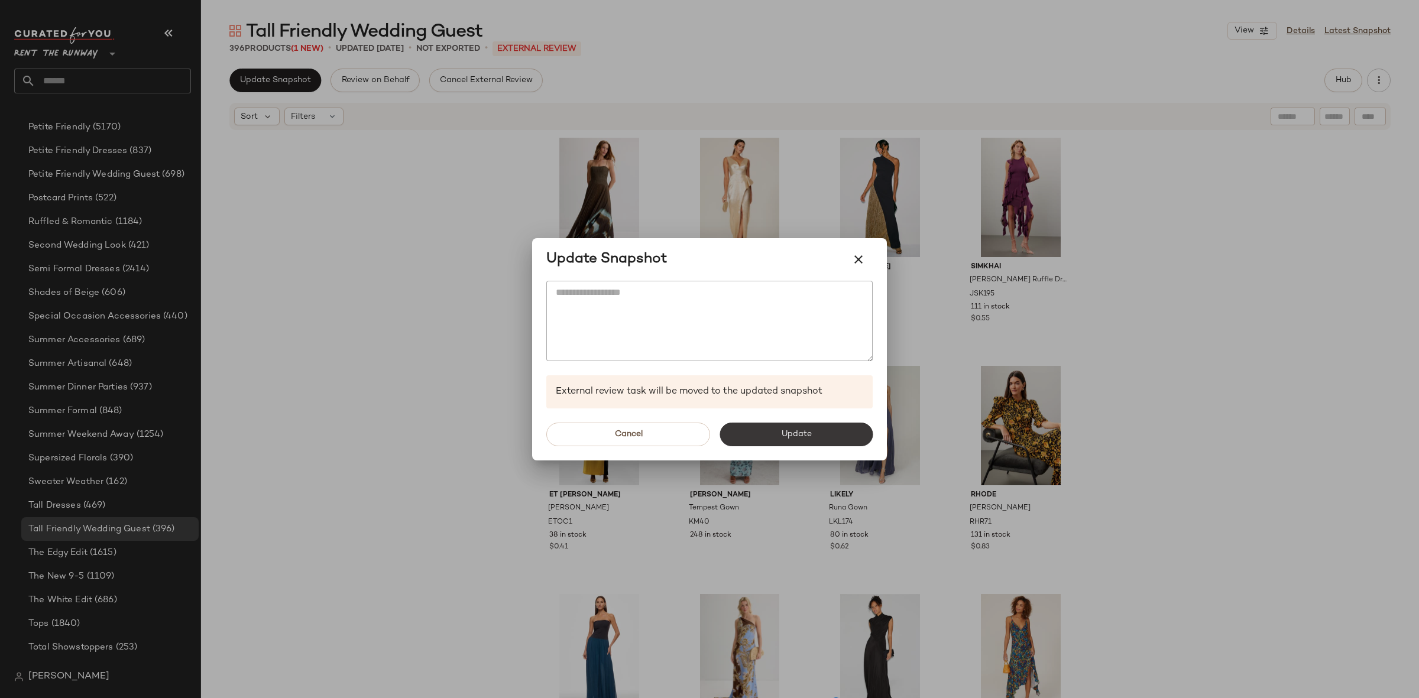
click at [763, 426] on button "Update" at bounding box center [795, 435] width 153 height 24
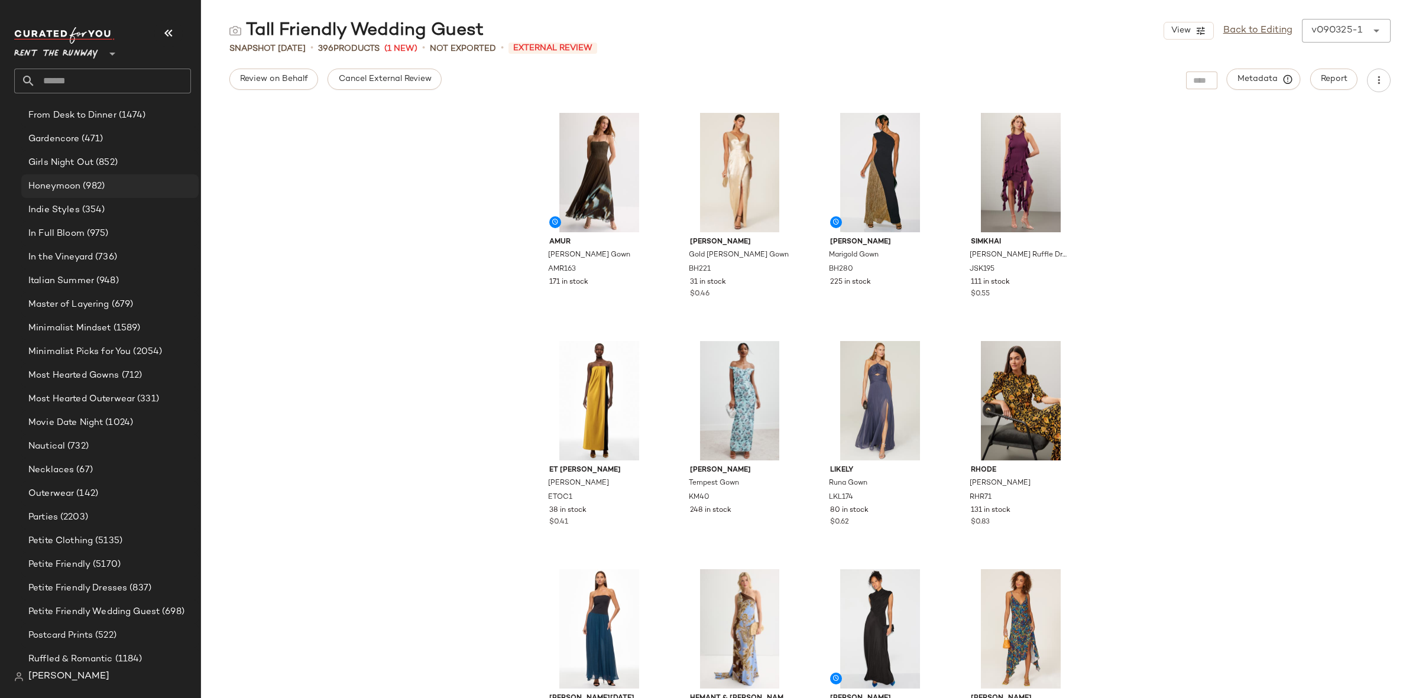
scroll to position [1130, 0]
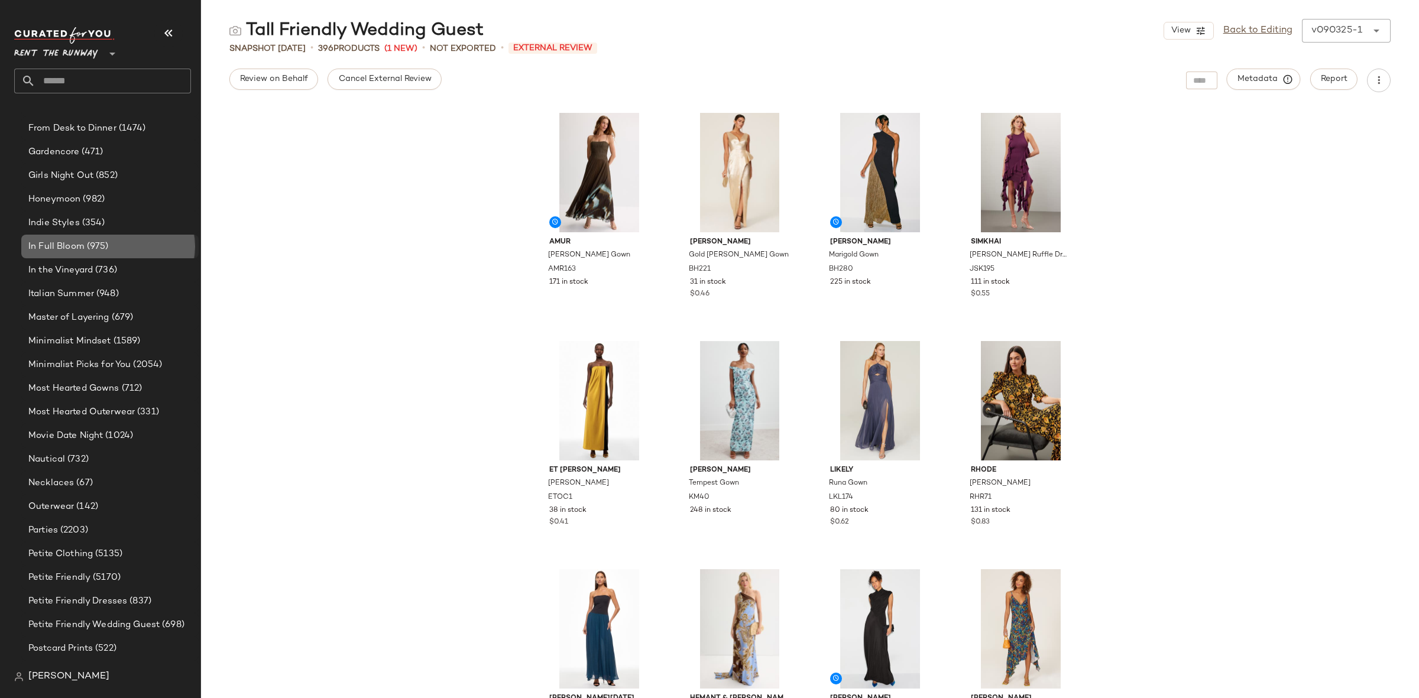
click at [90, 244] on span "(975)" at bounding box center [97, 247] width 24 height 14
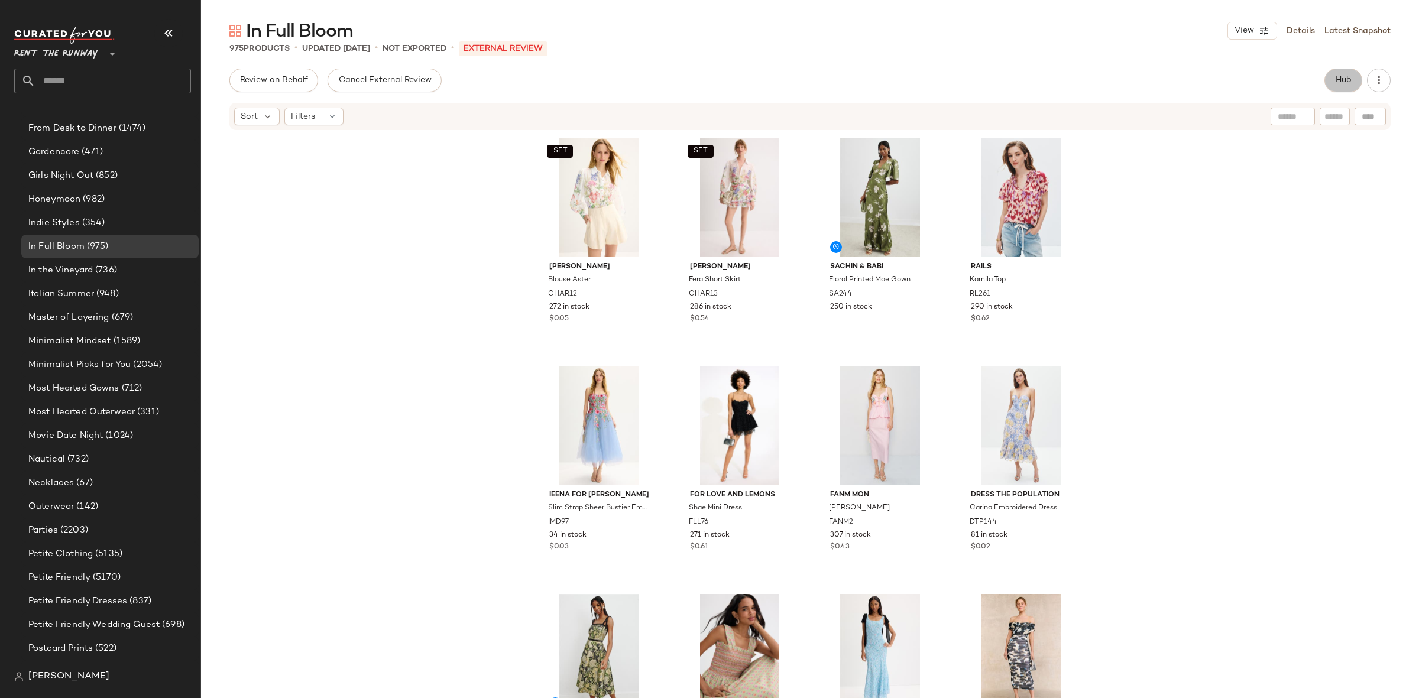
click at [1341, 87] on button "Hub" at bounding box center [1343, 81] width 38 height 24
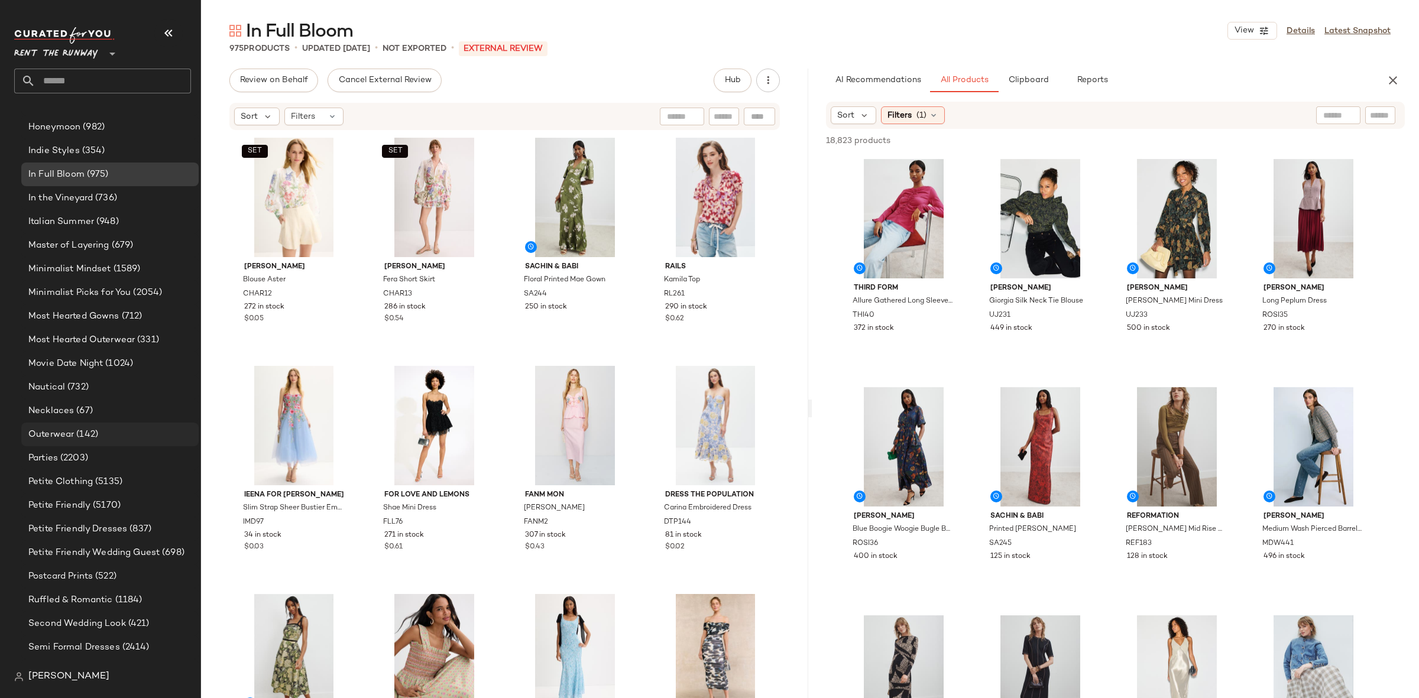
scroll to position [1425, 0]
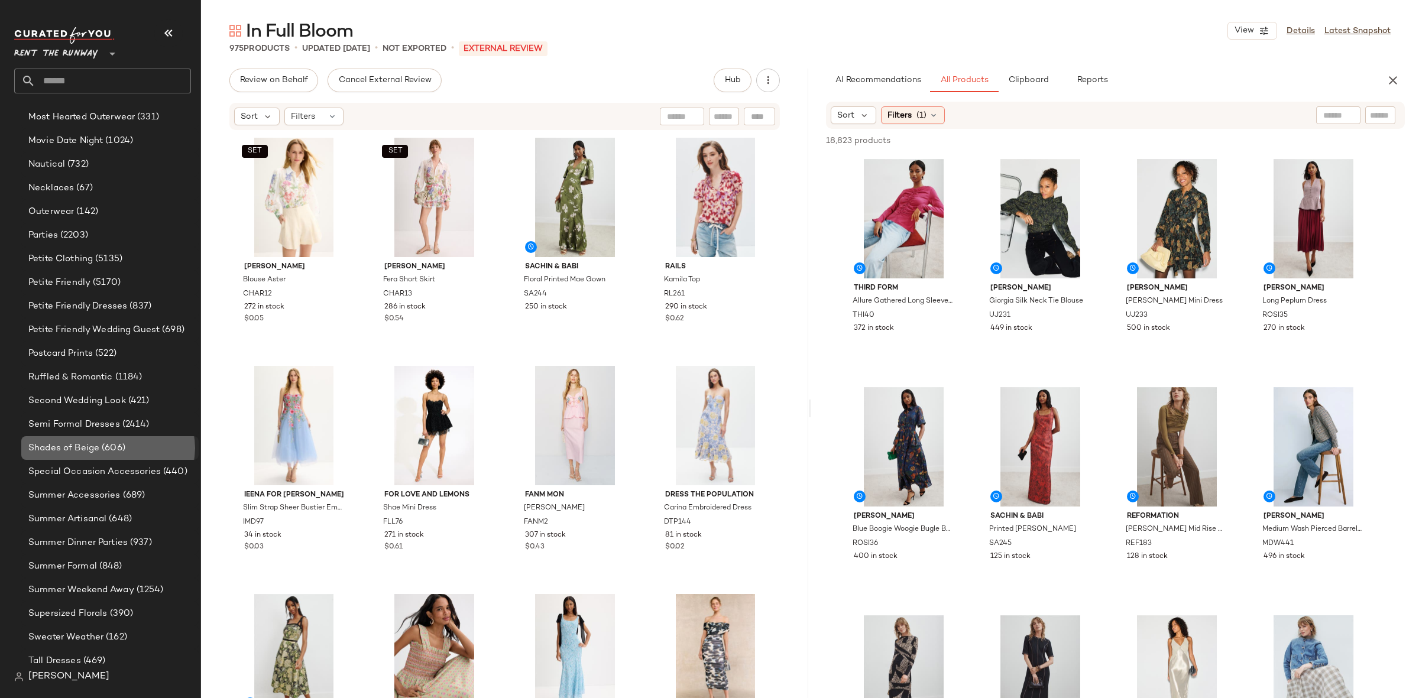
click at [99, 447] on span "(606)" at bounding box center [112, 449] width 26 height 14
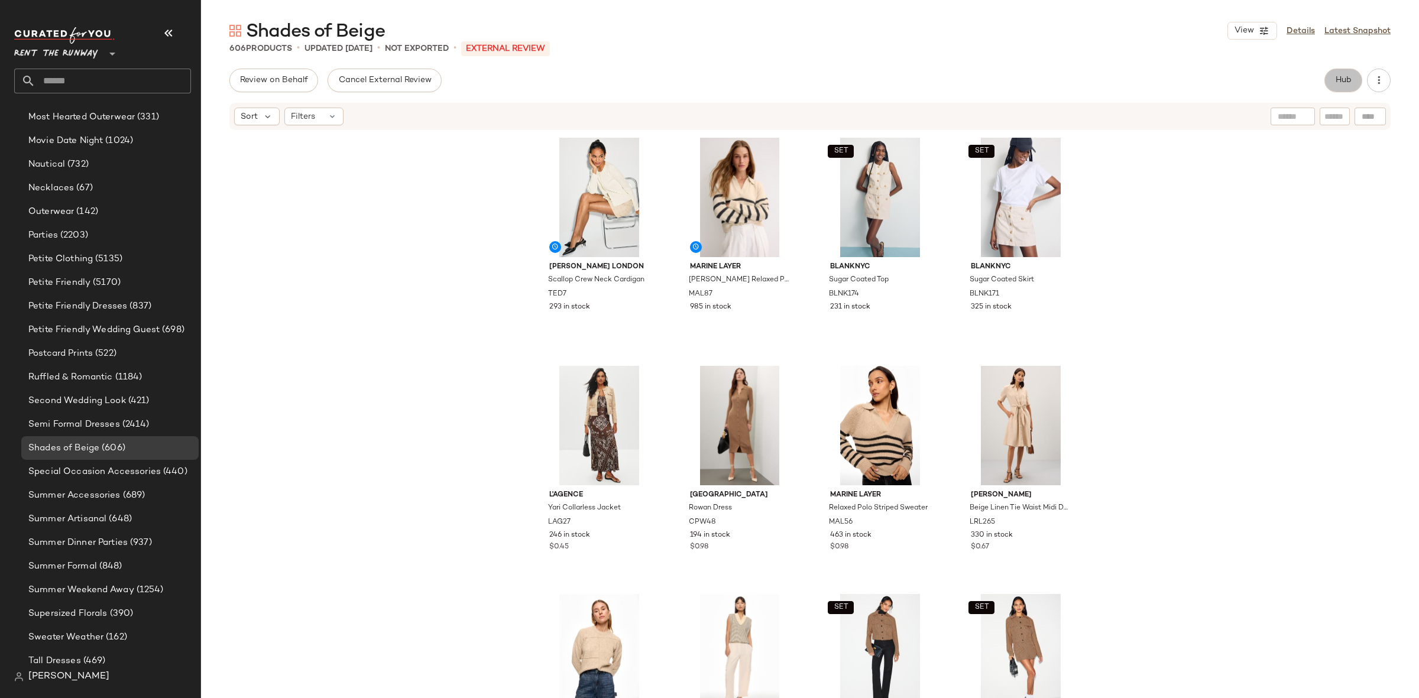
click at [1343, 77] on span "Hub" at bounding box center [1343, 80] width 17 height 9
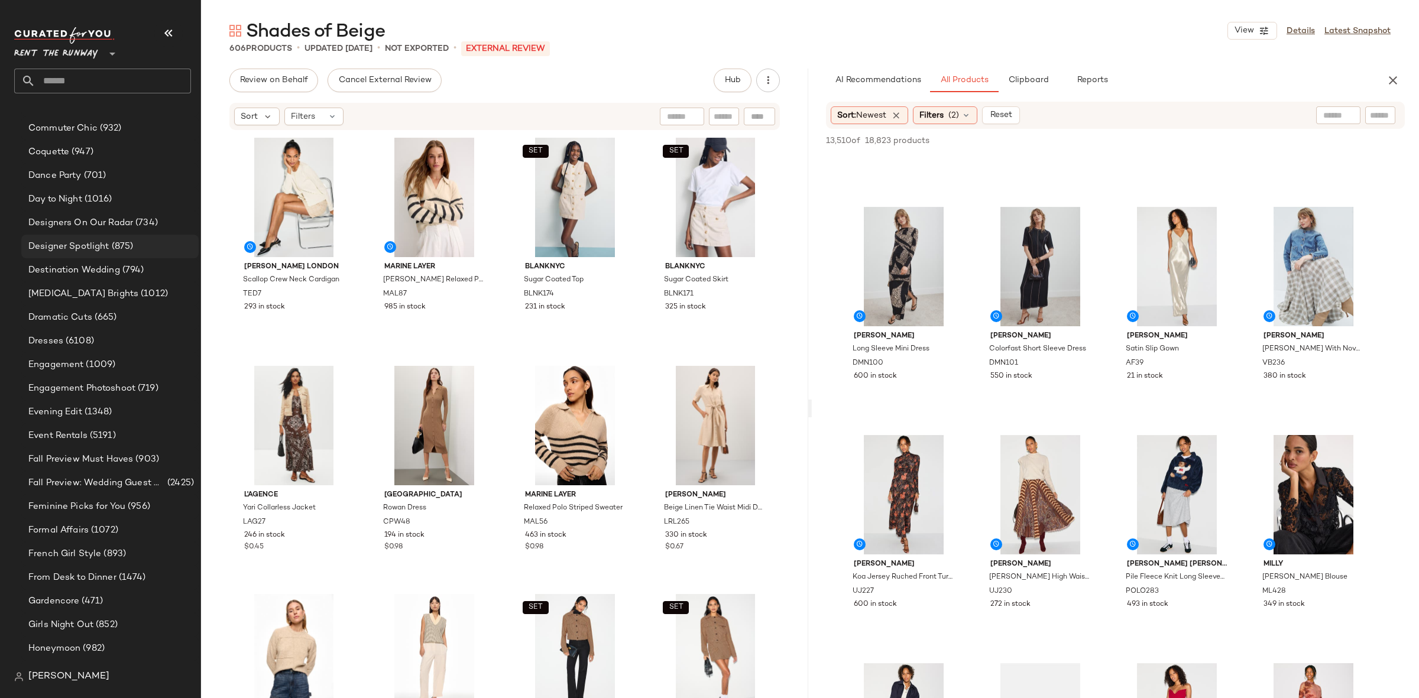
scroll to position [648, 0]
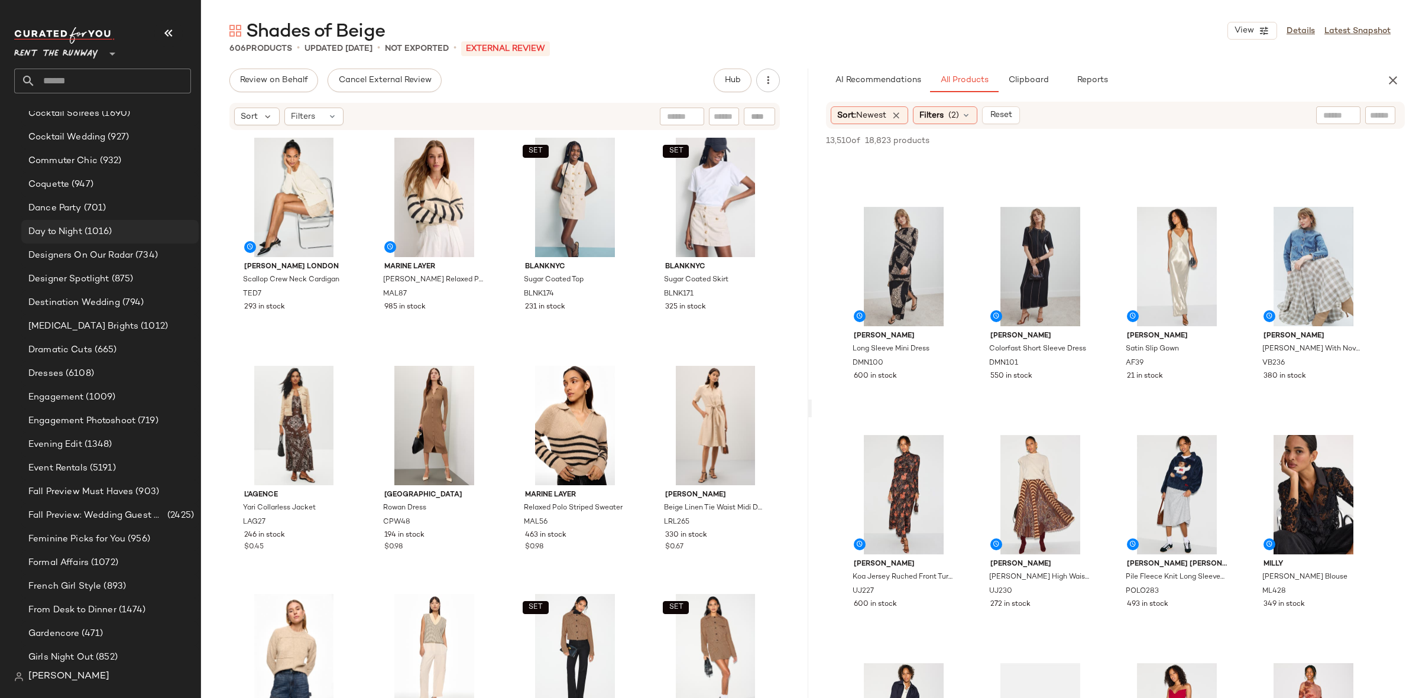
click at [79, 236] on span "Day to Night" at bounding box center [55, 232] width 54 height 14
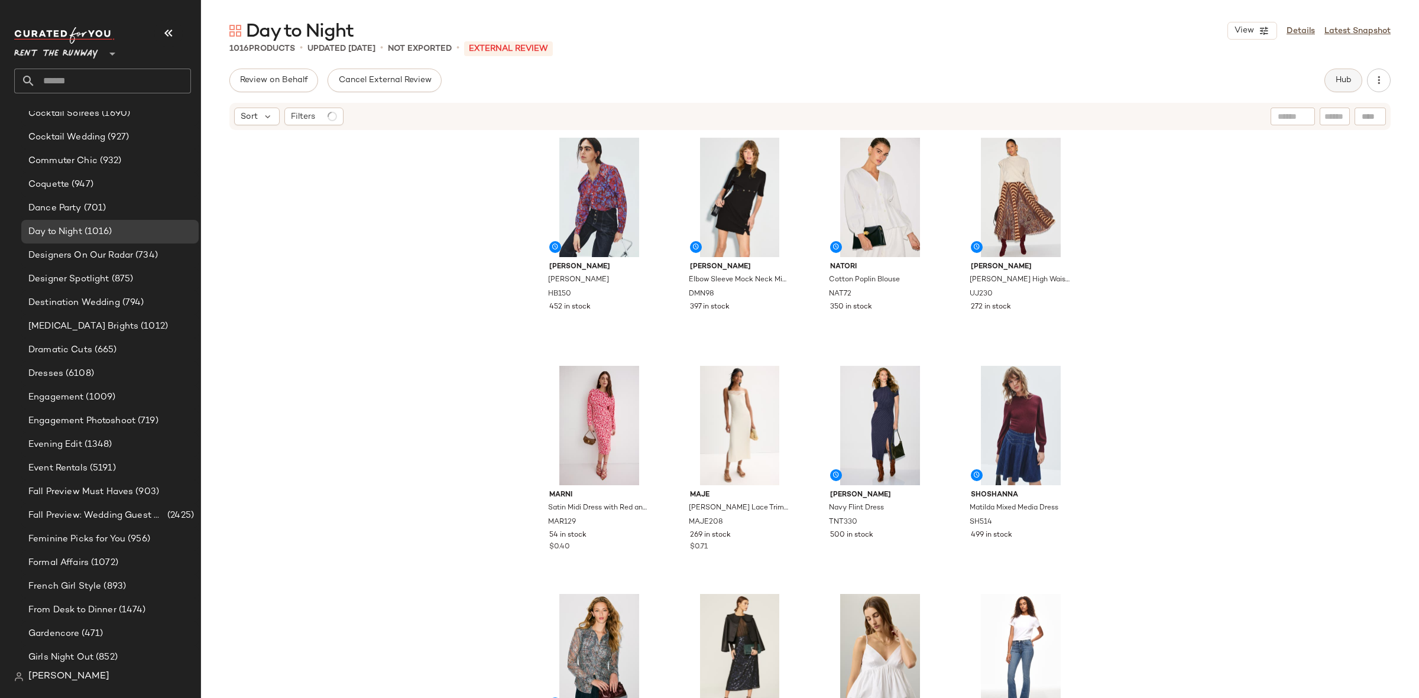
click at [1341, 78] on span "Hub" at bounding box center [1343, 80] width 17 height 9
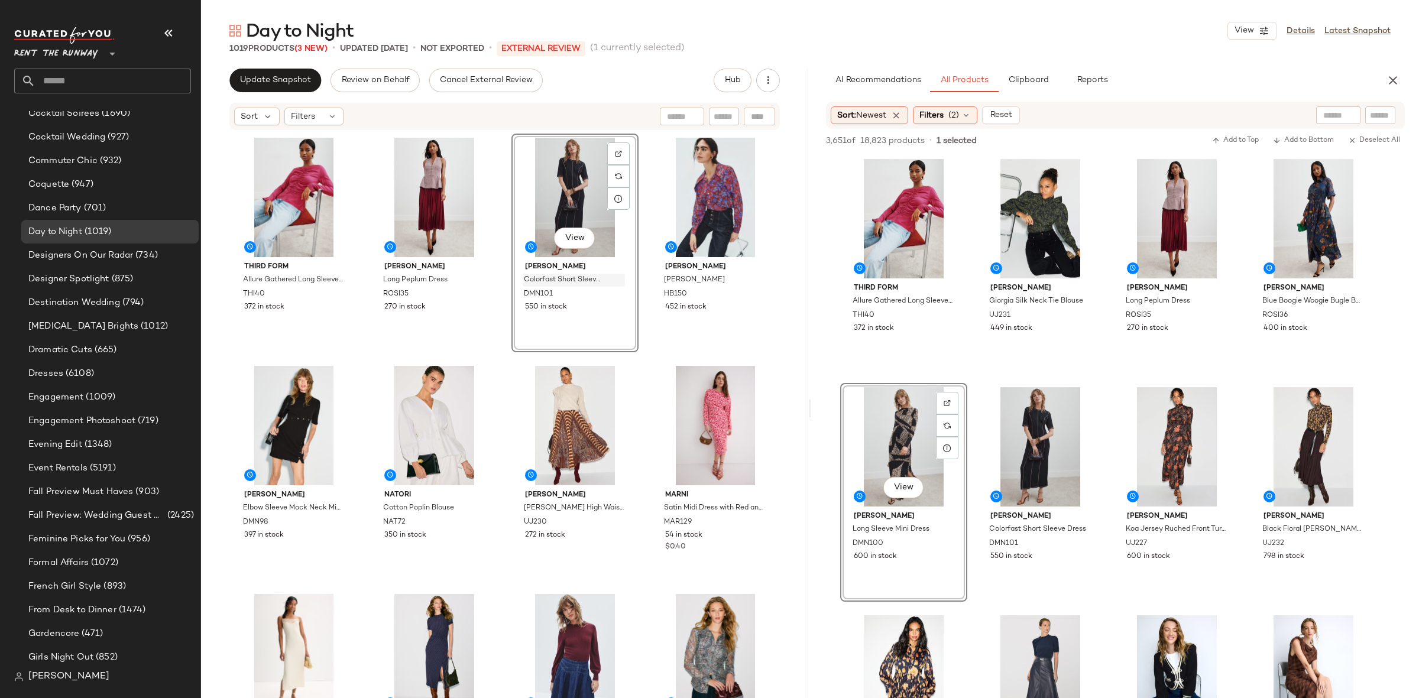
scroll to position [648, 0]
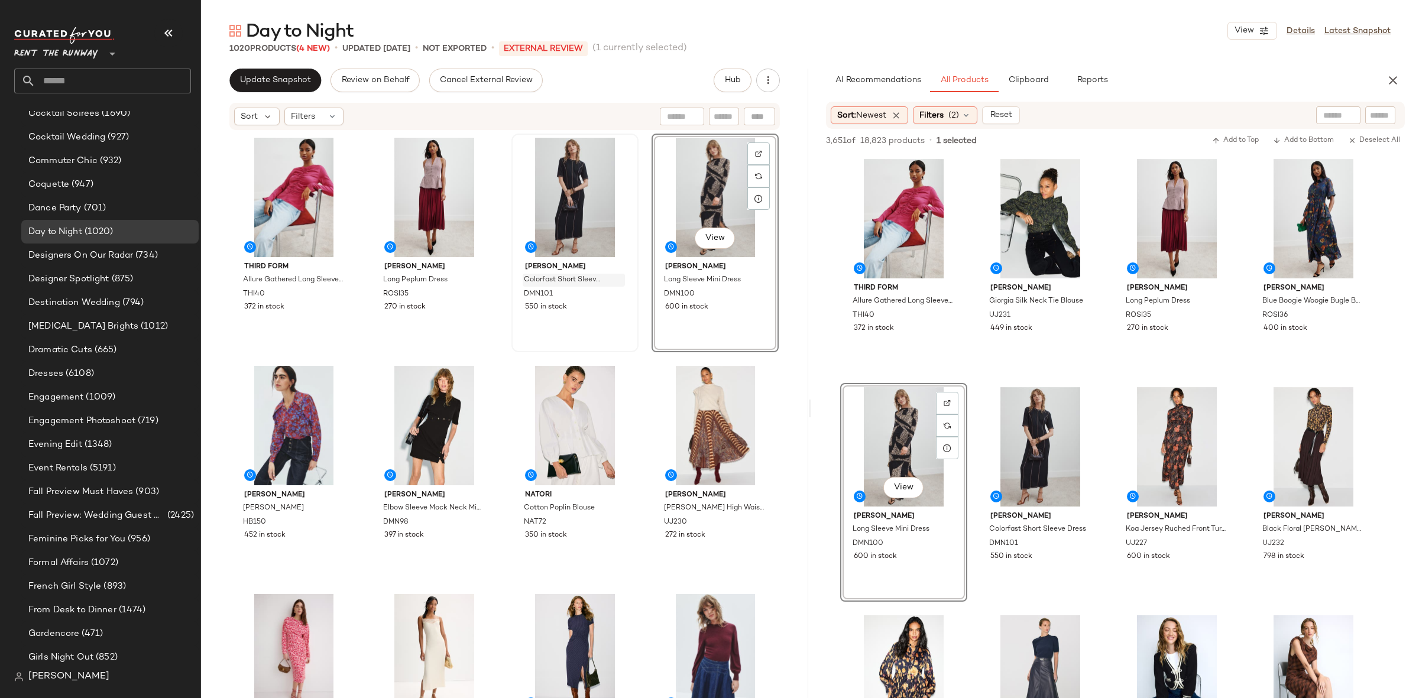
click at [635, 370] on div "THIRD FORM Allure Gathered Long Sleeve Blouse THI40 372 in stock Rosie Assoulin…" at bounding box center [505, 434] width 549 height 600
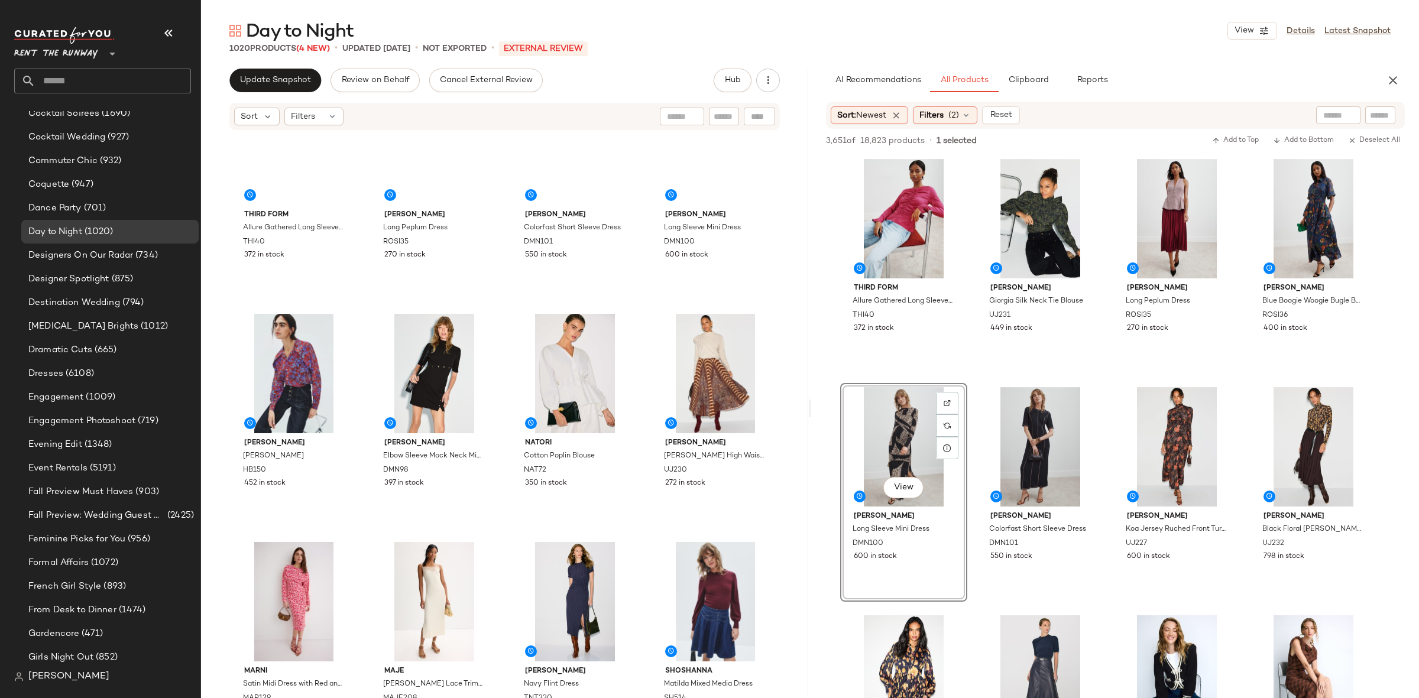
scroll to position [48, 0]
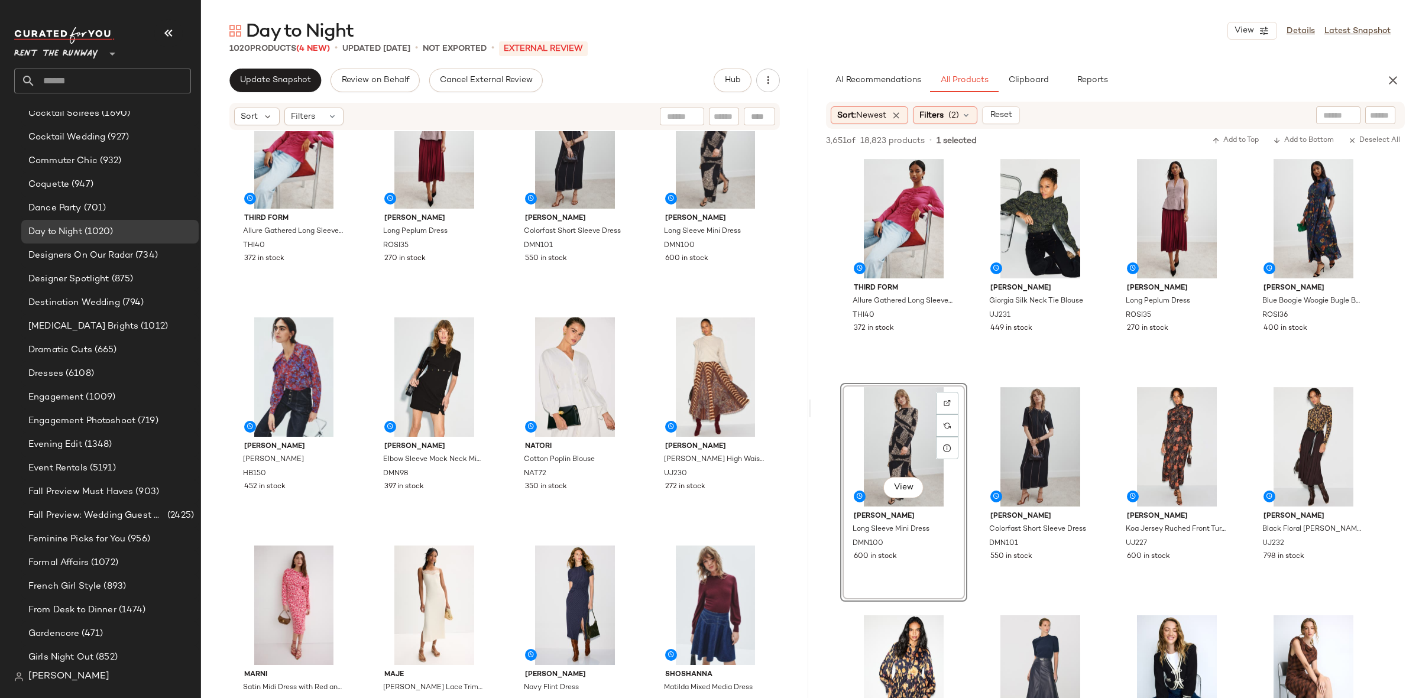
drag, startPoint x: 1393, startPoint y: 82, endPoint x: 1024, endPoint y: 83, distance: 369.5
click at [1393, 83] on icon "button" at bounding box center [1393, 80] width 14 height 14
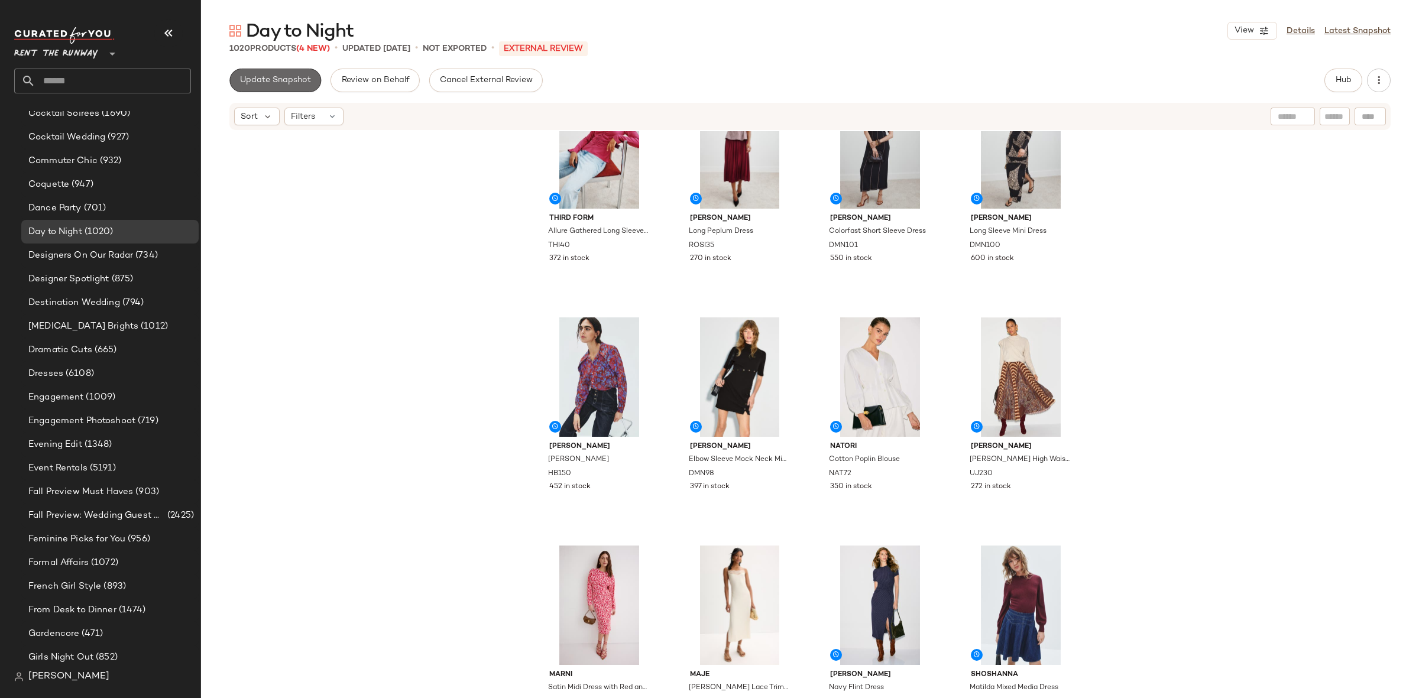
click at [262, 79] on span "Update Snapshot" at bounding box center [275, 80] width 72 height 9
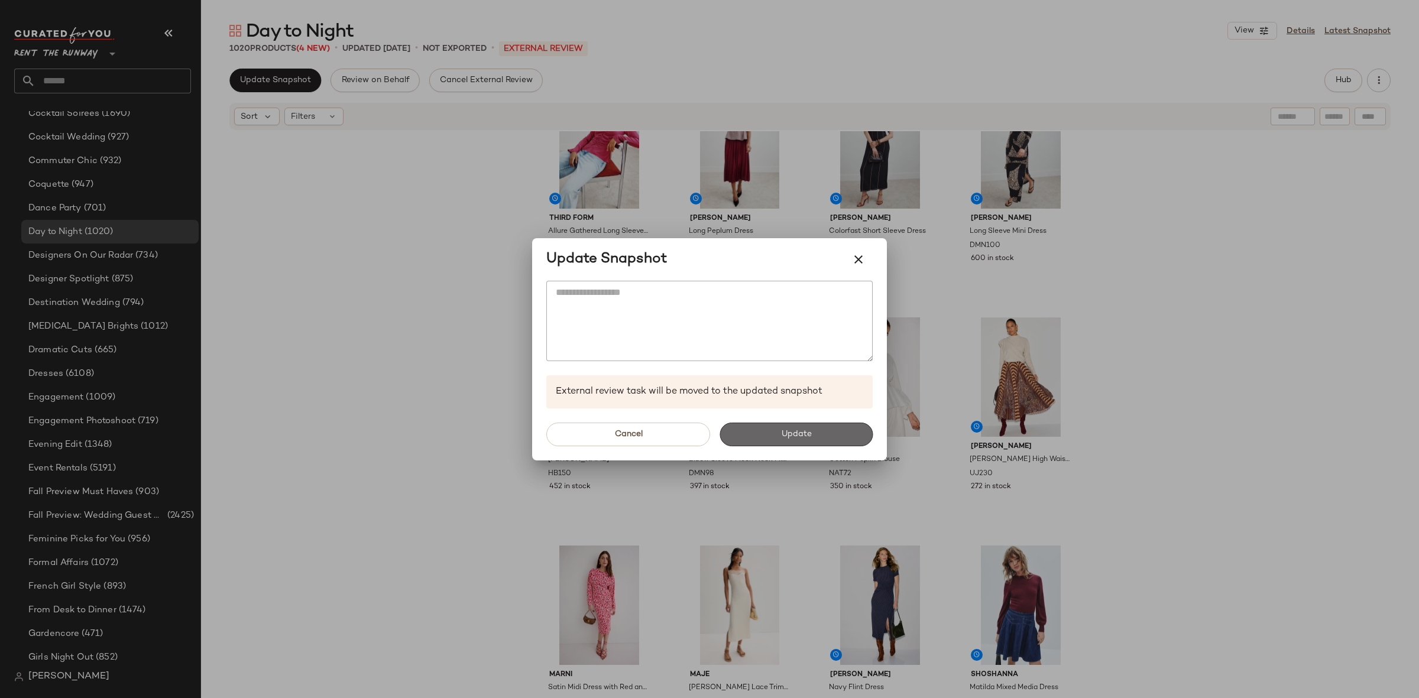
click at [812, 435] on button "Update" at bounding box center [795, 435] width 153 height 24
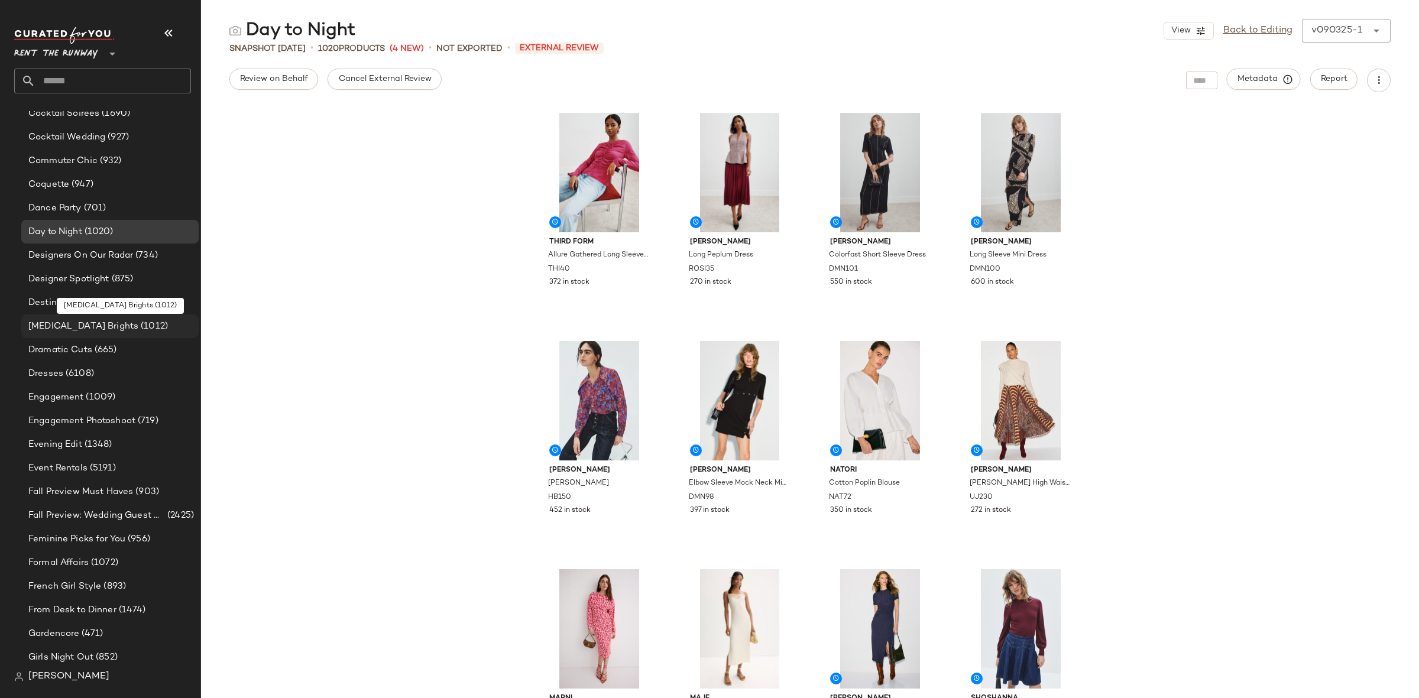
click at [125, 316] on div "[MEDICAL_DATA] Brights (1012)" at bounding box center [109, 327] width 177 height 24
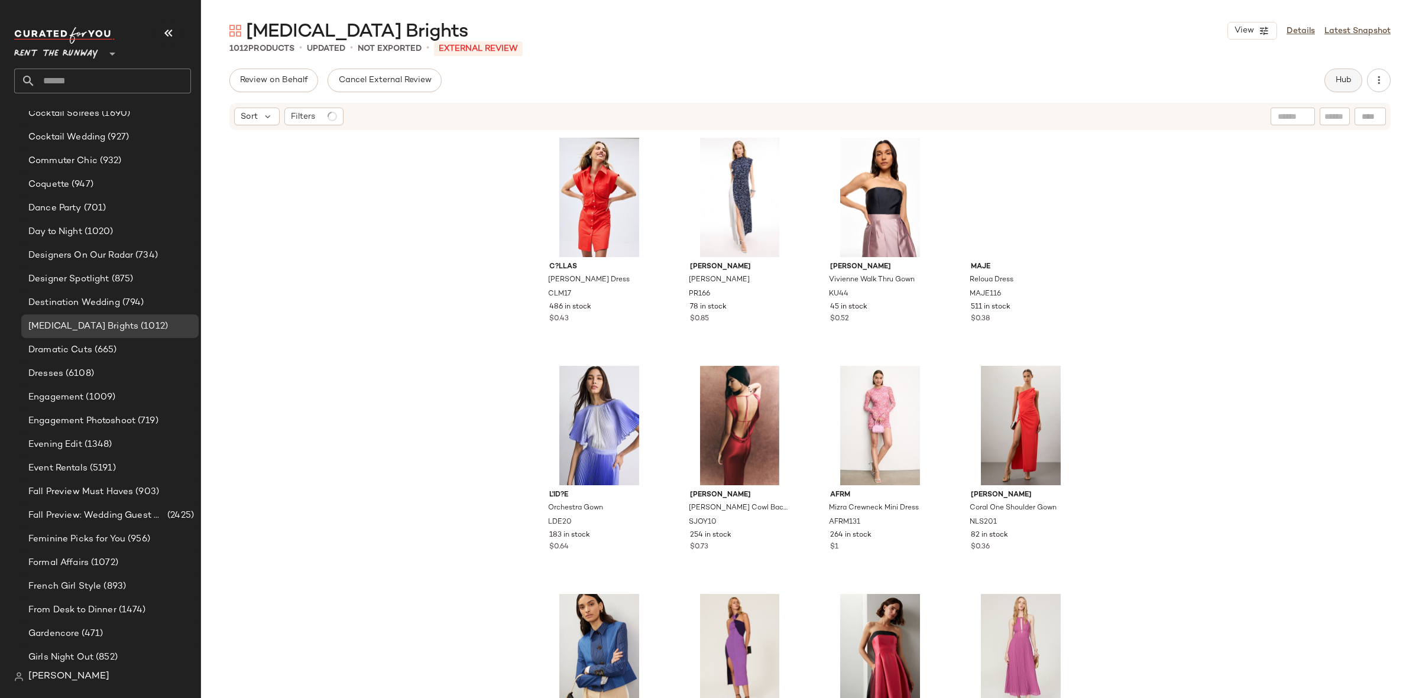
click at [1332, 78] on button "Hub" at bounding box center [1343, 81] width 38 height 24
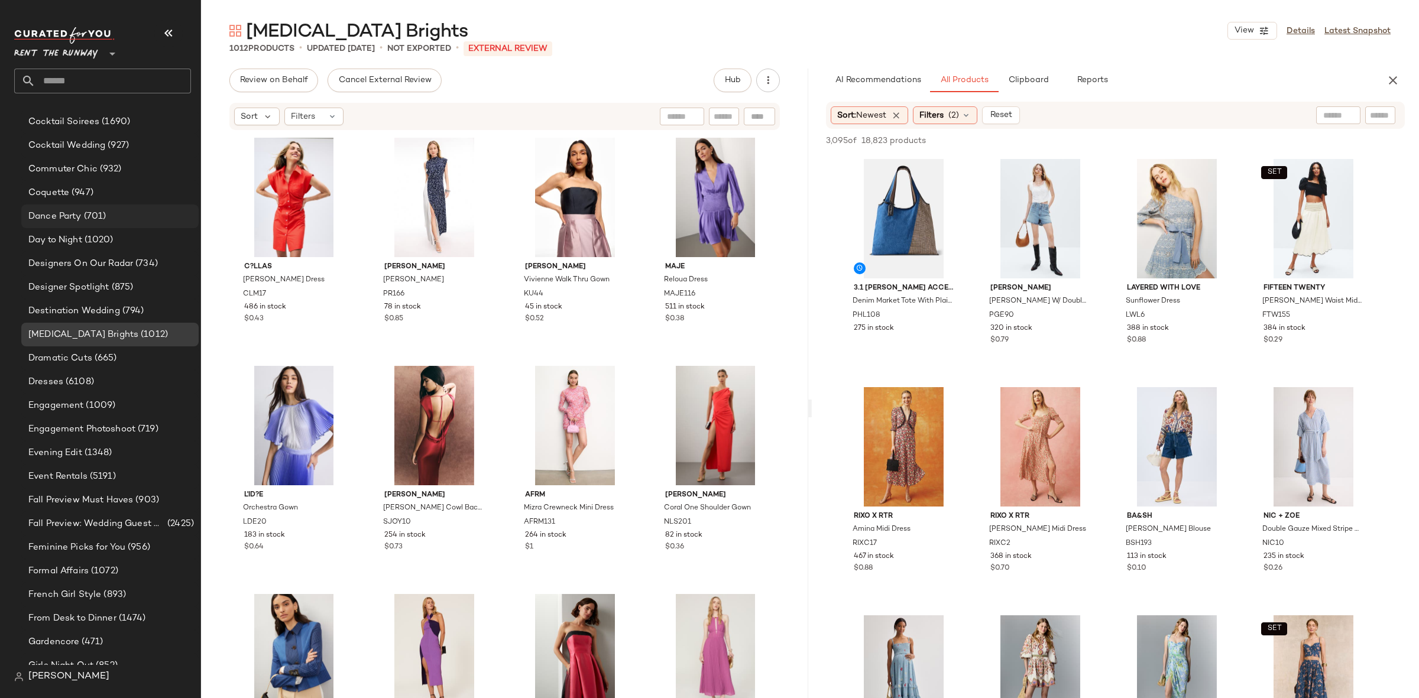
scroll to position [607, 0]
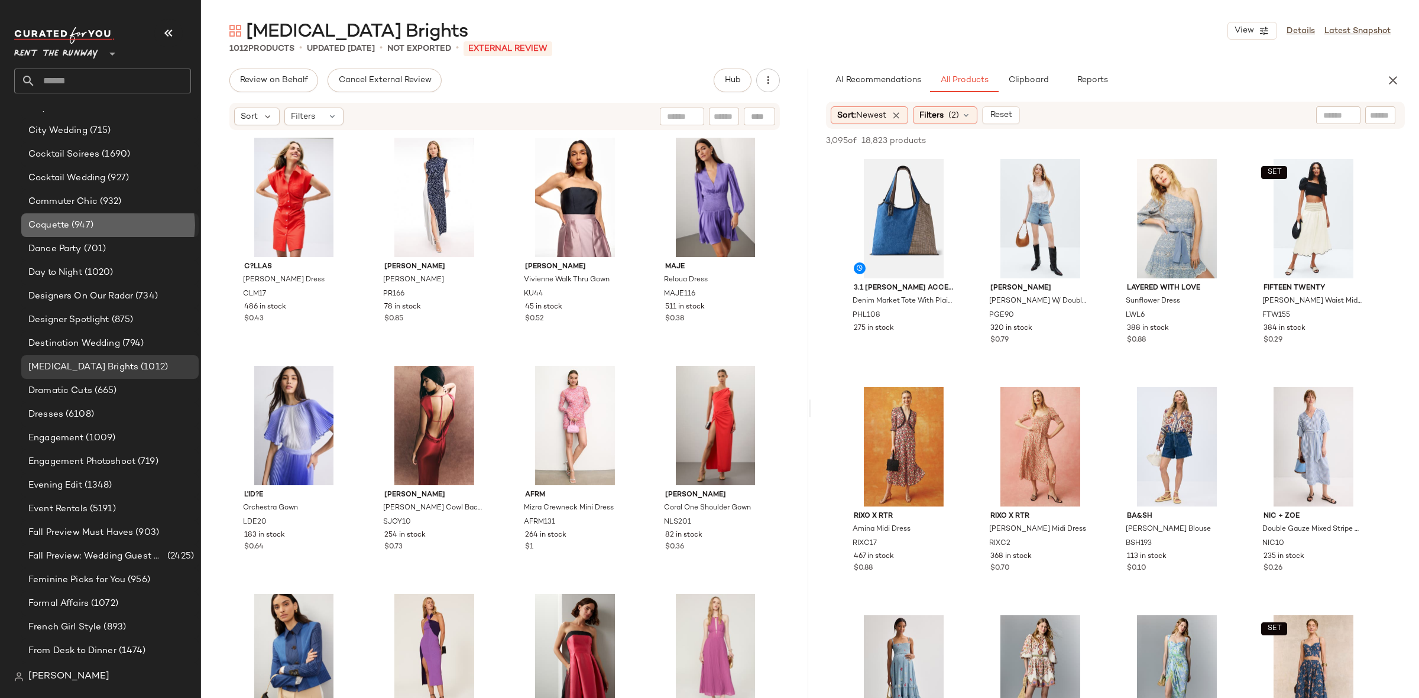
click at [91, 228] on span "(947)" at bounding box center [81, 226] width 24 height 14
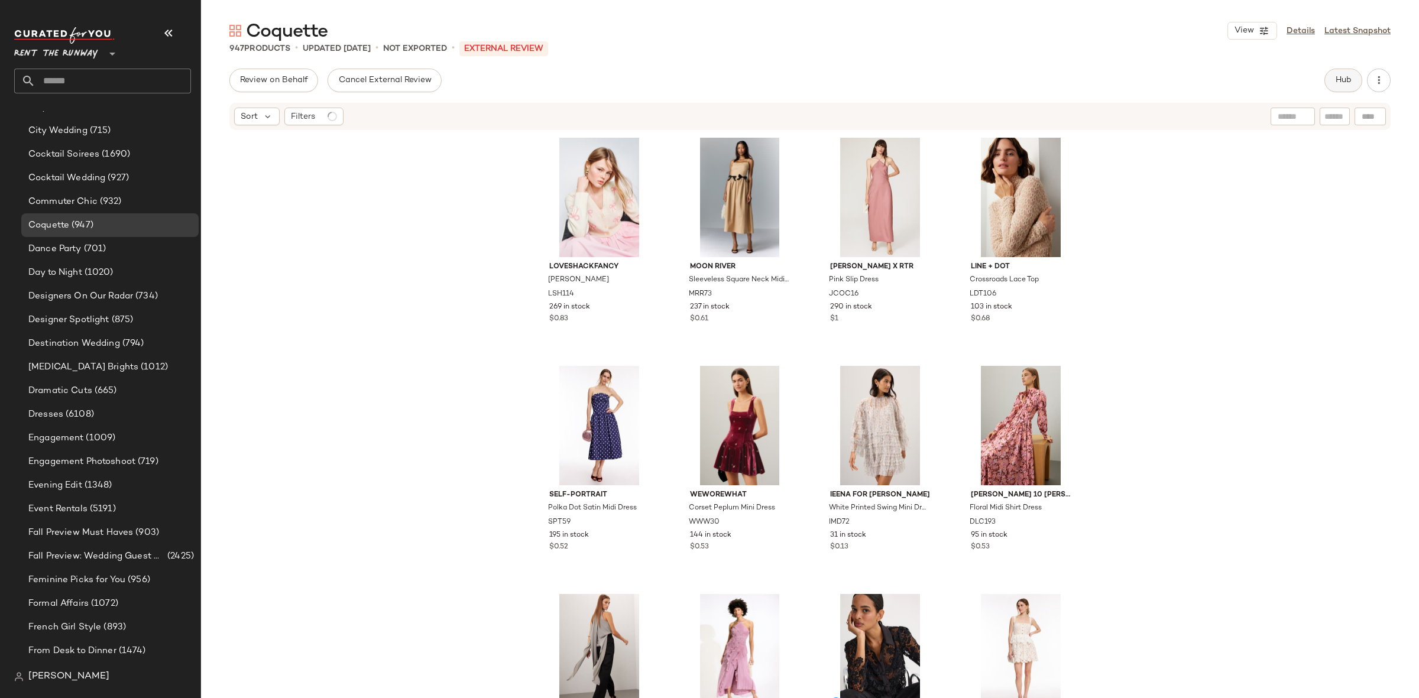
click at [1334, 80] on button "Hub" at bounding box center [1343, 81] width 38 height 24
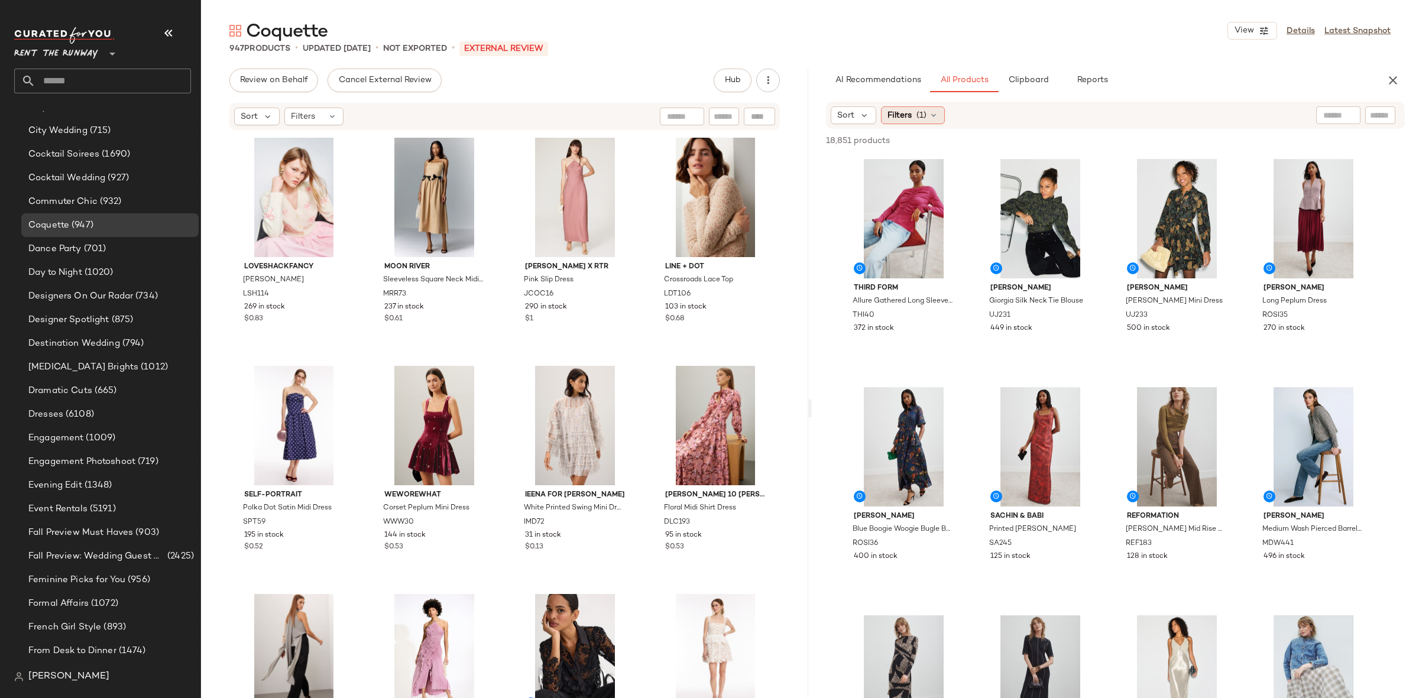
click at [897, 116] on span "Filters" at bounding box center [899, 115] width 24 height 12
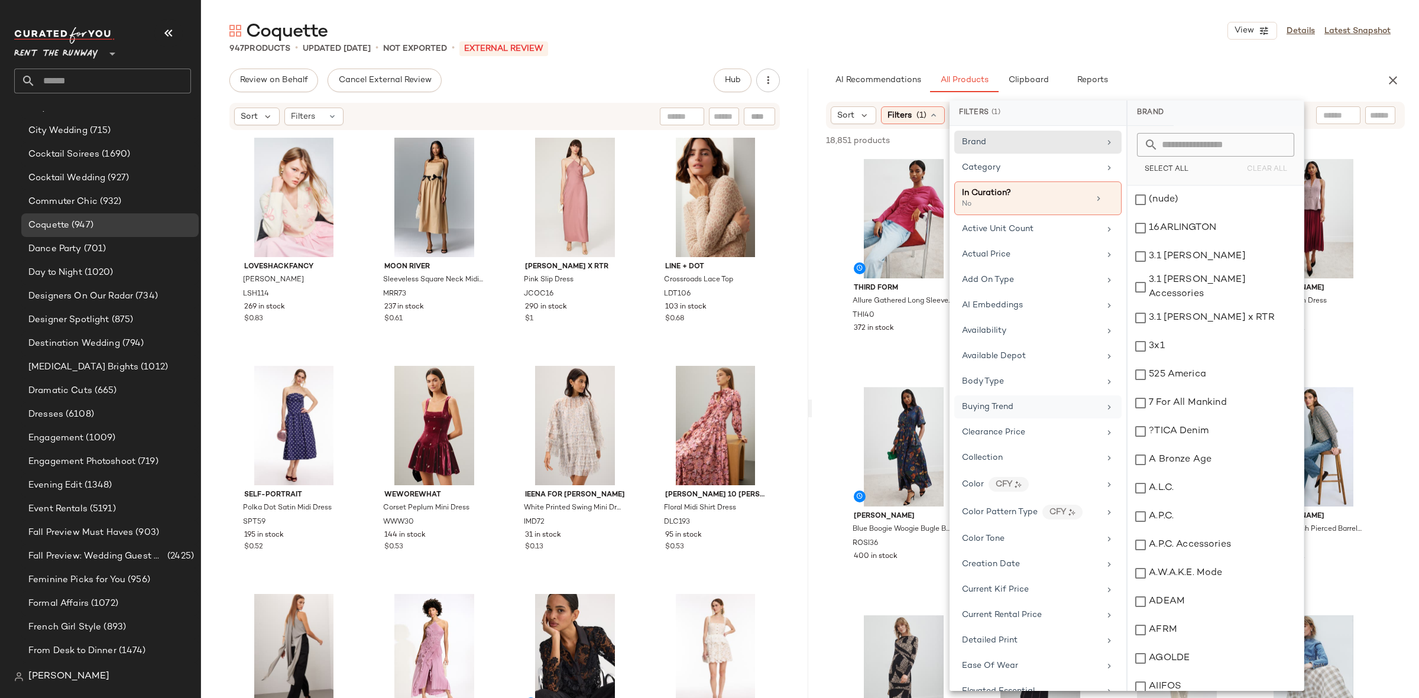
click at [1023, 408] on div "Buying Trend" at bounding box center [1031, 407] width 138 height 12
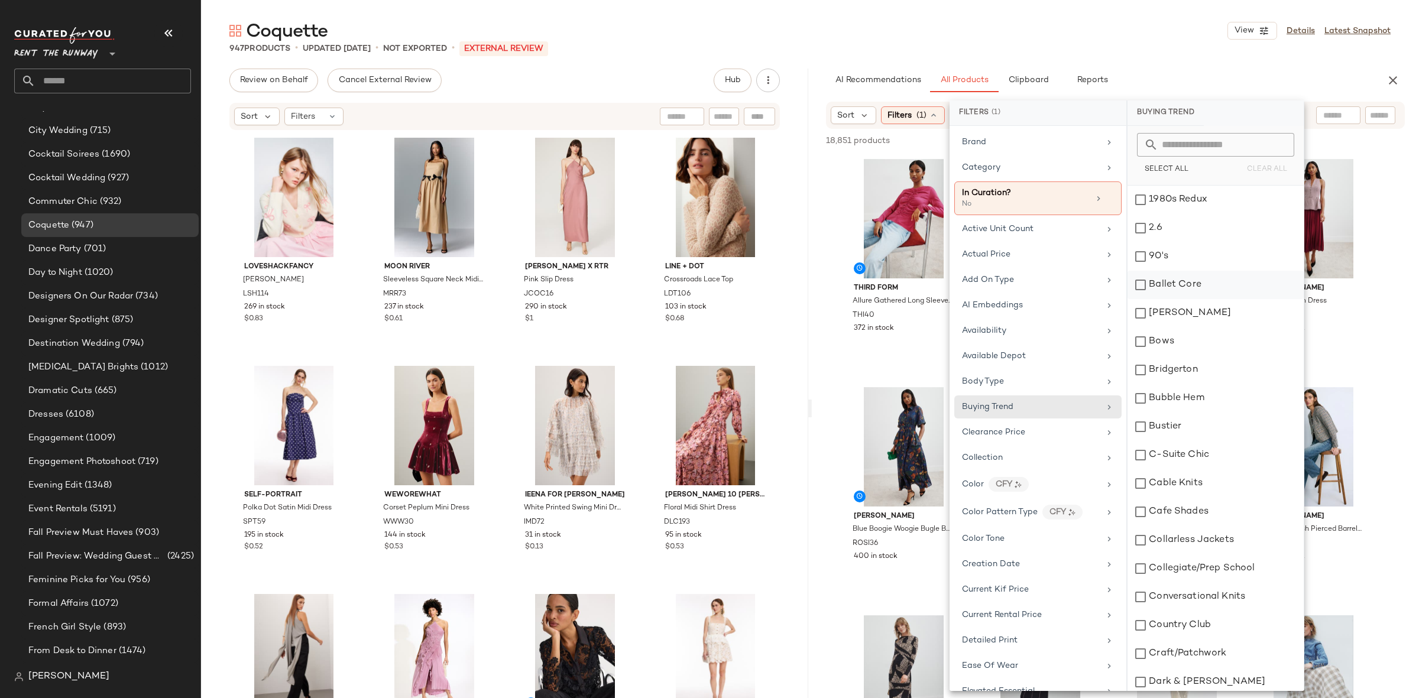
click at [1211, 280] on div "Ballet Core" at bounding box center [1215, 285] width 176 height 28
click at [1215, 348] on div "Bows" at bounding box center [1215, 342] width 176 height 28
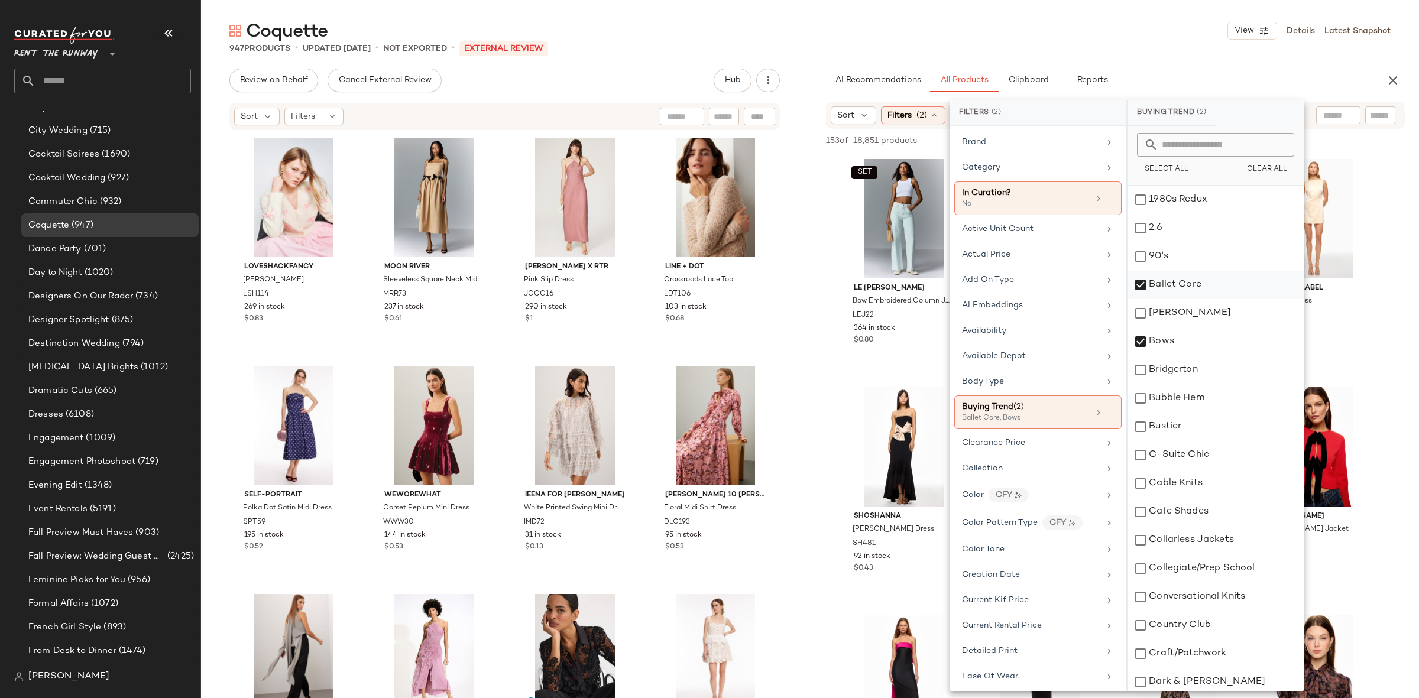
click at [1208, 276] on div "Ballet Core" at bounding box center [1215, 285] width 176 height 28
click at [1199, 336] on div "Bows" at bounding box center [1215, 342] width 176 height 28
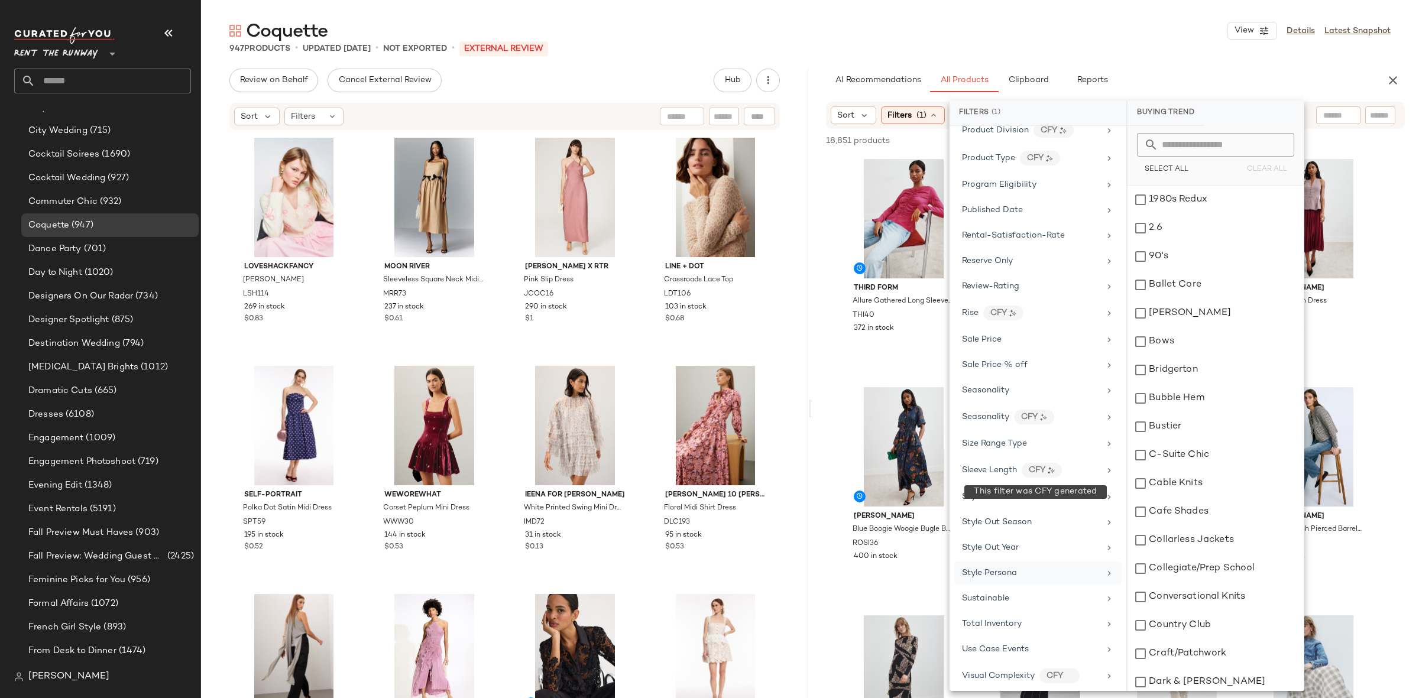
scroll to position [1526, 0]
click at [1005, 515] on span "Style Persona" at bounding box center [989, 517] width 55 height 9
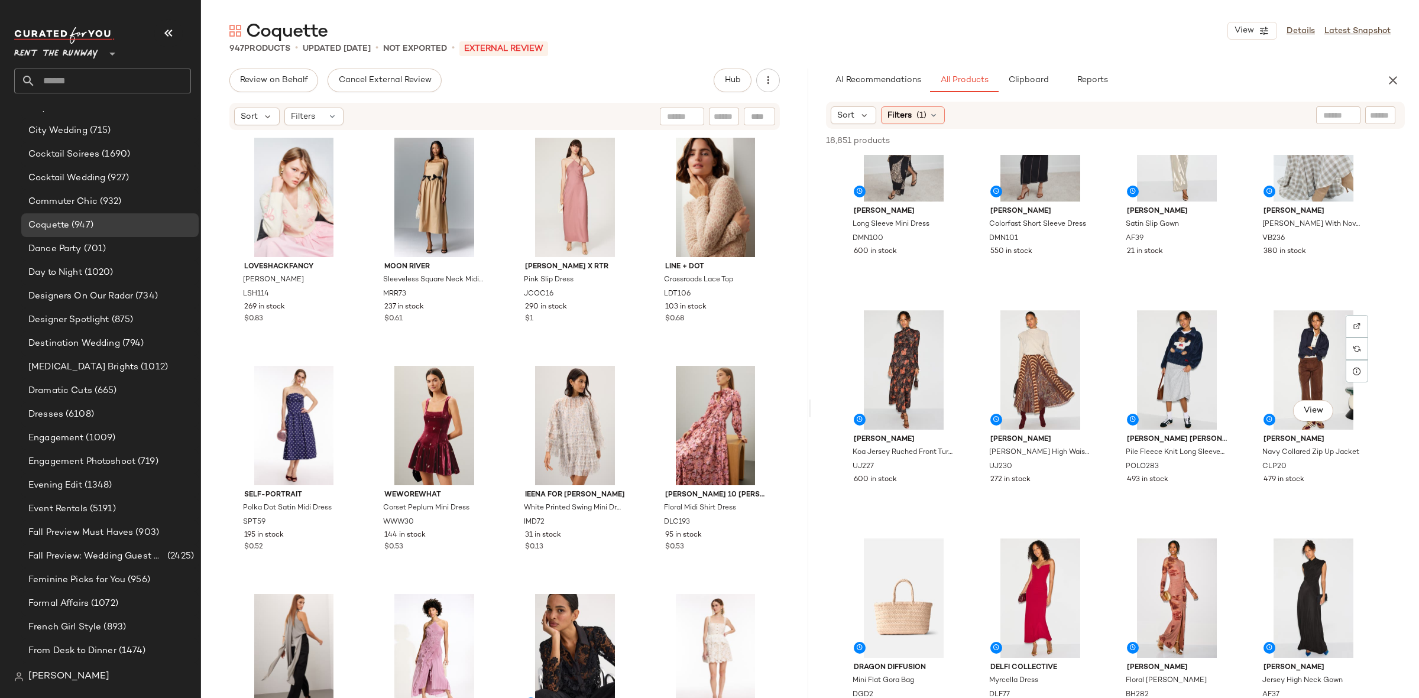
scroll to position [0, 0]
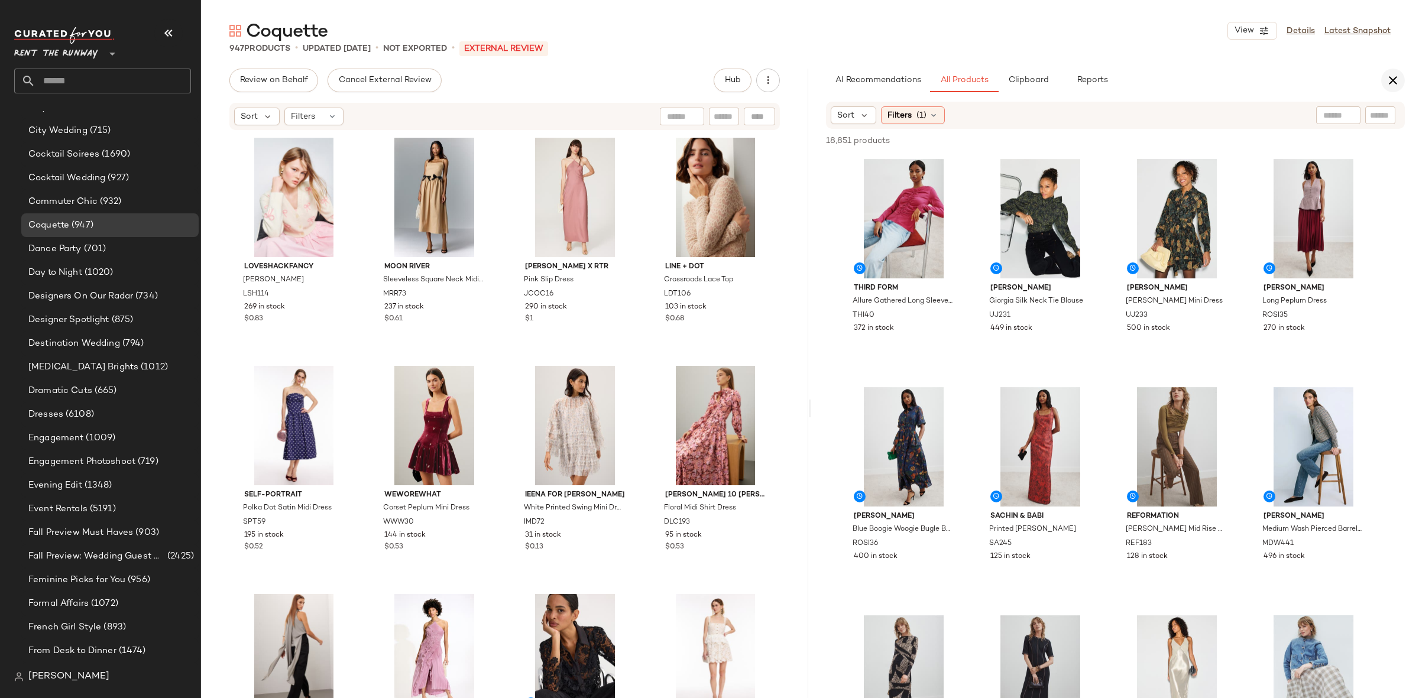
click at [1395, 76] on icon "button" at bounding box center [1393, 80] width 14 height 14
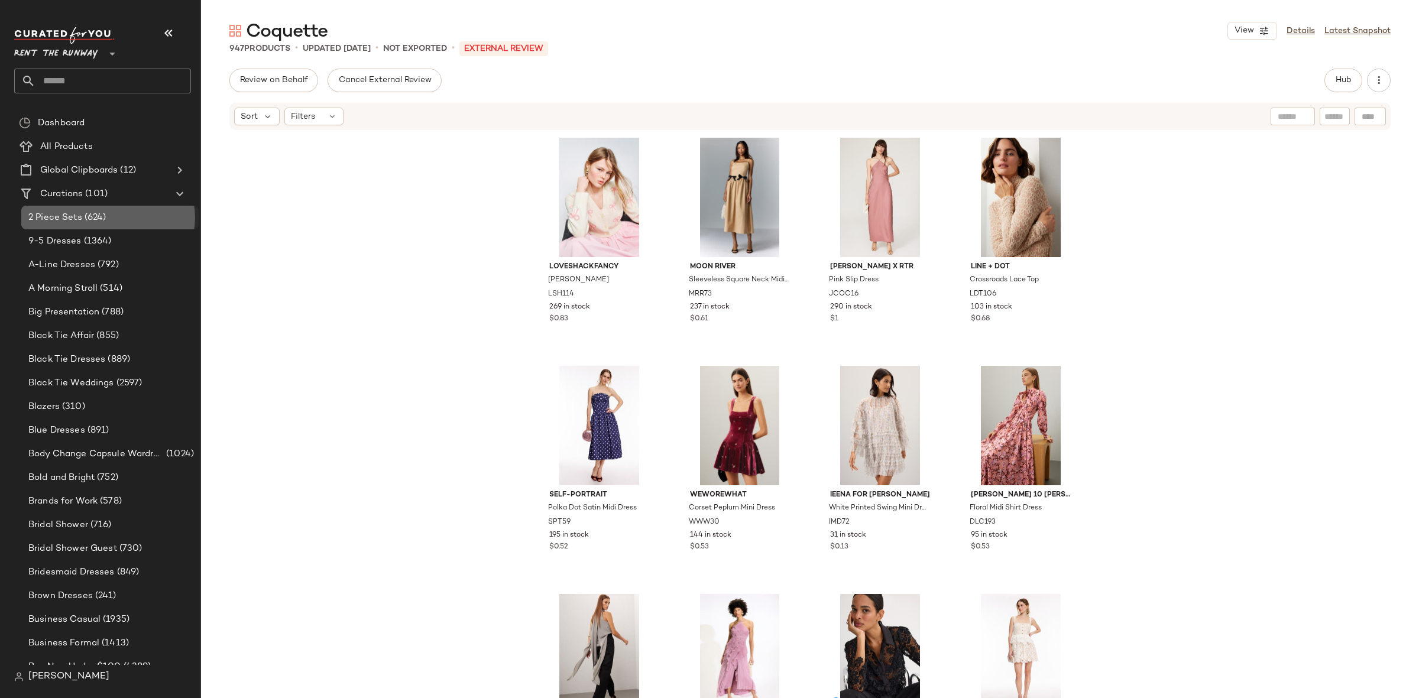
click at [74, 218] on span "2 Piece Sets" at bounding box center [55, 218] width 54 height 14
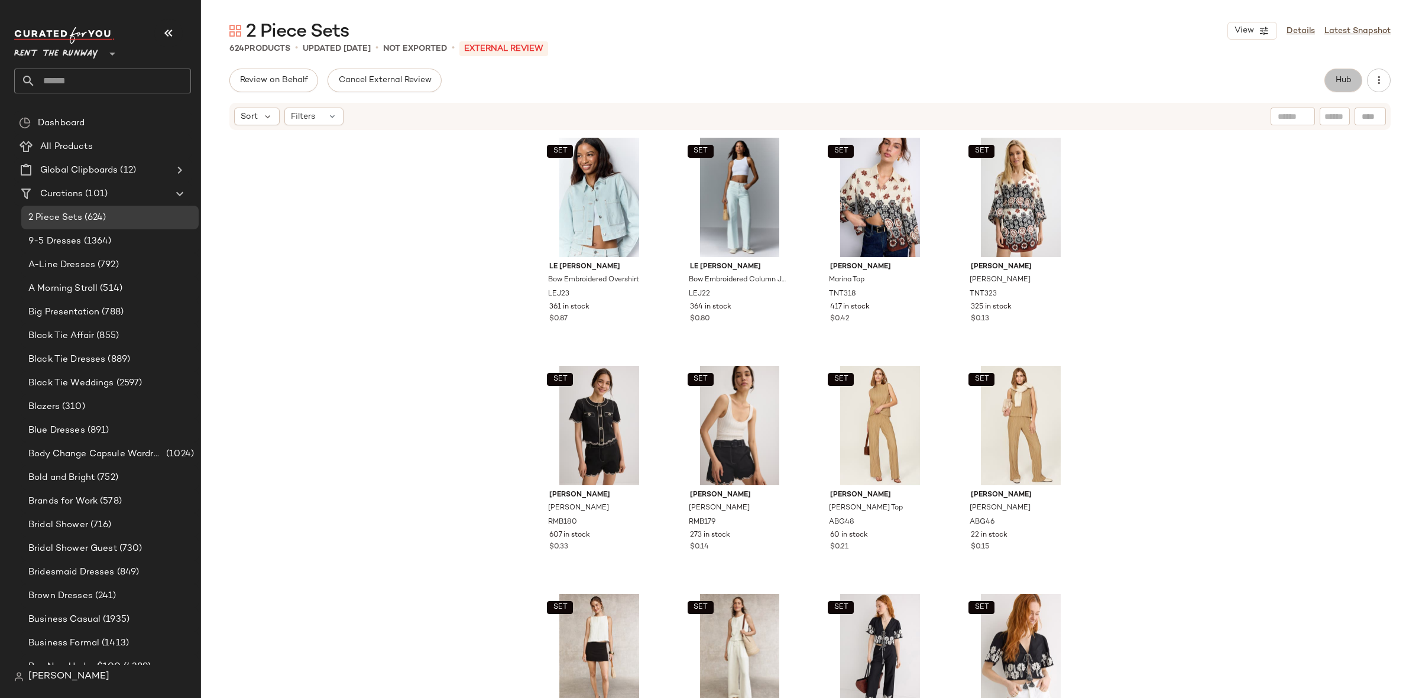
click at [1335, 83] on span "Hub" at bounding box center [1343, 80] width 17 height 9
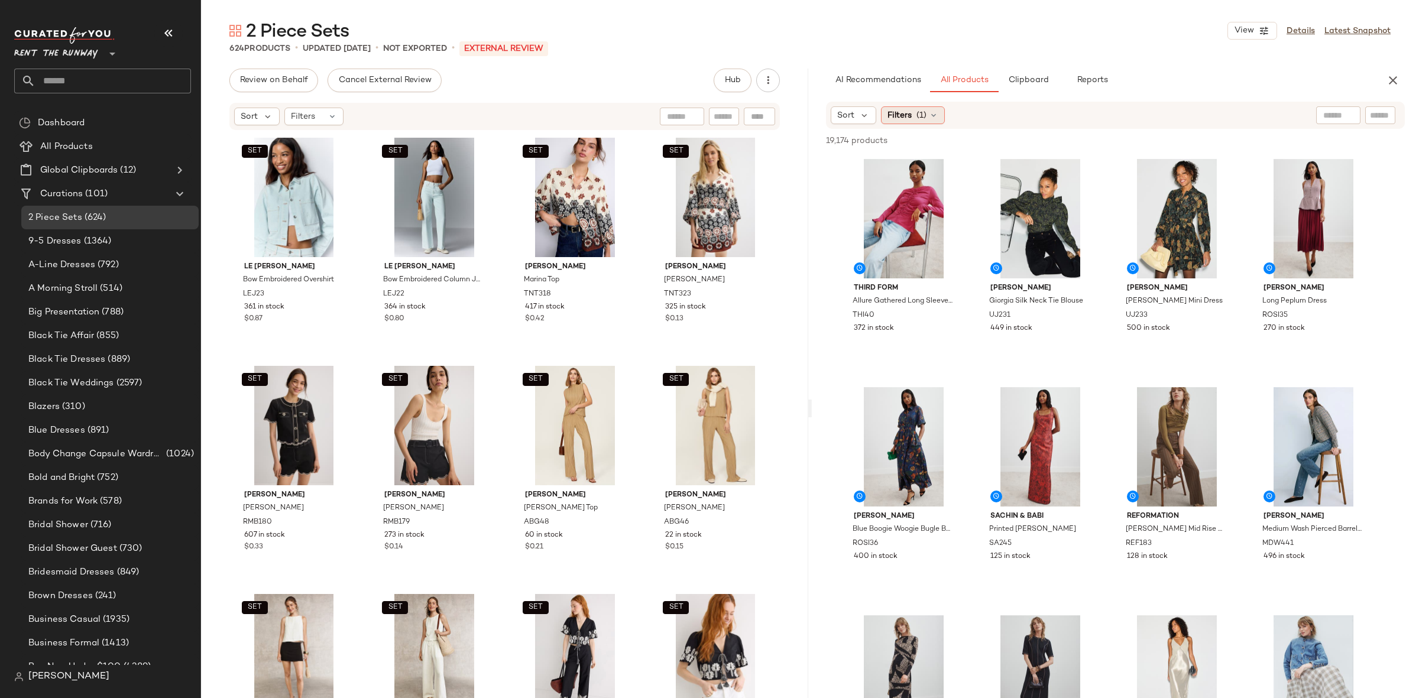
click at [902, 118] on span "Filters" at bounding box center [899, 115] width 24 height 12
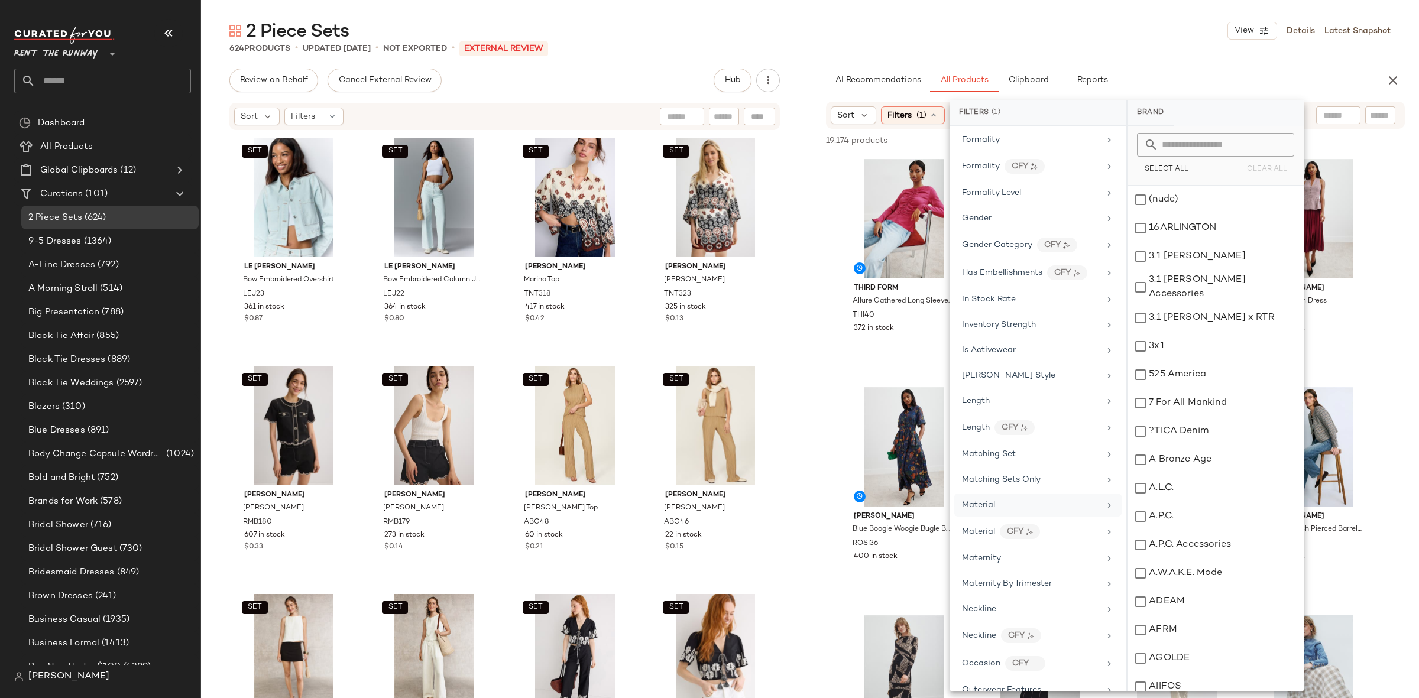
scroll to position [708, 0]
click at [1042, 470] on div "Matching Set" at bounding box center [1037, 478] width 167 height 23
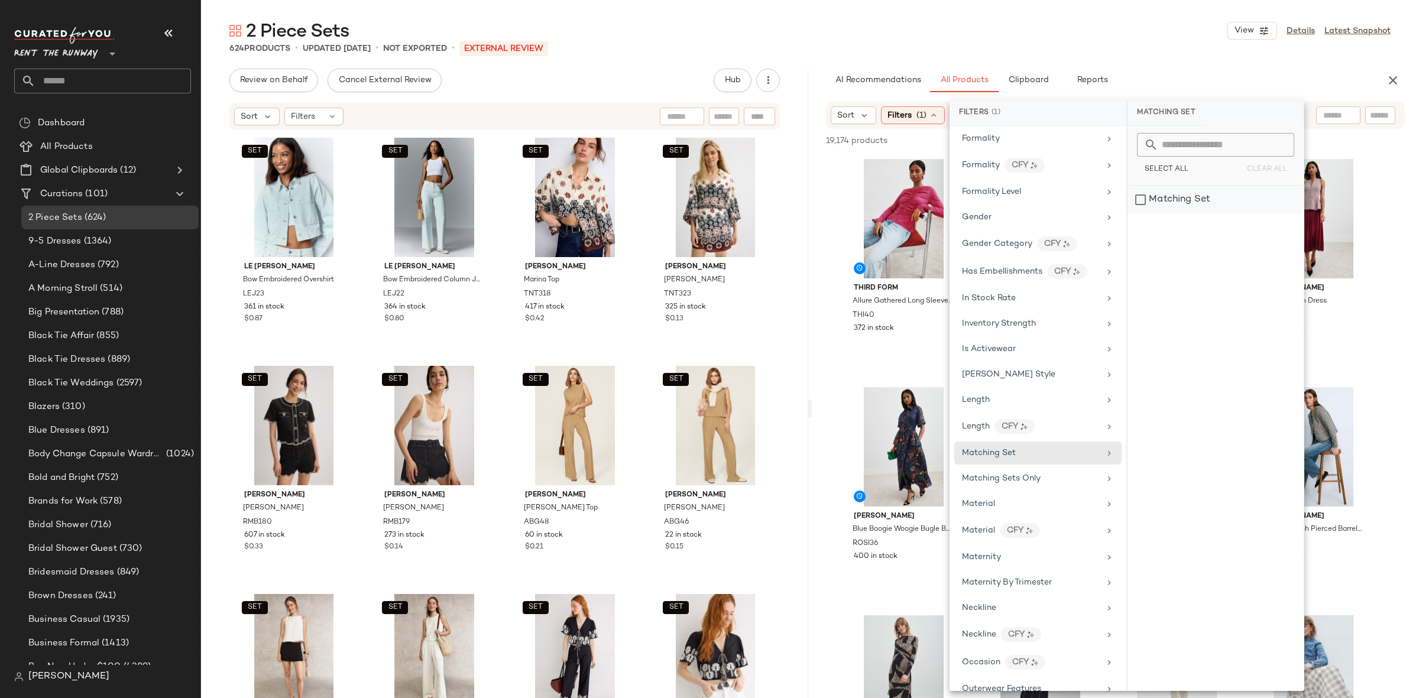
click at [1159, 210] on div "Matching Set" at bounding box center [1215, 200] width 176 height 28
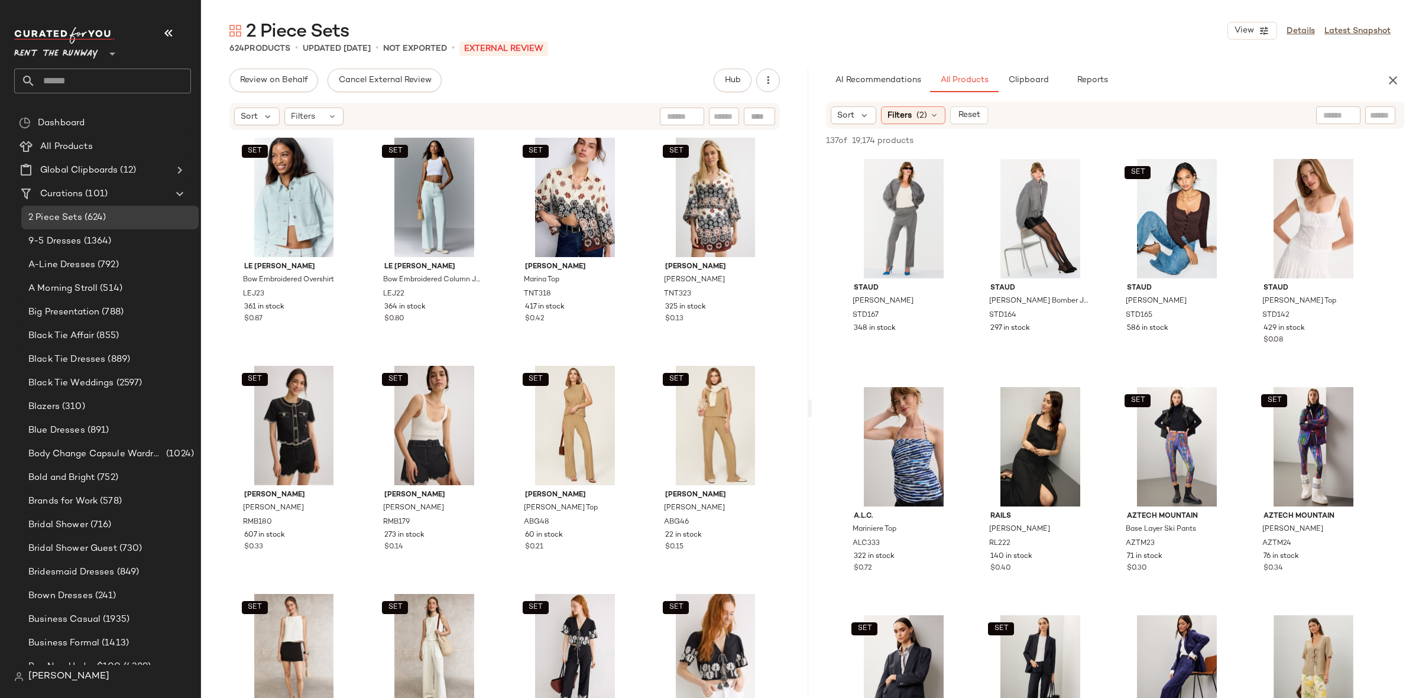
scroll to position [0, 0]
click at [1225, 195] on div at bounding box center [1220, 197] width 22 height 22
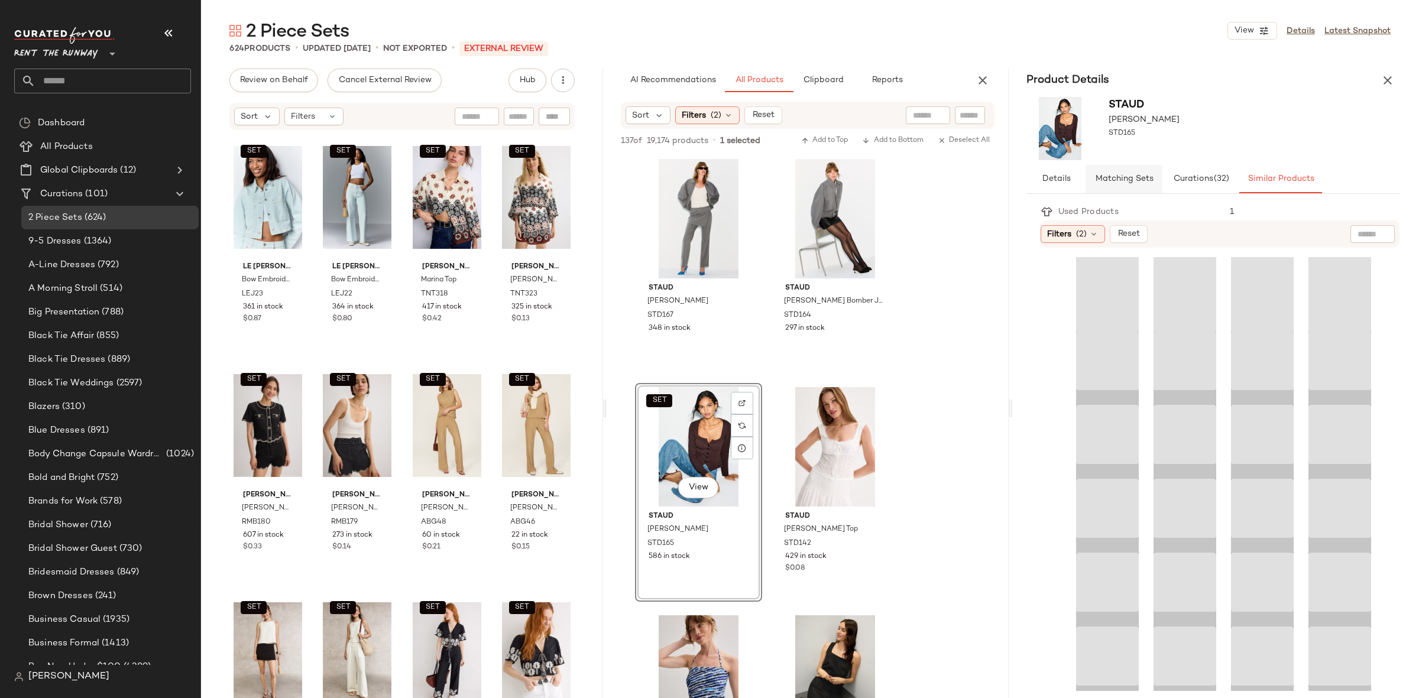
click at [1239, 173] on button "Matching Sets" at bounding box center [1280, 179] width 83 height 28
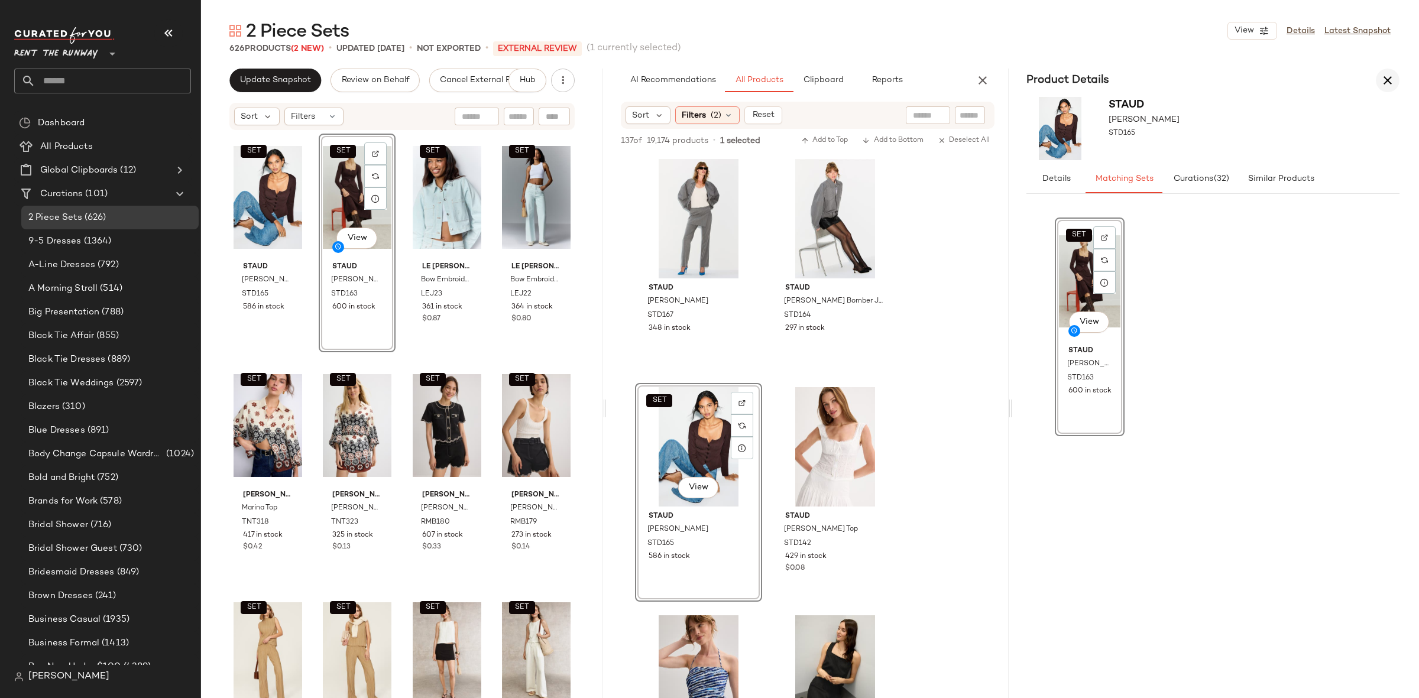
click at [1396, 87] on button "button" at bounding box center [1388, 81] width 24 height 24
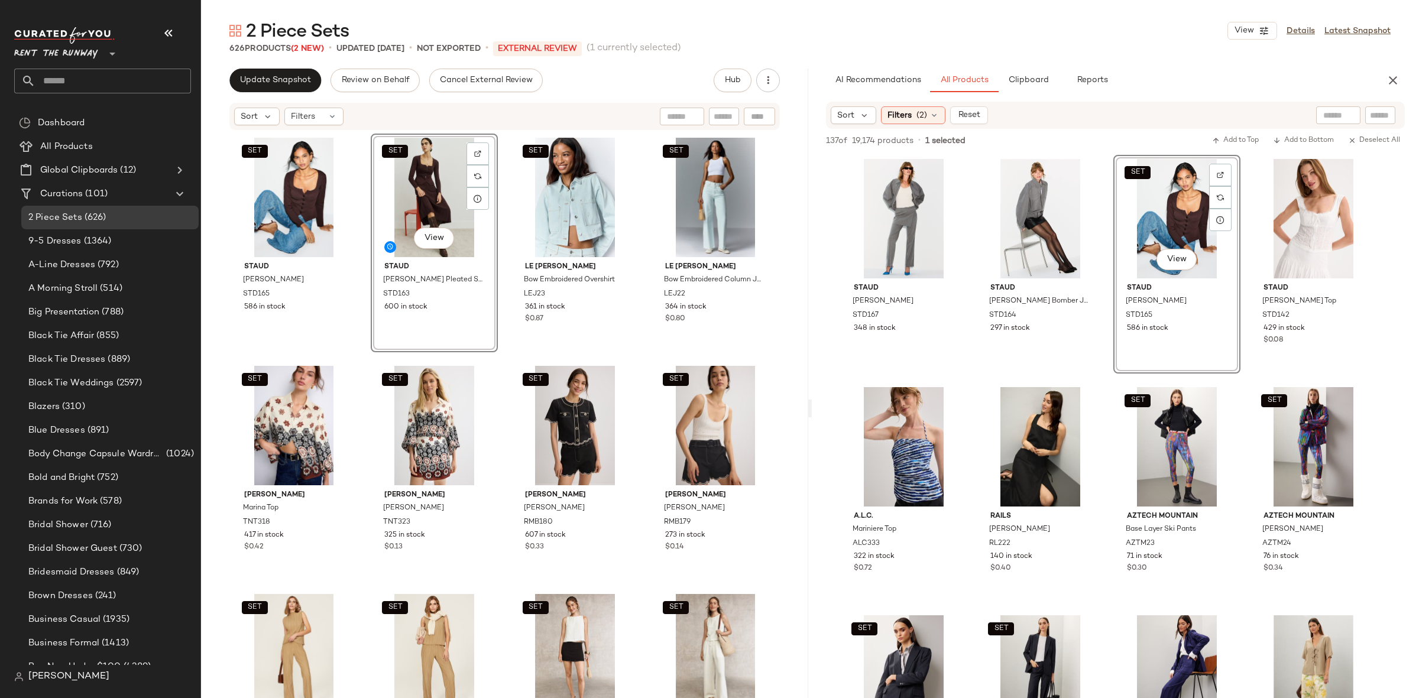
click at [617, 357] on div "SET Staud Rachela Sweater STD165 586 in stock SET View Staud Lena Pleated Skirt…" at bounding box center [505, 434] width 549 height 600
click at [628, 362] on div "SET View Ramy Brook Sandra Top RMB180 607 in stock $0.33" at bounding box center [574, 471] width 127 height 219
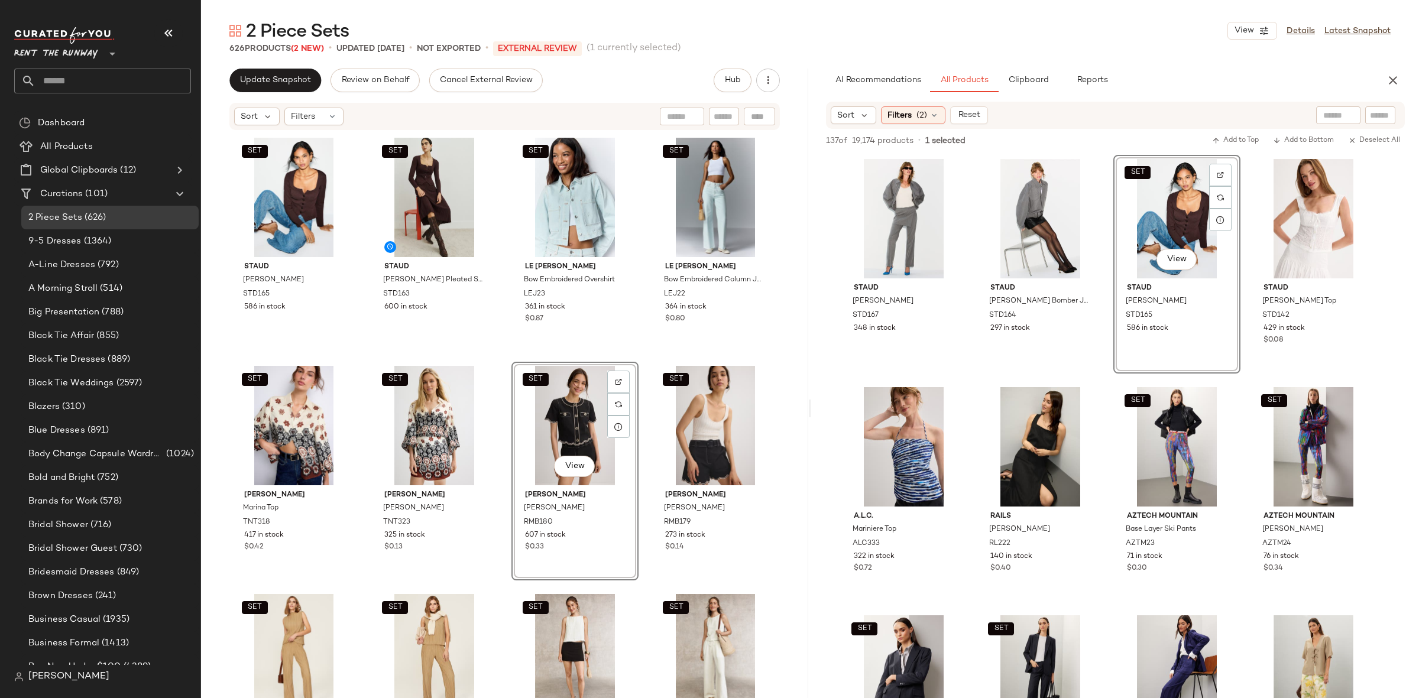
click at [636, 351] on div "SET Staud Rachela Sweater STD165 586 in stock SET Staud Lena Pleated Skirt STD1…" at bounding box center [505, 434] width 549 height 600
click at [1400, 69] on div "AI Recommendations All Products Clipboard Reports" at bounding box center [1115, 81] width 607 height 24
click at [1391, 80] on icon "button" at bounding box center [1393, 80] width 14 height 14
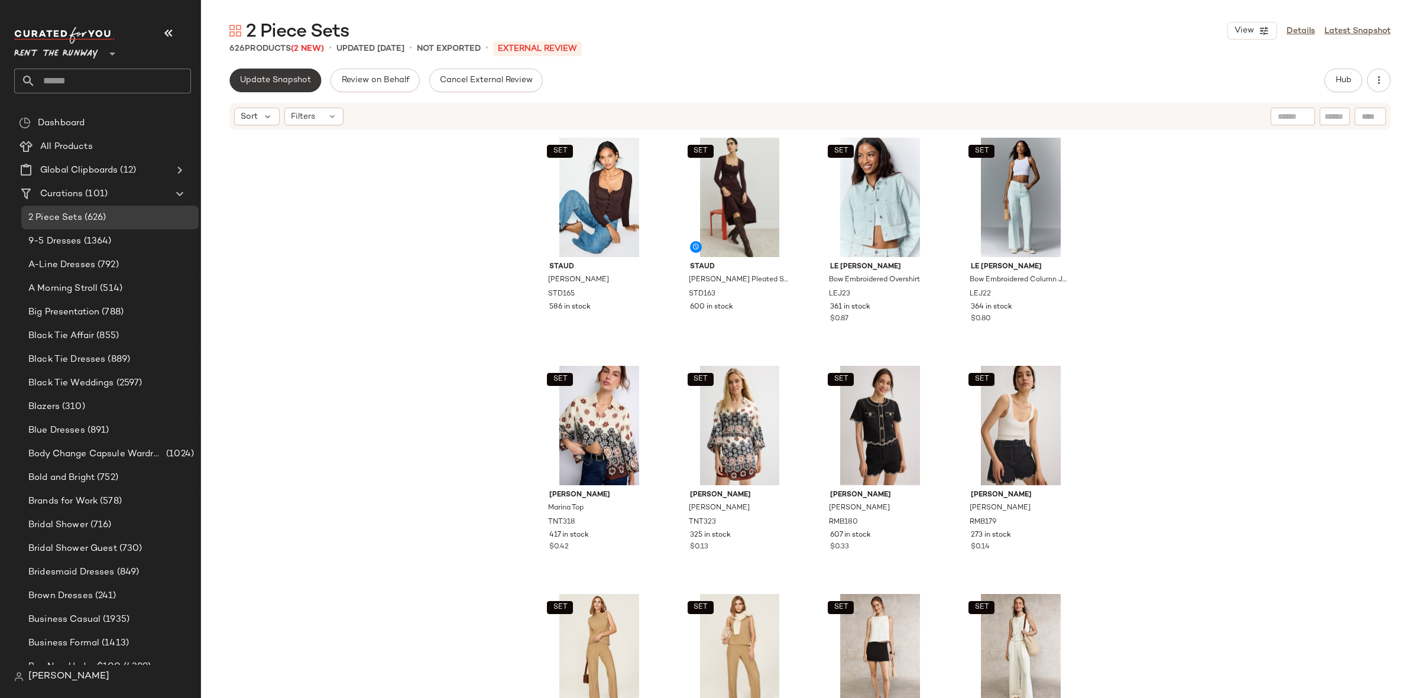
click at [267, 93] on div "Update Snapshot Review on Behalf Cancel External Review Hub Sort Filters SET St…" at bounding box center [810, 408] width 1218 height 679
click at [268, 89] on button "Update Snapshot" at bounding box center [275, 81] width 92 height 24
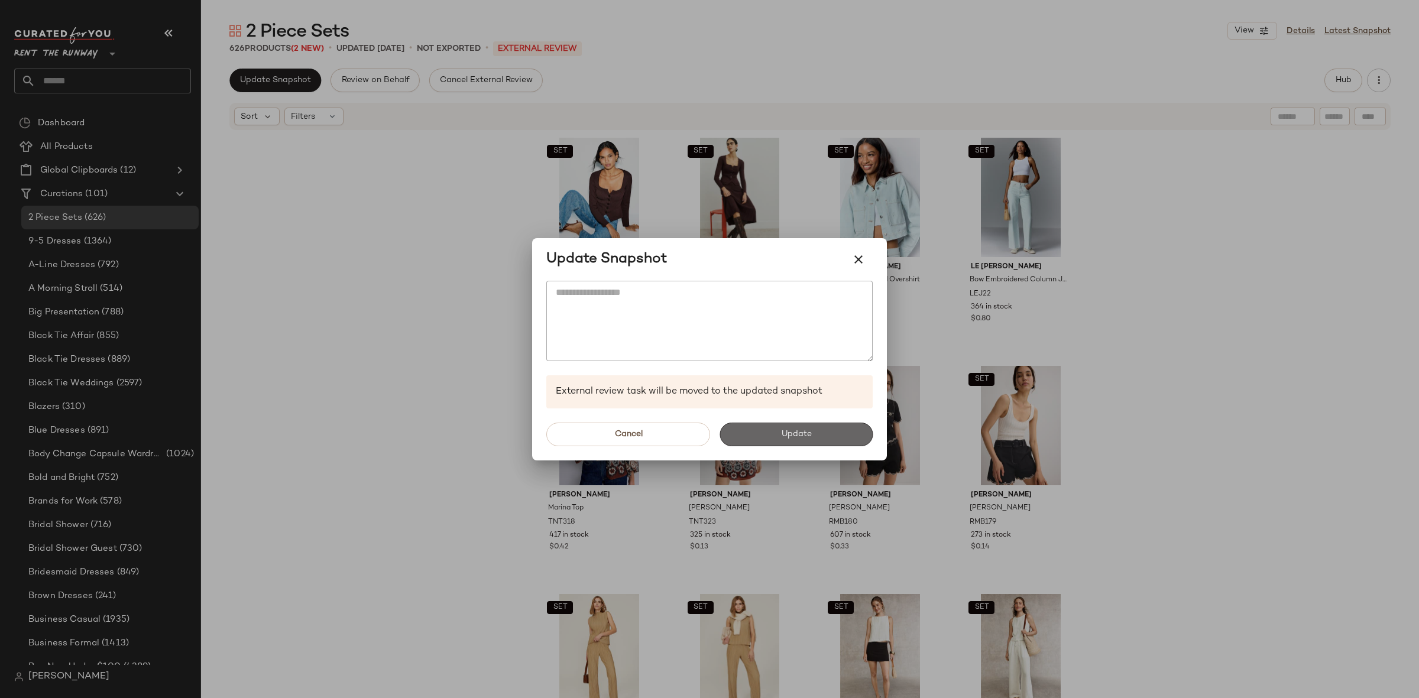
click at [815, 429] on button "Update" at bounding box center [795, 435] width 153 height 24
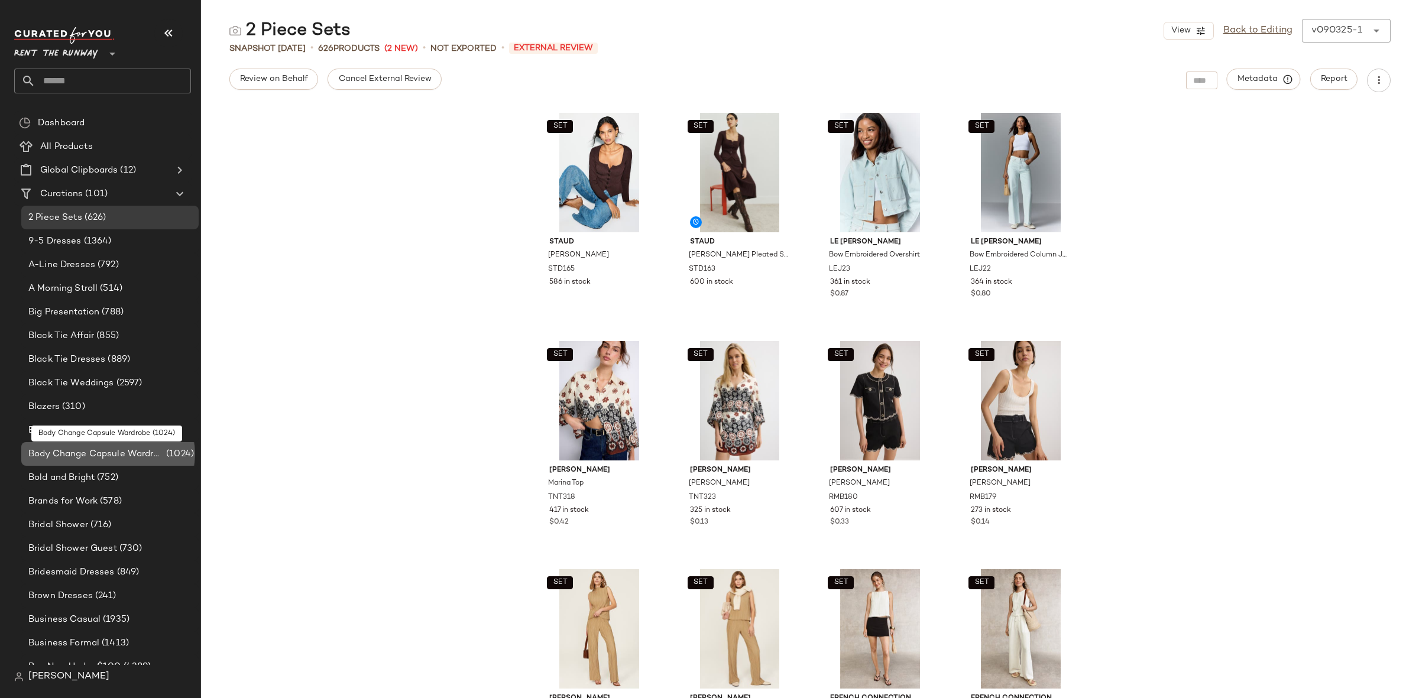
click at [141, 448] on span "Body Change Capsule Wardrobe" at bounding box center [95, 455] width 135 height 14
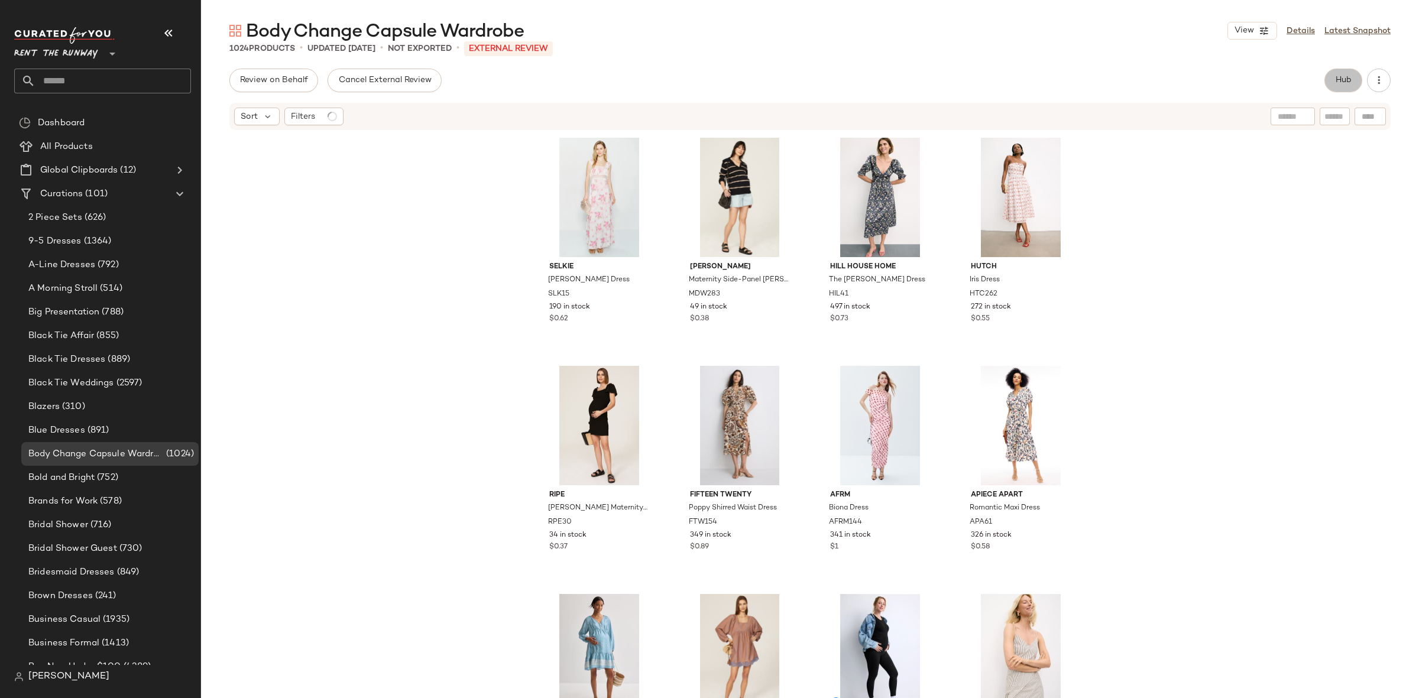
click at [1348, 81] on span "Hub" at bounding box center [1343, 80] width 17 height 9
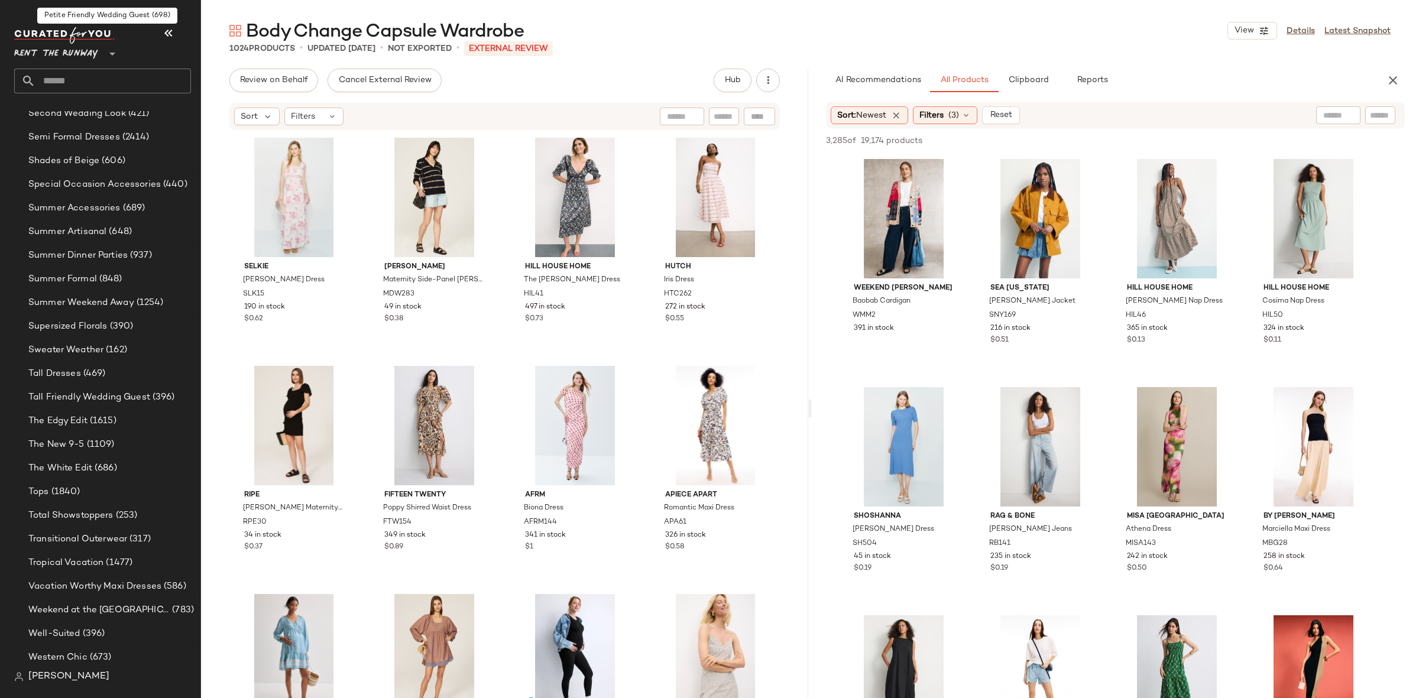
scroll to position [1816, 0]
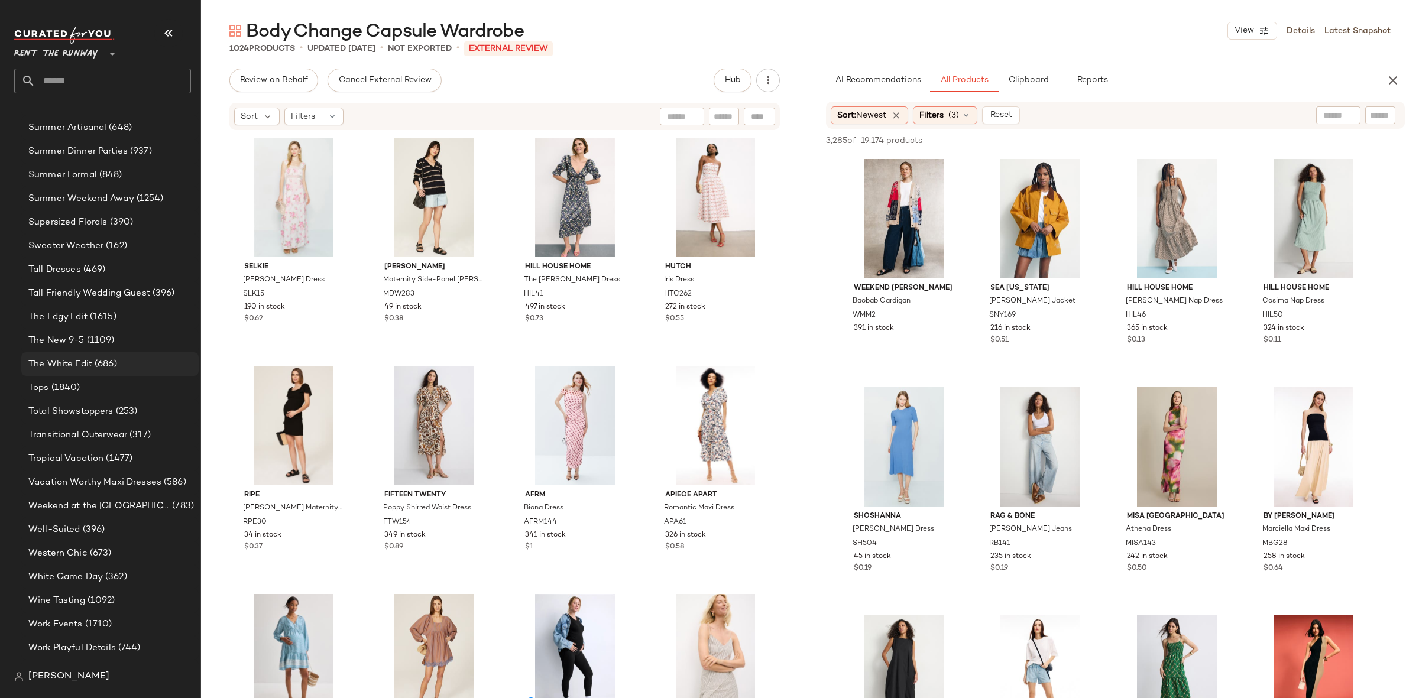
click at [106, 369] on span "(686)" at bounding box center [104, 365] width 25 height 14
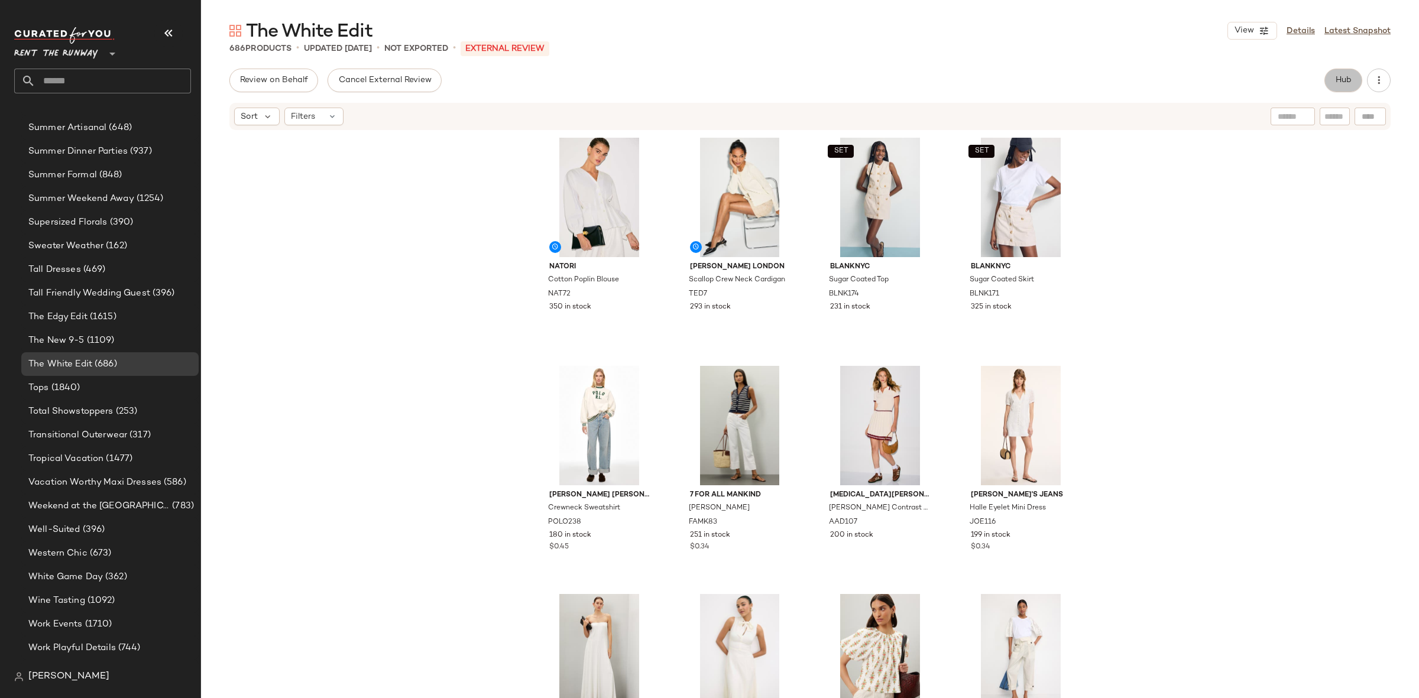
click at [1341, 79] on span "Hub" at bounding box center [1343, 80] width 17 height 9
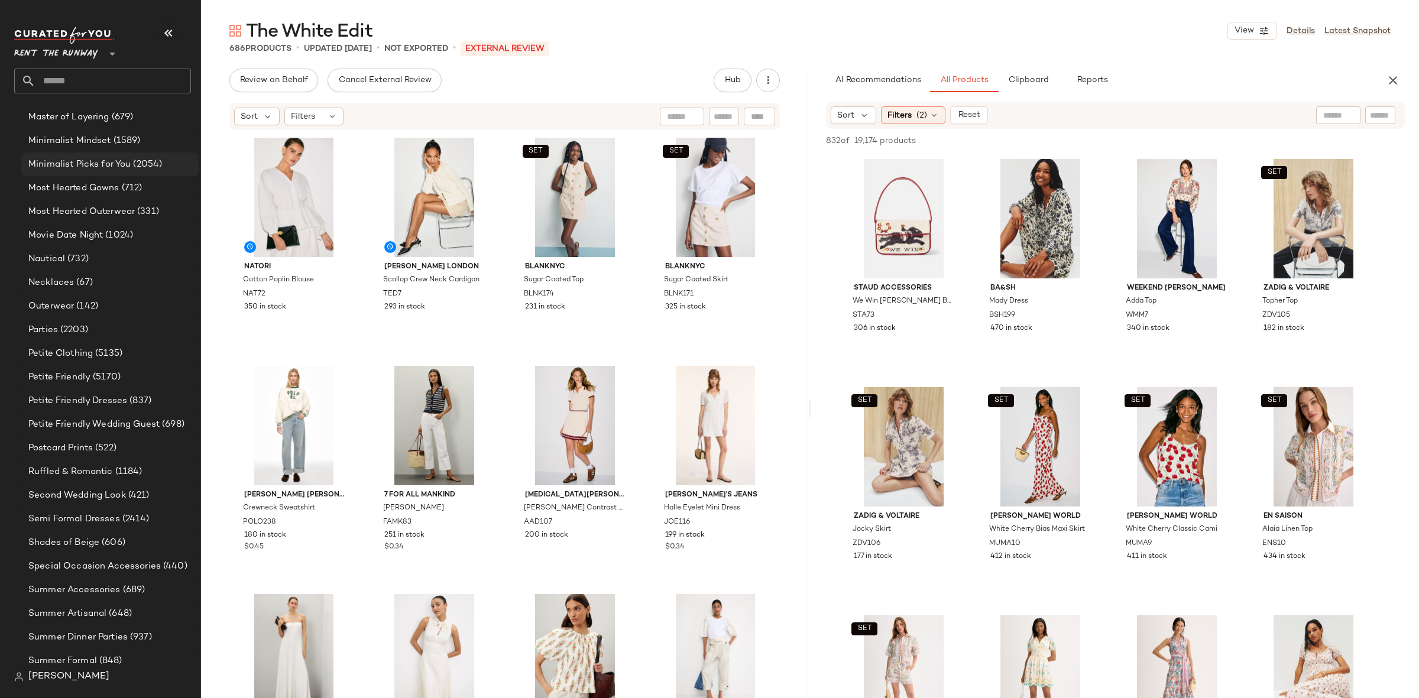
scroll to position [1188, 0]
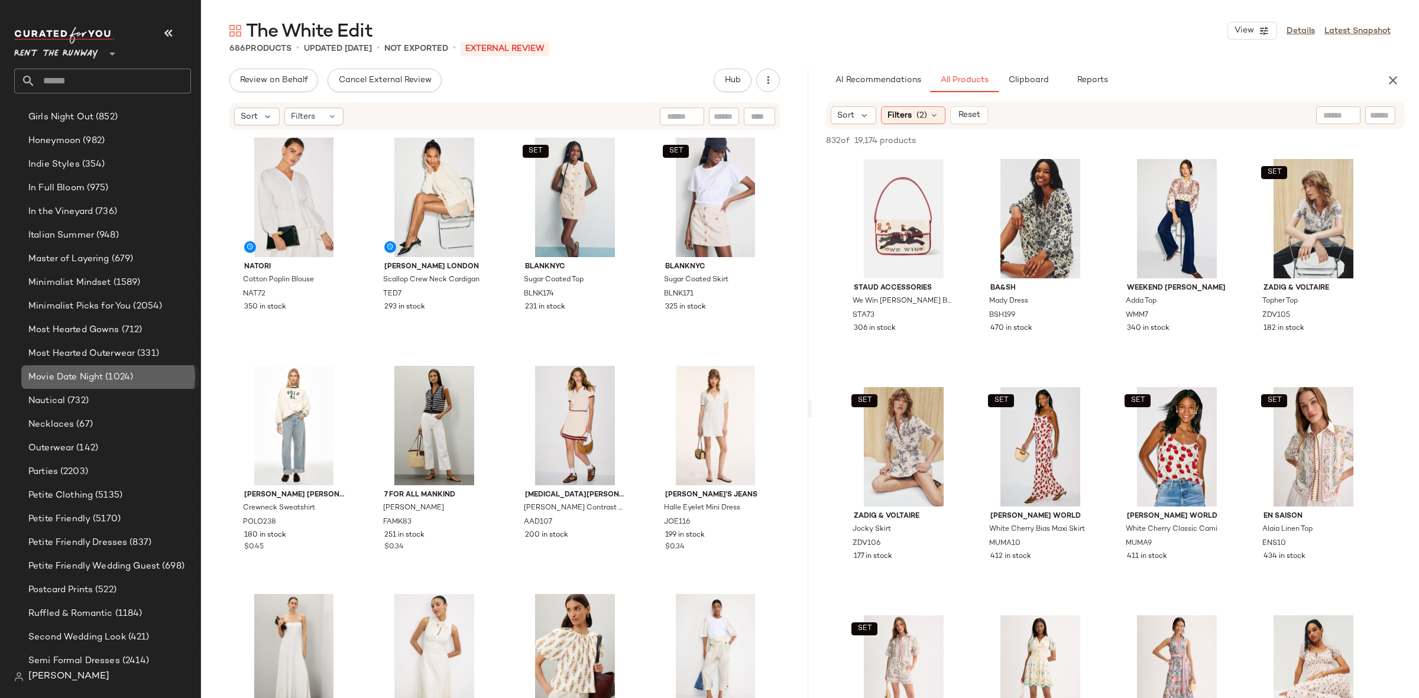
click at [106, 376] on span "(1024)" at bounding box center [118, 378] width 30 height 14
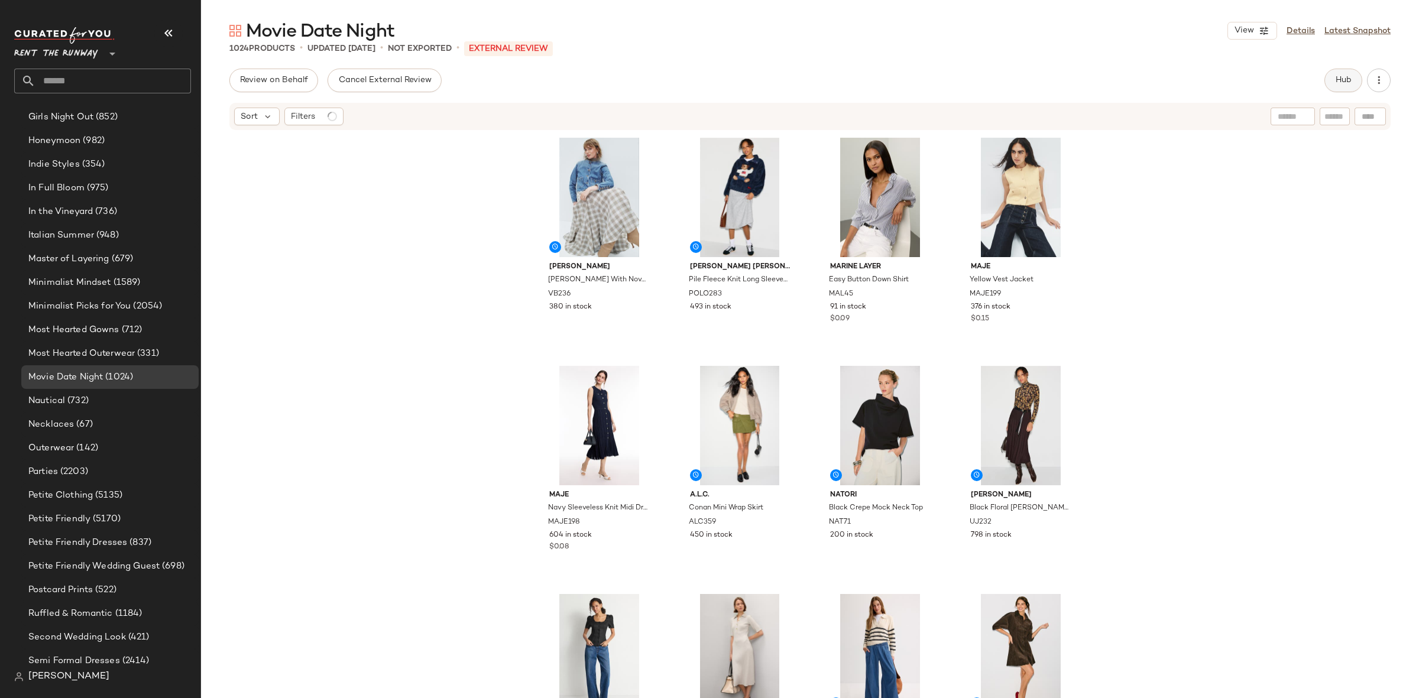
click at [1336, 83] on span "Hub" at bounding box center [1343, 80] width 17 height 9
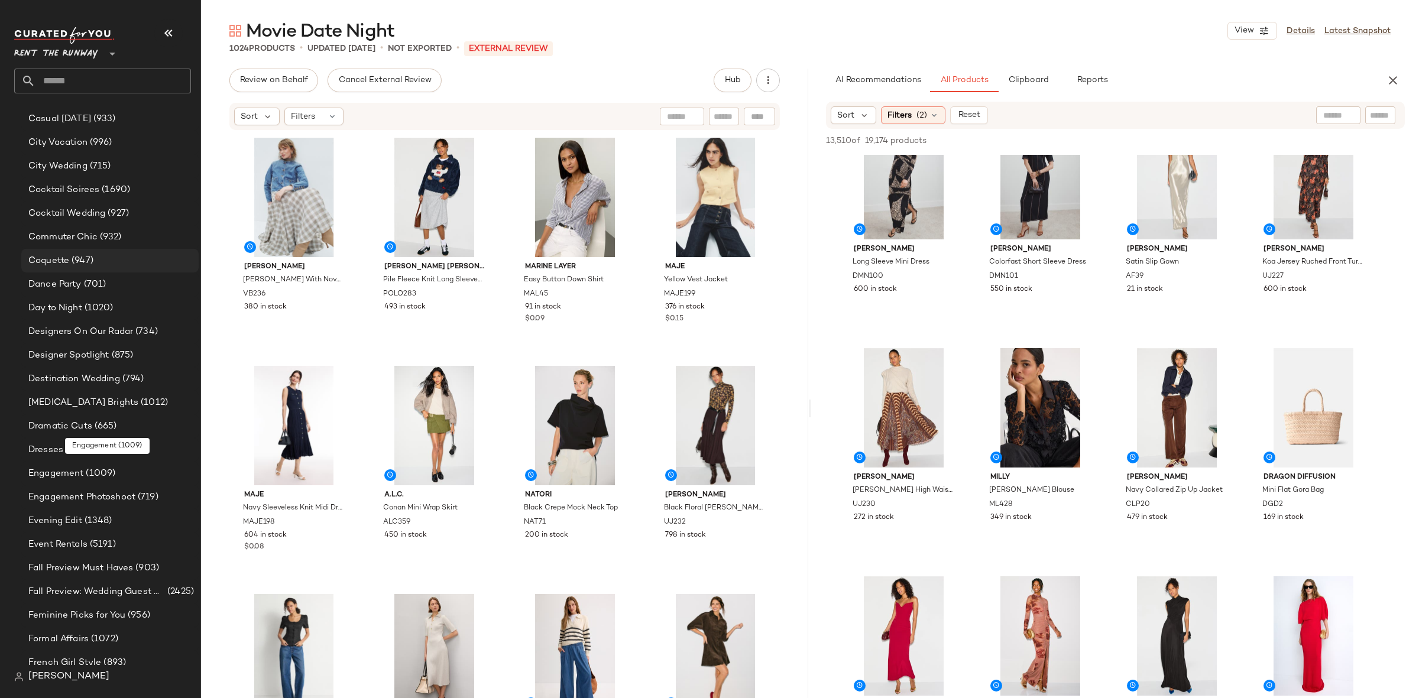
scroll to position [568, 0]
click at [99, 244] on span "(932)" at bounding box center [110, 242] width 24 height 14
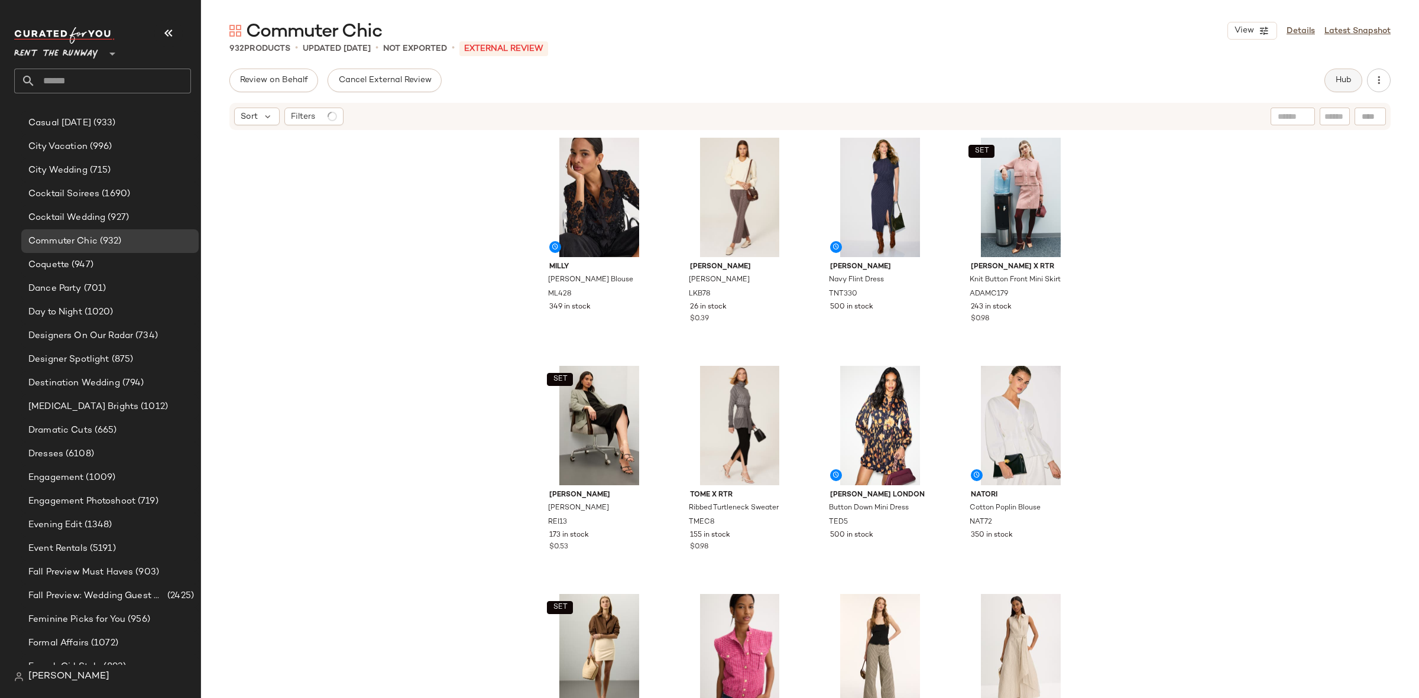
click at [1338, 76] on span "Hub" at bounding box center [1343, 80] width 17 height 9
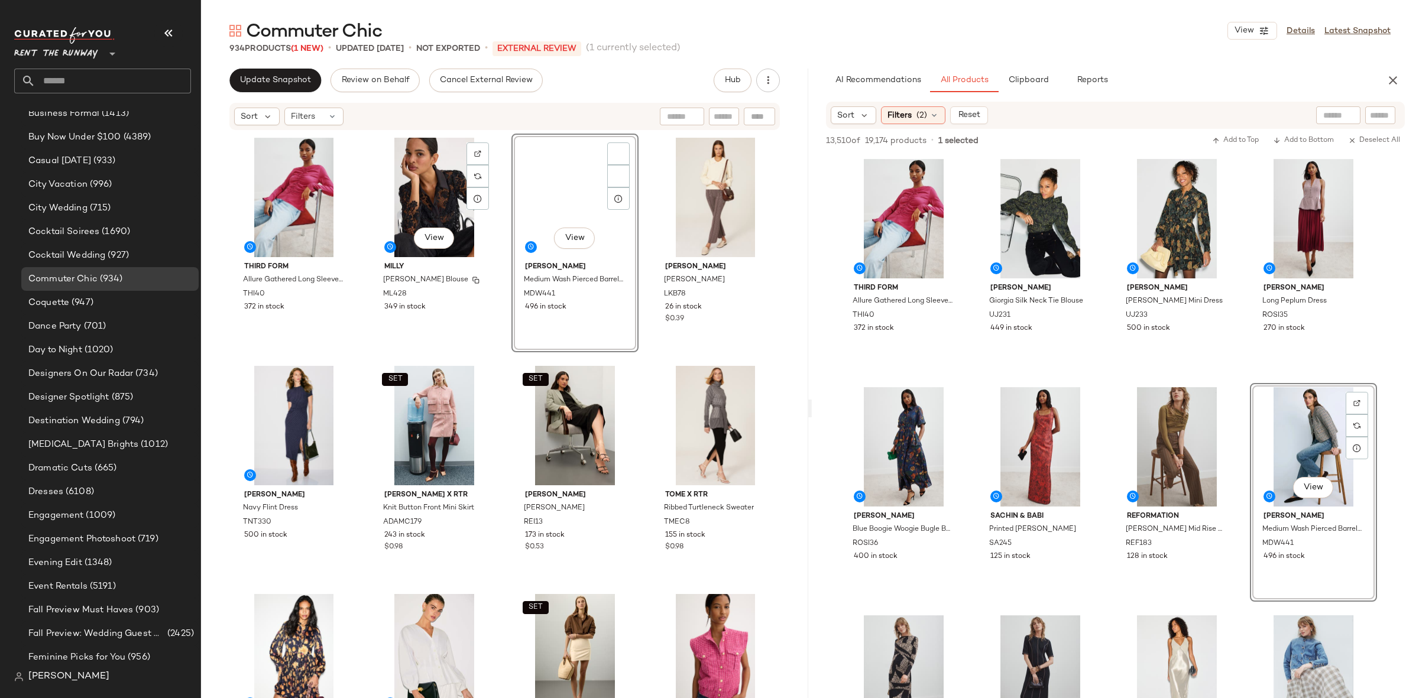
scroll to position [568, 0]
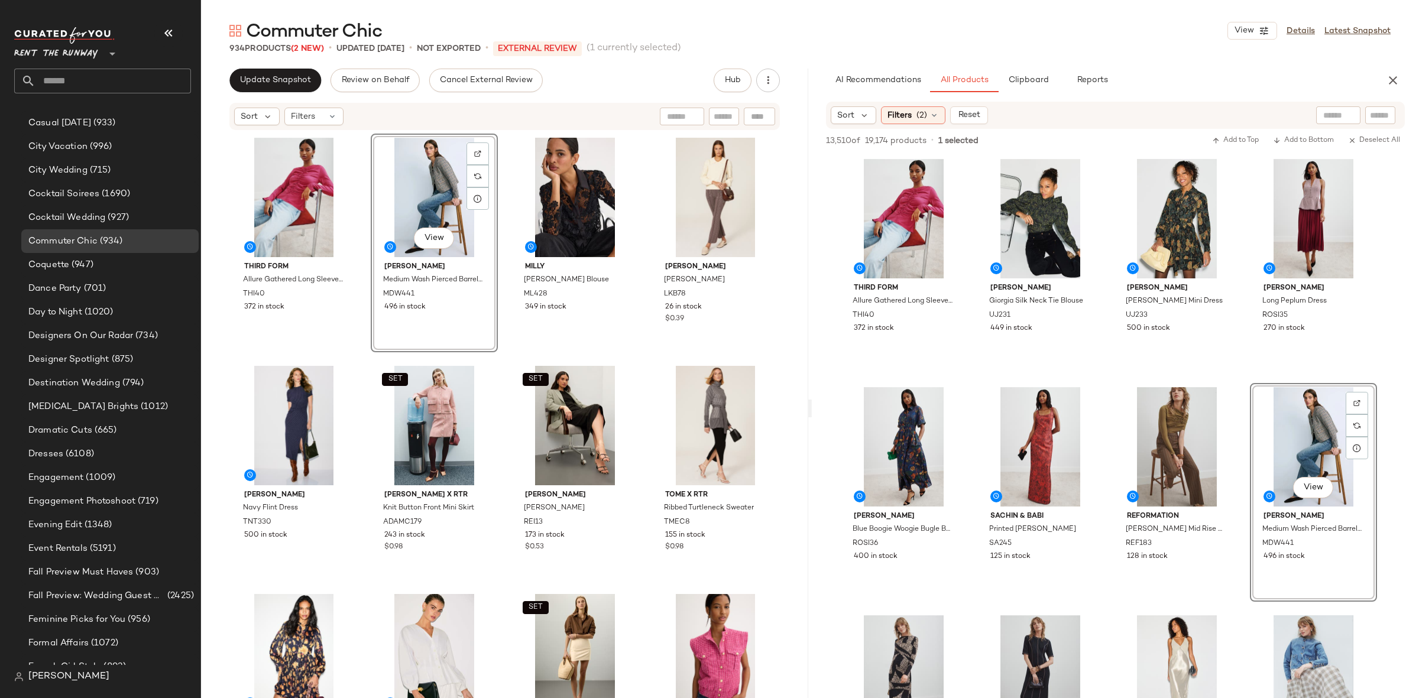
click at [497, 352] on div "THIRD FORM Allure Gathered Long Sleeve Blouse THI40 372 in stock View [PERSON_N…" at bounding box center [505, 434] width 549 height 600
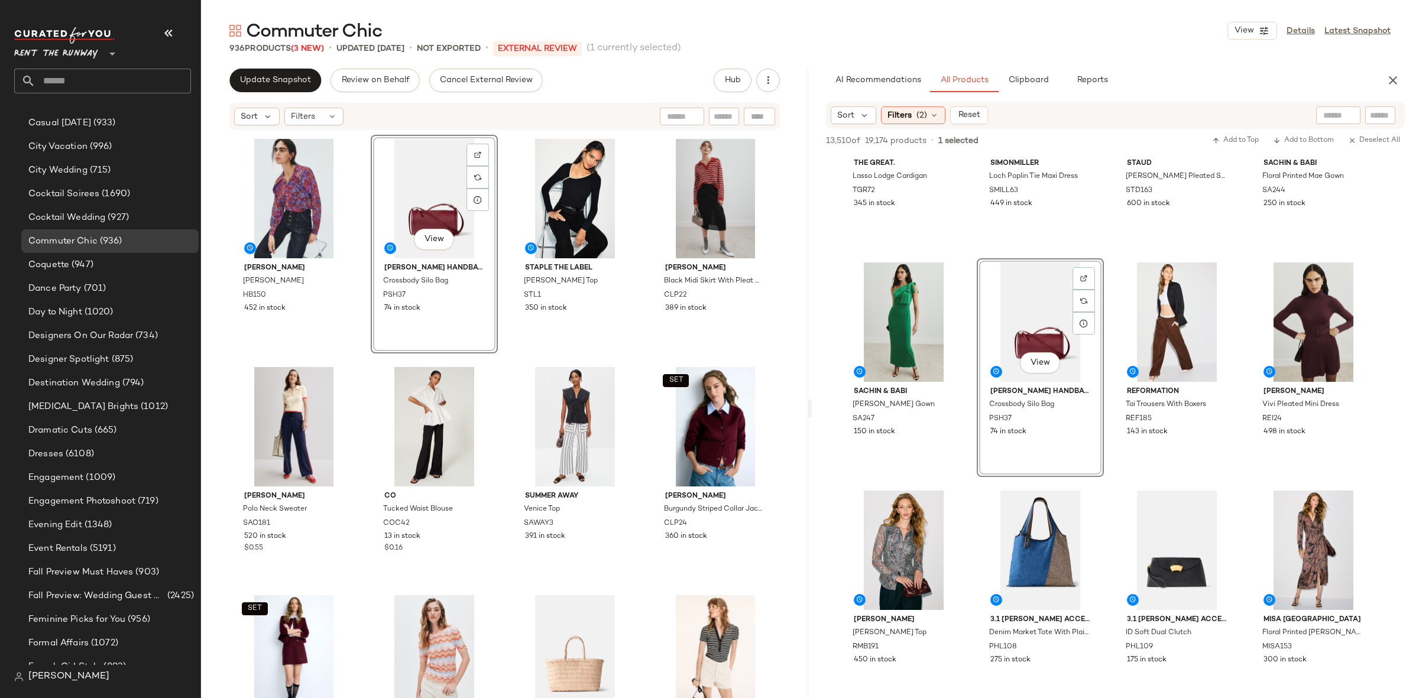
click at [511, 349] on div "Staple The Label [PERSON_NAME] Knit Top STL1 350 in stock" at bounding box center [574, 244] width 127 height 219
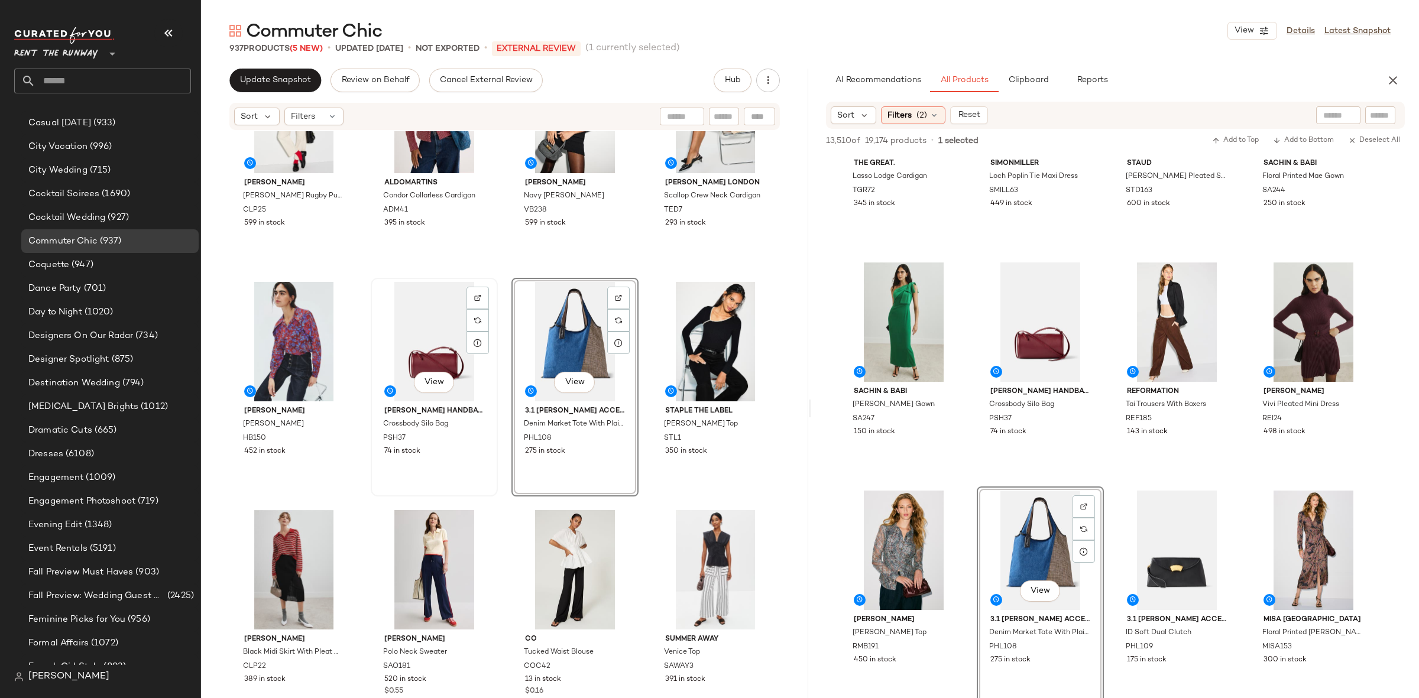
click at [413, 349] on div "View" at bounding box center [434, 341] width 119 height 119
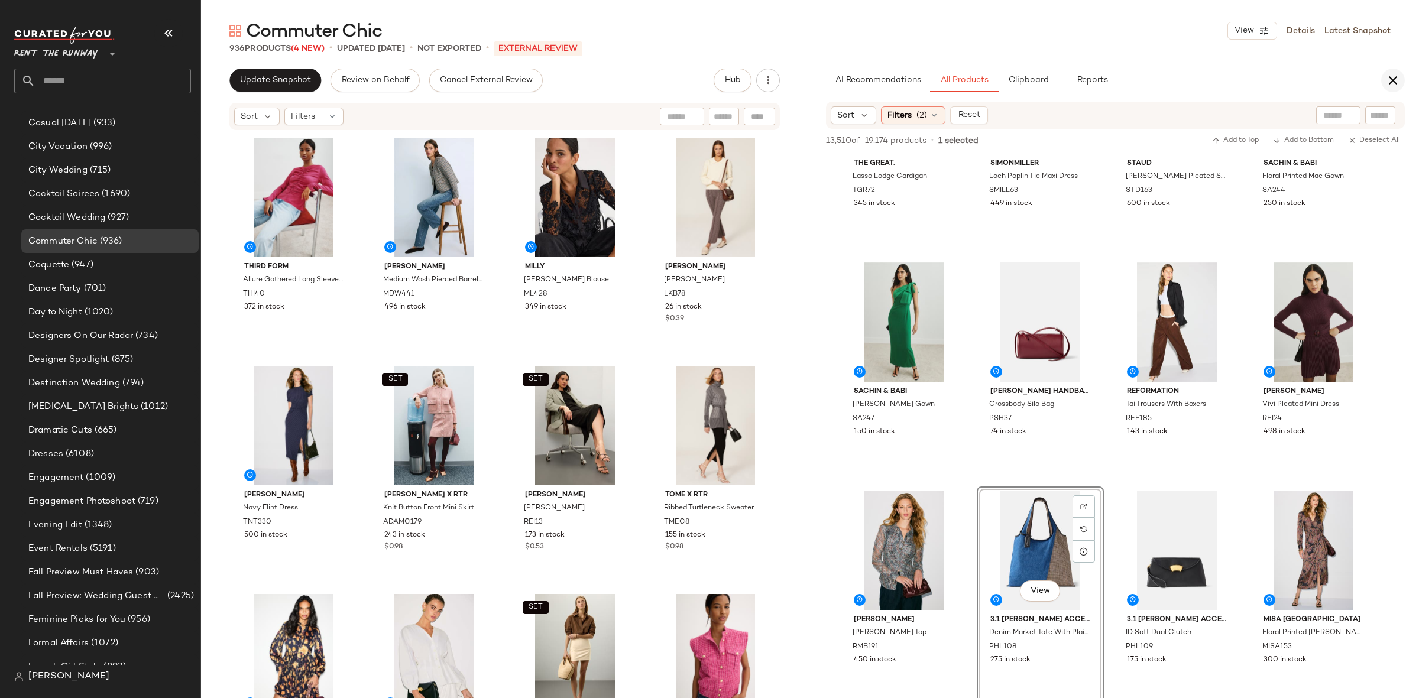
click at [1398, 73] on icon "button" at bounding box center [1393, 80] width 14 height 14
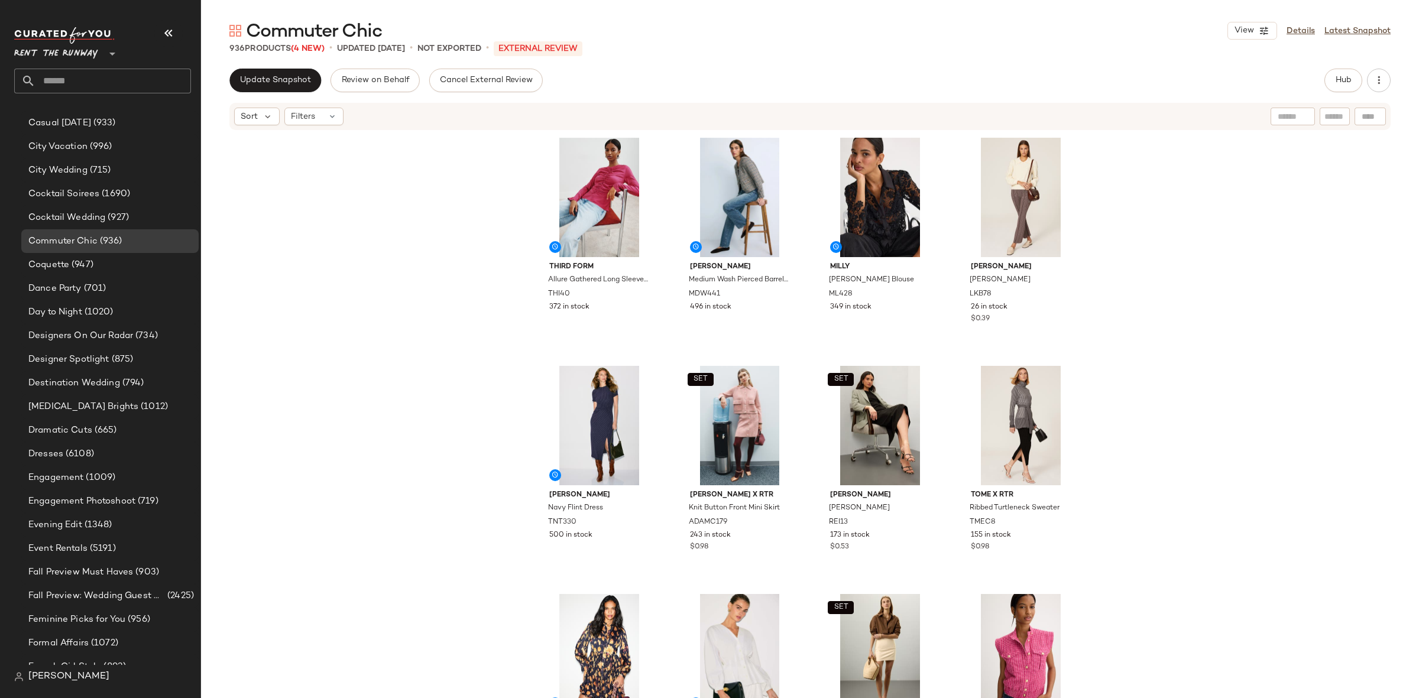
click at [1169, 305] on div "THIRD FORM Allure Gathered Long Sleeve Blouse THI40 372 in stock [PERSON_NAME] …" at bounding box center [810, 432] width 1218 height 602
click at [288, 92] on div "Update Snapshot Review on Behalf Cancel External Review Hub Sort Filters THIRD …" at bounding box center [810, 408] width 1218 height 679
click at [286, 89] on button "Update Snapshot" at bounding box center [275, 81] width 92 height 24
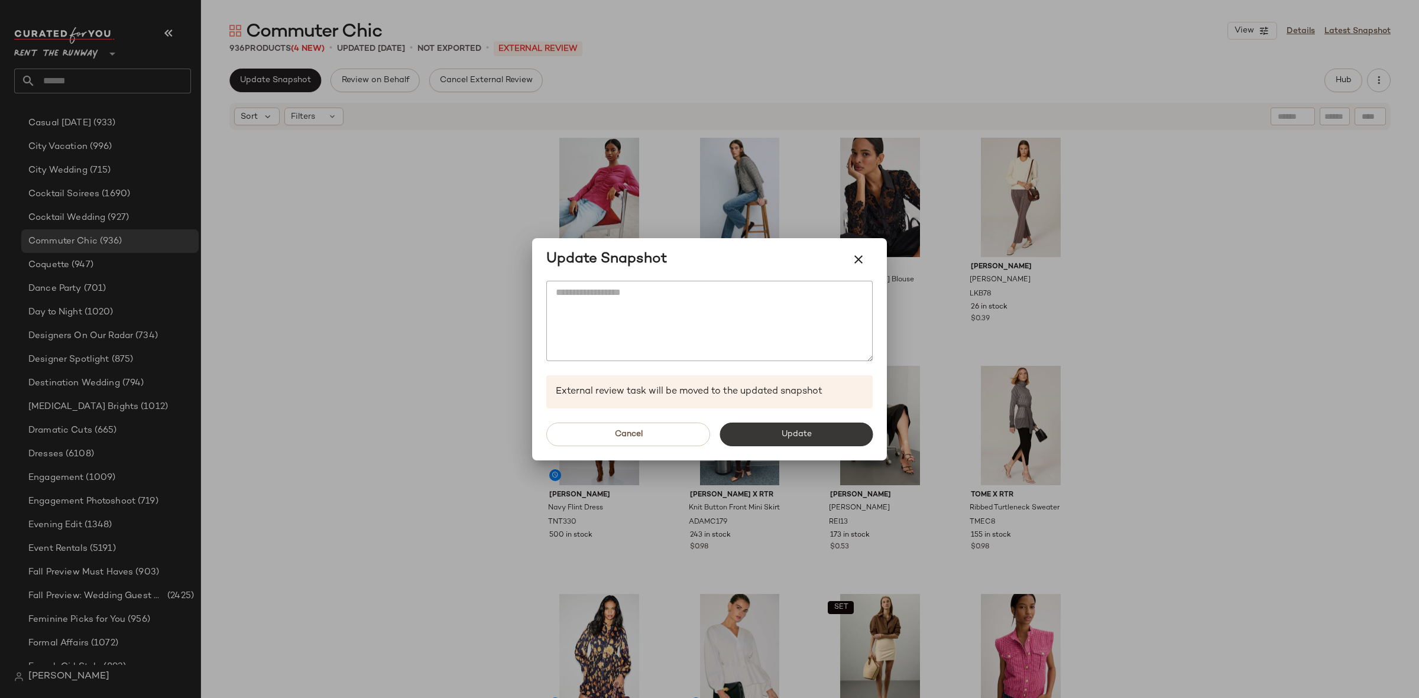
click at [783, 435] on span "Update" at bounding box center [795, 434] width 31 height 9
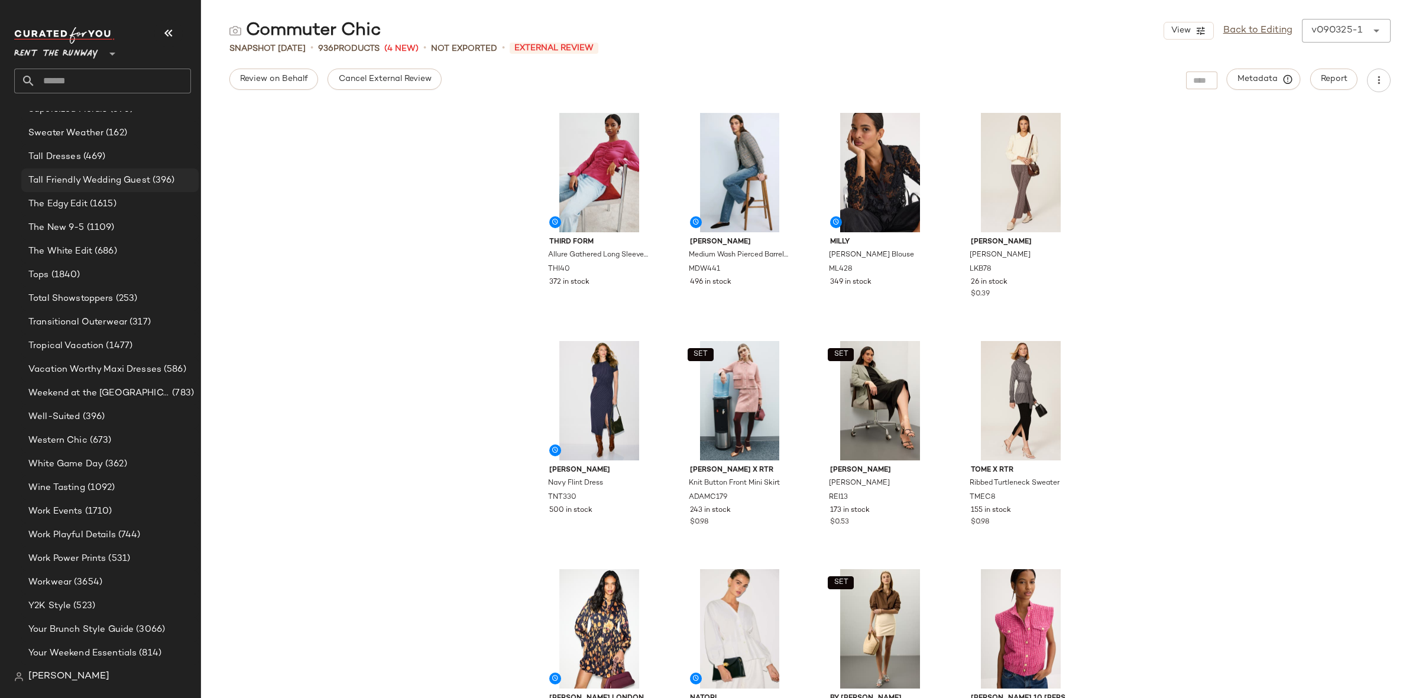
scroll to position [1925, 0]
click at [117, 611] on div "Y2K Style (523)" at bounding box center [109, 611] width 169 height 14
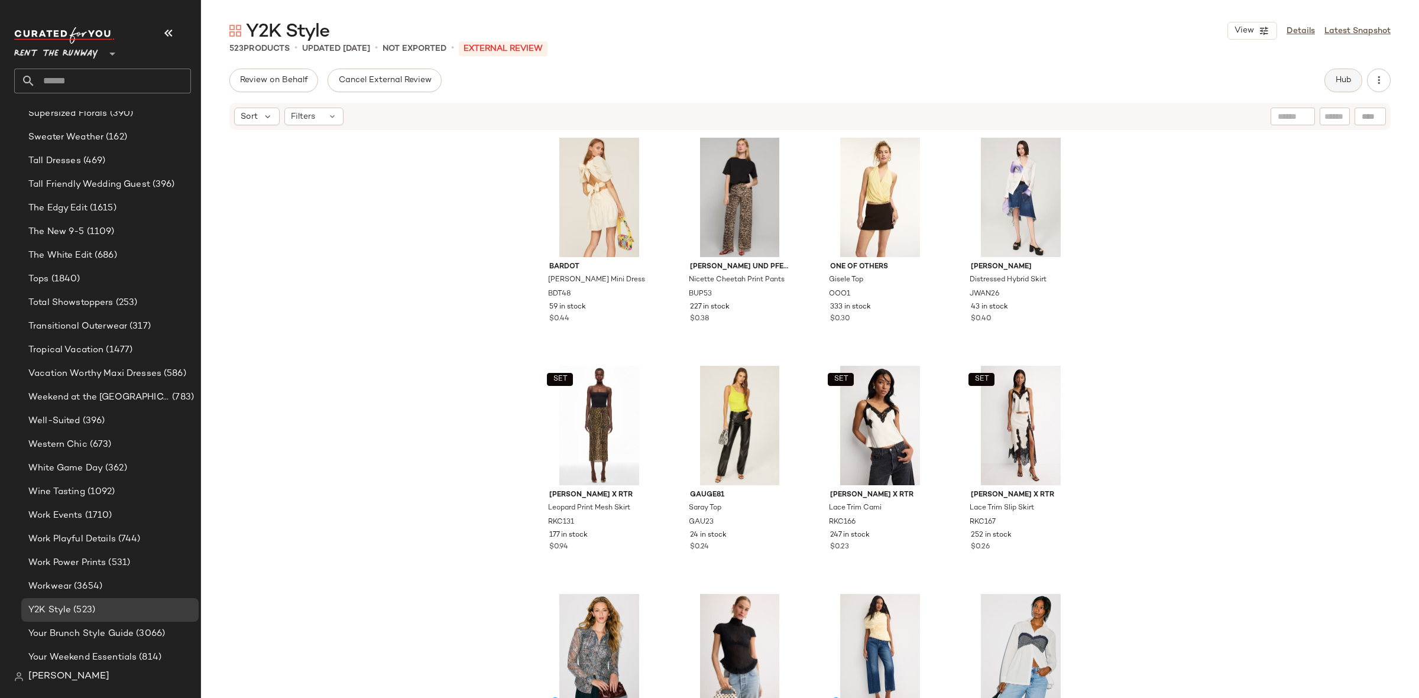
click at [1336, 80] on span "Hub" at bounding box center [1343, 80] width 17 height 9
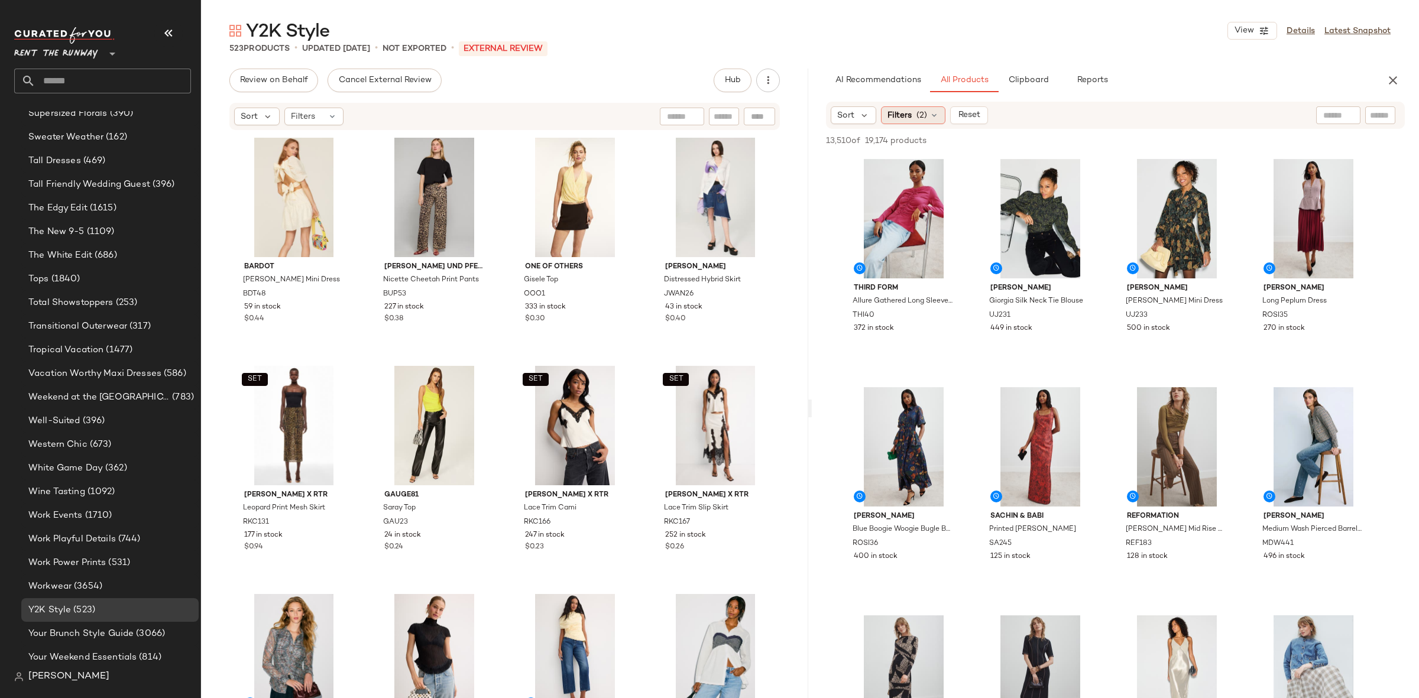
click at [907, 118] on span "Filters" at bounding box center [899, 115] width 24 height 12
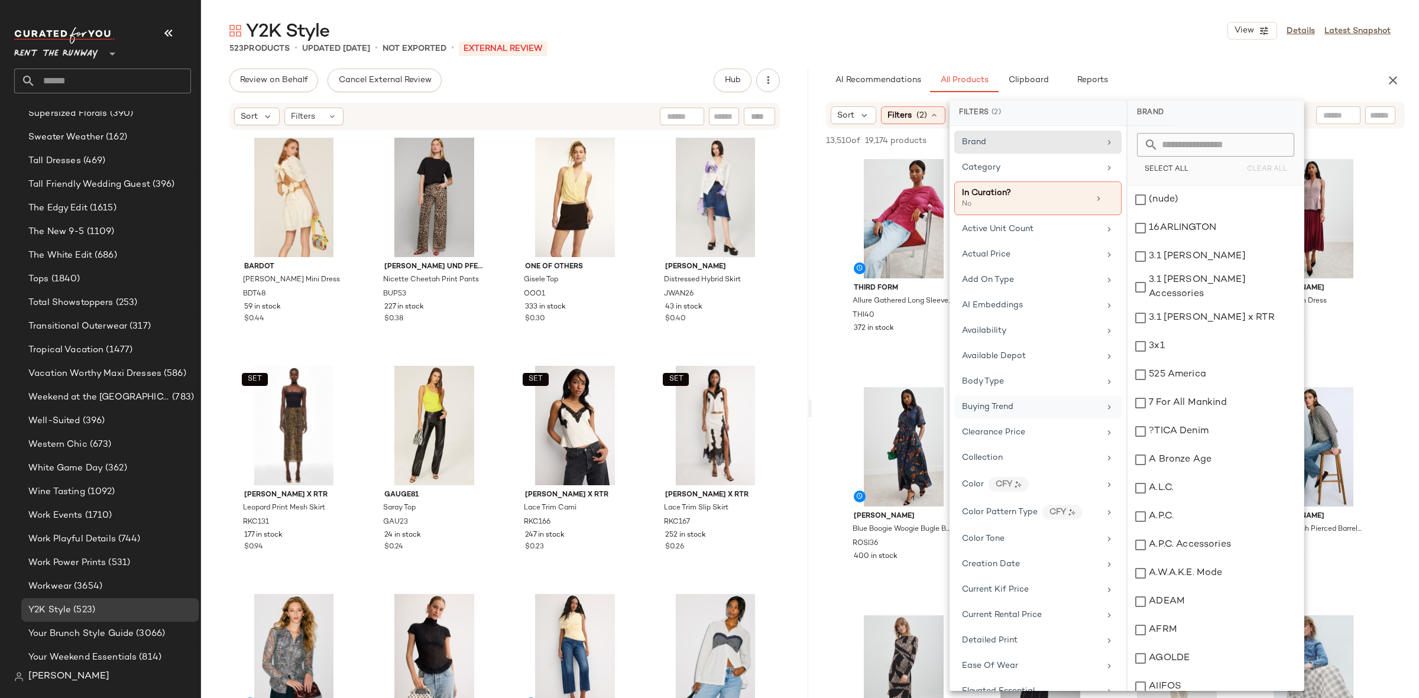
click at [1023, 407] on div "Buying Trend" at bounding box center [1031, 407] width 138 height 12
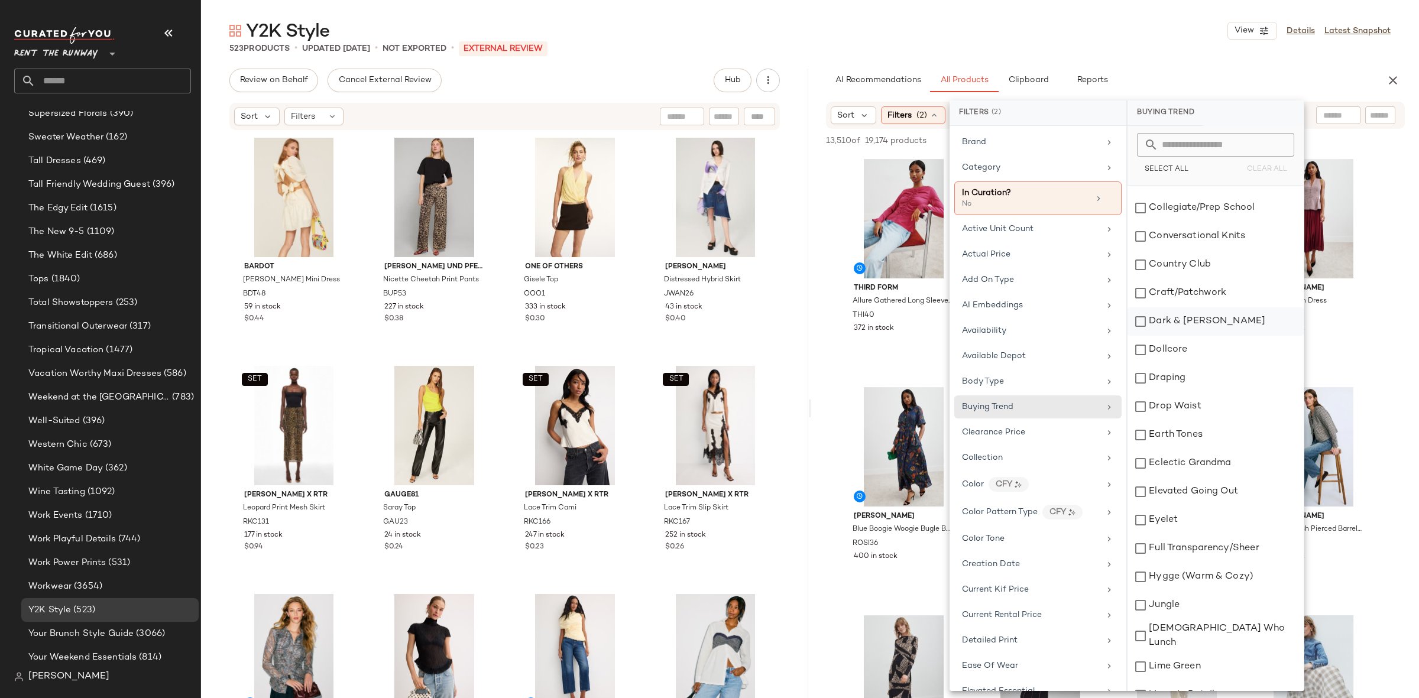
scroll to position [1063, 0]
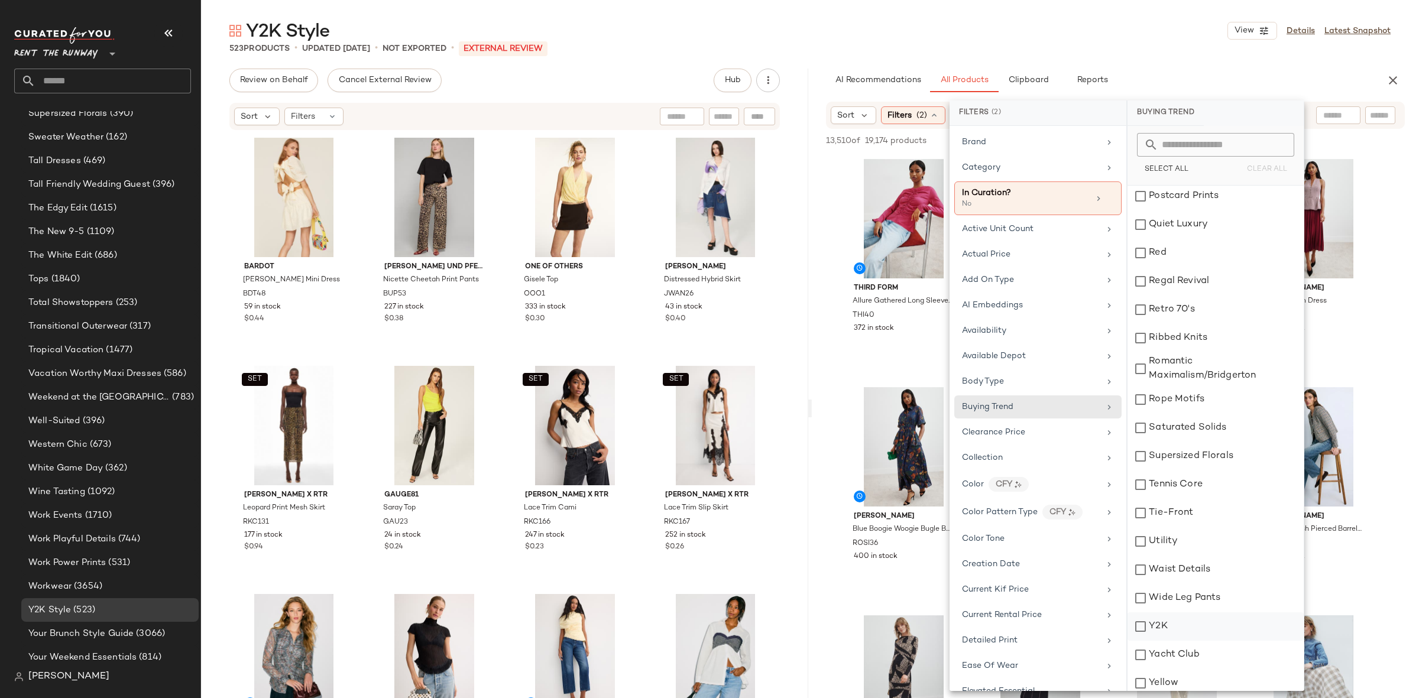
click at [1179, 615] on div "Y2K" at bounding box center [1215, 626] width 176 height 28
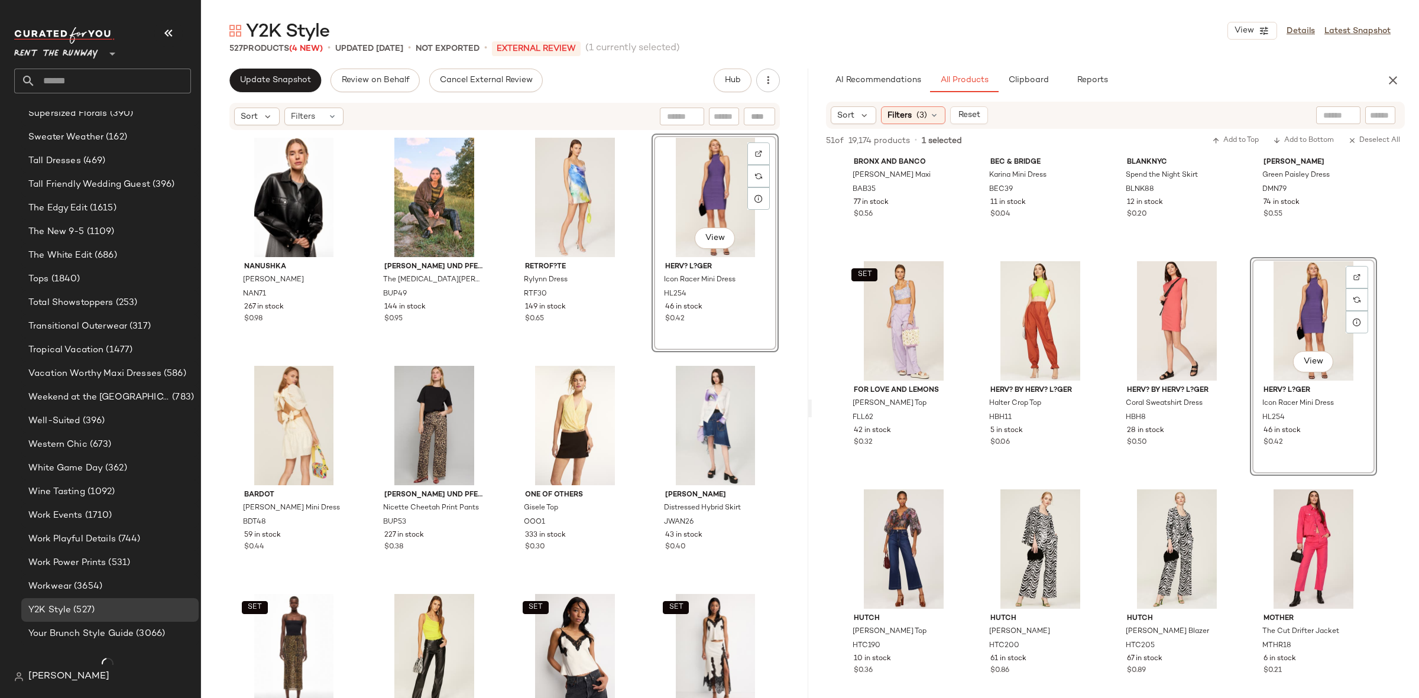
scroll to position [1928, 0]
click at [640, 363] on div "[PERSON_NAME] Jacket NAN71 267 in stock $0.98 [PERSON_NAME] und Pferdgarten The…" at bounding box center [505, 434] width 549 height 600
click at [703, 216] on div "View" at bounding box center [715, 197] width 119 height 119
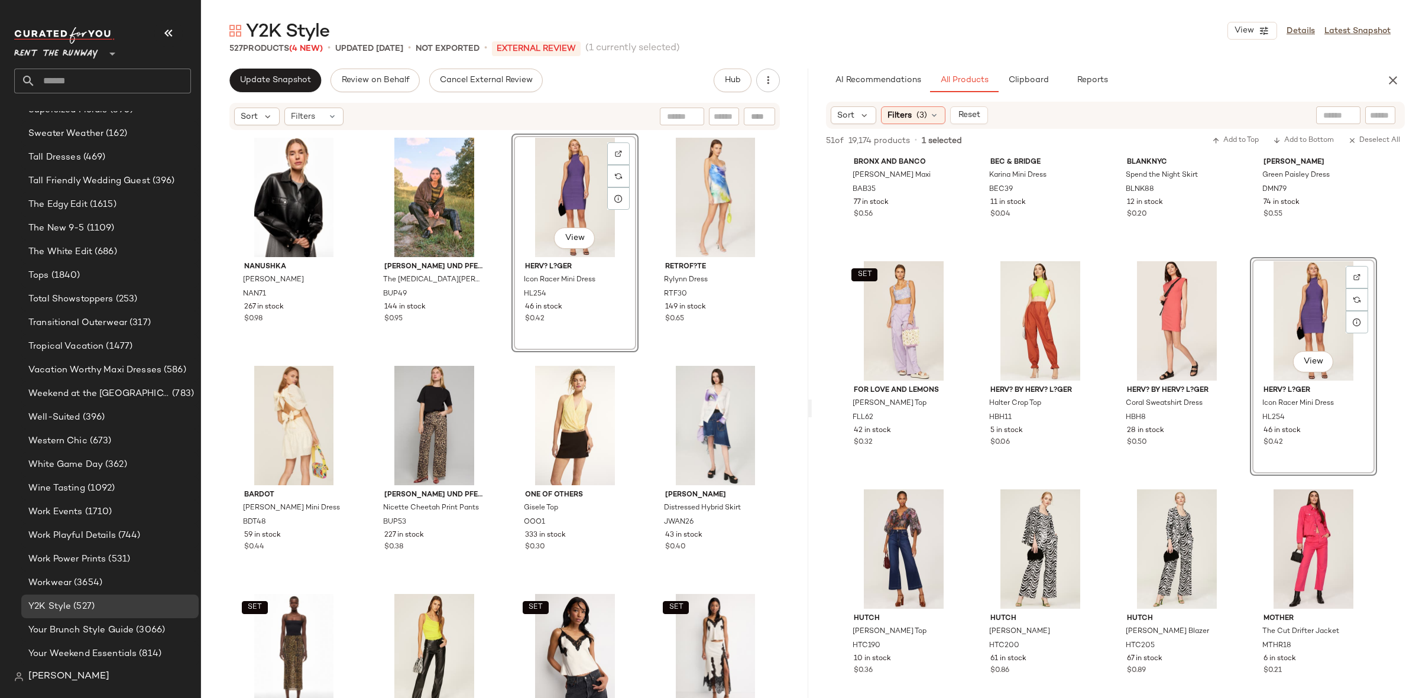
click at [638, 358] on div "[PERSON_NAME] NAN71 267 in stock $0.98 [PERSON_NAME] und Pferdgarten The [MEDIC…" at bounding box center [505, 434] width 549 height 600
click at [1398, 89] on button "button" at bounding box center [1393, 81] width 24 height 24
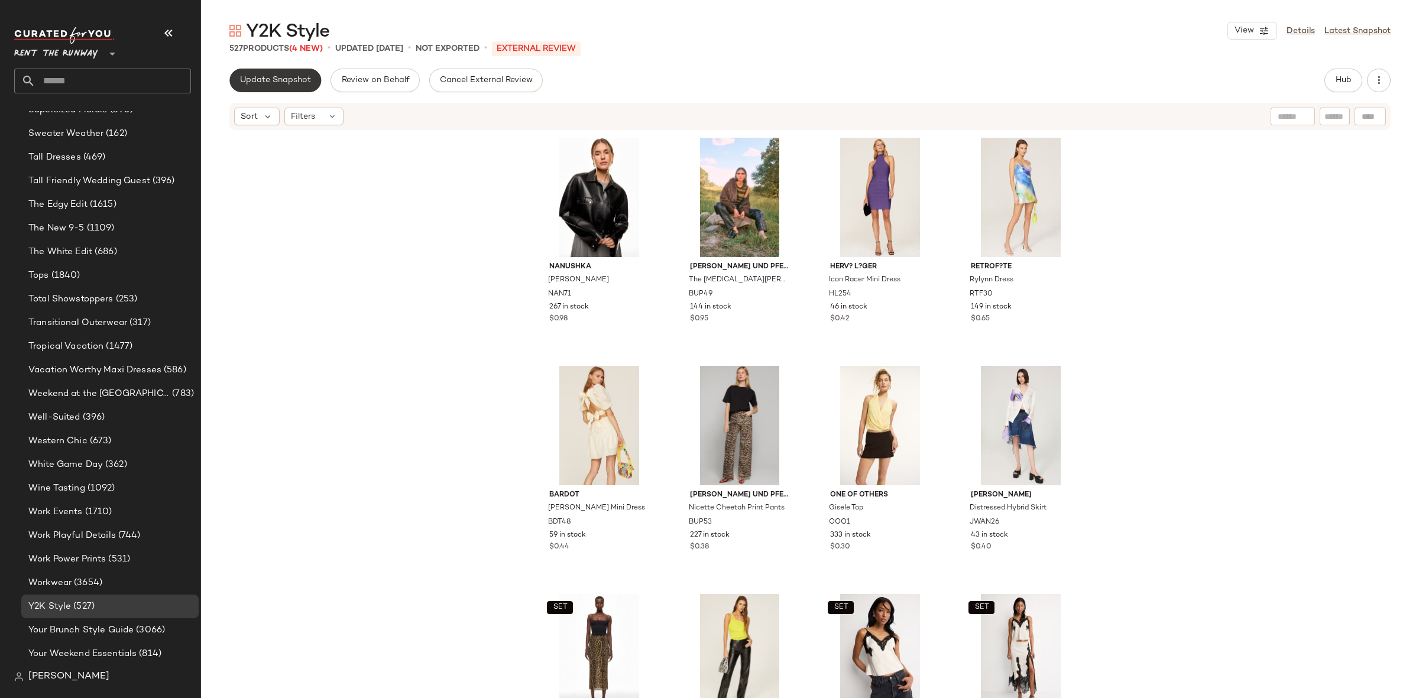
click at [286, 72] on button "Update Snapshot" at bounding box center [275, 81] width 92 height 24
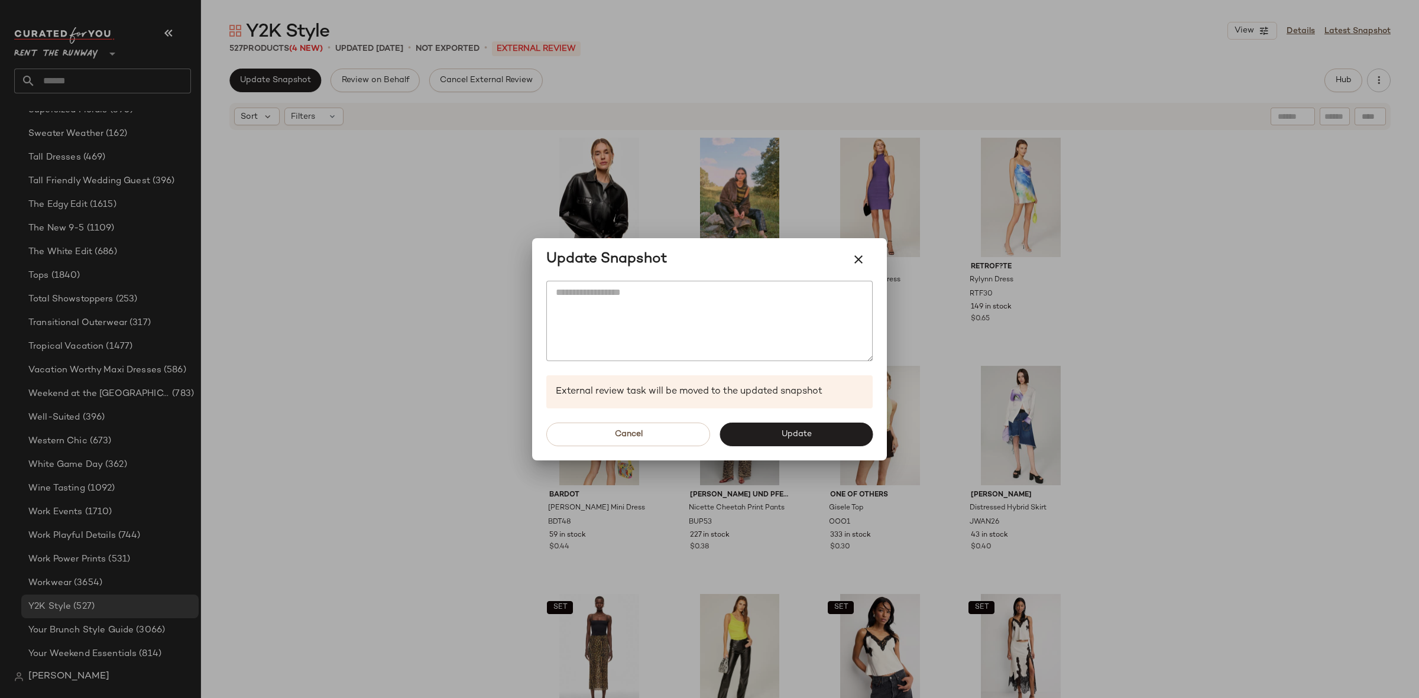
click at [837, 446] on div "Cancel Update" at bounding box center [709, 434] width 355 height 52
click at [837, 442] on button "Update" at bounding box center [795, 435] width 153 height 24
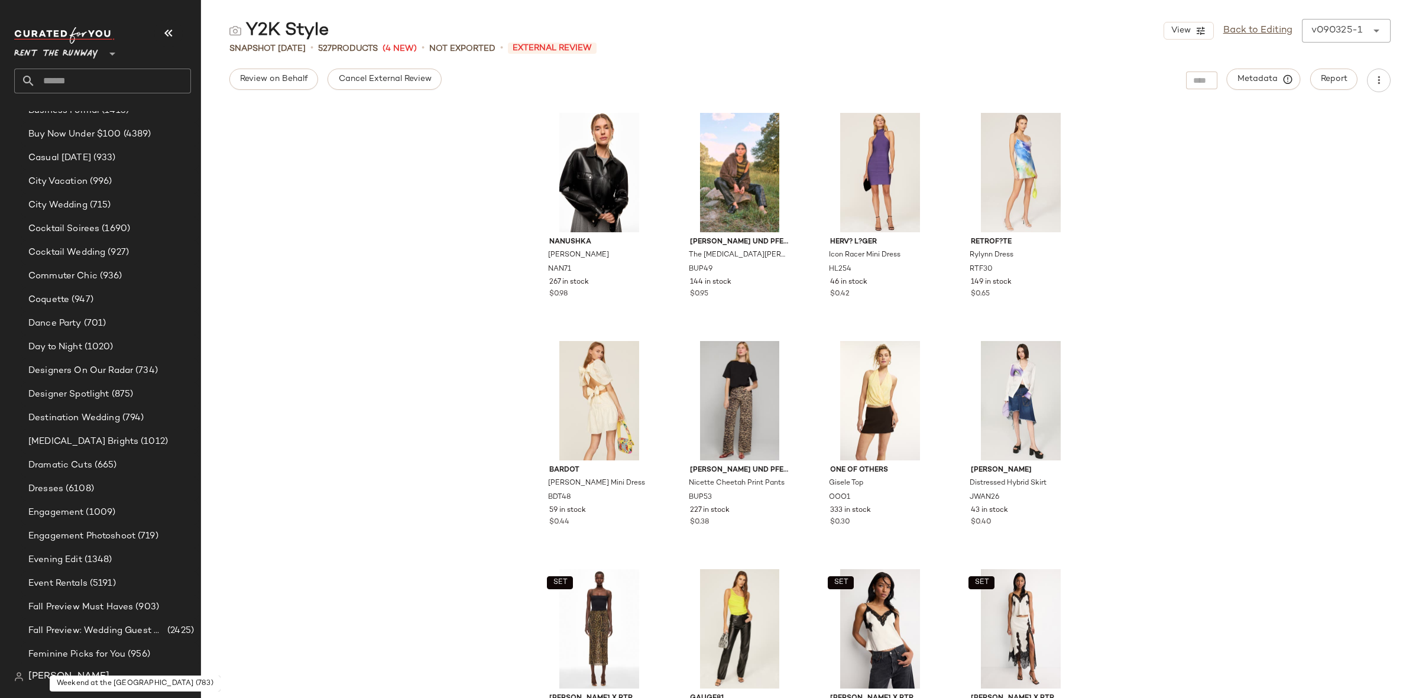
scroll to position [365, 0]
click at [81, 368] on span "City Wedding" at bounding box center [57, 374] width 59 height 14
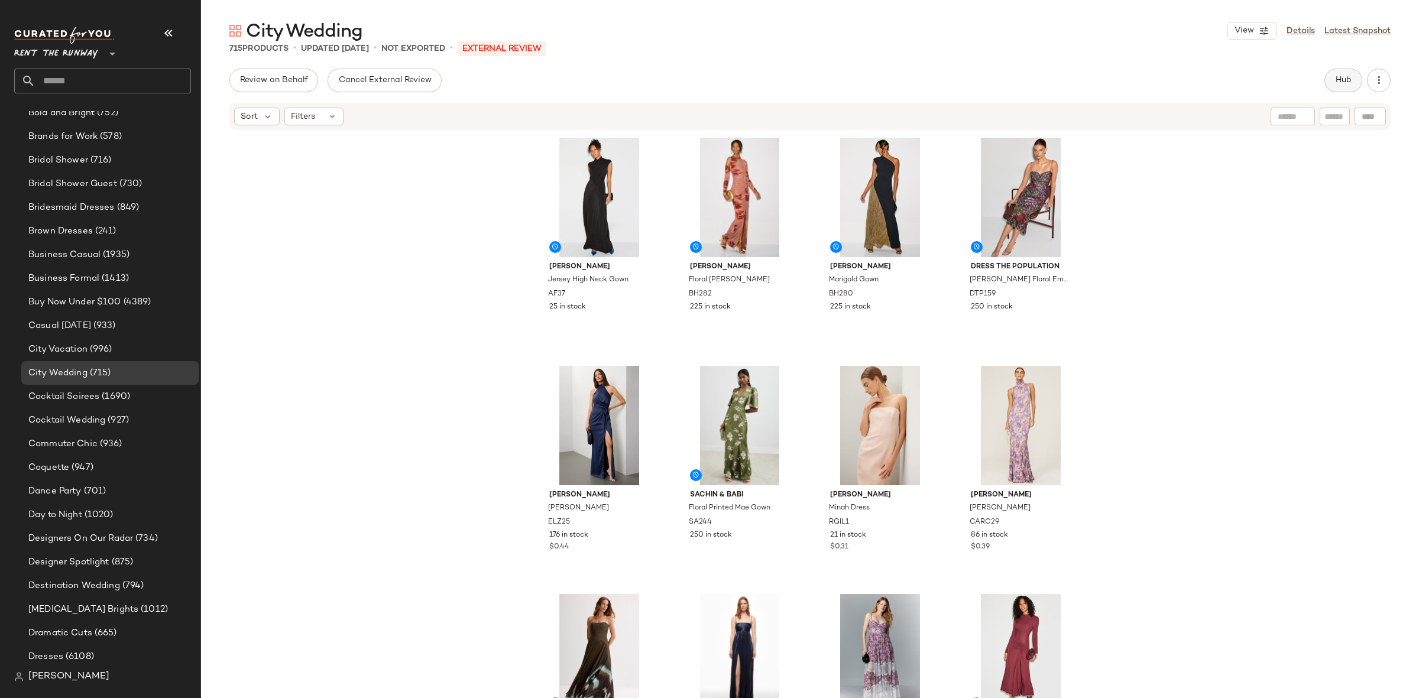
click at [1346, 76] on span "Hub" at bounding box center [1343, 80] width 17 height 9
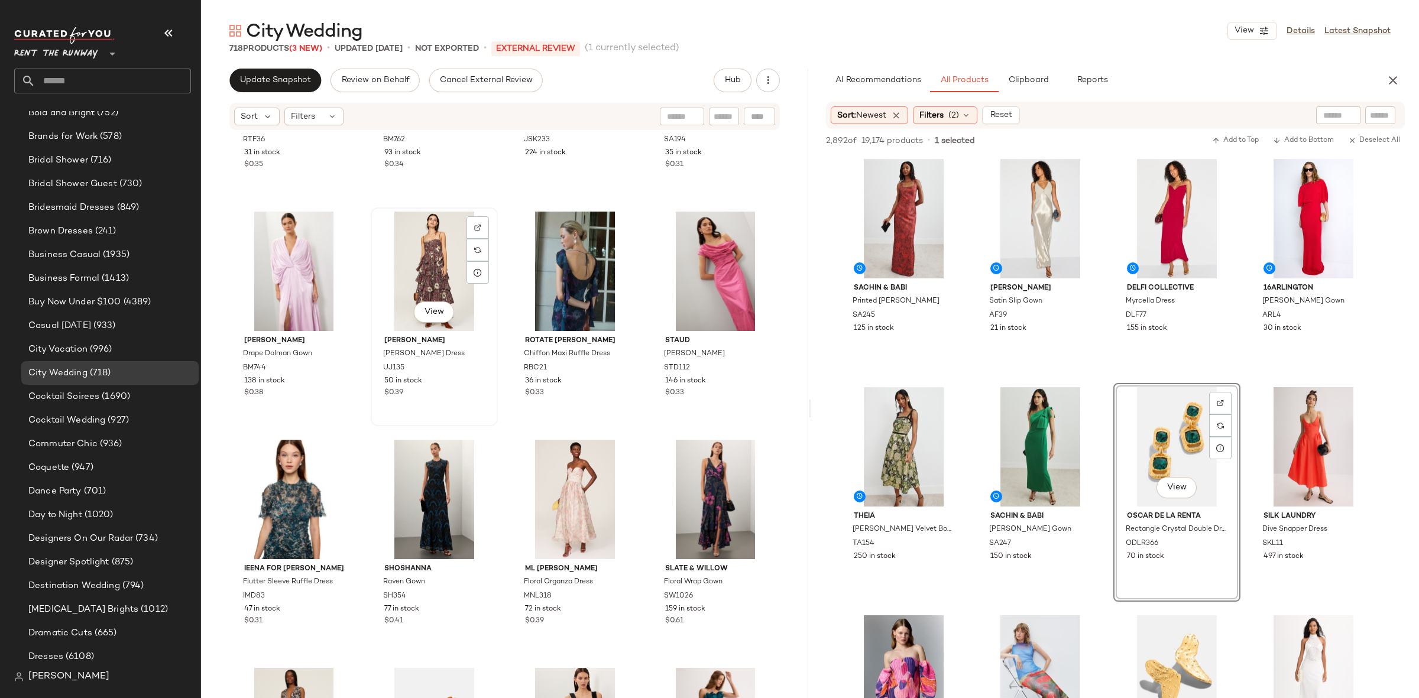
scroll to position [365, 0]
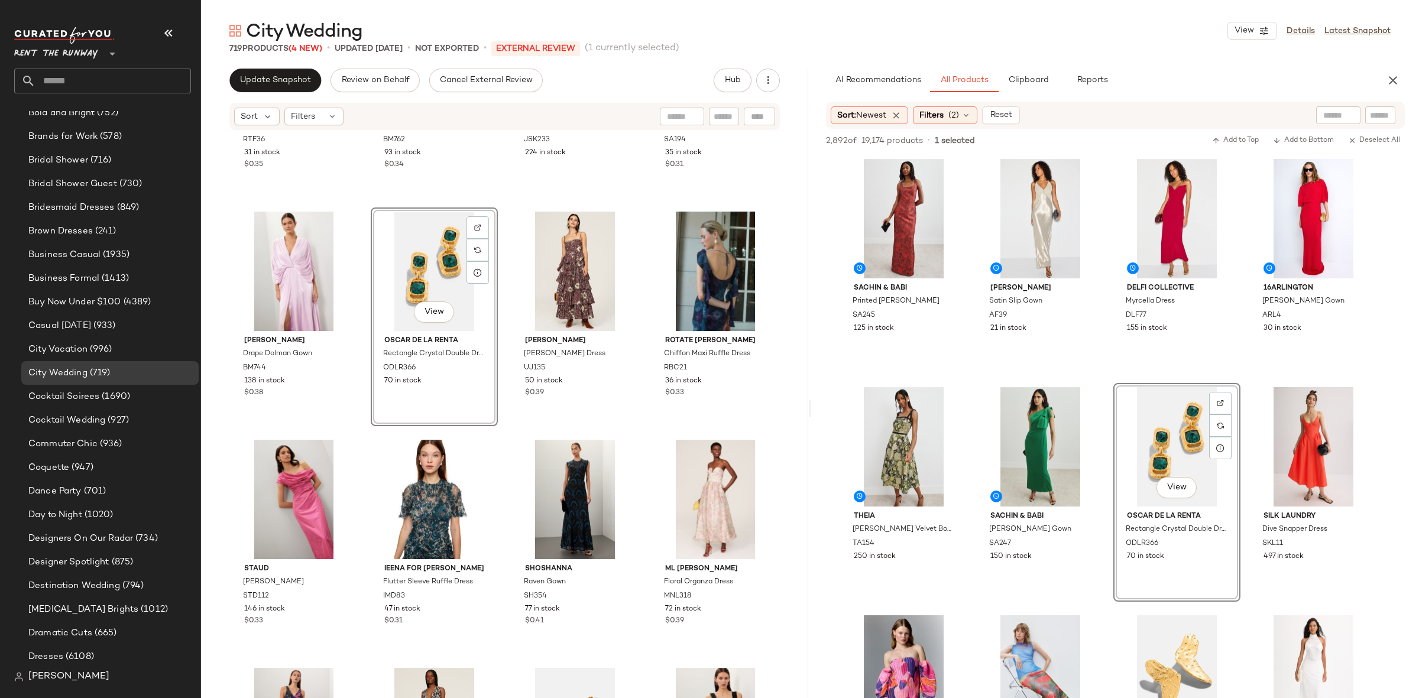
click at [504, 431] on div "retrof?te Zinnia Dress RTF36 31 in stock $0.35 [PERSON_NAME] Printed Lace Inset…" at bounding box center [504, 432] width 607 height 602
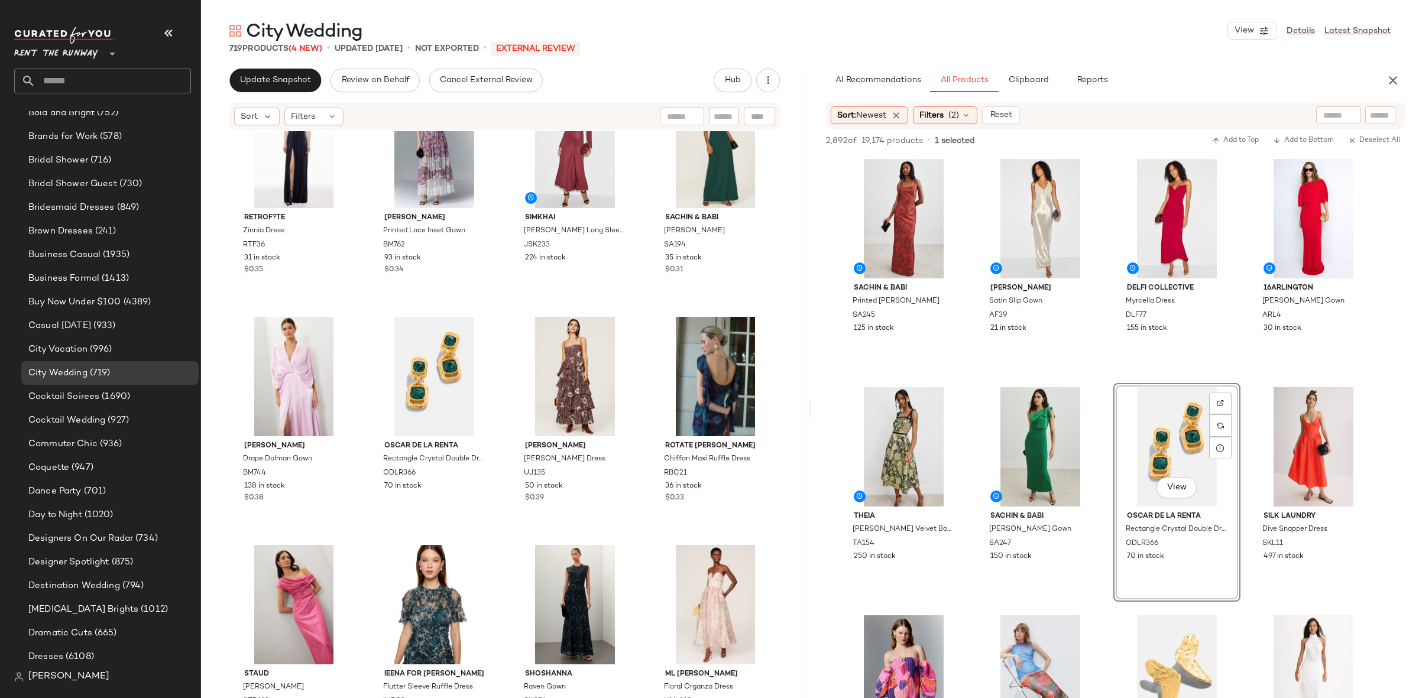
scroll to position [0, 0]
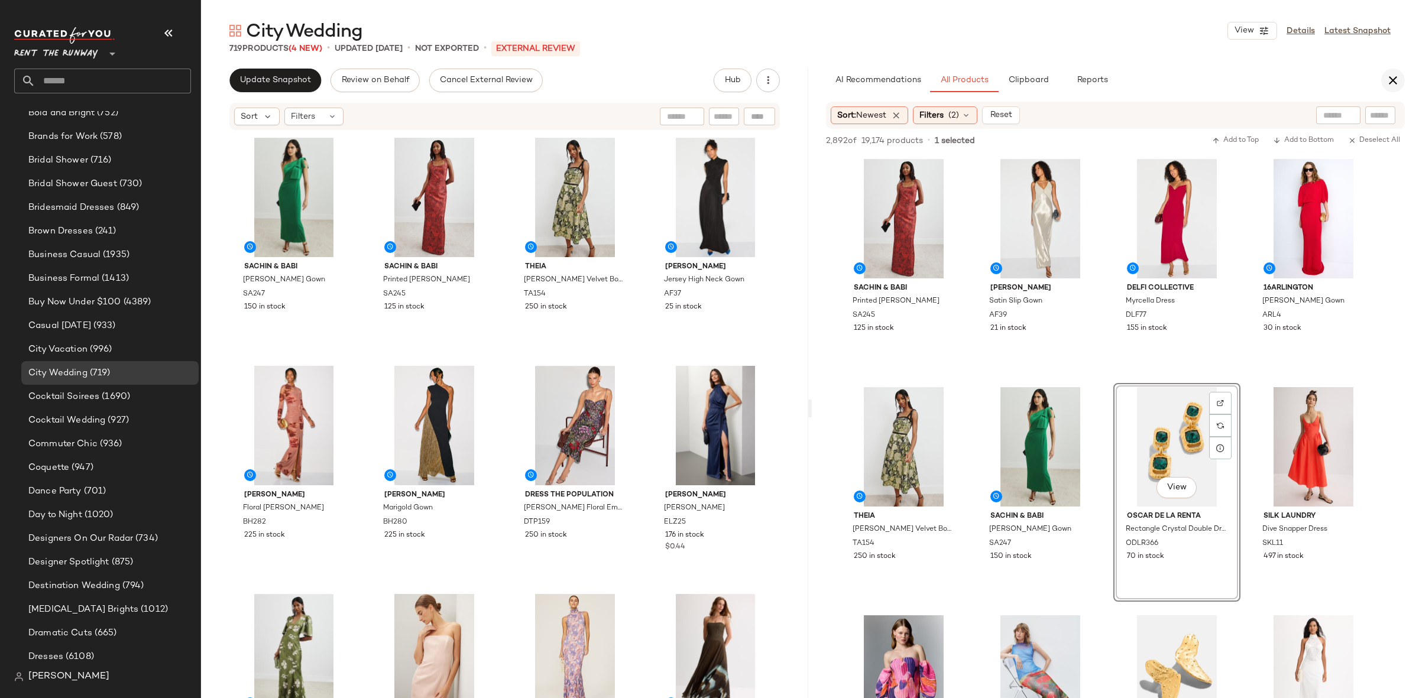
click at [1403, 80] on button "button" at bounding box center [1393, 81] width 24 height 24
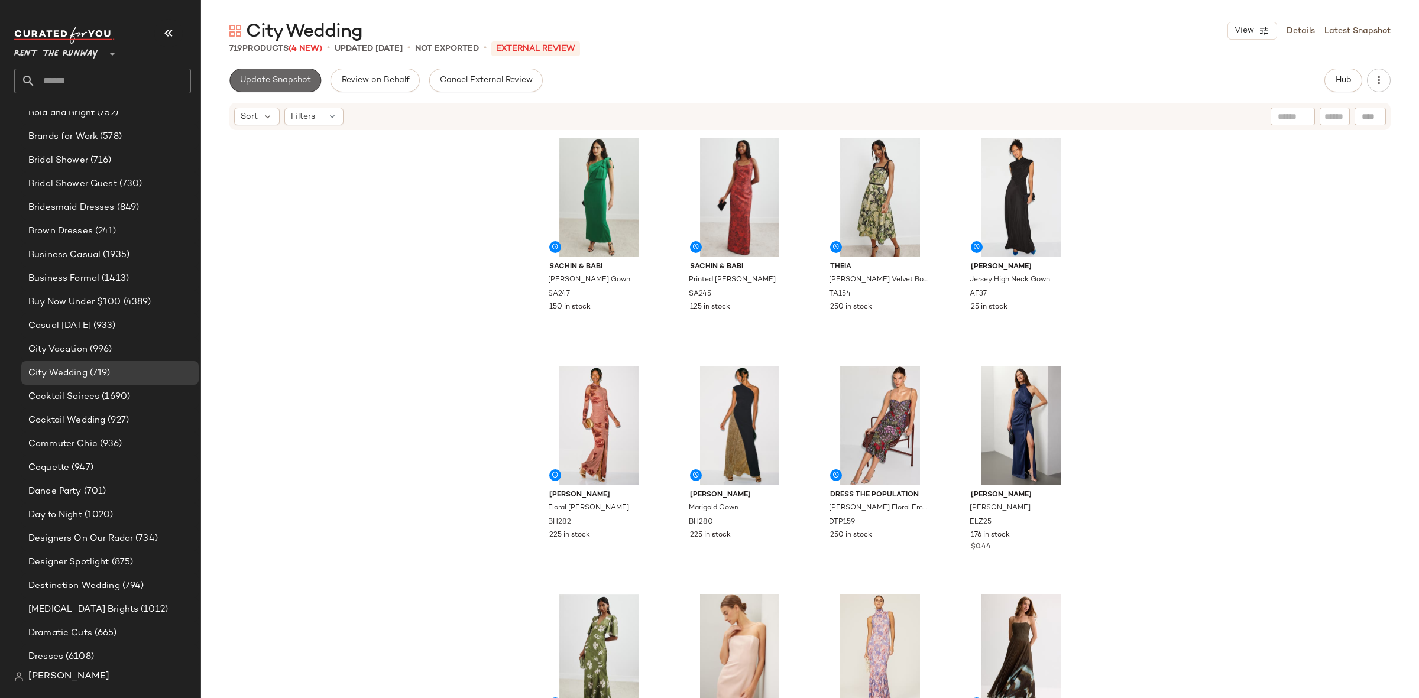
click at [293, 73] on button "Update Snapshot" at bounding box center [275, 81] width 92 height 24
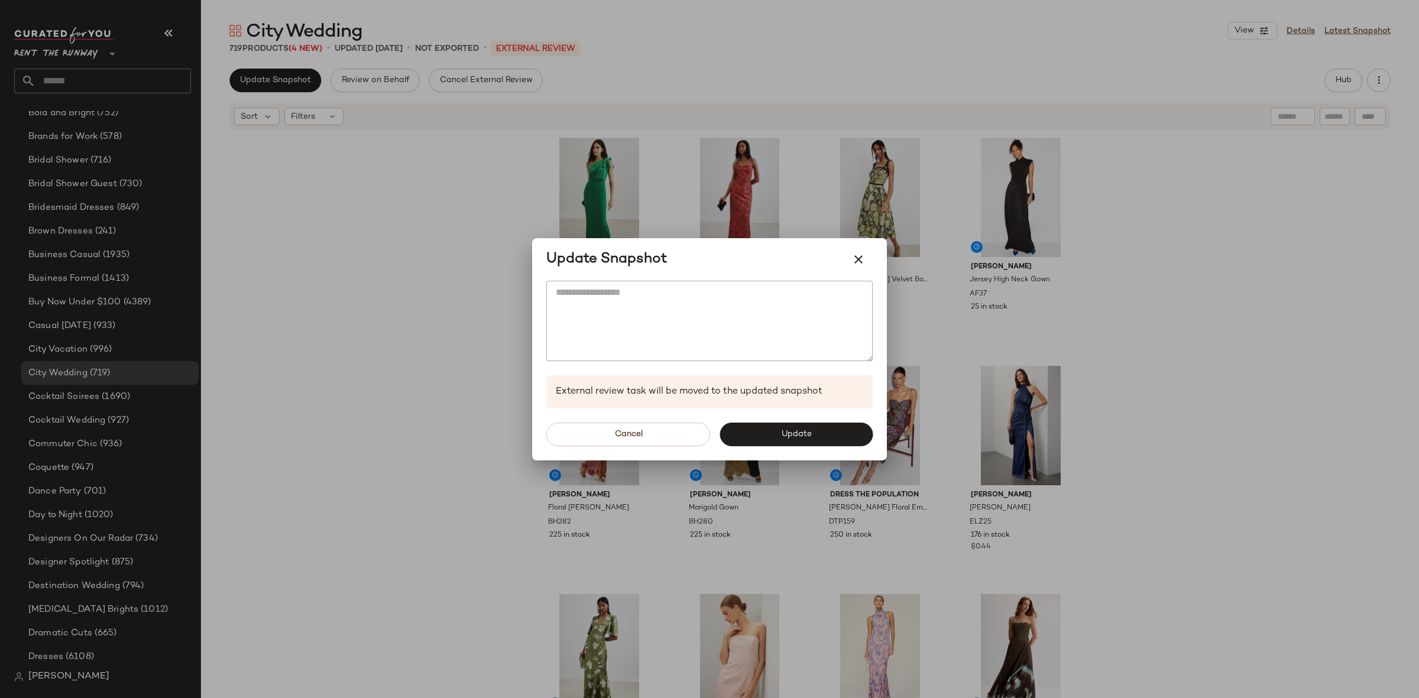
click at [799, 447] on div "Cancel Update" at bounding box center [709, 434] width 355 height 52
click at [797, 443] on button "Update" at bounding box center [795, 435] width 153 height 24
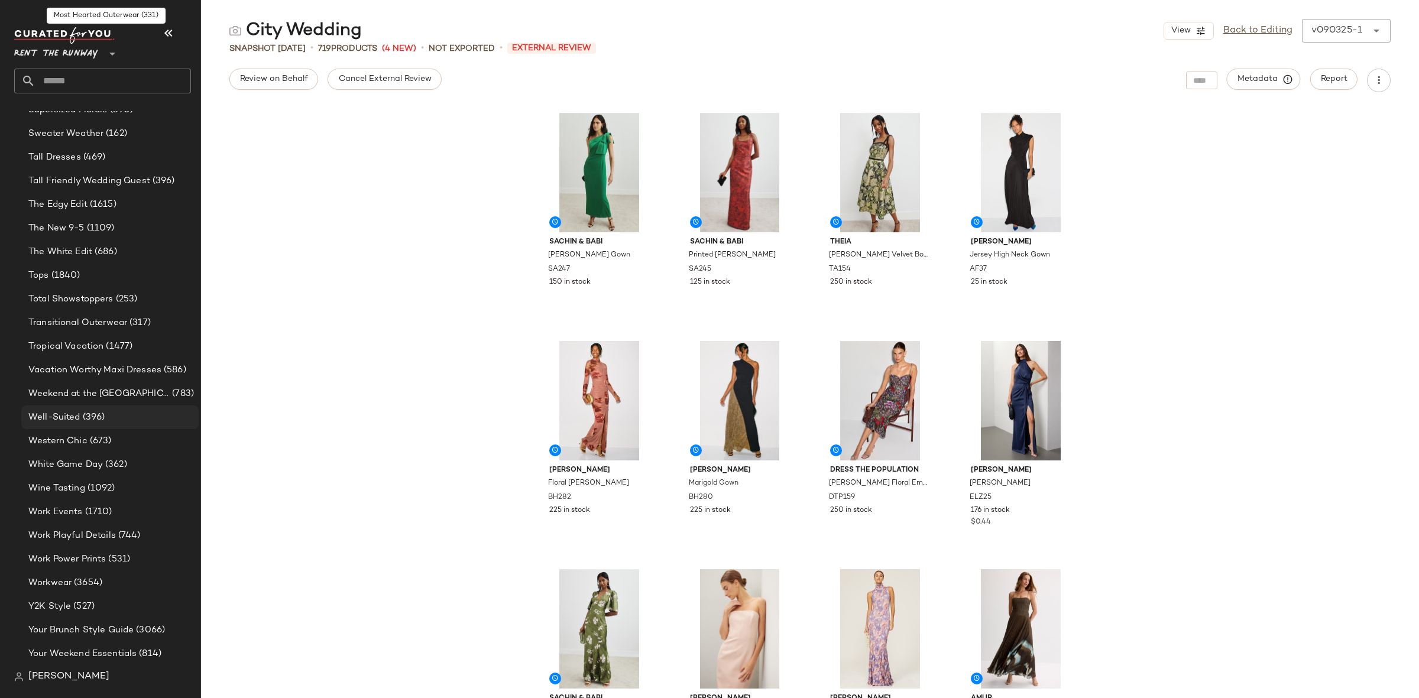
scroll to position [1928, 0]
click at [98, 539] on span "Work Playful Details" at bounding box center [71, 536] width 87 height 14
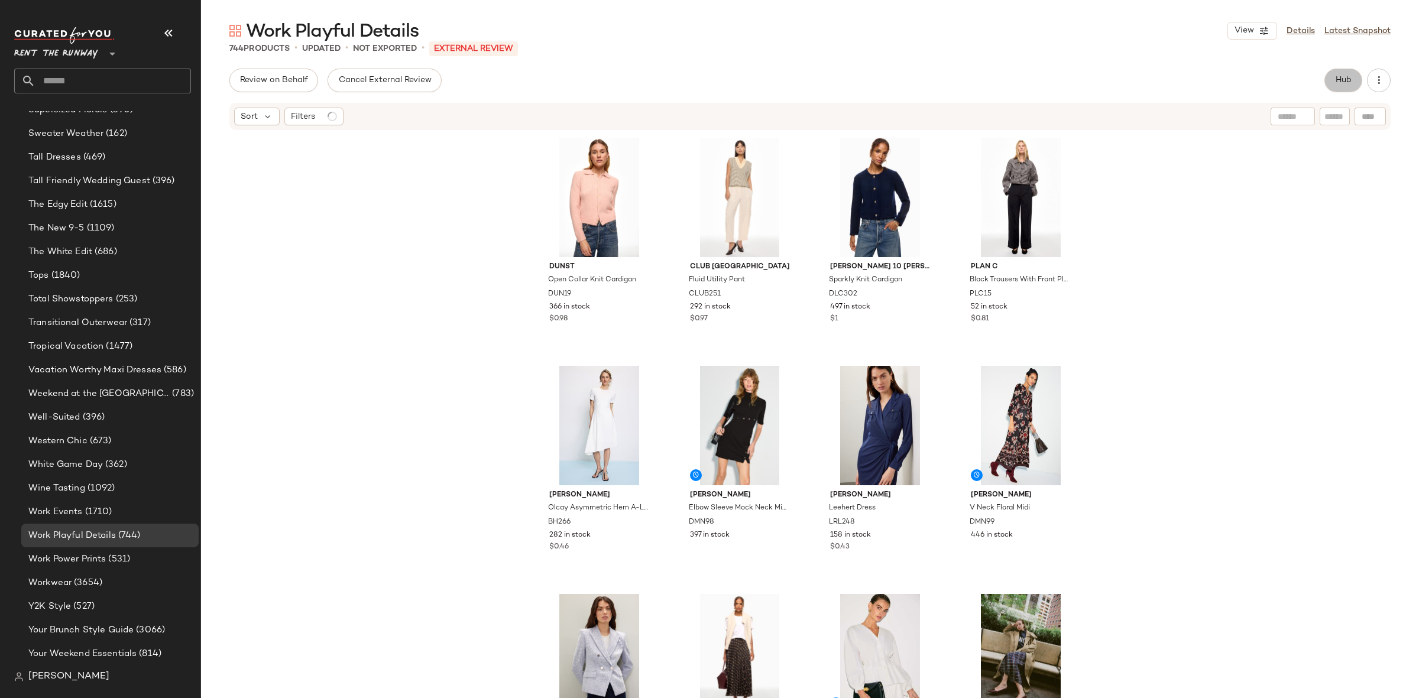
click at [1330, 87] on button "Hub" at bounding box center [1343, 81] width 38 height 24
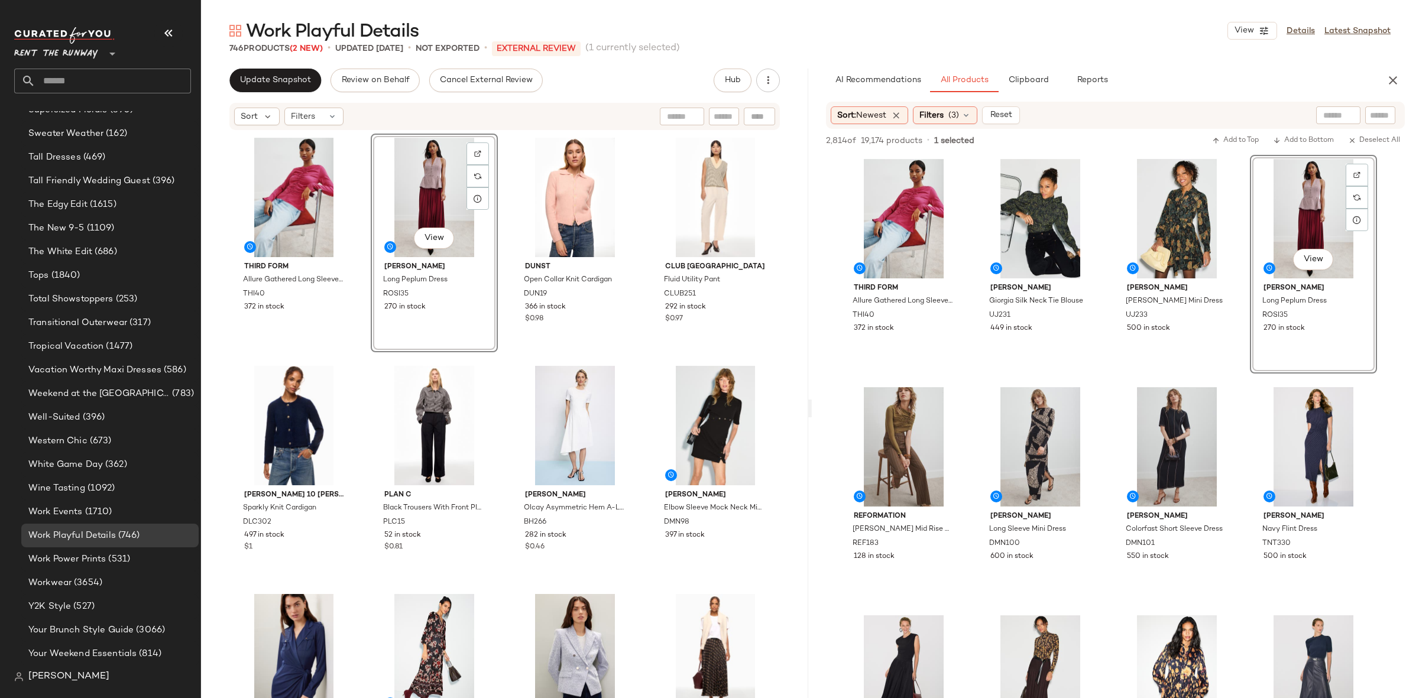
click at [500, 356] on div "THIRD FORM Allure Gathered Long Sleeve Blouse THI40 372 in stock View [PERSON_N…" at bounding box center [505, 434] width 549 height 600
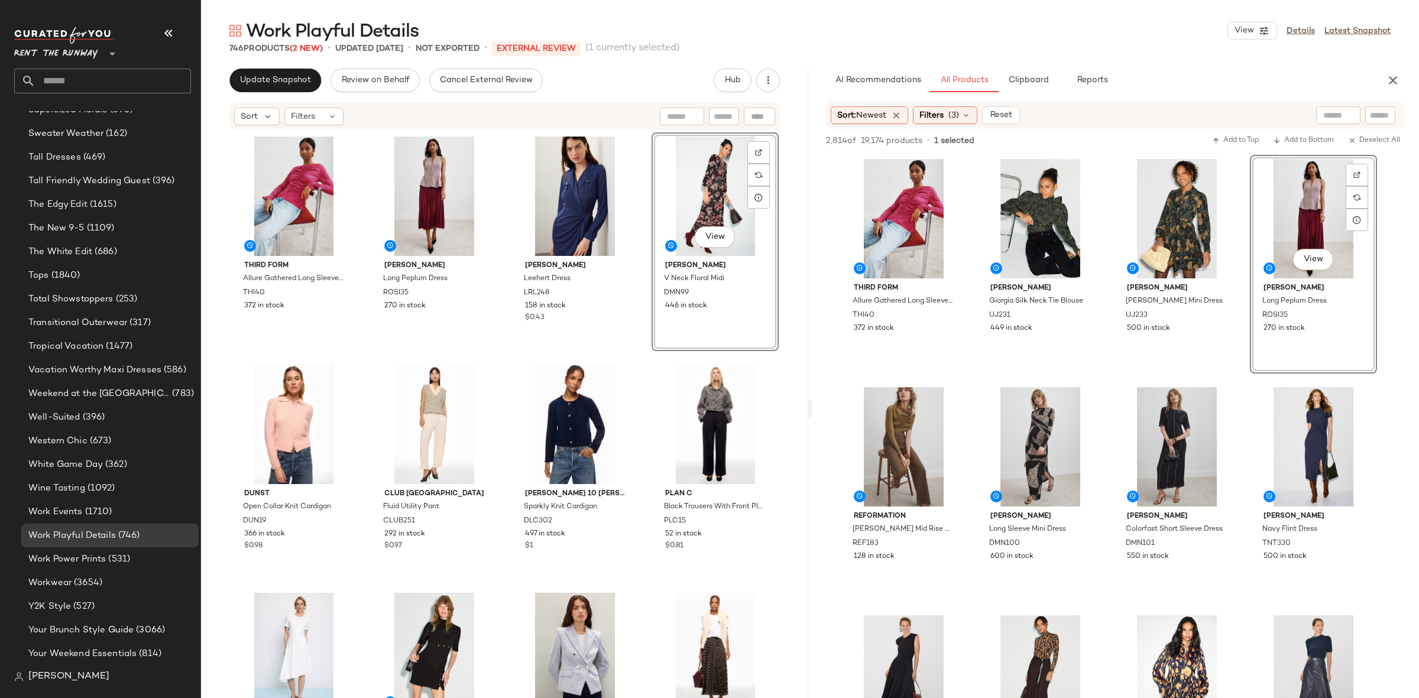
click at [651, 361] on div "Plan C Black Trousers With Front Pleat PLC15 52 in stock $0.81" at bounding box center [714, 470] width 127 height 219
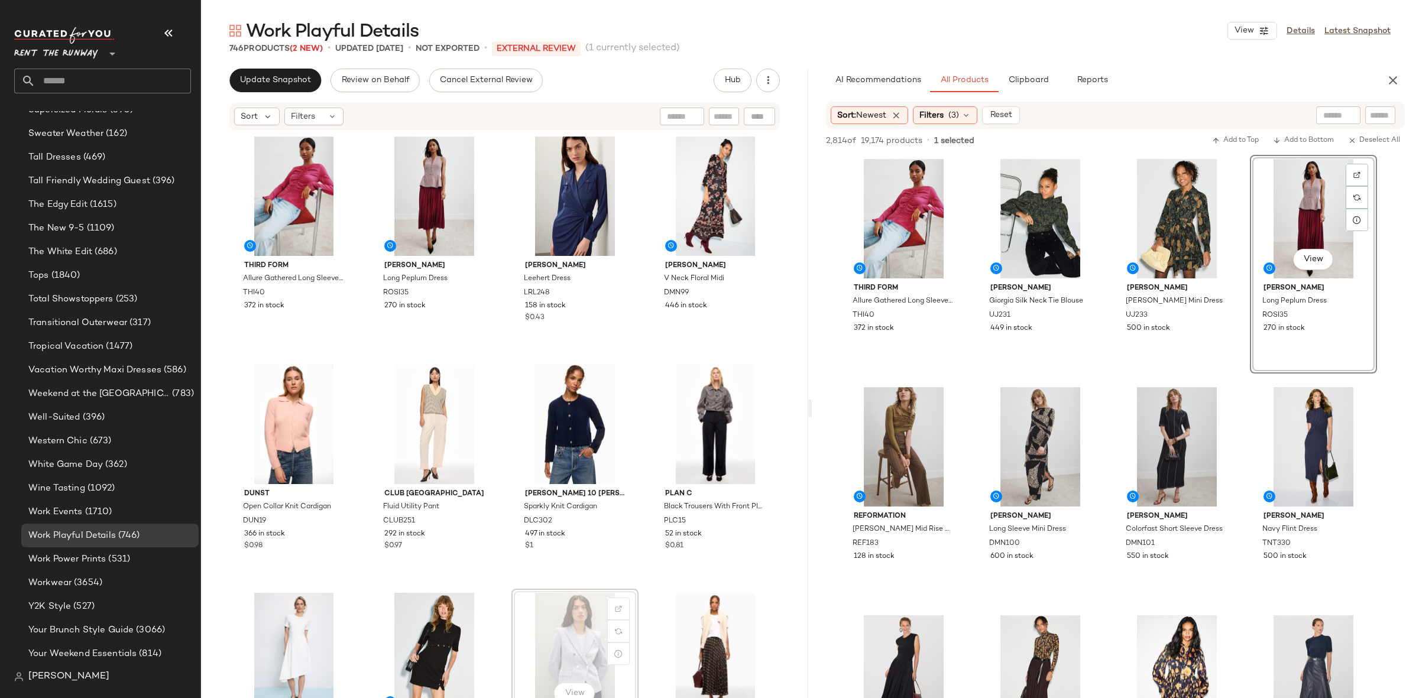
scroll to position [2, 0]
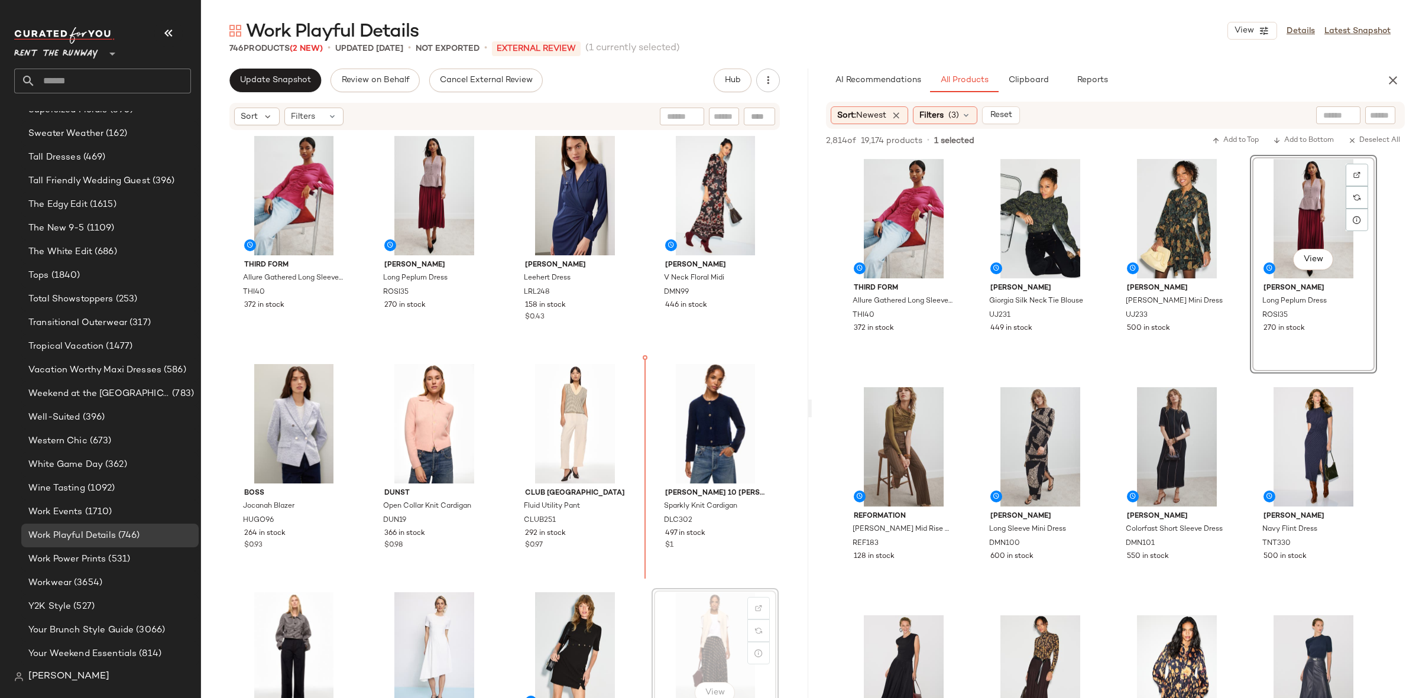
scroll to position [3, 0]
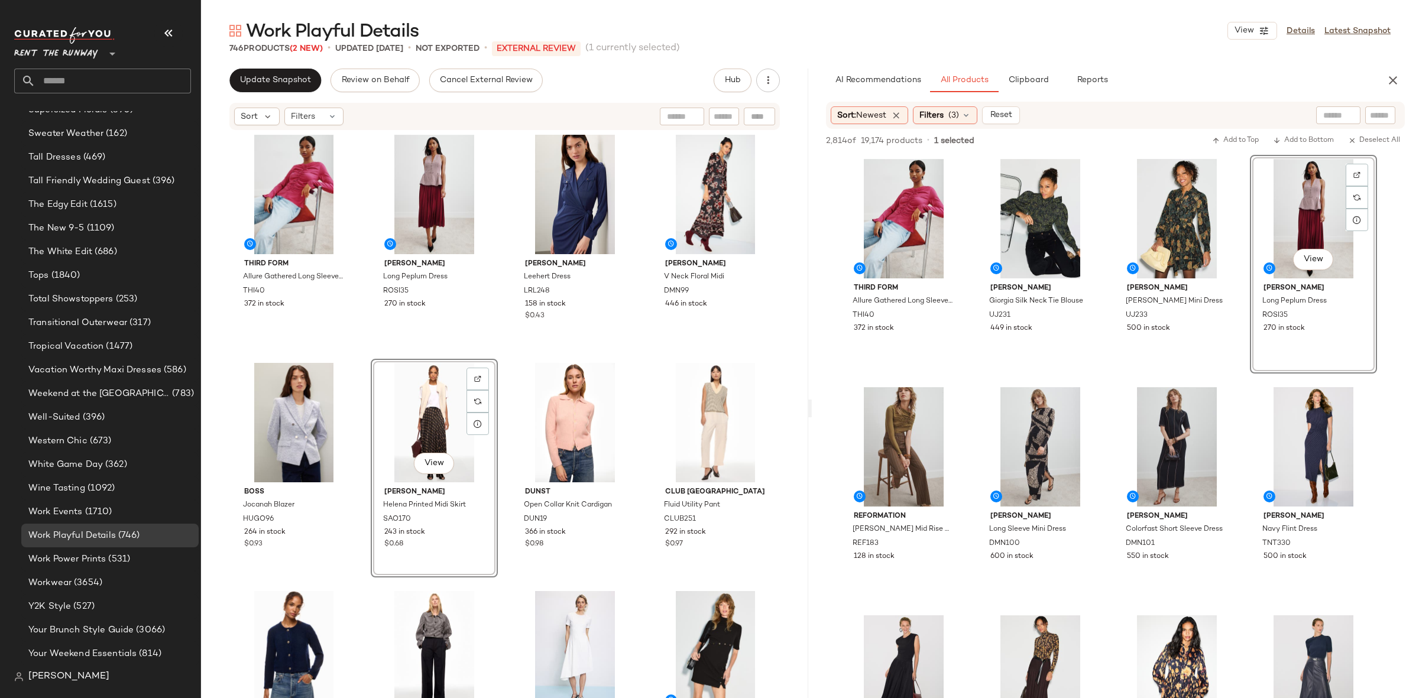
click at [501, 347] on div "THIRD FORM Allure Gathered Long Sleeve Blouse THI40 372 in stock [PERSON_NAME] …" at bounding box center [505, 431] width 549 height 600
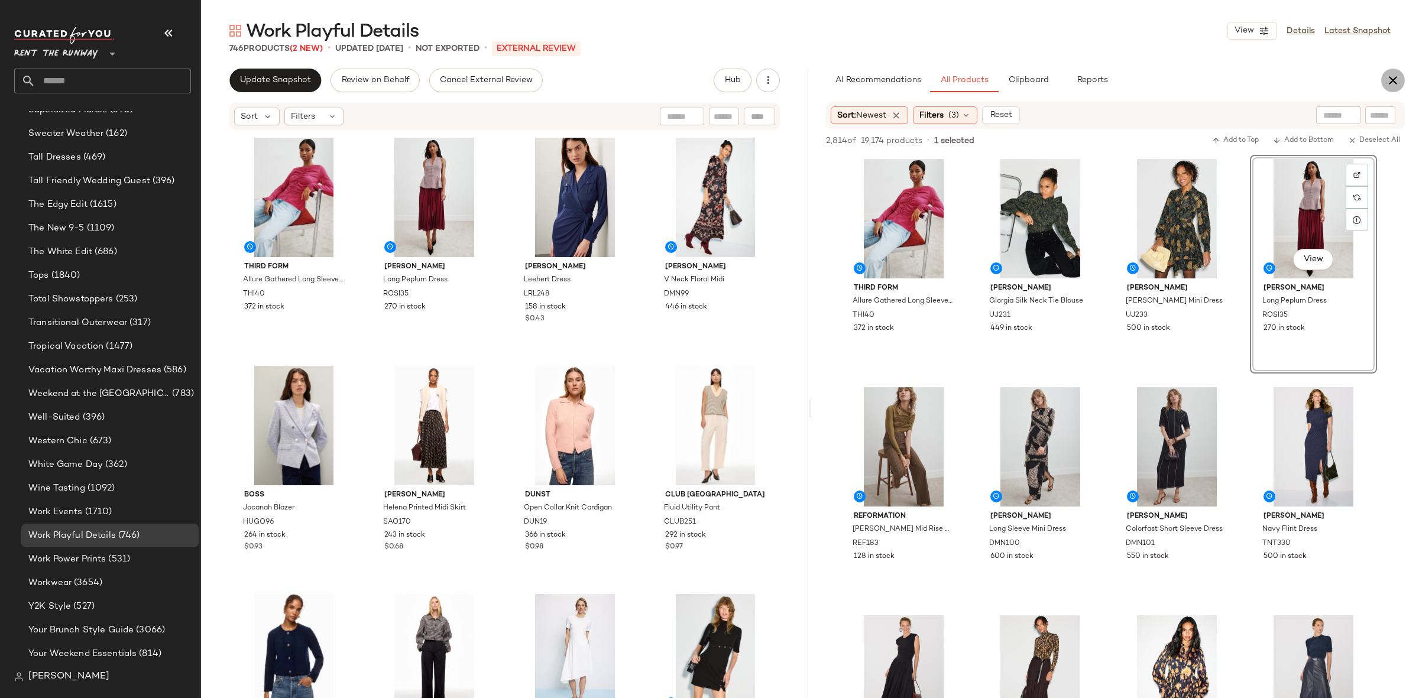
click at [1387, 76] on icon "button" at bounding box center [1393, 80] width 14 height 14
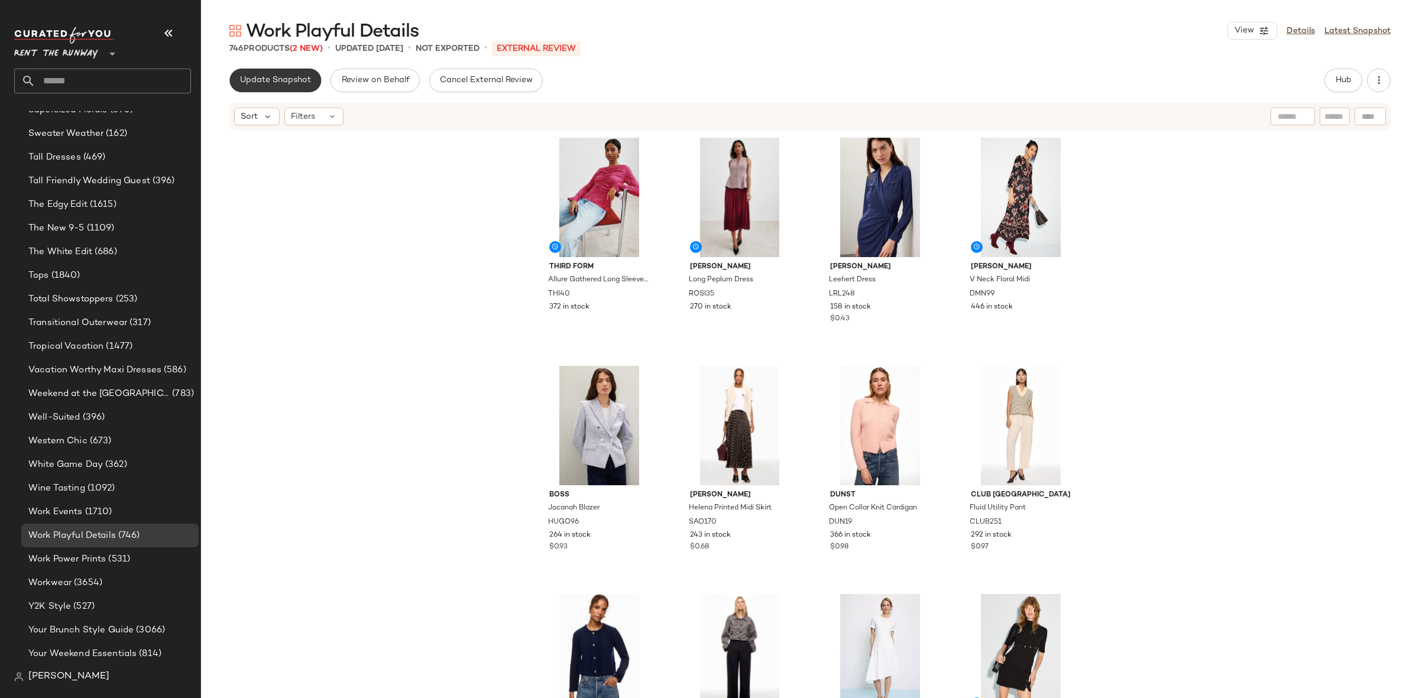
click at [278, 85] on span "Update Snapshot" at bounding box center [275, 80] width 72 height 9
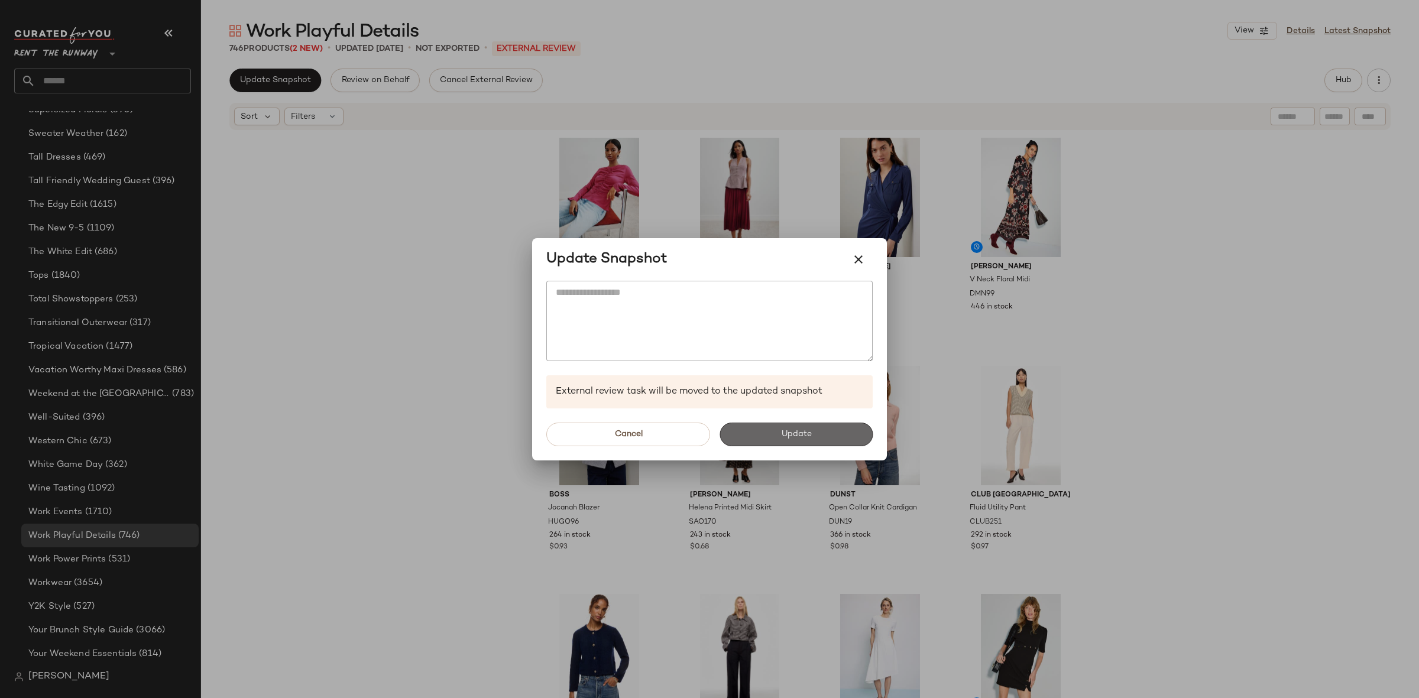
click at [791, 430] on span "Update" at bounding box center [795, 434] width 31 height 9
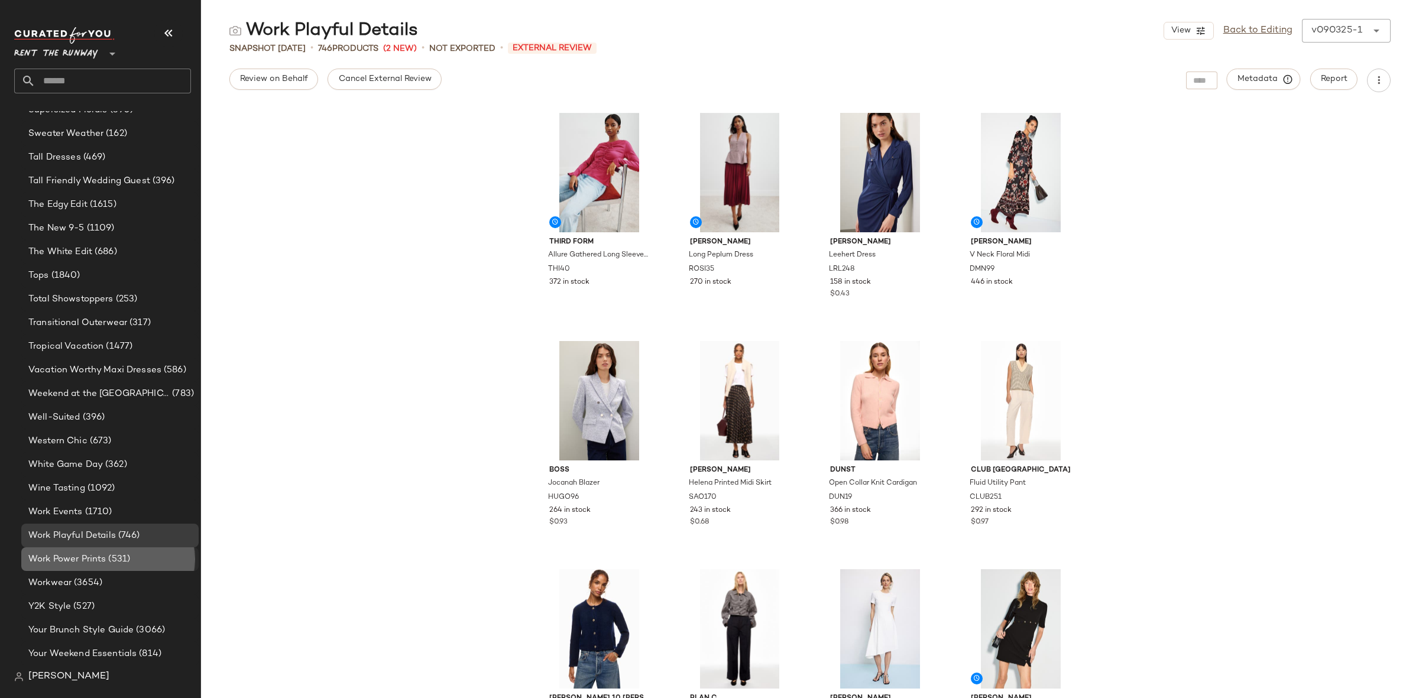
click at [123, 562] on span "(531)" at bounding box center [118, 560] width 24 height 14
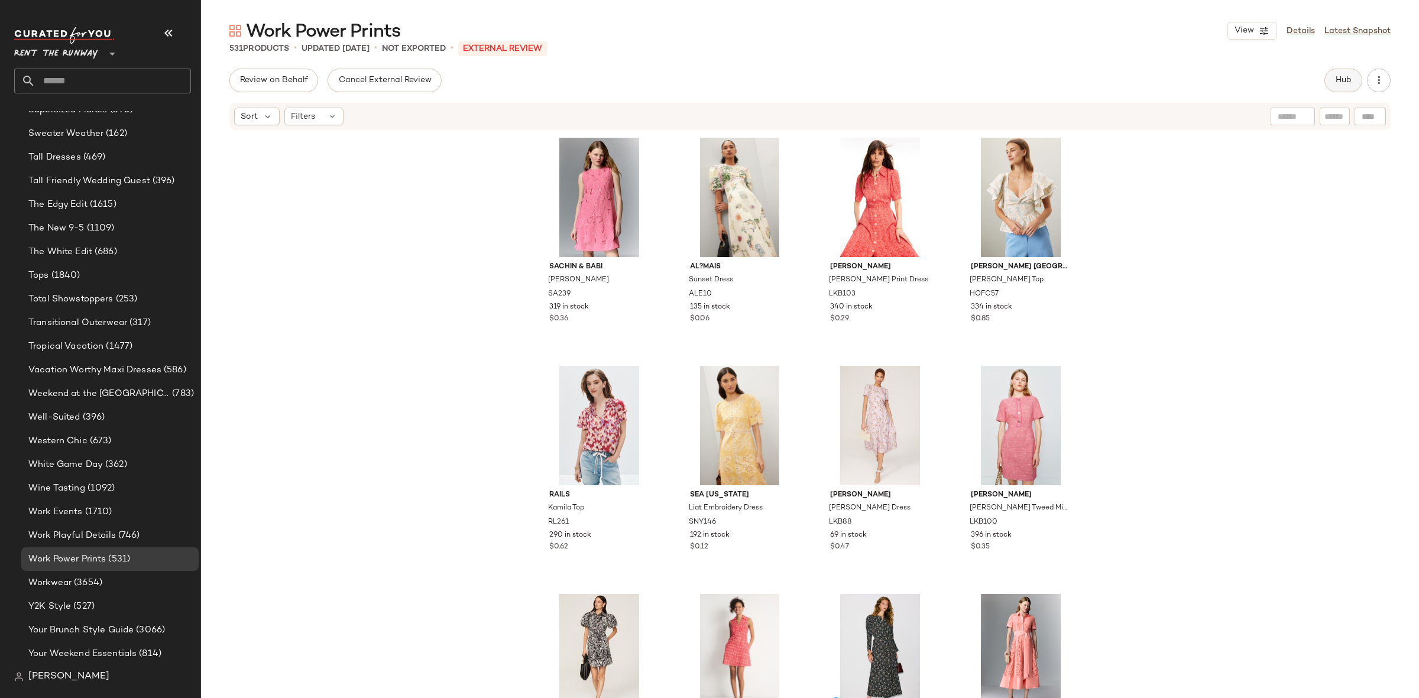
click at [1331, 86] on button "Hub" at bounding box center [1343, 81] width 38 height 24
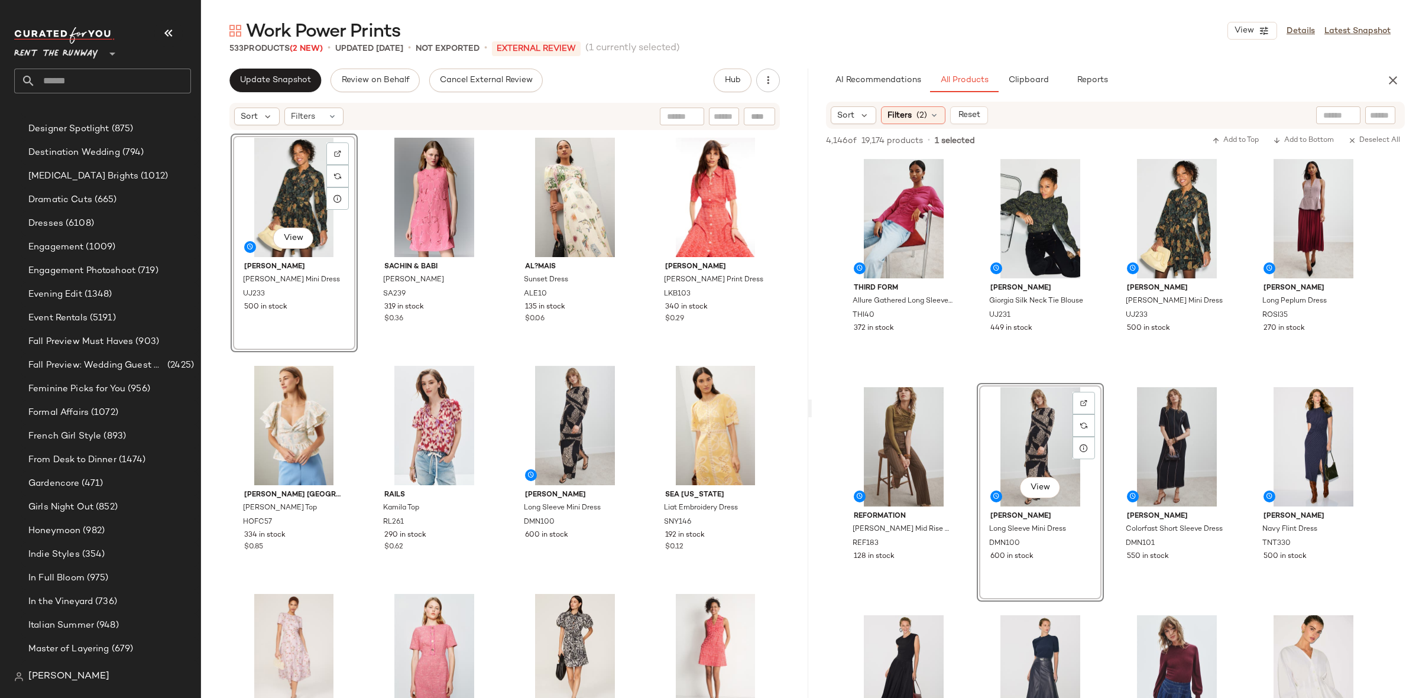
scroll to position [1928, 0]
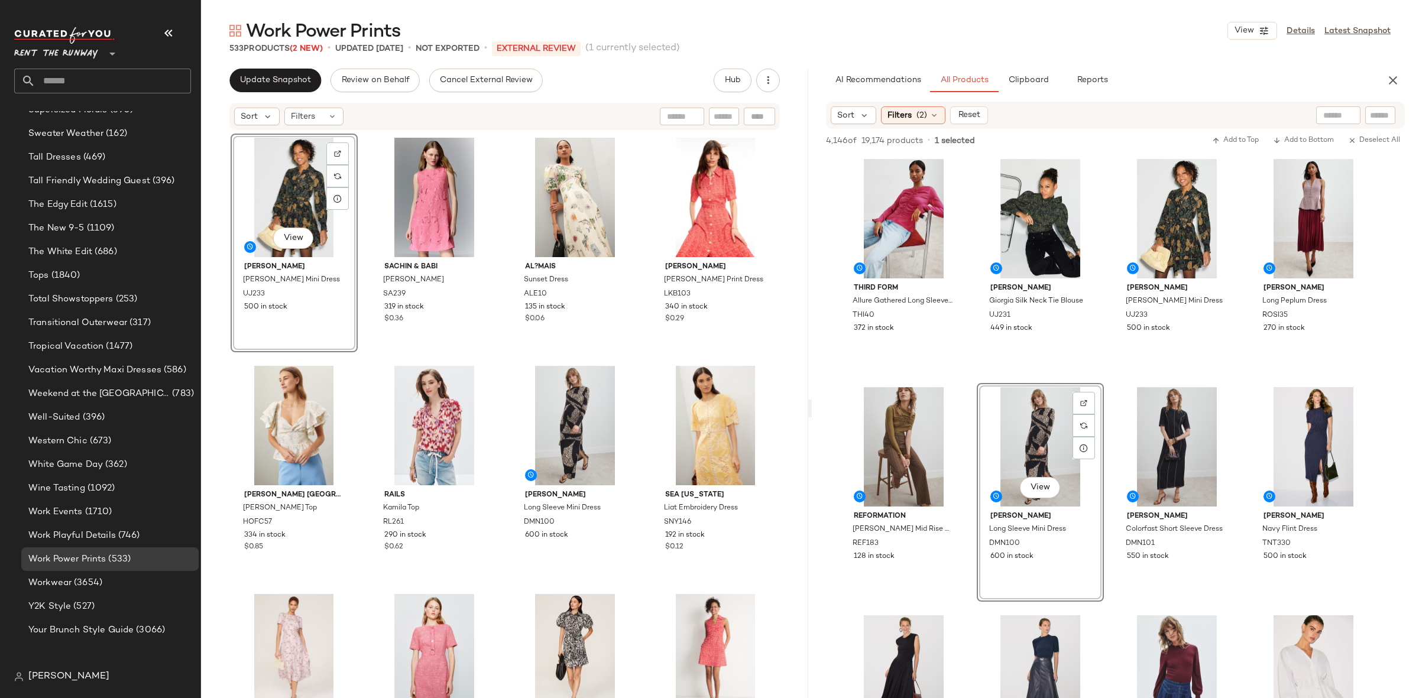
click at [493, 362] on div "Rails Kamila Top RL261 290 in stock $0.62" at bounding box center [434, 471] width 127 height 219
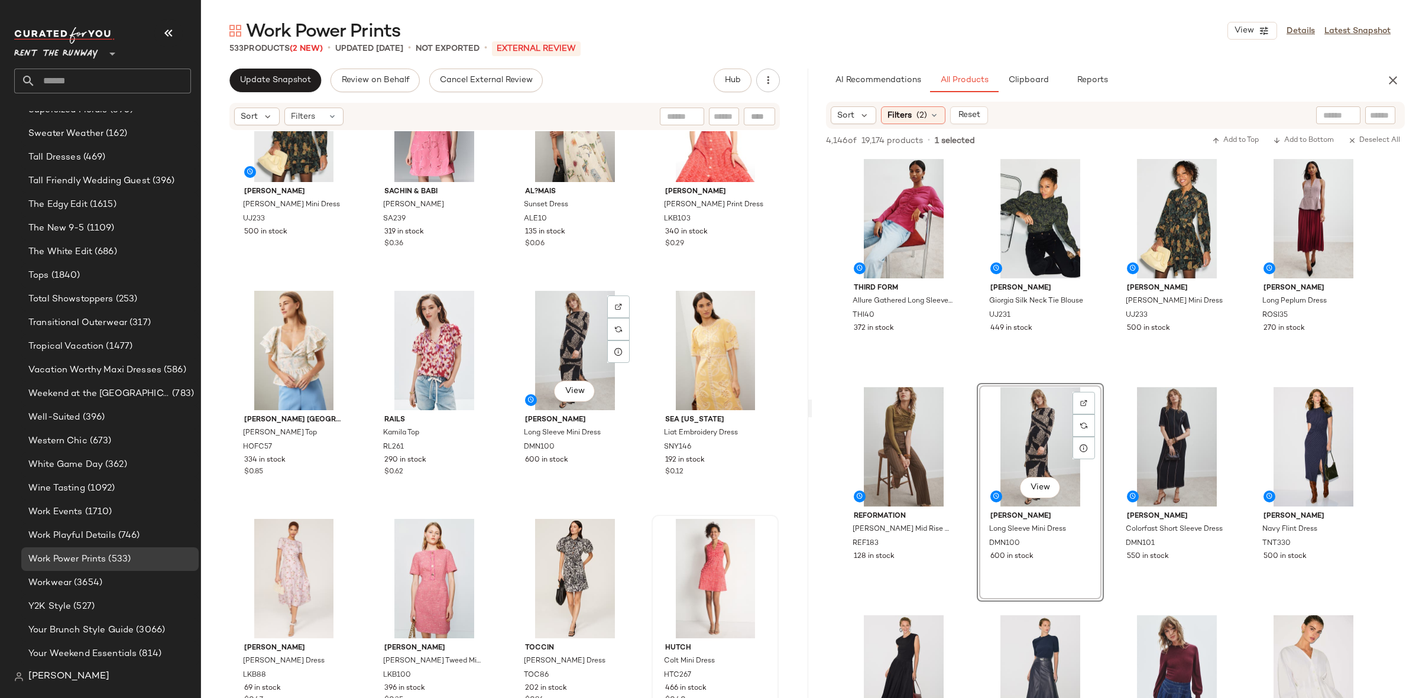
scroll to position [92, 0]
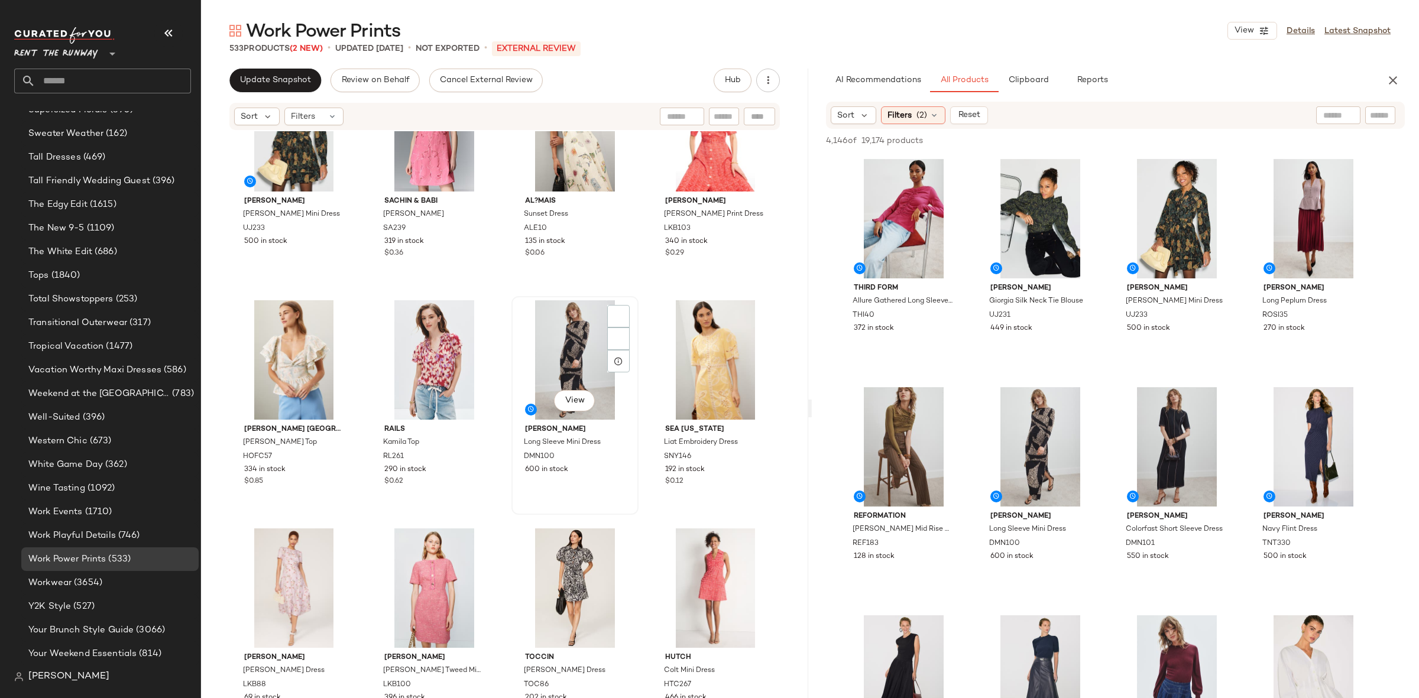
scroll to position [0, 0]
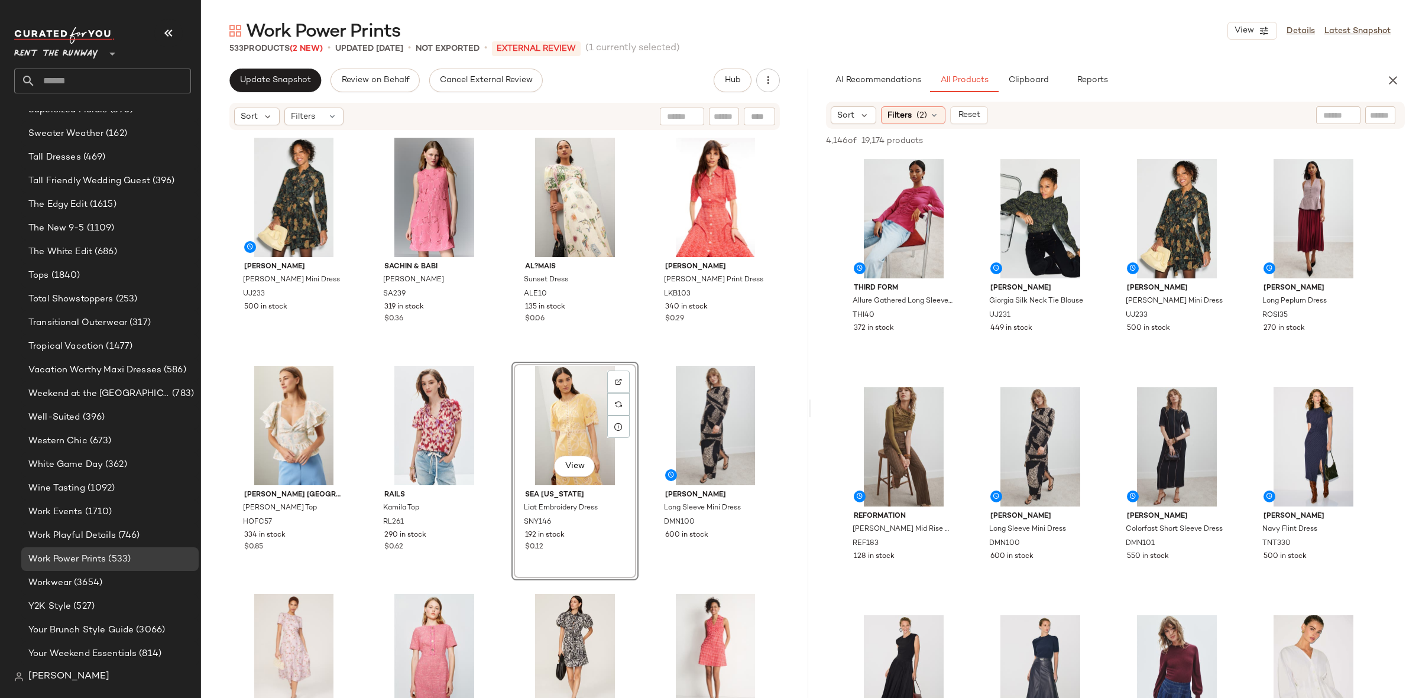
click at [495, 366] on div "[PERSON_NAME] [PERSON_NAME] Silk Mini Dress UJ233 500 in stock Sachin & [PERSON…" at bounding box center [505, 434] width 549 height 600
click at [1397, 79] on icon "button" at bounding box center [1393, 80] width 14 height 14
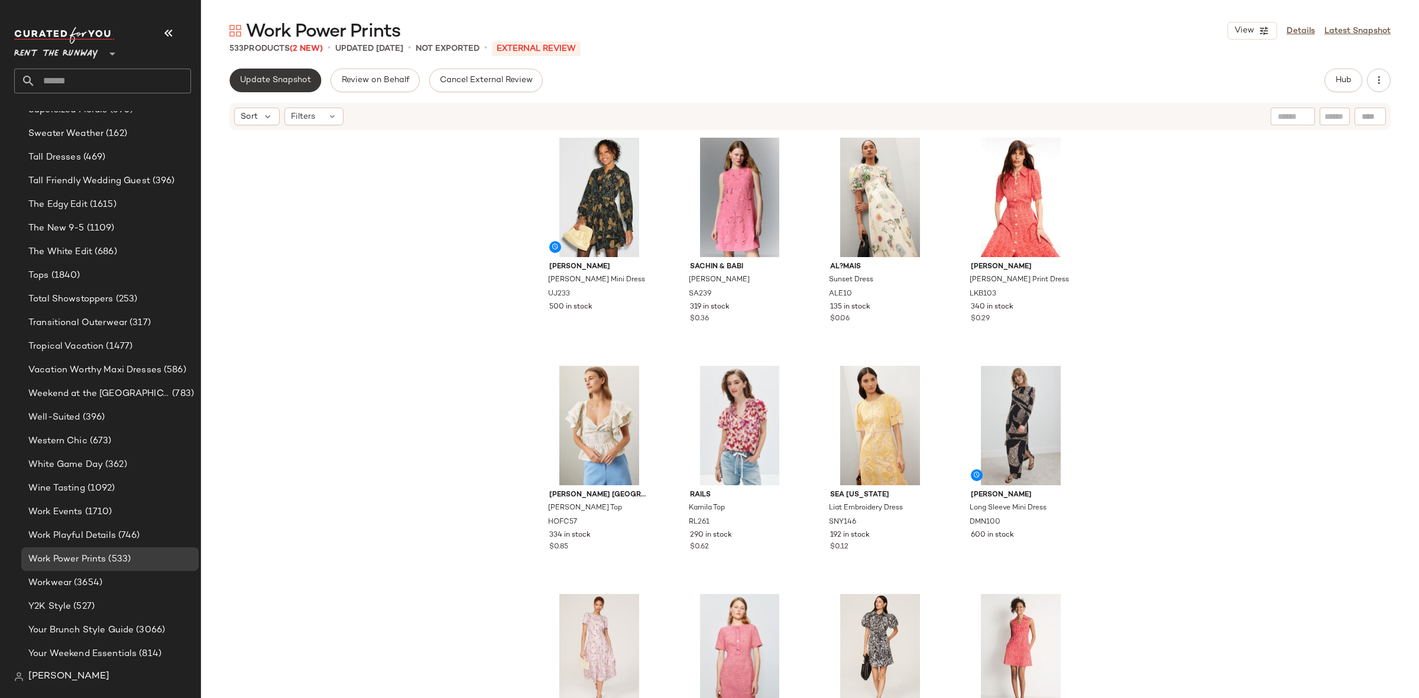
click at [276, 76] on span "Update Snapshot" at bounding box center [275, 80] width 72 height 9
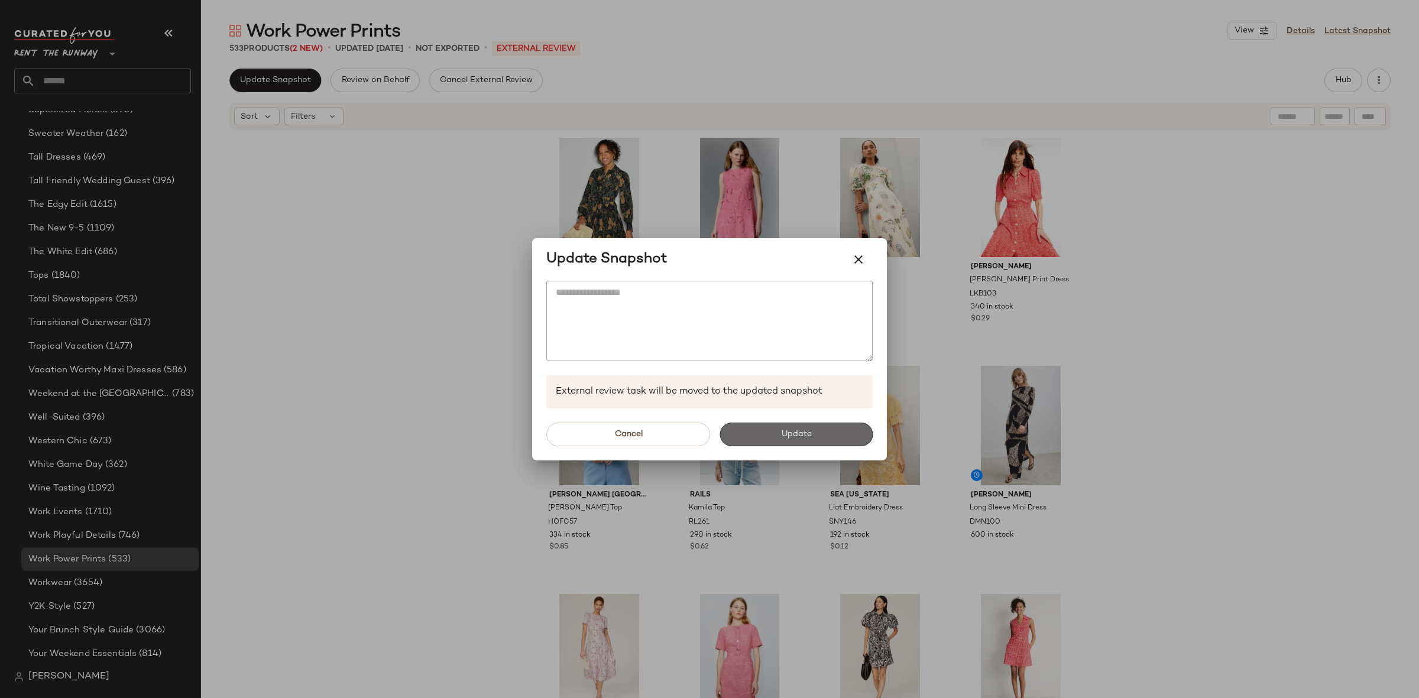
click at [810, 430] on span "Update" at bounding box center [795, 434] width 31 height 9
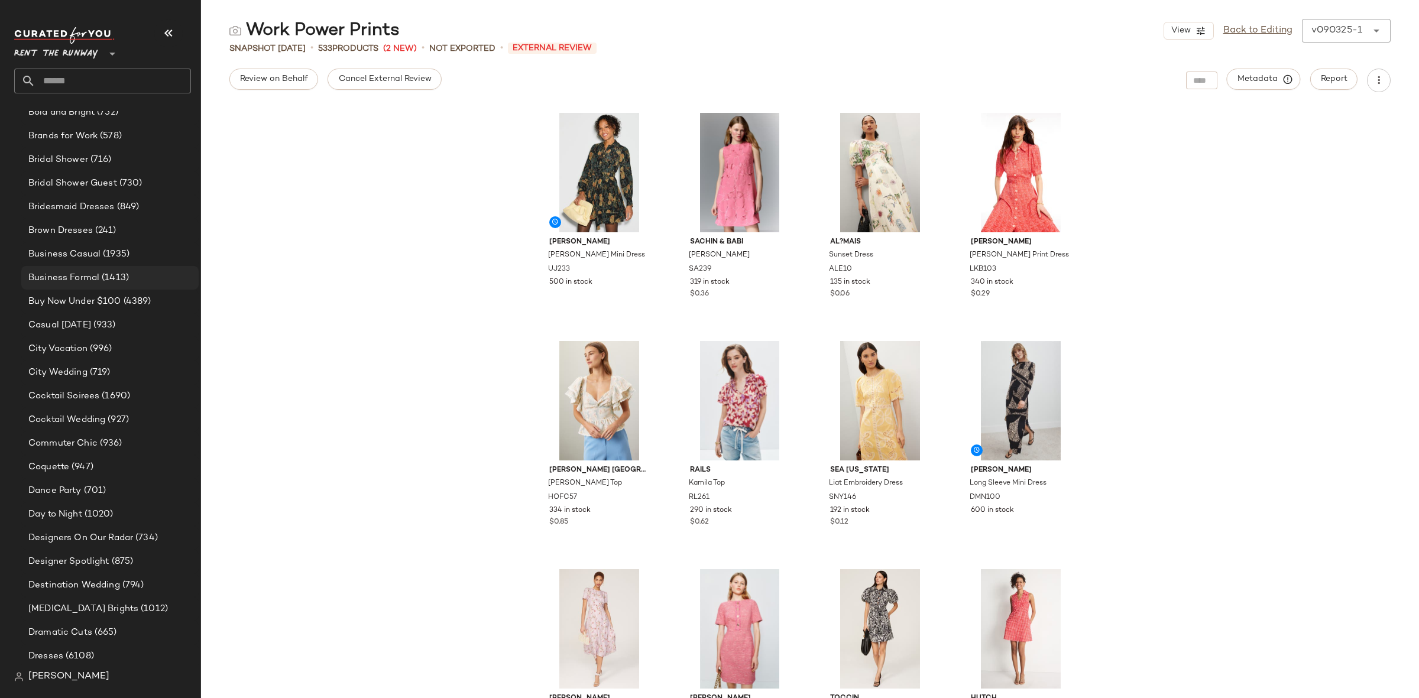
scroll to position [342, 0]
click at [79, 179] on span "Bridal Shower" at bounding box center [58, 184] width 60 height 14
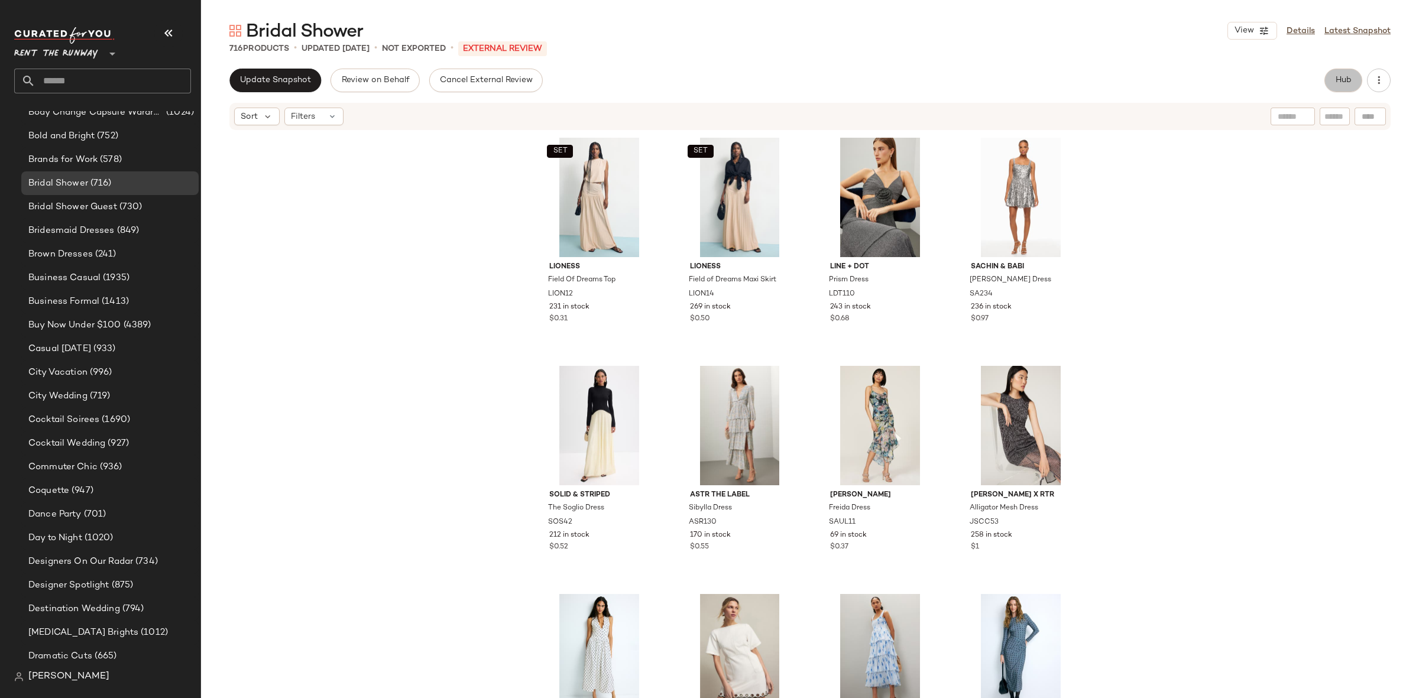
click at [1347, 74] on button "Hub" at bounding box center [1343, 81] width 38 height 24
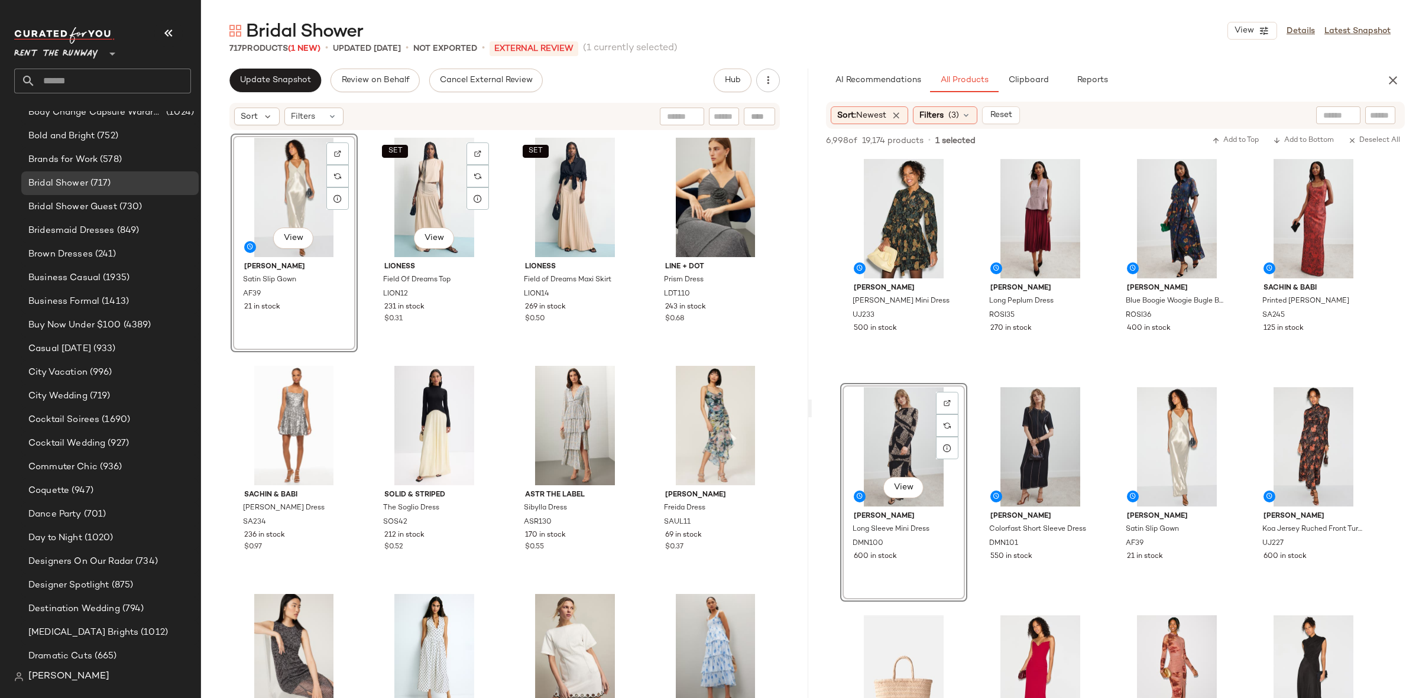
scroll to position [342, 0]
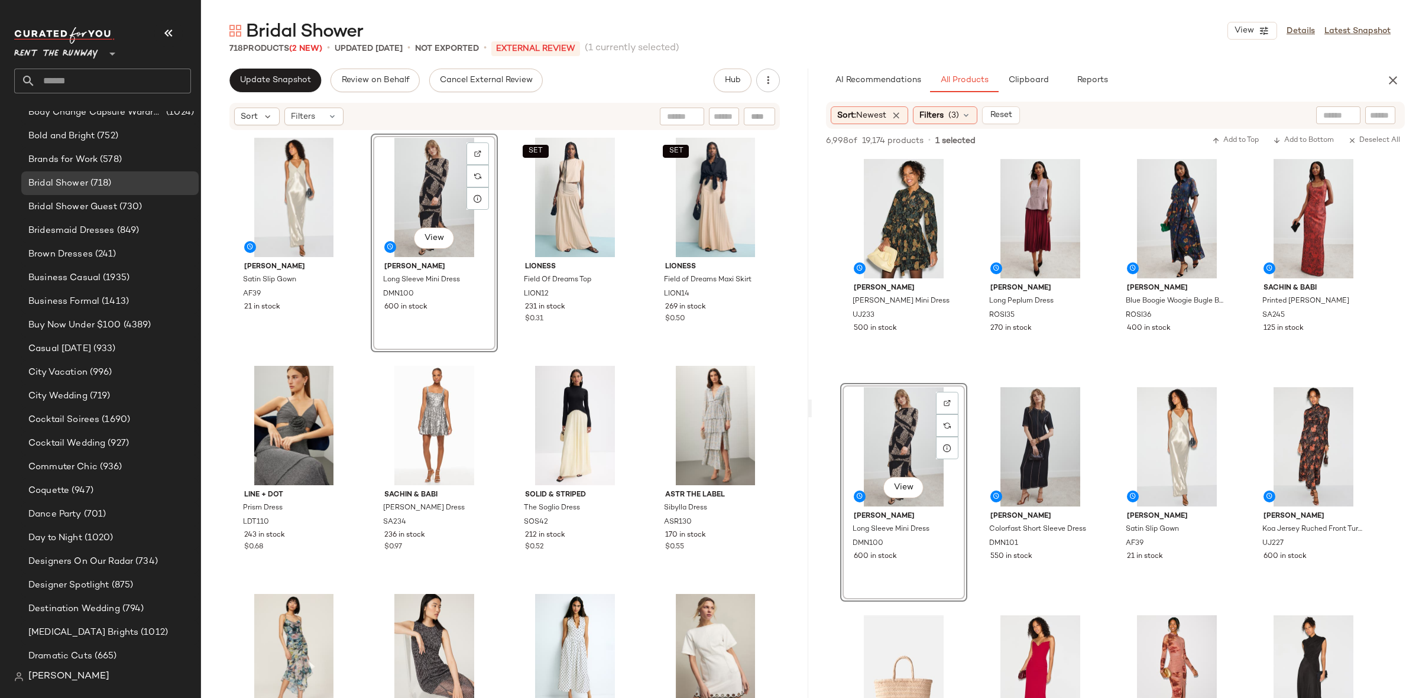
click at [496, 354] on div "Alberta Ferretti Satin Slip Gown AF39 21 in stock View Donna Morgan Long Sleeve…" at bounding box center [505, 434] width 549 height 600
click at [1384, 86] on button "button" at bounding box center [1393, 81] width 24 height 24
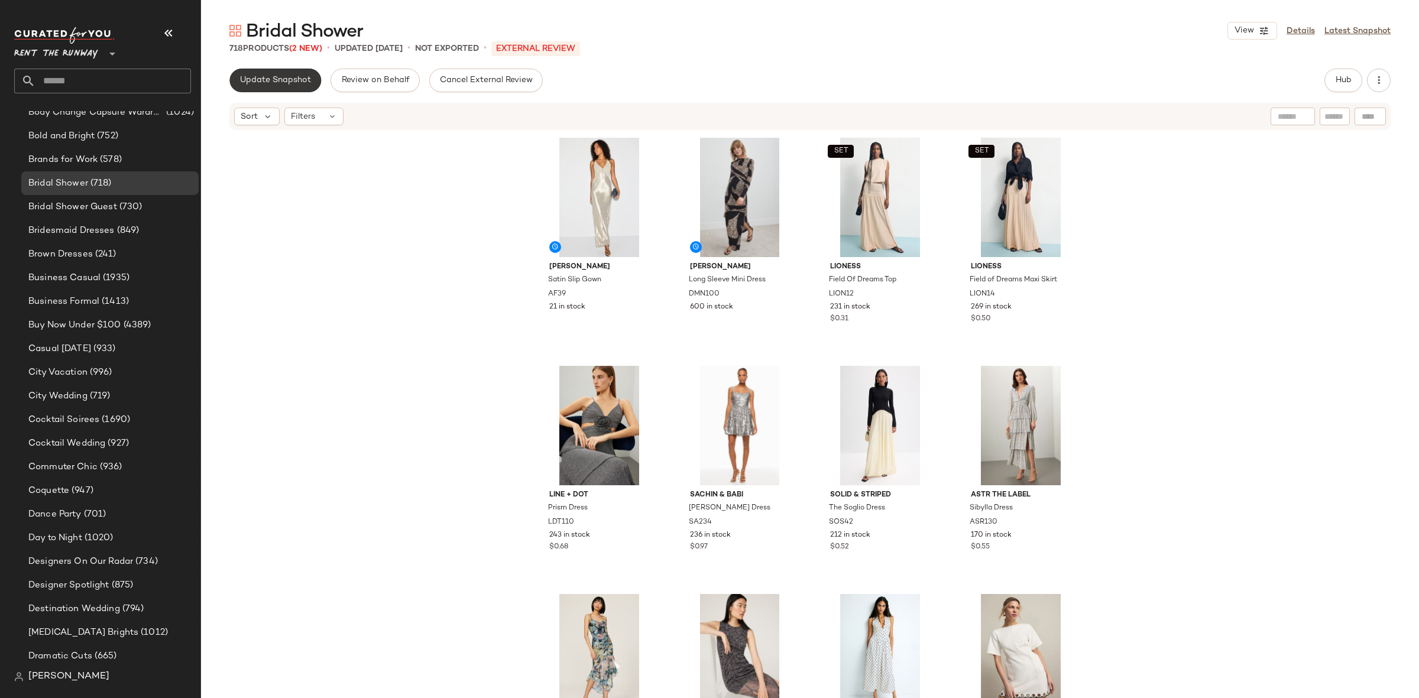
click at [300, 76] on span "Update Snapshot" at bounding box center [275, 80] width 72 height 9
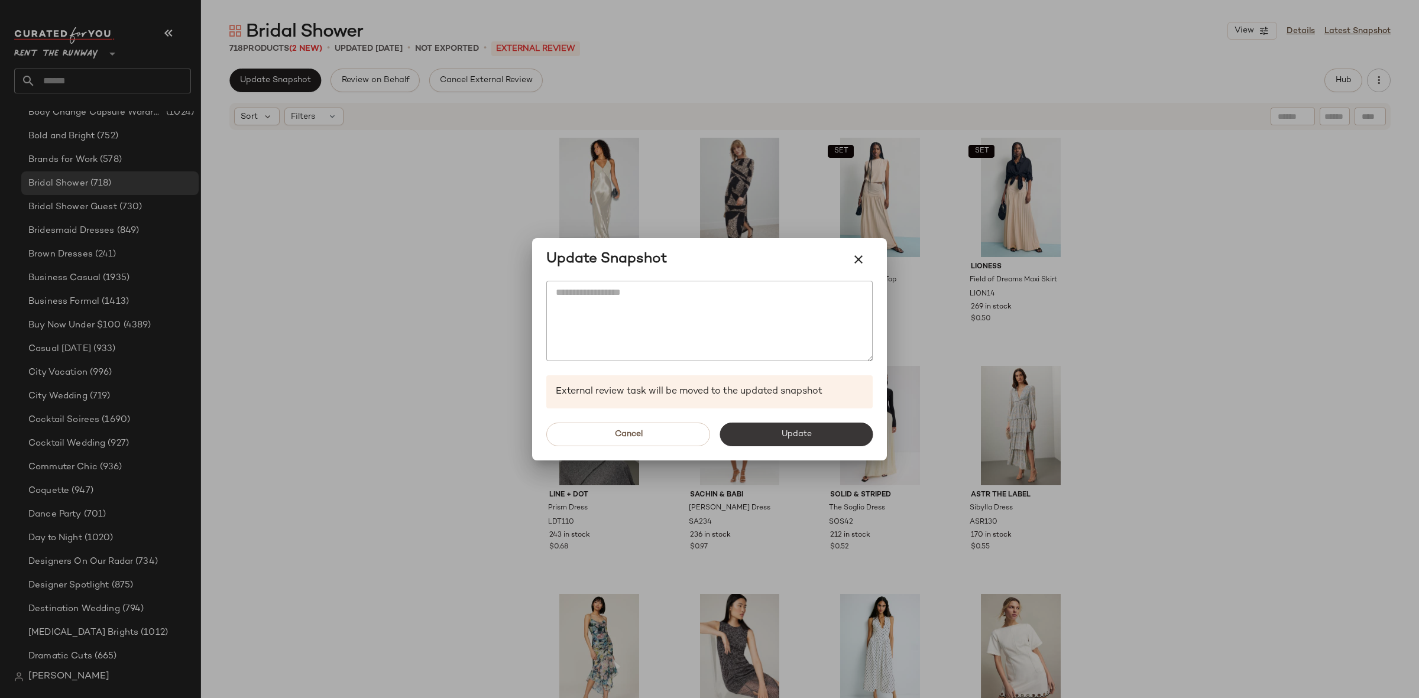
click at [774, 427] on button "Update" at bounding box center [795, 435] width 153 height 24
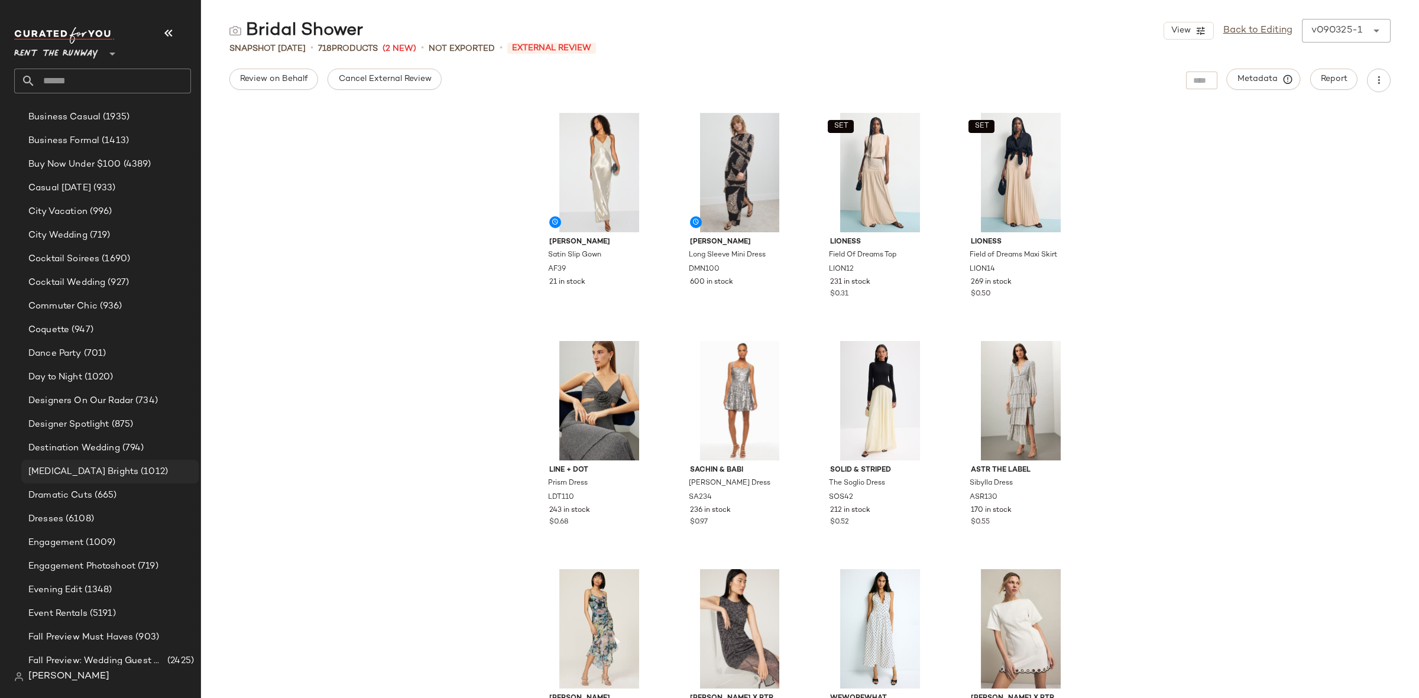
scroll to position [503, 0]
click at [119, 591] on div "Evening Edit (1348)" at bounding box center [109, 590] width 169 height 14
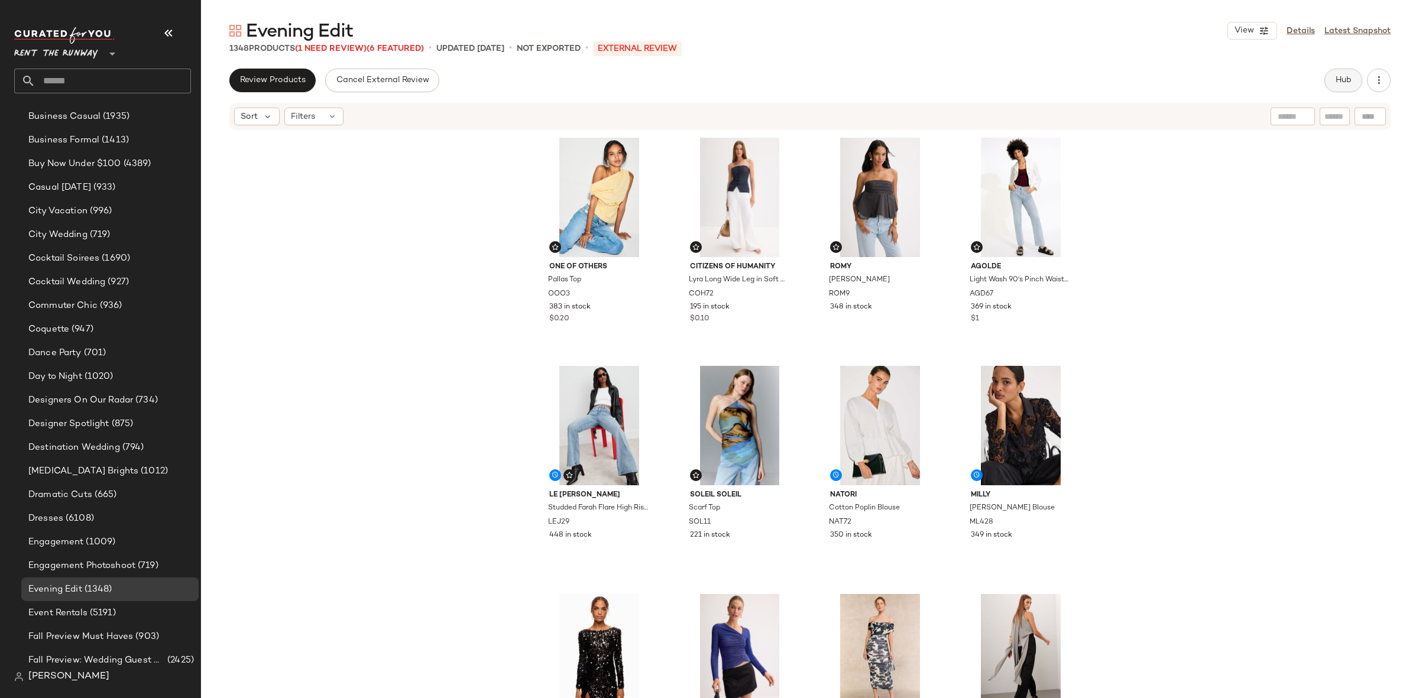
click at [1328, 80] on button "Hub" at bounding box center [1343, 81] width 38 height 24
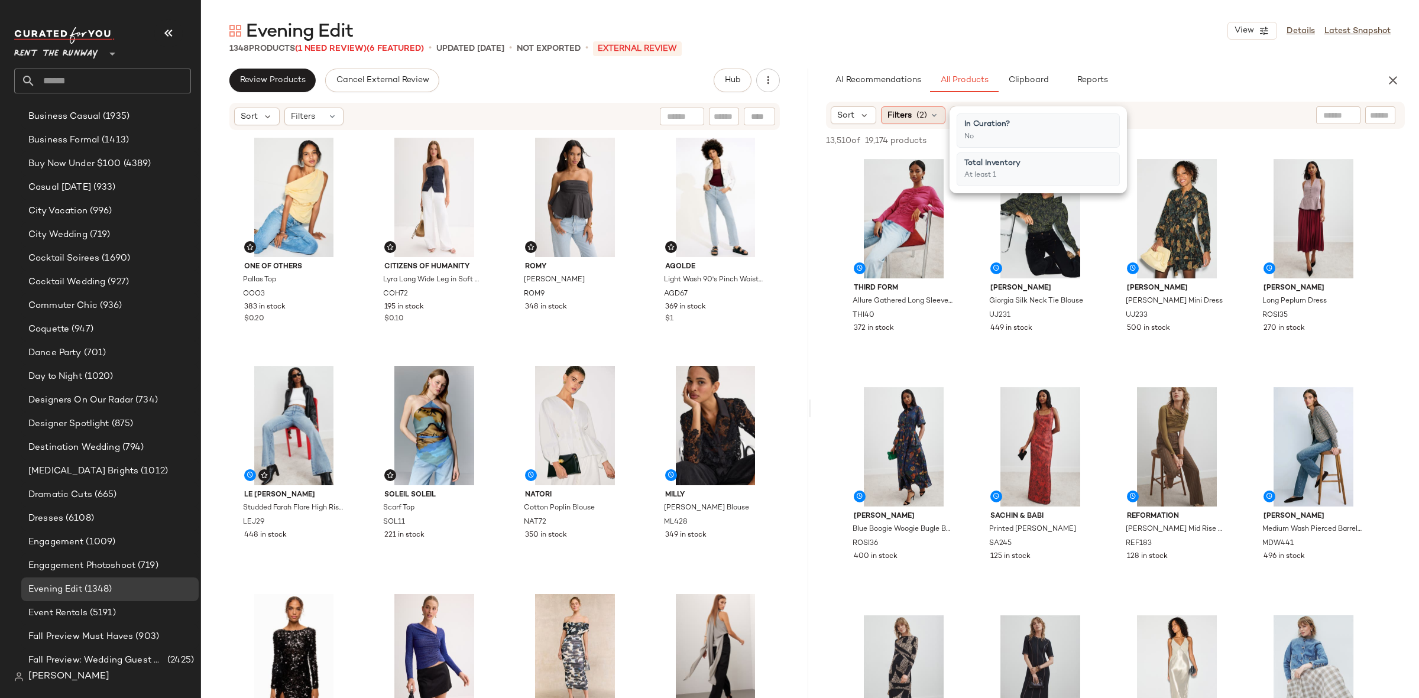
click at [906, 114] on span "Filters" at bounding box center [899, 115] width 24 height 12
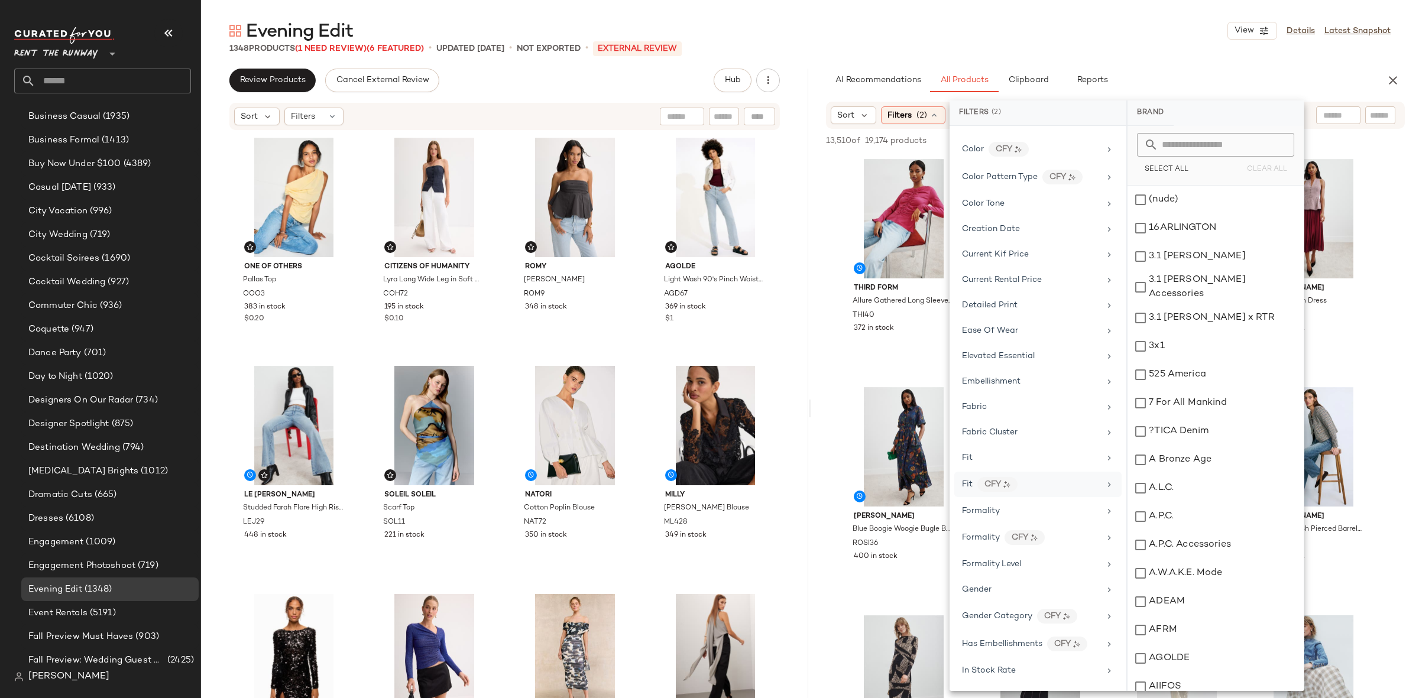
scroll to position [343, 0]
click at [1001, 595] on div "Gender" at bounding box center [1037, 607] width 167 height 25
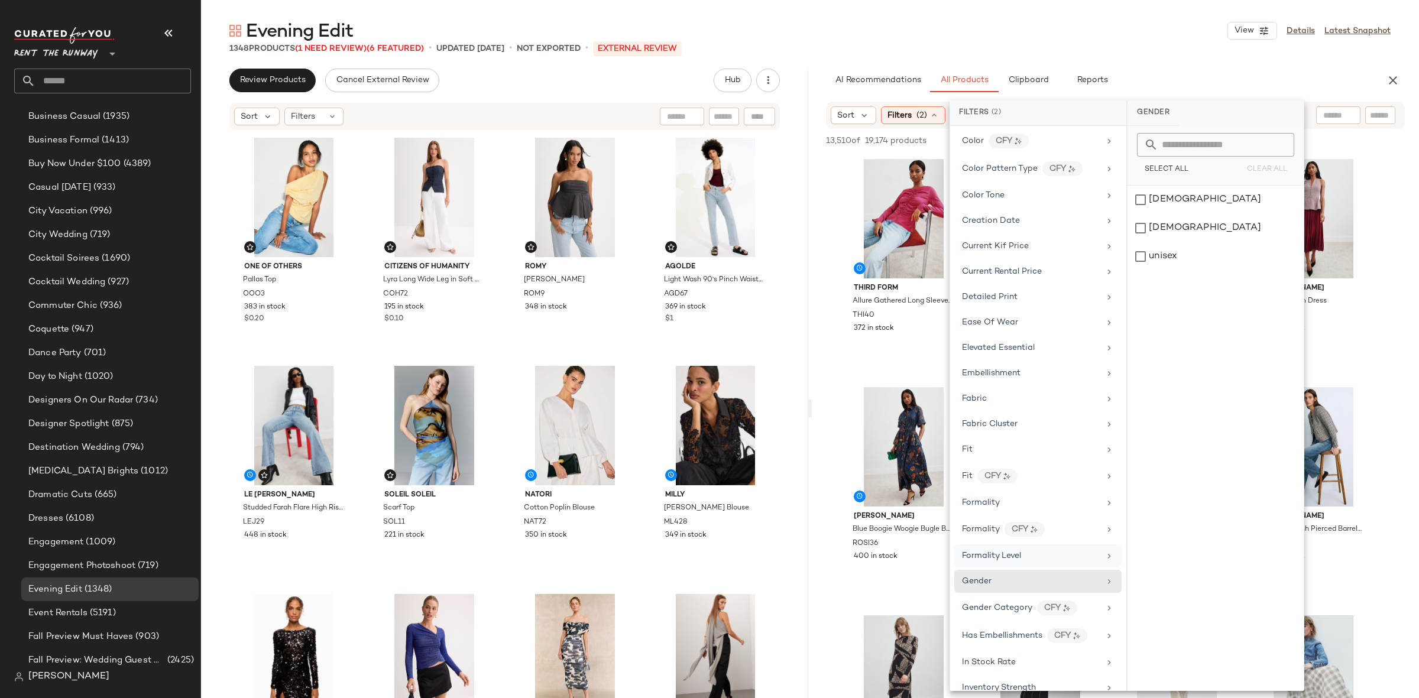
click at [1000, 562] on div "Formality Level" at bounding box center [991, 556] width 59 height 12
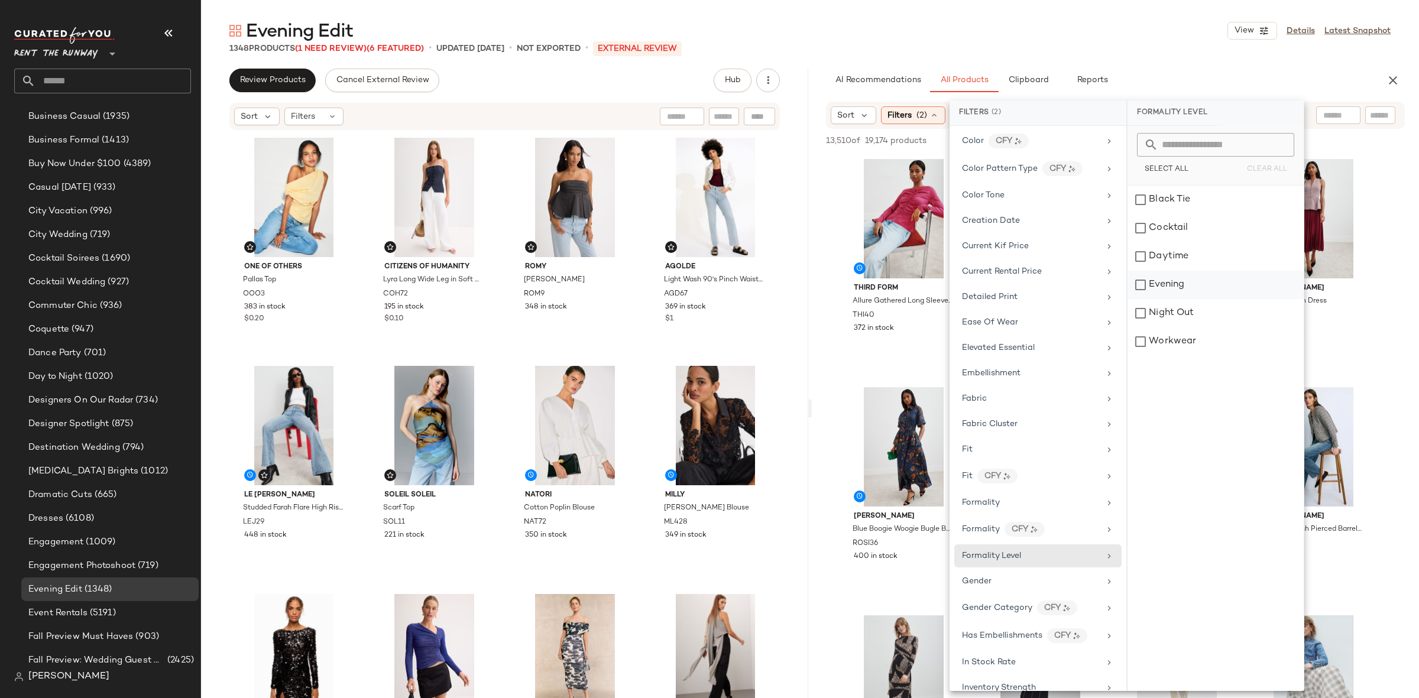
click at [1162, 299] on div "Evening" at bounding box center [1215, 313] width 176 height 28
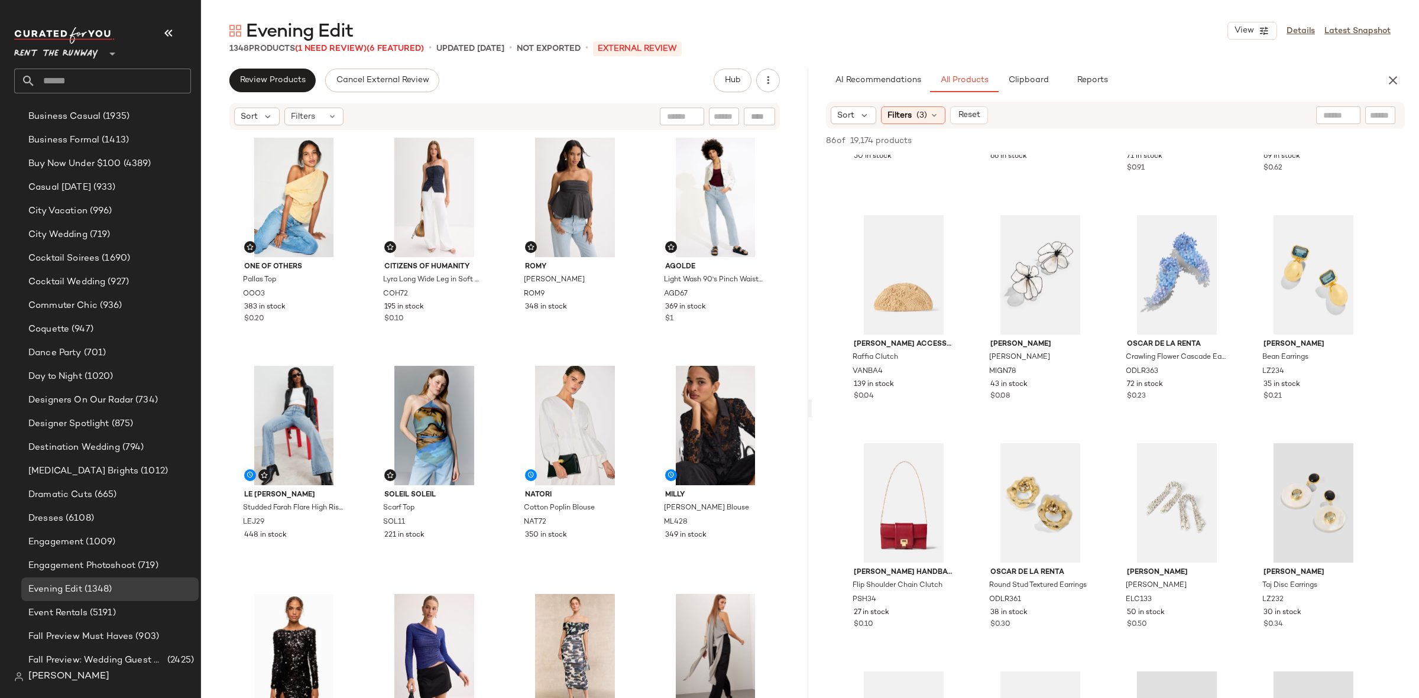
scroll to position [0, 0]
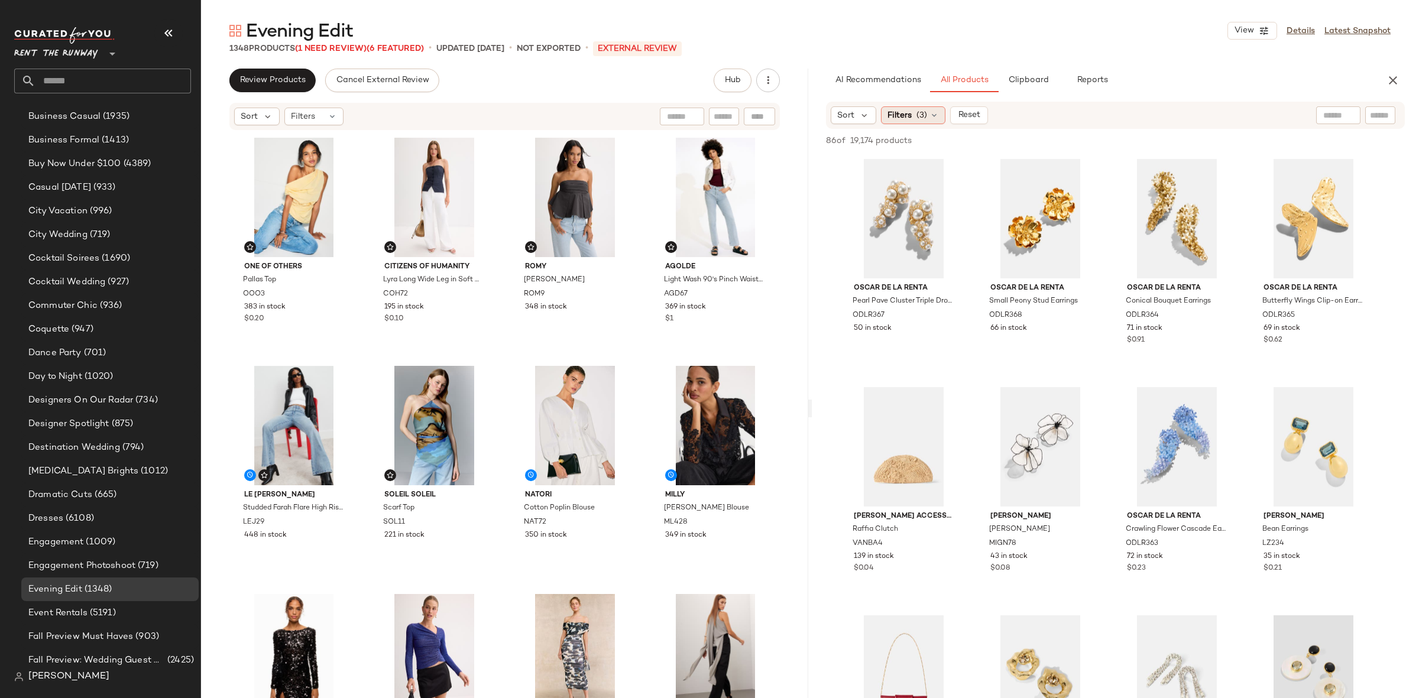
click at [909, 114] on span "Filters" at bounding box center [899, 115] width 24 height 12
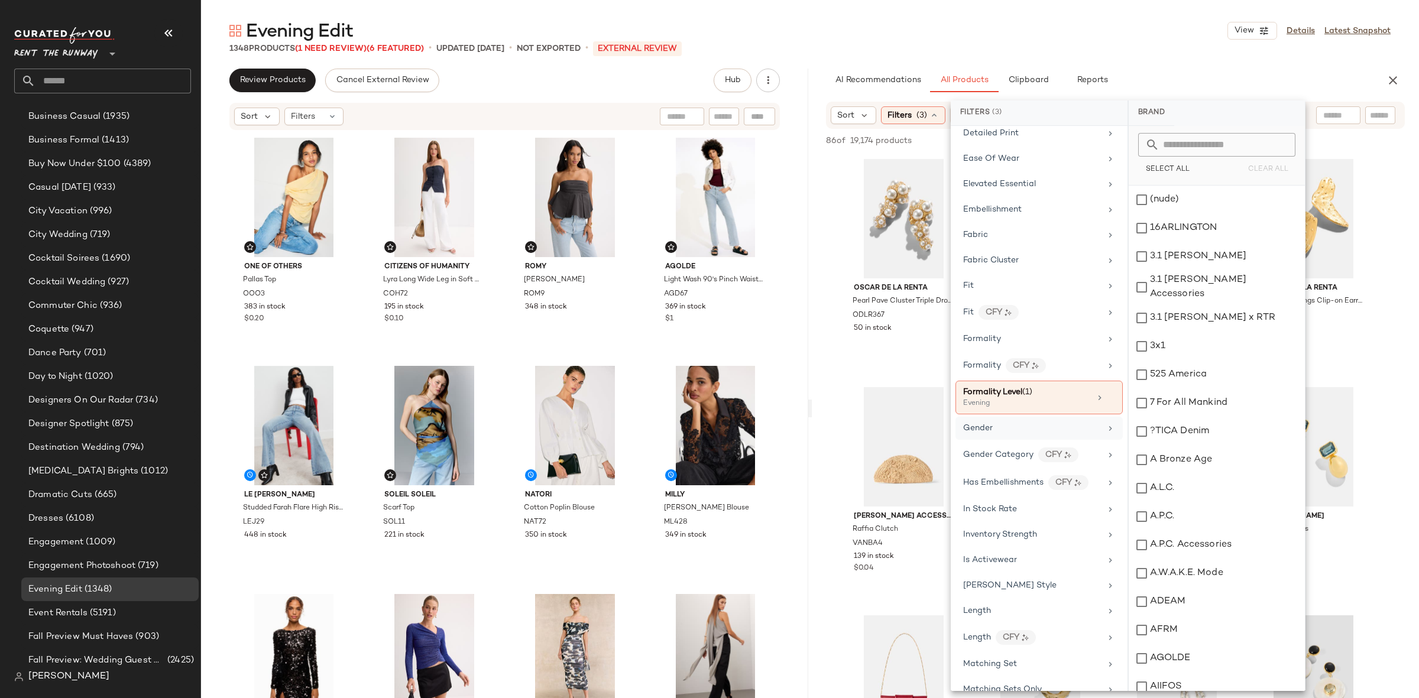
scroll to position [527, 0]
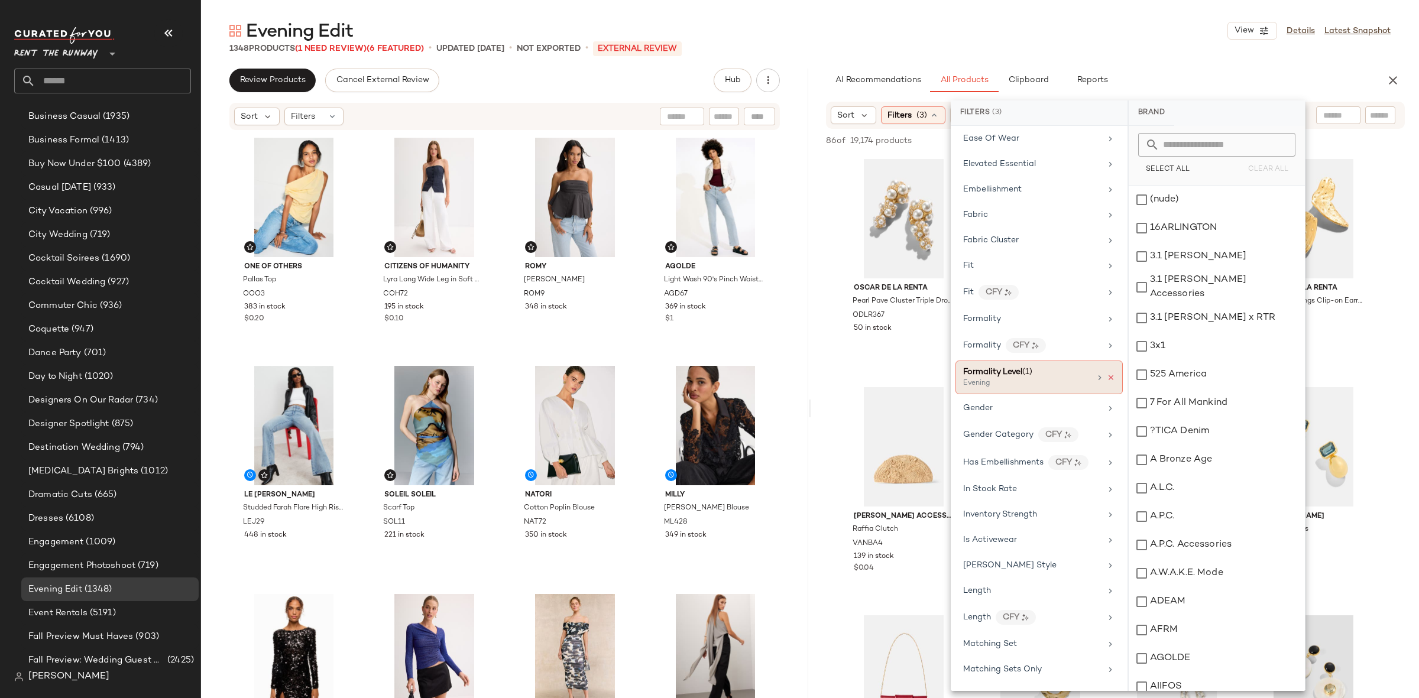
click at [1107, 382] on icon at bounding box center [1111, 378] width 8 height 8
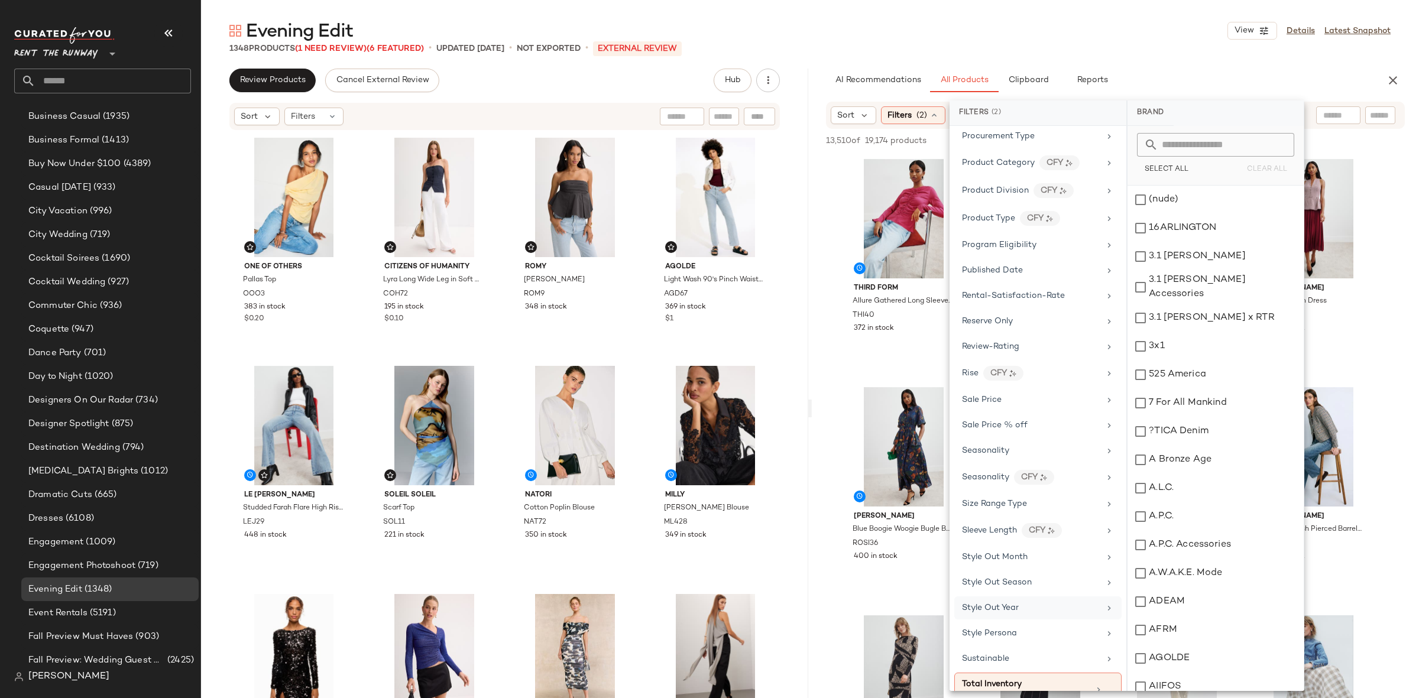
scroll to position [1537, 0]
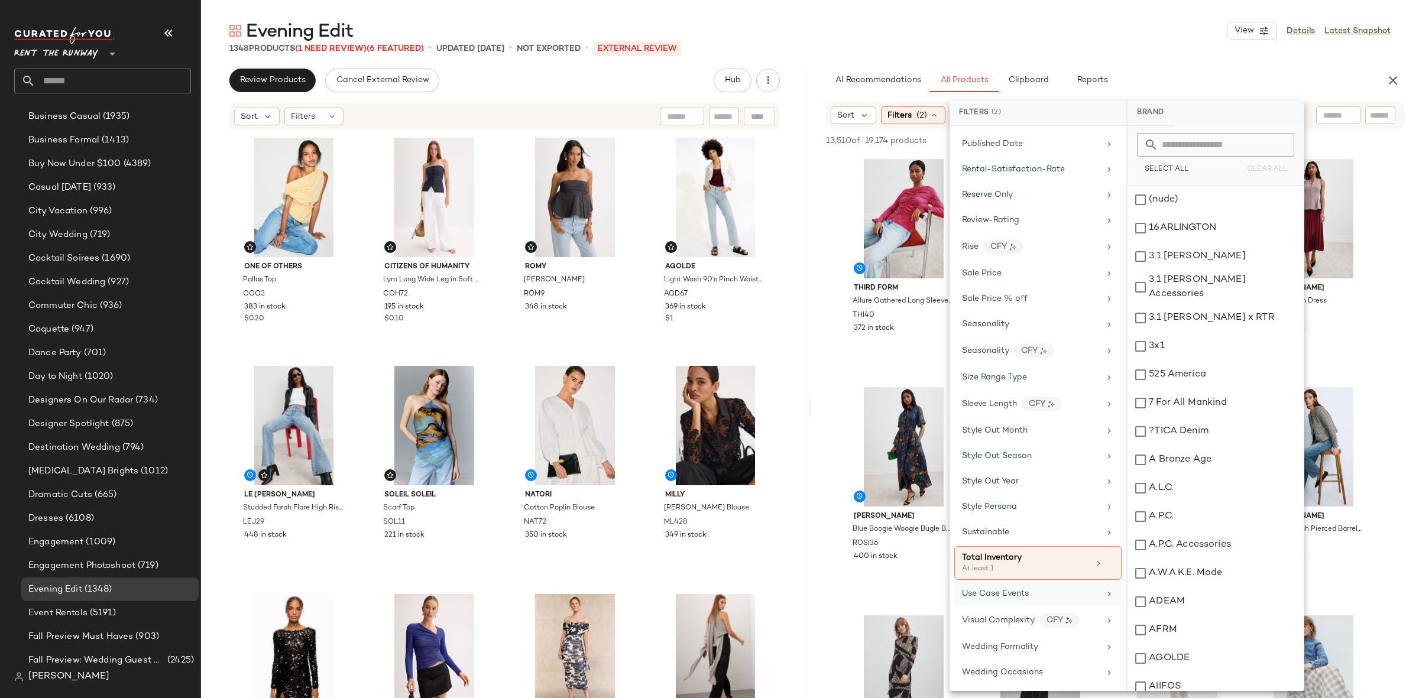
click at [1016, 589] on span "Use Case Events" at bounding box center [995, 593] width 67 height 9
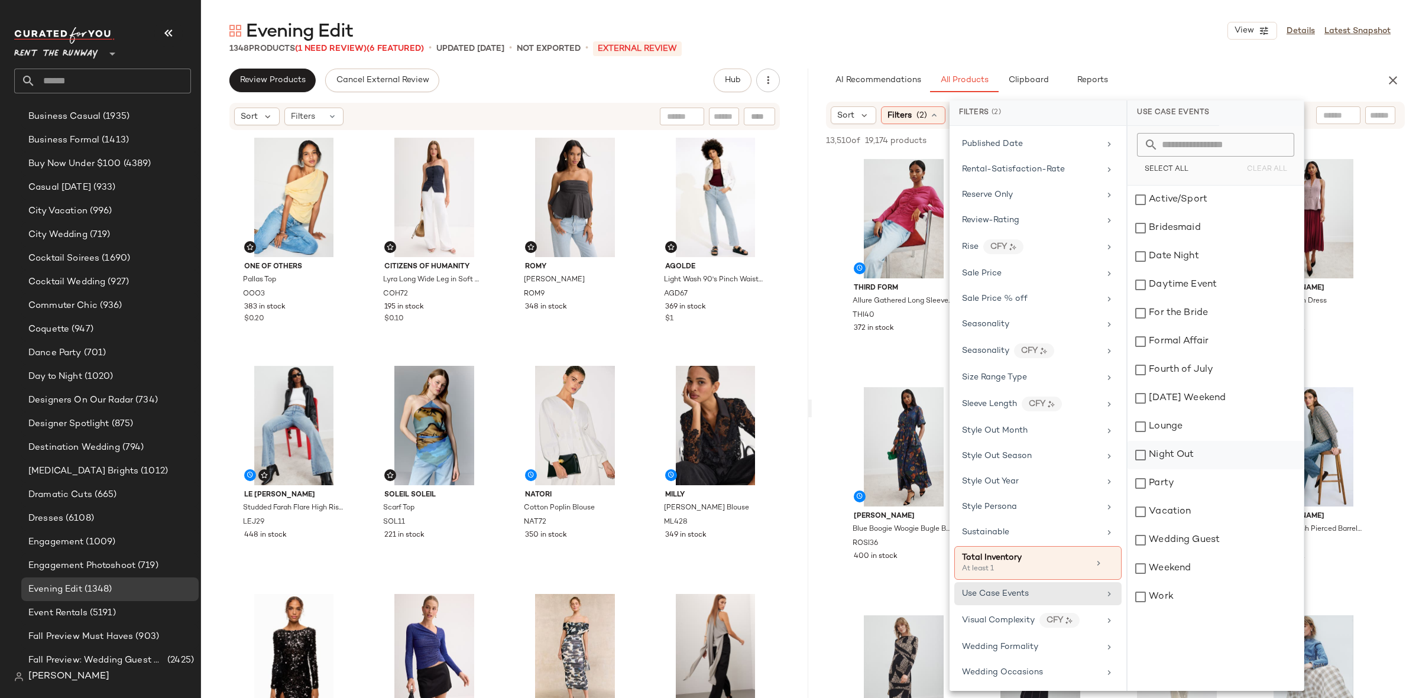
click at [1191, 469] on div "Night Out" at bounding box center [1215, 483] width 176 height 28
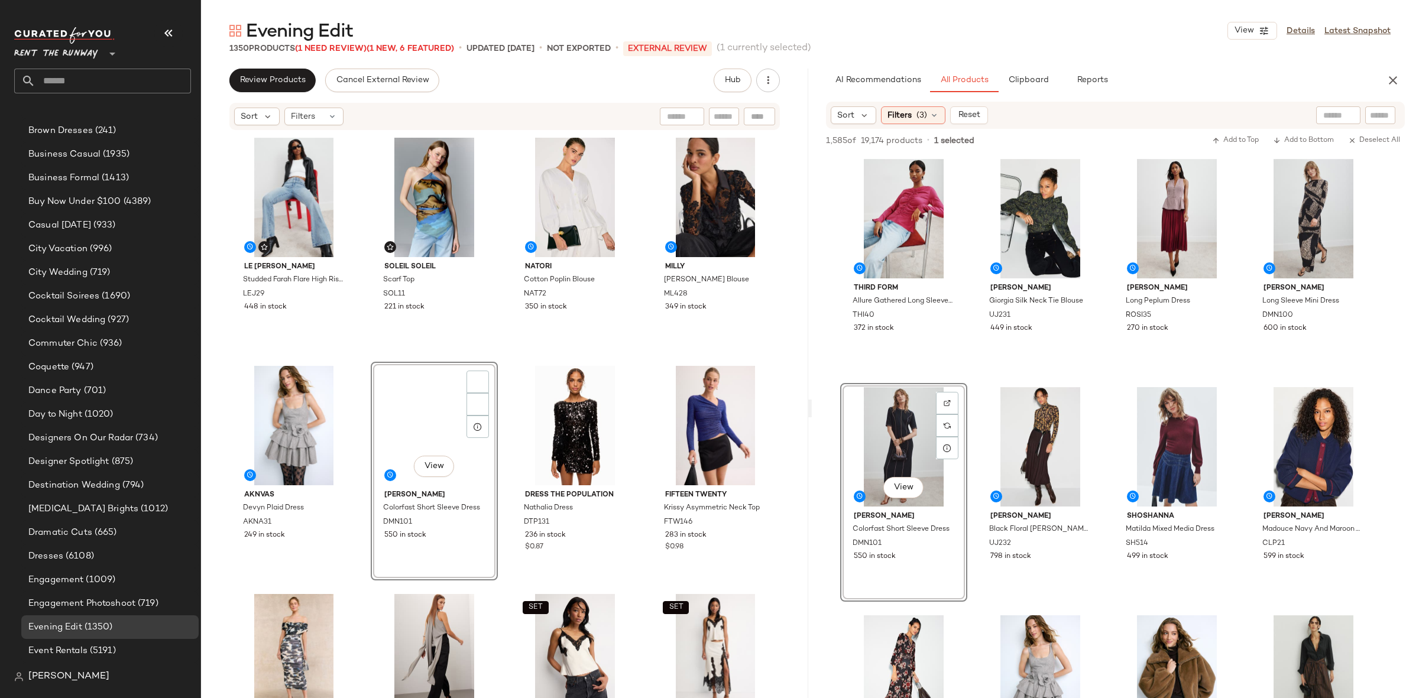
scroll to position [503, 0]
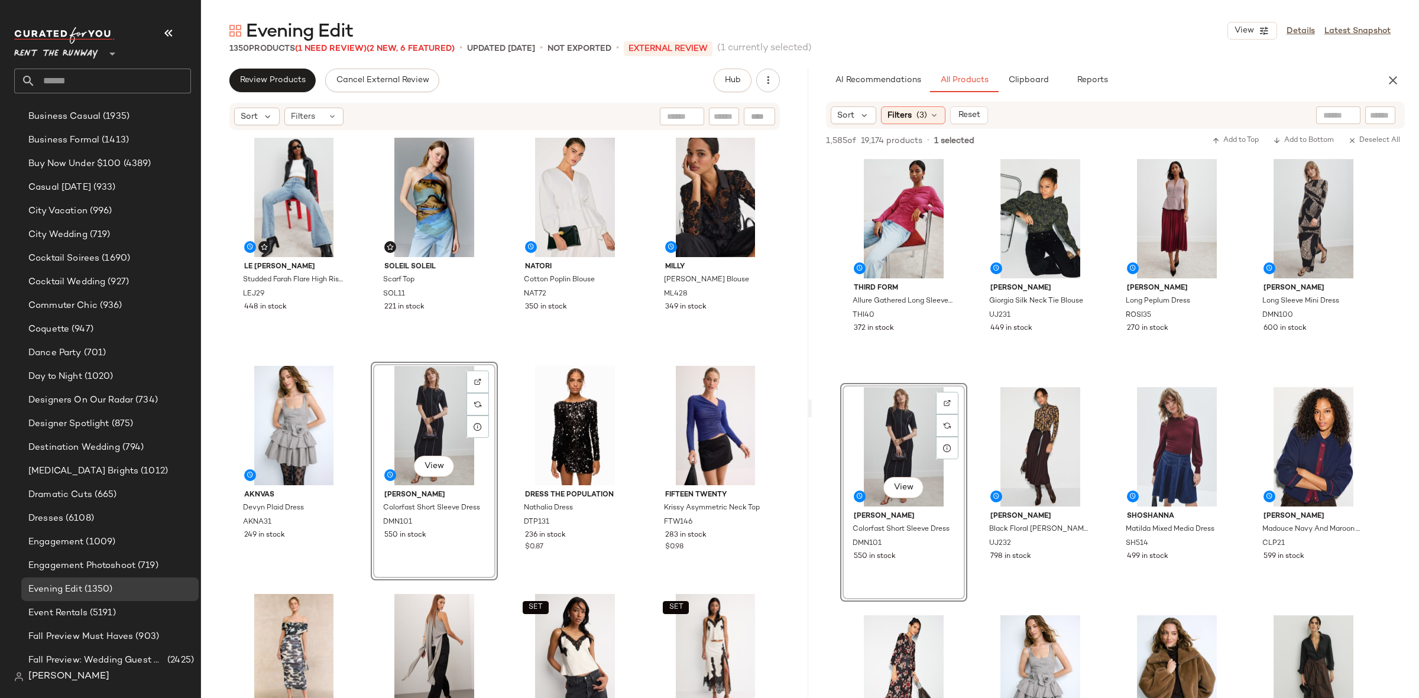
click at [495, 352] on div "One of Others Pallas Top OOO3 383 in stock $0.20 Citizens of Humanity Lyra Long…" at bounding box center [505, 205] width 549 height 600
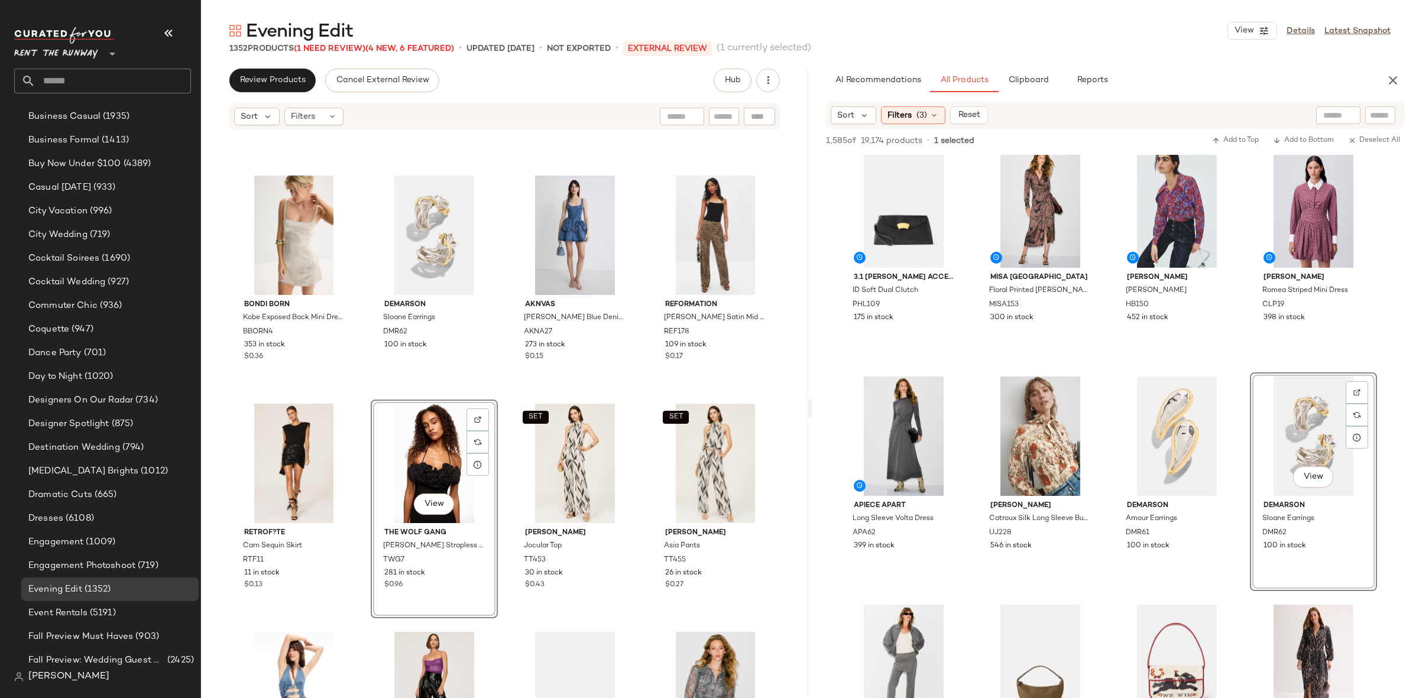
click at [494, 400] on div "View The Wolf Gang Rosa Strapless Midi Dress TWG7 281 in stock $0.96" at bounding box center [434, 509] width 127 height 219
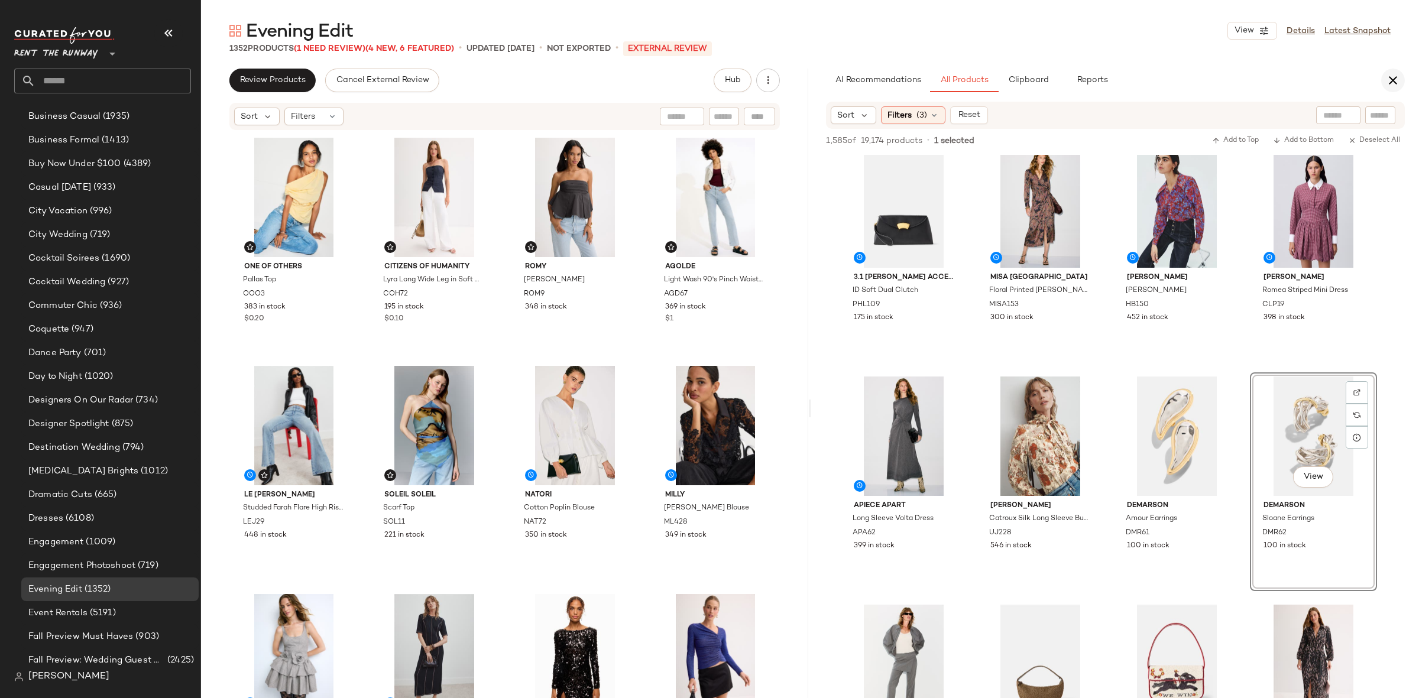
click at [1387, 74] on icon "button" at bounding box center [1393, 80] width 14 height 14
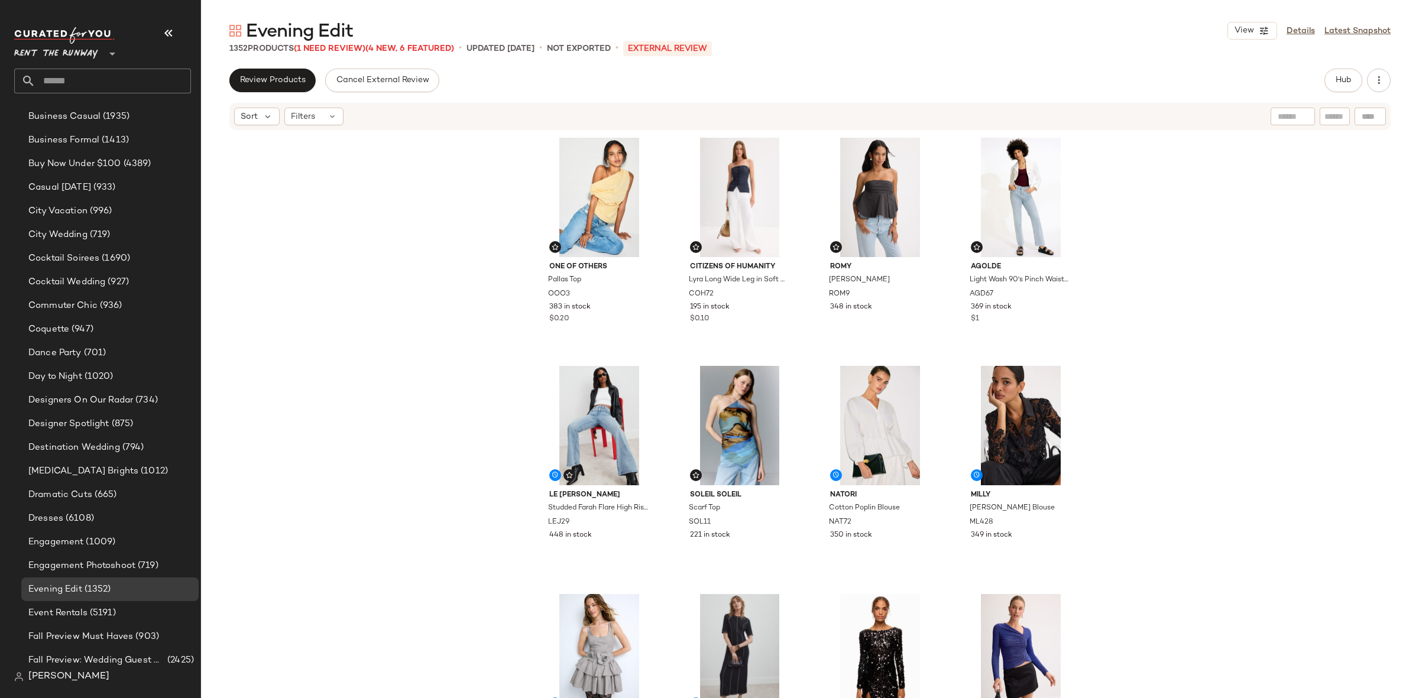
click at [338, 42] on span "Evening Edit" at bounding box center [299, 32] width 107 height 24
click at [339, 49] on span "(1 Need Review)" at bounding box center [330, 48] width 72 height 9
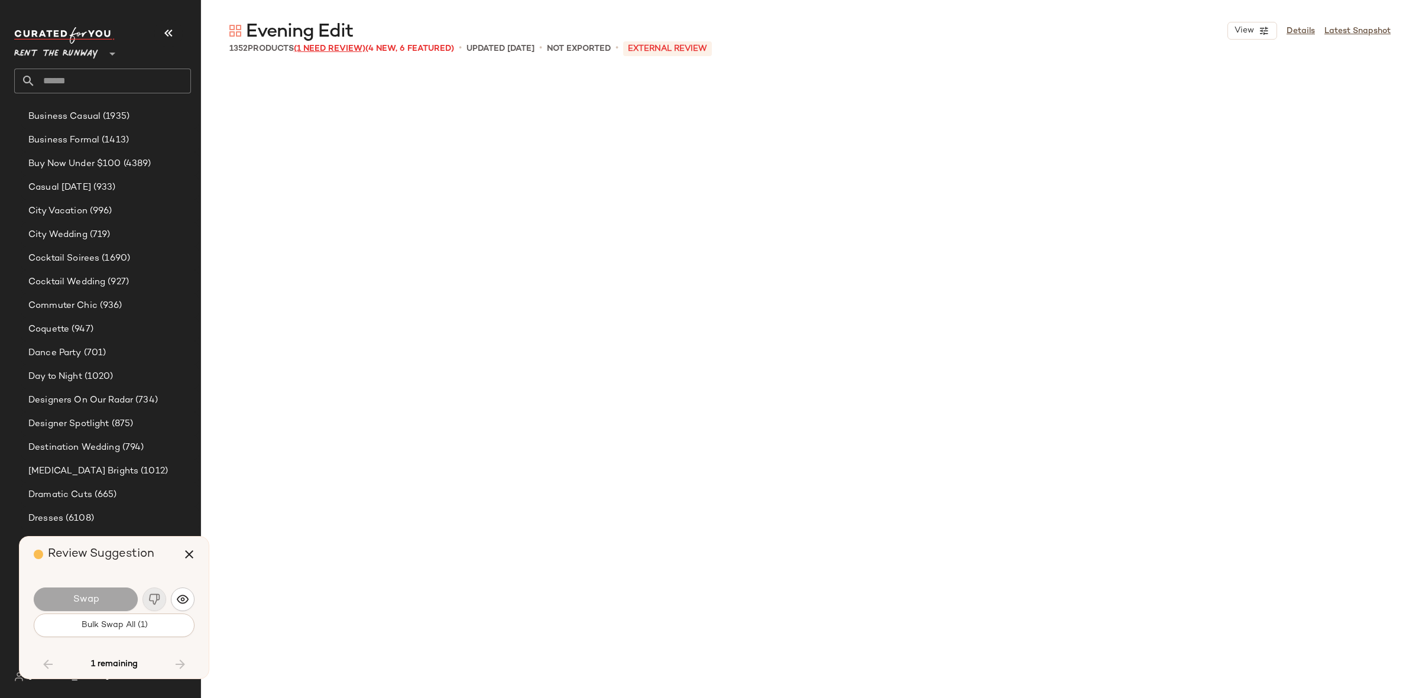
scroll to position [72793, 0]
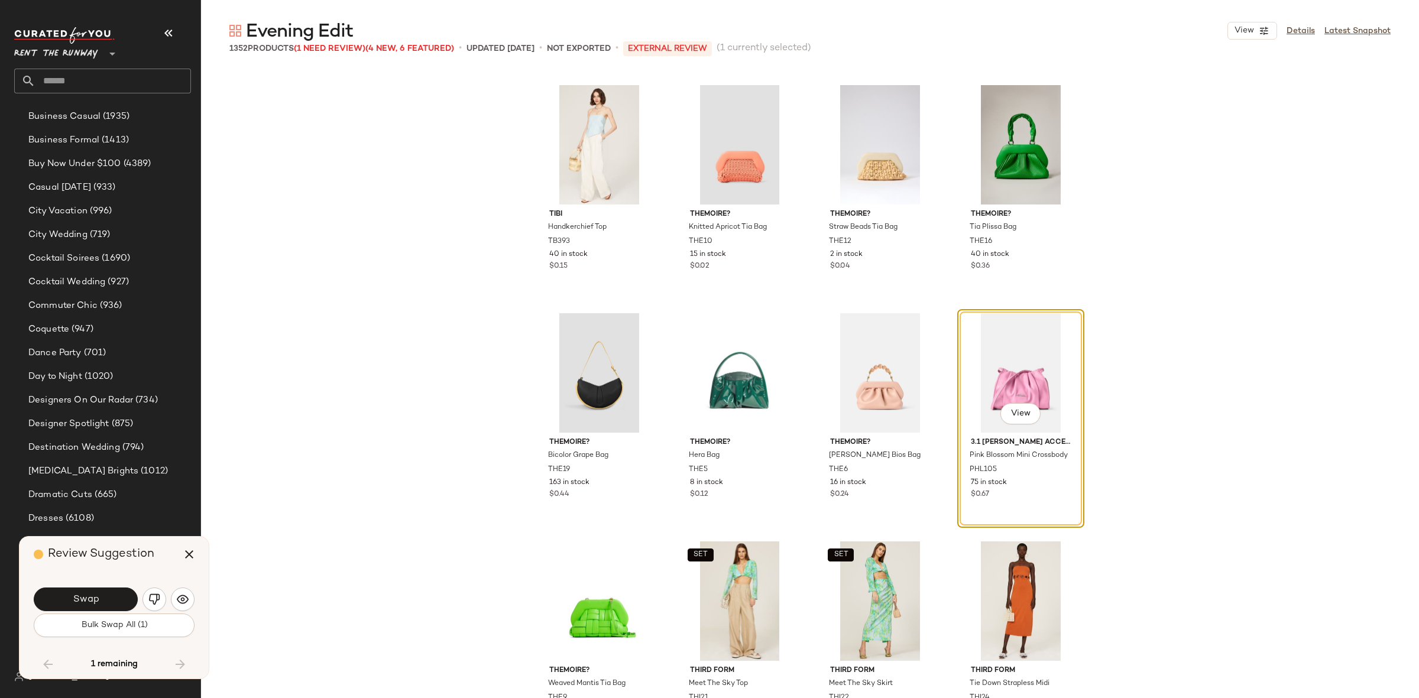
click at [998, 381] on div "View" at bounding box center [1020, 372] width 119 height 119
click at [1248, 507] on div "Tibi Handkerchief Top TB393 40 in stock $0.15 THEMOIRe? Knitted Apricot Tia Bag…" at bounding box center [810, 408] width 1218 height 679
click at [180, 556] on button "button" at bounding box center [189, 554] width 28 height 28
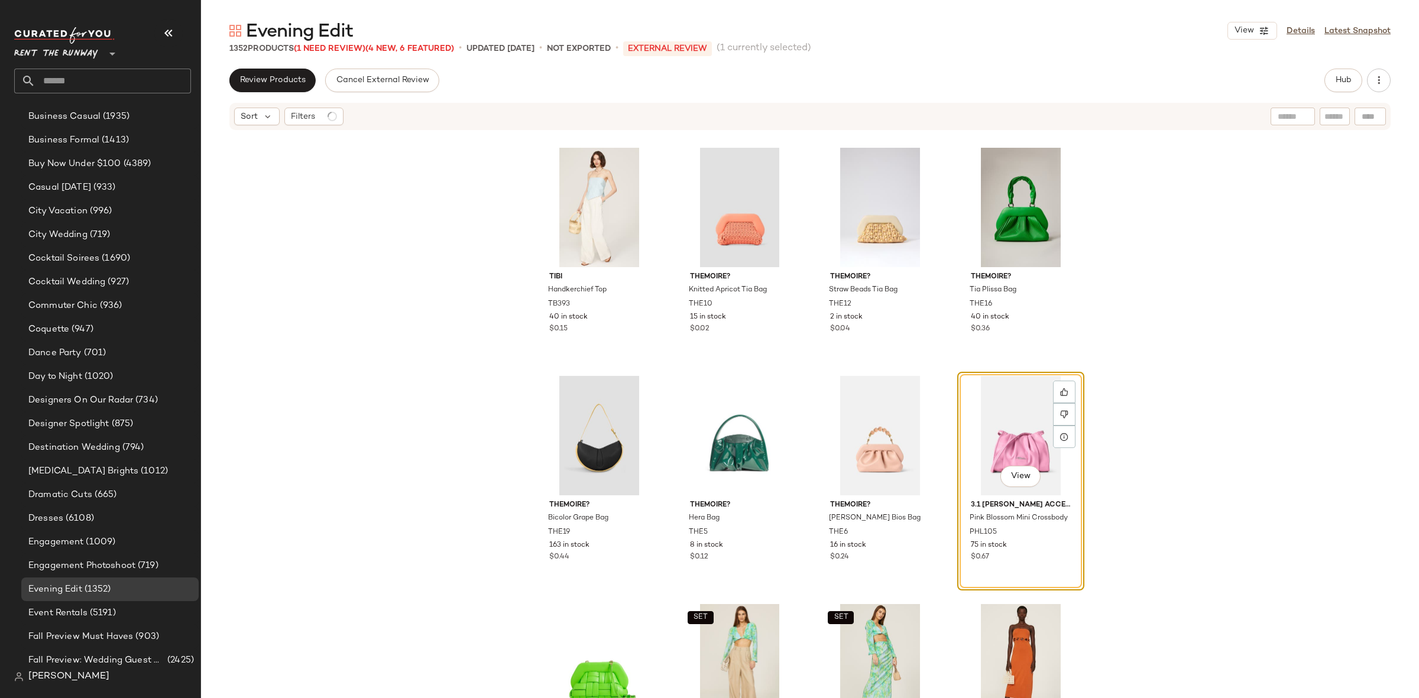
click at [1013, 431] on div "View" at bounding box center [1020, 435] width 119 height 119
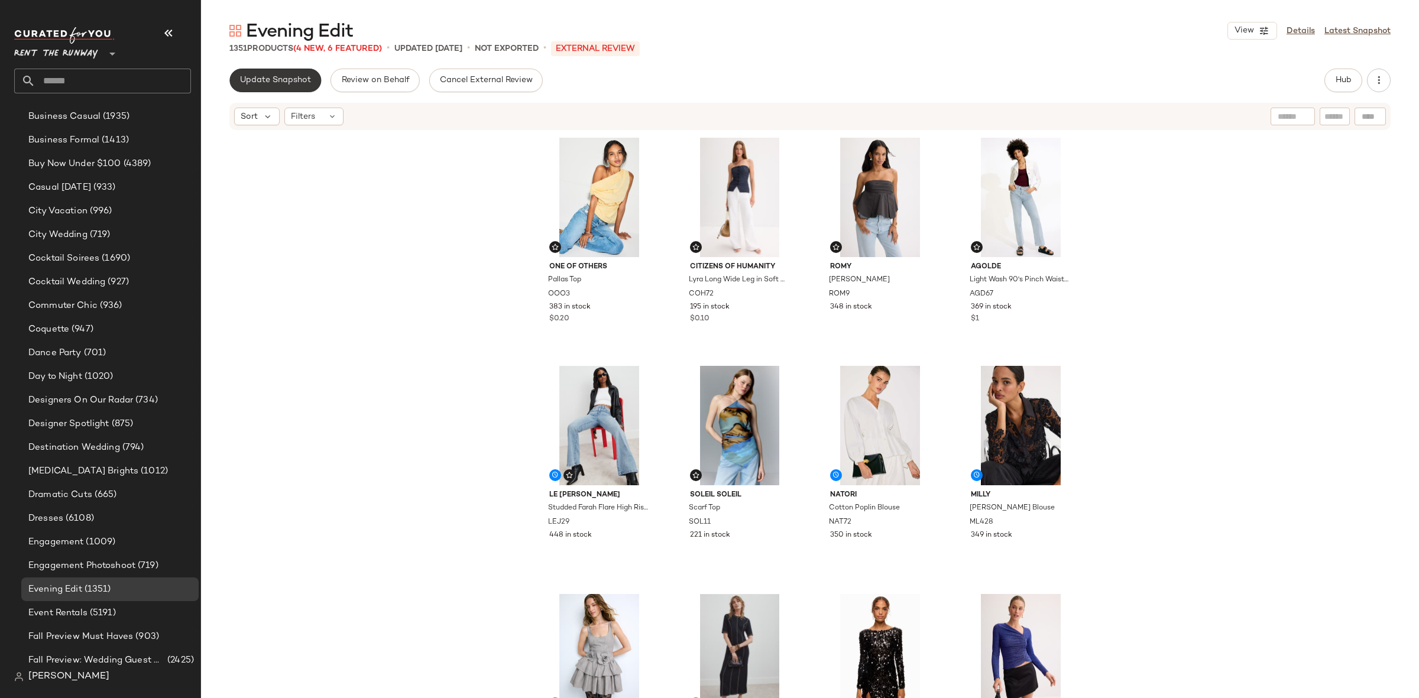
click at [260, 83] on span "Update Snapshot" at bounding box center [275, 80] width 72 height 9
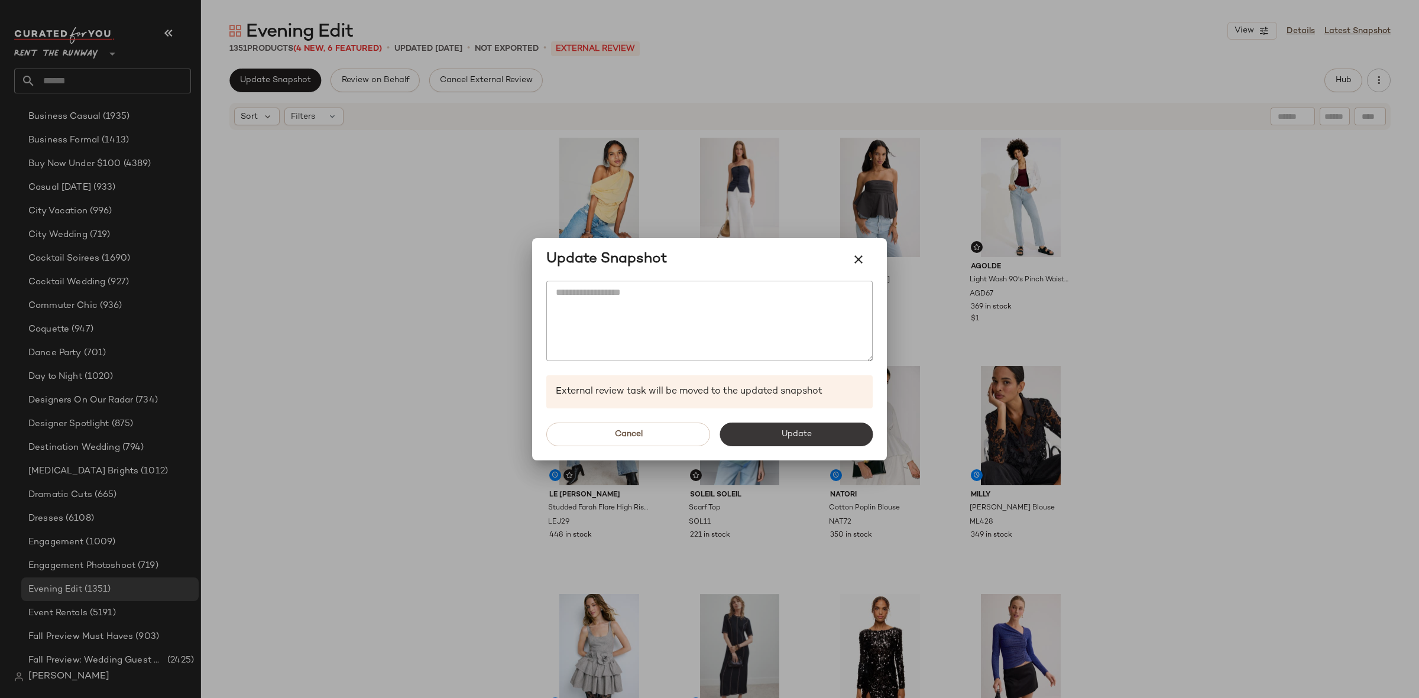
click at [783, 426] on button "Update" at bounding box center [795, 435] width 153 height 24
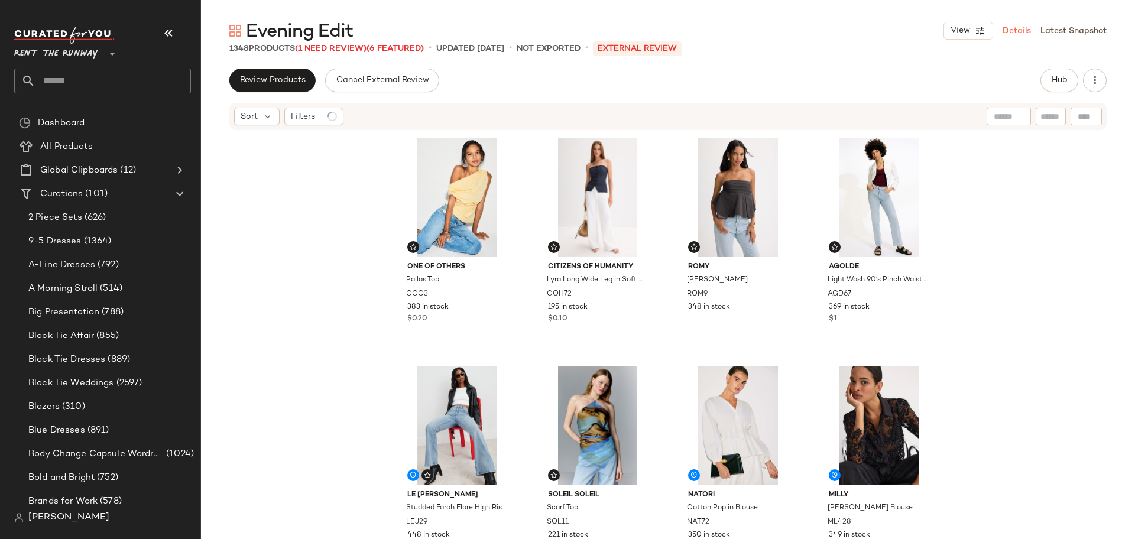
click at [1022, 27] on link "Details" at bounding box center [1017, 31] width 28 height 12
